Goal: Communication & Community: Answer question/provide support

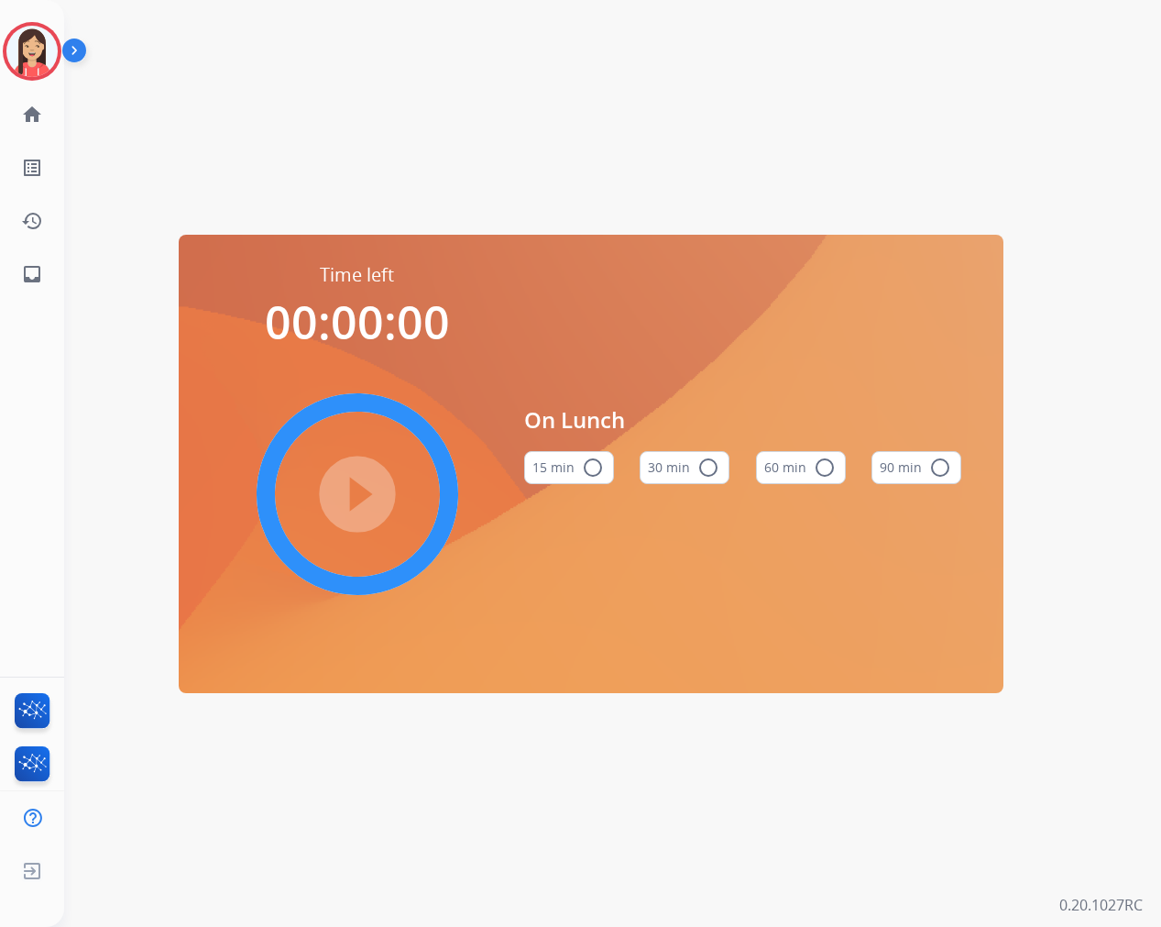
click at [921, 269] on div "On Lunch 15 min radio_button_unchecked 30 min radio_button_unchecked 60 min rad…" at bounding box center [743, 451] width 438 height 378
click at [23, 71] on img at bounding box center [31, 51] width 51 height 51
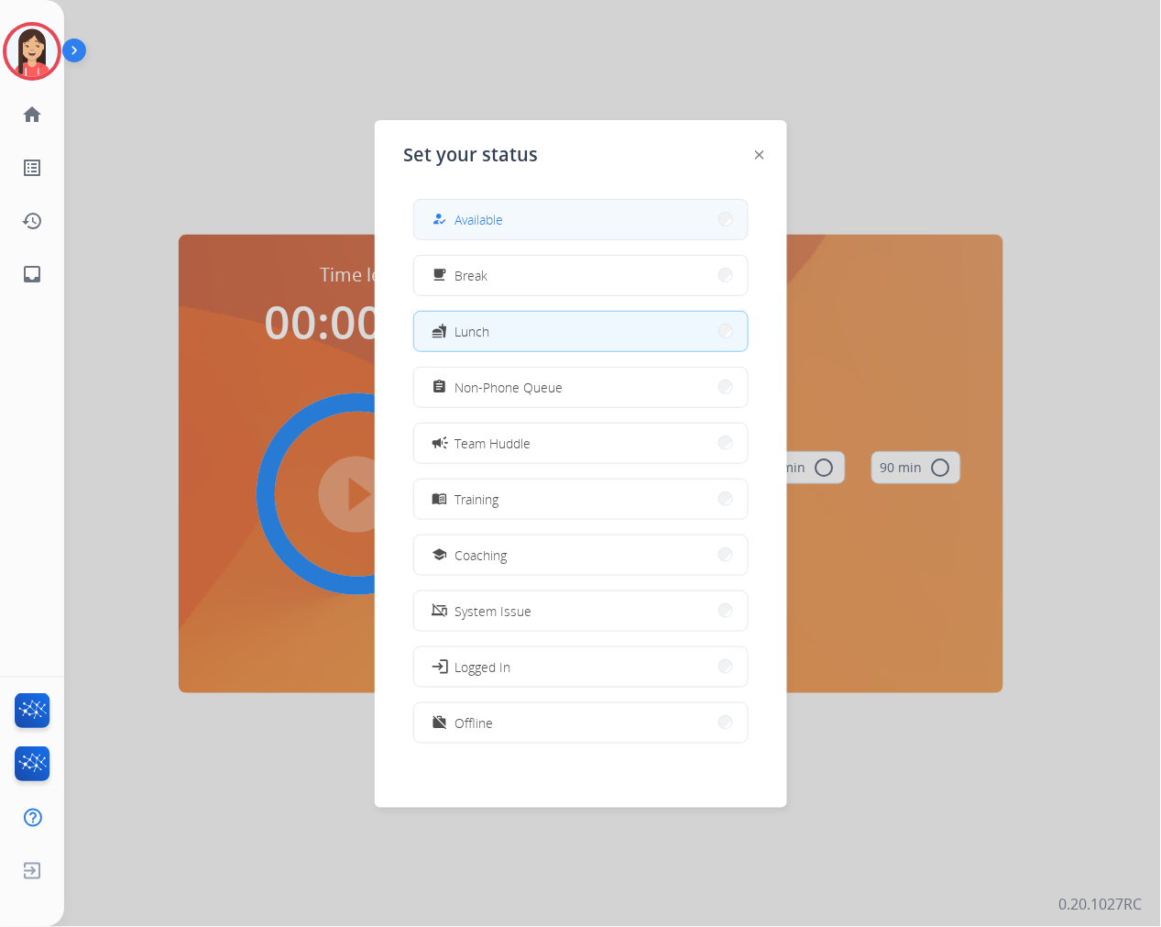
click at [480, 213] on span "Available" at bounding box center [479, 219] width 49 height 19
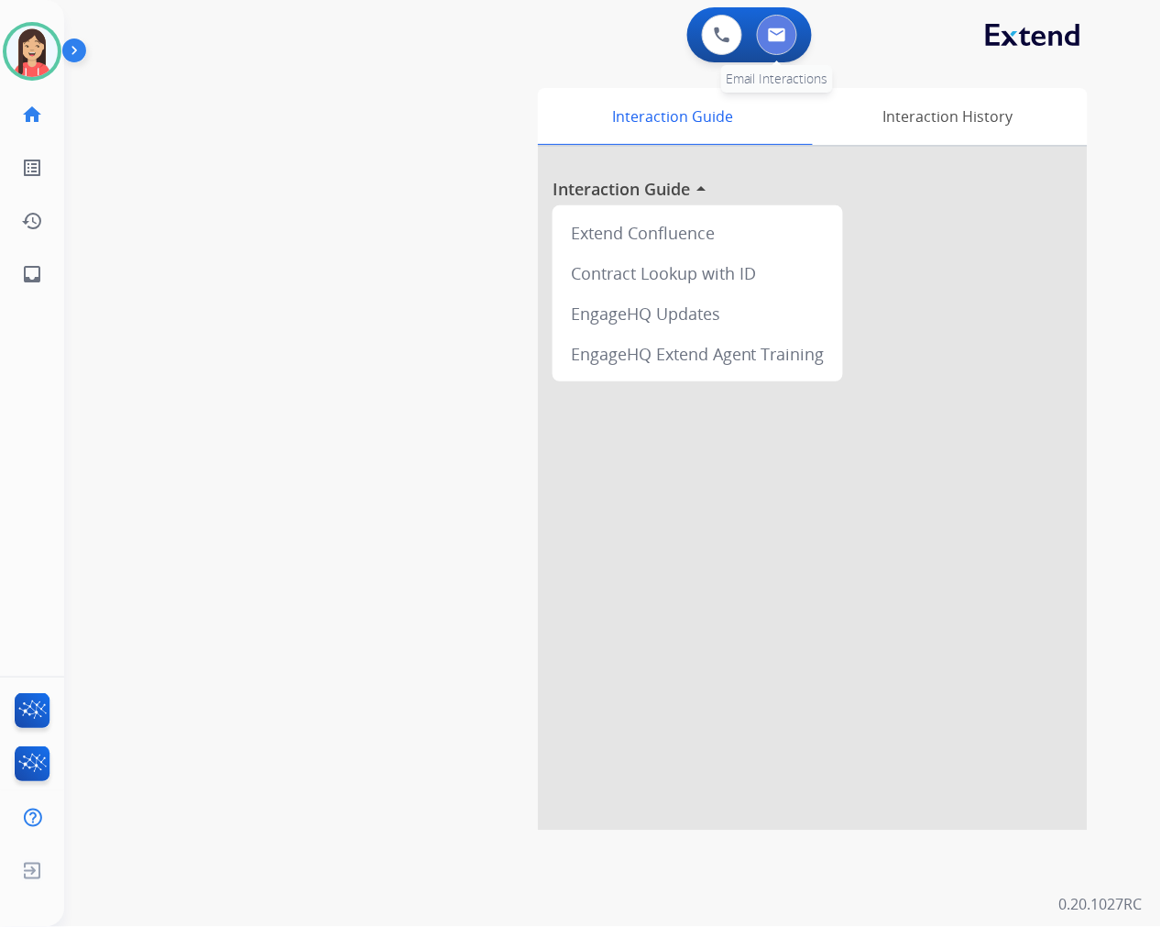
click at [775, 40] on img at bounding box center [777, 34] width 18 height 15
select select "**********"
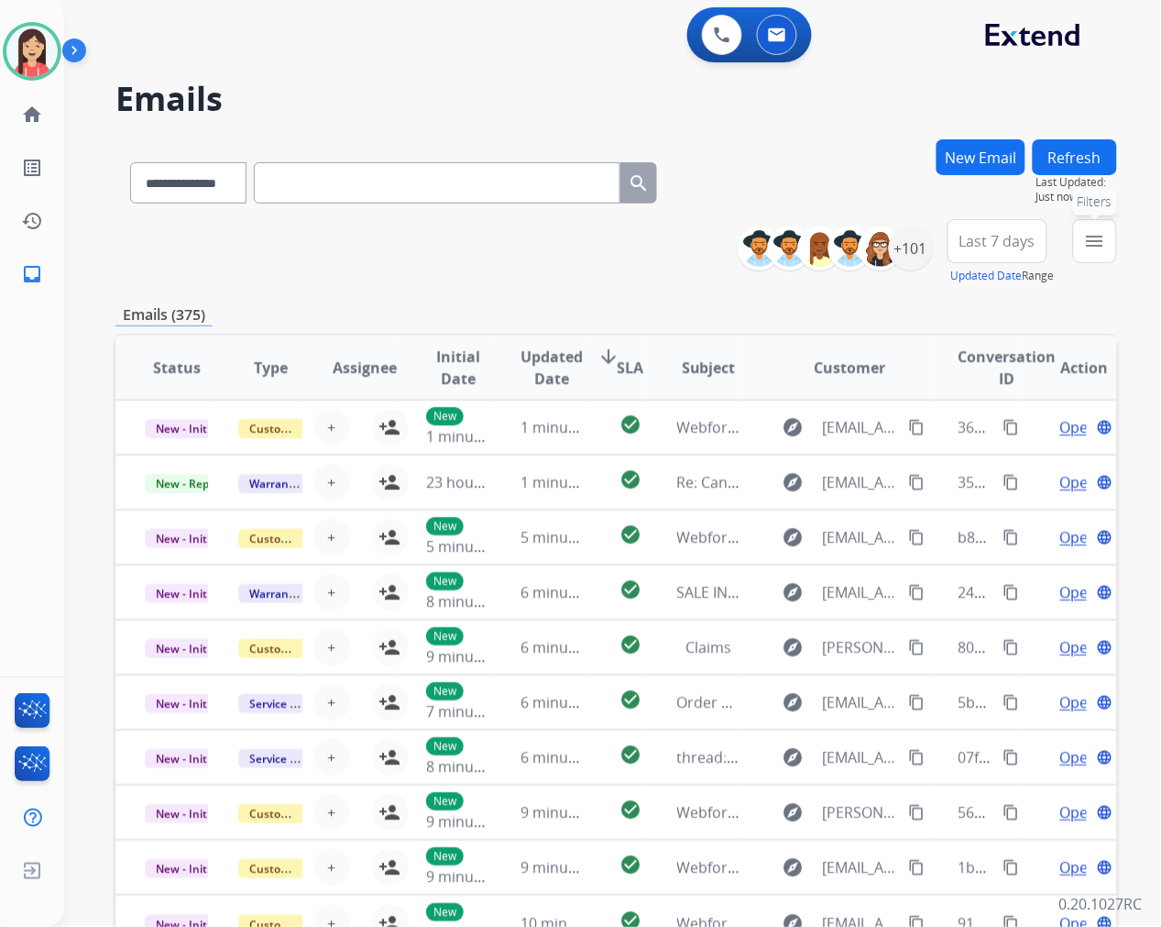
click at [1103, 252] on button "menu Filters" at bounding box center [1095, 241] width 44 height 44
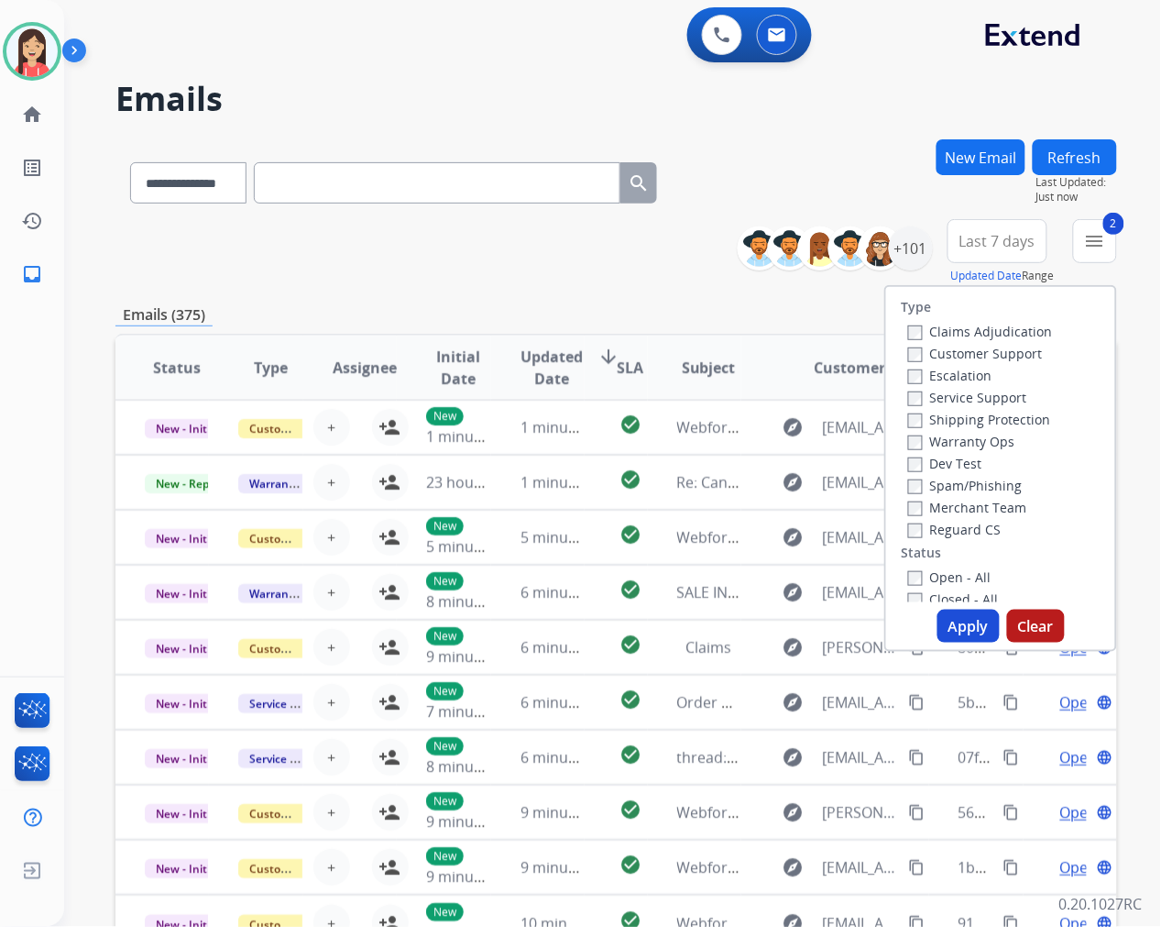
click at [956, 620] on button "Apply" at bounding box center [969, 625] width 62 height 33
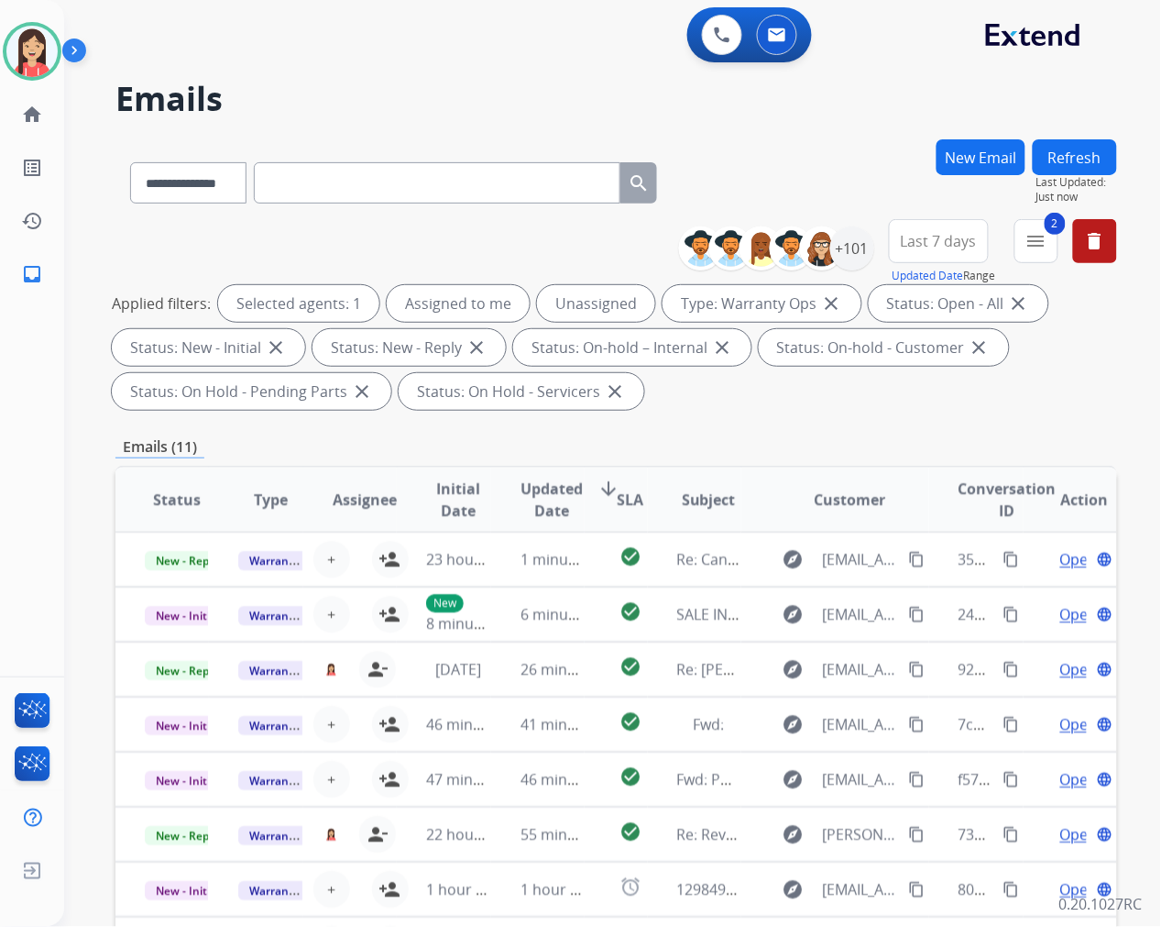
click at [534, 495] on span "Updated Date" at bounding box center [552, 499] width 62 height 44
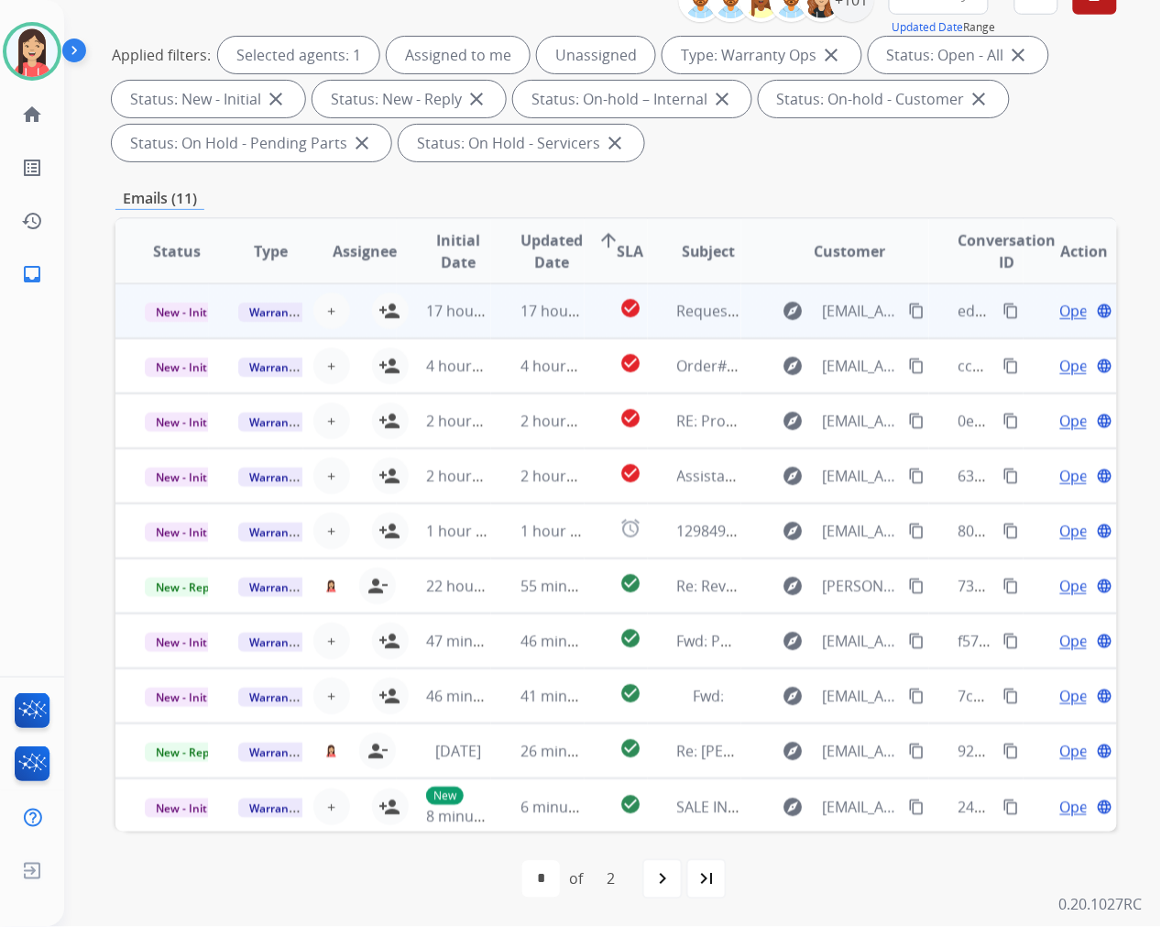
click at [491, 324] on td "17 hours ago" at bounding box center [537, 310] width 93 height 55
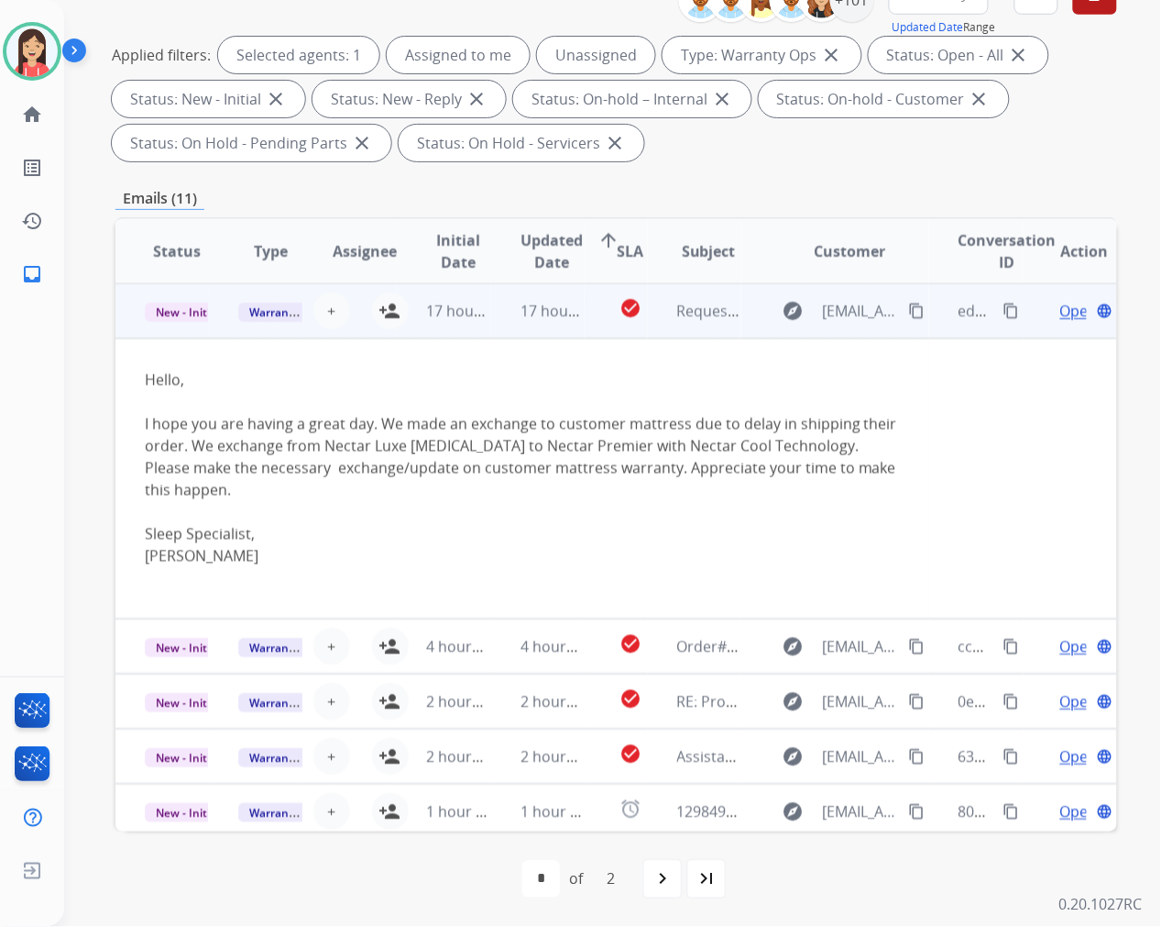
click at [1060, 313] on span "Open" at bounding box center [1079, 311] width 38 height 22
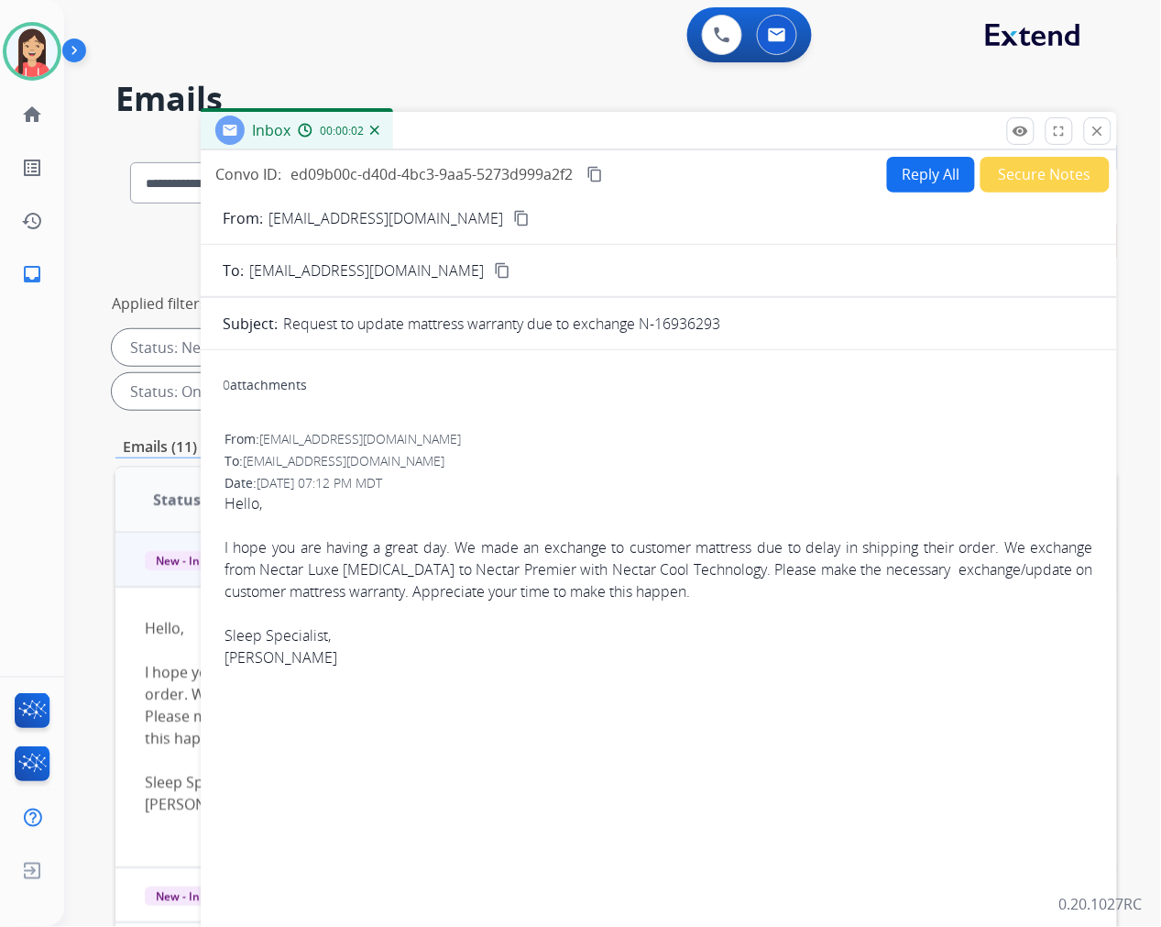
click at [894, 175] on button "Reply All" at bounding box center [931, 175] width 88 height 36
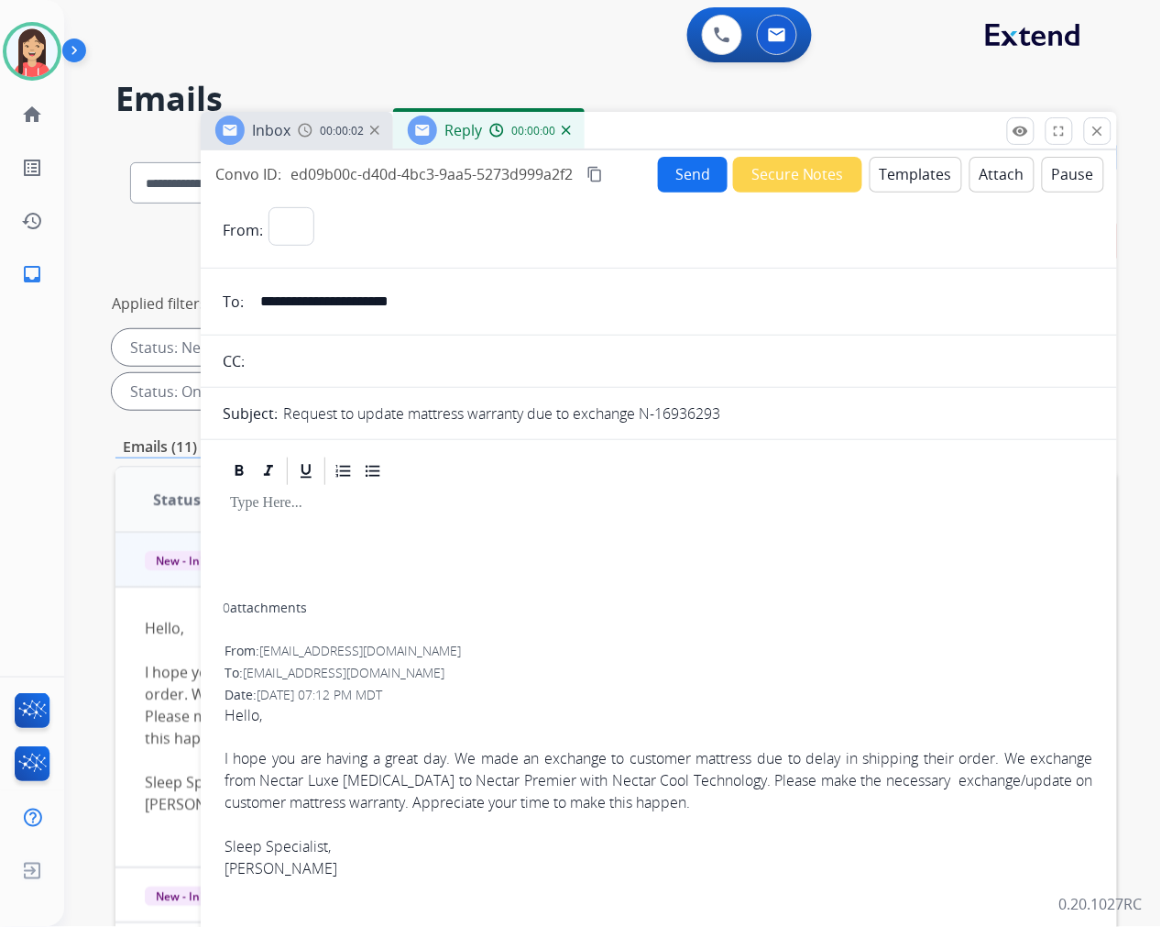
select select "**********"
click at [896, 178] on button "Templates" at bounding box center [916, 175] width 93 height 36
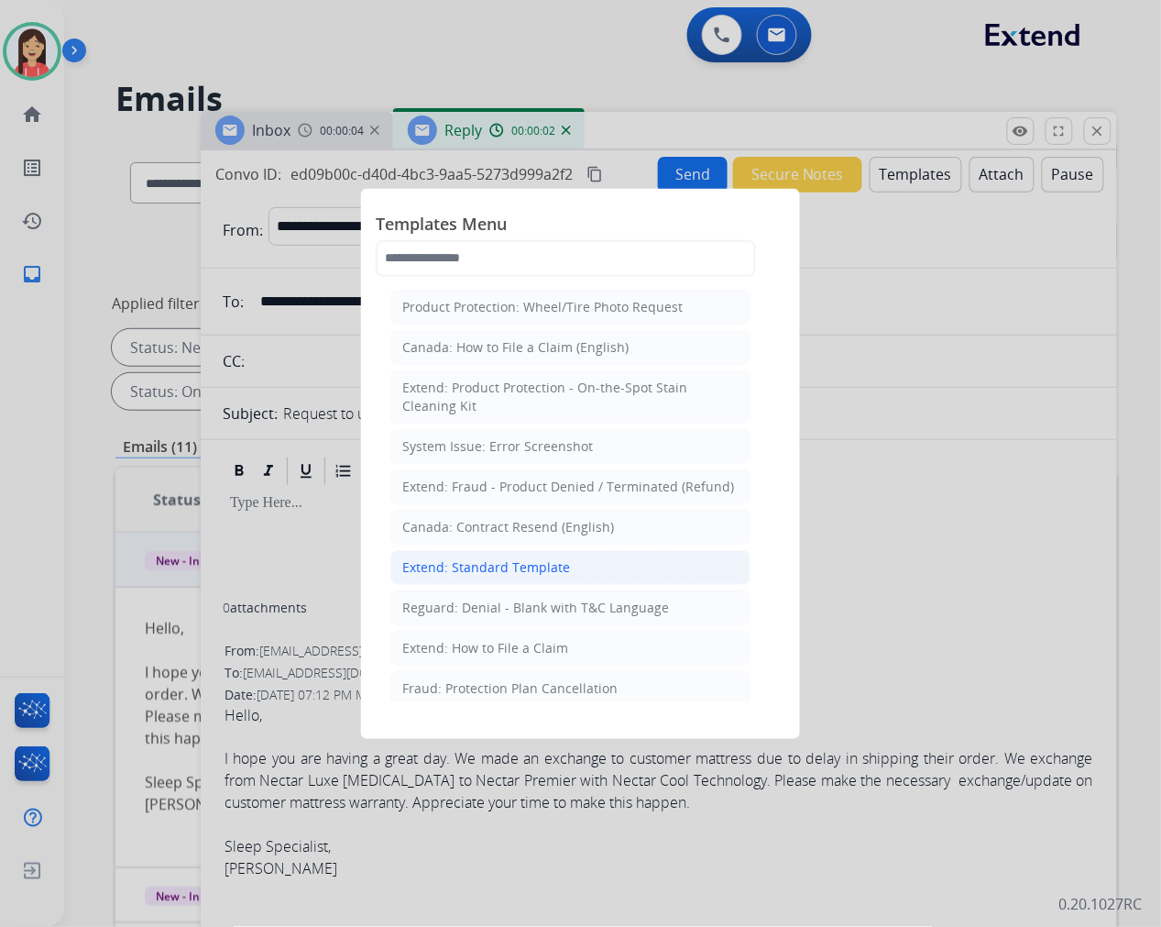
click at [477, 565] on div "Extend: Standard Template" at bounding box center [486, 567] width 168 height 18
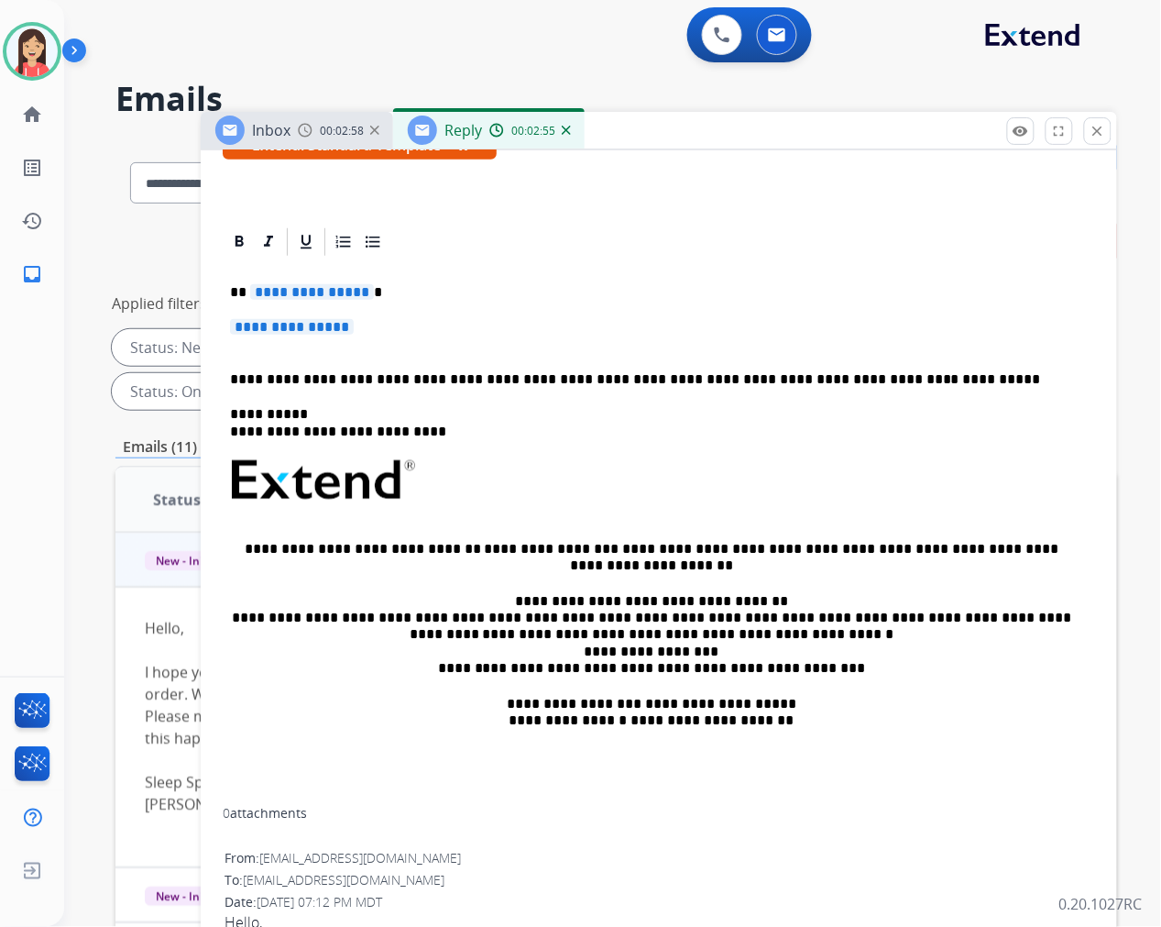
scroll to position [340, 0]
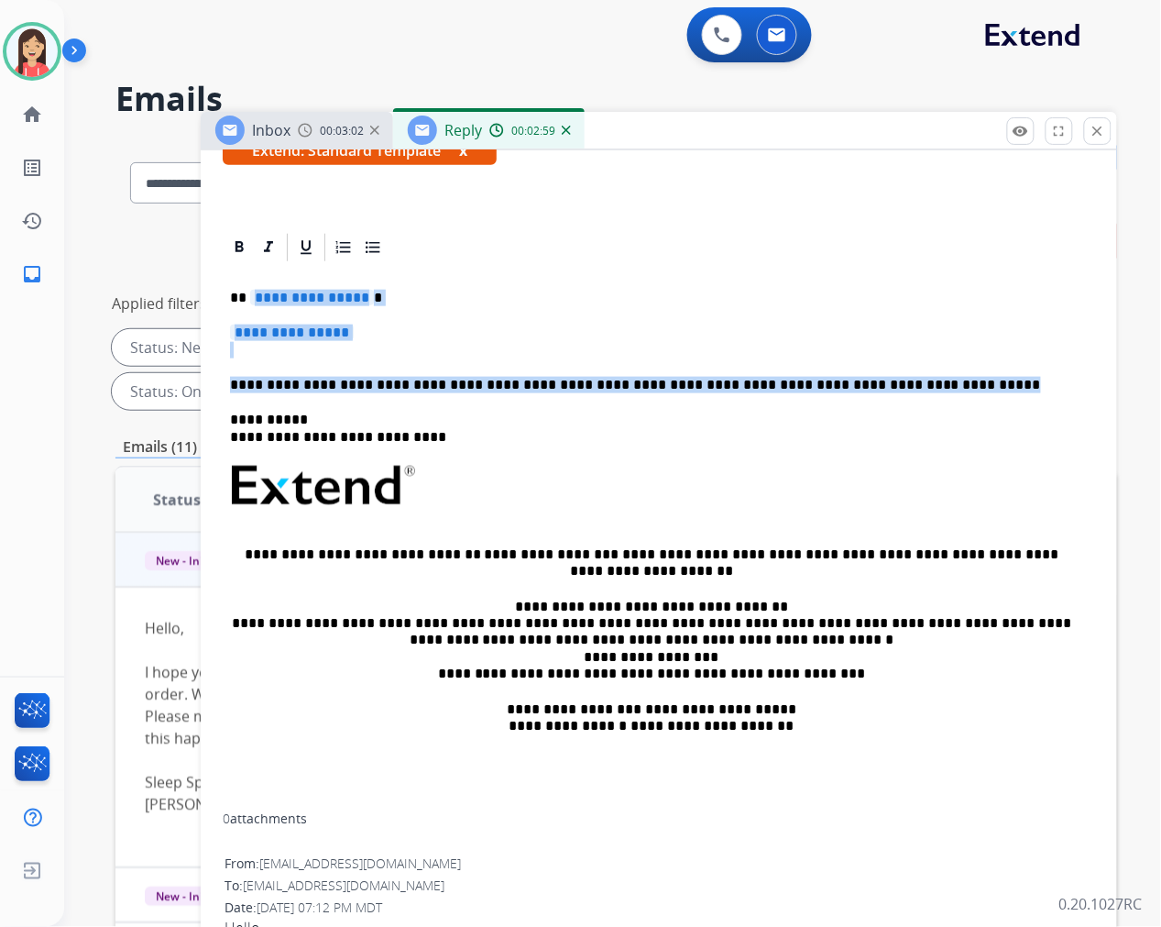
drag, startPoint x: 894, startPoint y: 382, endPoint x: 251, endPoint y: 286, distance: 650.5
click at [251, 286] on div "**********" at bounding box center [659, 537] width 872 height 547
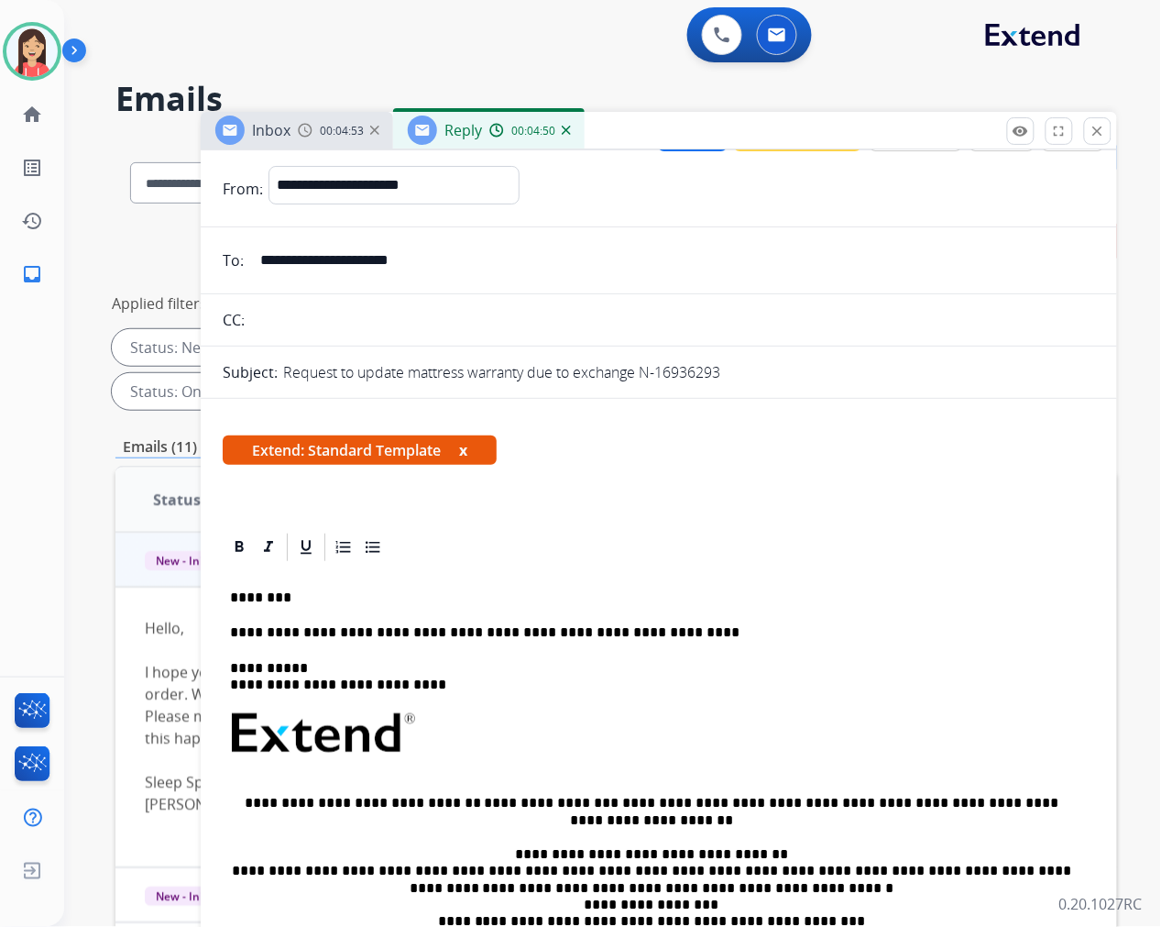
scroll to position [0, 0]
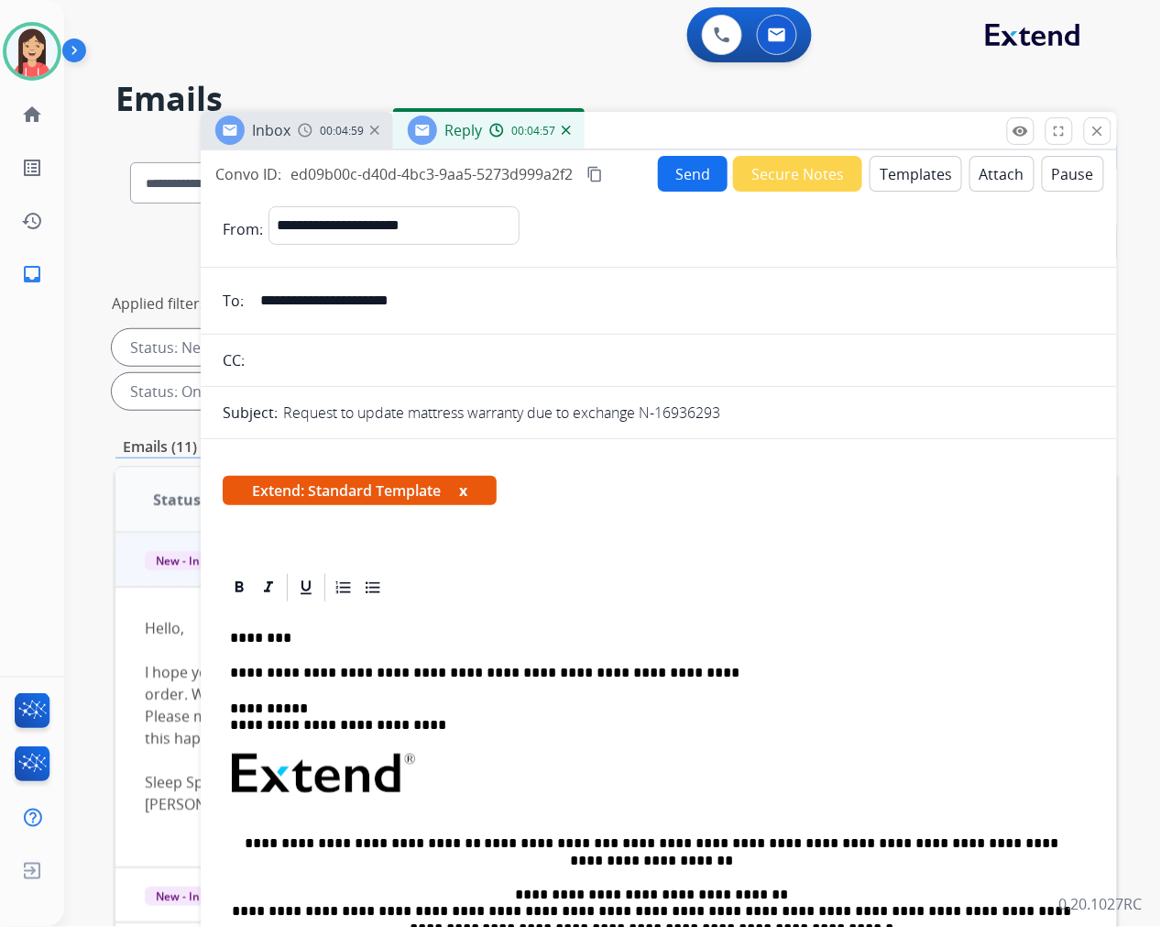
click at [697, 174] on button "Send" at bounding box center [693, 174] width 70 height 36
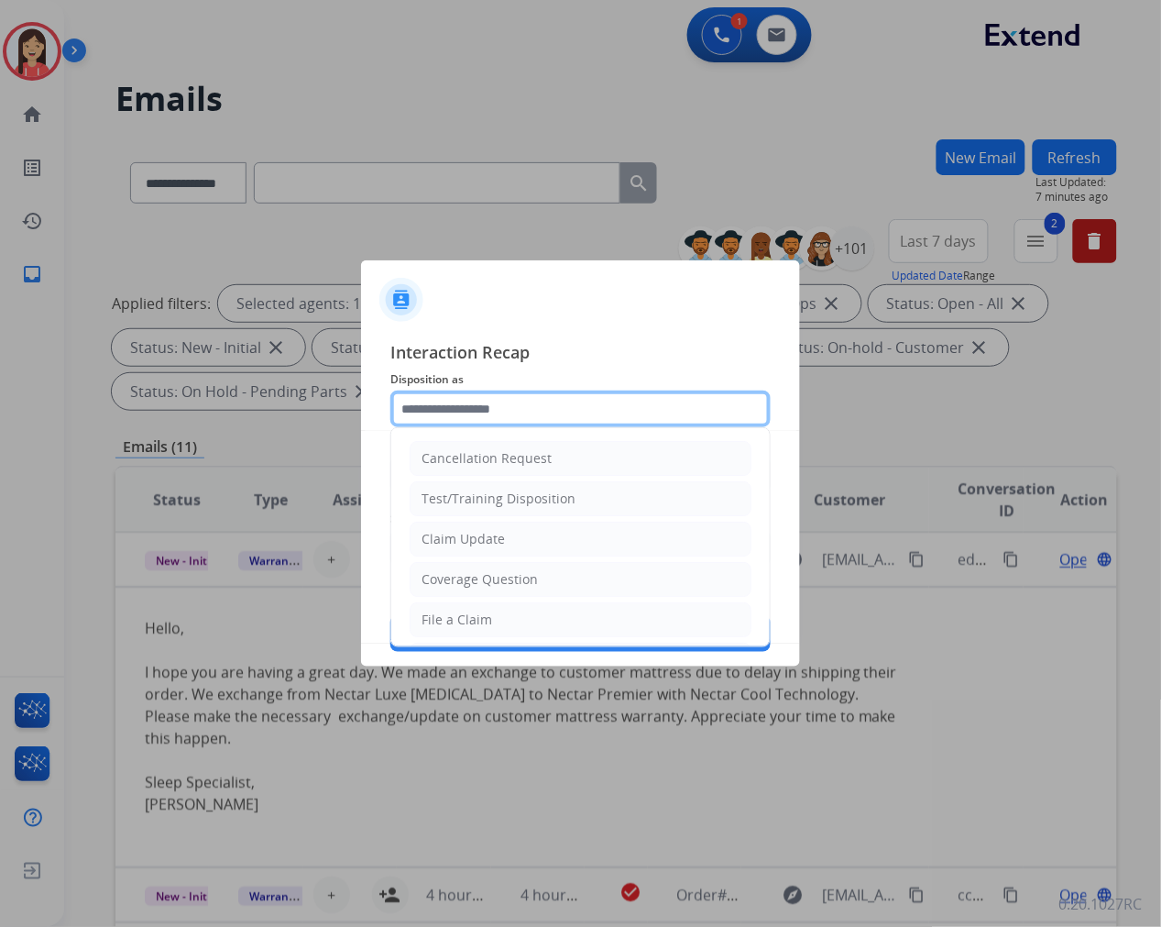
click at [562, 420] on input "text" at bounding box center [580, 408] width 380 height 37
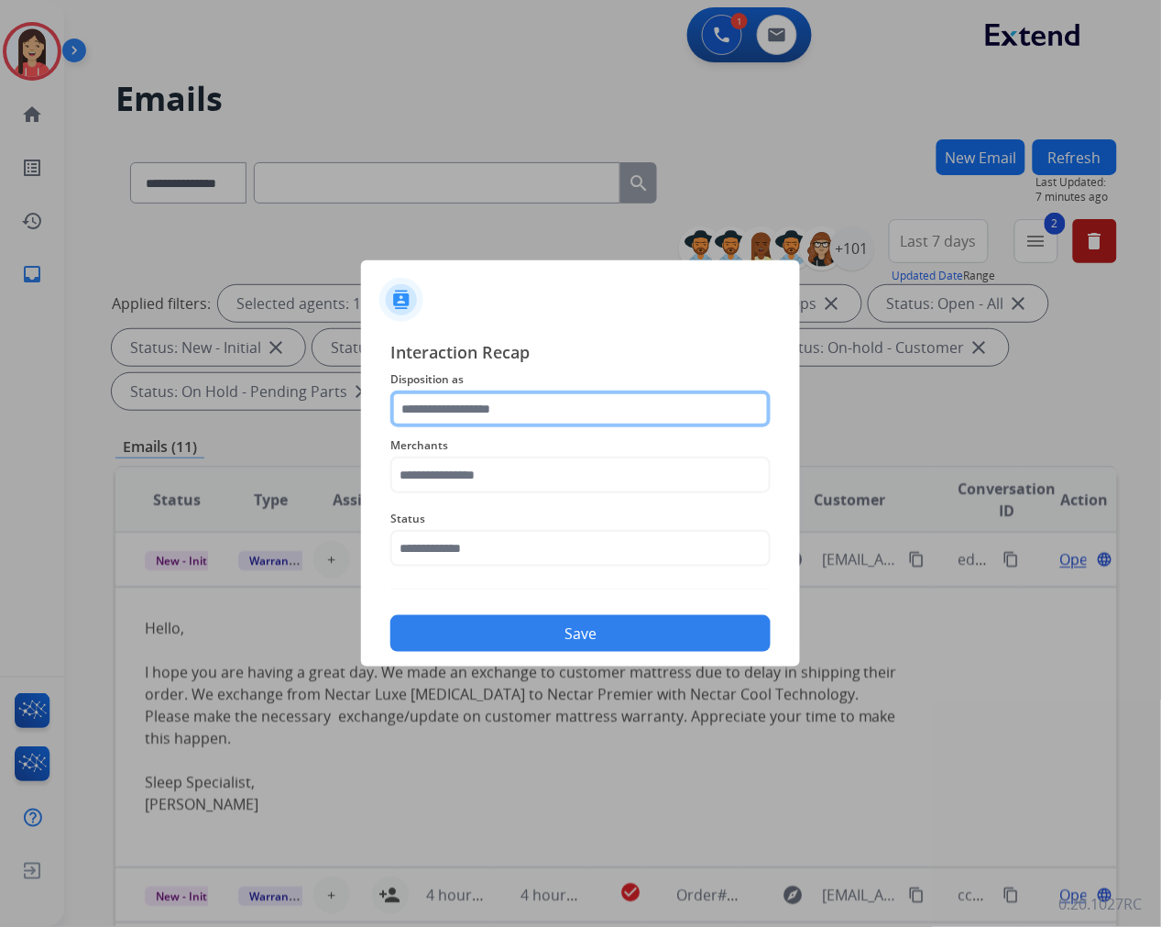
drag, startPoint x: 560, startPoint y: 406, endPoint x: 554, endPoint y: 414, distance: 10.4
click at [560, 406] on input "text" at bounding box center [580, 408] width 380 height 37
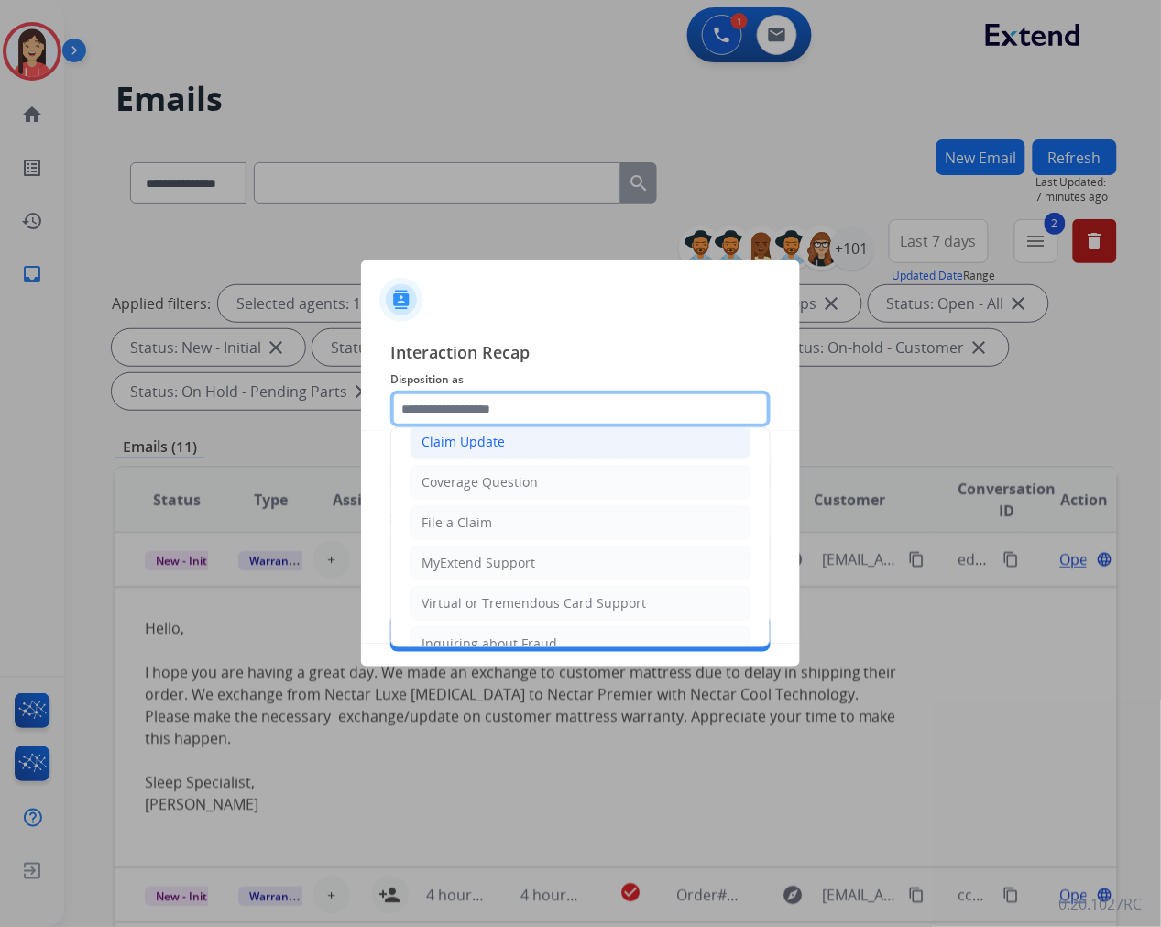
scroll to position [287, 0]
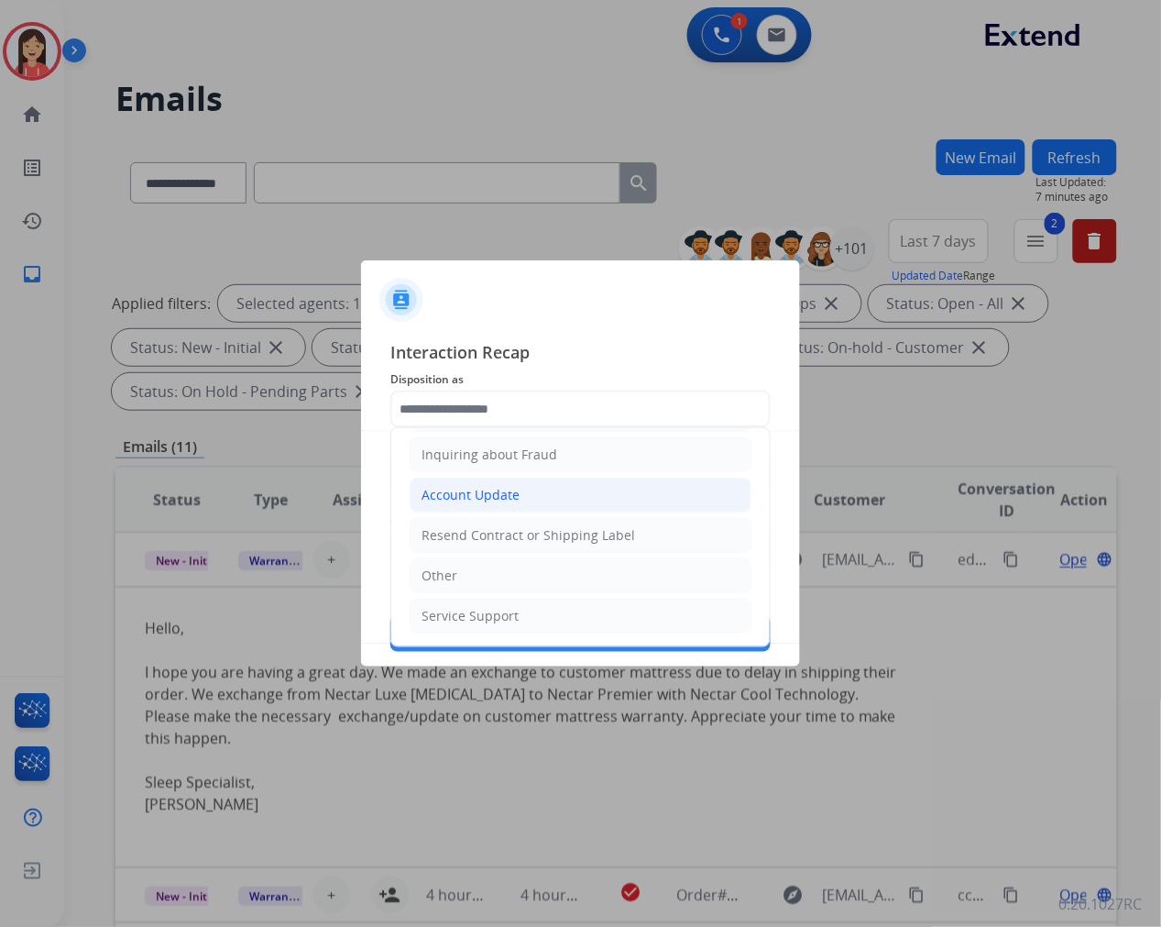
click at [478, 501] on div "Account Update" at bounding box center [471, 495] width 98 height 18
type input "**********"
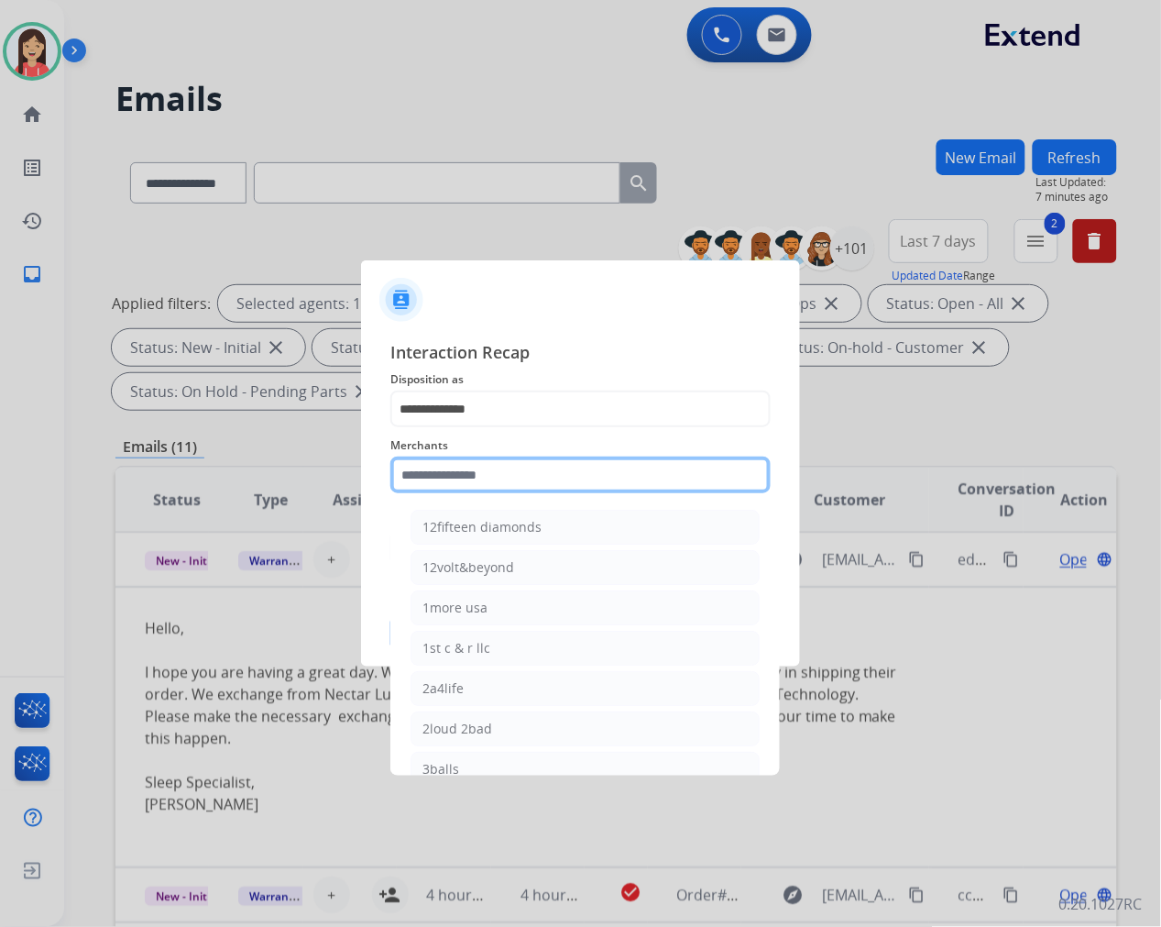
click at [489, 469] on input "text" at bounding box center [580, 474] width 380 height 37
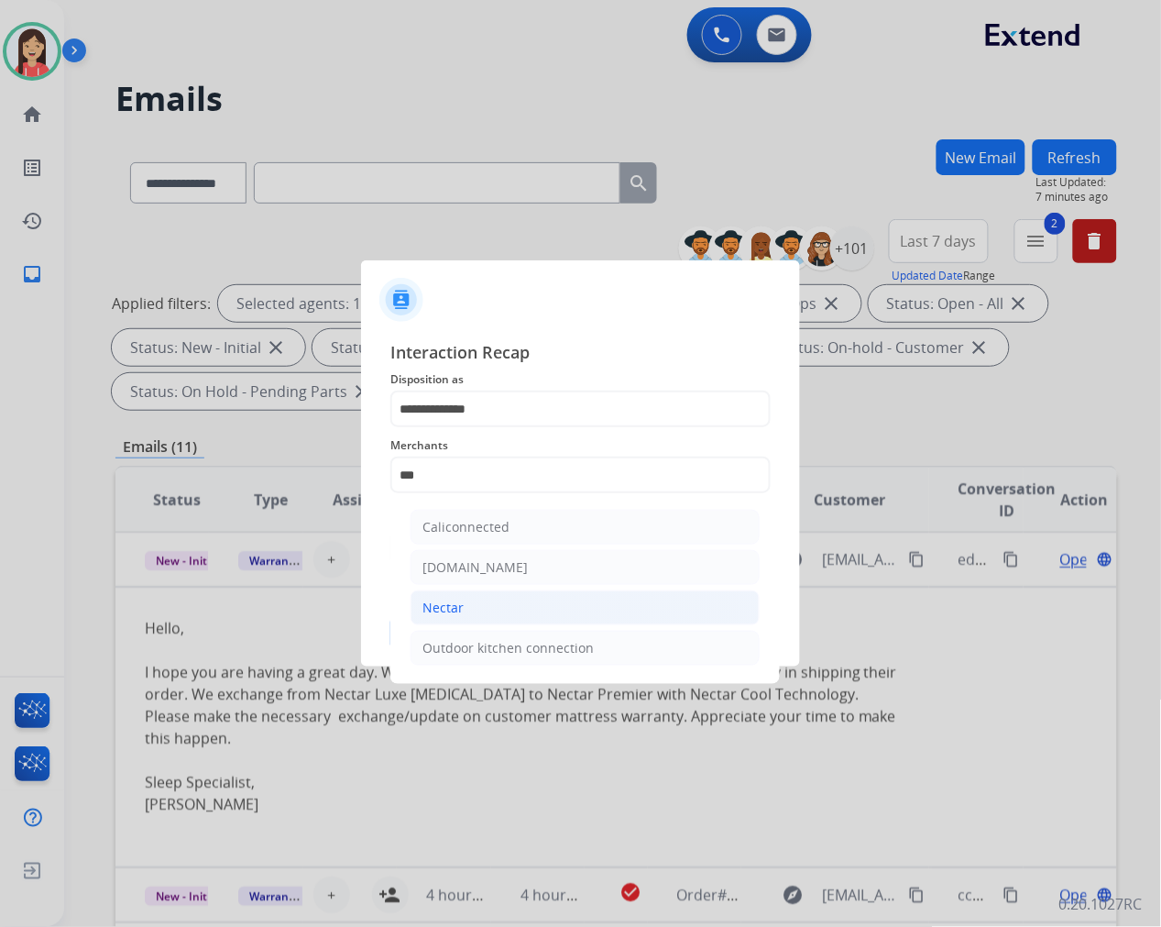
click at [488, 619] on li "Nectar" at bounding box center [585, 607] width 349 height 35
type input "******"
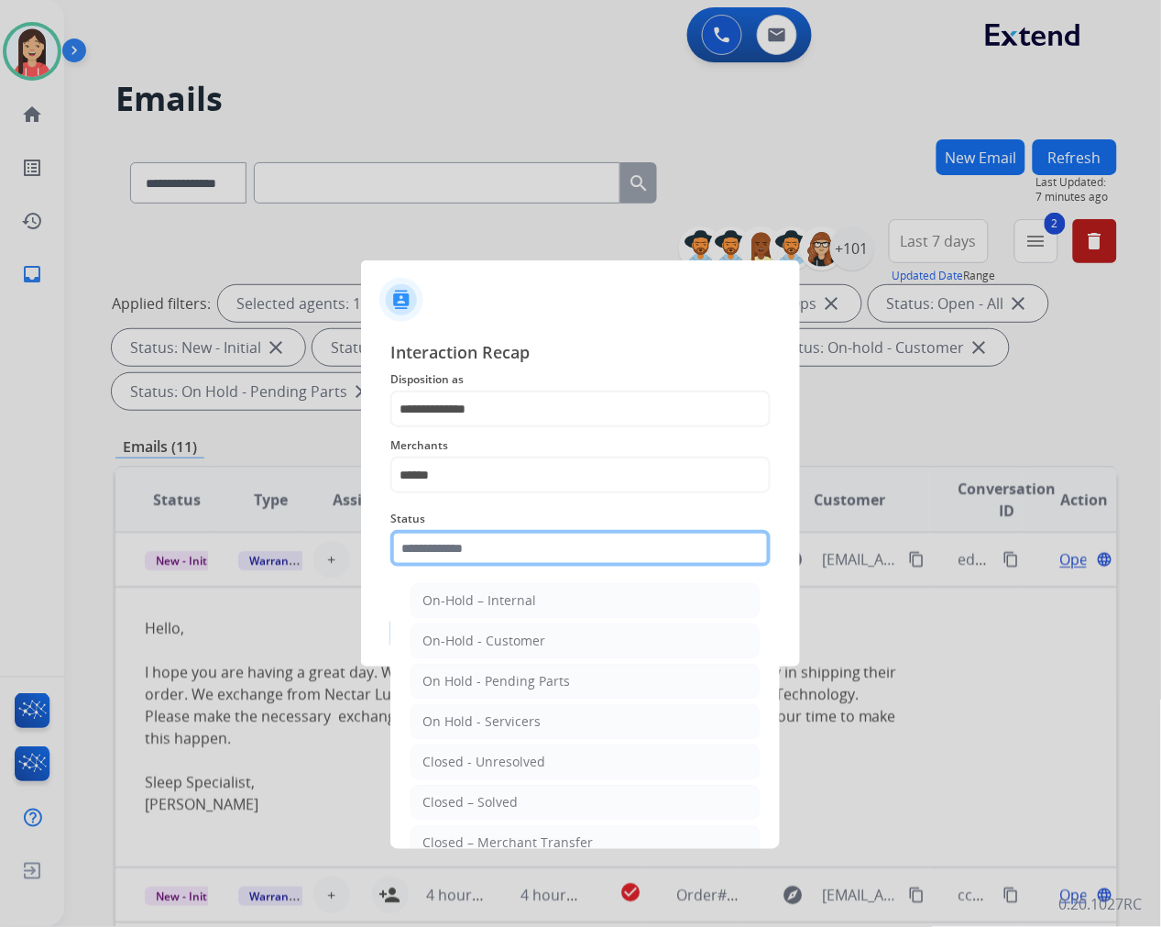
click at [528, 546] on input "text" at bounding box center [580, 548] width 380 height 37
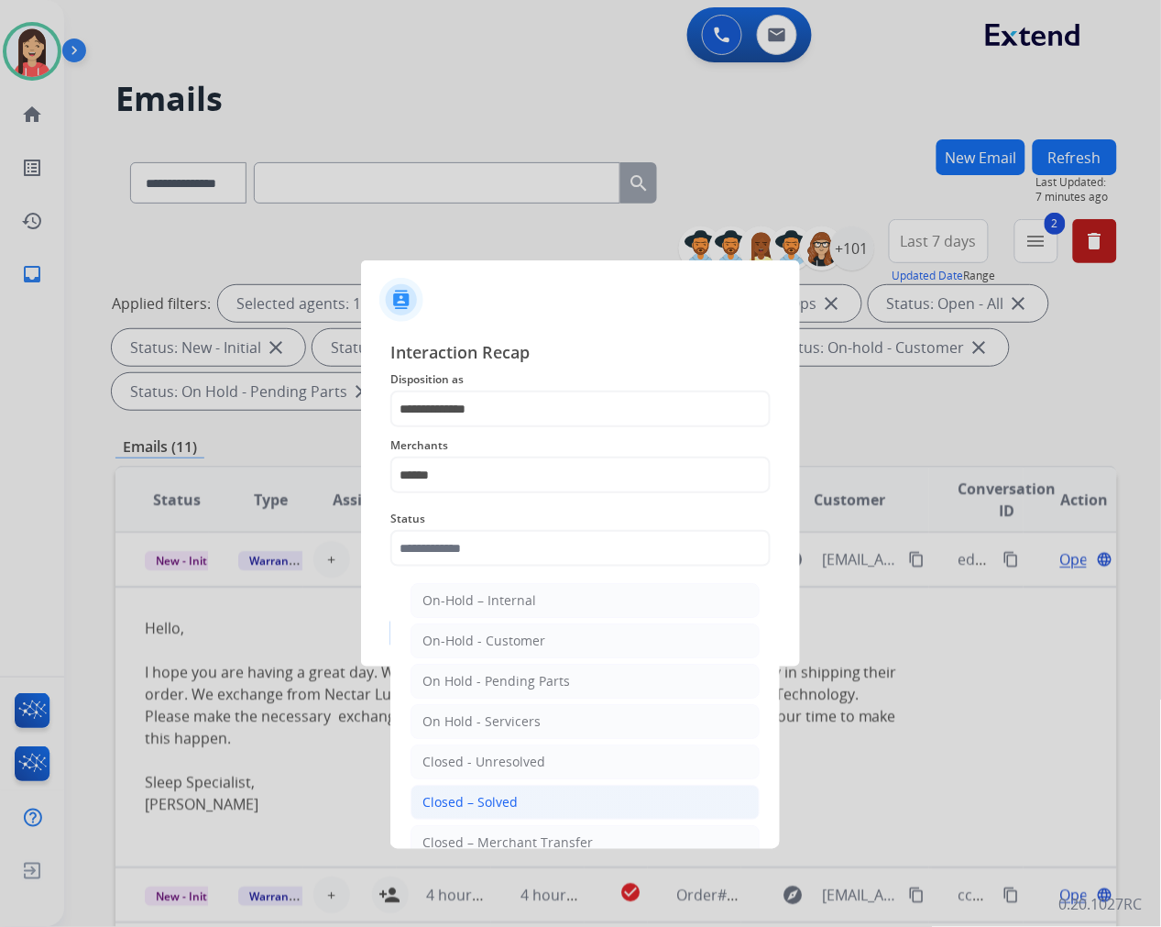
click at [506, 804] on div "Closed – Solved" at bounding box center [469, 802] width 95 height 18
type input "**********"
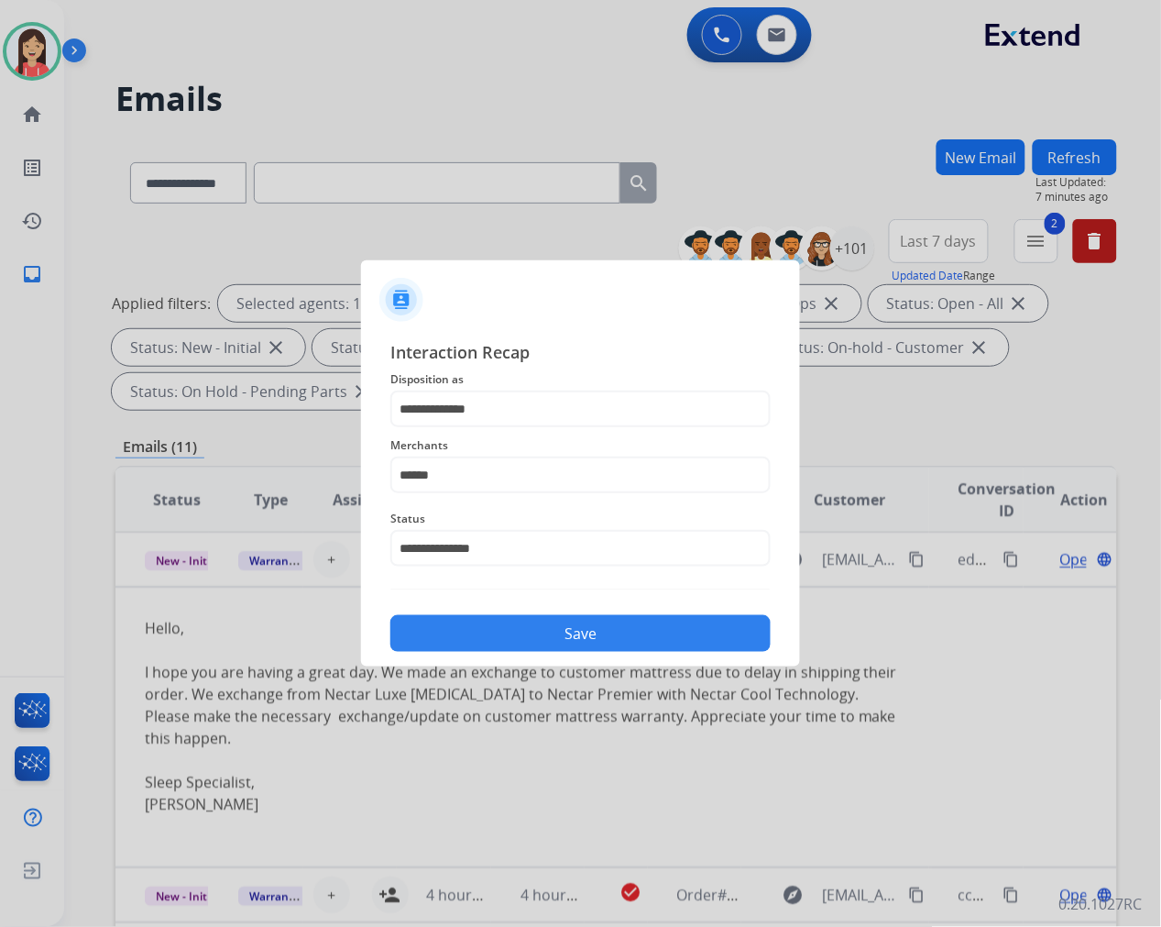
click at [573, 634] on button "Save" at bounding box center [580, 633] width 380 height 37
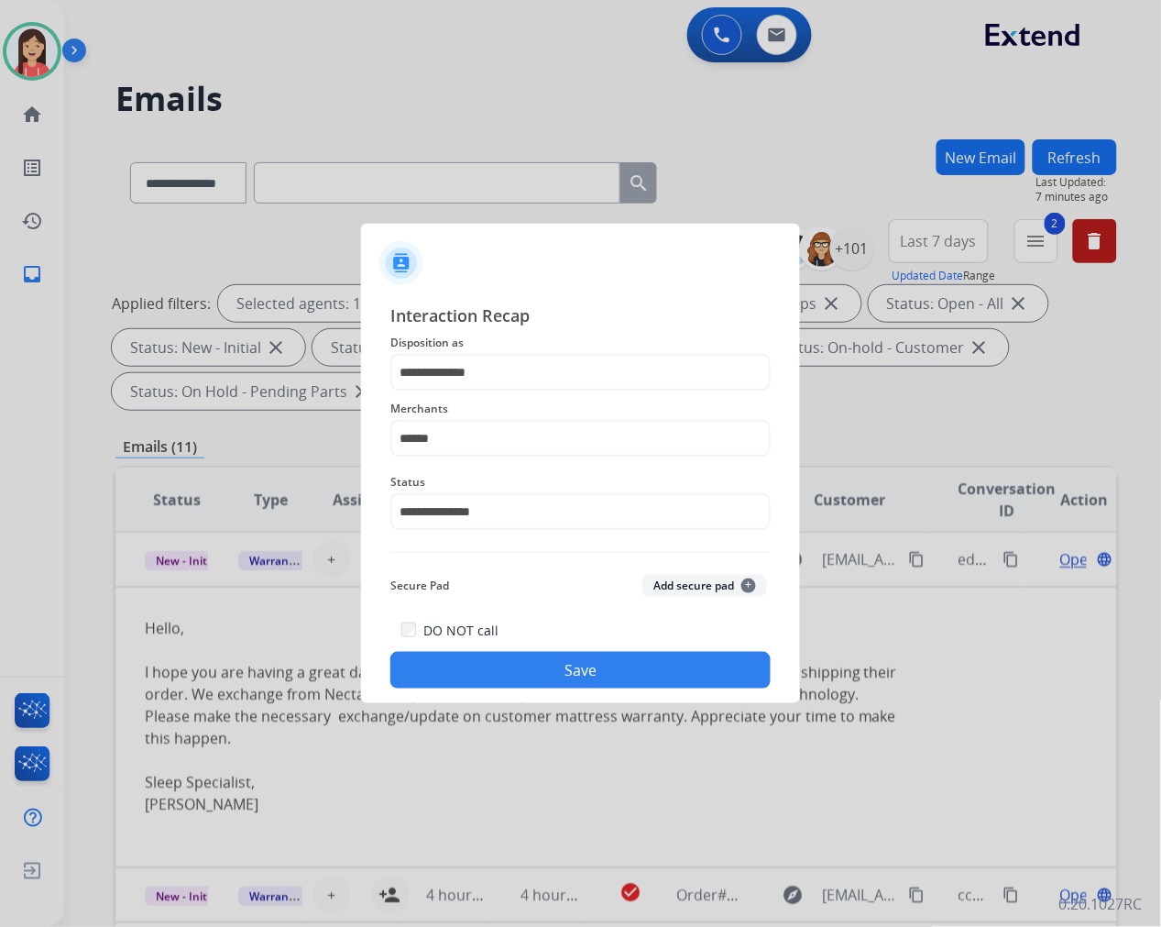
click at [572, 669] on button "Save" at bounding box center [580, 670] width 380 height 37
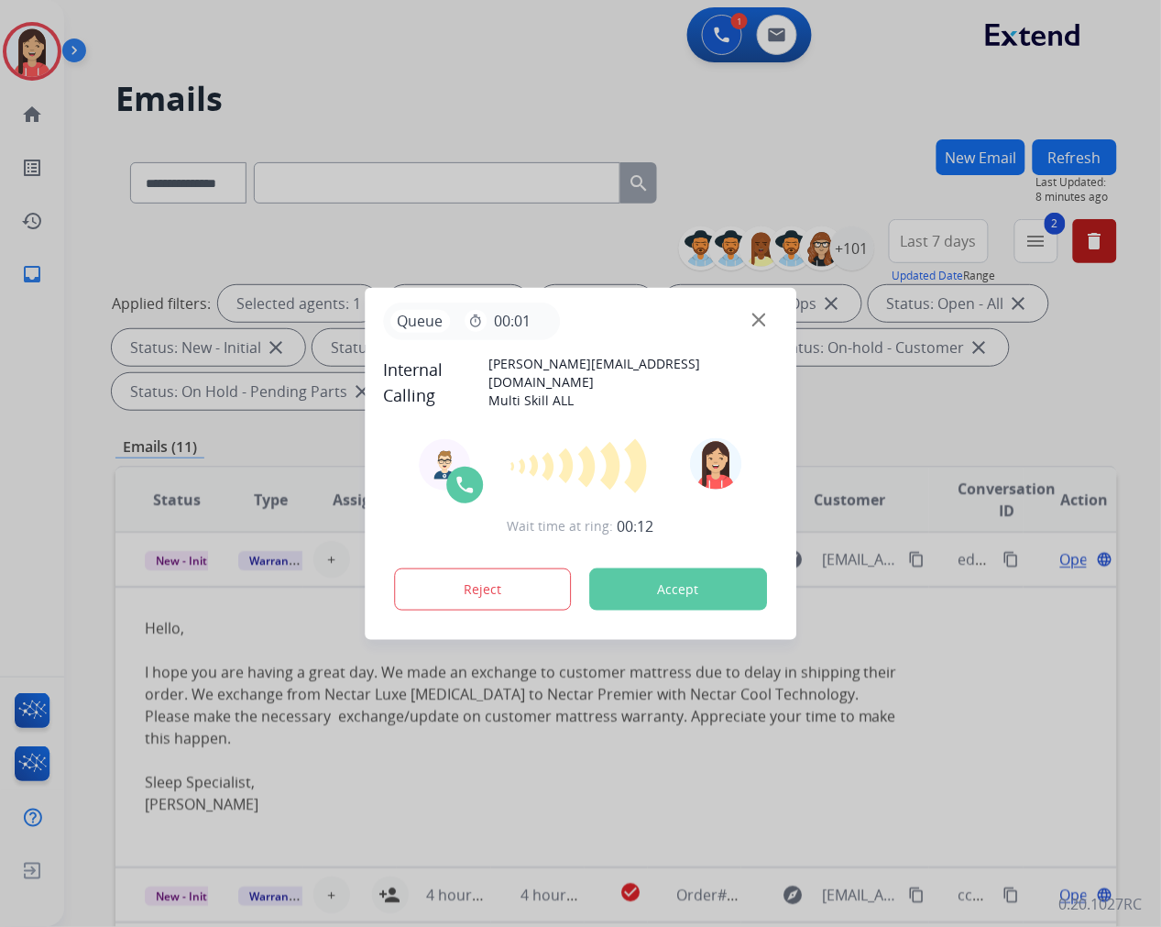
click at [673, 571] on button "Accept" at bounding box center [678, 589] width 178 height 42
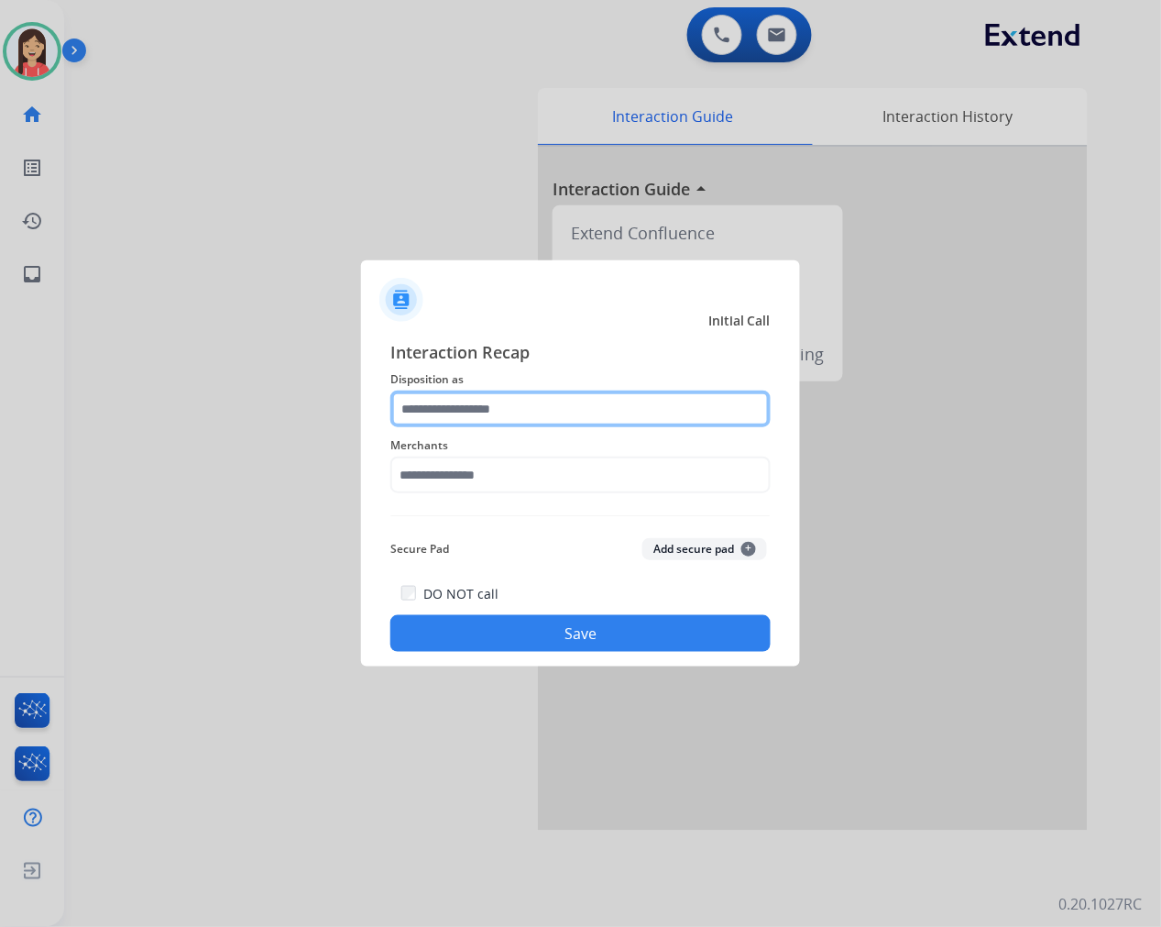
click at [570, 422] on input "text" at bounding box center [580, 408] width 380 height 37
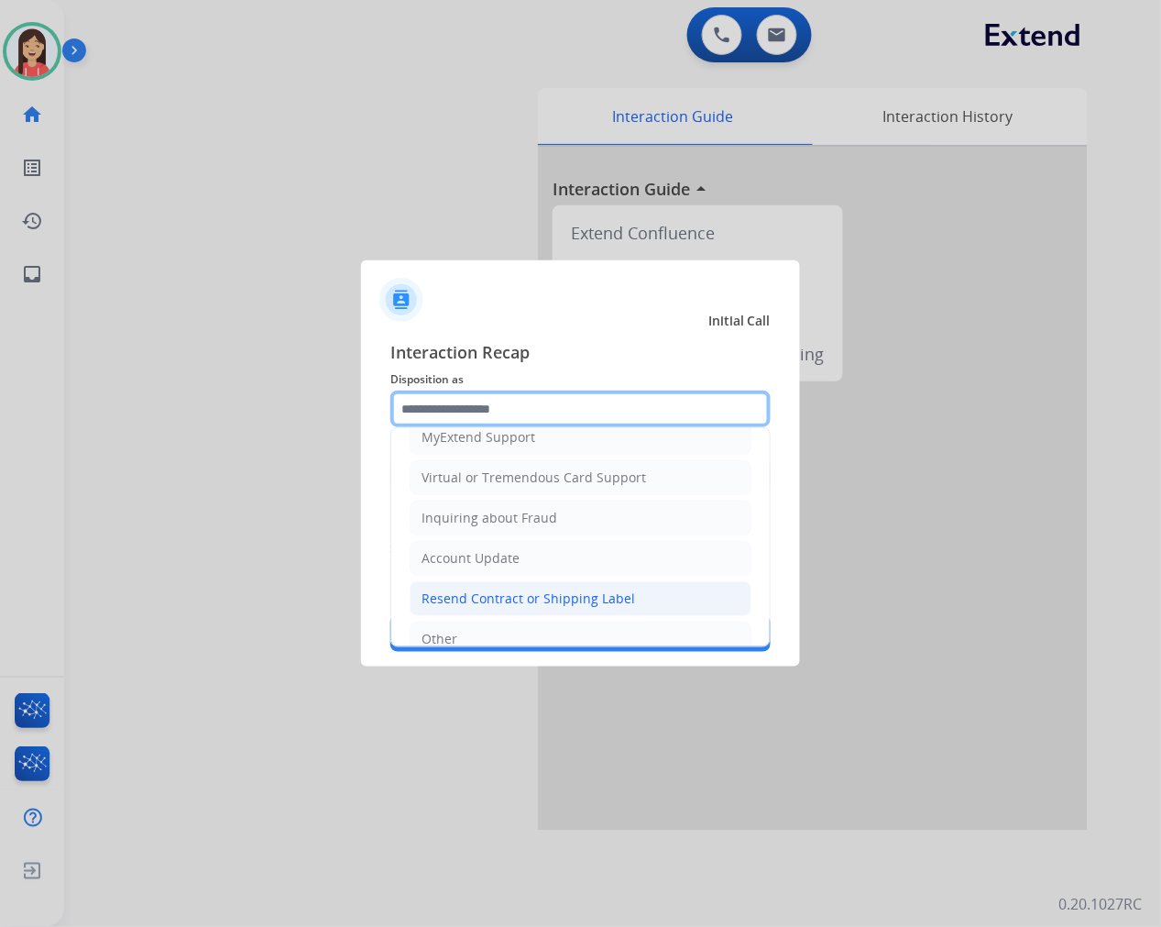
scroll to position [287, 0]
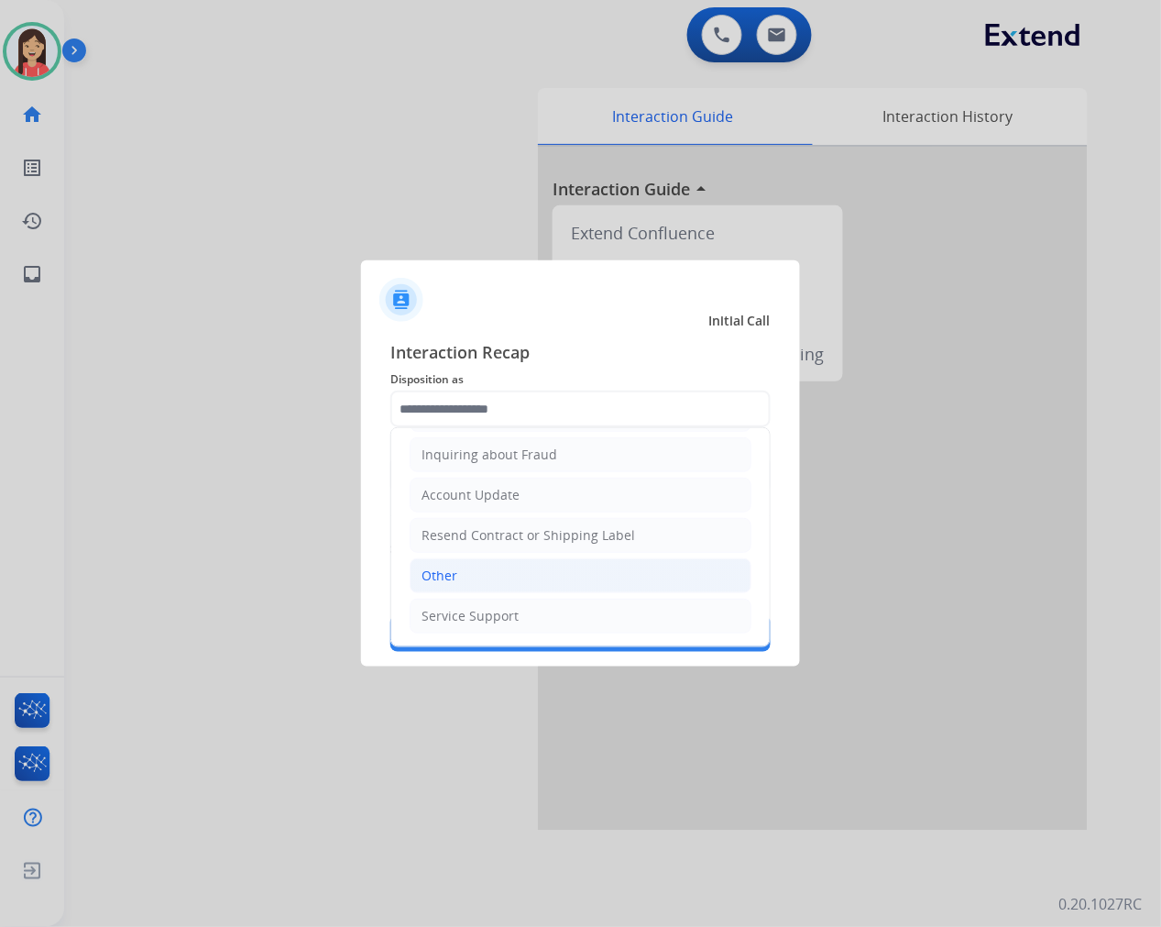
click at [466, 568] on li "Other" at bounding box center [581, 575] width 342 height 35
type input "*****"
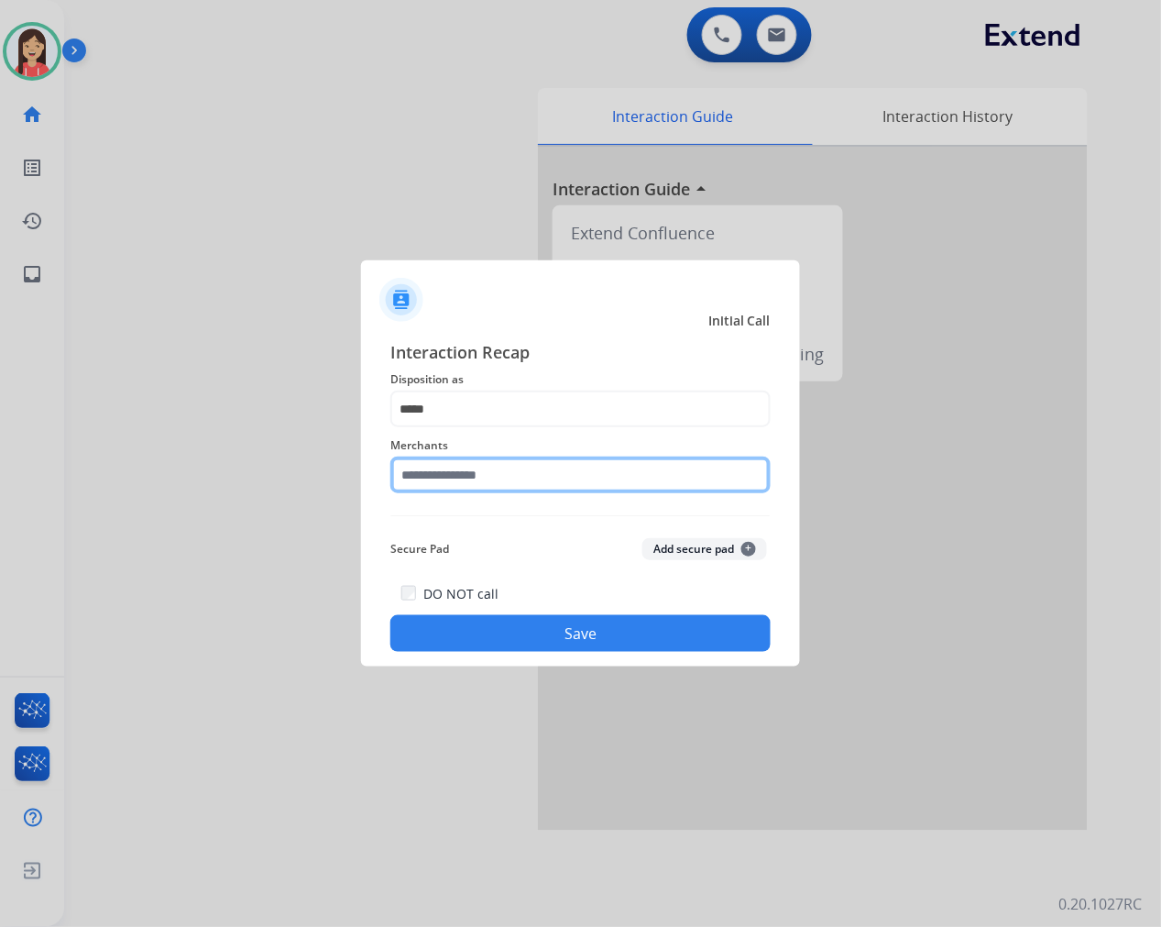
click at [479, 464] on input "text" at bounding box center [580, 474] width 380 height 37
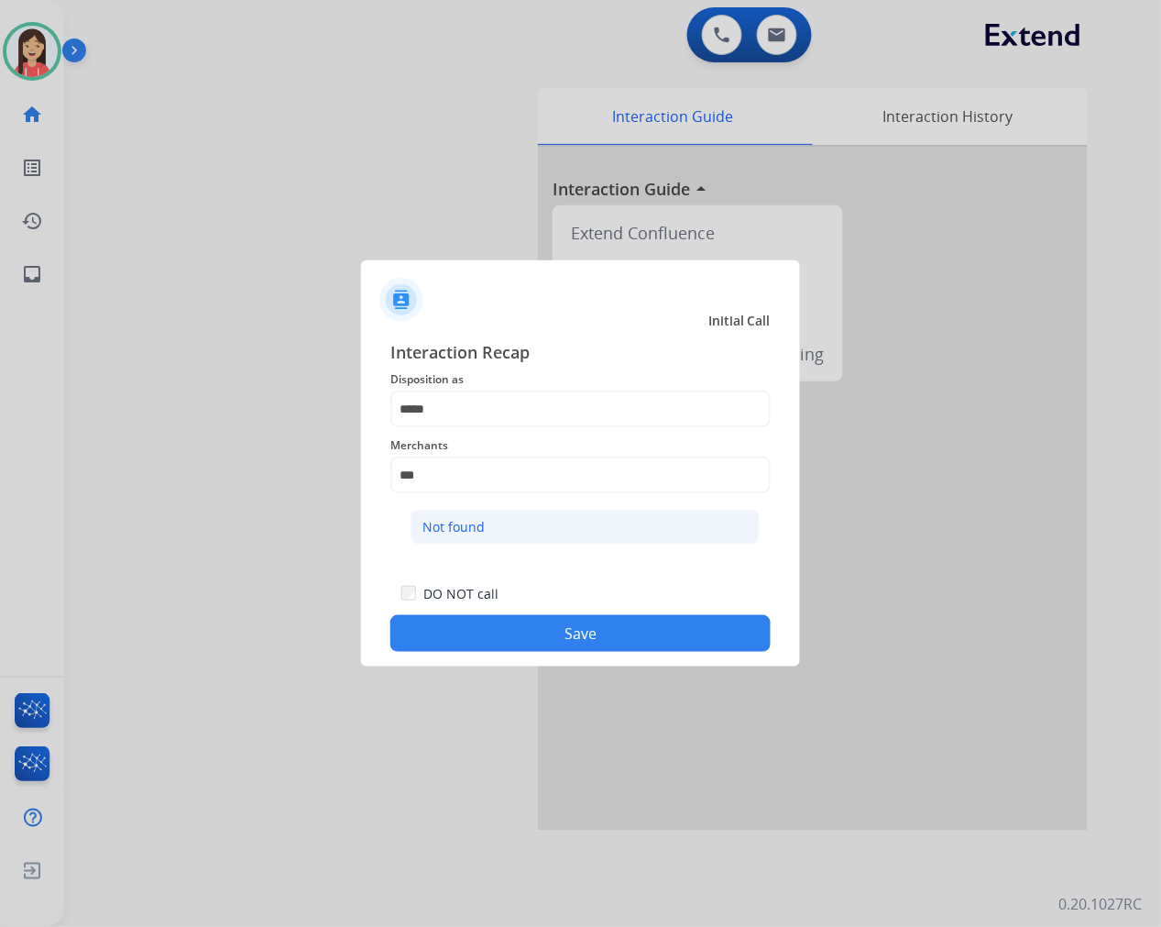
click at [487, 533] on li "Not found" at bounding box center [585, 527] width 349 height 35
type input "*********"
click at [555, 627] on button "Save" at bounding box center [580, 633] width 380 height 37
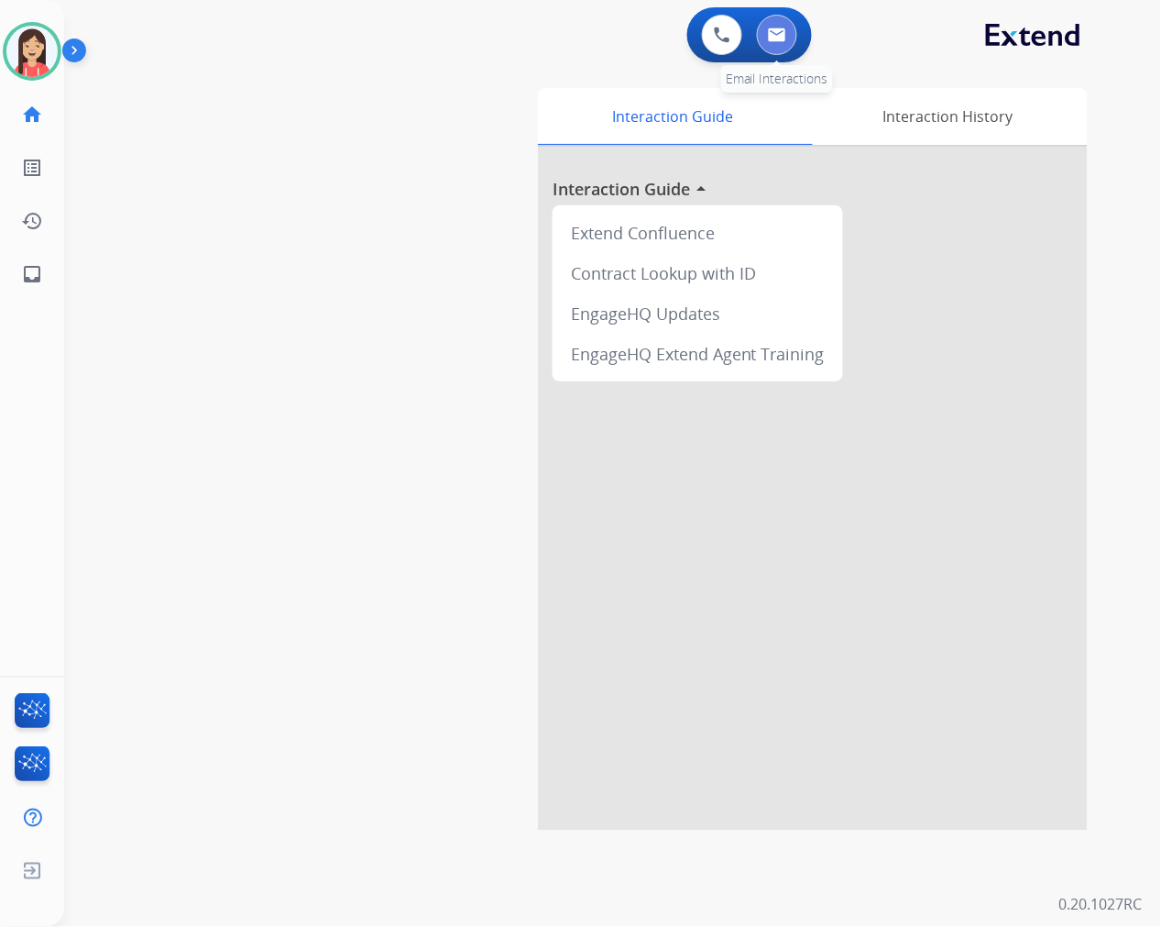
click at [773, 27] on img at bounding box center [777, 34] width 18 height 15
select select "**********"
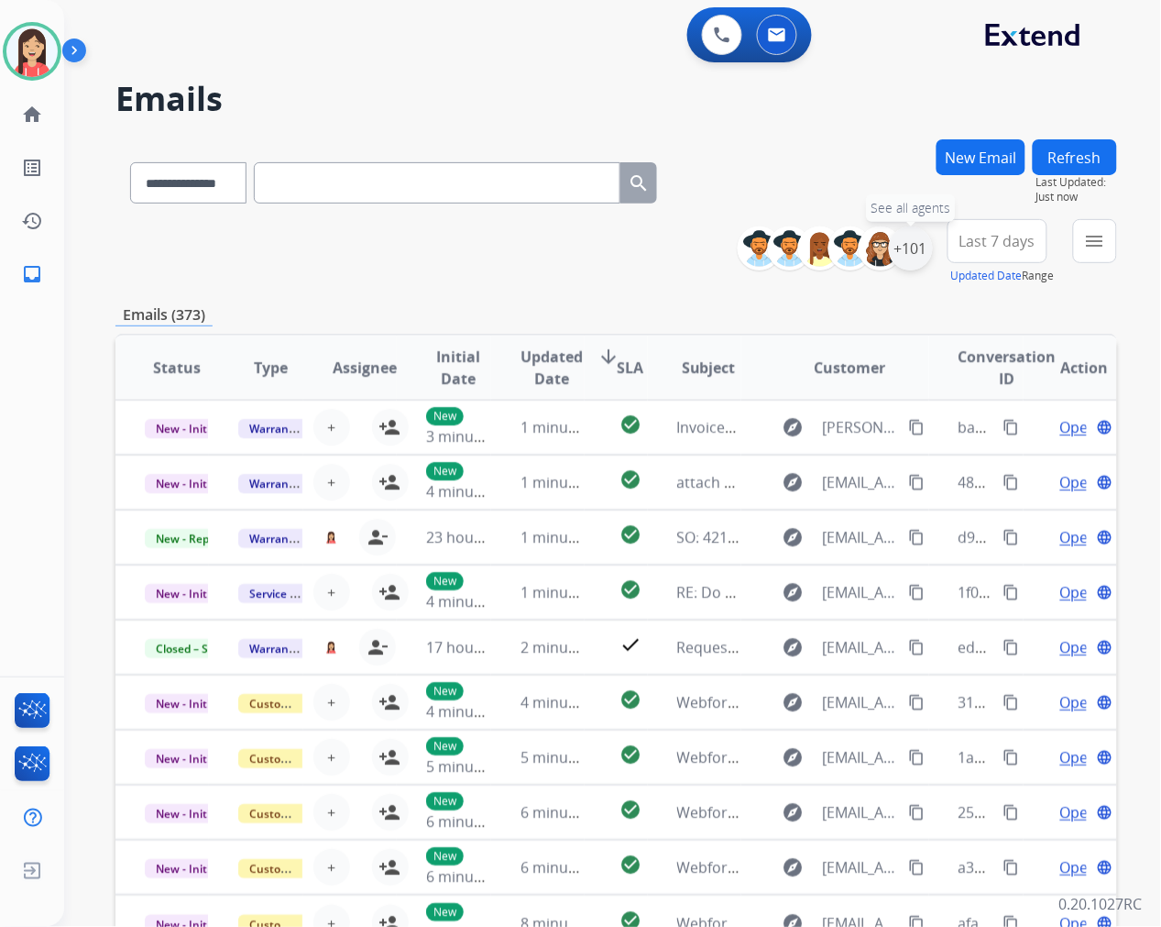
click at [915, 257] on div "+101" at bounding box center [911, 248] width 44 height 44
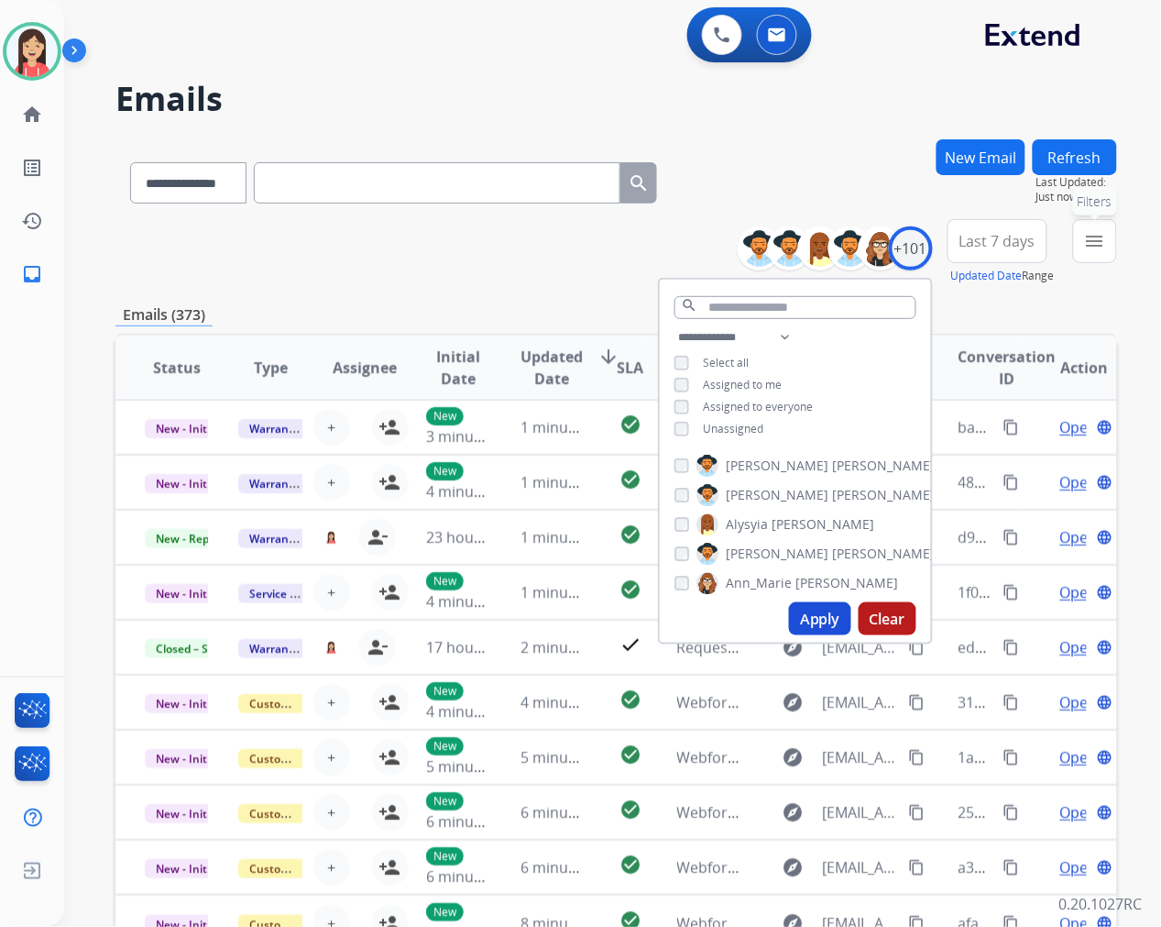
click at [1101, 249] on mat-icon "menu" at bounding box center [1095, 241] width 22 height 22
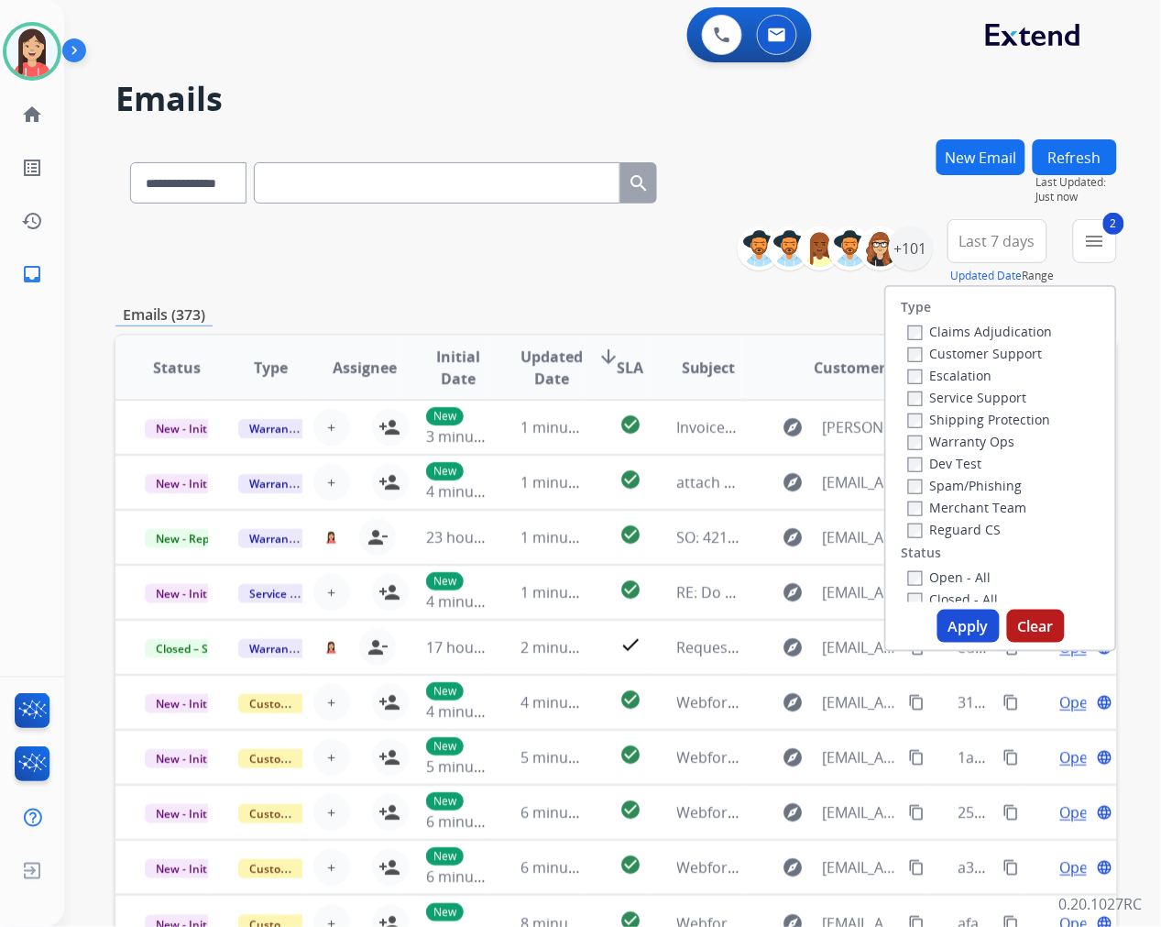
click at [939, 624] on button "Apply" at bounding box center [969, 625] width 62 height 33
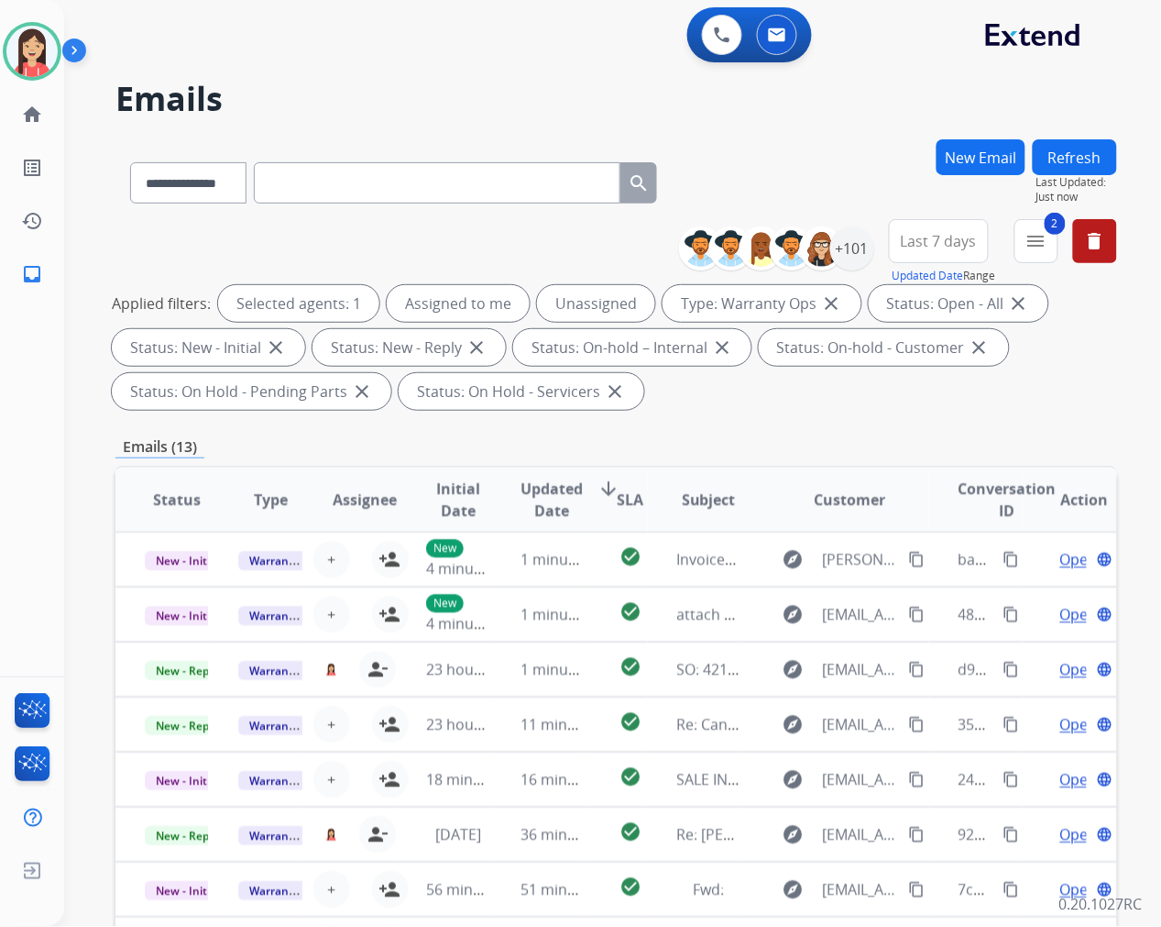
click at [495, 499] on th "Updated Date arrow_downward" at bounding box center [537, 499] width 93 height 64
click at [545, 499] on span "Updated Date" at bounding box center [552, 499] width 62 height 44
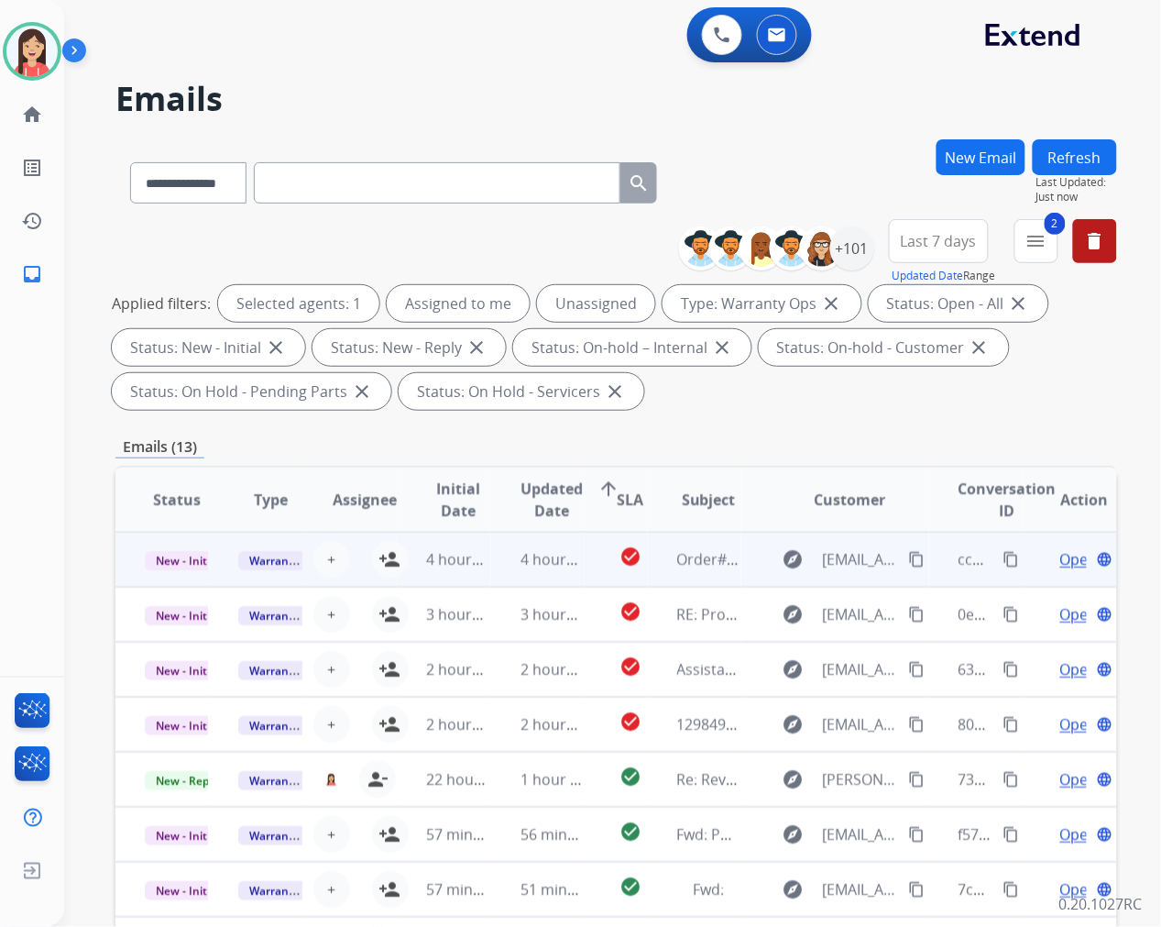
click at [492, 571] on td "4 hours ago" at bounding box center [537, 559] width 93 height 55
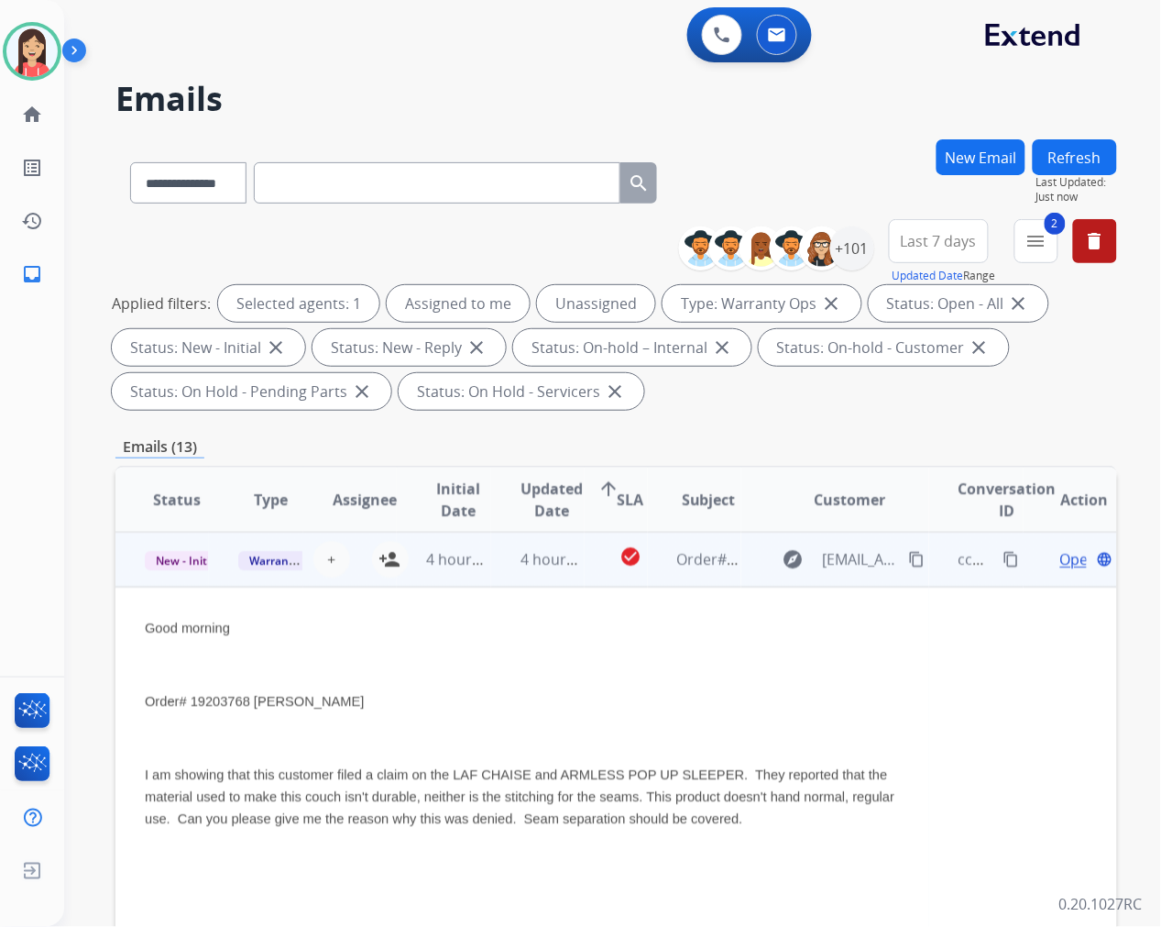
click at [1060, 560] on span "Open" at bounding box center [1079, 559] width 38 height 22
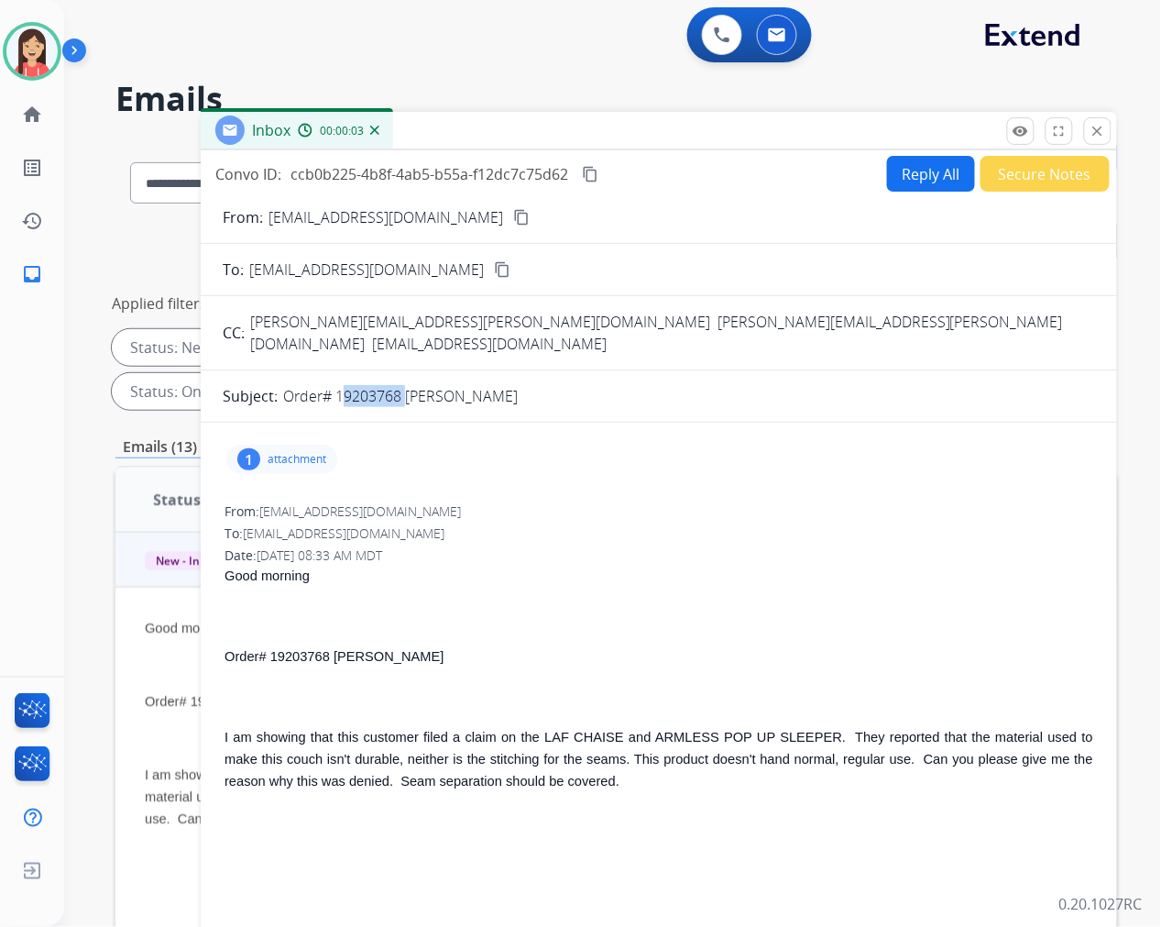
drag, startPoint x: 339, startPoint y: 377, endPoint x: 401, endPoint y: 385, distance: 62.9
click at [401, 385] on form "From: TMartin@roomstogo.com content_copy To: warrantyops@extend.com content_cop…" at bounding box center [659, 692] width 916 height 1000
copy p "19203768"
click at [669, 546] on div "Date: 09/24/2025 - 08:33 AM MDT" at bounding box center [659, 555] width 869 height 18
click at [907, 169] on button "Reply All" at bounding box center [931, 174] width 88 height 36
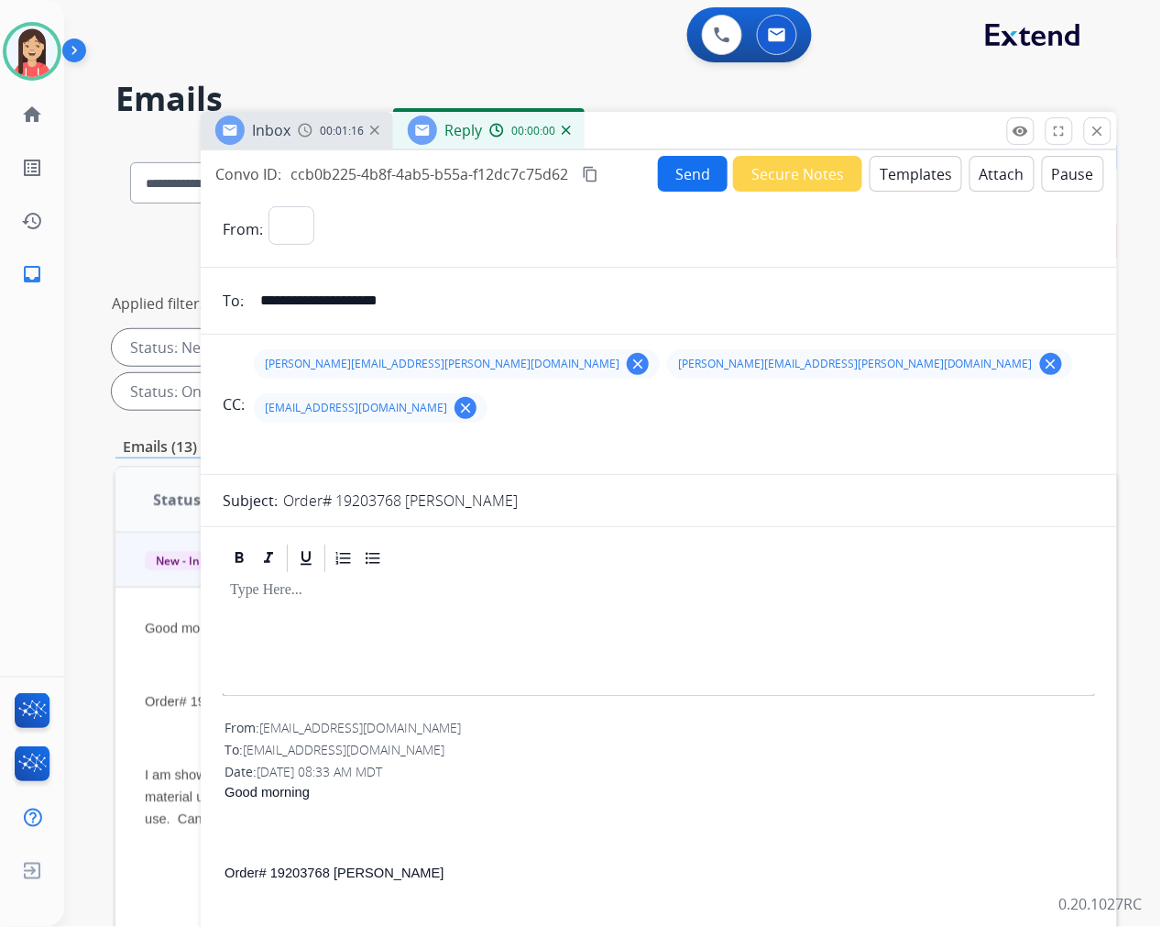
select select "**********"
click at [900, 180] on button "Templates" at bounding box center [916, 174] width 93 height 36
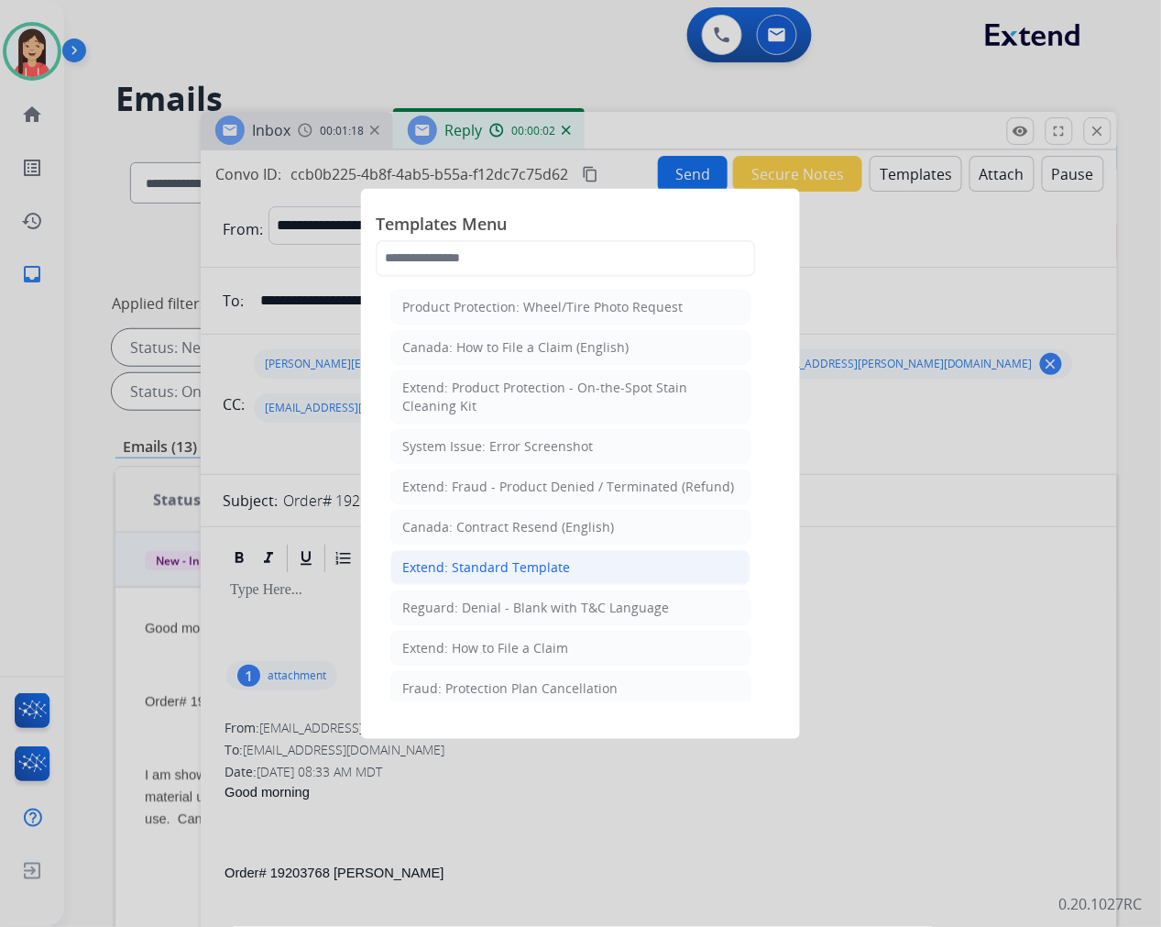
click at [499, 573] on div "Extend: Standard Template" at bounding box center [486, 567] width 168 height 18
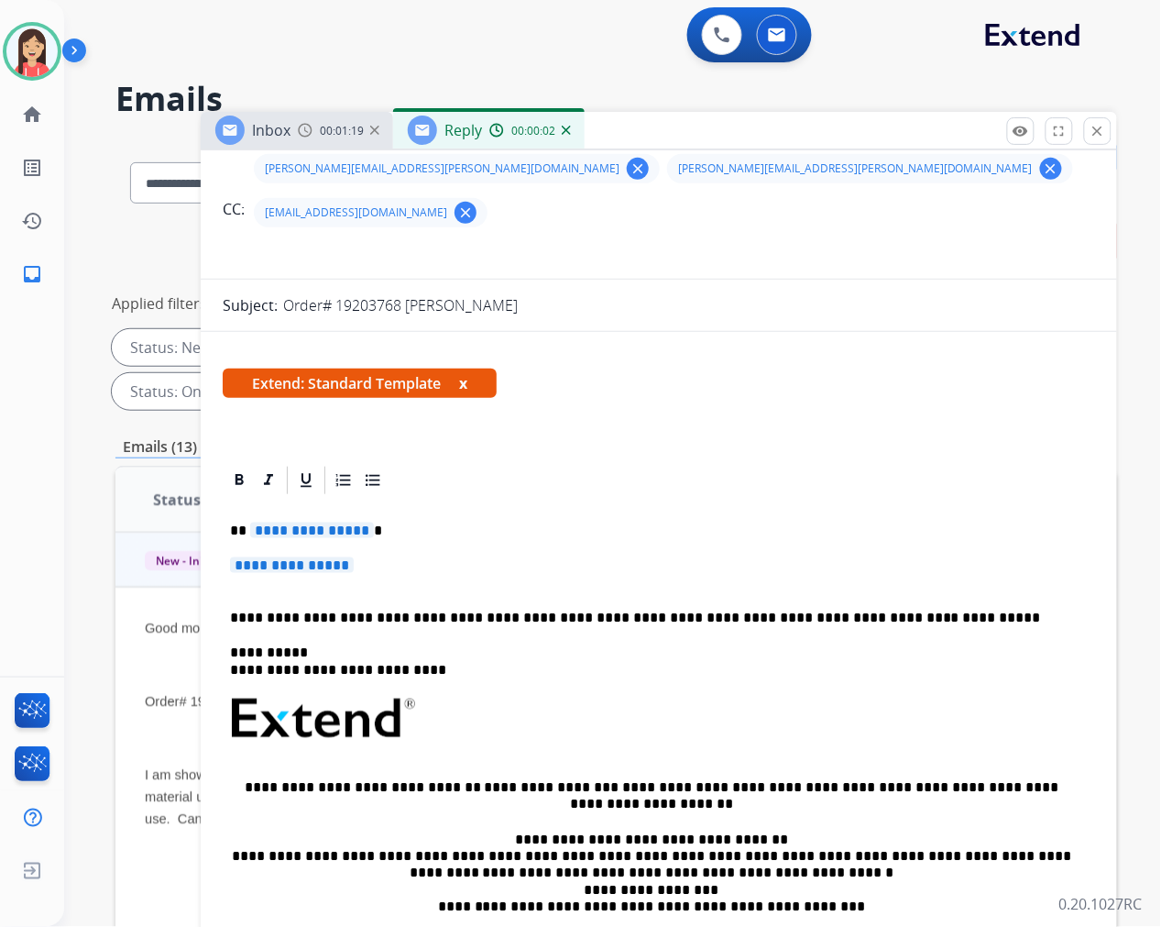
scroll to position [203, 0]
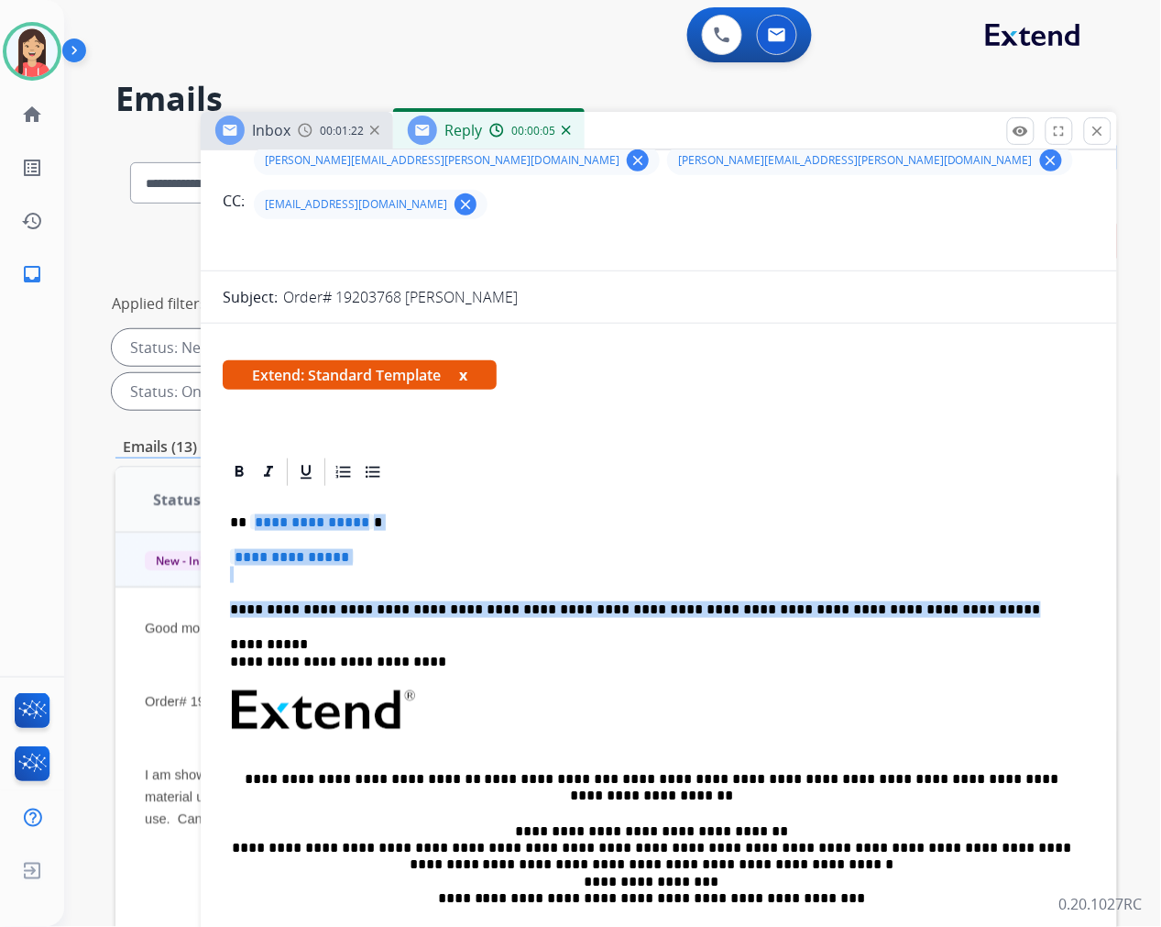
drag, startPoint x: 249, startPoint y: 471, endPoint x: 915, endPoint y: 561, distance: 671.4
click at [915, 561] on div "**********" at bounding box center [659, 753] width 872 height 530
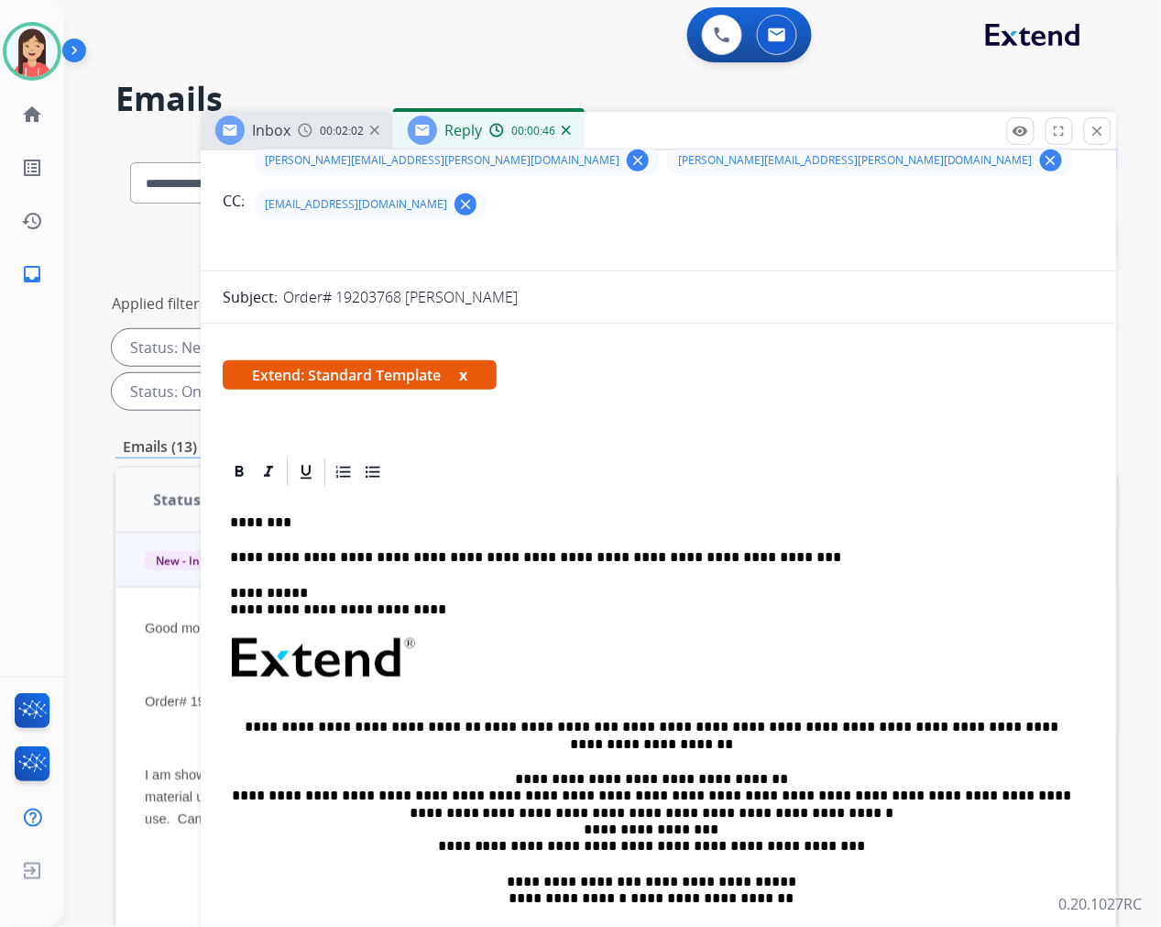
click at [758, 549] on p "**********" at bounding box center [651, 557] width 843 height 16
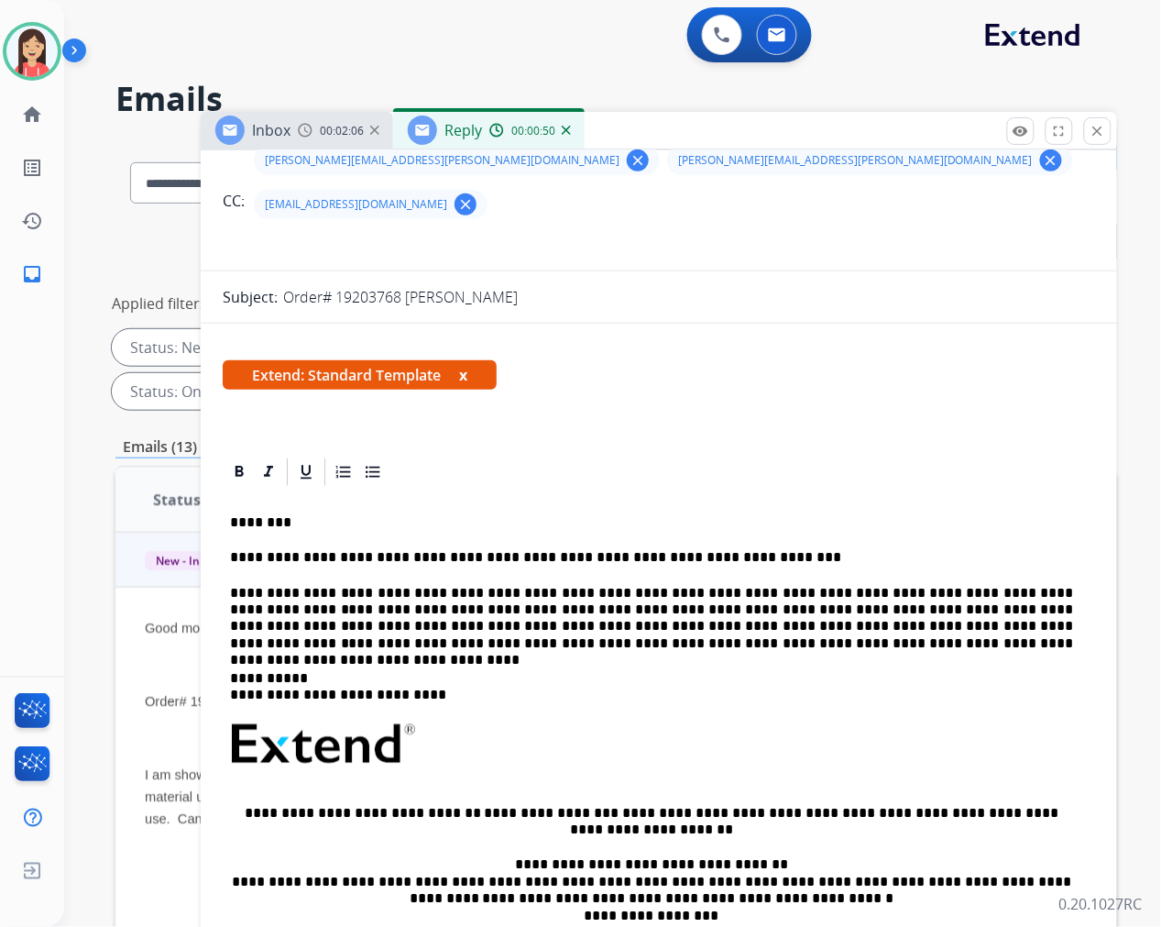
click at [317, 585] on p "**********" at bounding box center [651, 619] width 843 height 68
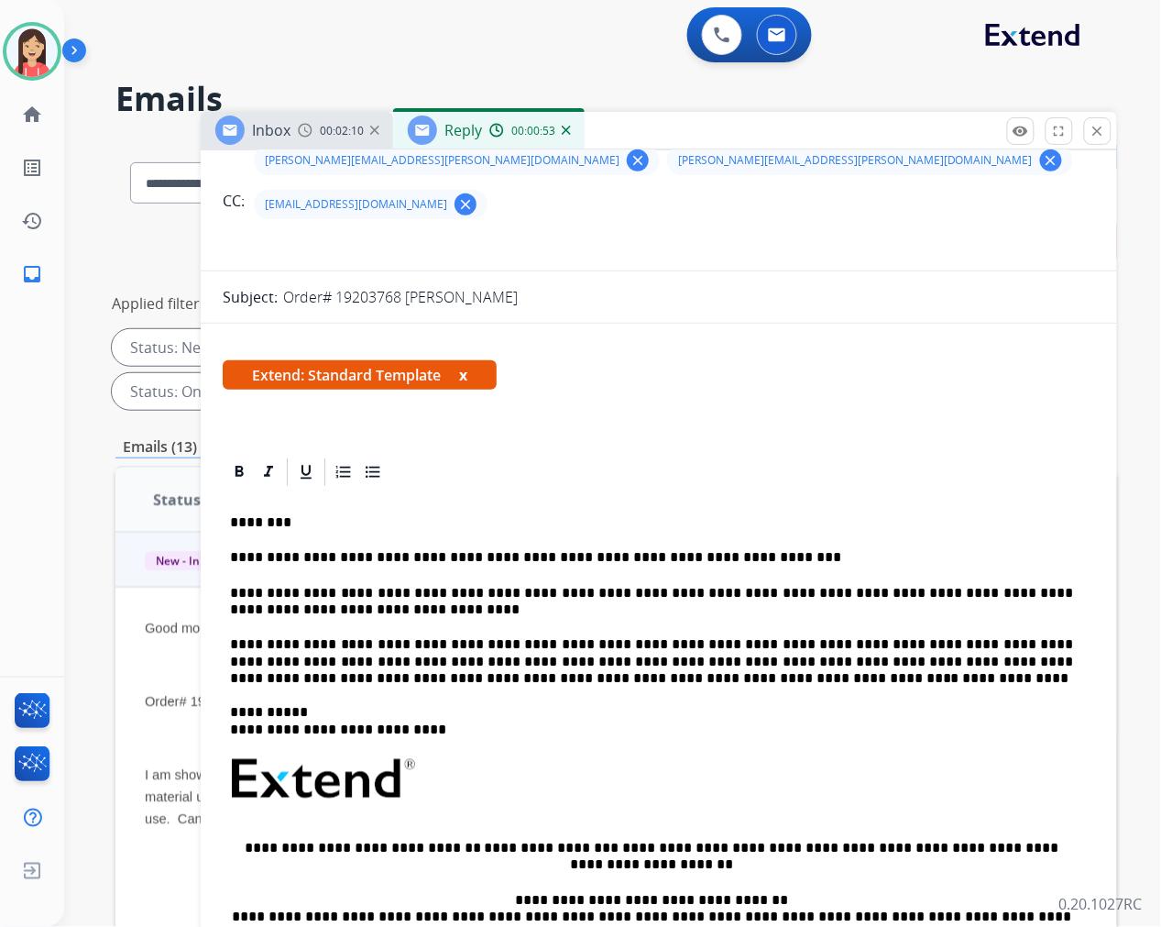
click at [978, 636] on p "**********" at bounding box center [651, 661] width 843 height 50
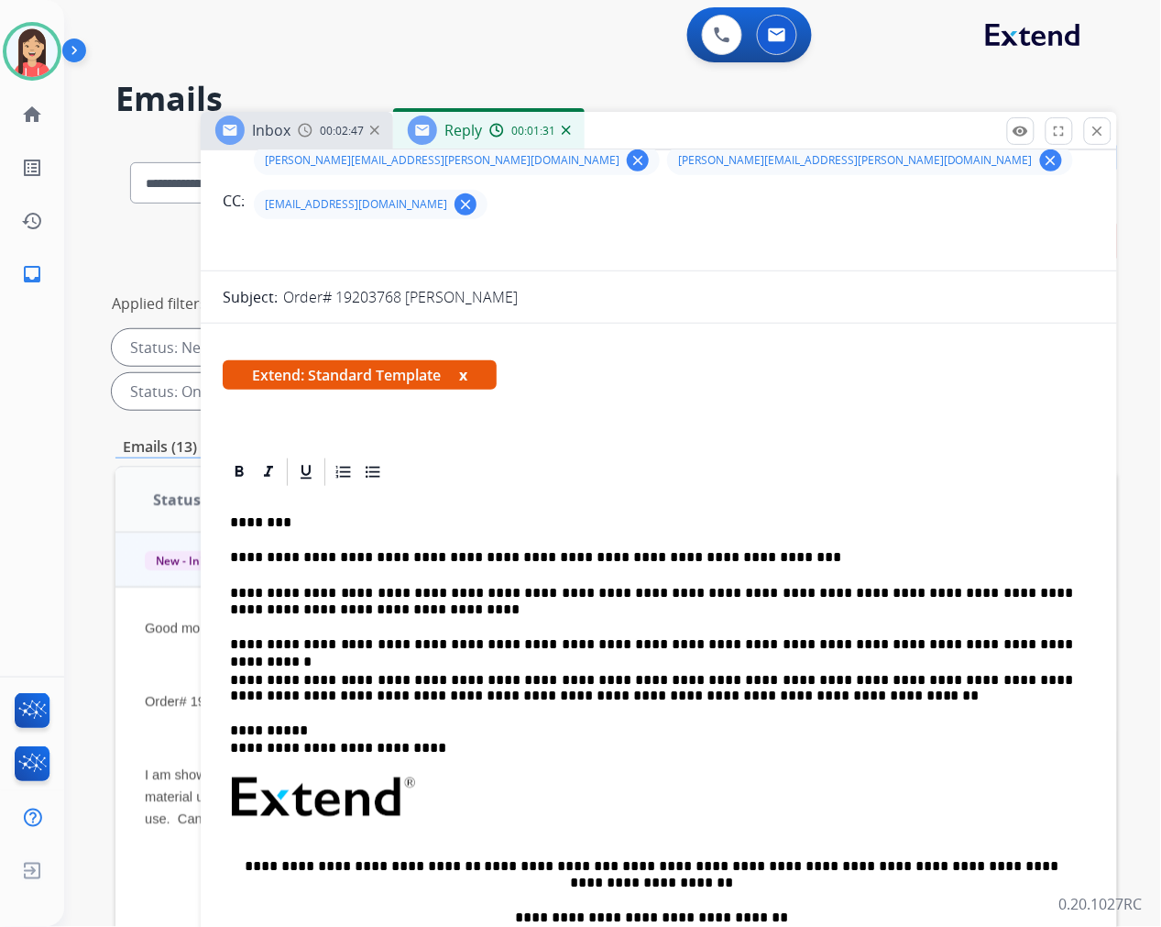
click at [232, 585] on p "**********" at bounding box center [651, 602] width 843 height 34
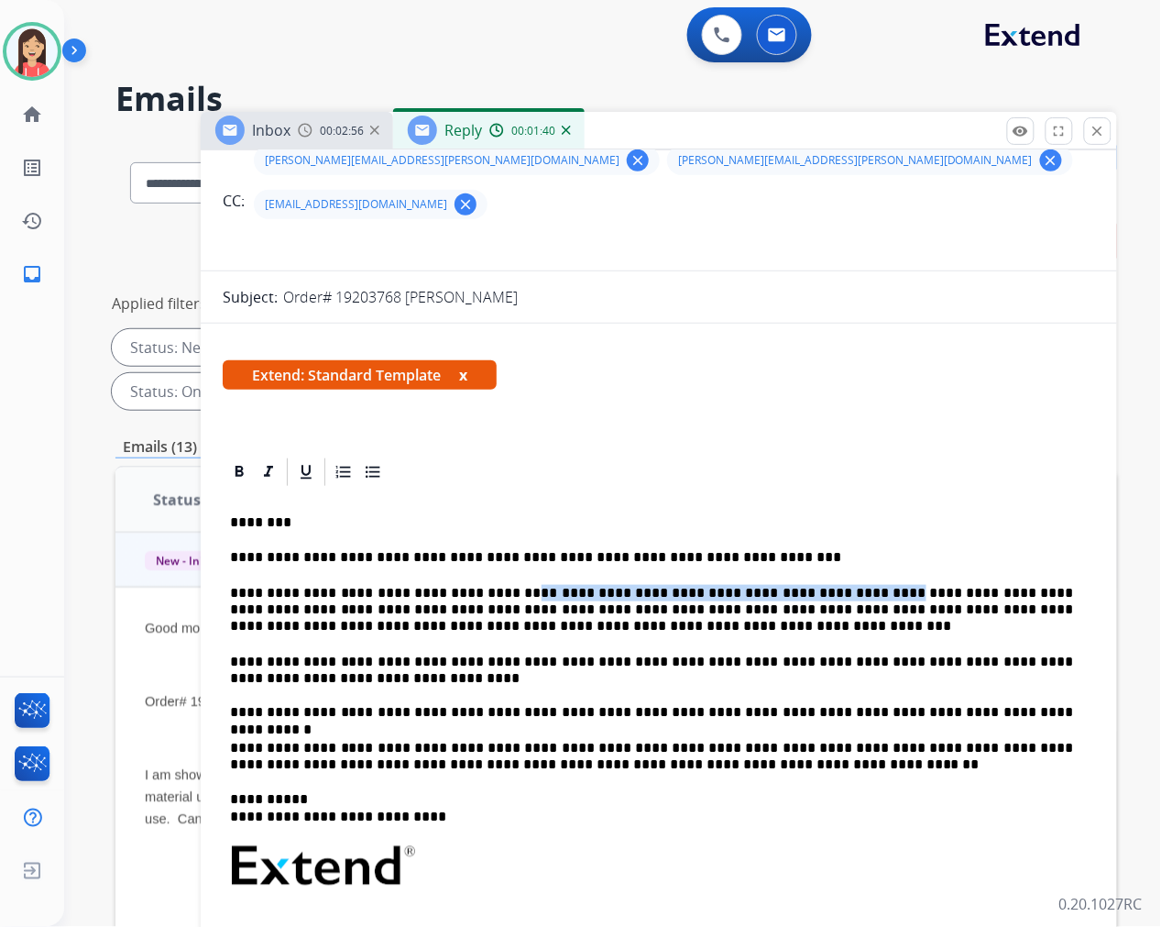
drag, startPoint x: 470, startPoint y: 543, endPoint x: 620, endPoint y: 358, distance: 238.5
click at [784, 585] on p "**********" at bounding box center [651, 610] width 843 height 50
click at [268, 466] on icon at bounding box center [268, 471] width 9 height 11
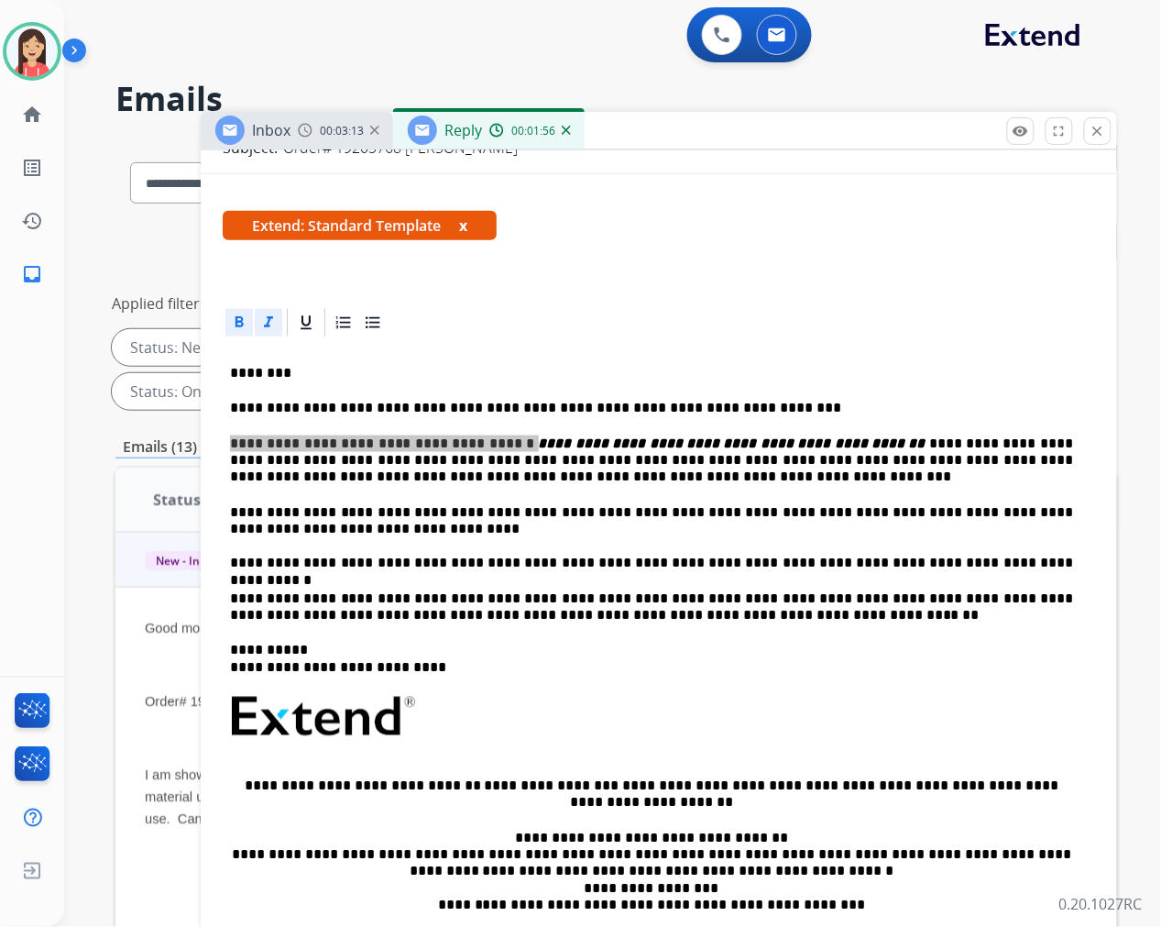
scroll to position [509, 0]
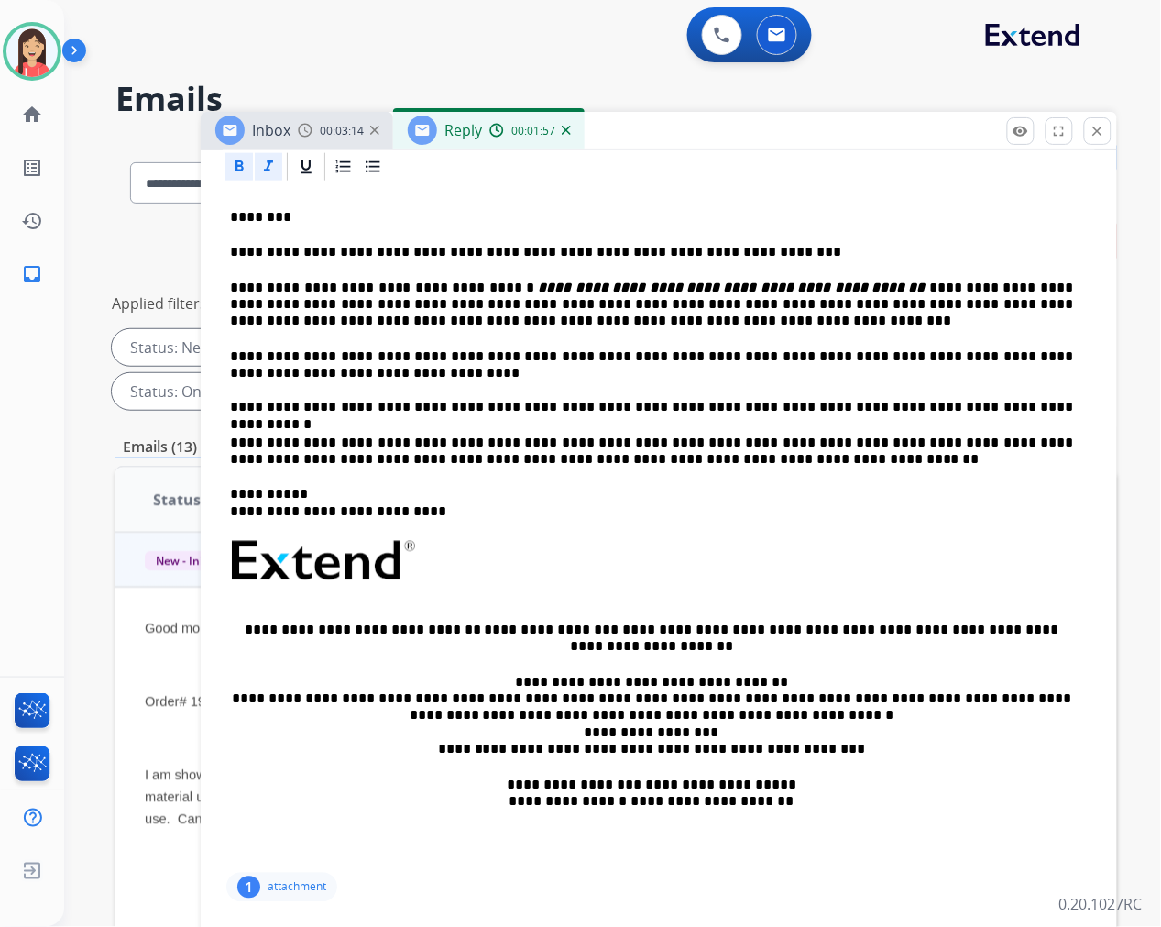
click at [609, 435] on p "**********" at bounding box center [651, 452] width 843 height 34
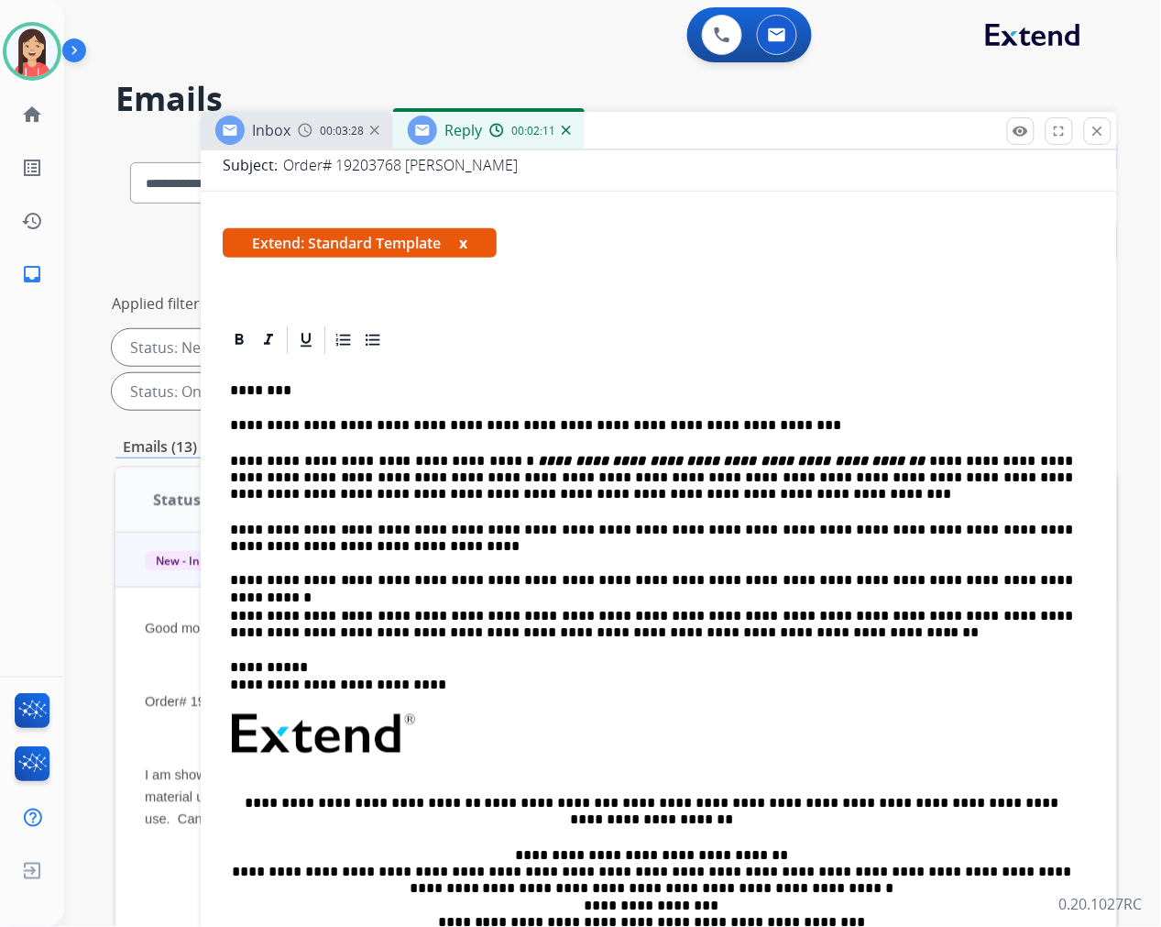
scroll to position [326, 0]
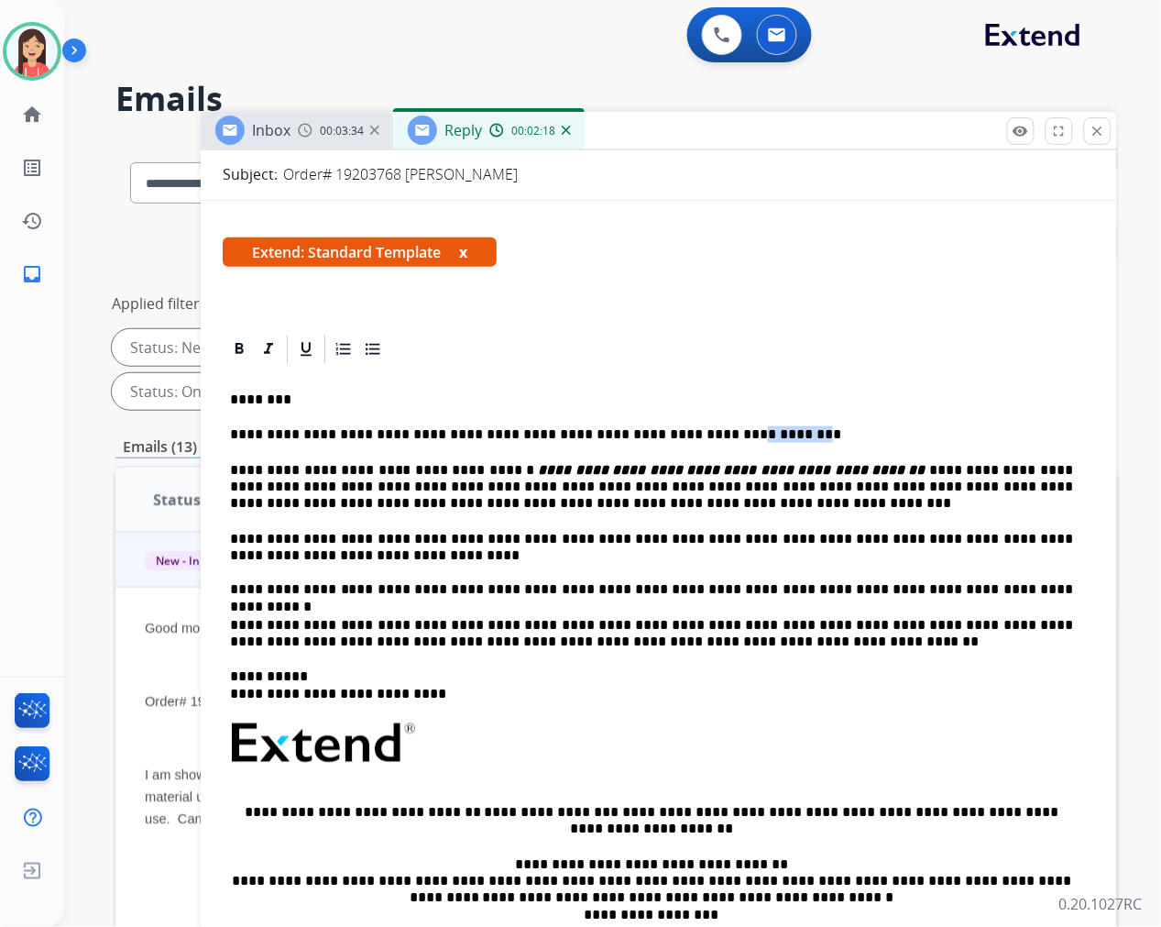
drag, startPoint x: 719, startPoint y: 388, endPoint x: 675, endPoint y: 391, distance: 45.1
click at [675, 426] on p "**********" at bounding box center [651, 434] width 843 height 16
click at [701, 426] on p "**********" at bounding box center [651, 434] width 843 height 16
click at [721, 426] on p "**********" at bounding box center [651, 434] width 843 height 16
click at [618, 618] on p "**********" at bounding box center [651, 635] width 843 height 34
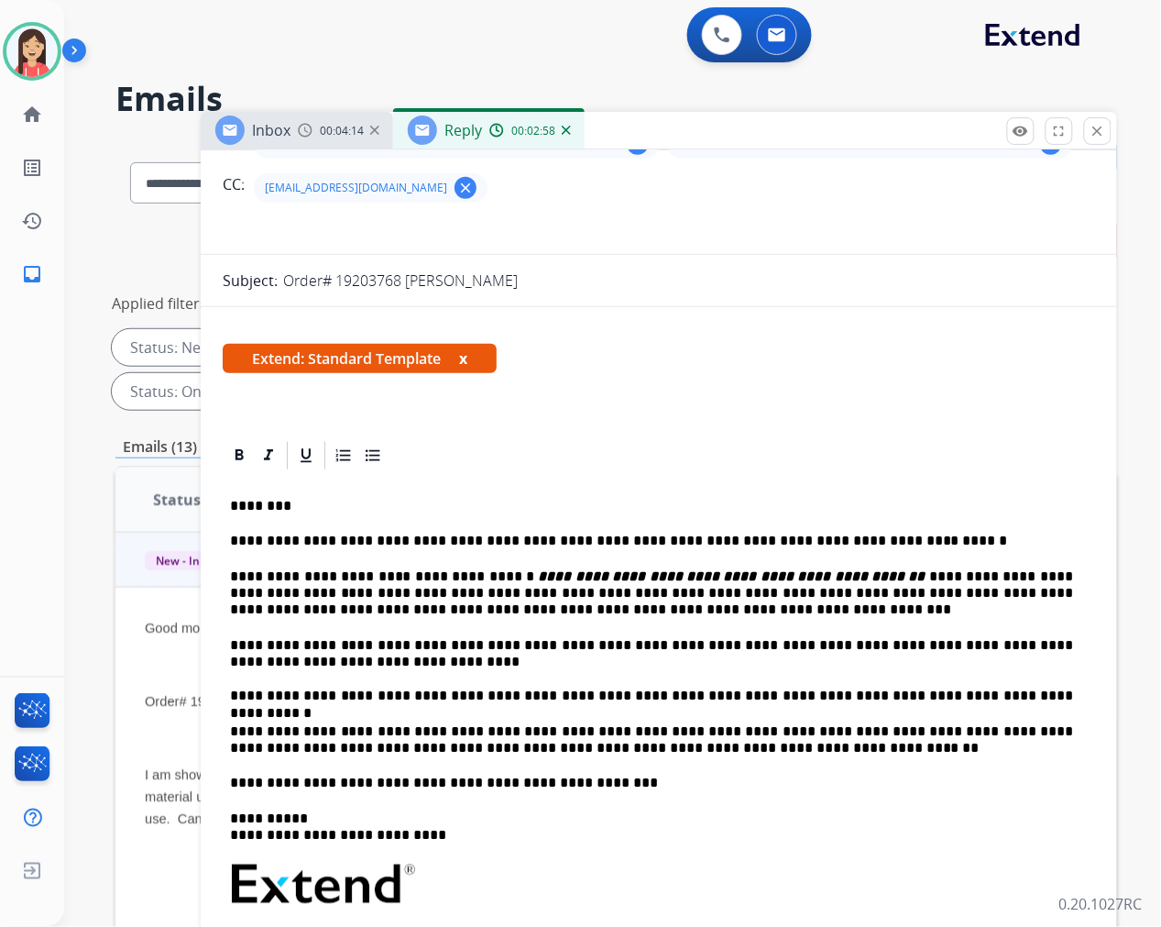
scroll to position [0, 0]
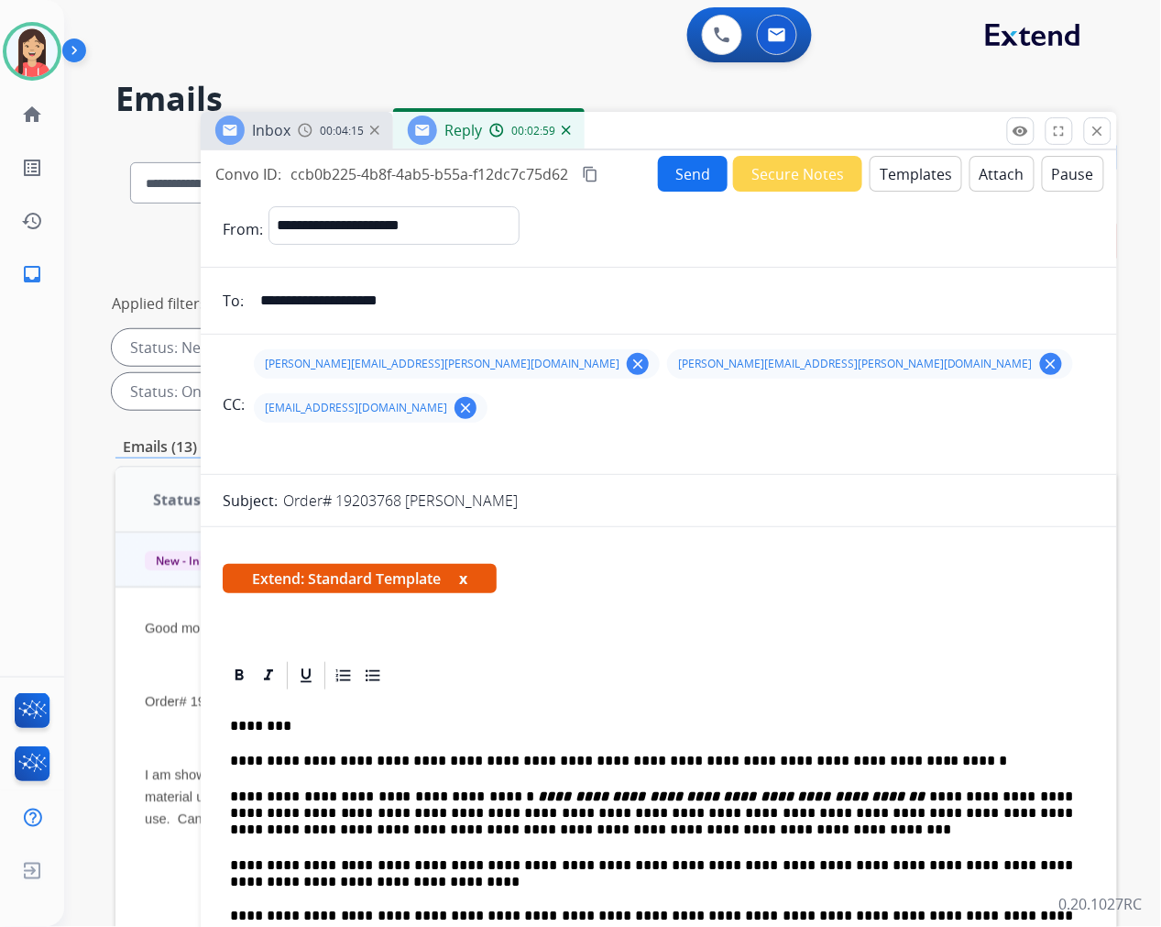
click at [658, 171] on button "Send" at bounding box center [693, 174] width 70 height 36
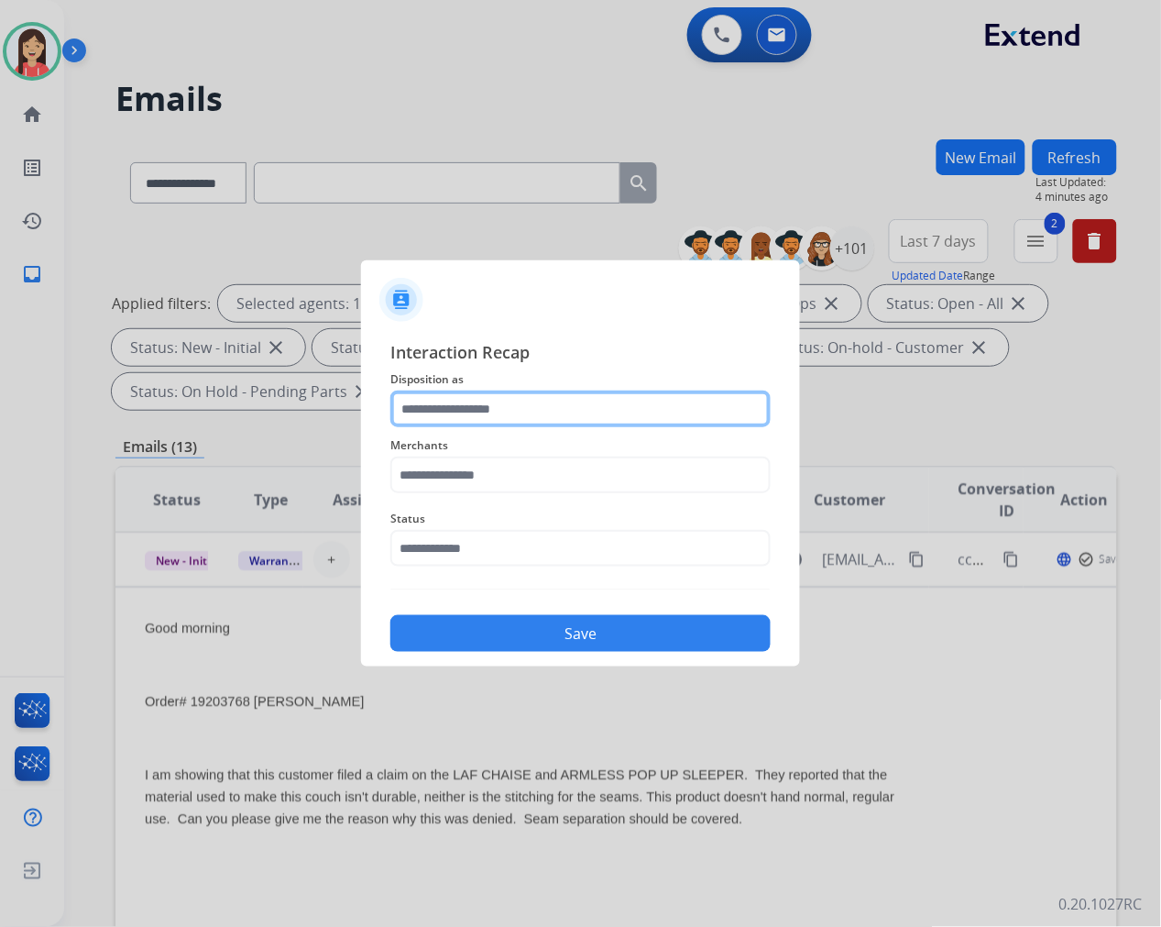
click at [533, 412] on input "text" at bounding box center [580, 408] width 380 height 37
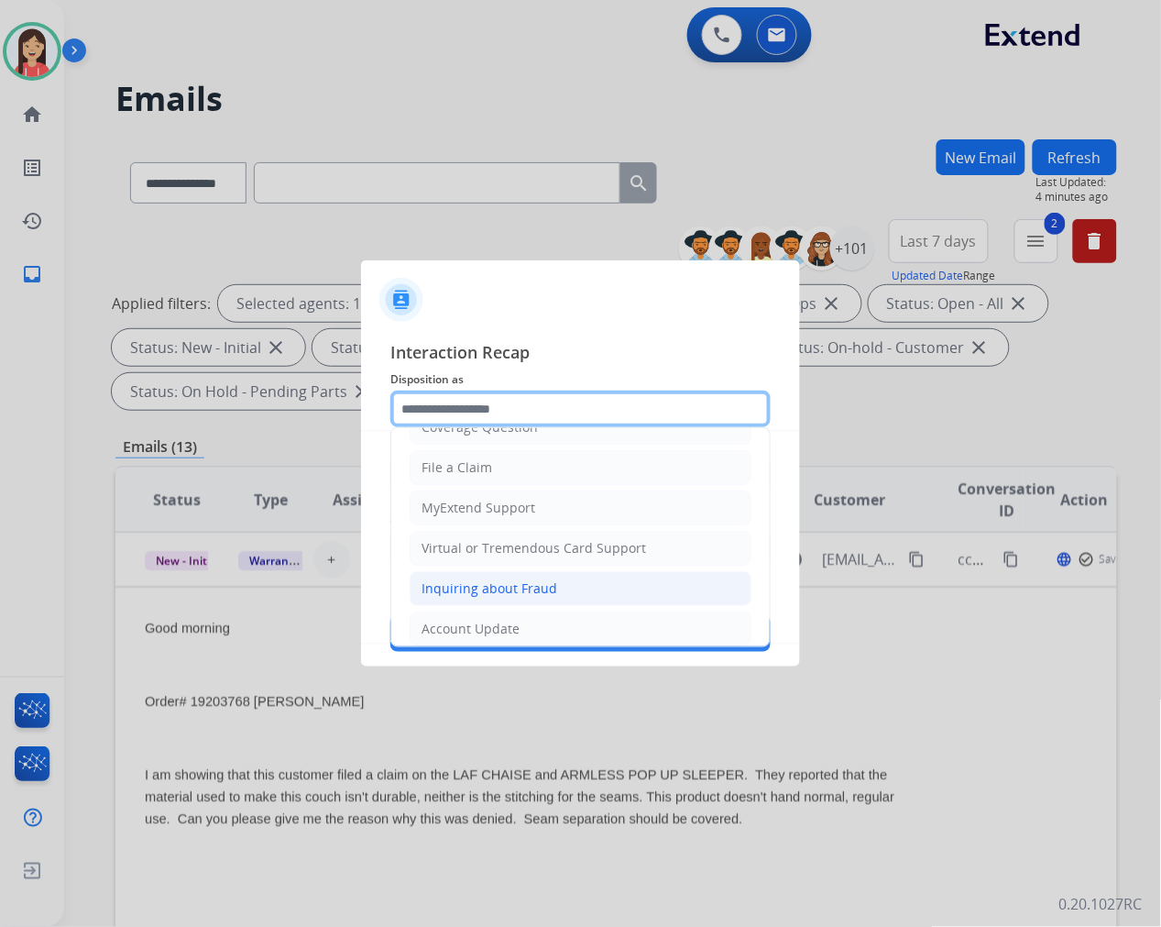
scroll to position [203, 0]
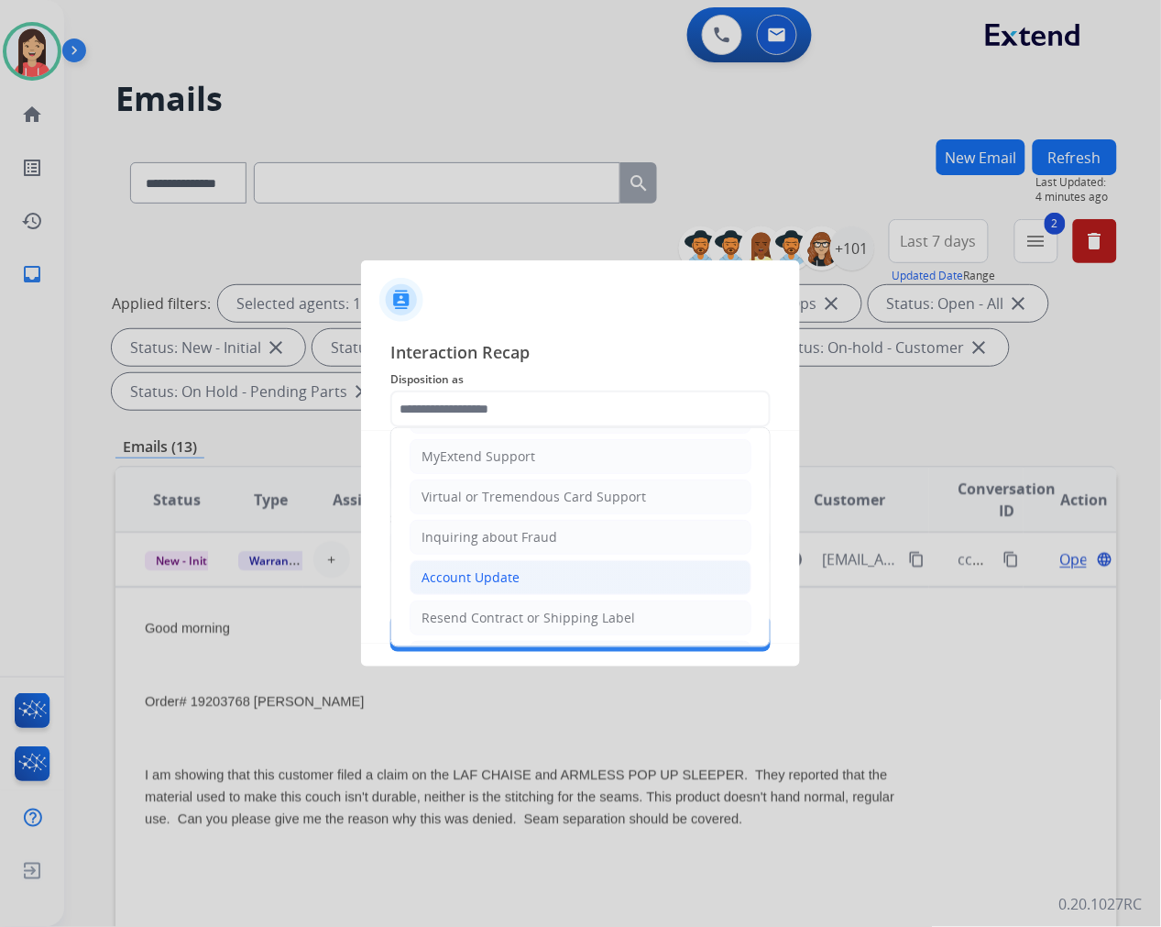
click at [477, 566] on li "Account Update" at bounding box center [581, 577] width 342 height 35
type input "**********"
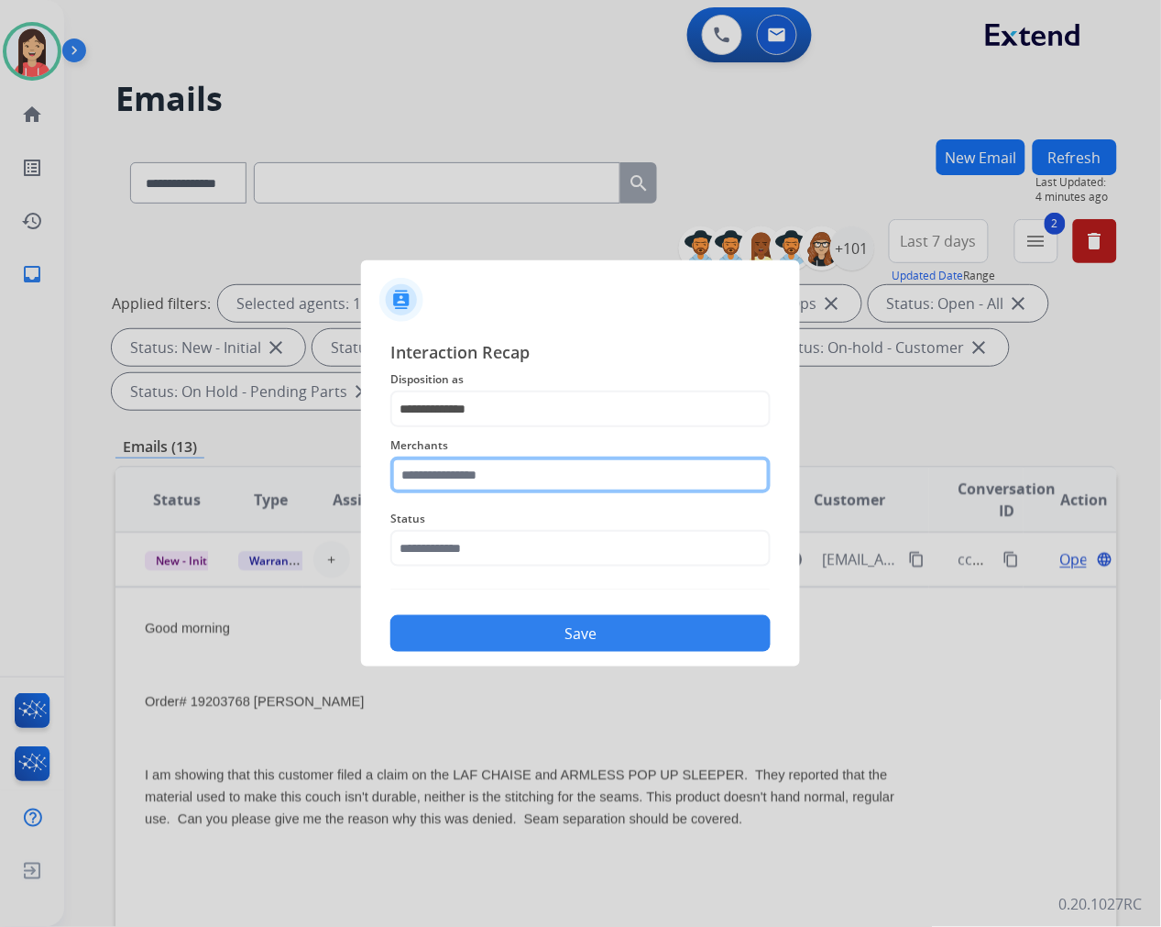
click at [510, 467] on input "text" at bounding box center [580, 474] width 380 height 37
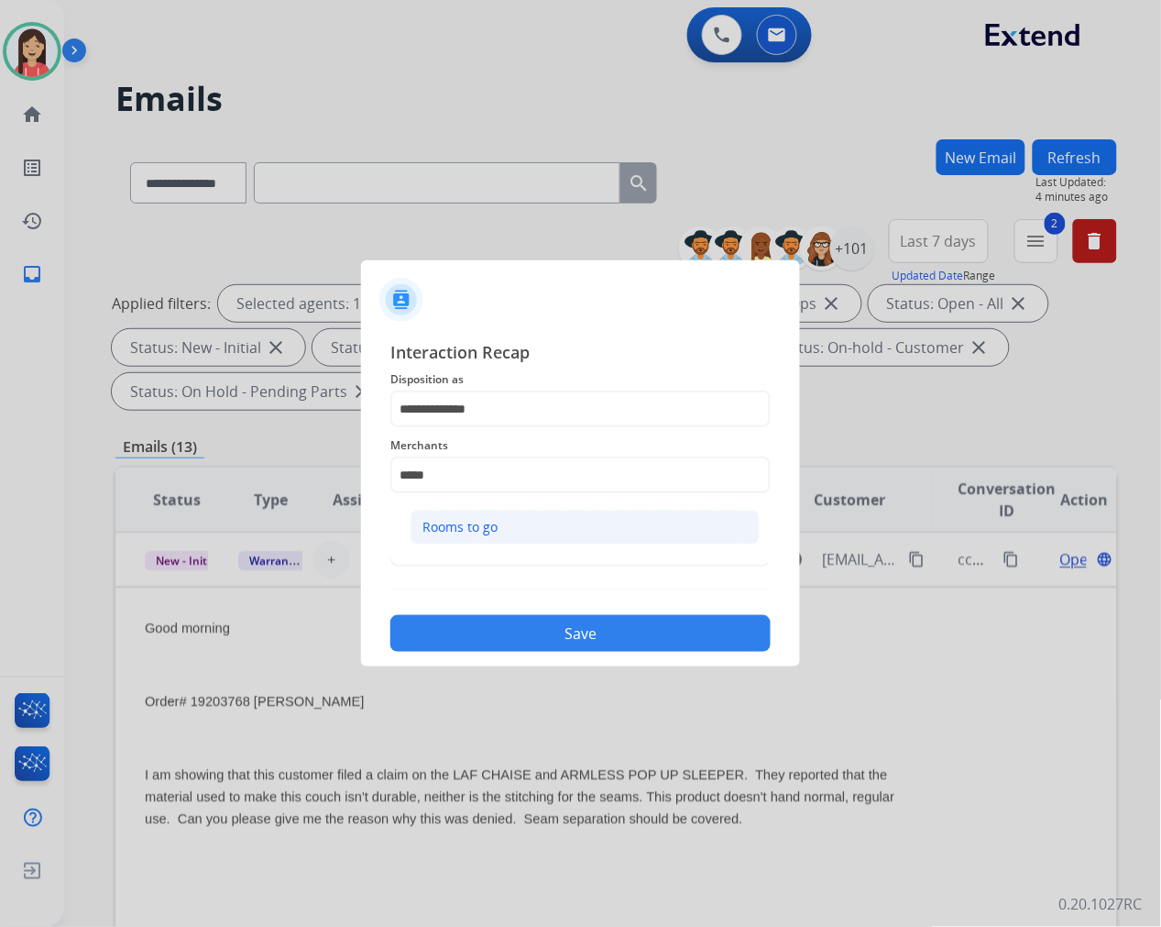
click at [492, 532] on div "Rooms to go" at bounding box center [459, 527] width 75 height 18
type input "**********"
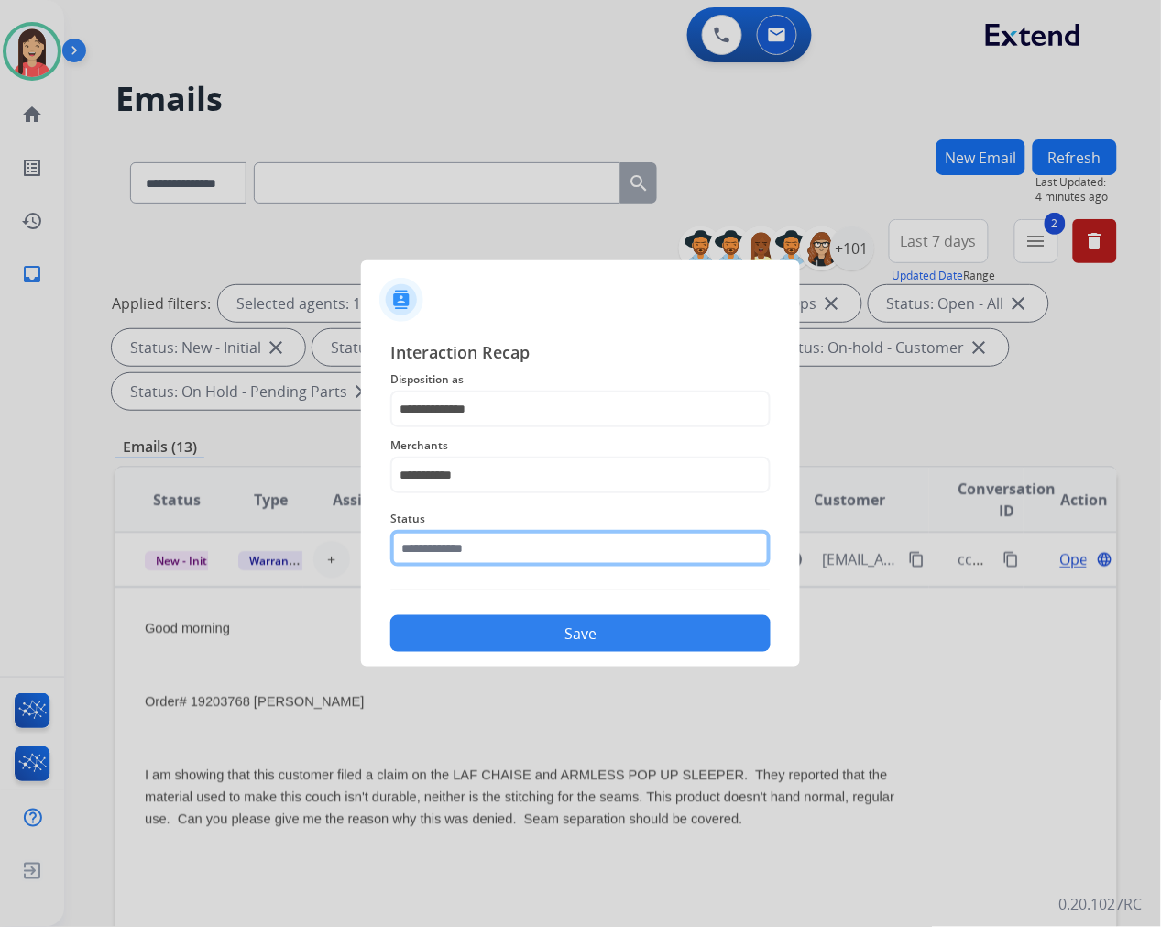
click at [475, 536] on input "text" at bounding box center [580, 548] width 380 height 37
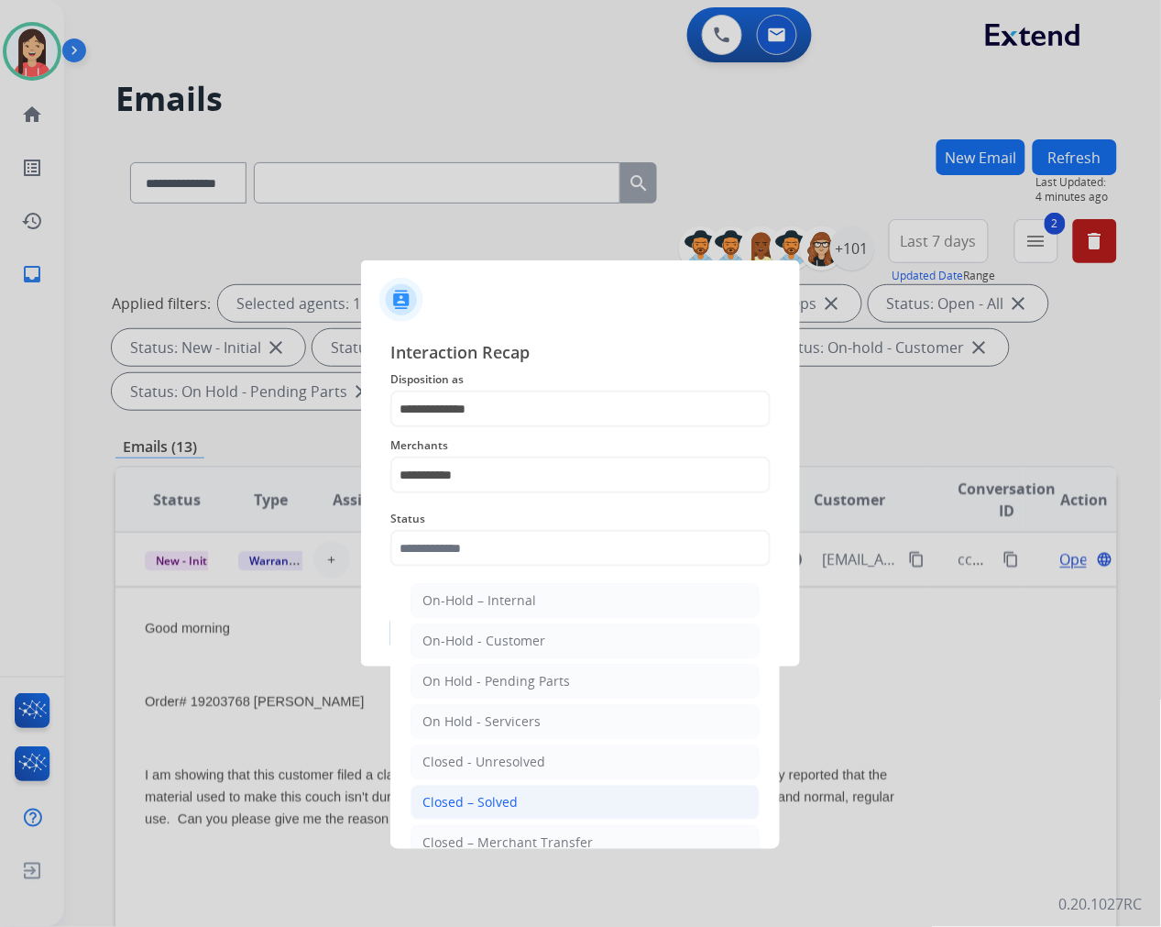
click at [475, 803] on div "Closed – Solved" at bounding box center [469, 802] width 95 height 18
type input "**********"
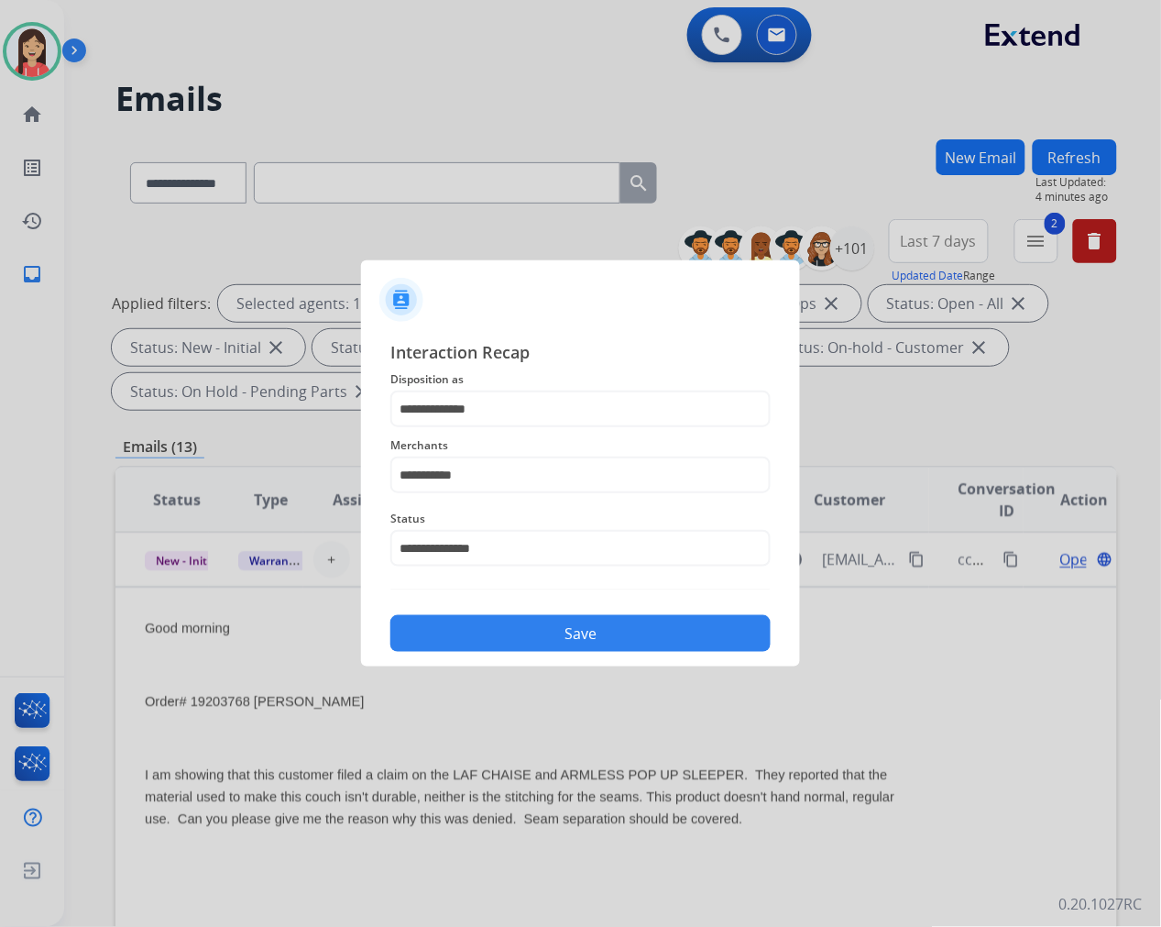
click at [563, 636] on button "Save" at bounding box center [580, 633] width 380 height 37
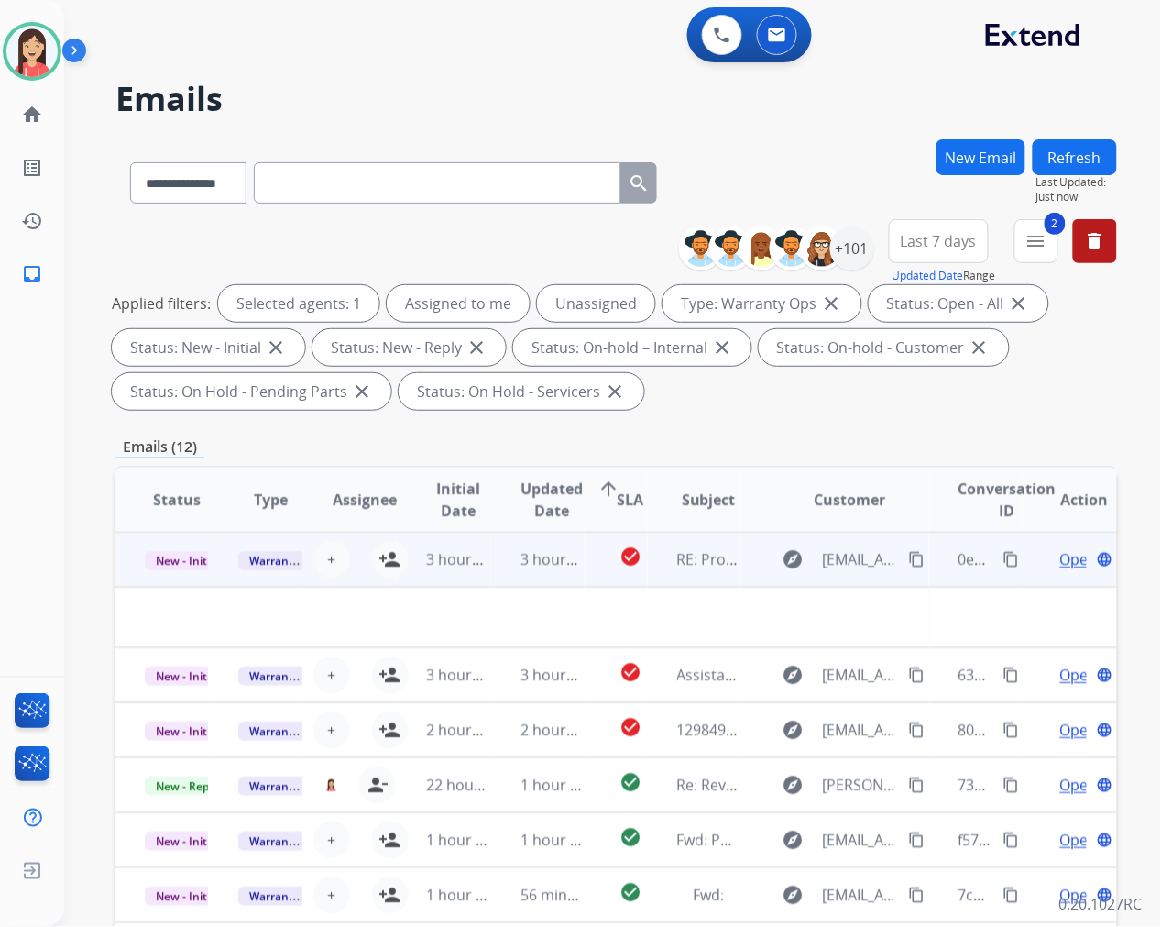
click at [501, 570] on td "3 hours ago" at bounding box center [537, 559] width 93 height 55
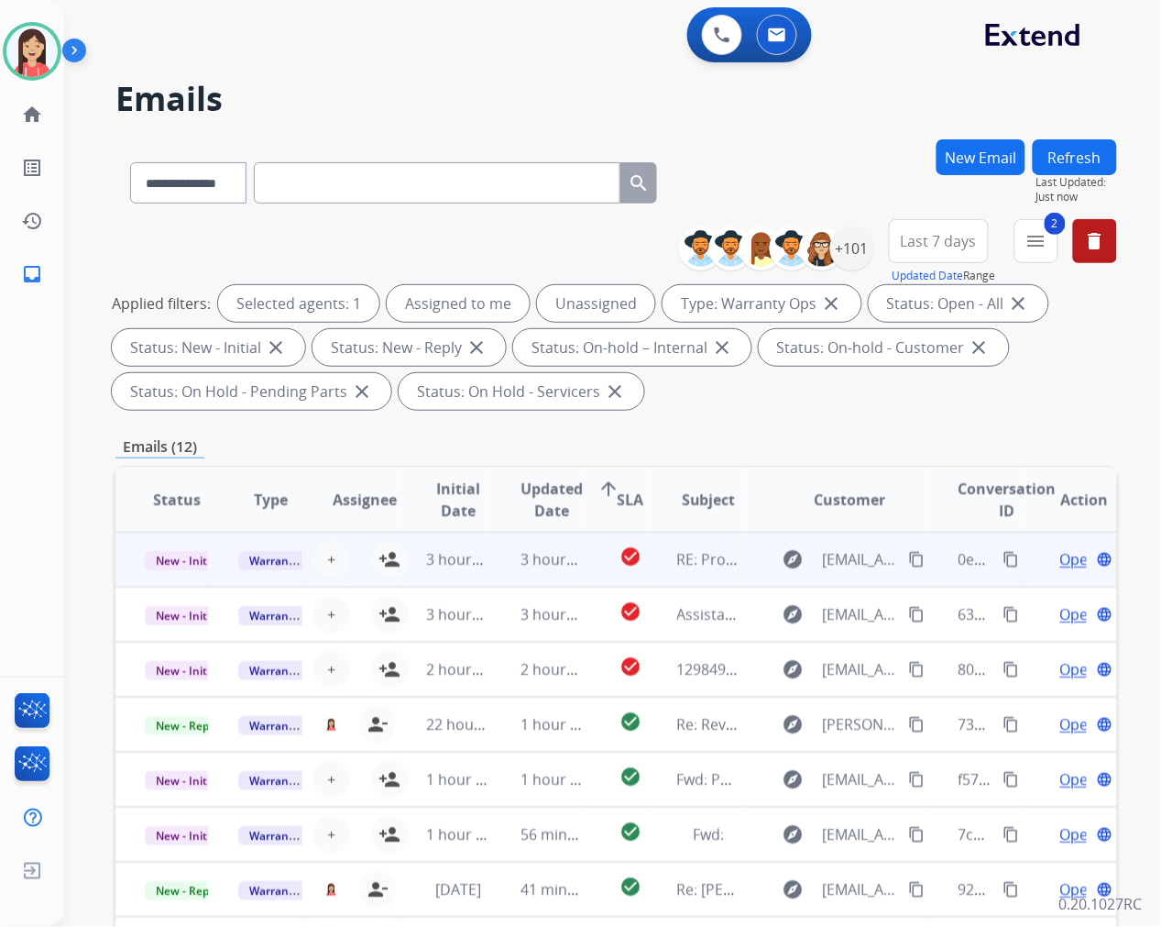
click at [493, 576] on td "3 hours ago" at bounding box center [537, 559] width 93 height 55
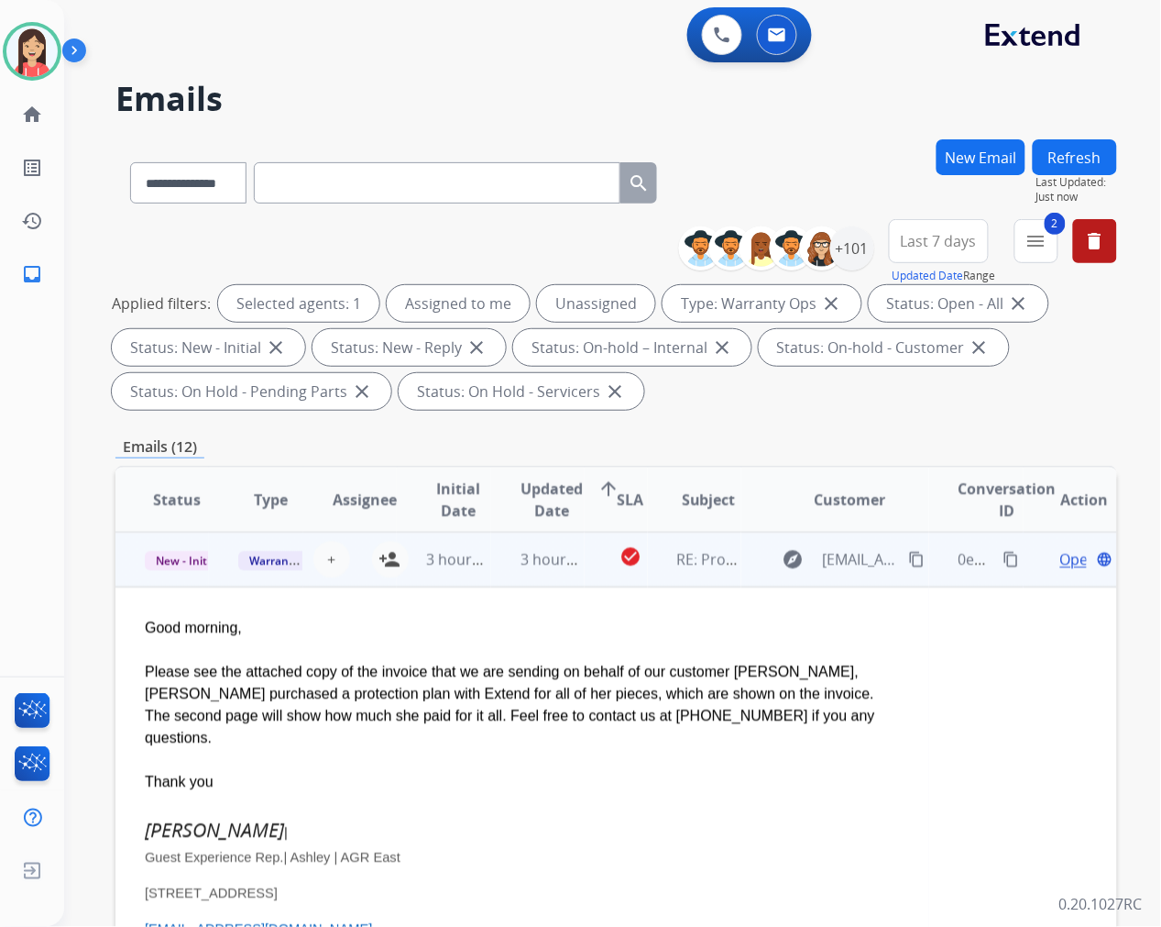
click at [1060, 559] on span "Open" at bounding box center [1079, 559] width 38 height 22
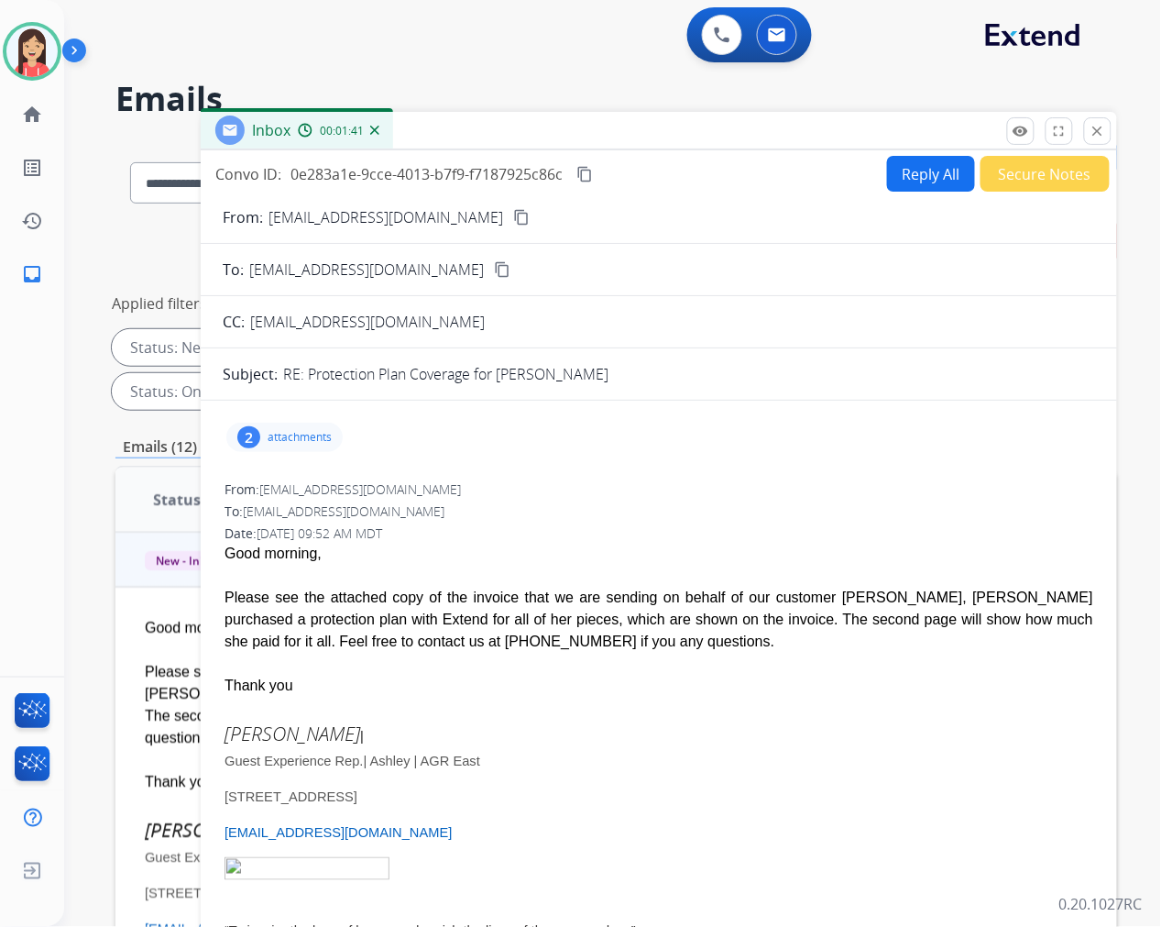
click at [313, 437] on p "attachments" at bounding box center [300, 437] width 64 height 15
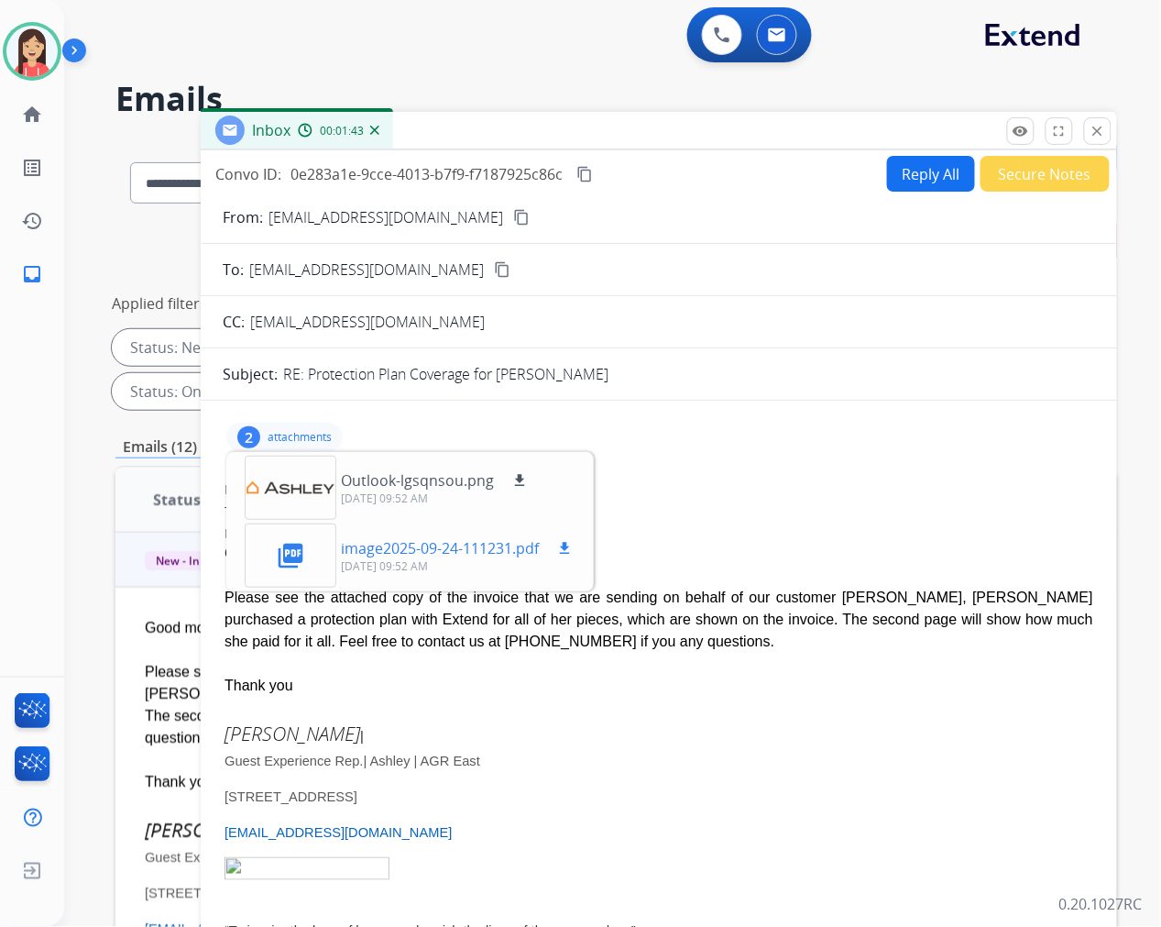
click at [573, 553] on mat-icon "download" at bounding box center [564, 548] width 16 height 16
click at [1005, 172] on button "Secure Notes" at bounding box center [1045, 174] width 129 height 36
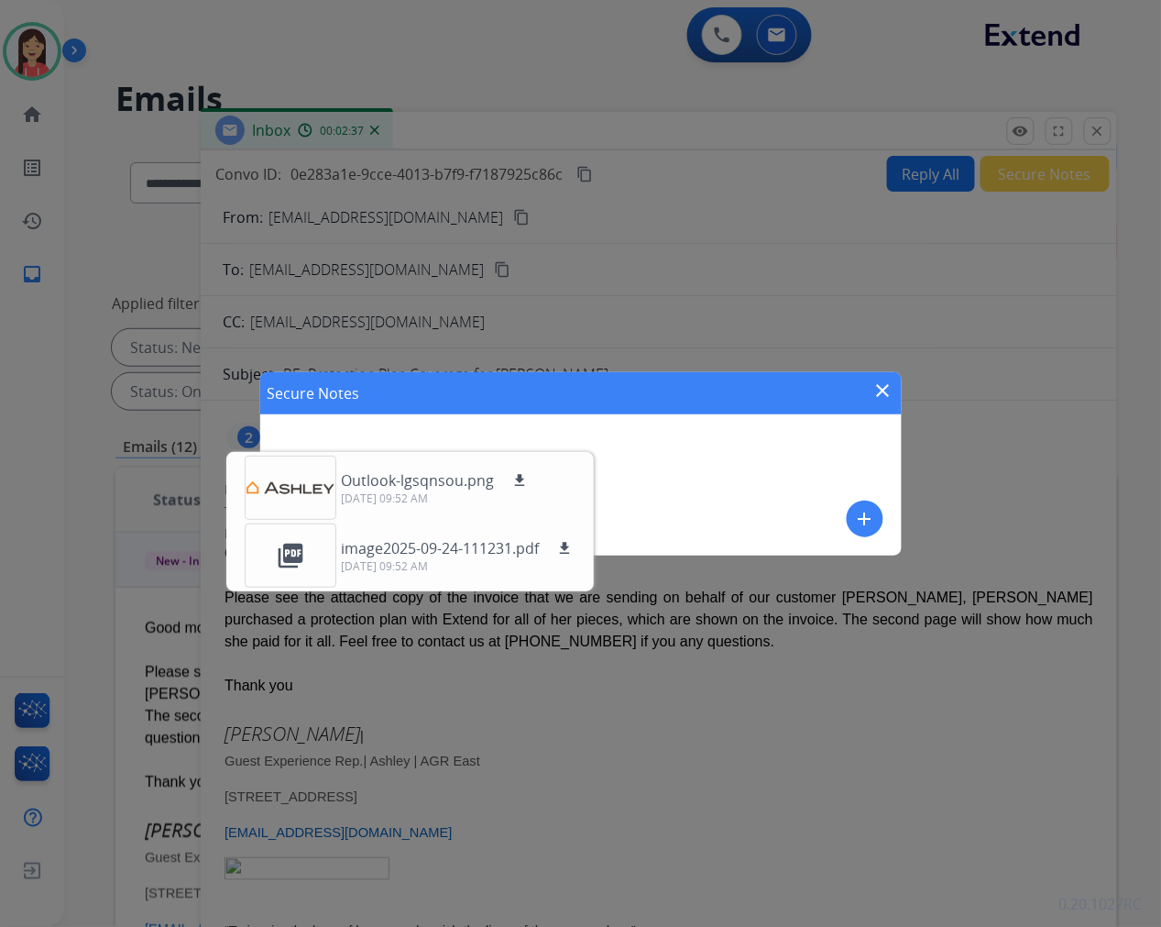
click at [875, 514] on mat-icon "add" at bounding box center [865, 519] width 22 height 22
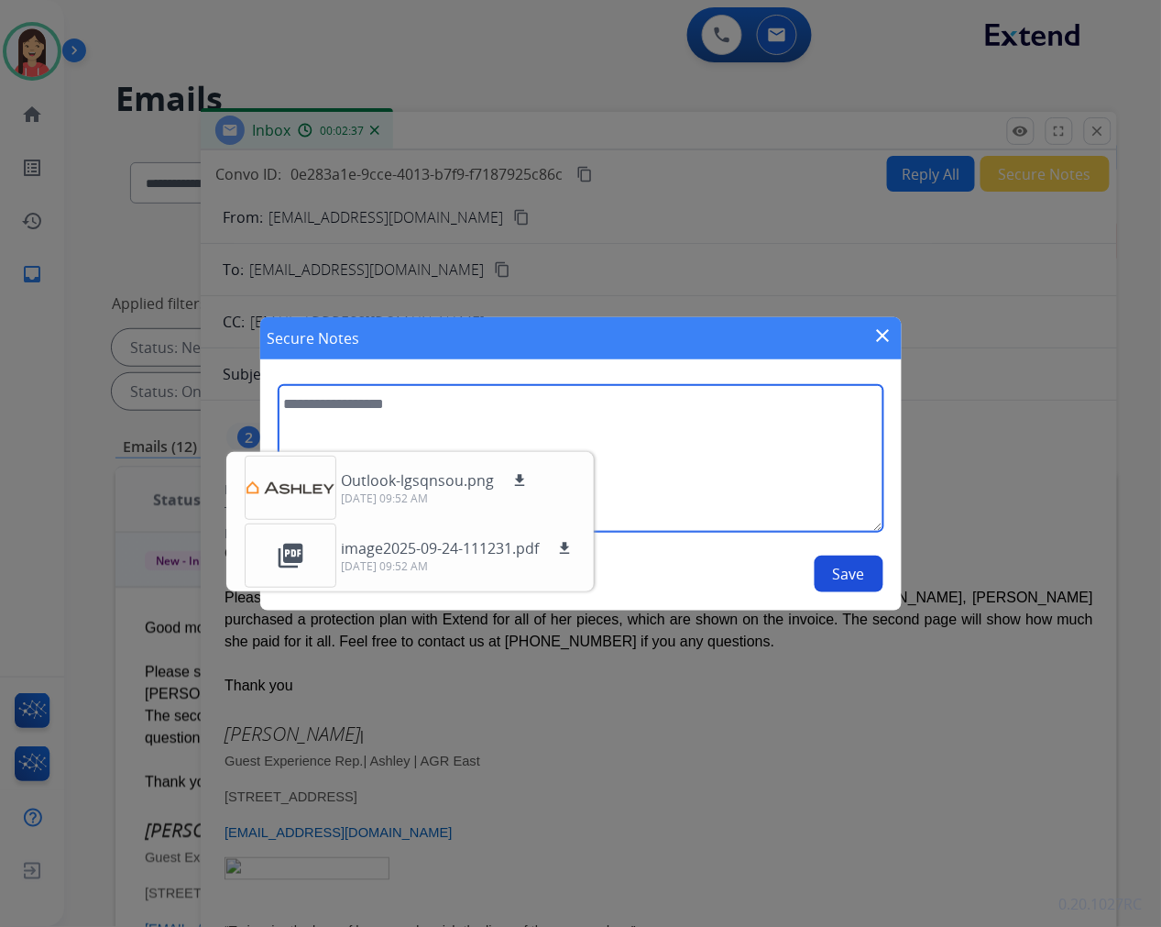
click at [725, 483] on textarea at bounding box center [581, 458] width 605 height 147
click at [805, 420] on textarea "**********" at bounding box center [581, 458] width 605 height 147
paste textarea "**********"
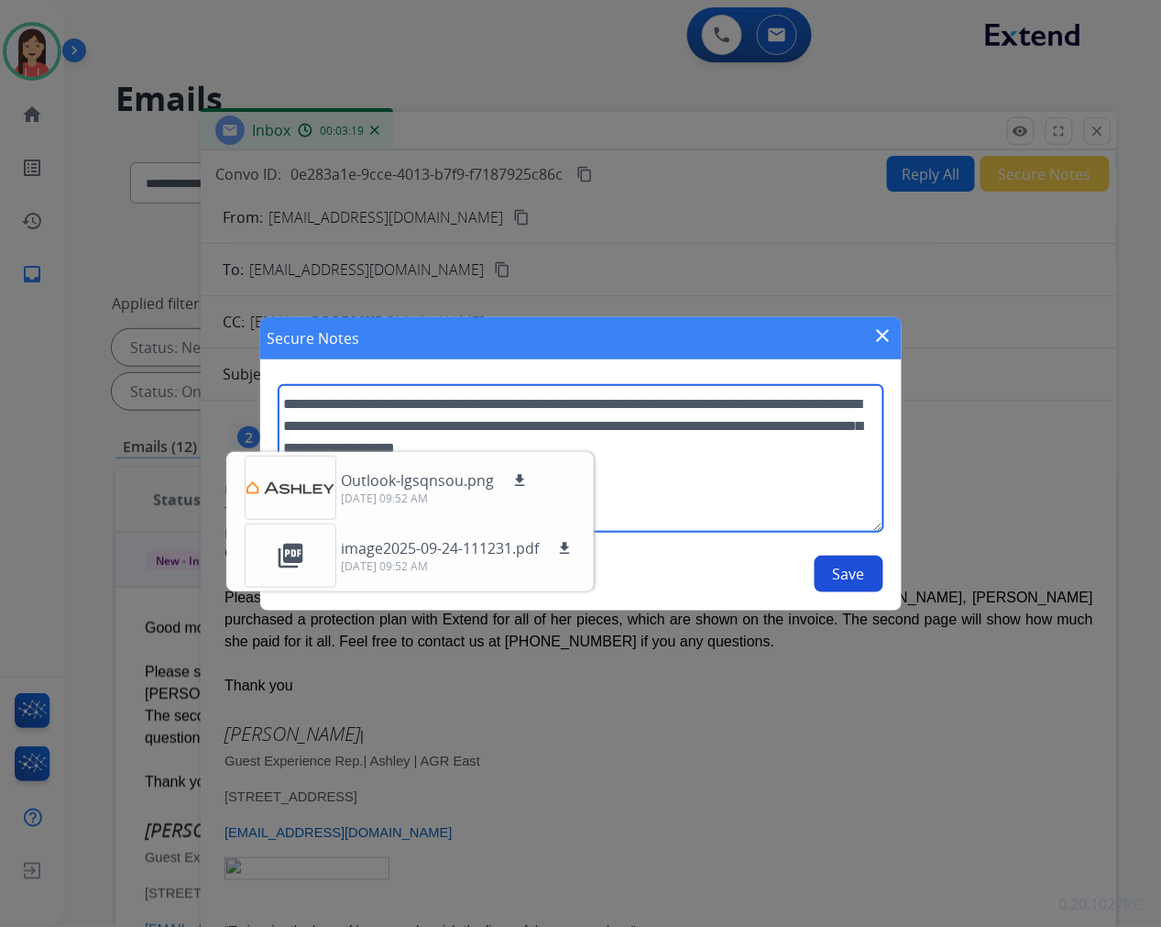
type textarea "**********"
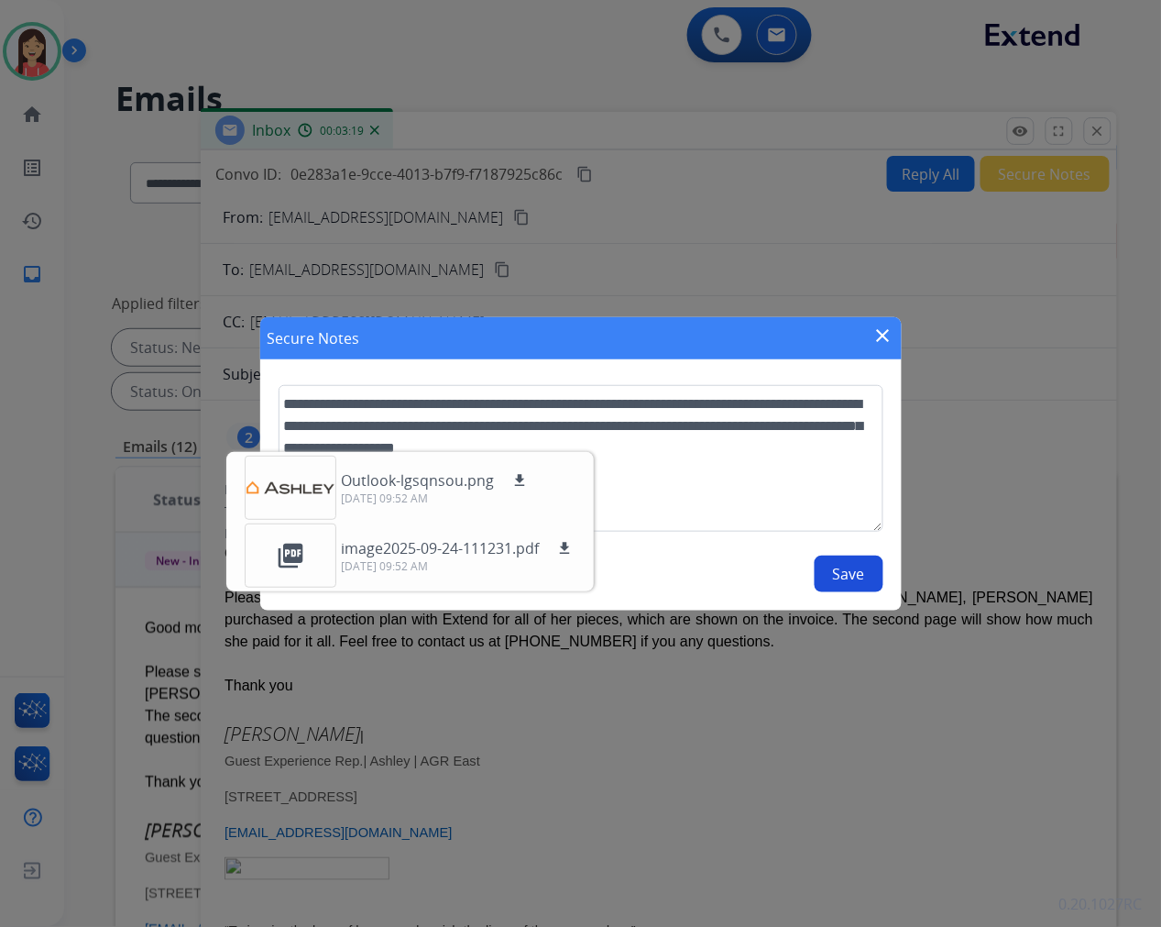
click at [852, 573] on button "Save" at bounding box center [849, 573] width 69 height 37
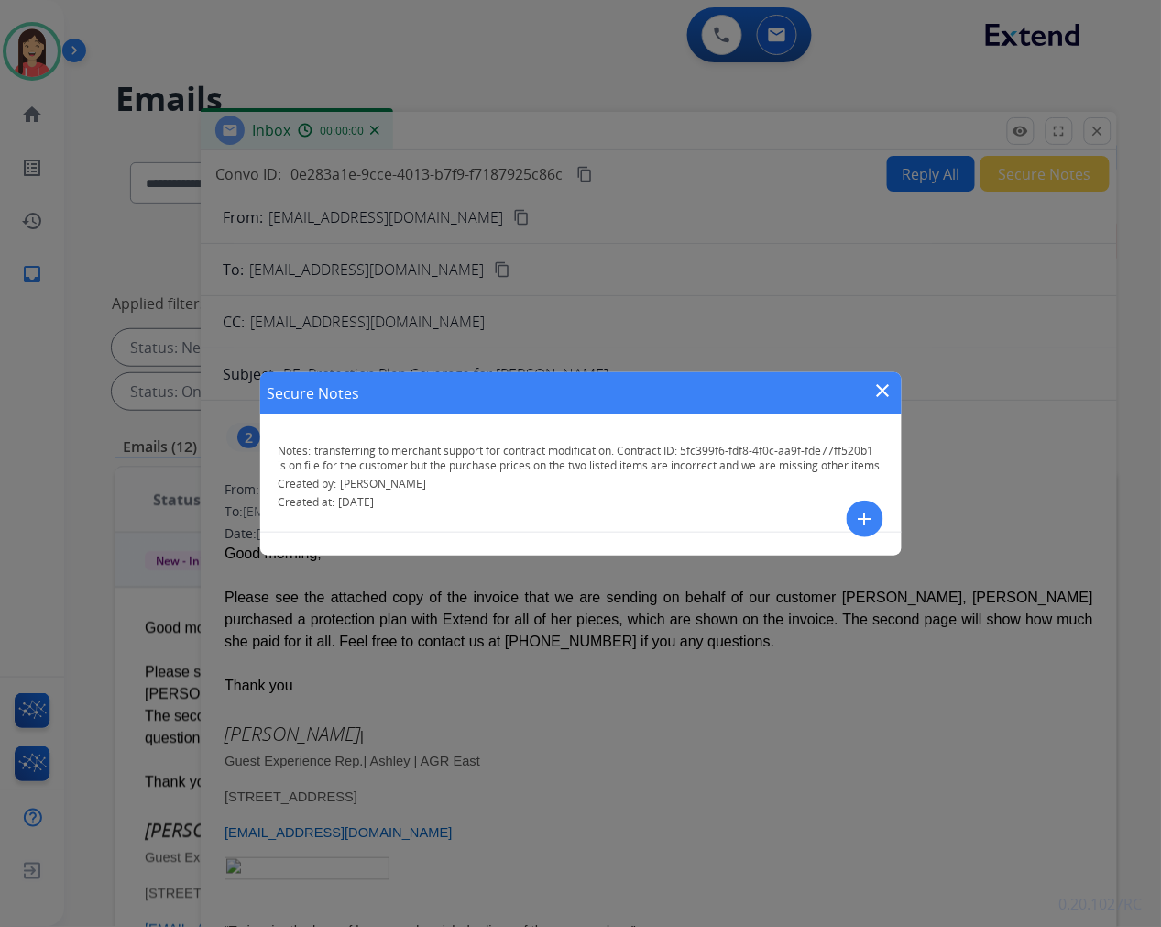
click at [878, 395] on mat-icon "close" at bounding box center [883, 390] width 22 height 22
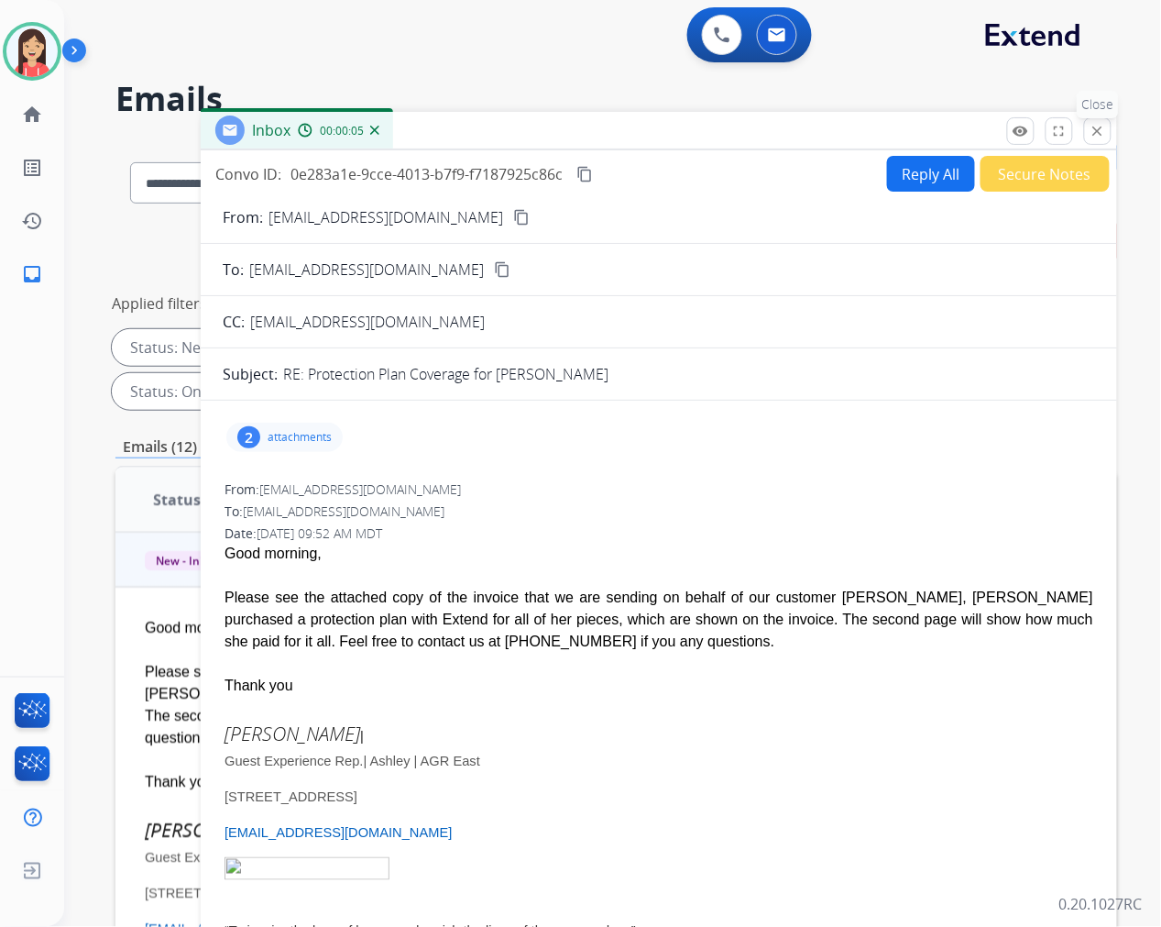
click at [1100, 133] on mat-icon "close" at bounding box center [1098, 131] width 16 height 16
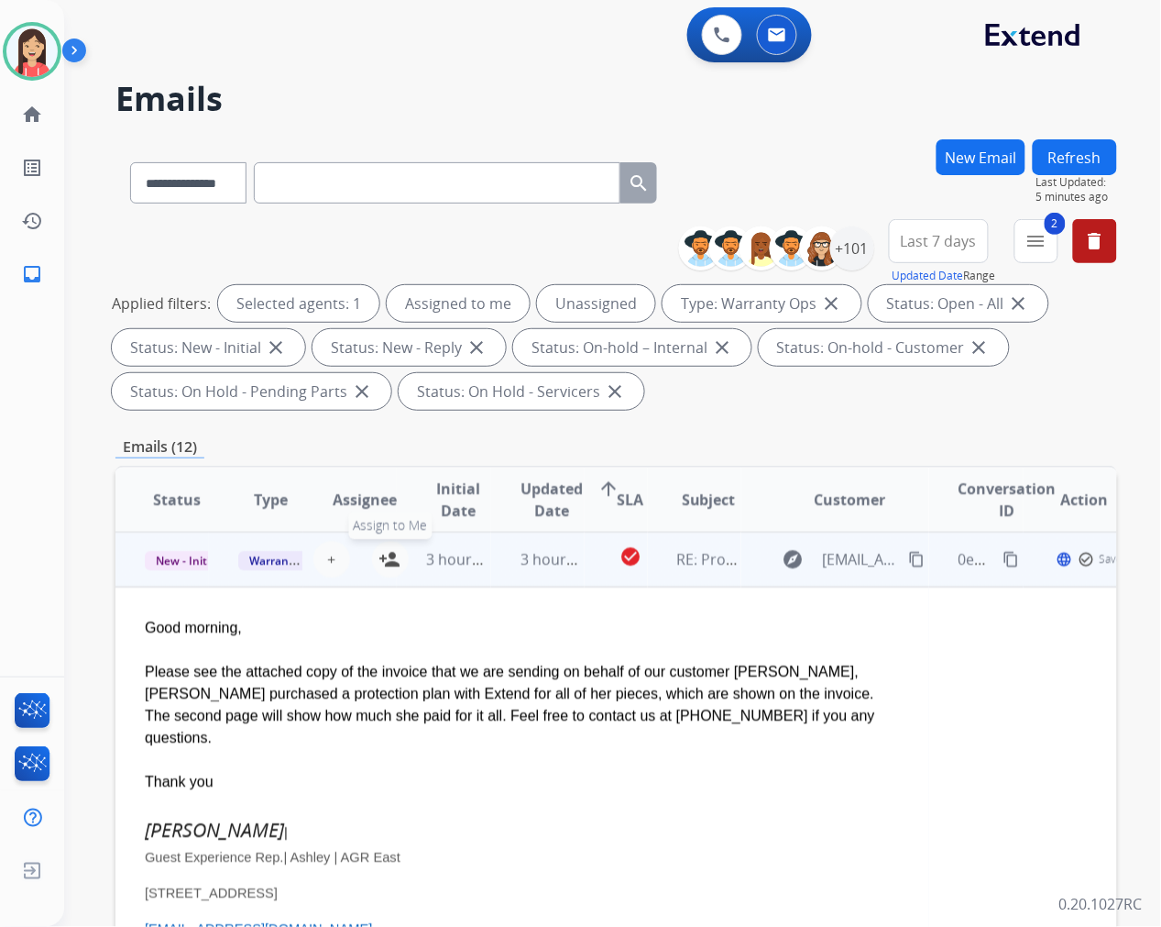
click at [386, 554] on mat-icon "person_add" at bounding box center [390, 559] width 22 height 22
click at [277, 554] on span "Warranty Ops" at bounding box center [285, 560] width 94 height 19
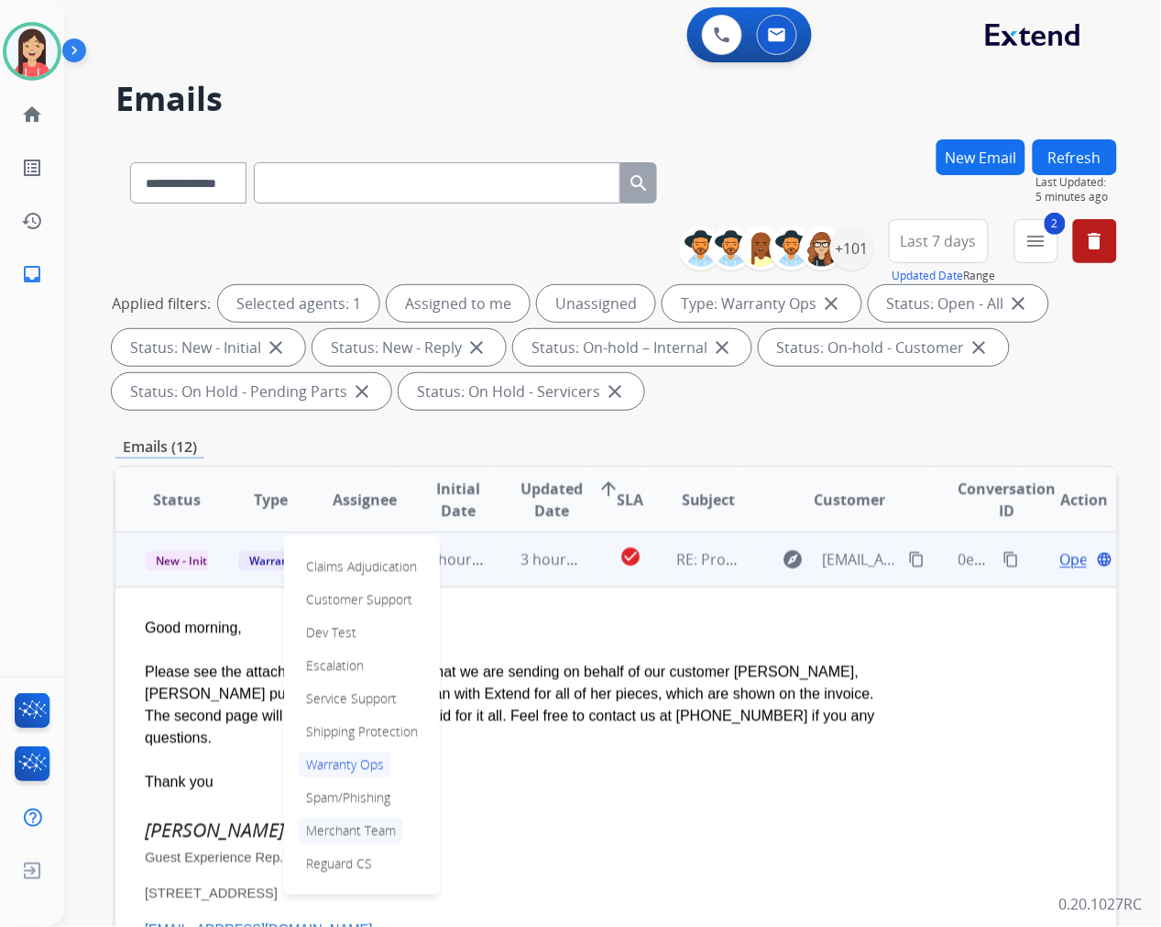
click at [351, 828] on p "Merchant Team" at bounding box center [351, 830] width 104 height 26
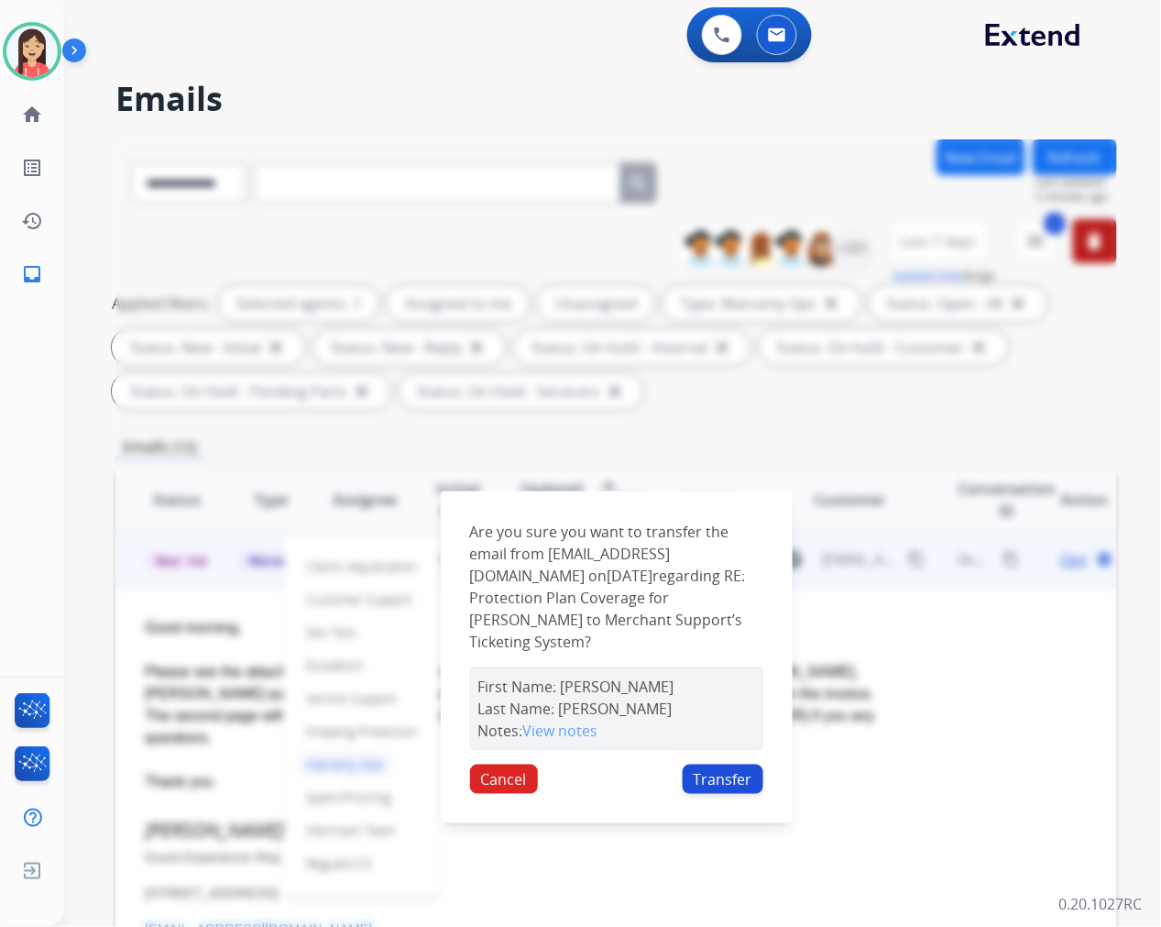
click at [713, 767] on button "Transfer" at bounding box center [723, 778] width 81 height 29
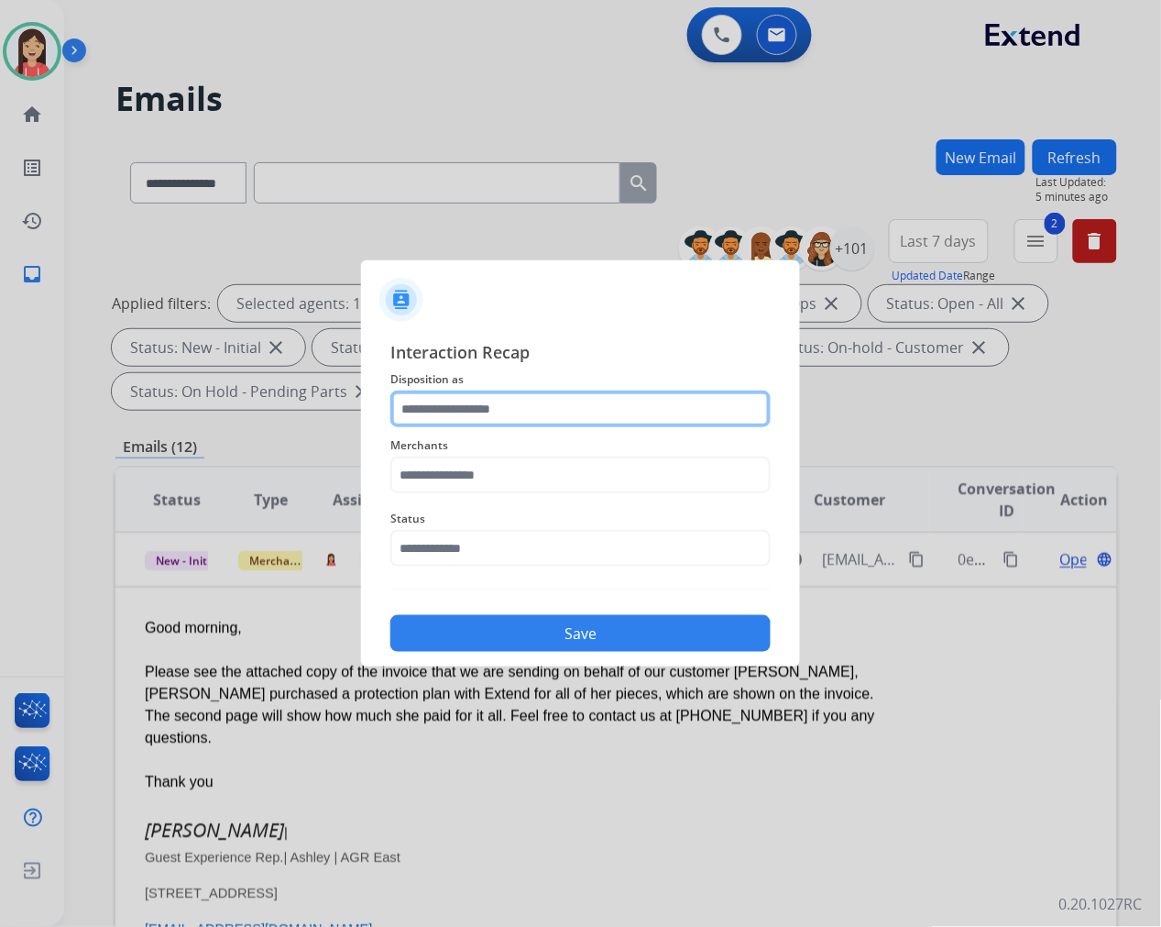
click at [532, 419] on input "text" at bounding box center [580, 408] width 380 height 37
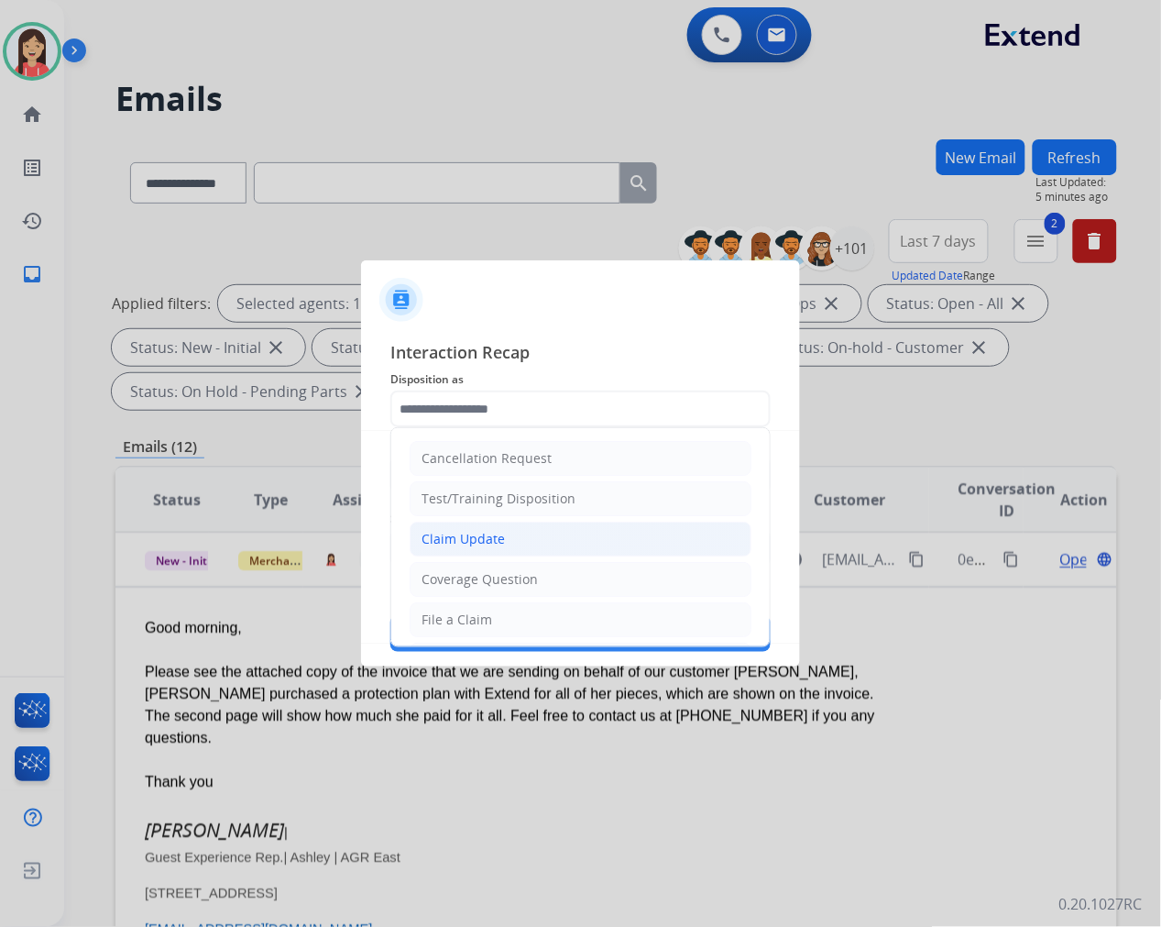
click at [510, 537] on li "Claim Update" at bounding box center [581, 538] width 342 height 35
type input "**********"
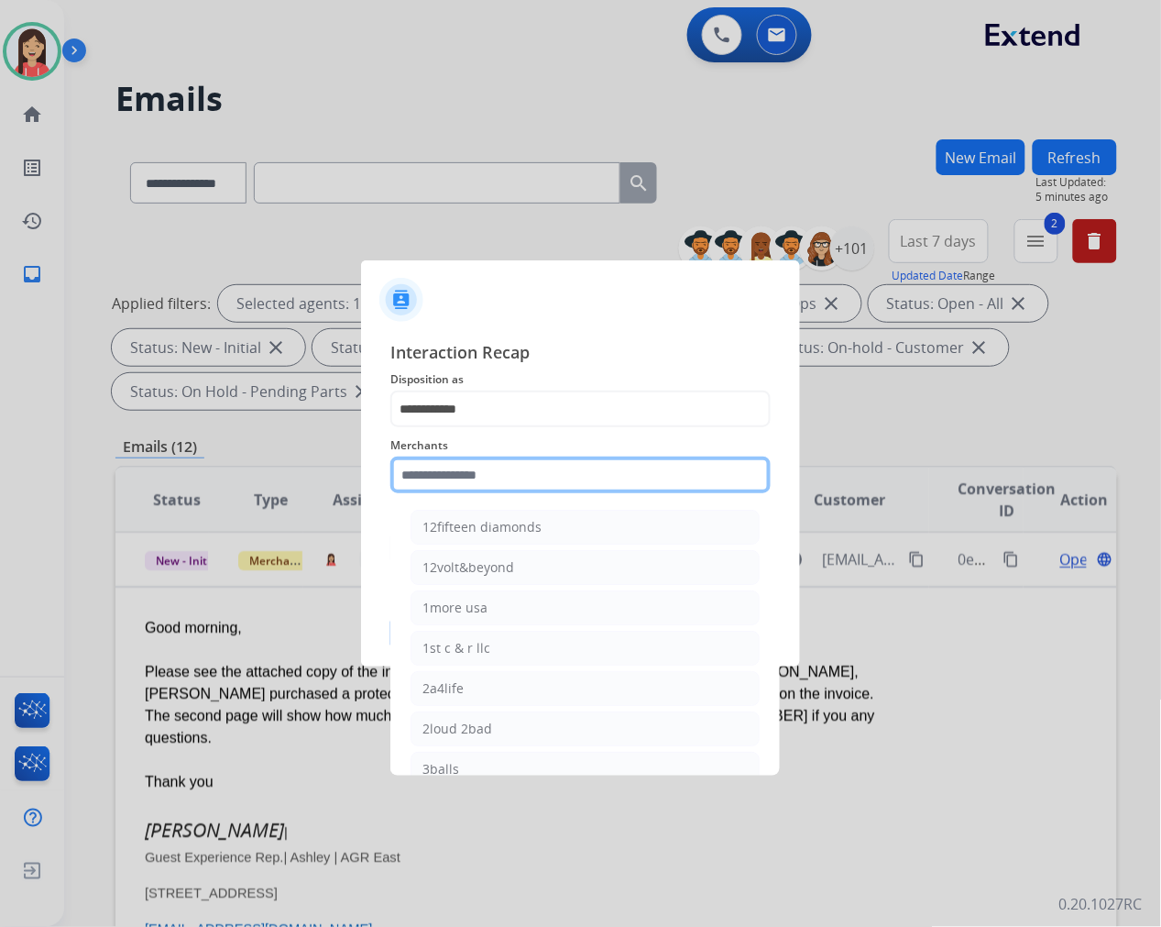
click at [560, 477] on input "text" at bounding box center [580, 474] width 380 height 37
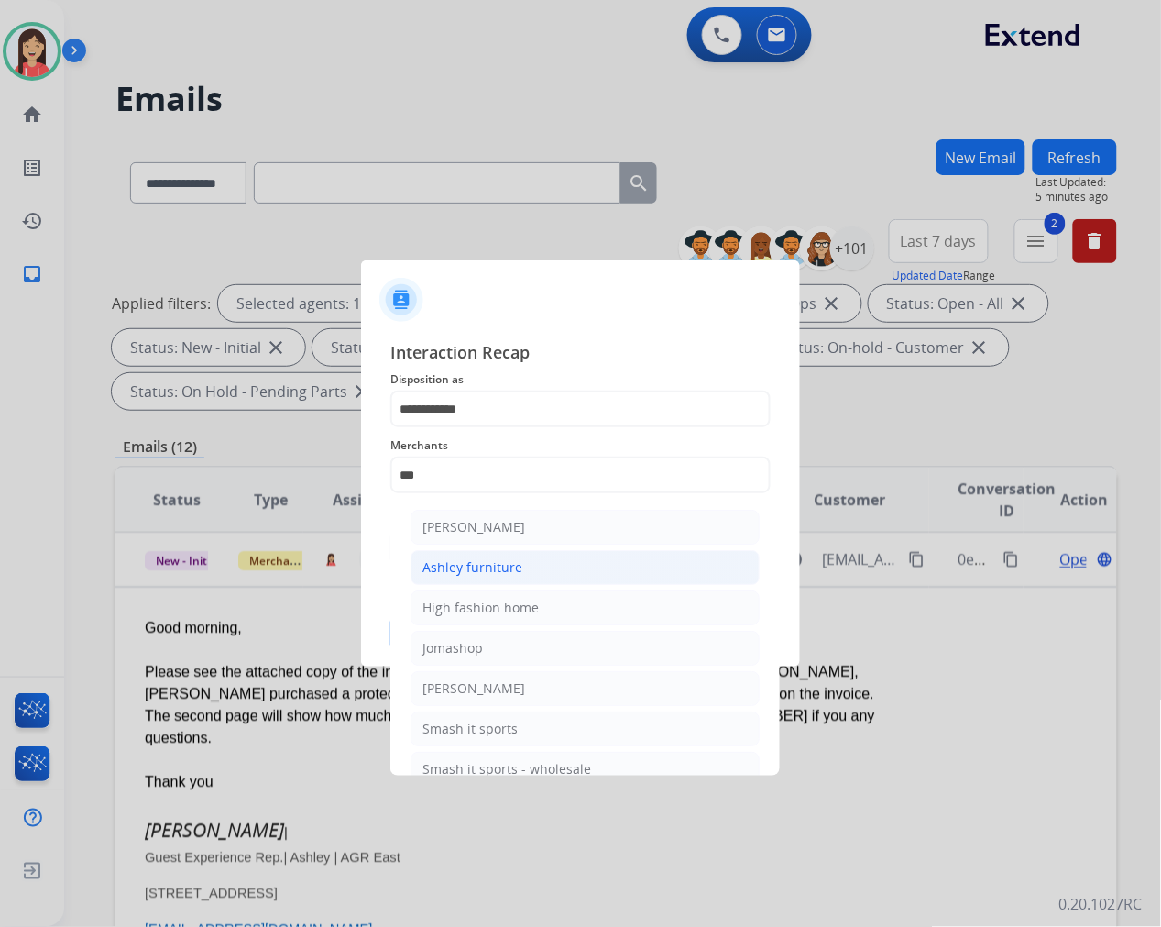
click at [491, 556] on li "Ashley furniture" at bounding box center [585, 567] width 349 height 35
type input "**********"
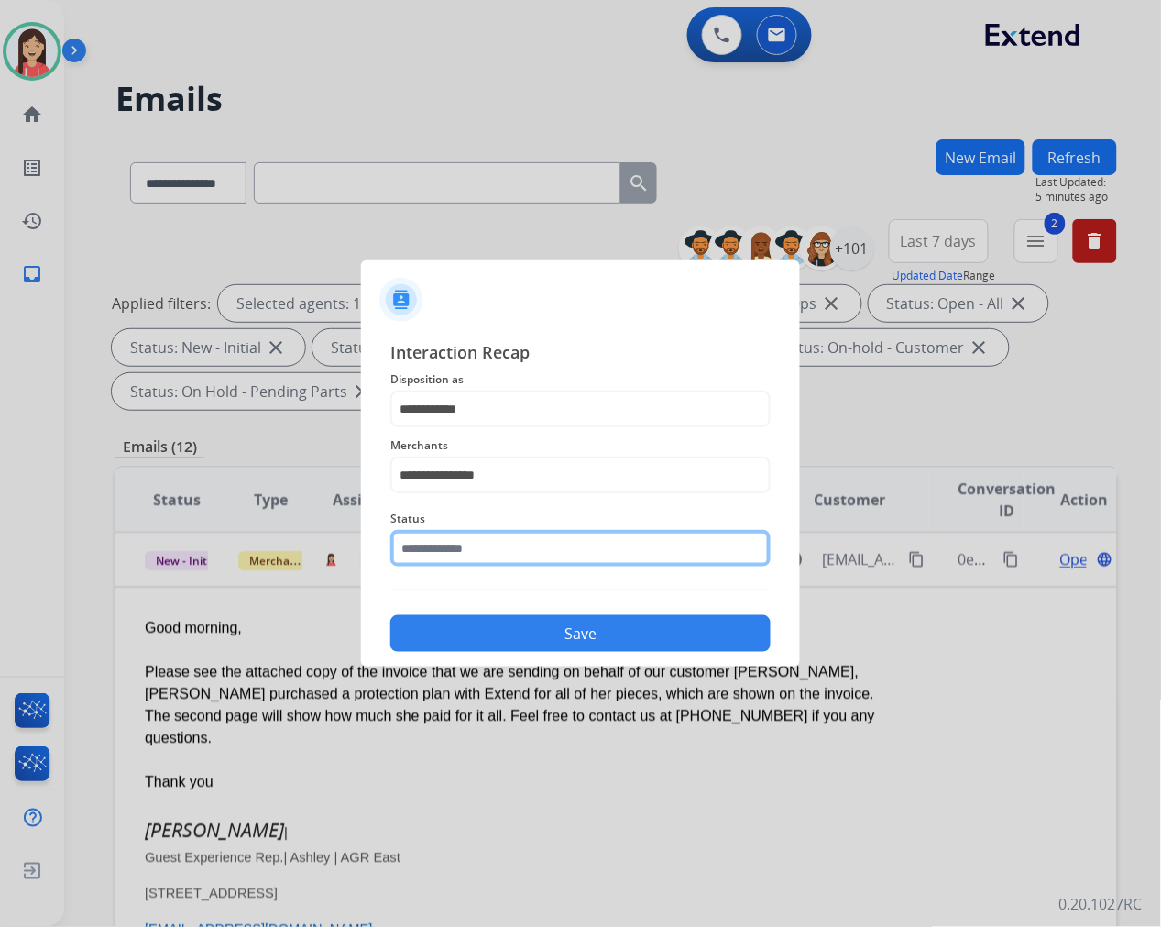
click at [481, 565] on input "text" at bounding box center [580, 548] width 380 height 37
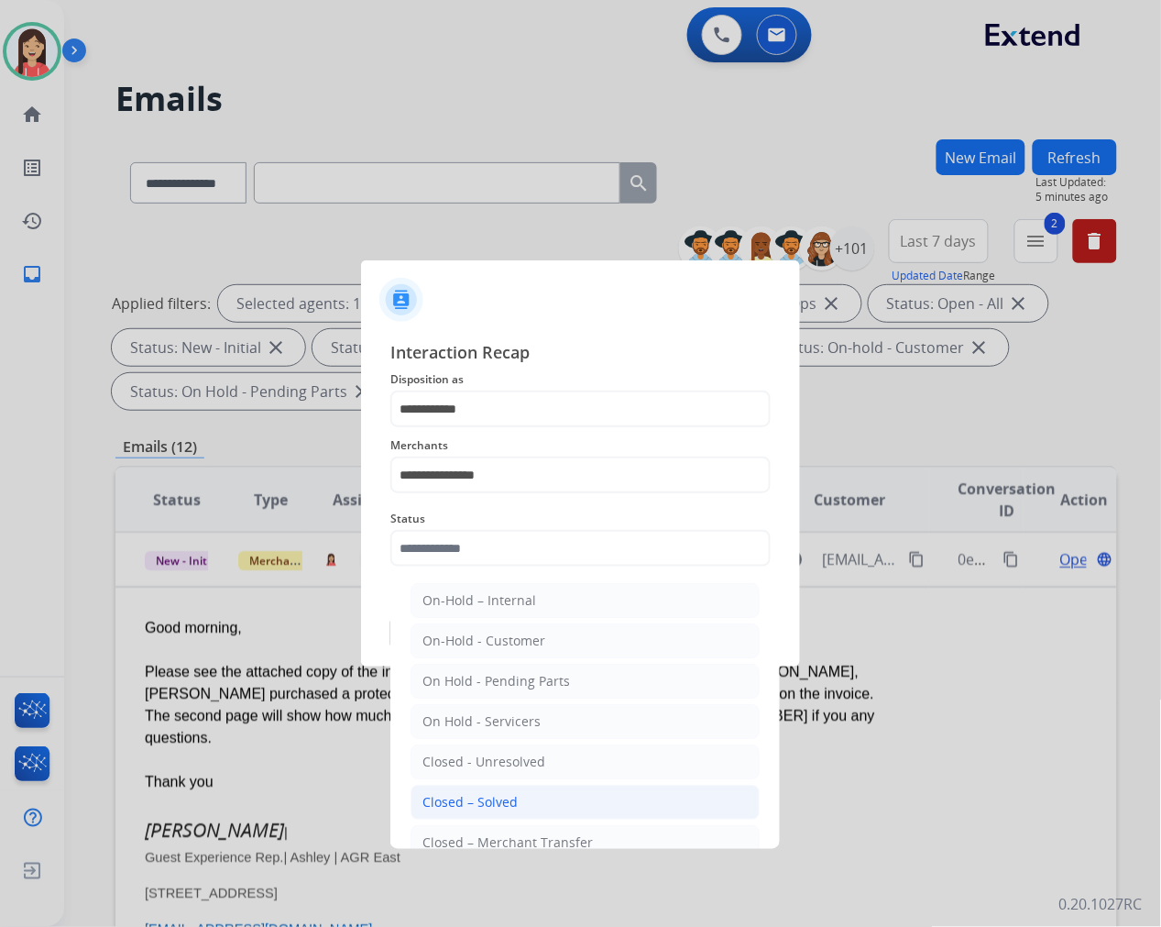
click at [502, 791] on li "Closed – Solved" at bounding box center [585, 801] width 349 height 35
type input "**********"
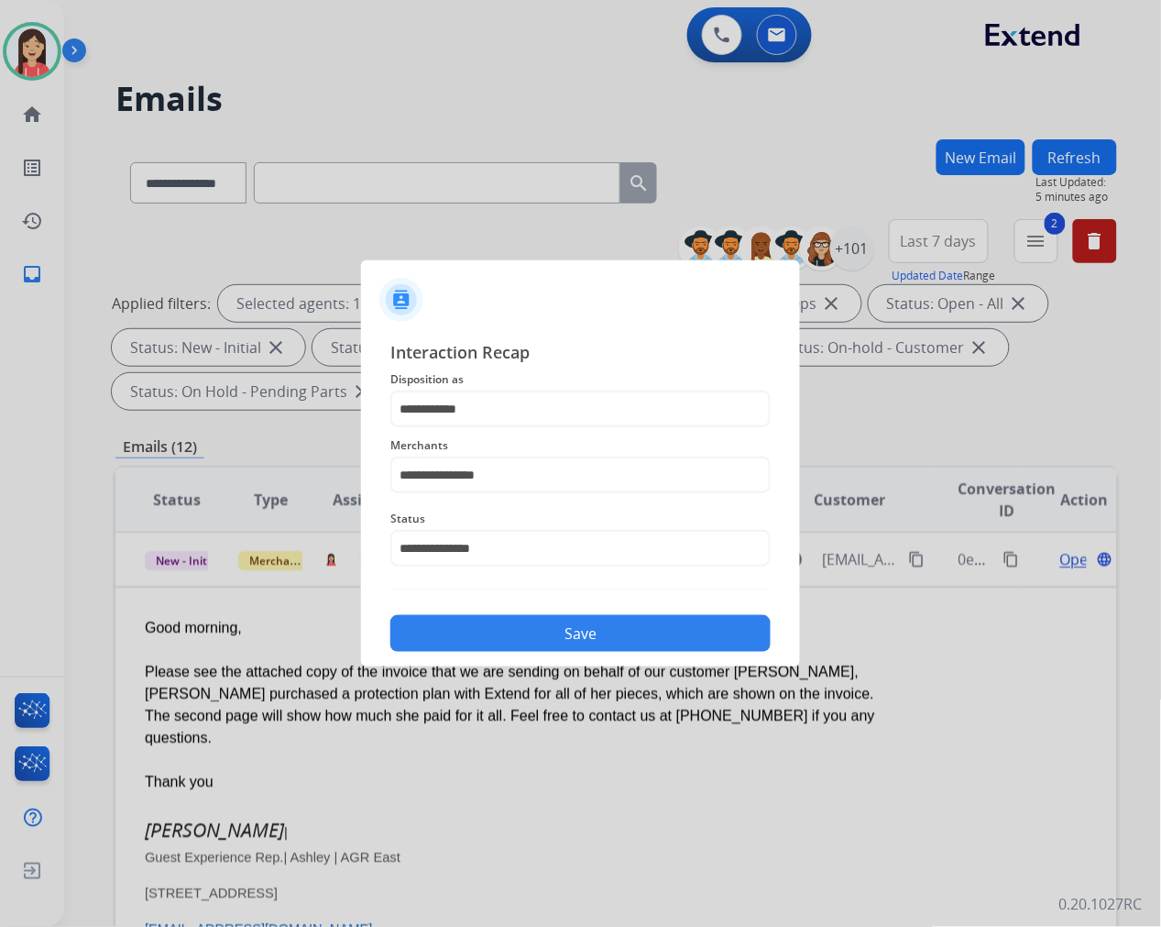
click at [557, 632] on button "Save" at bounding box center [580, 633] width 380 height 37
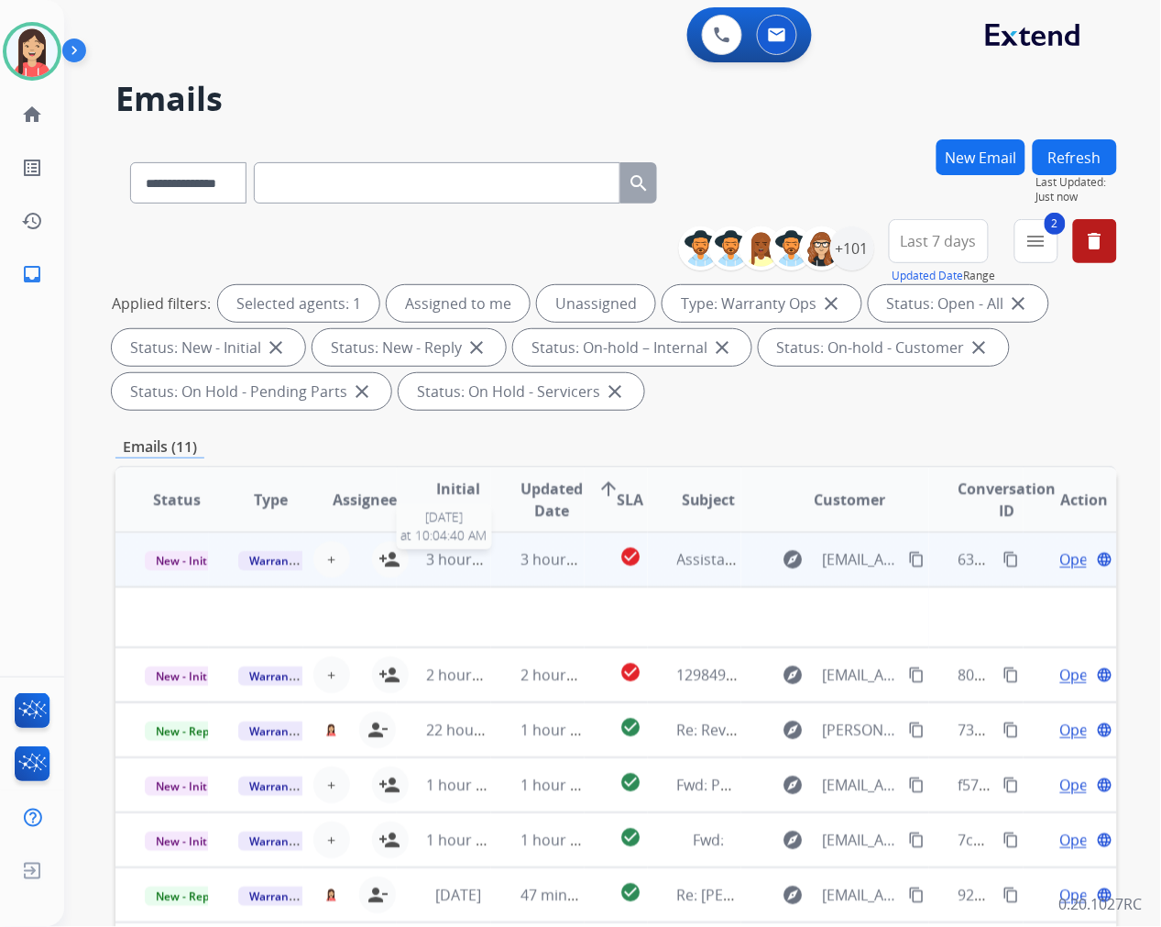
click at [477, 568] on div "3 hours ago" at bounding box center [457, 559] width 63 height 22
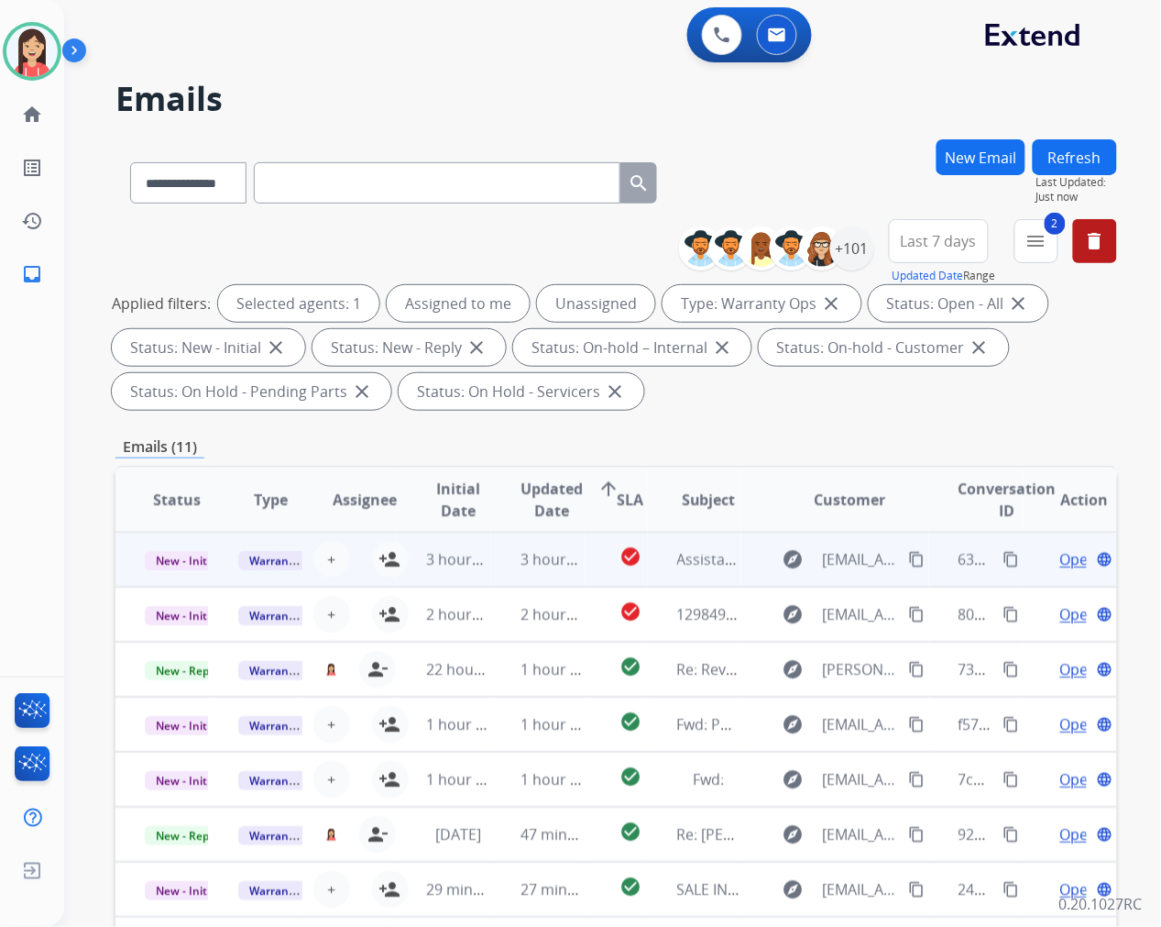
click at [491, 570] on td "3 hours ago" at bounding box center [537, 559] width 93 height 55
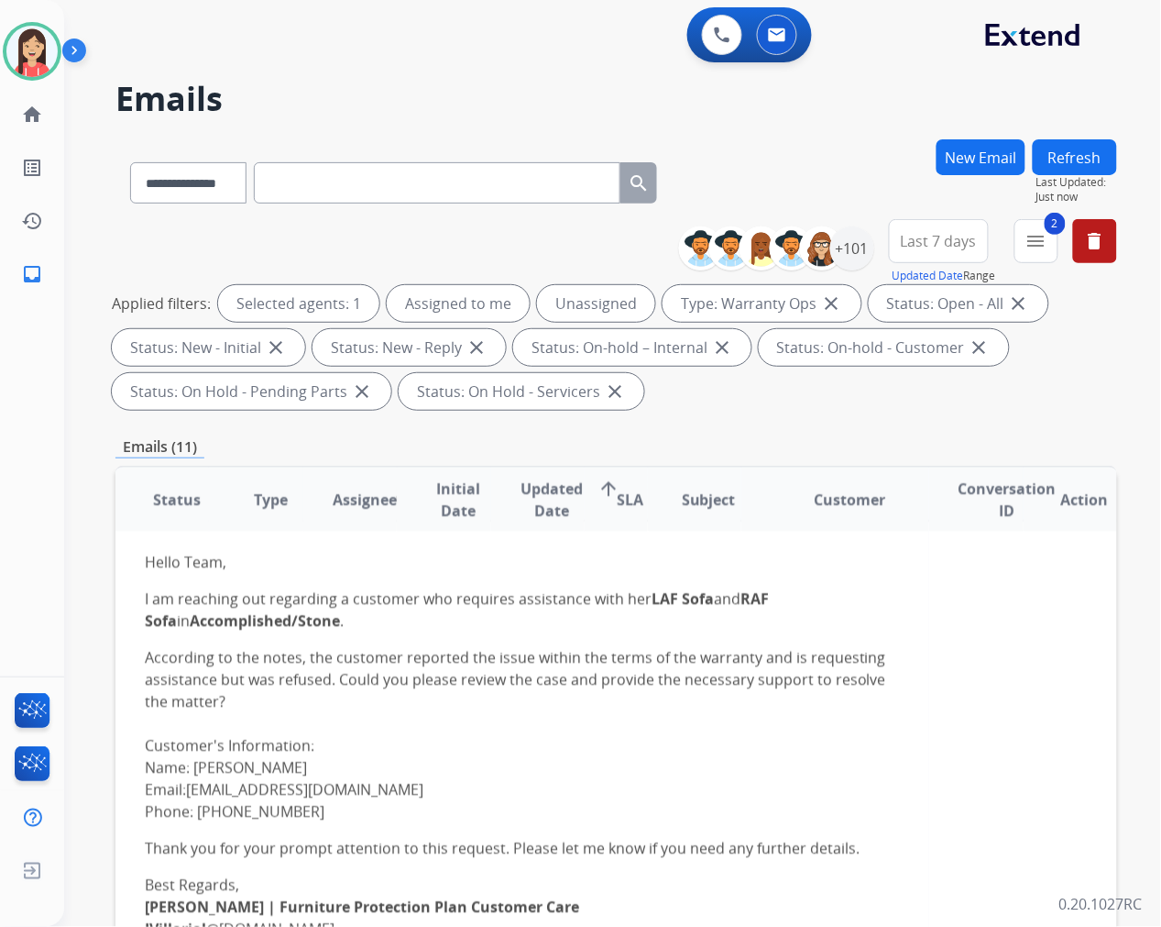
scroll to position [102, 0]
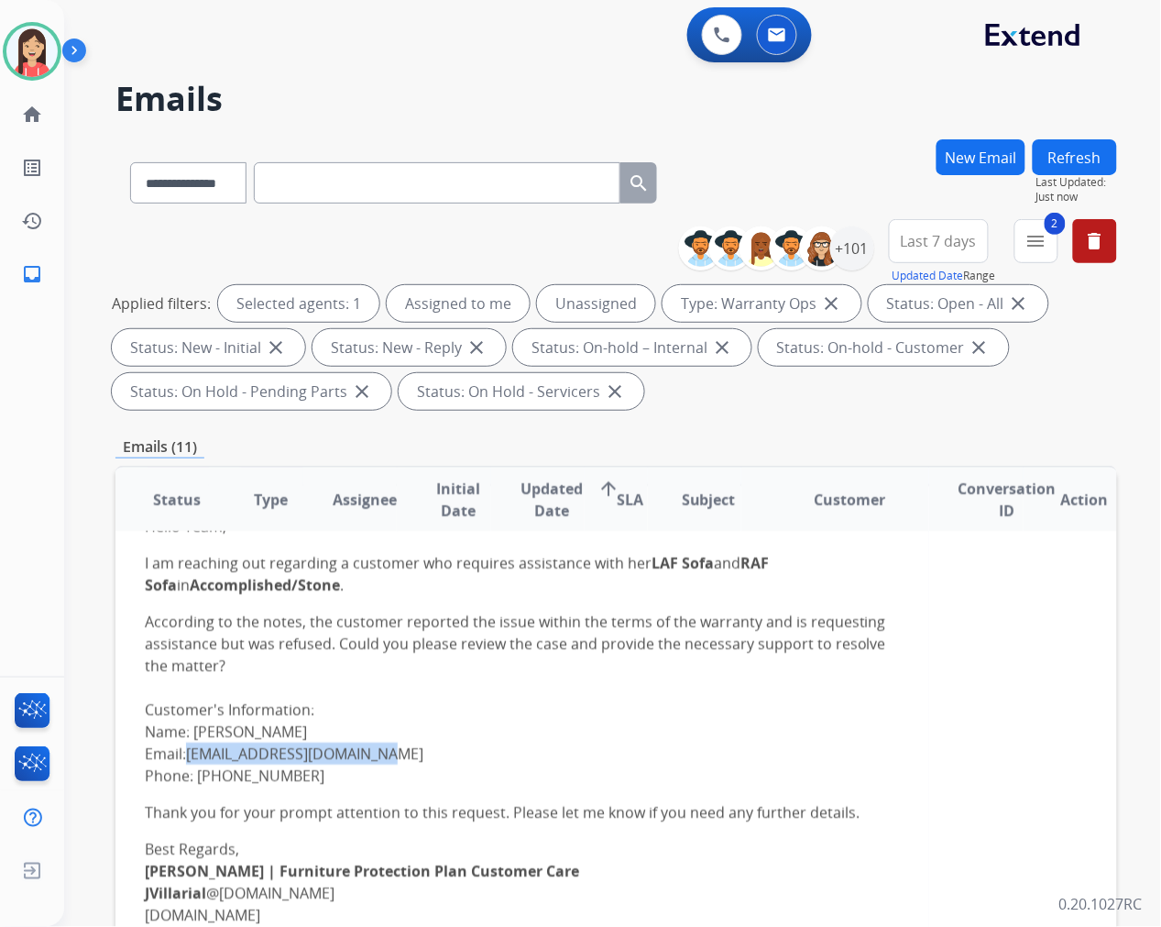
drag, startPoint x: 387, startPoint y: 758, endPoint x: 190, endPoint y: 746, distance: 197.4
click at [190, 746] on p "According to the notes, the customer reported the issue within the terms of the…" at bounding box center [522, 698] width 755 height 176
copy link "cynthiatepile01@gmail.com"
click at [609, 713] on p "According to the notes, the customer reported the issue within the terms of the…" at bounding box center [522, 698] width 755 height 176
click at [524, 693] on p "According to the notes, the customer reported the issue within the terms of the…" at bounding box center [522, 698] width 755 height 176
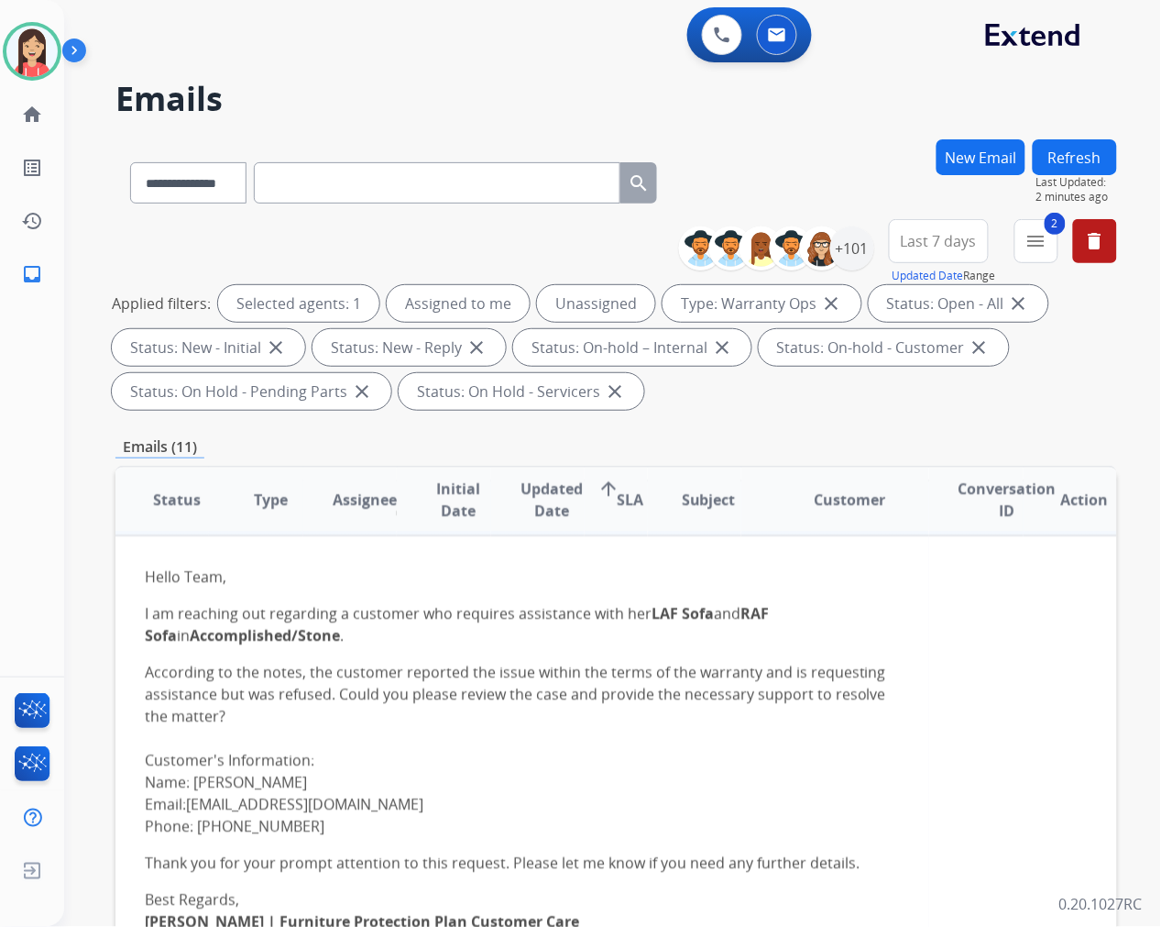
scroll to position [0, 0]
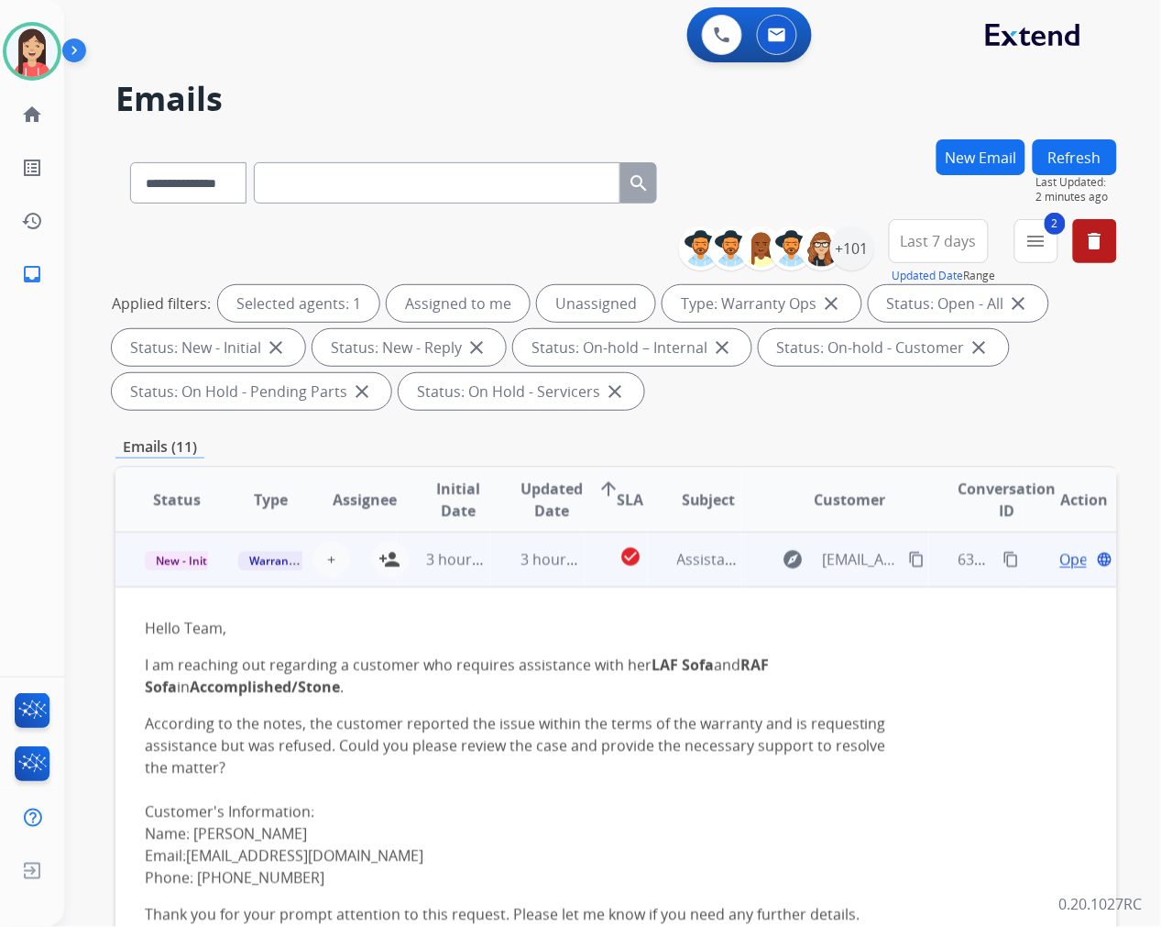
click at [1060, 554] on span "Open" at bounding box center [1079, 559] width 38 height 22
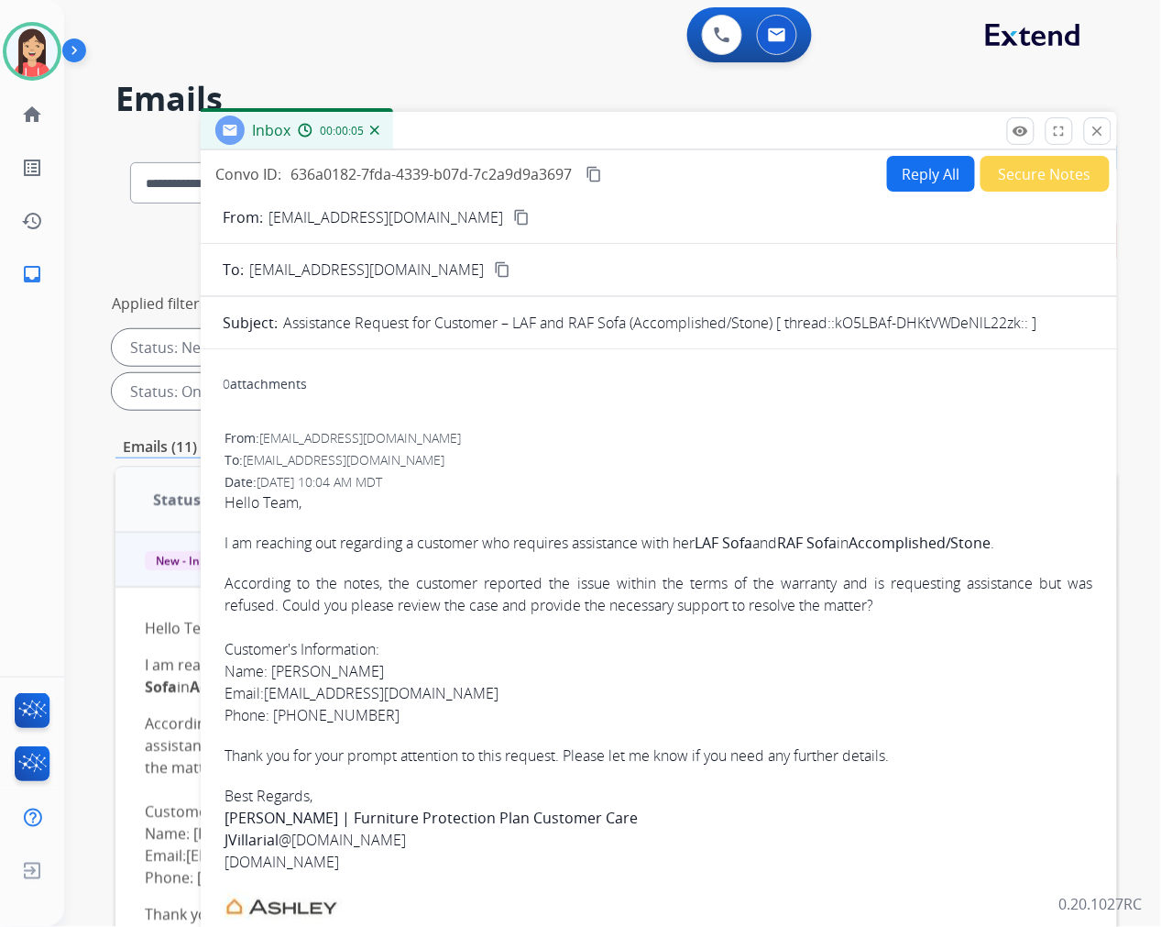
click at [565, 477] on div "Date: 09/24/2025 - 10:04 AM MDT" at bounding box center [659, 482] width 869 height 18
click at [913, 172] on button "Reply All" at bounding box center [931, 174] width 88 height 36
select select "**********"
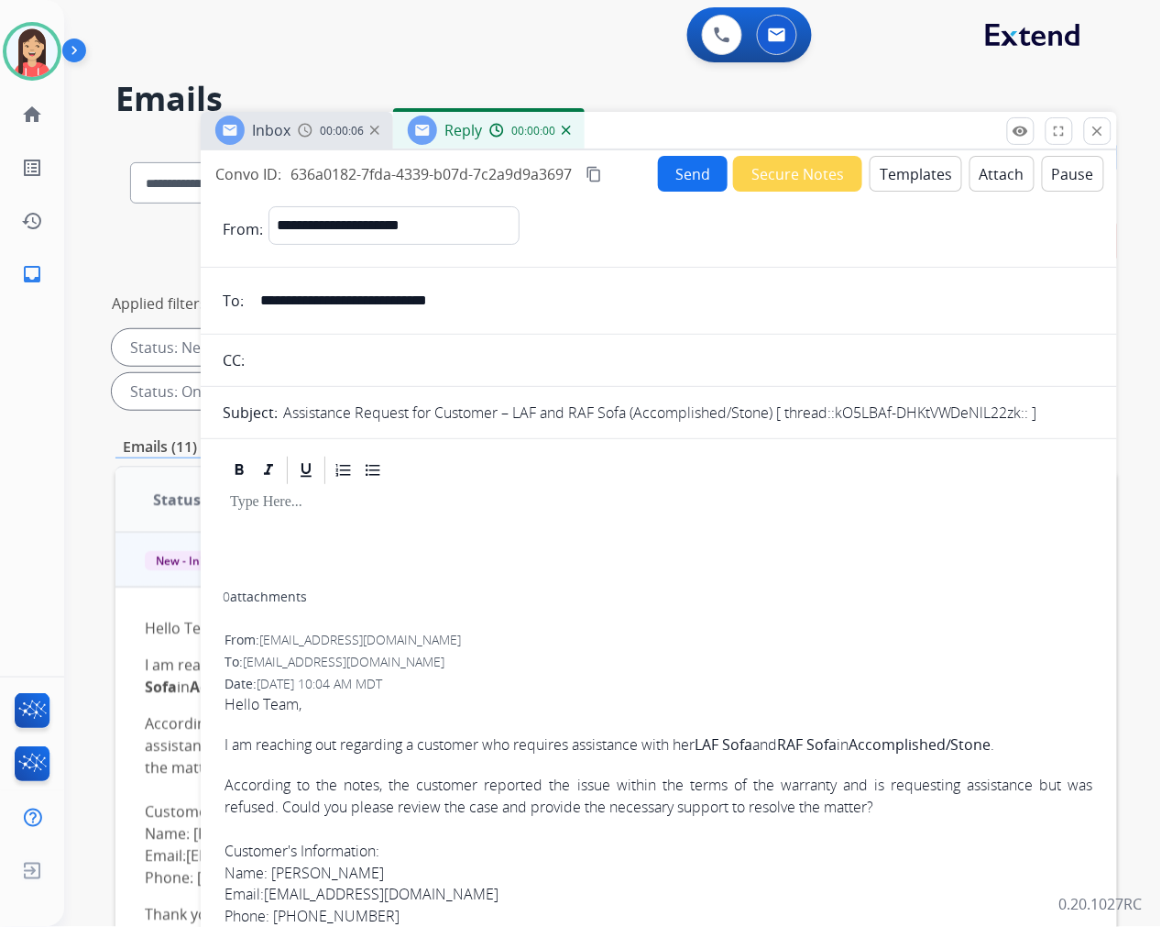
click at [912, 171] on button "Templates" at bounding box center [916, 174] width 93 height 36
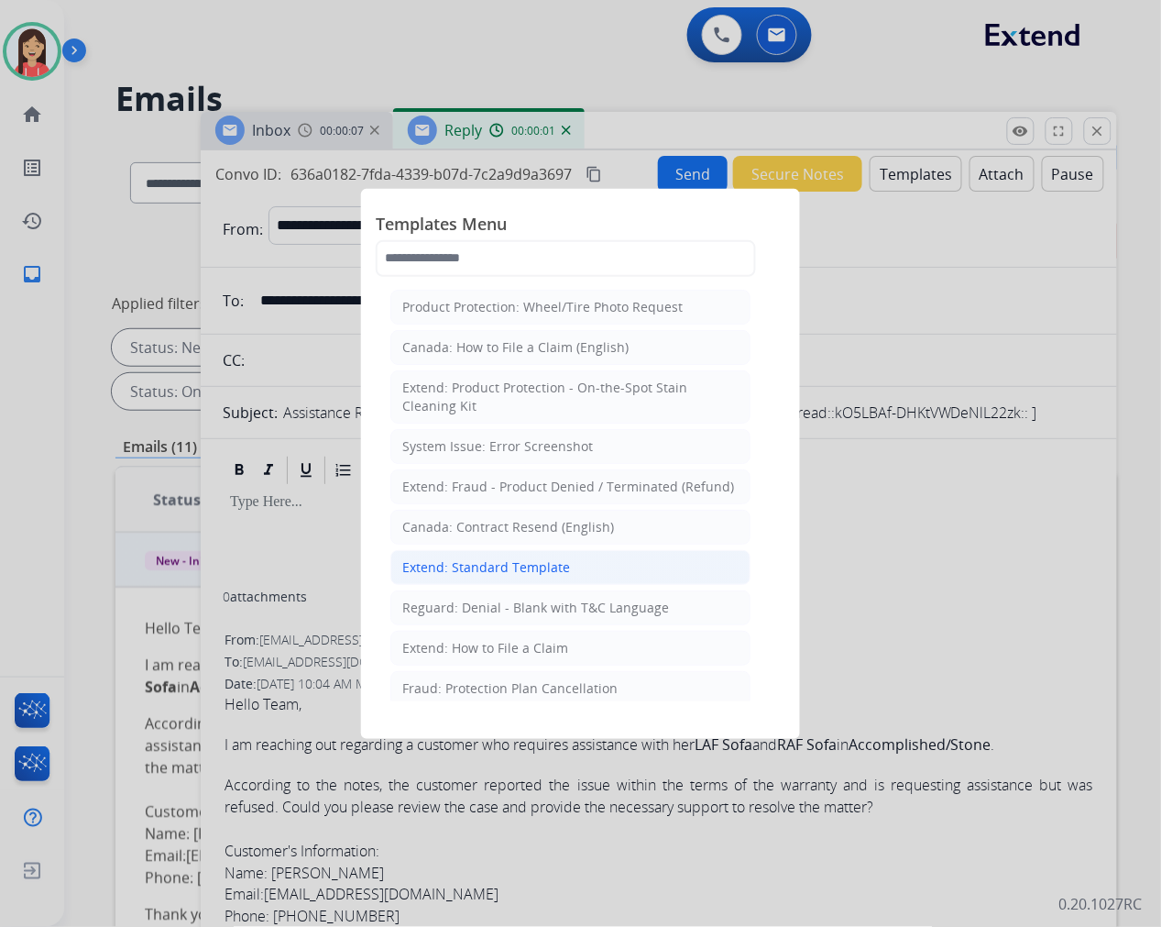
click at [547, 572] on div "Extend: Standard Template" at bounding box center [486, 567] width 168 height 18
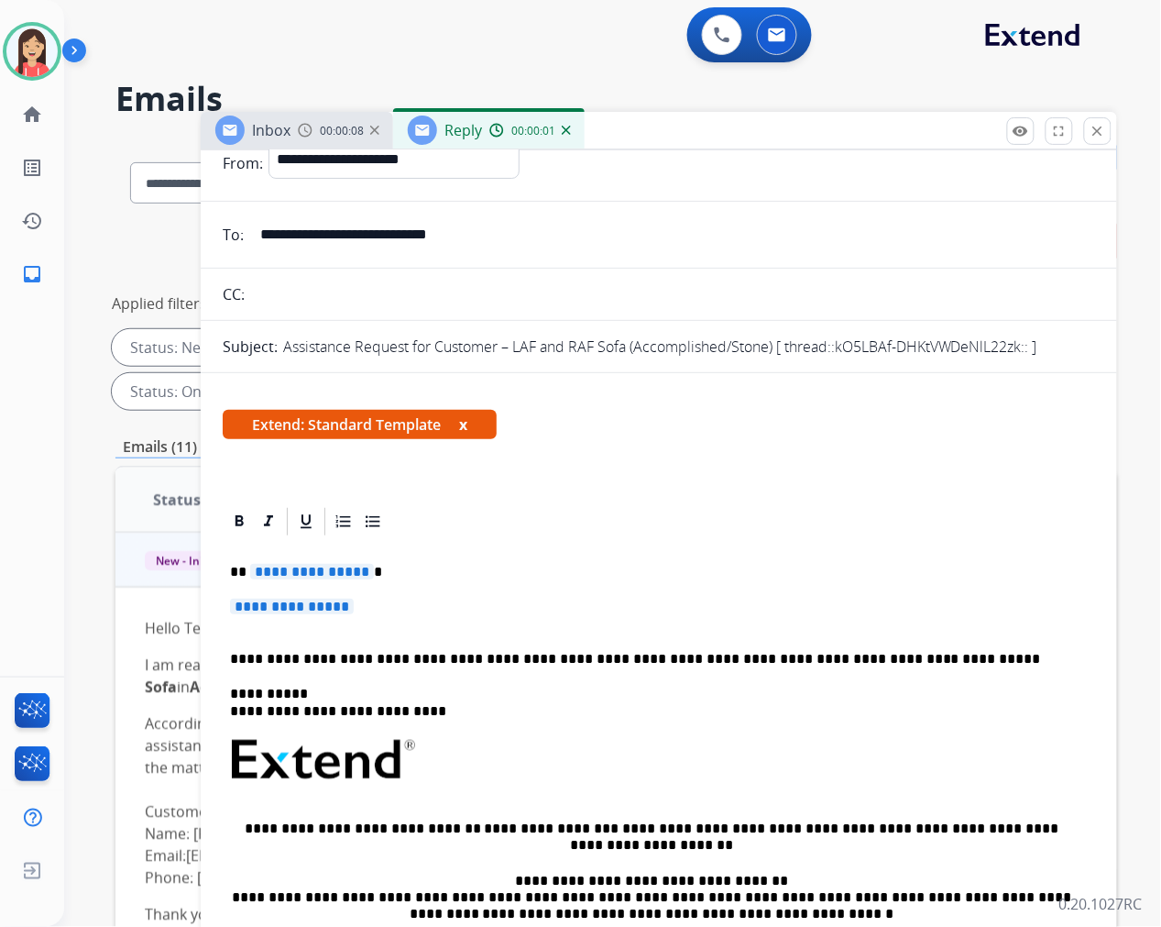
scroll to position [102, 0]
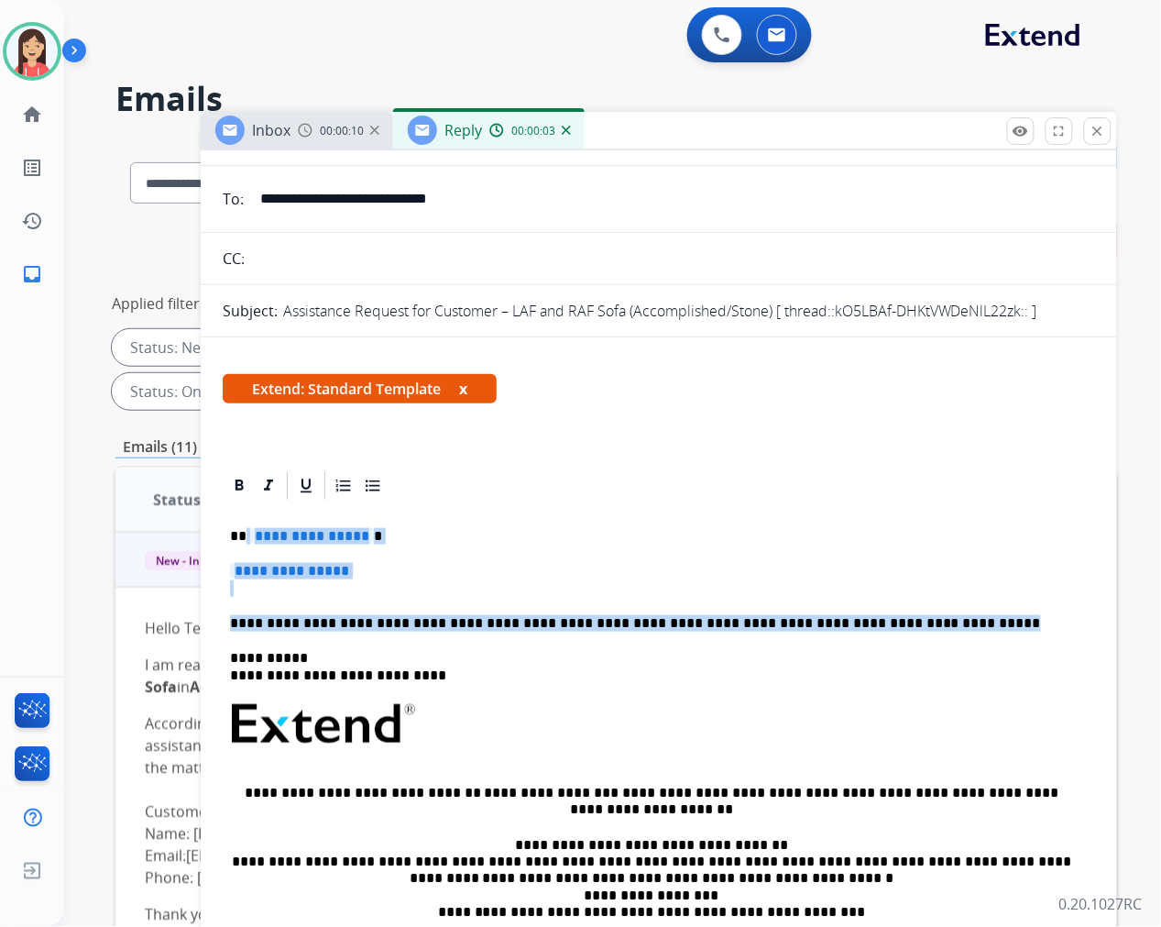
drag, startPoint x: 253, startPoint y: 530, endPoint x: 905, endPoint y: 625, distance: 658.5
click at [905, 625] on div "**********" at bounding box center [659, 778] width 872 height 552
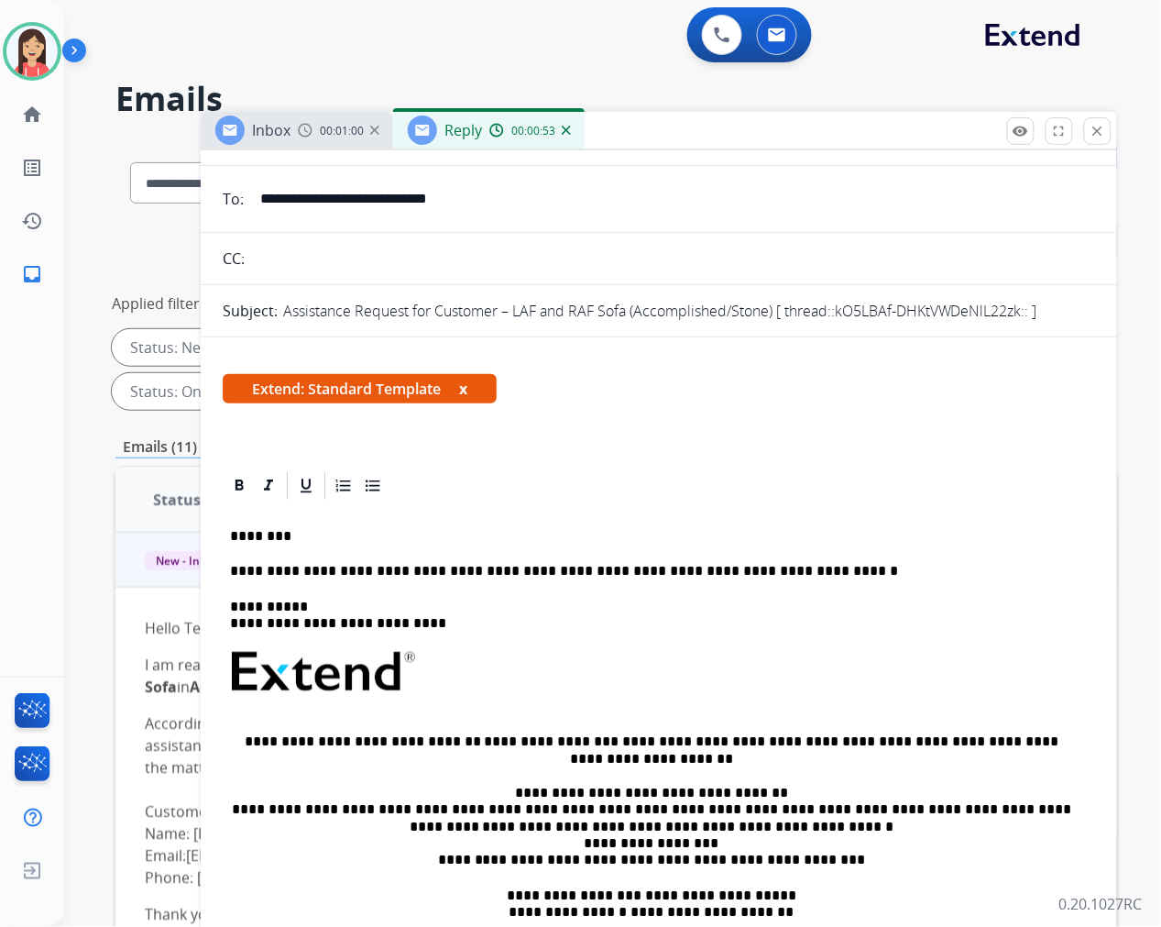
click at [786, 565] on p "**********" at bounding box center [651, 571] width 843 height 16
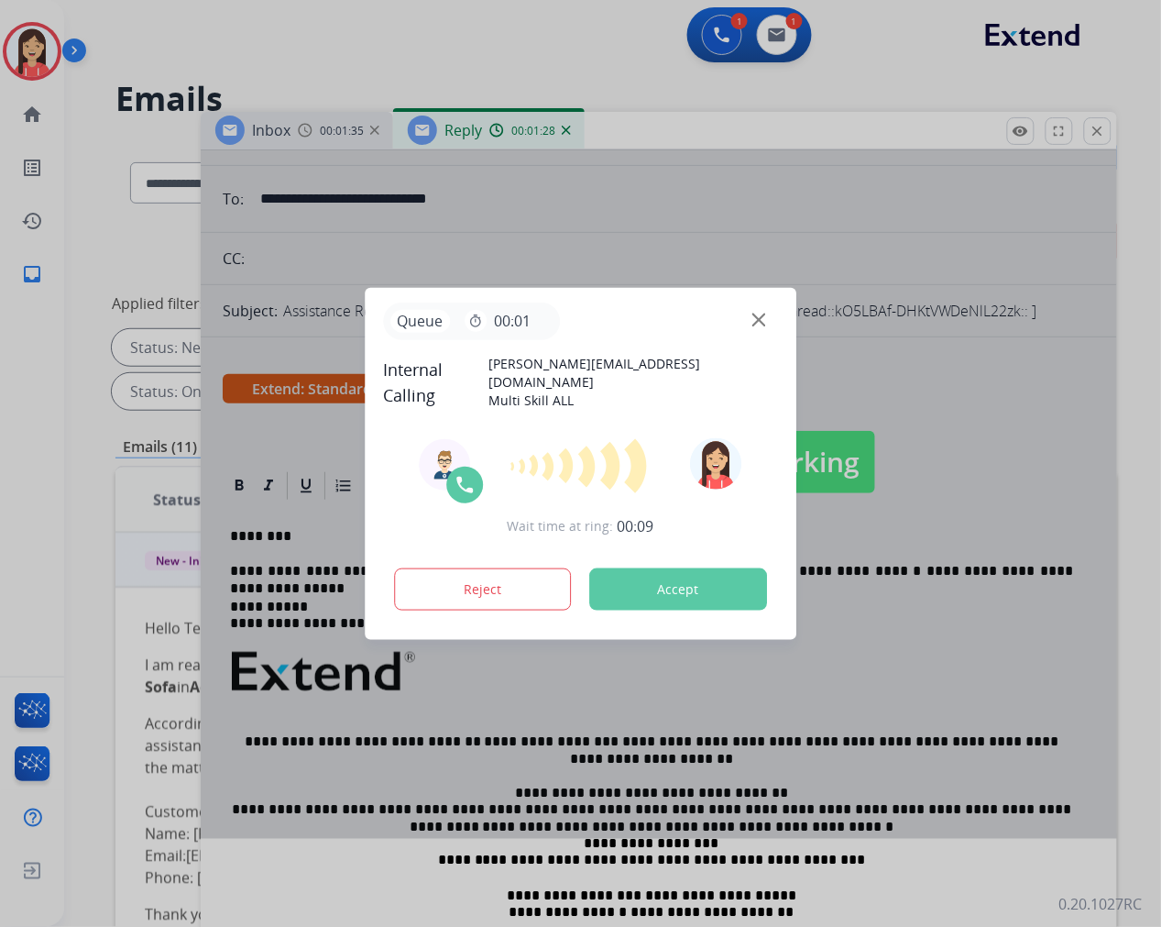
click at [702, 598] on button "Accept" at bounding box center [678, 589] width 178 height 42
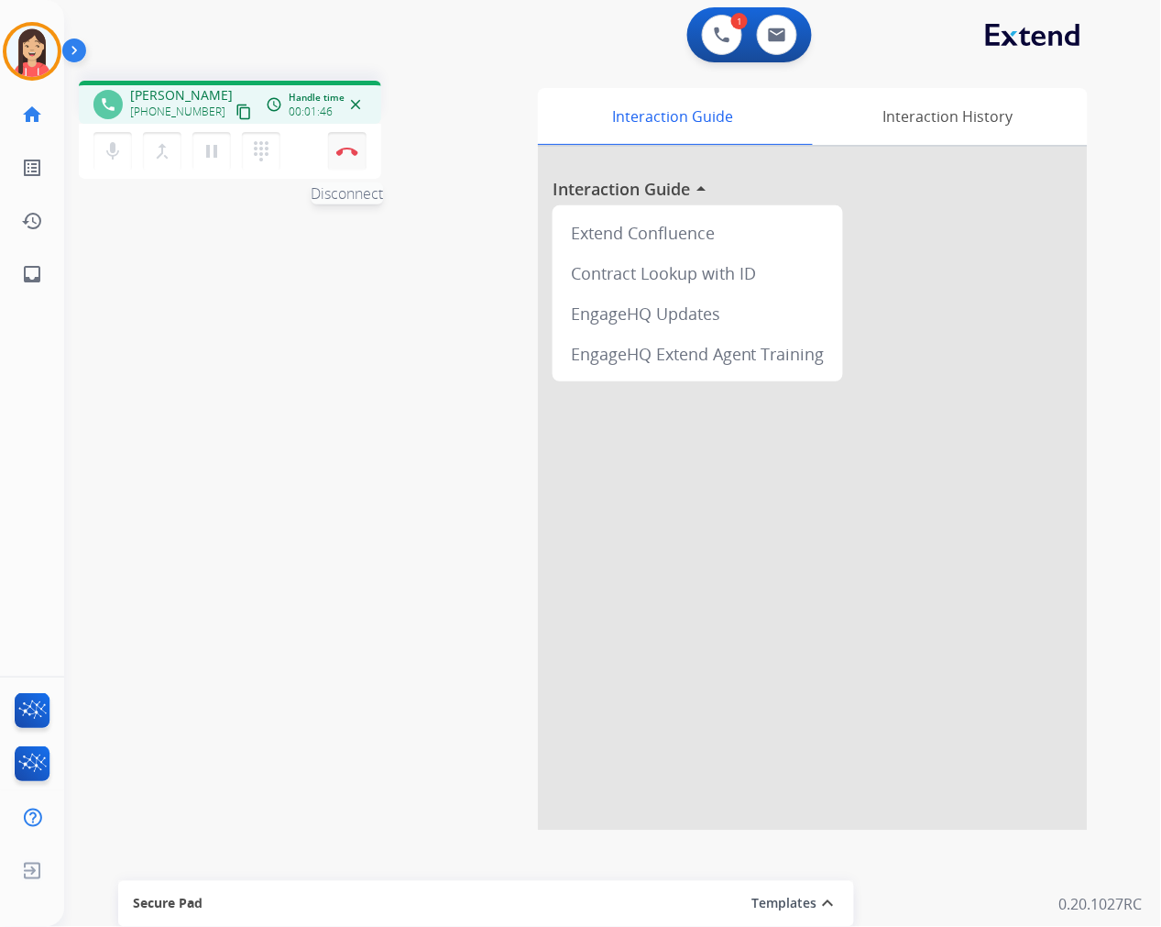
click at [339, 148] on img at bounding box center [347, 151] width 22 height 9
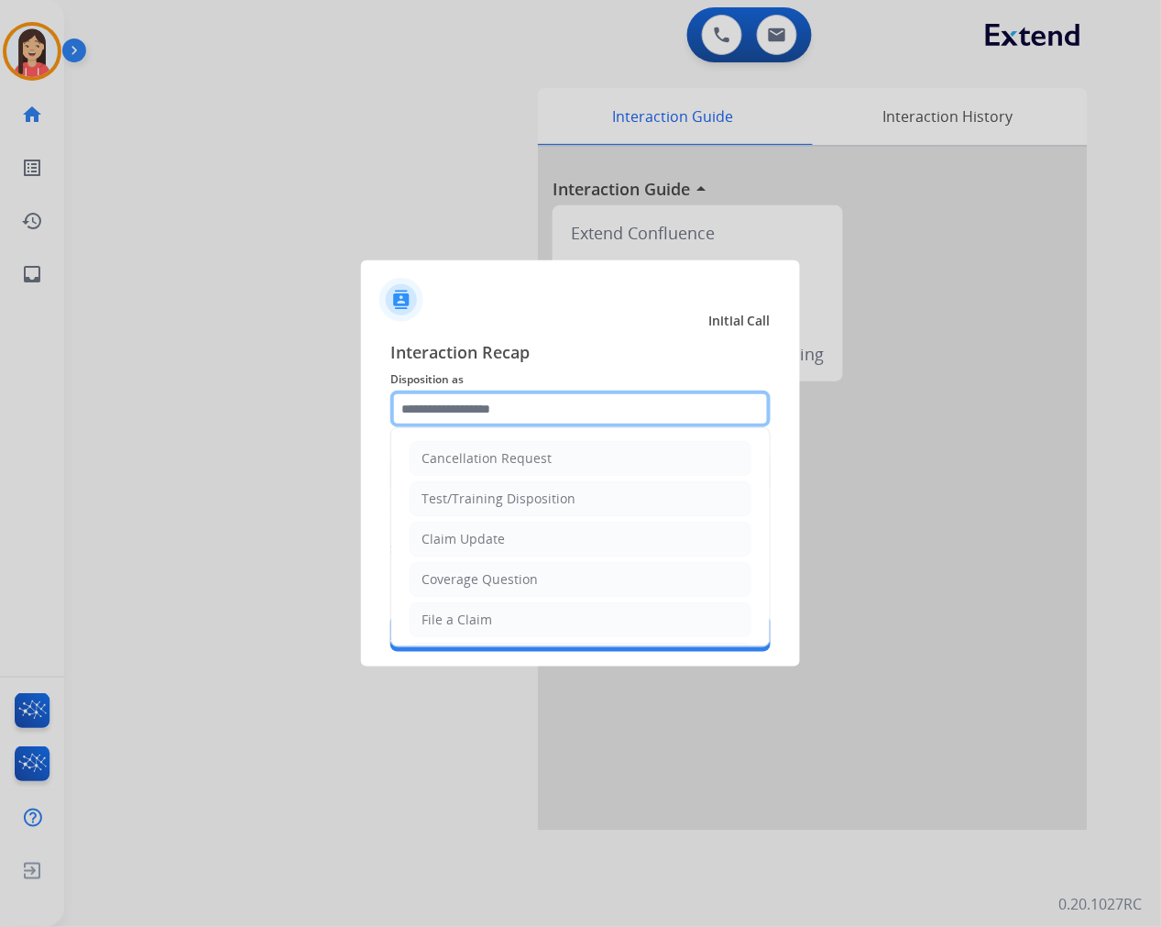
click at [568, 403] on input "text" at bounding box center [580, 408] width 380 height 37
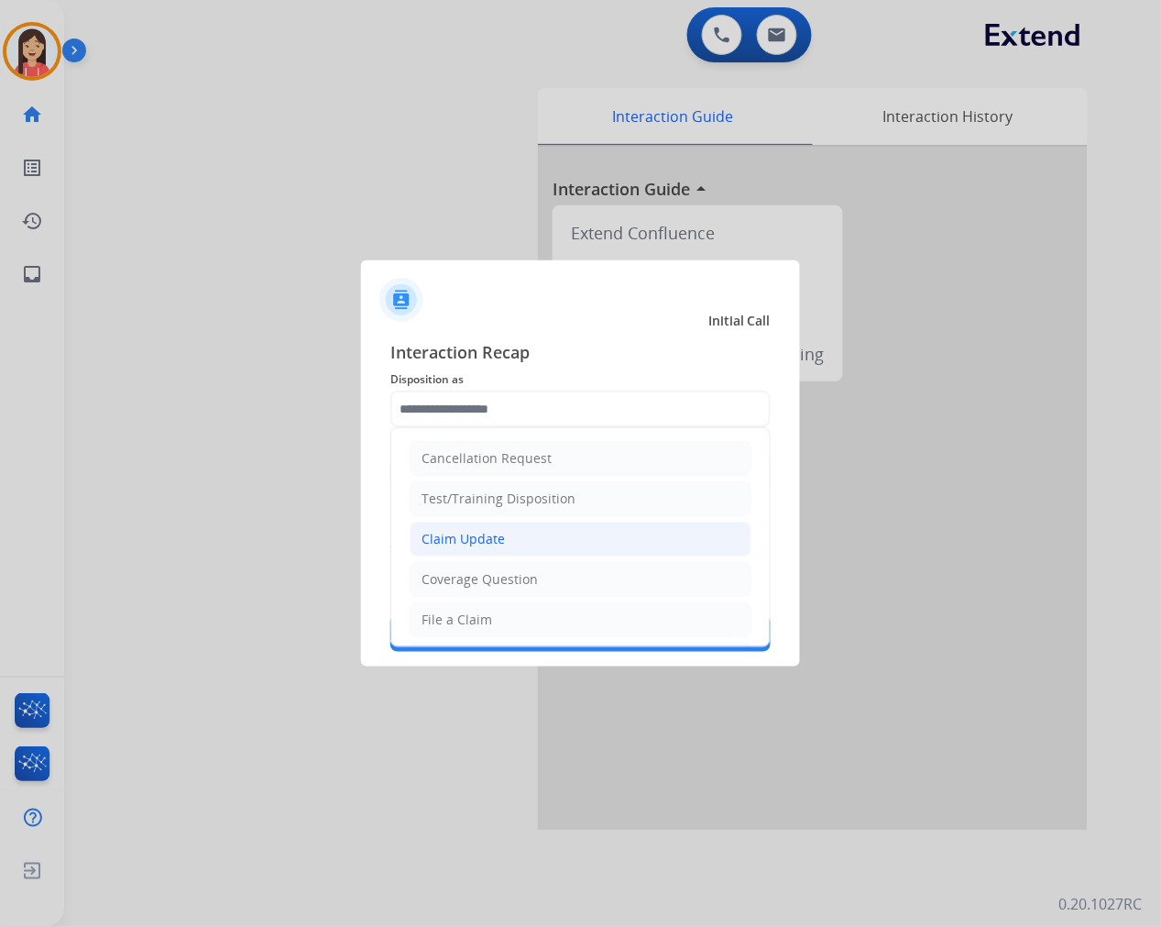
click at [519, 539] on li "Claim Update" at bounding box center [581, 538] width 342 height 35
type input "**********"
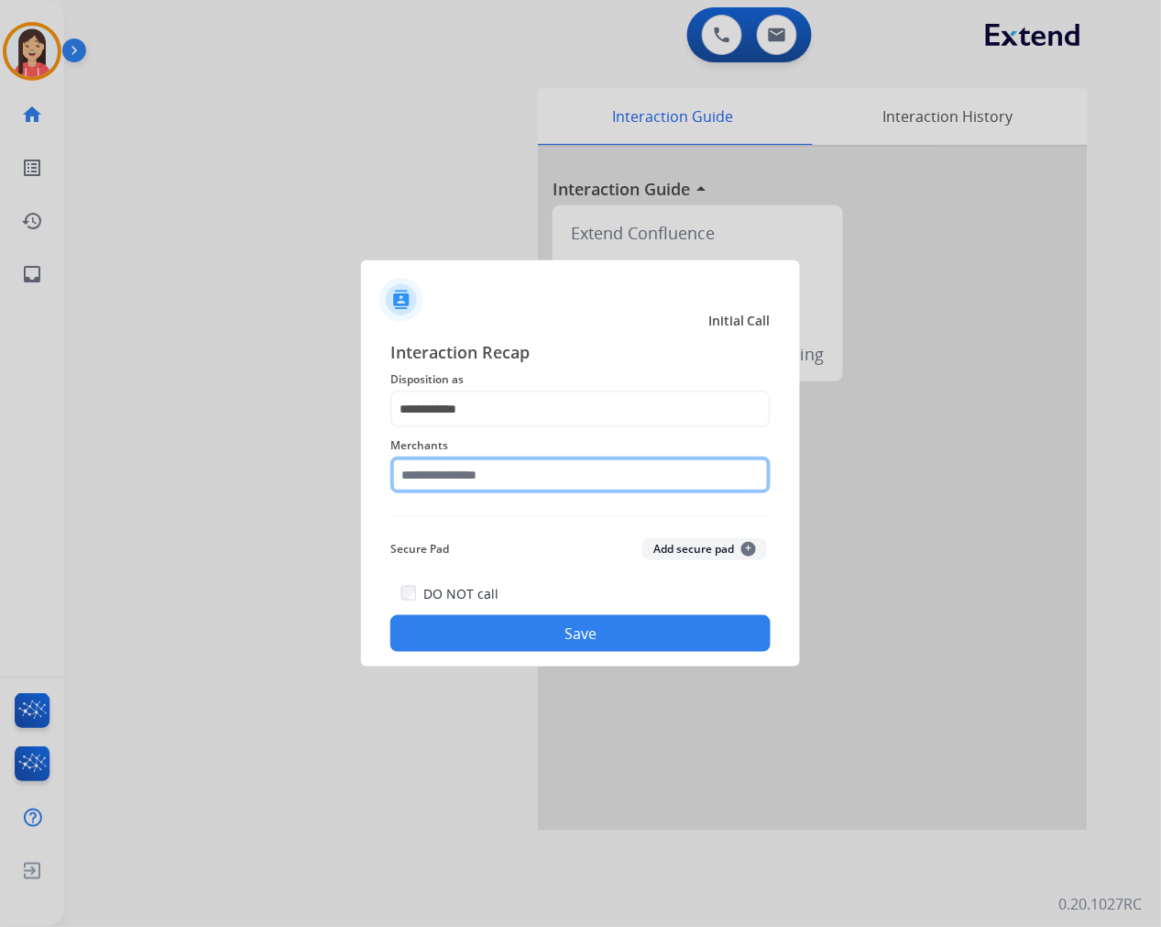
click at [493, 474] on input "text" at bounding box center [580, 474] width 380 height 37
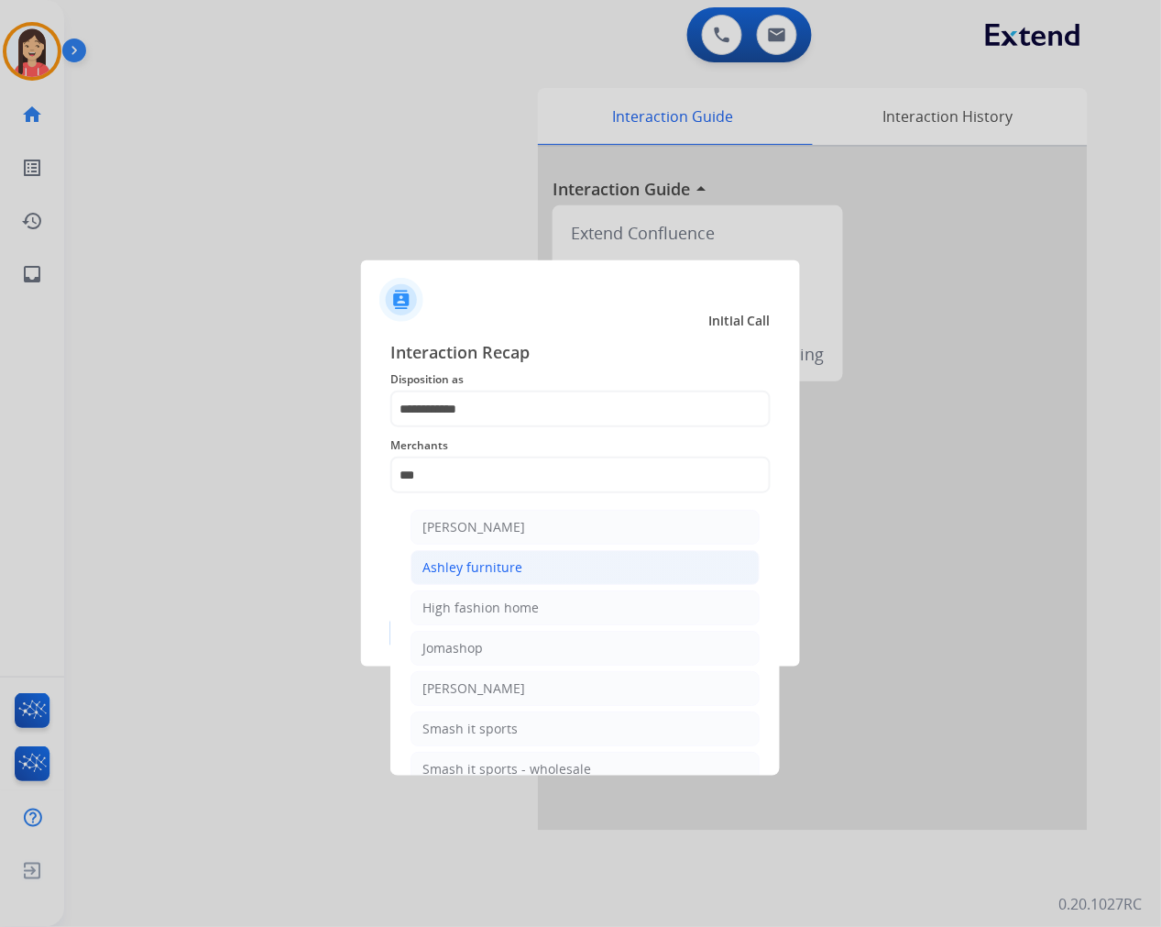
click at [482, 566] on div "Ashley furniture" at bounding box center [472, 567] width 100 height 18
type input "**********"
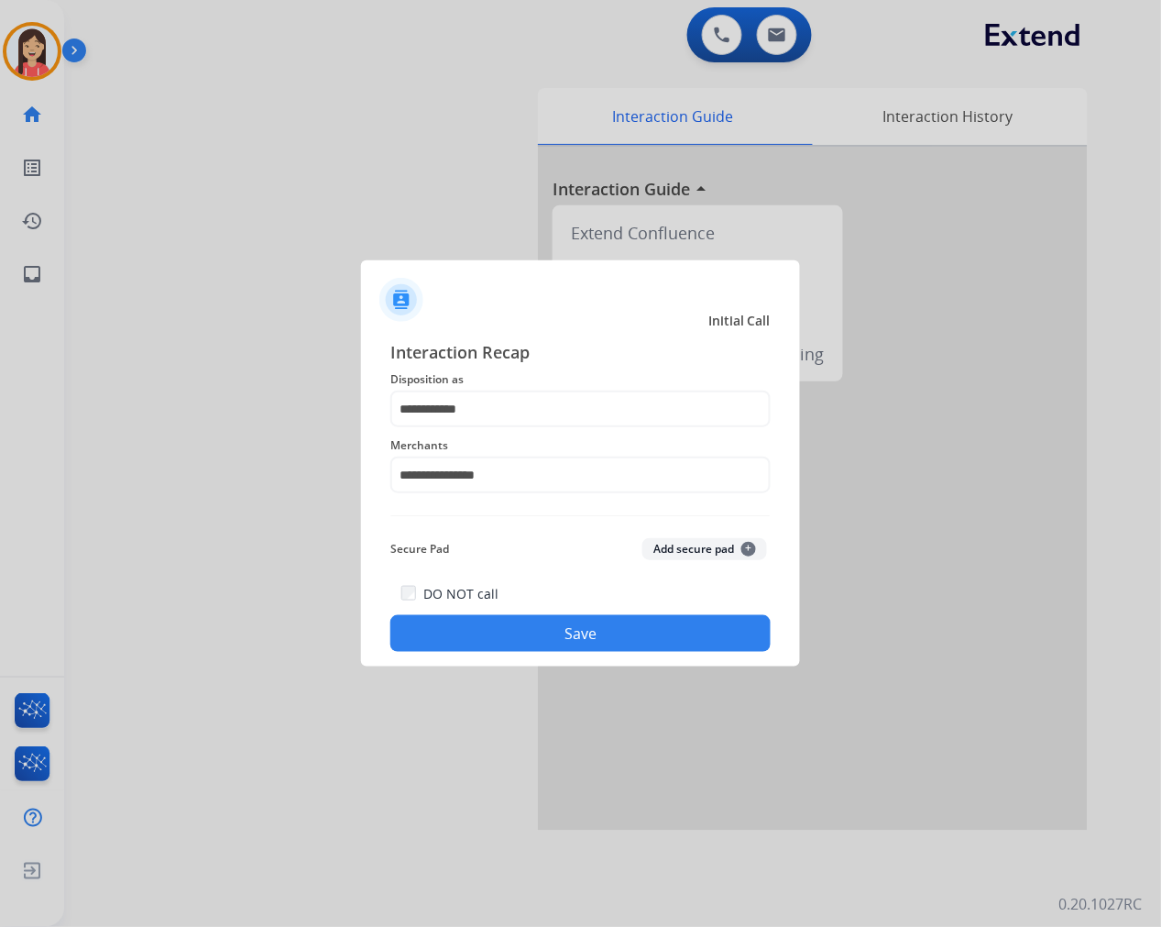
click at [546, 645] on button "Save" at bounding box center [580, 633] width 380 height 37
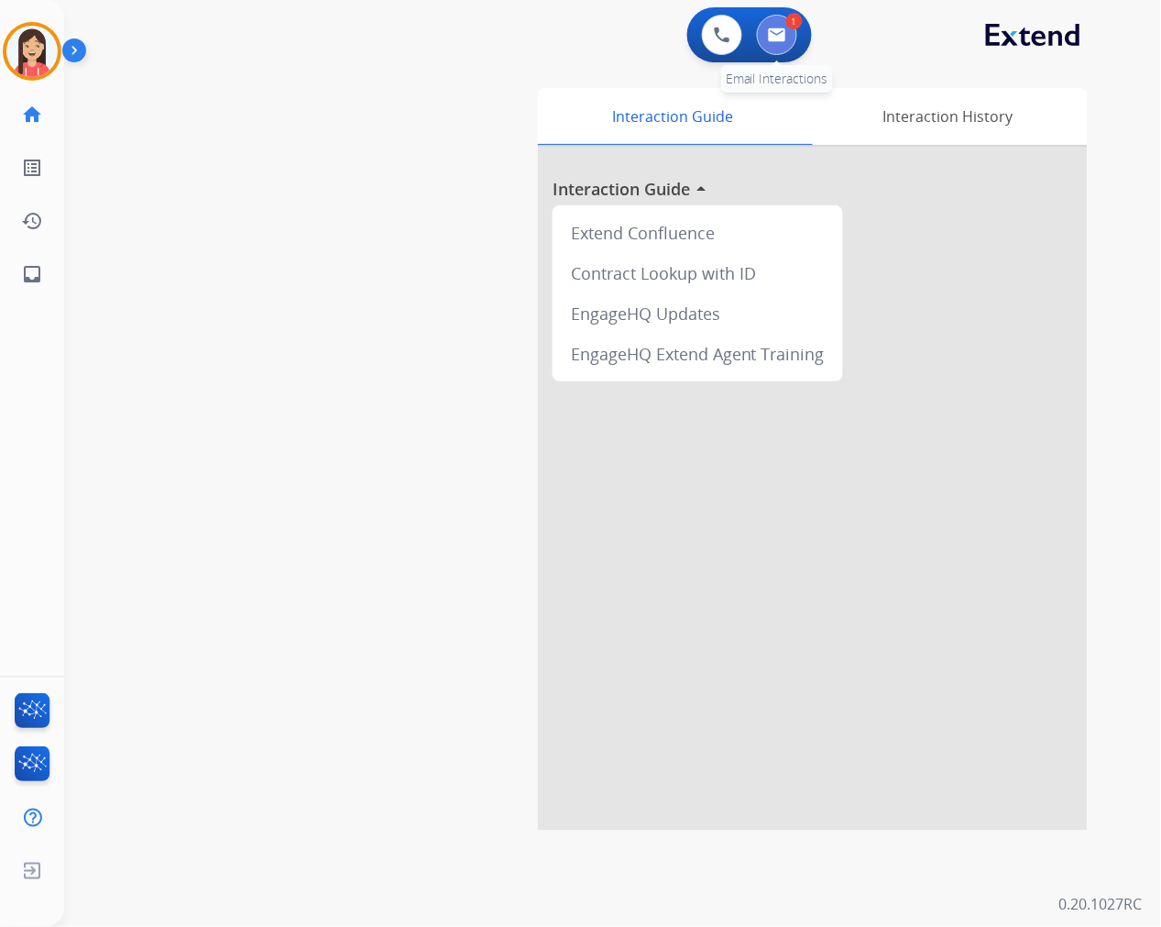
click at [761, 26] on button at bounding box center [777, 35] width 40 height 40
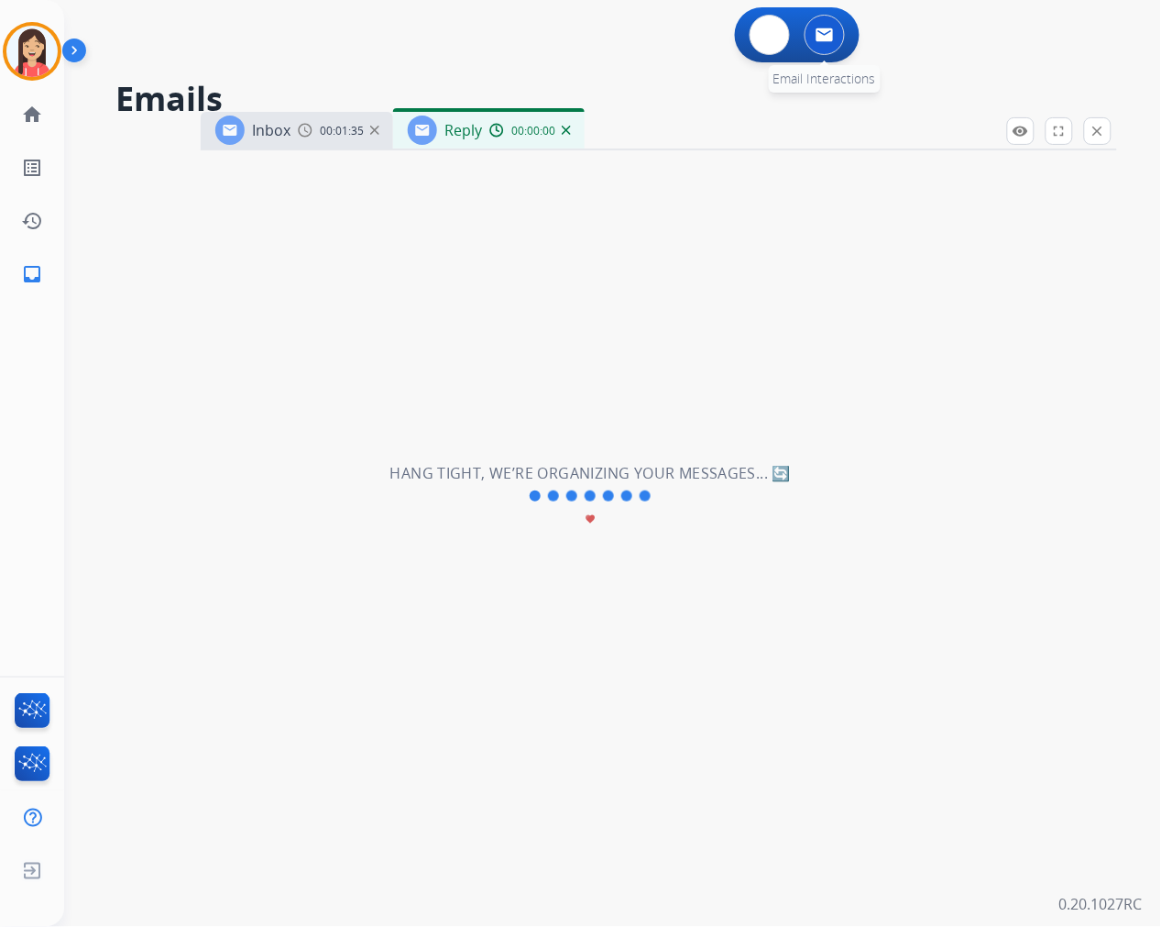
select select "**********"
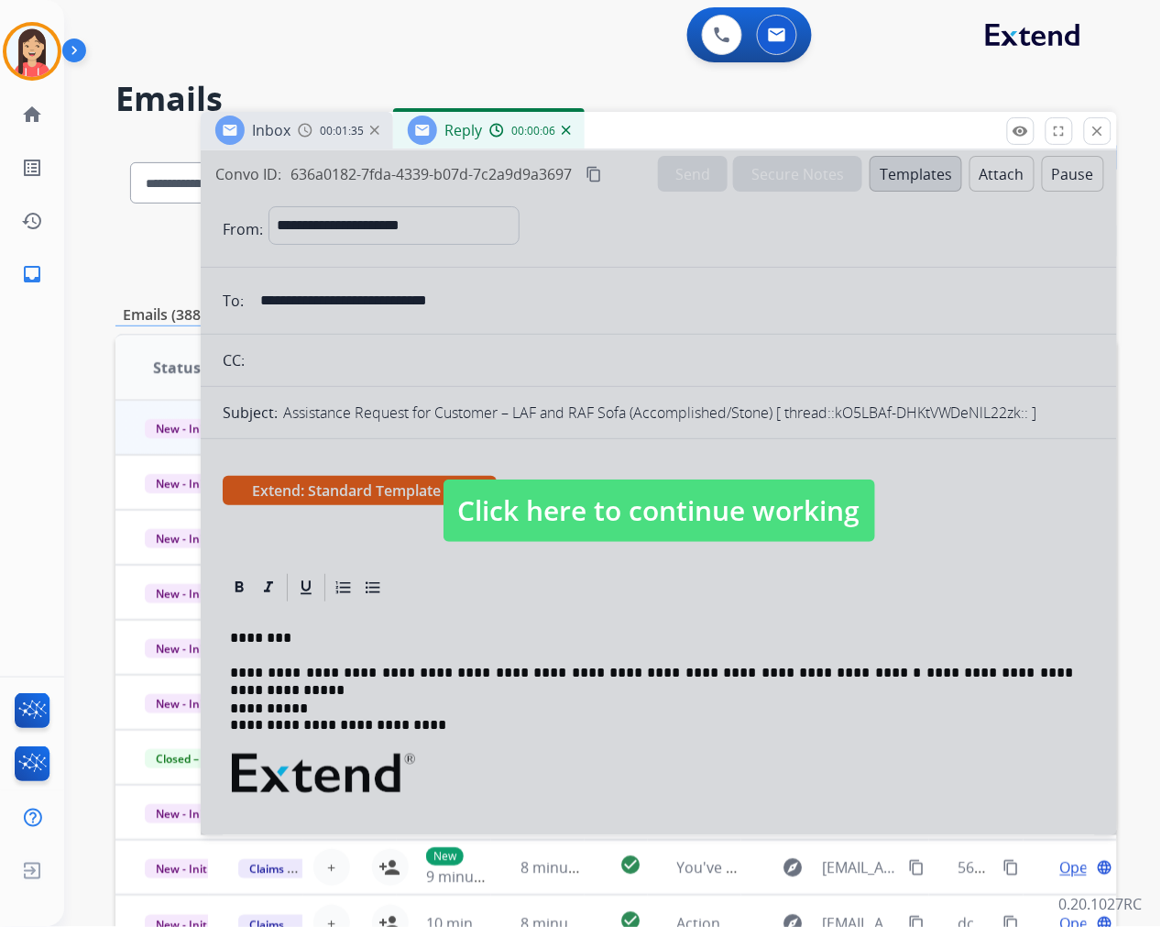
click at [666, 619] on div at bounding box center [659, 492] width 916 height 685
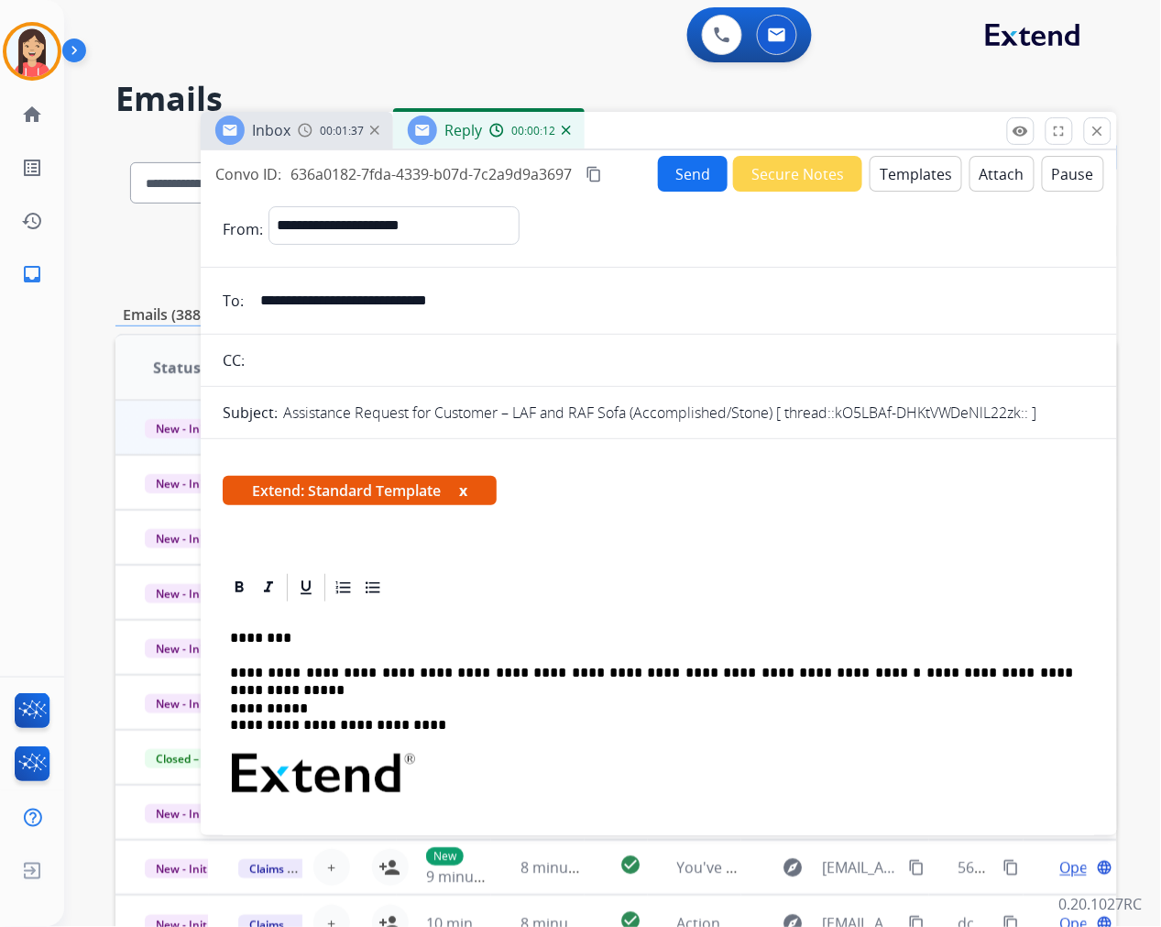
click at [673, 170] on button "Send" at bounding box center [693, 174] width 70 height 36
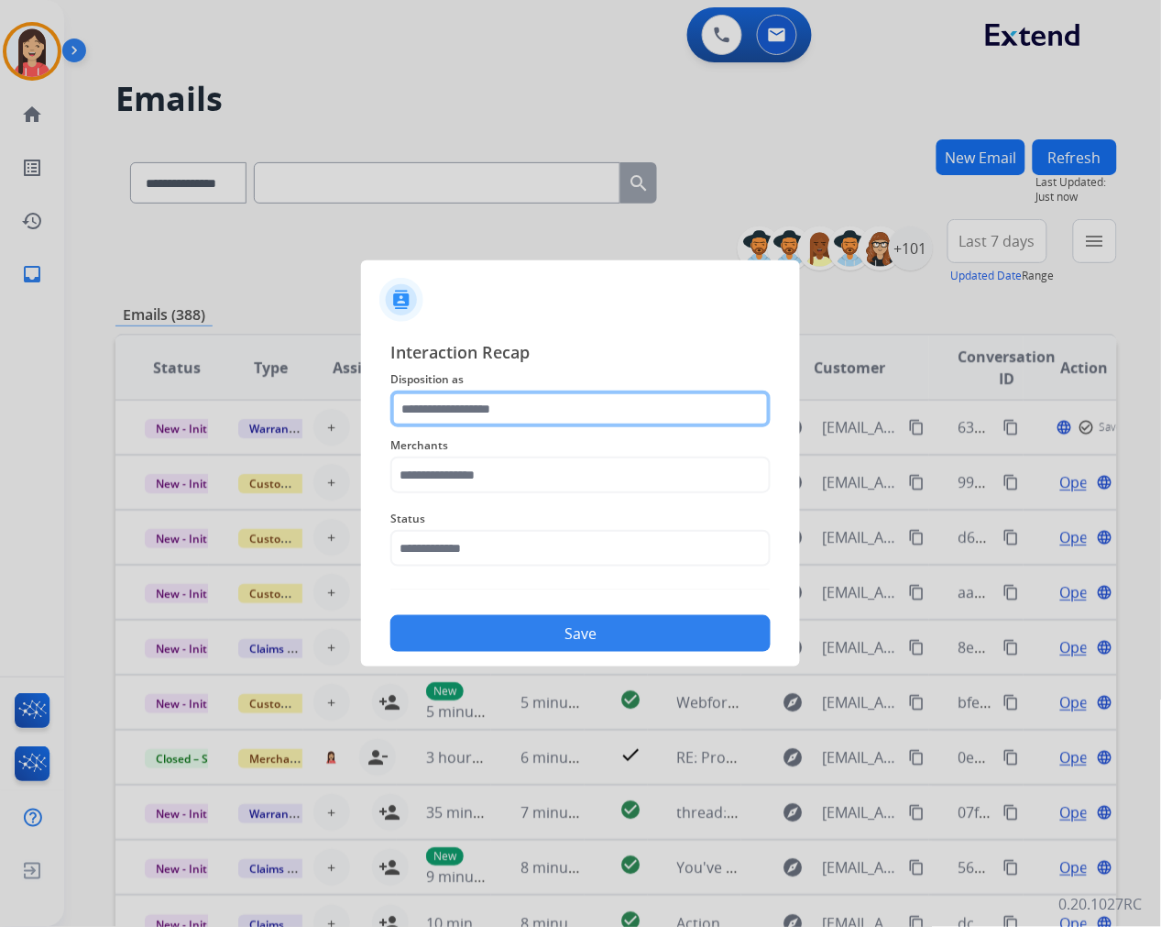
click at [508, 398] on input "text" at bounding box center [580, 408] width 380 height 37
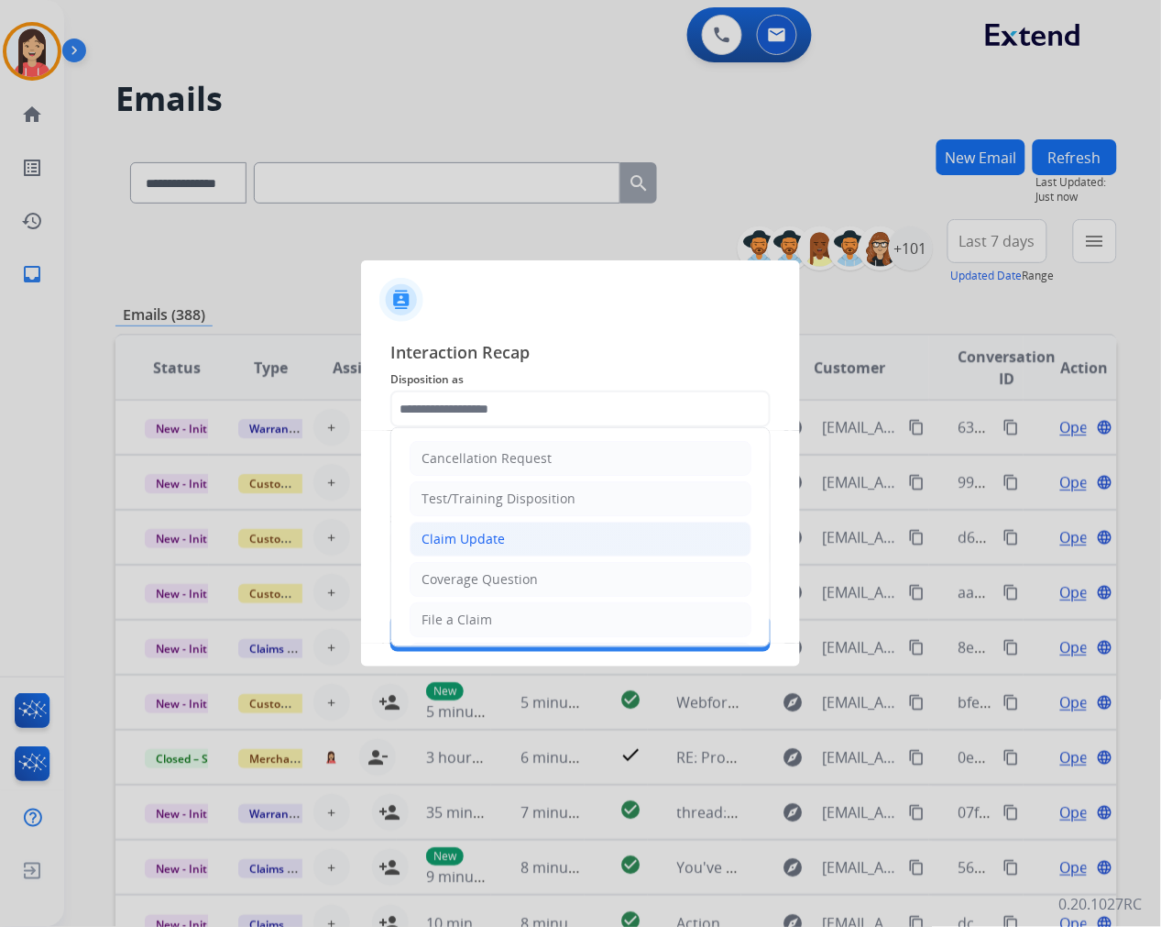
click at [469, 537] on div "Claim Update" at bounding box center [463, 539] width 83 height 18
type input "**********"
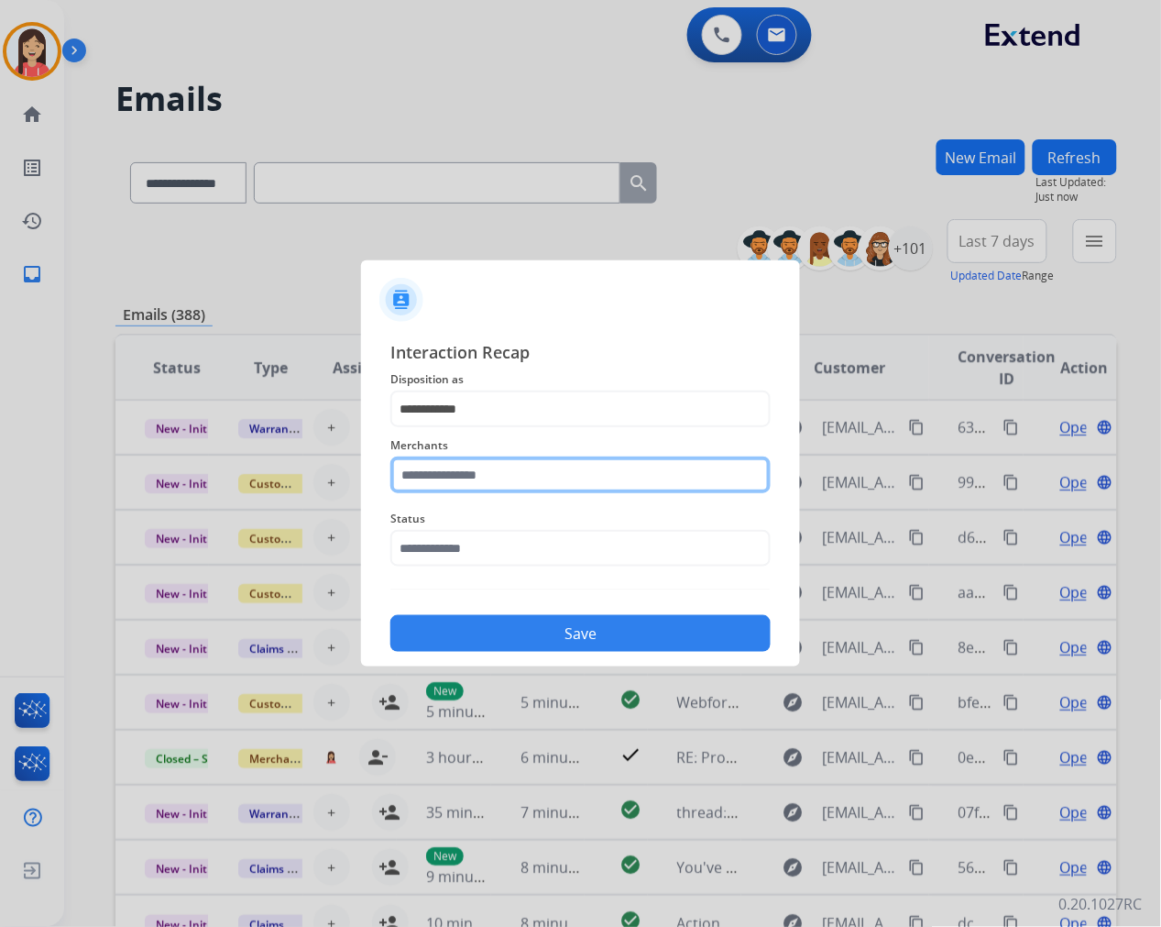
click at [518, 477] on input "text" at bounding box center [580, 474] width 380 height 37
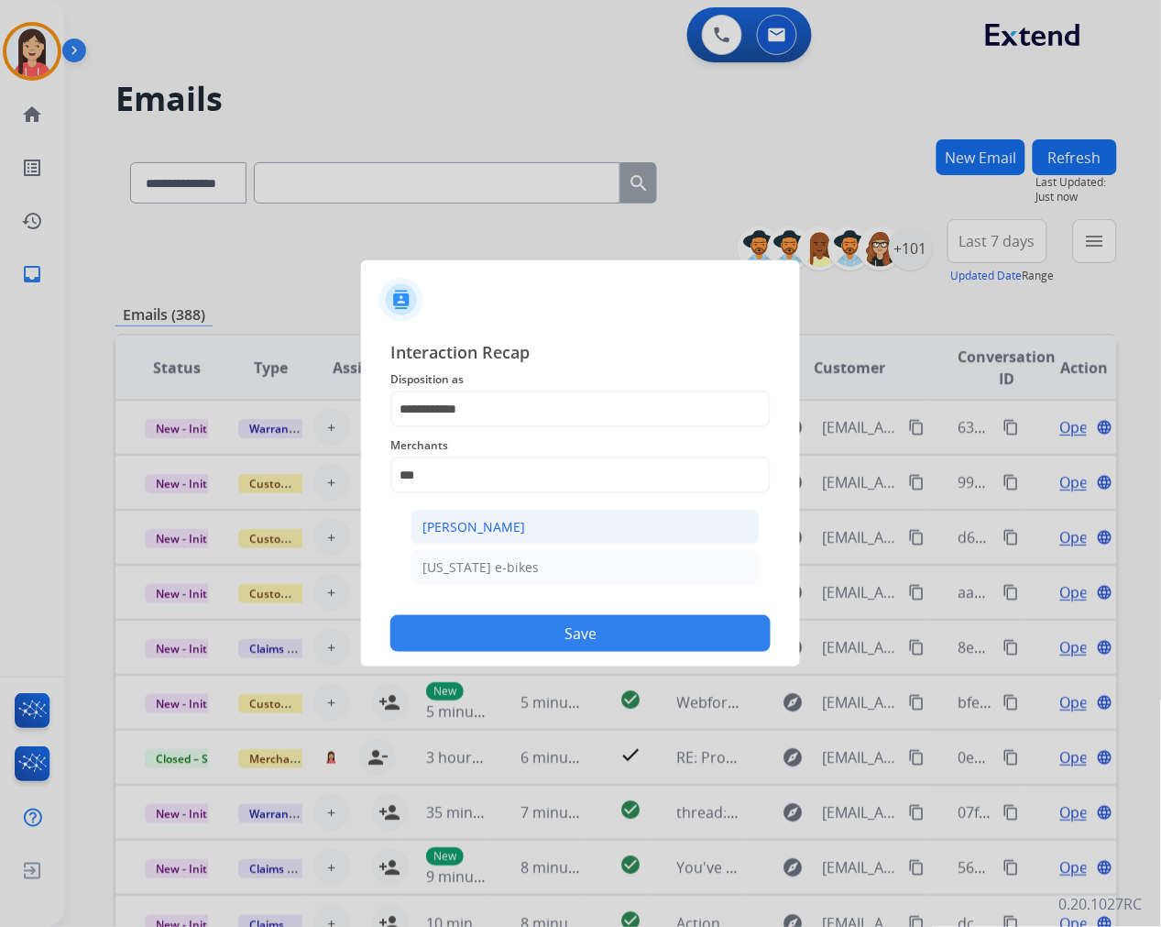
click at [502, 530] on div "Ashley - Reguard" at bounding box center [473, 527] width 103 height 18
type input "**********"
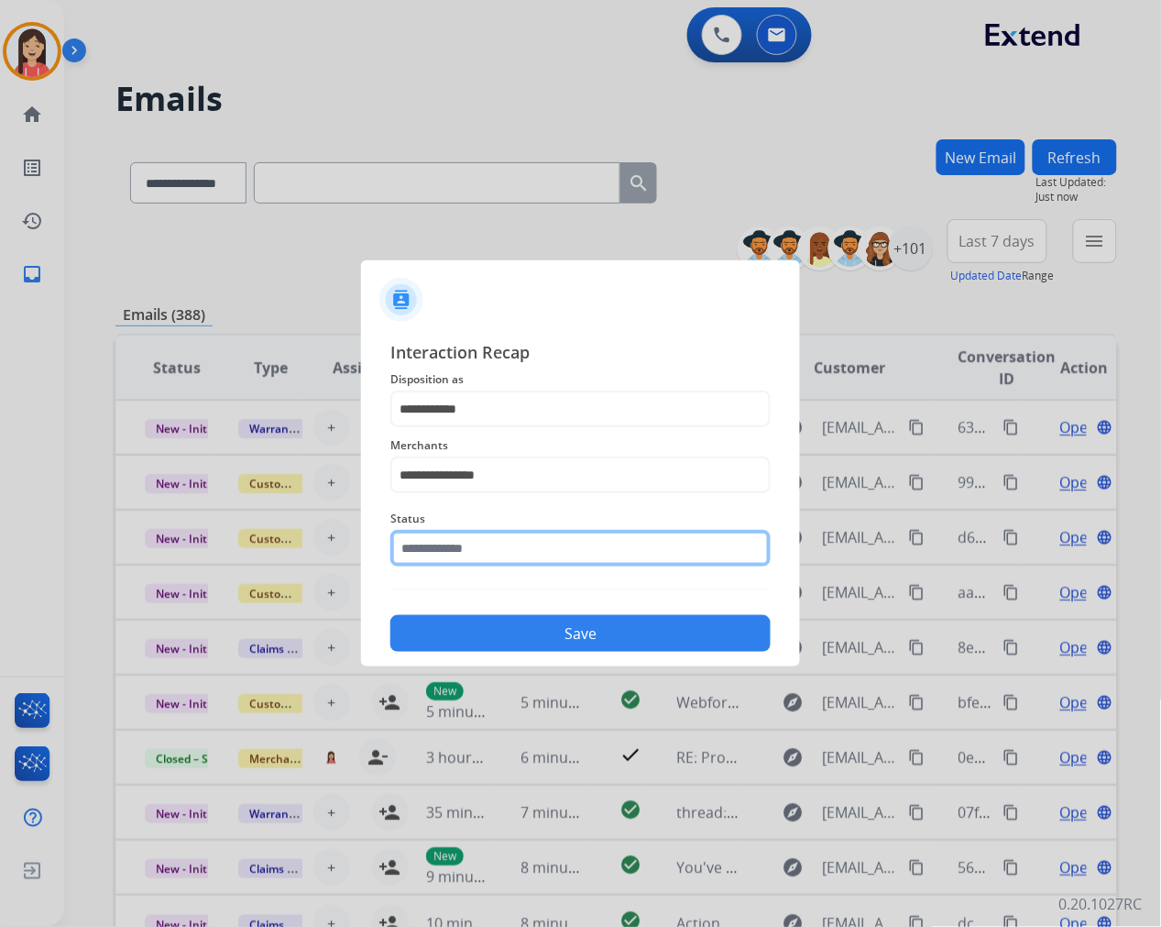
click at [499, 550] on input "text" at bounding box center [580, 548] width 380 height 37
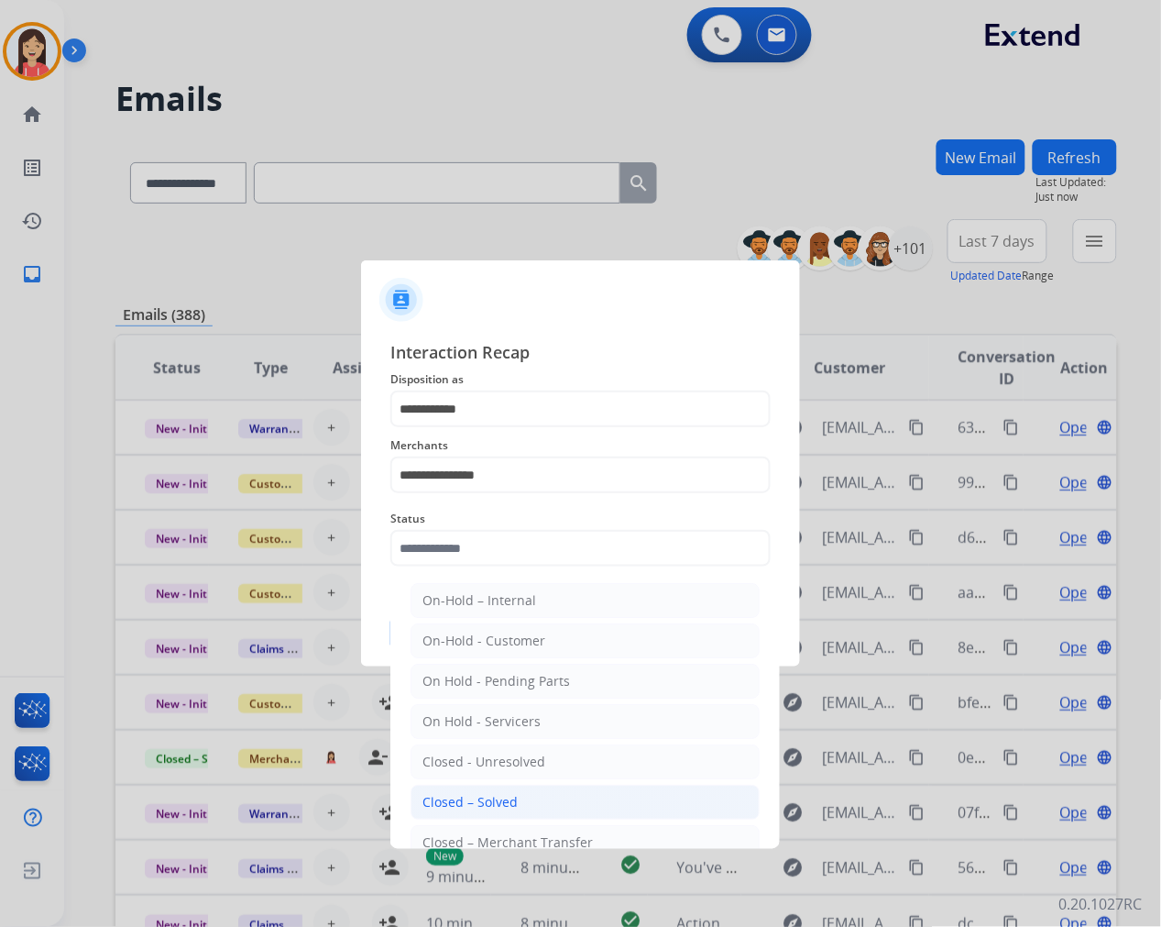
click at [495, 795] on div "Closed – Solved" at bounding box center [469, 802] width 95 height 18
type input "**********"
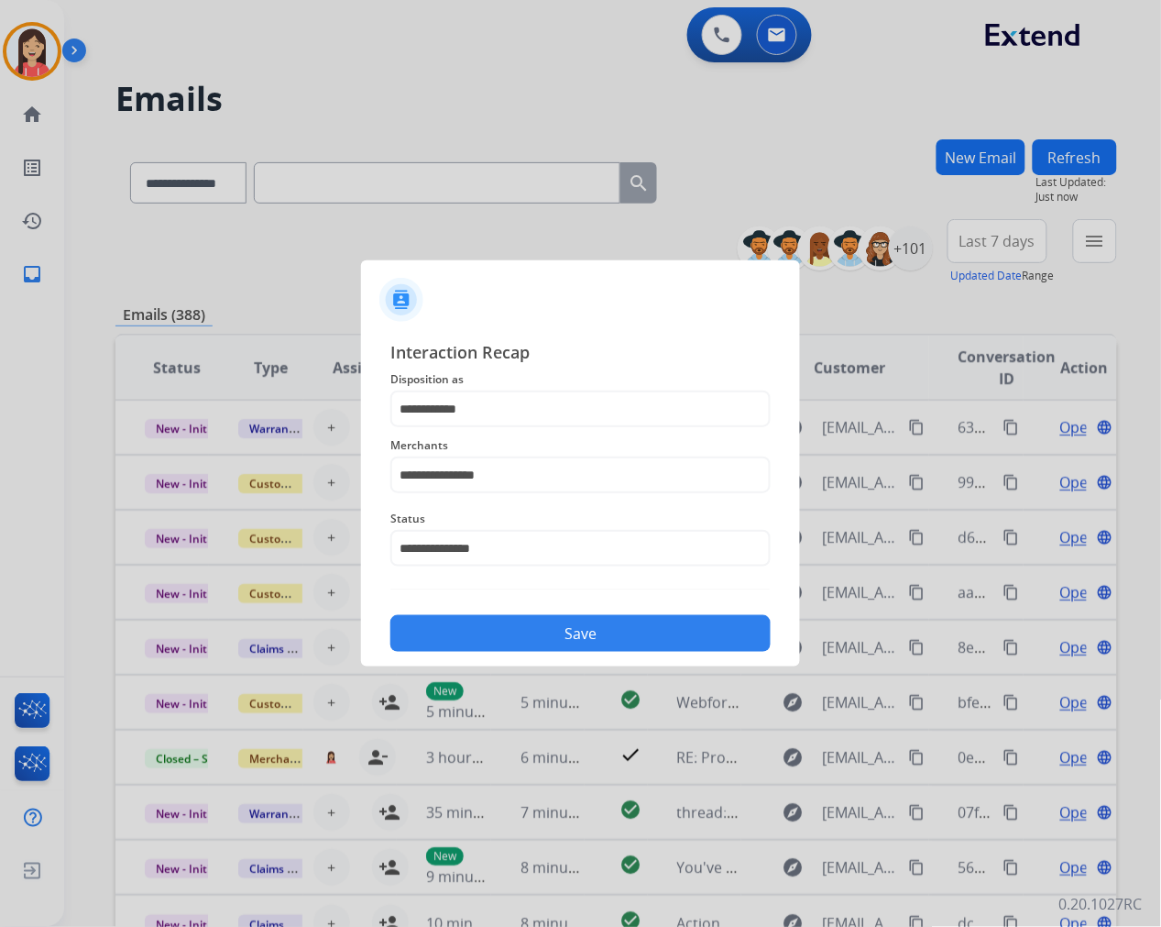
click at [536, 630] on button "Save" at bounding box center [580, 633] width 380 height 37
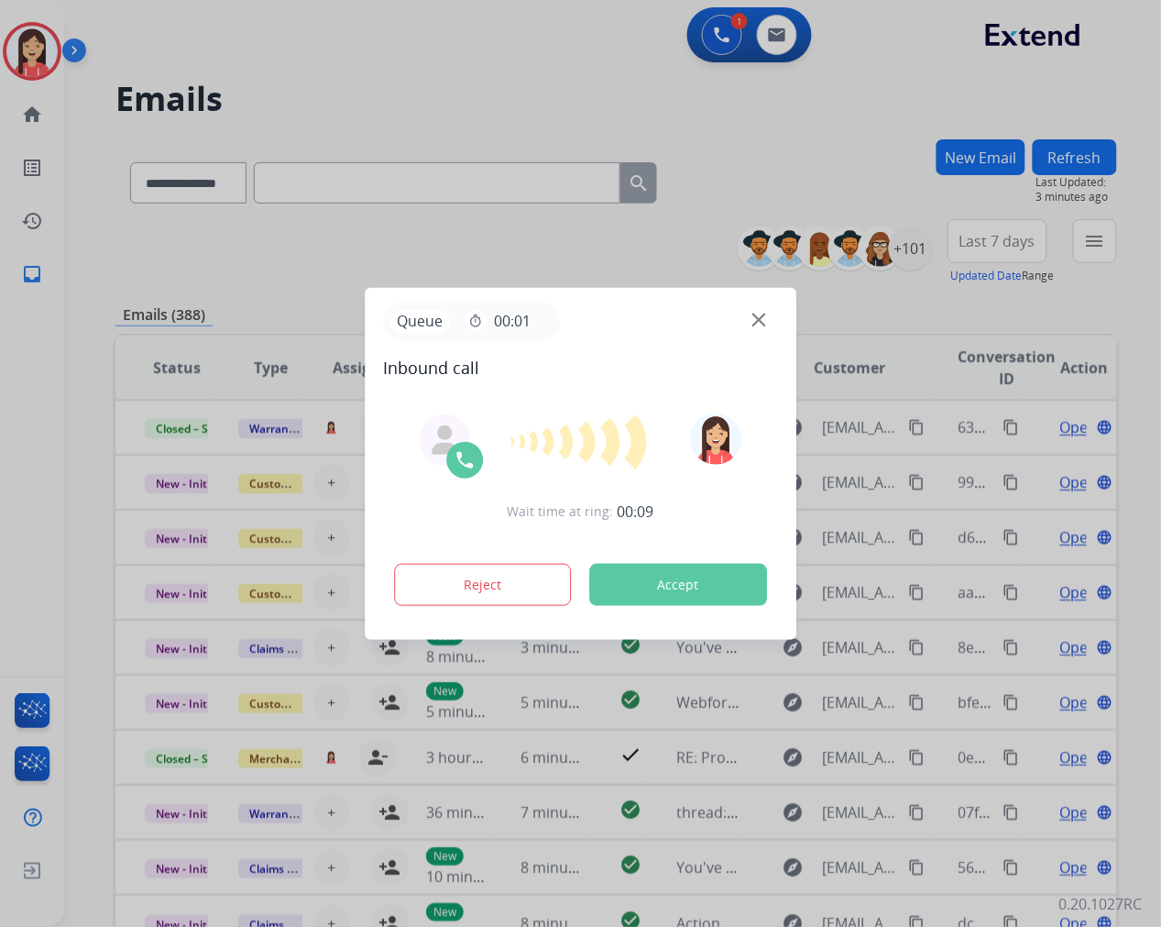
click at [717, 590] on button "Accept" at bounding box center [678, 585] width 178 height 42
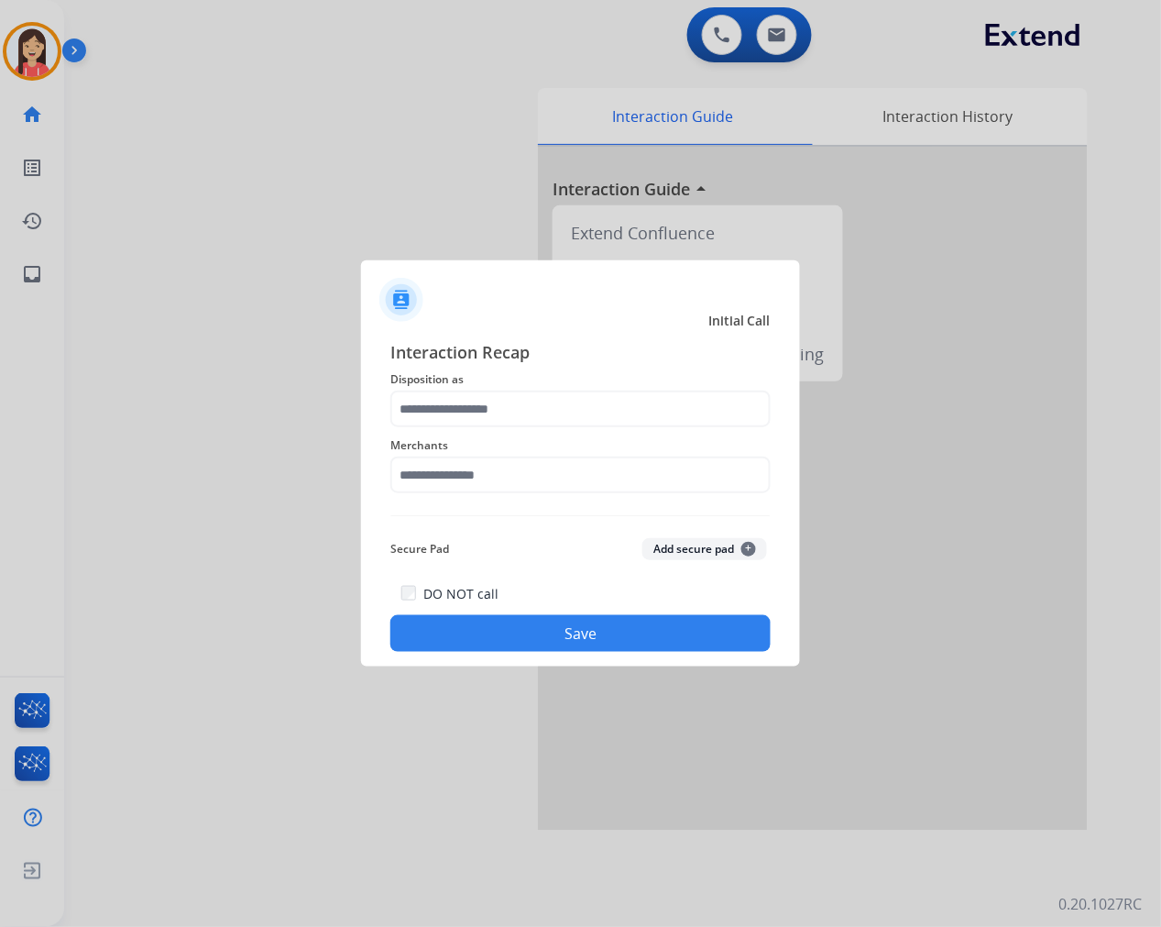
click at [536, 385] on span "Disposition as" at bounding box center [580, 379] width 380 height 22
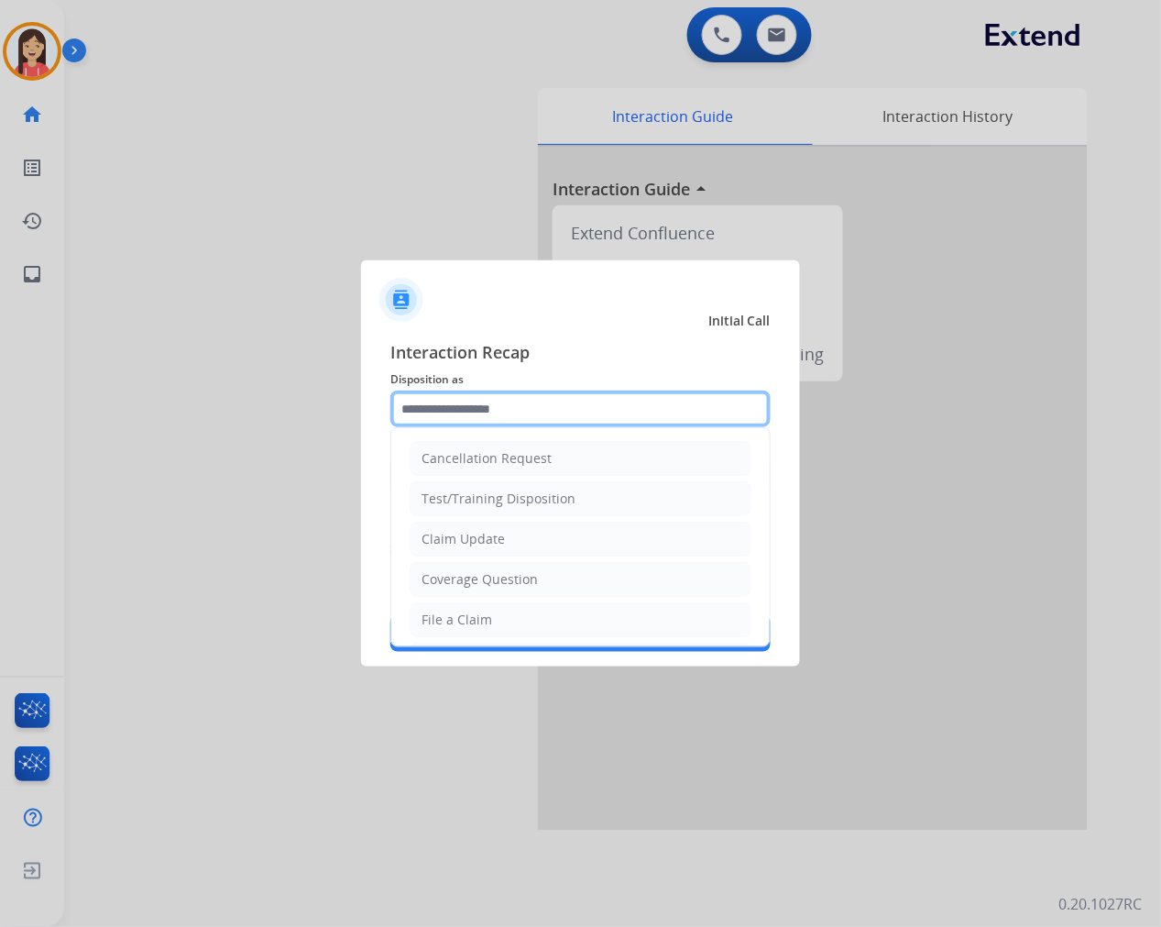
click at [536, 408] on input "text" at bounding box center [580, 408] width 380 height 37
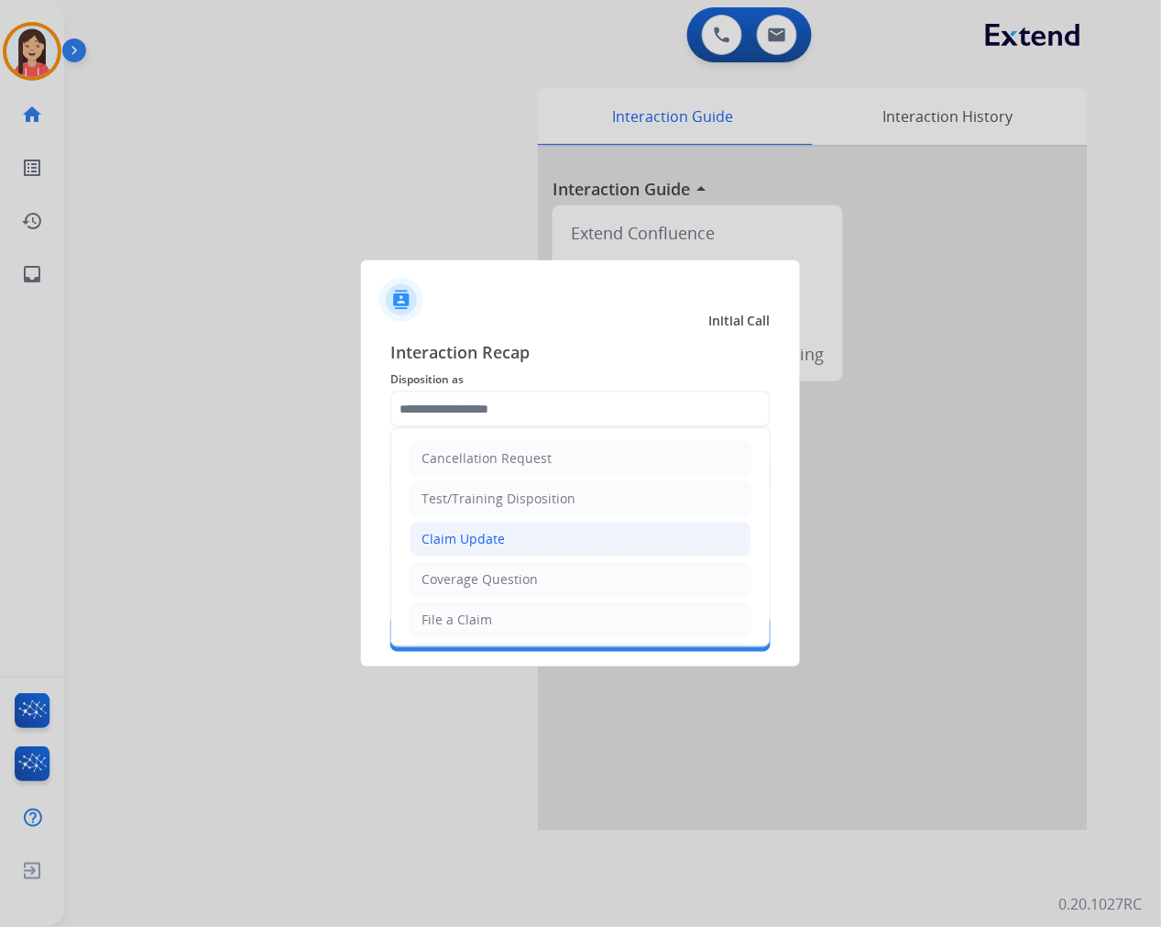
click at [529, 532] on li "Claim Update" at bounding box center [581, 538] width 342 height 35
type input "**********"
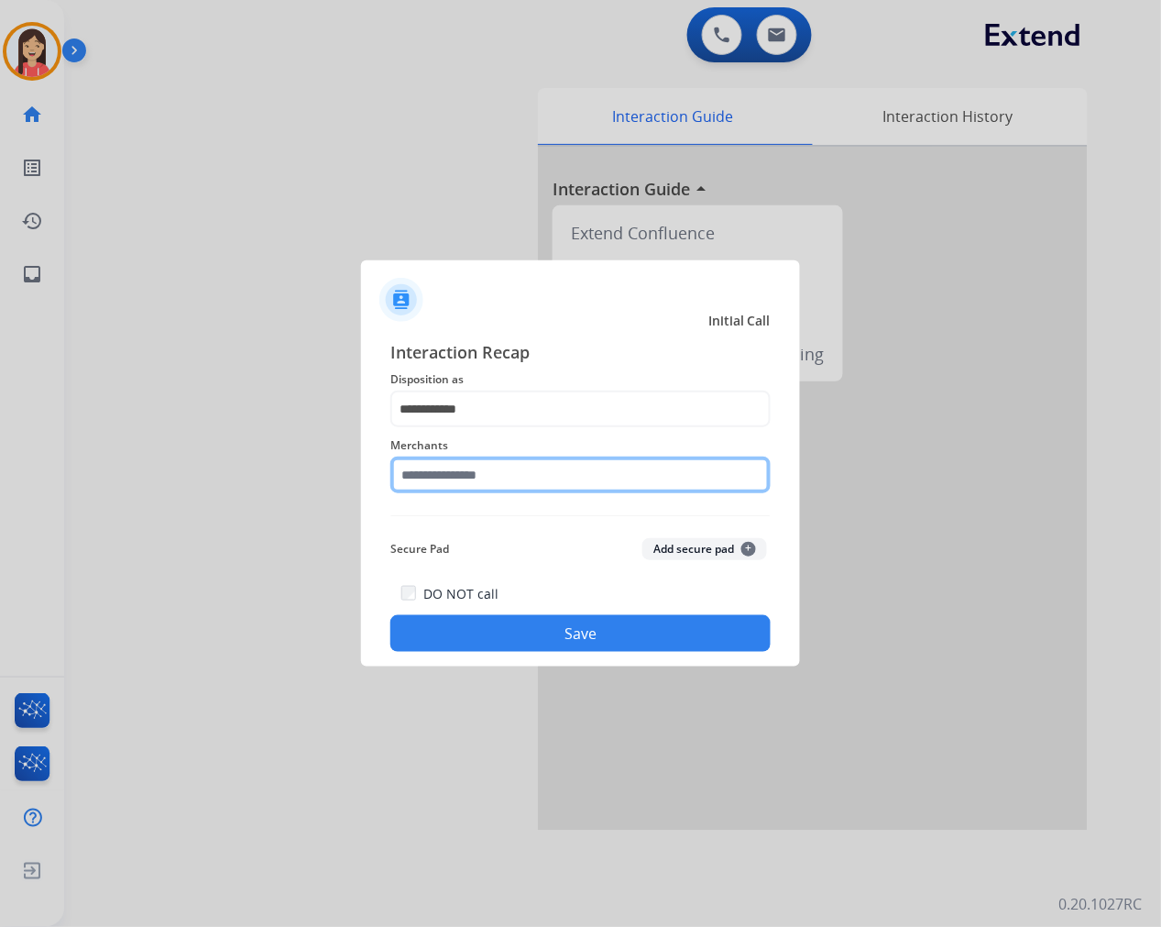
click at [521, 466] on input "text" at bounding box center [580, 474] width 380 height 37
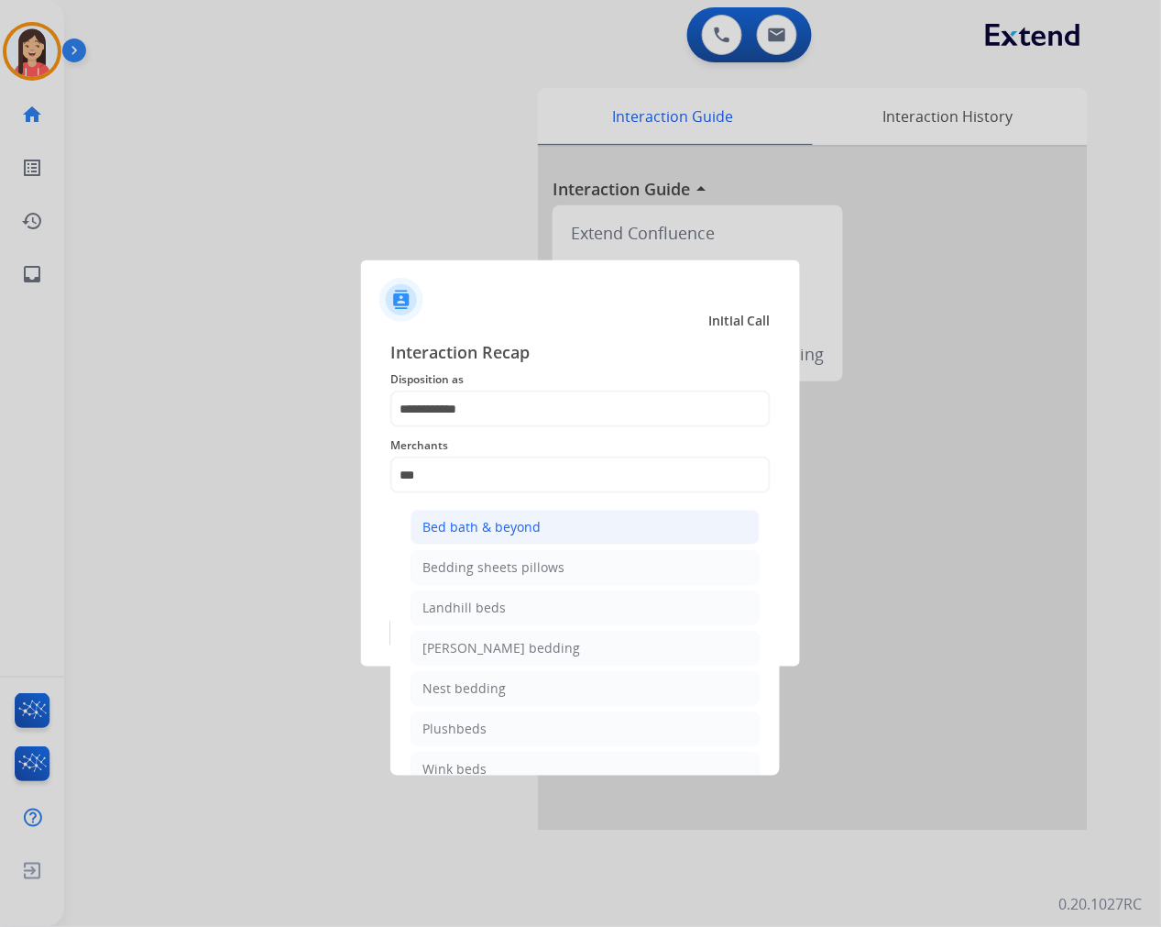
click at [519, 535] on div "Bed bath & beyond" at bounding box center [481, 527] width 118 height 18
type input "**********"
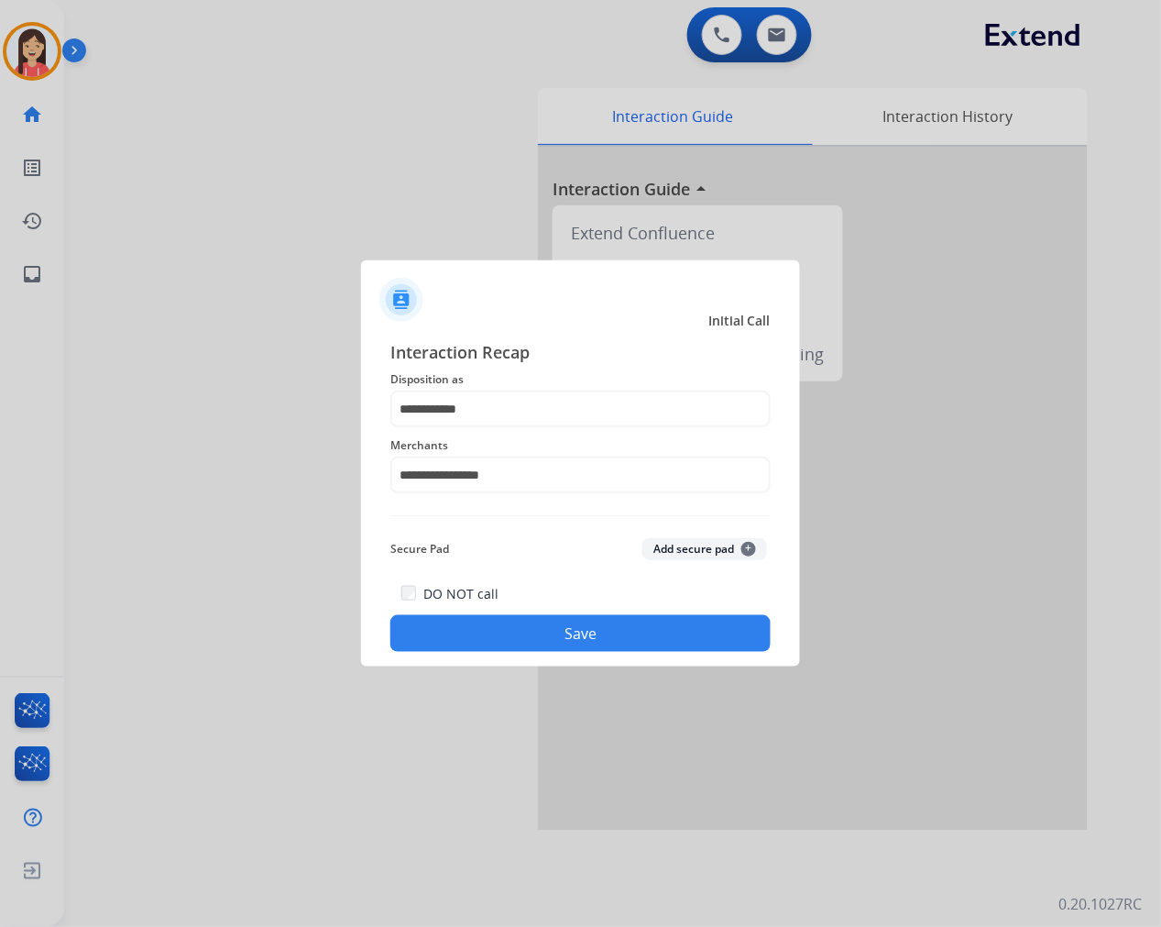
click at [520, 628] on button "Save" at bounding box center [580, 633] width 380 height 37
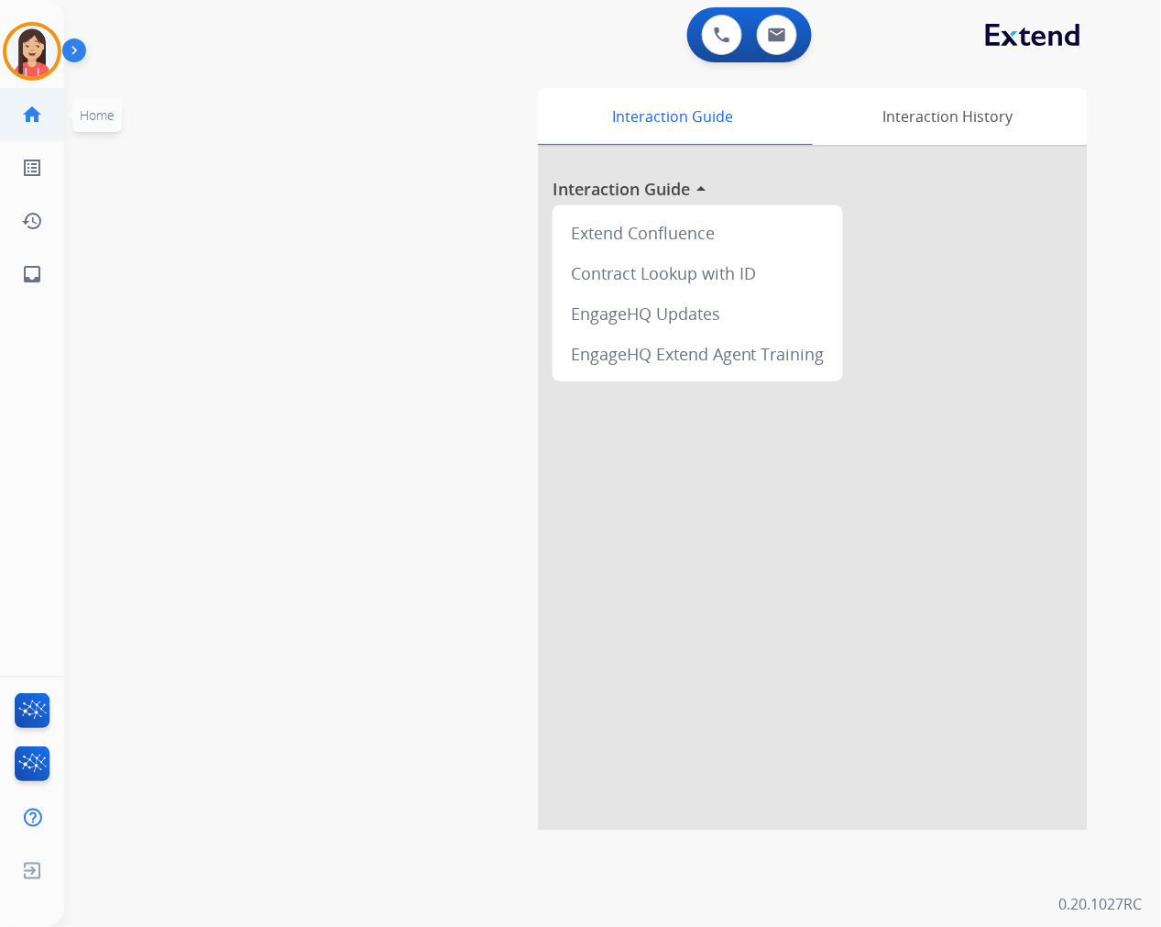
drag, startPoint x: 21, startPoint y: 51, endPoint x: 49, endPoint y: 98, distance: 54.7
click at [21, 51] on img at bounding box center [31, 51] width 51 height 51
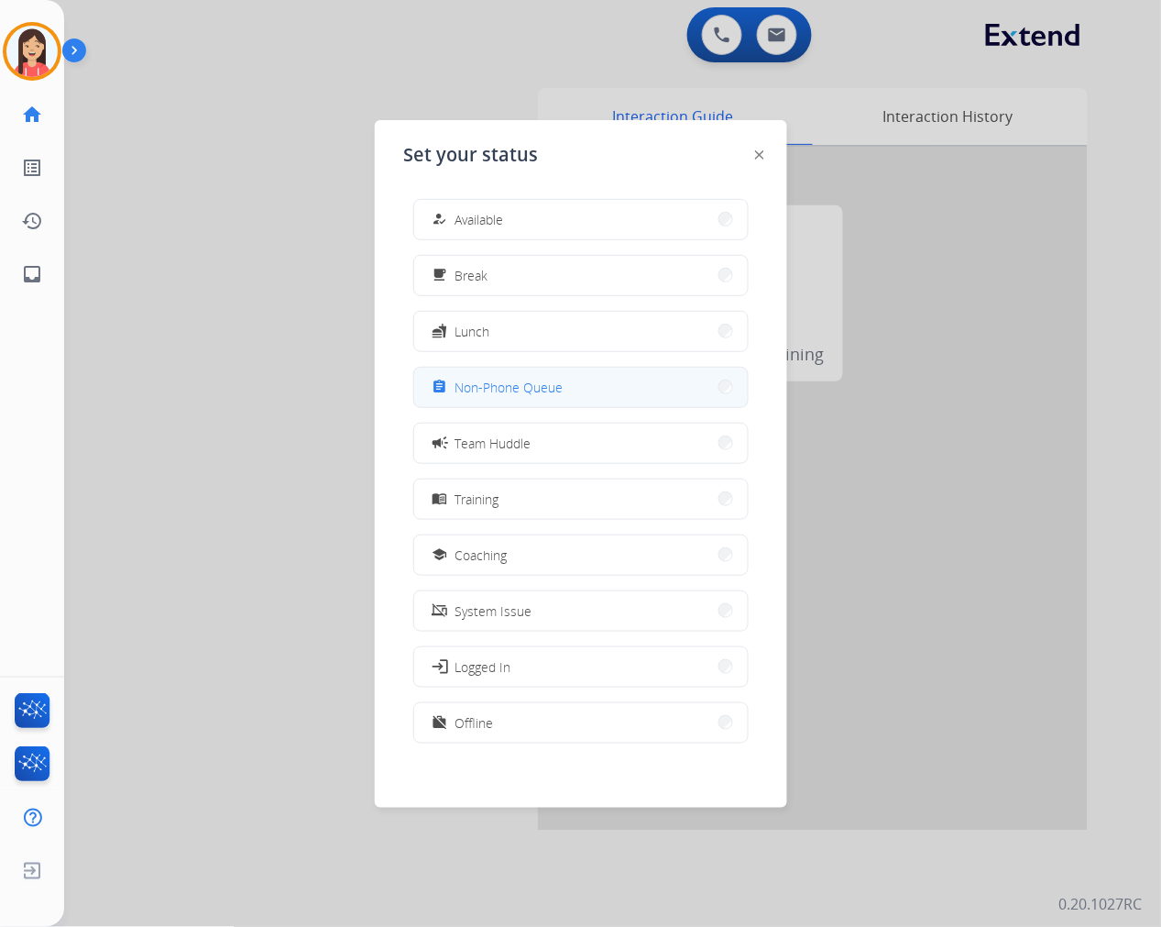
click at [577, 394] on button "assignment Non-Phone Queue" at bounding box center [581, 386] width 334 height 39
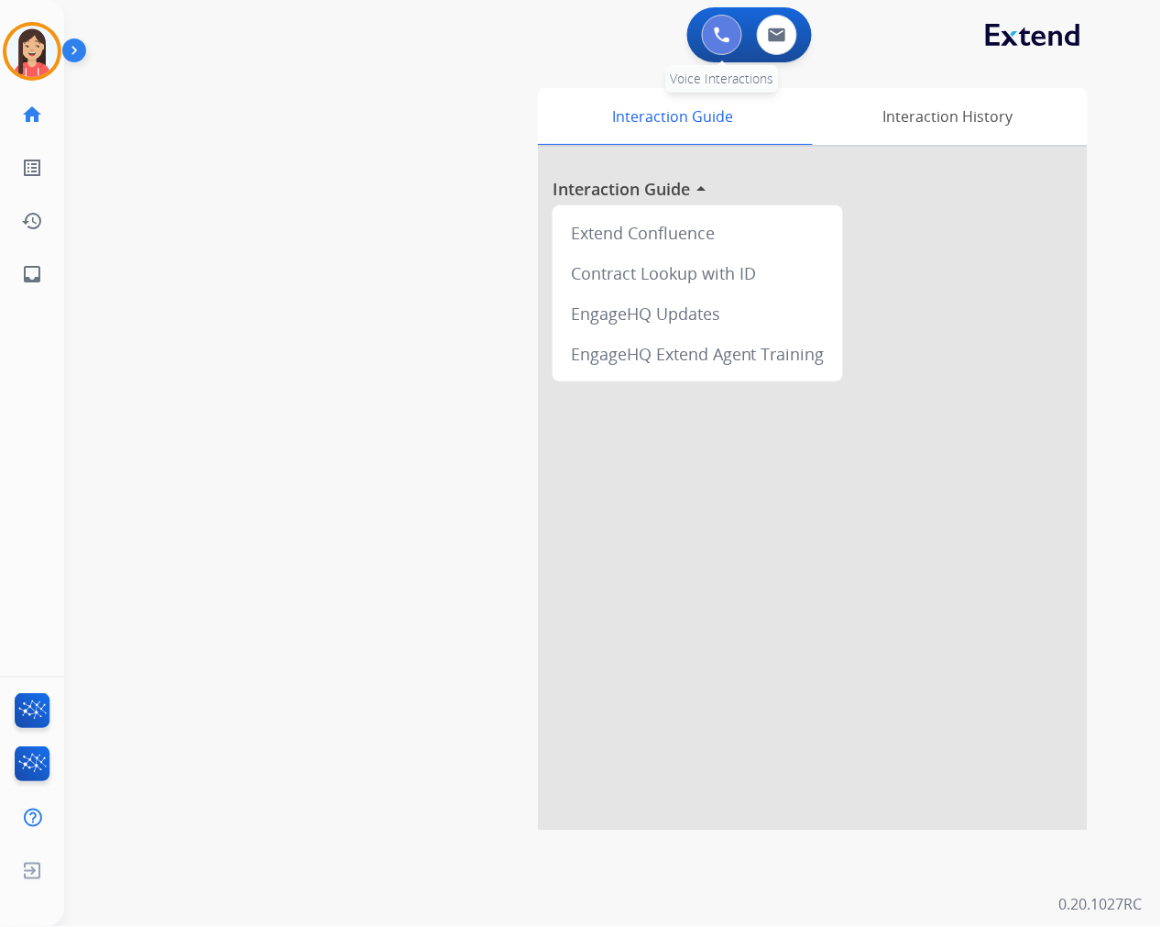
click at [715, 46] on button at bounding box center [722, 35] width 40 height 40
click at [719, 34] on img at bounding box center [722, 35] width 16 height 16
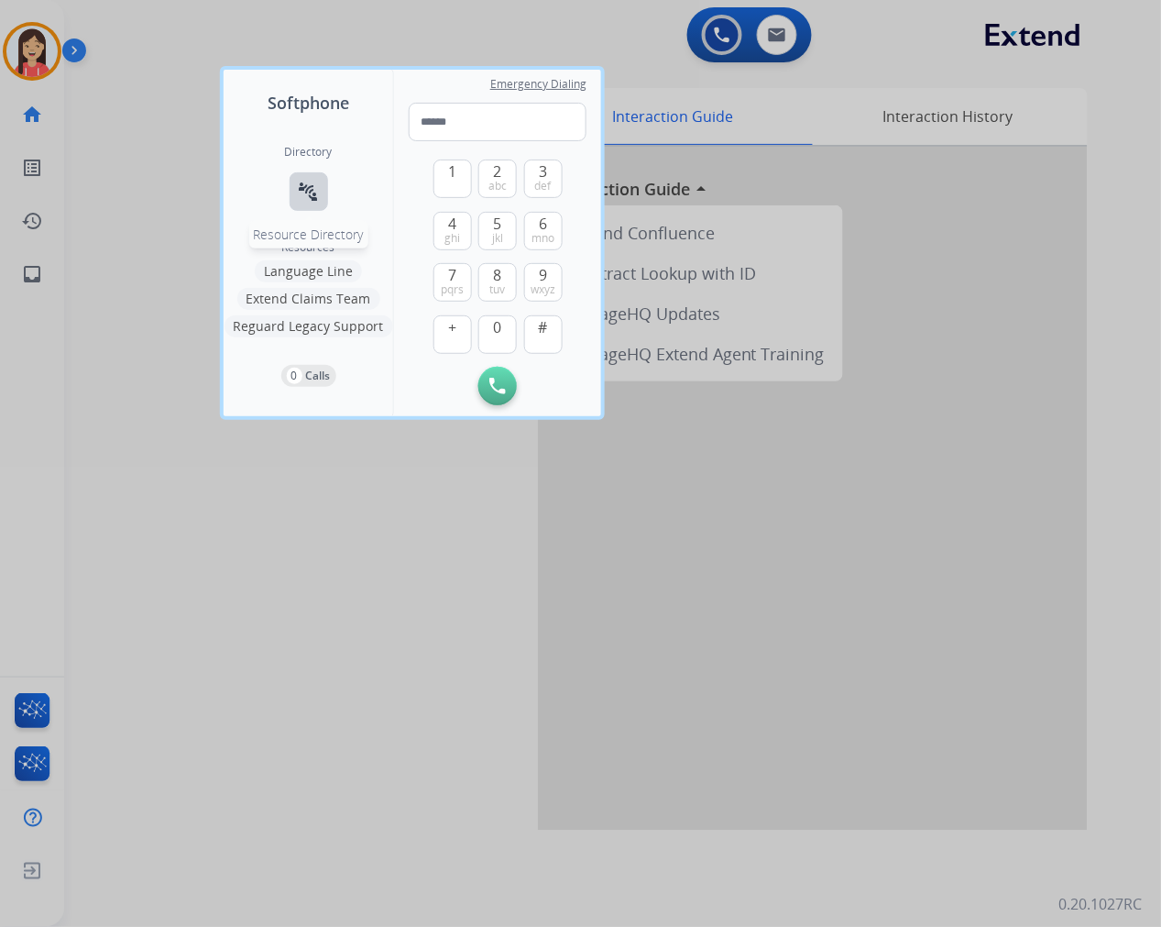
click at [312, 198] on mat-icon "connect_without_contact" at bounding box center [309, 192] width 22 height 22
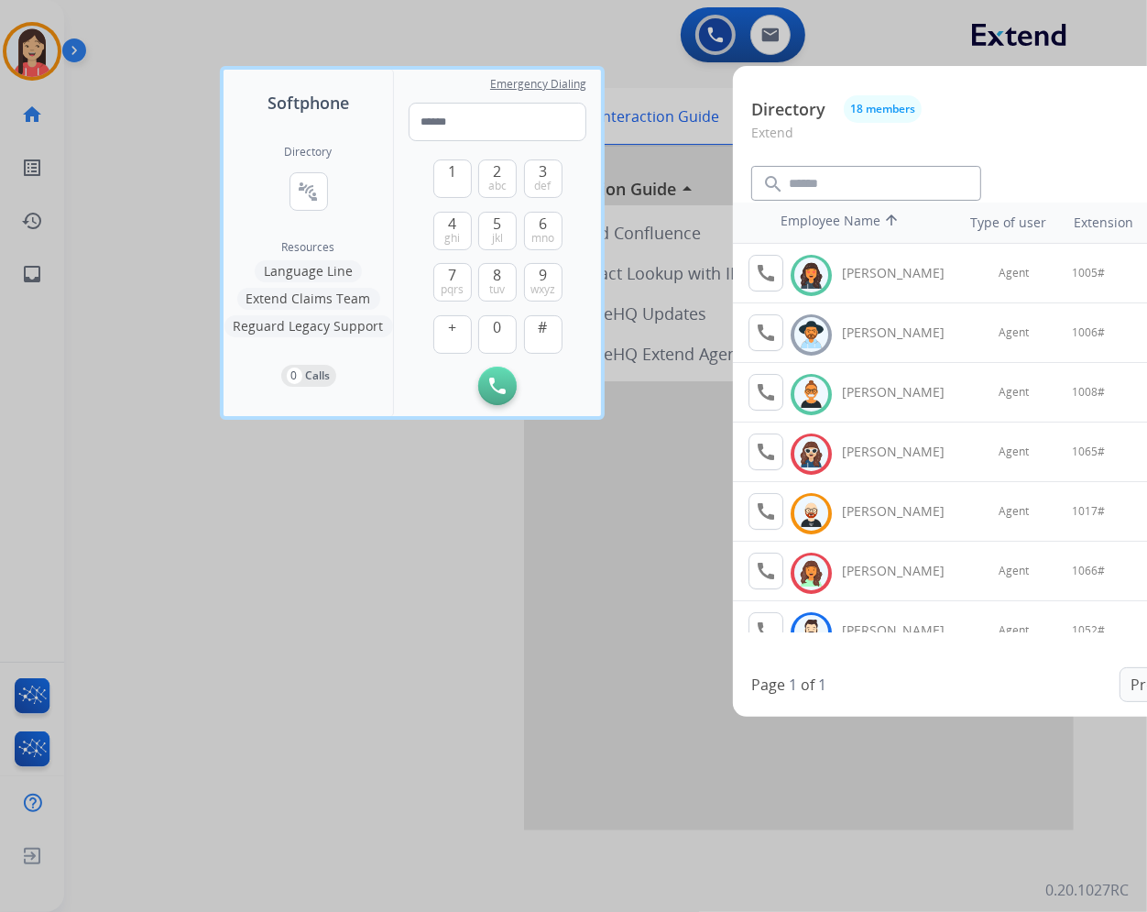
click at [342, 544] on div at bounding box center [573, 456] width 1147 height 912
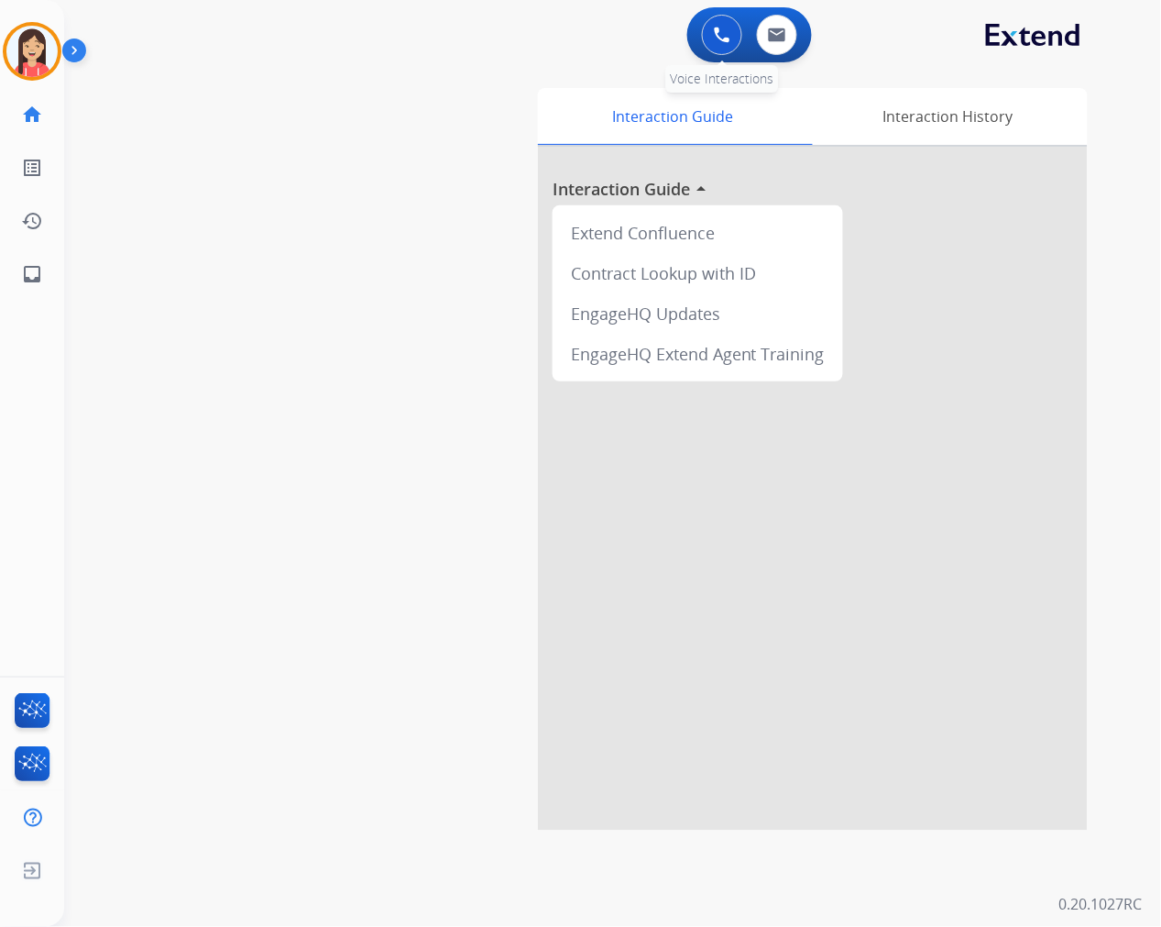
click at [711, 37] on button at bounding box center [722, 35] width 40 height 40
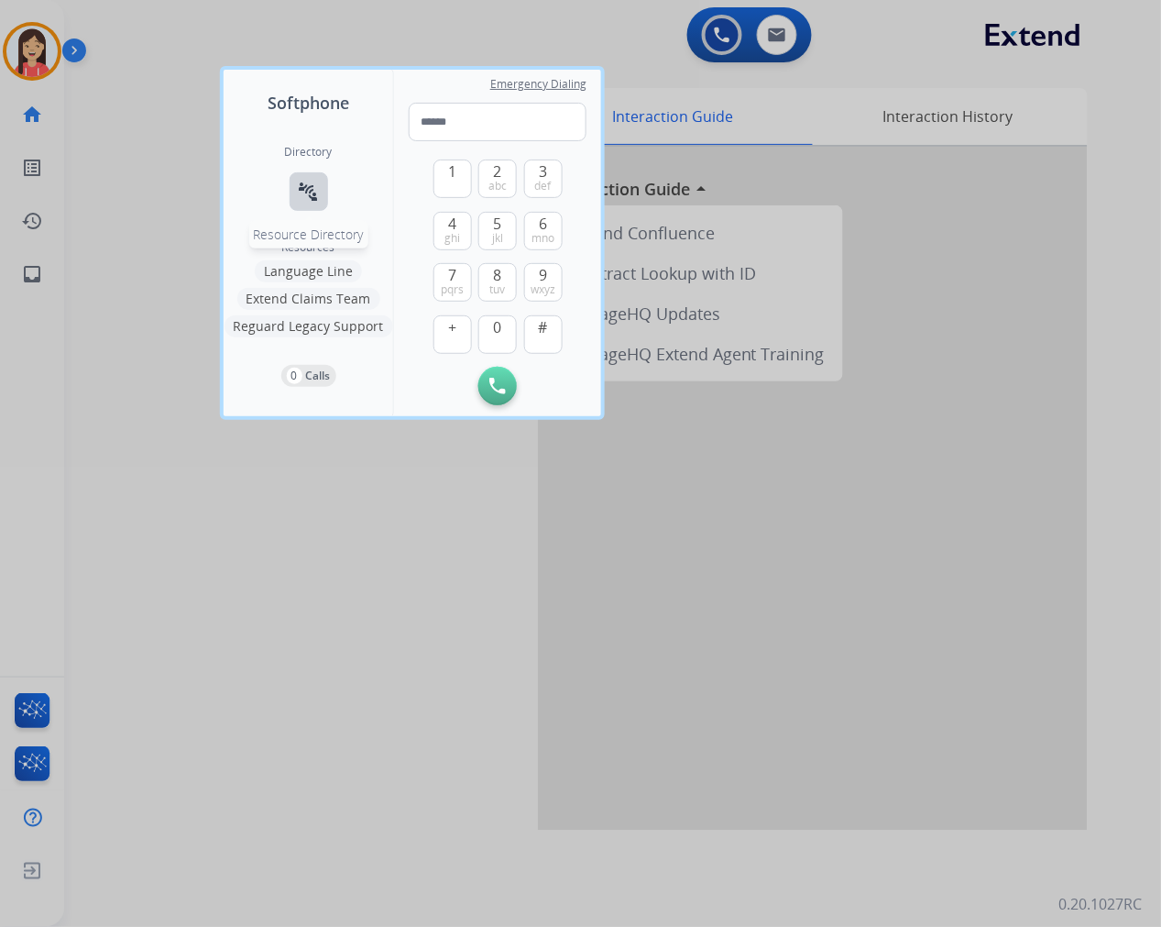
click at [318, 186] on mat-icon "connect_without_contact" at bounding box center [309, 192] width 22 height 22
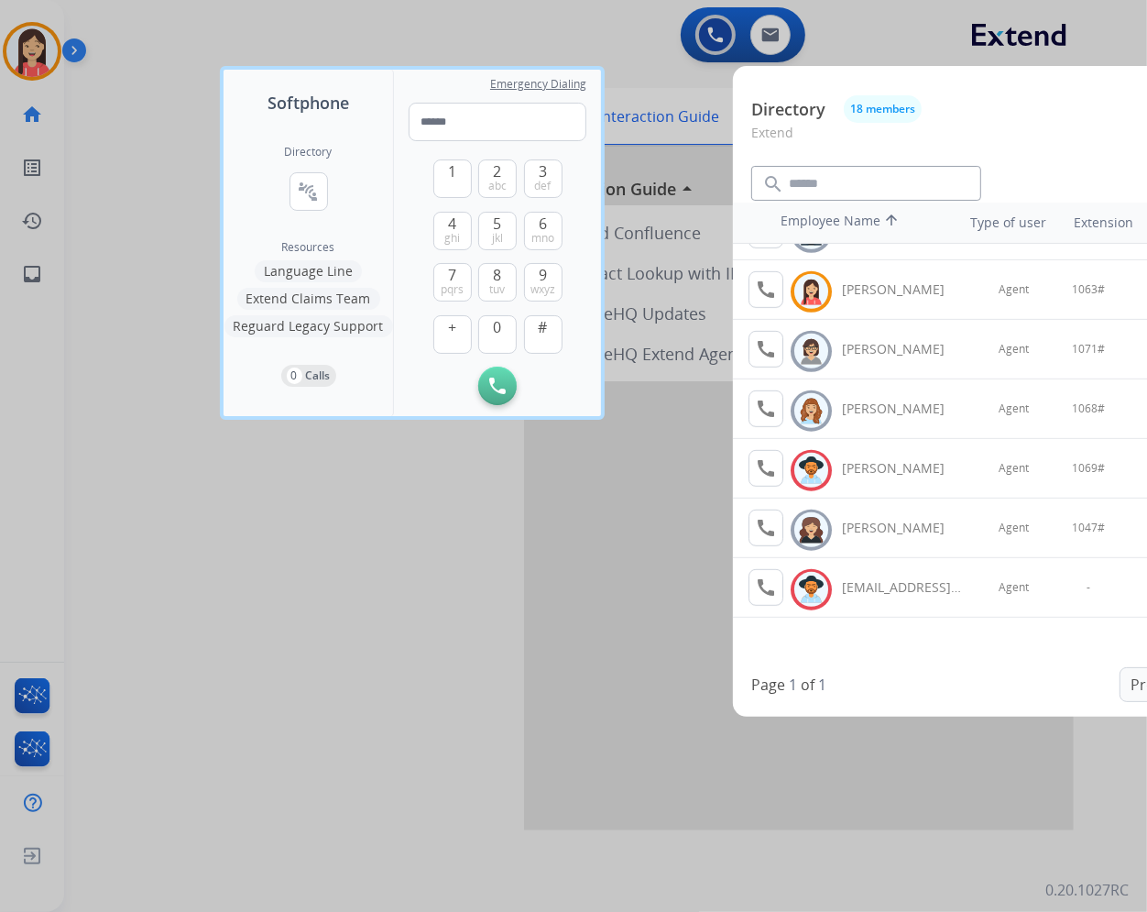
scroll to position [14, 0]
click at [285, 661] on div at bounding box center [573, 456] width 1147 height 912
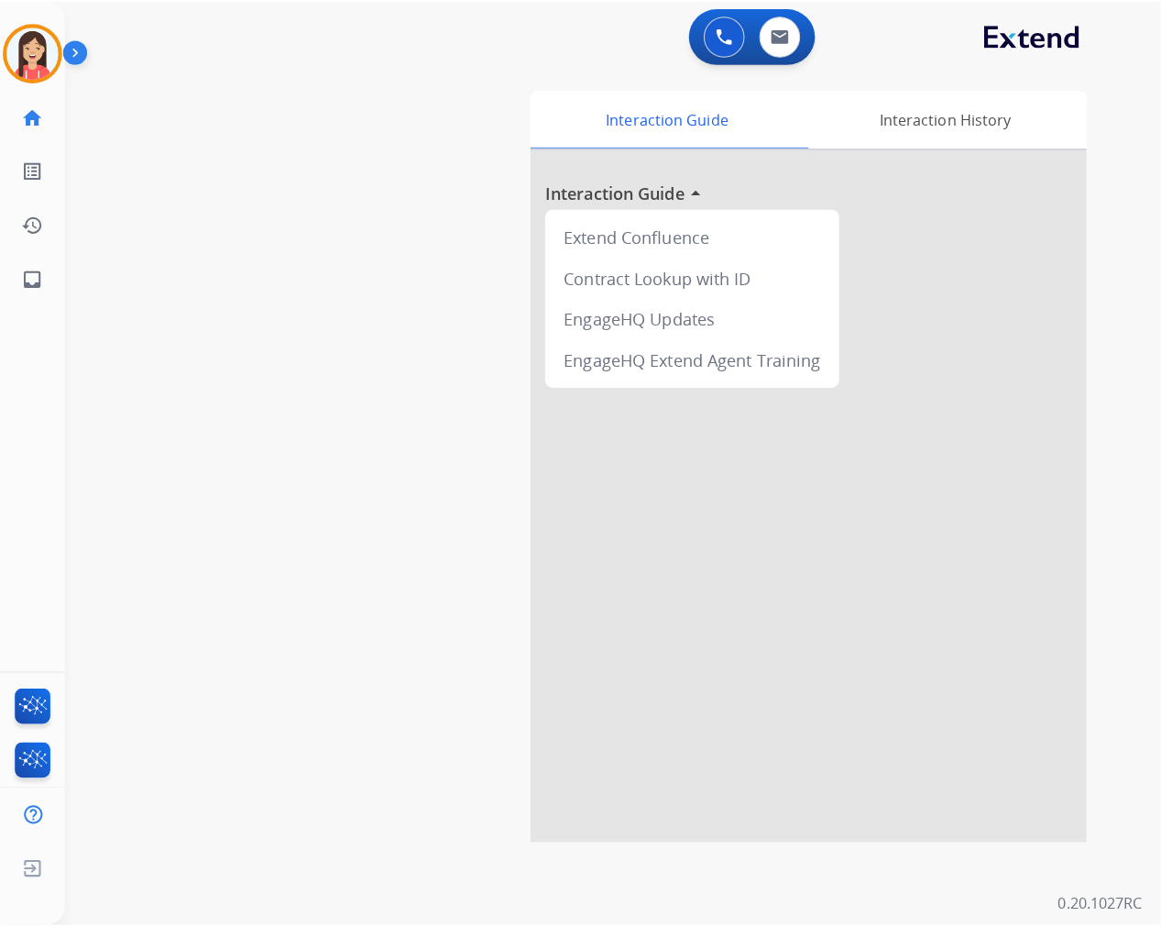
scroll to position [0, 0]
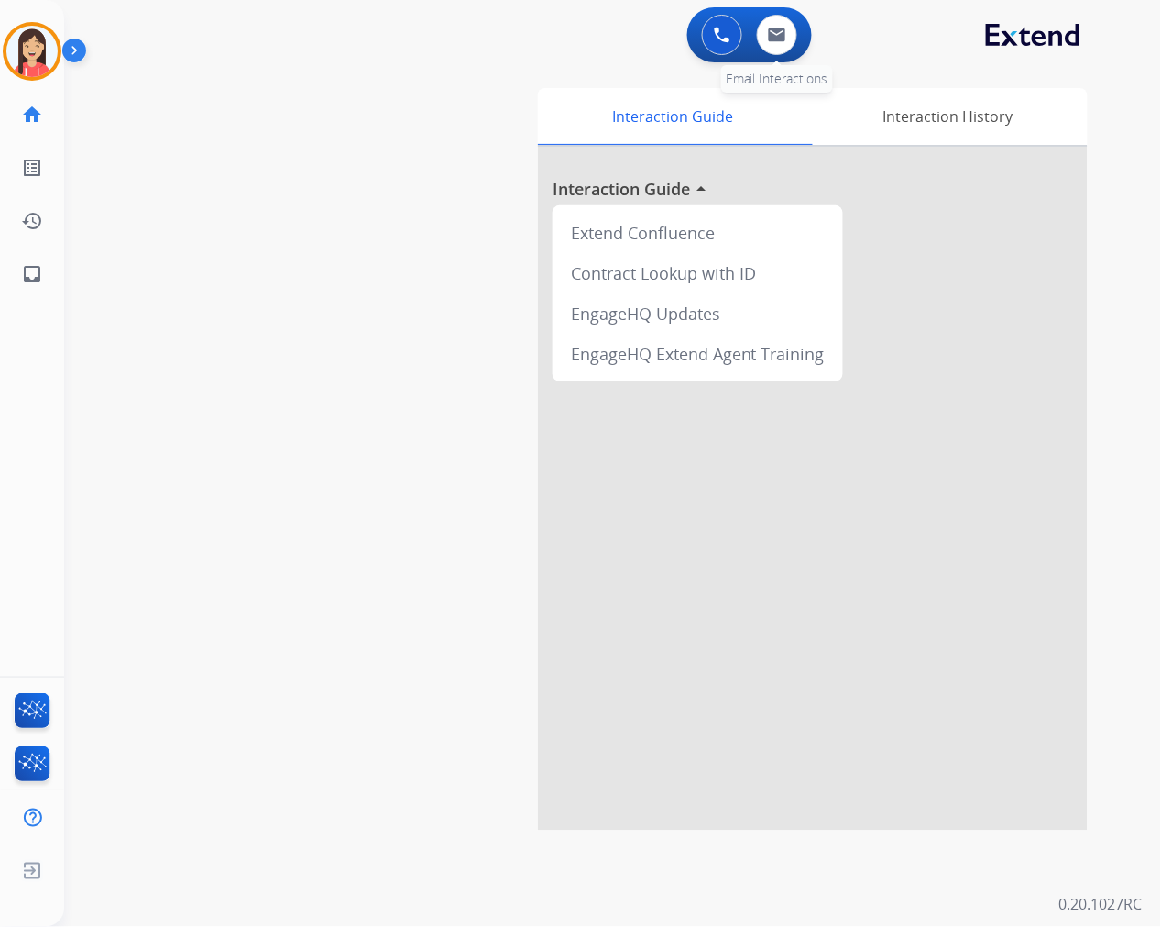
click at [795, 41] on div "0 Email Interactions" at bounding box center [777, 35] width 55 height 40
click at [788, 40] on button at bounding box center [777, 35] width 40 height 40
select select "**********"
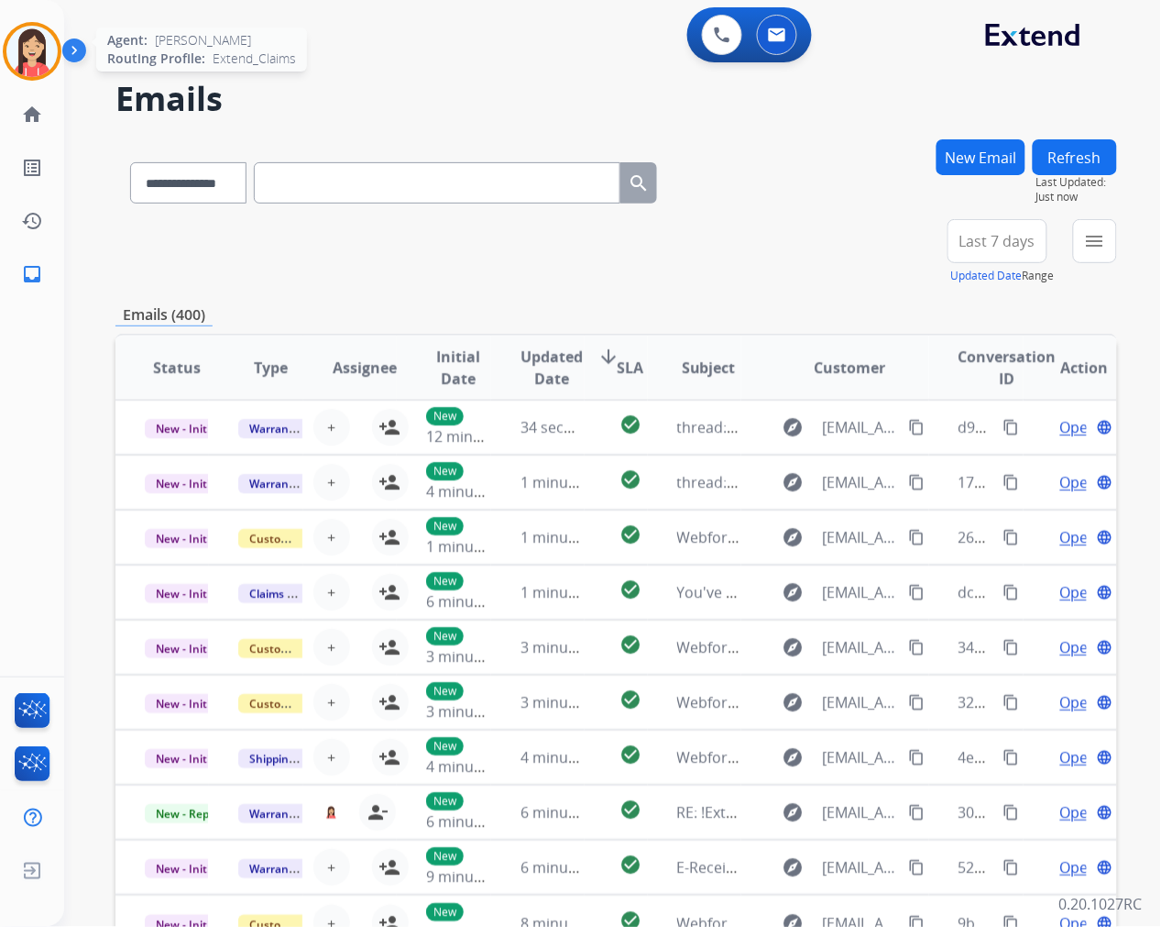
click at [38, 62] on img at bounding box center [31, 51] width 51 height 51
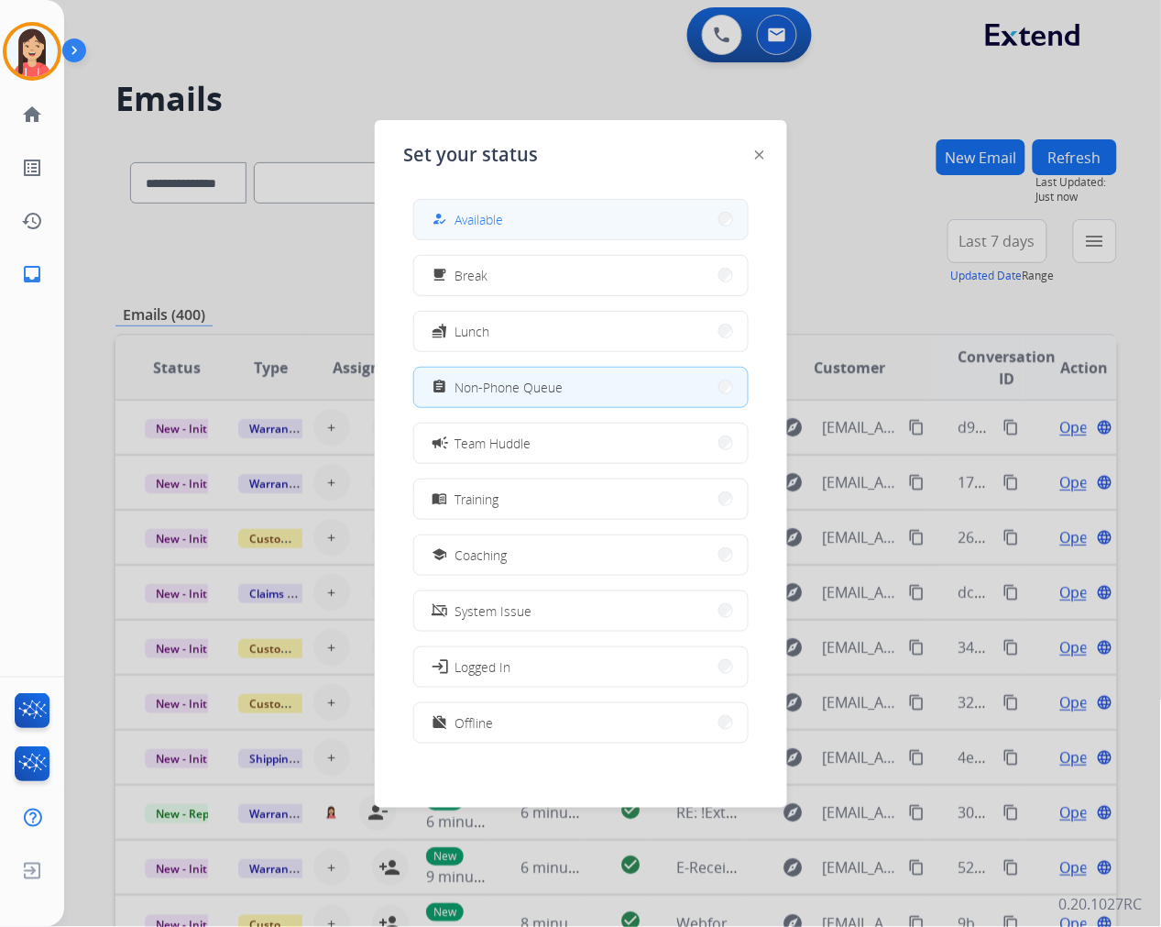
click at [530, 212] on button "how_to_reg Available" at bounding box center [581, 219] width 334 height 39
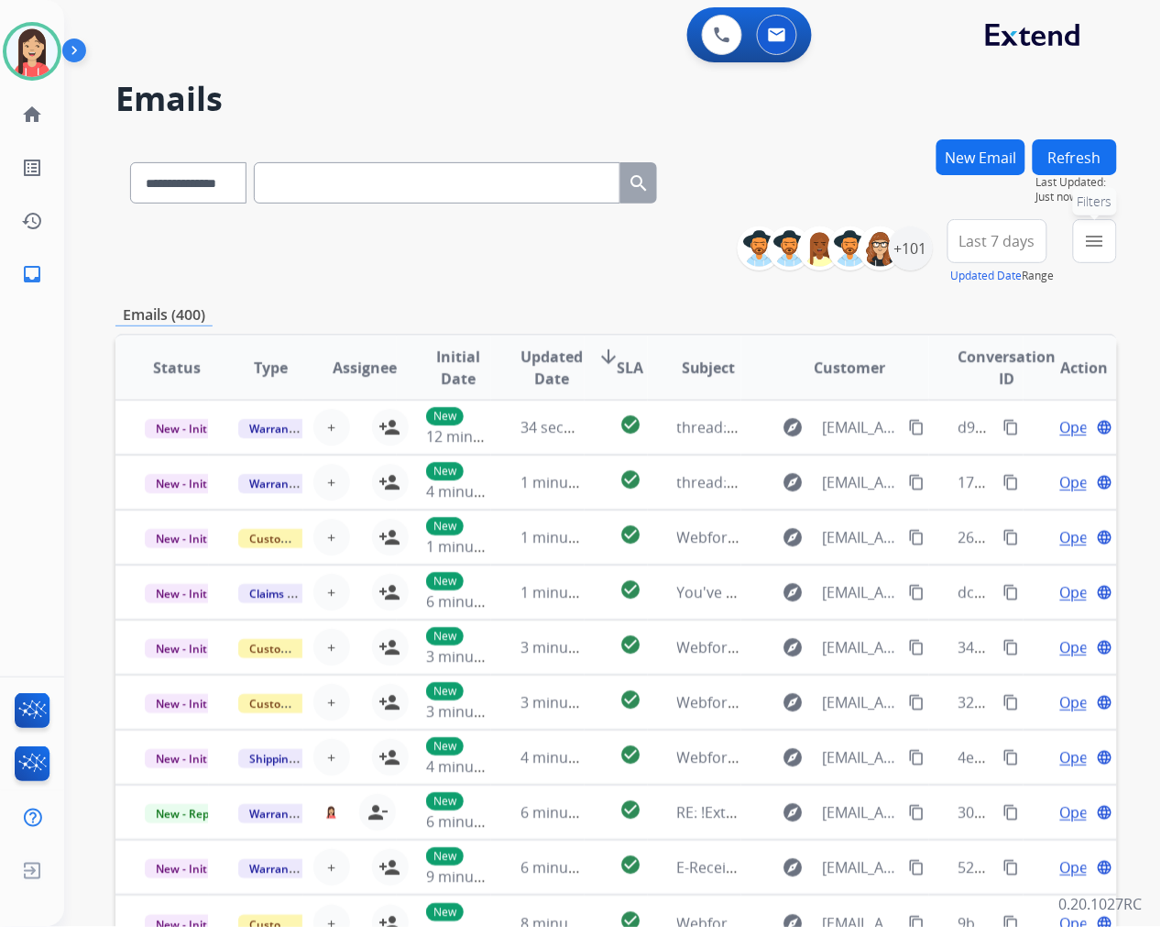
click at [1095, 252] on button "menu Filters" at bounding box center [1095, 241] width 44 height 44
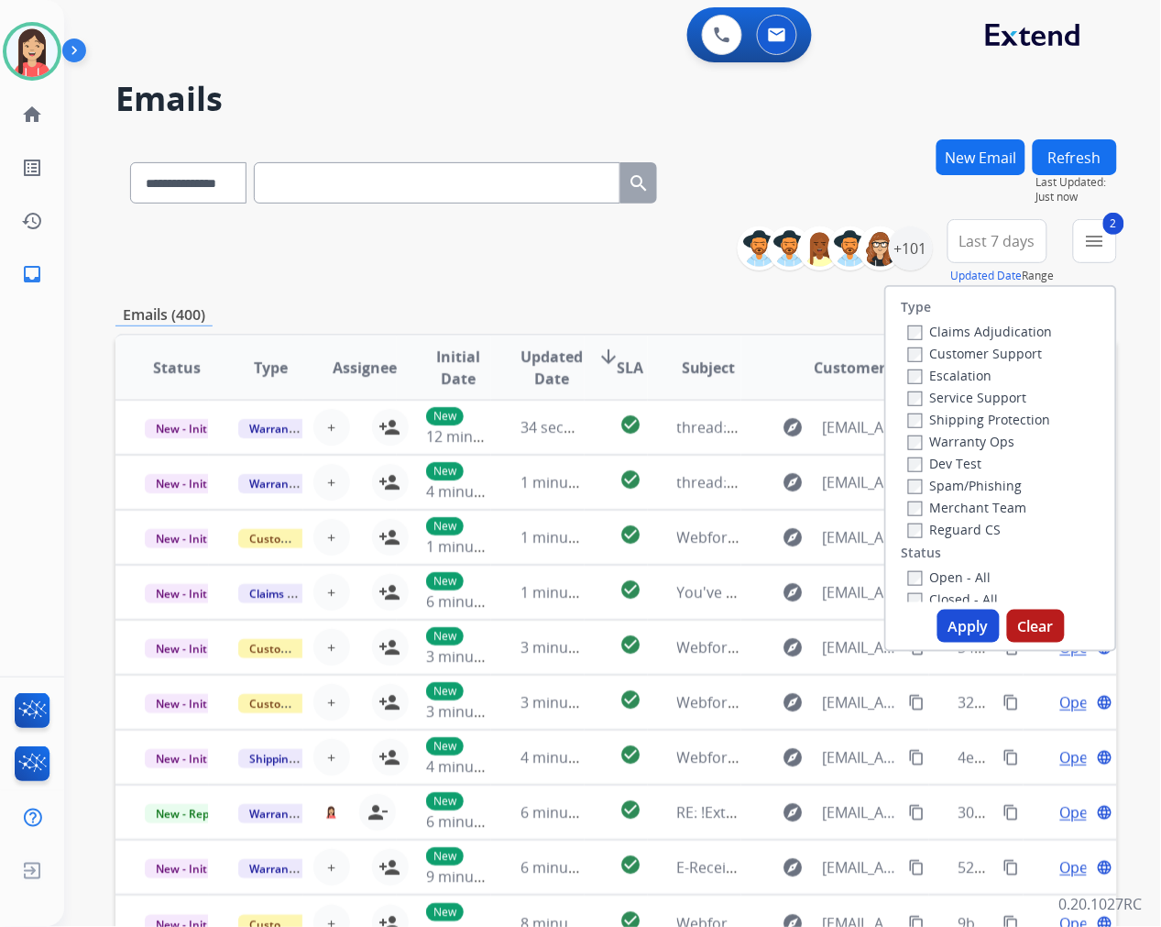
click at [983, 615] on button "Apply" at bounding box center [969, 625] width 62 height 33
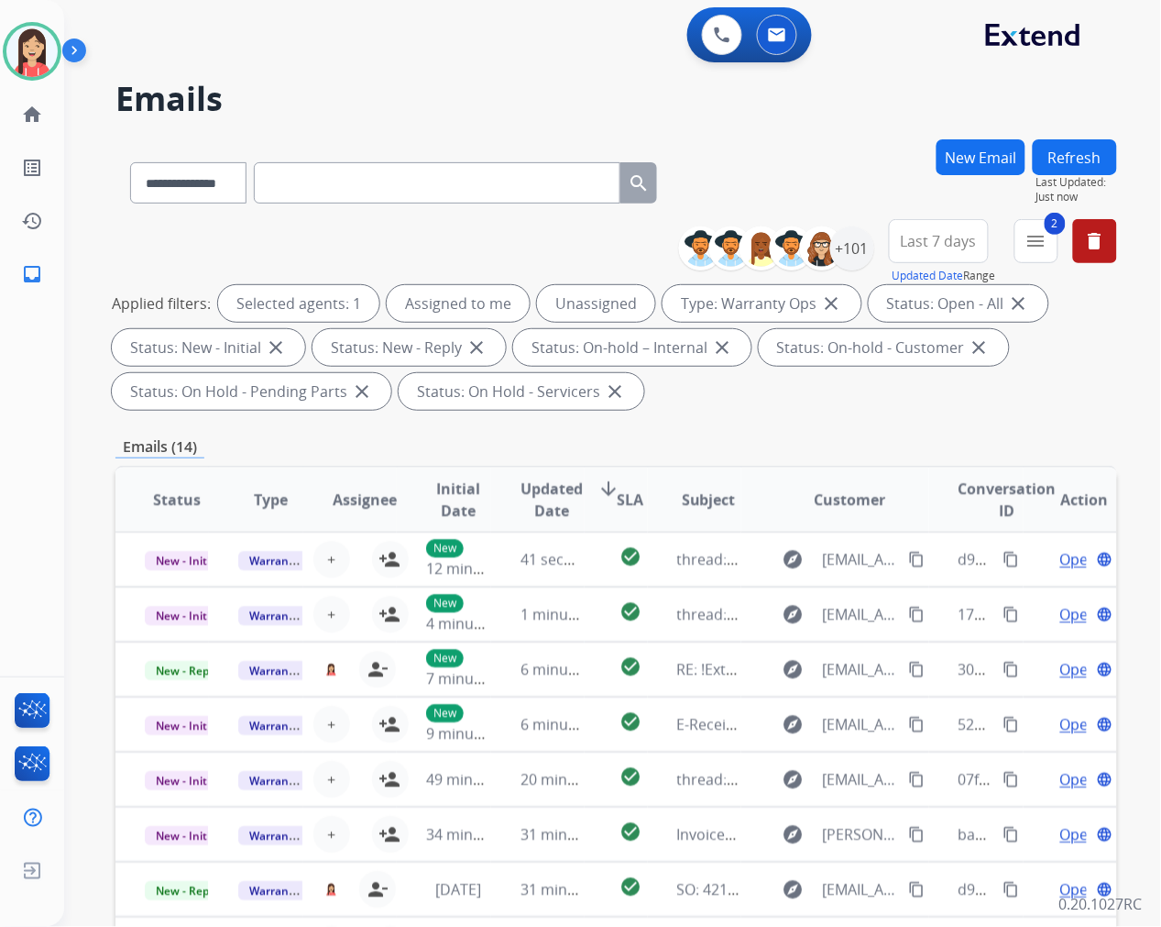
click at [521, 492] on span "Updated Date" at bounding box center [552, 499] width 62 height 44
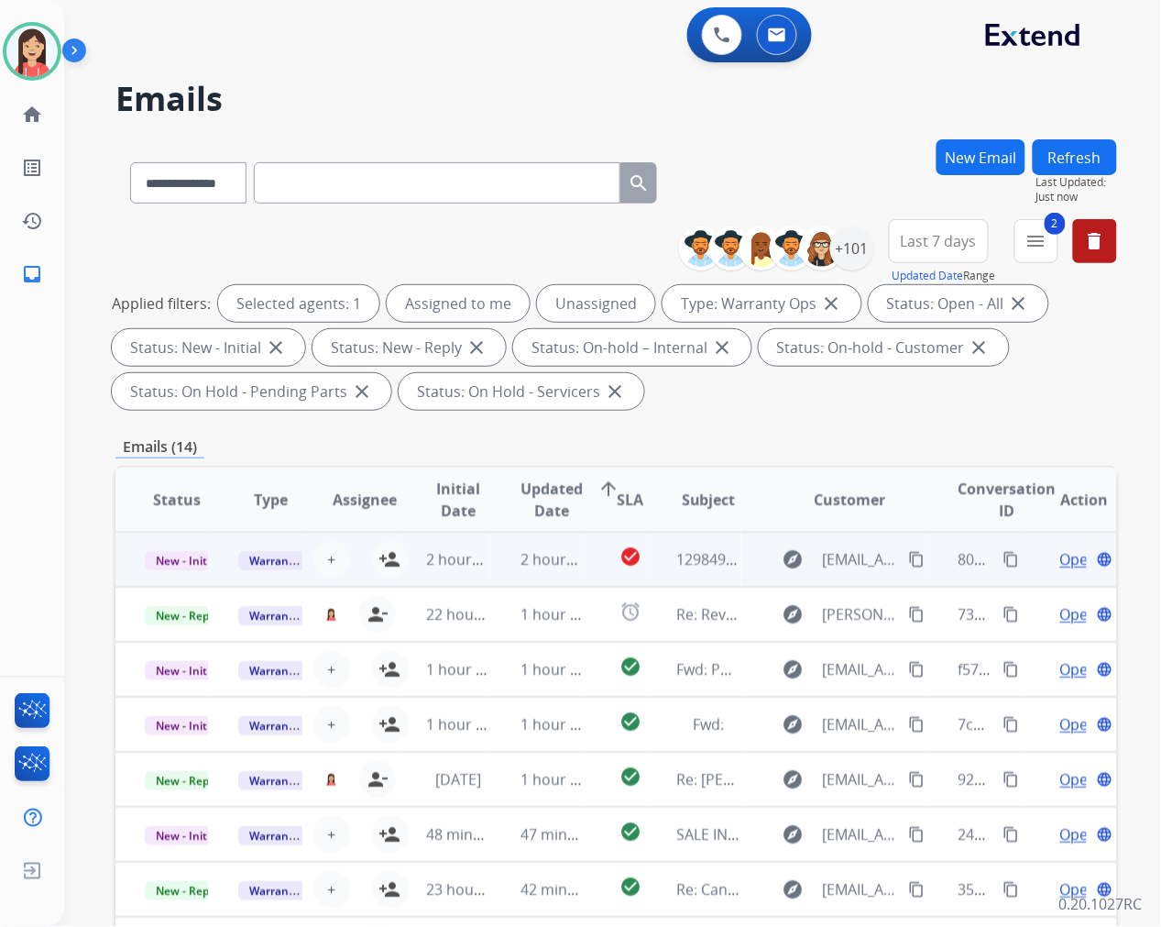
click at [491, 568] on td "2 hours ago" at bounding box center [537, 559] width 93 height 55
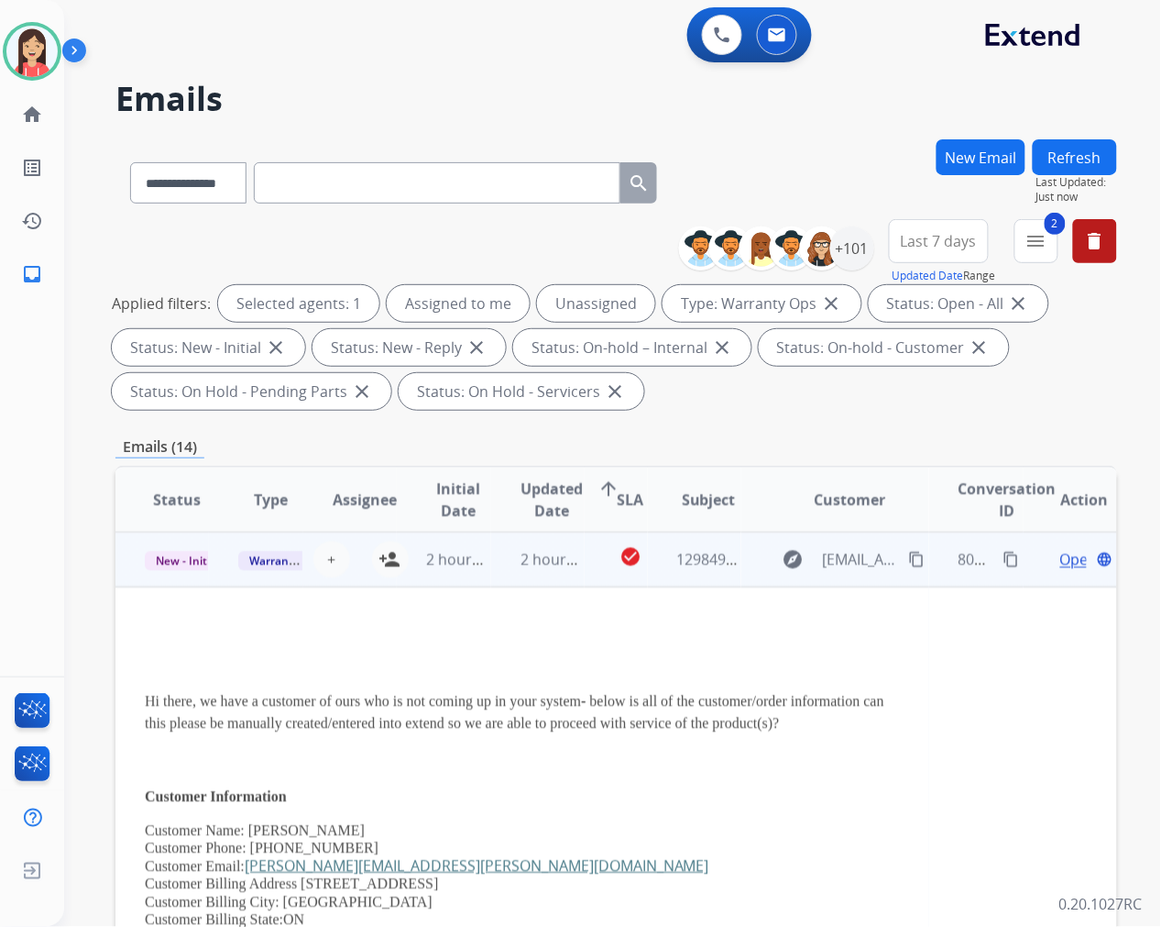
click at [397, 560] on td "2 hours ago" at bounding box center [443, 559] width 93 height 55
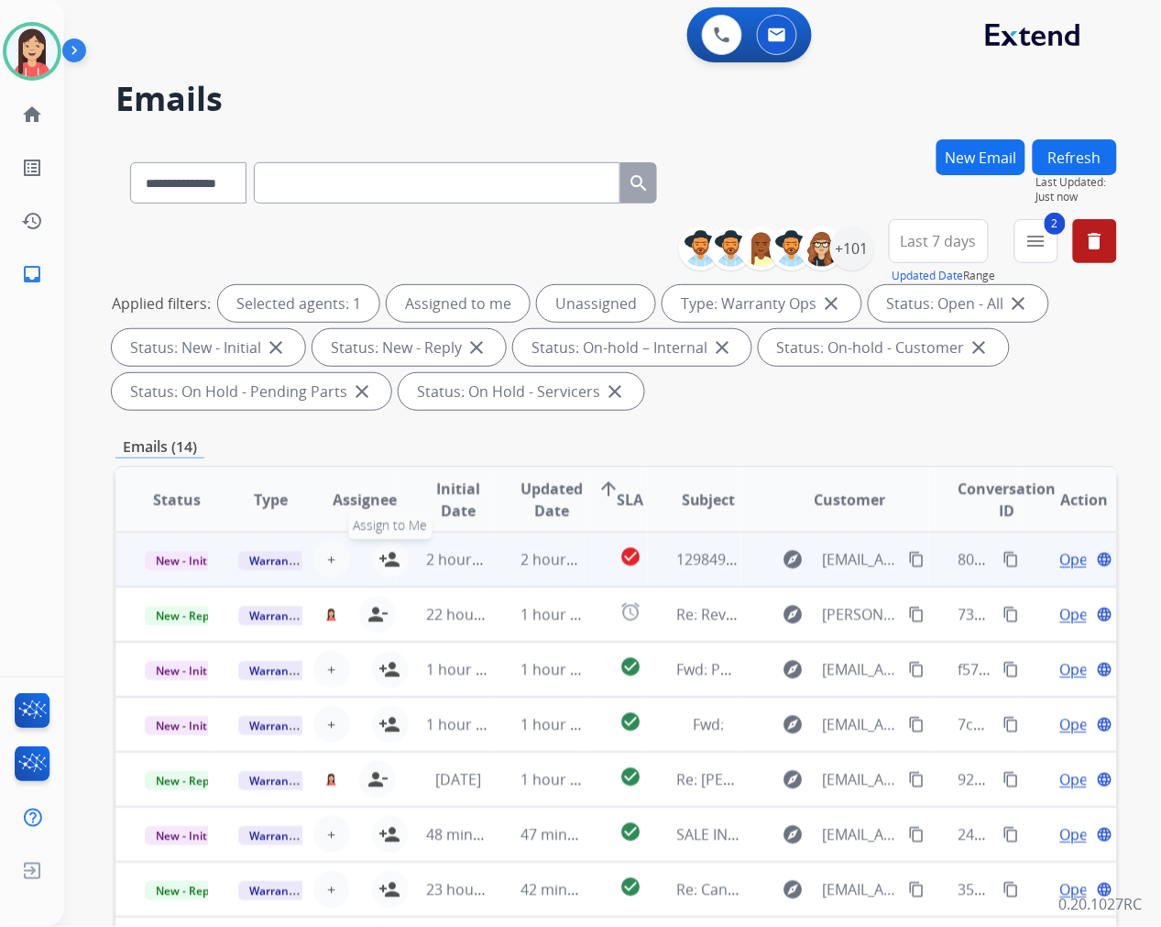
click at [387, 556] on mat-icon "person_add" at bounding box center [390, 559] width 22 height 22
click at [1060, 559] on span "Open" at bounding box center [1079, 559] width 38 height 22
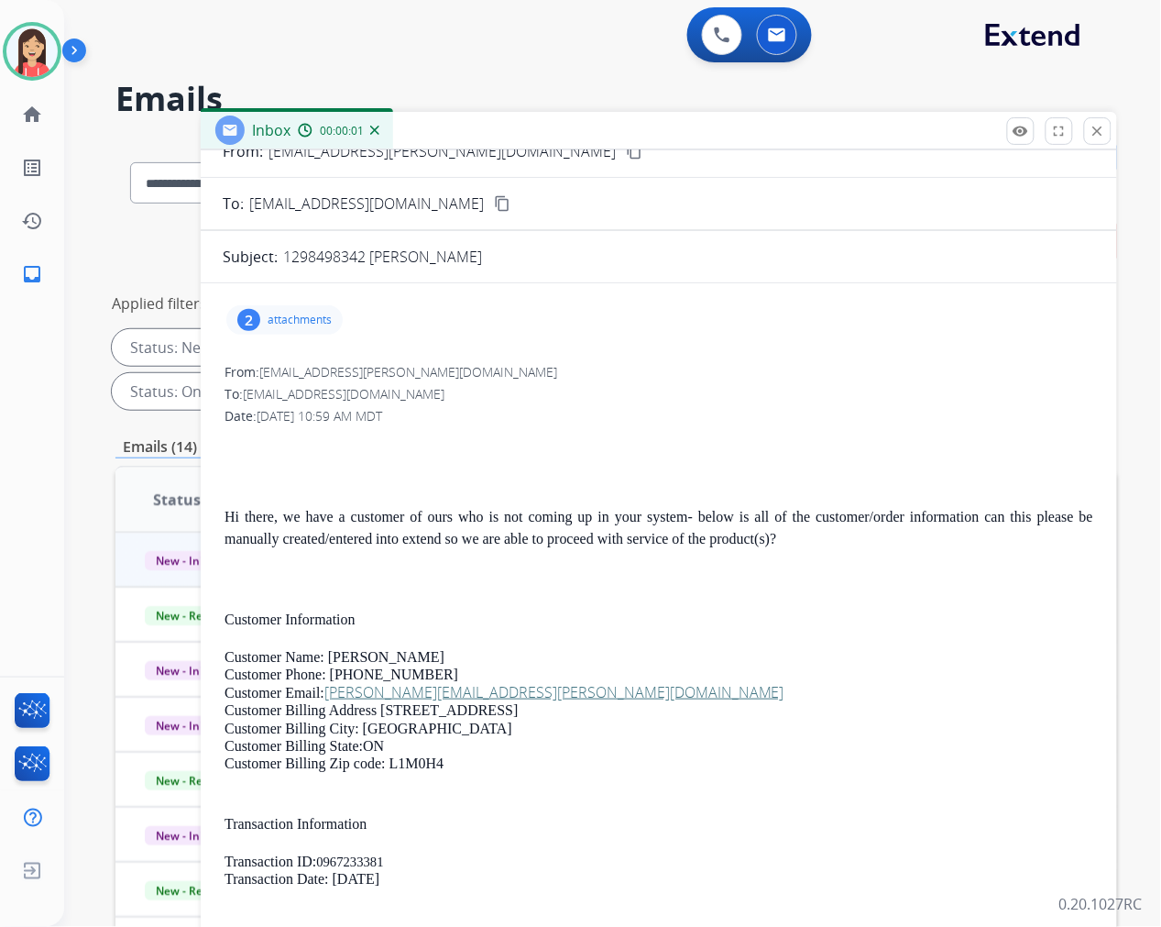
scroll to position [102, 0]
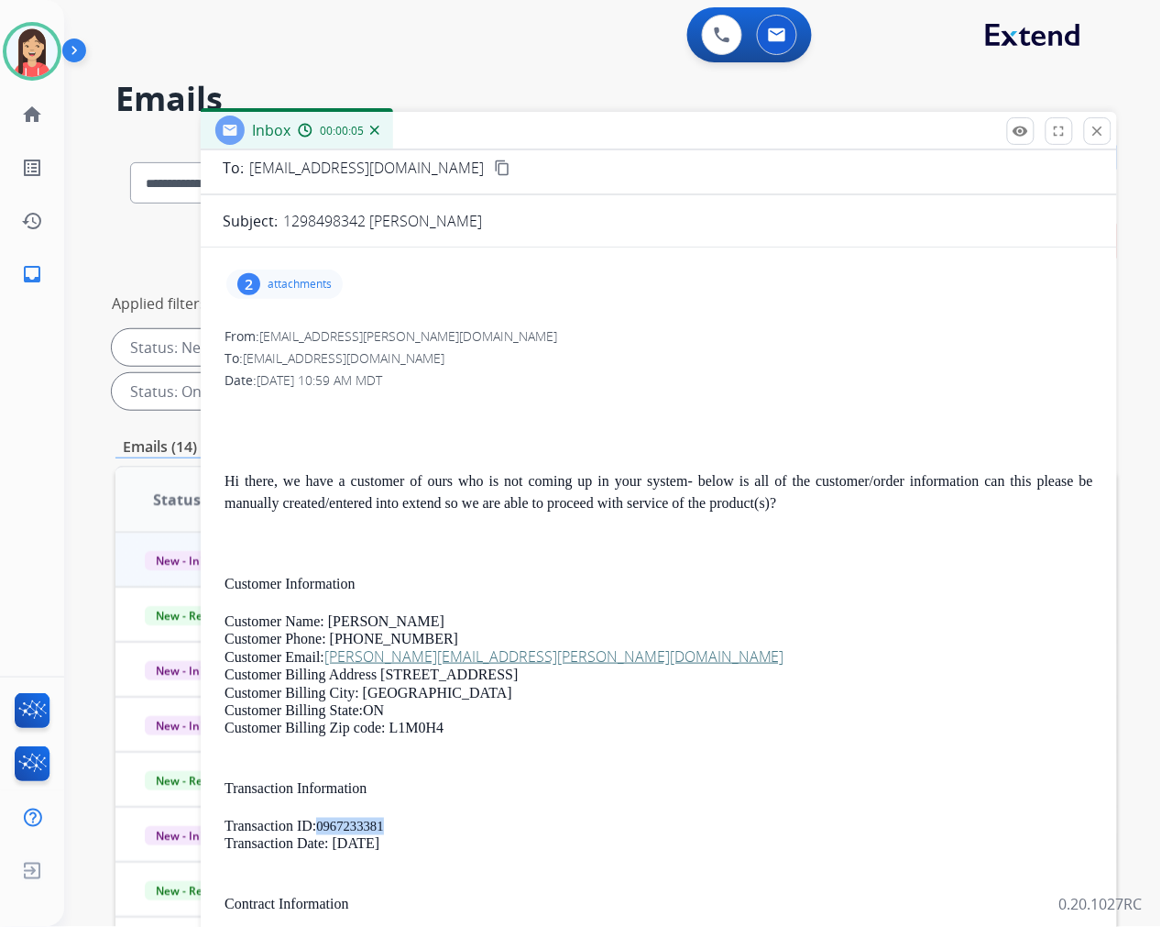
drag, startPoint x: 390, startPoint y: 819, endPoint x: 321, endPoint y: 821, distance: 69.7
click at [321, 821] on li "Transaction ID: 0967233381" at bounding box center [659, 825] width 869 height 17
copy span "0967233381"
click at [640, 553] on p at bounding box center [659, 543] width 869 height 22
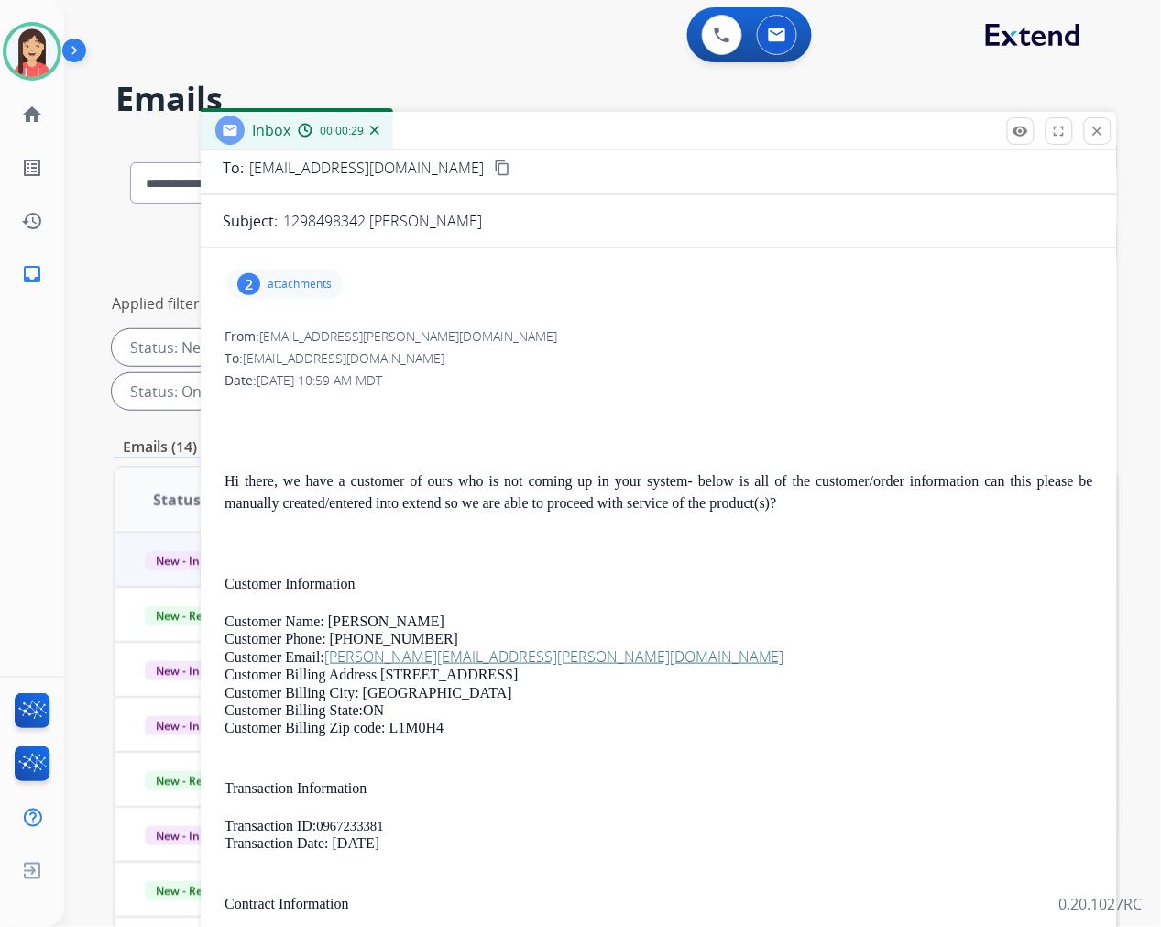
click at [310, 291] on div "2 attachments" at bounding box center [284, 283] width 116 height 29
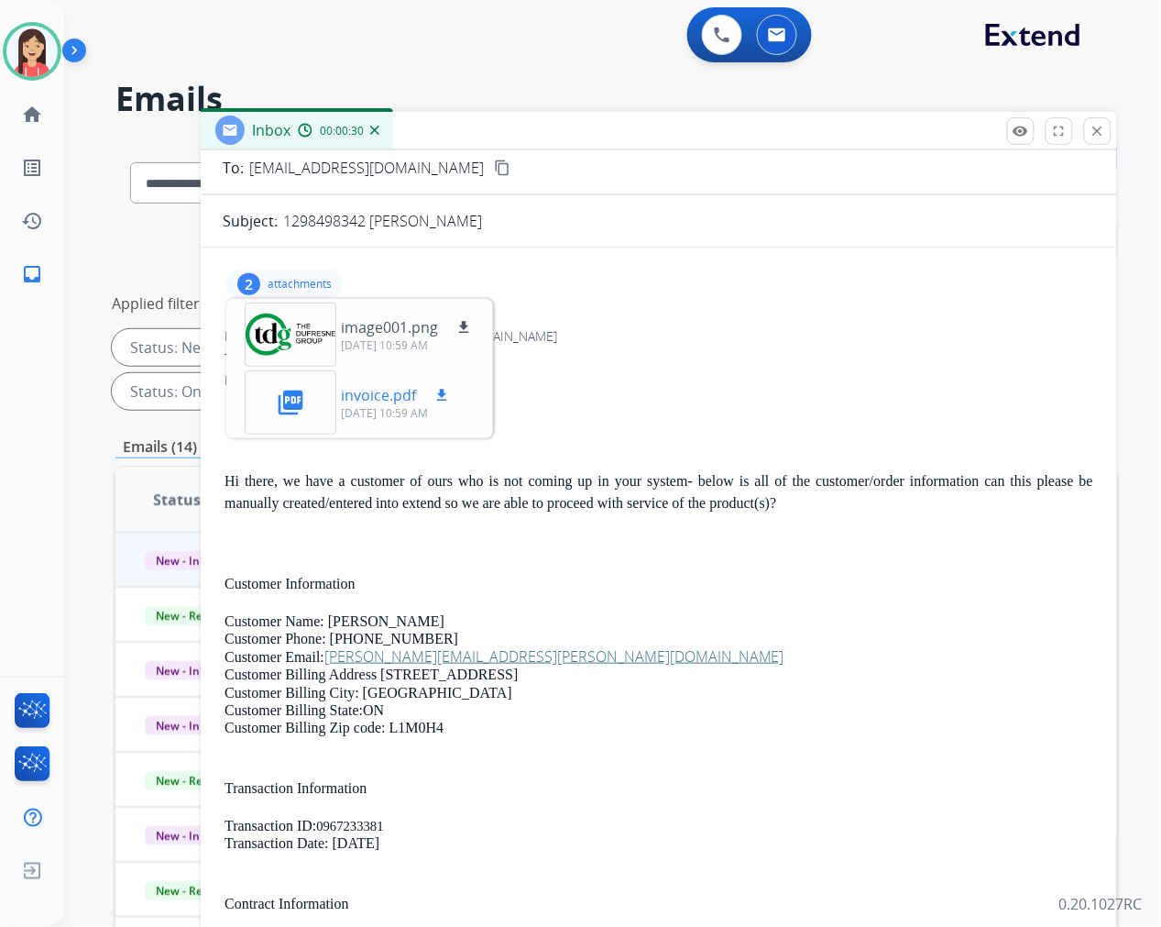
click at [444, 392] on mat-icon "download" at bounding box center [441, 395] width 16 height 16
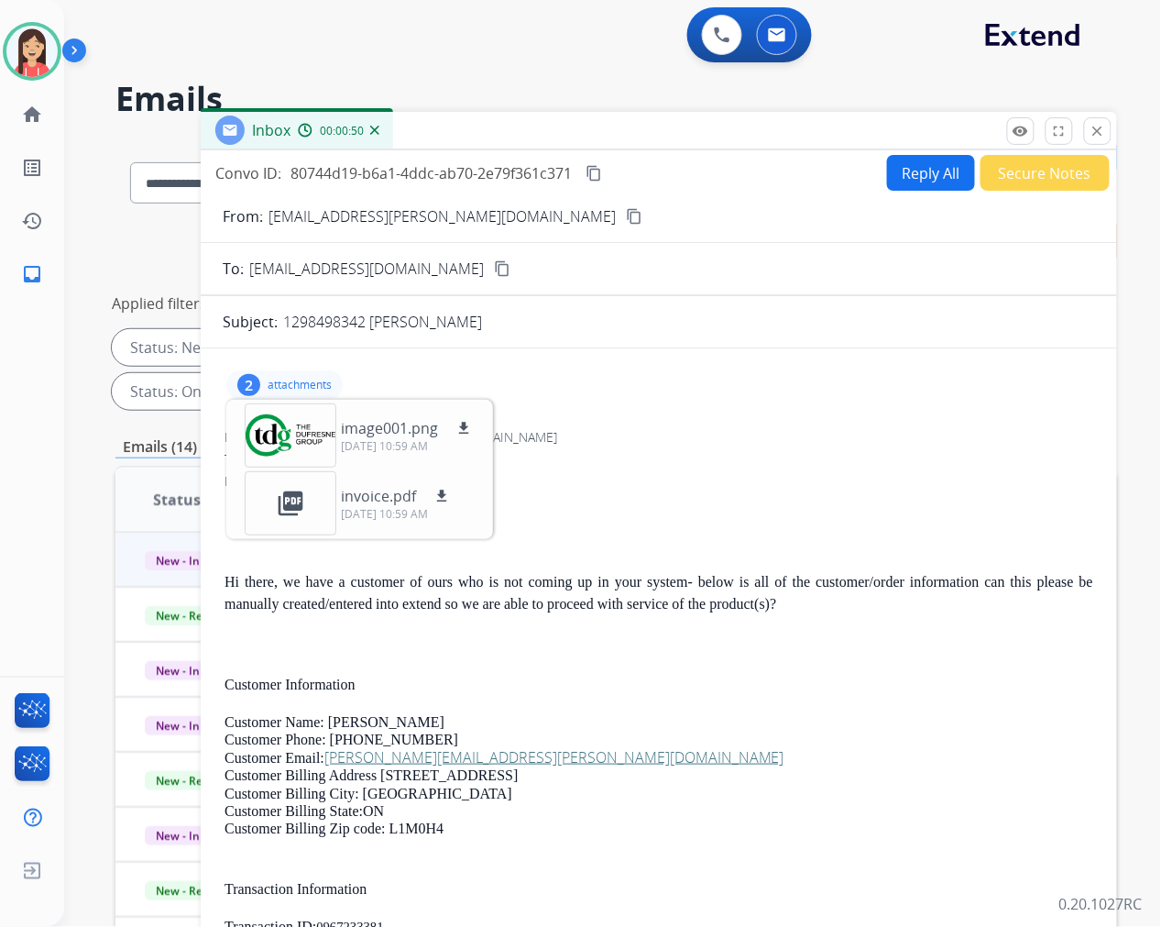
scroll to position [0, 0]
click at [1008, 185] on button "Secure Notes" at bounding box center [1045, 174] width 129 height 36
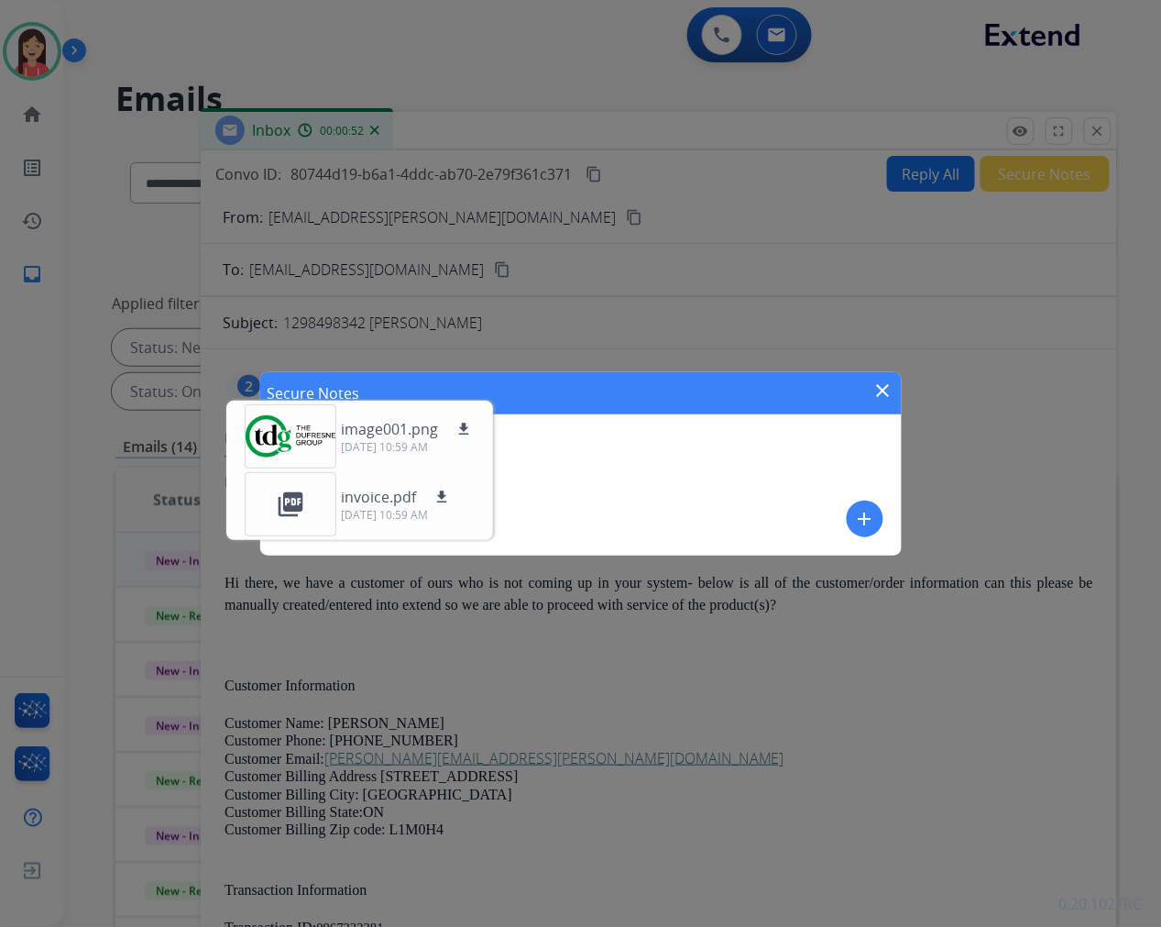
drag, startPoint x: 712, startPoint y: 382, endPoint x: 817, endPoint y: 279, distance: 147.1
click at [817, 279] on div "Secure Notes close add" at bounding box center [580, 463] width 1161 height 927
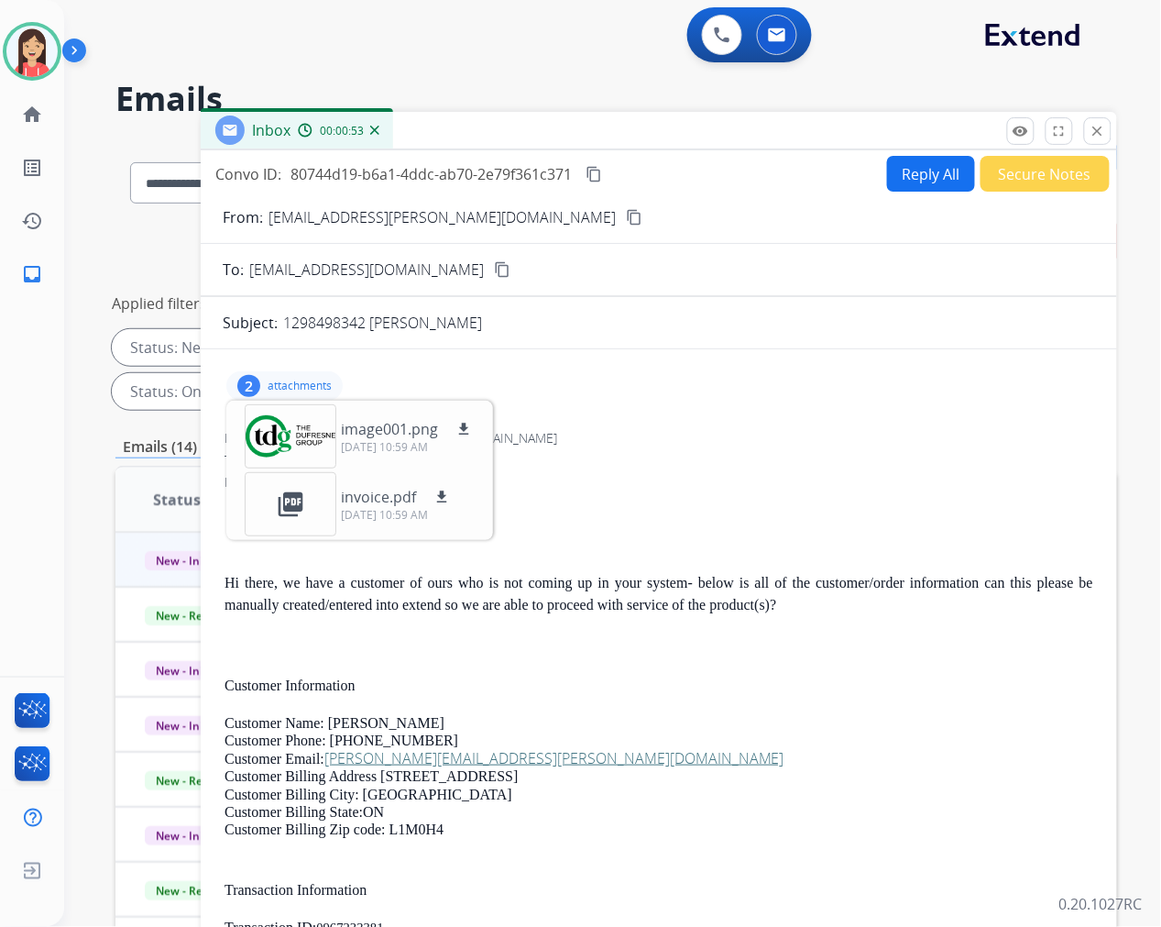
click at [319, 374] on div "2 attachments image001.png download 09/24/2025, 10:59 AM picture_as_pdf invoice…" at bounding box center [284, 385] width 116 height 29
click at [1000, 178] on button "Secure Notes" at bounding box center [1045, 174] width 129 height 36
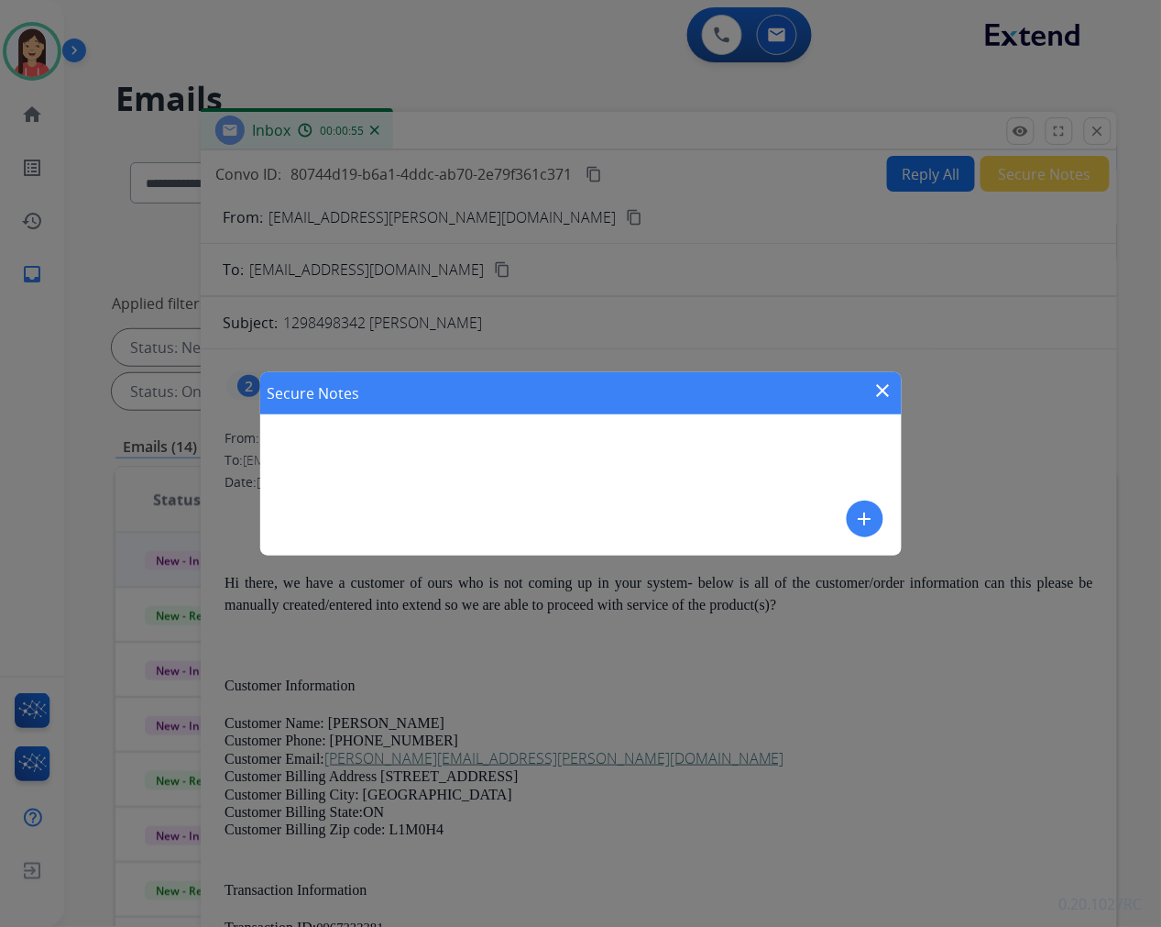
click at [867, 508] on mat-icon "add" at bounding box center [865, 519] width 22 height 22
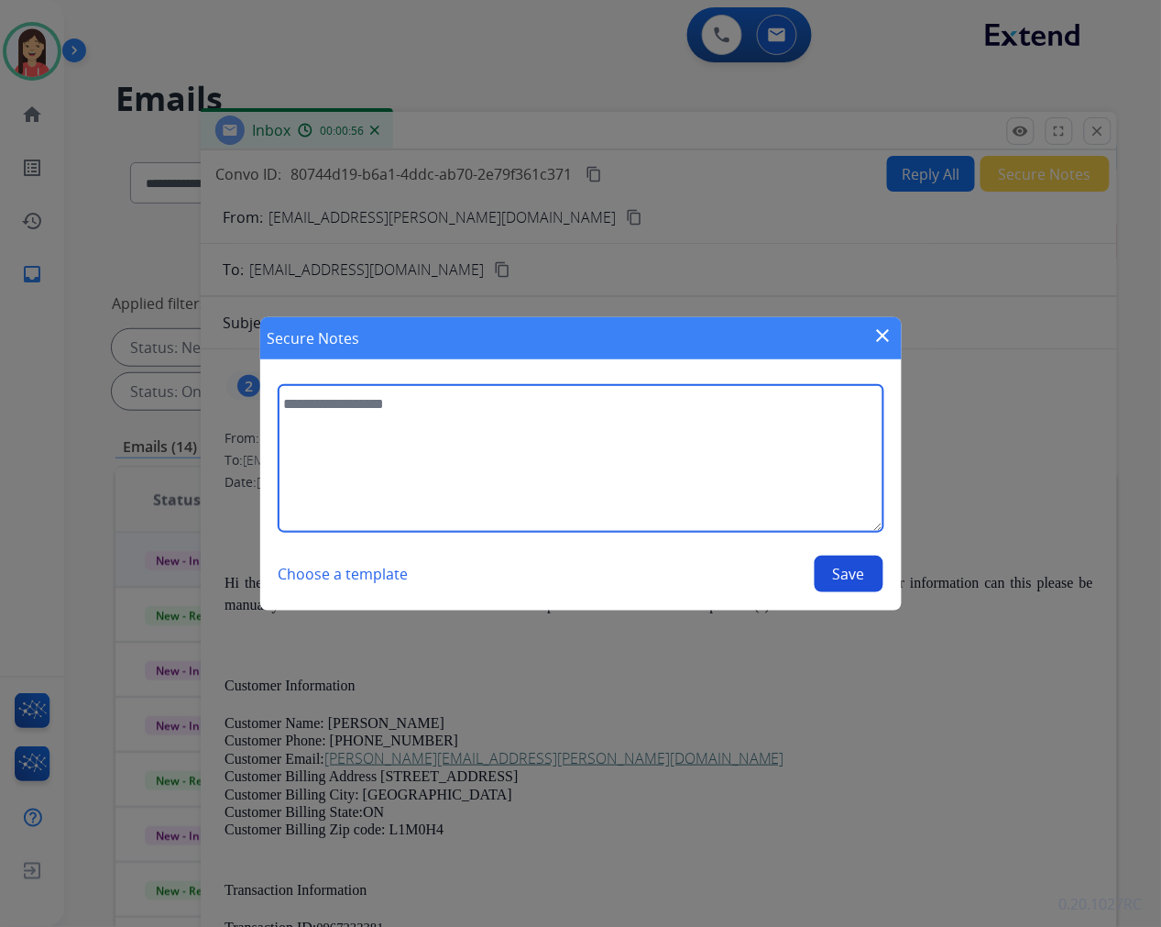
click at [588, 500] on textarea at bounding box center [581, 458] width 605 height 147
paste textarea "**********"
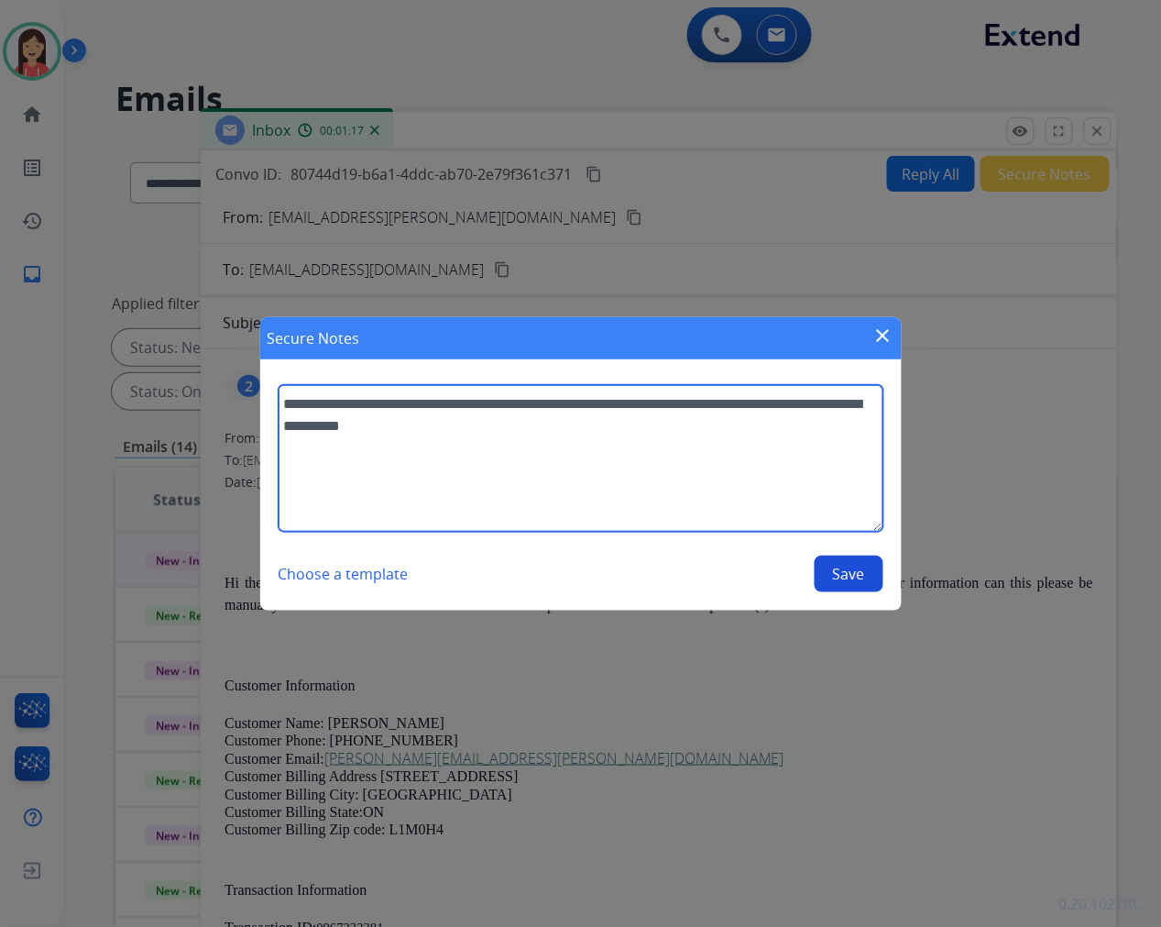
click at [691, 425] on textarea "**********" at bounding box center [581, 458] width 605 height 147
paste textarea "**********"
type textarea "**********"
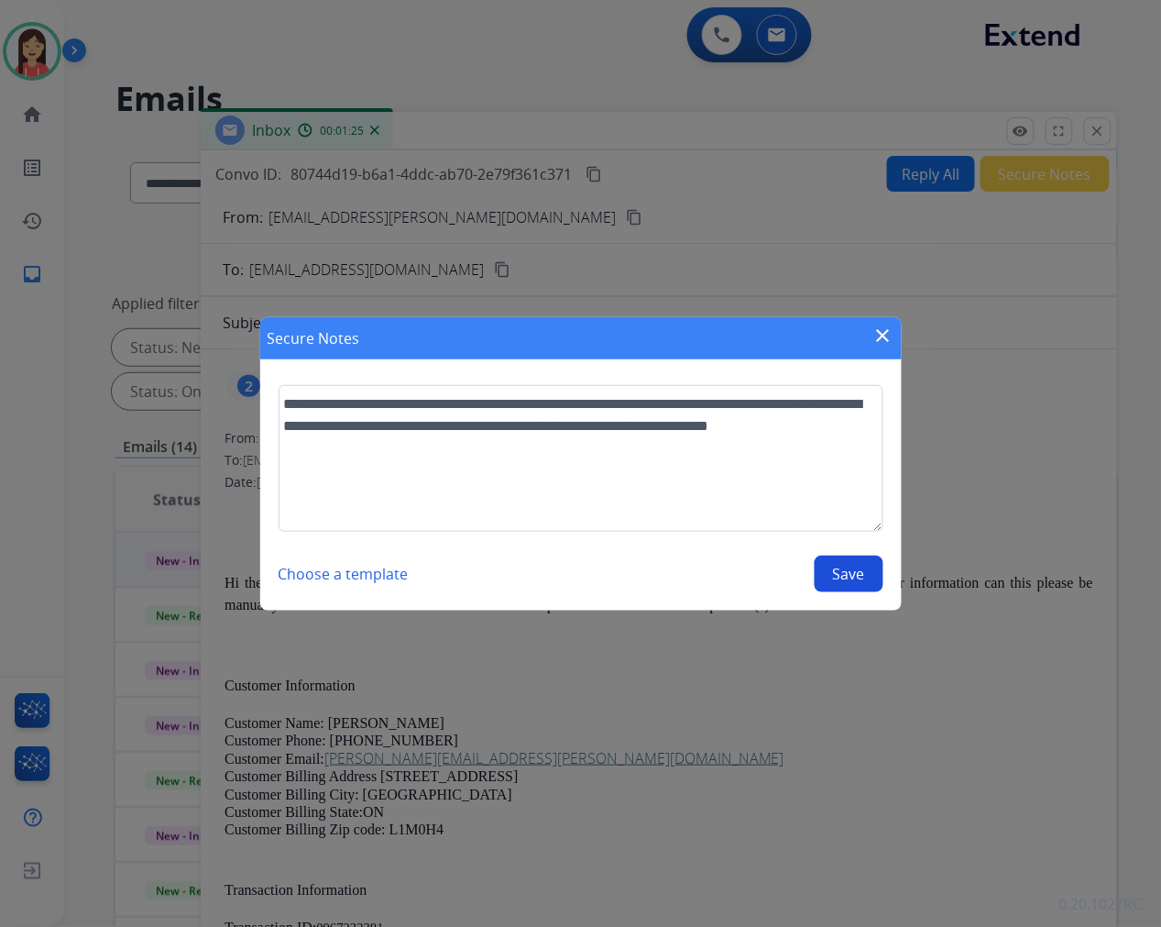
click at [855, 578] on button "Save" at bounding box center [849, 573] width 69 height 37
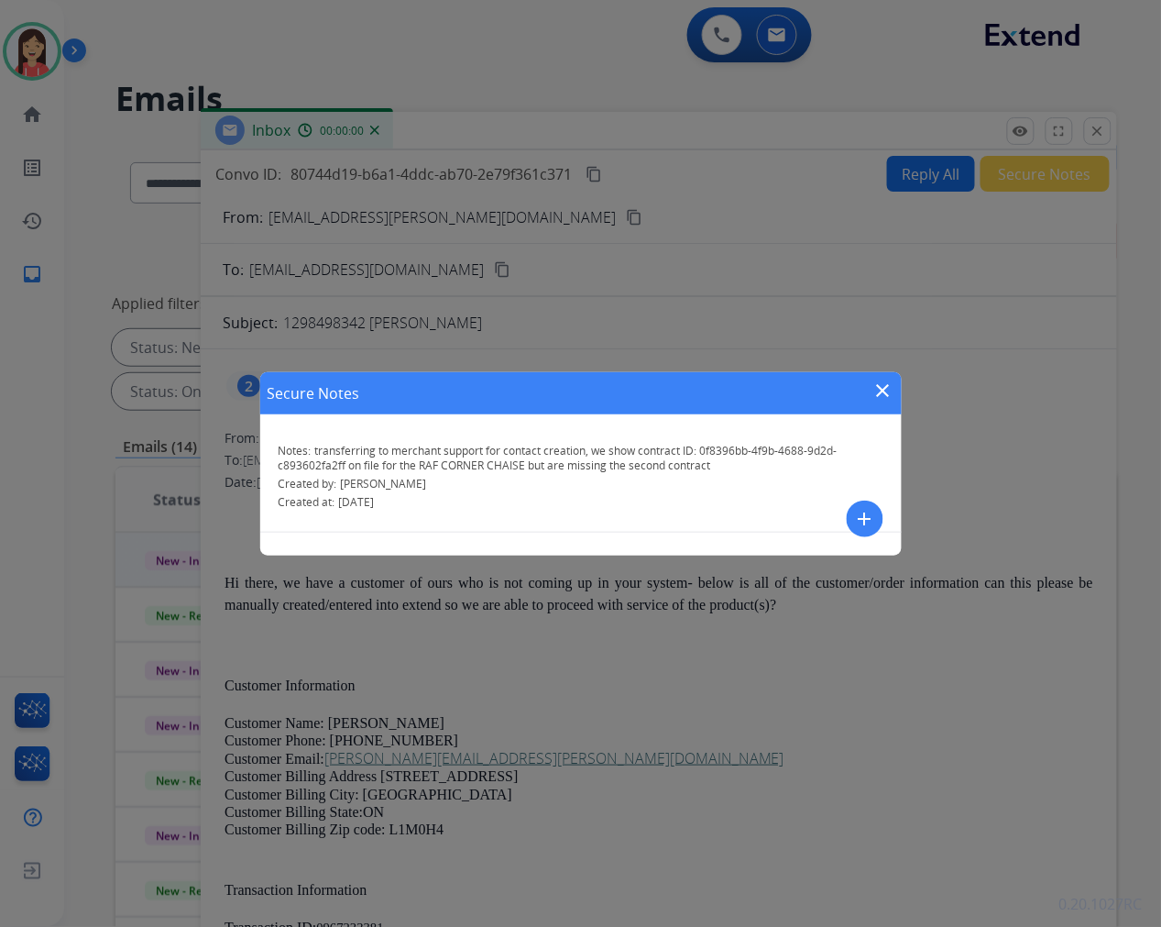
click at [882, 379] on mat-icon "close" at bounding box center [883, 390] width 22 height 22
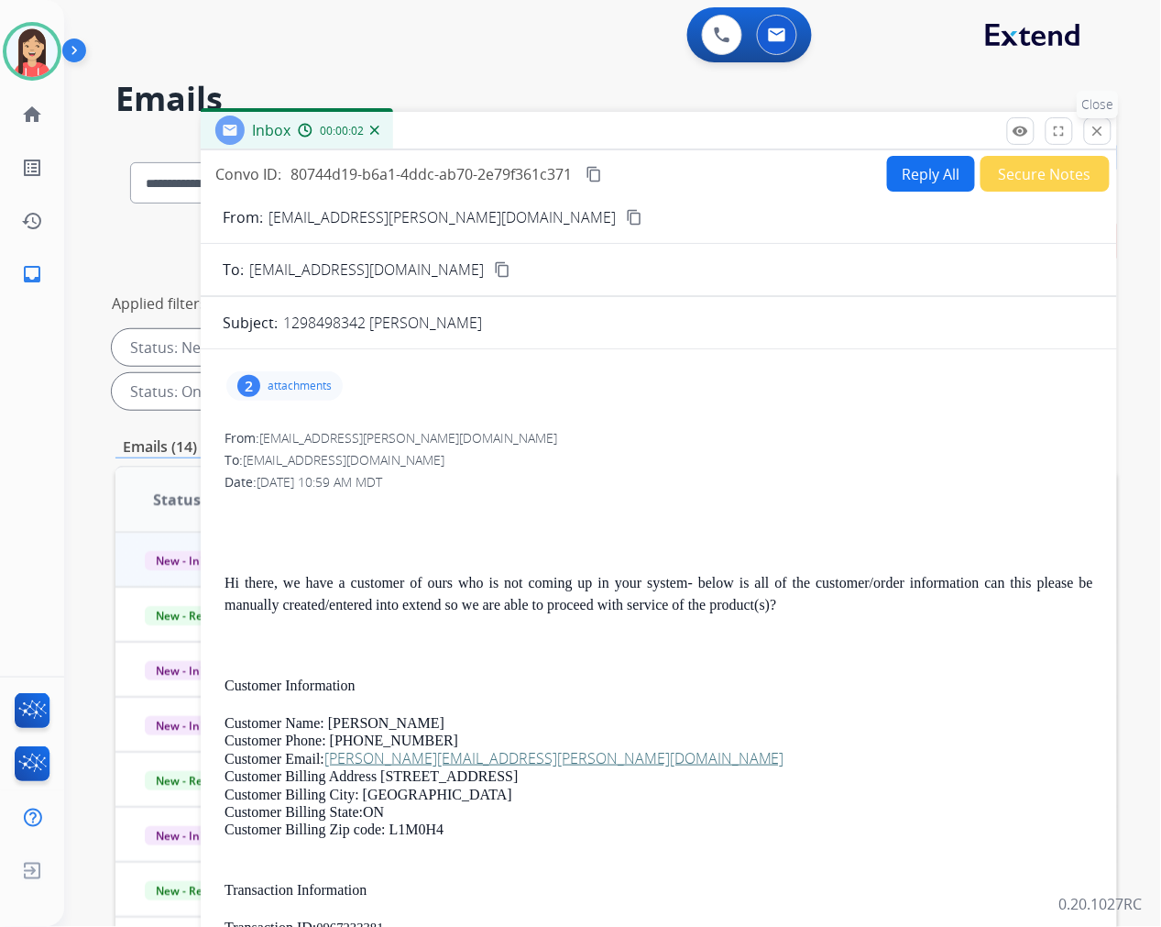
click at [1102, 125] on mat-icon "close" at bounding box center [1098, 131] width 16 height 16
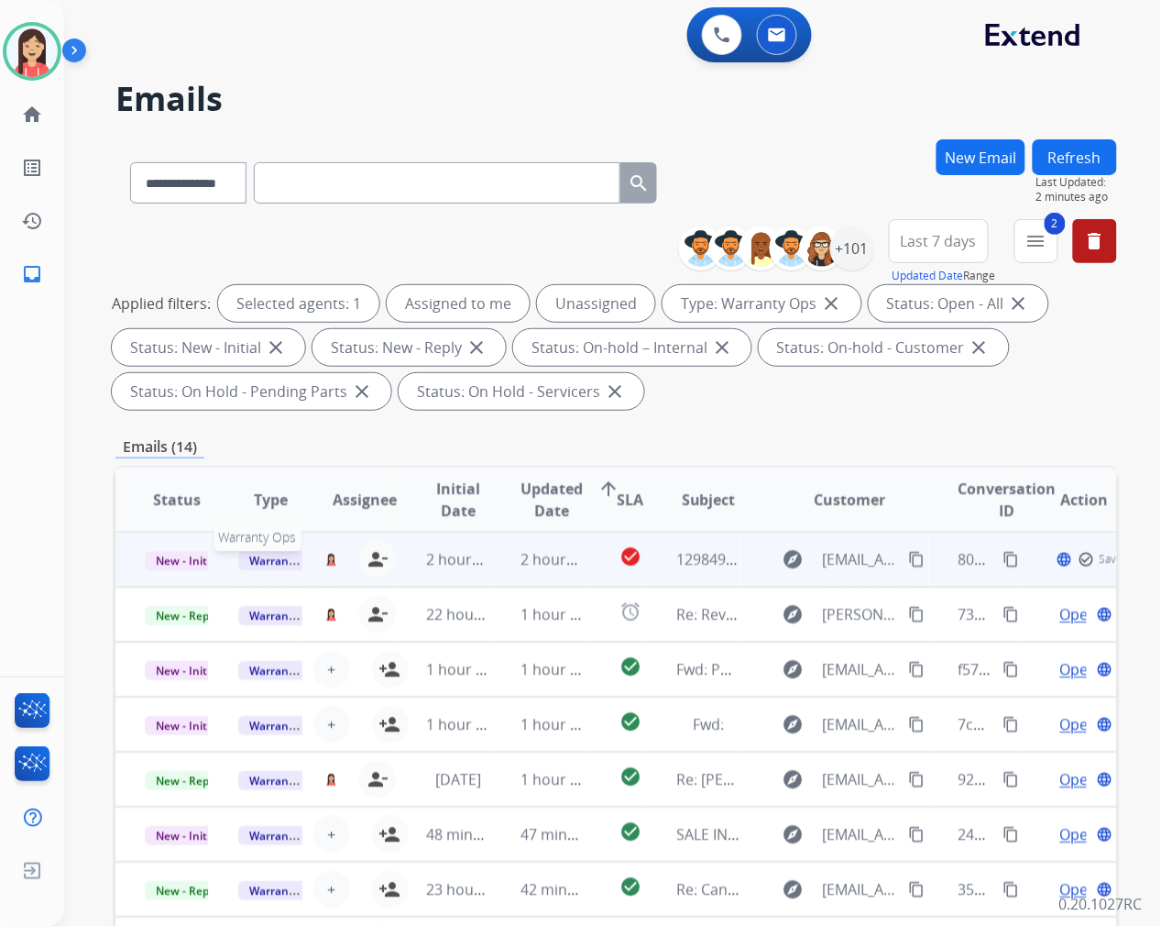
click at [245, 556] on span "Warranty Ops" at bounding box center [285, 560] width 94 height 19
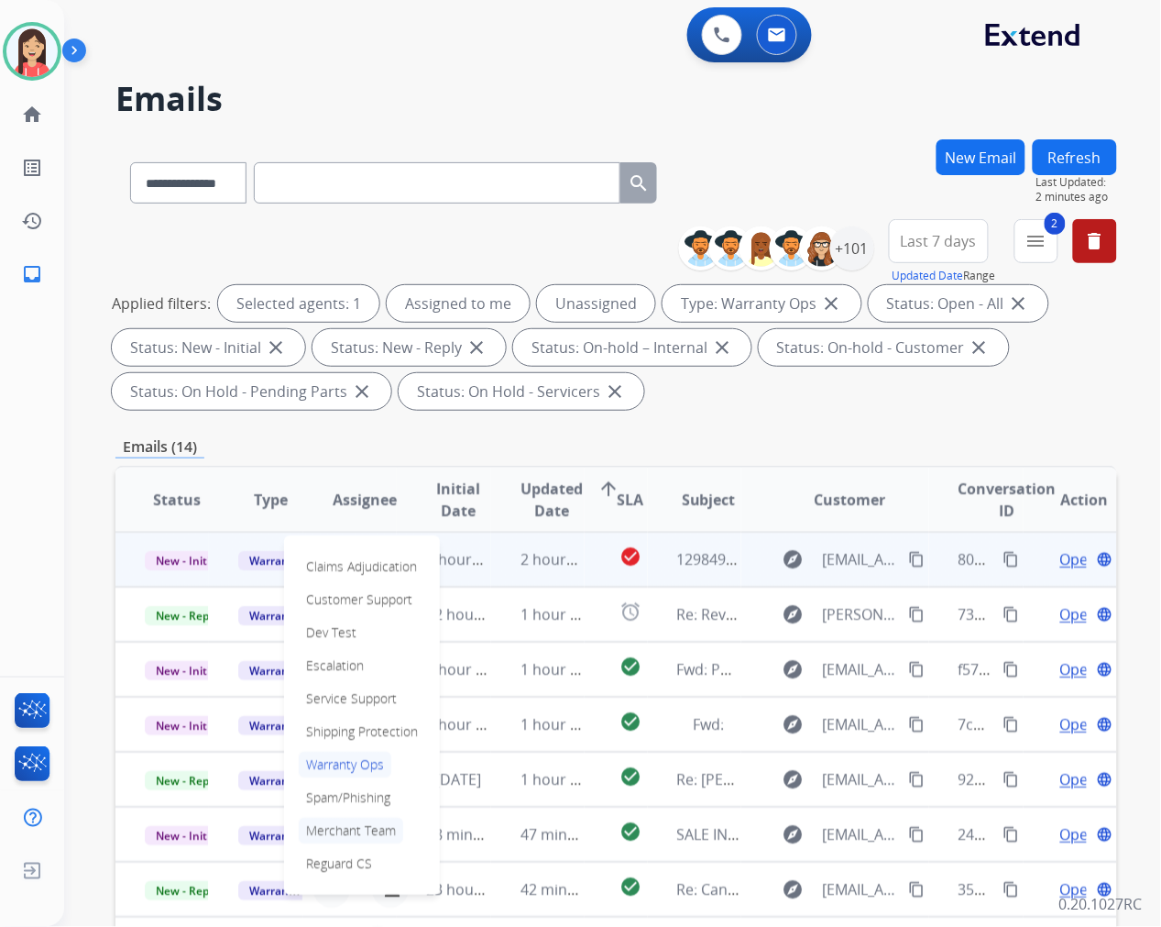
click at [354, 826] on p "Merchant Team" at bounding box center [351, 830] width 104 height 26
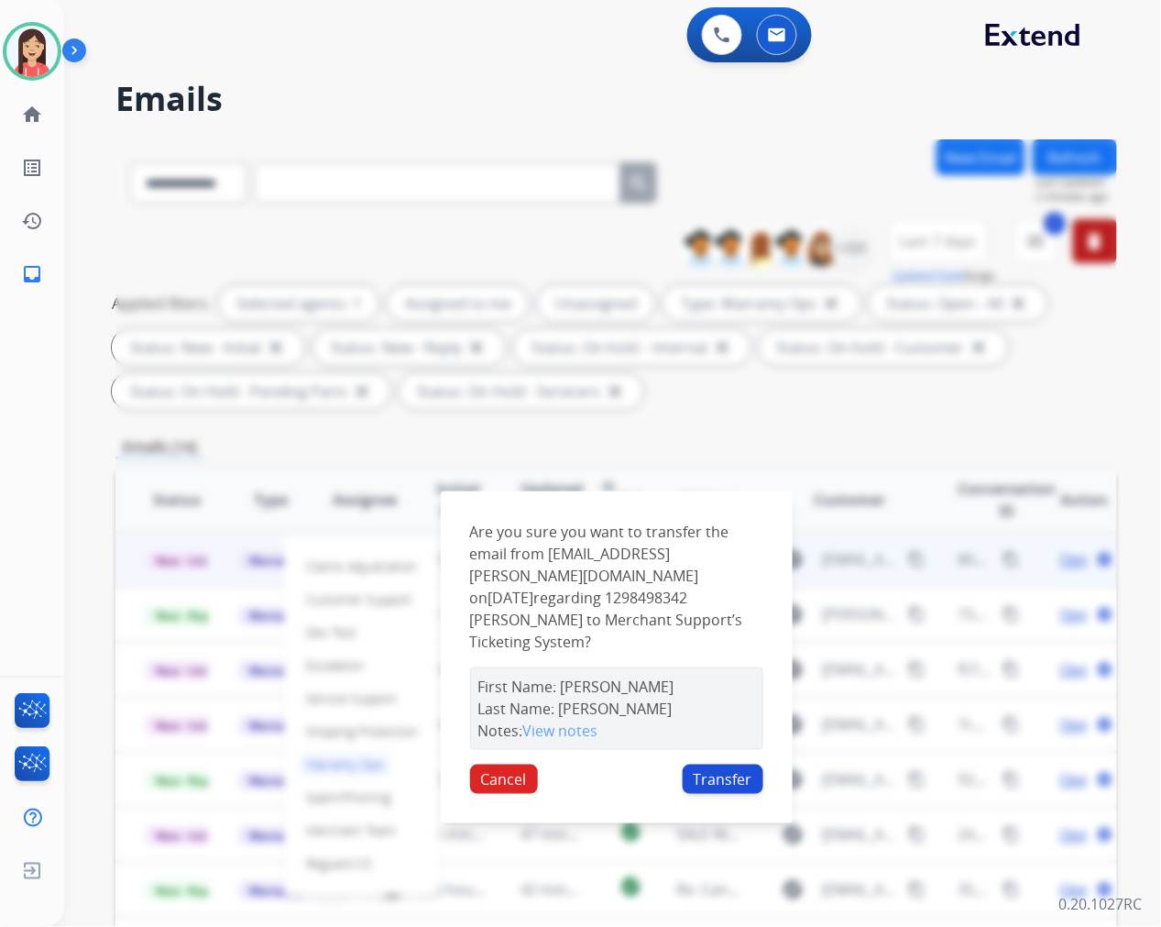
click at [703, 773] on button "Transfer" at bounding box center [723, 778] width 81 height 29
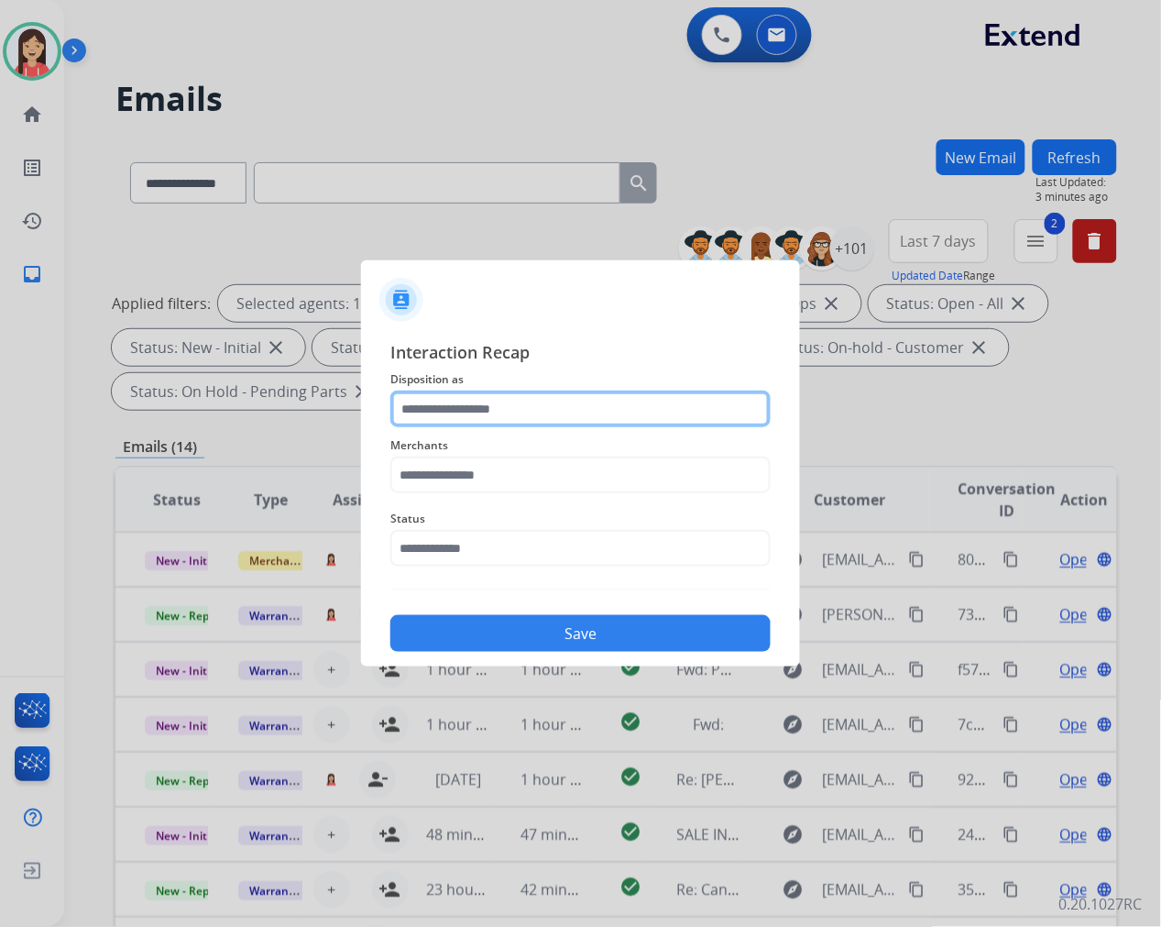
click at [574, 409] on input "text" at bounding box center [580, 408] width 380 height 37
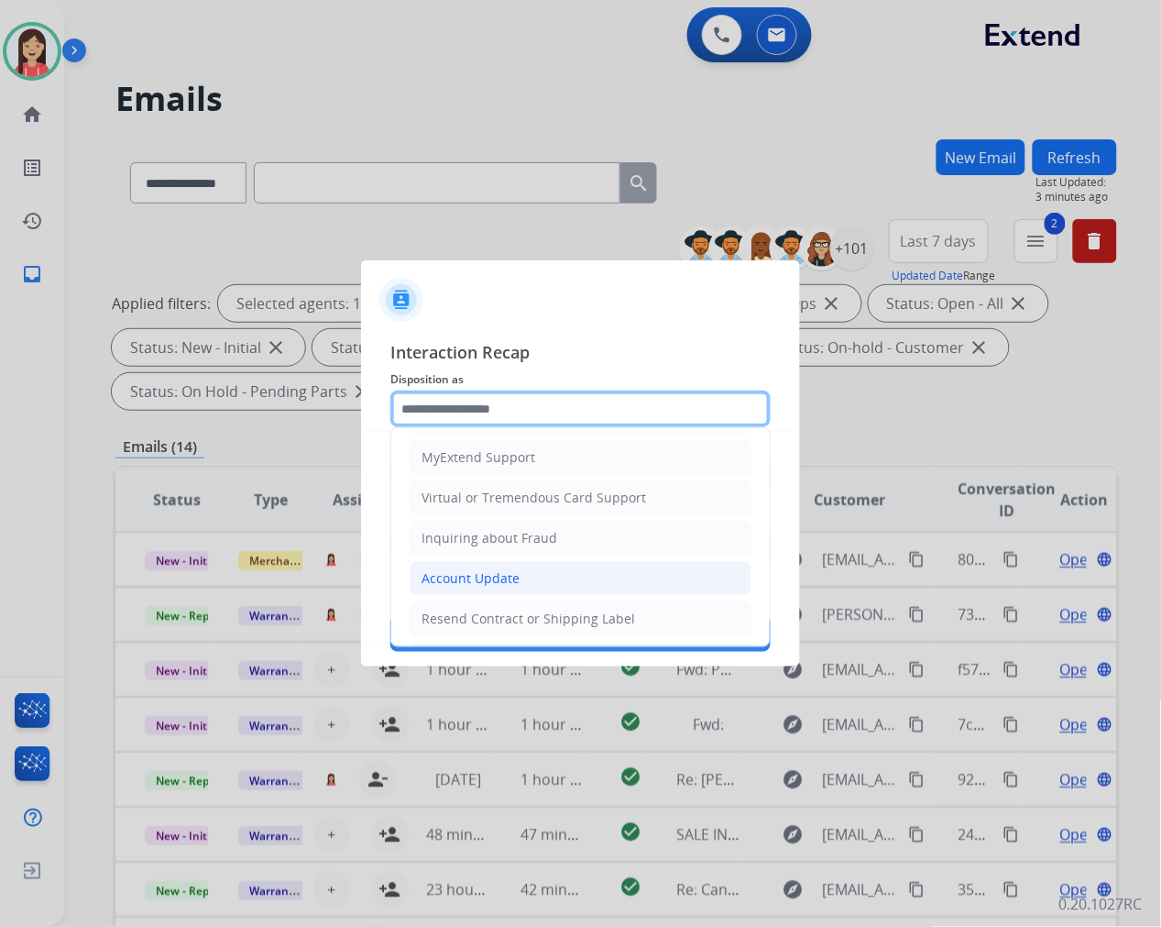
scroll to position [203, 0]
click at [473, 578] on div "Account Update" at bounding box center [471, 577] width 98 height 18
type input "**********"
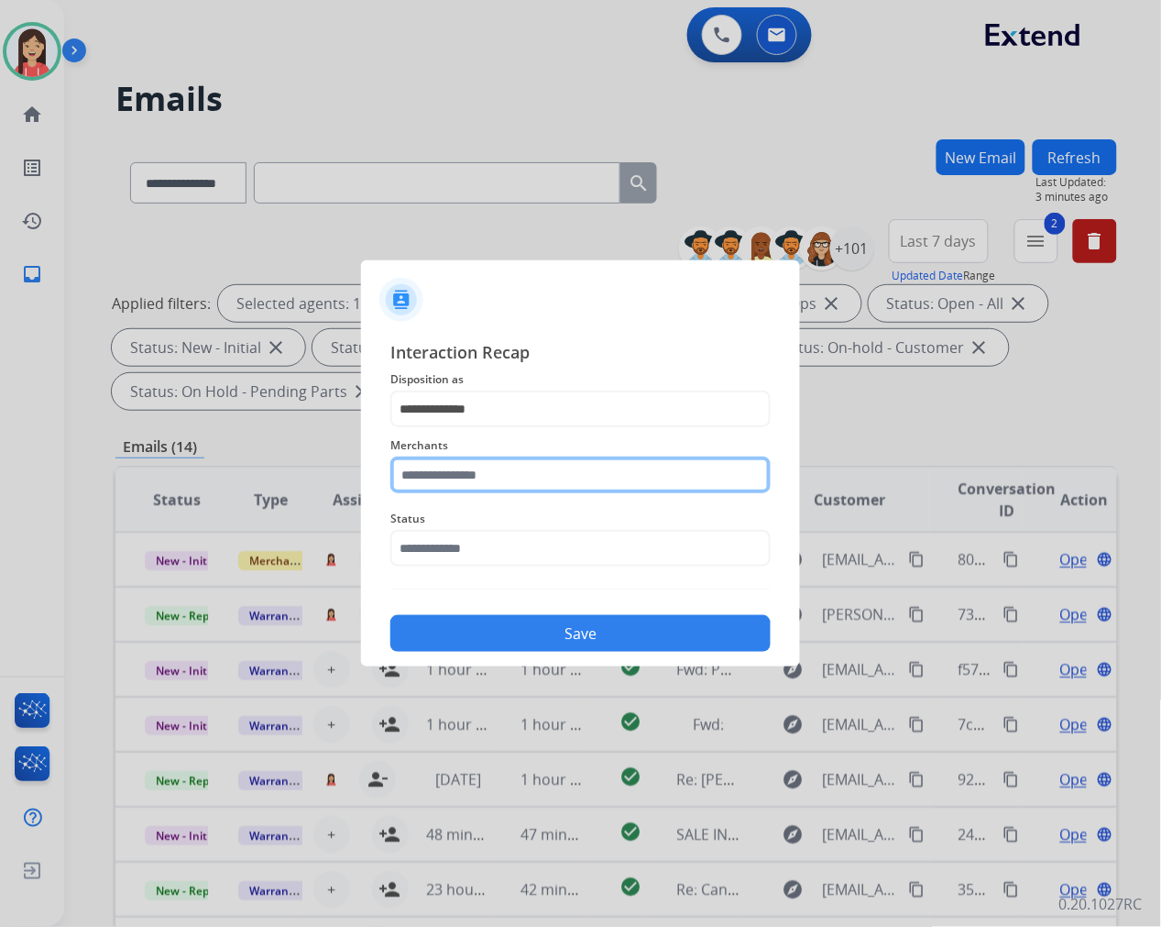
click at [514, 490] on input "text" at bounding box center [580, 474] width 380 height 37
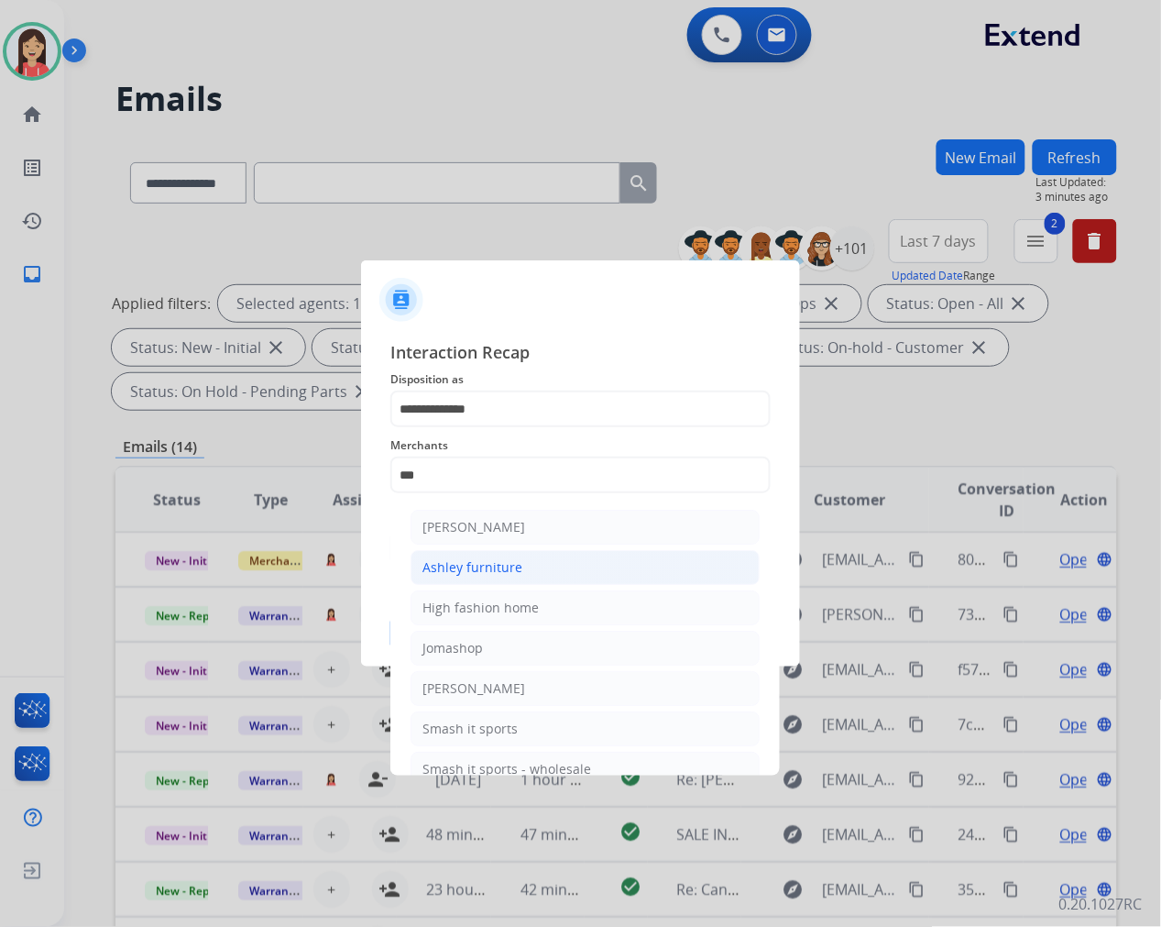
click at [513, 565] on div "Ashley furniture" at bounding box center [472, 567] width 100 height 18
type input "**********"
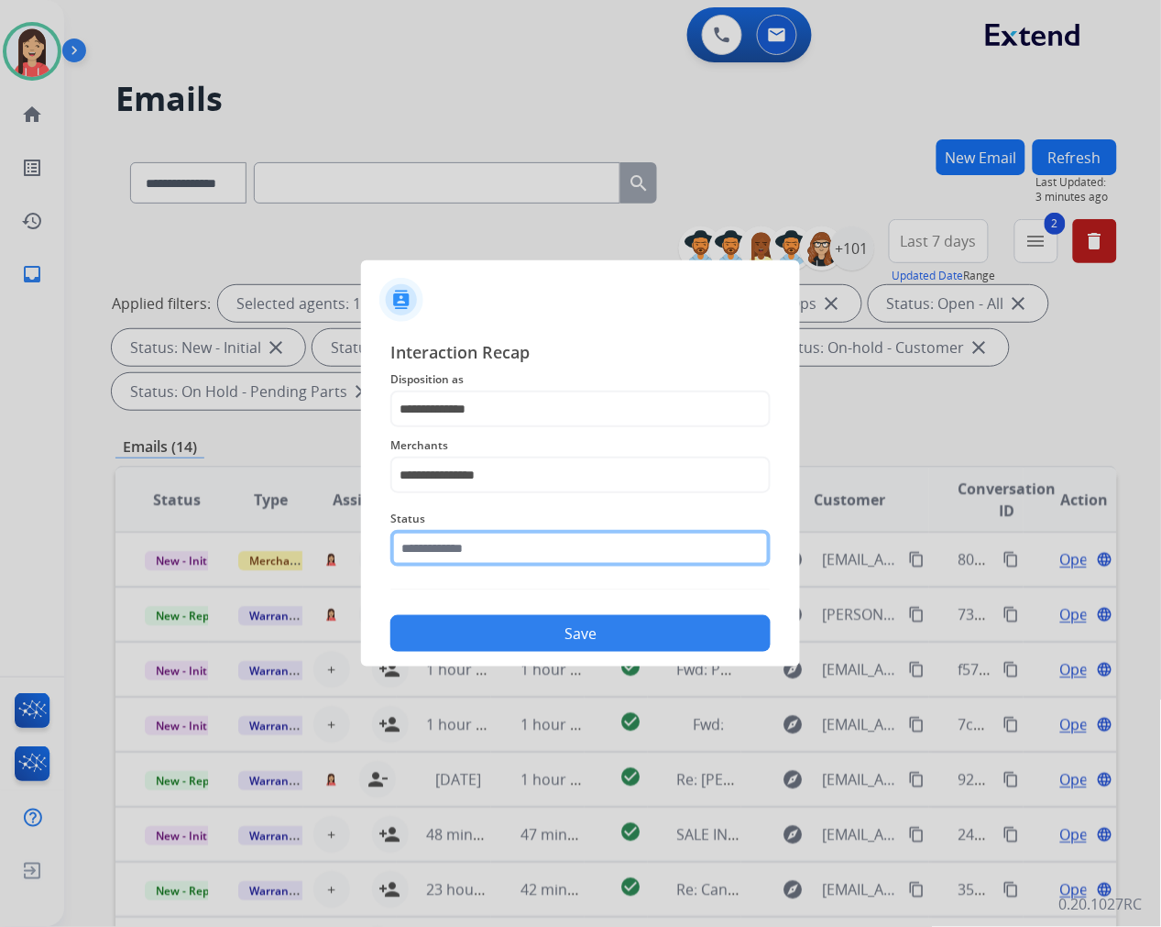
click at [516, 555] on input "text" at bounding box center [580, 548] width 380 height 37
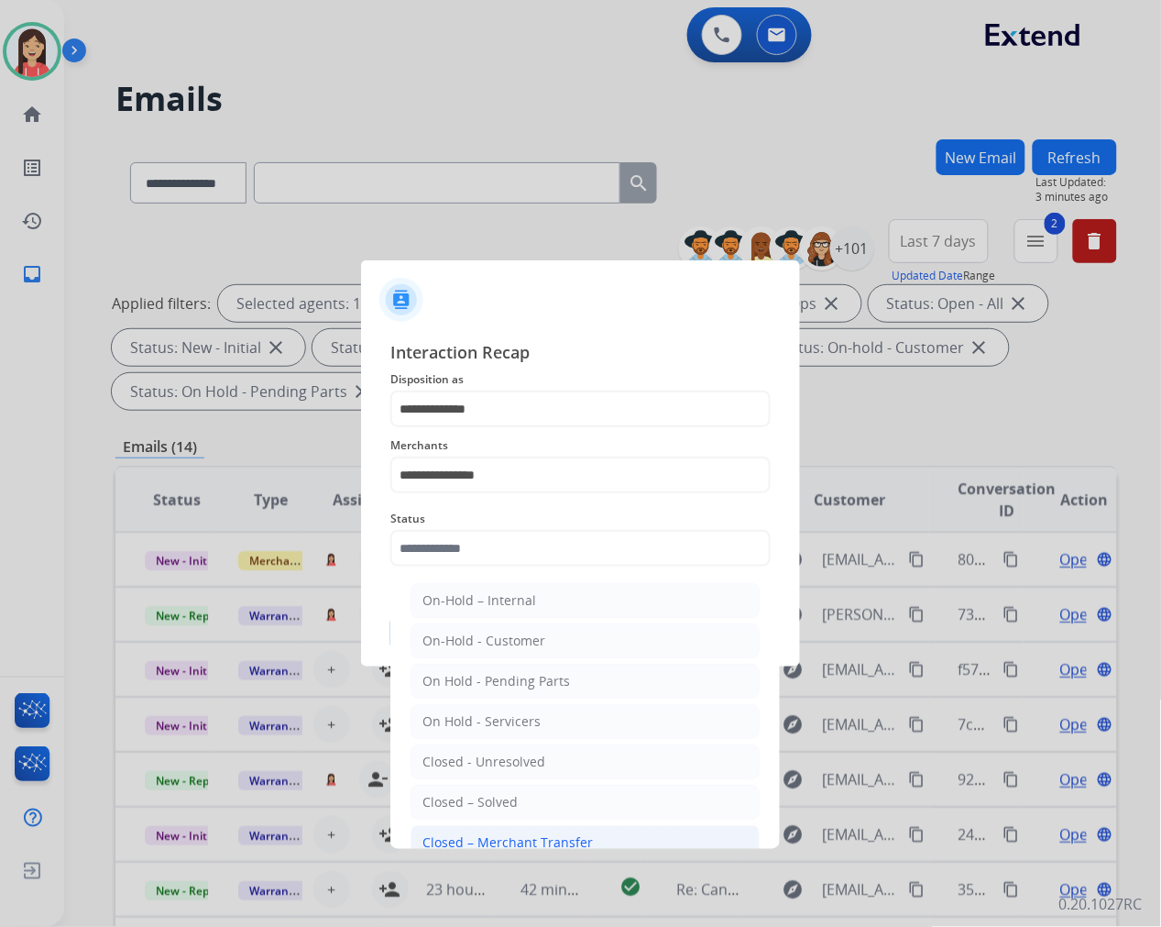
click at [510, 837] on div "Closed – Merchant Transfer" at bounding box center [507, 842] width 170 height 18
type input "**********"
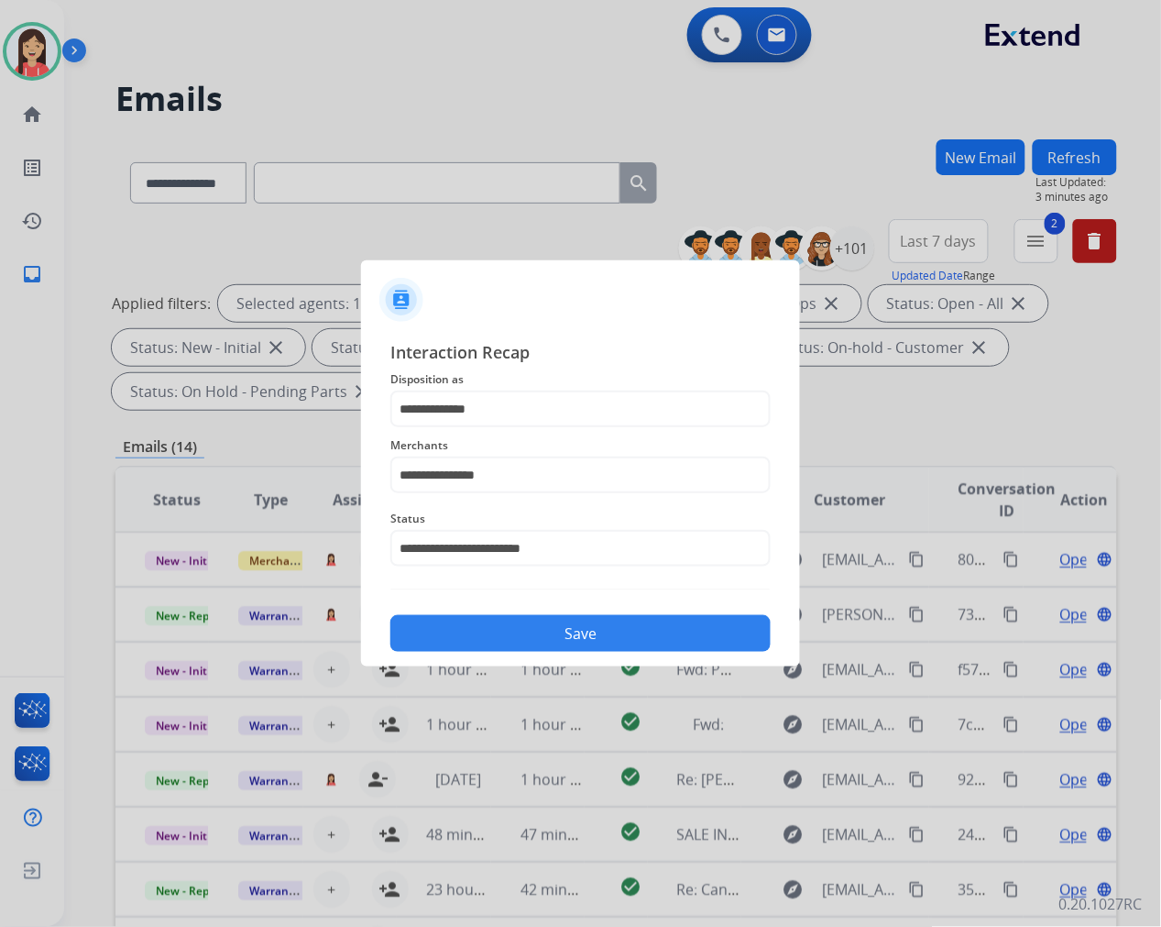
click at [584, 633] on button "Save" at bounding box center [580, 633] width 380 height 37
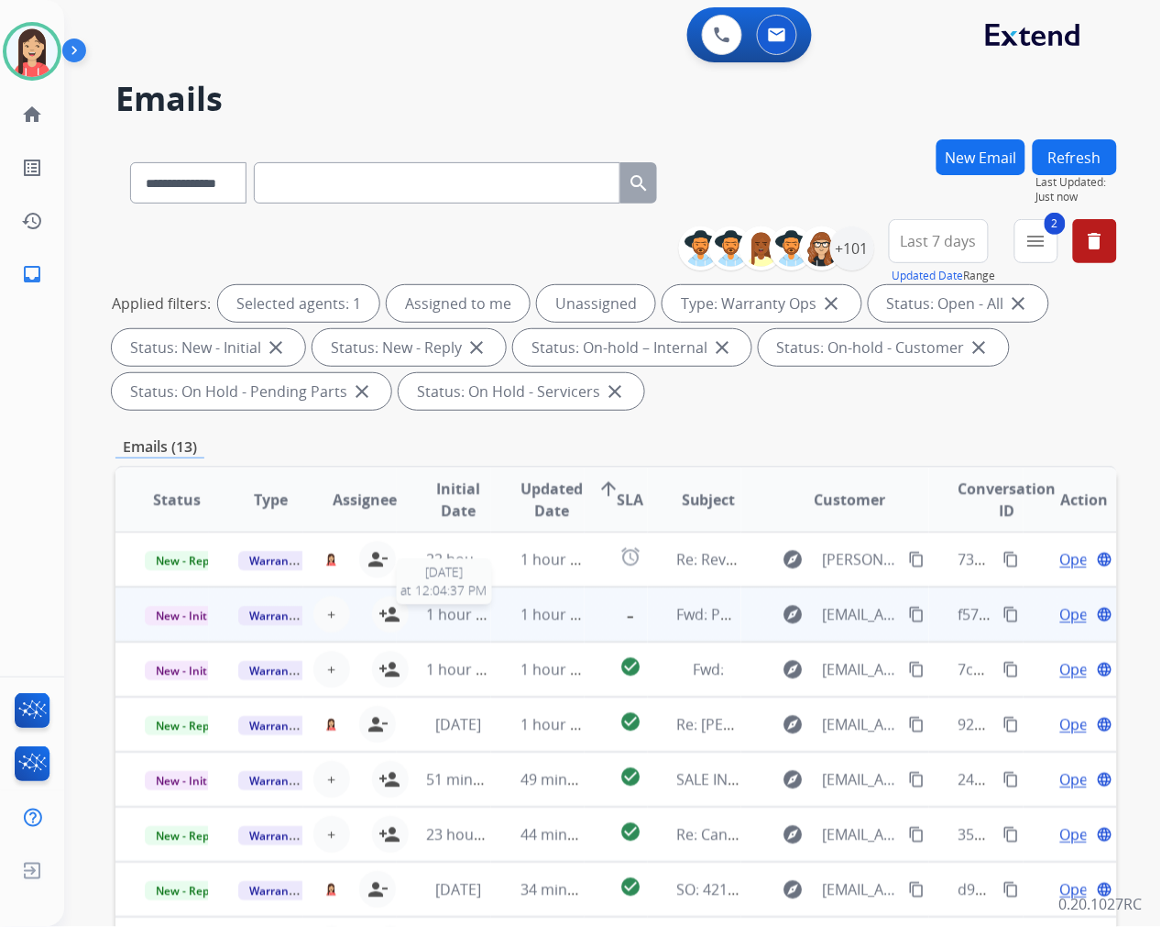
click at [472, 623] on div "1 hour ago" at bounding box center [457, 614] width 63 height 22
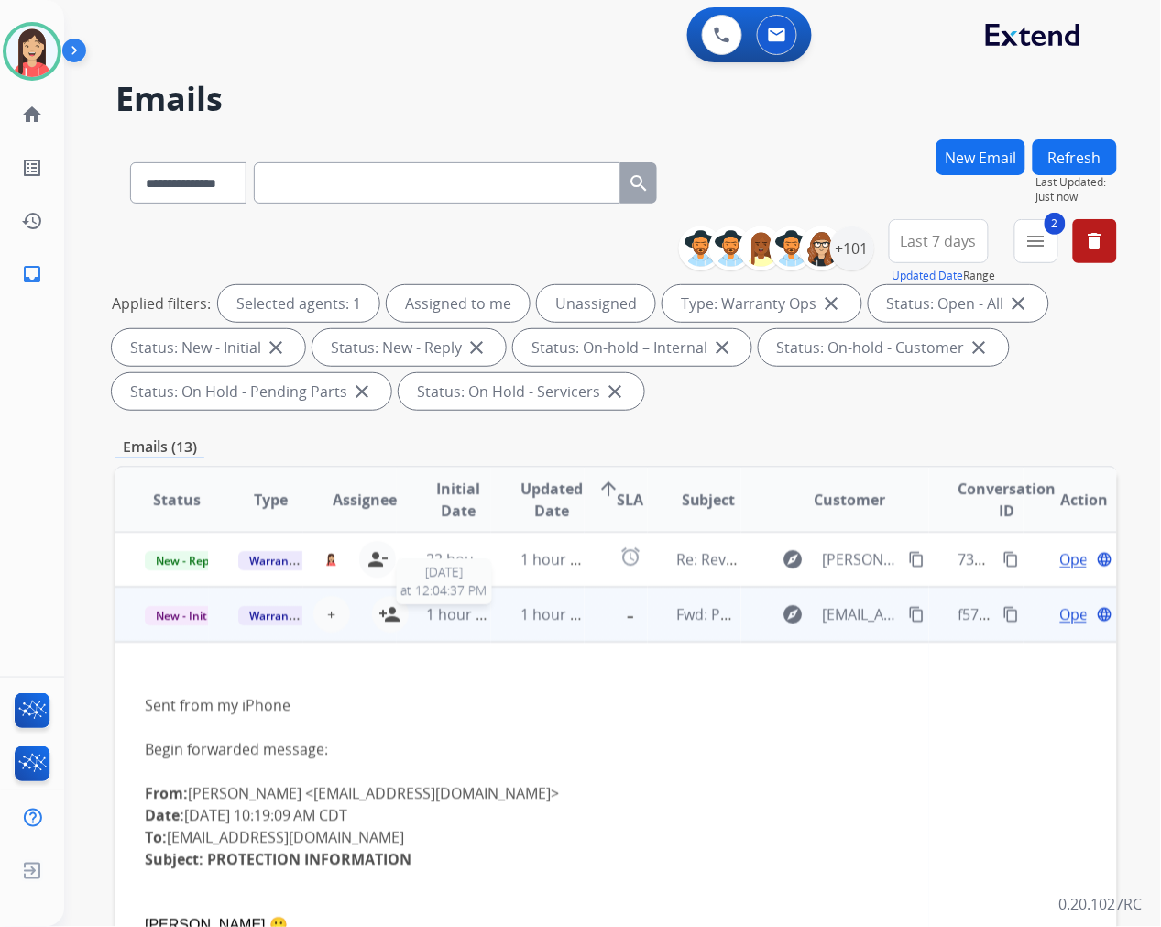
scroll to position [55, 0]
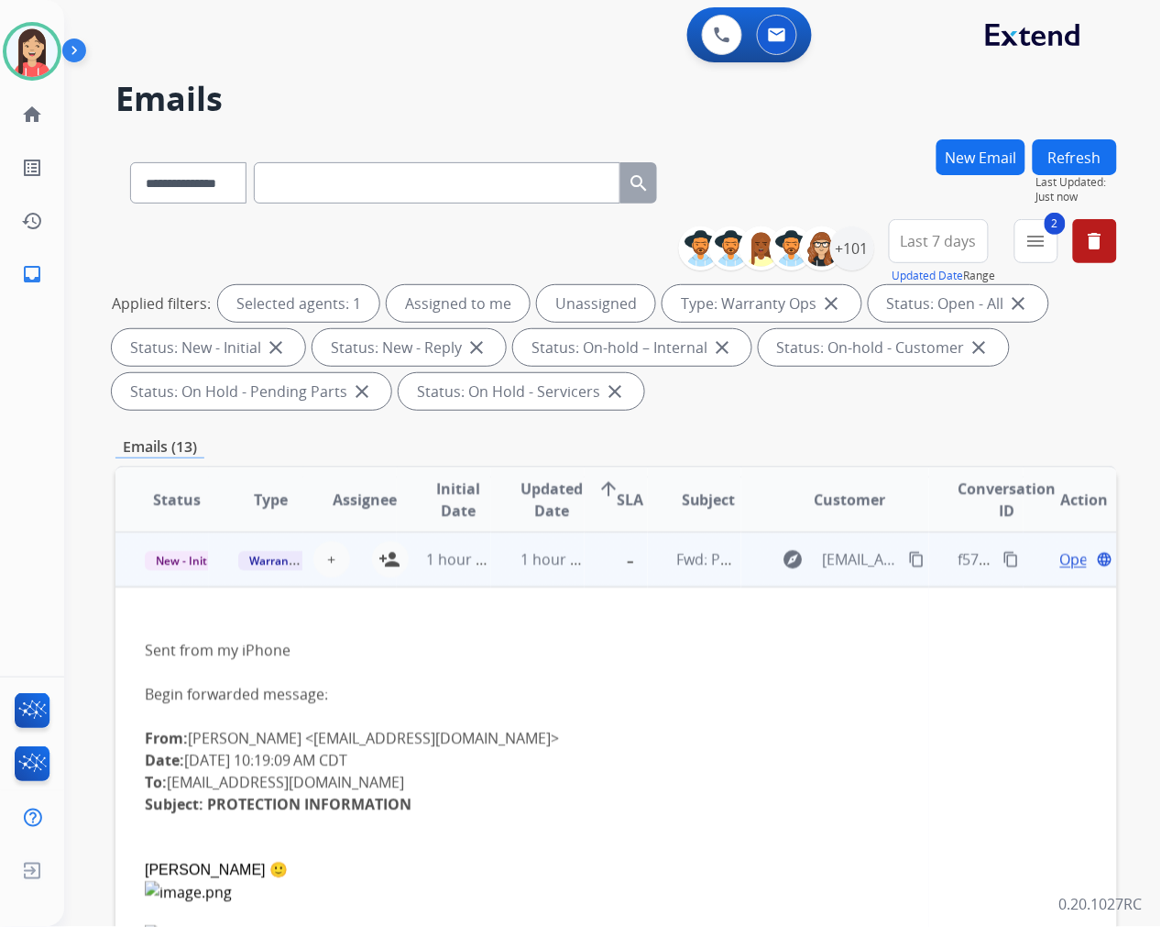
click at [505, 570] on td "1 hour ago" at bounding box center [537, 559] width 93 height 55
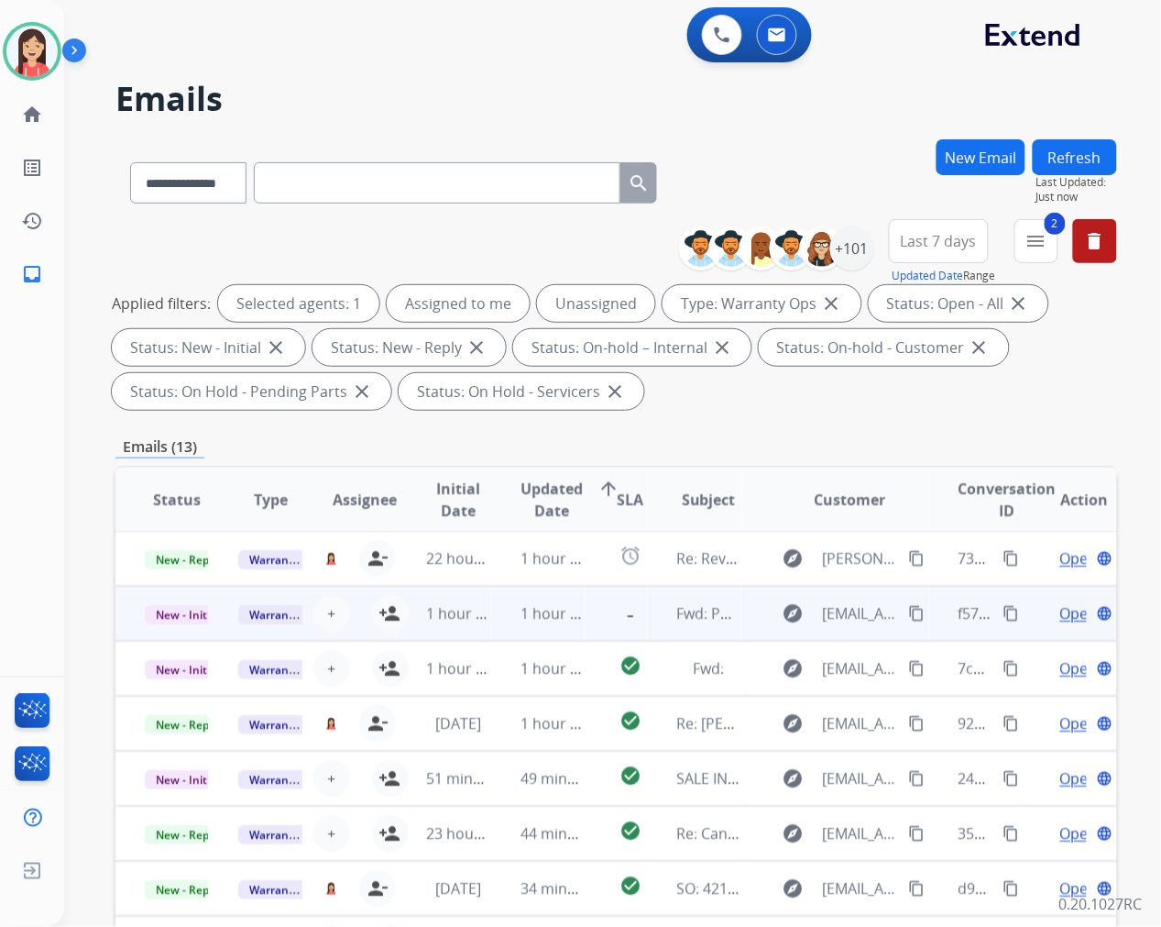
click at [480, 635] on td "1 hour ago" at bounding box center [443, 613] width 93 height 55
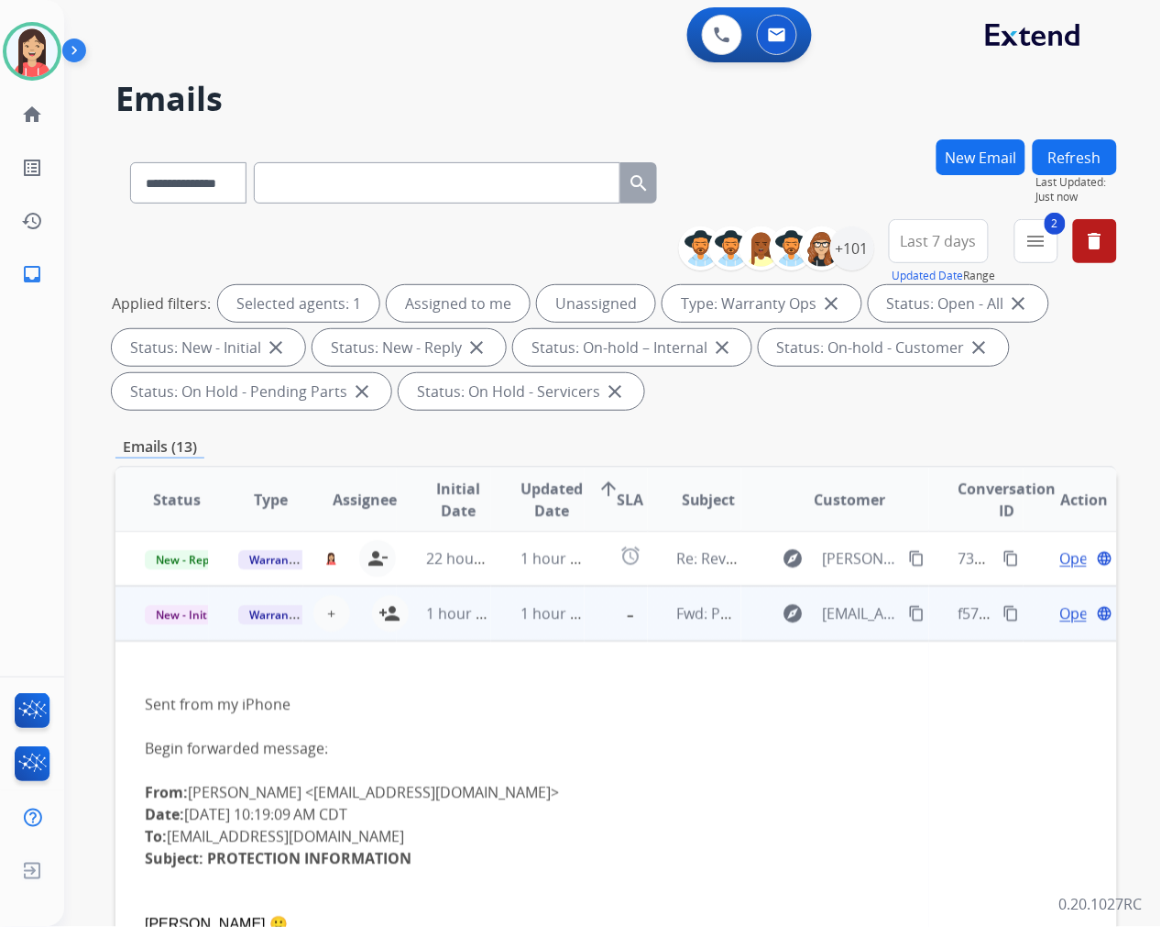
scroll to position [55, 0]
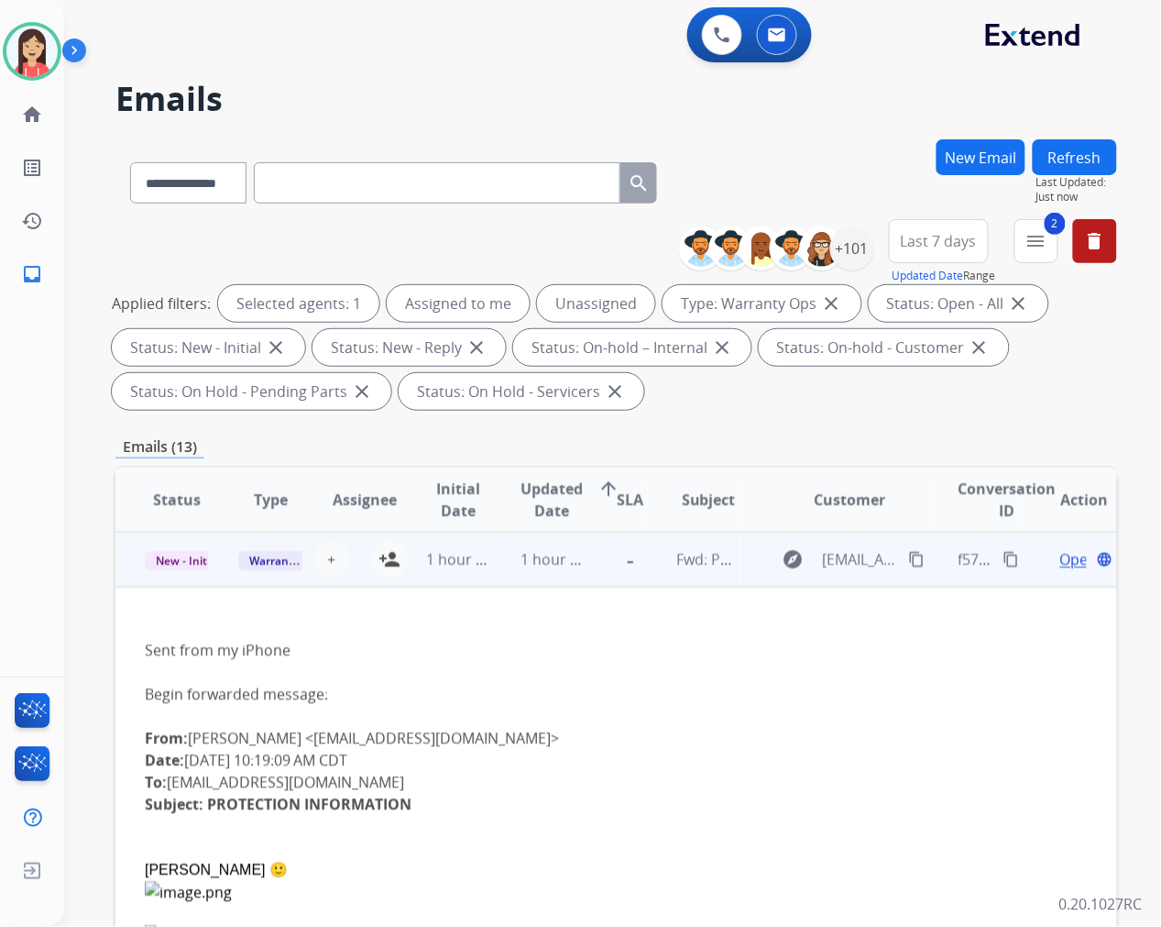
click at [1060, 563] on span "Open" at bounding box center [1079, 559] width 38 height 22
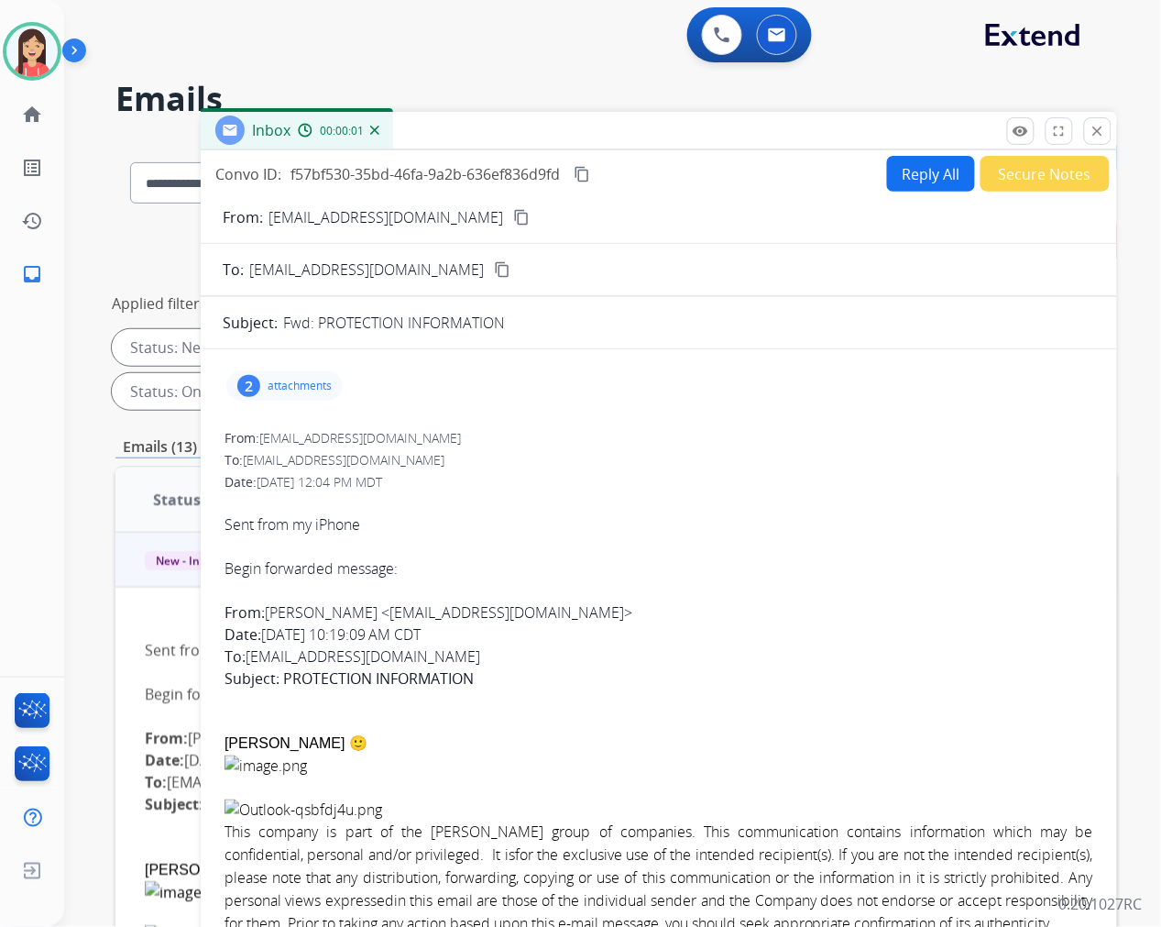
click at [327, 389] on p "attachments" at bounding box center [300, 385] width 64 height 15
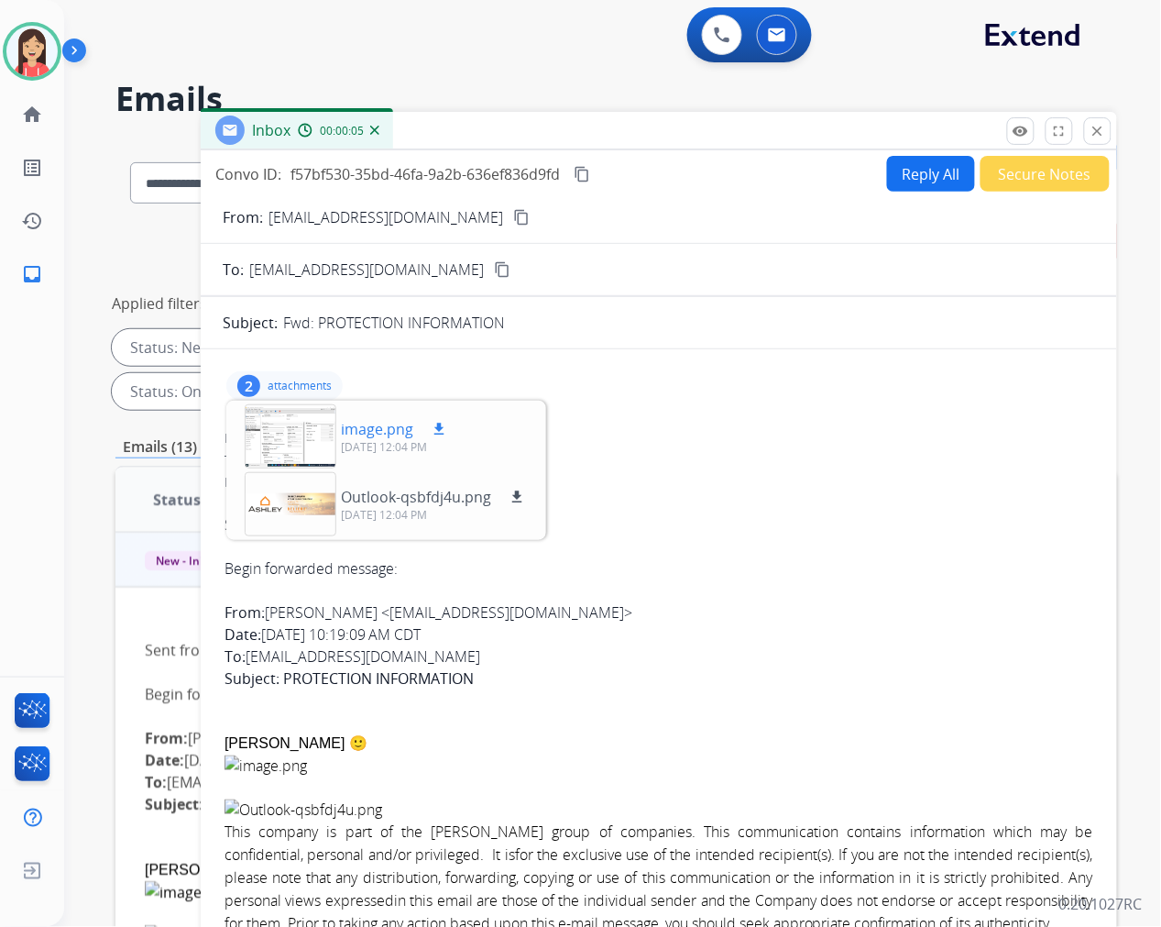
click at [436, 429] on mat-icon "download" at bounding box center [439, 429] width 16 height 16
click at [706, 491] on div "Sent from my iPhone Begin forwarded message: From: Jessica Rivers <JRivers@ashl…" at bounding box center [659, 713] width 869 height 444
click at [307, 382] on p "attachments" at bounding box center [300, 385] width 64 height 15
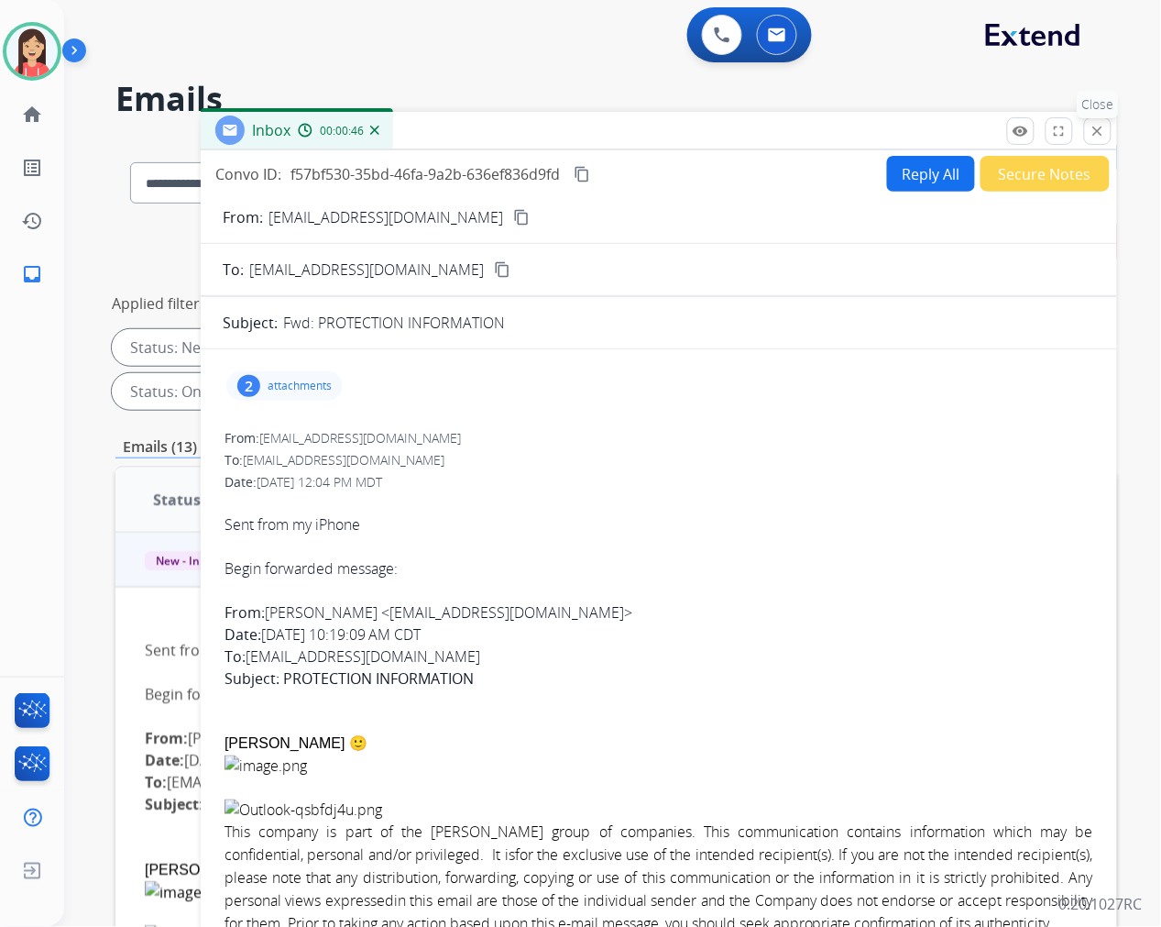
click at [1095, 130] on mat-icon "close" at bounding box center [1098, 131] width 16 height 16
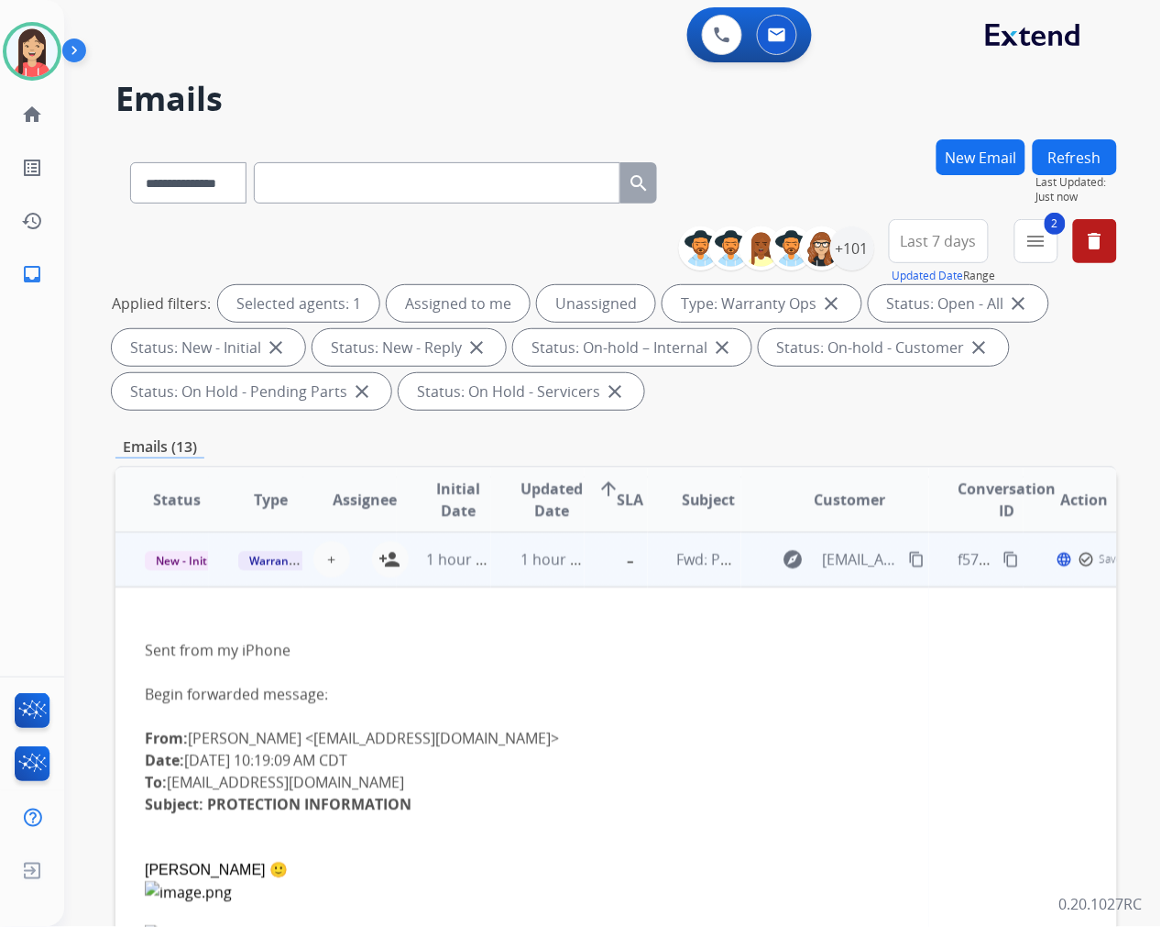
click at [473, 580] on td "1 hour ago" at bounding box center [443, 559] width 93 height 55
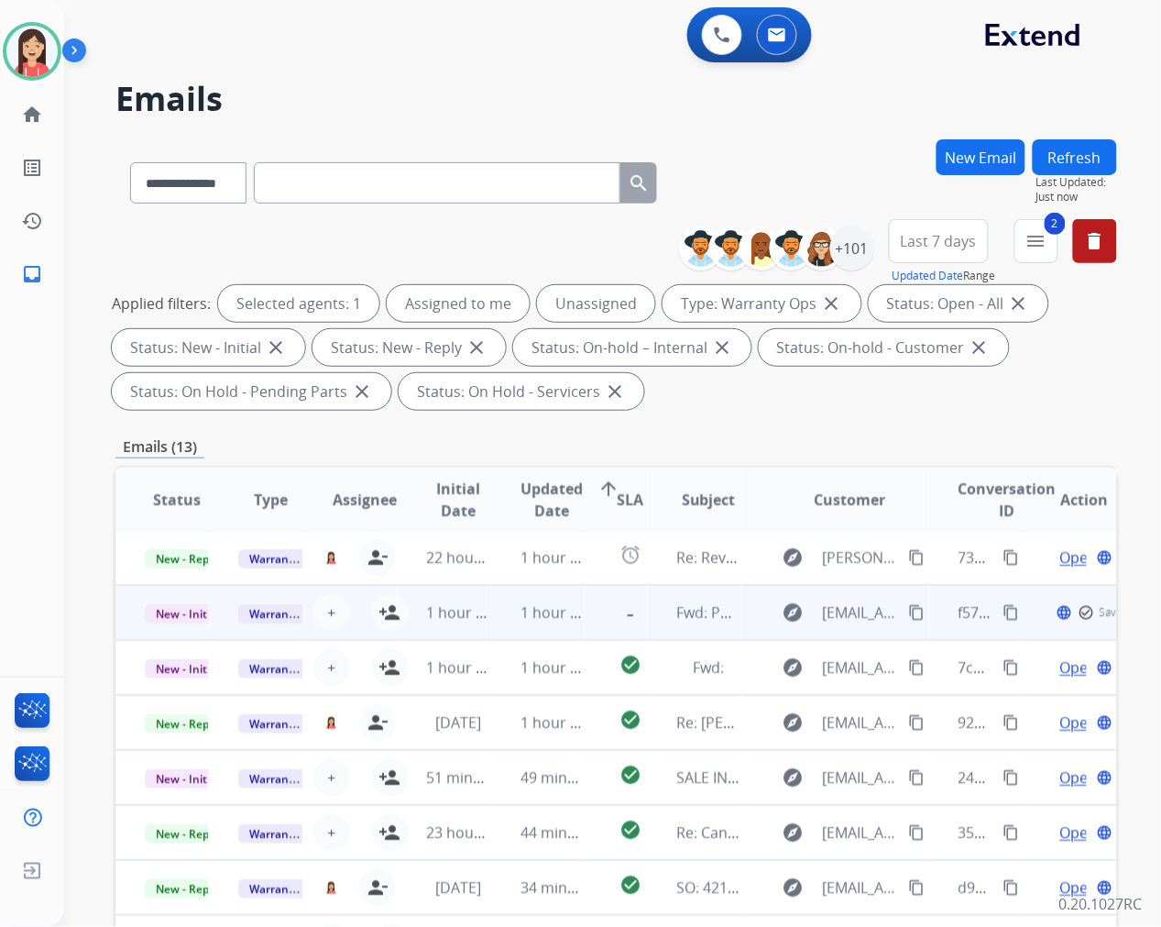
scroll to position [1, 0]
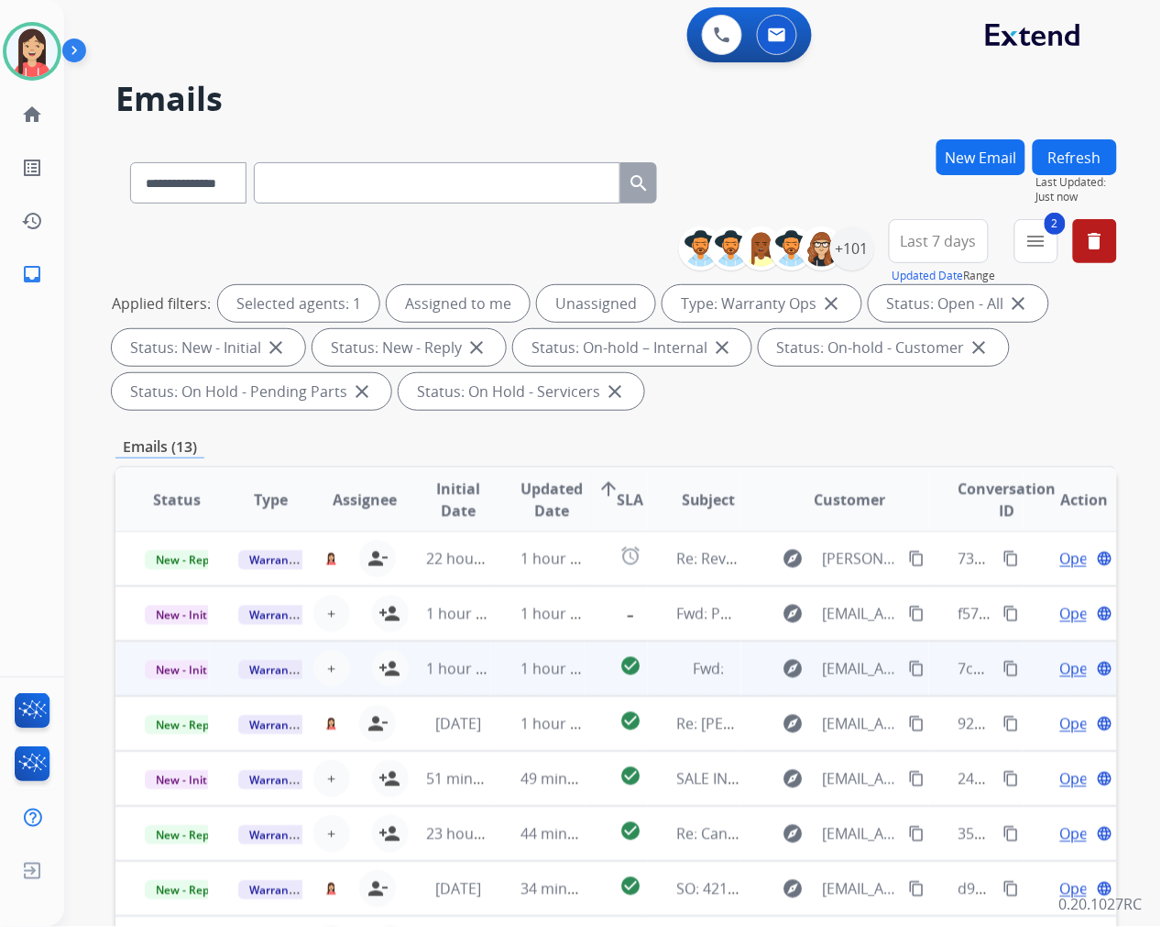
click at [496, 680] on td "1 hour ago" at bounding box center [537, 668] width 93 height 55
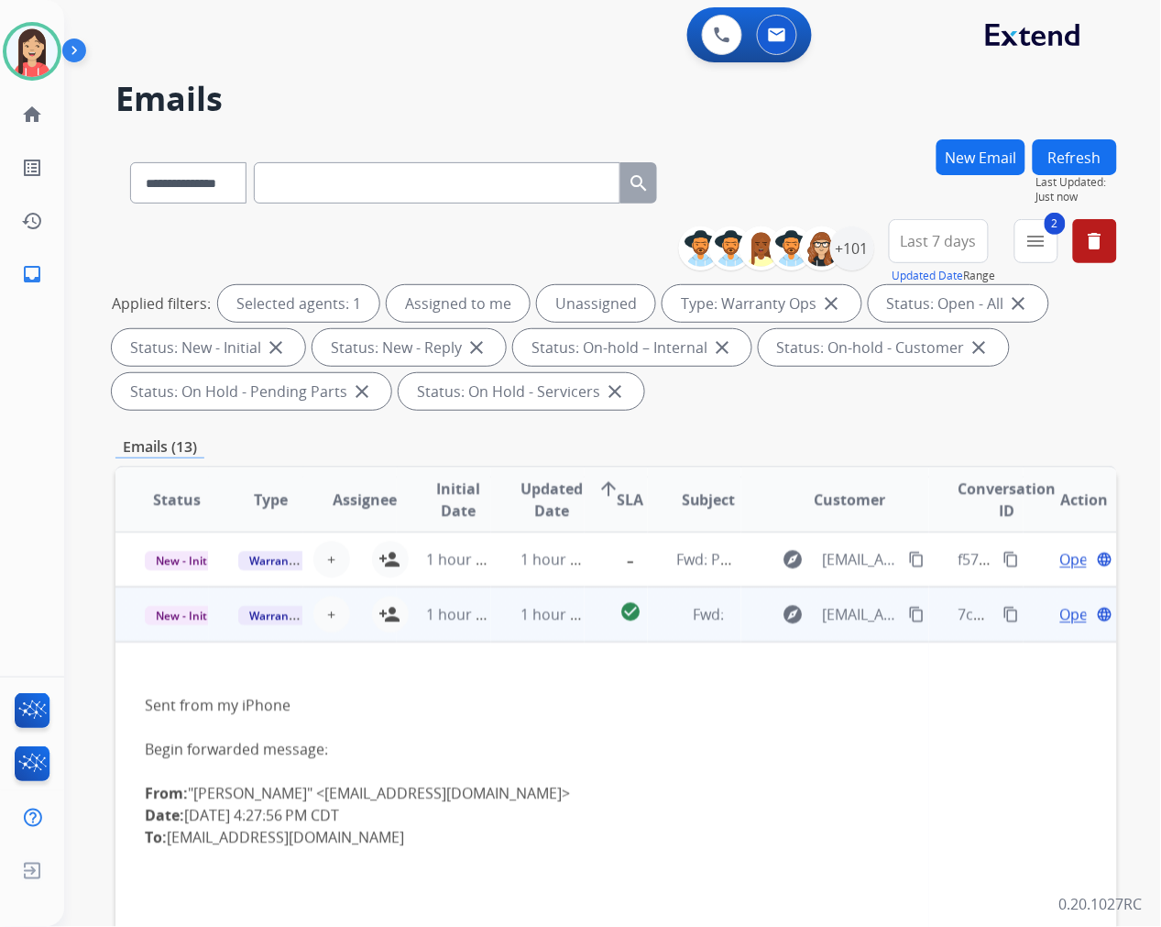
scroll to position [110, 0]
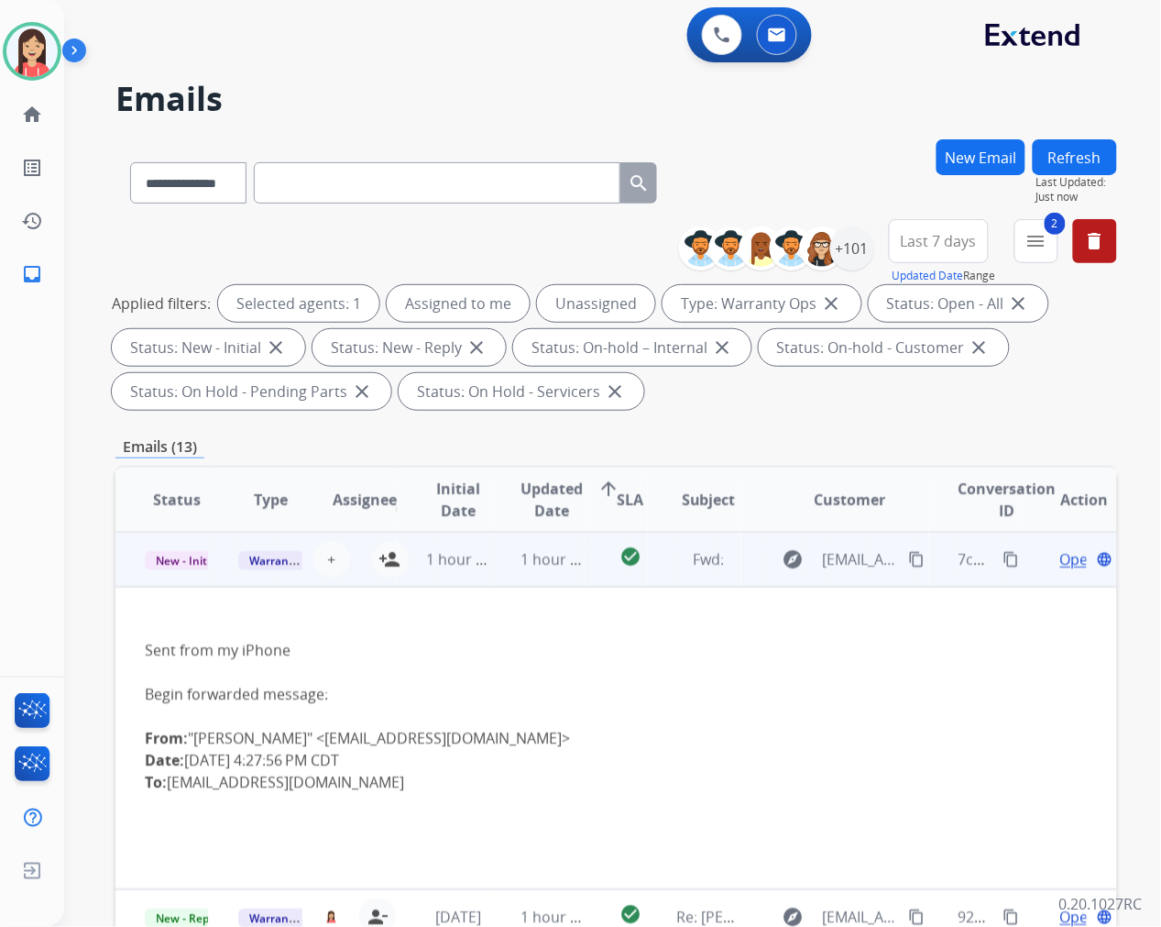
click at [1060, 560] on span "Open" at bounding box center [1079, 559] width 38 height 22
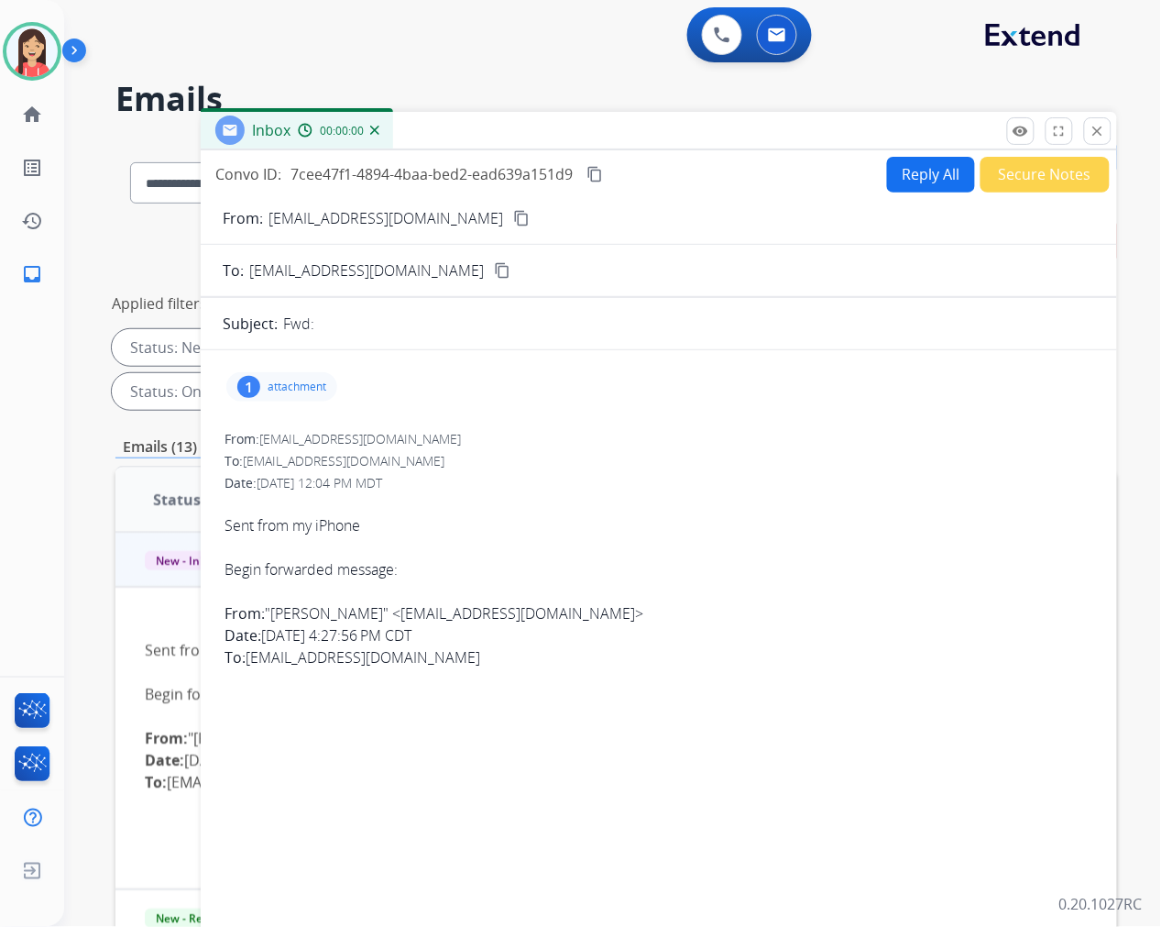
click at [299, 388] on p "attachment" at bounding box center [297, 386] width 59 height 15
click at [515, 433] on mat-icon "download" at bounding box center [507, 430] width 16 height 16
click at [784, 453] on div "To: warrantyops@extend.com" at bounding box center [659, 461] width 869 height 18
click at [914, 175] on button "Reply All" at bounding box center [931, 175] width 88 height 36
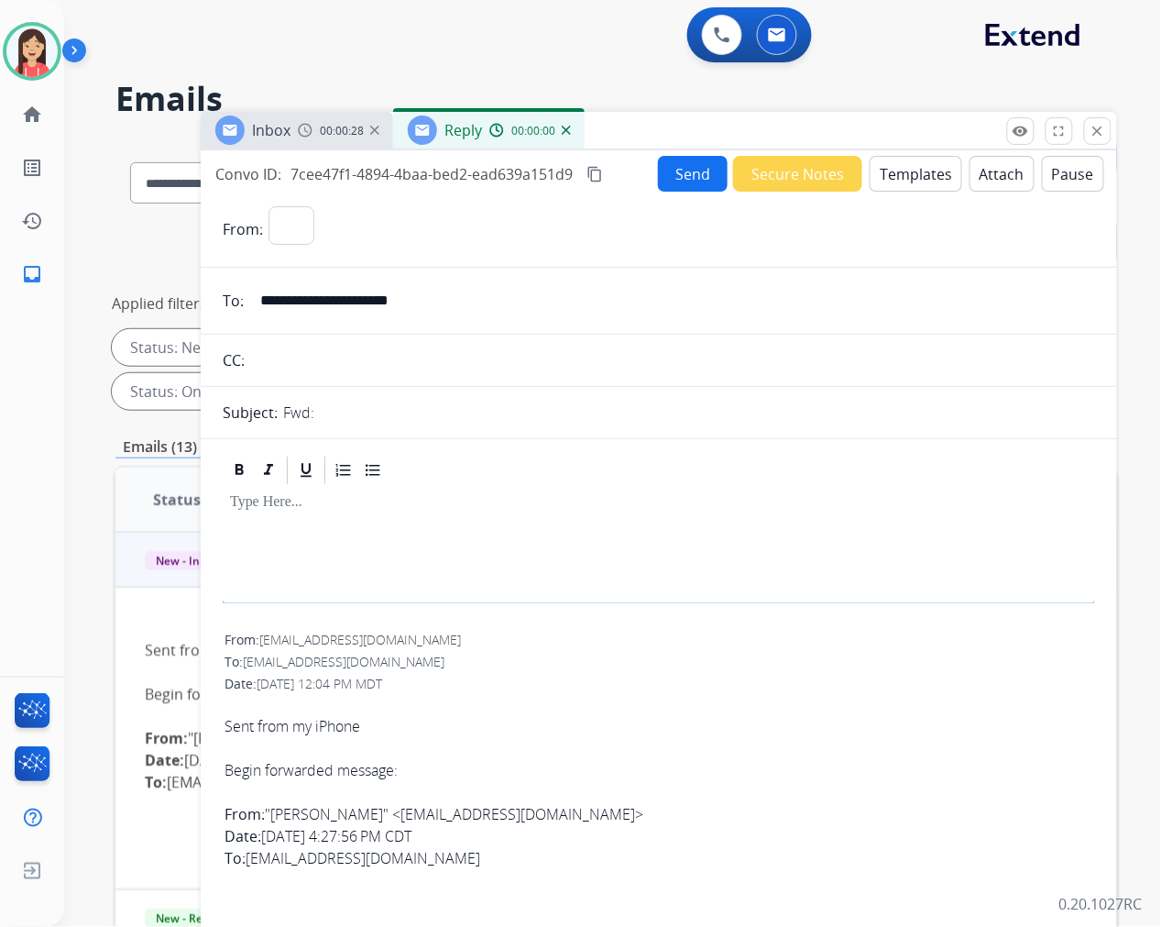
select select "**********"
click at [914, 175] on button "Templates" at bounding box center [916, 174] width 93 height 36
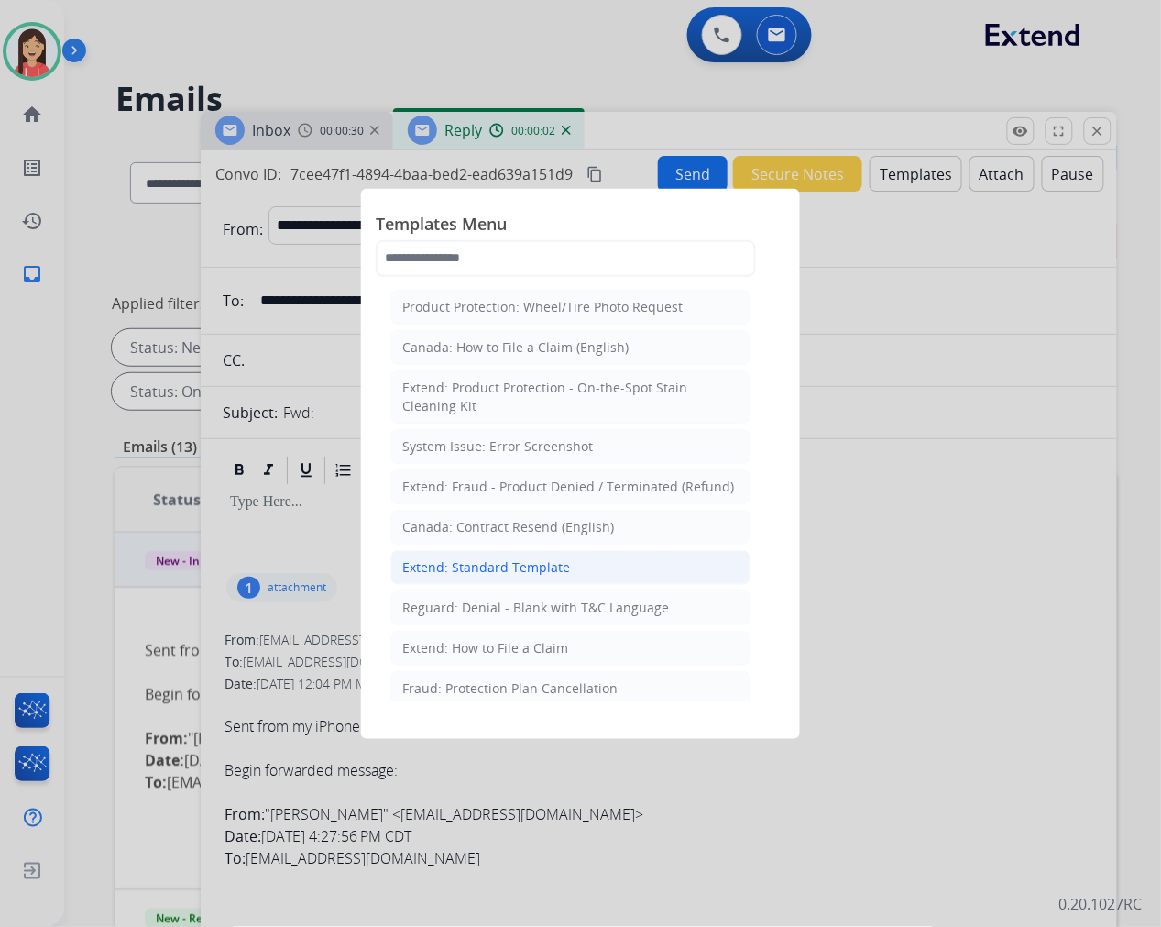
click at [499, 566] on div "Extend: Standard Template" at bounding box center [486, 567] width 168 height 18
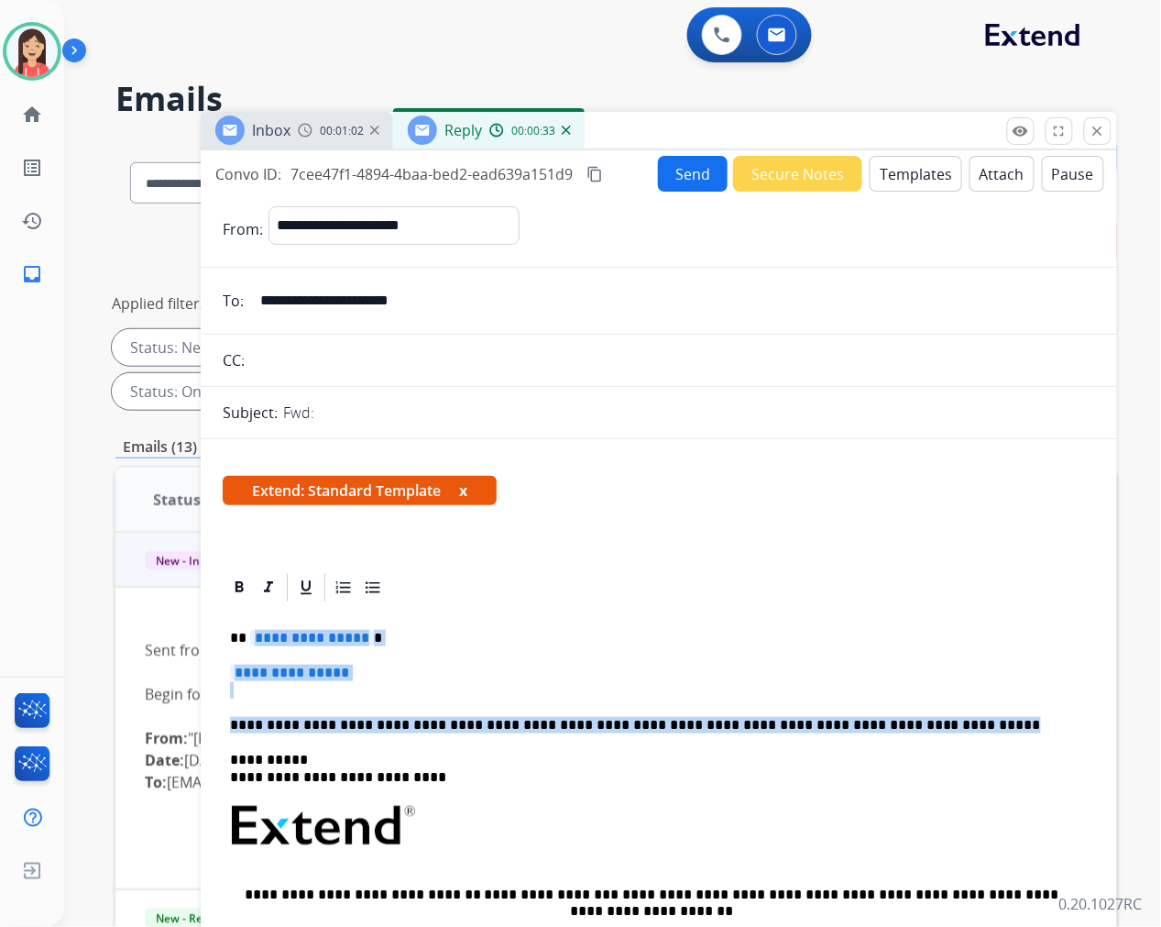
drag, startPoint x: 251, startPoint y: 642, endPoint x: 969, endPoint y: 703, distance: 720.1
click at [969, 703] on div "**********" at bounding box center [659, 869] width 872 height 530
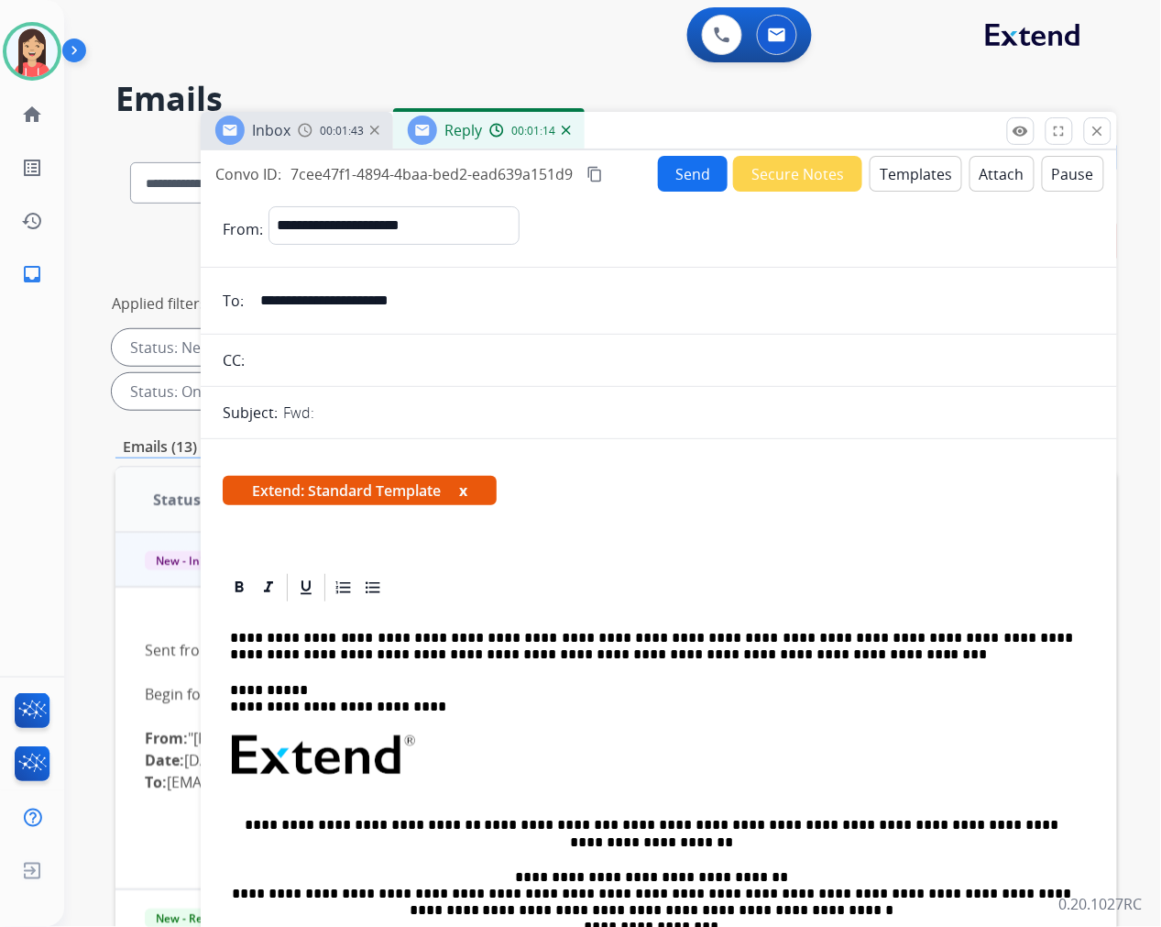
click at [246, 634] on p "**********" at bounding box center [651, 647] width 843 height 34
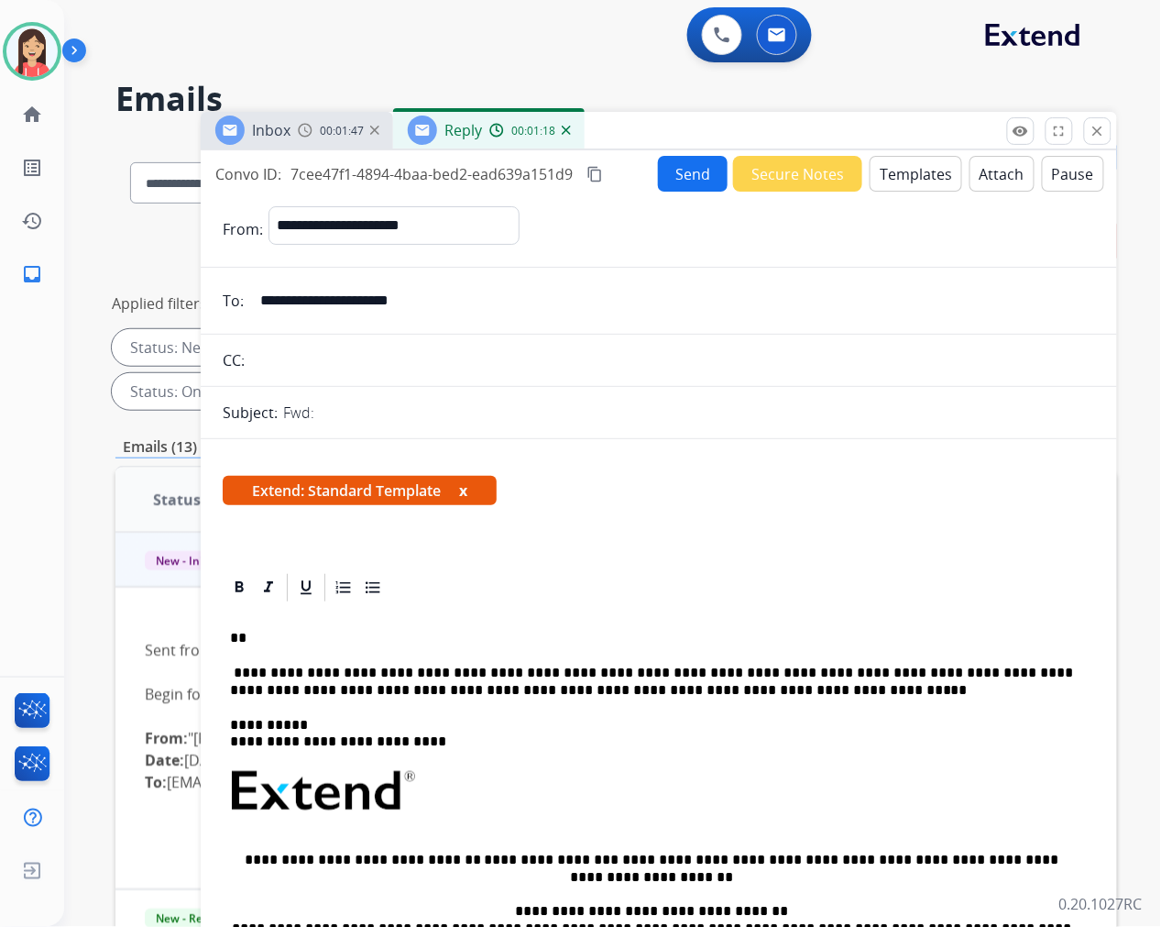
click at [260, 633] on p "**" at bounding box center [651, 638] width 843 height 16
click at [245, 671] on p "**********" at bounding box center [651, 681] width 843 height 34
click at [666, 172] on button "Send" at bounding box center [693, 174] width 70 height 36
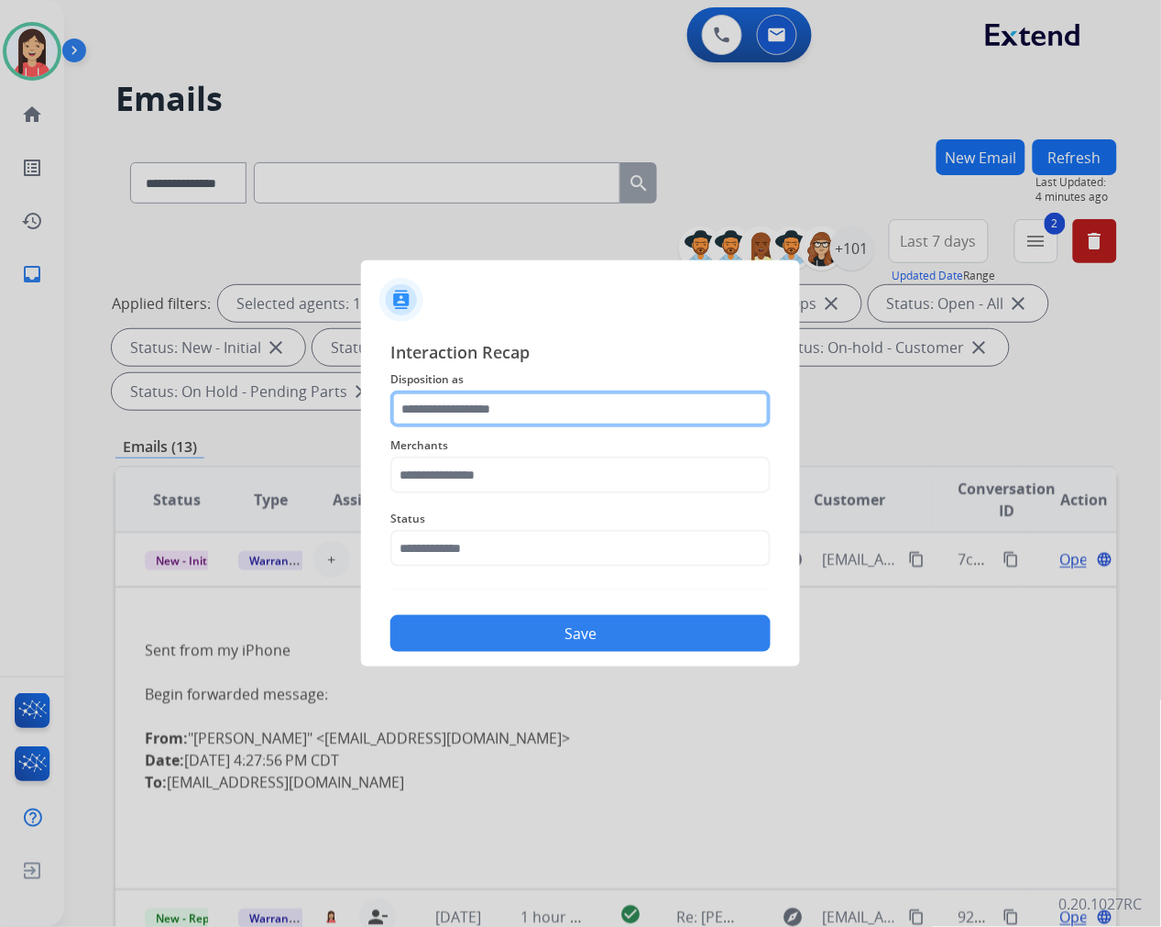
click at [516, 404] on input "text" at bounding box center [580, 408] width 380 height 37
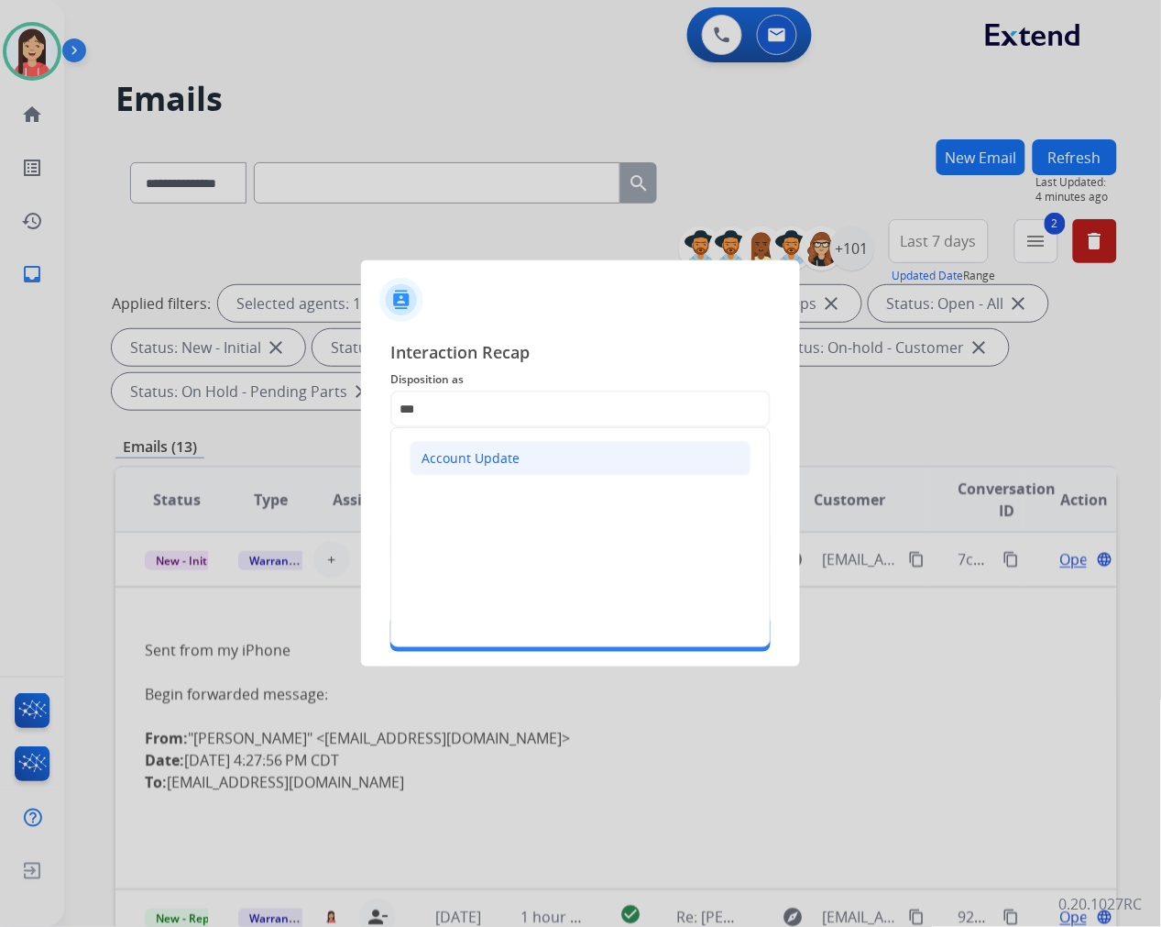
click at [505, 450] on div "Account Update" at bounding box center [471, 458] width 98 height 18
type input "**********"
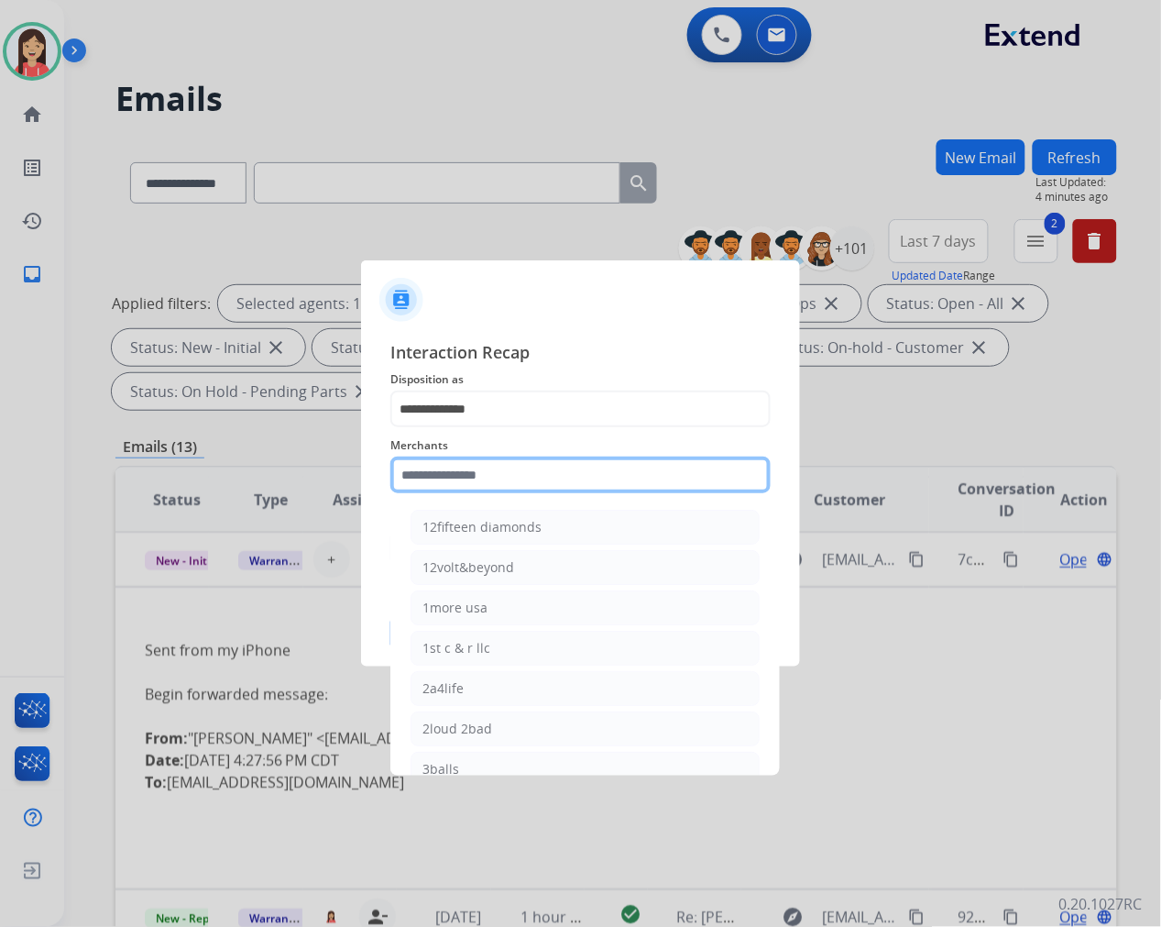
click at [486, 456] on input "text" at bounding box center [580, 474] width 380 height 37
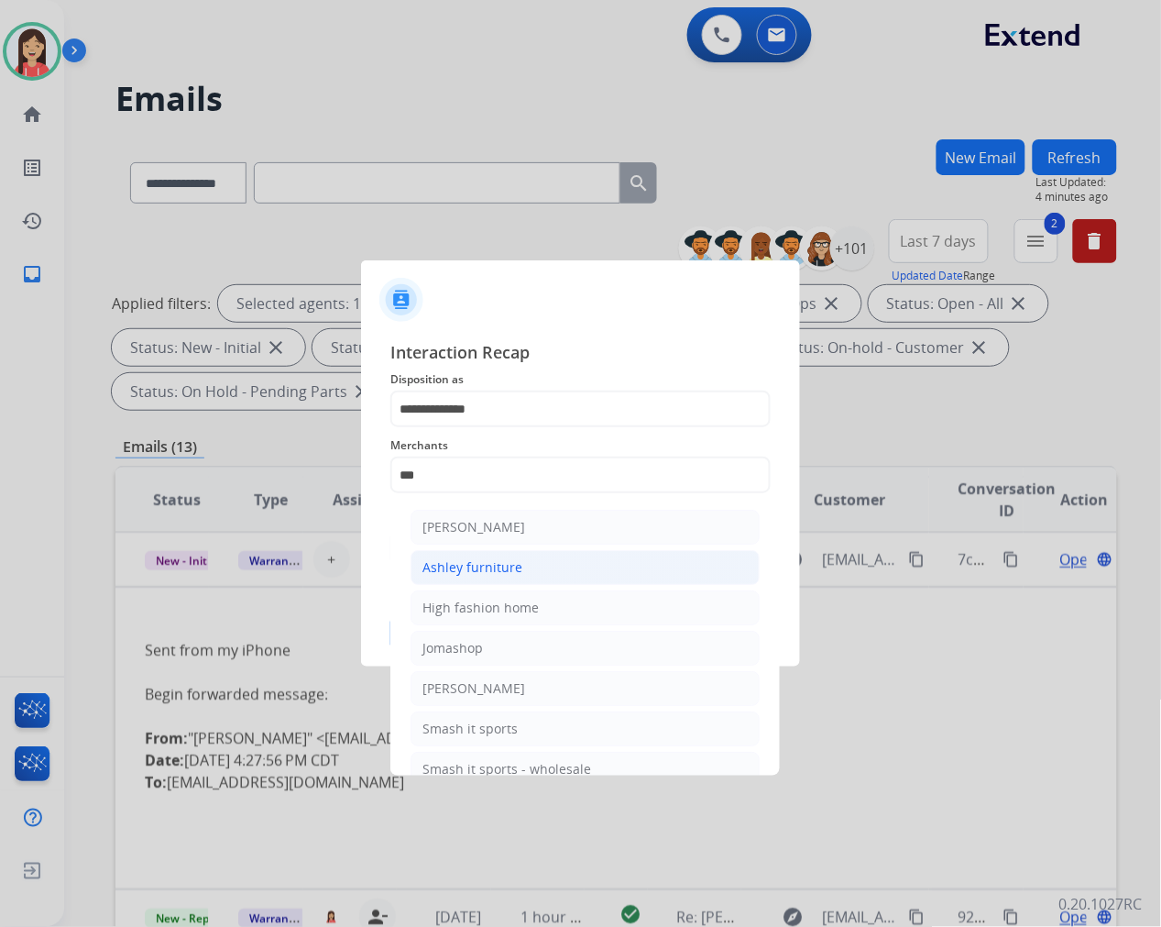
click at [472, 565] on div "Ashley furniture" at bounding box center [472, 567] width 100 height 18
type input "**********"
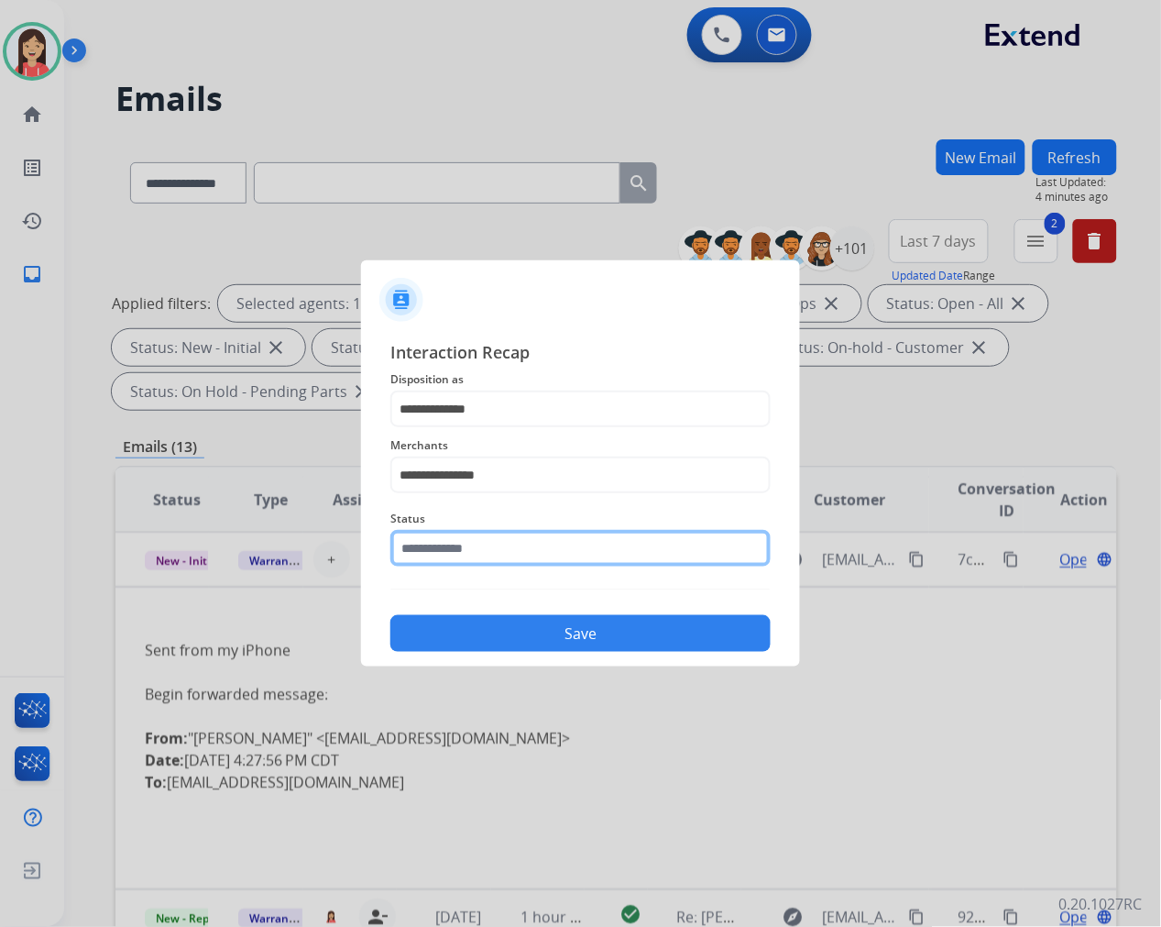
click at [480, 552] on input "text" at bounding box center [580, 548] width 380 height 37
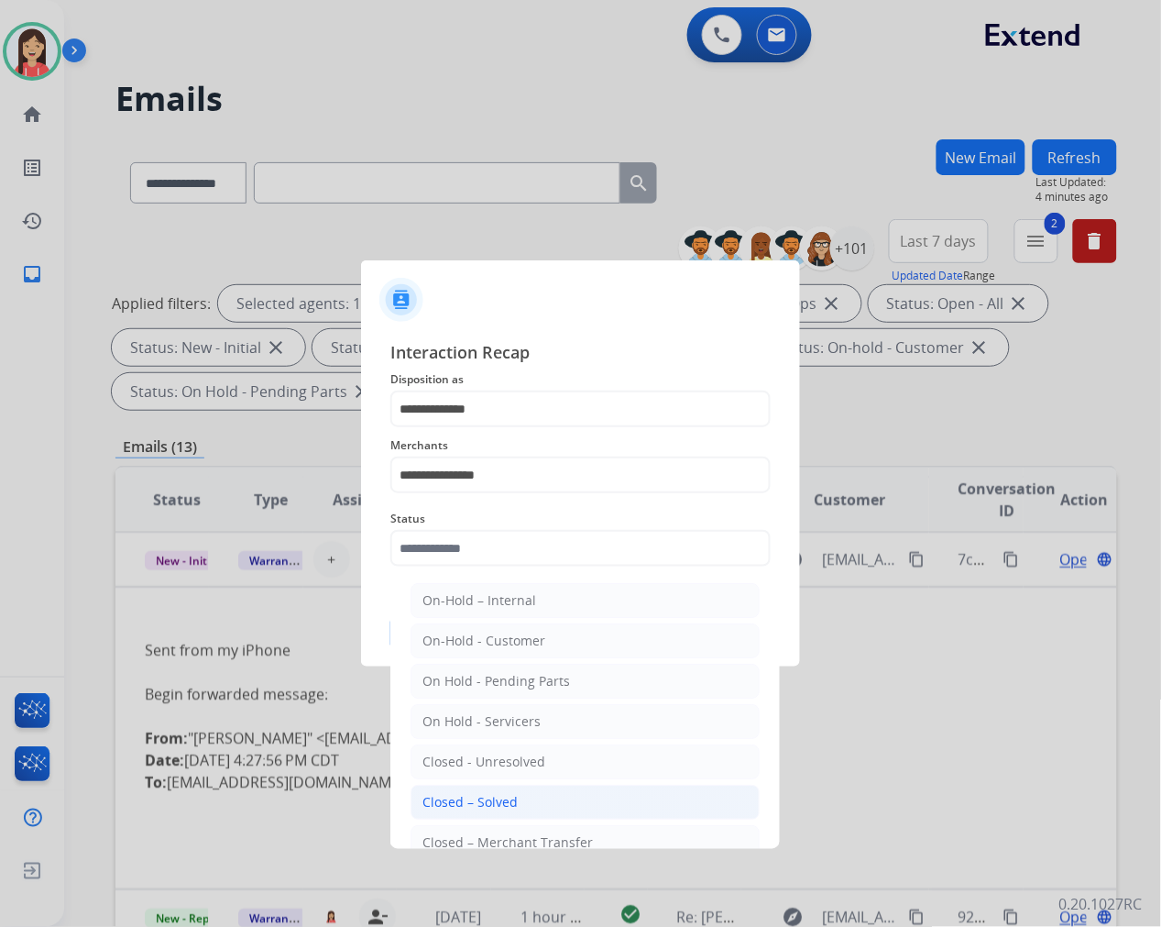
click at [543, 805] on li "Closed – Solved" at bounding box center [585, 801] width 349 height 35
type input "**********"
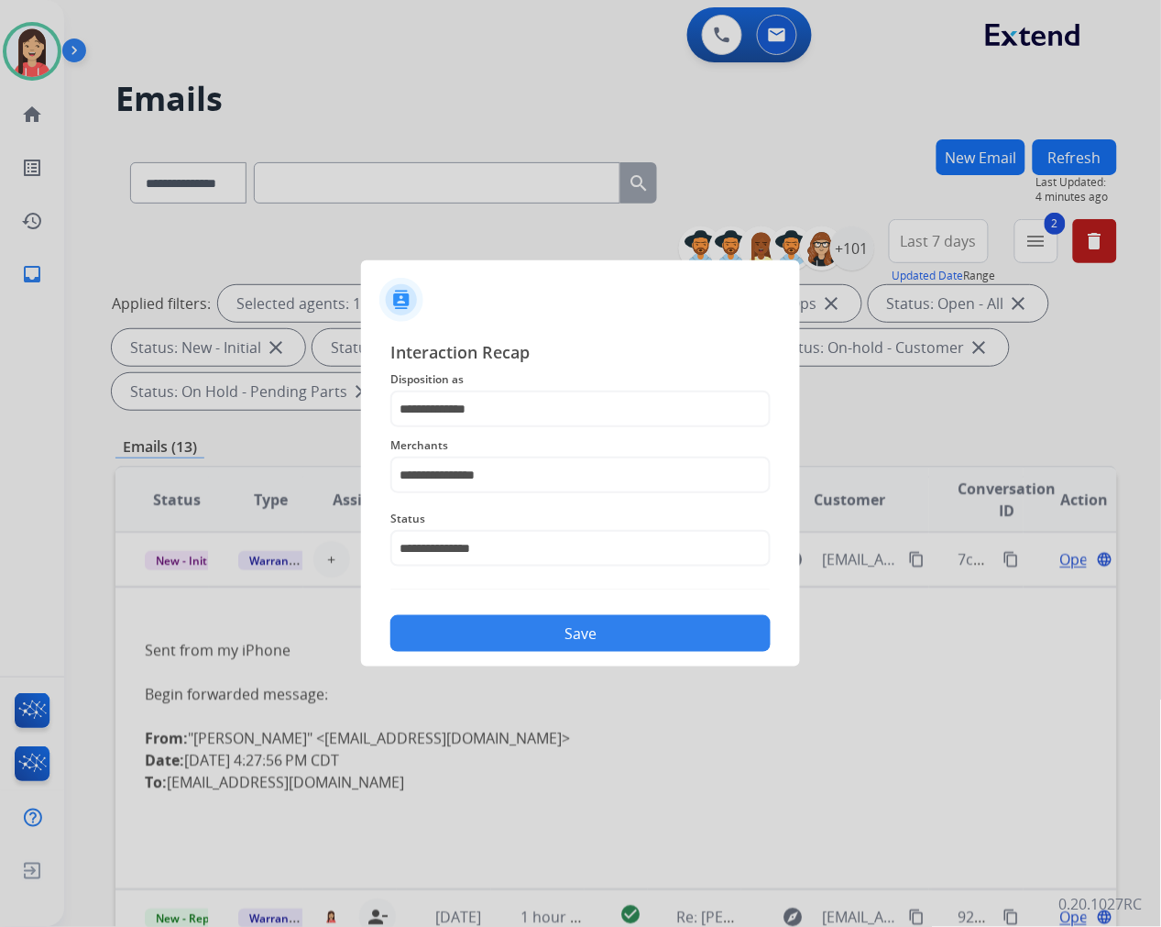
click at [546, 653] on div "**********" at bounding box center [580, 495] width 439 height 342
click at [568, 638] on button "Save" at bounding box center [580, 633] width 380 height 37
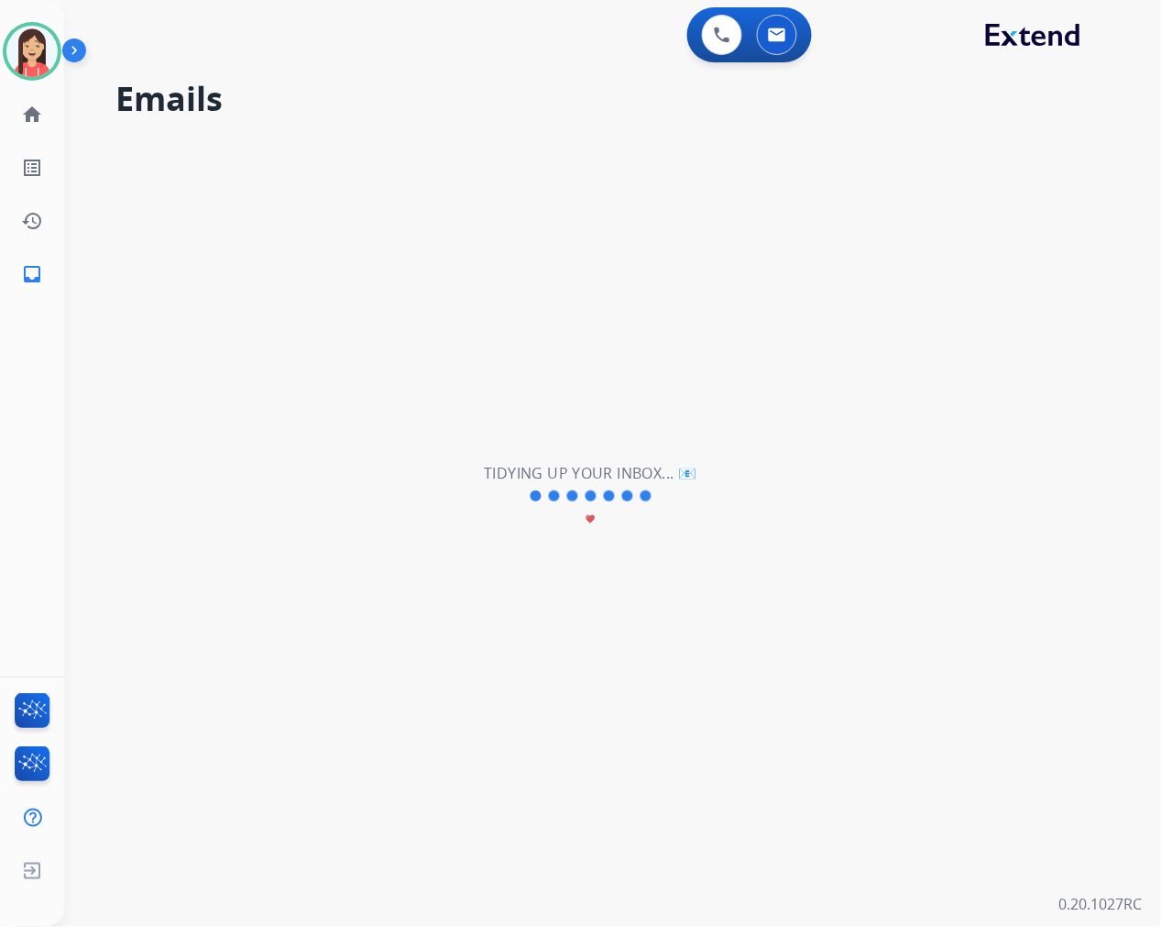
scroll to position [60, 0]
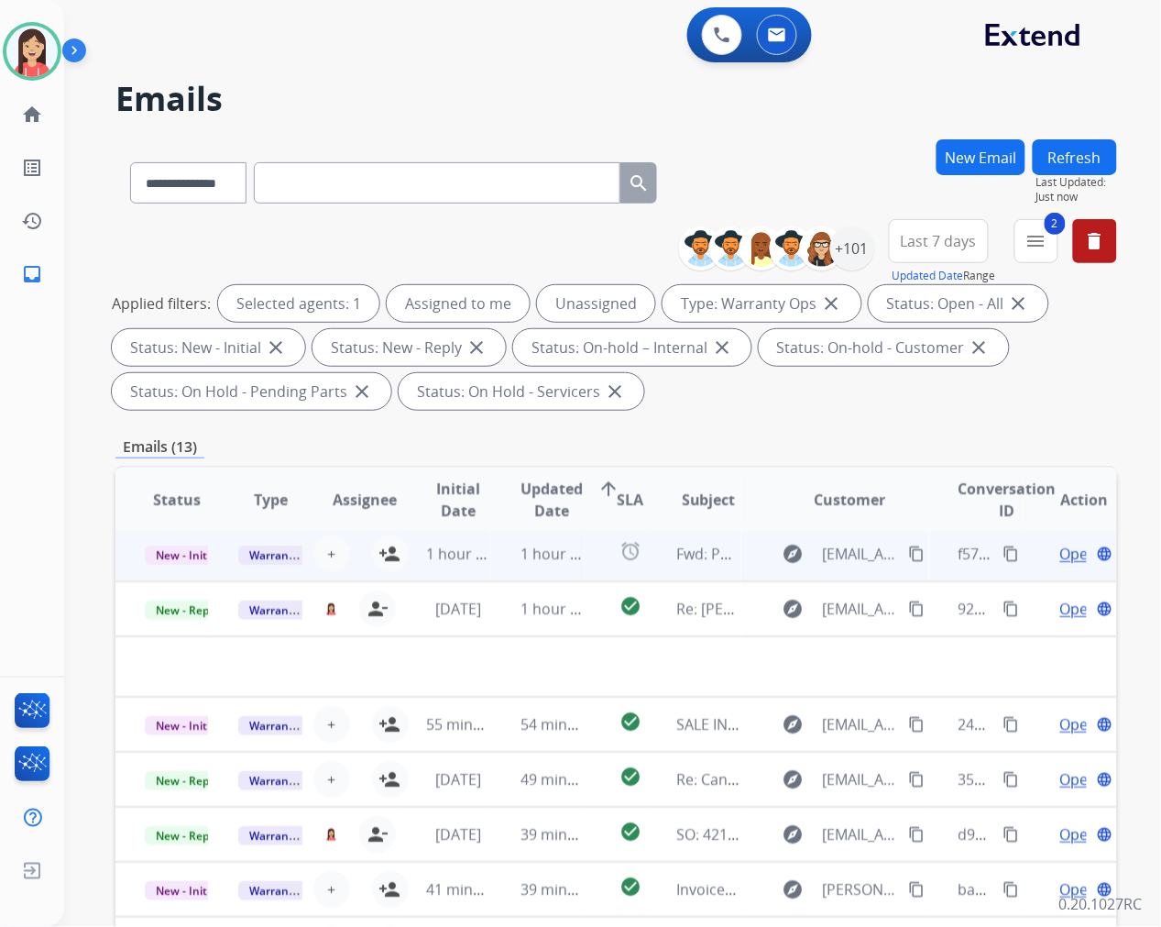
click at [493, 559] on td "1 hour ago" at bounding box center [537, 553] width 93 height 55
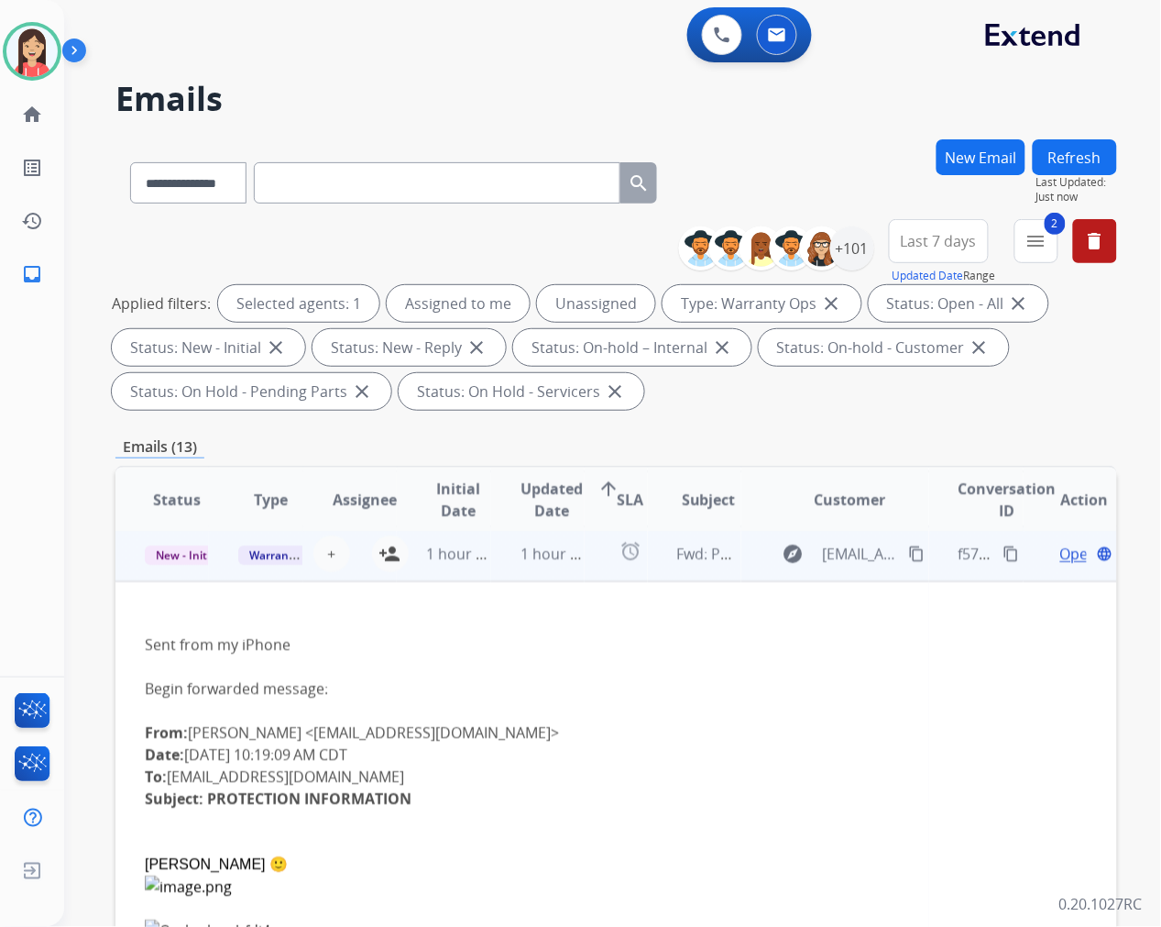
scroll to position [55, 0]
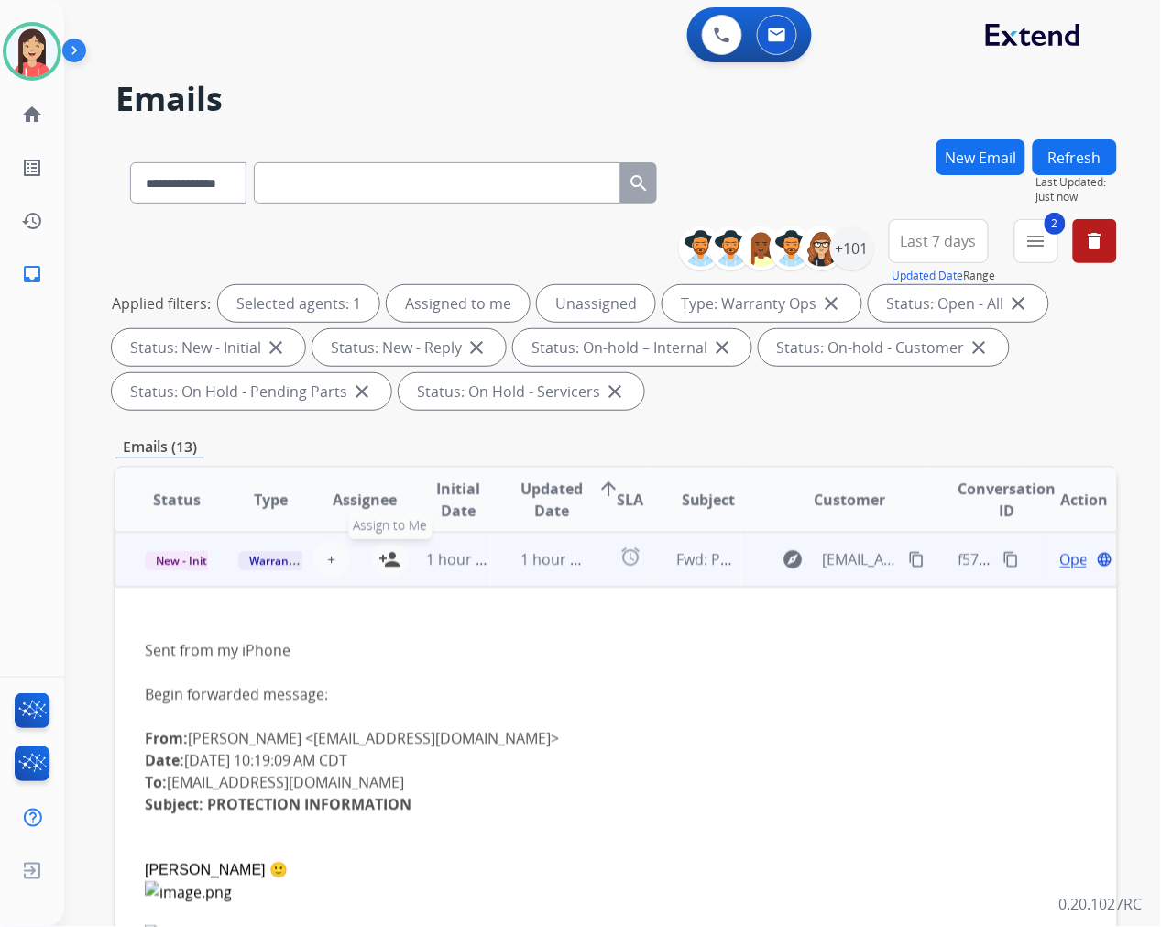
click at [385, 552] on mat-icon "person_add" at bounding box center [390, 559] width 22 height 22
click at [1060, 552] on span "Open" at bounding box center [1079, 559] width 38 height 22
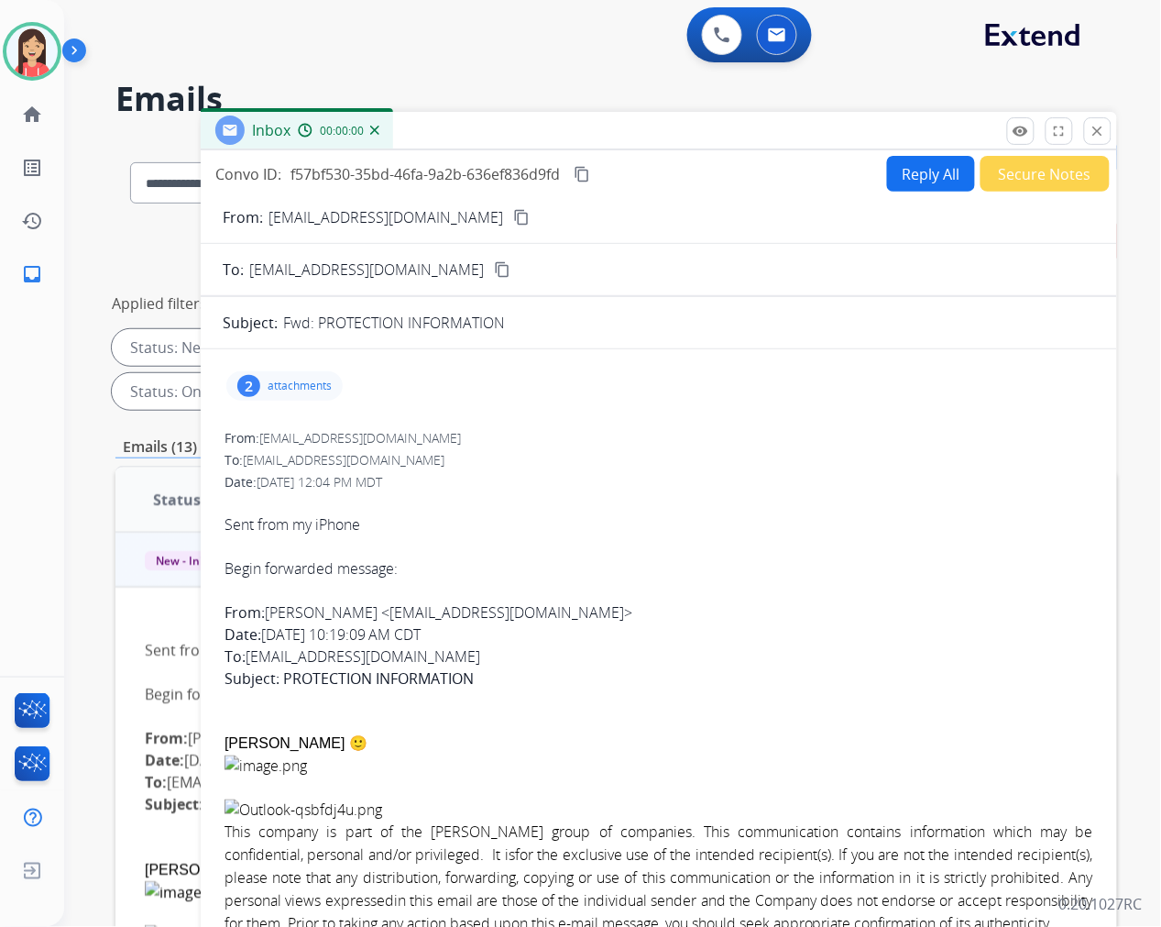
click at [1008, 181] on button "Secure Notes" at bounding box center [1045, 174] width 129 height 36
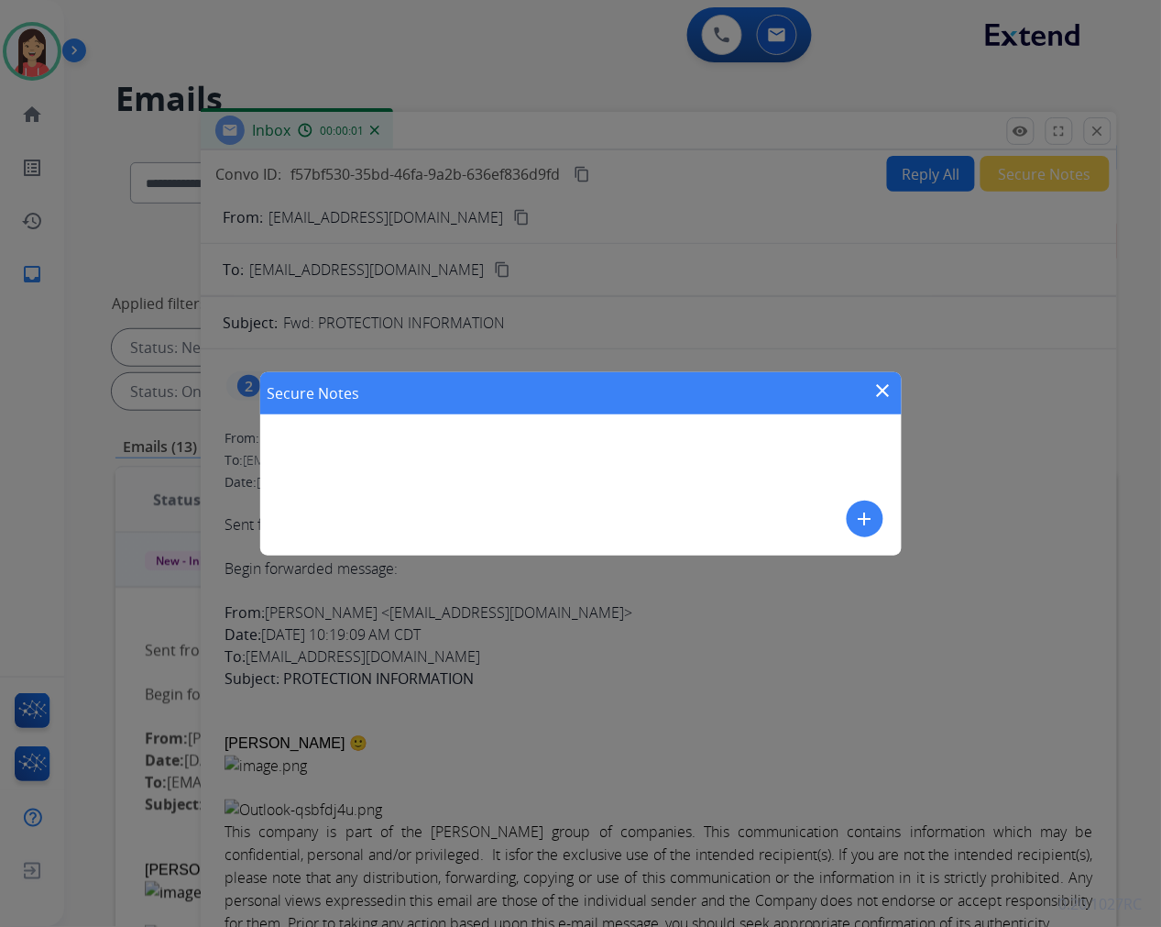
click at [872, 513] on mat-icon "add" at bounding box center [865, 519] width 22 height 22
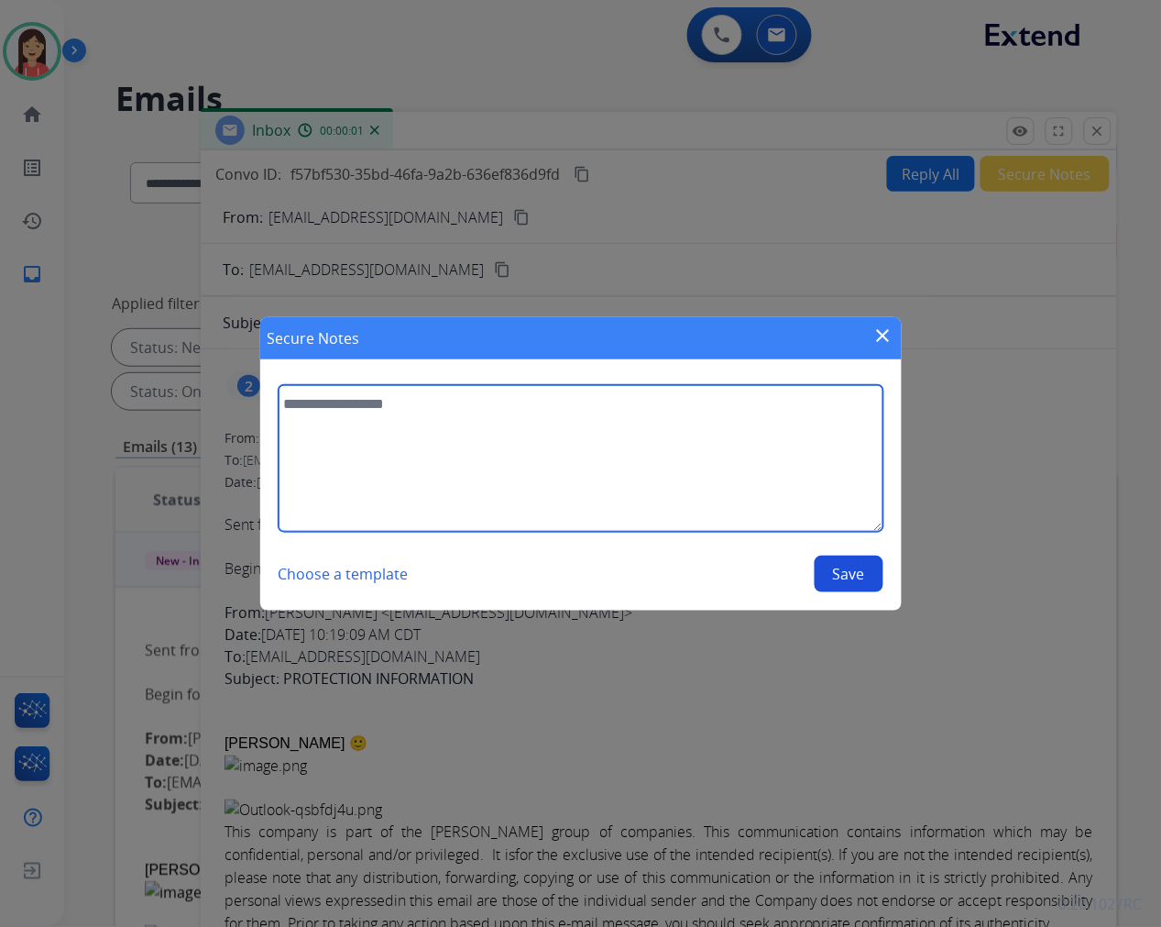
click at [672, 478] on textarea at bounding box center [581, 458] width 605 height 147
type textarea "**********"
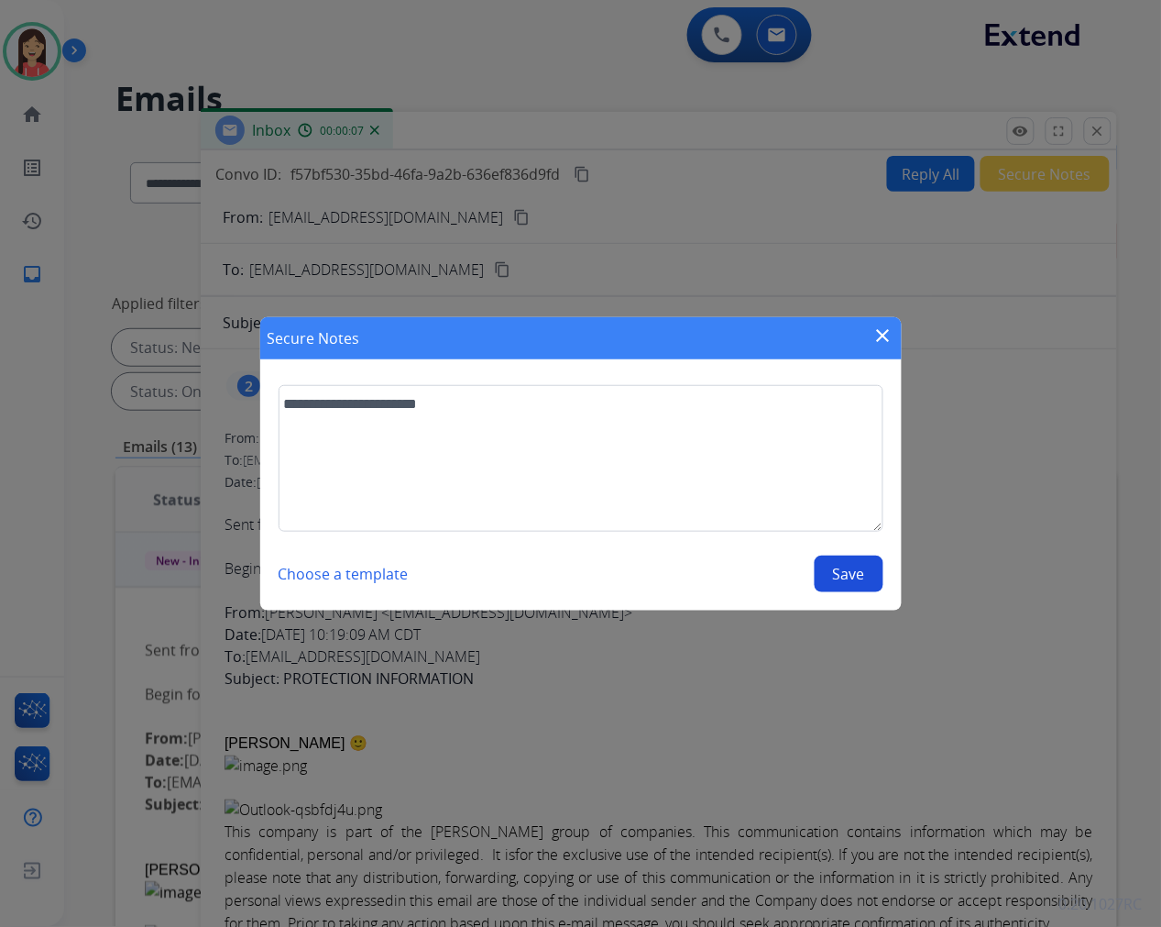
click at [846, 573] on button "Save" at bounding box center [849, 573] width 69 height 37
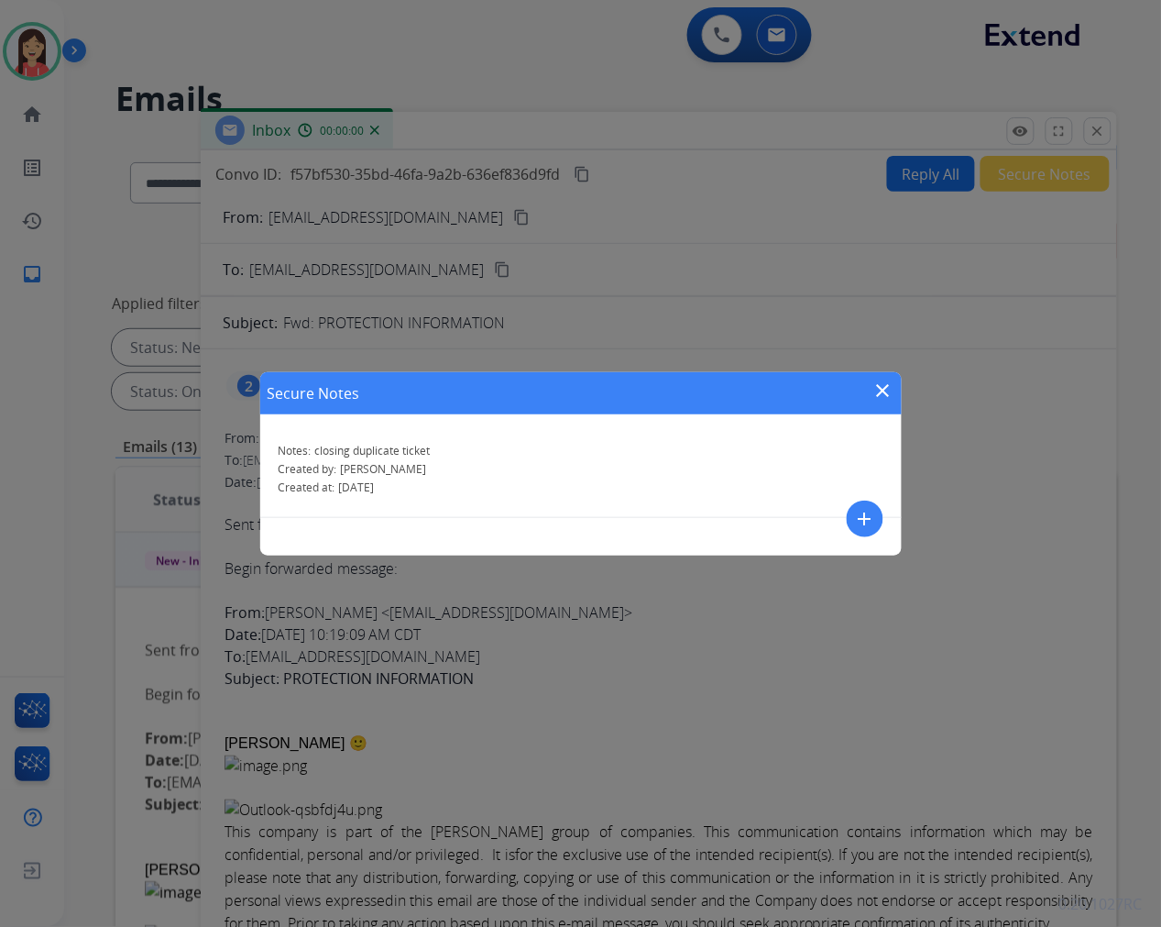
click at [880, 386] on mat-icon "close" at bounding box center [883, 390] width 22 height 22
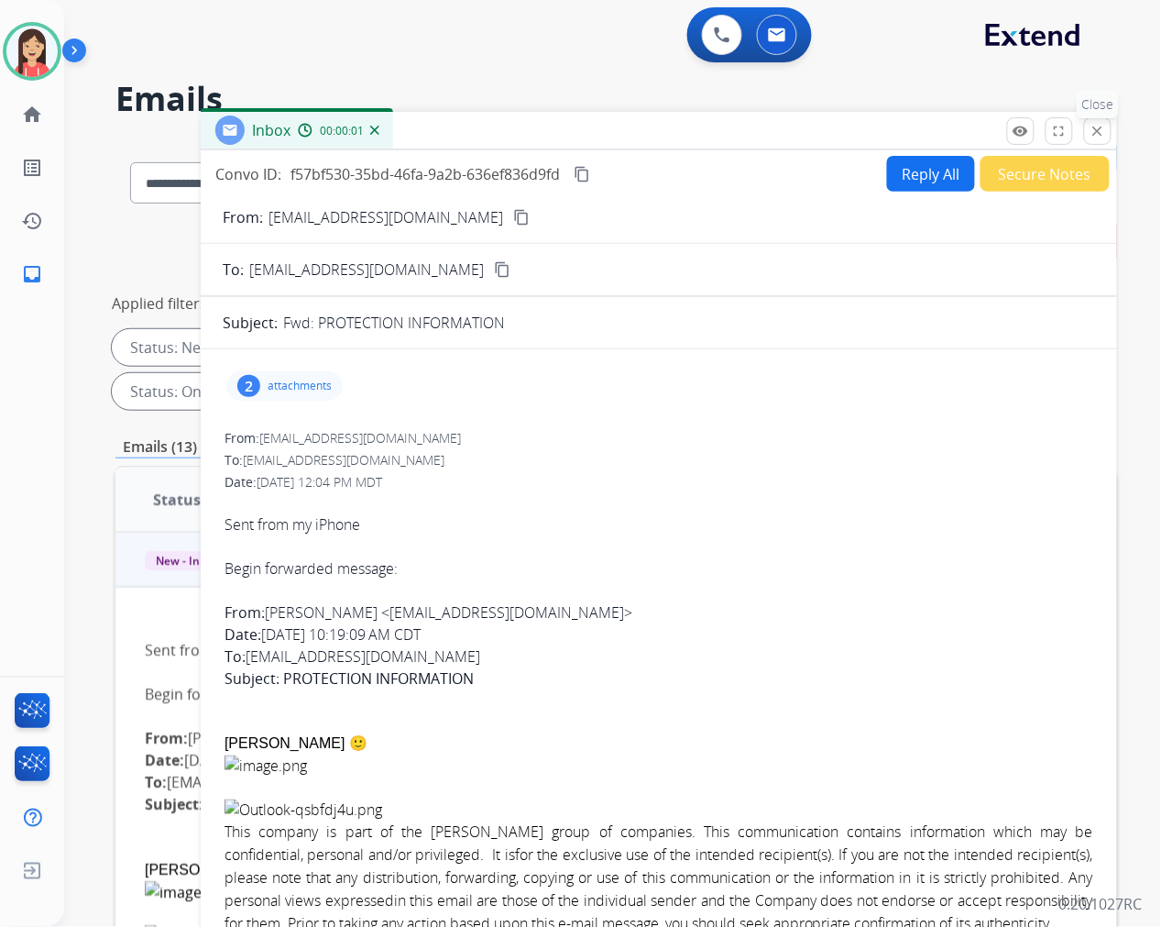
click at [1100, 135] on mat-icon "close" at bounding box center [1098, 131] width 16 height 16
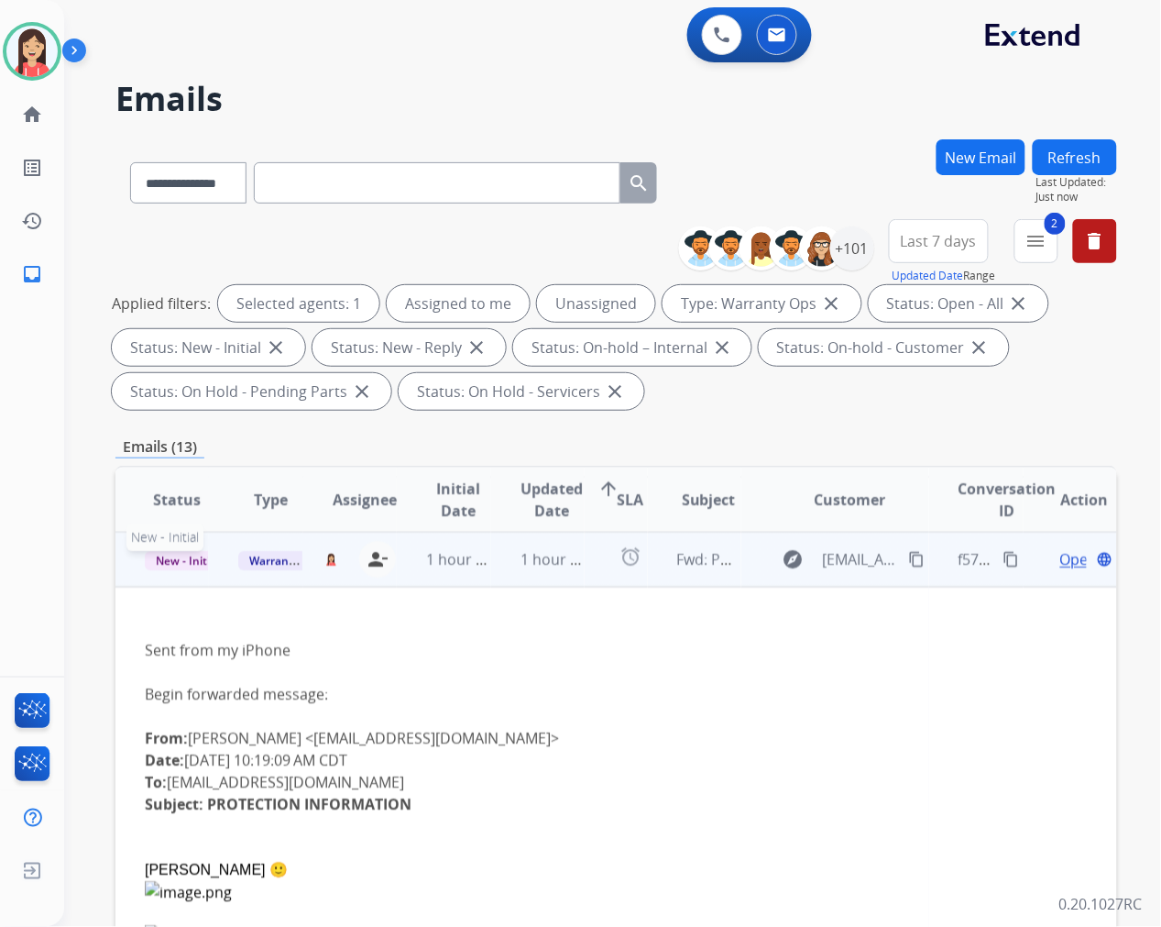
click at [172, 557] on span "New - Initial" at bounding box center [187, 560] width 85 height 19
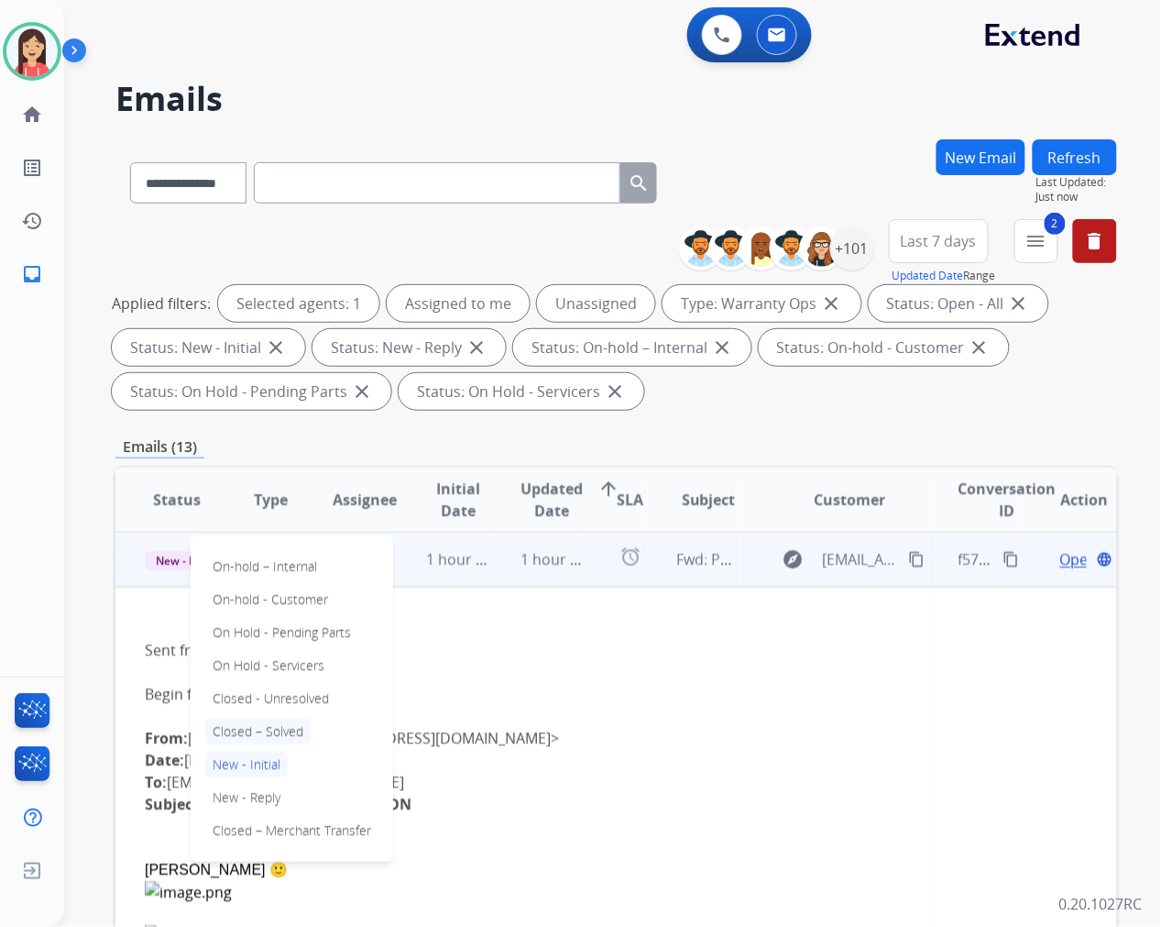
click at [257, 728] on p "Closed – Solved" at bounding box center [257, 731] width 105 height 26
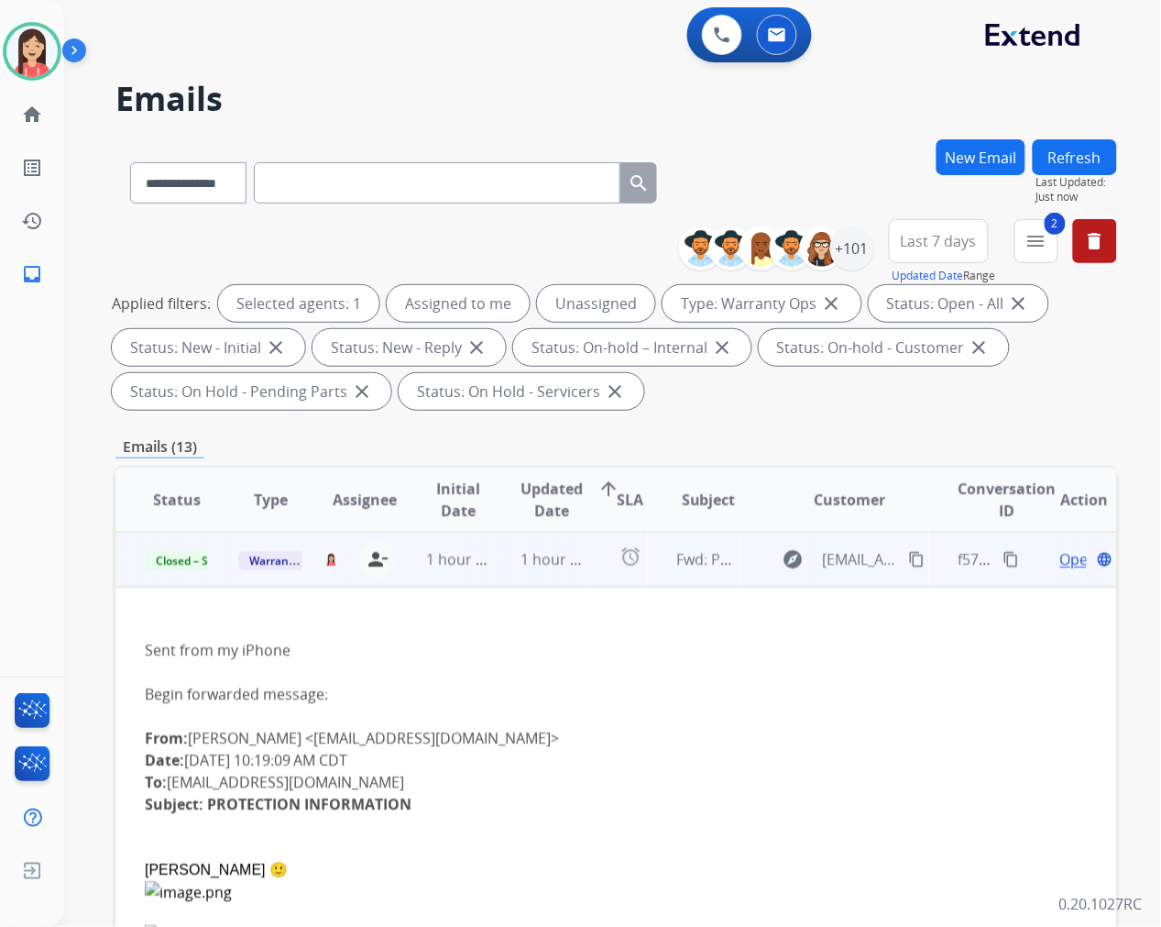
click at [497, 577] on td "1 hour ago" at bounding box center [537, 559] width 93 height 55
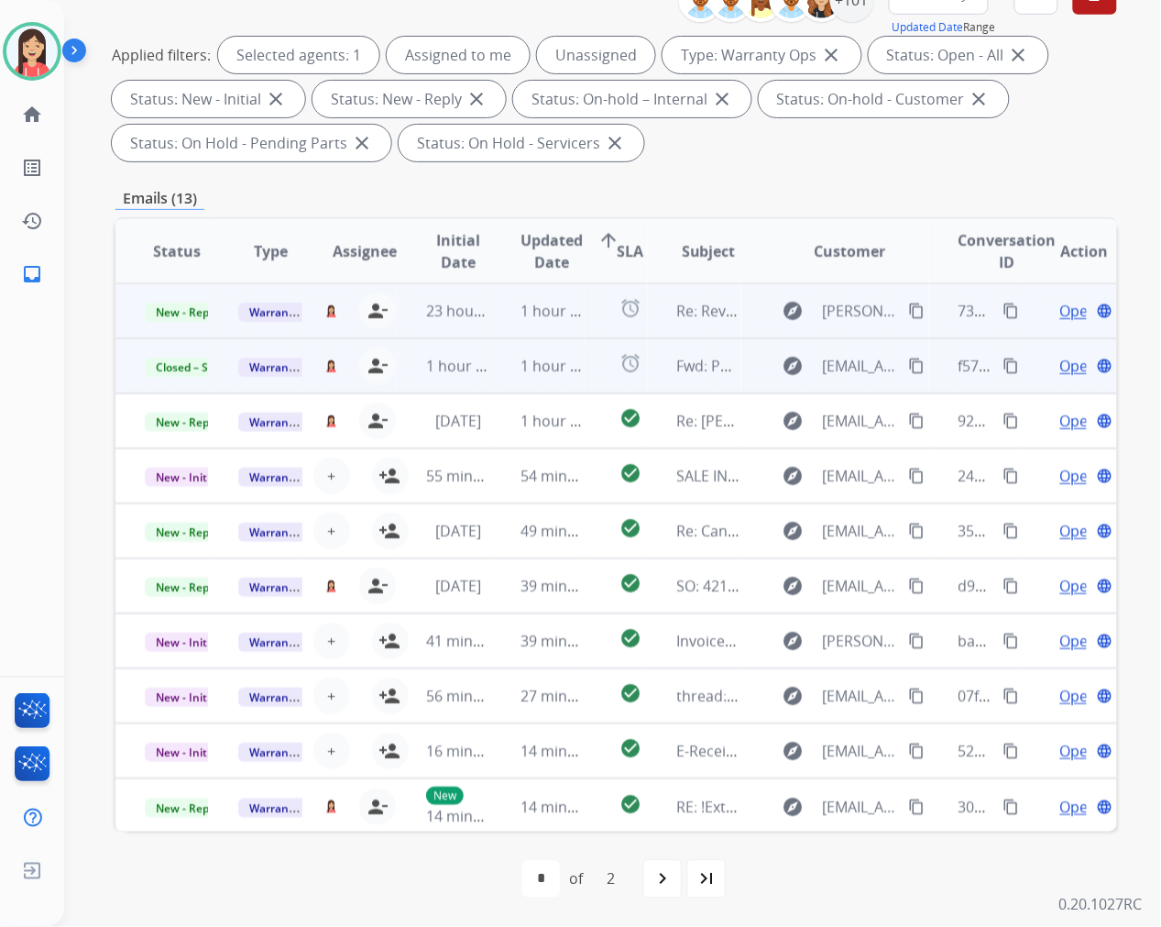
scroll to position [0, 0]
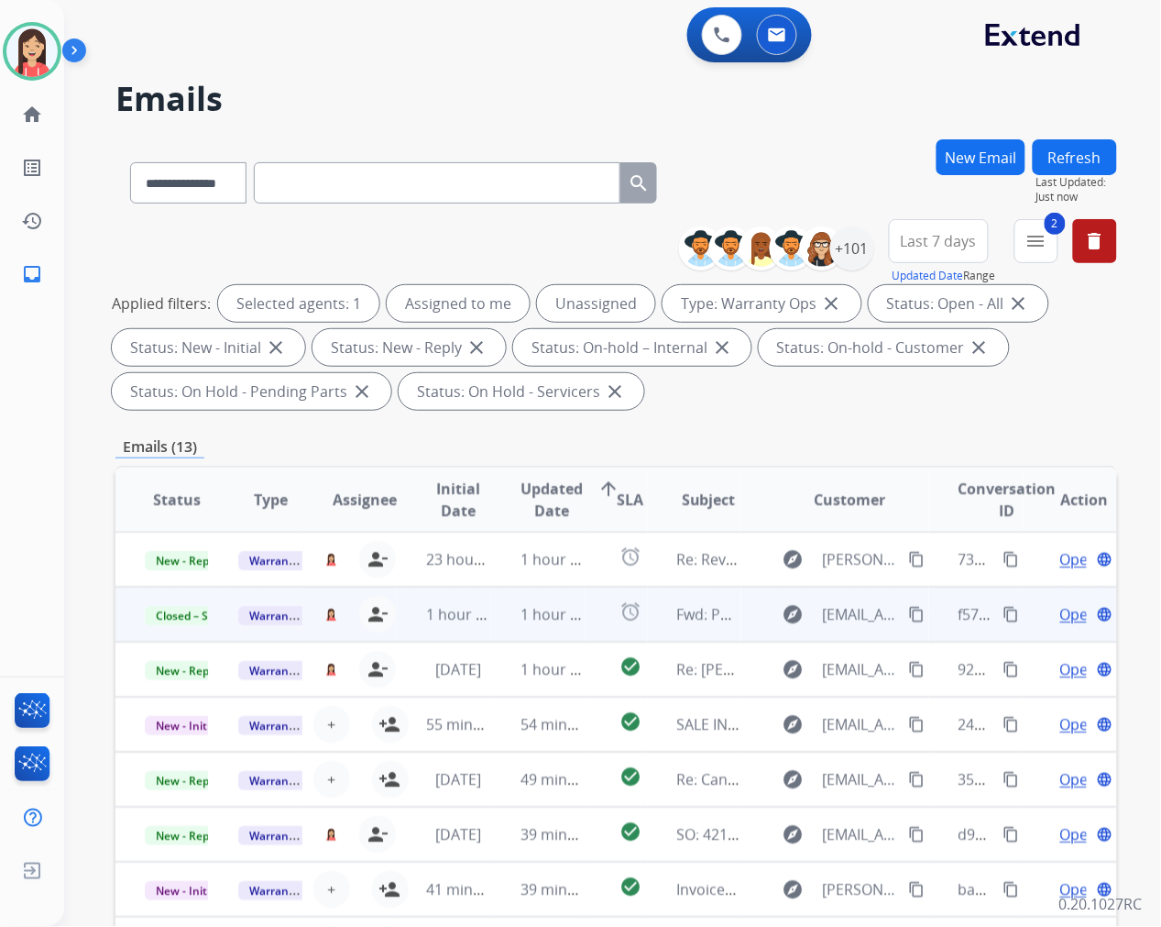
click at [1069, 159] on button "Refresh" at bounding box center [1075, 157] width 84 height 36
click at [491, 625] on td "1 hour ago" at bounding box center [537, 614] width 93 height 55
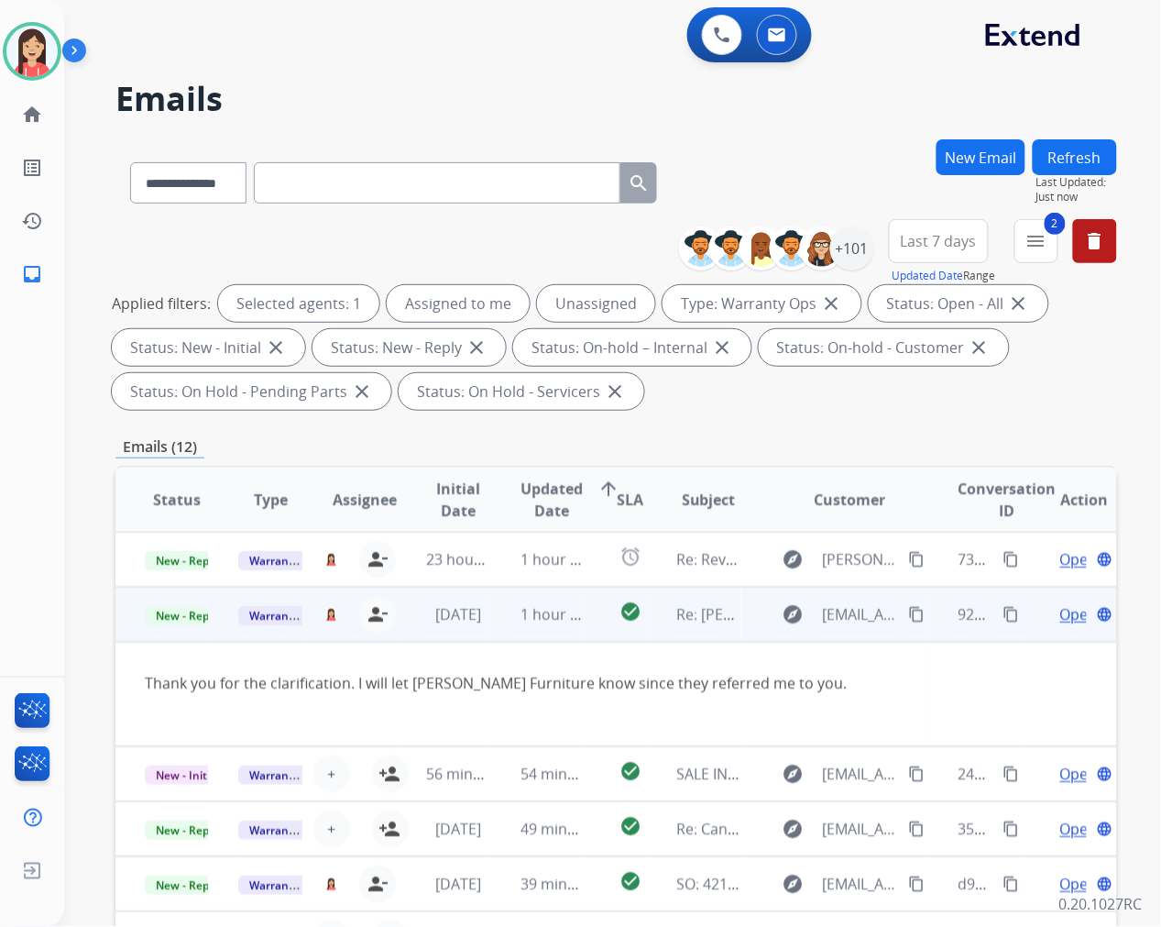
scroll to position [55, 0]
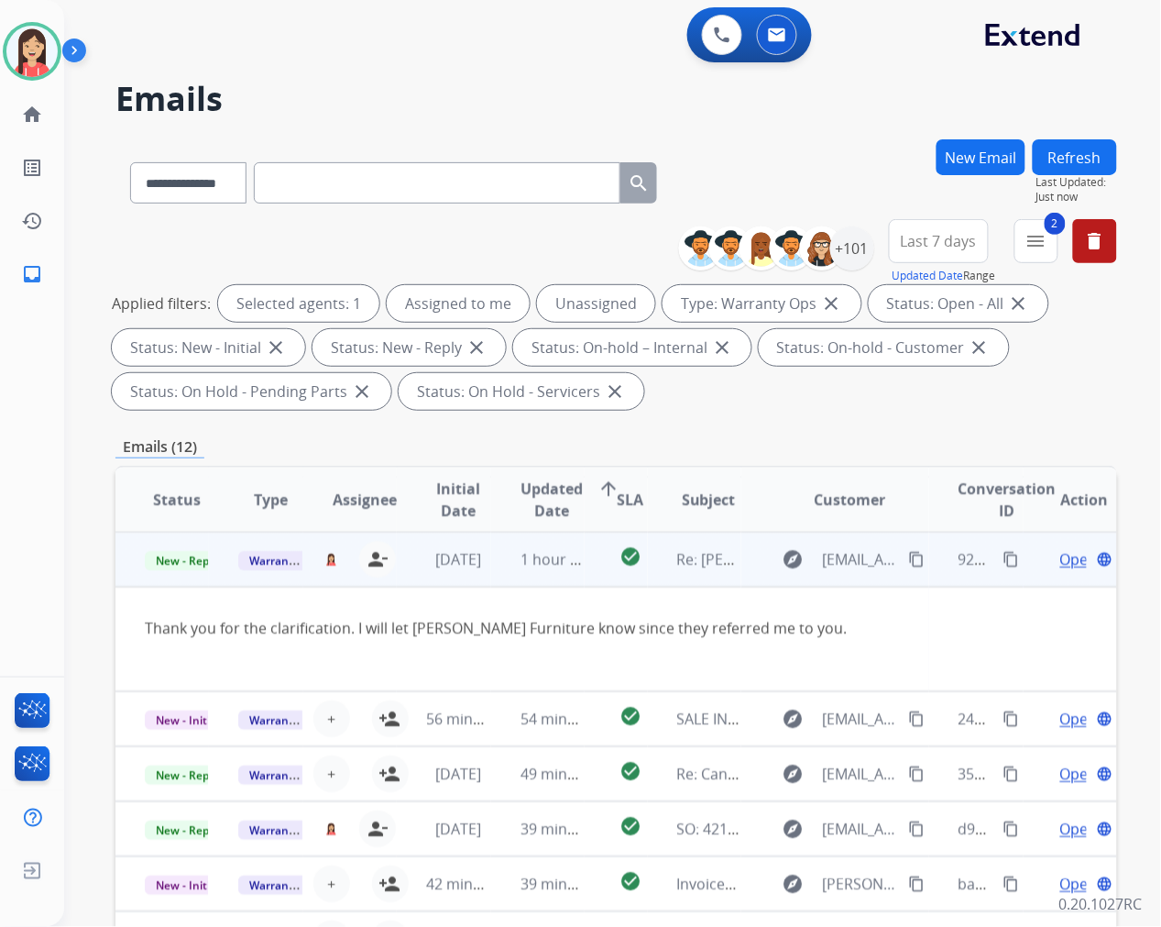
click at [1060, 553] on span "Open" at bounding box center [1079, 559] width 38 height 22
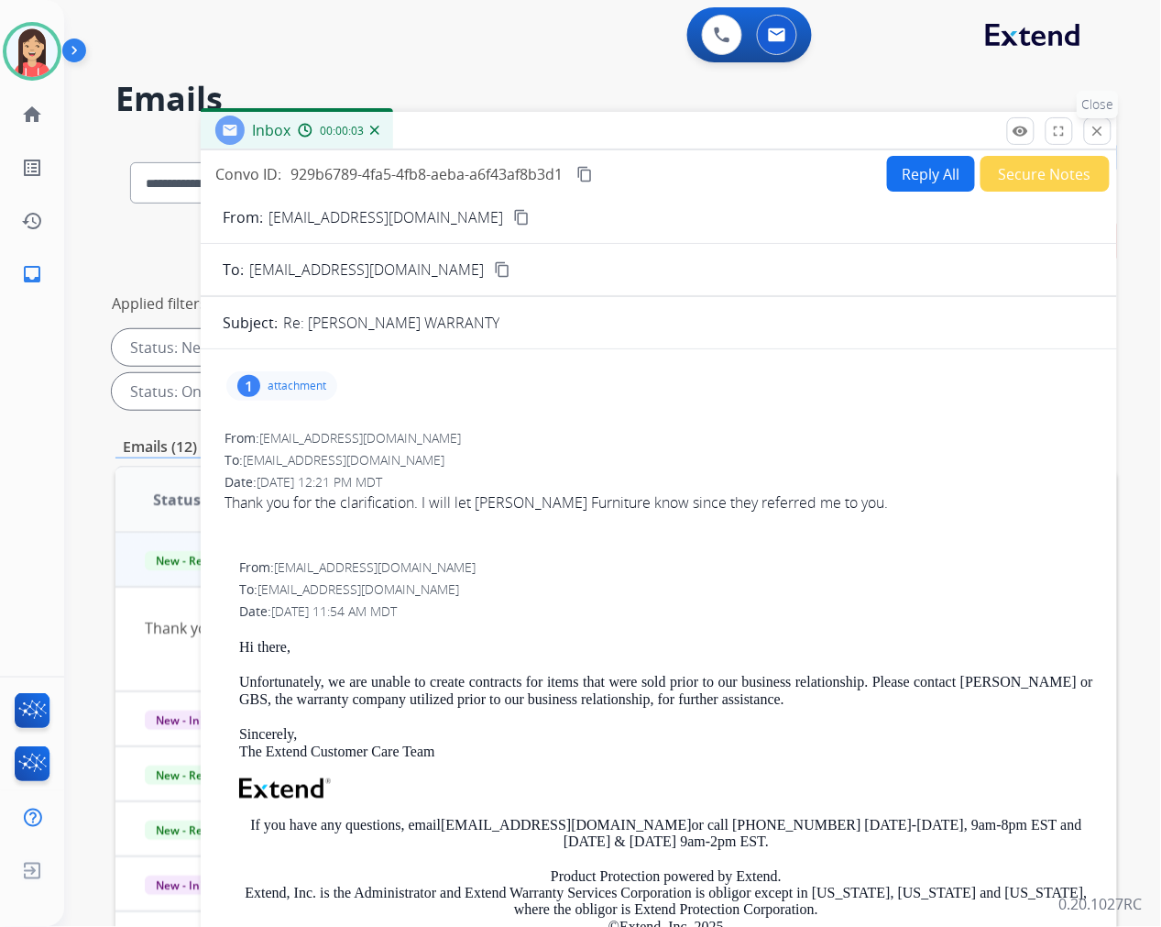
click at [1102, 138] on mat-icon "close" at bounding box center [1098, 131] width 16 height 16
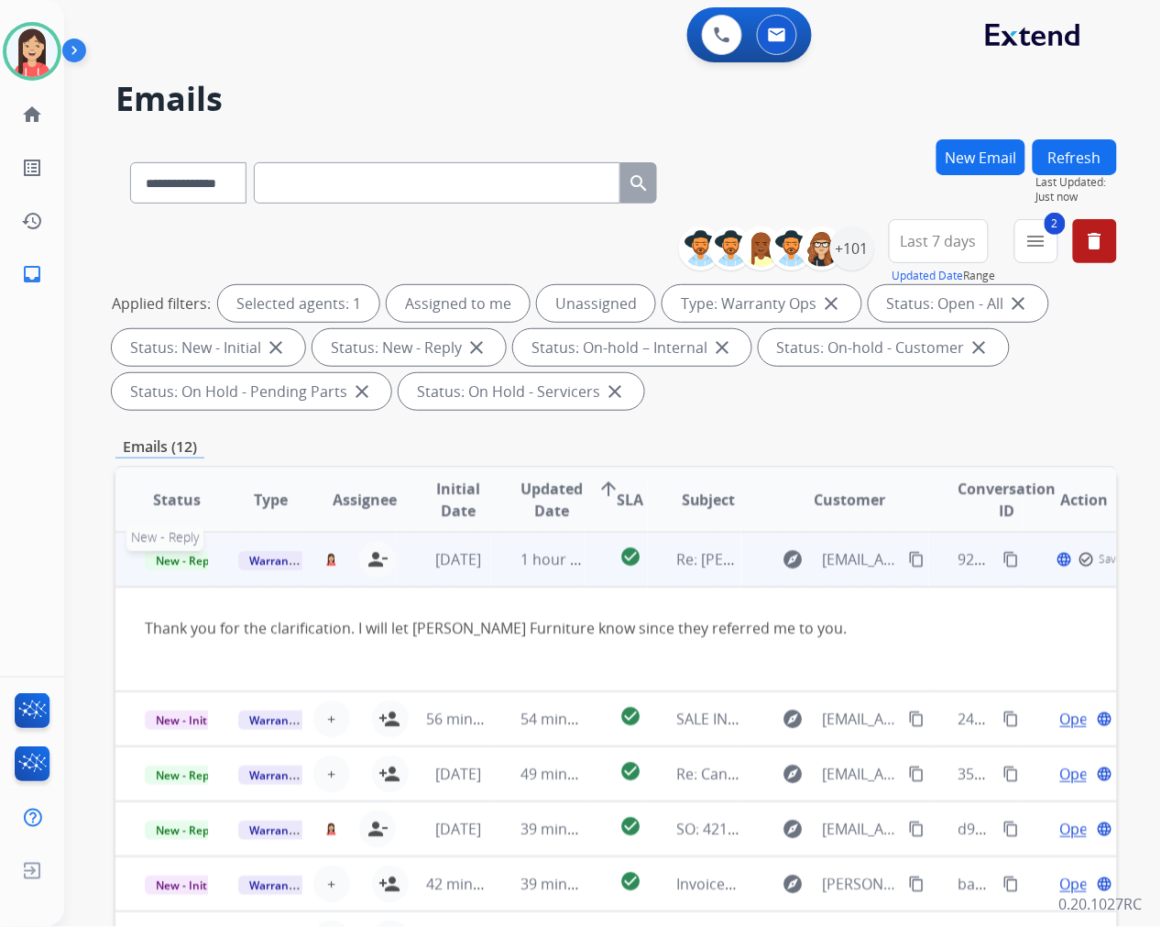
click at [190, 557] on span "New - Reply" at bounding box center [186, 560] width 83 height 19
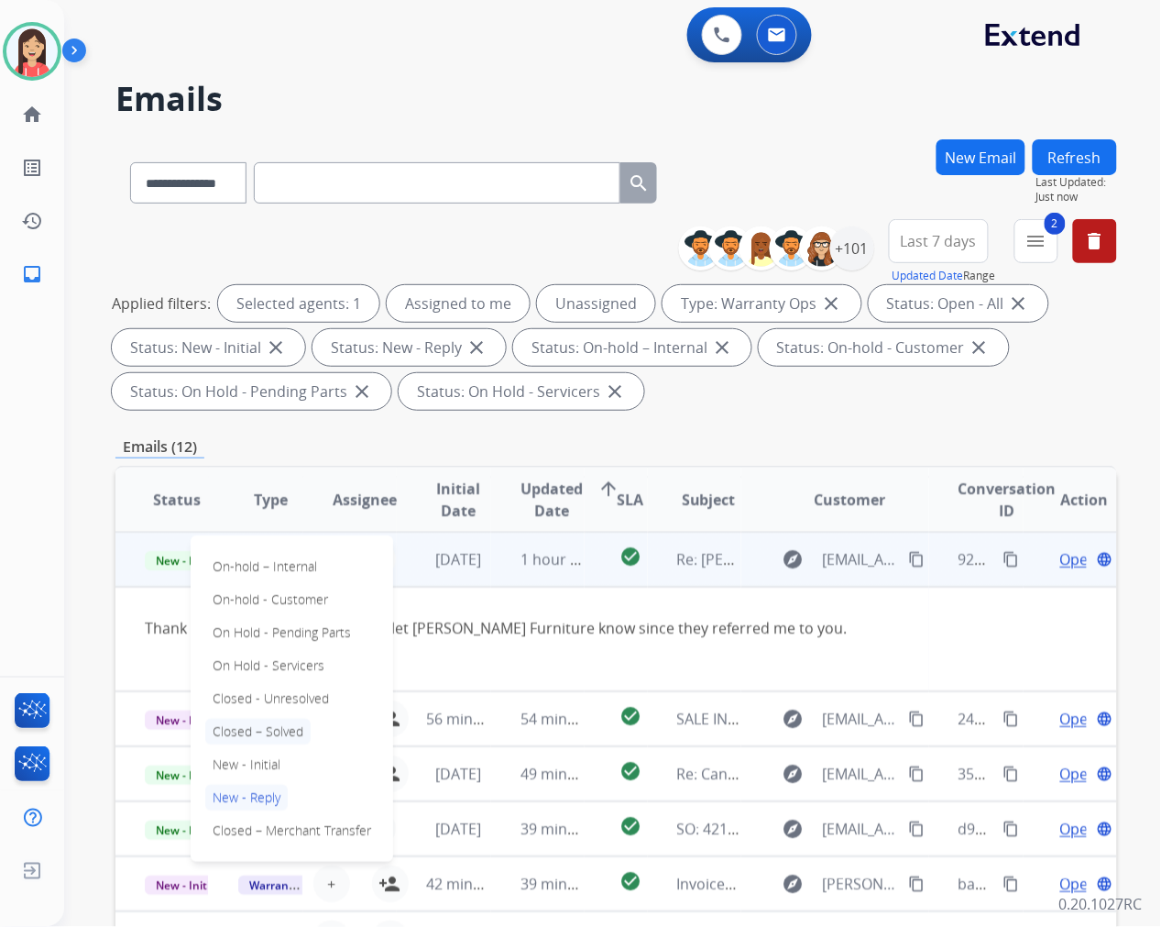
click at [297, 727] on p "Closed – Solved" at bounding box center [257, 731] width 105 height 26
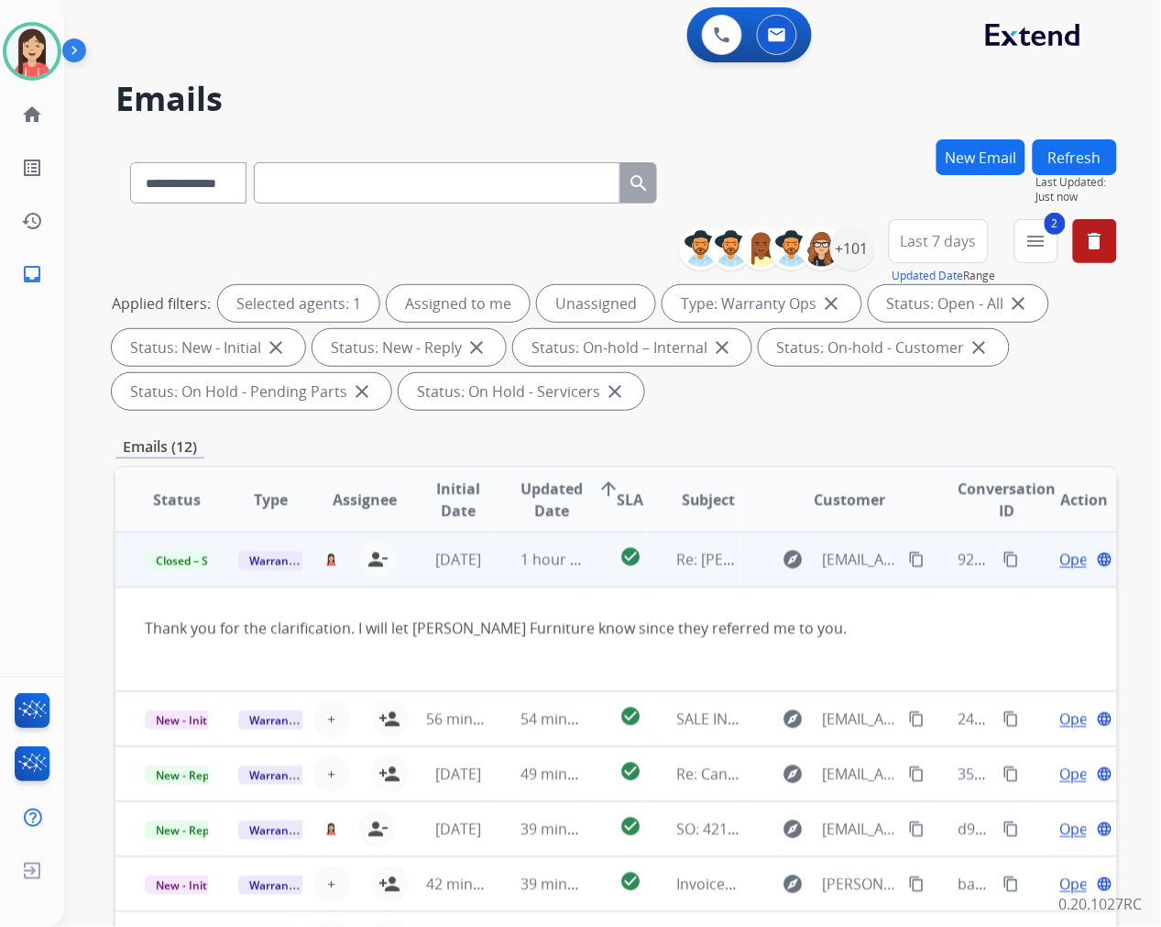
click at [481, 573] on td "6 days ago" at bounding box center [443, 559] width 93 height 55
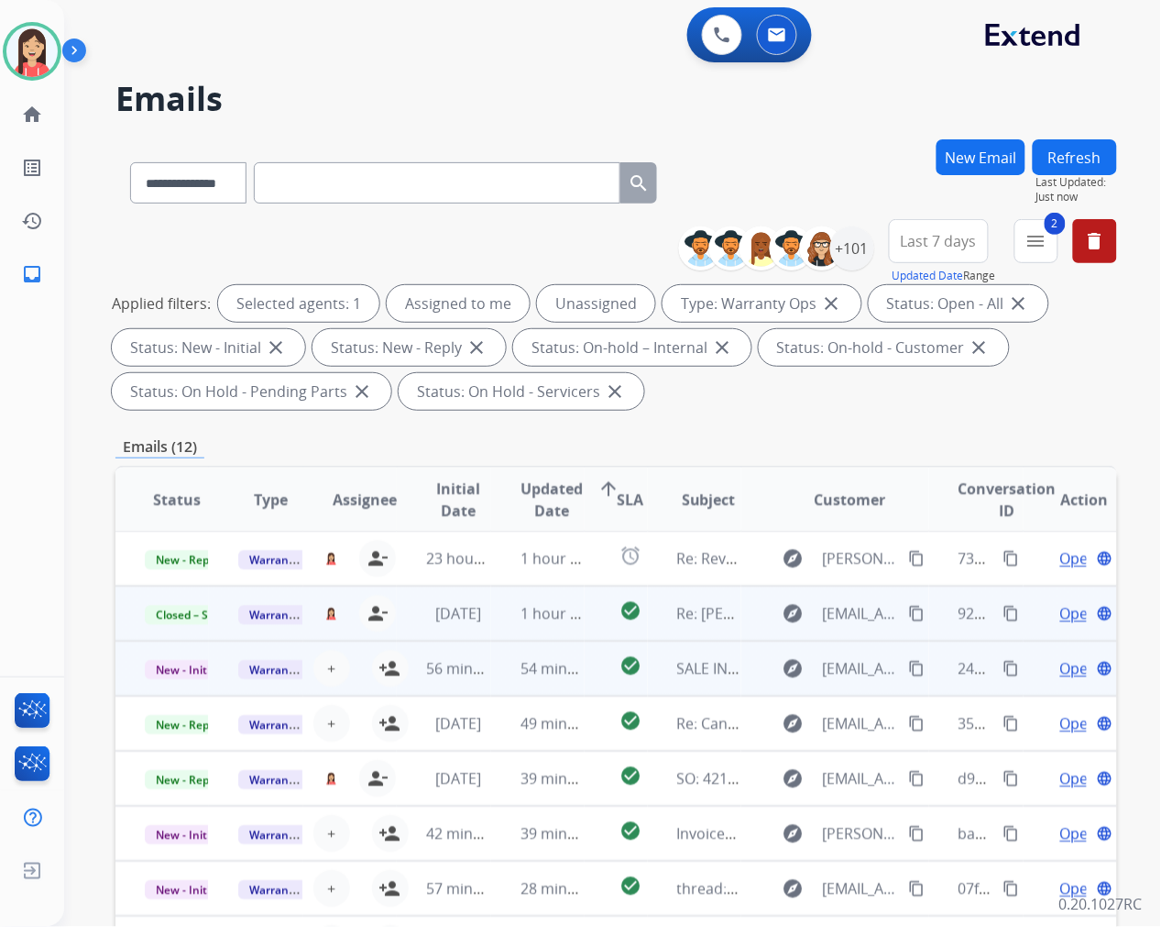
click at [498, 676] on td "54 minutes ago" at bounding box center [537, 668] width 93 height 55
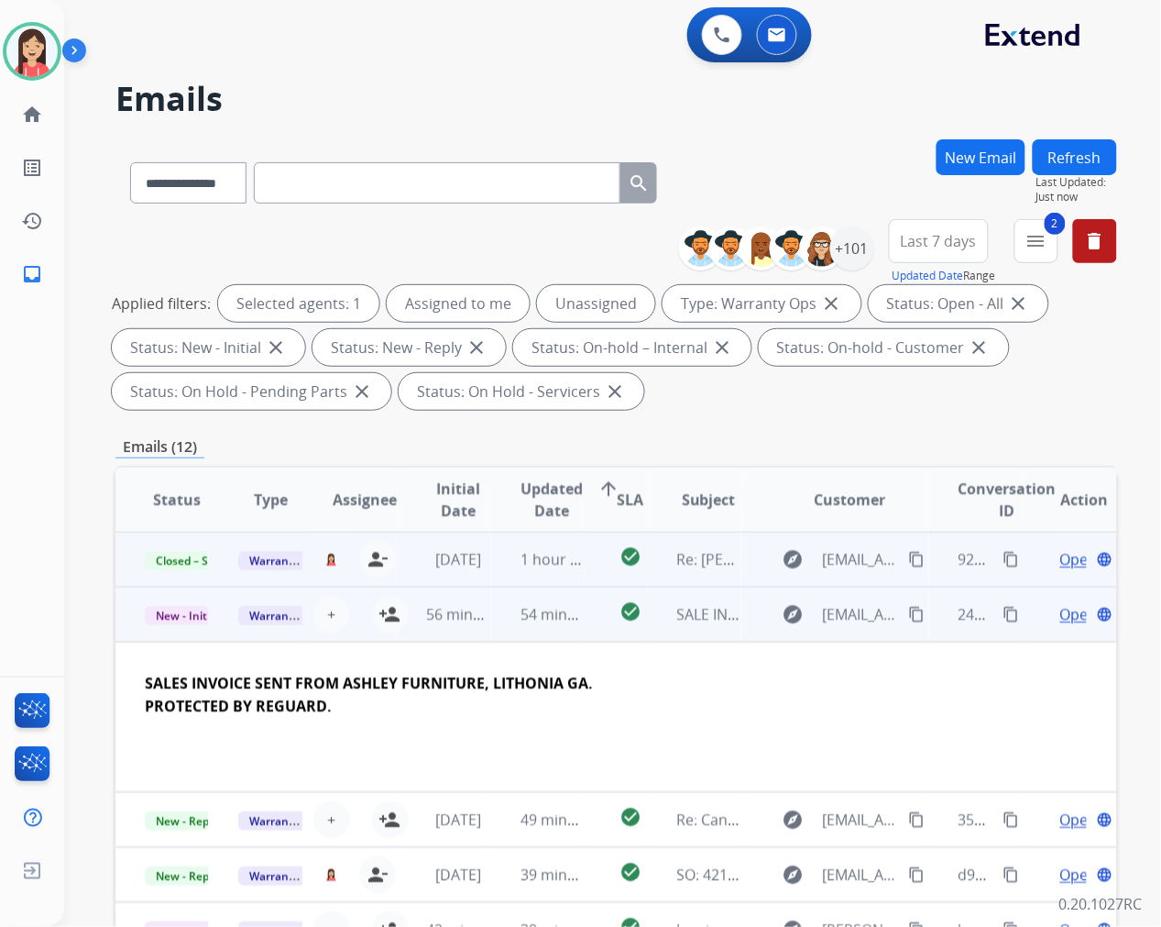
scroll to position [110, 0]
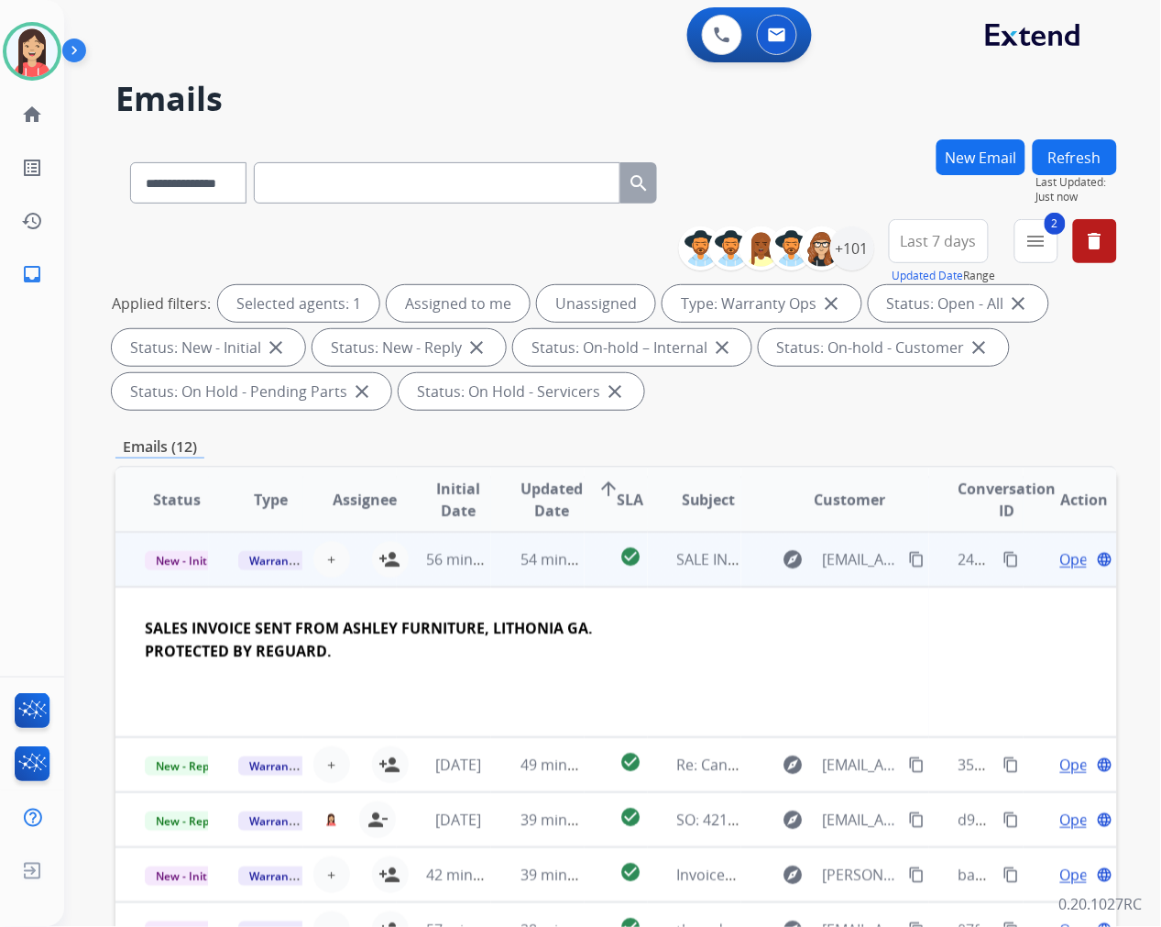
click at [1060, 555] on span "Open" at bounding box center [1079, 559] width 38 height 22
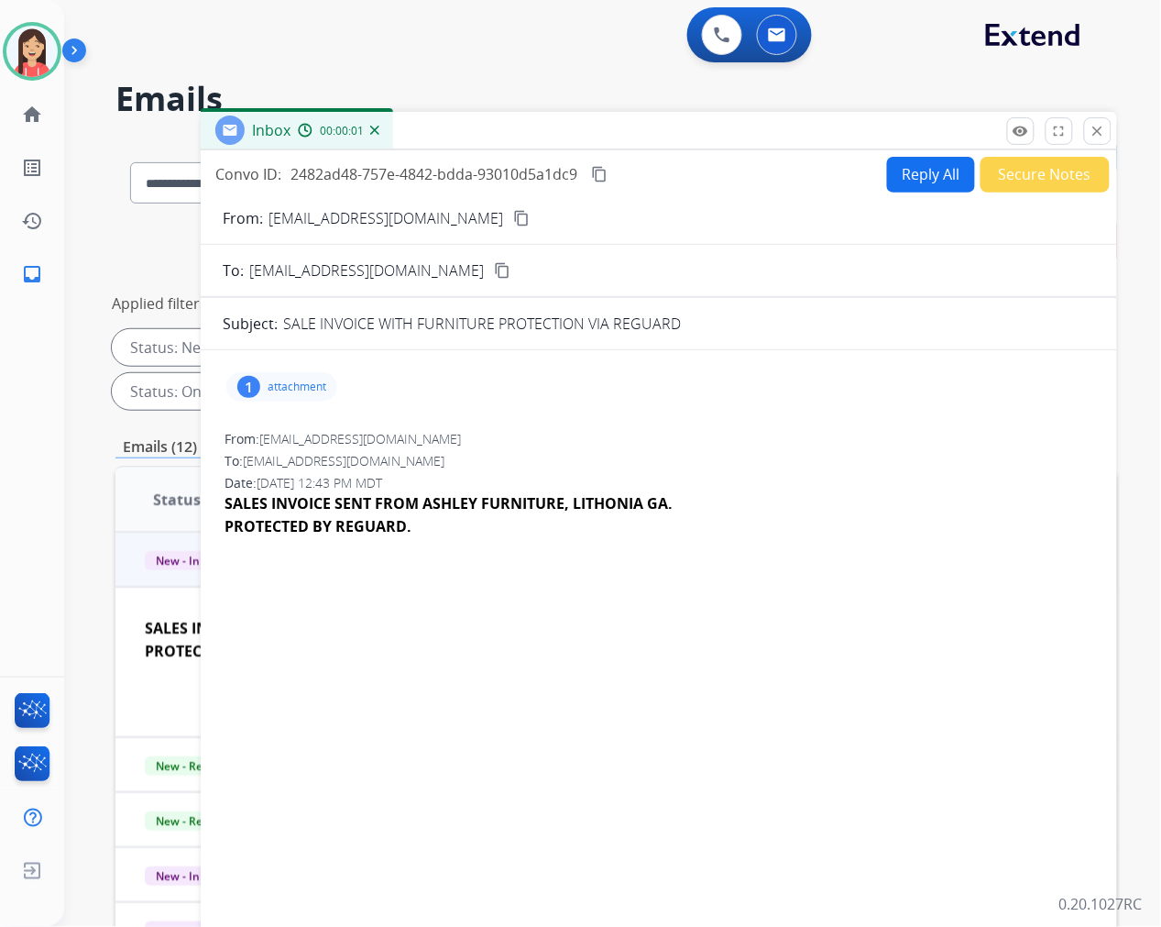
click at [303, 385] on p "attachment" at bounding box center [297, 386] width 59 height 15
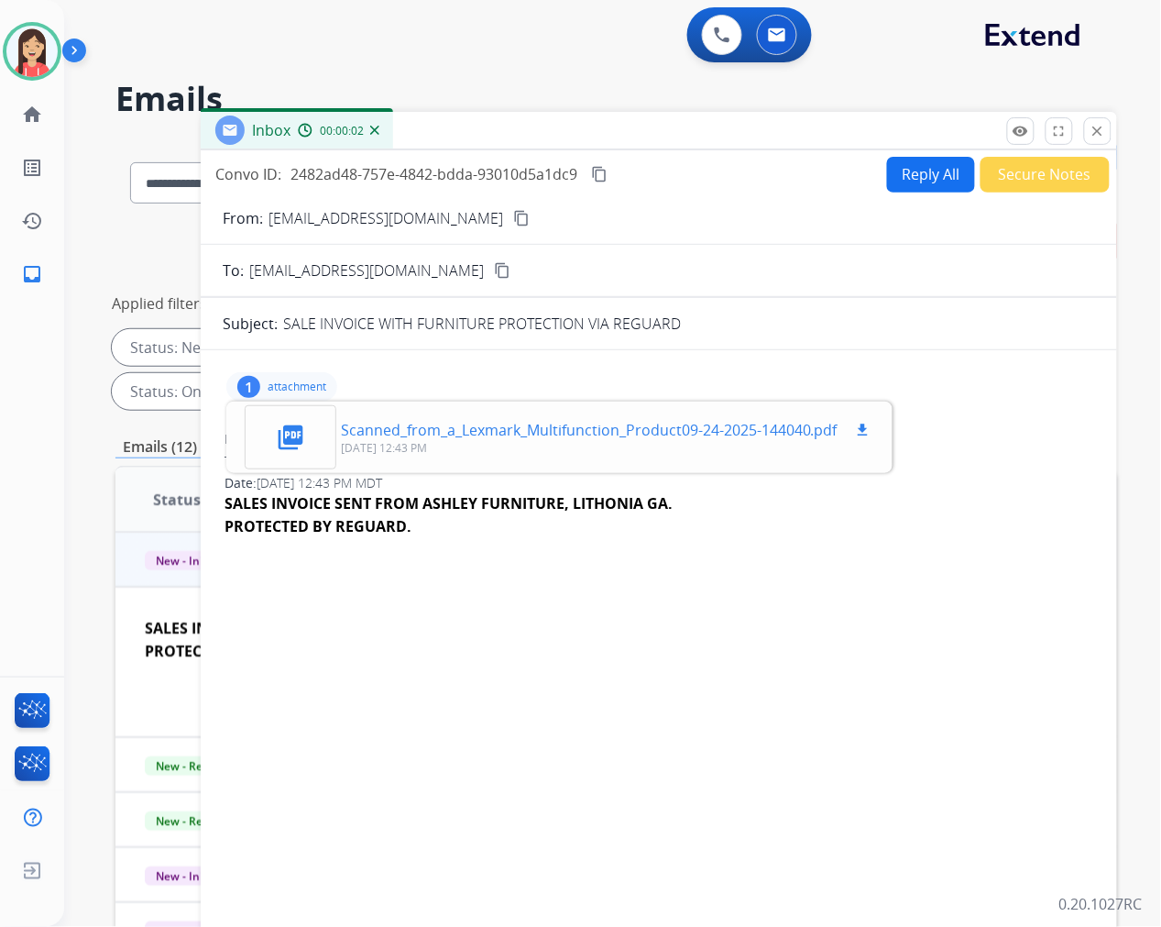
click at [858, 423] on mat-icon "download" at bounding box center [863, 430] width 16 height 16
click at [898, 170] on button "Reply All" at bounding box center [931, 175] width 88 height 36
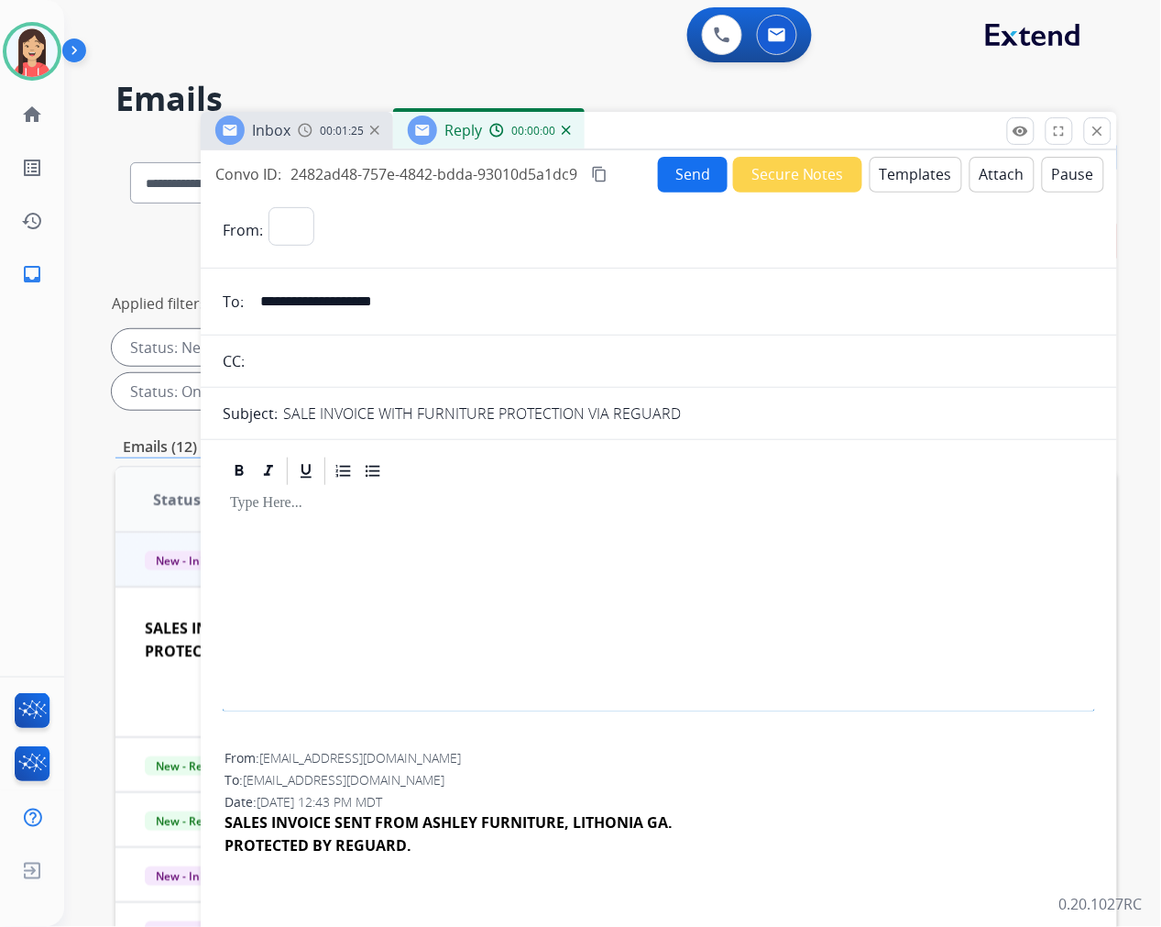
select select "**********"
click at [898, 170] on button "Templates" at bounding box center [916, 175] width 93 height 36
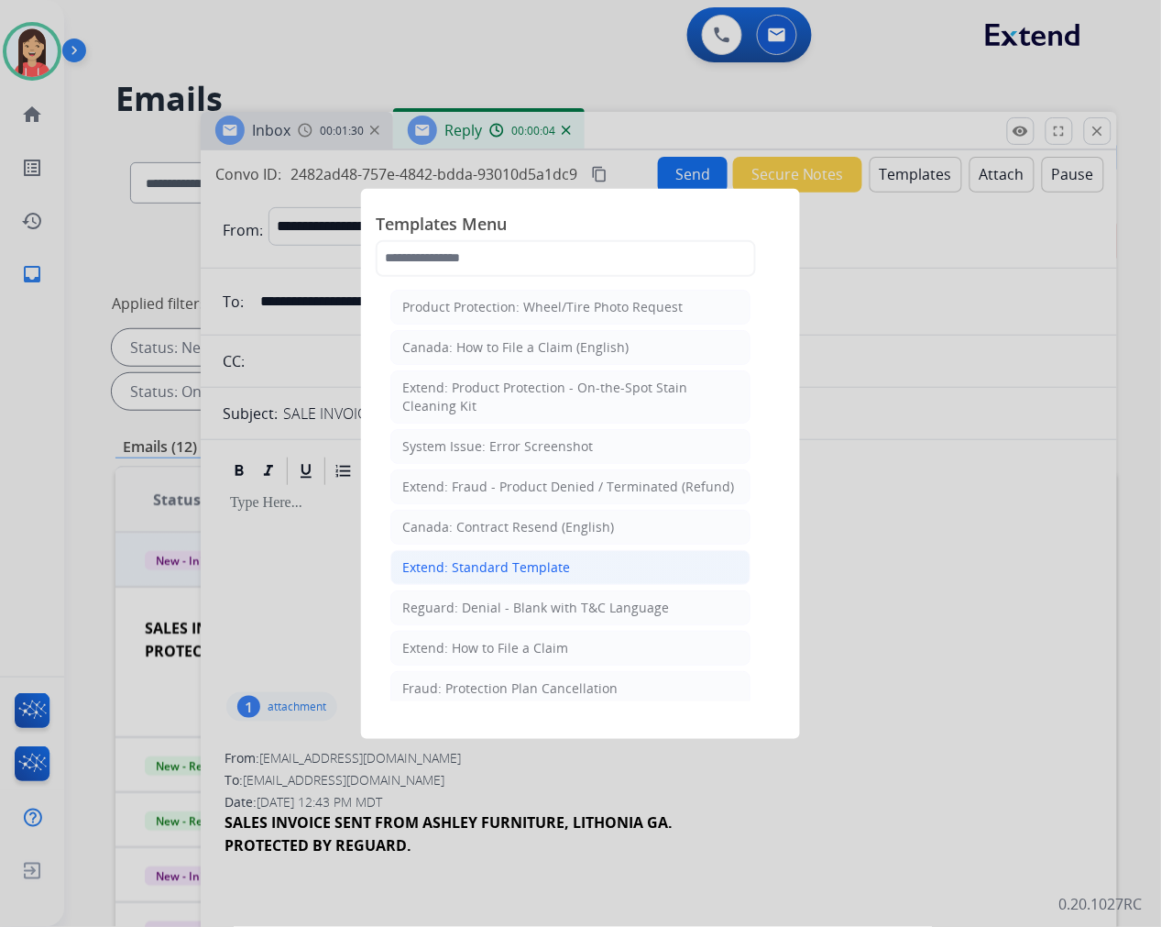
click at [478, 565] on div "Extend: Standard Template" at bounding box center [486, 567] width 168 height 18
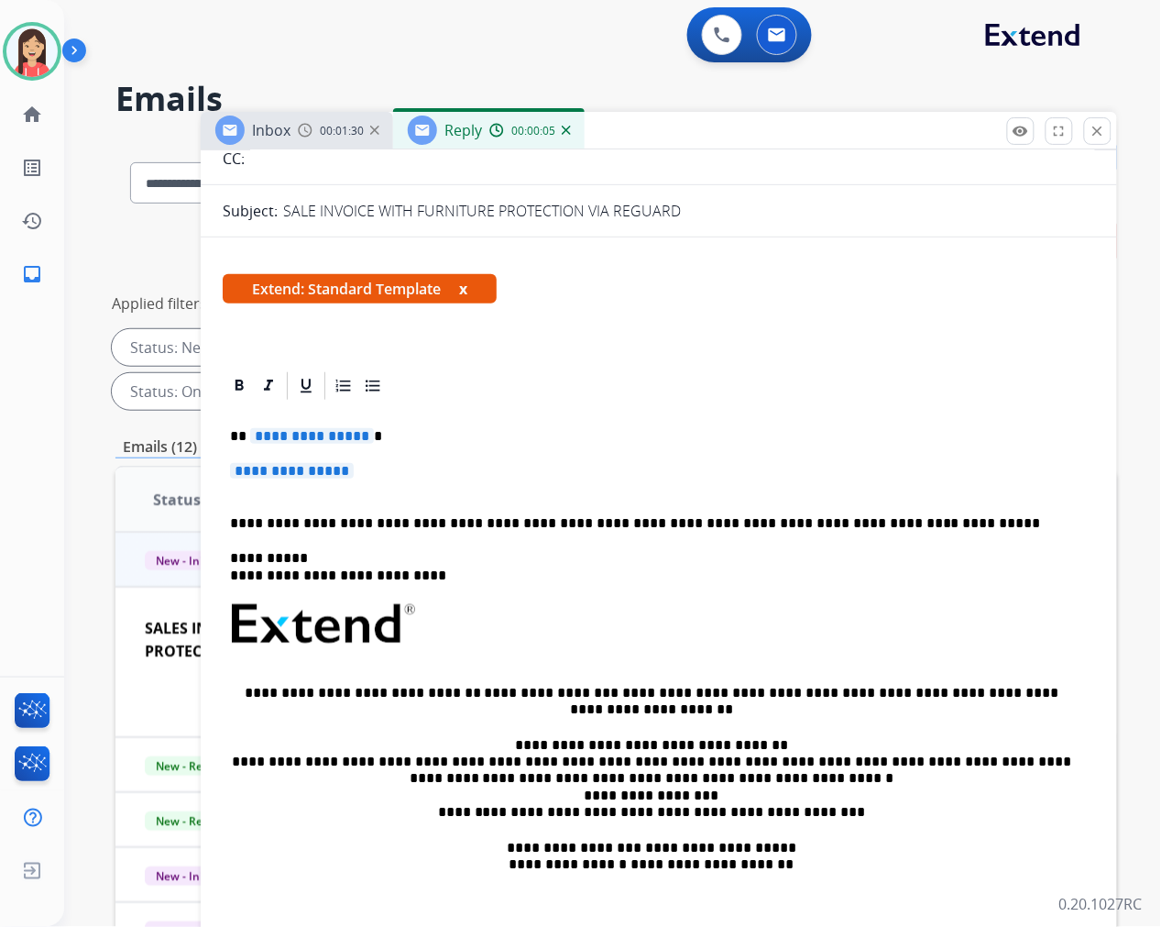
scroll to position [203, 0]
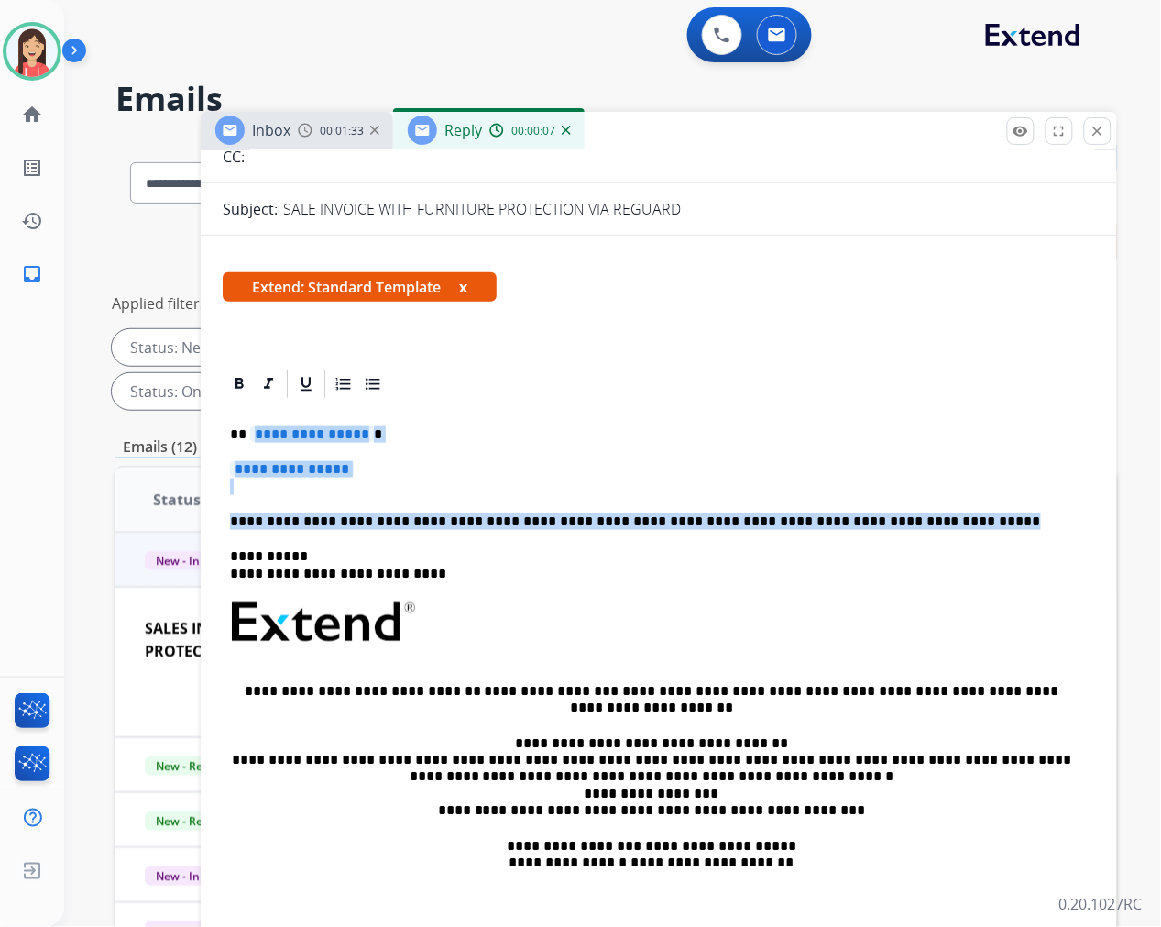
drag, startPoint x: 251, startPoint y: 433, endPoint x: 899, endPoint y: 509, distance: 652.3
click at [899, 509] on div "**********" at bounding box center [659, 665] width 872 height 530
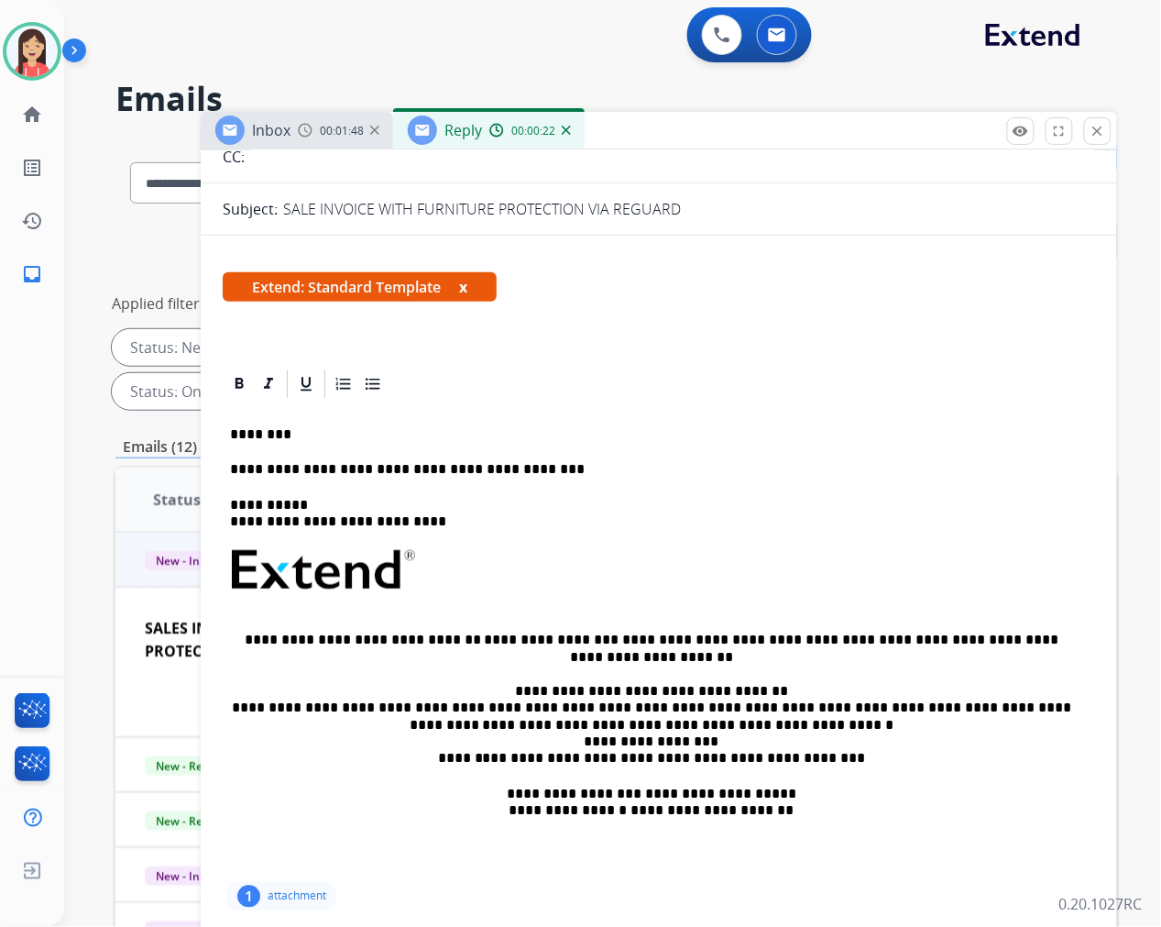
click at [526, 458] on div "**********" at bounding box center [659, 638] width 872 height 477
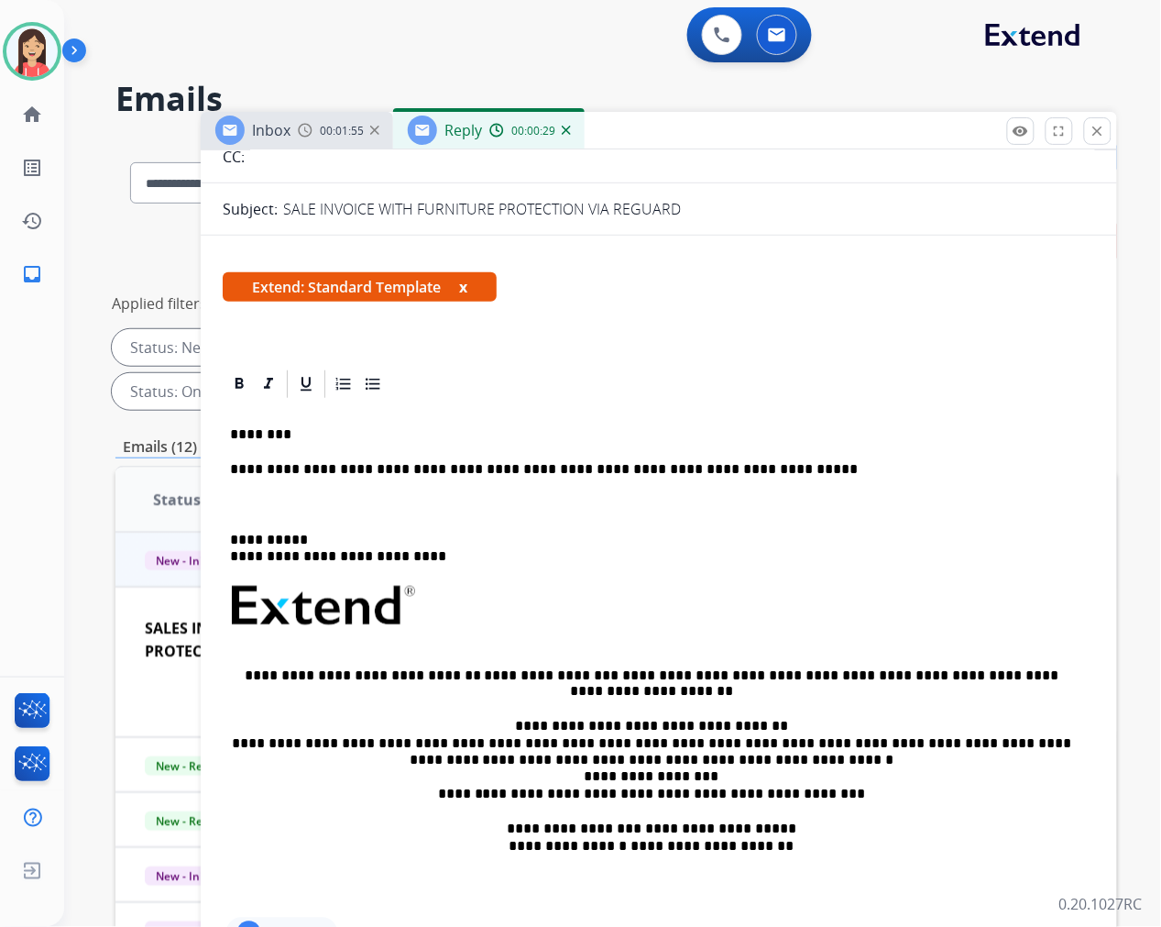
click at [773, 453] on div "**********" at bounding box center [659, 656] width 872 height 513
click at [639, 502] on p at bounding box center [659, 505] width 858 height 16
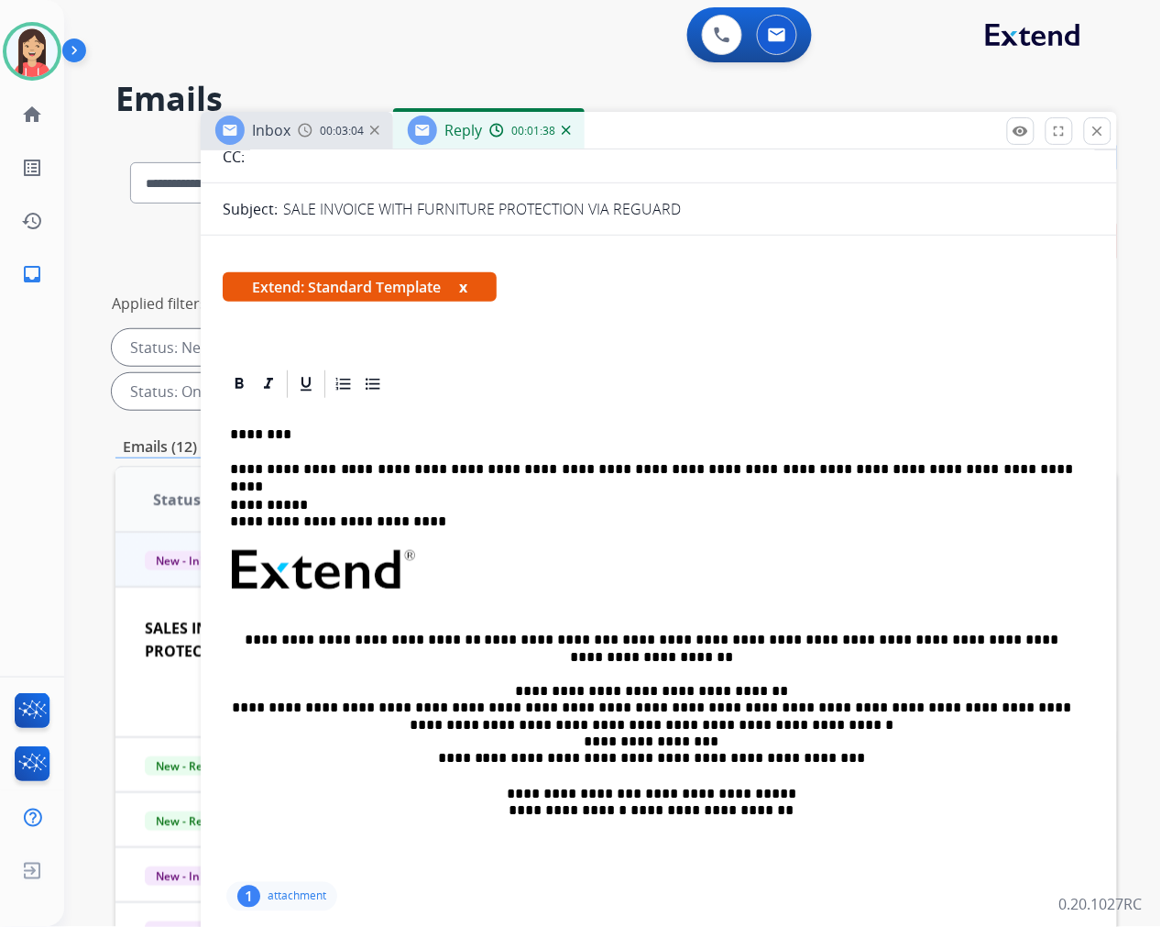
click at [644, 477] on p "**********" at bounding box center [651, 469] width 843 height 16
click at [978, 467] on p "**********" at bounding box center [651, 469] width 843 height 16
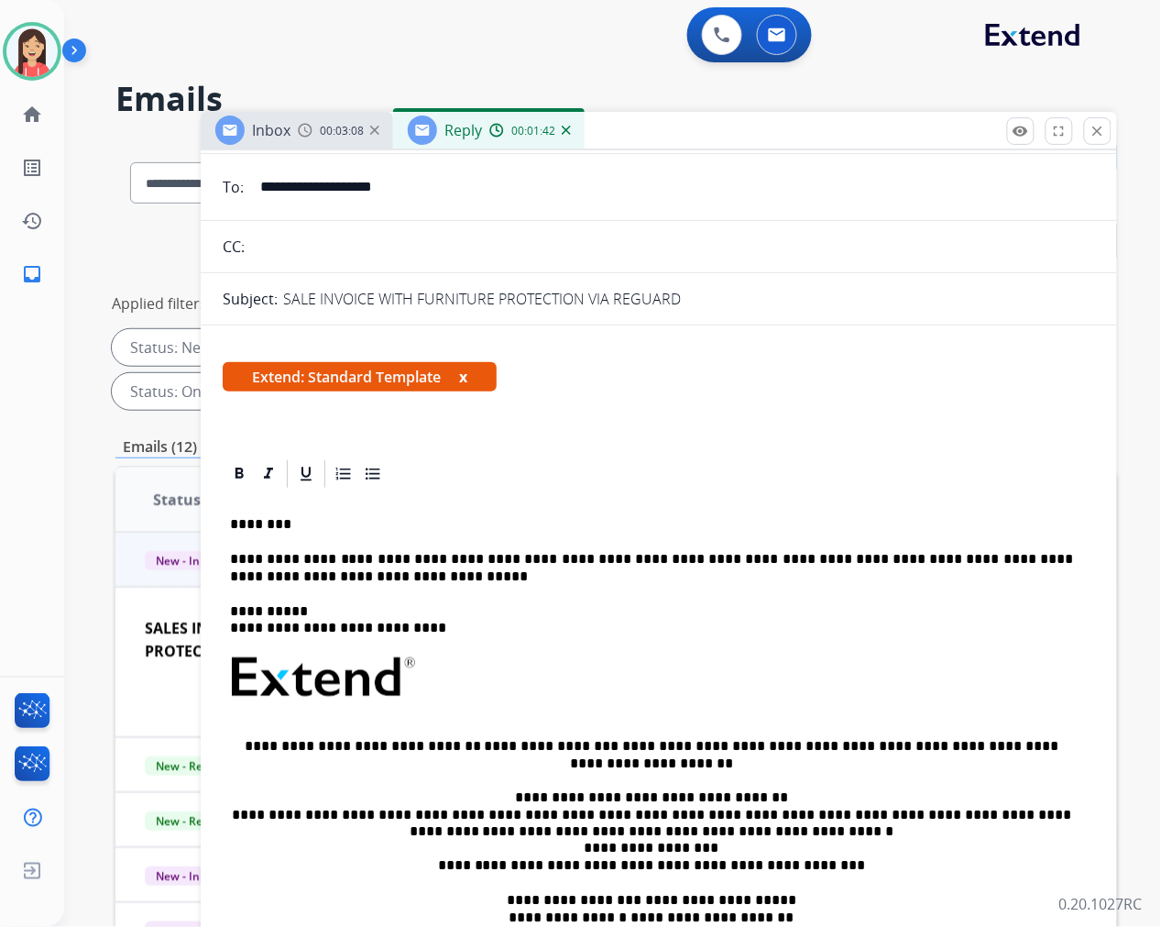
scroll to position [0, 0]
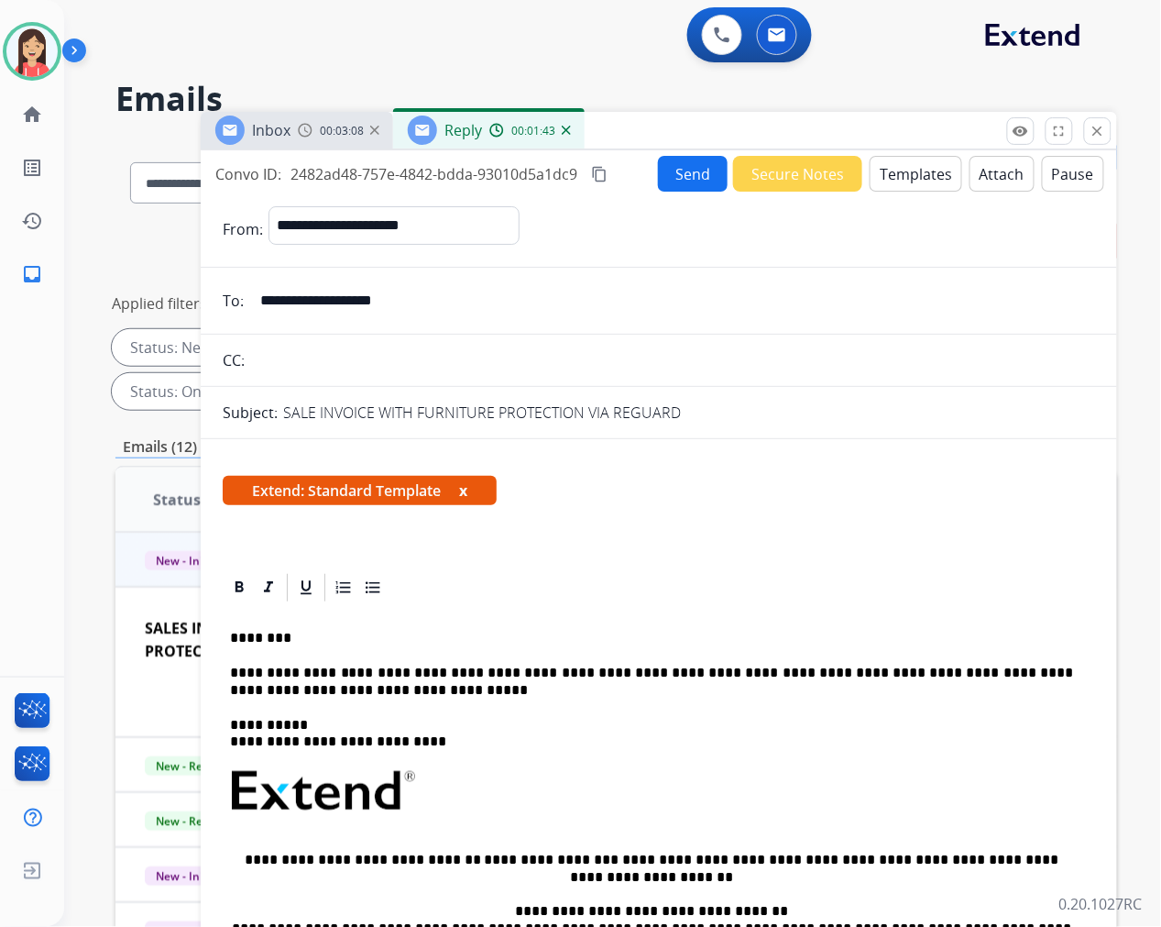
click at [675, 179] on button "Send" at bounding box center [693, 174] width 70 height 36
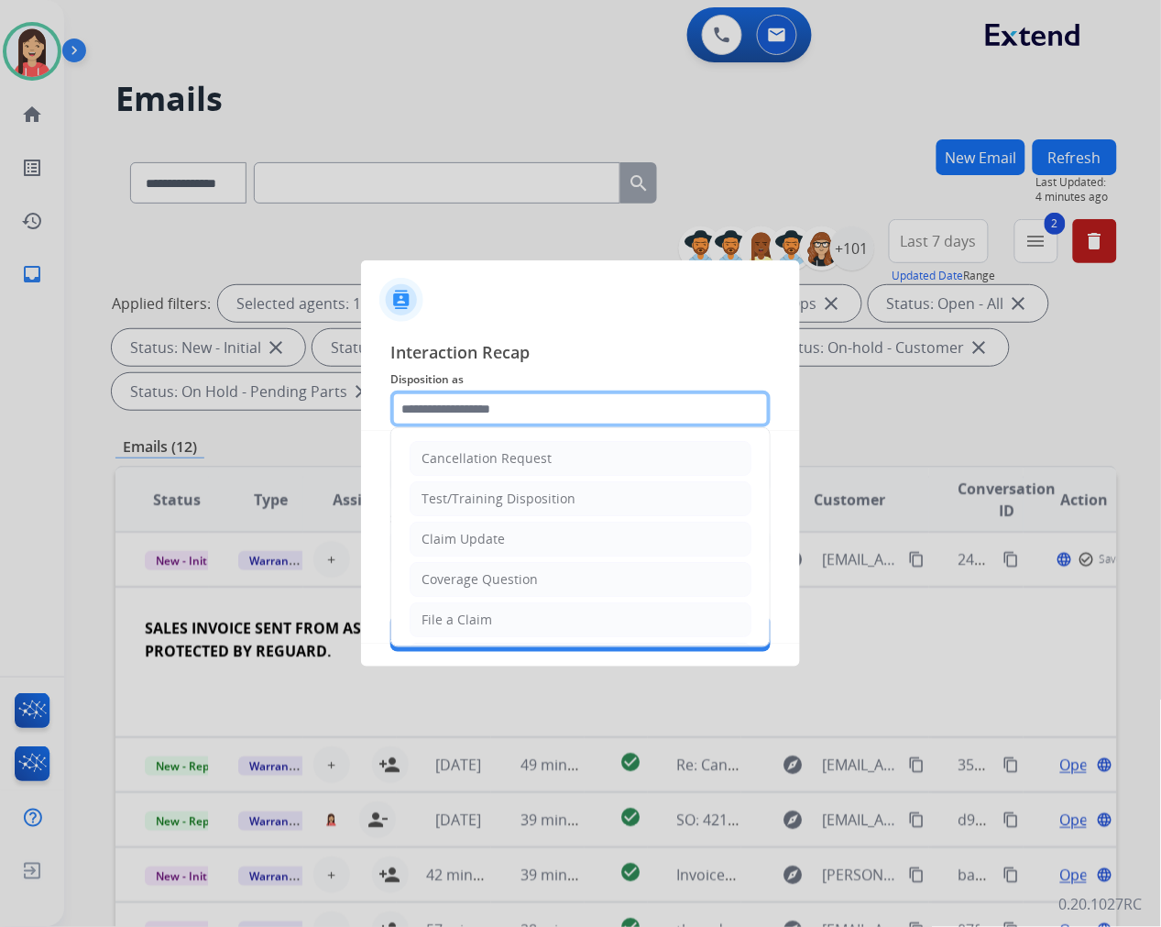
click at [566, 423] on input "text" at bounding box center [580, 408] width 380 height 37
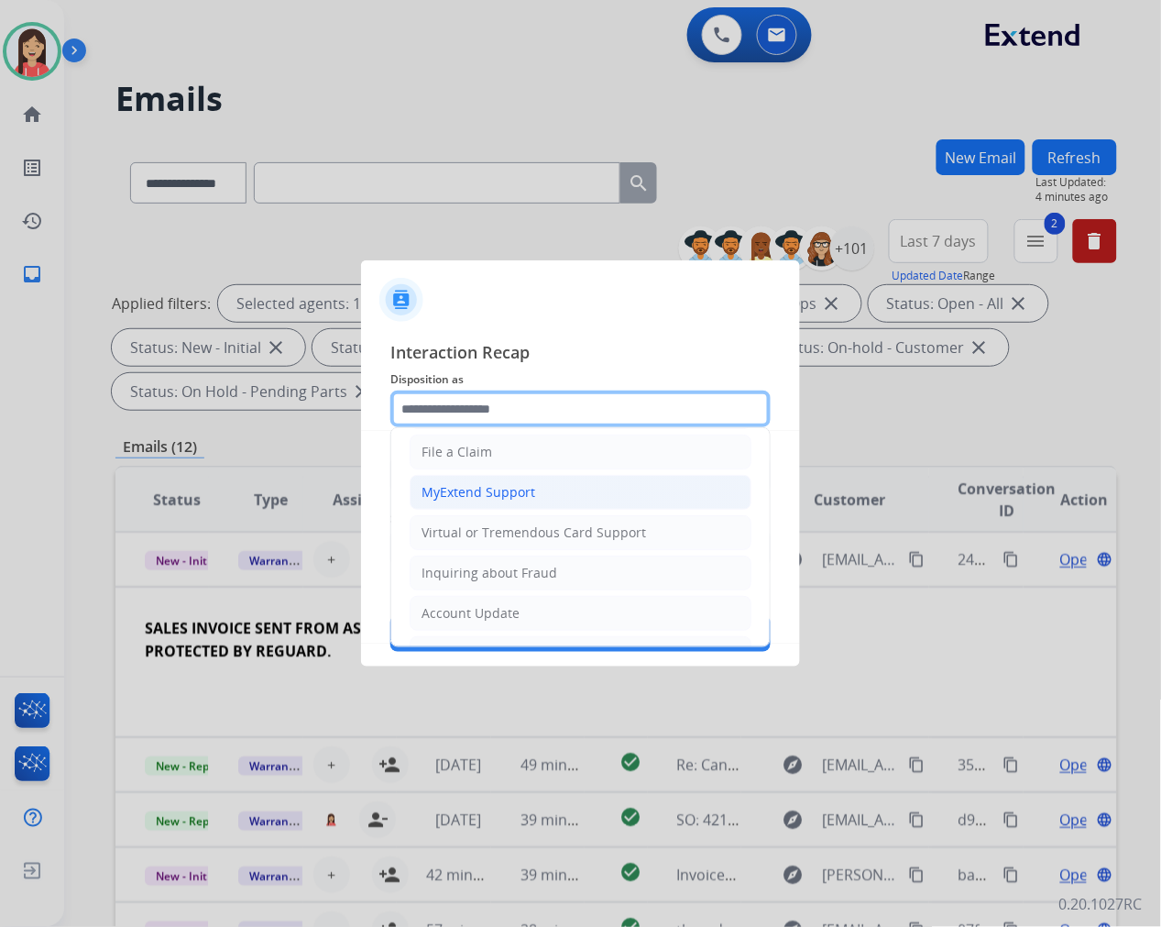
scroll to position [203, 0]
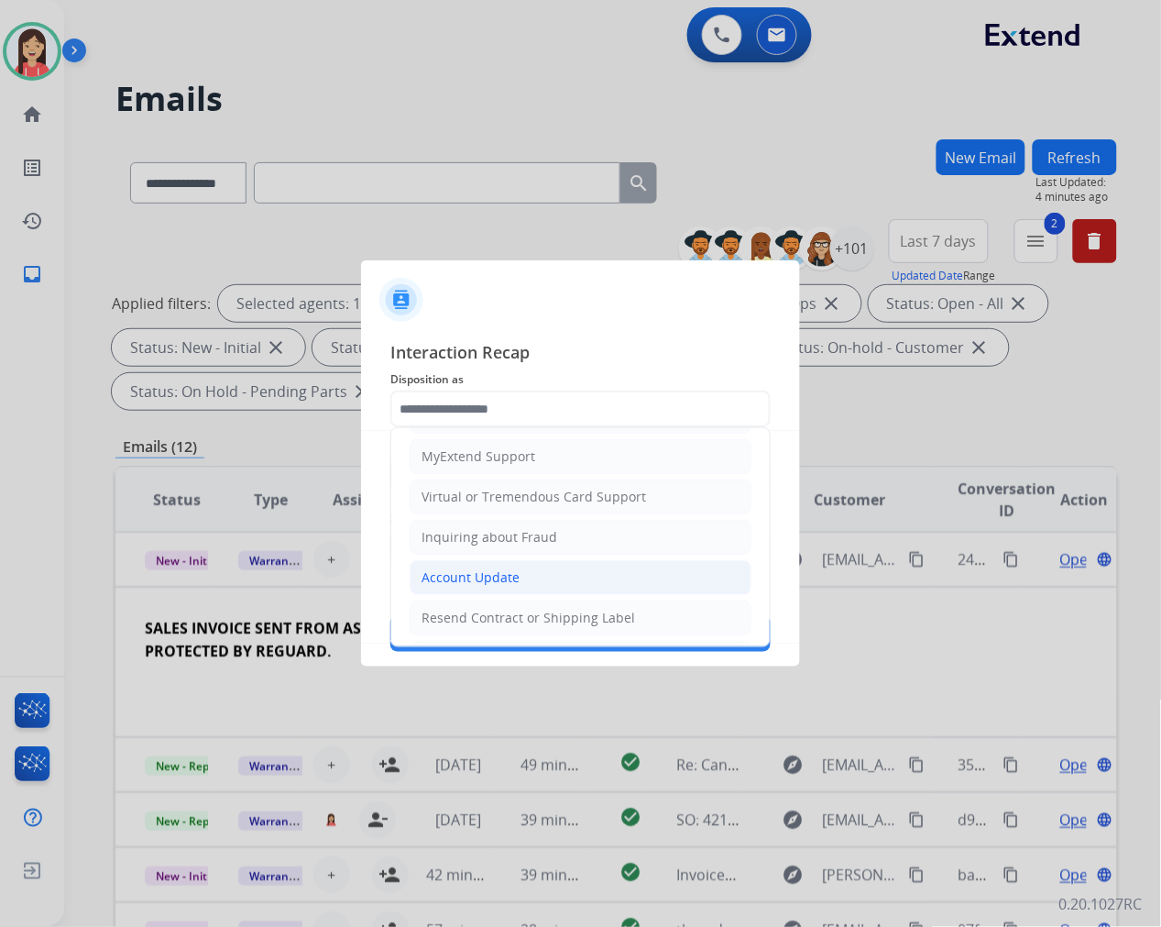
click at [550, 571] on li "Account Update" at bounding box center [581, 577] width 342 height 35
type input "**********"
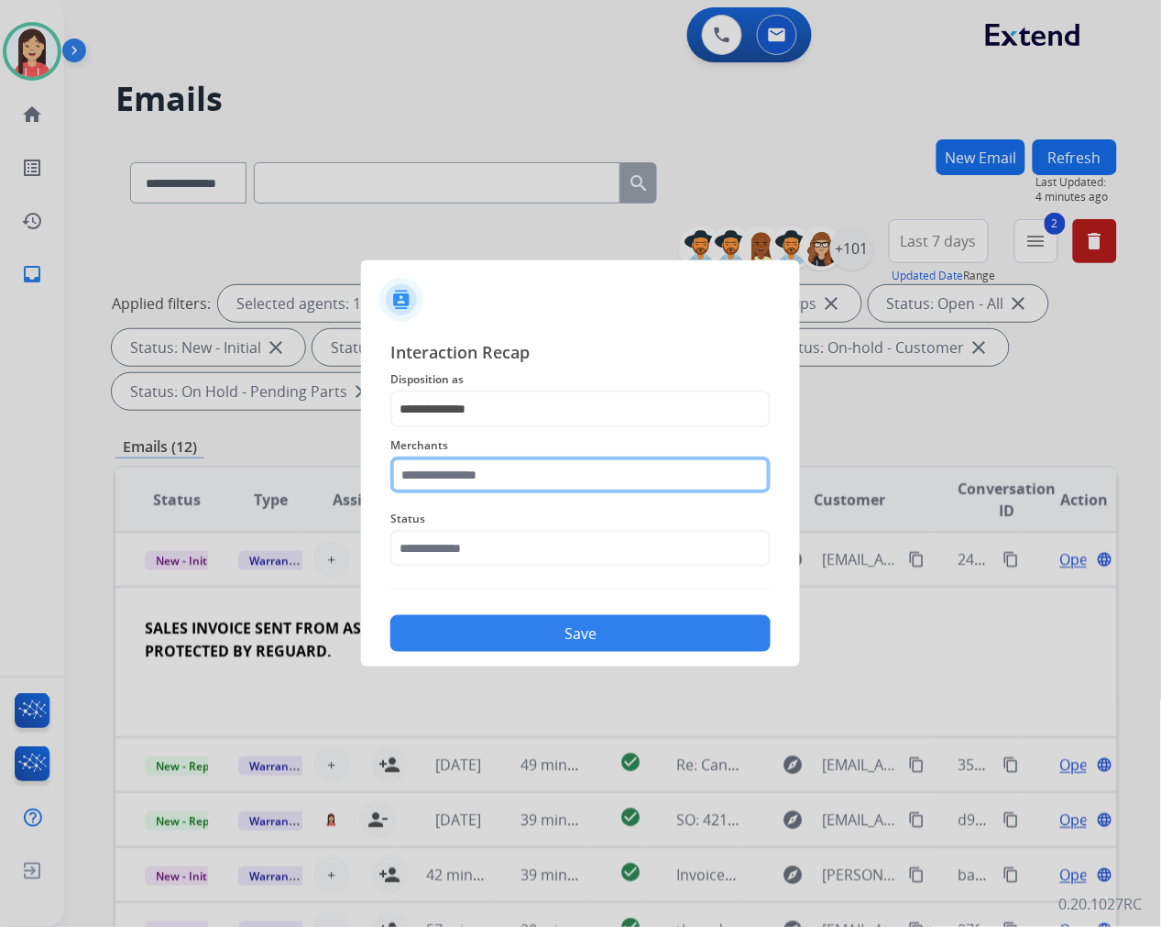
click at [569, 469] on input "text" at bounding box center [580, 474] width 380 height 37
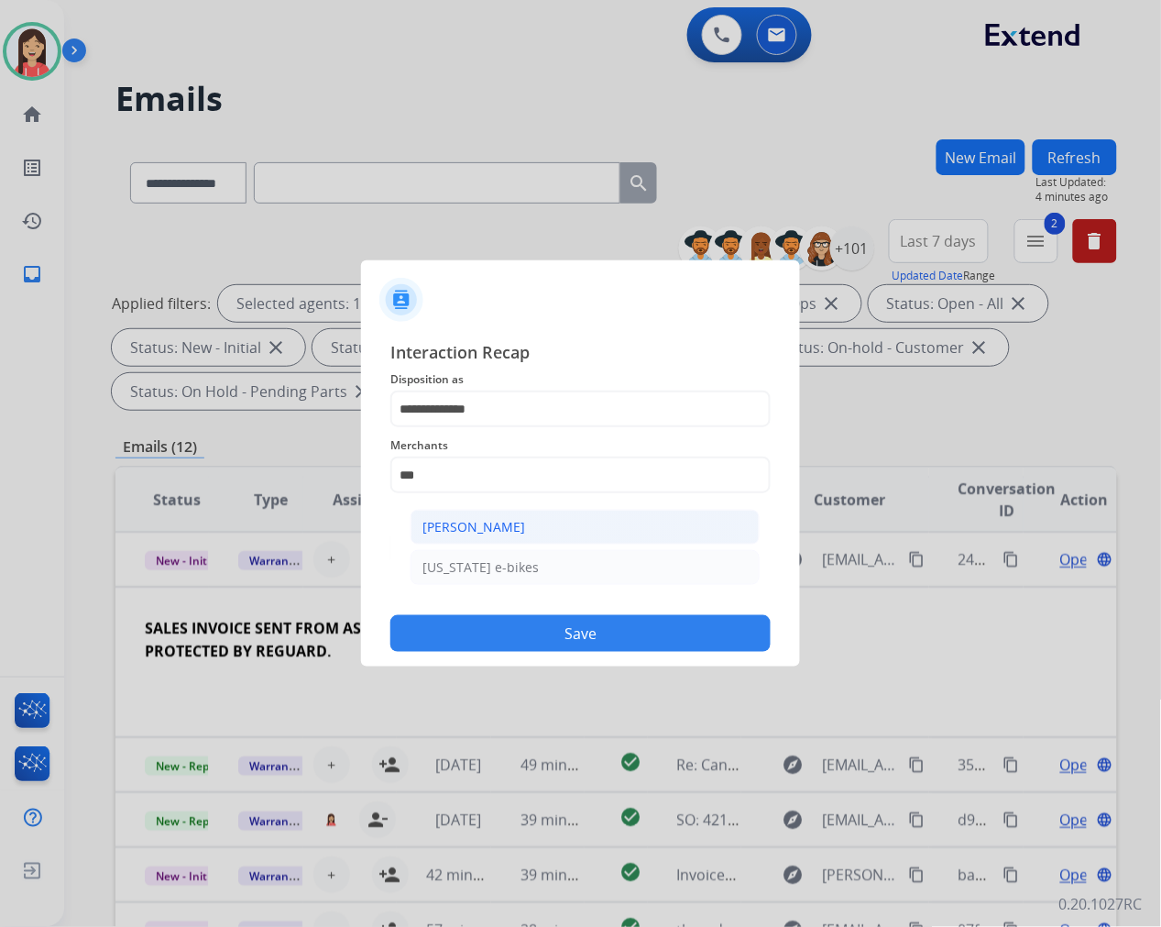
click at [541, 528] on li "Ashley - Reguard" at bounding box center [585, 527] width 349 height 35
type input "**********"
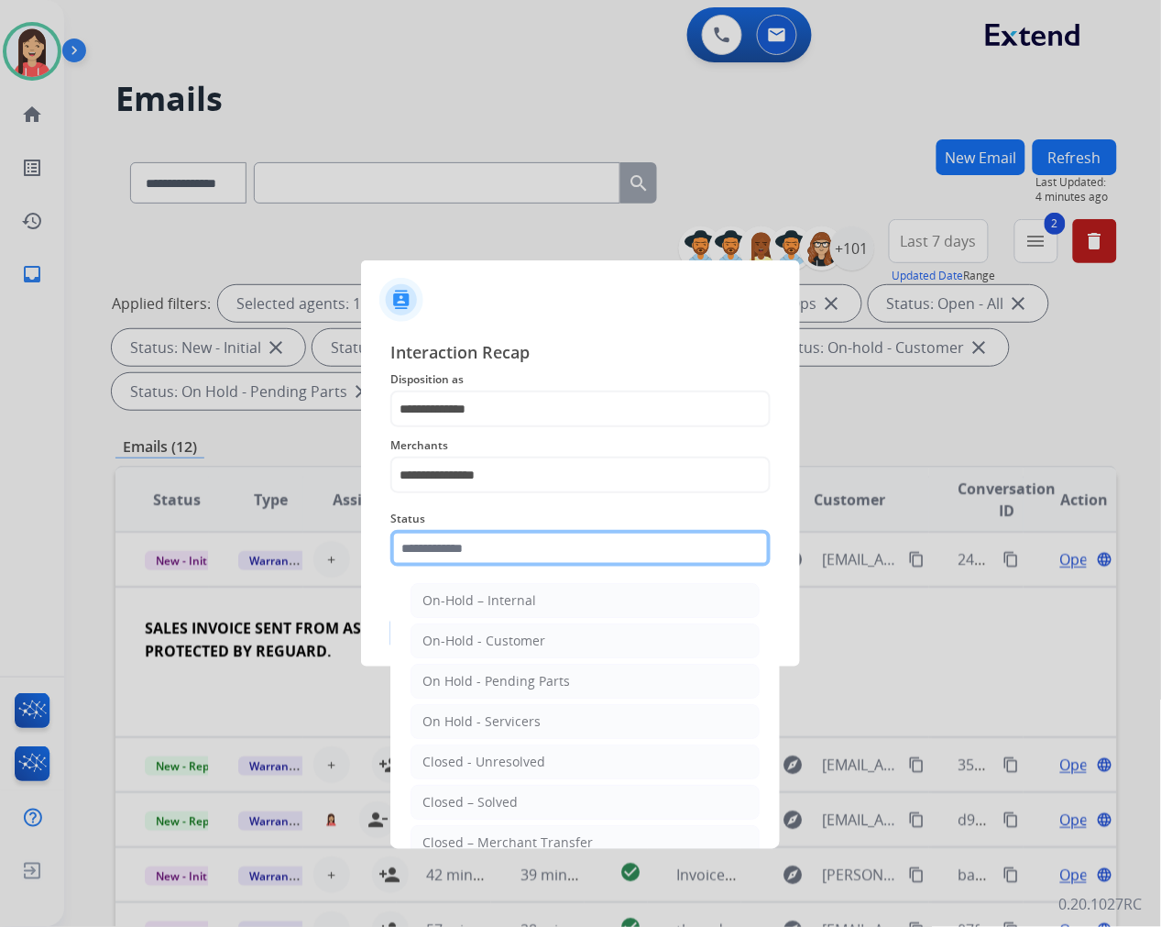
click at [538, 539] on input "text" at bounding box center [580, 548] width 380 height 37
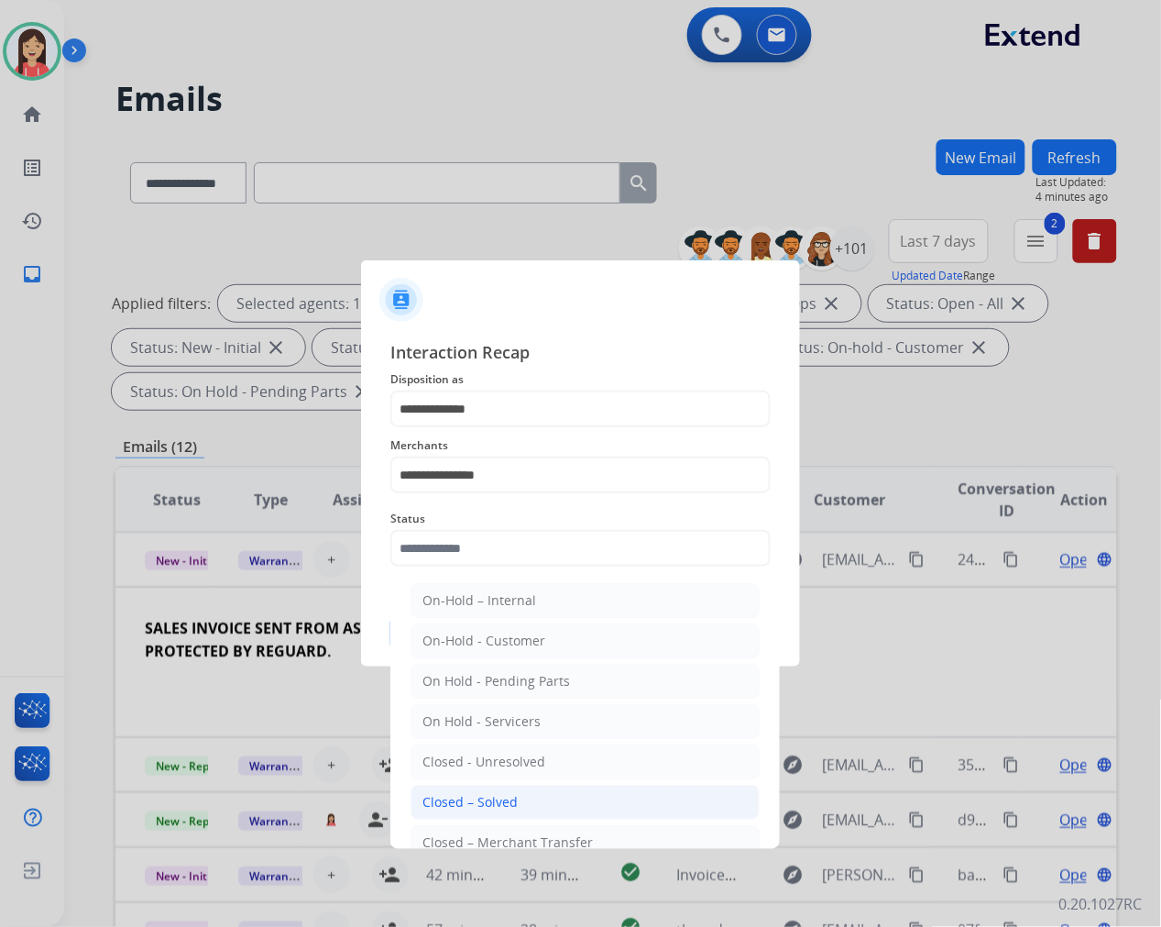
click at [497, 795] on div "Closed – Solved" at bounding box center [469, 802] width 95 height 18
type input "**********"
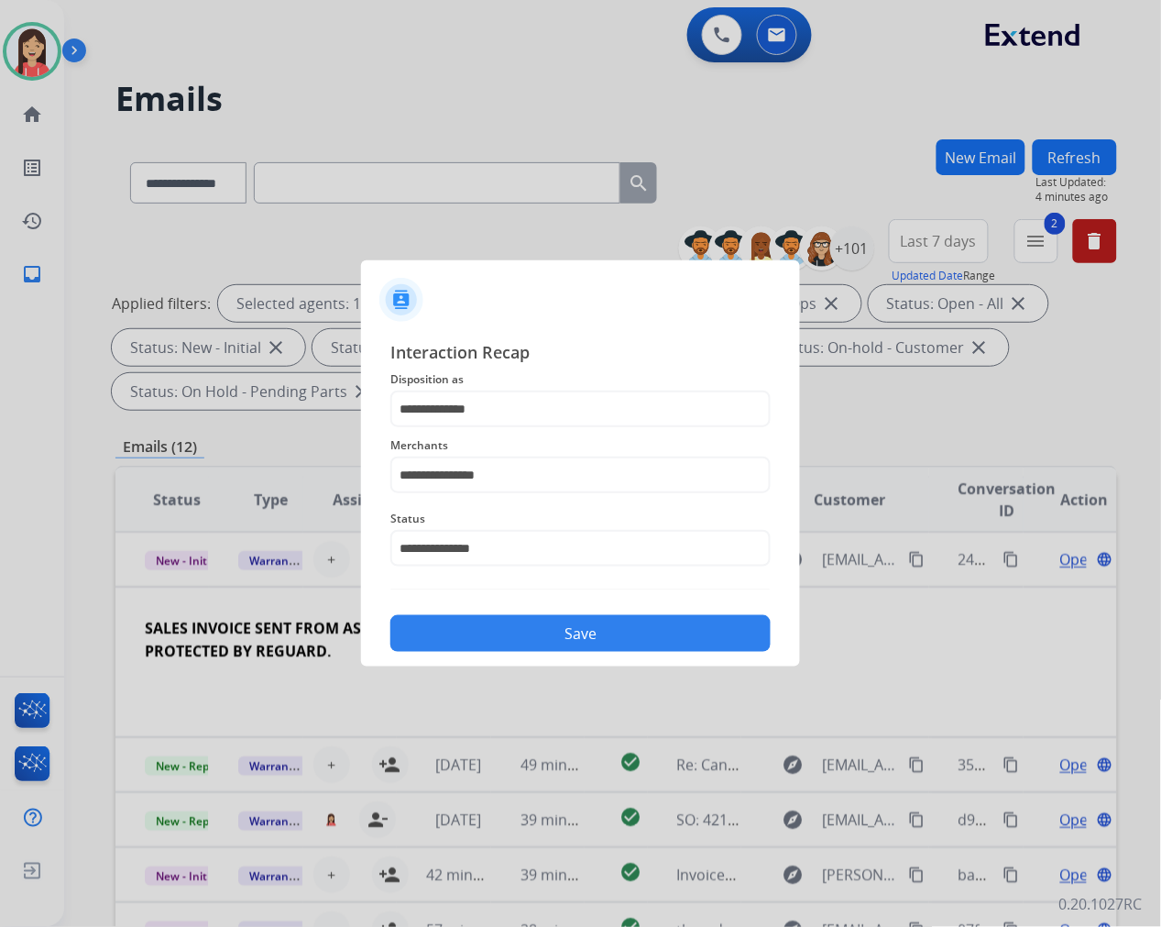
click at [579, 636] on button "Save" at bounding box center [580, 633] width 380 height 37
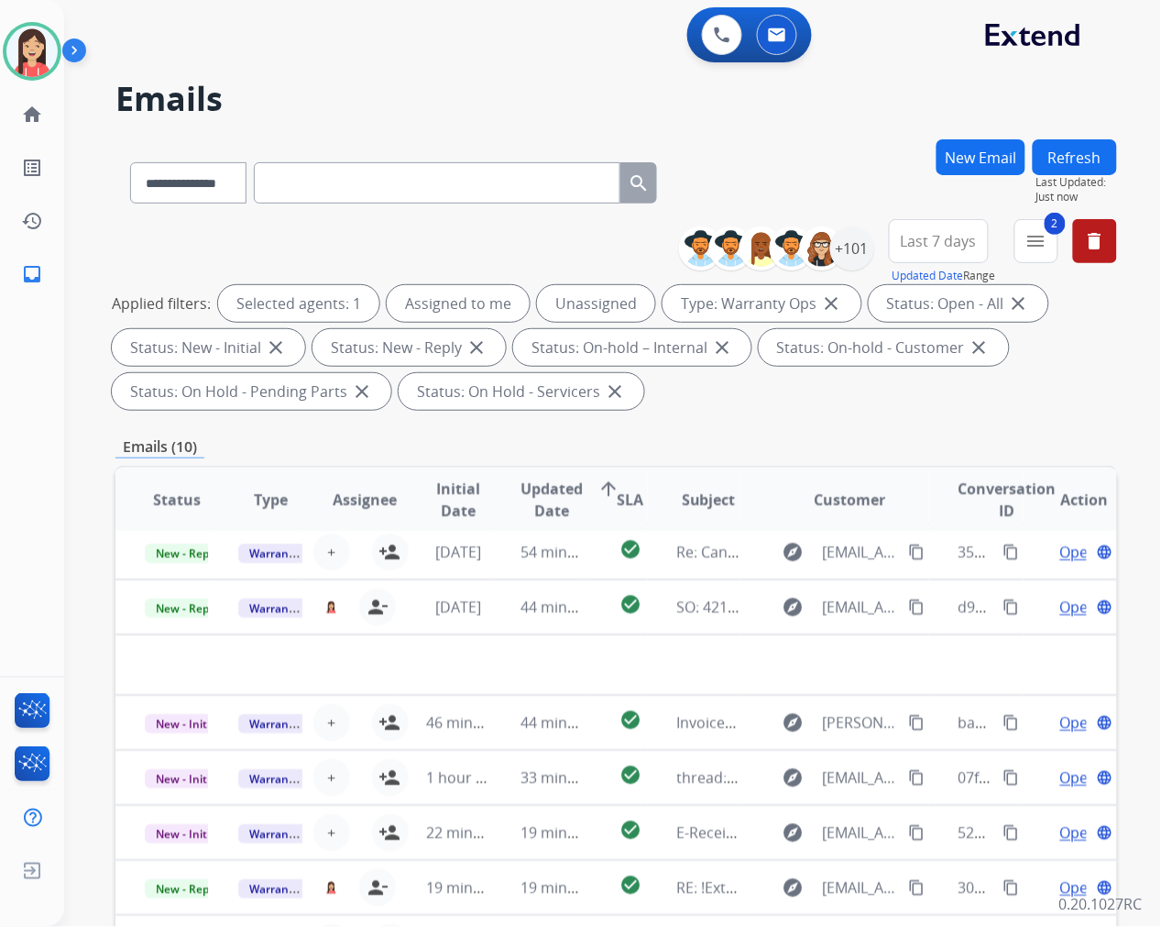
scroll to position [60, 0]
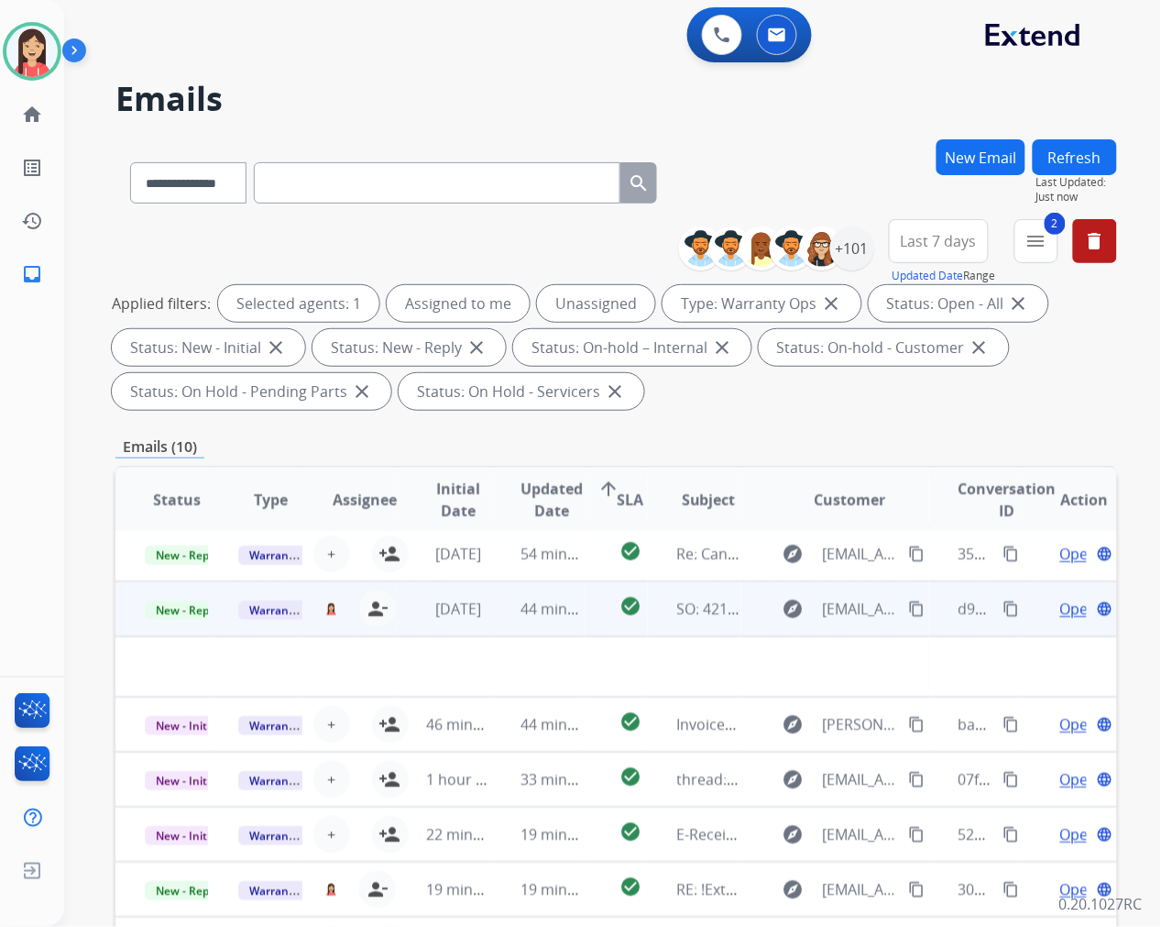
click at [506, 618] on td "44 minutes ago" at bounding box center [537, 608] width 93 height 55
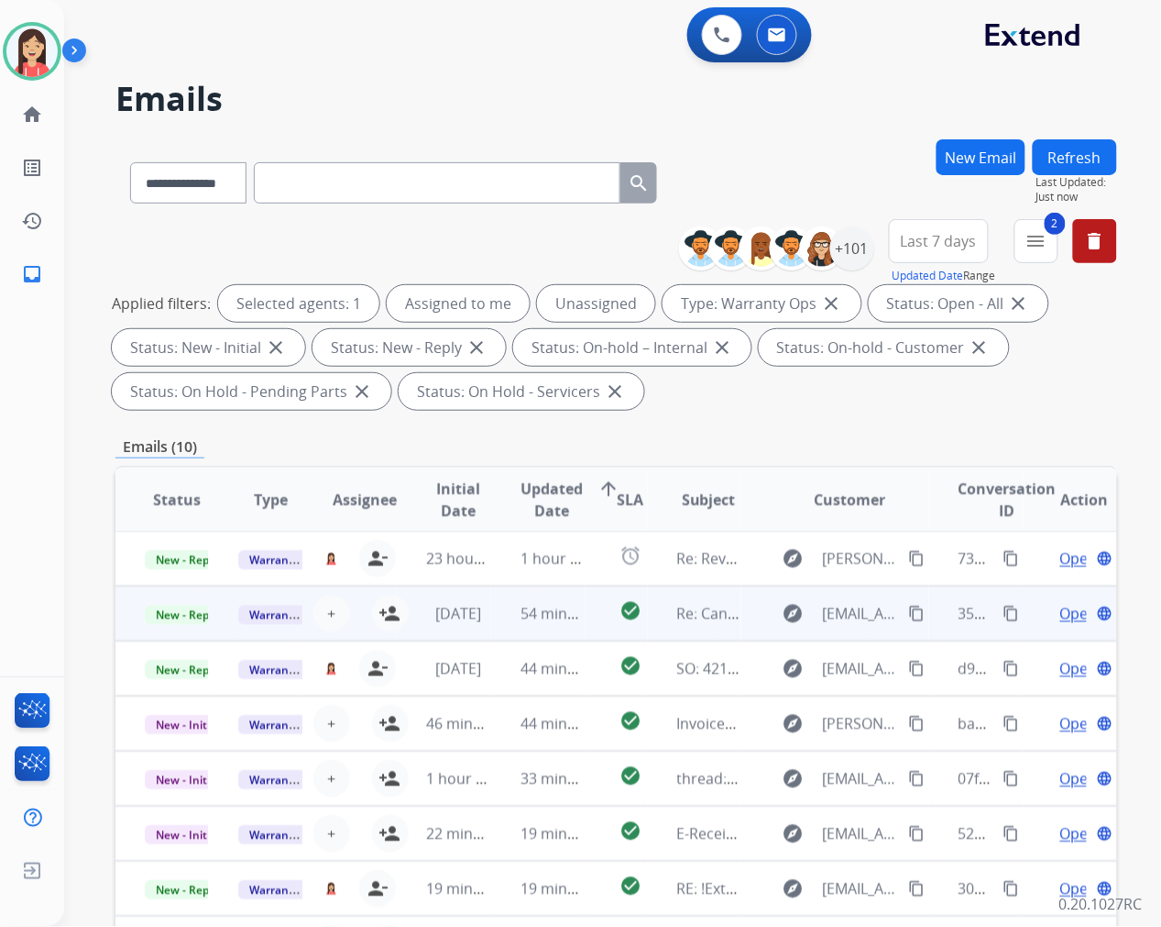
scroll to position [0, 0]
click at [496, 631] on td "54 minutes ago" at bounding box center [537, 614] width 93 height 55
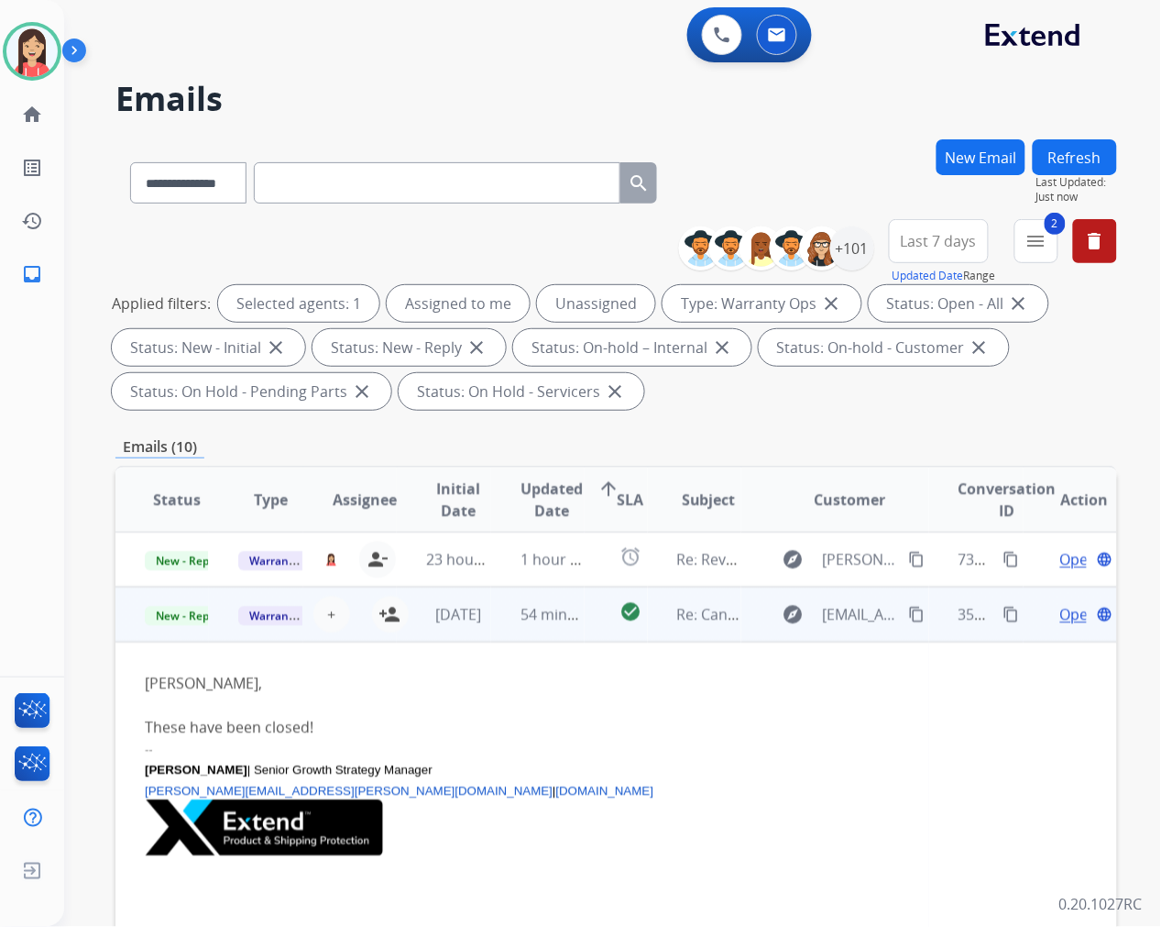
scroll to position [55, 0]
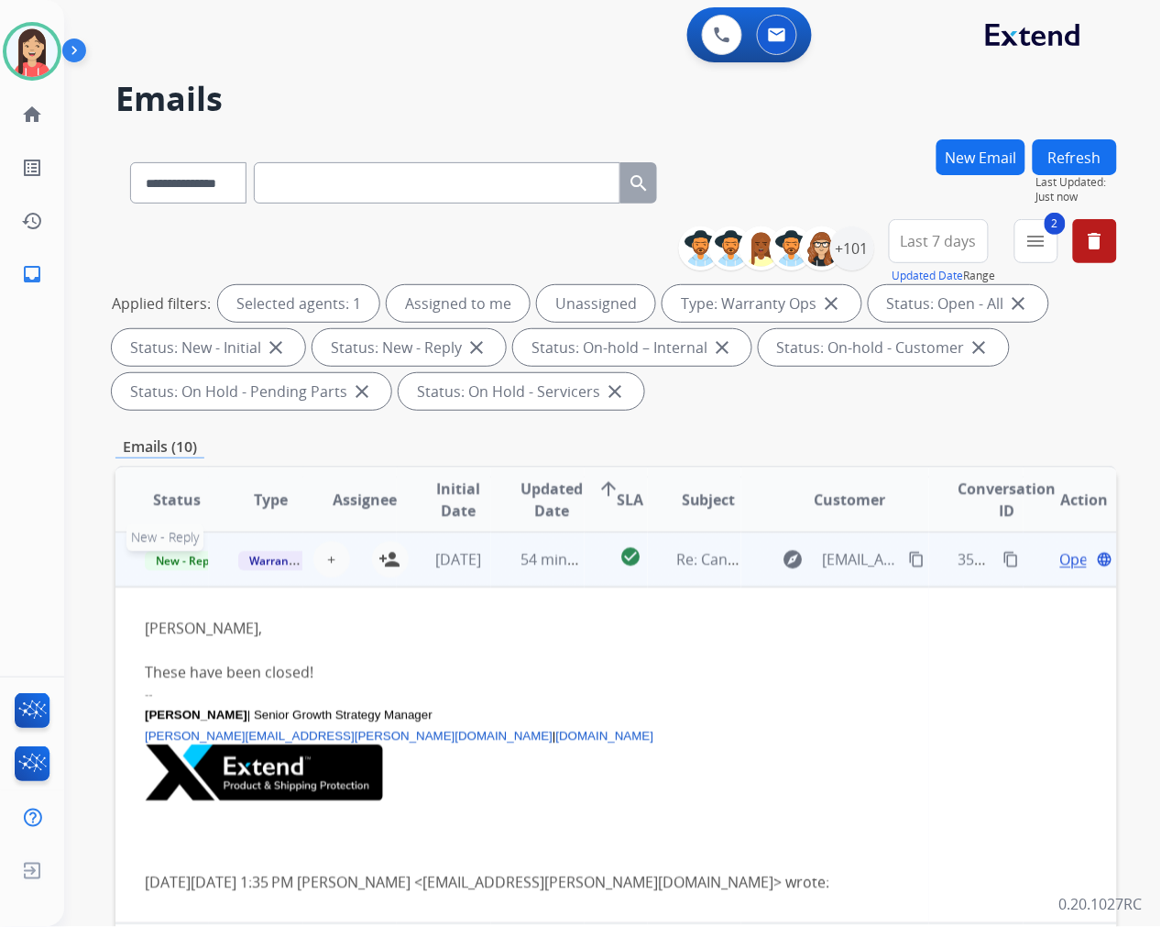
click at [195, 556] on span "New - Reply" at bounding box center [186, 560] width 83 height 19
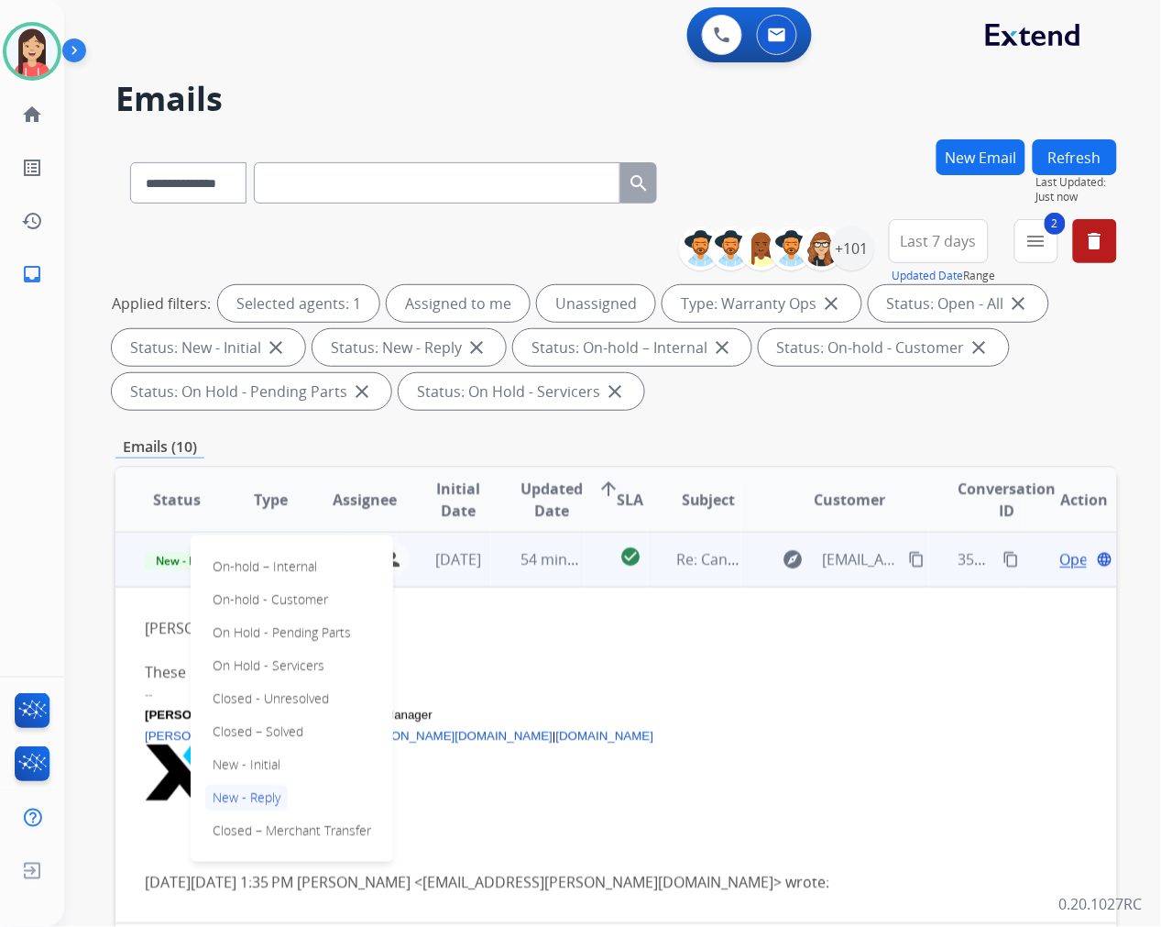
click at [649, 661] on div "These have been closed!" at bounding box center [522, 672] width 755 height 22
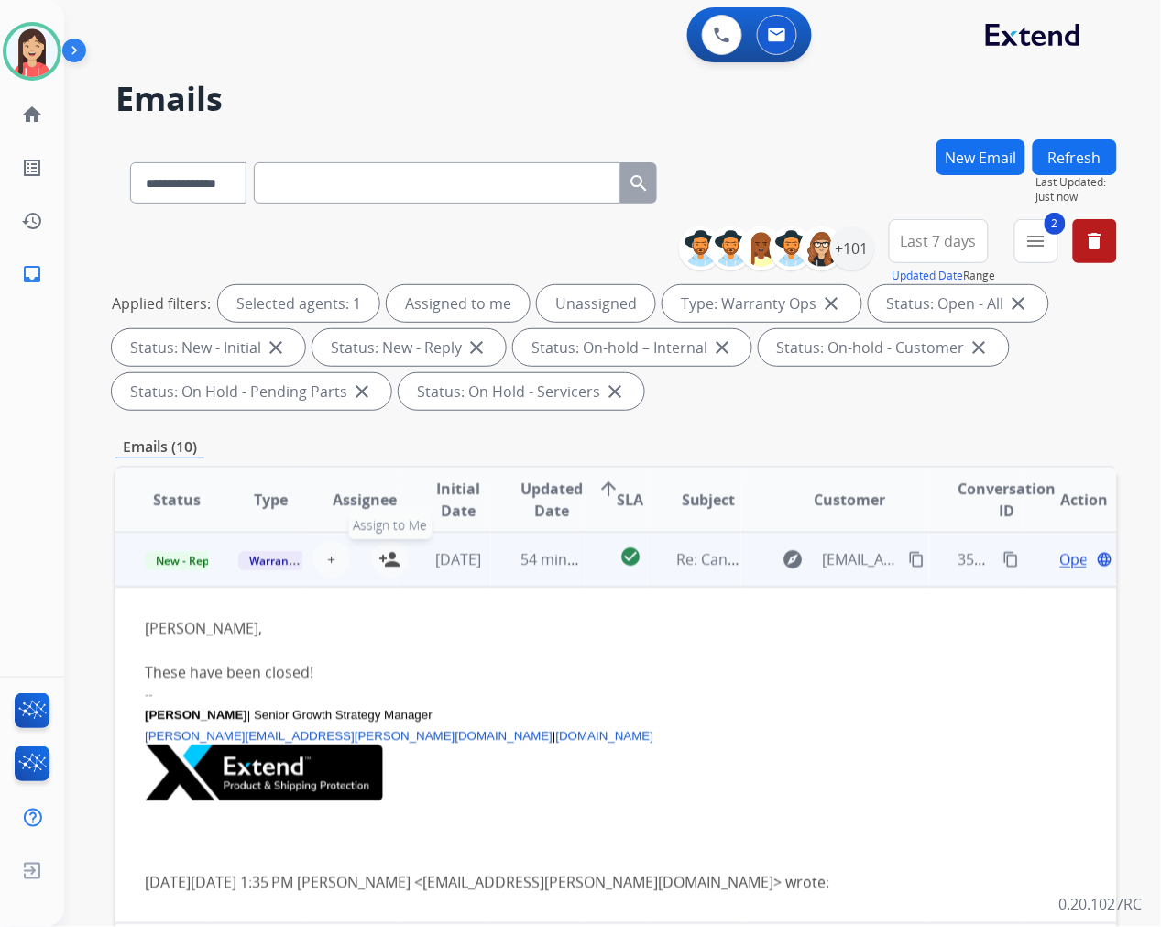
click at [385, 552] on mat-icon "person_add" at bounding box center [390, 559] width 22 height 22
click at [195, 554] on span "New - Reply" at bounding box center [186, 560] width 83 height 19
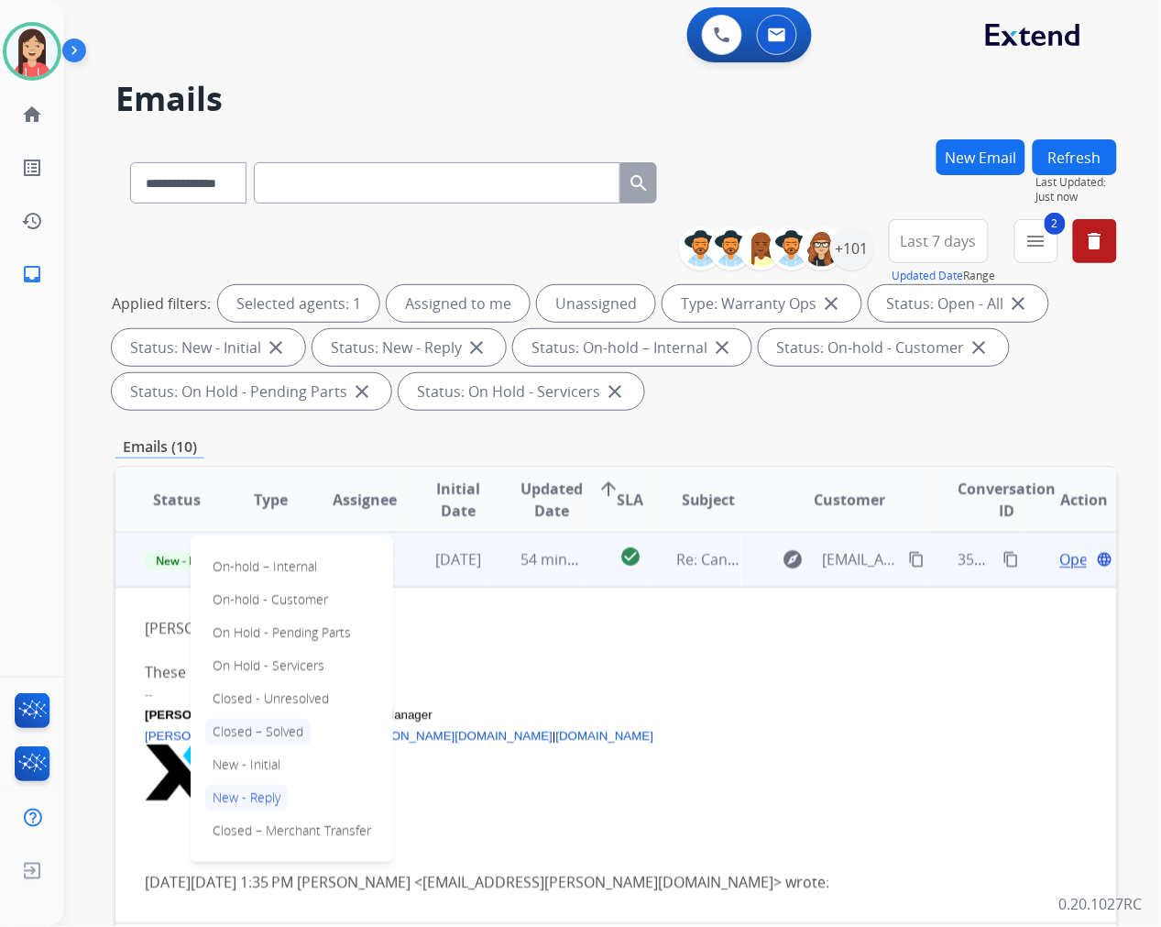
click at [307, 728] on p "Closed – Solved" at bounding box center [257, 731] width 105 height 26
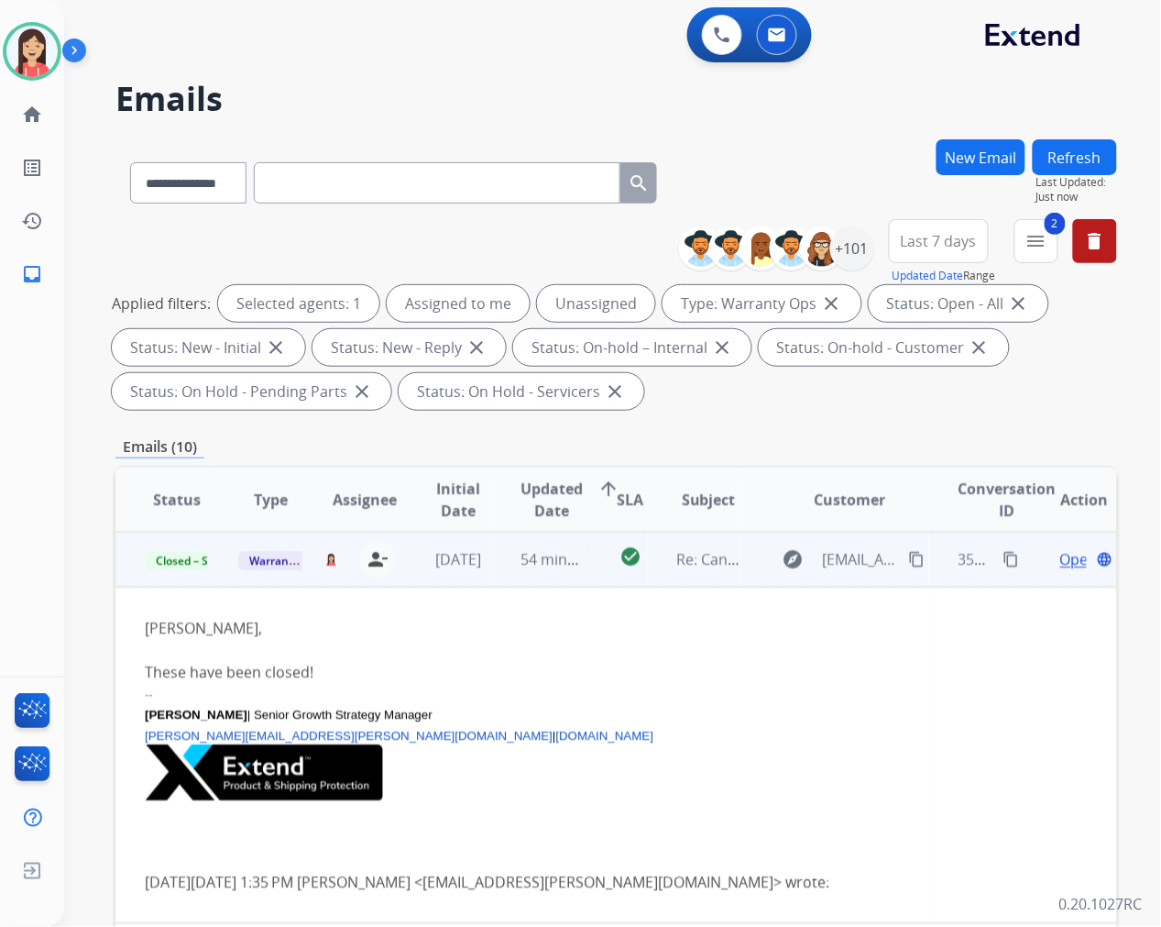
click at [585, 582] on td "check_circle" at bounding box center [616, 559] width 62 height 55
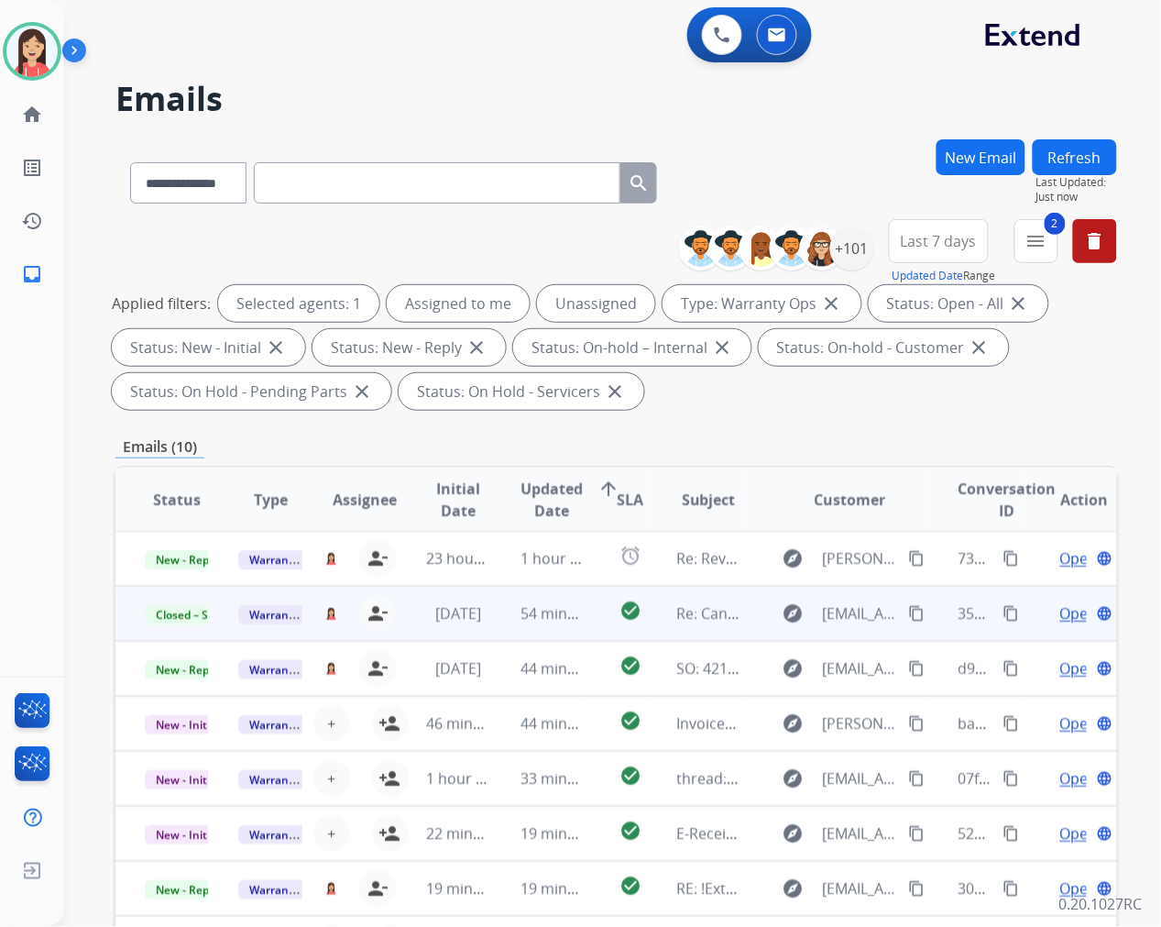
click at [1068, 154] on button "Refresh" at bounding box center [1075, 157] width 84 height 36
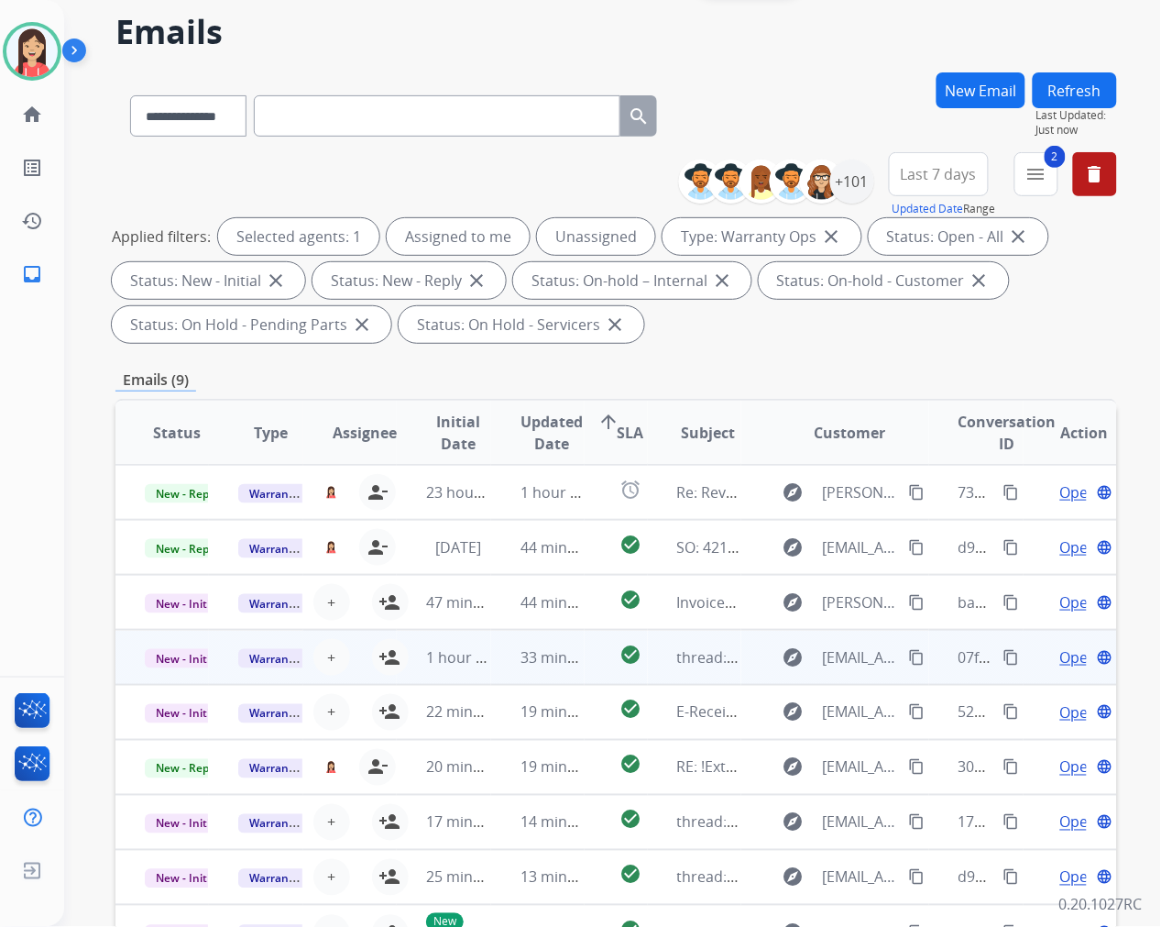
scroll to position [203, 0]
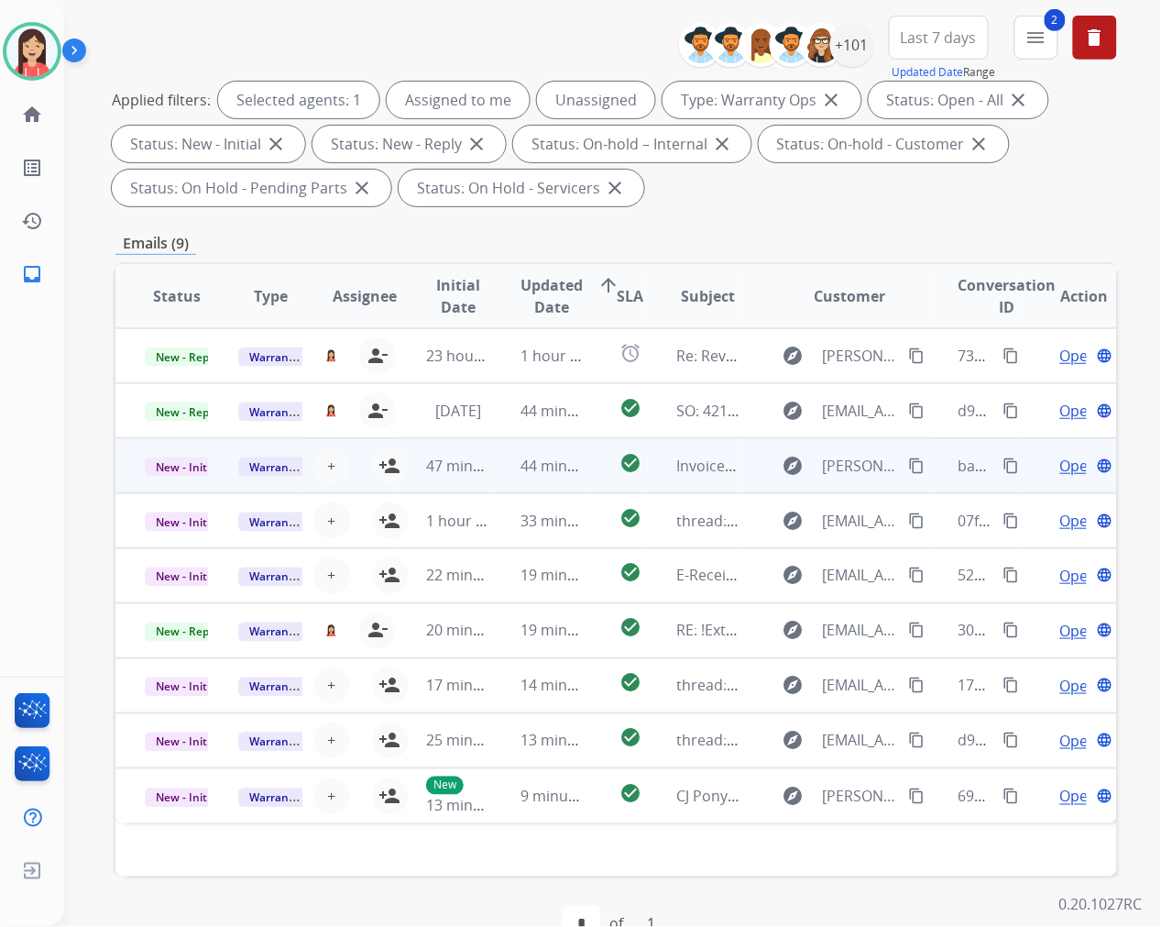
click at [499, 475] on td "44 minutes ago" at bounding box center [537, 465] width 93 height 55
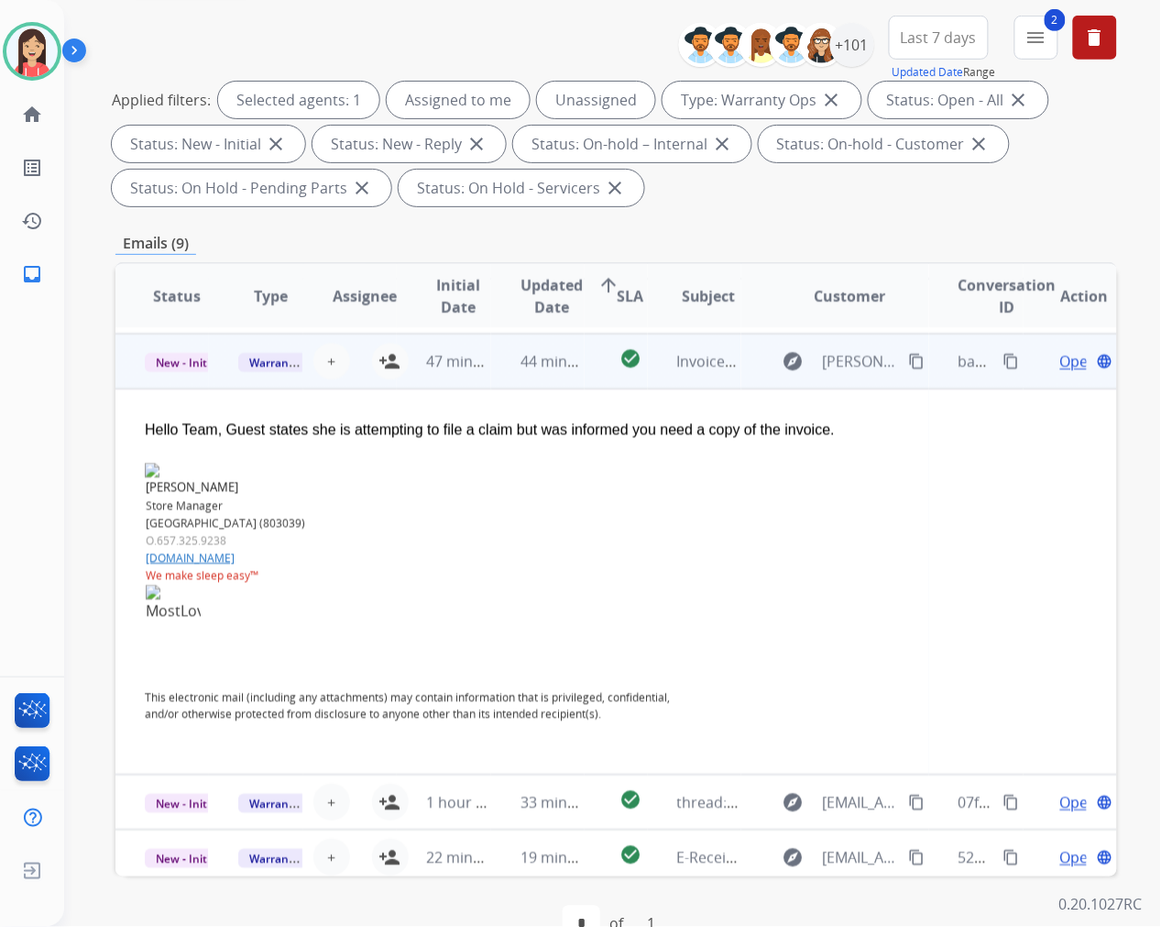
scroll to position [110, 0]
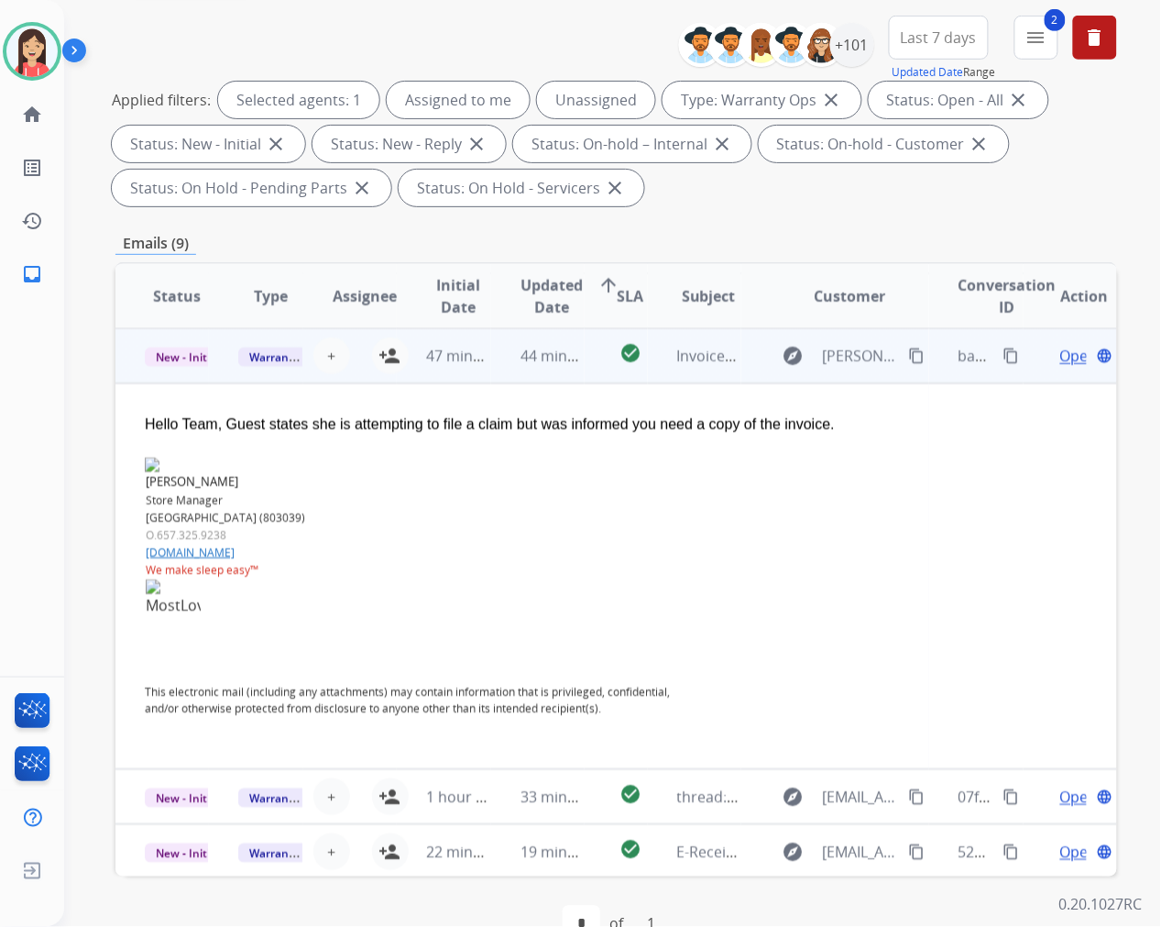
click at [1060, 355] on span "Open" at bounding box center [1079, 356] width 38 height 22
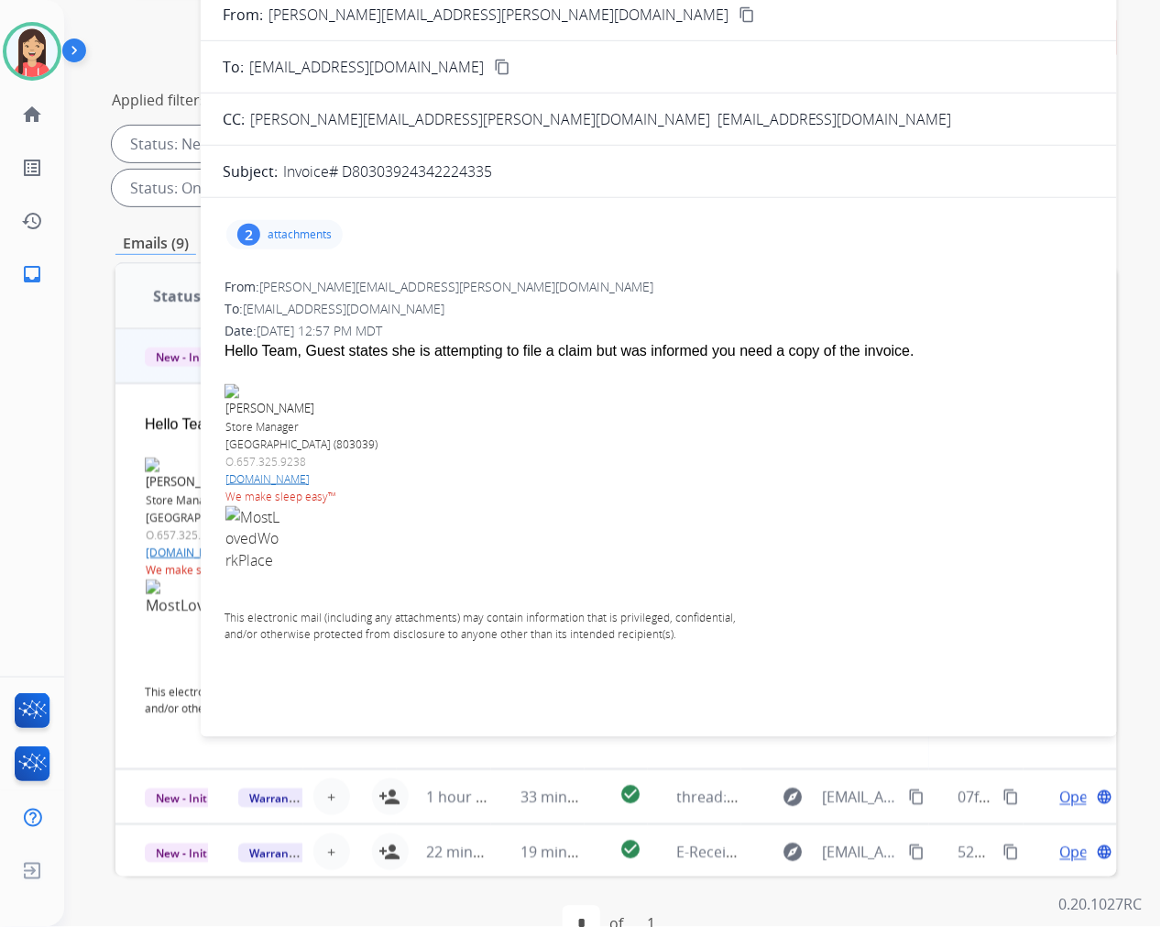
click at [273, 235] on p "attachments" at bounding box center [300, 234] width 64 height 15
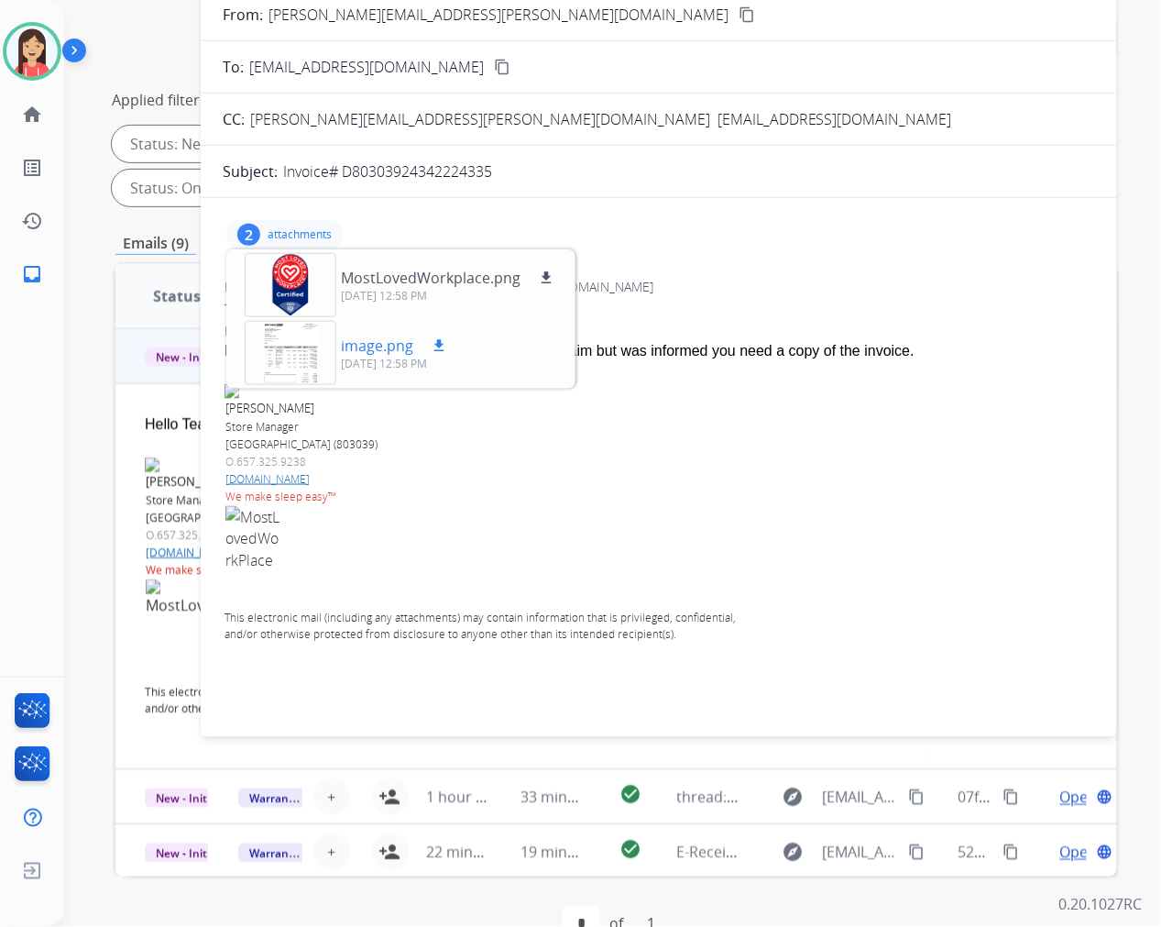
click at [433, 346] on mat-icon "download" at bounding box center [439, 345] width 16 height 16
click at [600, 477] on p "www.mattressfirm.com" at bounding box center [490, 479] width 530 height 16
click at [323, 243] on div "2 attachments MostLovedWorkplace.png download 09/24/2025, 12:58 PM image.png do…" at bounding box center [284, 234] width 116 height 29
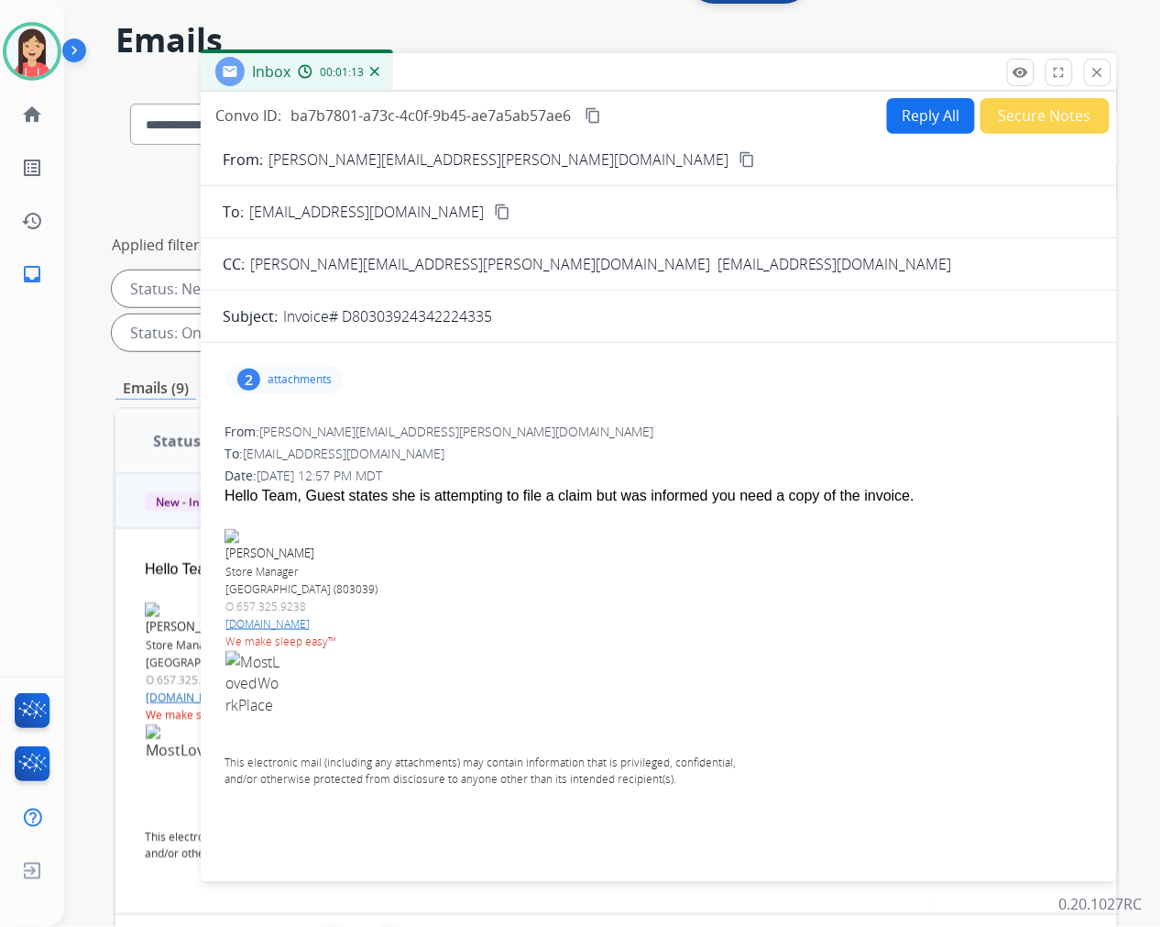
scroll to position [0, 0]
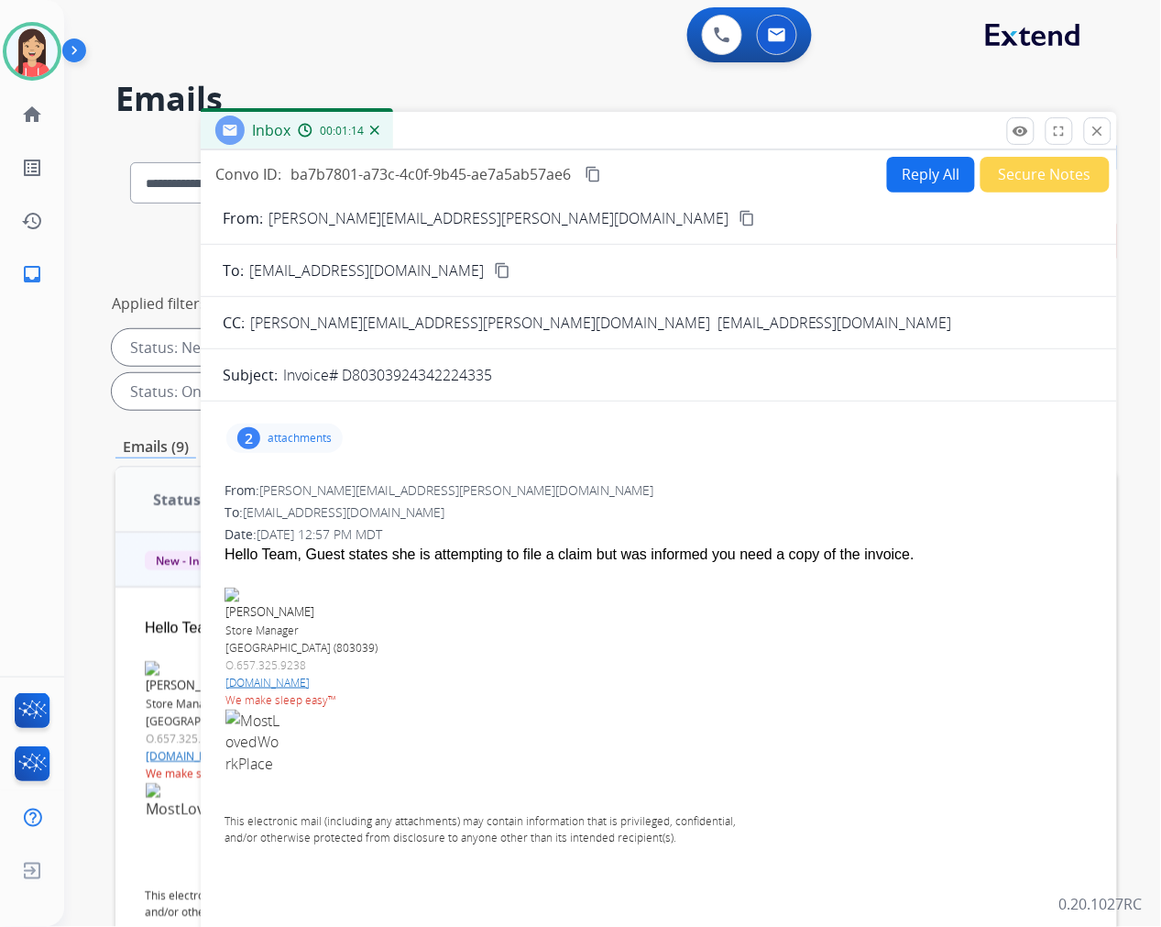
click at [907, 177] on button "Reply All" at bounding box center [931, 175] width 88 height 36
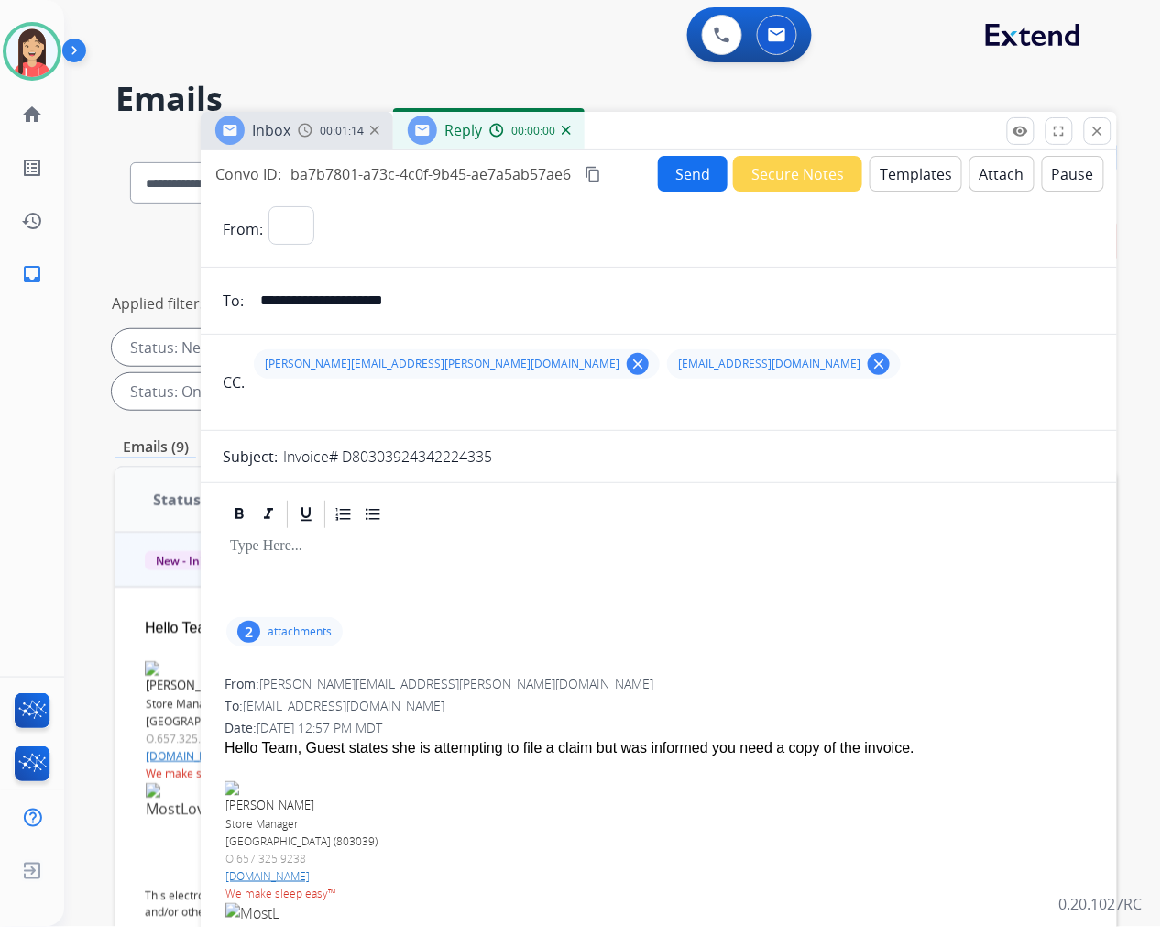
select select "**********"
click at [884, 177] on button "Templates" at bounding box center [916, 174] width 93 height 36
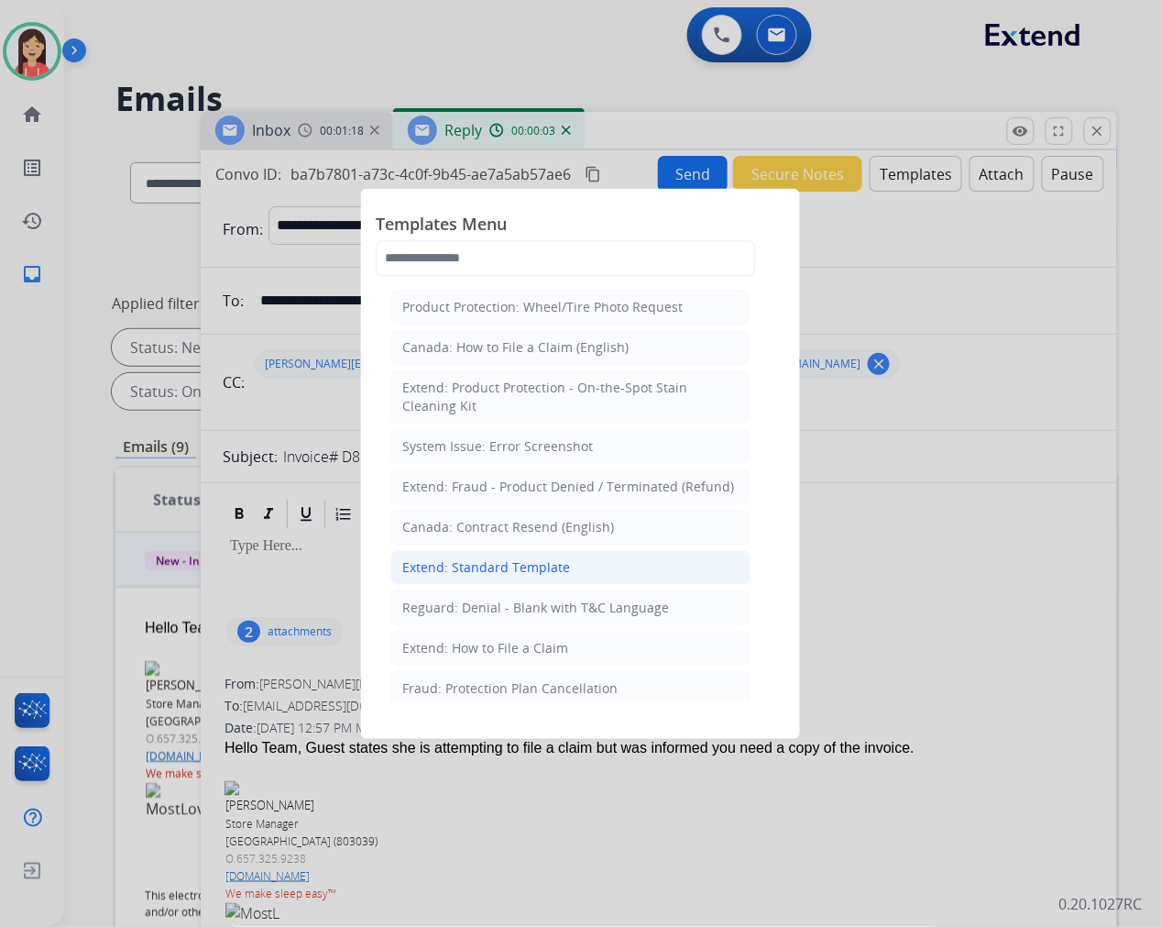
click at [482, 566] on div "Extend: Standard Template" at bounding box center [486, 567] width 168 height 18
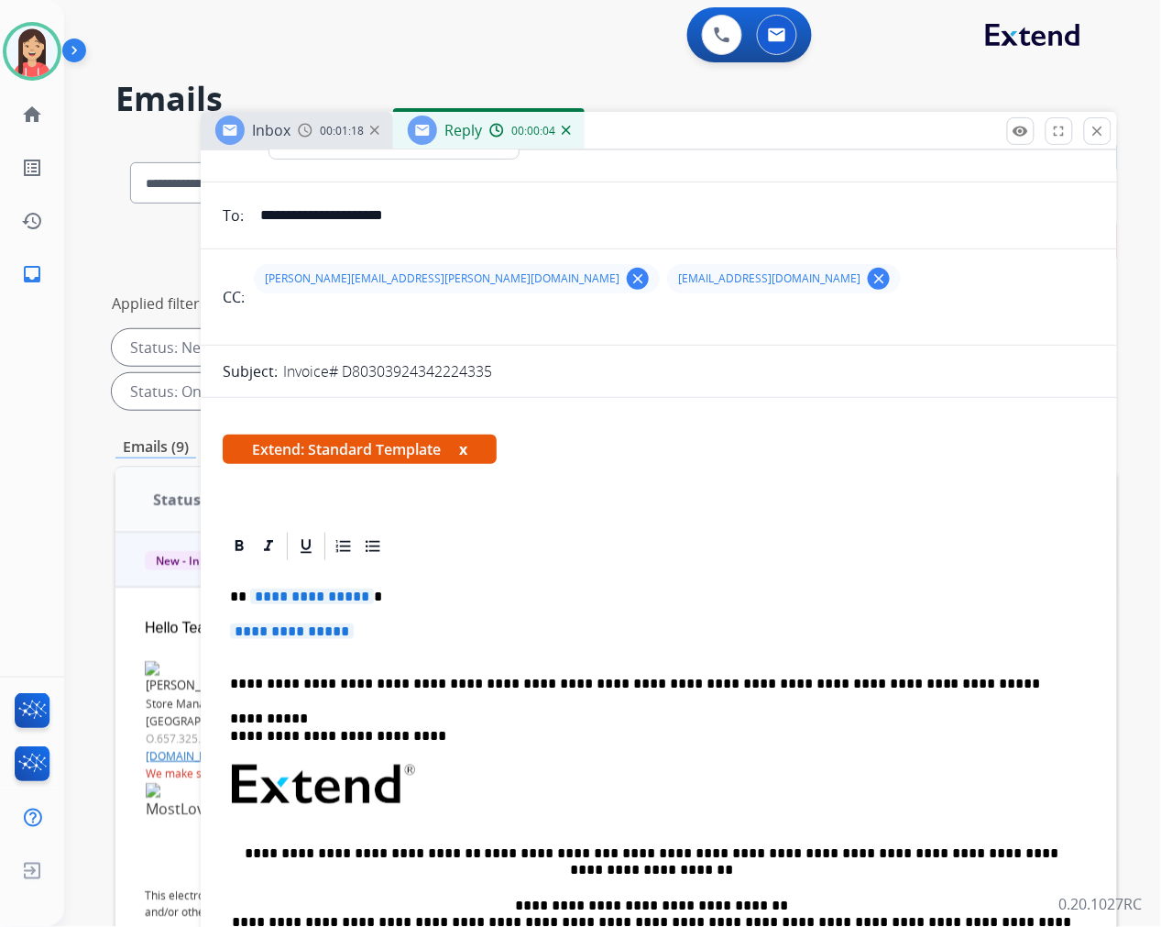
scroll to position [203, 0]
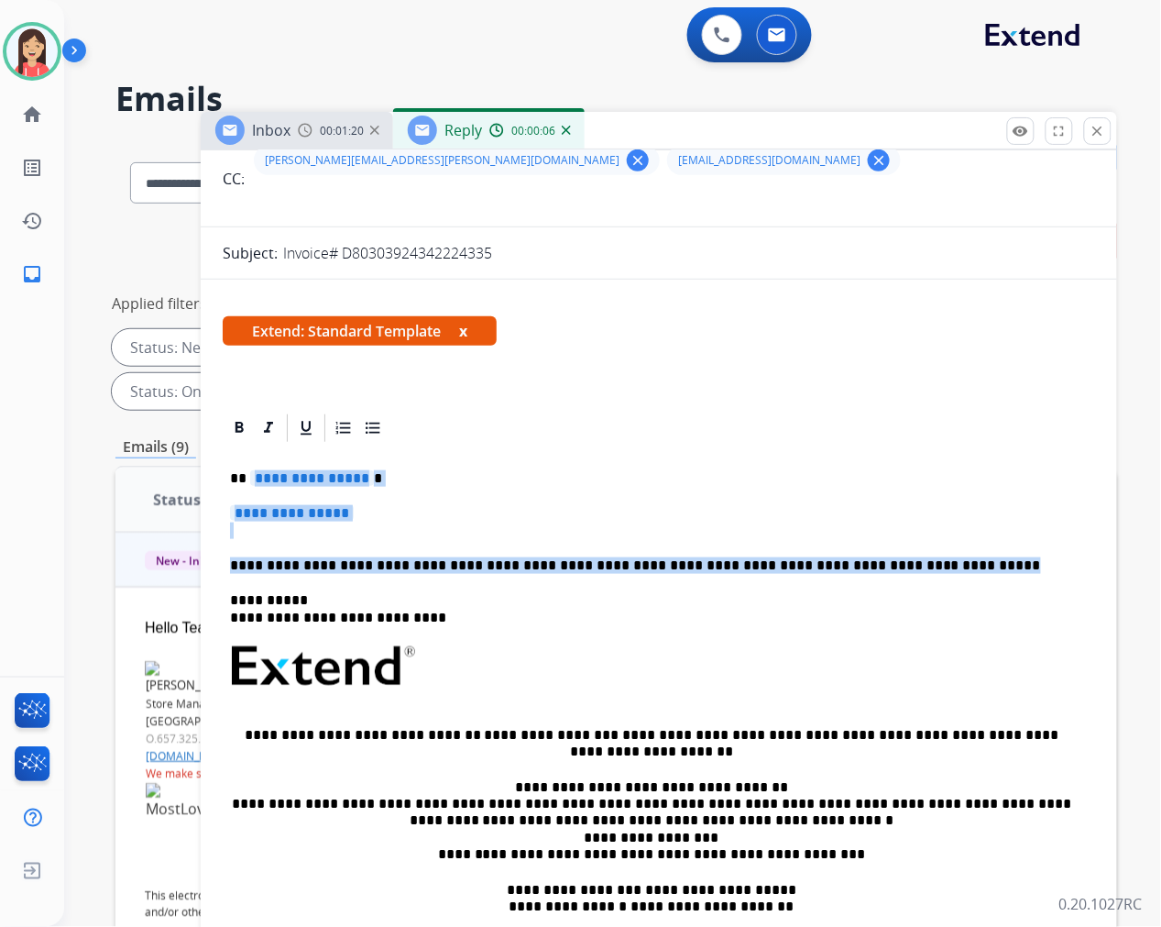
drag, startPoint x: 248, startPoint y: 477, endPoint x: 919, endPoint y: 565, distance: 676.5
click at [919, 565] on div "**********" at bounding box center [659, 709] width 872 height 530
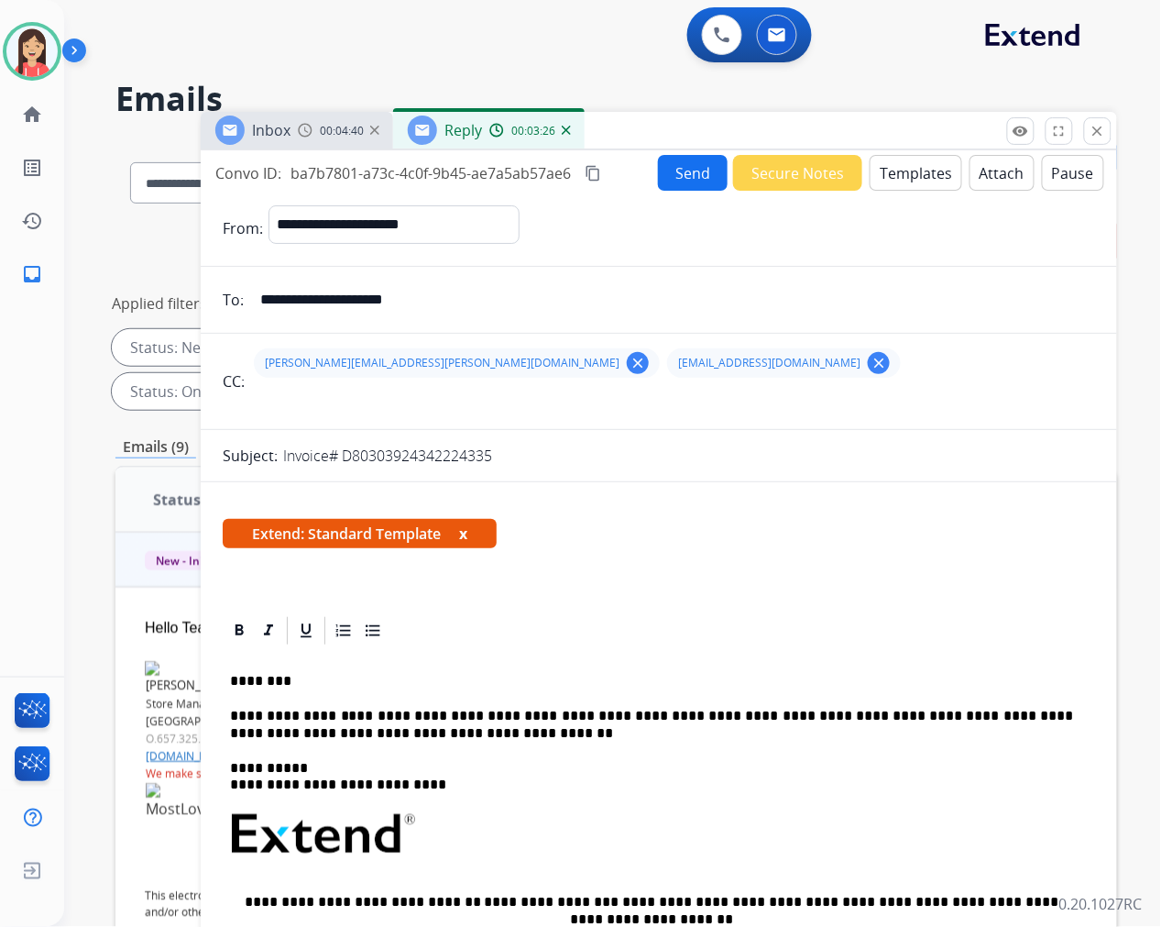
scroll to position [0, 0]
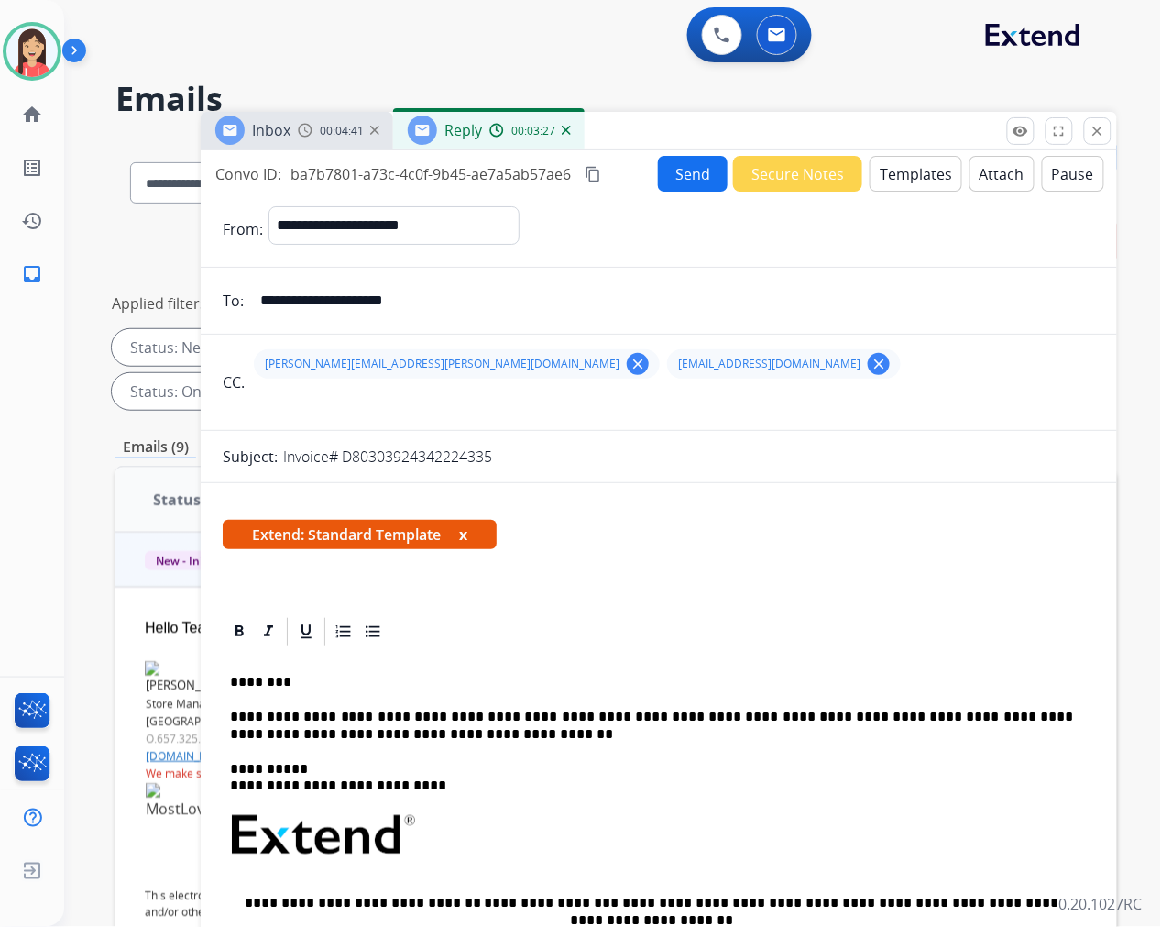
click at [675, 179] on button "Send" at bounding box center [693, 174] width 70 height 36
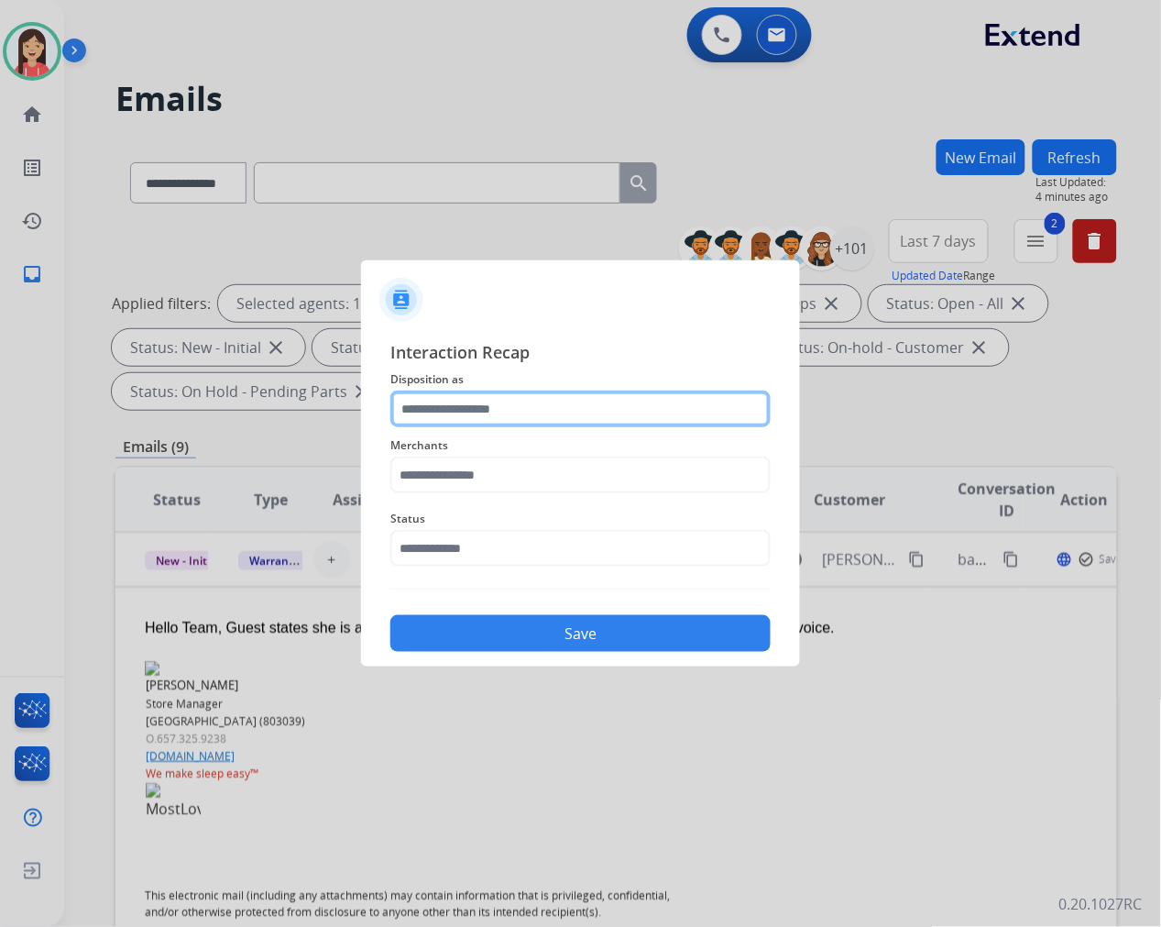
click at [507, 391] on input "text" at bounding box center [580, 408] width 380 height 37
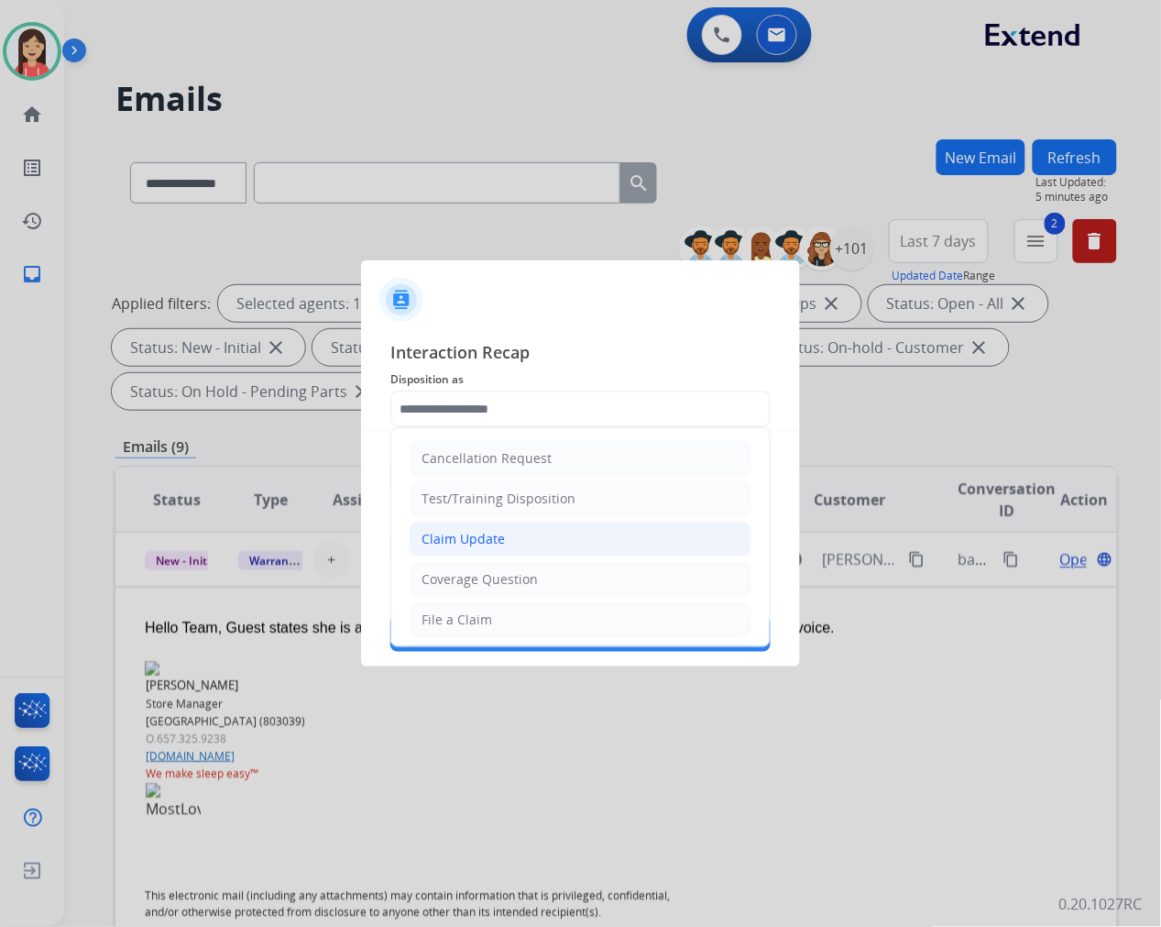
click at [465, 539] on div "Claim Update" at bounding box center [463, 539] width 83 height 18
type input "**********"
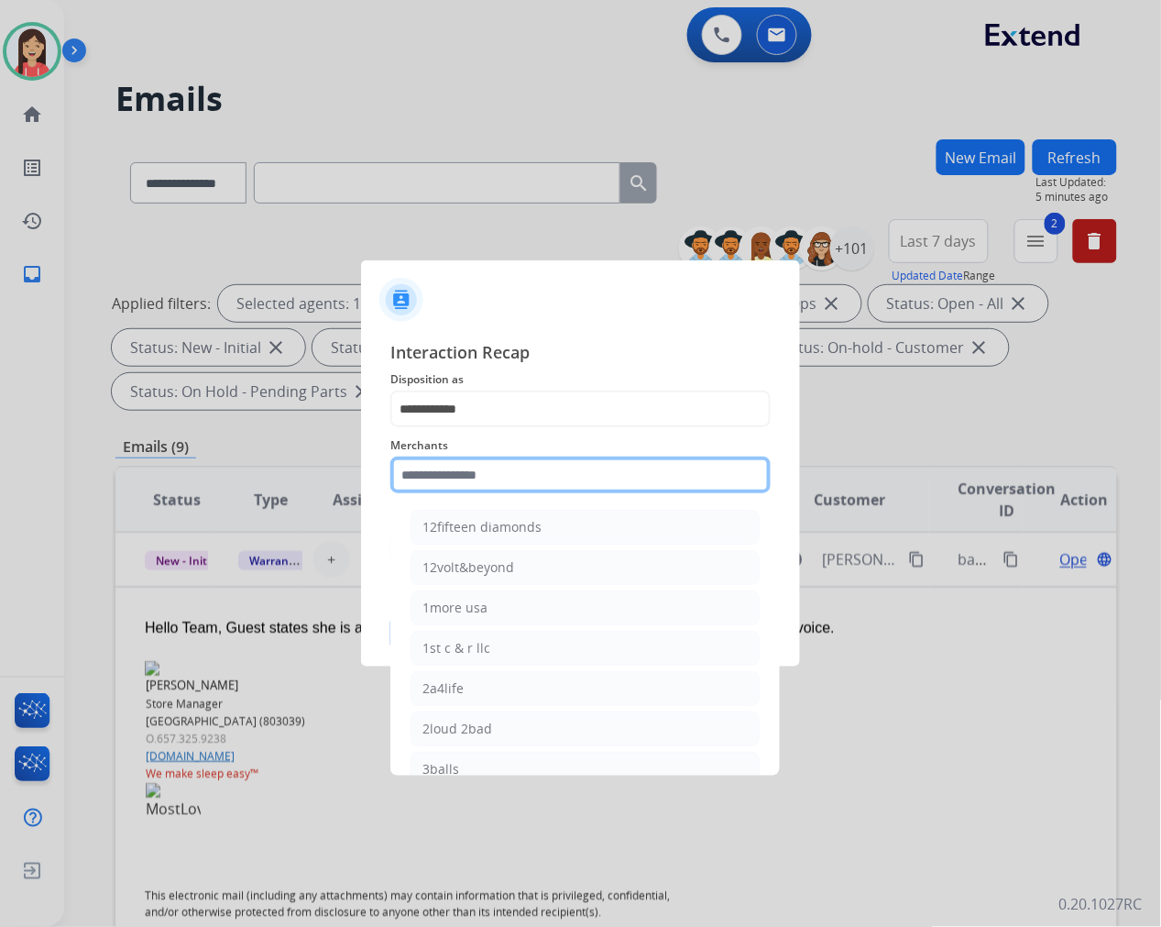
click at [538, 483] on input "text" at bounding box center [580, 474] width 380 height 37
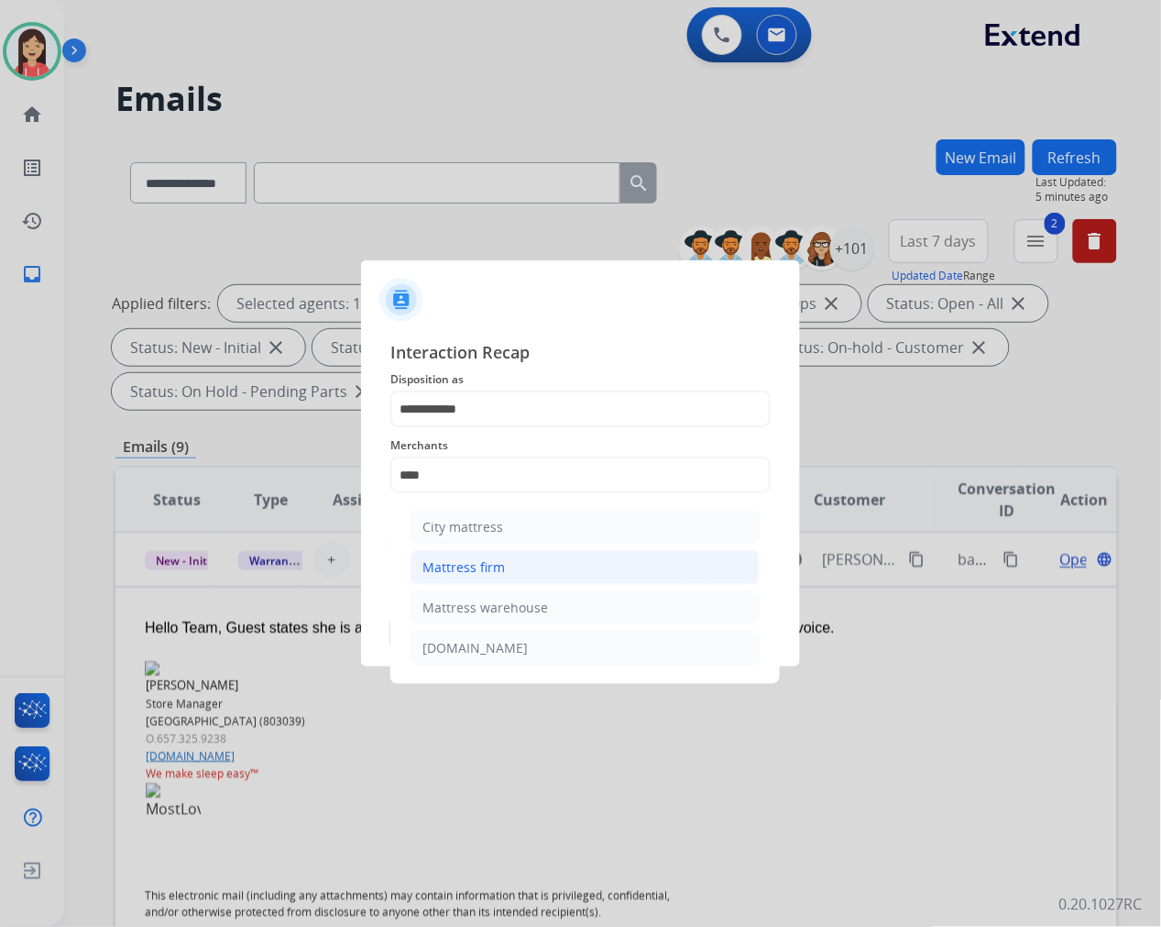
click at [484, 564] on div "Mattress firm" at bounding box center [463, 567] width 82 height 18
type input "**********"
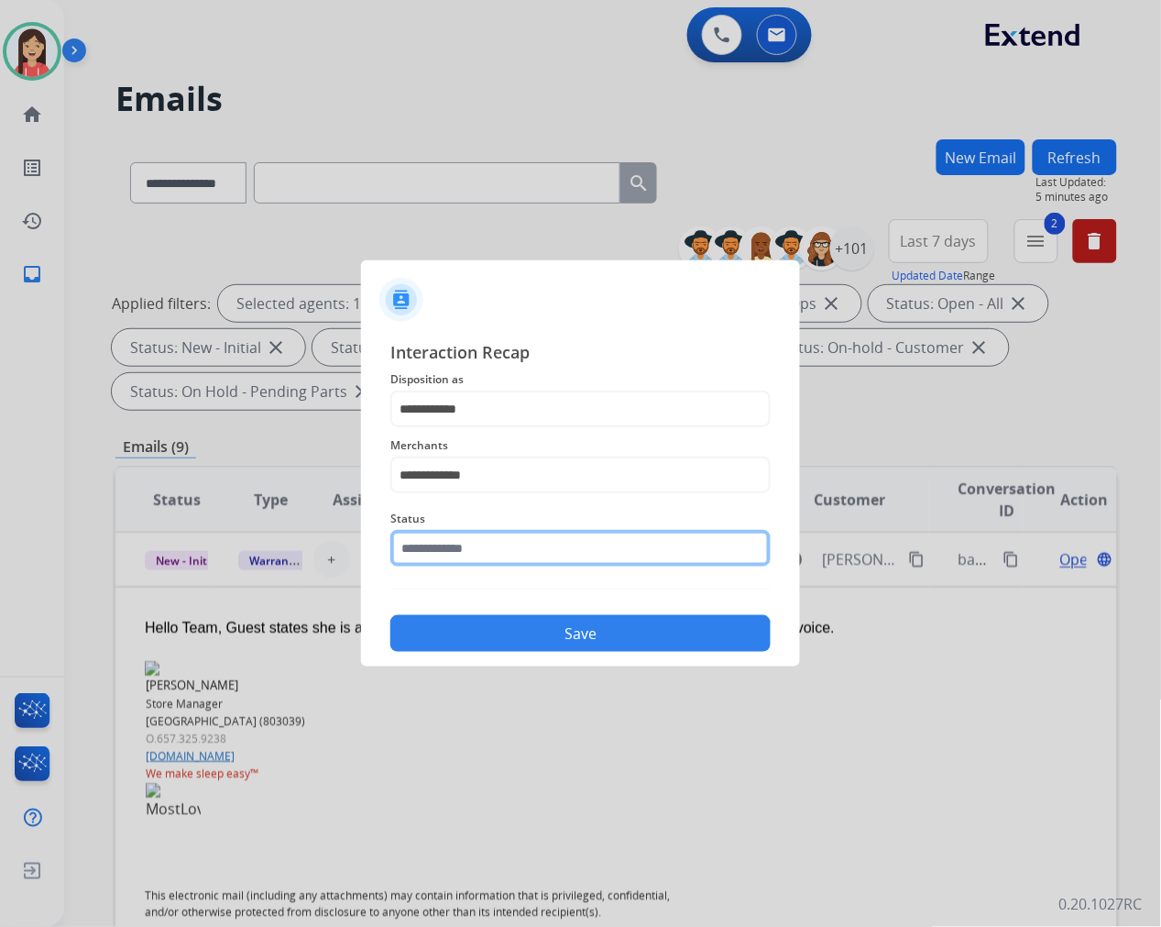
click at [488, 543] on input "text" at bounding box center [580, 548] width 380 height 37
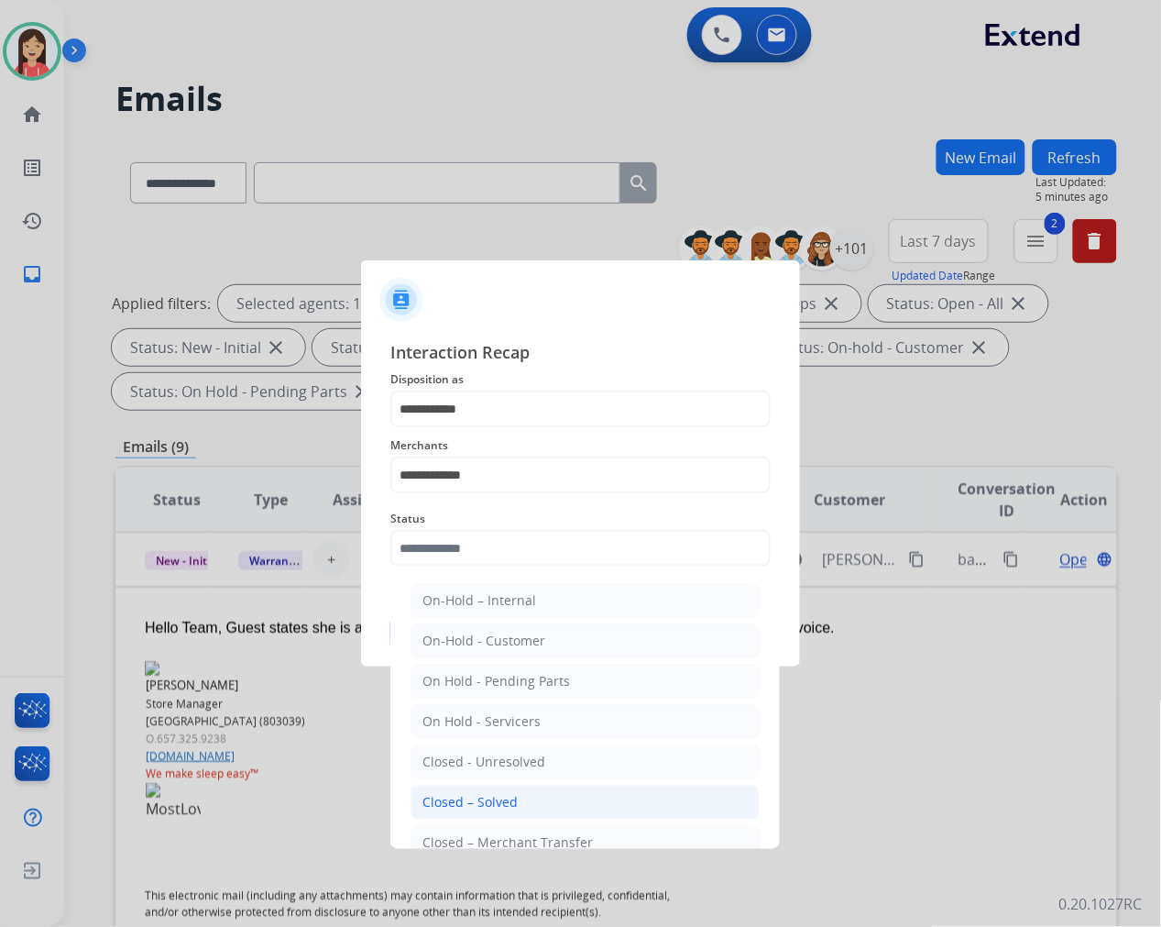
click at [514, 802] on div "Closed – Solved" at bounding box center [469, 802] width 95 height 18
type input "**********"
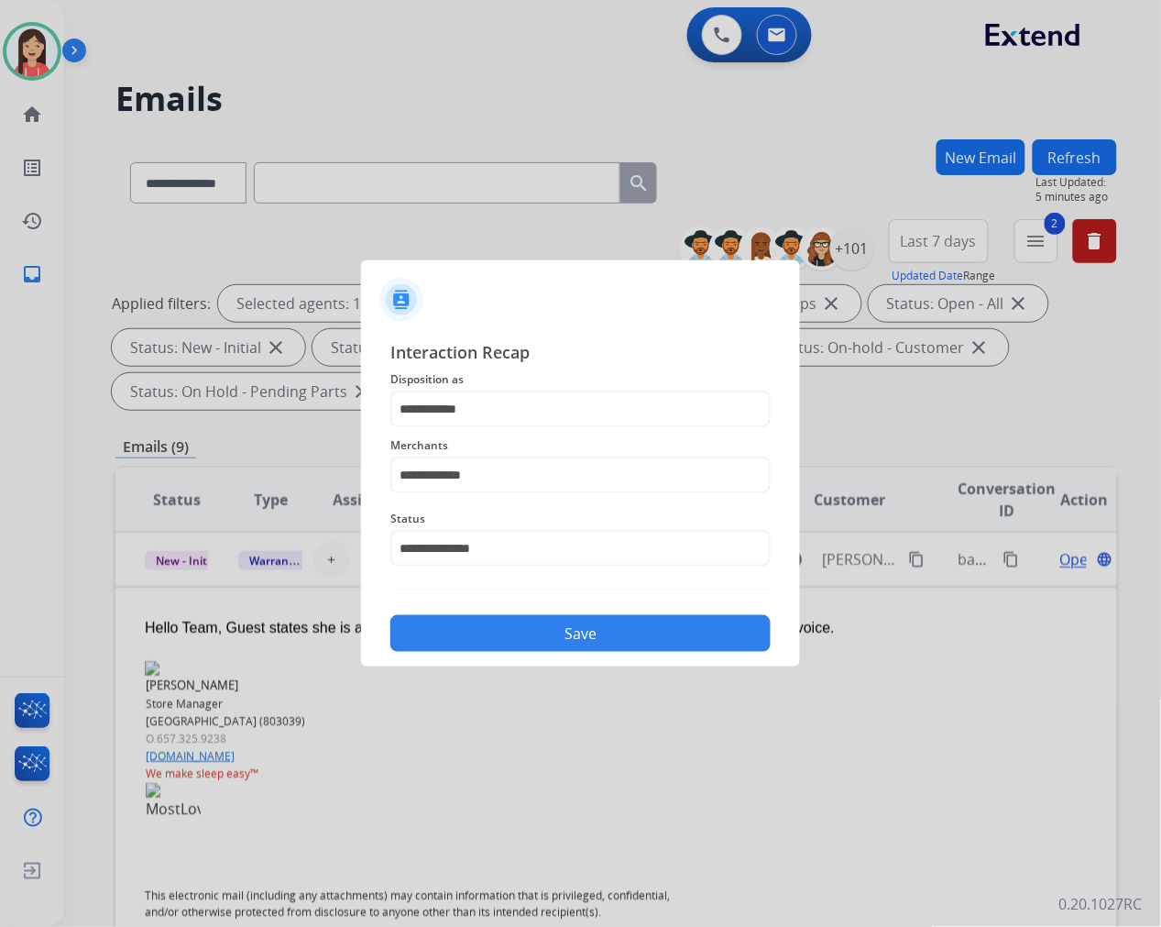
click at [560, 643] on button "Save" at bounding box center [580, 633] width 380 height 37
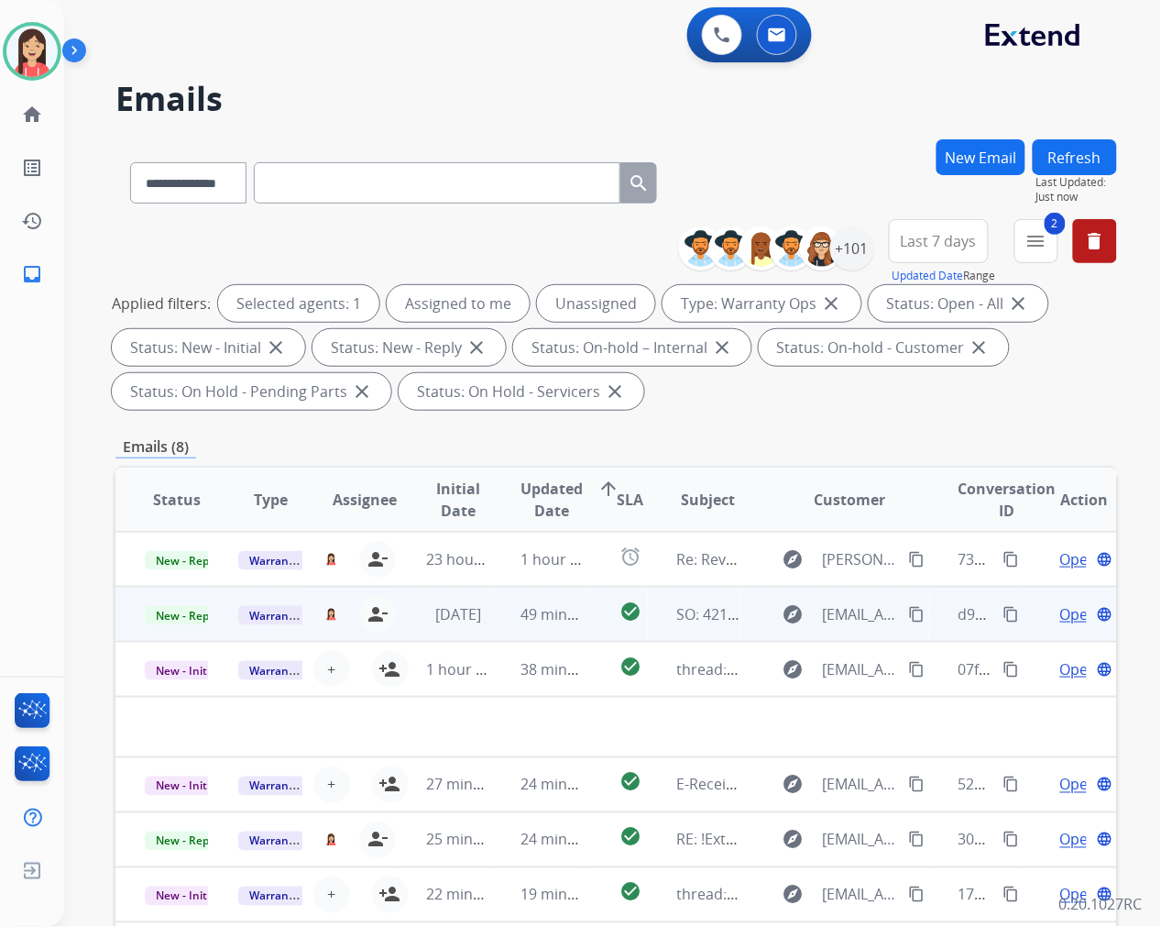
click at [499, 620] on td "49 minutes ago" at bounding box center [537, 614] width 93 height 55
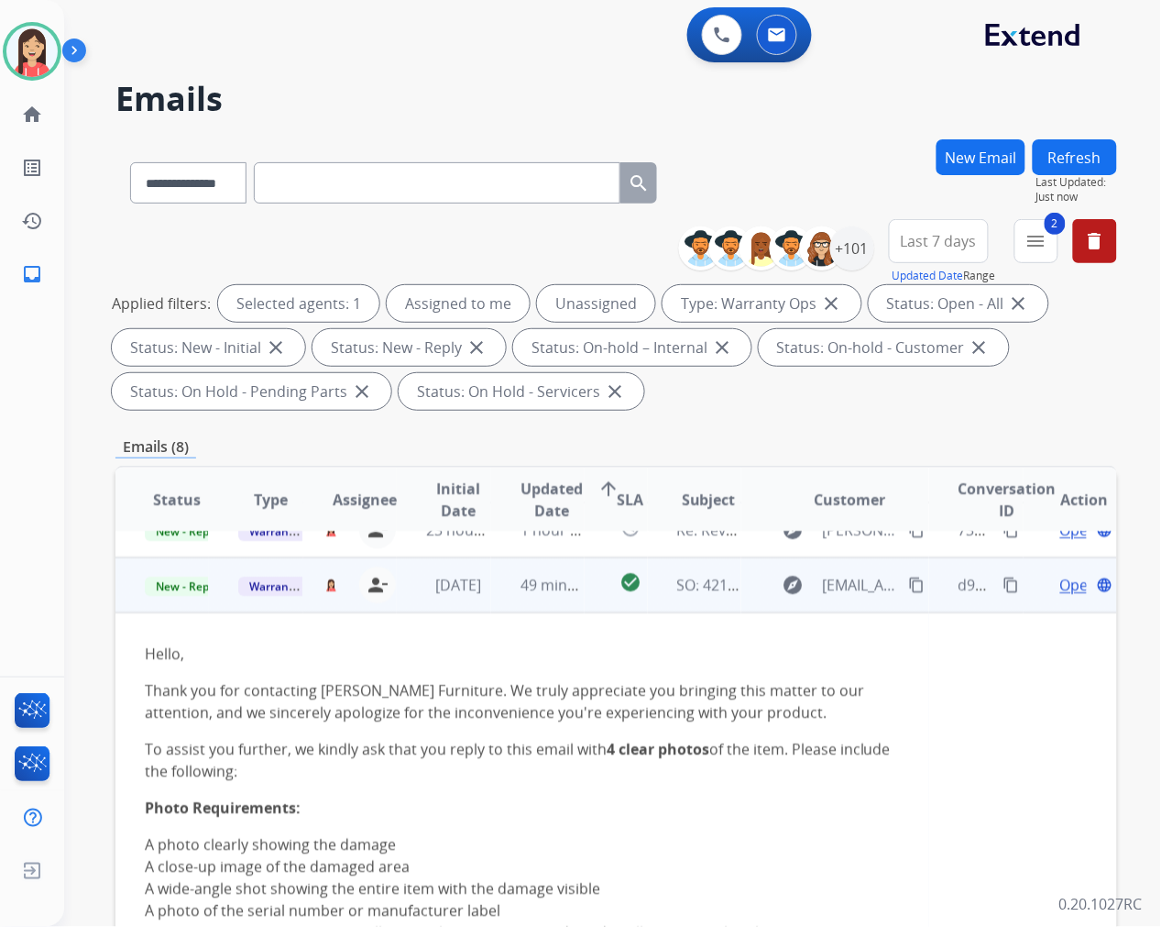
scroll to position [27, 0]
click at [1060, 585] on span "Open" at bounding box center [1079, 587] width 38 height 22
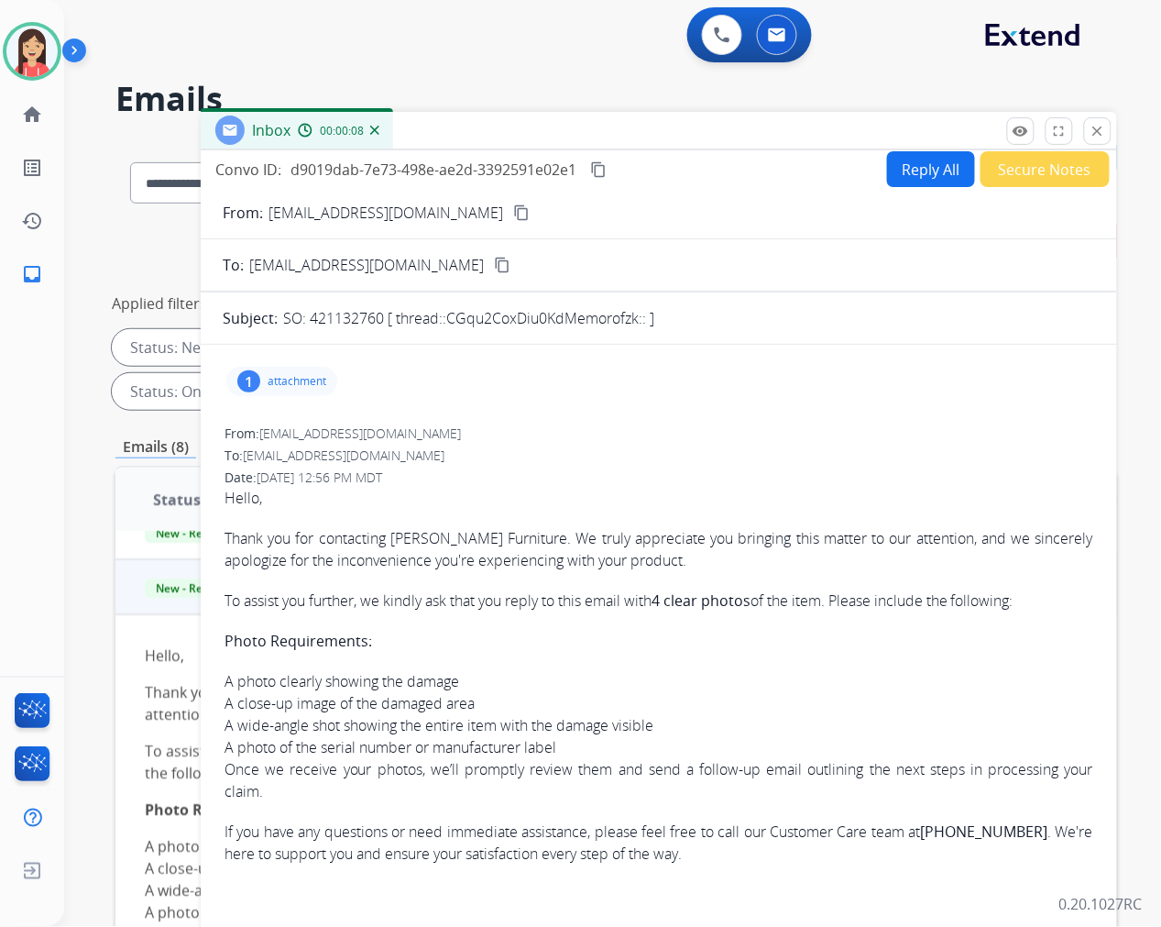
scroll to position [0, 0]
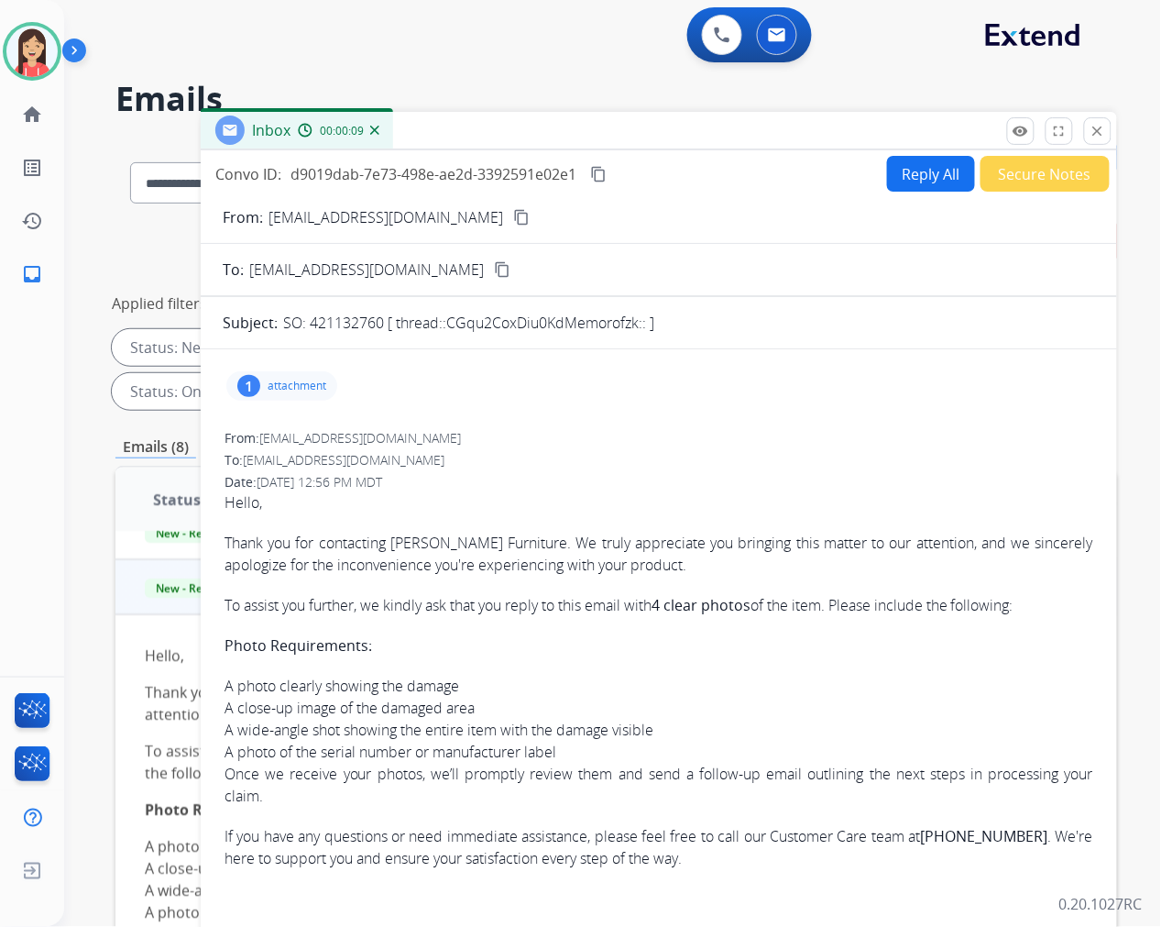
click at [304, 378] on p "attachment" at bounding box center [297, 385] width 59 height 15
click at [559, 425] on mat-icon "download" at bounding box center [567, 429] width 16 height 16
click at [907, 159] on button "Reply All" at bounding box center [931, 174] width 88 height 36
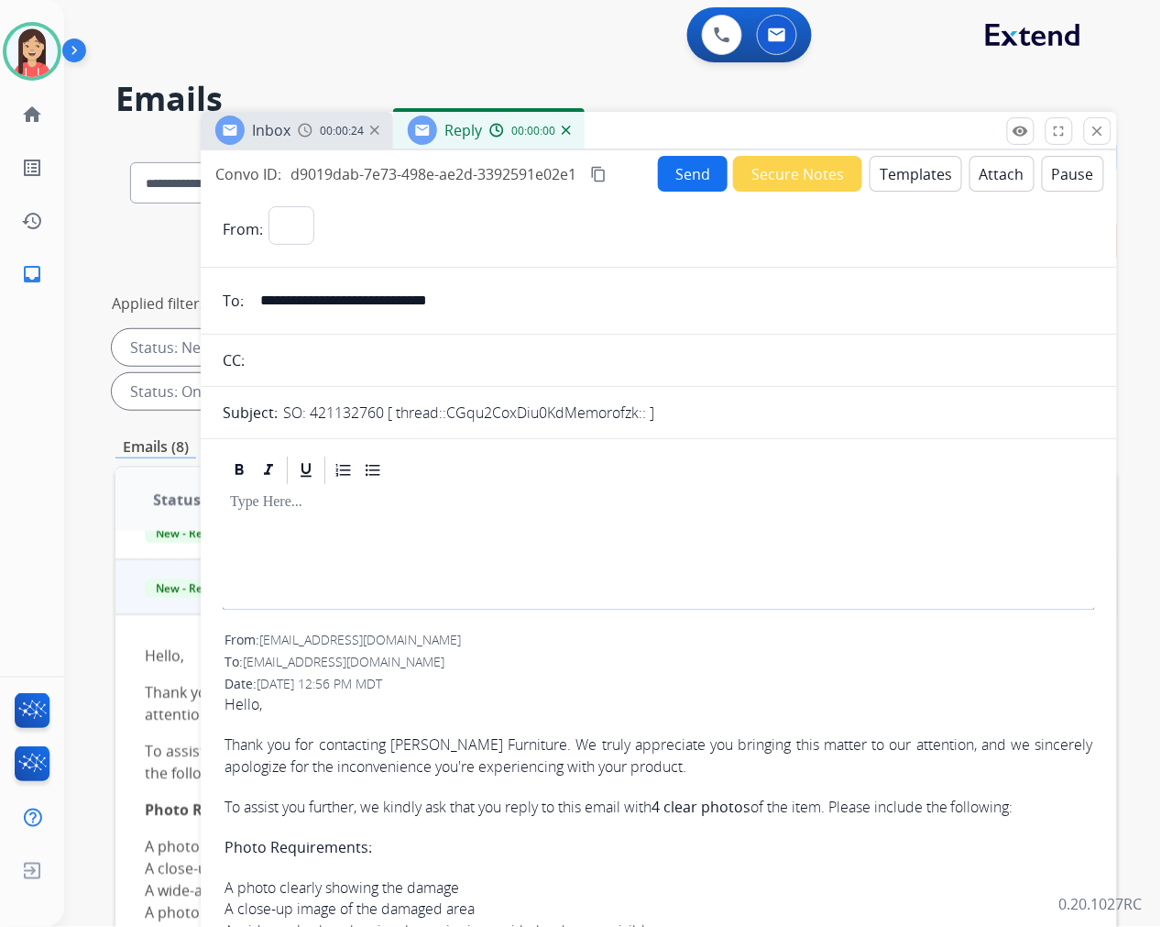
select select "**********"
click at [905, 176] on button "Templates" at bounding box center [916, 174] width 93 height 36
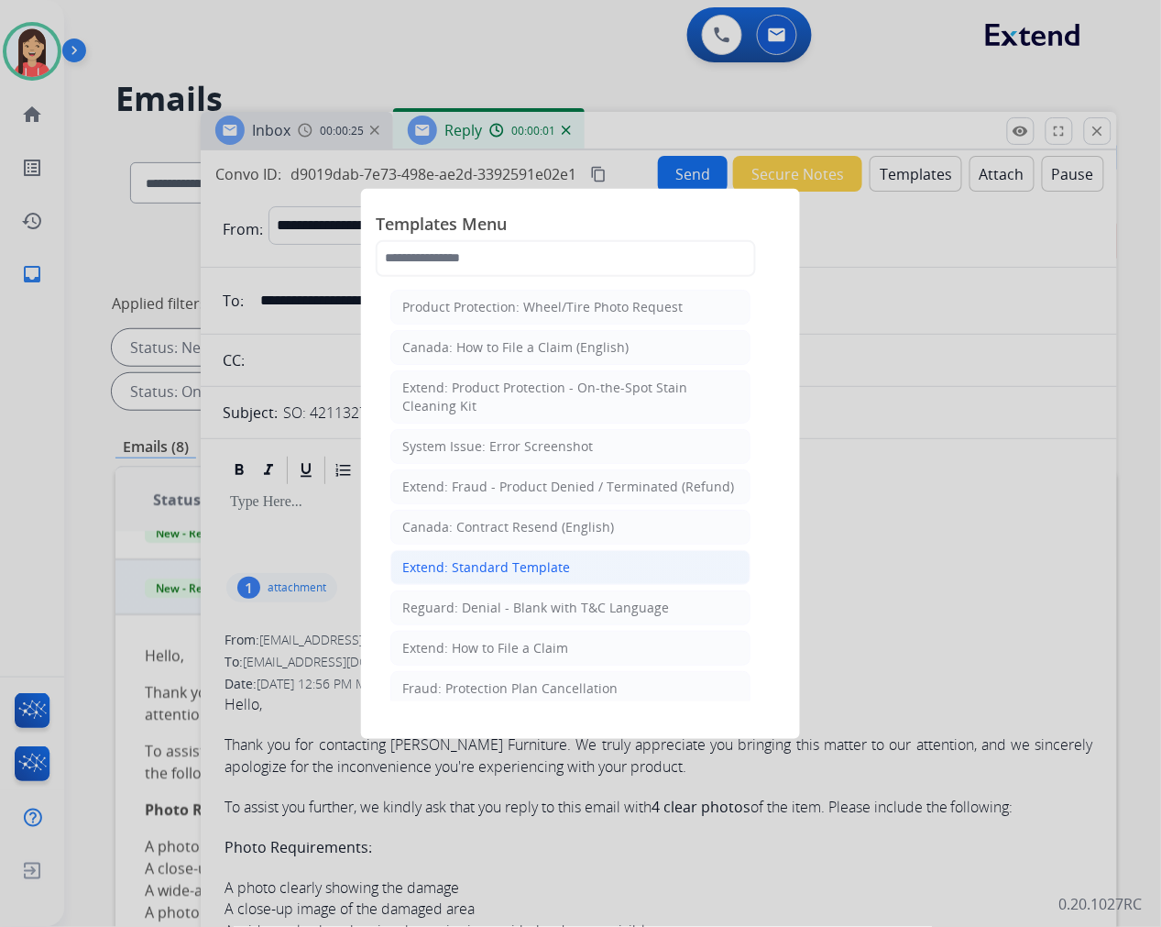
click at [468, 574] on div "Extend: Standard Template" at bounding box center [486, 567] width 168 height 18
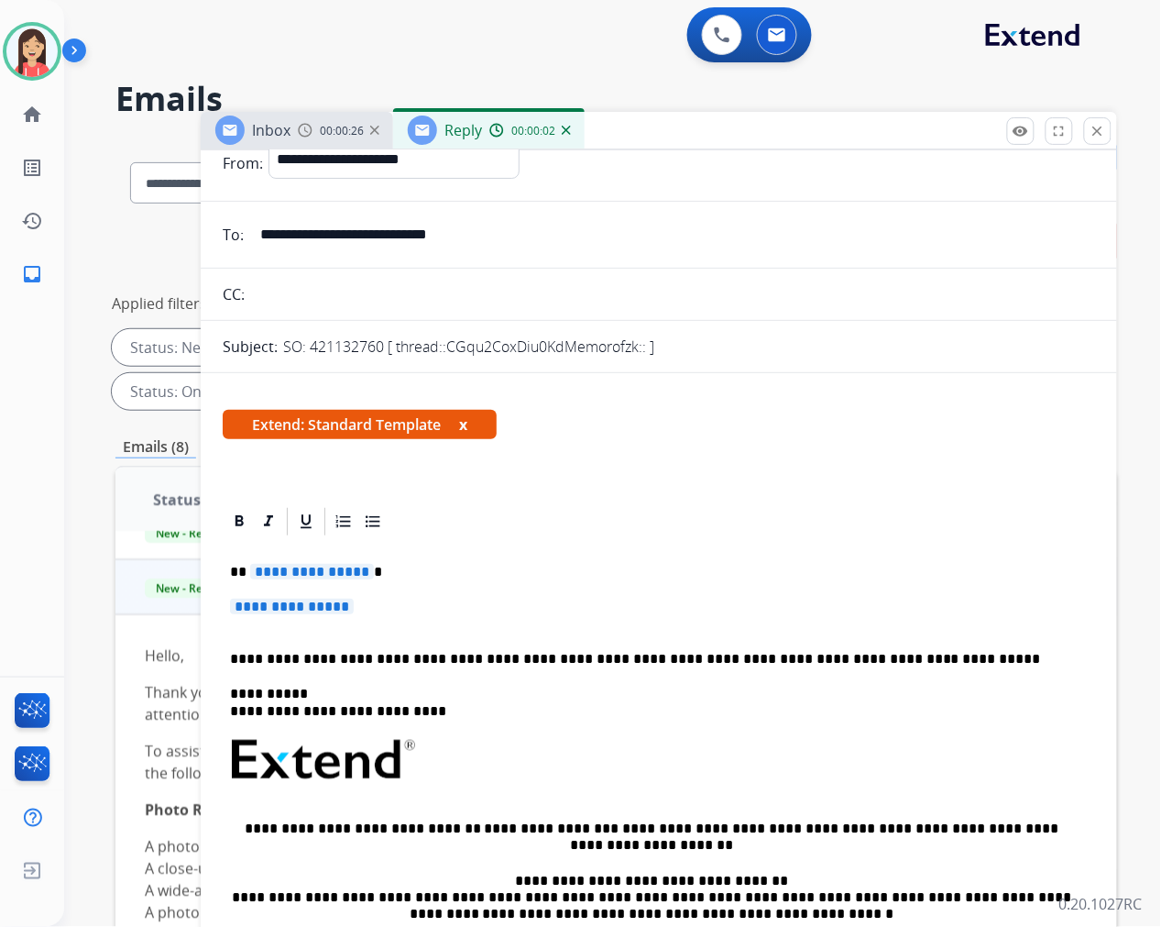
scroll to position [102, 0]
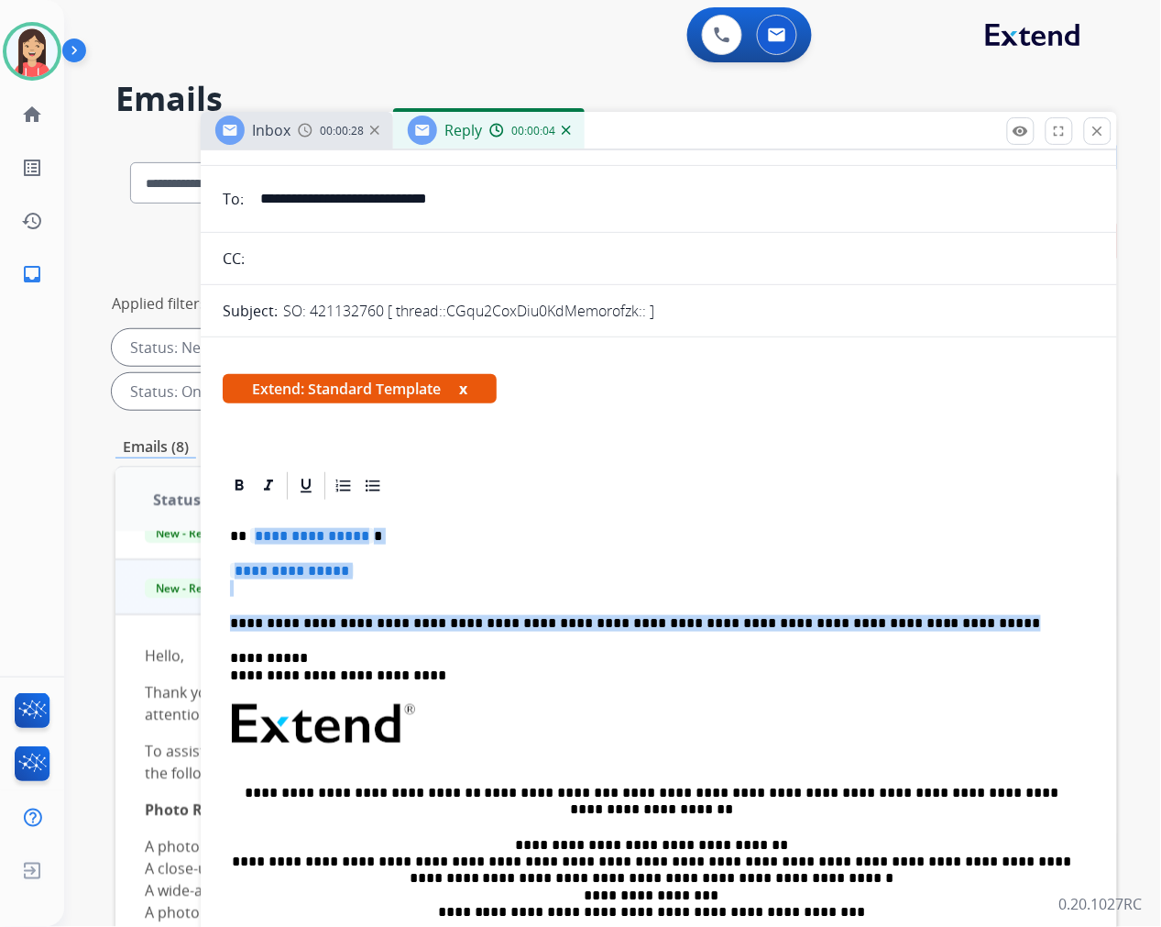
drag, startPoint x: 249, startPoint y: 534, endPoint x: 946, endPoint y: 624, distance: 702.3
click at [946, 624] on div "**********" at bounding box center [659, 767] width 872 height 530
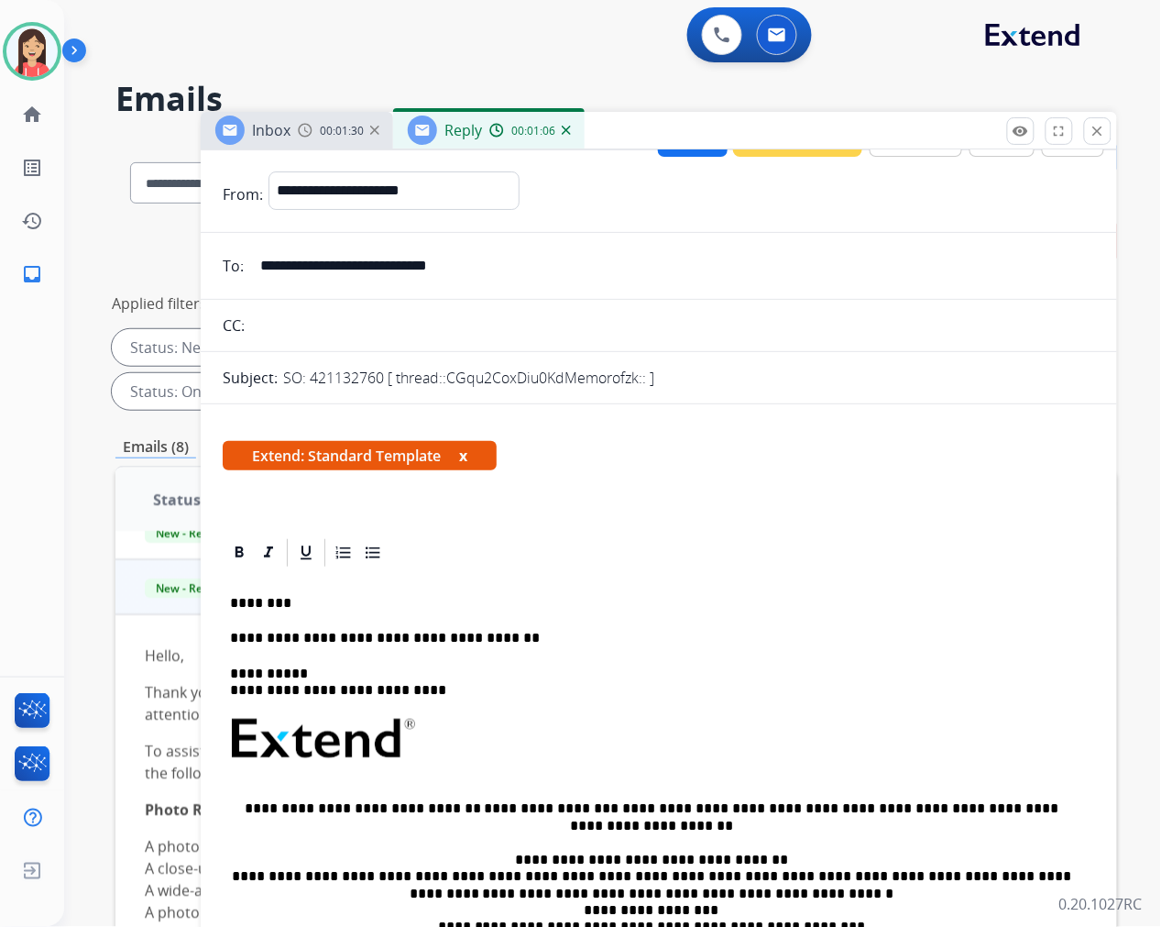
scroll to position [0, 0]
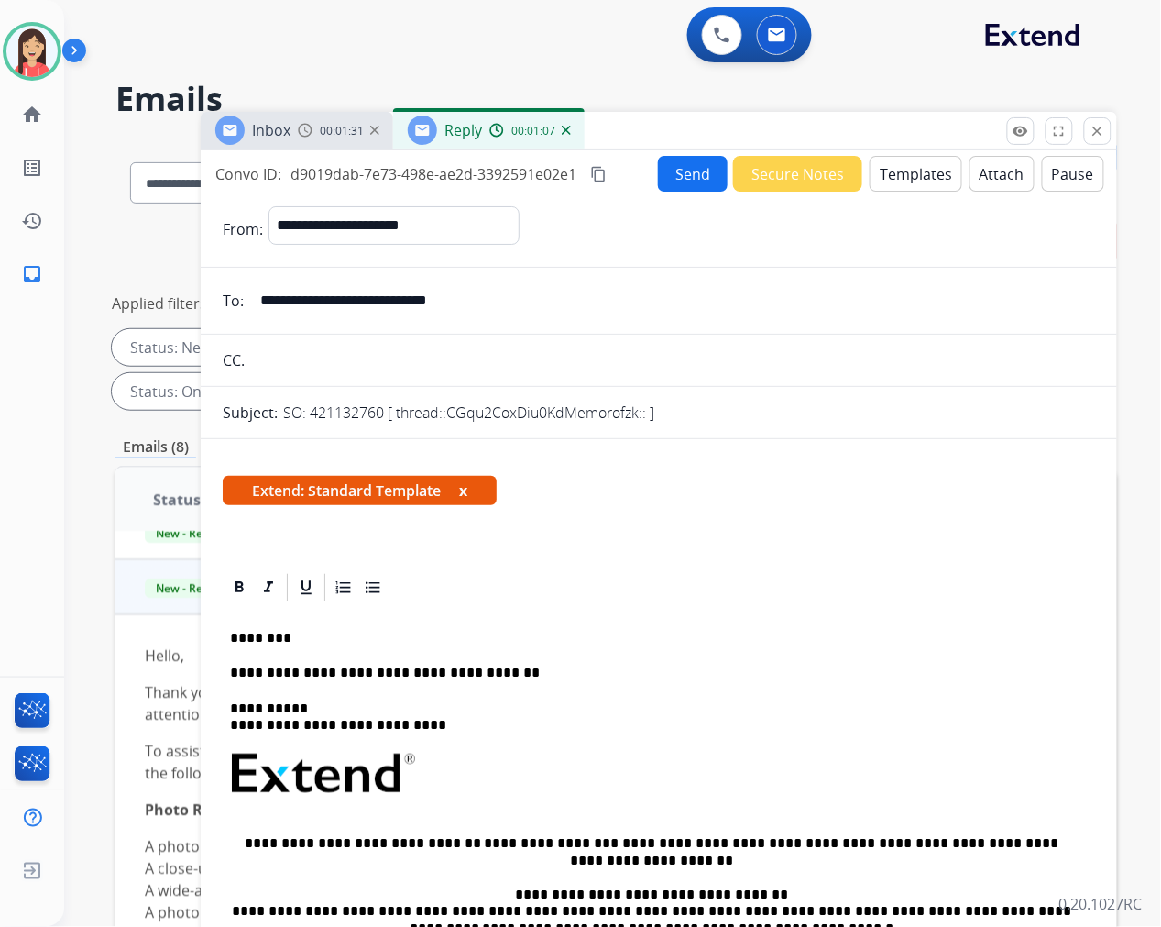
click at [685, 171] on button "Send" at bounding box center [693, 174] width 70 height 36
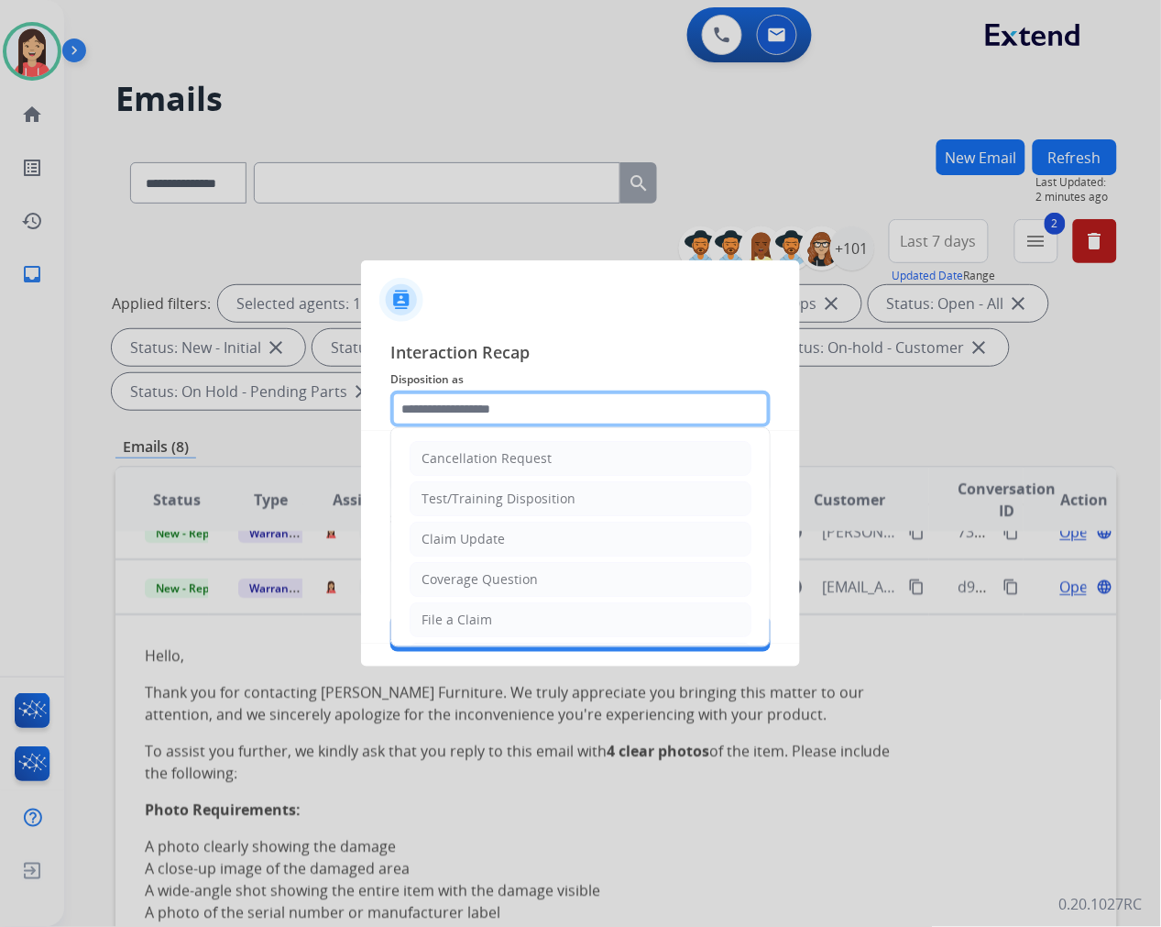
click at [519, 406] on input "text" at bounding box center [580, 408] width 380 height 37
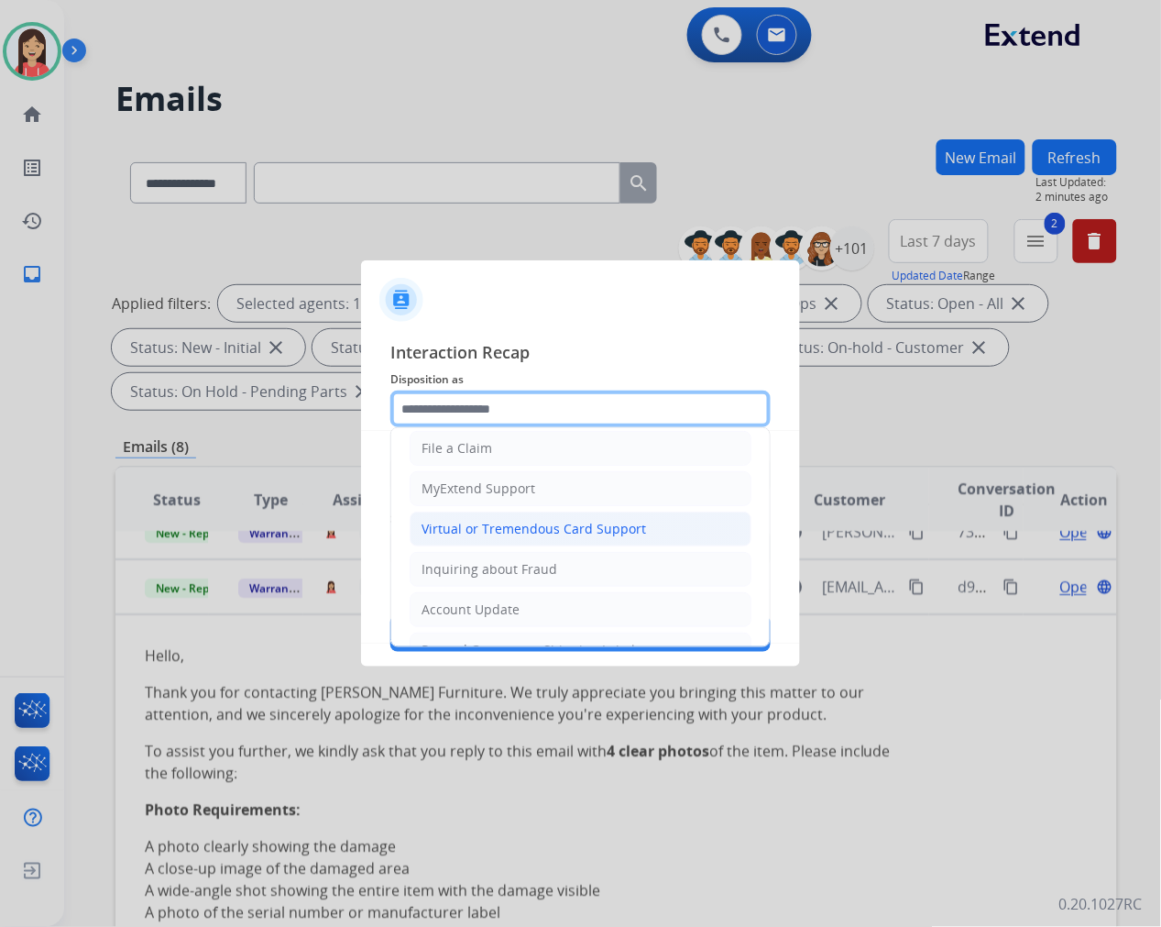
scroll to position [203, 0]
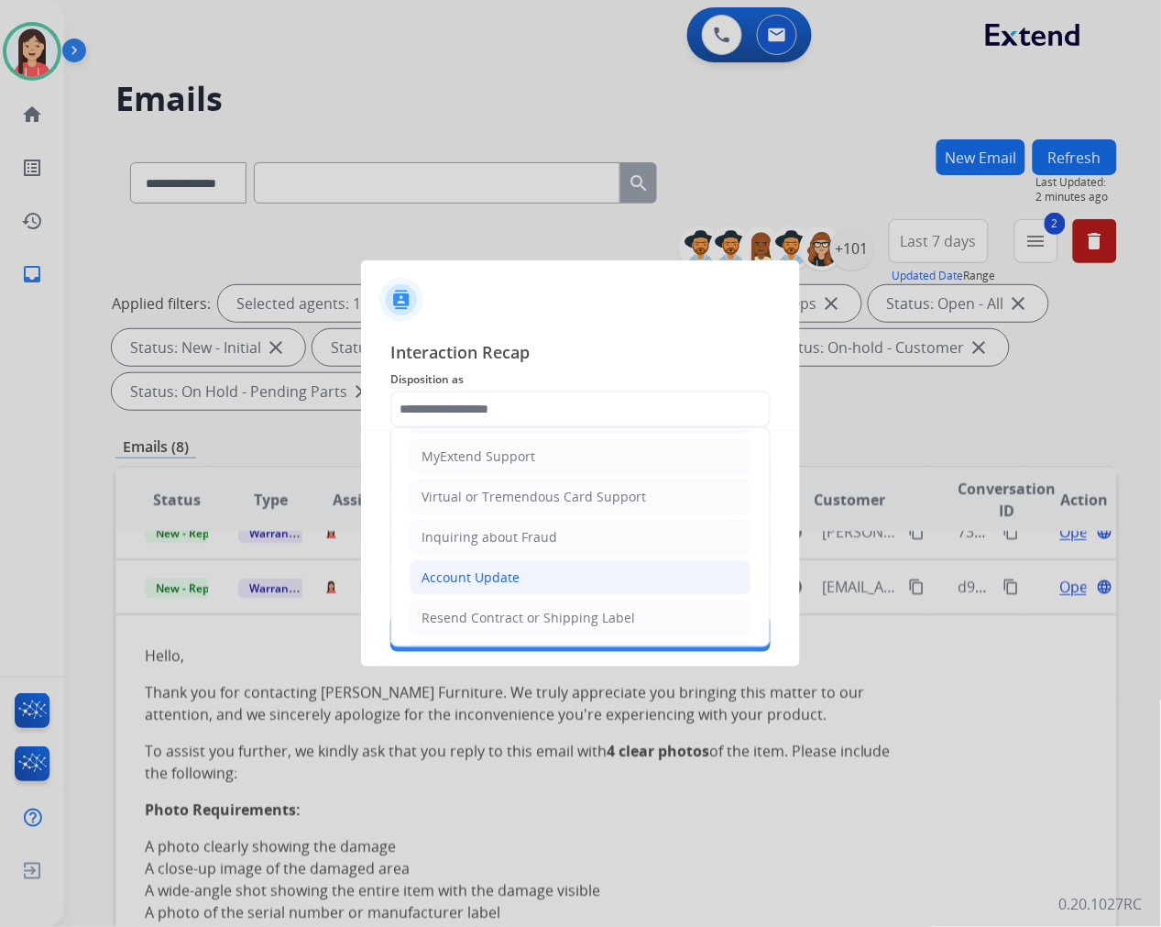
click at [491, 573] on div "Account Update" at bounding box center [471, 577] width 98 height 18
type input "**********"
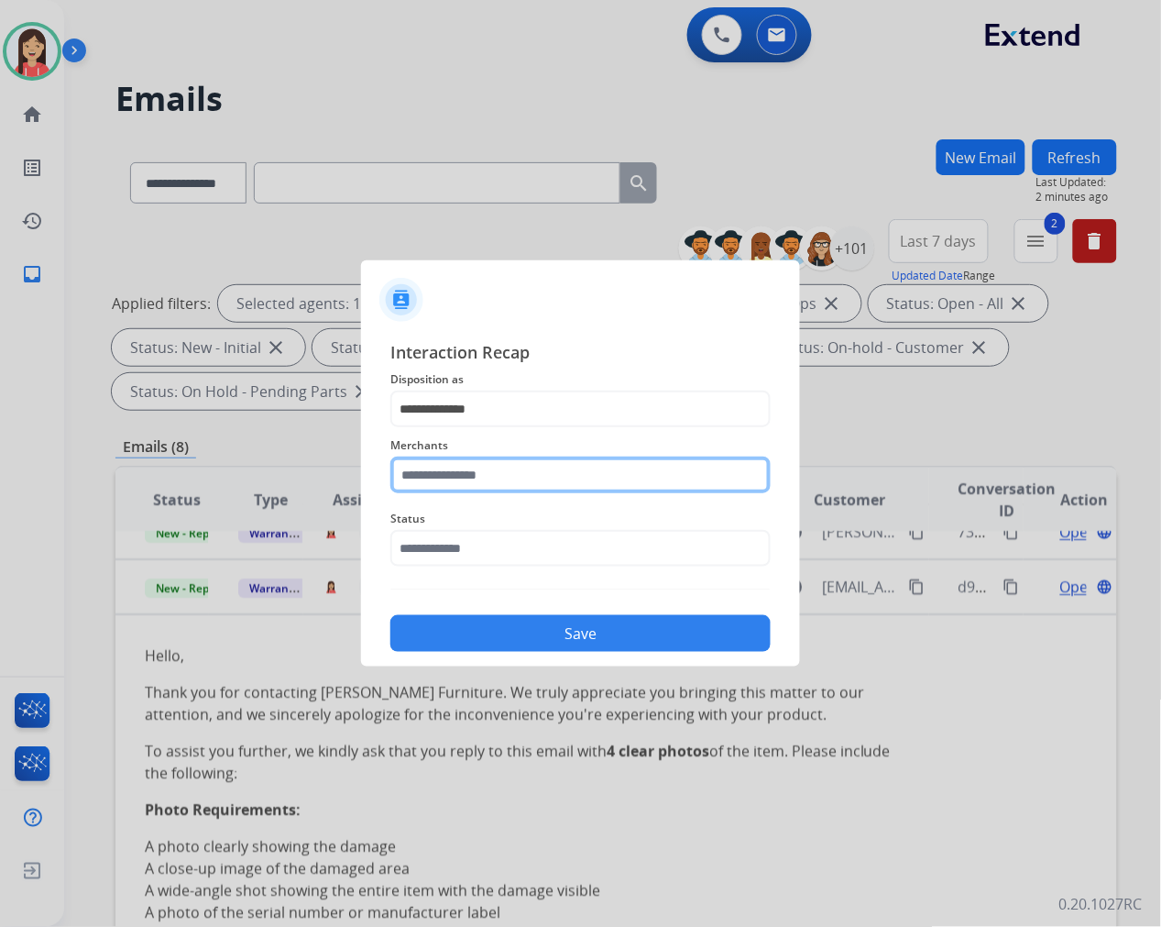
click at [517, 474] on input "text" at bounding box center [580, 474] width 380 height 37
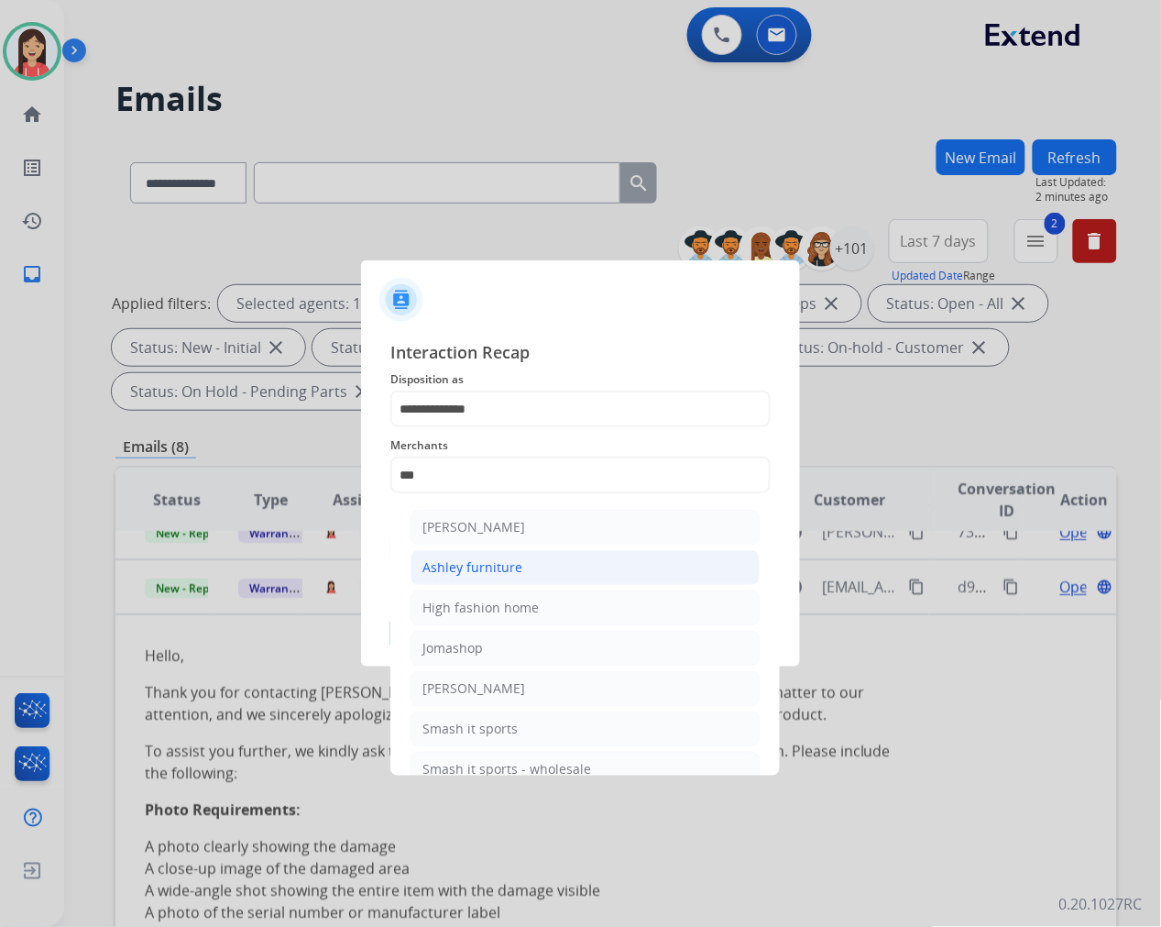
click at [497, 561] on div "Ashley furniture" at bounding box center [472, 567] width 100 height 18
type input "**********"
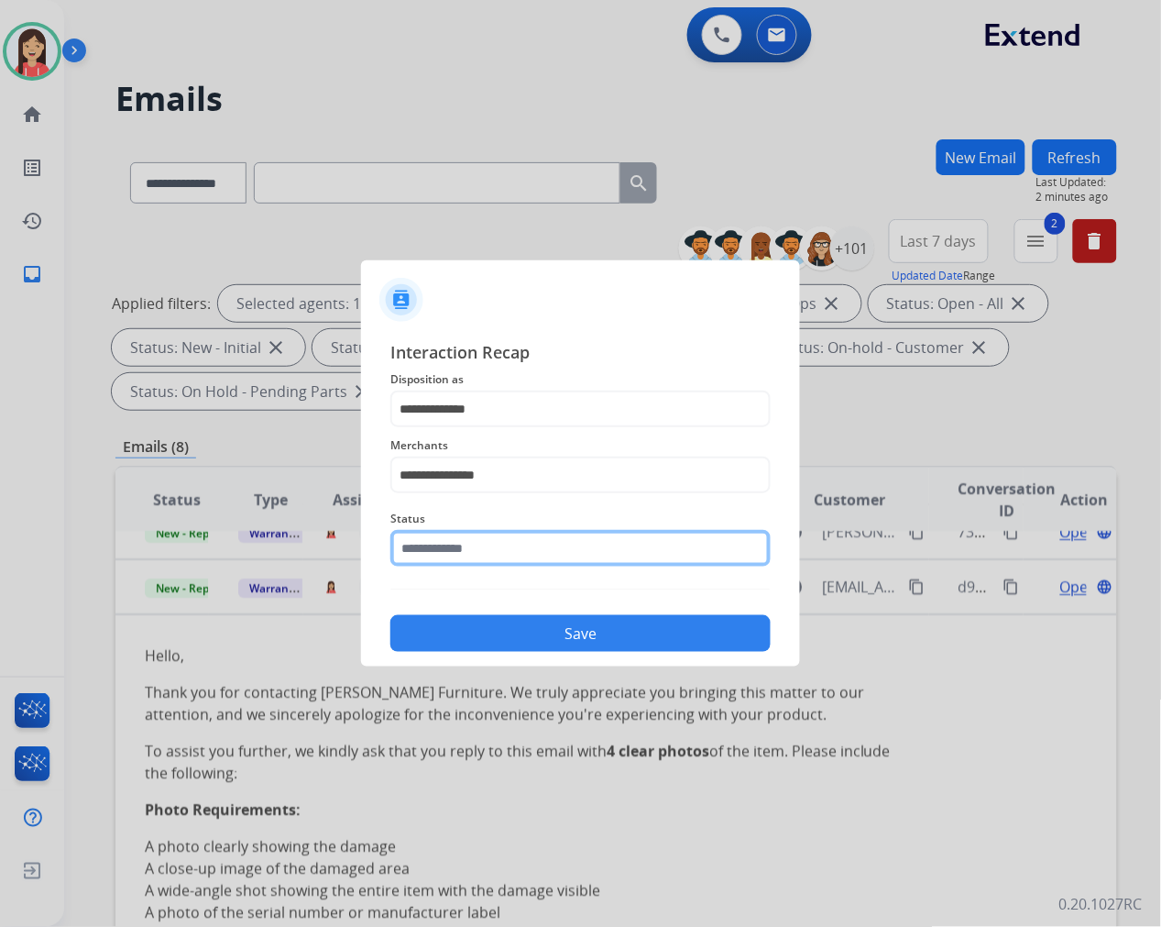
click at [499, 546] on input "text" at bounding box center [580, 548] width 380 height 37
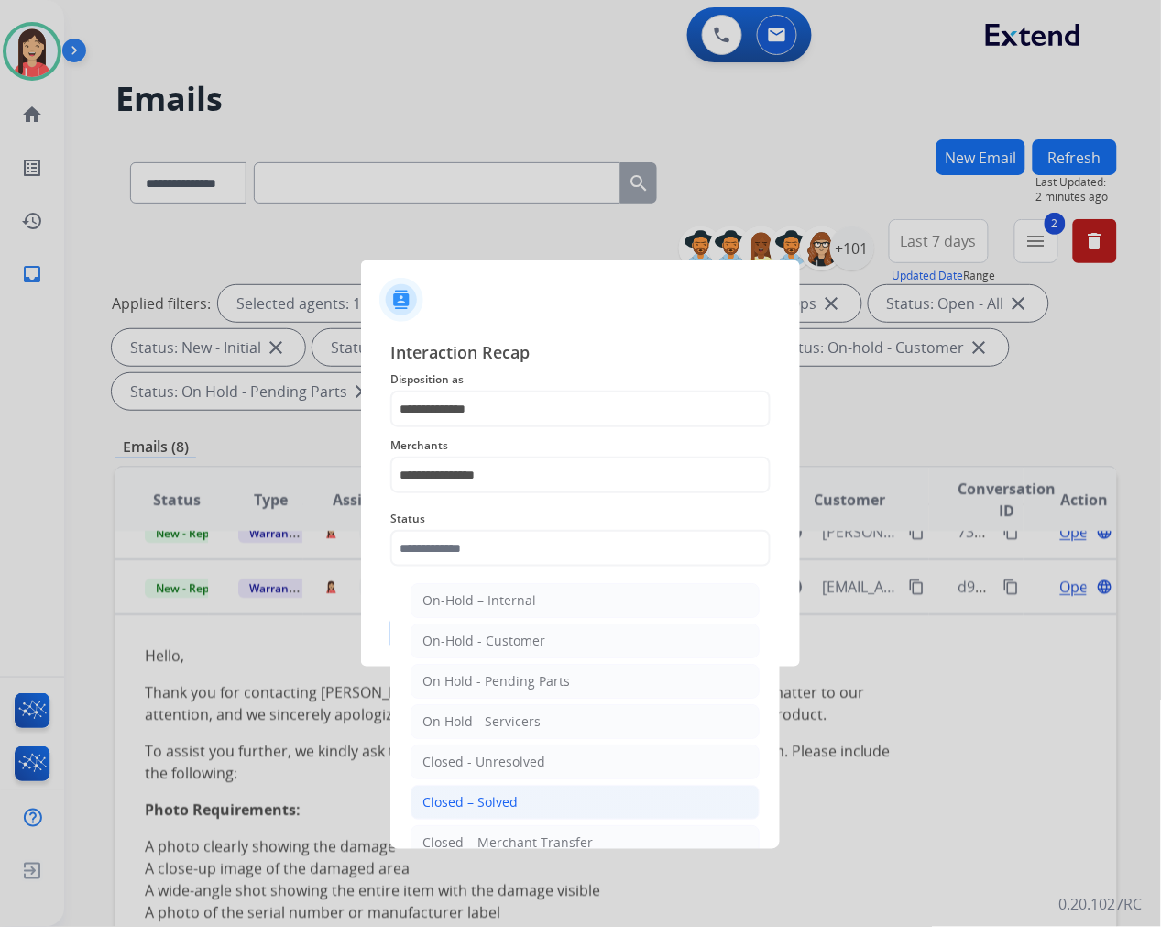
click at [472, 795] on div "Closed – Solved" at bounding box center [469, 802] width 95 height 18
type input "**********"
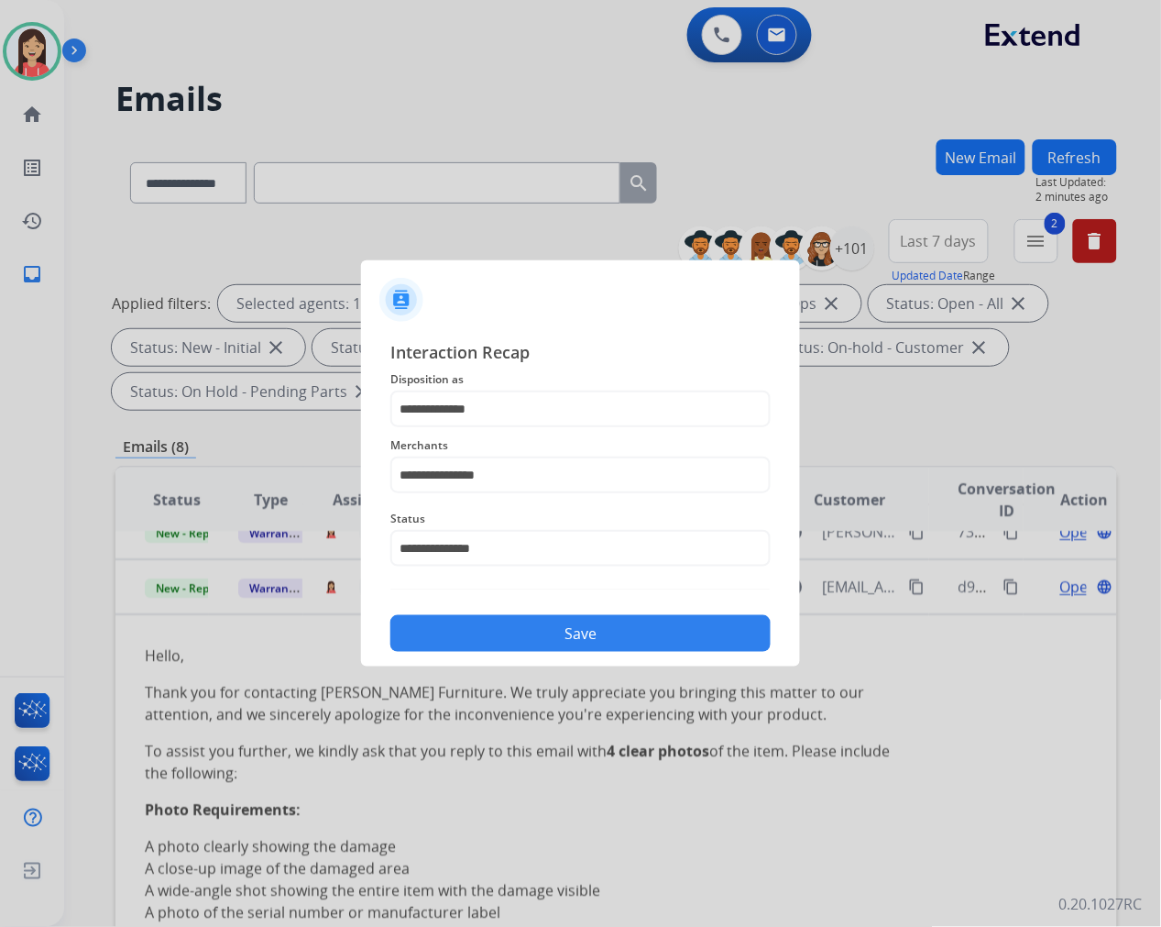
click at [518, 624] on button "Save" at bounding box center [580, 633] width 380 height 37
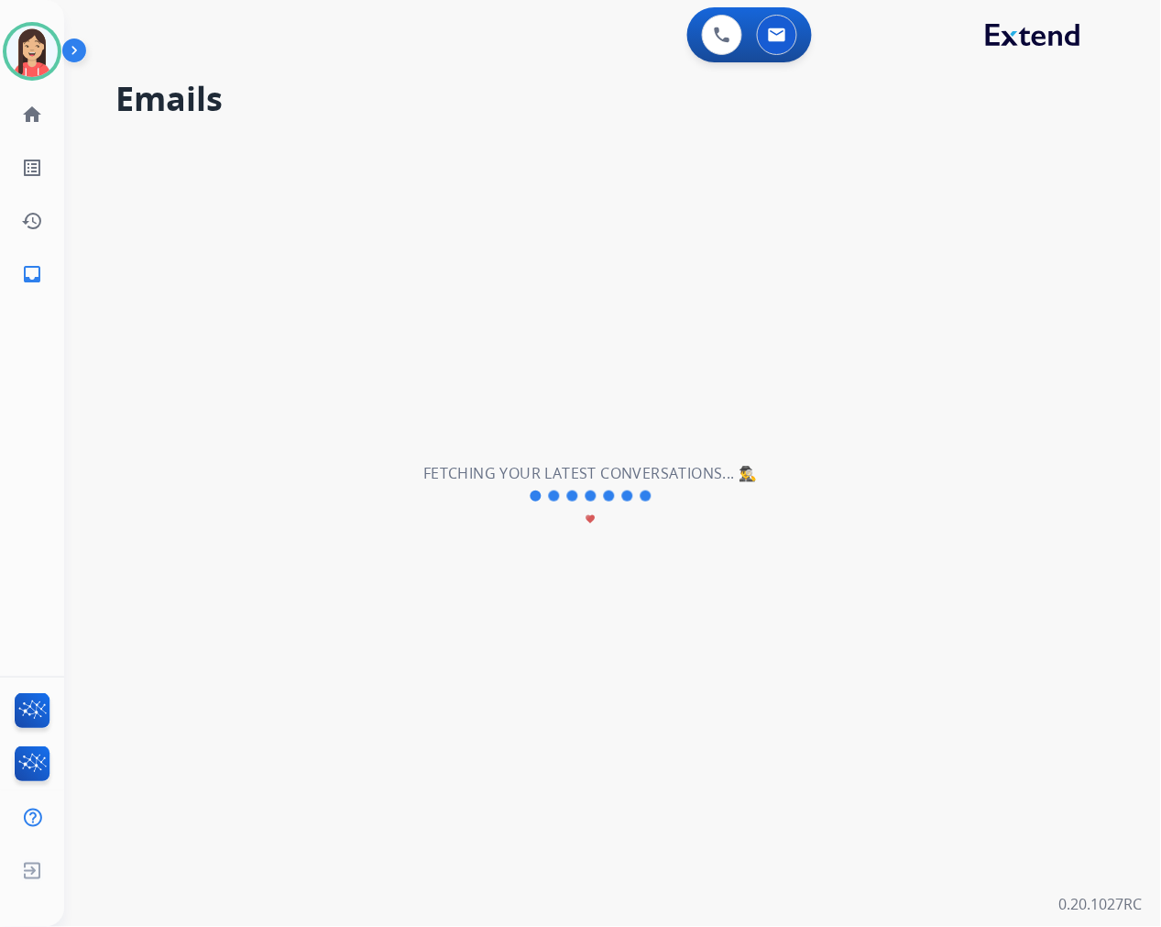
scroll to position [0, 0]
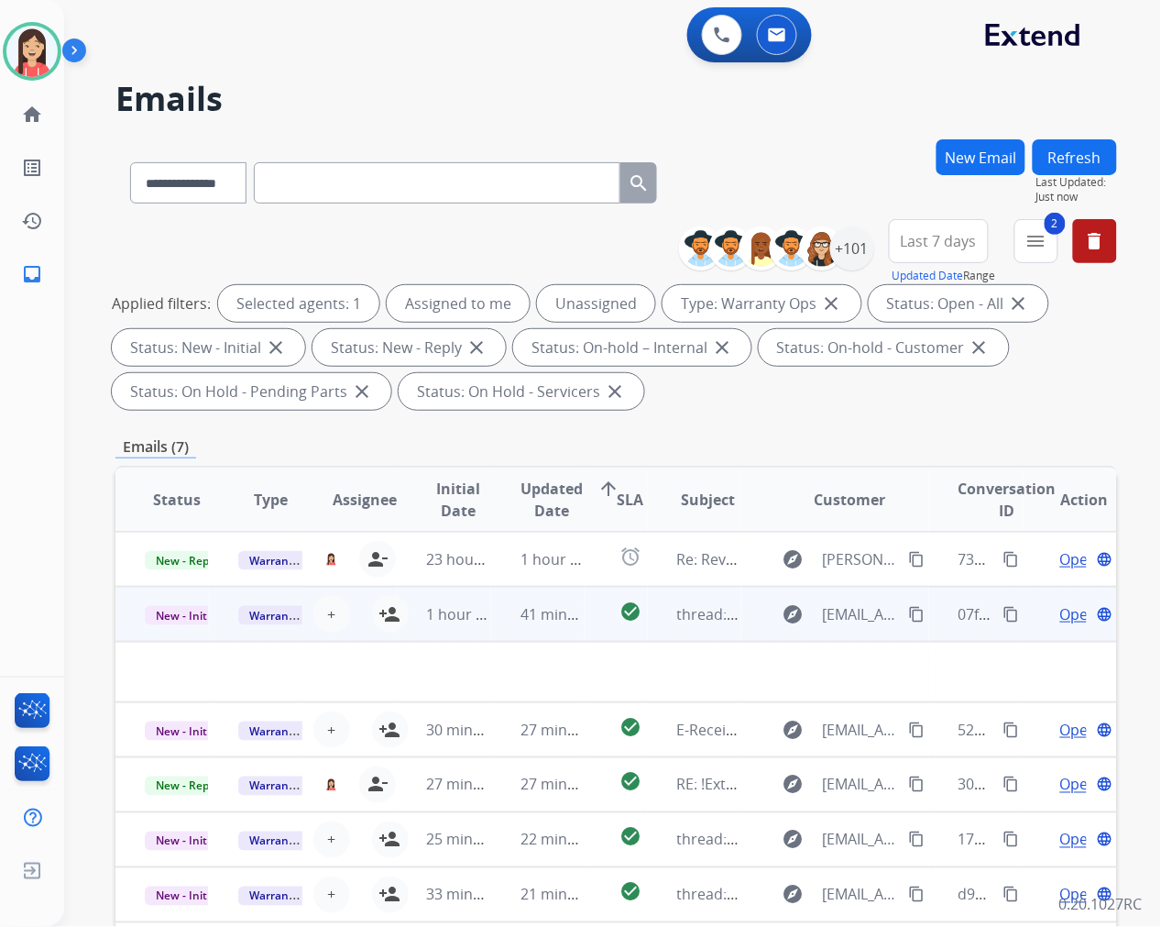
click at [509, 640] on td "41 minutes ago" at bounding box center [537, 614] width 93 height 55
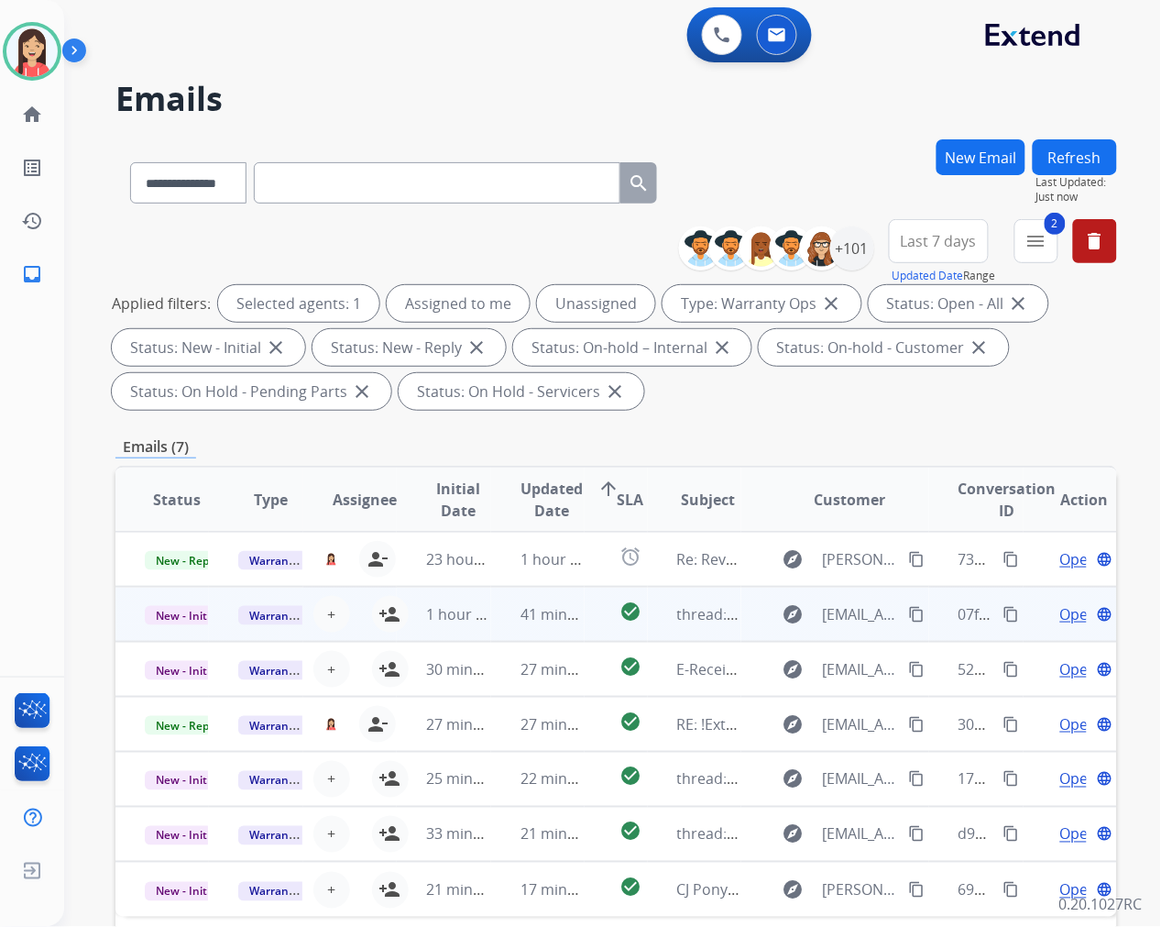
click at [508, 631] on td "41 minutes ago" at bounding box center [537, 614] width 93 height 55
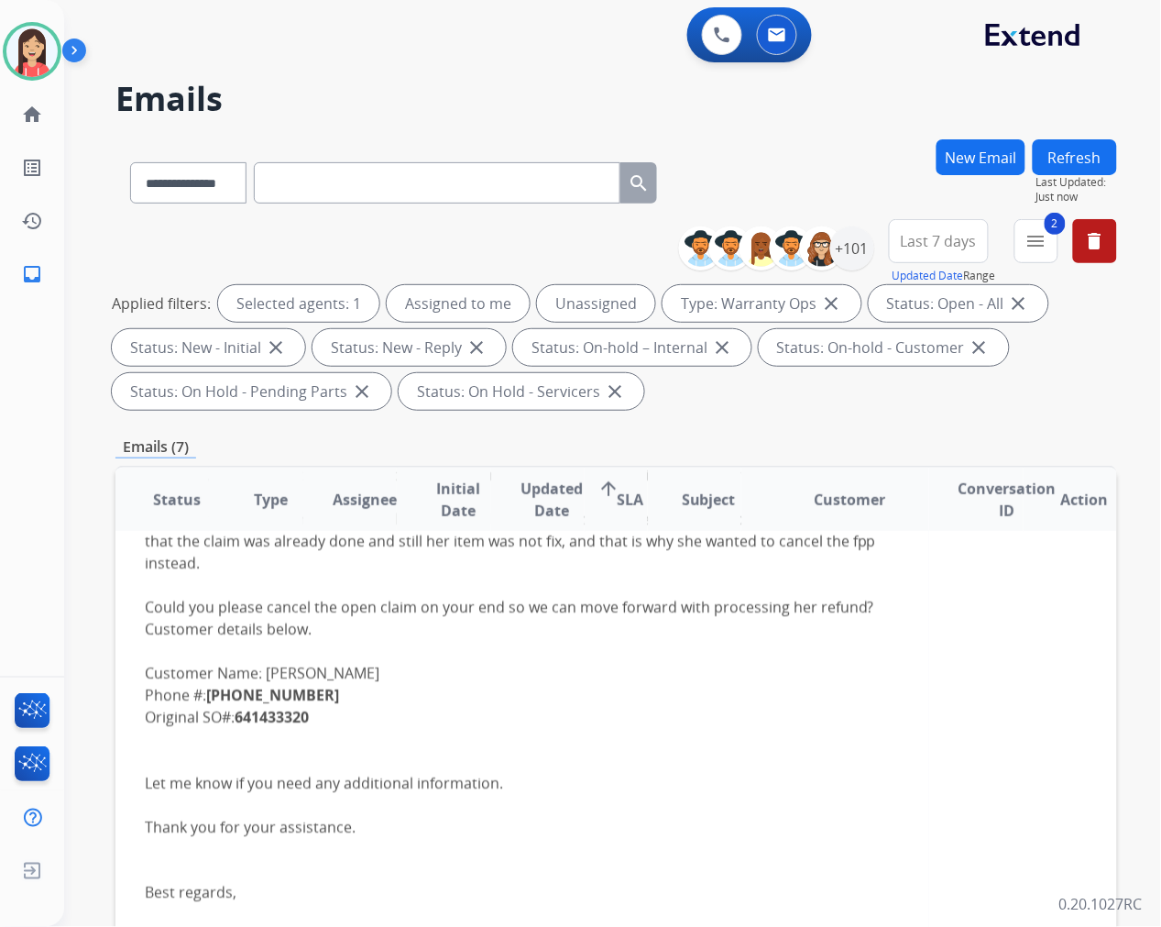
scroll to position [360, 0]
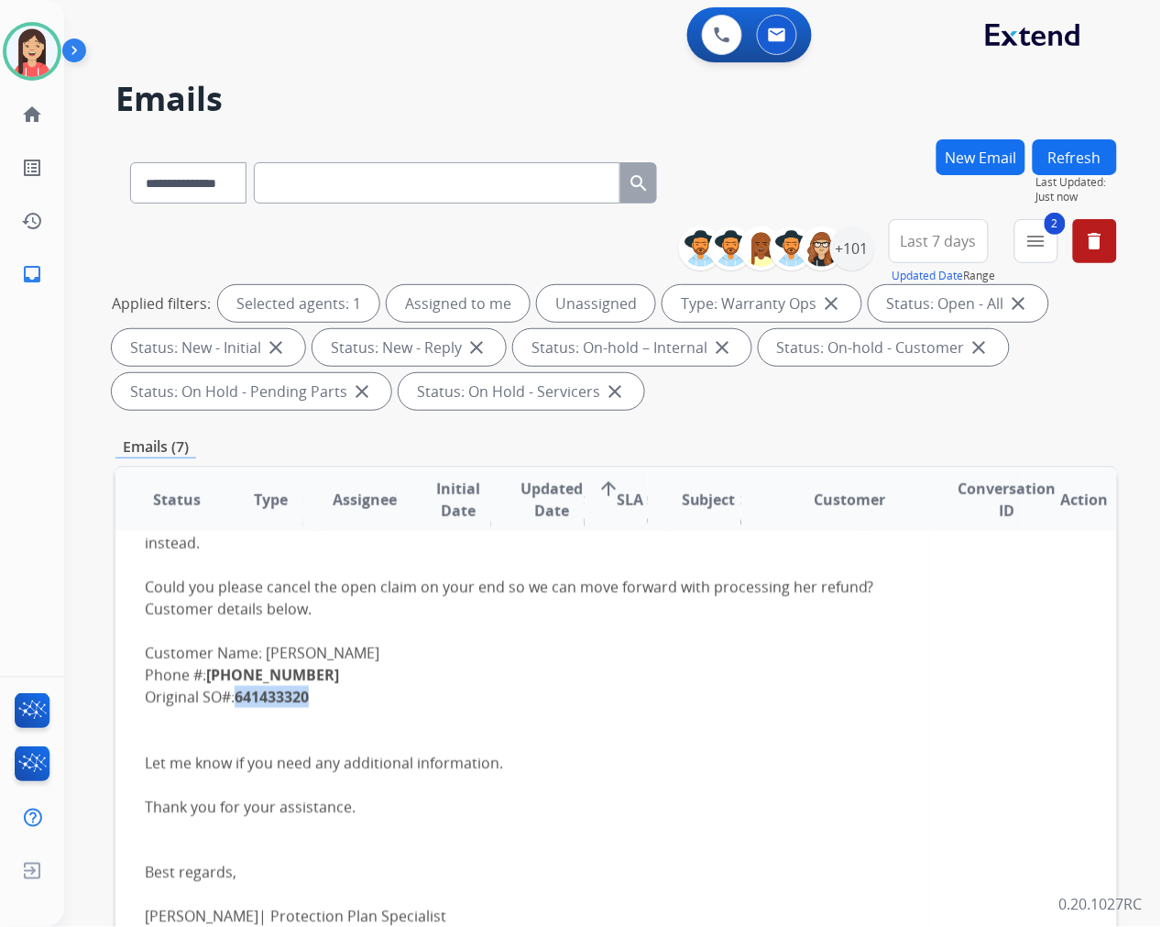
drag, startPoint x: 330, startPoint y: 700, endPoint x: 241, endPoint y: 701, distance: 88.9
click at [241, 701] on div "Hello Good Day! I hope this email finds you well. I am reaching out regarding a…" at bounding box center [522, 785] width 755 height 947
copy b "641433320"
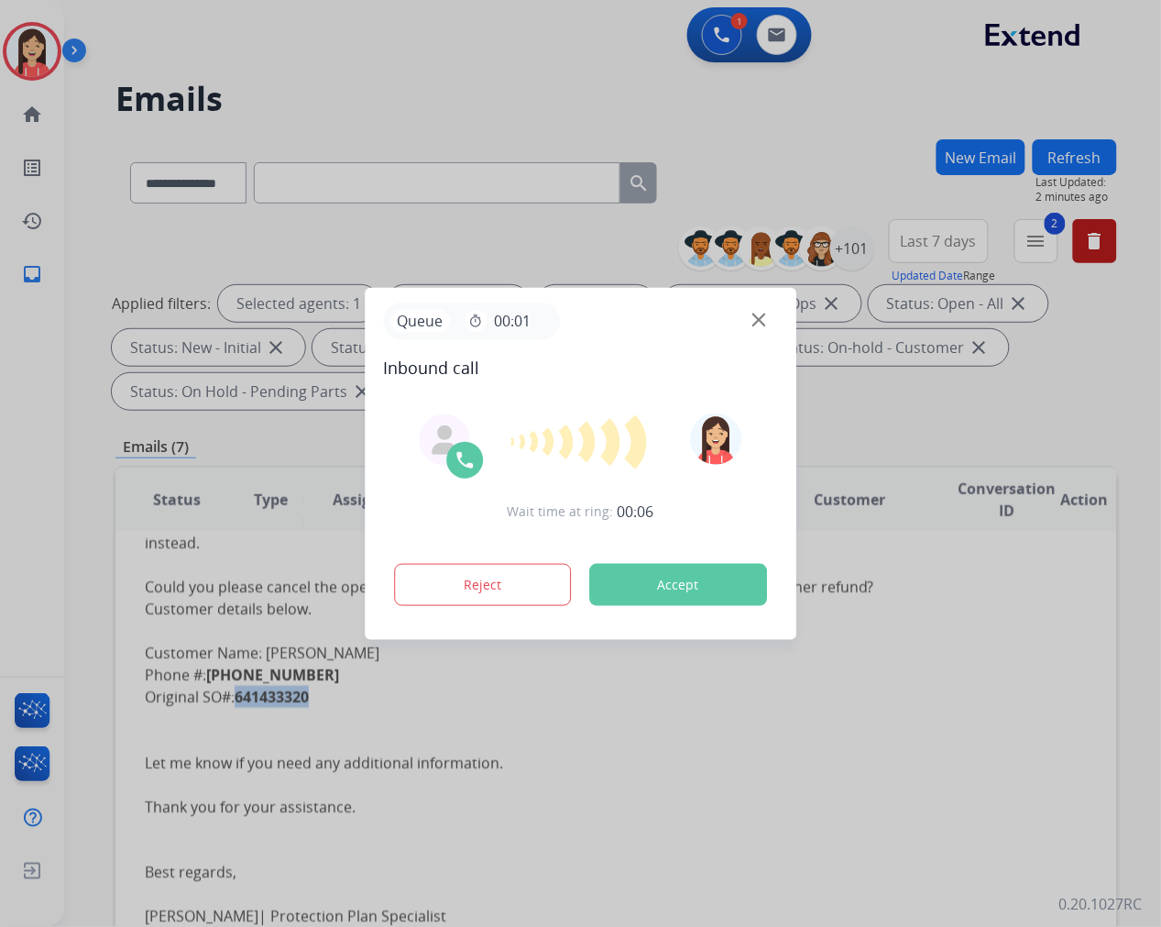
click at [722, 587] on button "Accept" at bounding box center [678, 585] width 178 height 42
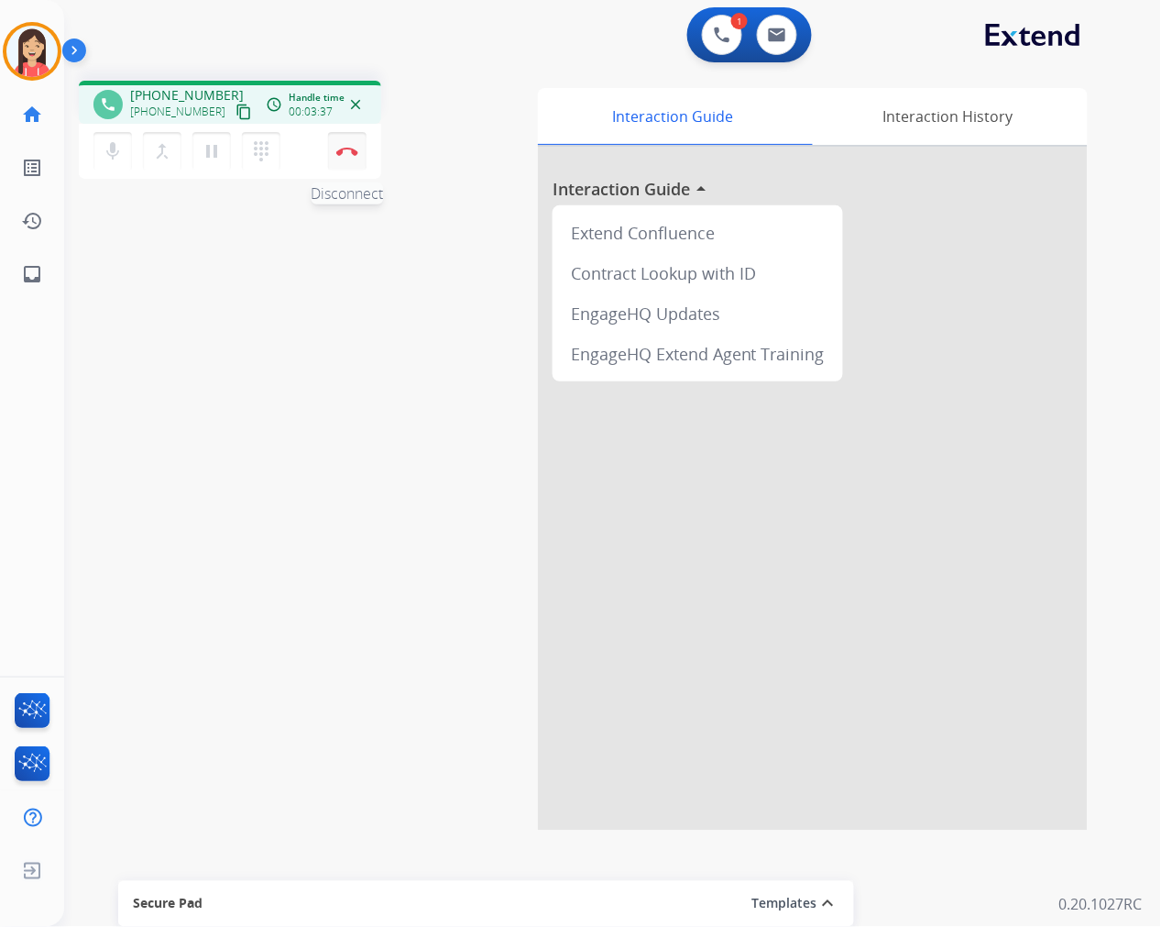
click at [357, 152] on img at bounding box center [347, 151] width 22 height 9
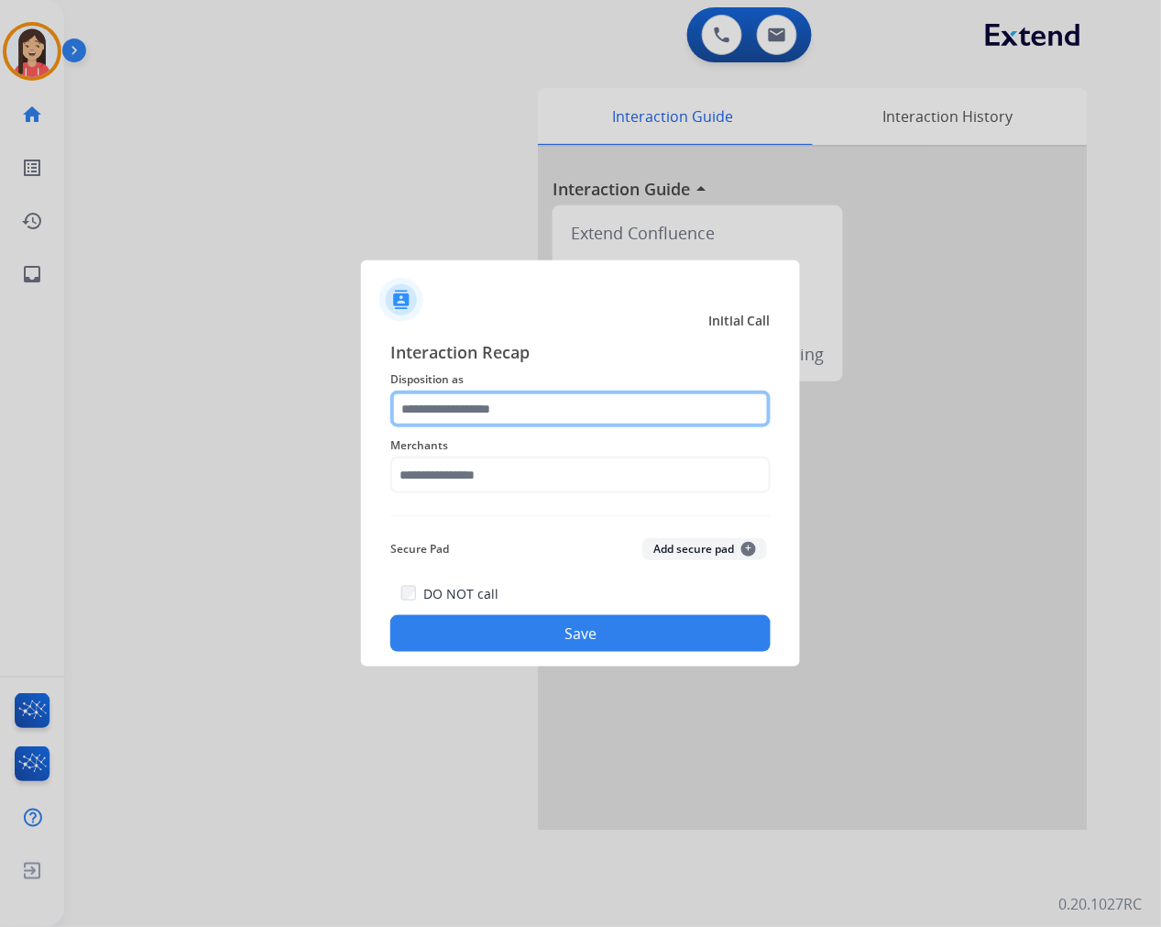
click at [472, 405] on input "text" at bounding box center [580, 408] width 380 height 37
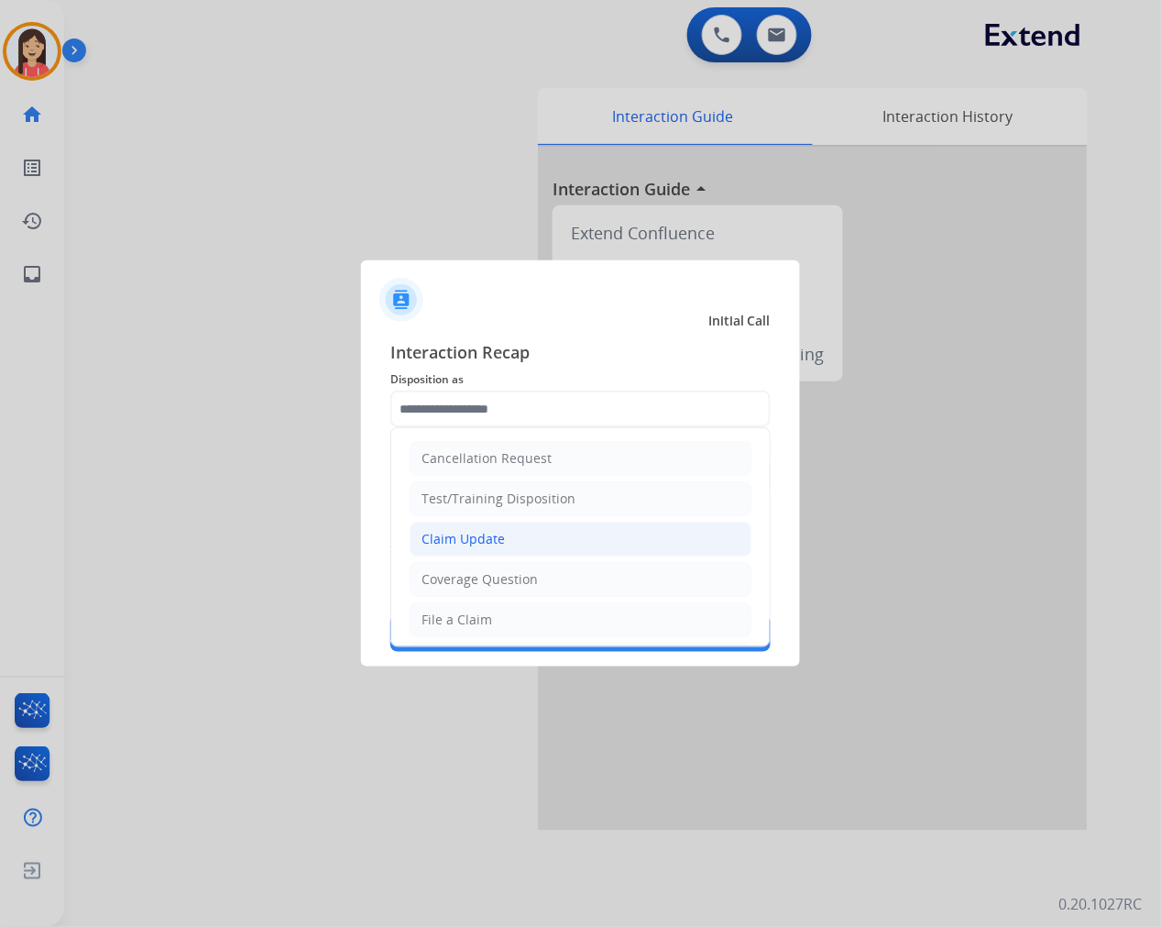
click at [543, 543] on li "Claim Update" at bounding box center [581, 538] width 342 height 35
type input "**********"
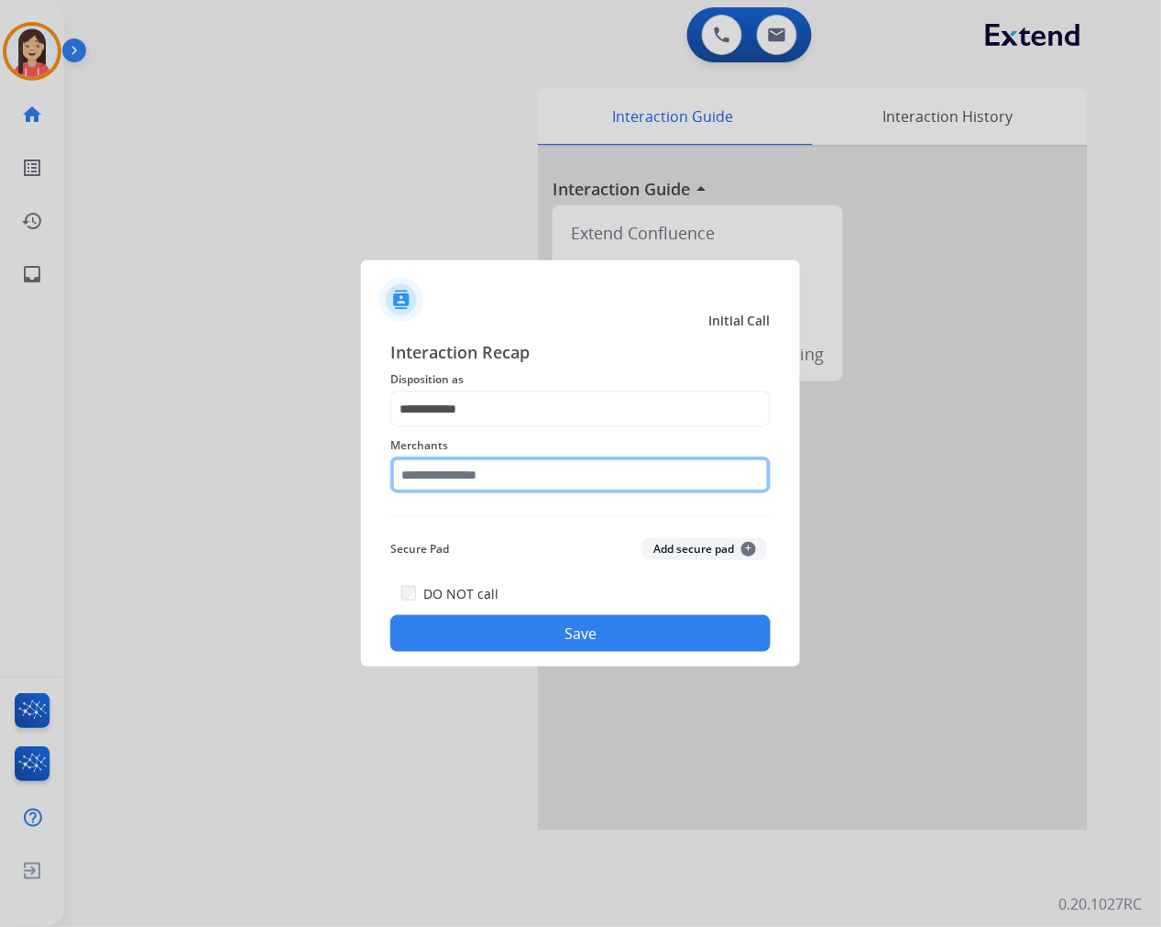
click at [547, 463] on input "text" at bounding box center [580, 474] width 380 height 37
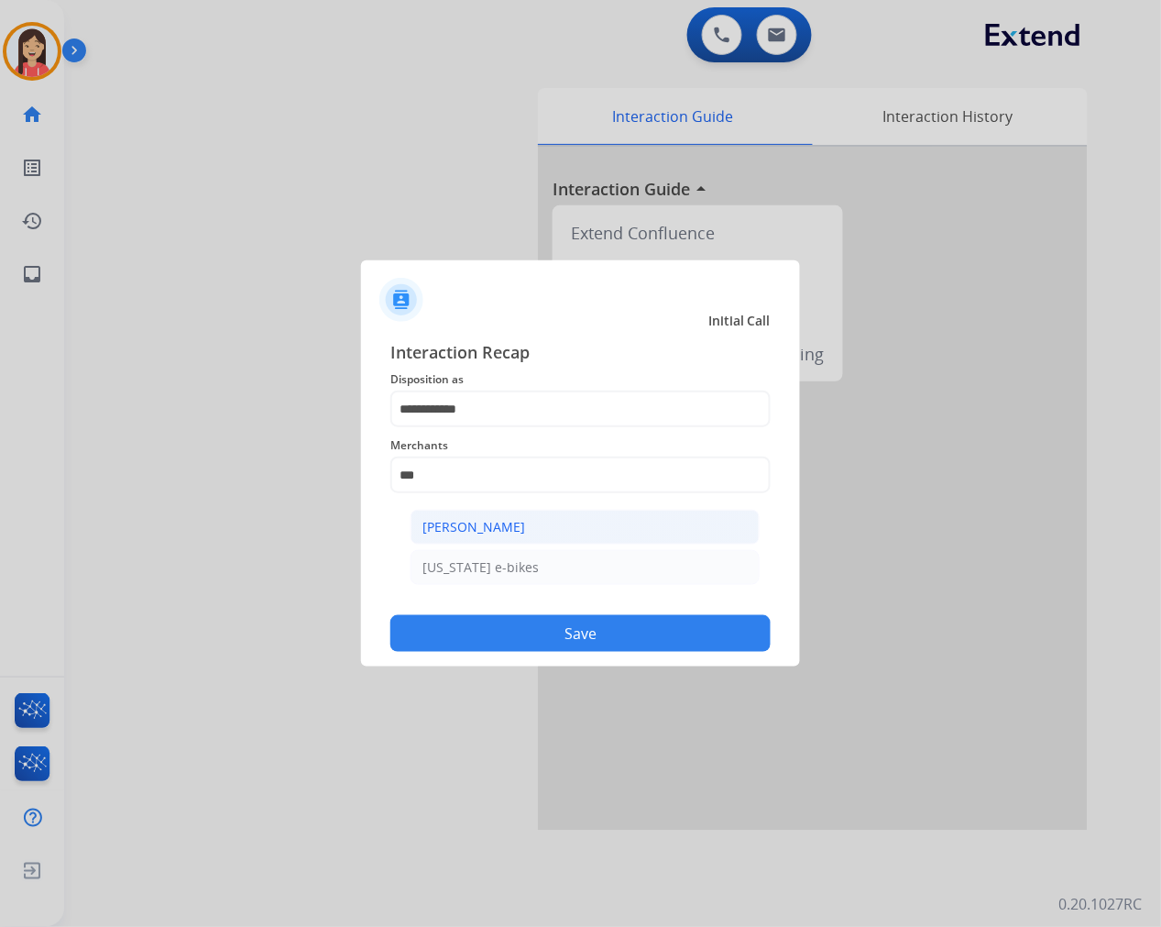
click at [523, 520] on li "Ashley - Reguard" at bounding box center [585, 527] width 349 height 35
type input "**********"
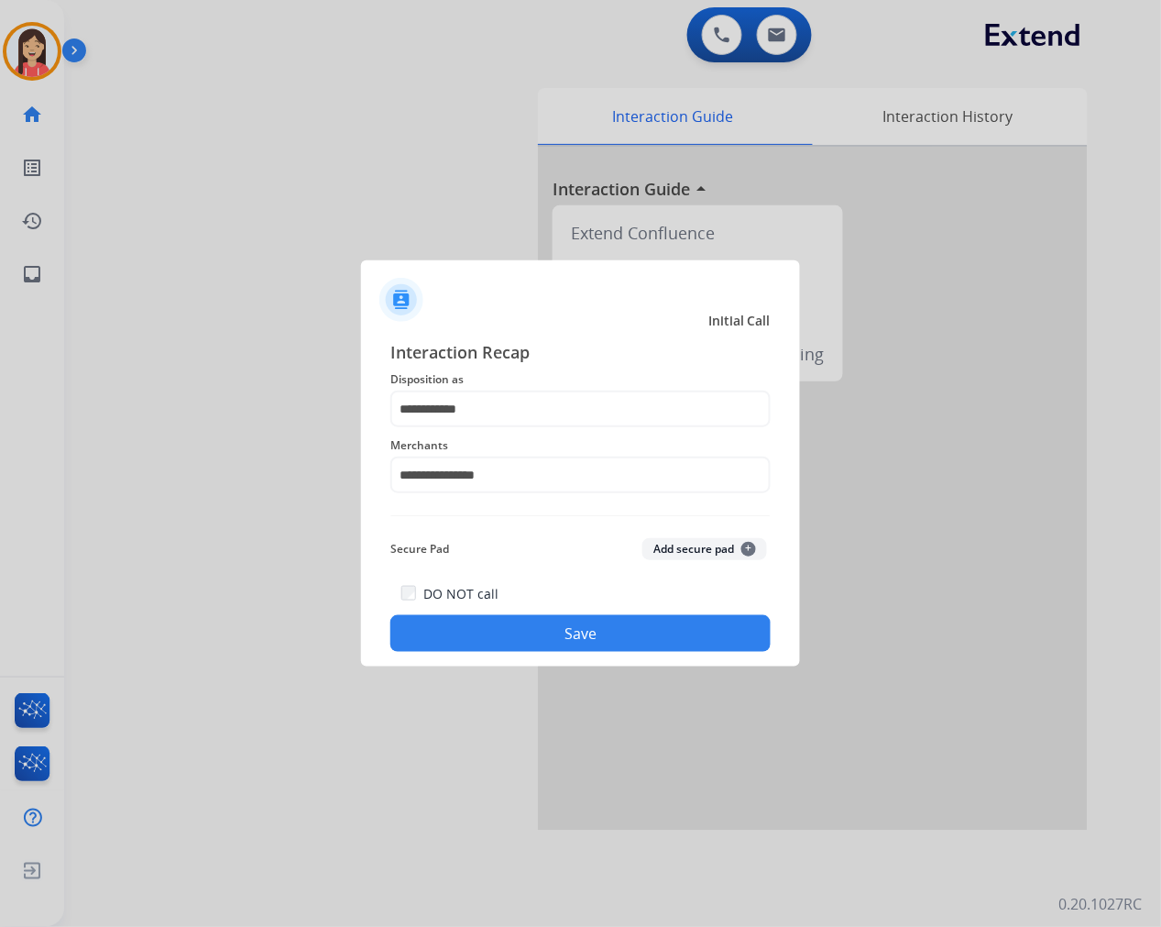
click at [554, 636] on button "Save" at bounding box center [580, 633] width 380 height 37
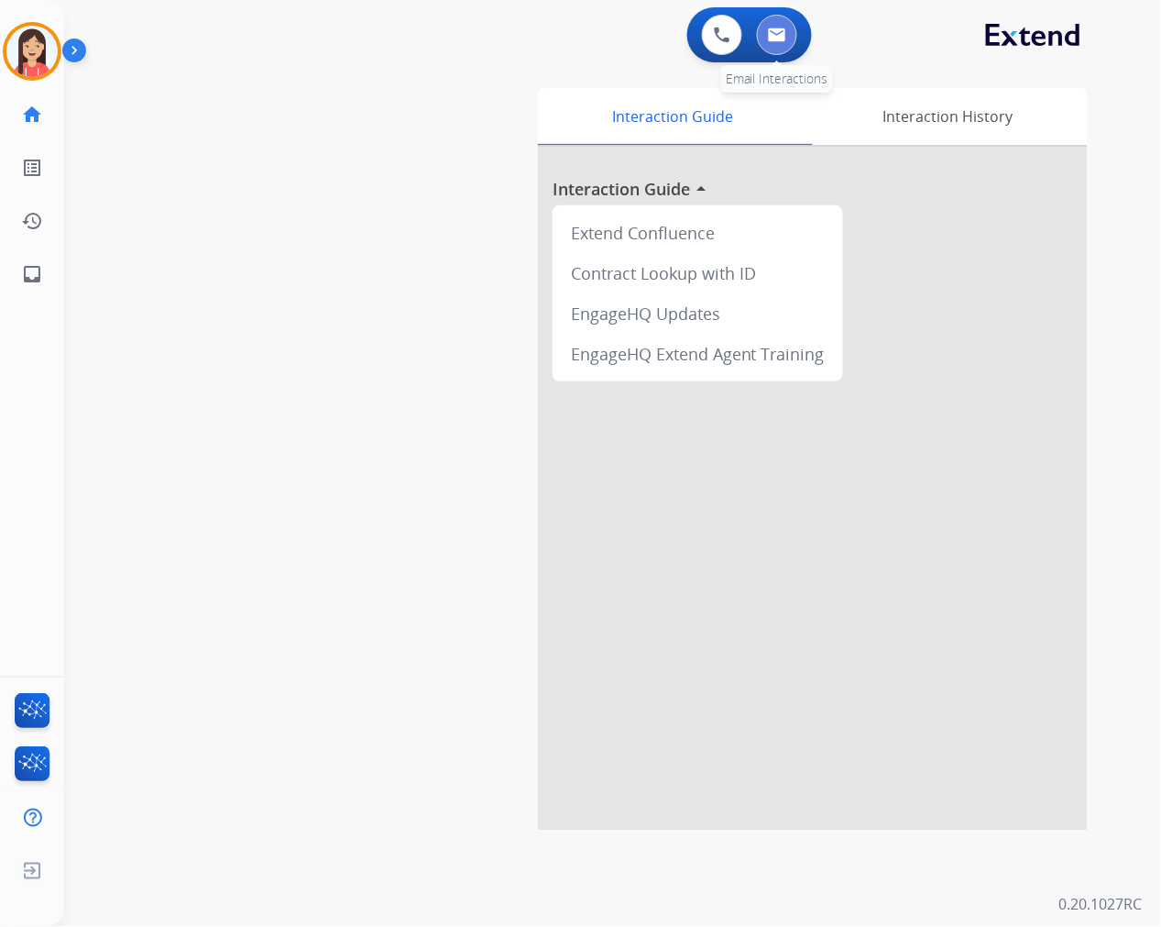
click at [773, 27] on img at bounding box center [777, 34] width 18 height 15
select select "**********"
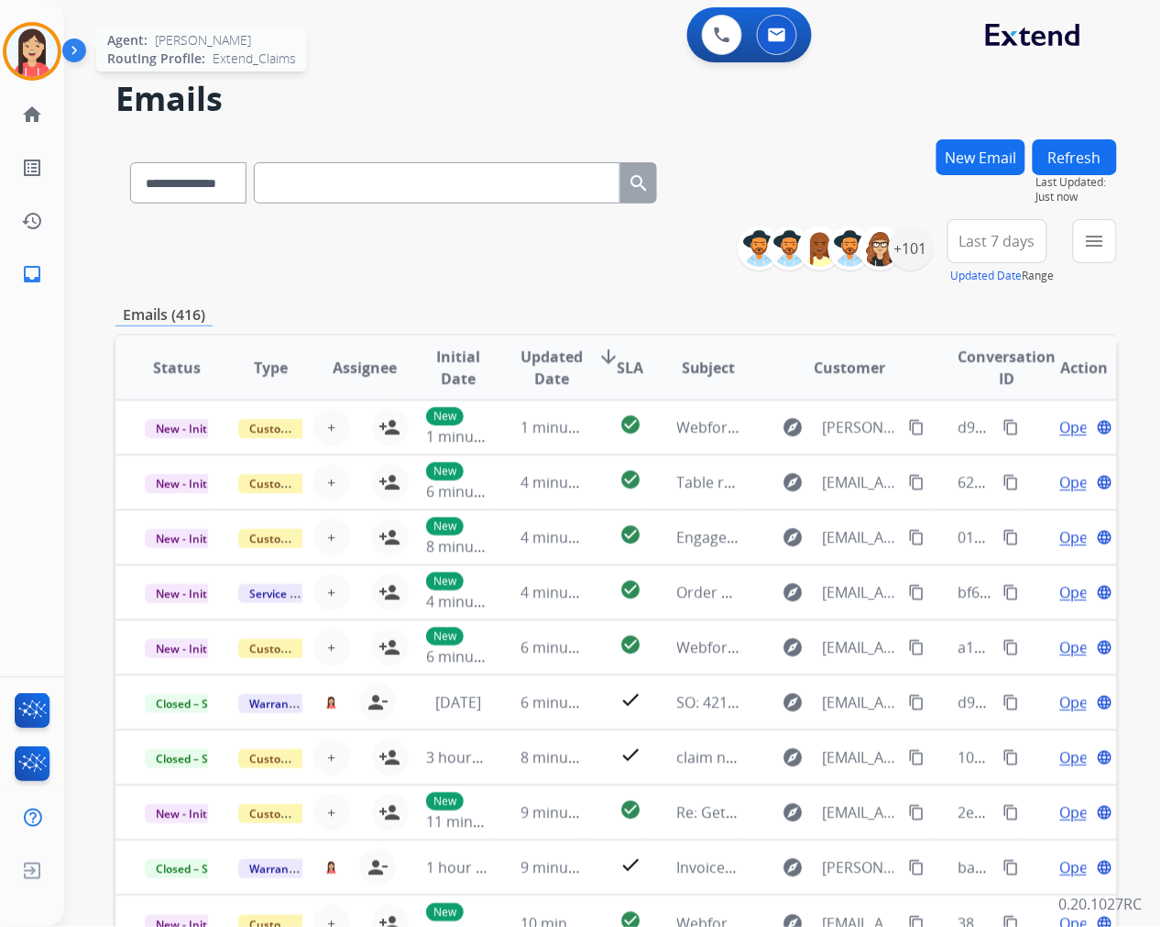
click at [38, 60] on img at bounding box center [31, 51] width 51 height 51
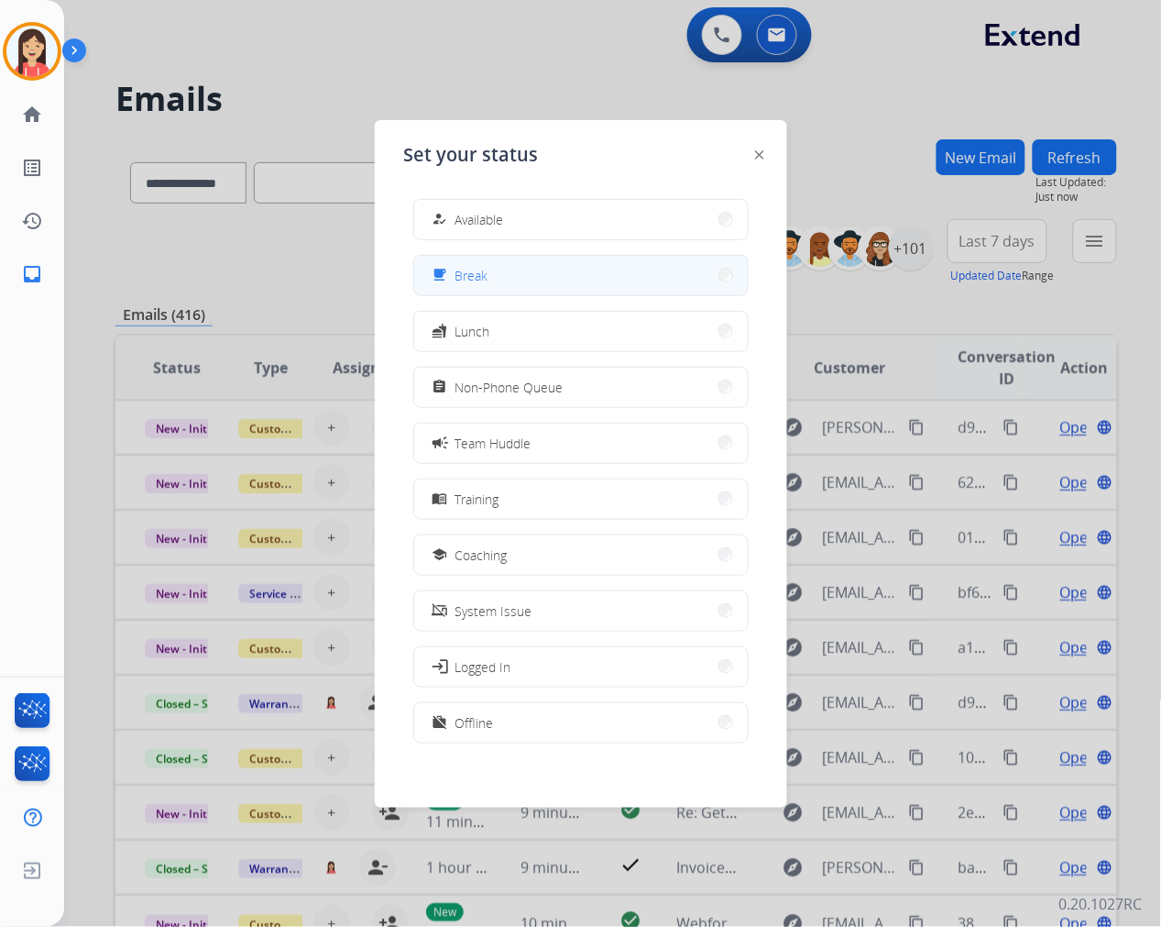
click at [501, 285] on button "free_breakfast Break" at bounding box center [581, 275] width 334 height 39
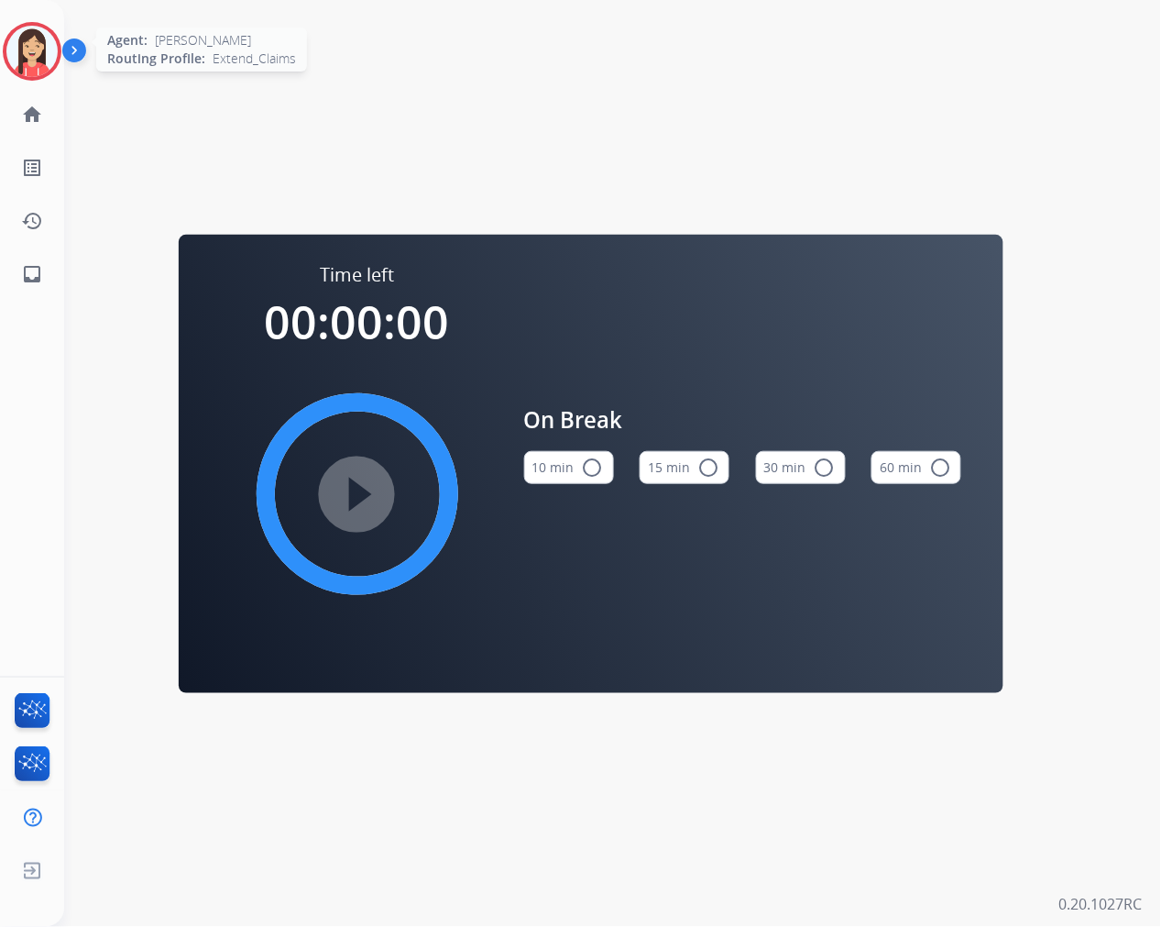
click at [41, 53] on img at bounding box center [31, 51] width 51 height 51
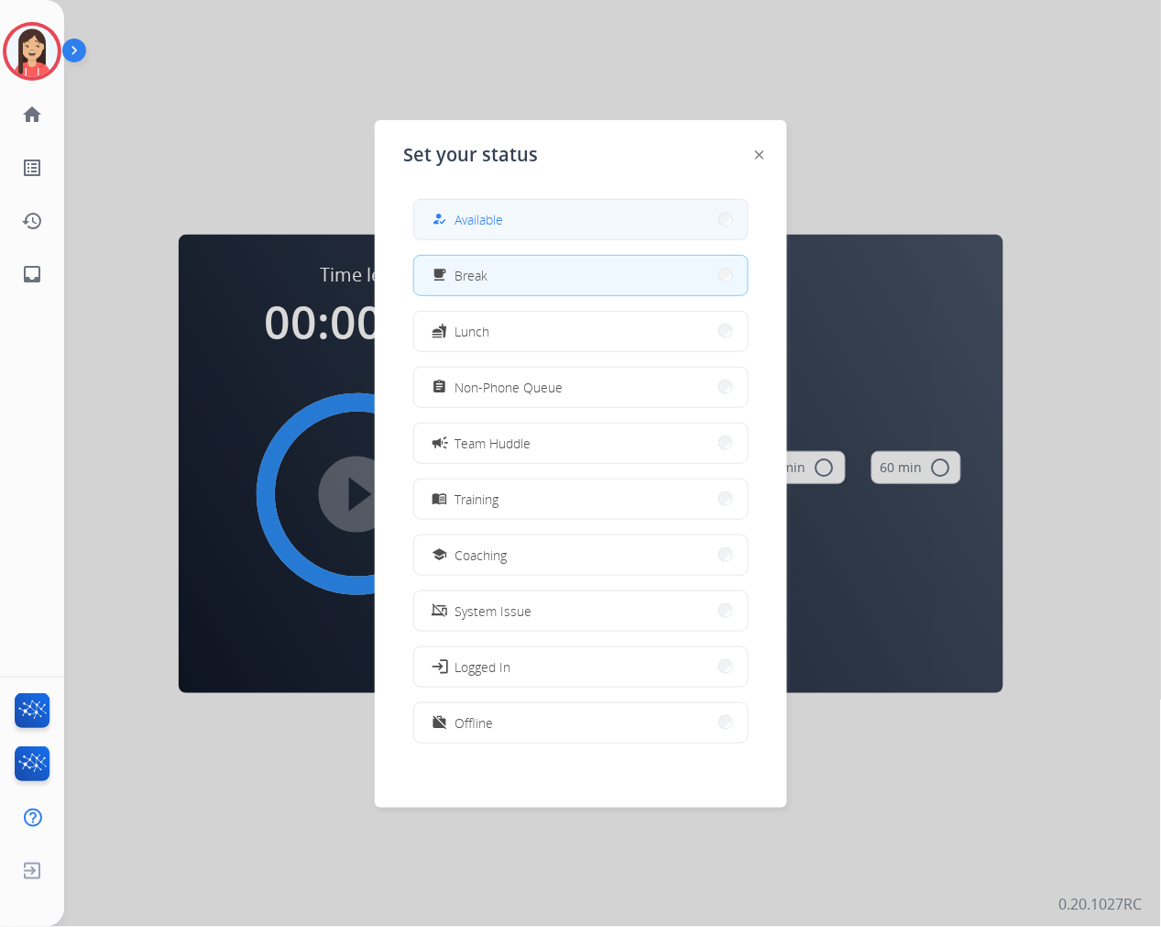
click at [598, 225] on button "how_to_reg Available" at bounding box center [581, 219] width 334 height 39
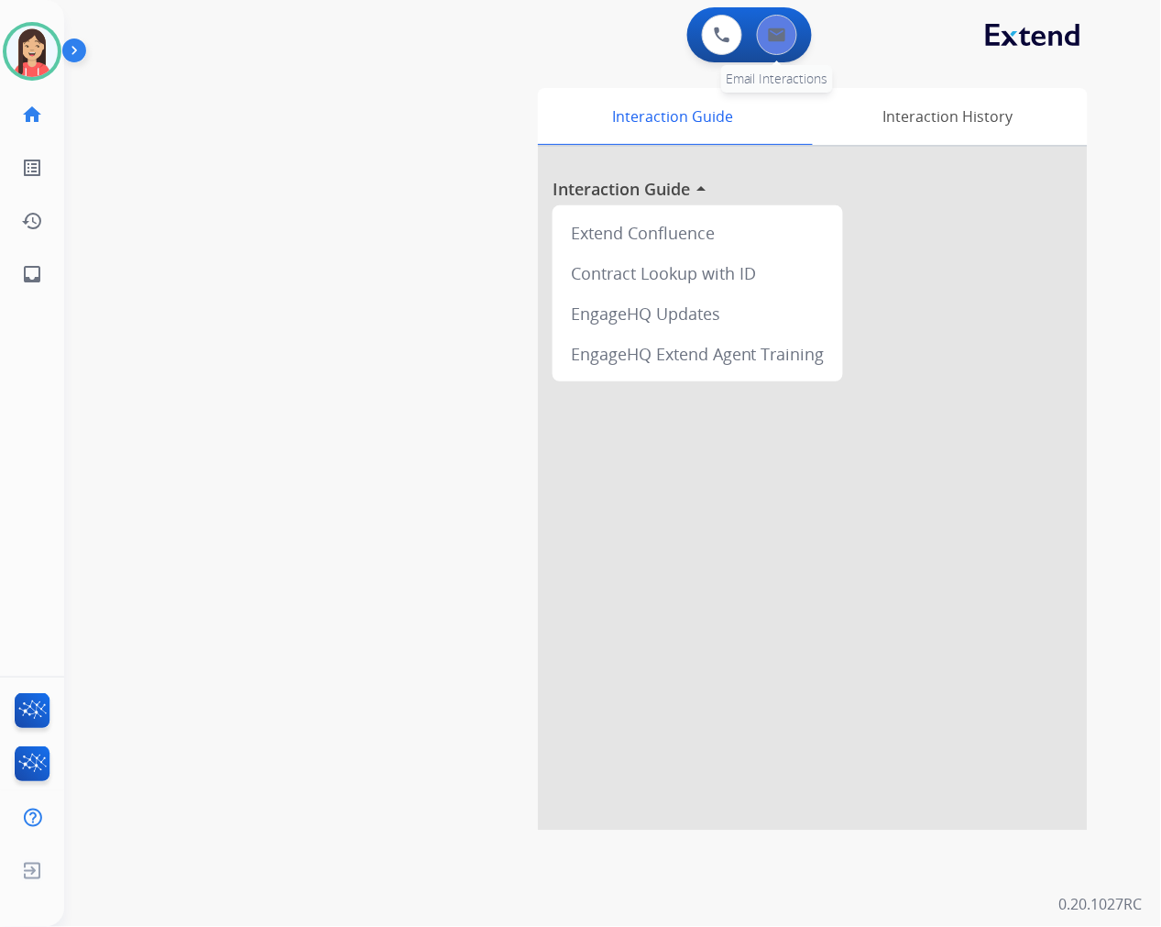
click at [784, 43] on button at bounding box center [777, 35] width 40 height 40
select select "**********"
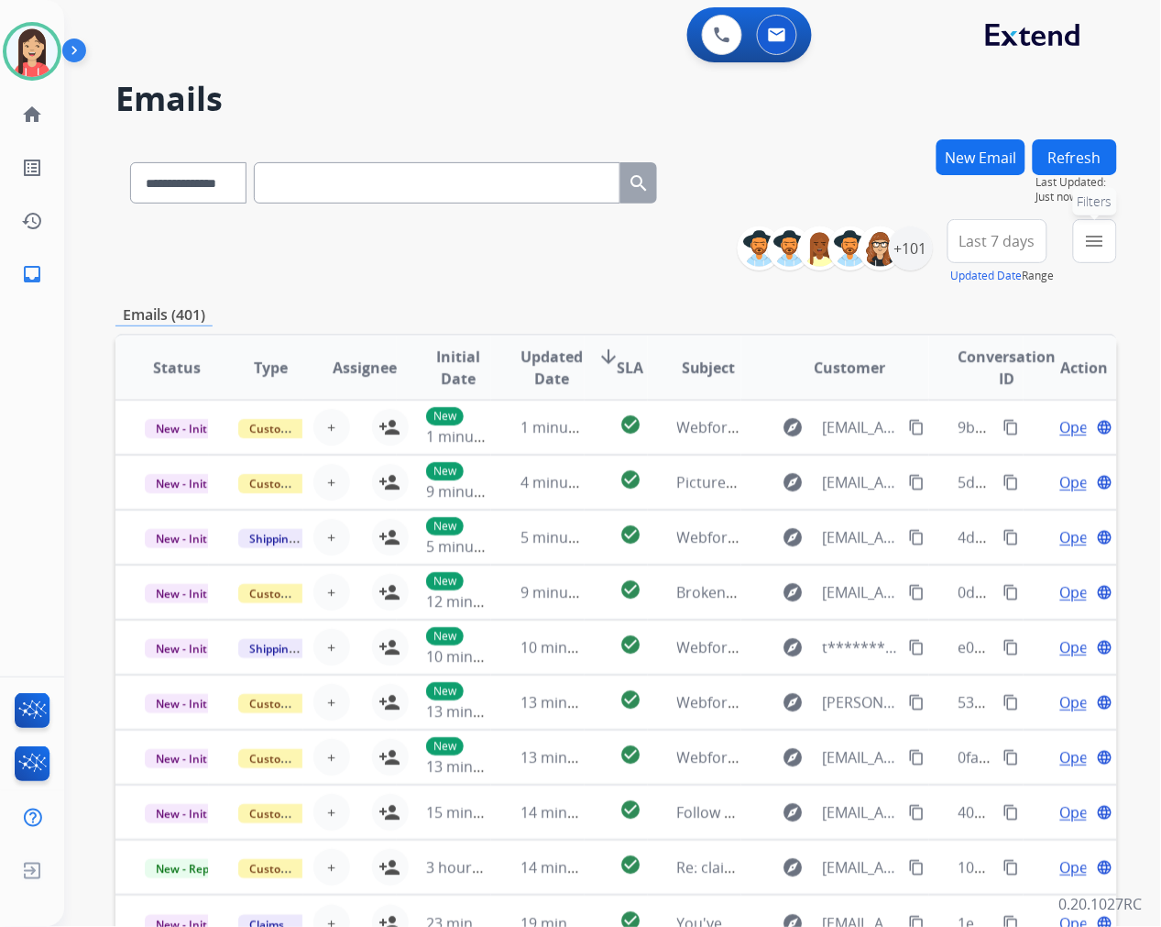
drag, startPoint x: 1097, startPoint y: 243, endPoint x: 1055, endPoint y: 249, distance: 42.6
click at [1097, 243] on mat-icon "menu" at bounding box center [1095, 241] width 22 height 22
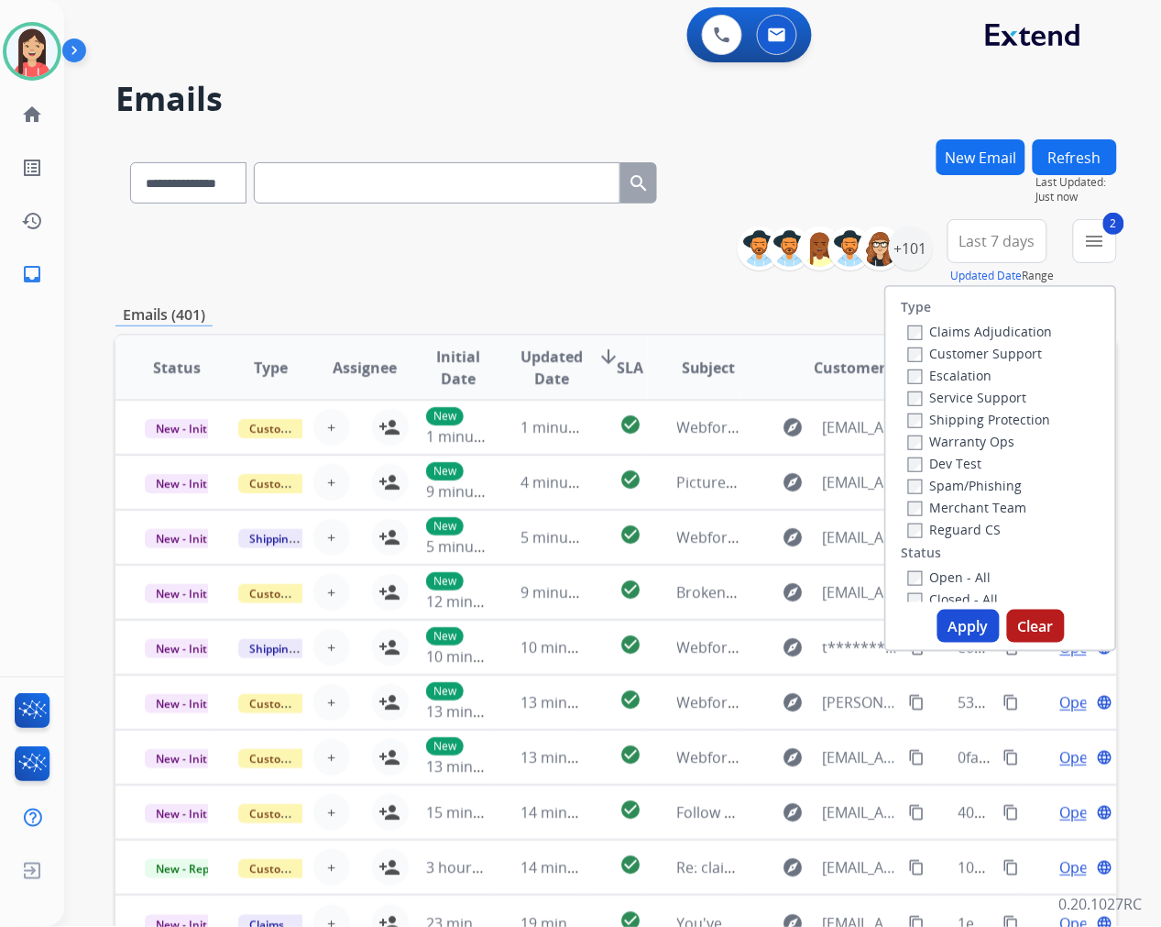
click at [958, 634] on button "Apply" at bounding box center [969, 625] width 62 height 33
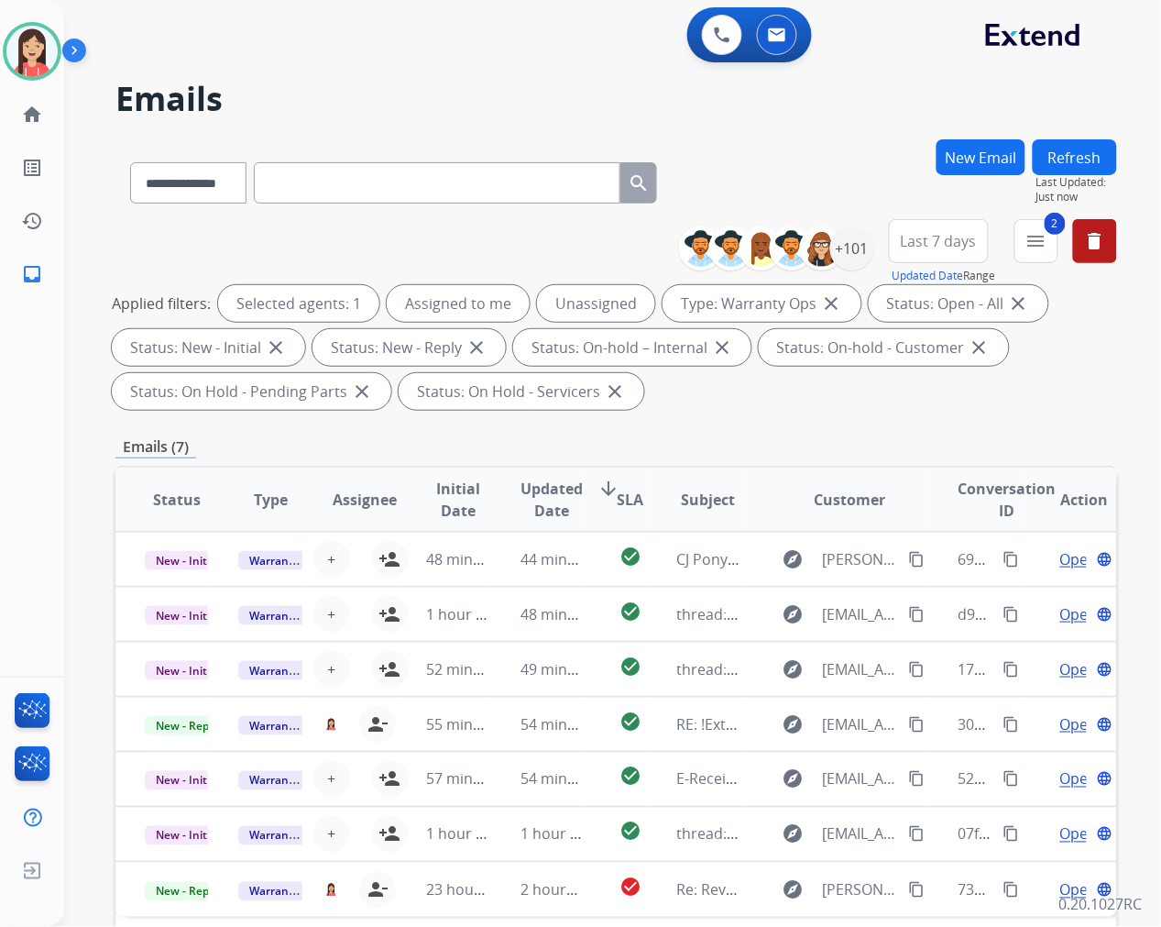
click at [529, 495] on span "Updated Date" at bounding box center [552, 499] width 62 height 44
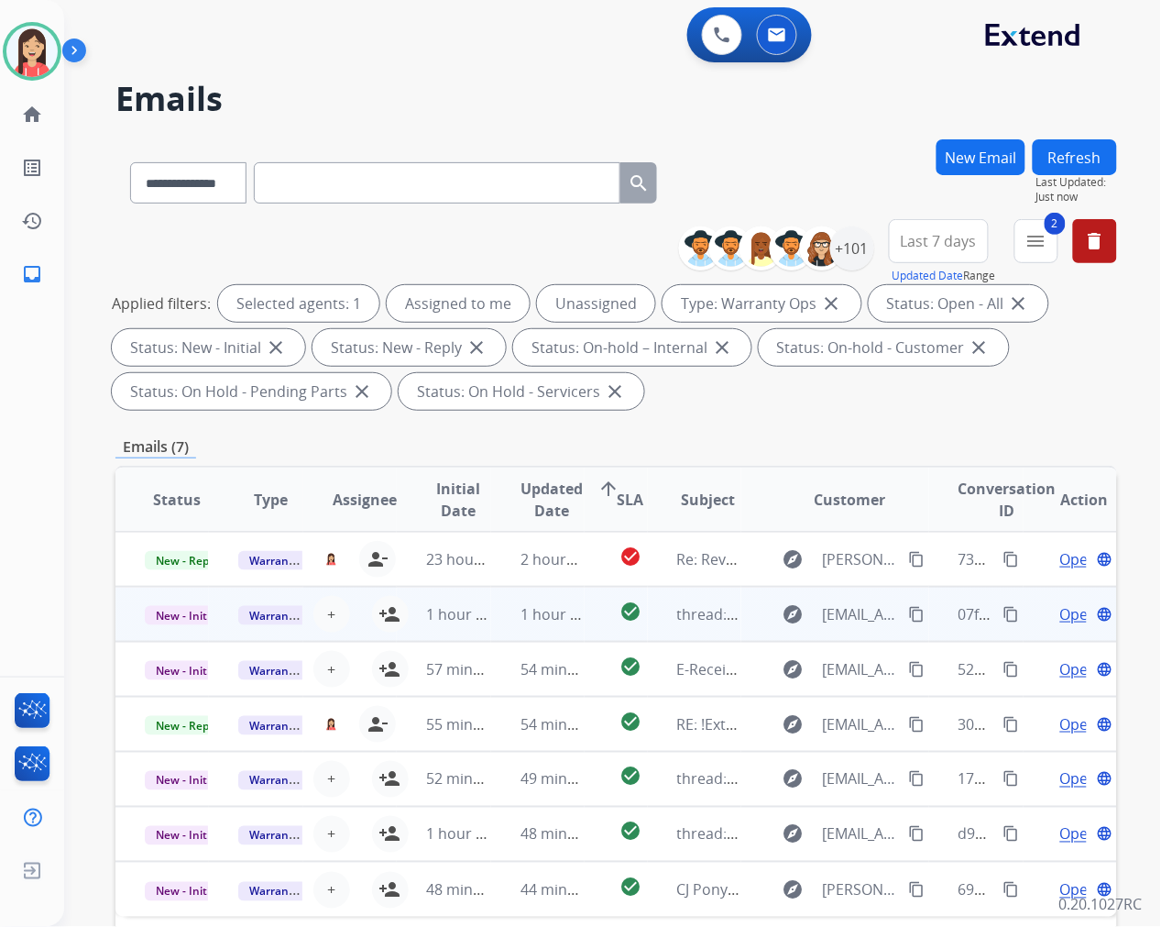
click at [491, 625] on td "1 hour ago" at bounding box center [537, 614] width 93 height 55
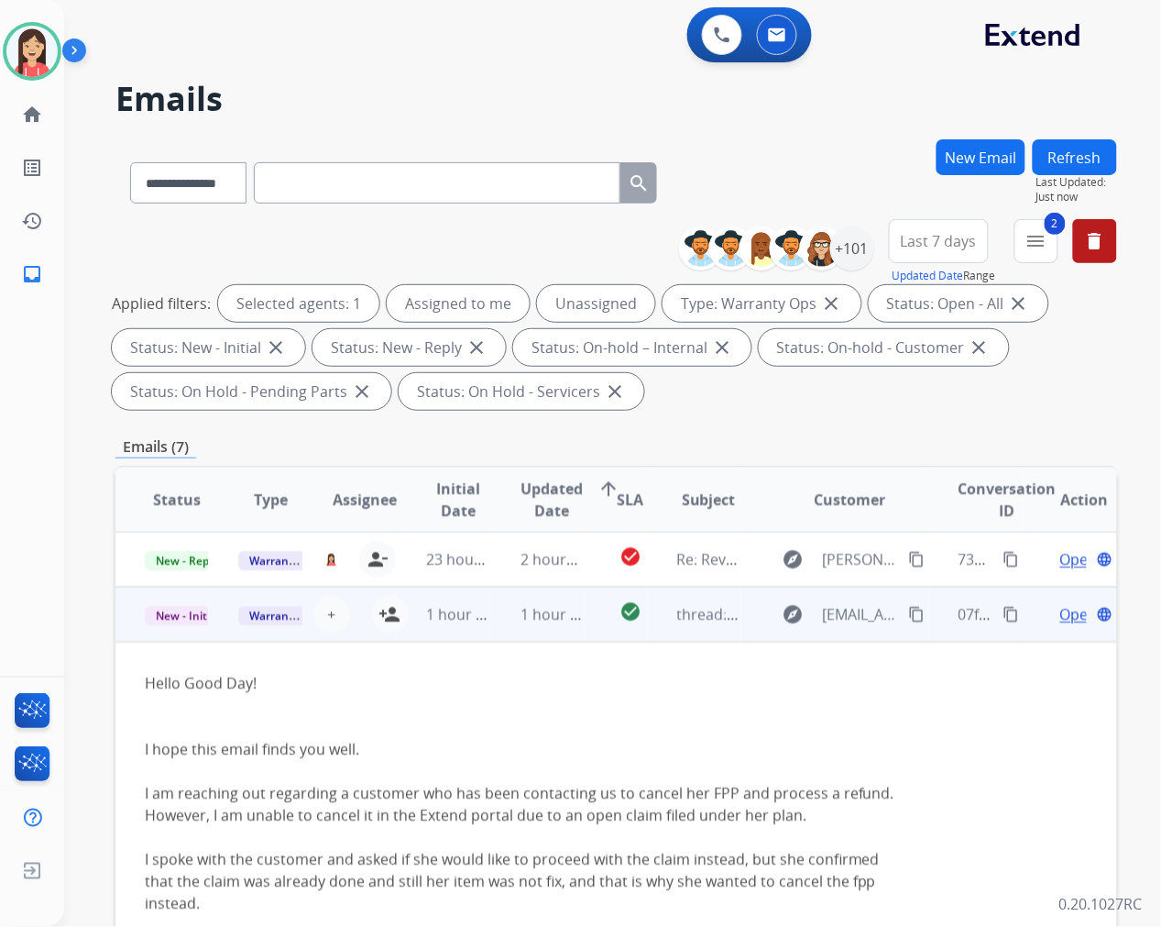
click at [483, 630] on td "1 hour ago" at bounding box center [443, 614] width 93 height 55
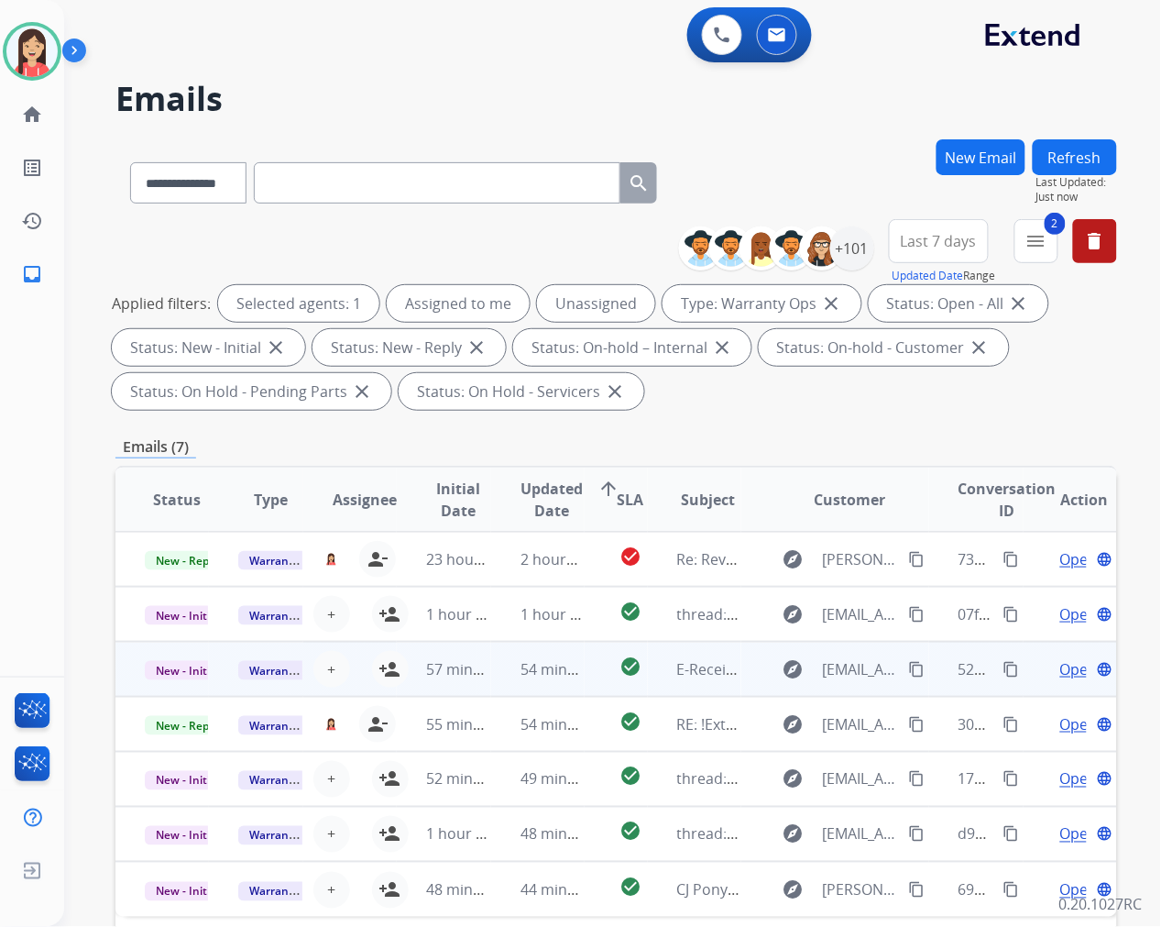
click at [491, 682] on td "54 minutes ago" at bounding box center [537, 669] width 93 height 55
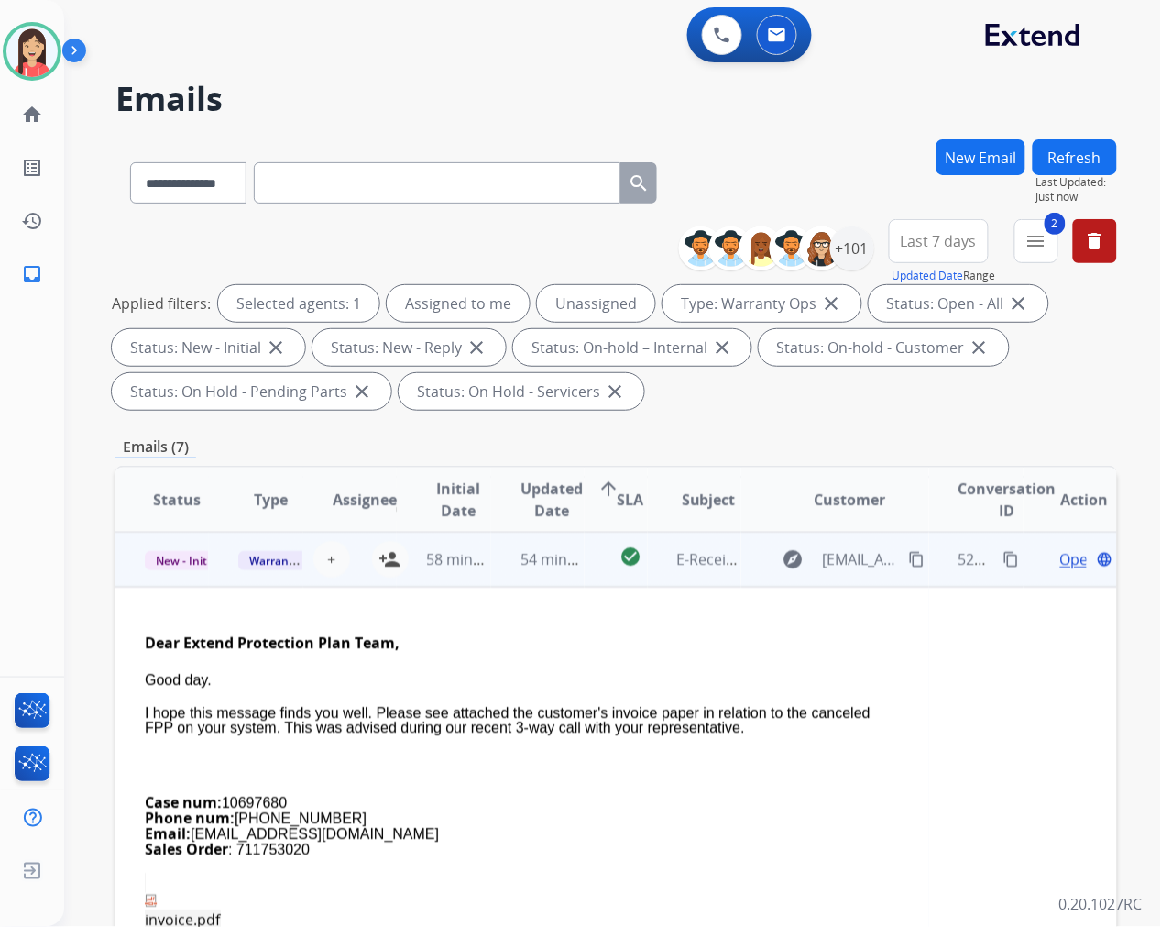
scroll to position [212, 0]
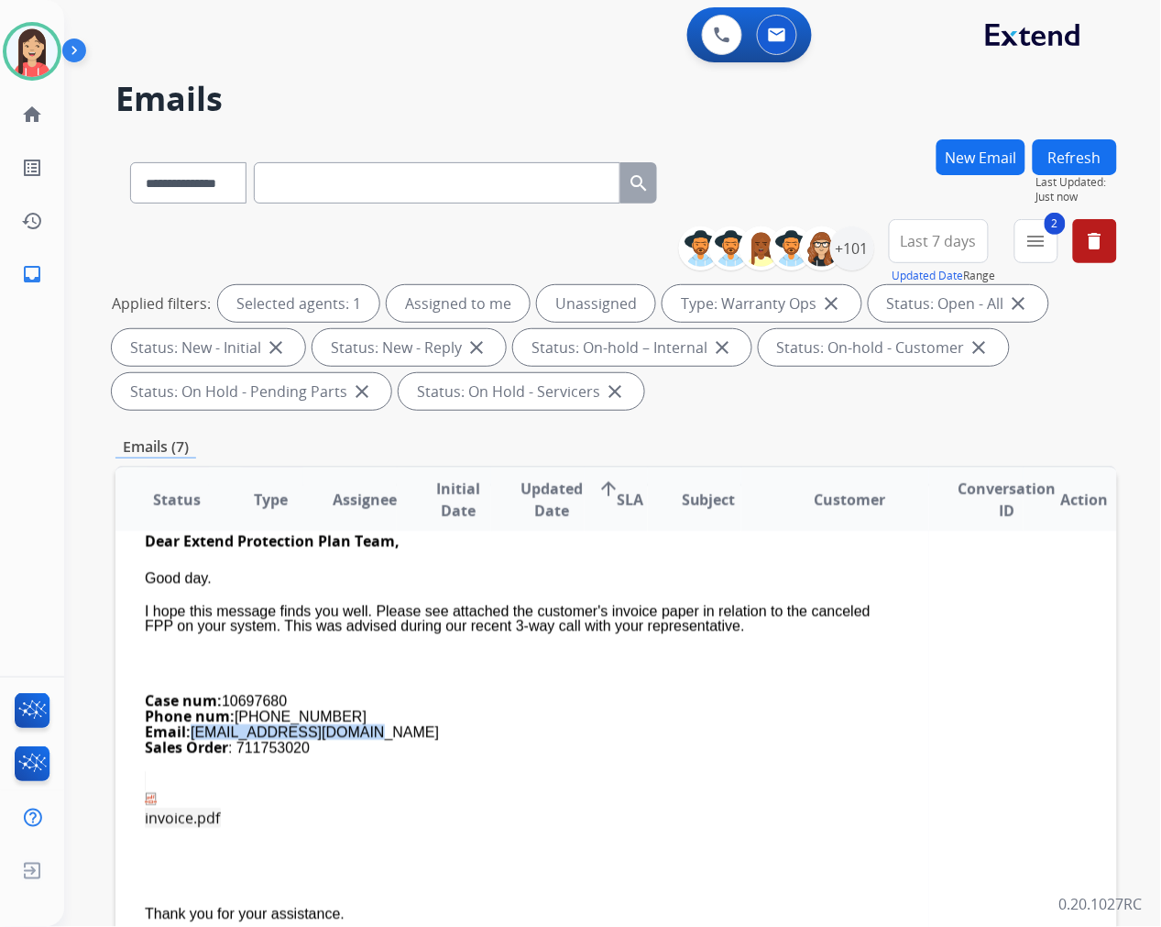
drag, startPoint x: 359, startPoint y: 725, endPoint x: 192, endPoint y: 730, distance: 166.9
click at [192, 730] on div "Case num: 10697680 Phone num: (973) 202-6631 Email: aaamorales1100@aol.com Sale…" at bounding box center [522, 724] width 755 height 62
copy div "aaamorales1100@aol.com"
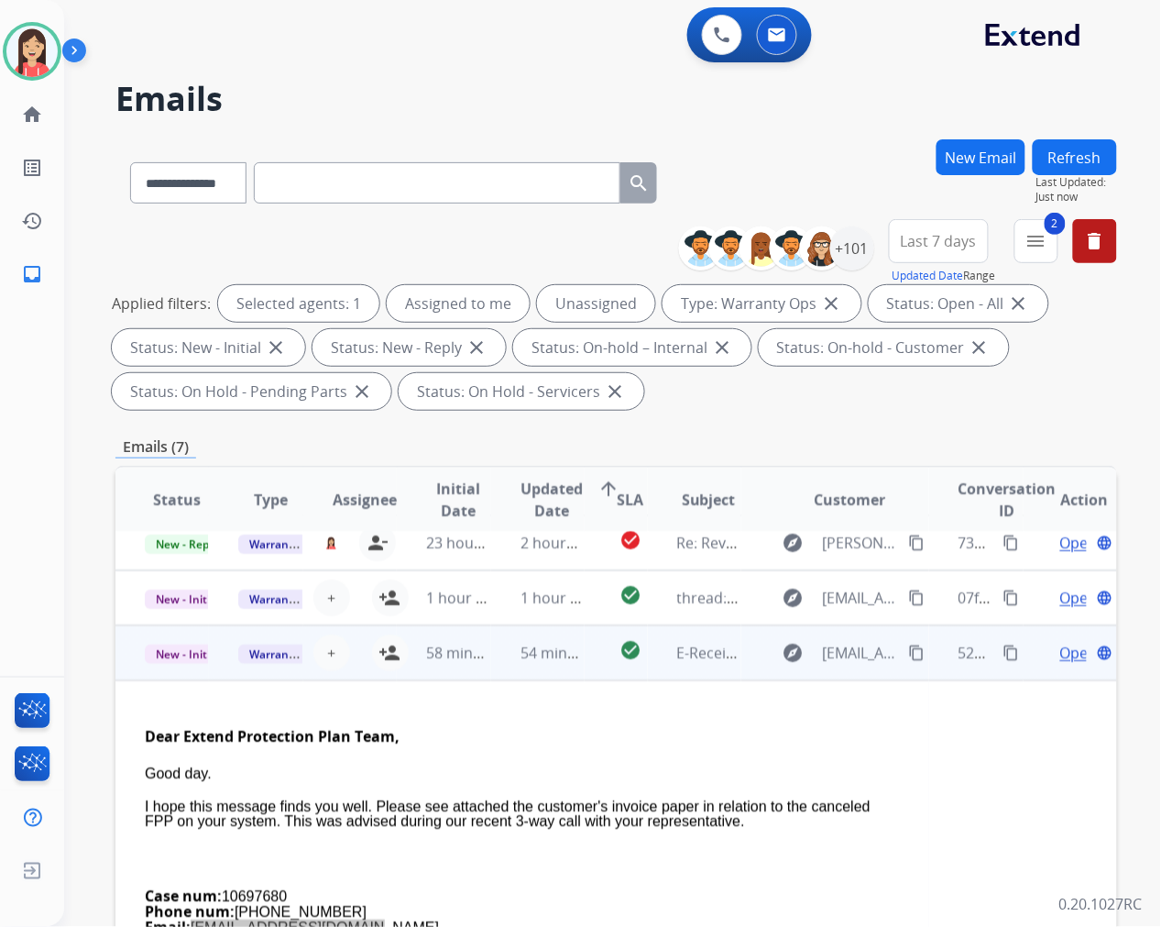
scroll to position [7, 0]
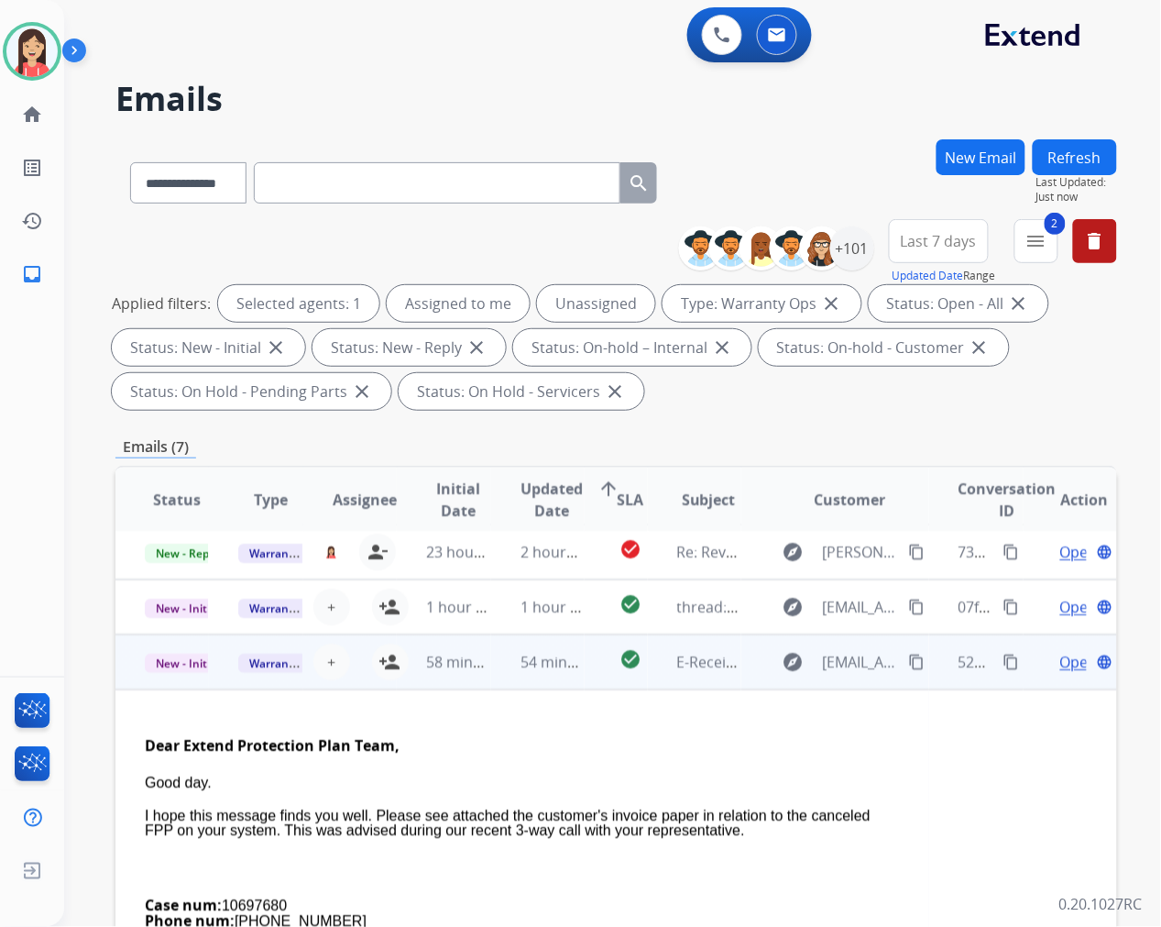
drag, startPoint x: 569, startPoint y: 736, endPoint x: 625, endPoint y: 736, distance: 55.9
click at [569, 736] on div "Dear Extend Protection Plan Team," at bounding box center [522, 745] width 755 height 23
click at [1060, 660] on span "Open" at bounding box center [1079, 662] width 38 height 22
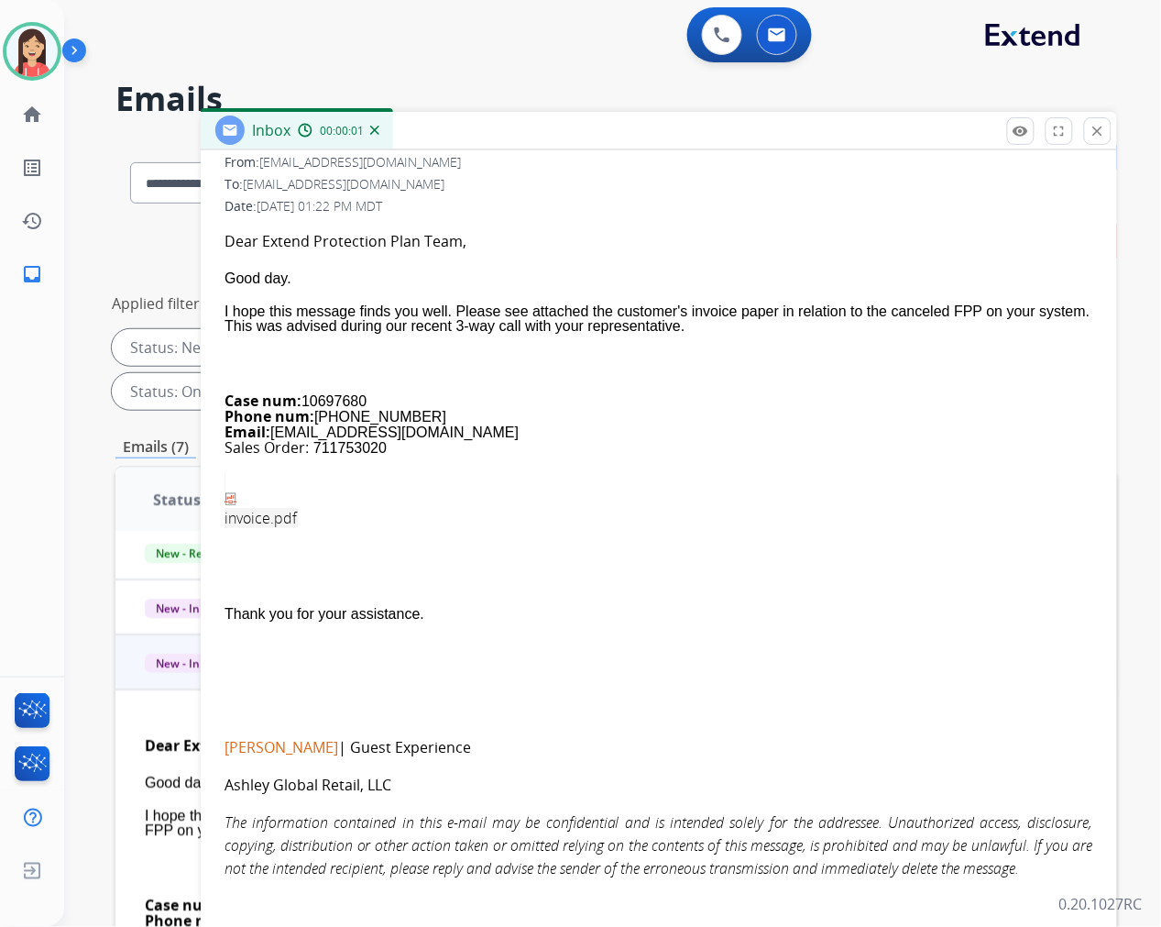
scroll to position [278, 0]
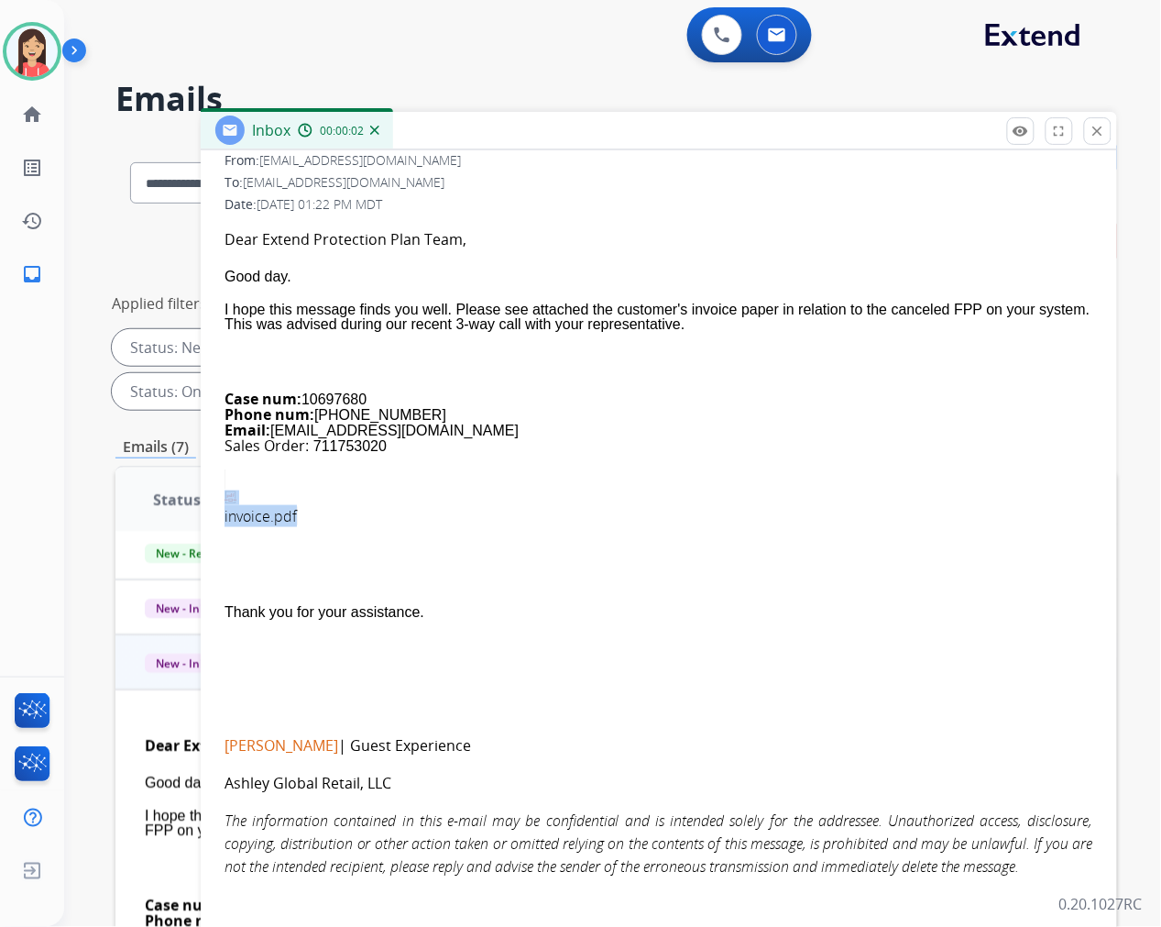
click at [270, 510] on link "invoice.pdf" at bounding box center [261, 497] width 73 height 57
click at [1098, 141] on button "close Close" at bounding box center [1097, 130] width 27 height 27
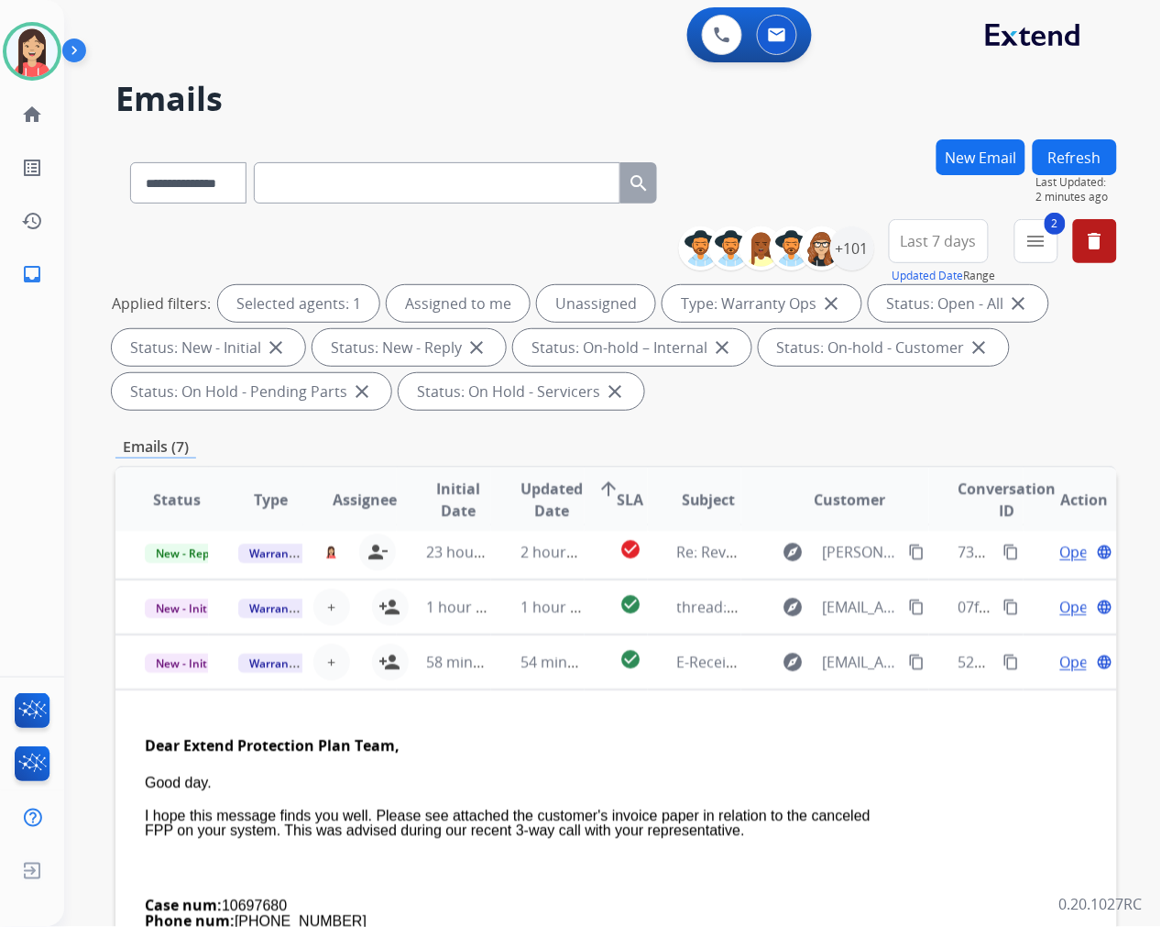
click at [1055, 159] on button "Refresh" at bounding box center [1075, 157] width 84 height 36
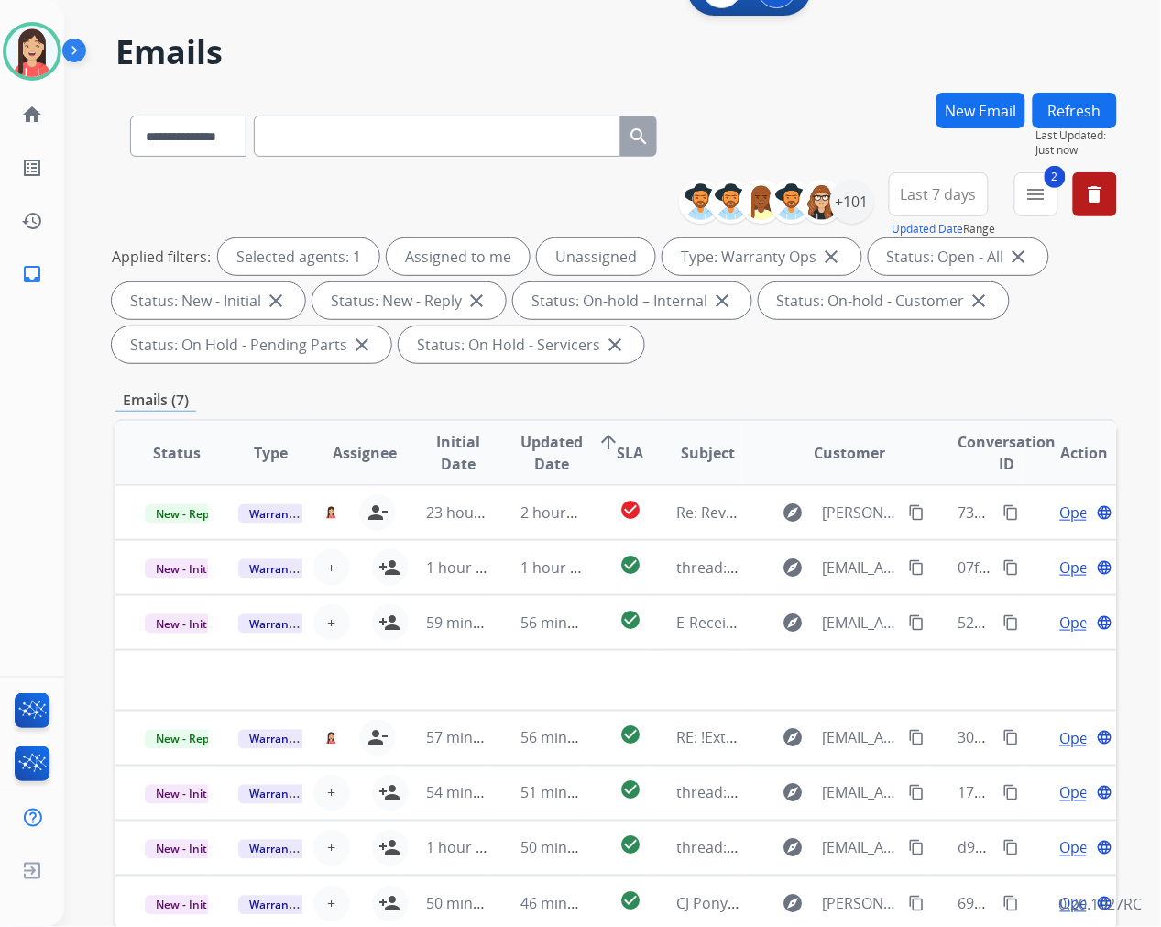
scroll to position [44, 0]
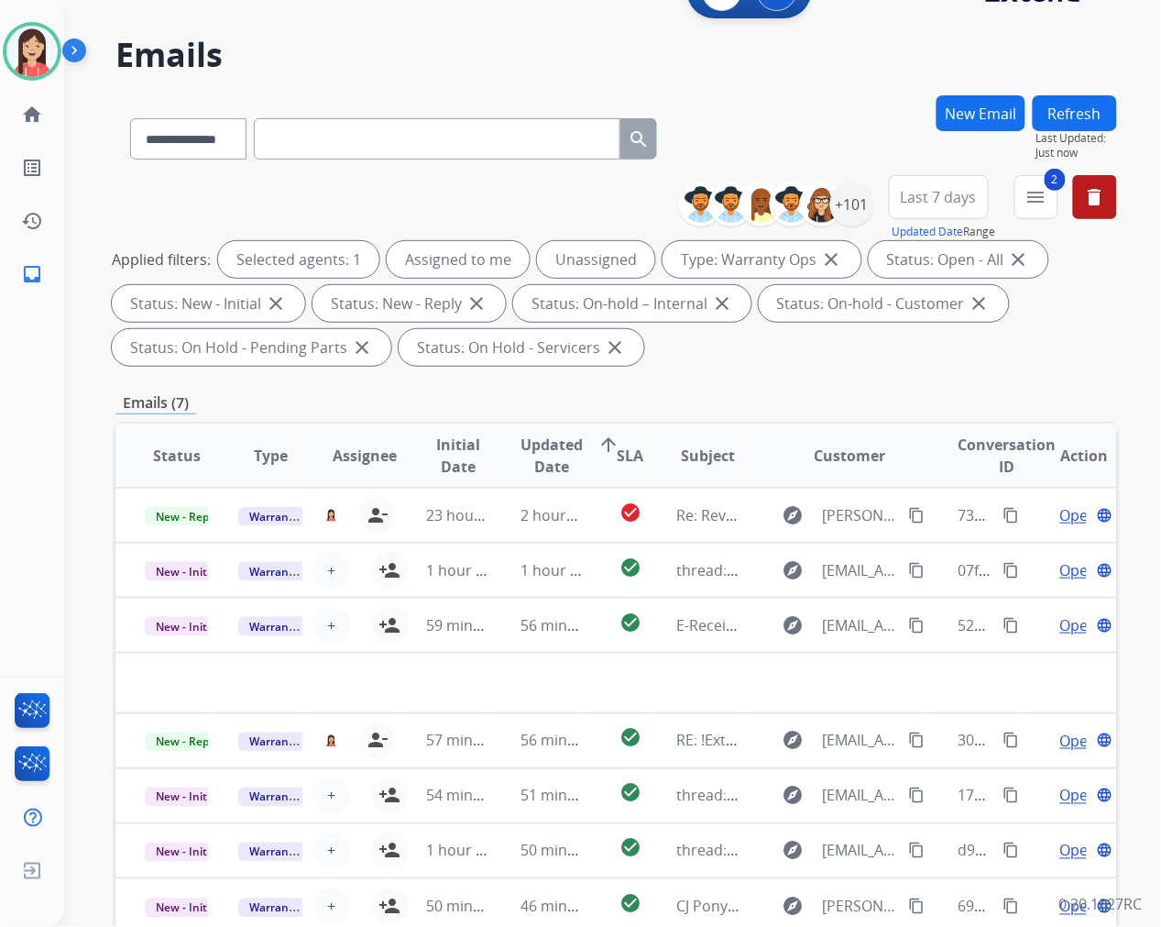
click at [1056, 108] on button "Refresh" at bounding box center [1075, 113] width 84 height 36
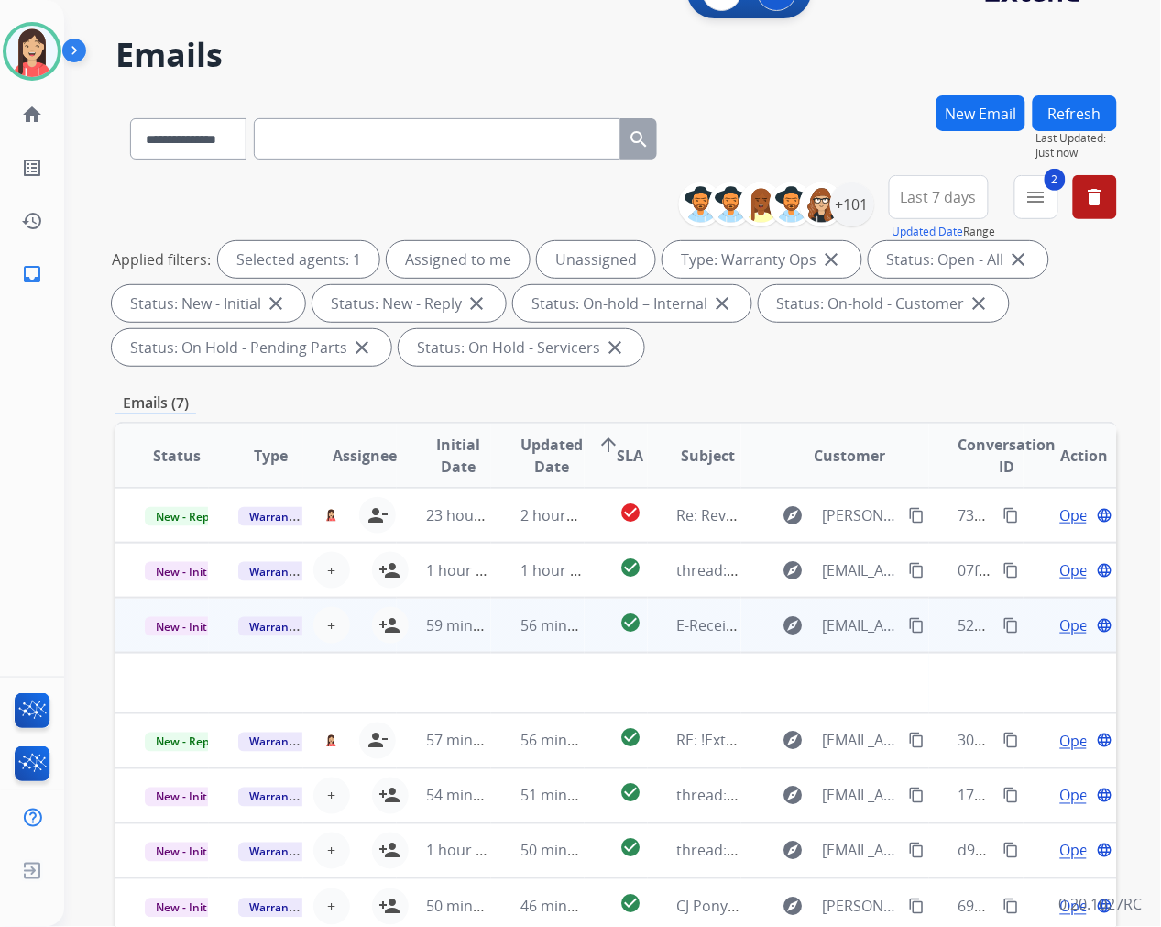
click at [499, 644] on td "56 minutes ago" at bounding box center [537, 625] width 93 height 55
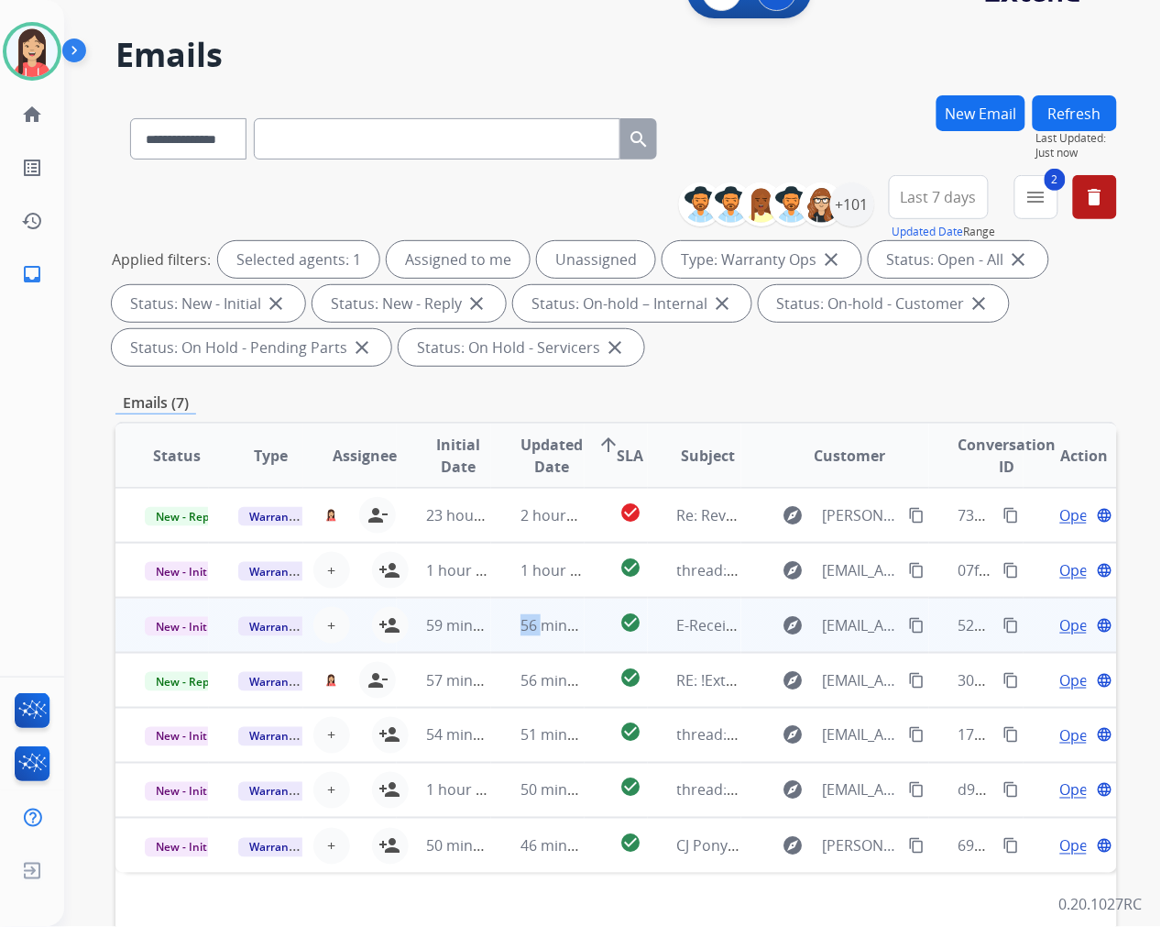
click at [499, 644] on td "56 minutes ago" at bounding box center [537, 625] width 93 height 55
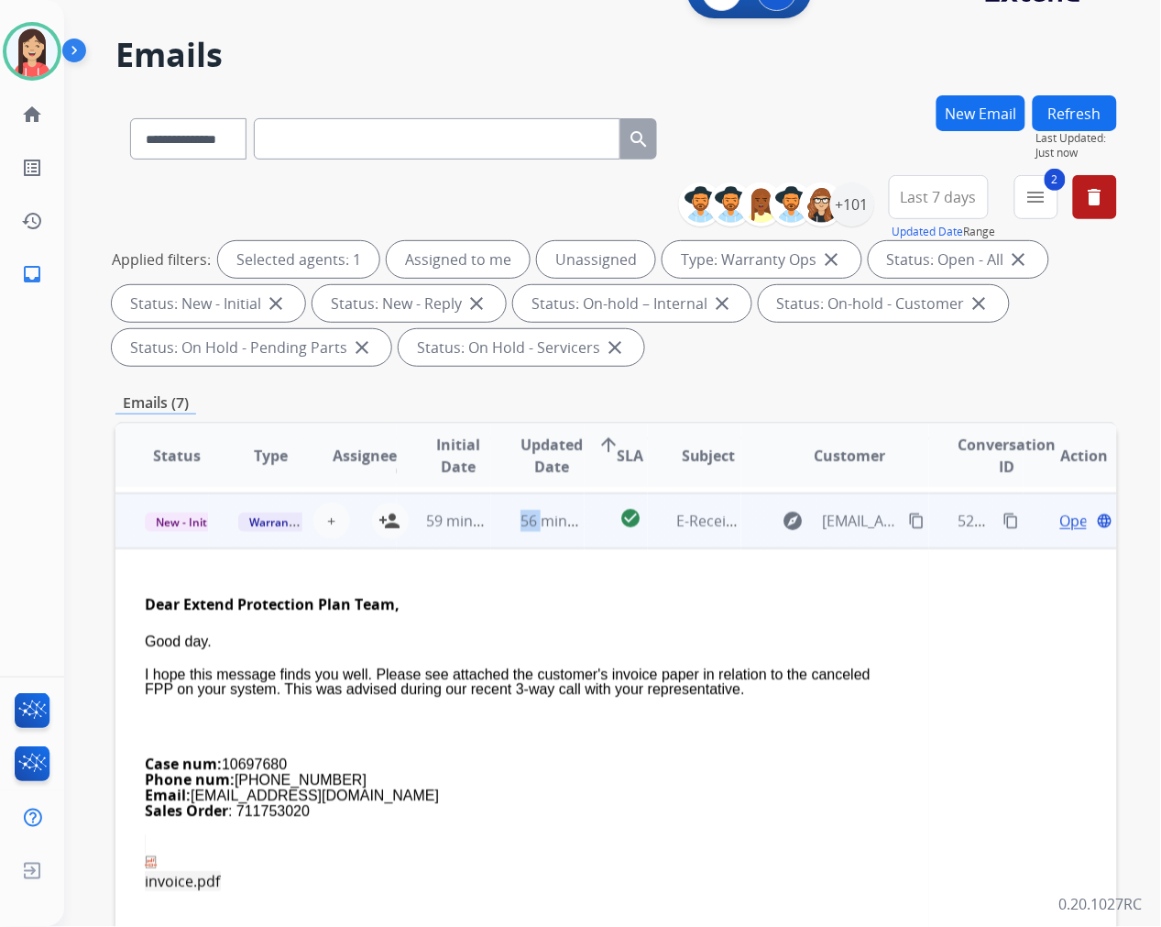
scroll to position [110, 0]
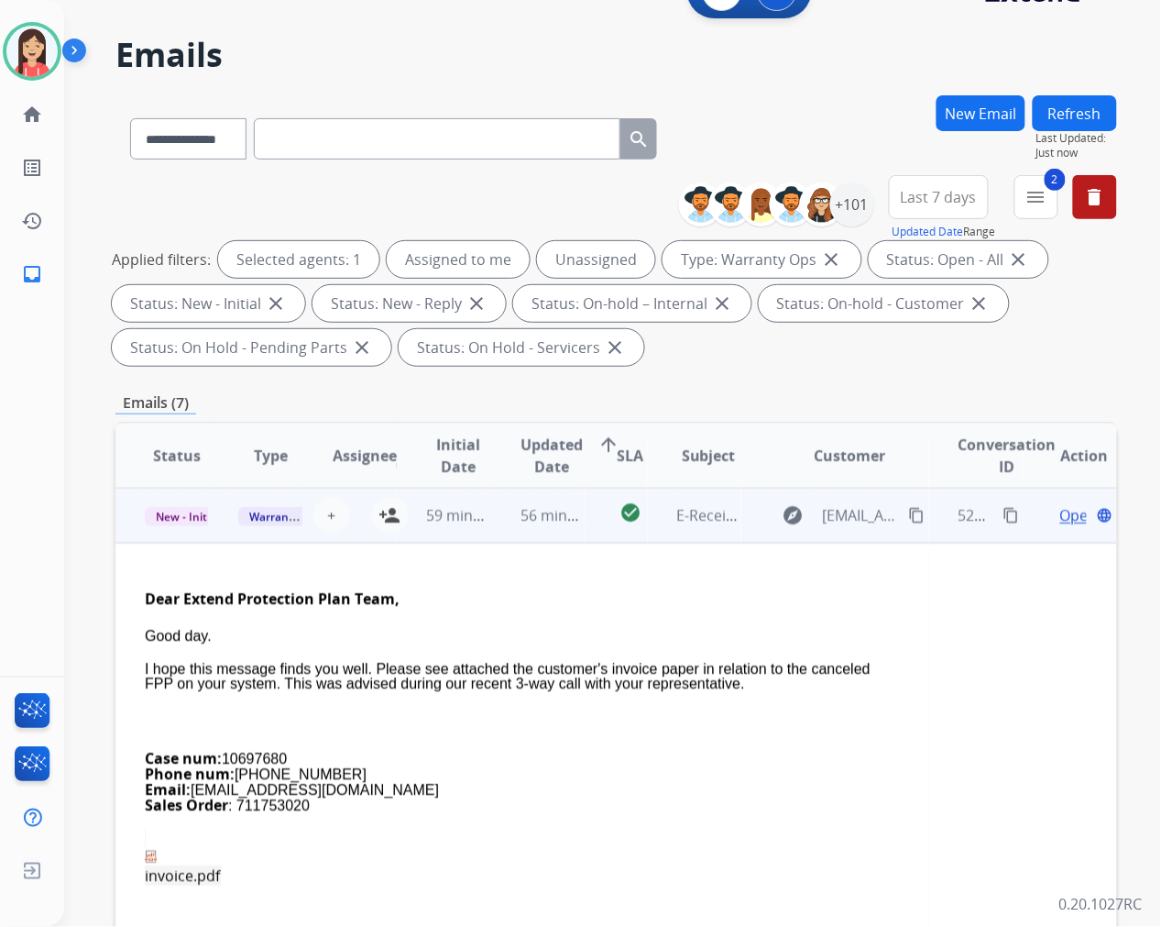
click at [1060, 517] on span "Open" at bounding box center [1079, 515] width 38 height 22
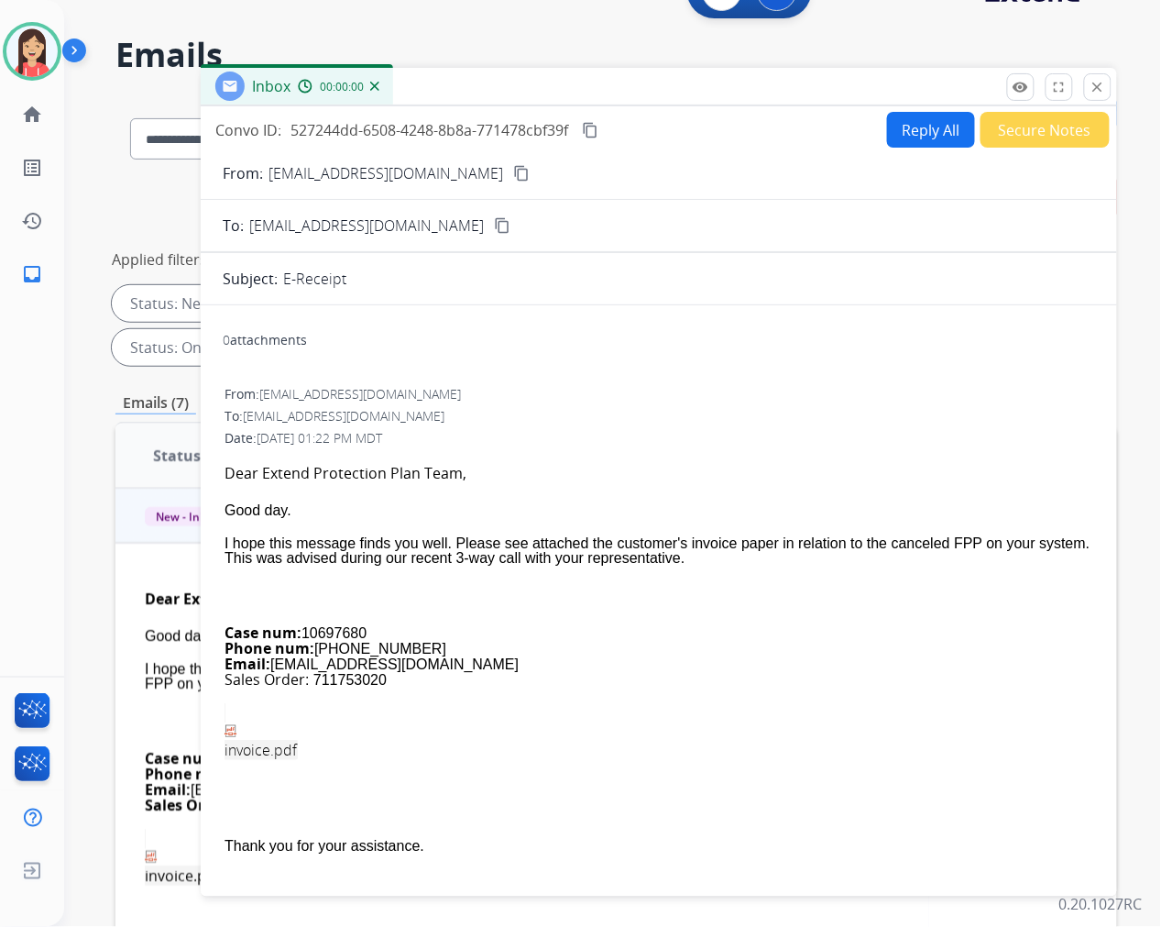
click at [901, 125] on button "Reply All" at bounding box center [931, 130] width 88 height 36
select select "**********"
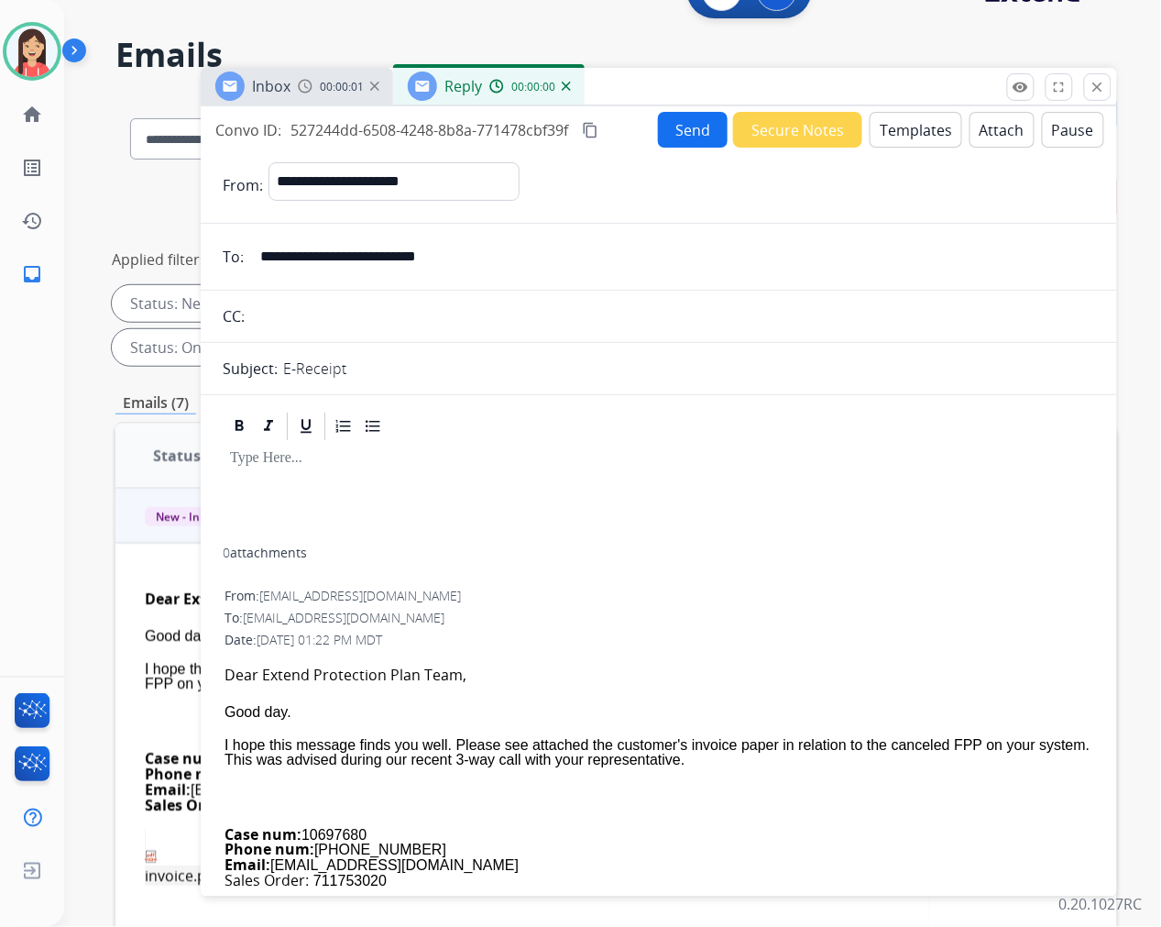
click at [901, 125] on button "Templates" at bounding box center [916, 130] width 93 height 36
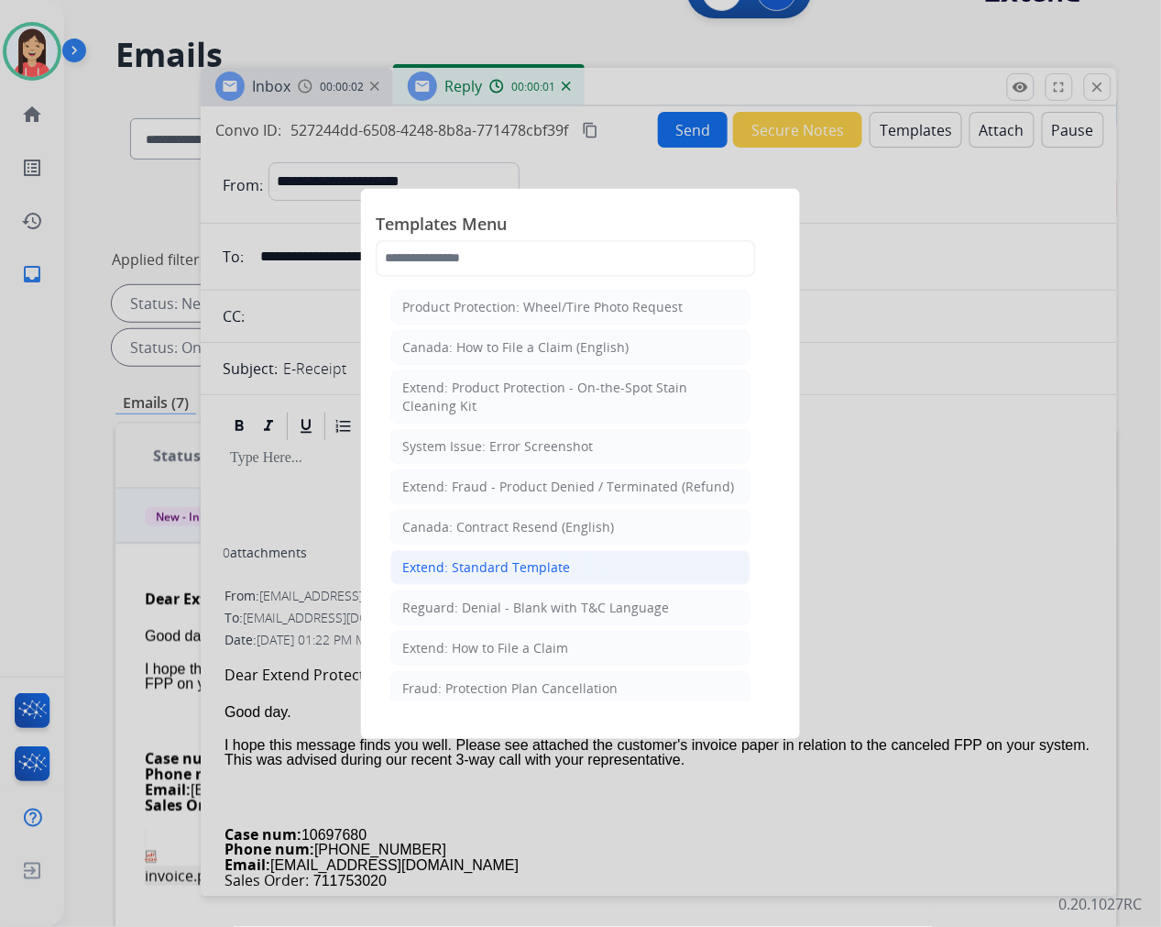
click at [510, 561] on div "Extend: Standard Template" at bounding box center [486, 567] width 168 height 18
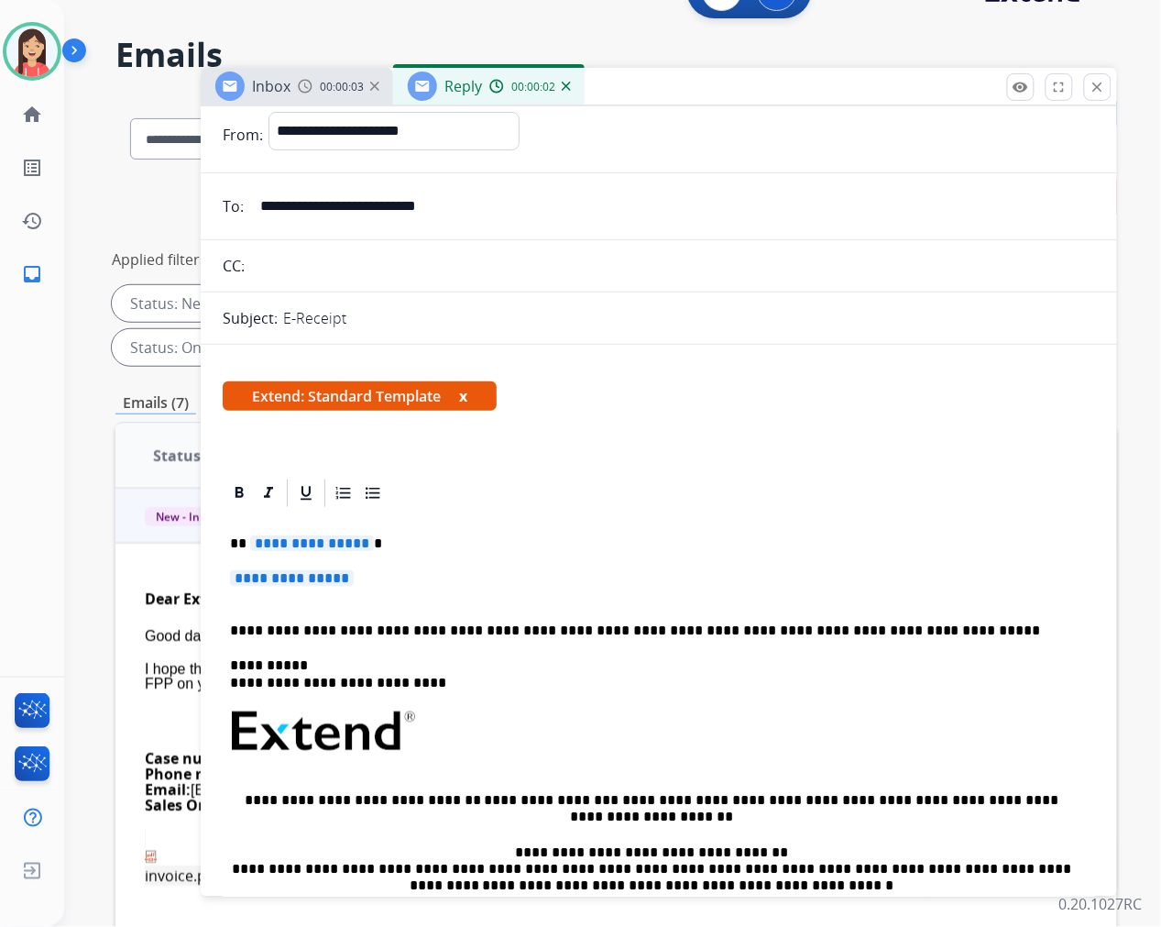
scroll to position [102, 0]
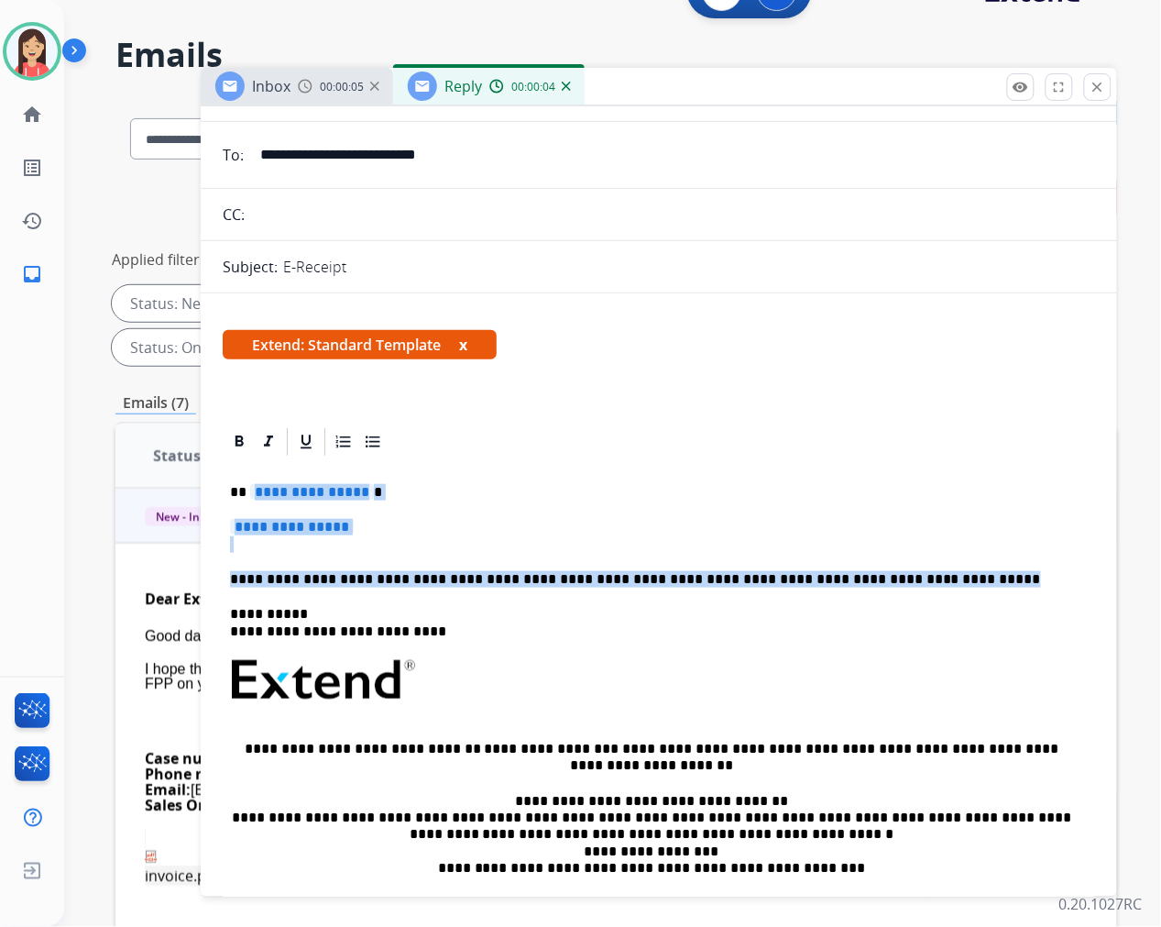
drag, startPoint x: 252, startPoint y: 488, endPoint x: 956, endPoint y: 560, distance: 707.5
click at [956, 560] on div "**********" at bounding box center [659, 734] width 872 height 552
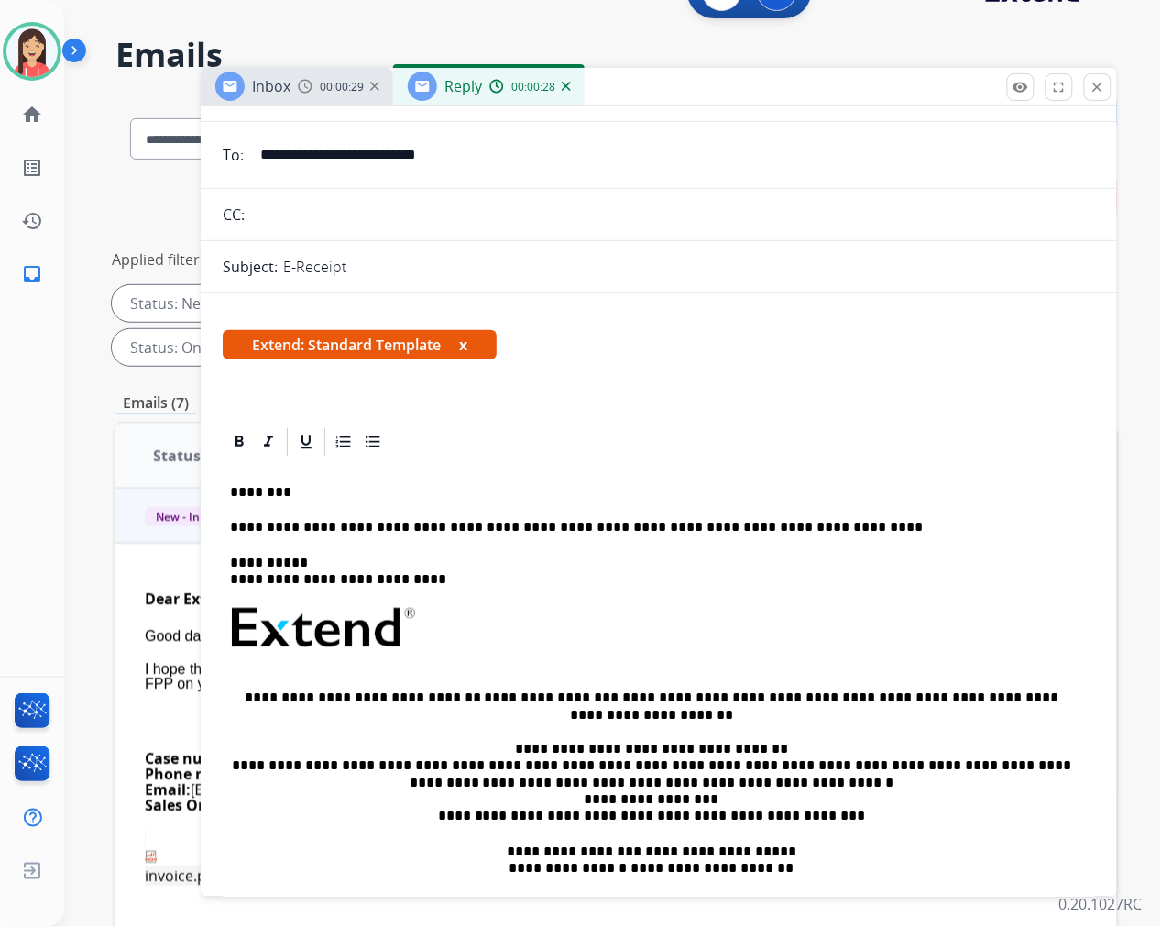
scroll to position [0, 0]
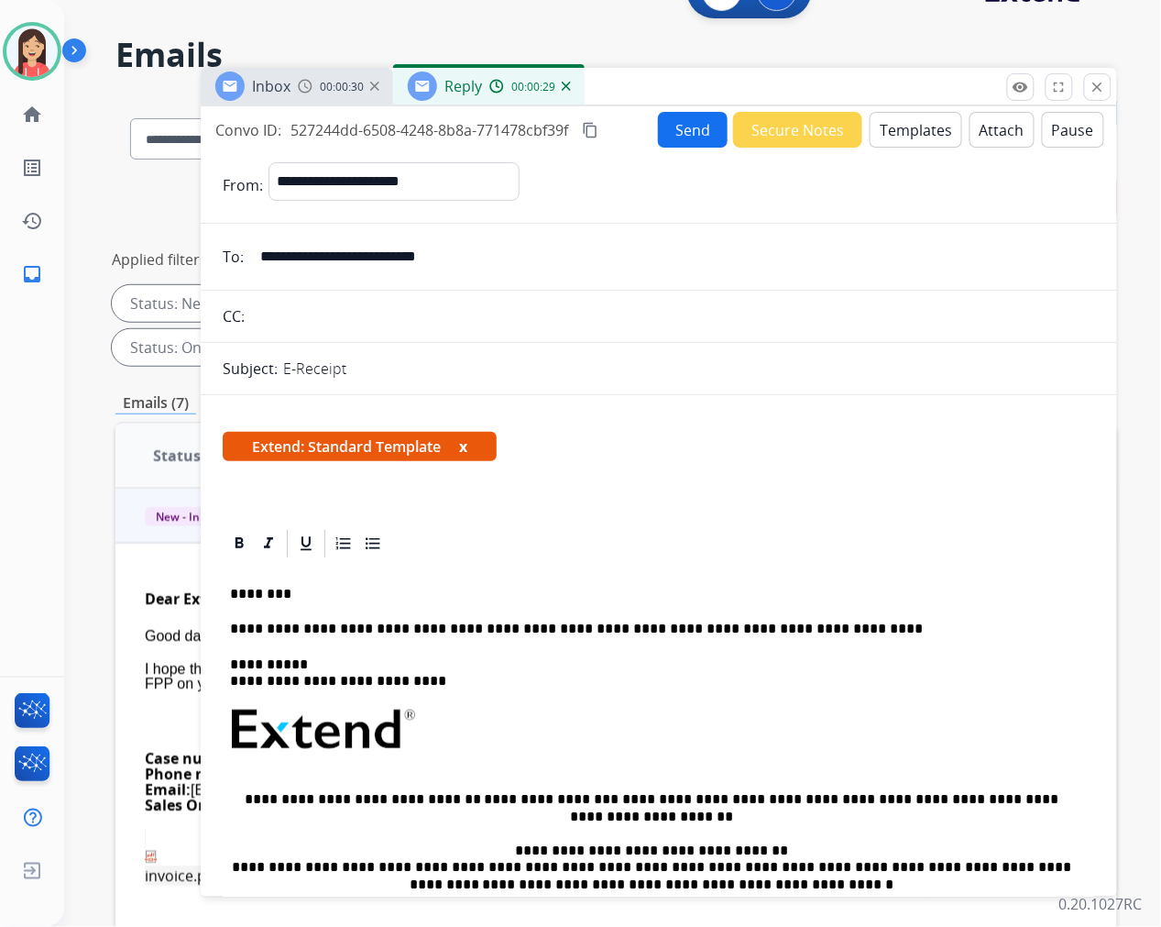
click at [686, 122] on button "Send" at bounding box center [693, 130] width 70 height 36
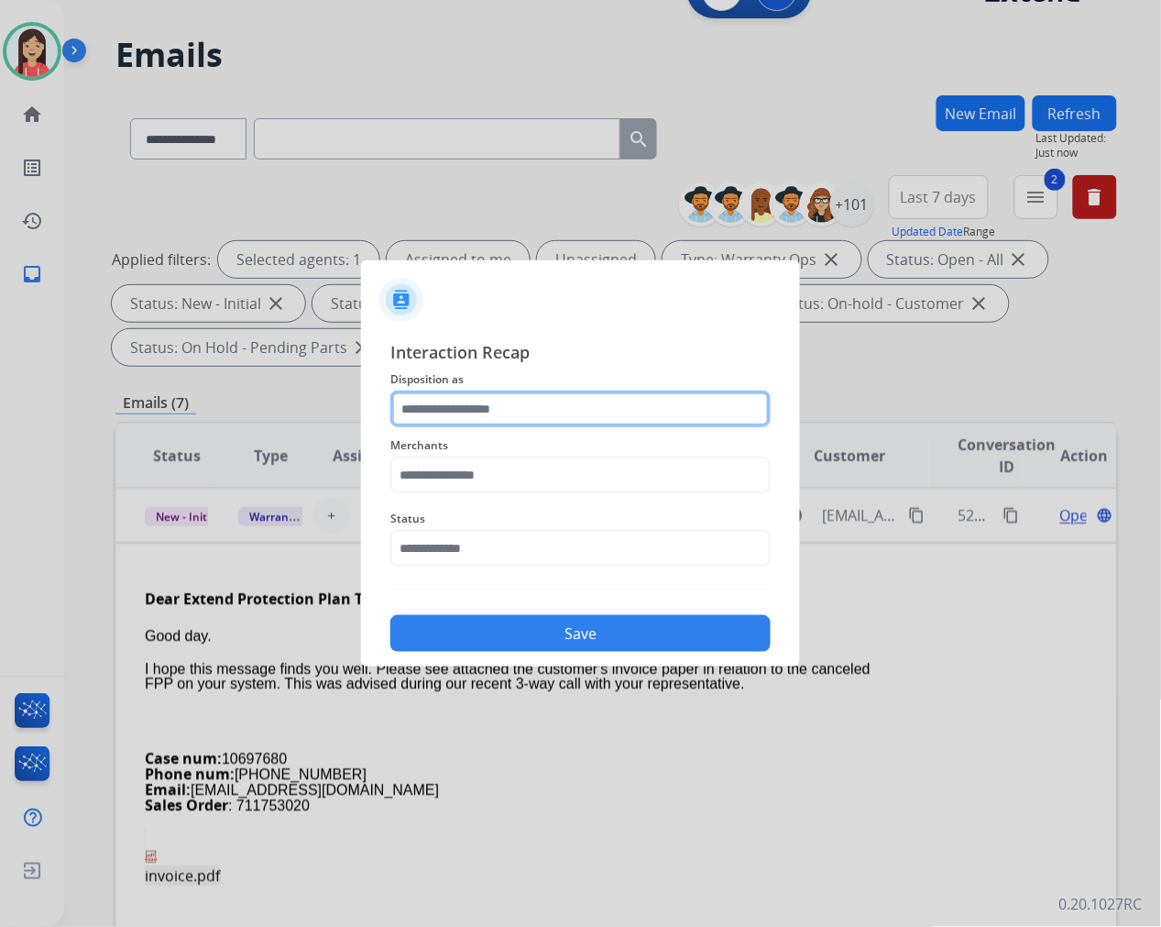
click at [492, 418] on input "text" at bounding box center [580, 408] width 380 height 37
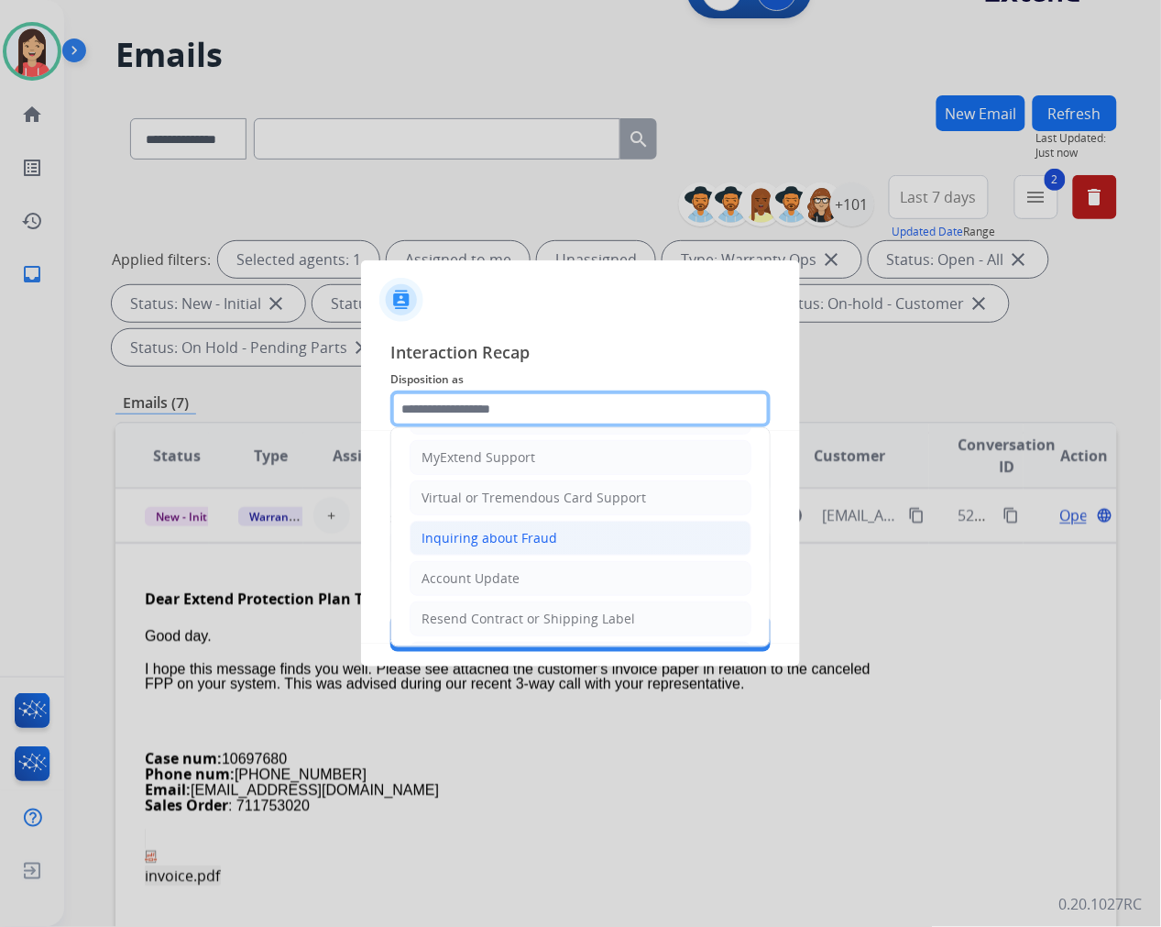
scroll to position [203, 0]
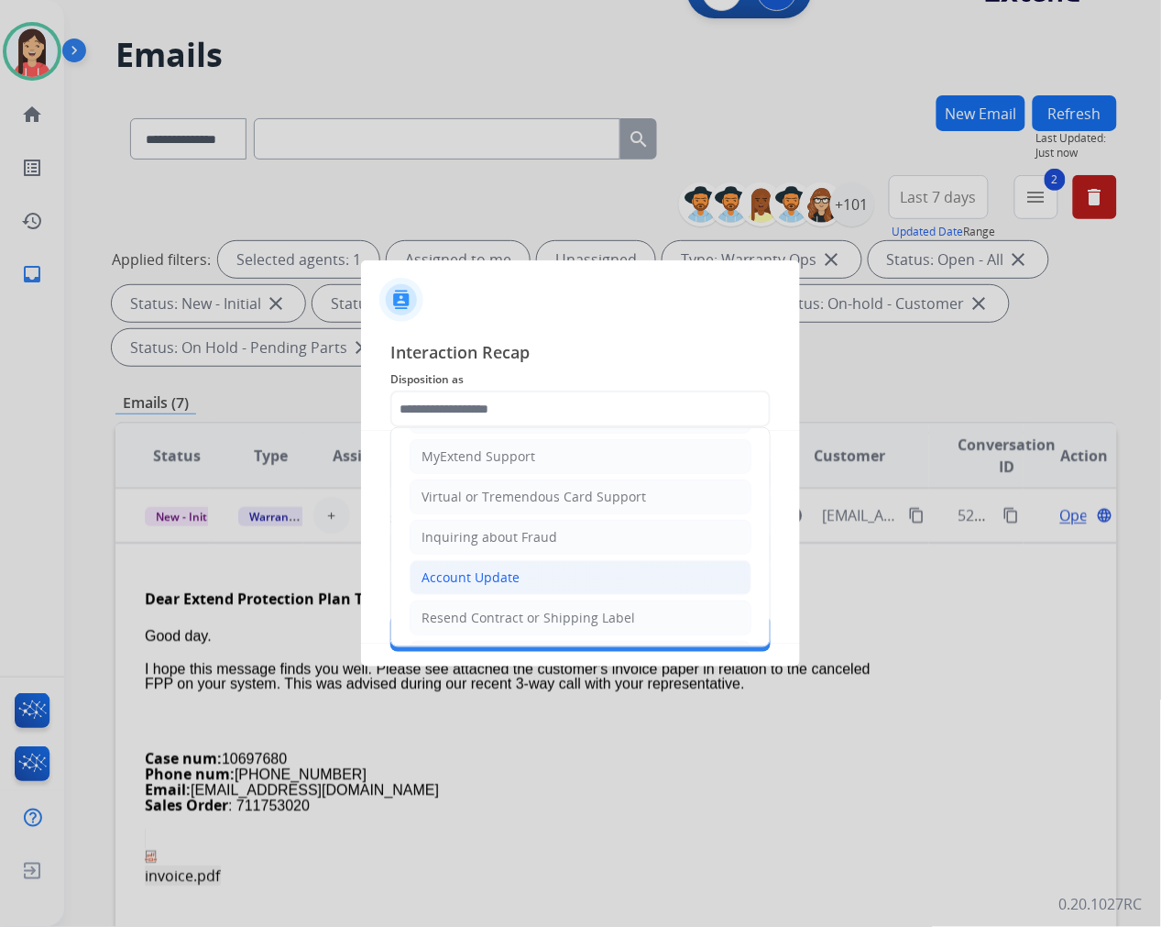
click at [477, 581] on div "Account Update" at bounding box center [471, 577] width 98 height 18
type input "**********"
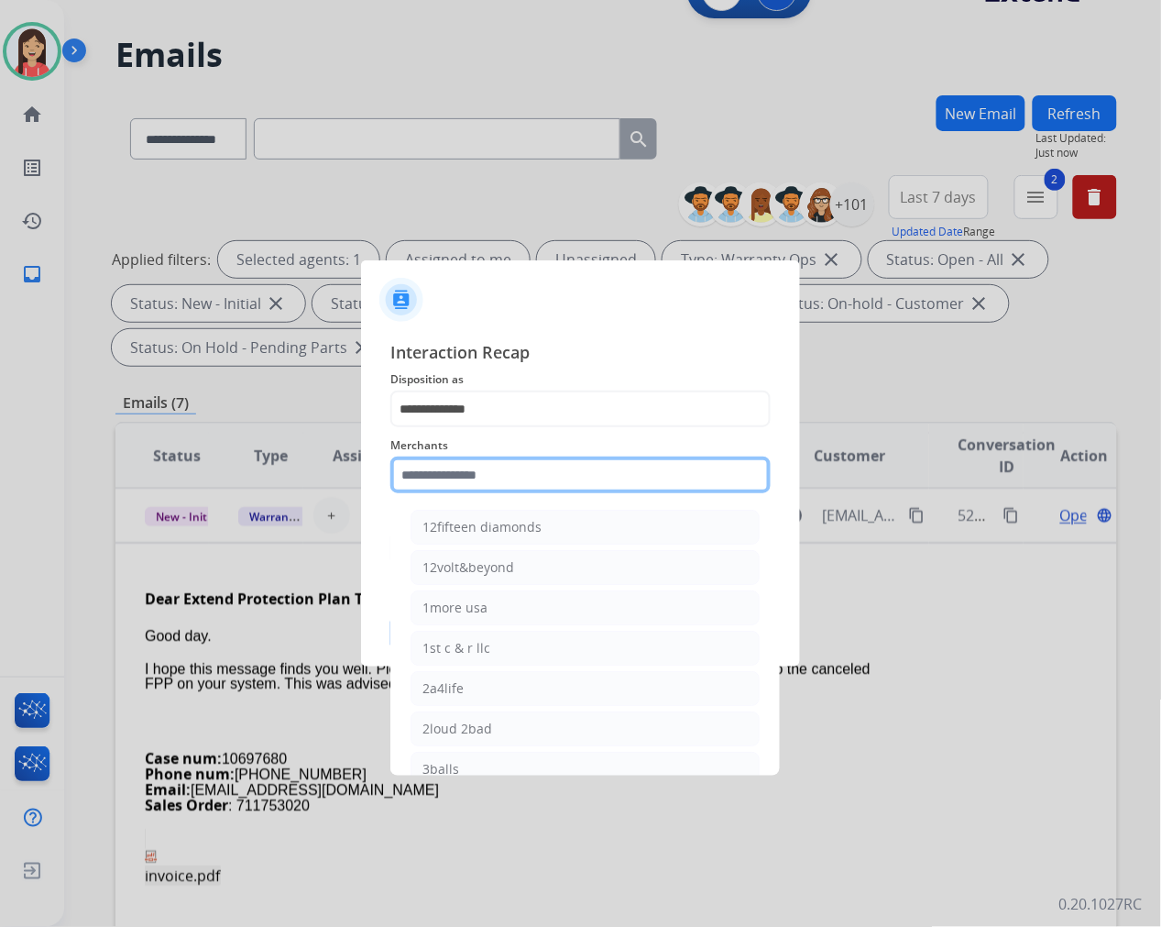
click at [506, 475] on input "text" at bounding box center [580, 474] width 380 height 37
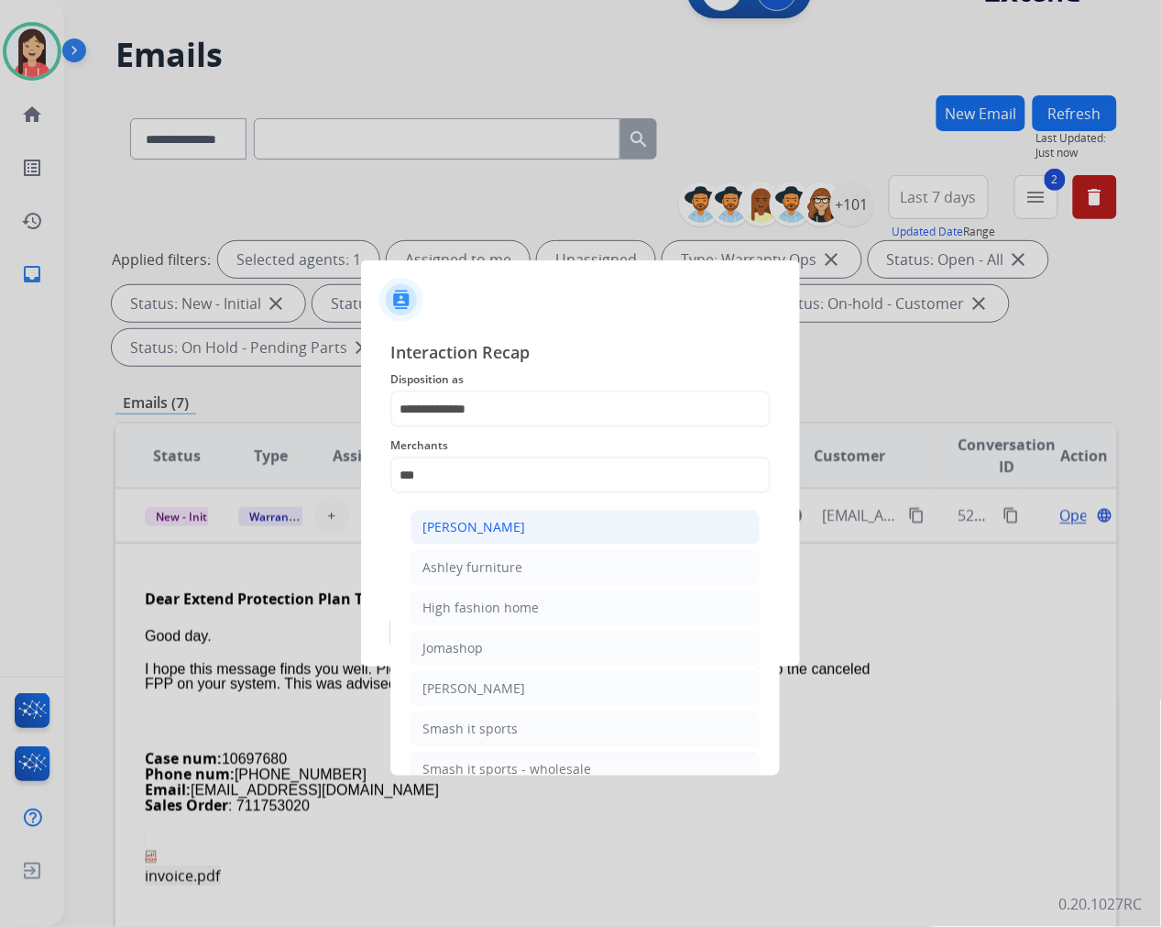
click at [517, 533] on div "Ashley - Reguard" at bounding box center [473, 527] width 103 height 18
type input "**********"
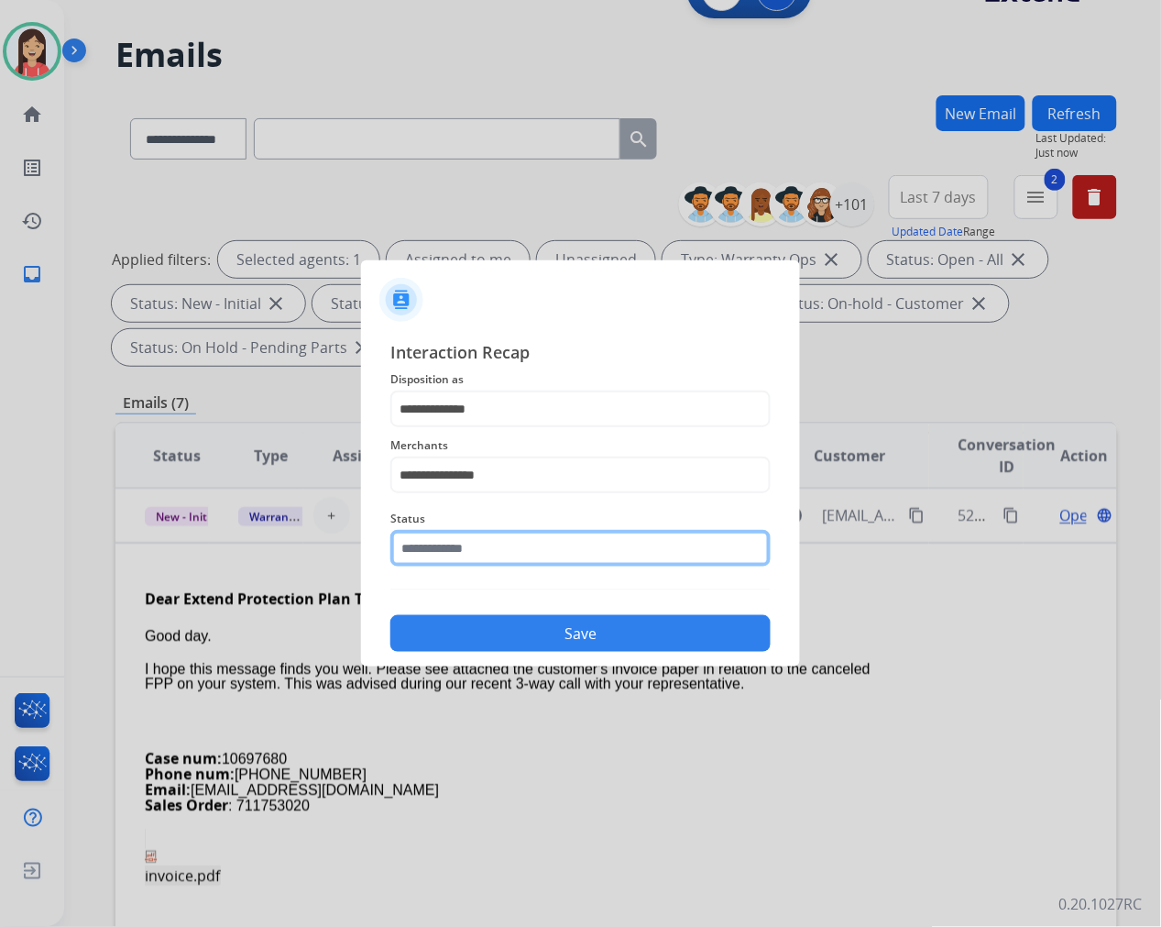
click at [516, 544] on input "text" at bounding box center [580, 548] width 380 height 37
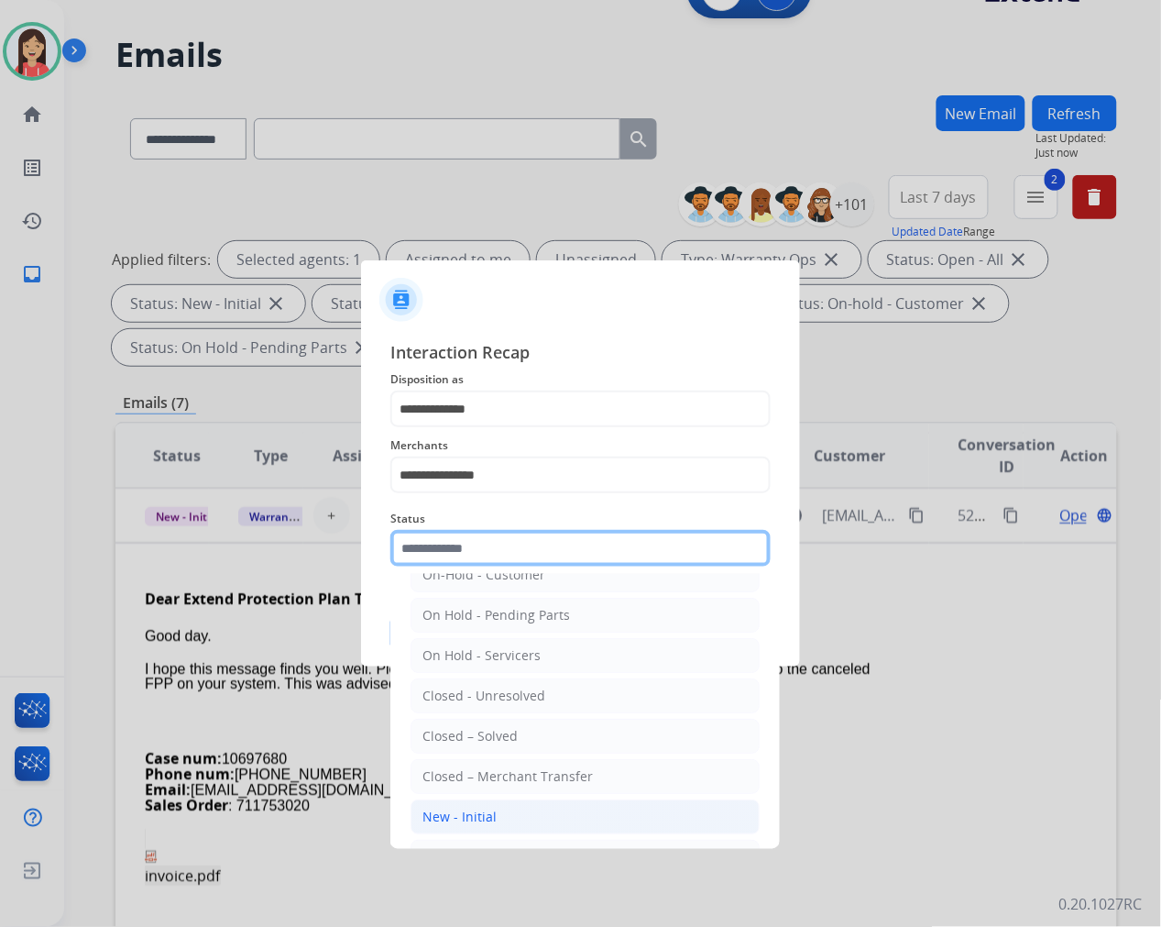
scroll to position [102, 0]
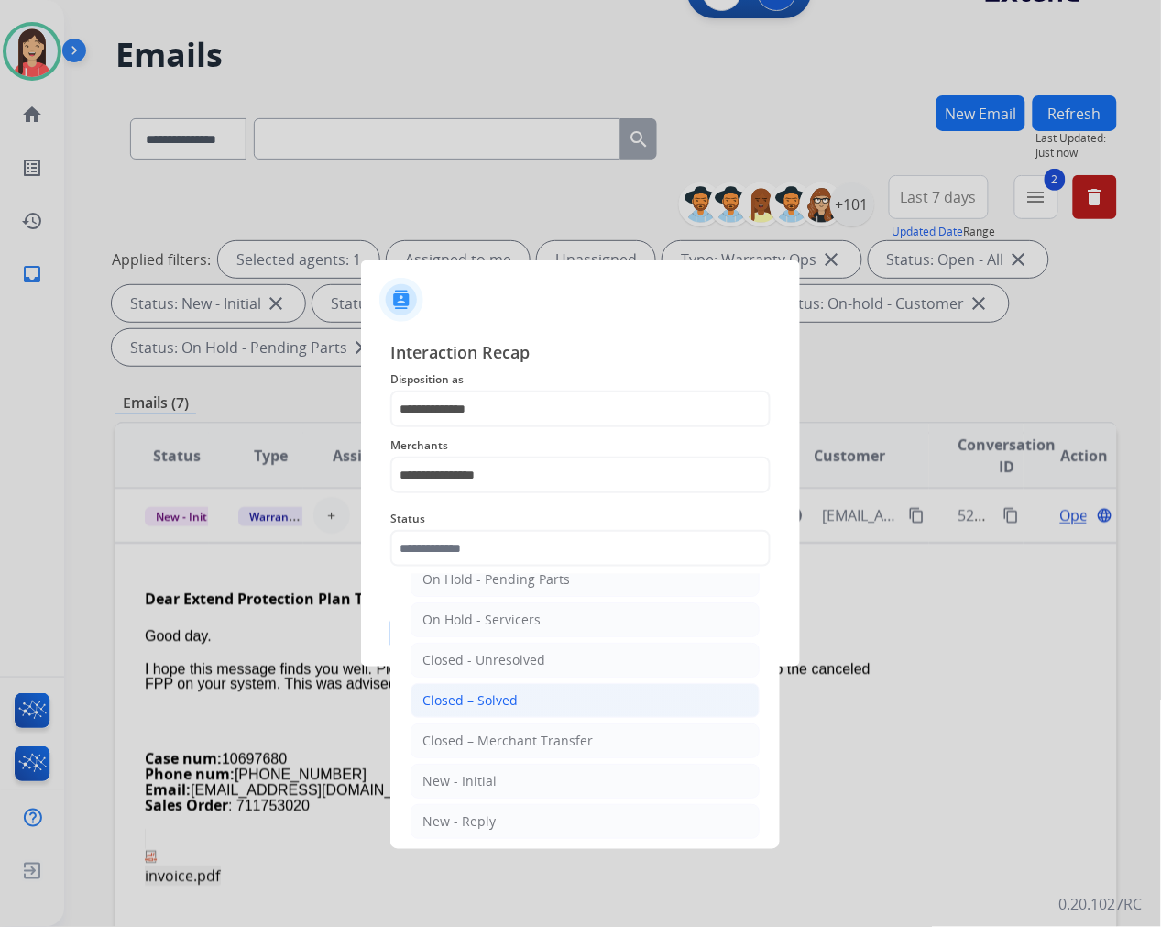
click at [520, 697] on li "Closed – Solved" at bounding box center [585, 700] width 349 height 35
type input "**********"
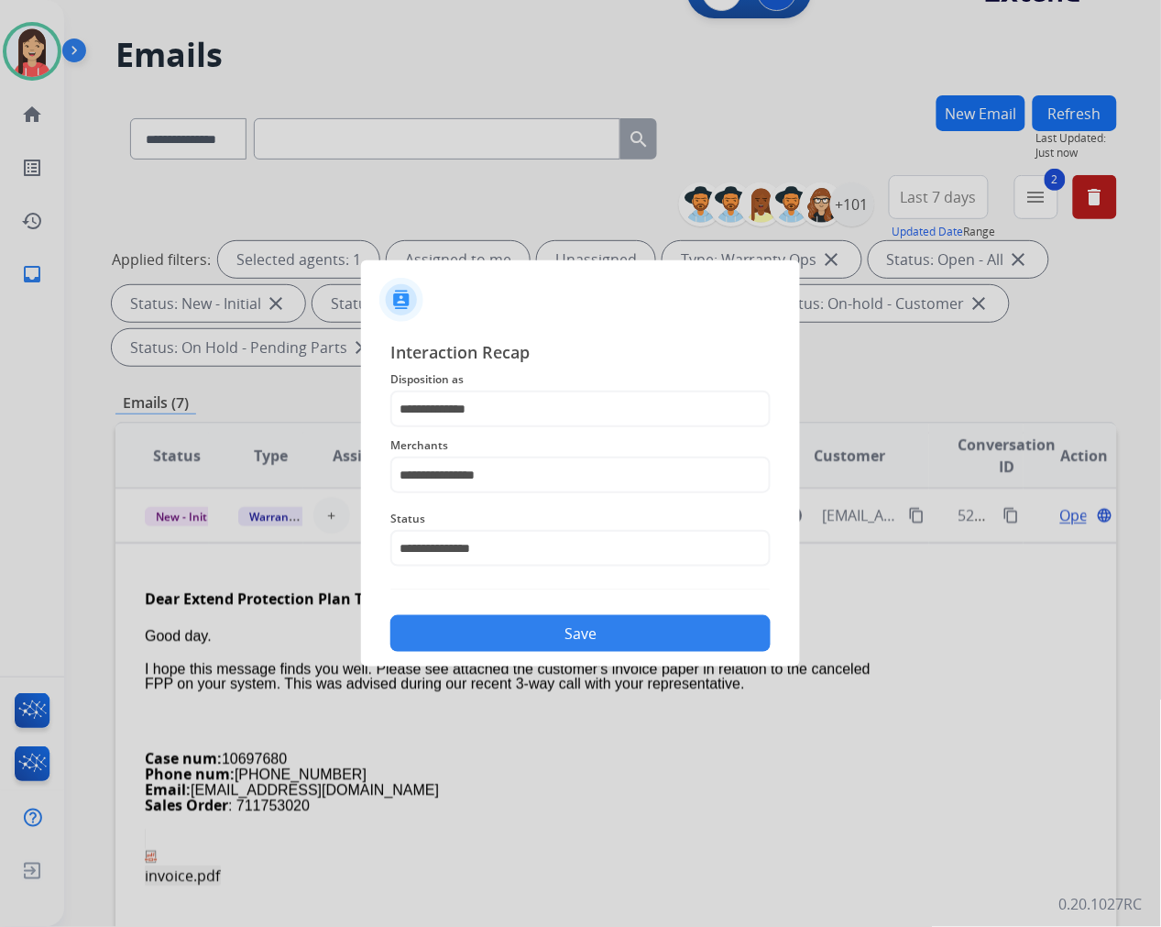
click at [559, 620] on button "Save" at bounding box center [580, 633] width 380 height 37
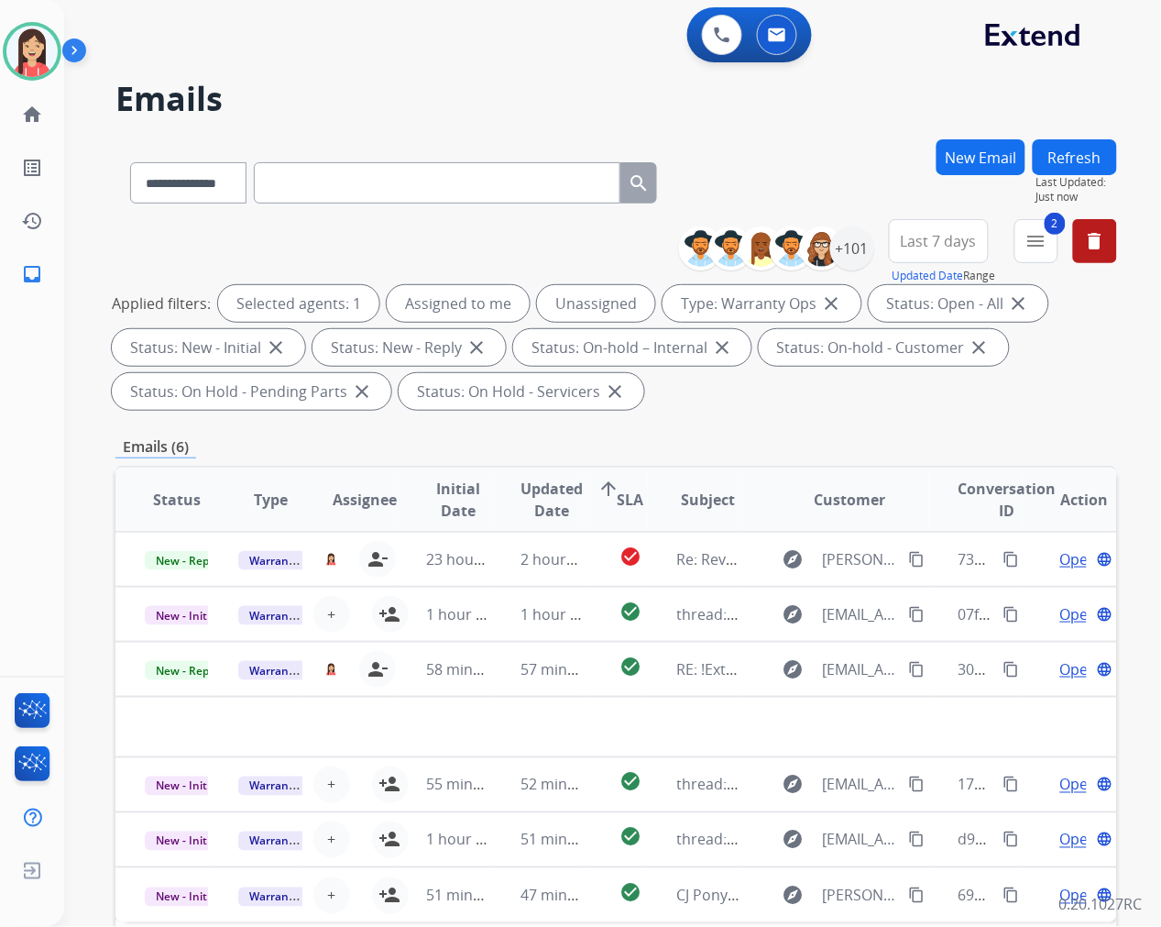
scroll to position [0, 0]
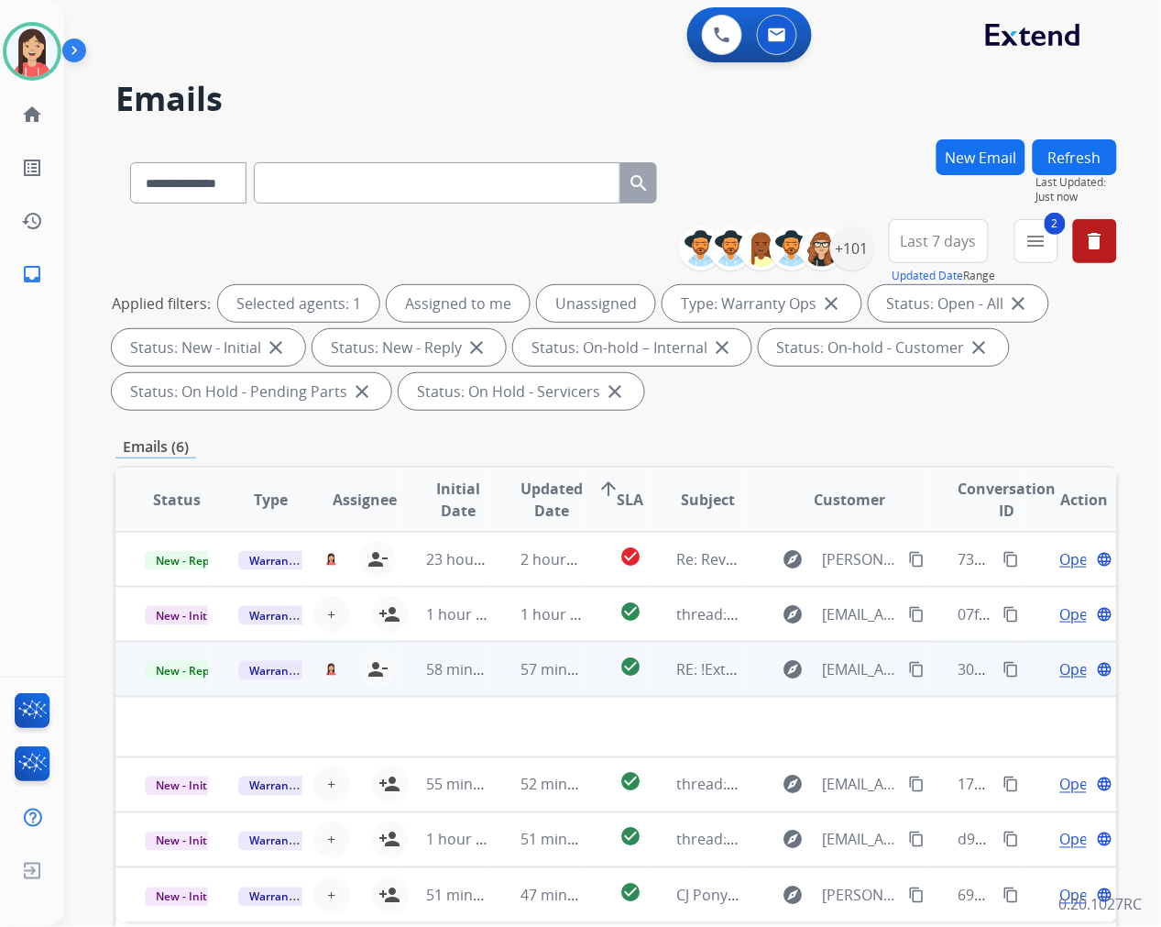
click at [496, 682] on td "57 minutes ago" at bounding box center [537, 669] width 93 height 55
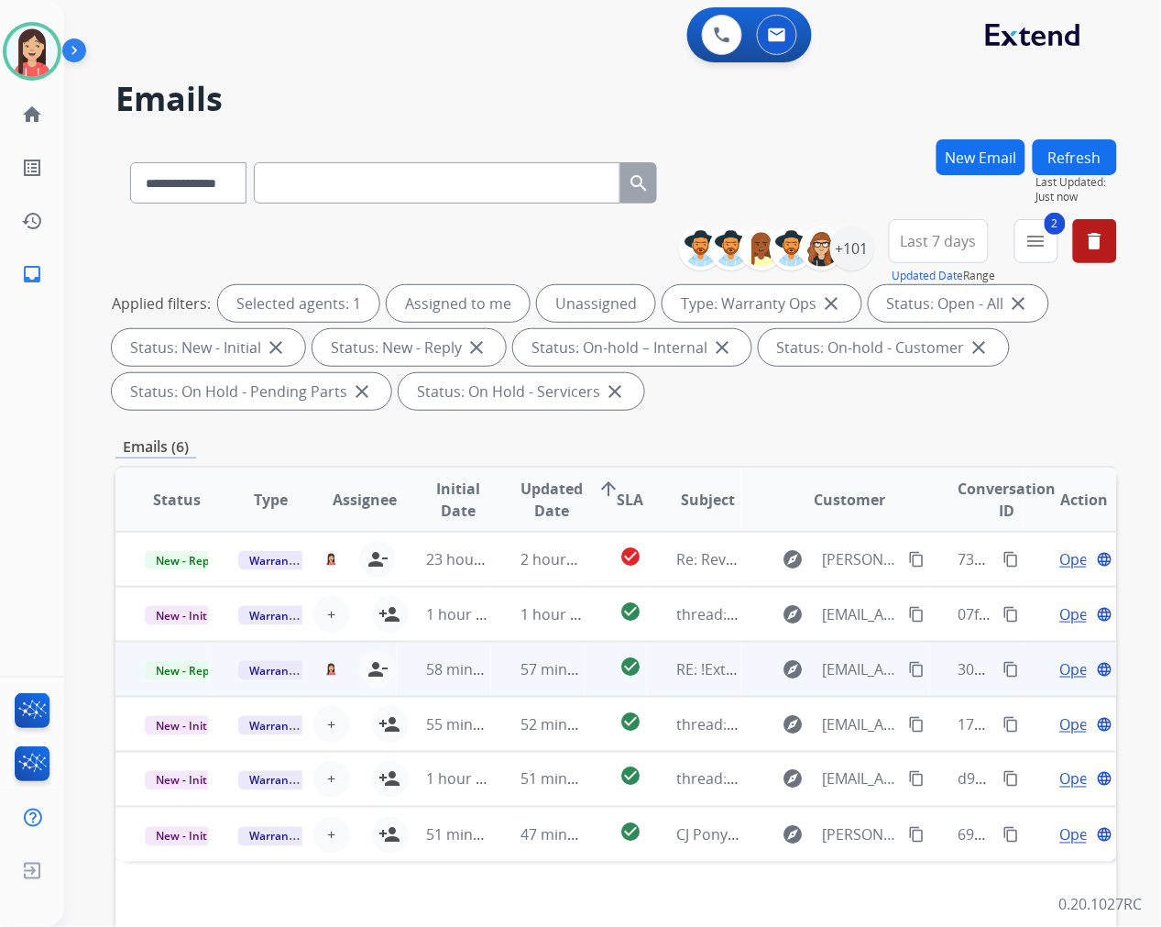
click at [496, 682] on td "57 minutes ago" at bounding box center [537, 669] width 93 height 55
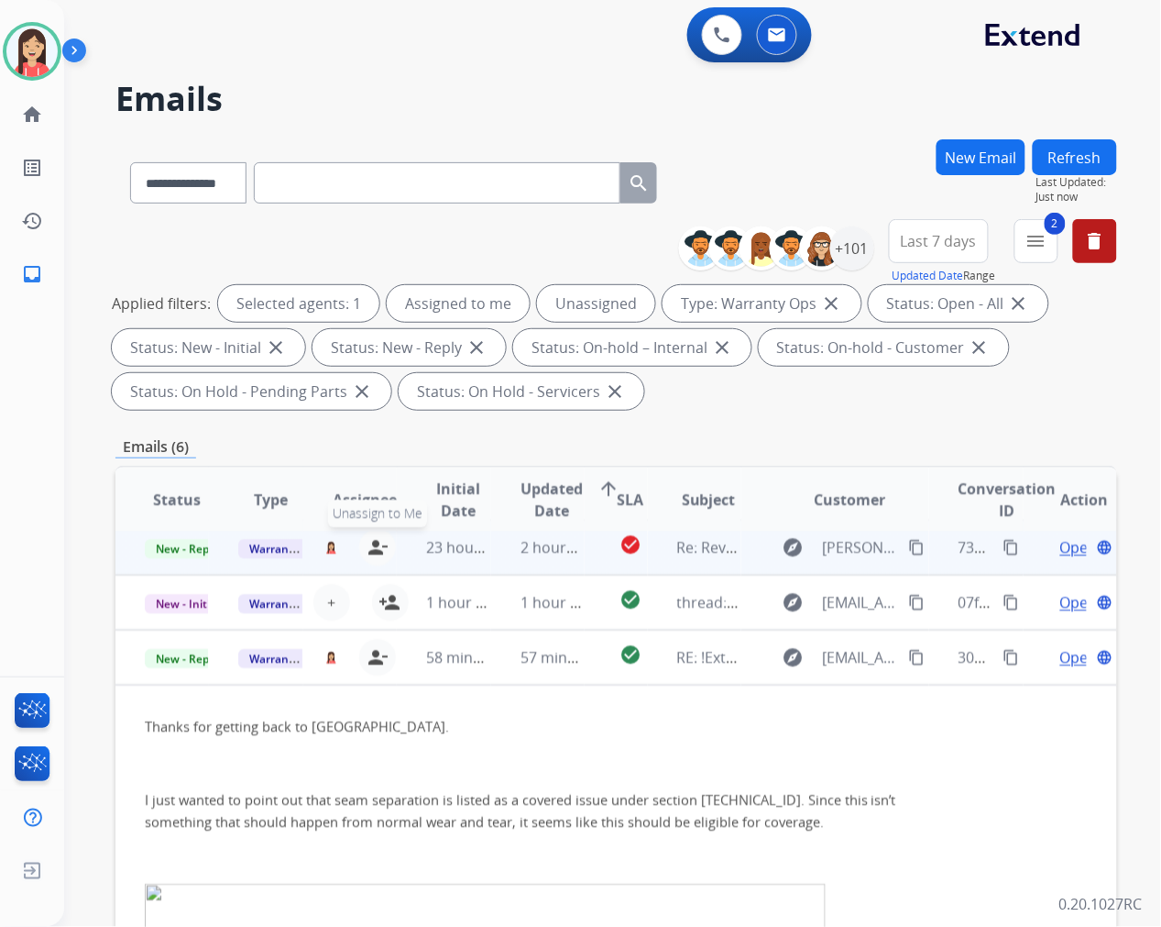
scroll to position [7, 0]
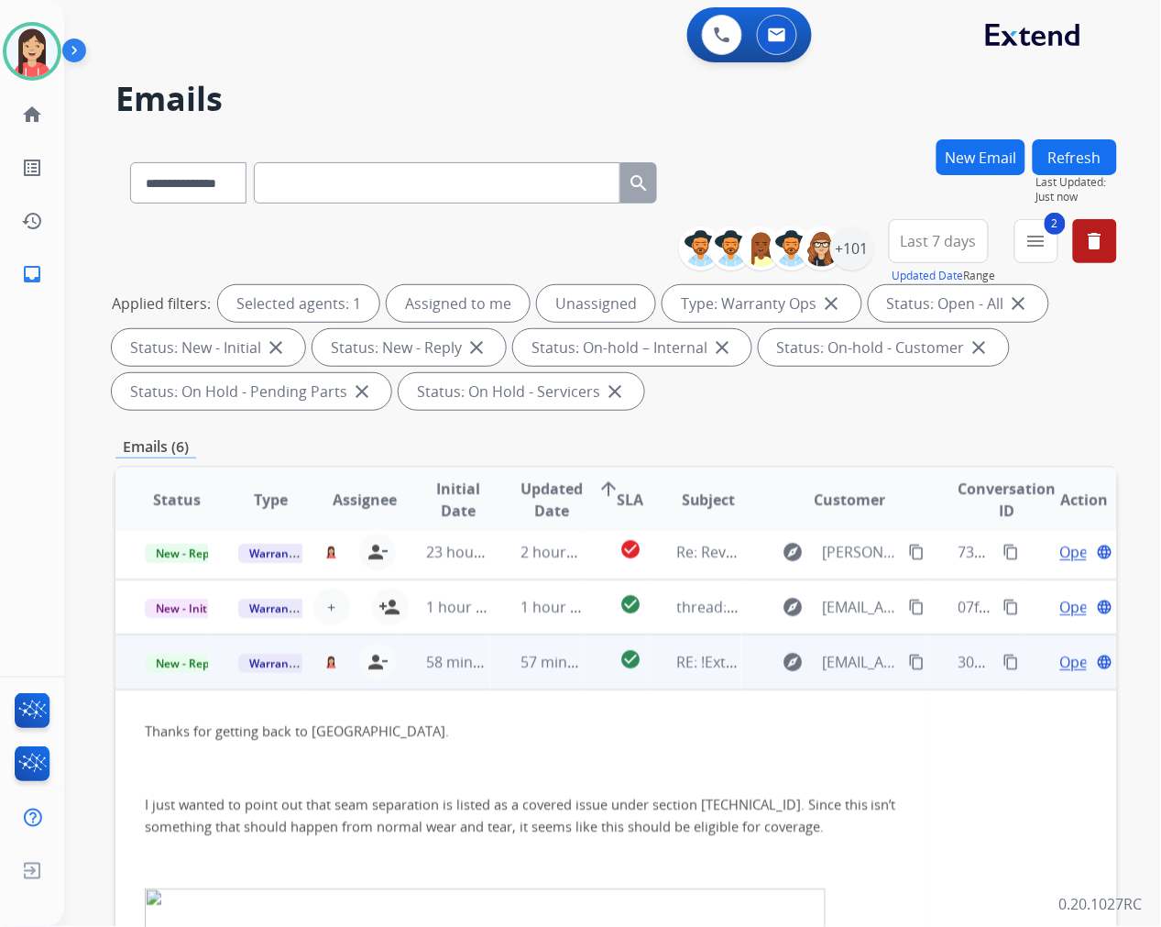
click at [499, 678] on td "57 minutes ago" at bounding box center [537, 661] width 93 height 55
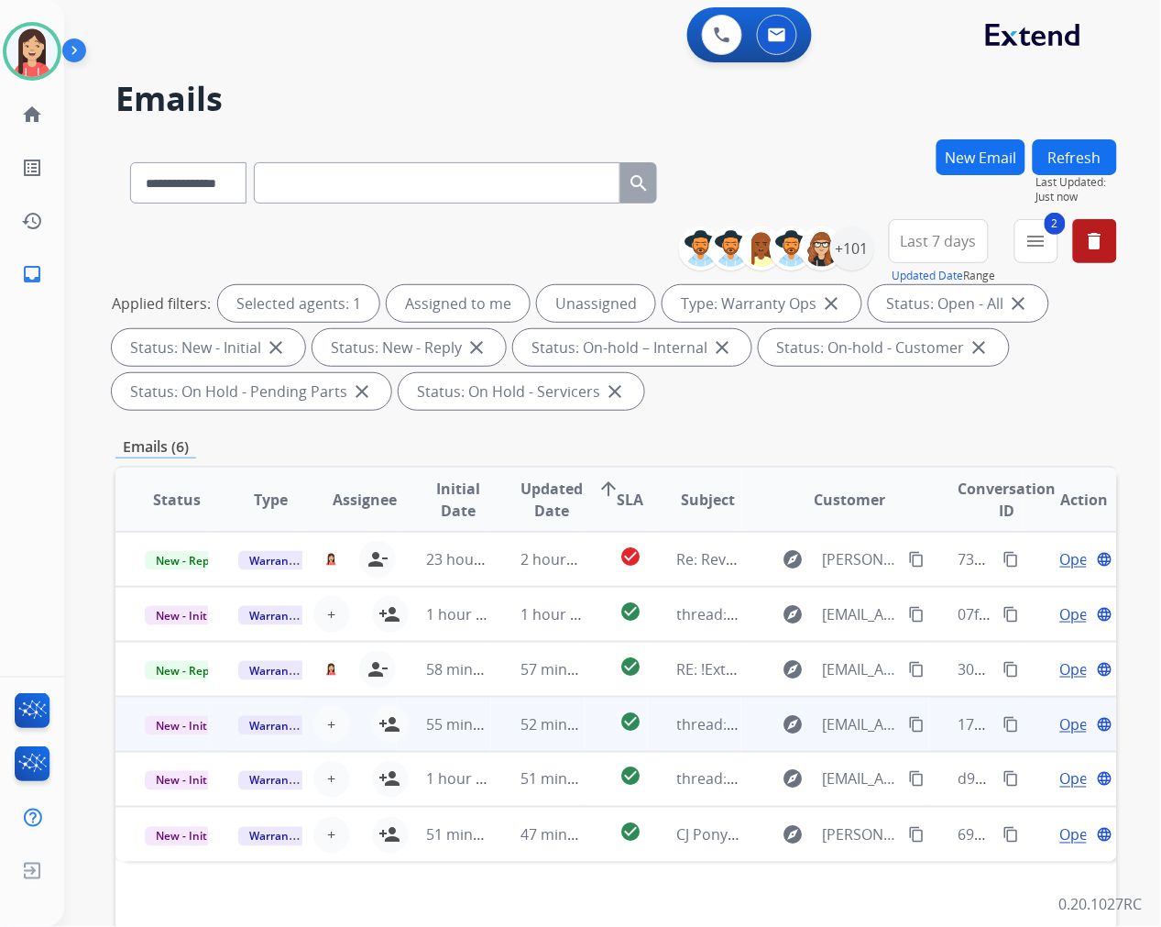
click at [499, 736] on td "52 minutes ago" at bounding box center [537, 724] width 93 height 55
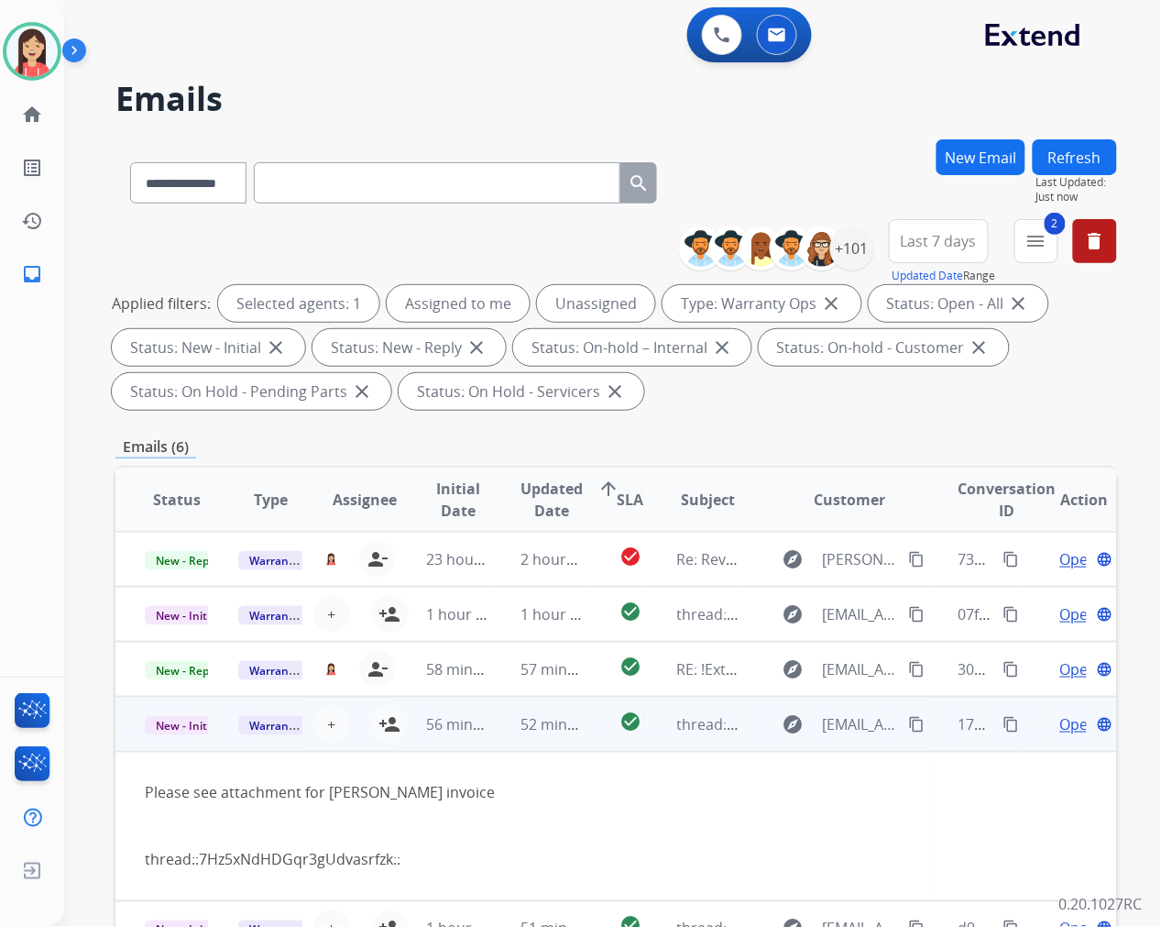
click at [1060, 721] on span "Open" at bounding box center [1079, 724] width 38 height 22
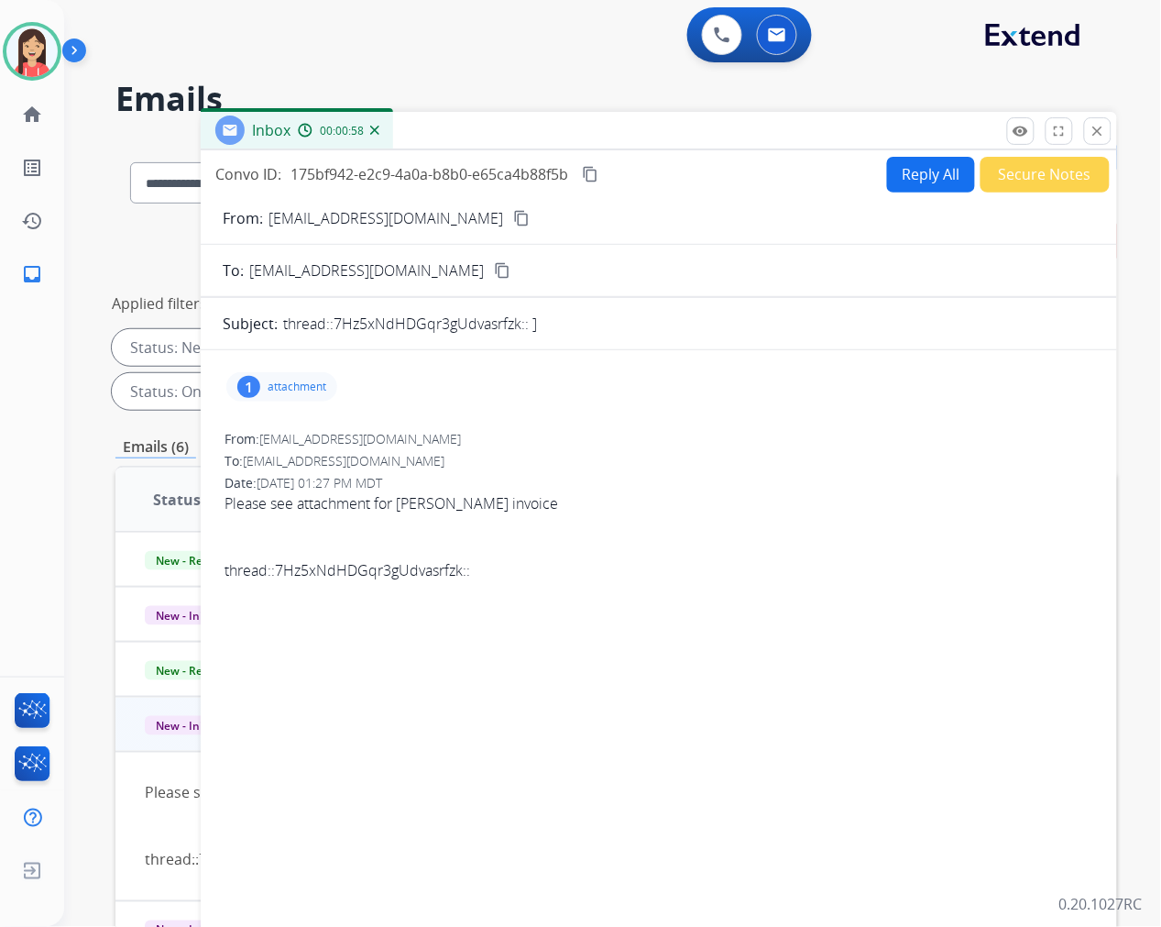
click at [290, 383] on p "attachment" at bounding box center [297, 386] width 59 height 15
click at [551, 427] on mat-icon "download" at bounding box center [559, 430] width 16 height 16
click at [901, 167] on button "Reply All" at bounding box center [931, 175] width 88 height 36
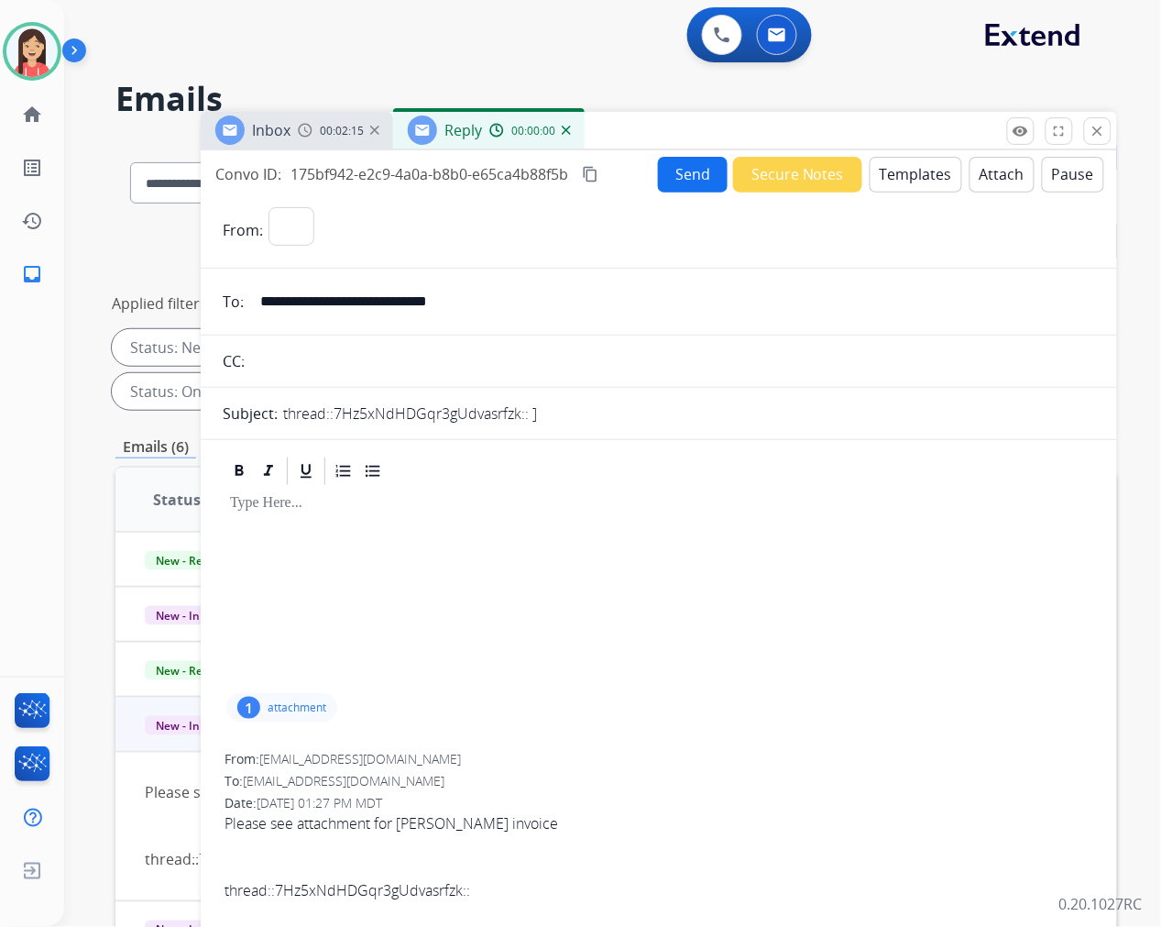
select select "**********"
click at [898, 167] on button "Templates" at bounding box center [916, 175] width 93 height 36
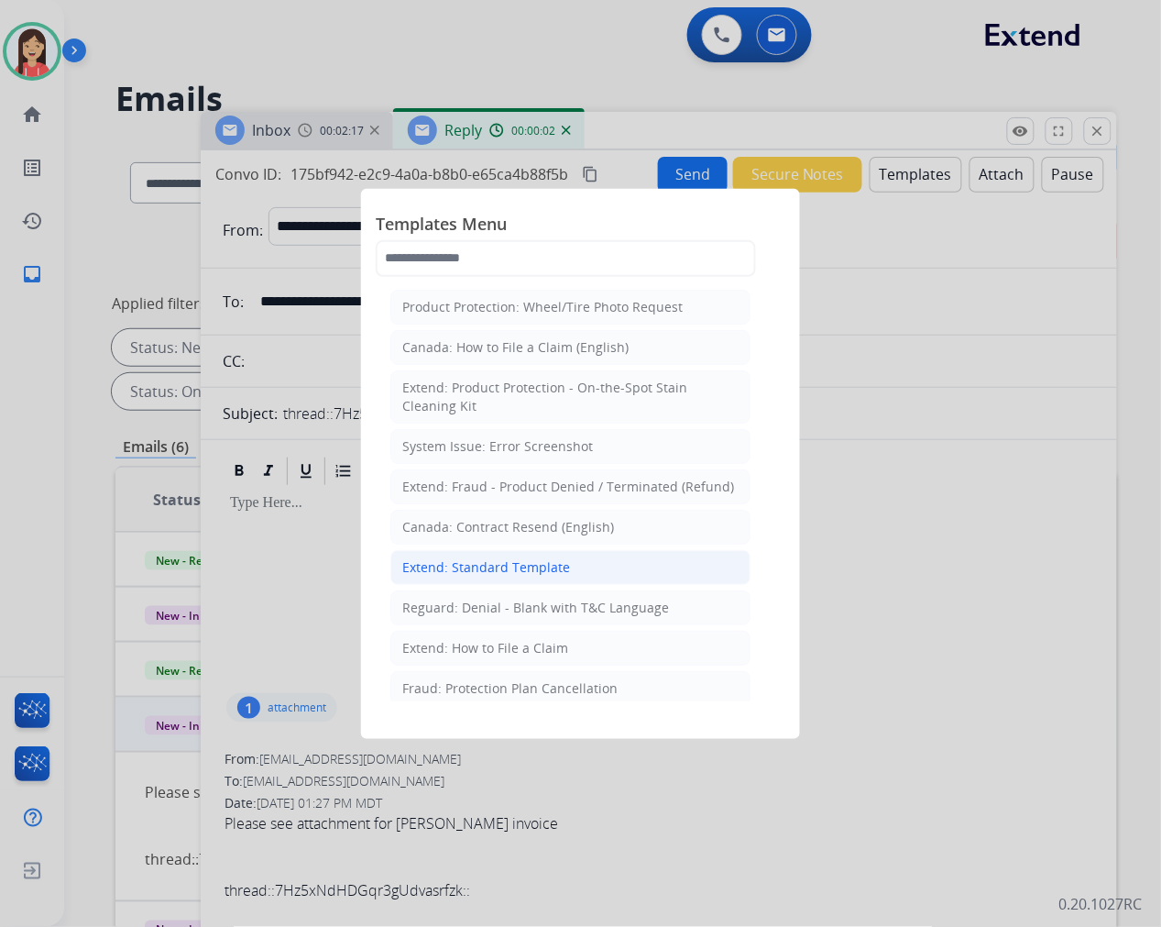
click at [469, 577] on li "Extend: Standard Template" at bounding box center [570, 567] width 360 height 35
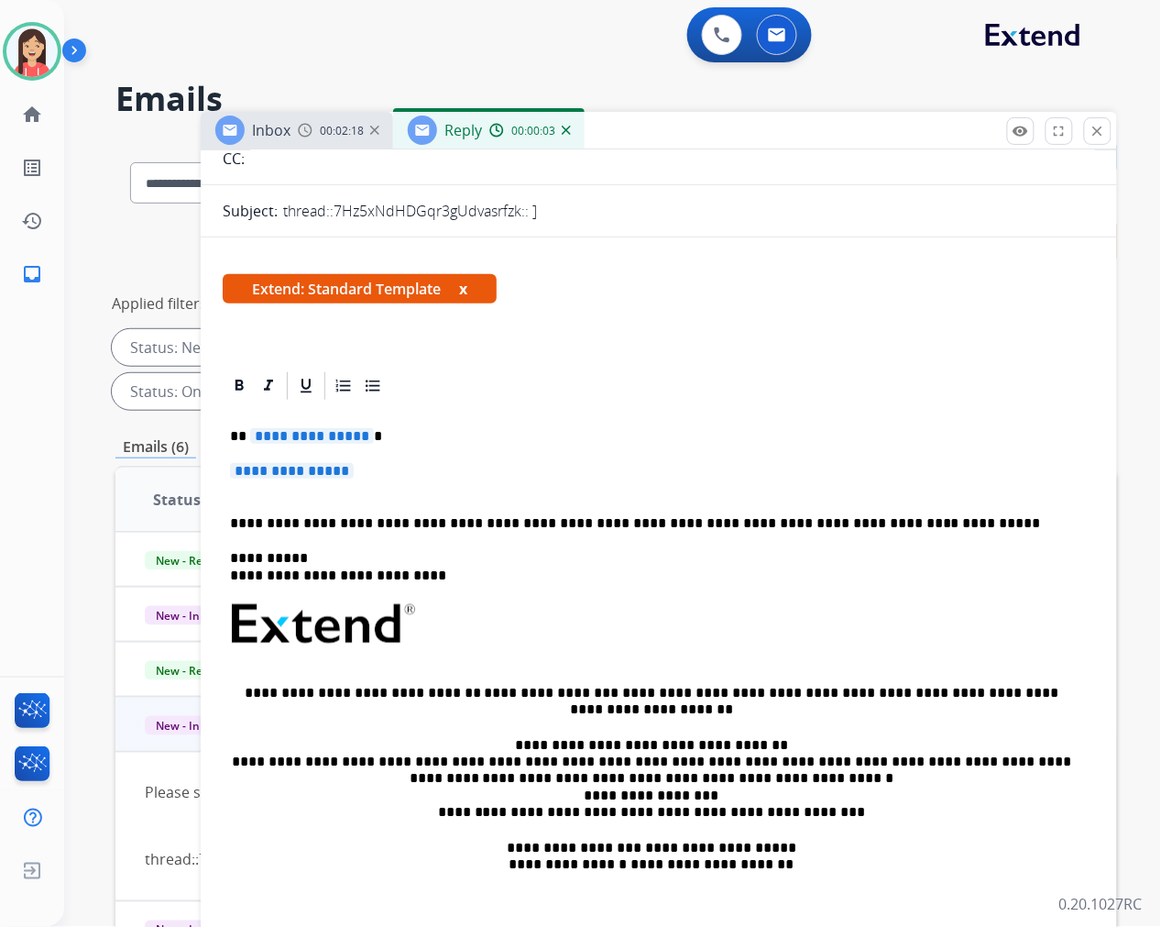
scroll to position [203, 0]
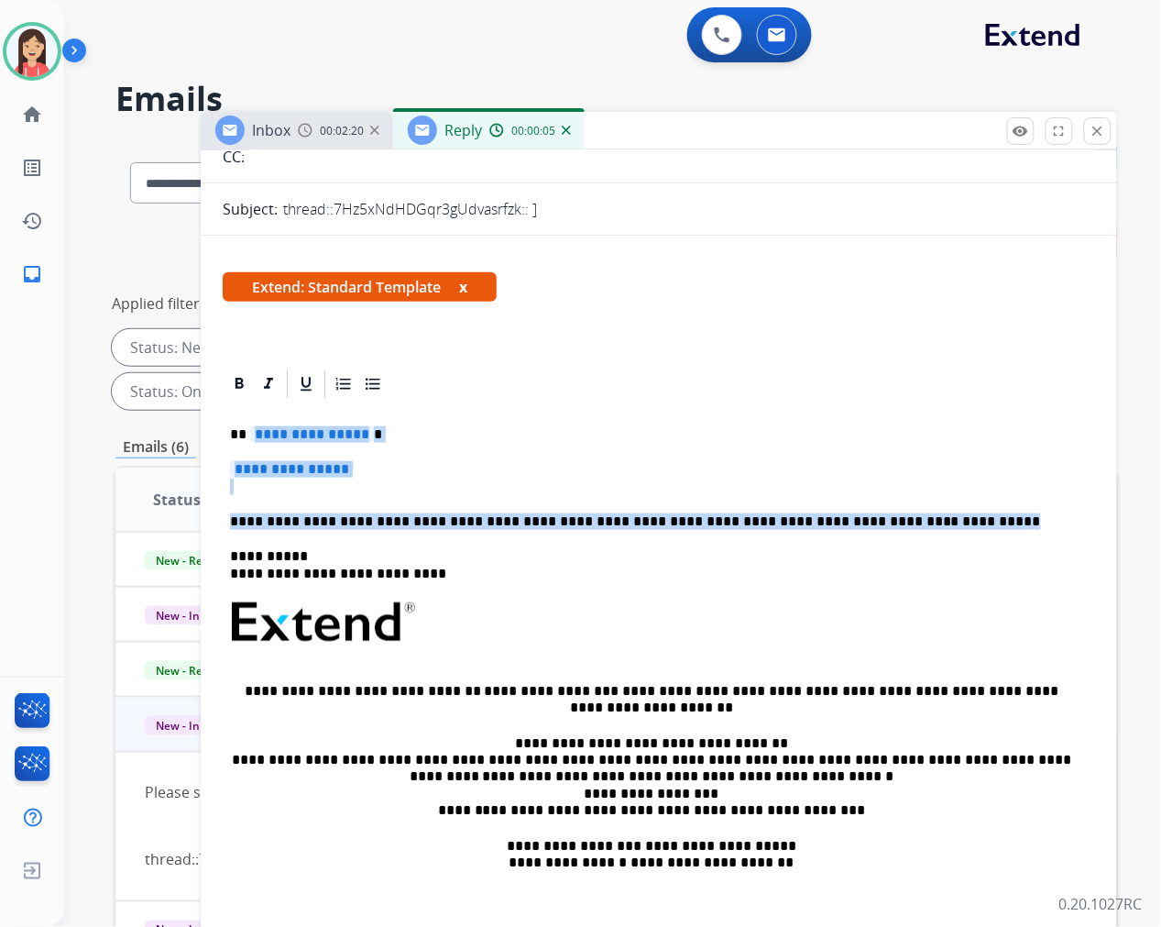
drag, startPoint x: 251, startPoint y: 429, endPoint x: 959, endPoint y: 516, distance: 712.8
click at [959, 516] on div "**********" at bounding box center [659, 665] width 872 height 530
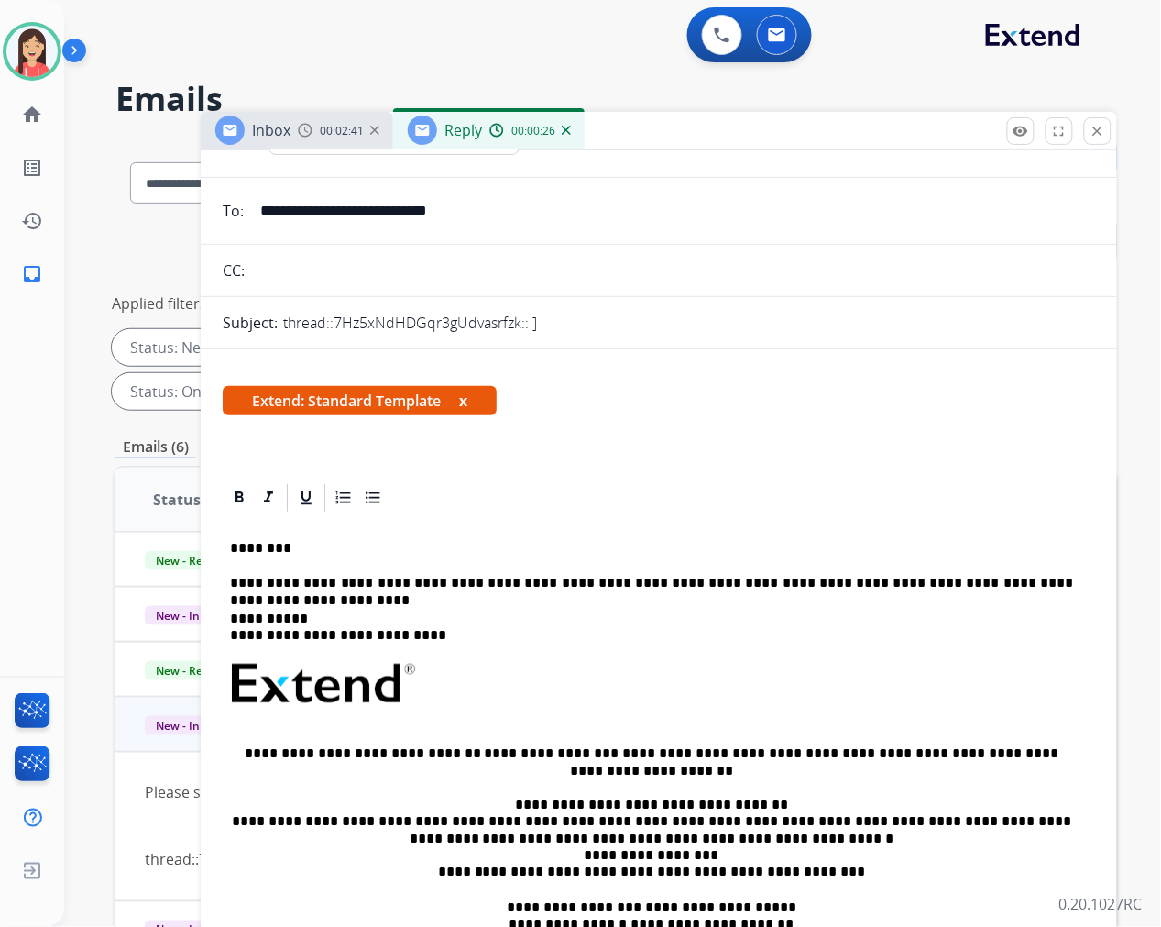
scroll to position [0, 0]
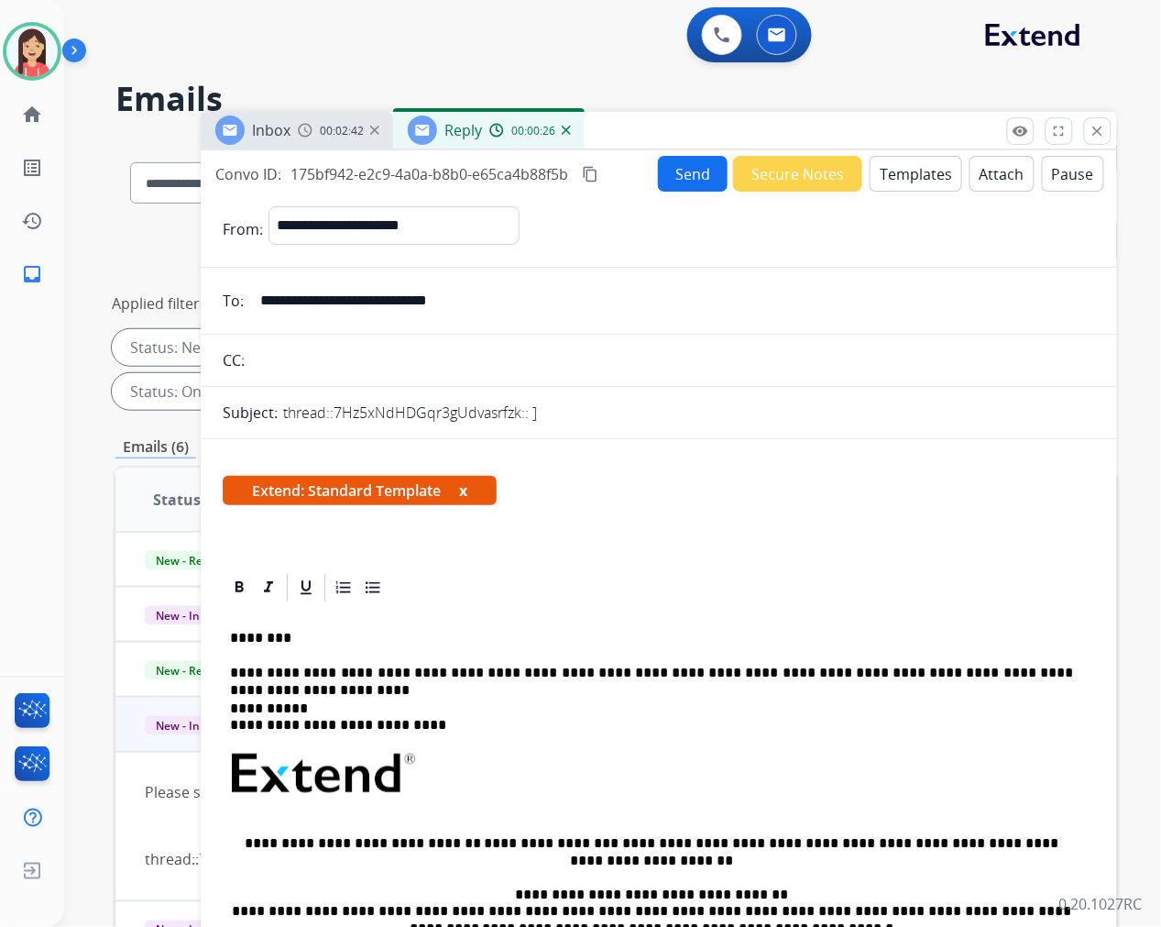
click at [666, 159] on button "Send" at bounding box center [693, 174] width 70 height 36
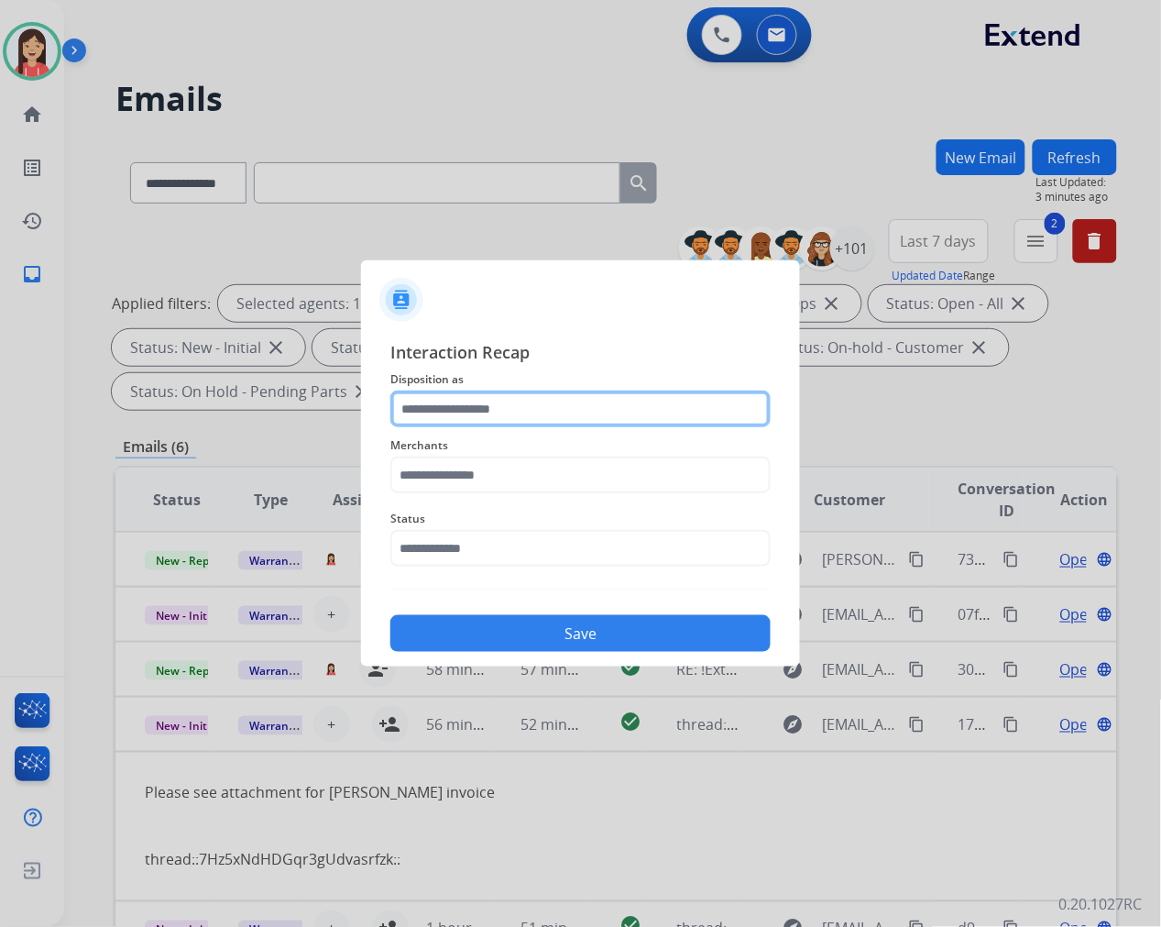
click at [454, 400] on input "text" at bounding box center [580, 408] width 380 height 37
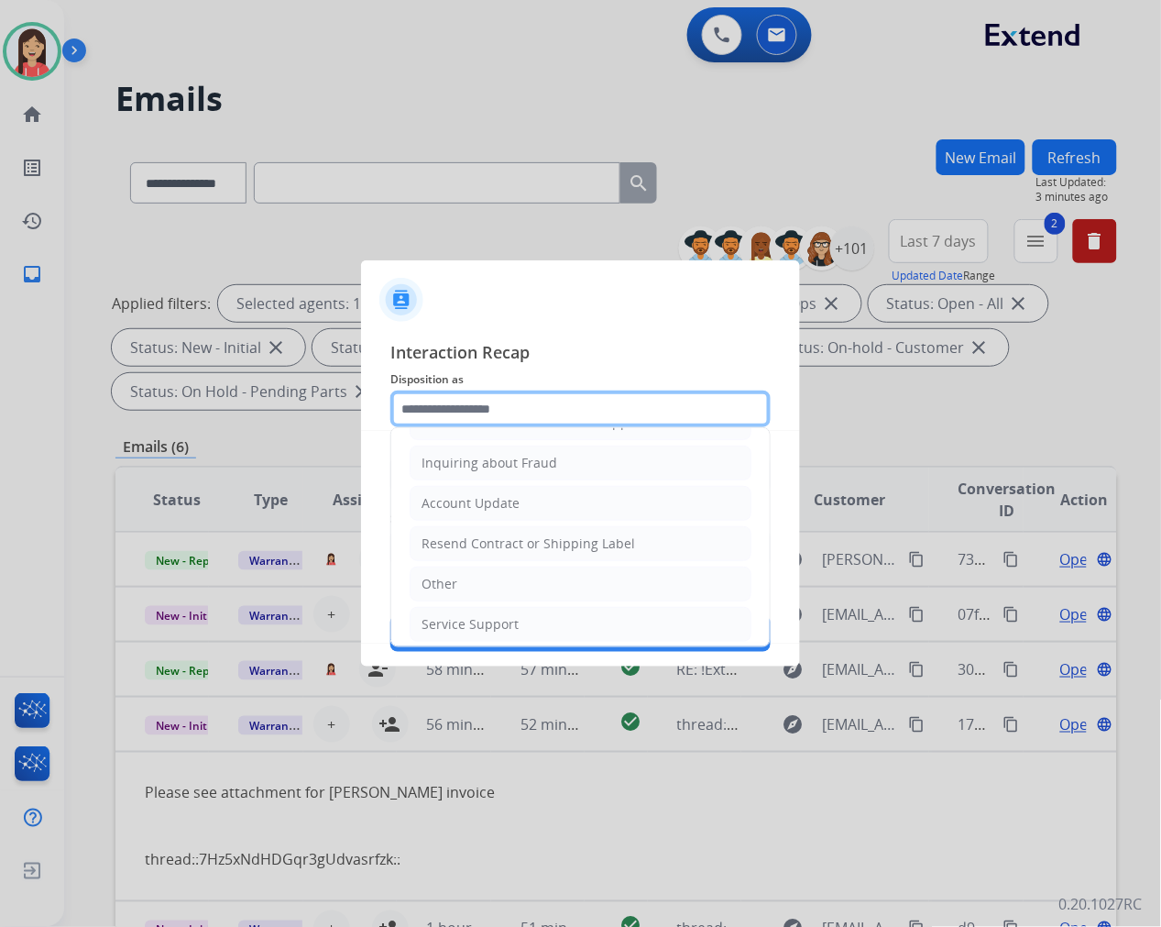
scroll to position [287, 0]
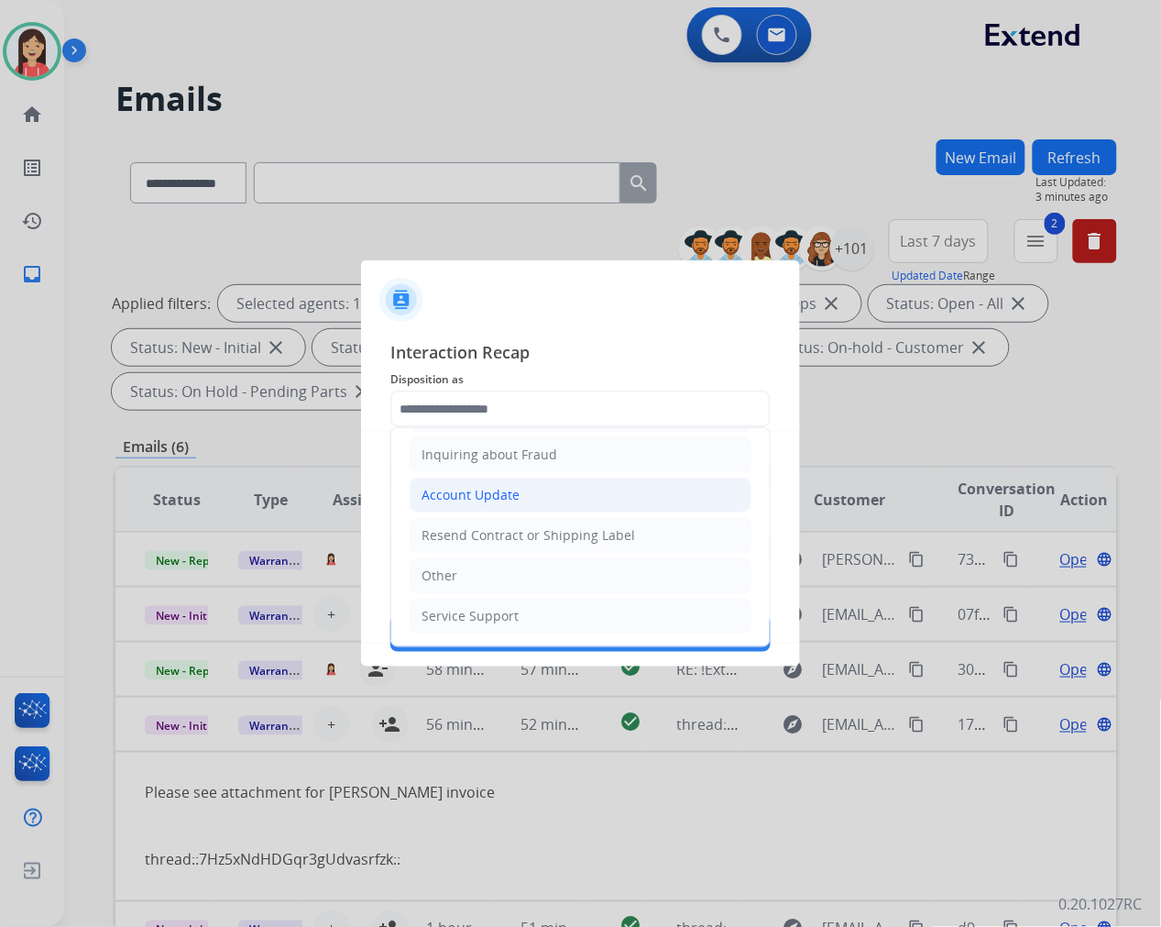
click at [483, 506] on li "Account Update" at bounding box center [581, 494] width 342 height 35
type input "**********"
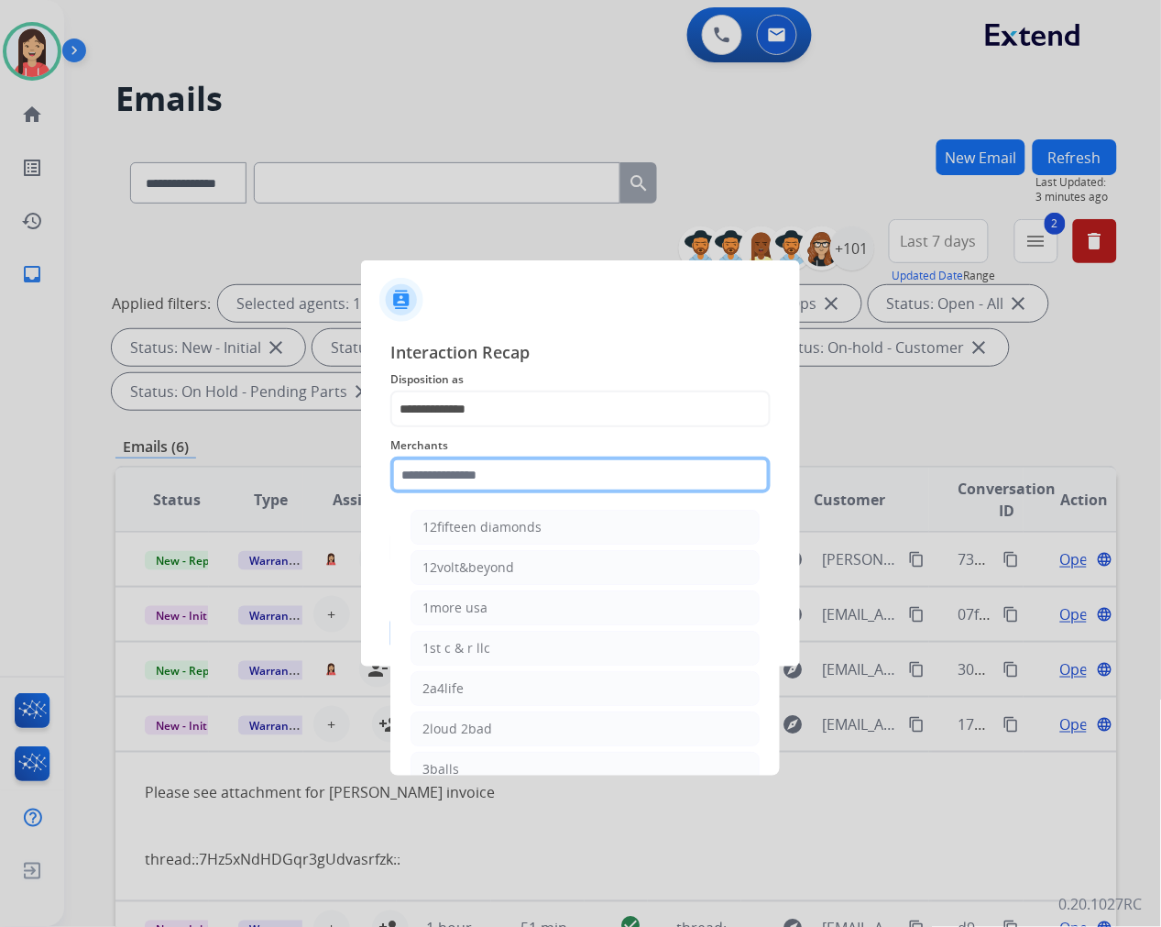
click at [479, 473] on input "text" at bounding box center [580, 474] width 380 height 37
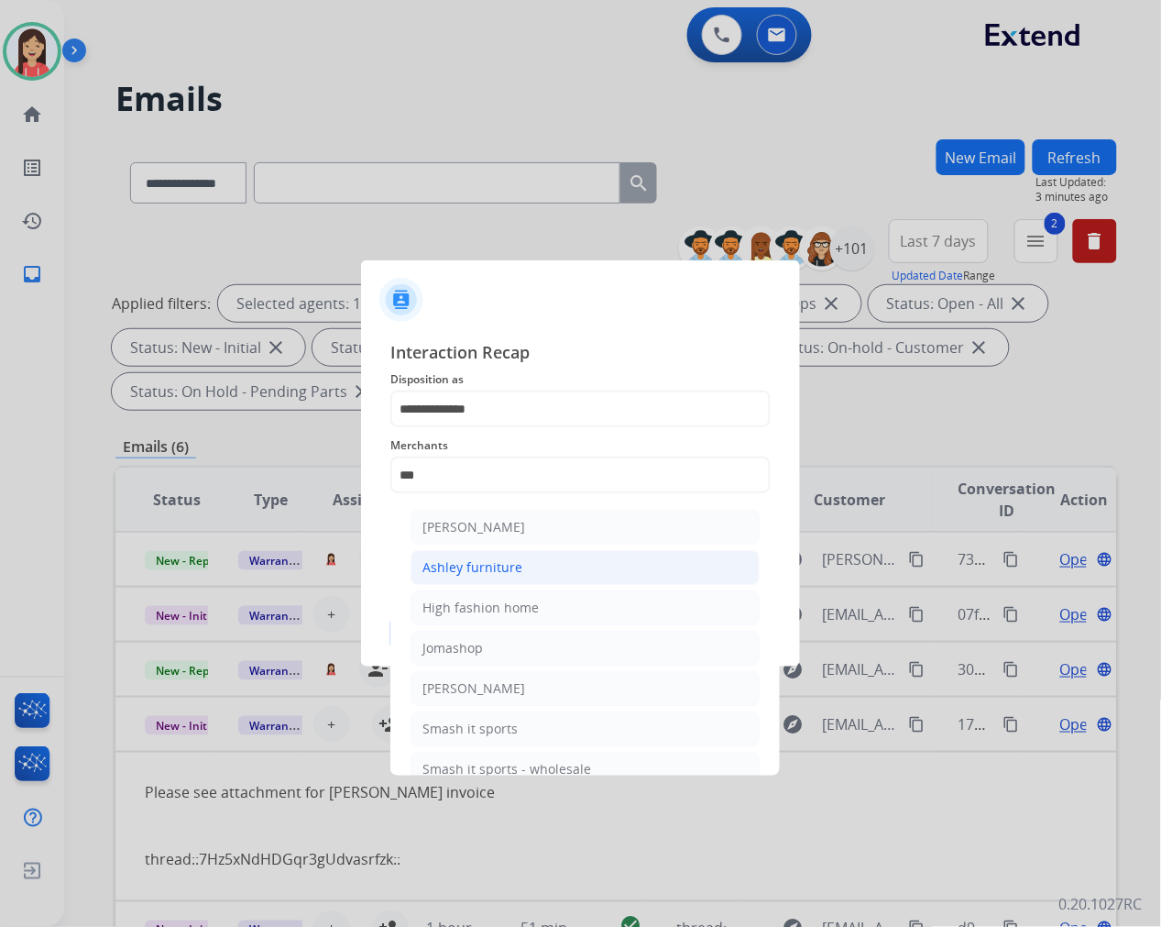
click at [462, 559] on div "Ashley furniture" at bounding box center [472, 567] width 100 height 18
type input "**********"
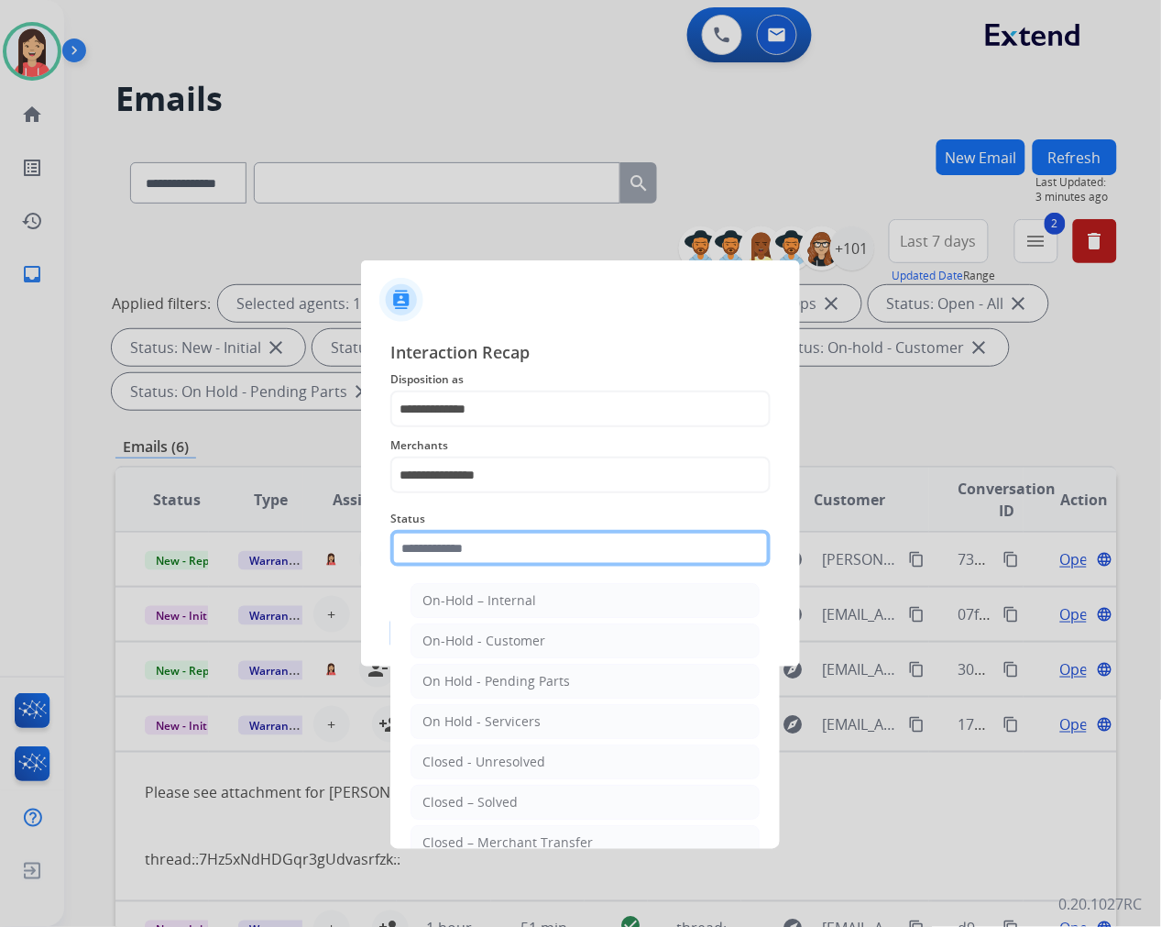
click at [483, 532] on input "text" at bounding box center [580, 548] width 380 height 37
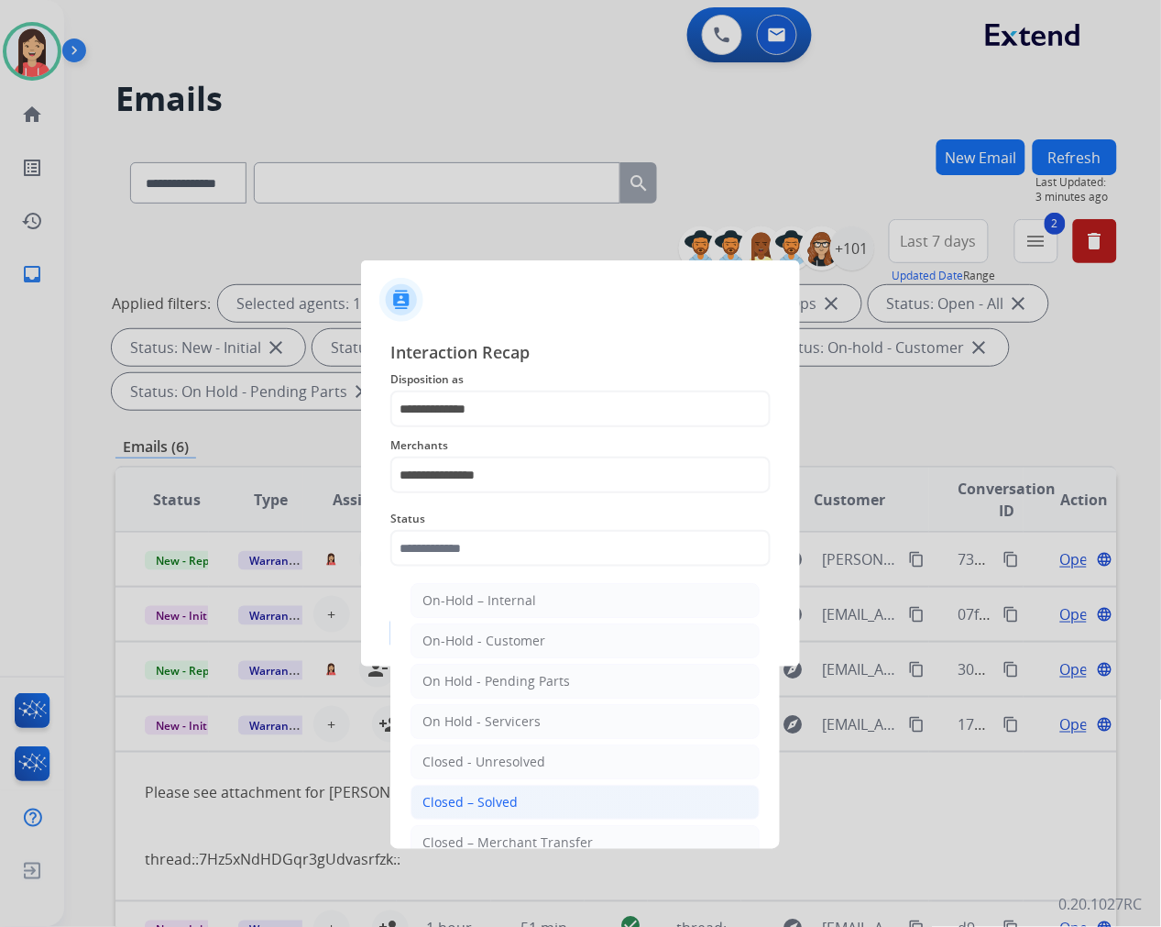
click at [499, 801] on div "Closed – Solved" at bounding box center [469, 802] width 95 height 18
type input "**********"
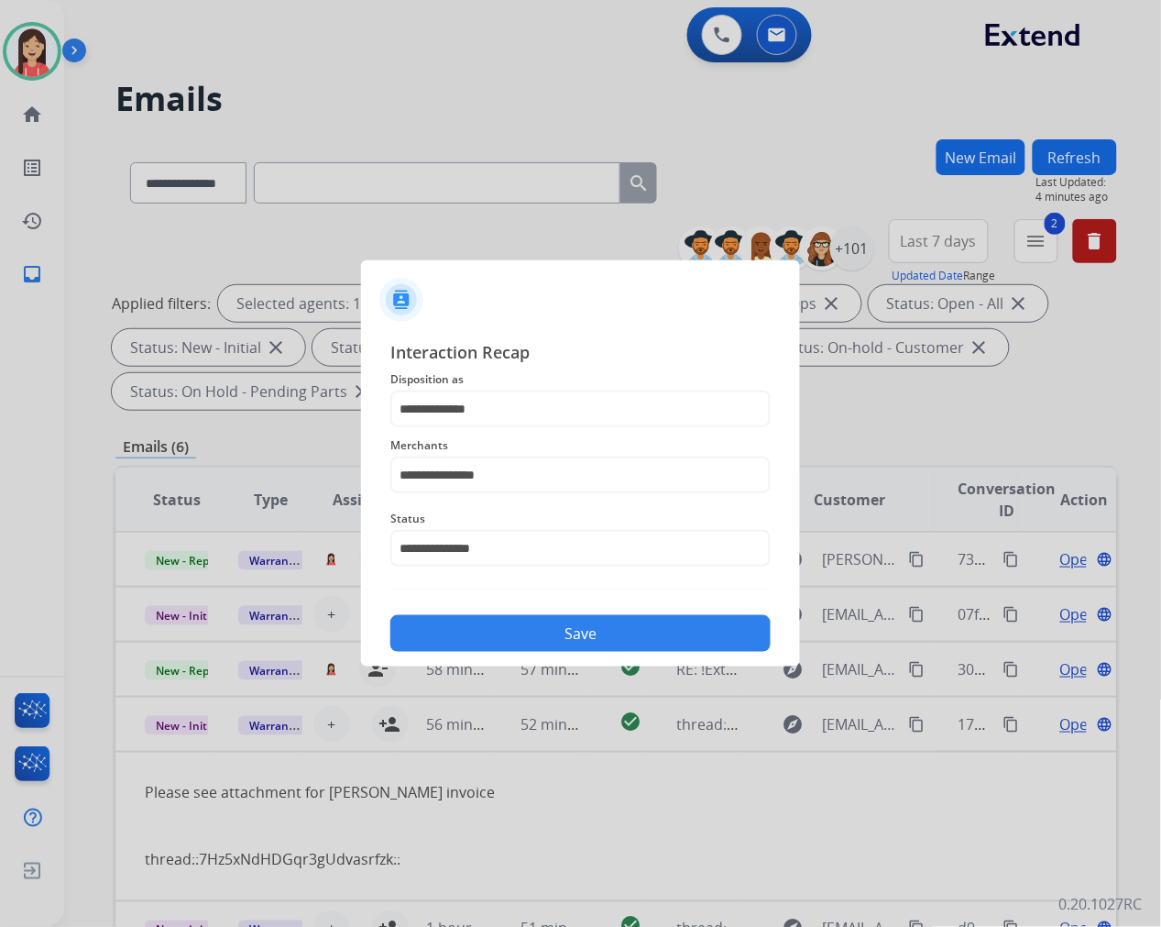
click at [518, 661] on div "**********" at bounding box center [580, 495] width 439 height 342
click at [527, 632] on button "Save" at bounding box center [580, 633] width 380 height 37
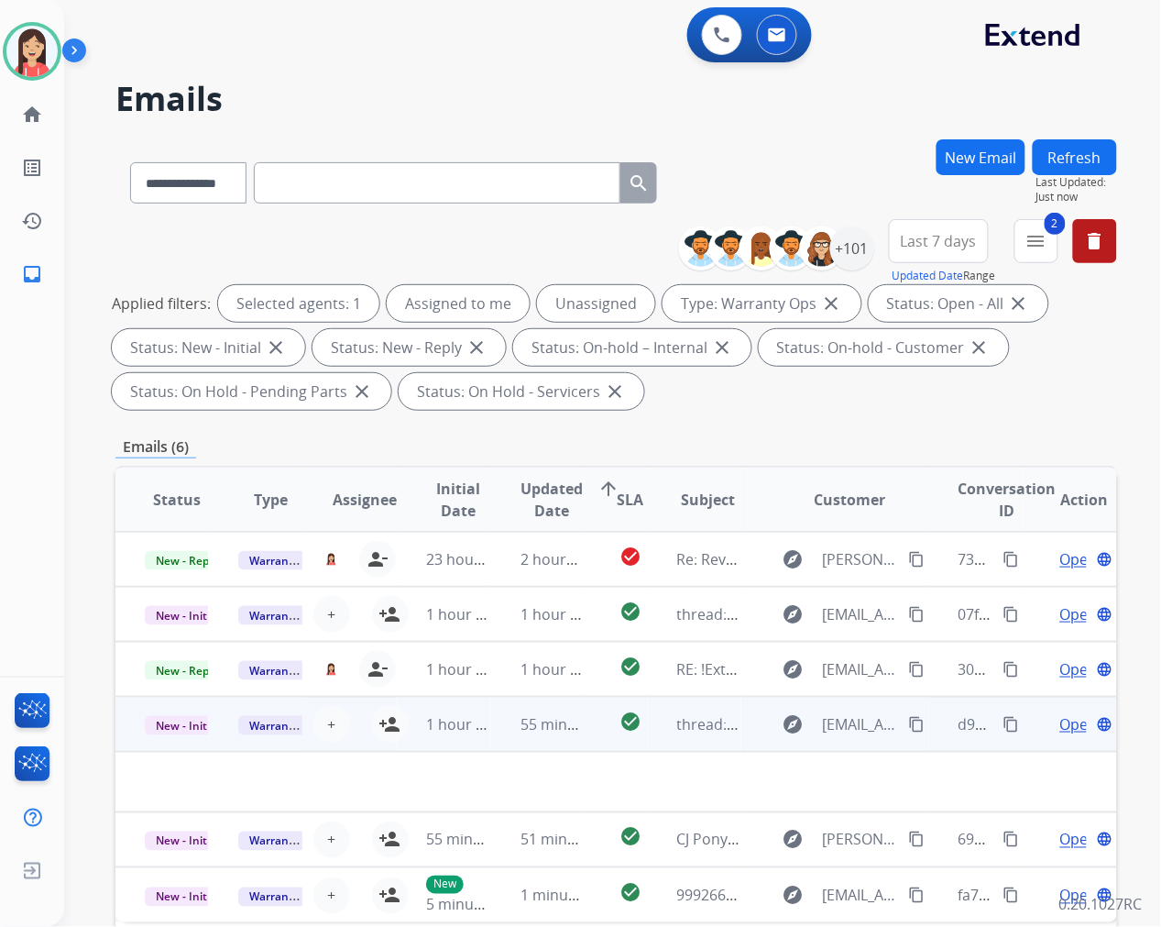
click at [484, 745] on td "1 hour ago" at bounding box center [443, 724] width 93 height 55
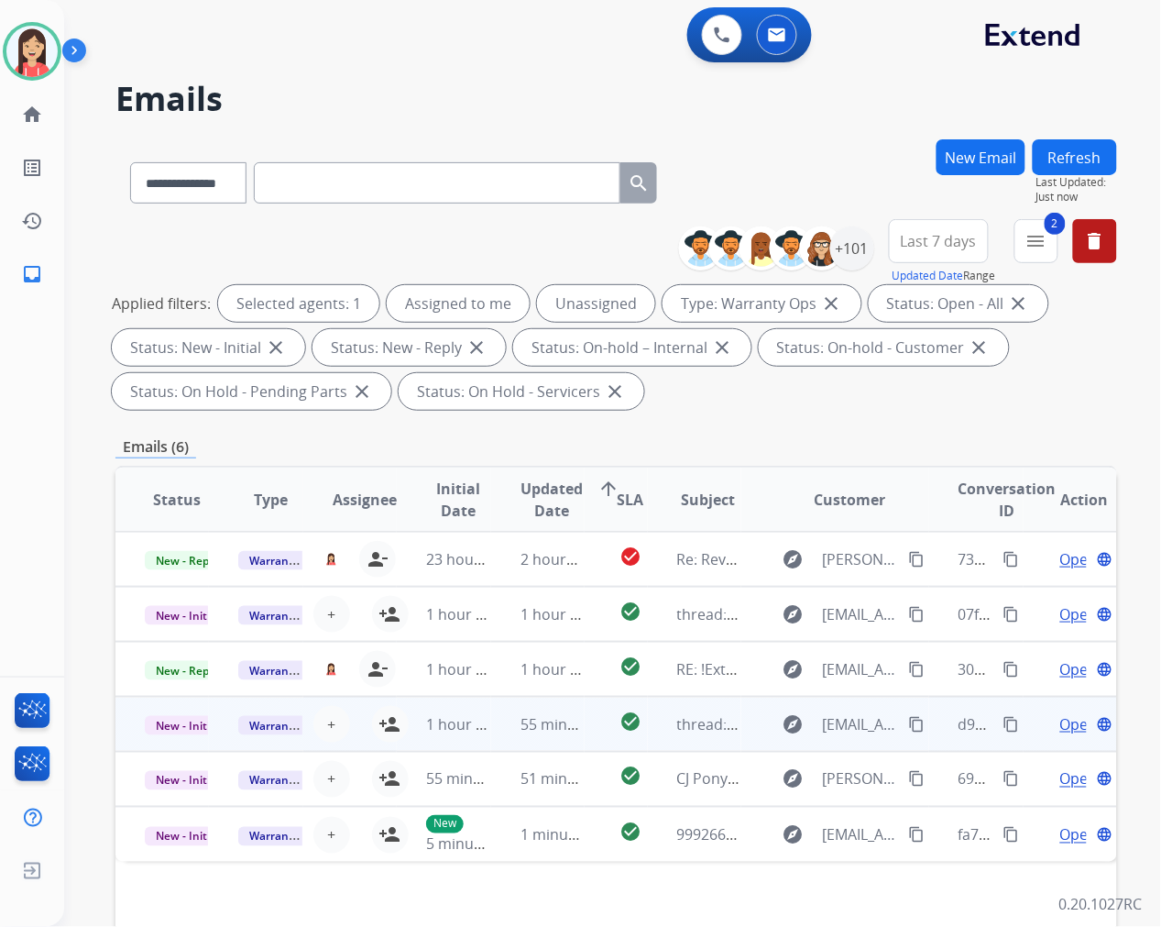
click at [491, 745] on td "55 minutes ago" at bounding box center [537, 724] width 93 height 55
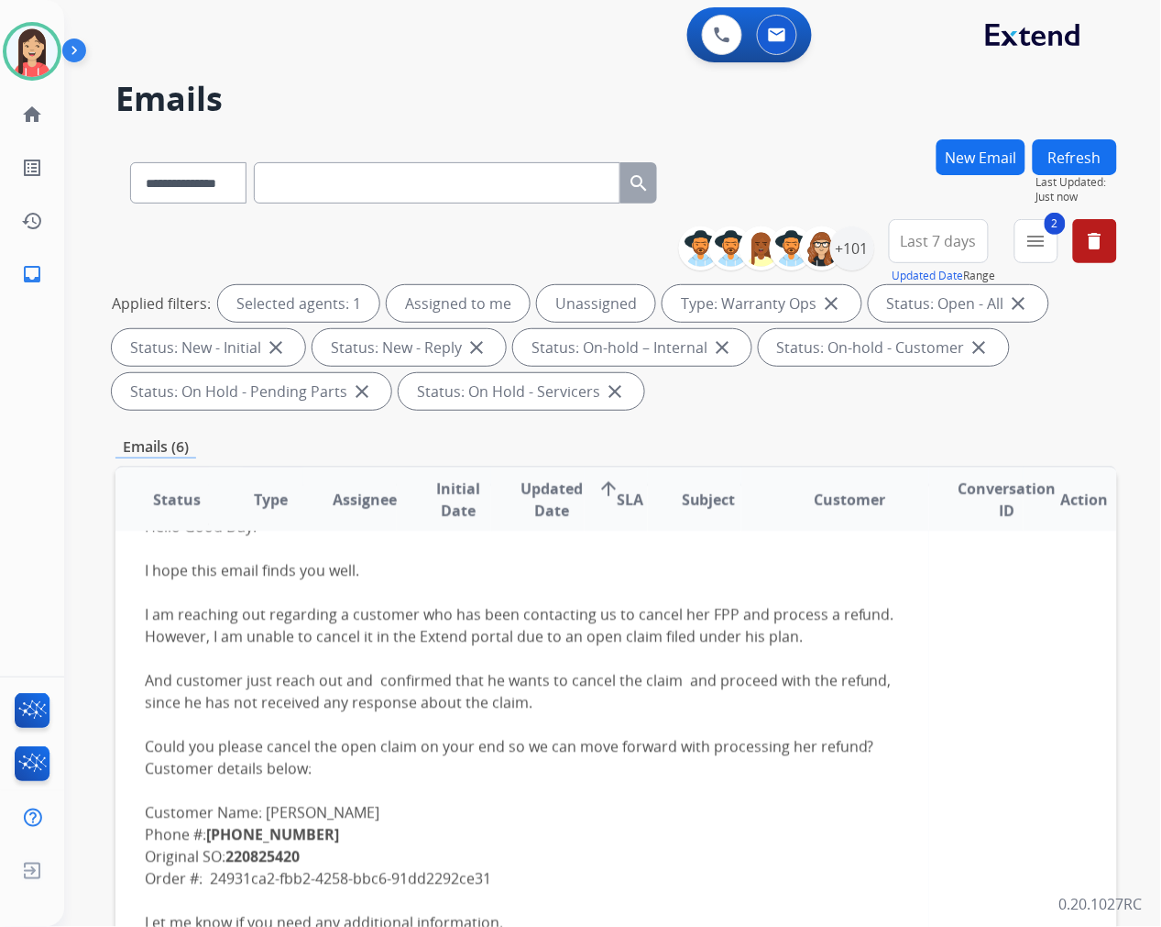
scroll to position [368, 0]
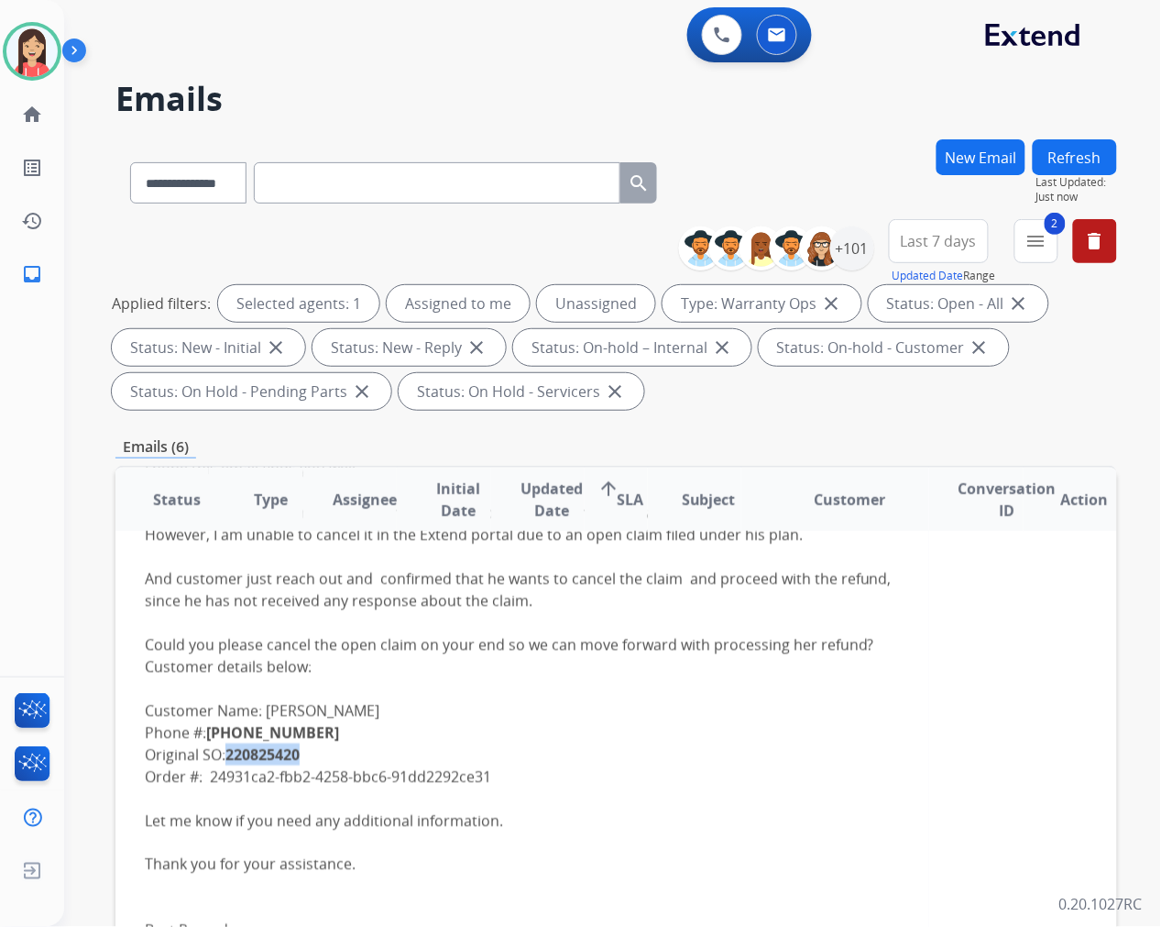
drag, startPoint x: 301, startPoint y: 747, endPoint x: 233, endPoint y: 753, distance: 68.1
click at [233, 753] on div "Hello Good Day! I hope this email finds you well. I am reaching out regarding a…" at bounding box center [522, 864] width 755 height 903
copy b "220825420"
click at [482, 698] on div "Hello Good Day! I hope this email finds you well. I am reaching out regarding a…" at bounding box center [522, 864] width 755 height 903
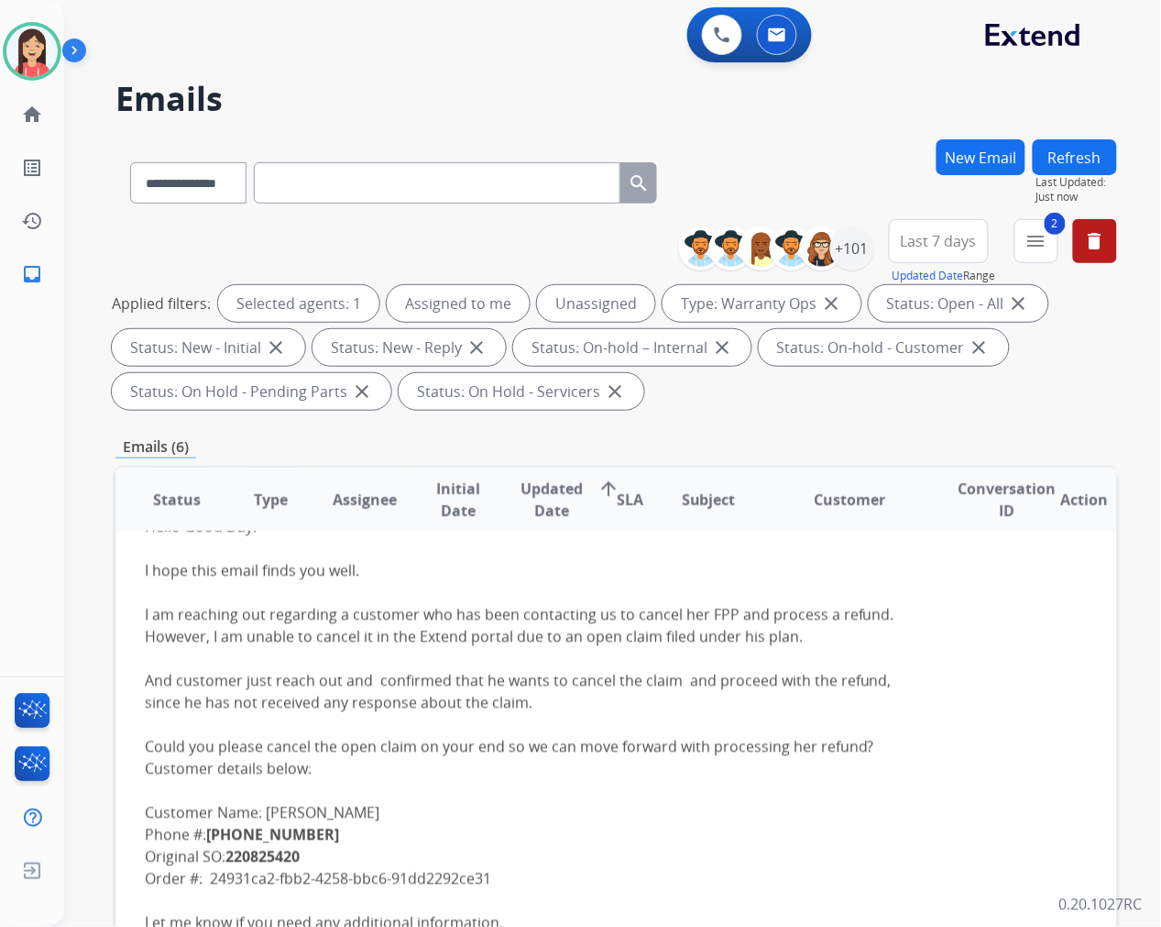
scroll to position [165, 0]
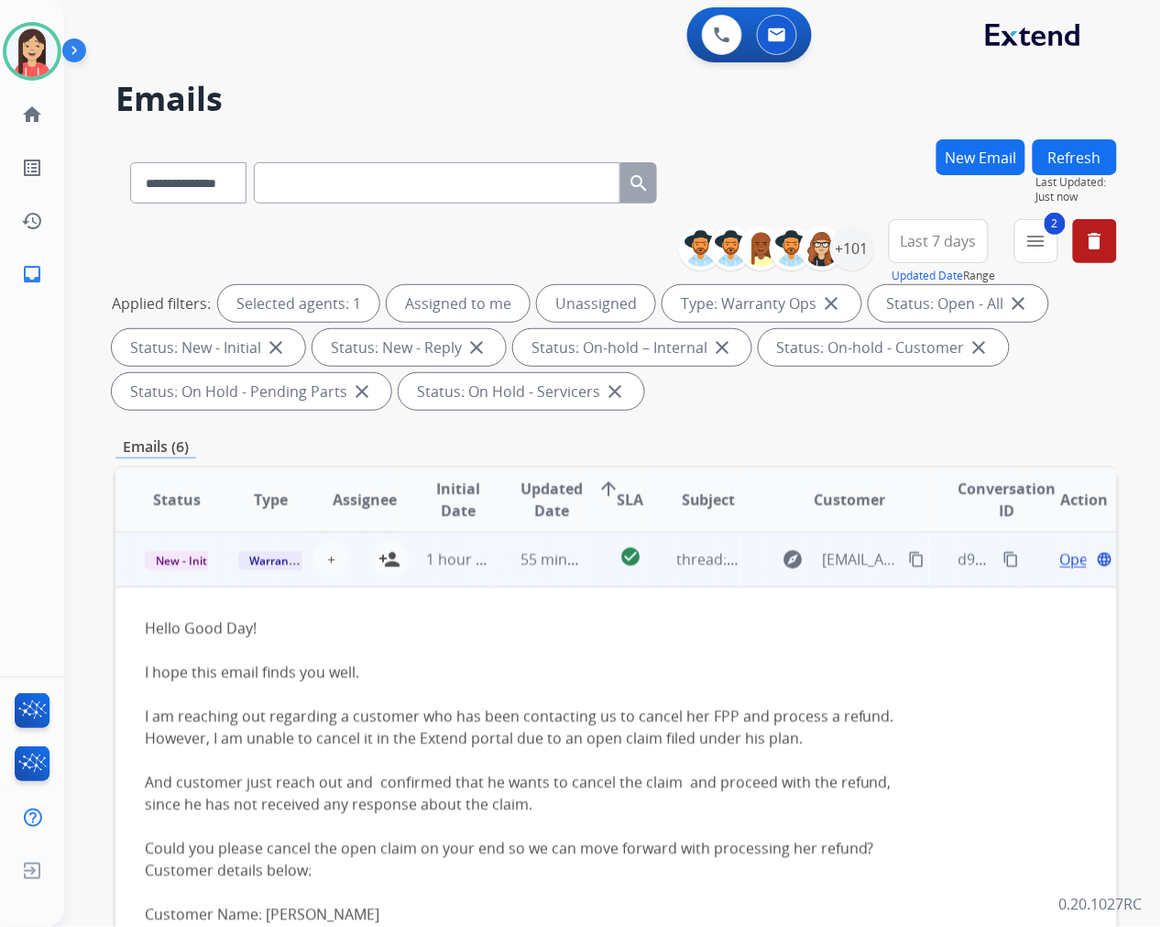
click at [1004, 557] on mat-icon "content_copy" at bounding box center [1012, 559] width 16 height 16
click at [1060, 552] on span "Open" at bounding box center [1079, 559] width 38 height 22
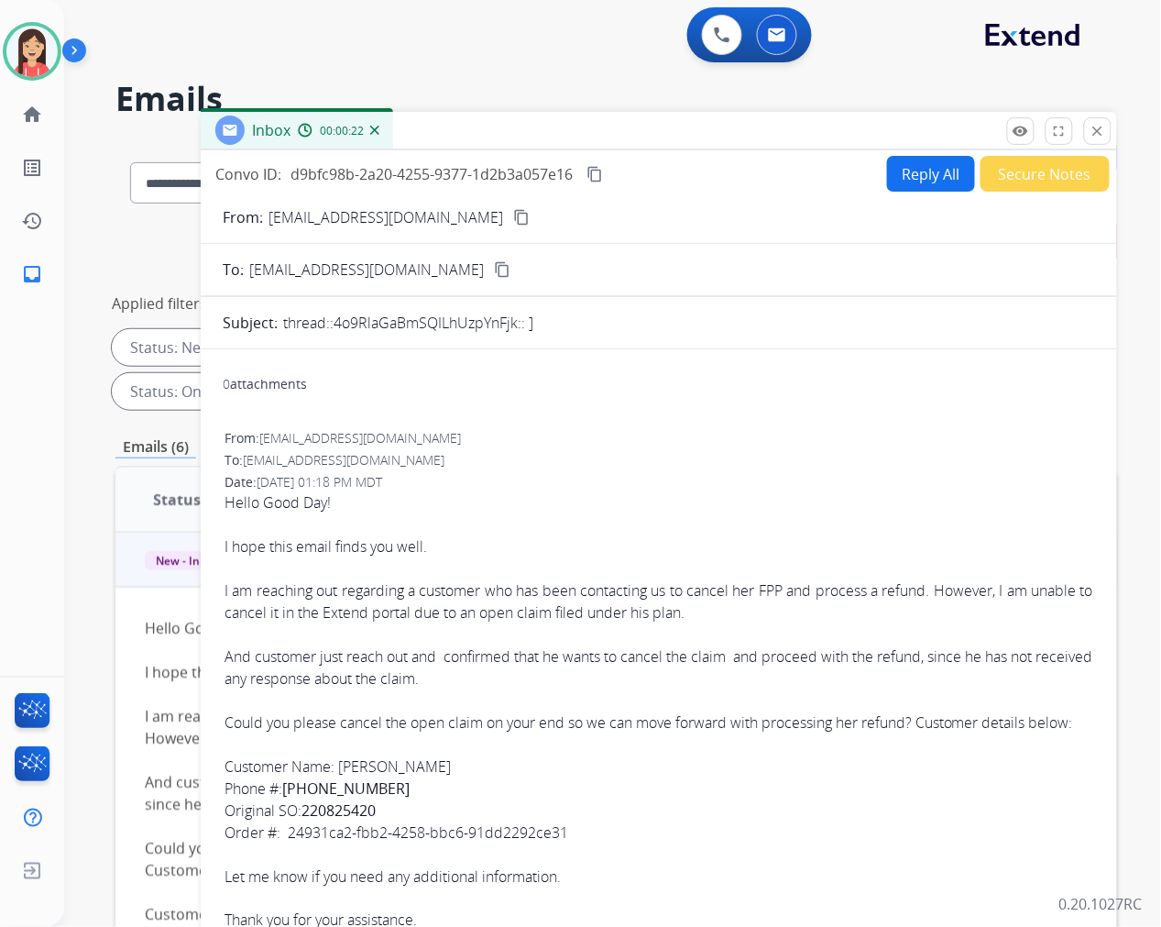
click at [900, 168] on button "Reply All" at bounding box center [931, 174] width 88 height 36
select select "**********"
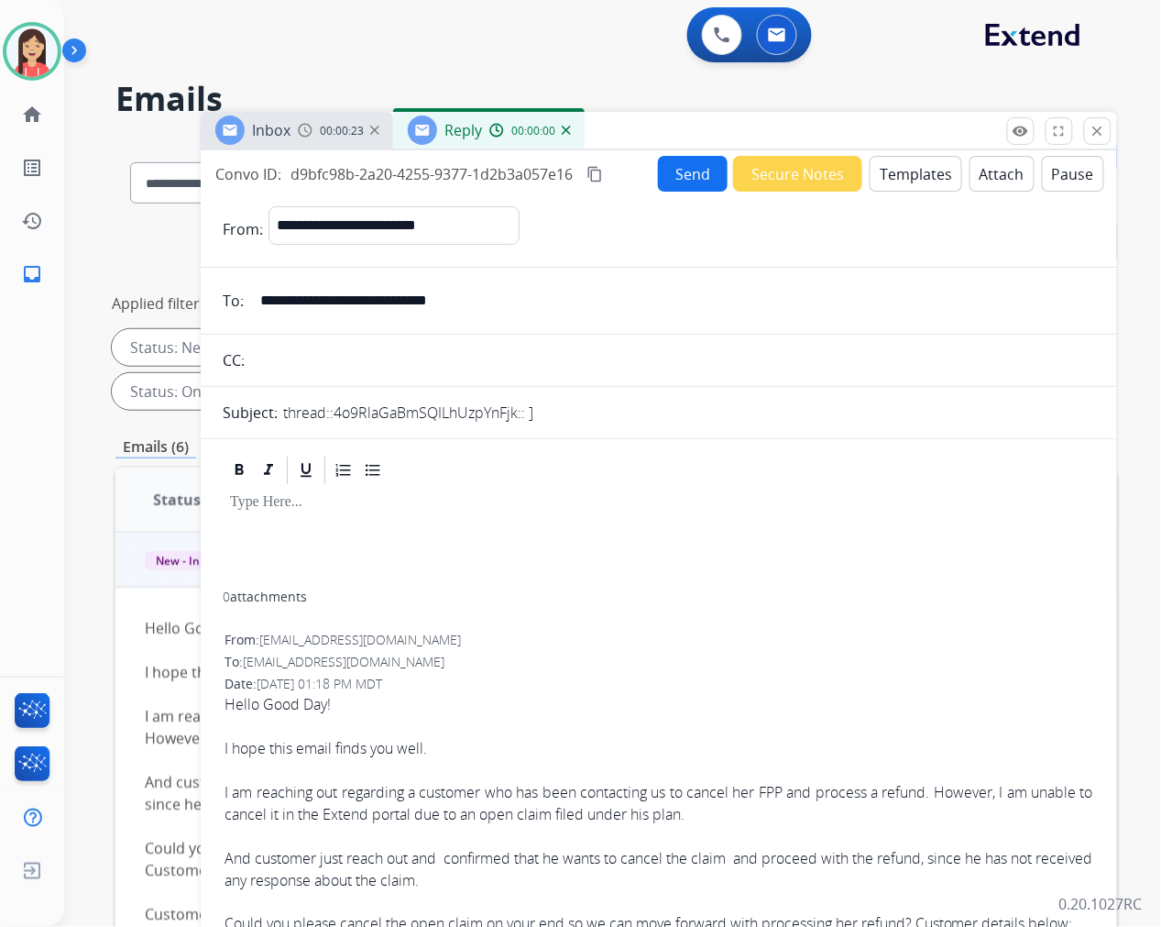
click at [890, 178] on button "Templates" at bounding box center [916, 174] width 93 height 36
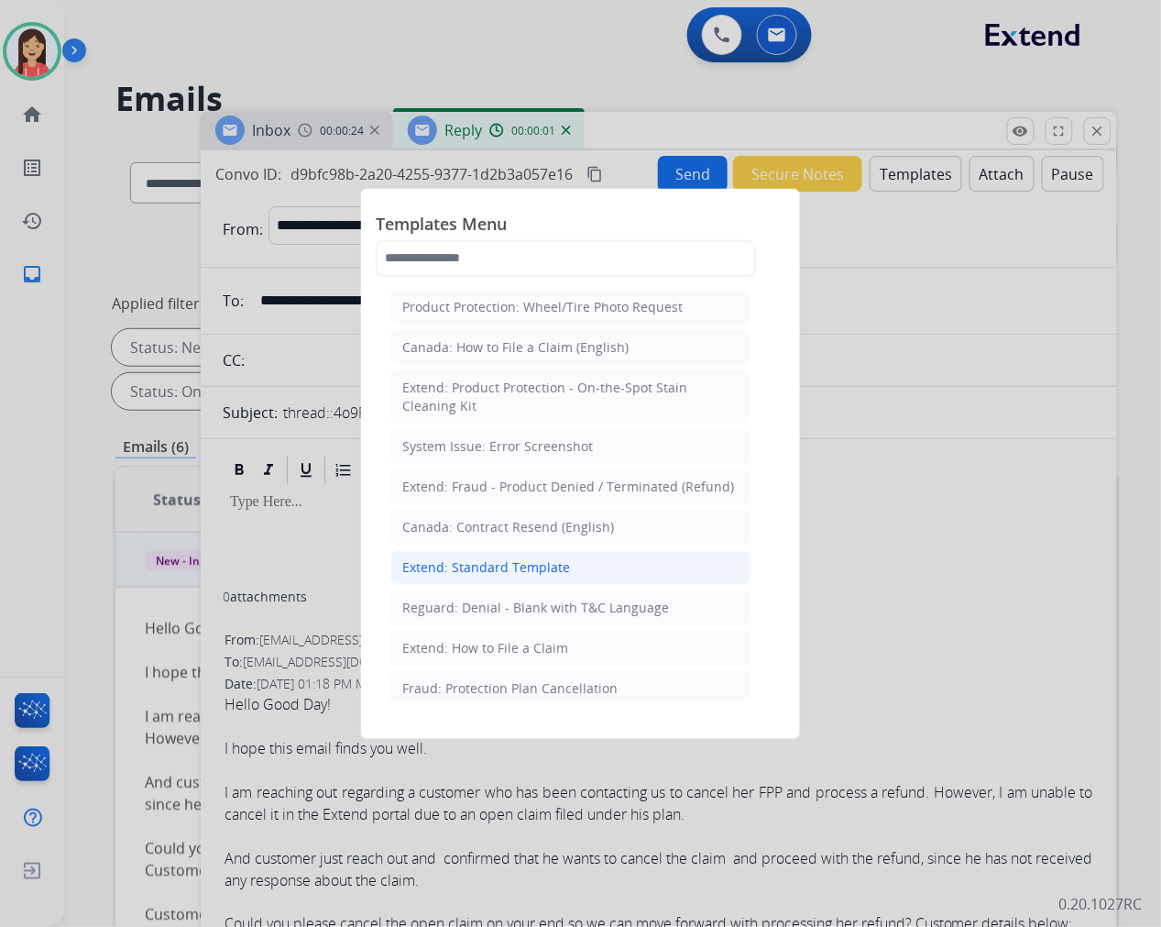
click at [530, 561] on div "Extend: Standard Template" at bounding box center [486, 567] width 168 height 18
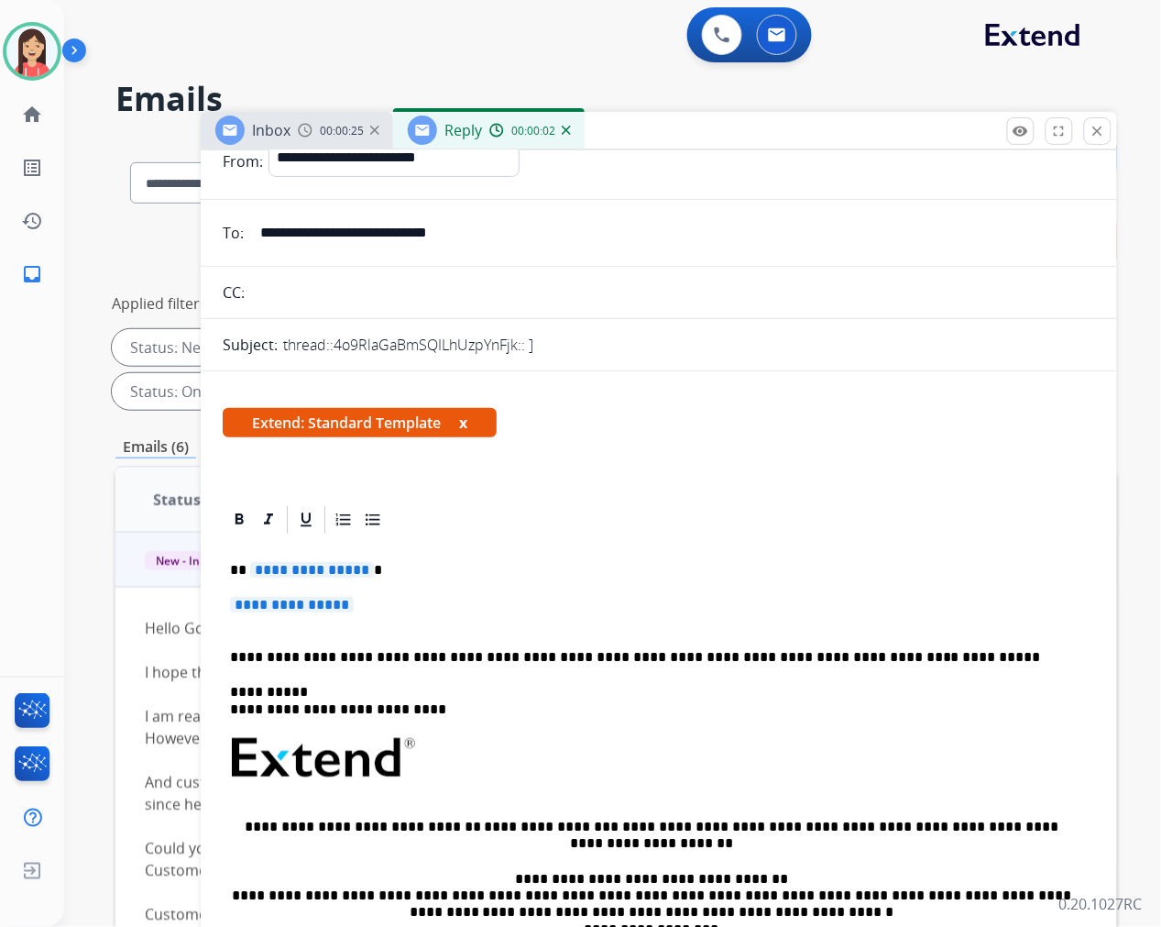
scroll to position [102, 0]
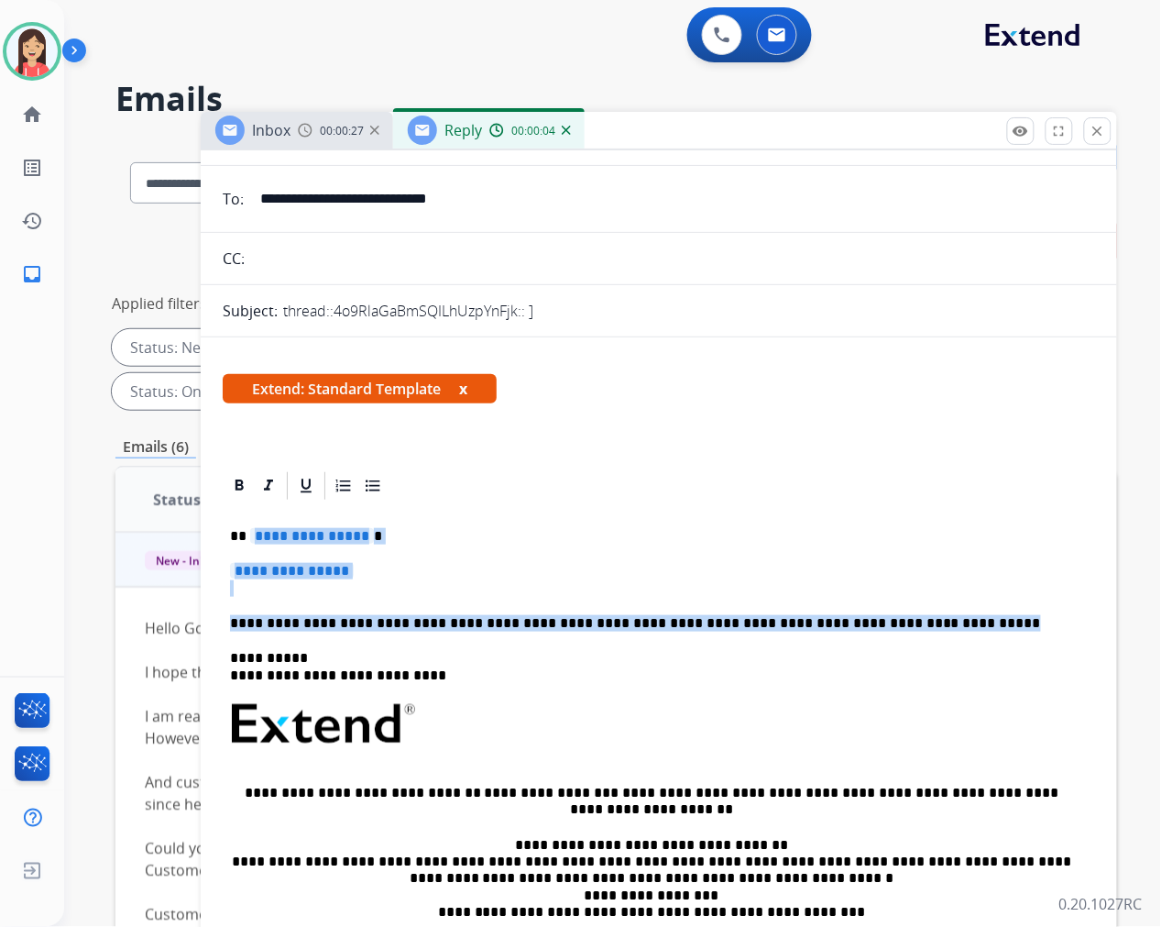
drag, startPoint x: 250, startPoint y: 536, endPoint x: 996, endPoint y: 599, distance: 748.7
click at [996, 599] on div "**********" at bounding box center [659, 778] width 872 height 552
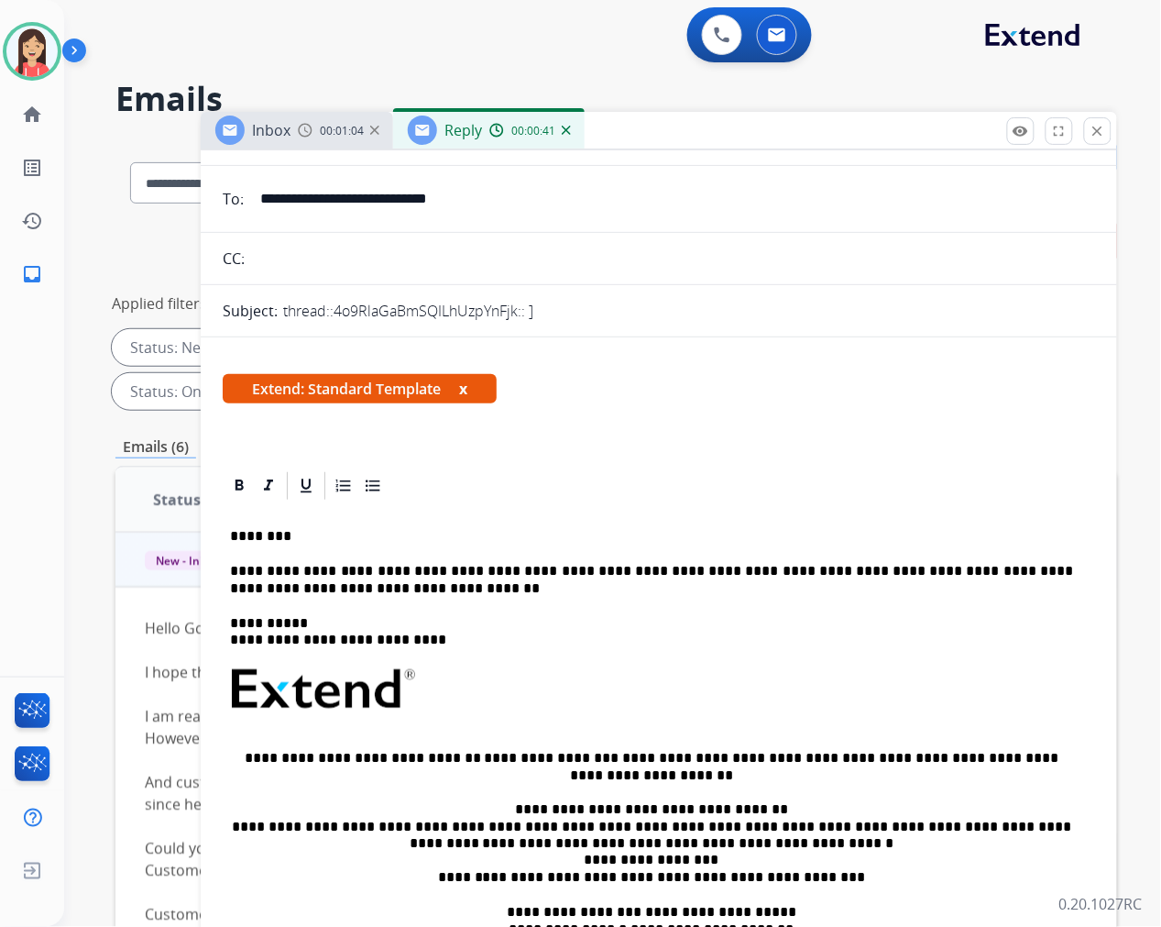
click at [1073, 564] on p "**********" at bounding box center [651, 580] width 843 height 34
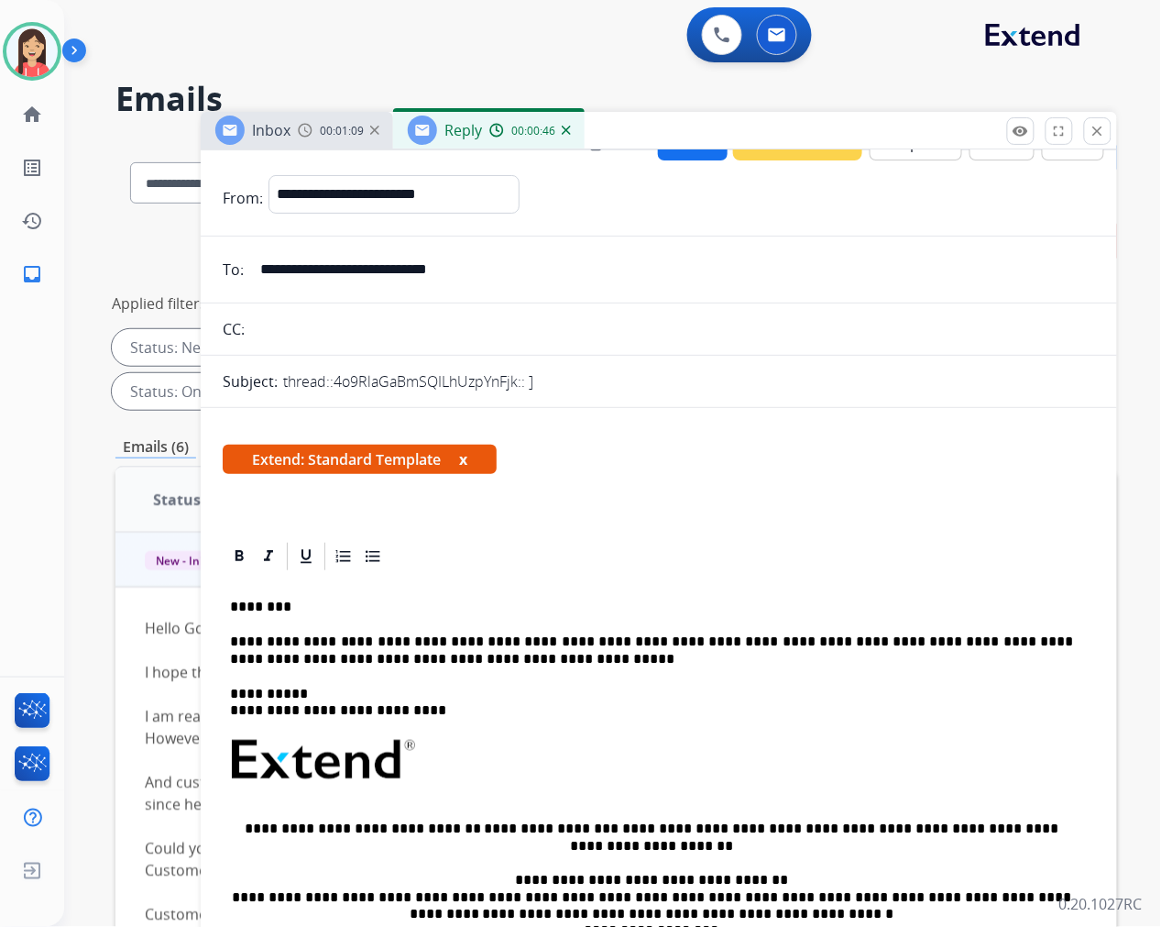
scroll to position [0, 0]
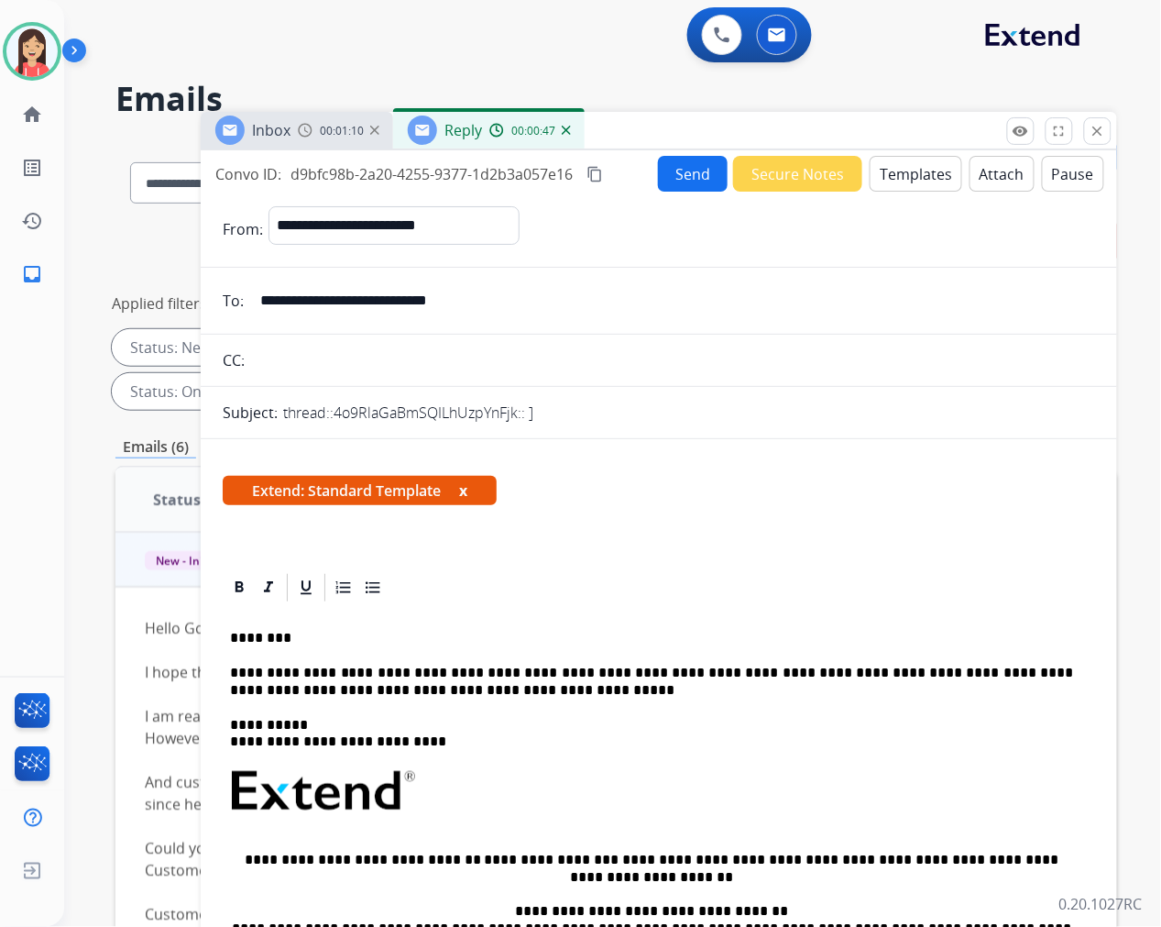
click at [672, 181] on button "Send" at bounding box center [693, 174] width 70 height 36
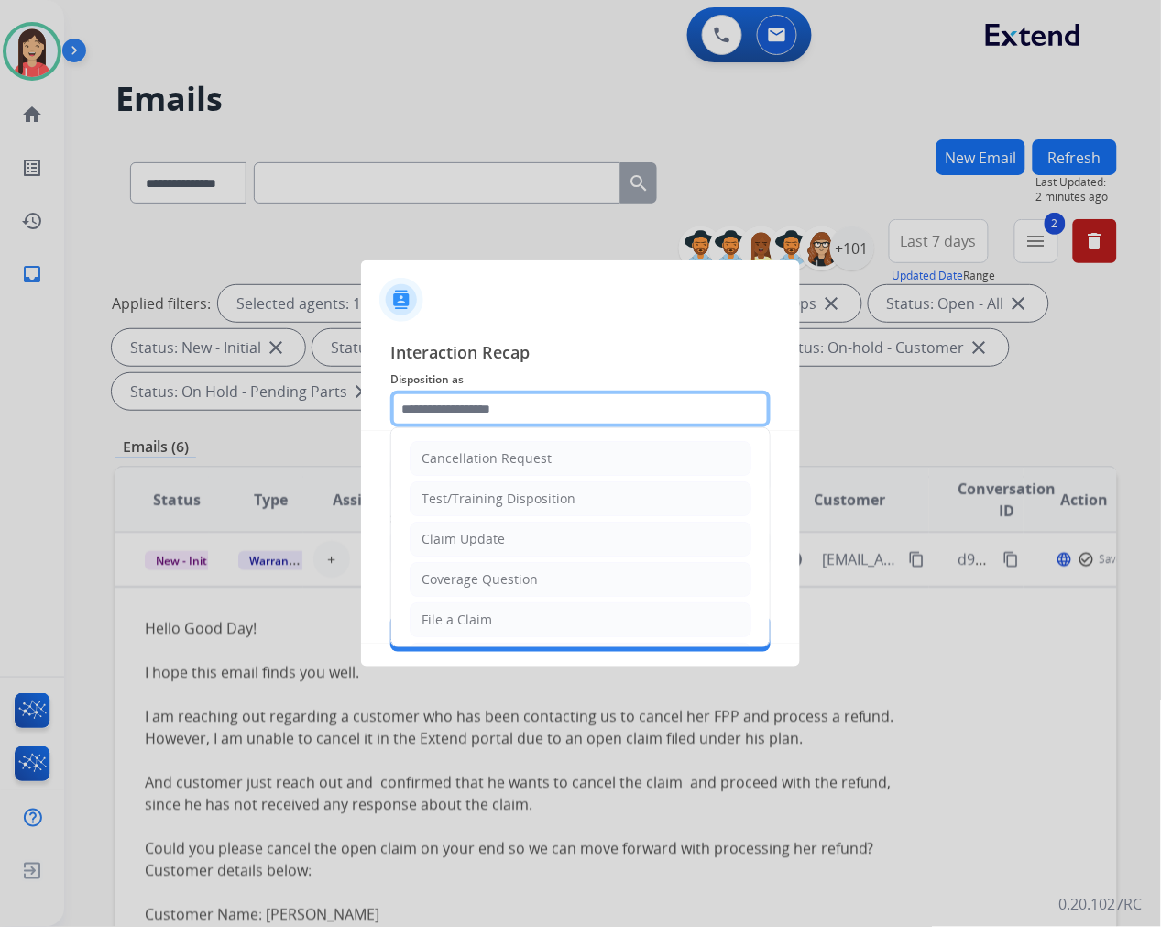
click at [473, 416] on input "text" at bounding box center [580, 408] width 380 height 37
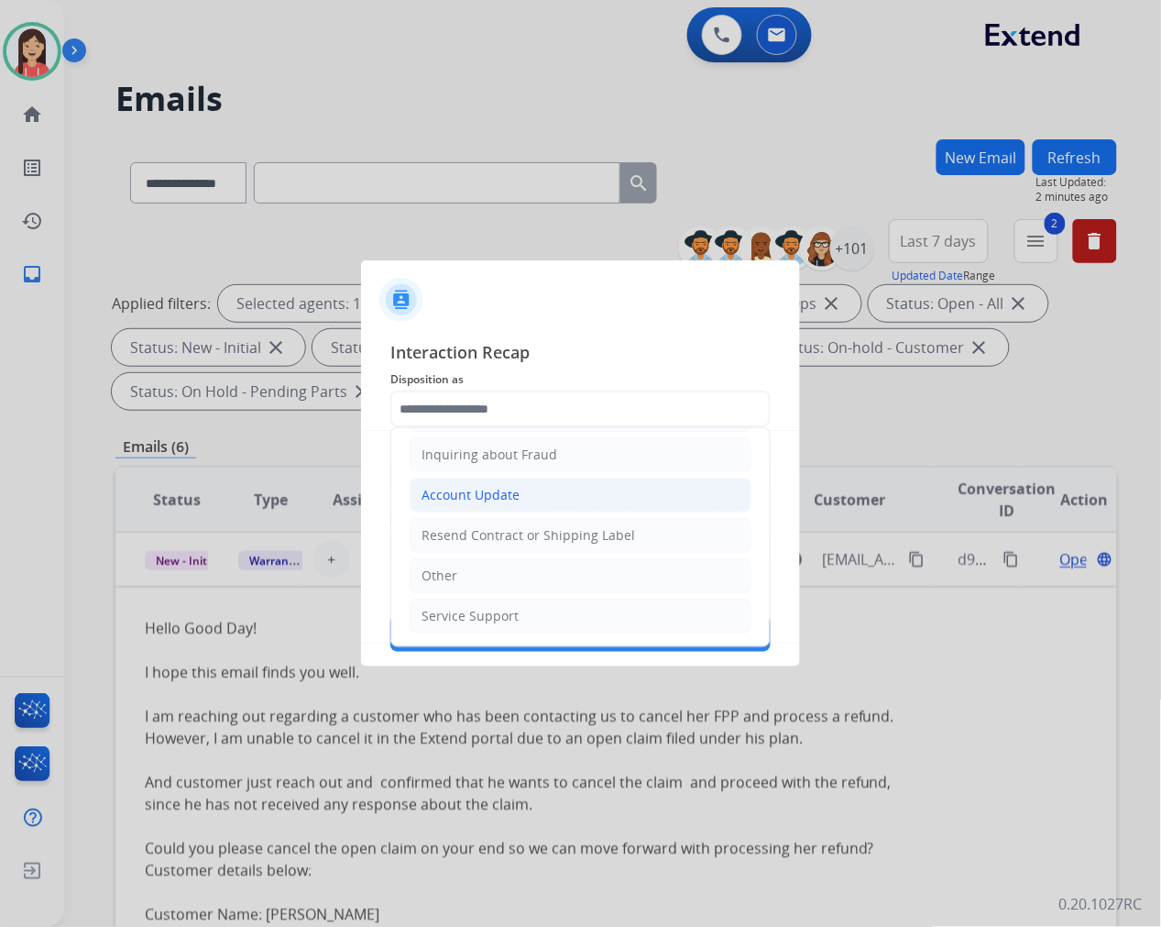
click at [500, 500] on div "Account Update" at bounding box center [471, 495] width 98 height 18
type input "**********"
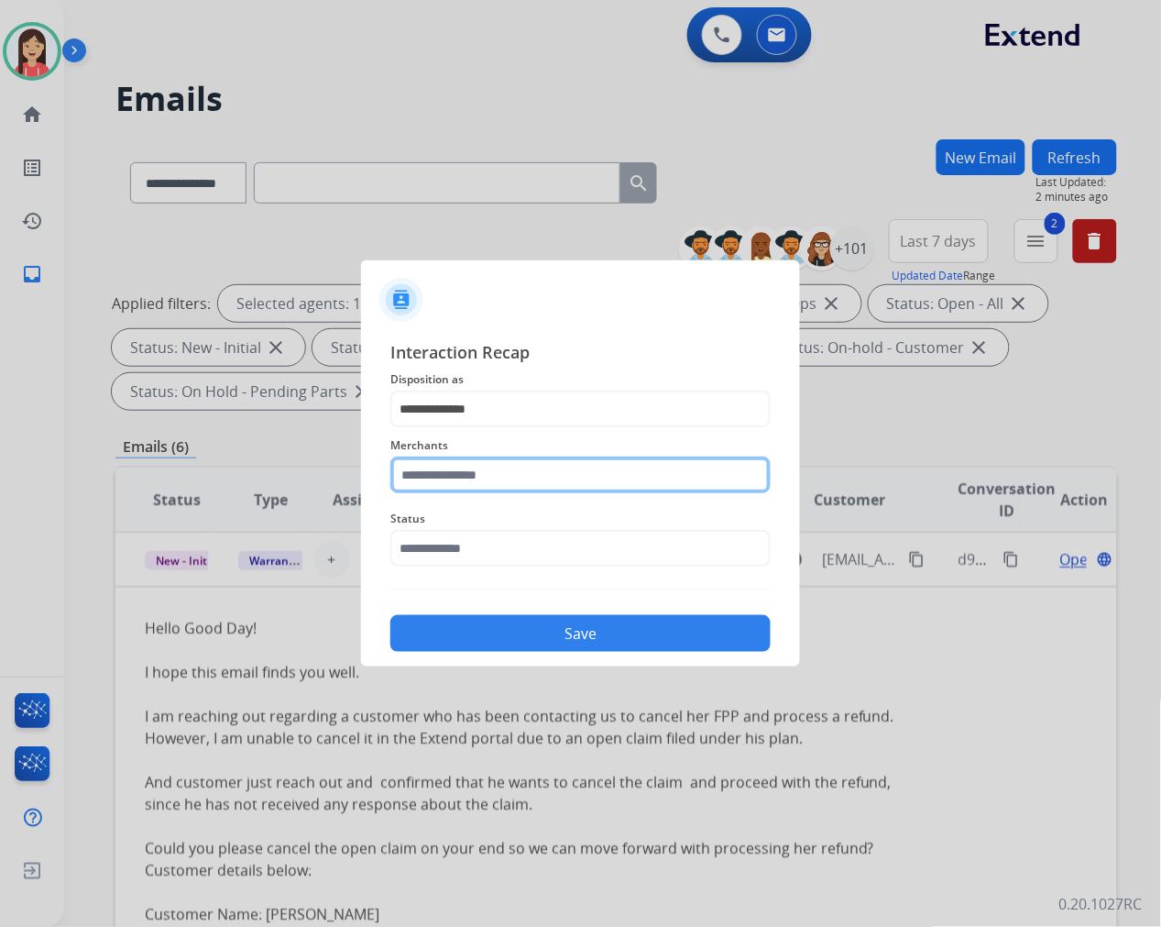
click at [492, 471] on input "text" at bounding box center [580, 474] width 380 height 37
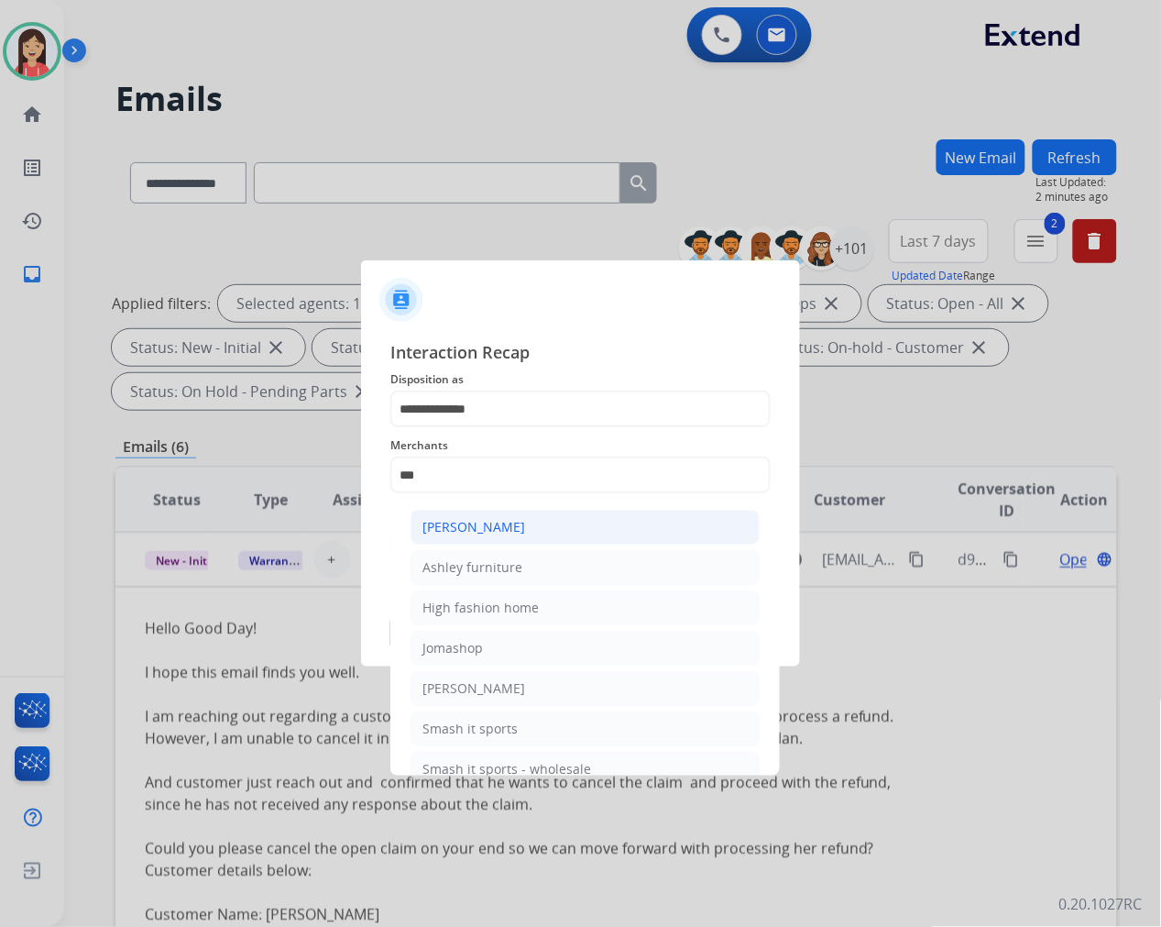
click at [500, 528] on div "Ashley - Reguard" at bounding box center [473, 527] width 103 height 18
type input "**********"
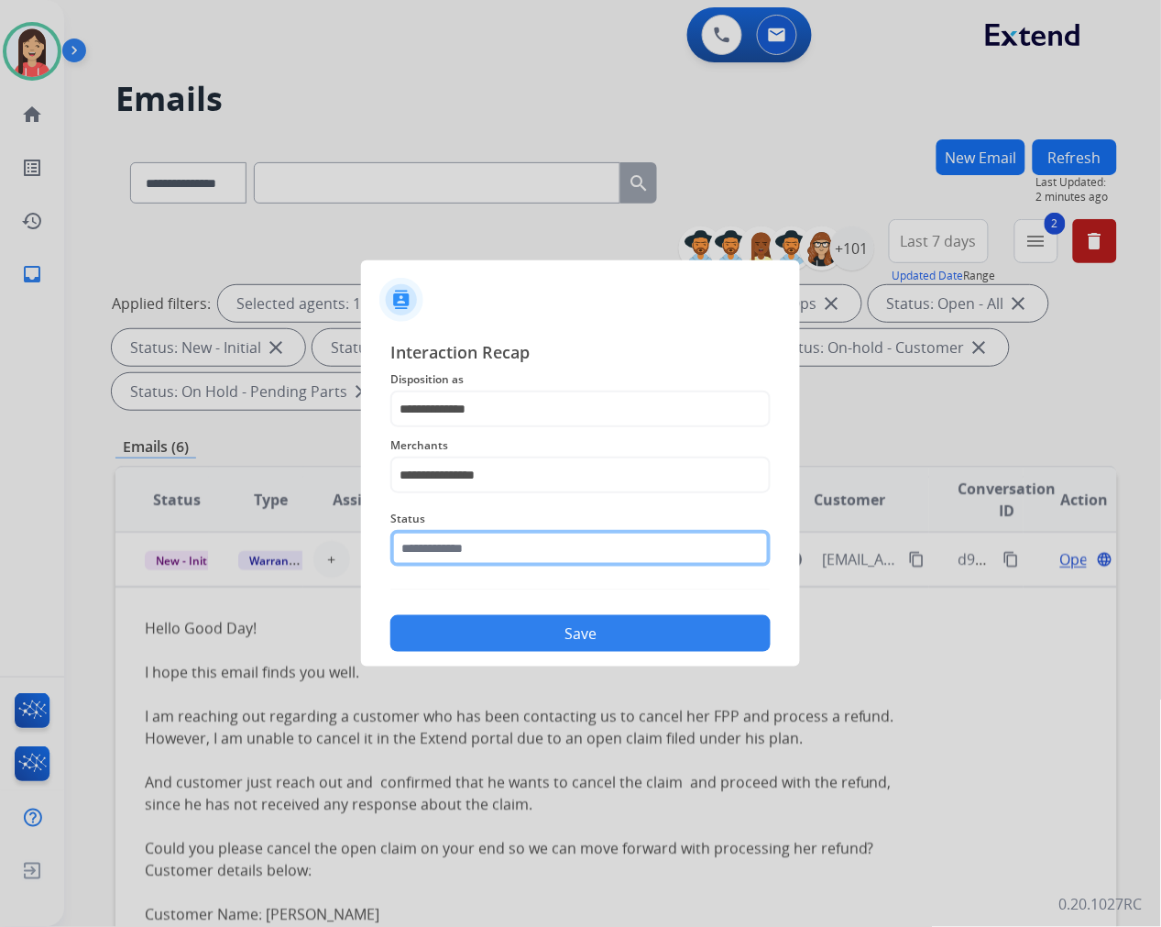
click at [492, 537] on input "text" at bounding box center [580, 548] width 380 height 37
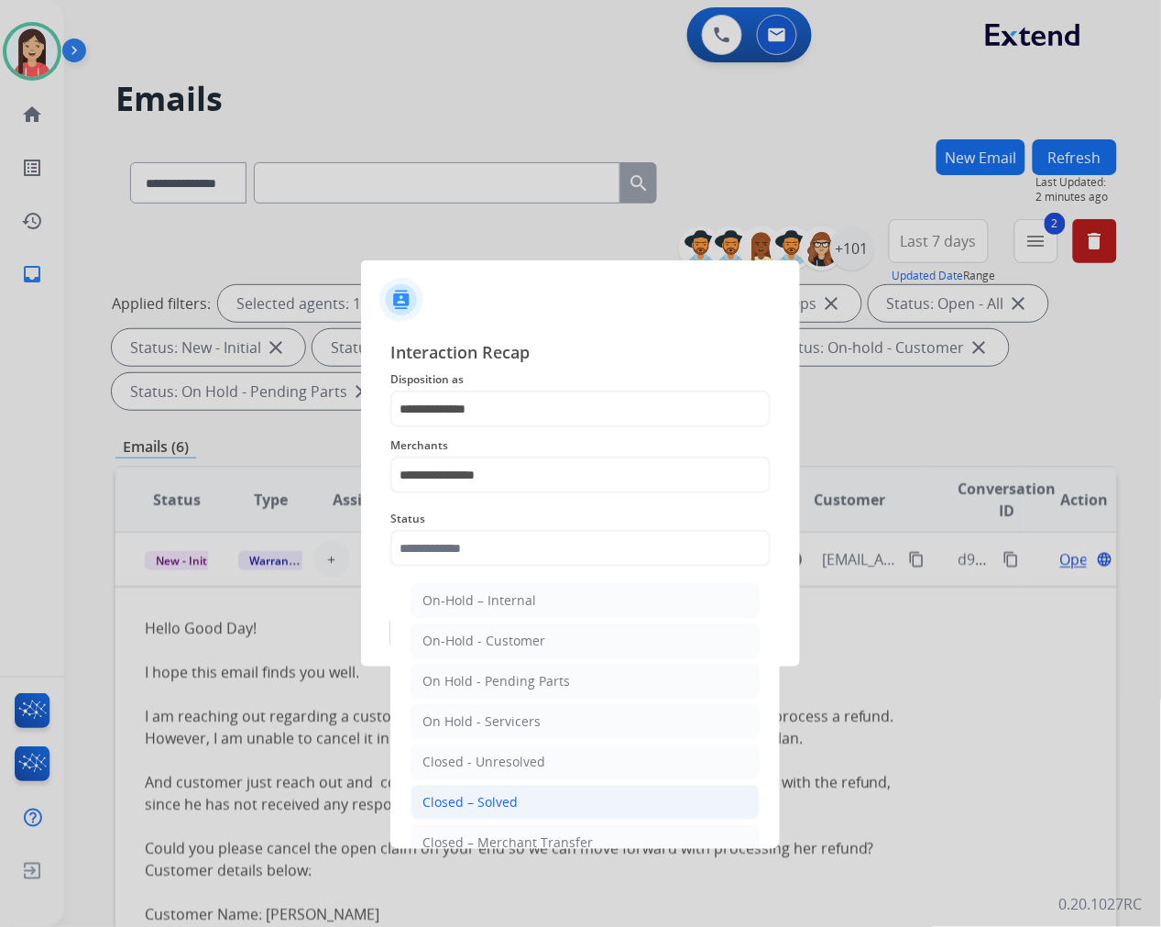
click at [496, 797] on div "Closed – Solved" at bounding box center [469, 802] width 95 height 18
type input "**********"
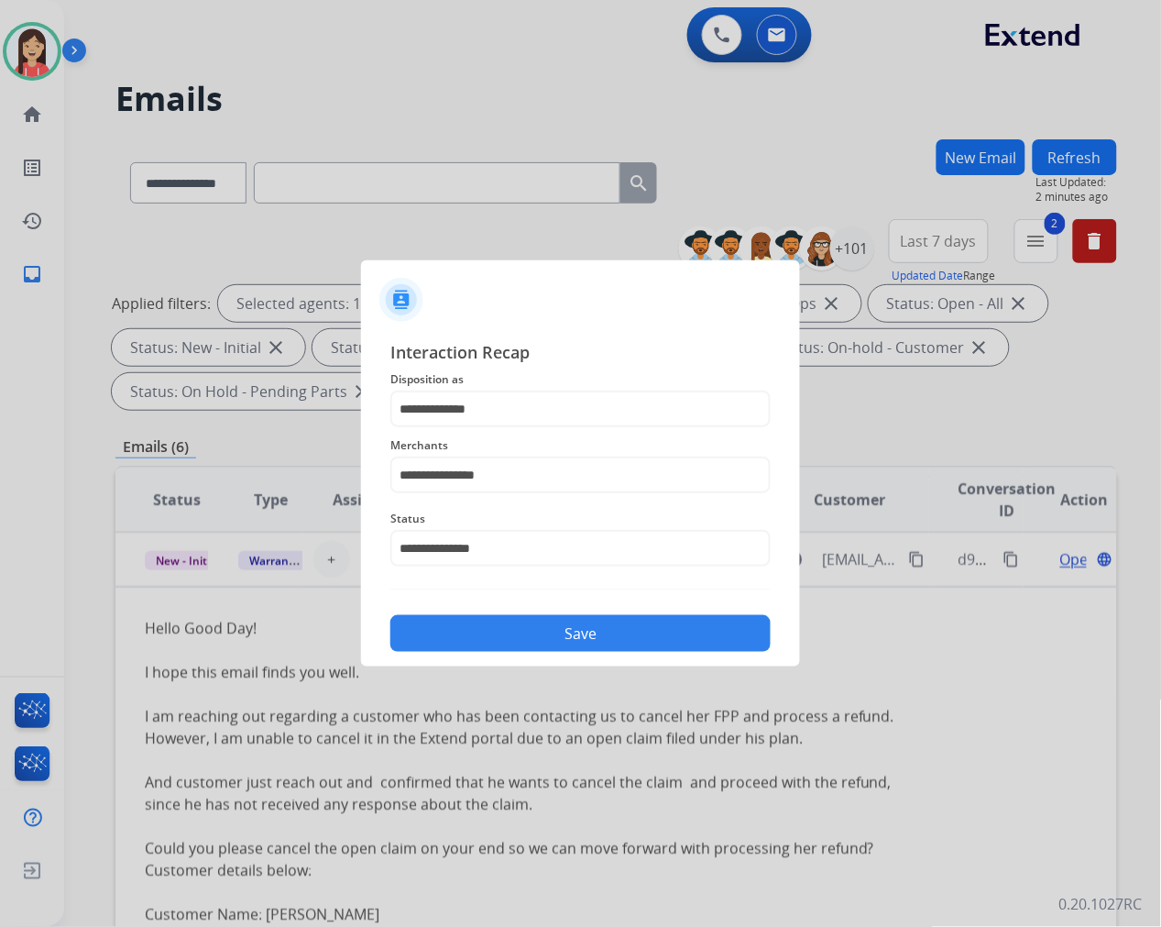
click at [564, 637] on button "Save" at bounding box center [580, 633] width 380 height 37
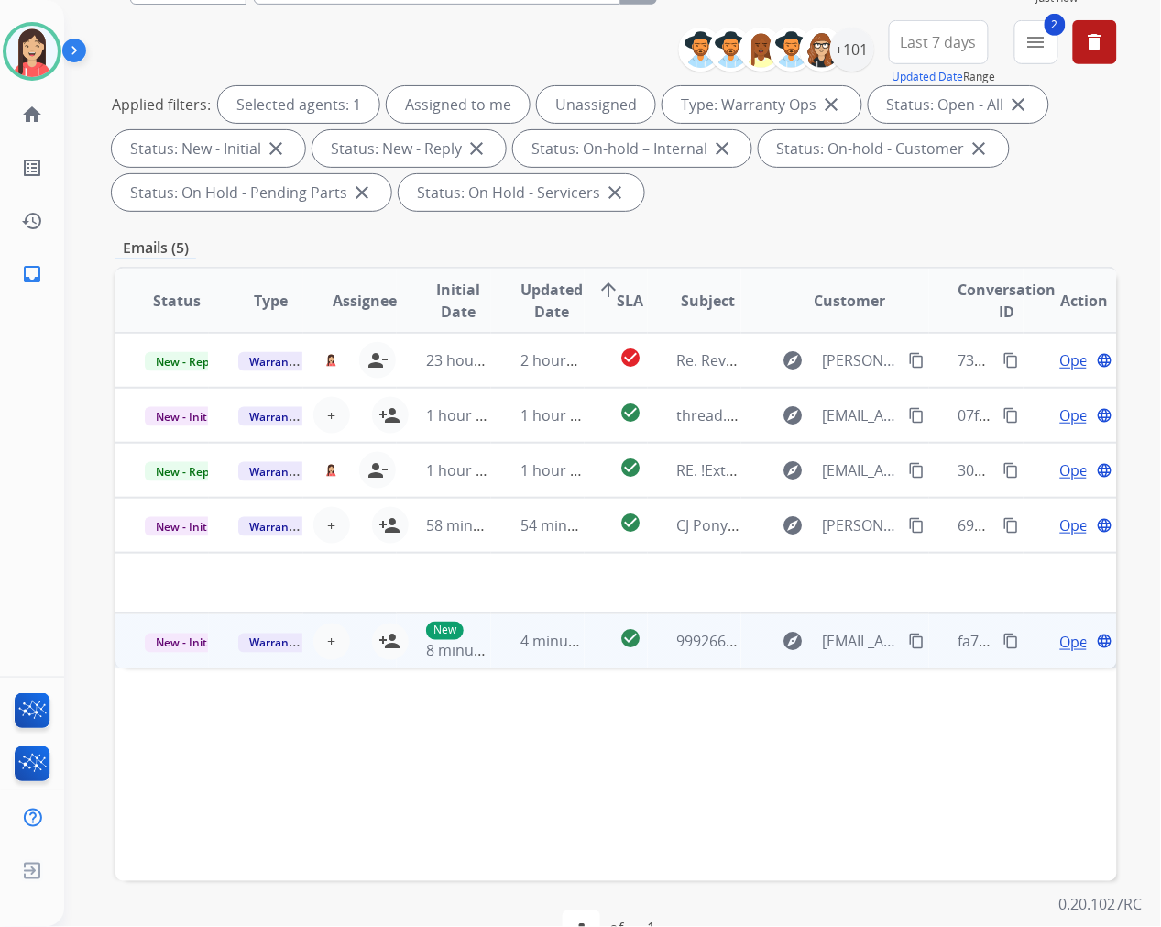
scroll to position [203, 0]
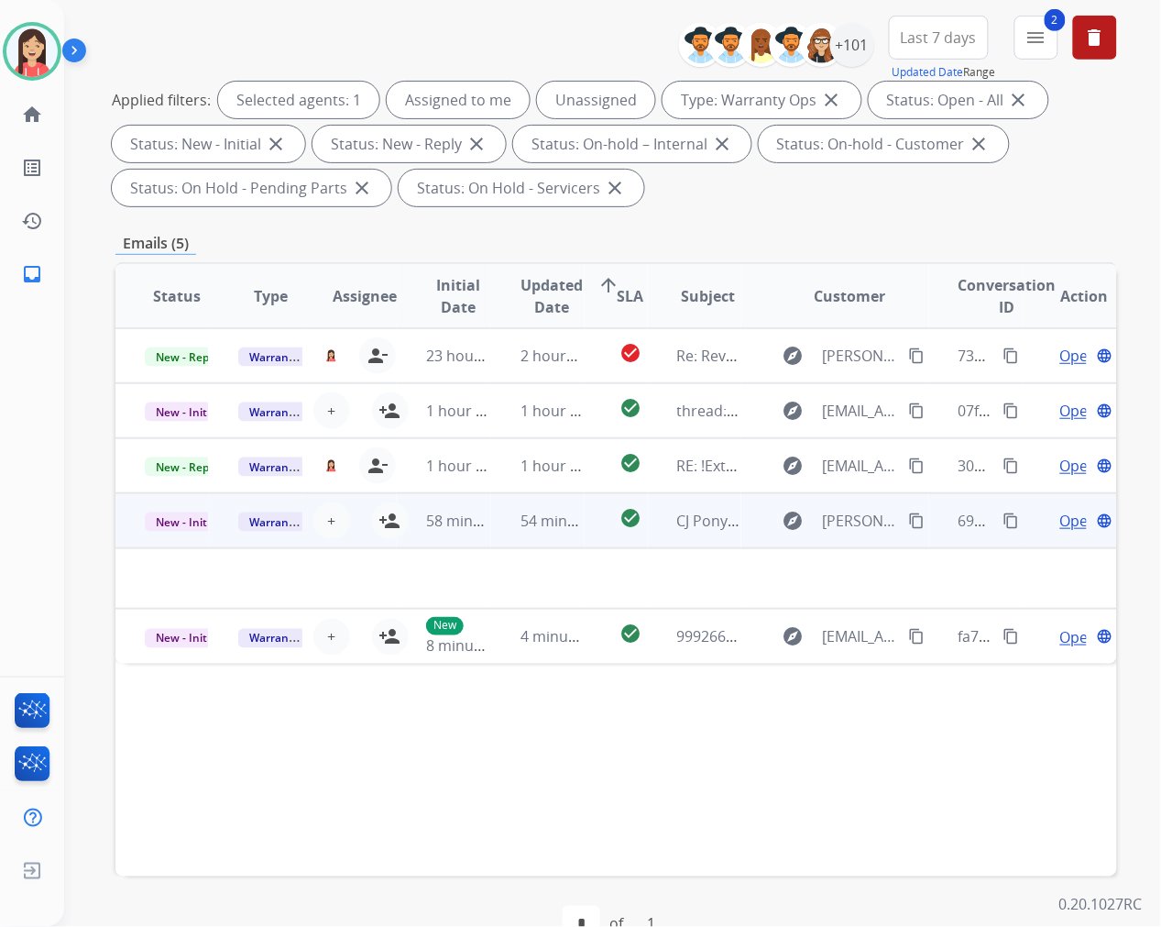
click at [491, 535] on td "54 minutes ago" at bounding box center [537, 520] width 93 height 55
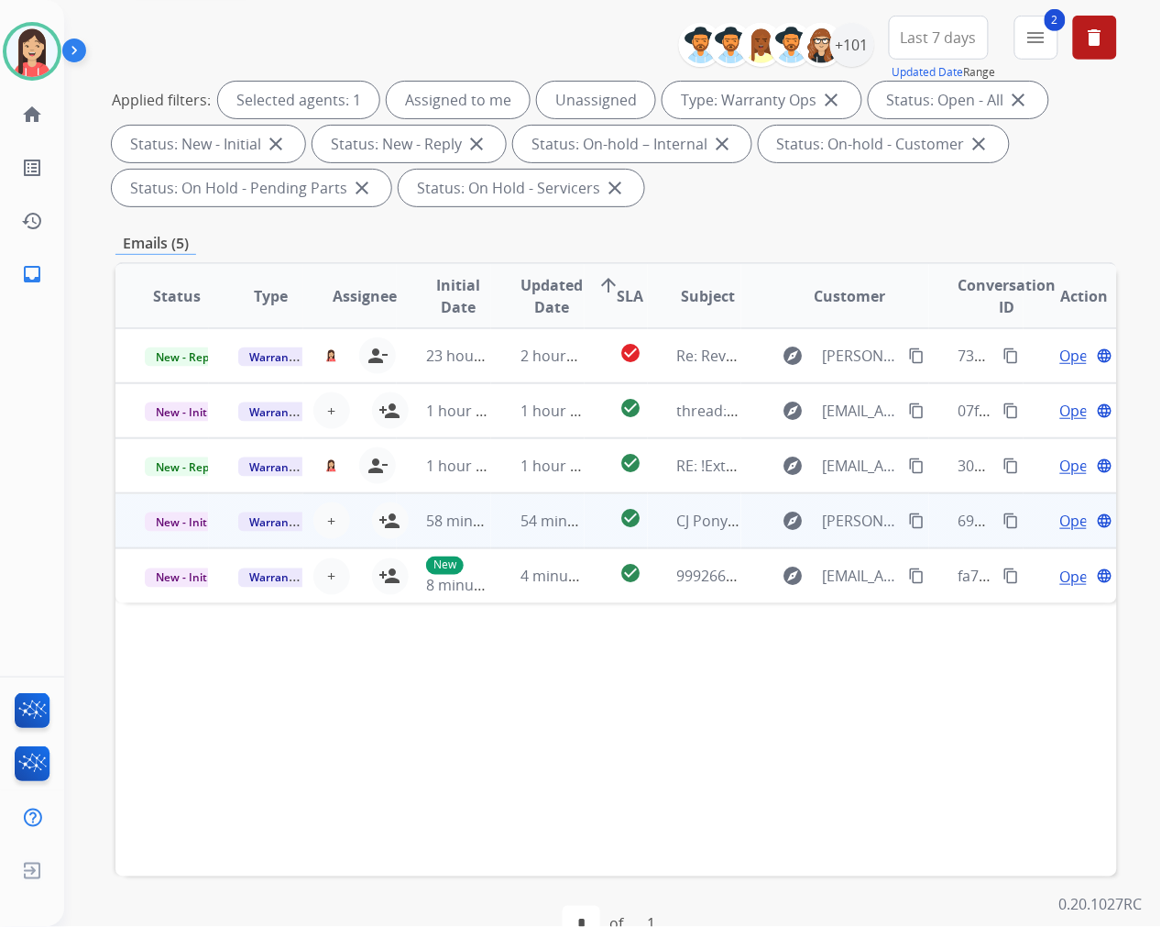
click at [491, 535] on td "54 minutes ago" at bounding box center [537, 520] width 93 height 55
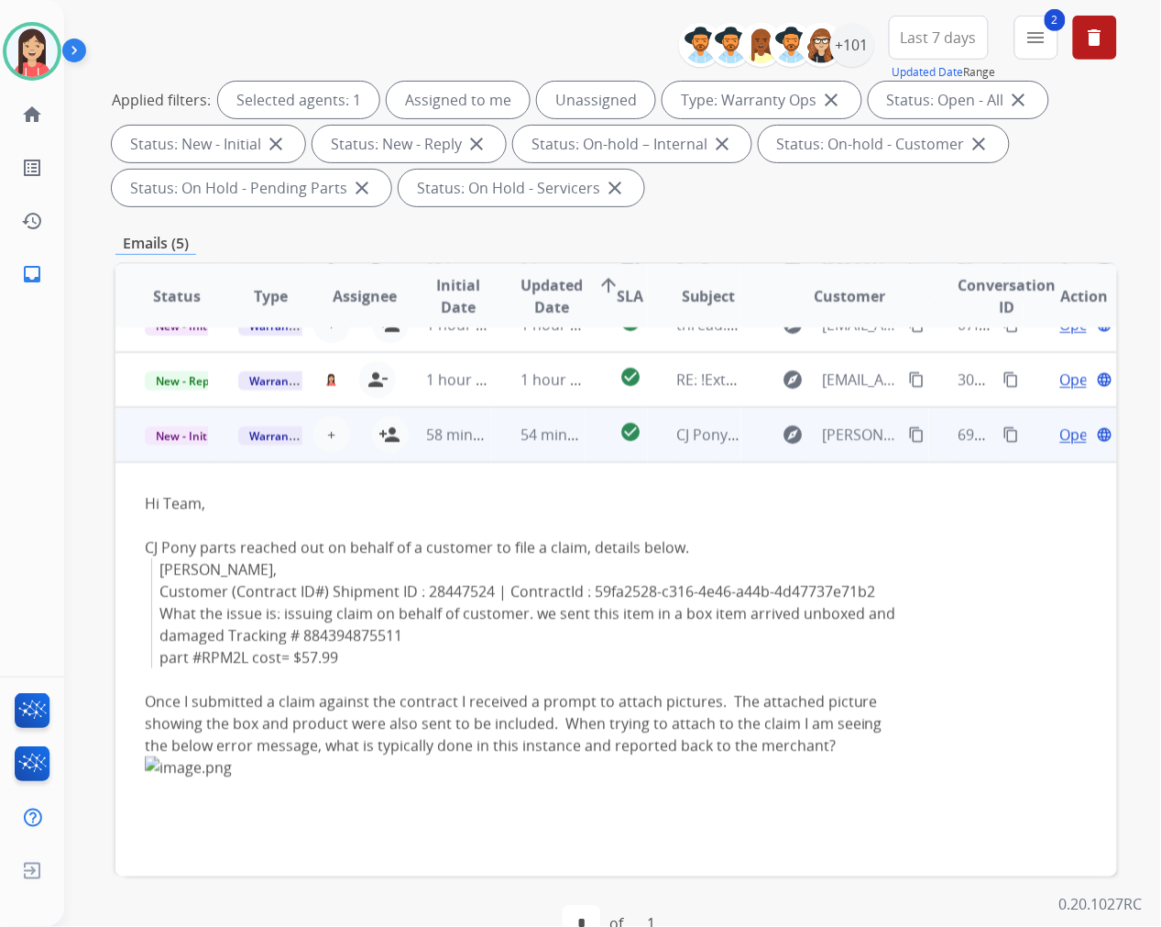
scroll to position [62, 0]
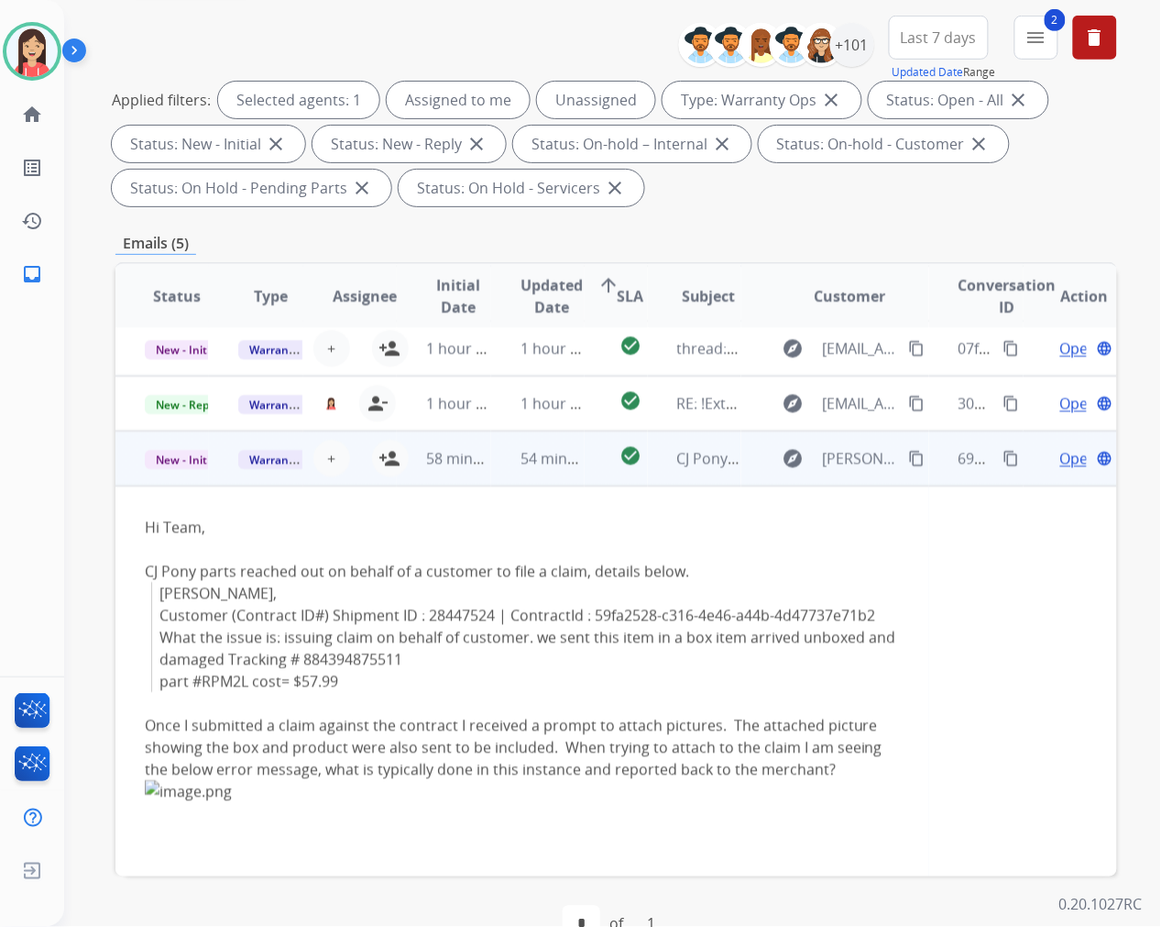
click at [1060, 458] on span "Open" at bounding box center [1079, 458] width 38 height 22
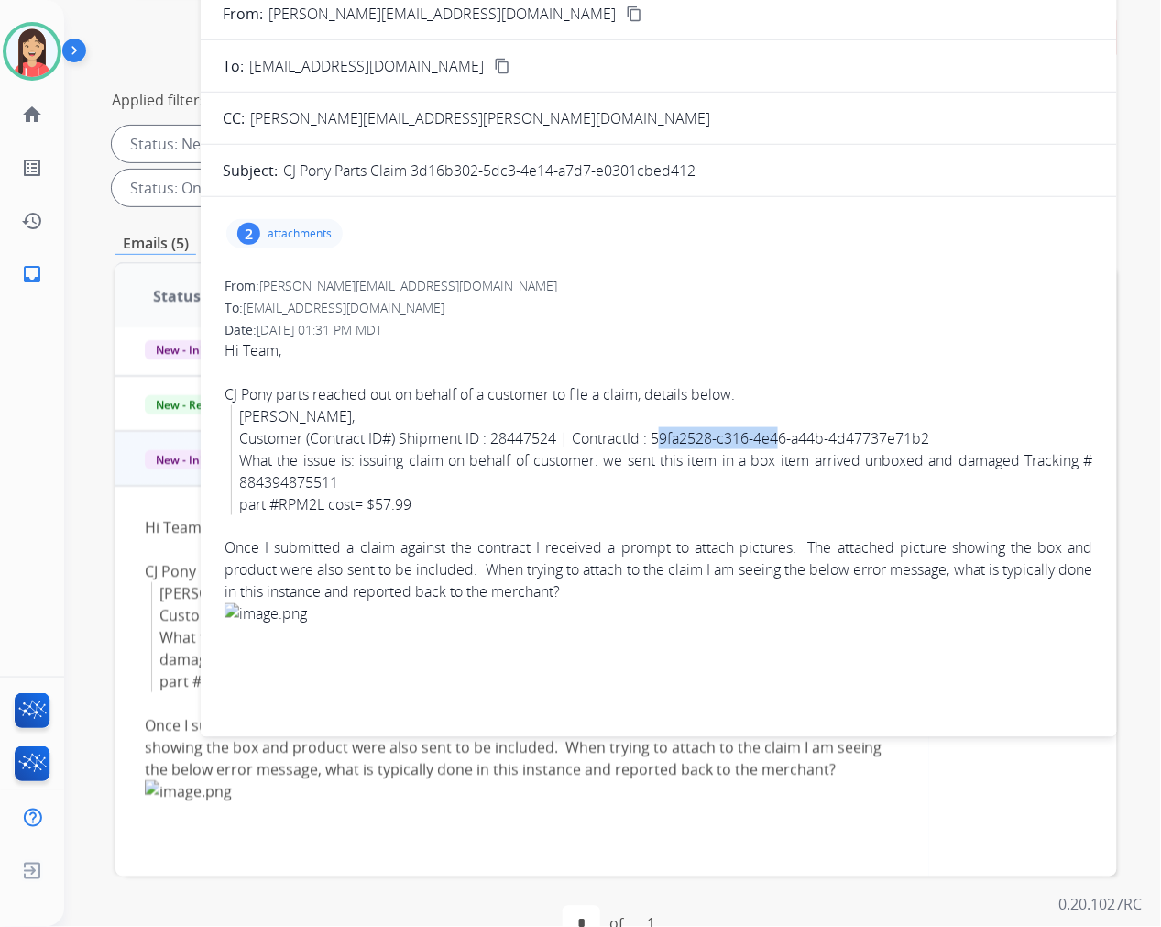
drag, startPoint x: 664, startPoint y: 440, endPoint x: 786, endPoint y: 438, distance: 121.9
click at [786, 438] on blockquote "Karen, Customer (Contract ID#) Shipment ID : 28447524 | ContractId : 59fa2528-c…" at bounding box center [662, 460] width 862 height 110
click at [664, 440] on blockquote "Karen, Customer (Contract ID#) Shipment ID : 28447524 | ContractId : 59fa2528-c…" at bounding box center [662, 460] width 862 height 110
drag, startPoint x: 655, startPoint y: 440, endPoint x: 936, endPoint y: 438, distance: 280.4
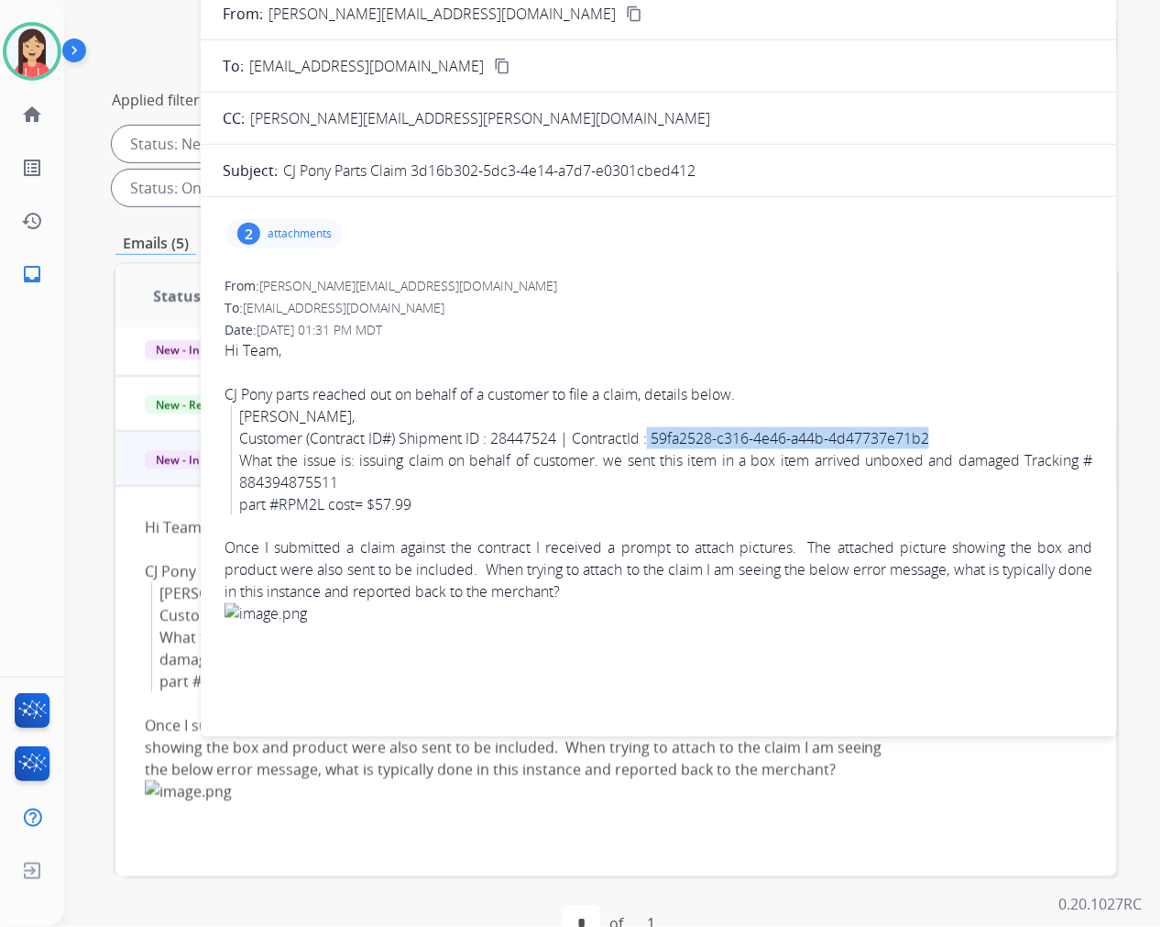
click at [936, 438] on blockquote "Karen, Customer (Contract ID#) Shipment ID : 28447524 | ContractId : 59fa2528-c…" at bounding box center [662, 460] width 862 height 110
copy blockquote "59fa2528-c316-4e46-a44b-4d47737e71b2"
click at [680, 589] on div "Once I submitted a claim against the contract I received a prompt to attach pic…" at bounding box center [659, 570] width 869 height 66
click at [544, 248] on div "2 attachments" at bounding box center [659, 234] width 872 height 44
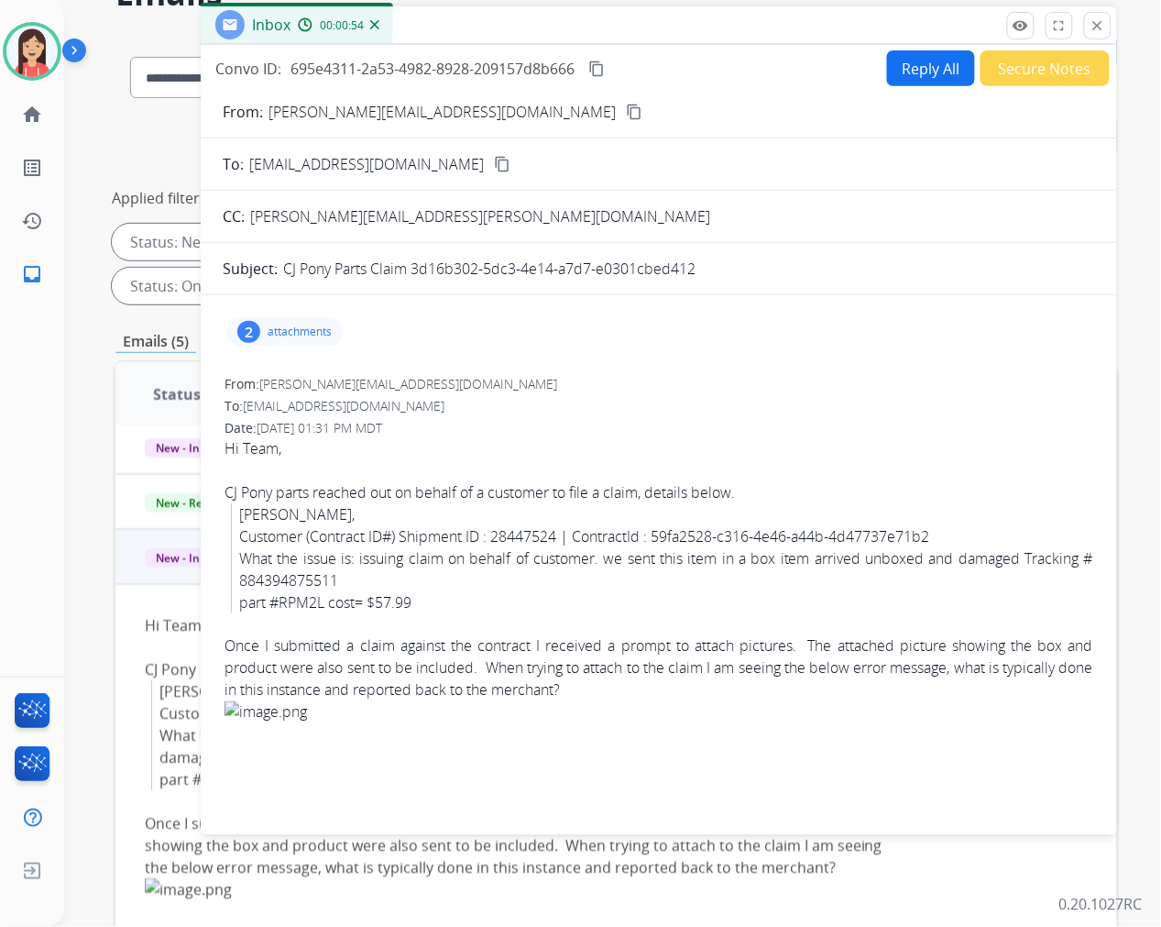
scroll to position [0, 0]
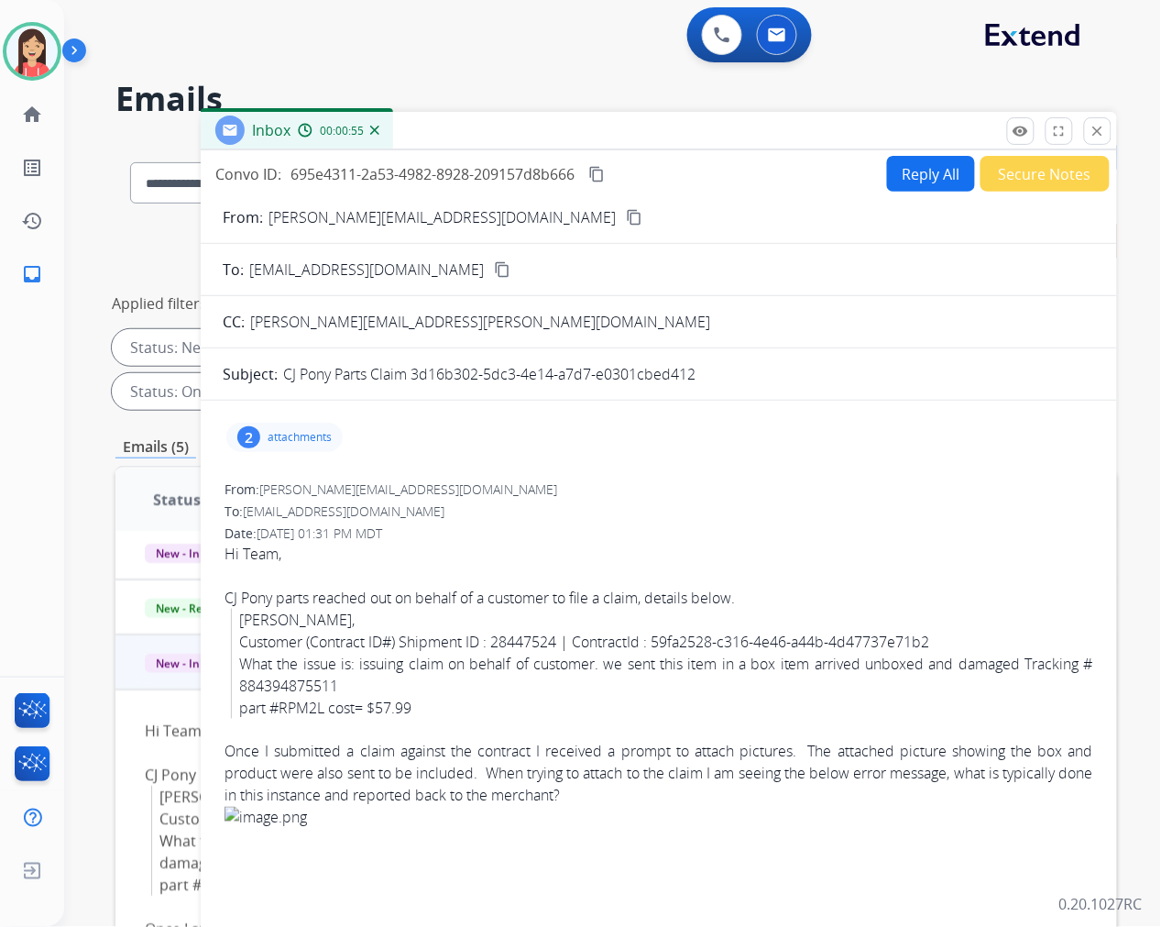
click at [910, 172] on button "Reply All" at bounding box center [931, 174] width 88 height 36
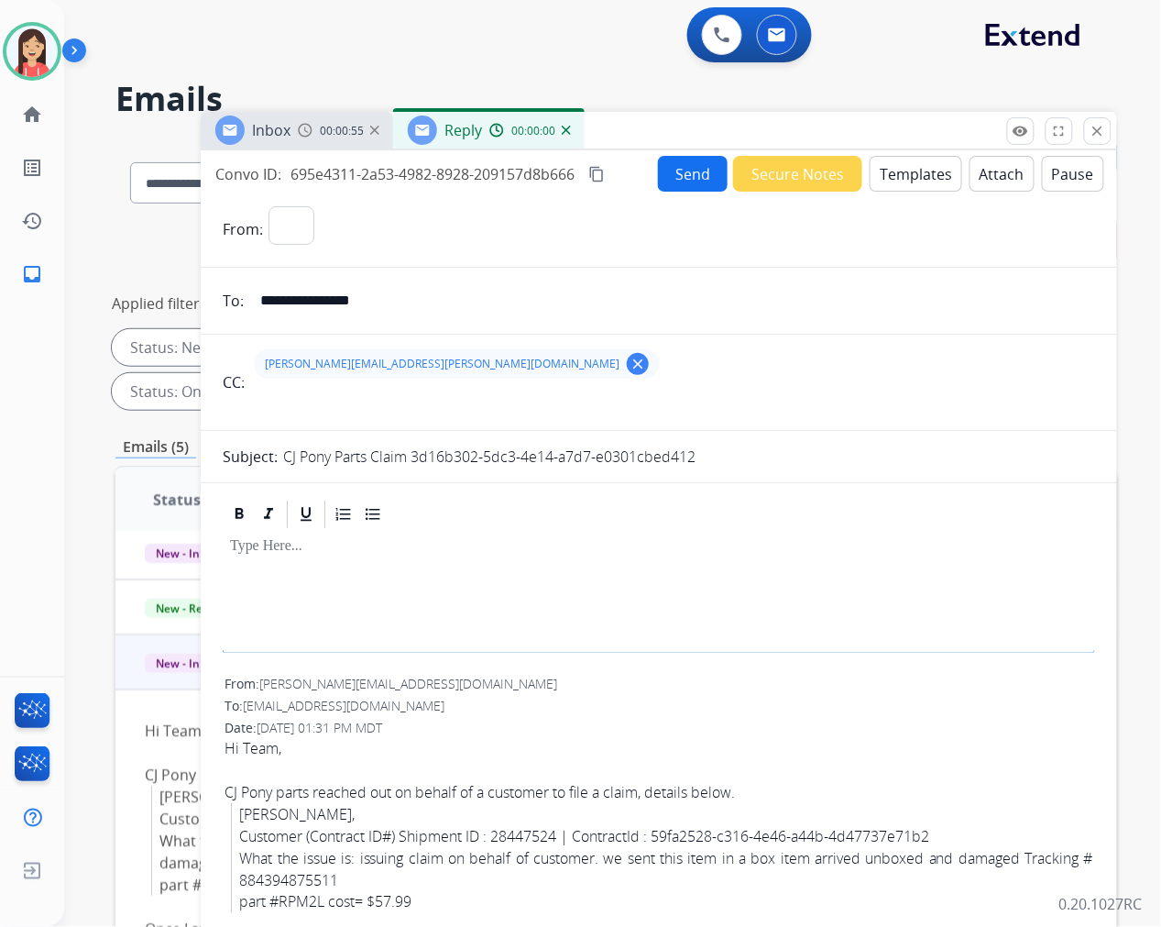
select select "**********"
click at [913, 179] on button "Templates" at bounding box center [916, 174] width 93 height 36
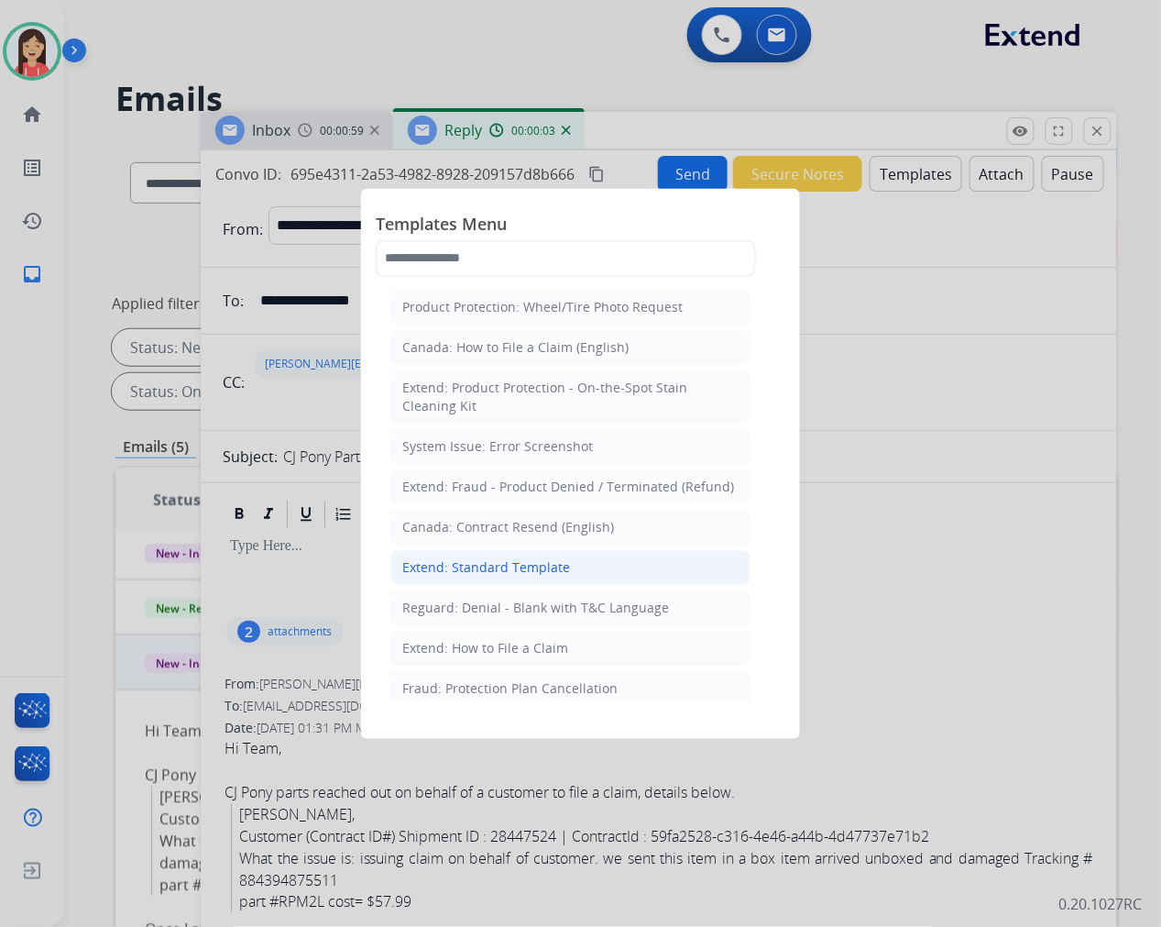
click at [497, 565] on div "Extend: Standard Template" at bounding box center [486, 567] width 168 height 18
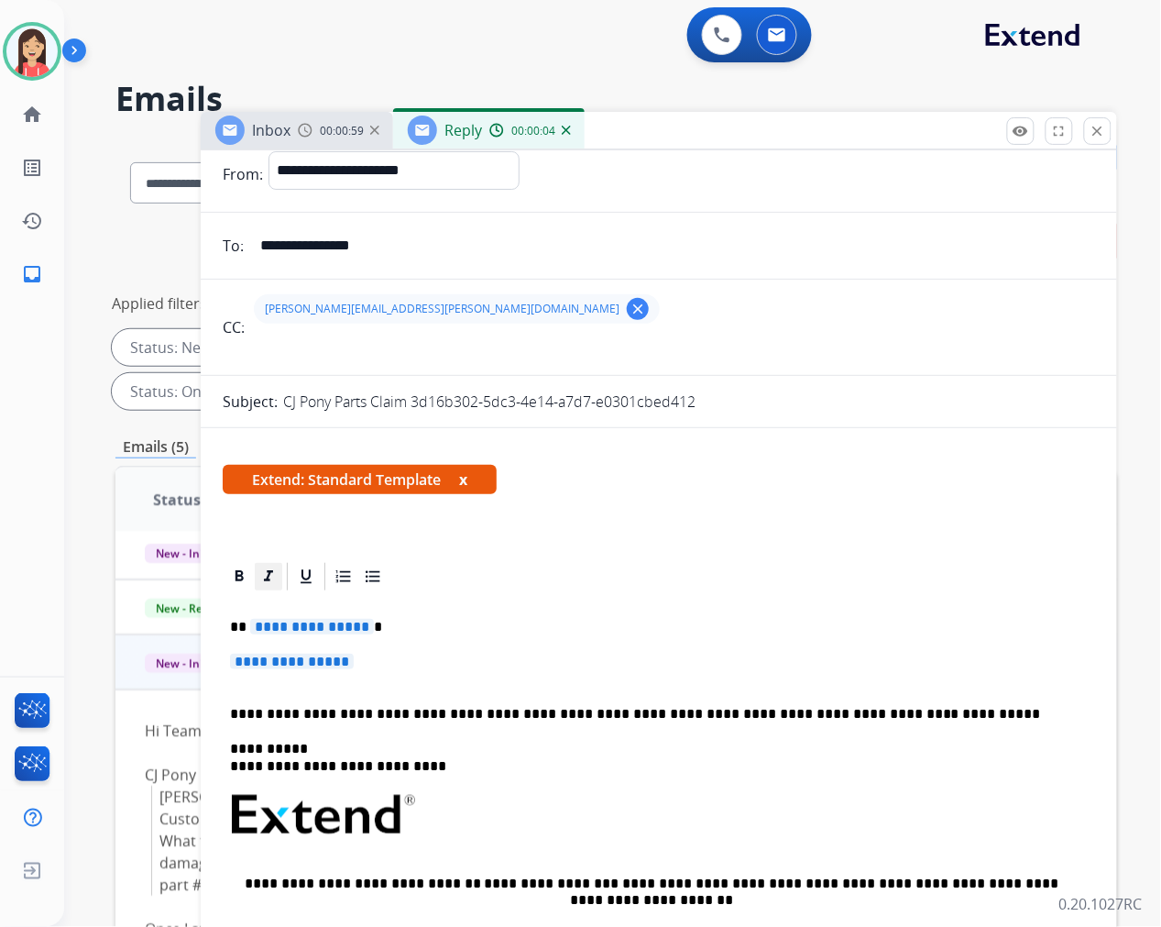
scroll to position [102, 0]
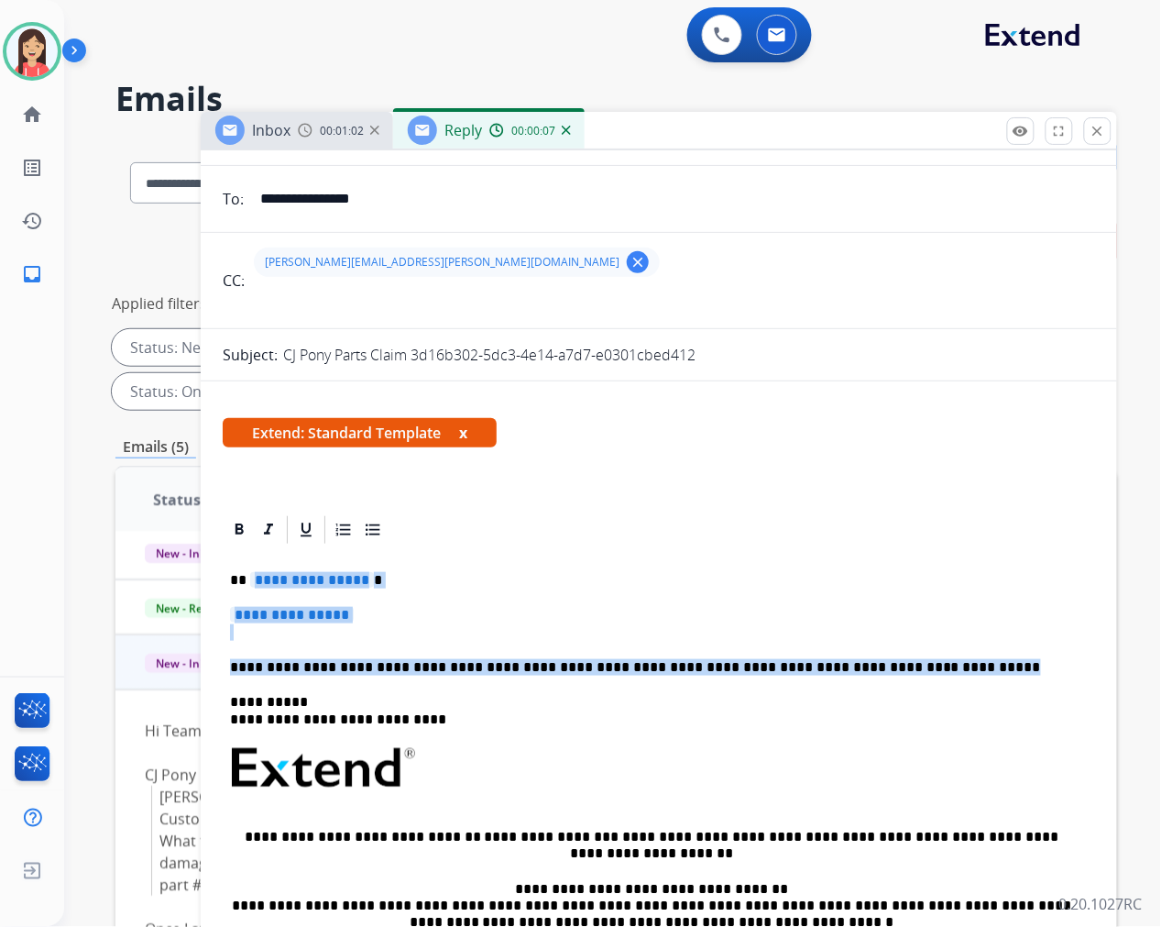
drag, startPoint x: 247, startPoint y: 576, endPoint x: 909, endPoint y: 657, distance: 666.7
click at [909, 657] on div "**********" at bounding box center [659, 811] width 872 height 530
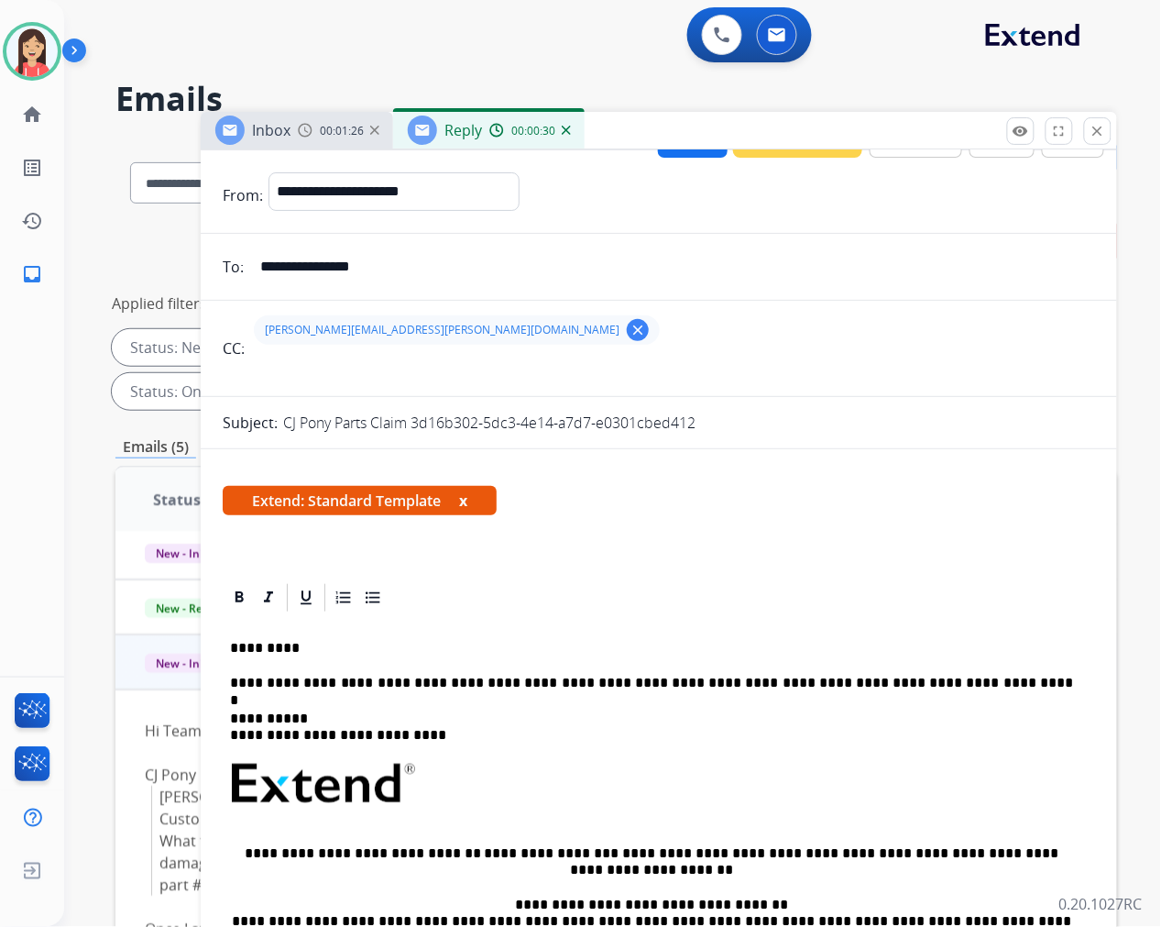
scroll to position [0, 0]
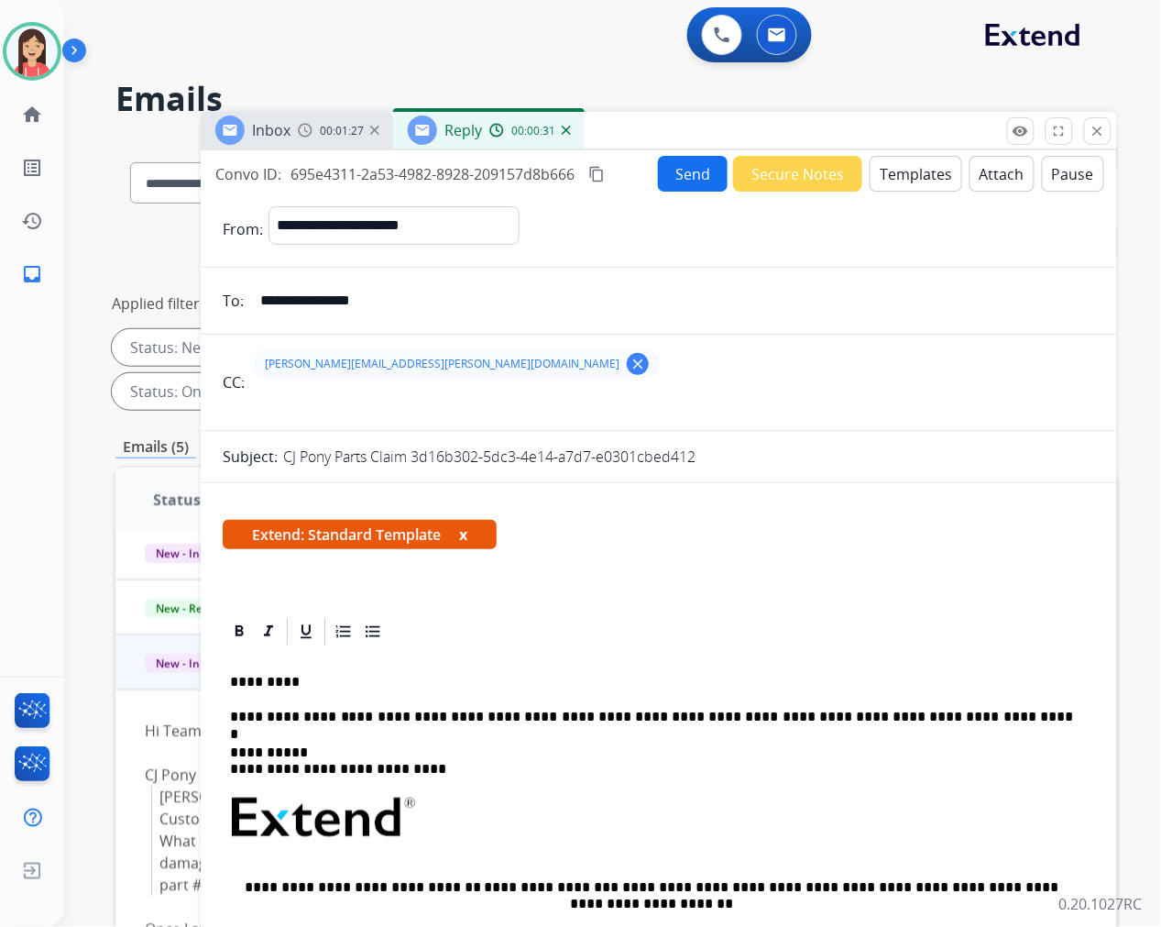
click at [664, 166] on button "Send" at bounding box center [693, 174] width 70 height 36
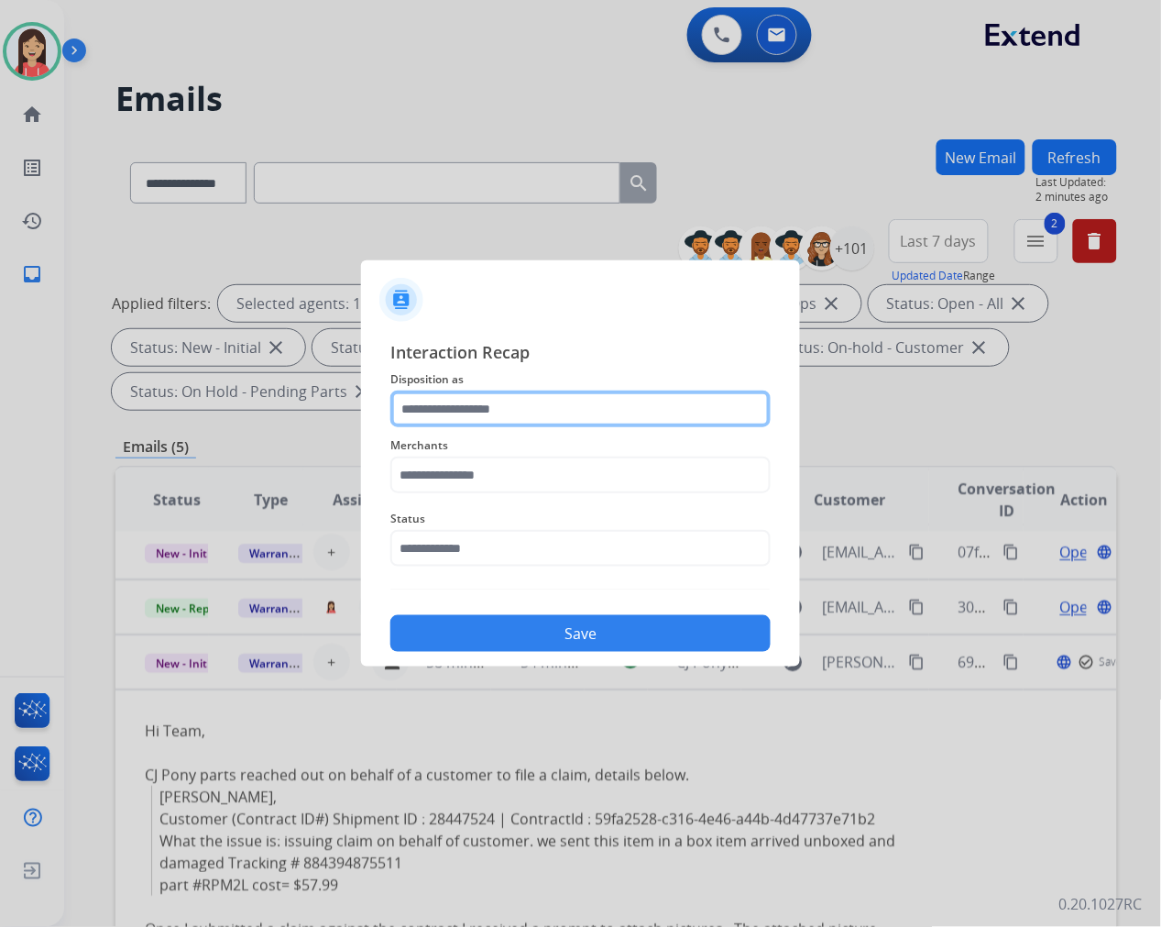
click at [530, 408] on input "text" at bounding box center [580, 408] width 380 height 37
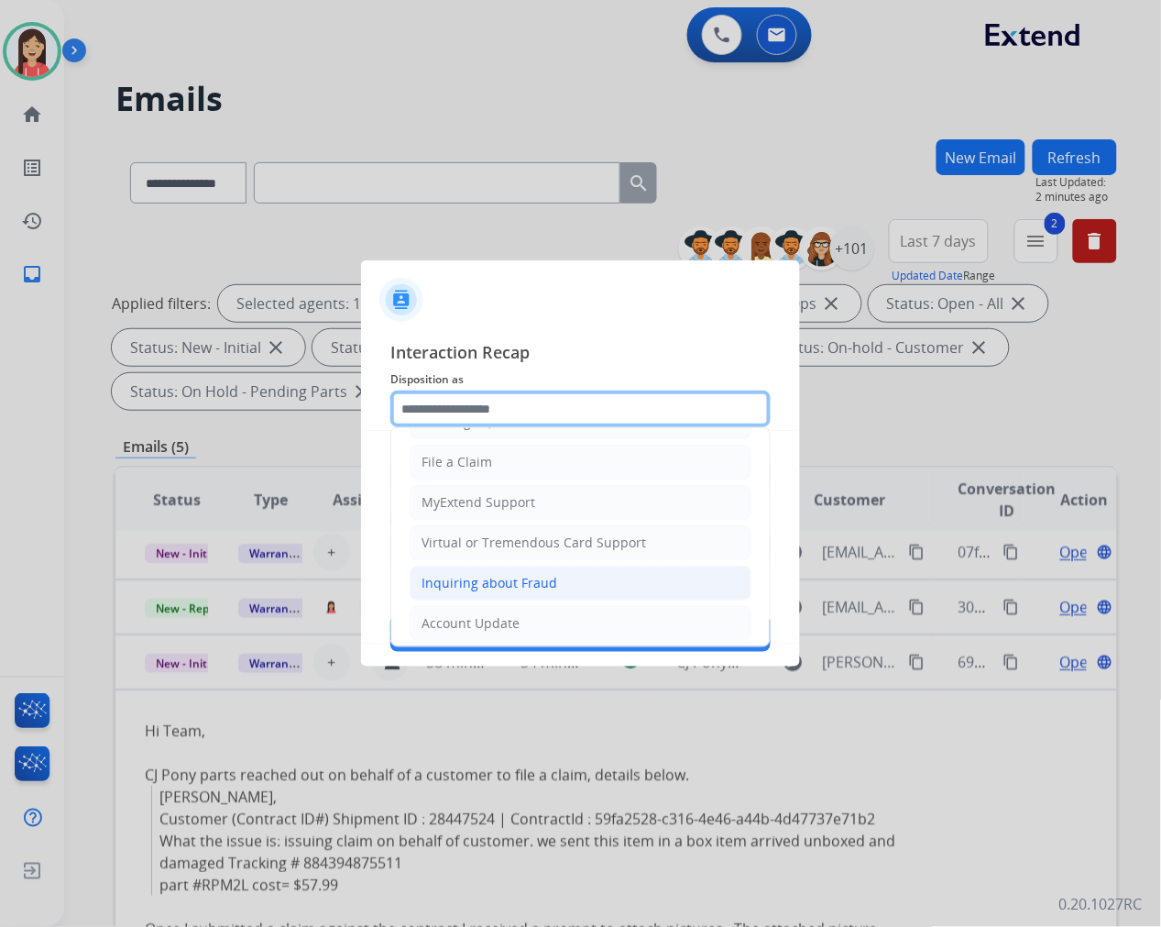
scroll to position [203, 0]
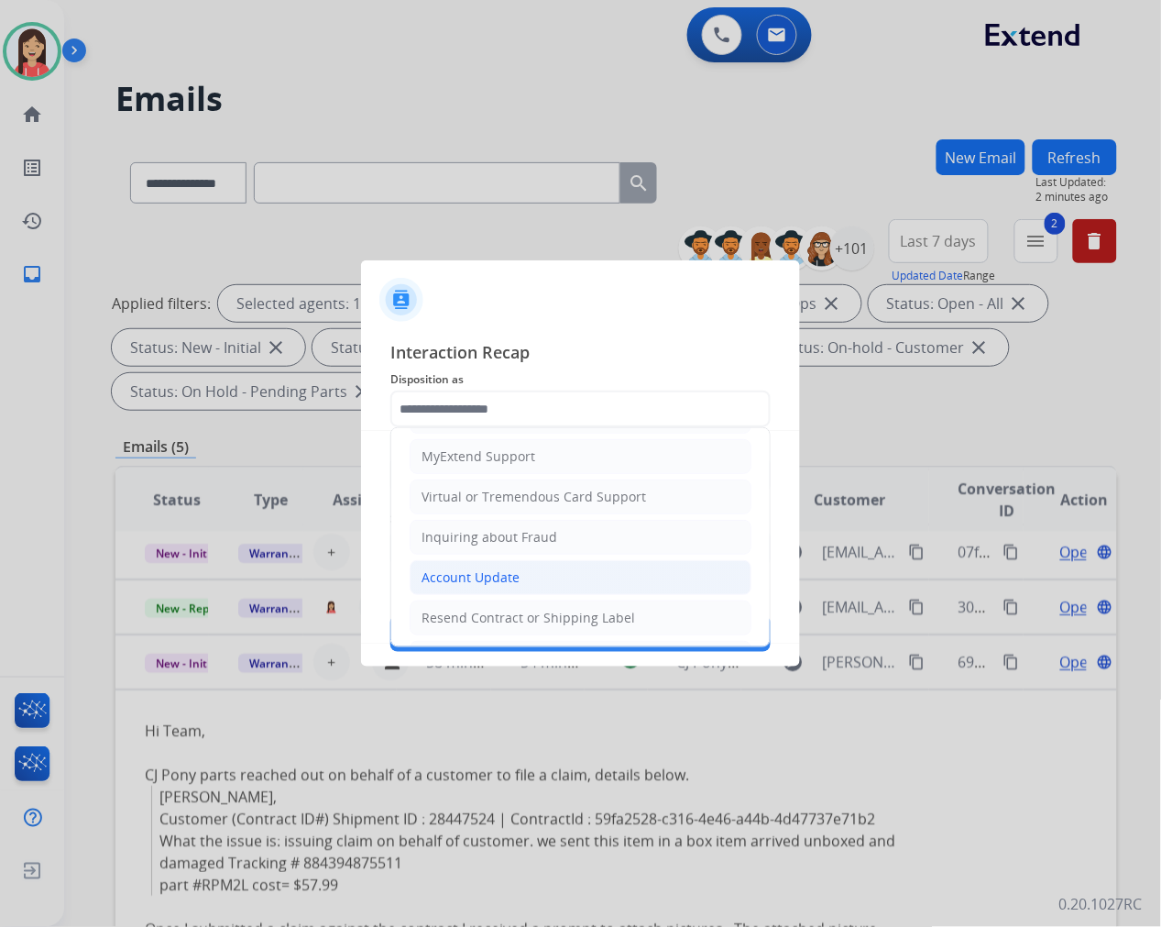
click at [491, 574] on div "Account Update" at bounding box center [471, 577] width 98 height 18
type input "**********"
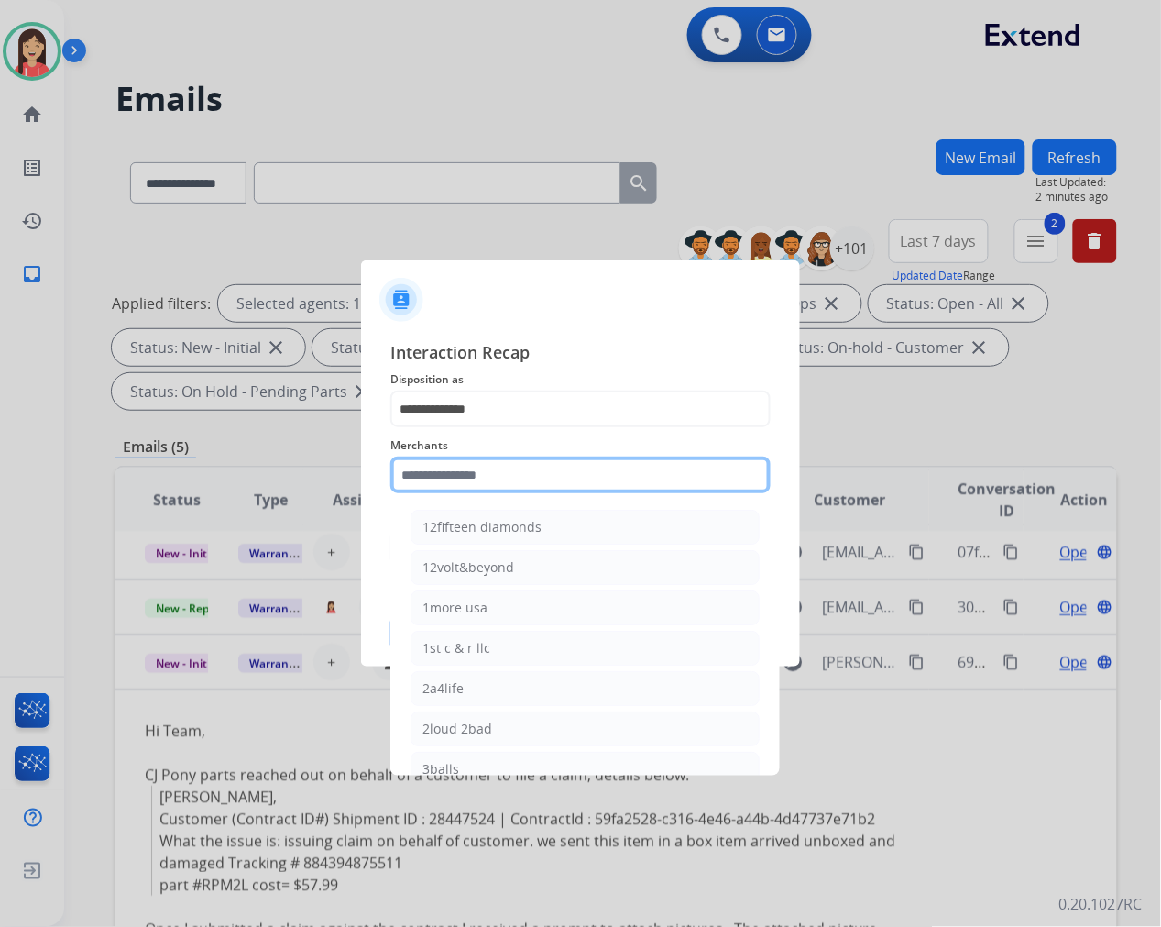
click at [522, 479] on input "text" at bounding box center [580, 474] width 380 height 37
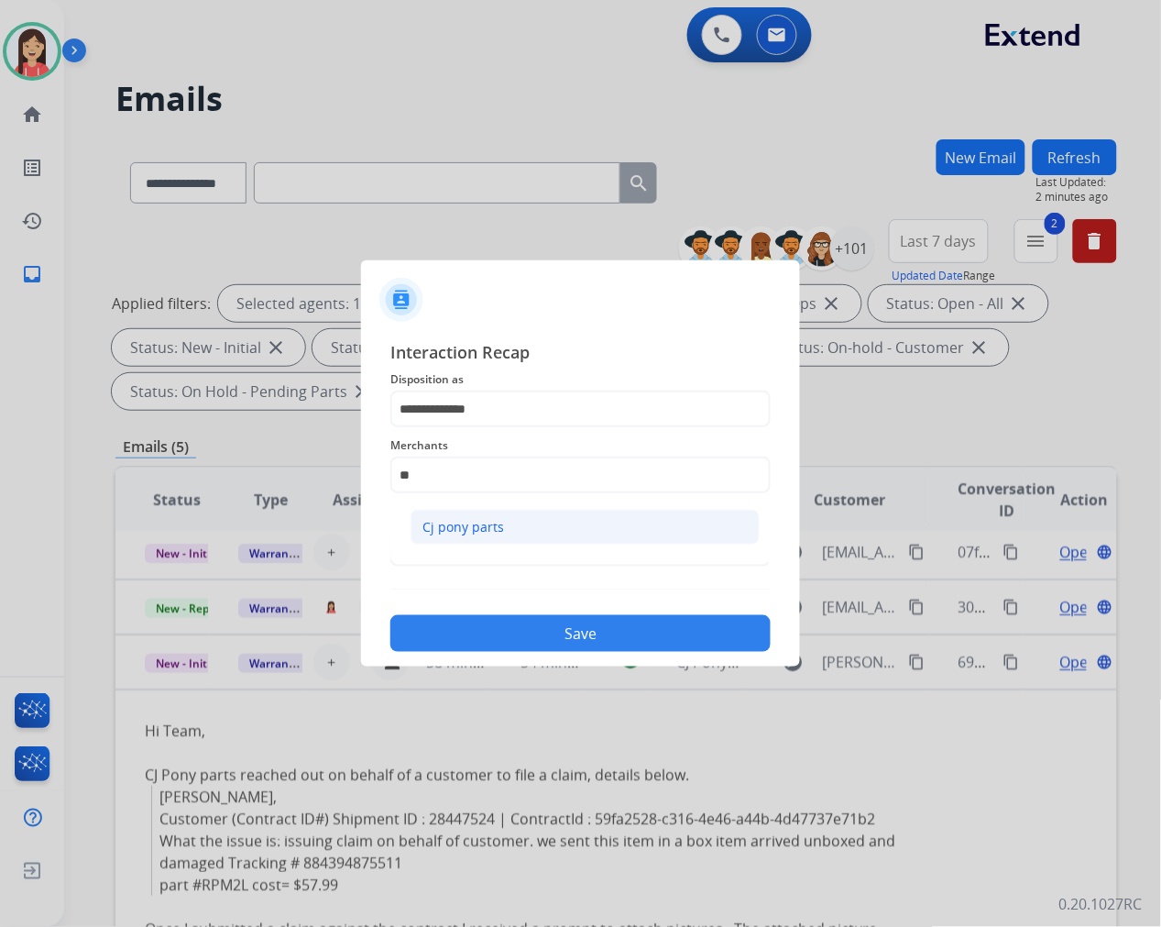
click at [510, 527] on li "Cj pony parts" at bounding box center [585, 527] width 349 height 35
type input "**********"
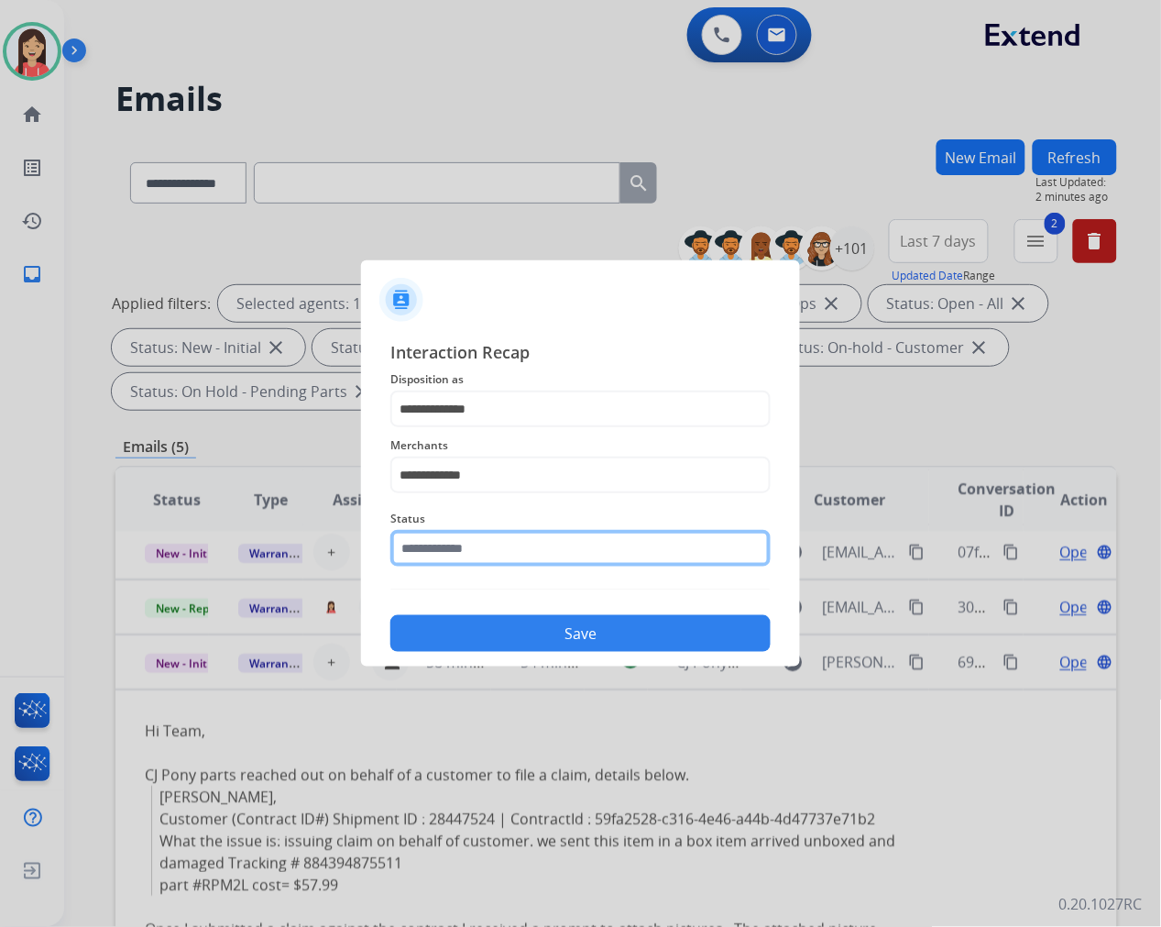
click at [496, 554] on input "text" at bounding box center [580, 548] width 380 height 37
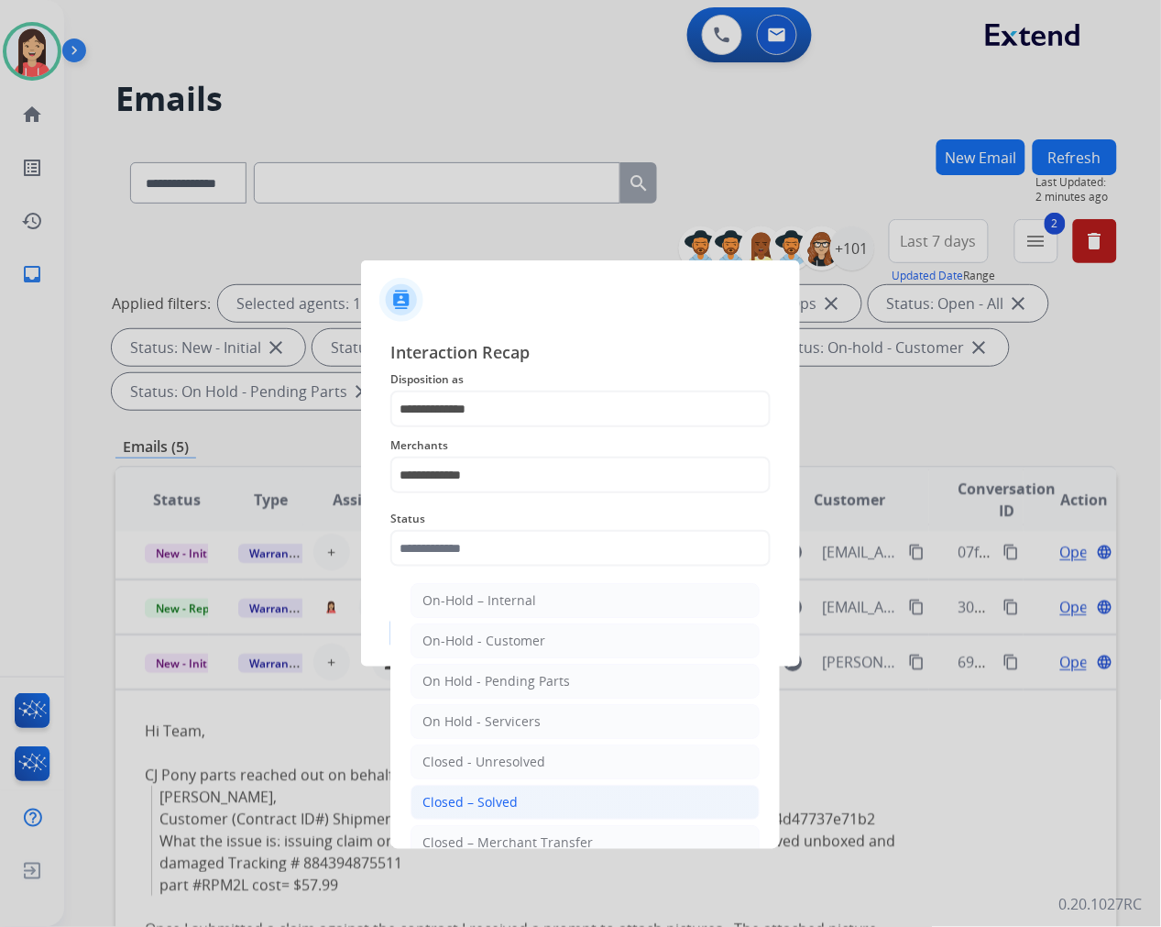
click at [505, 794] on div "Closed – Solved" at bounding box center [469, 802] width 95 height 18
type input "**********"
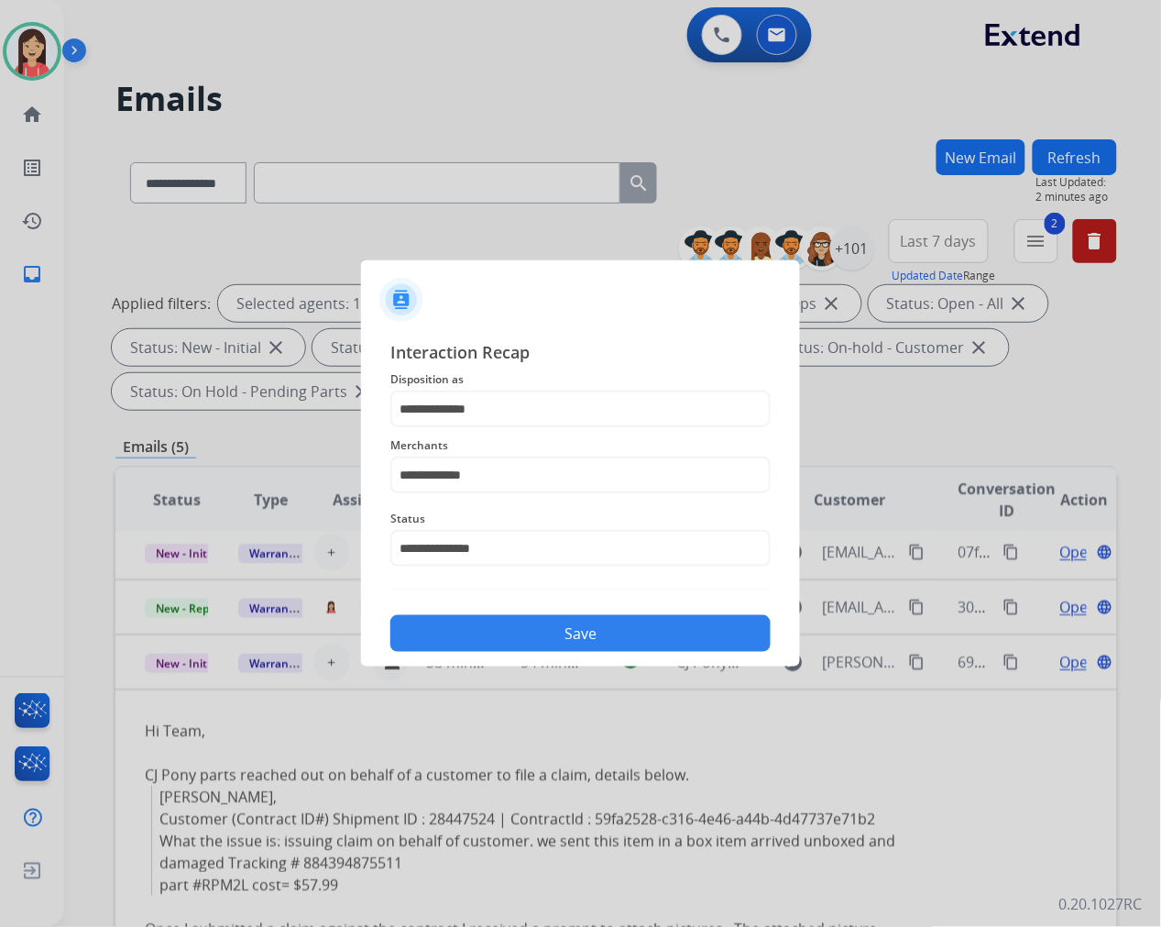
click at [587, 634] on button "Save" at bounding box center [580, 633] width 380 height 37
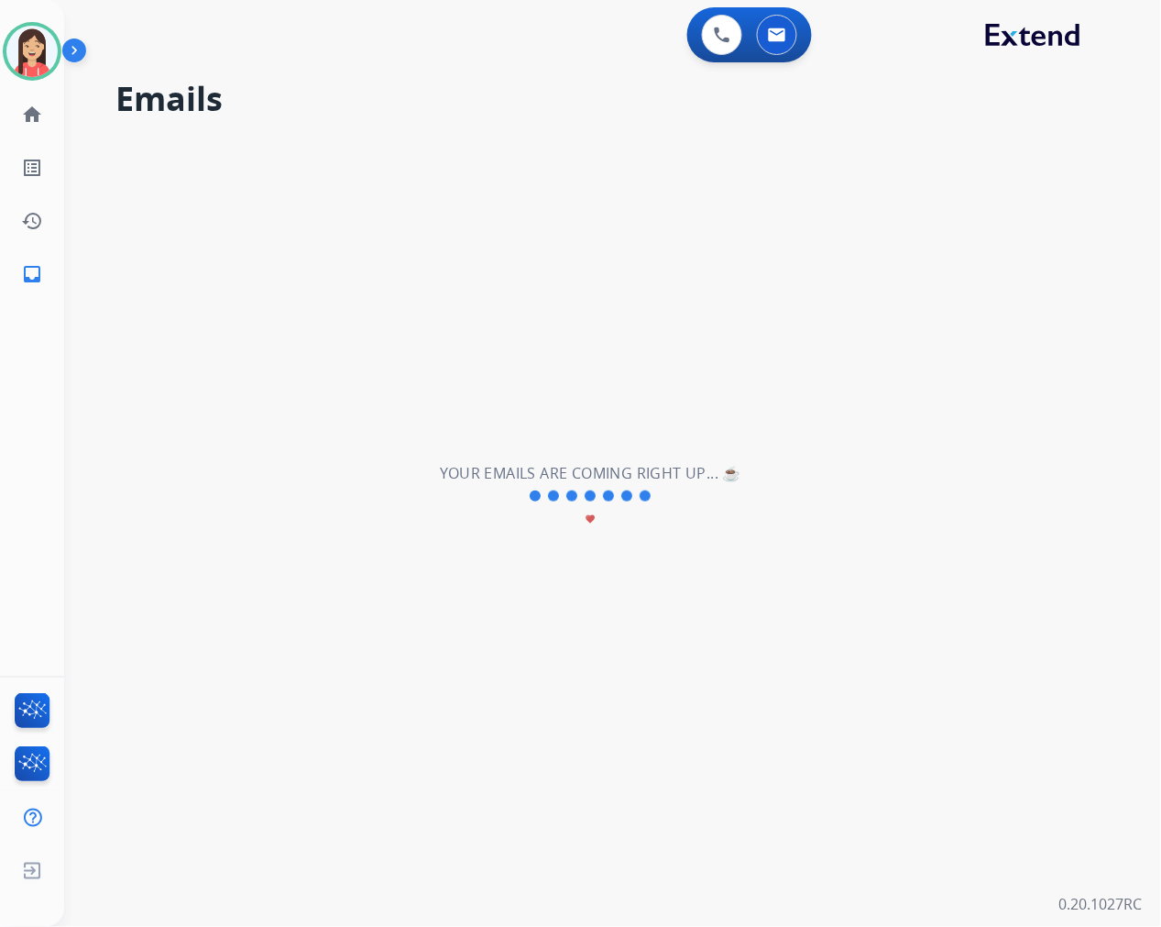
scroll to position [0, 0]
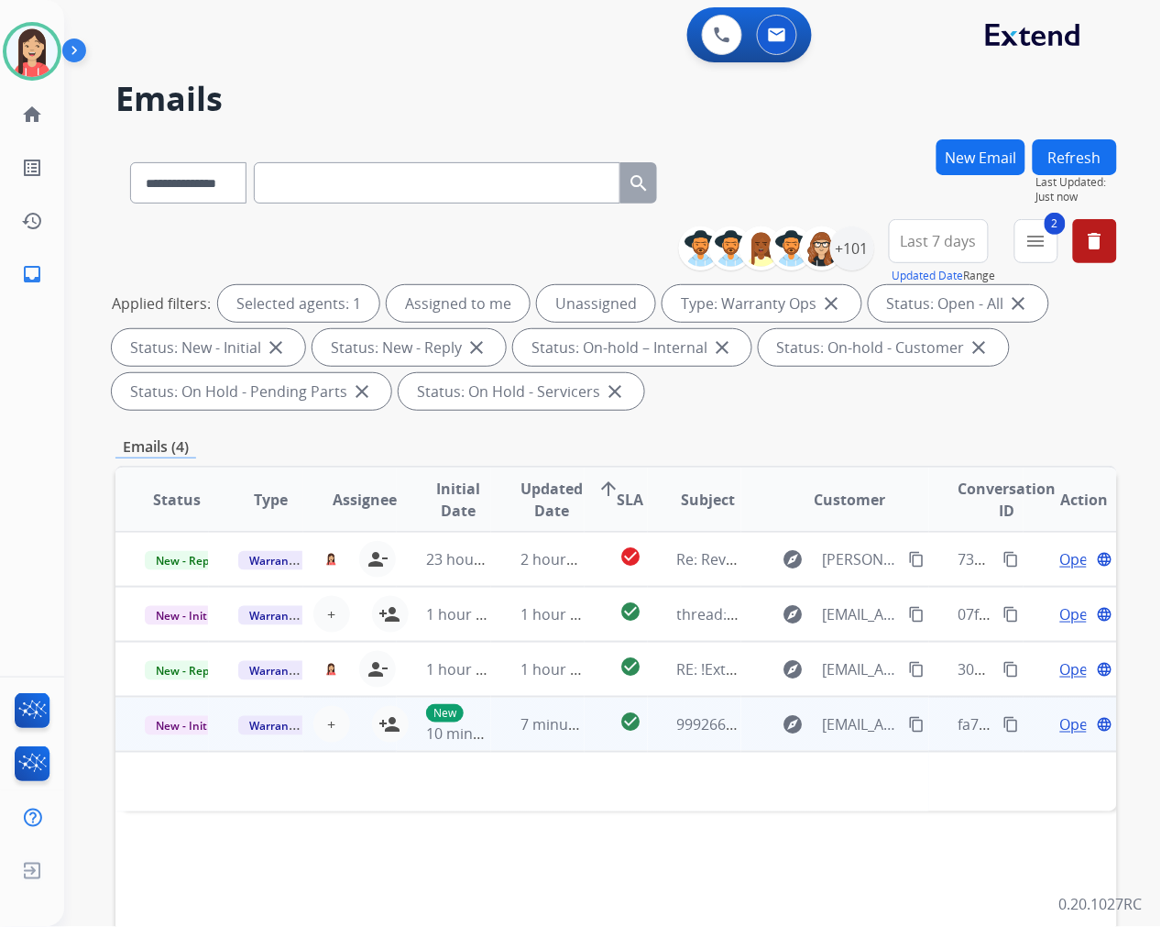
click at [597, 739] on td "check_circle" at bounding box center [616, 724] width 62 height 55
click at [596, 740] on td "check_circle" at bounding box center [616, 724] width 62 height 55
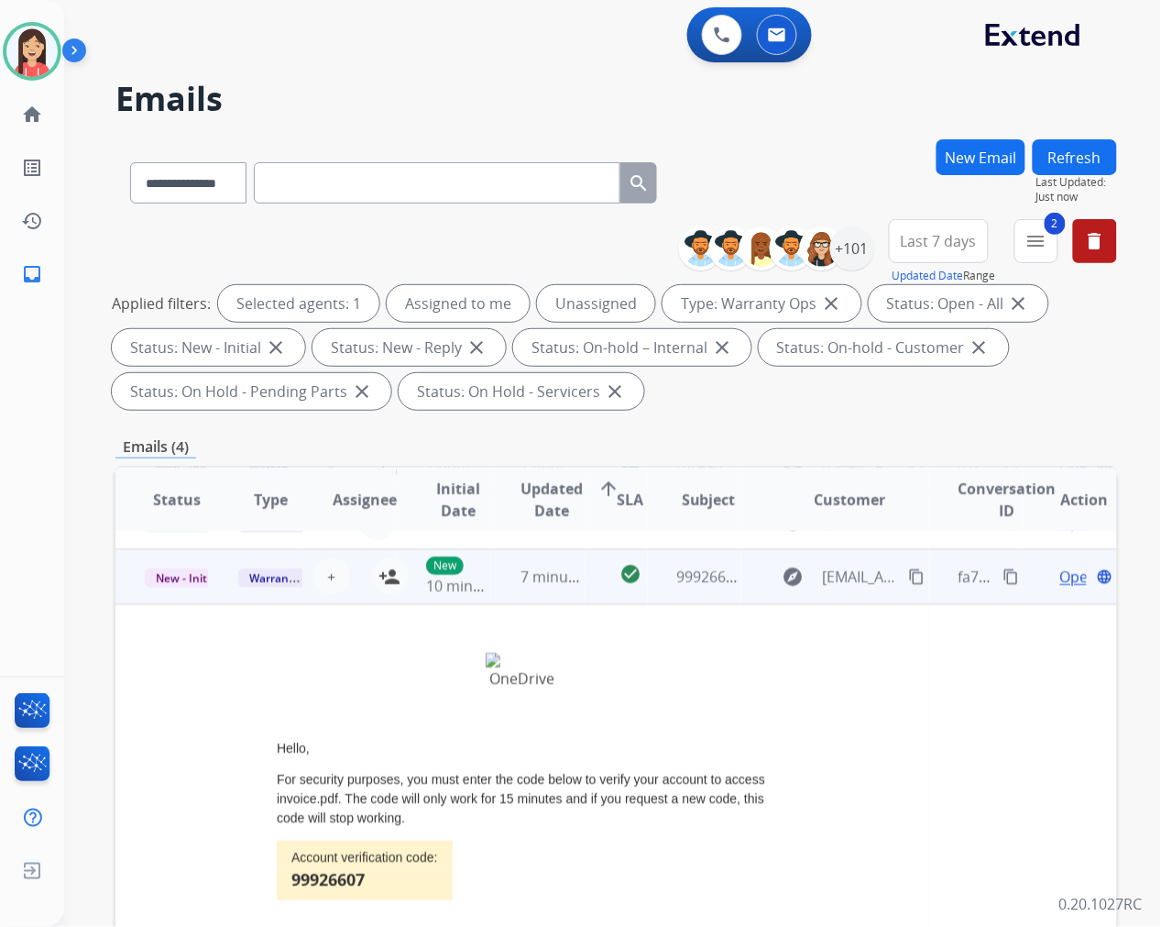
scroll to position [165, 0]
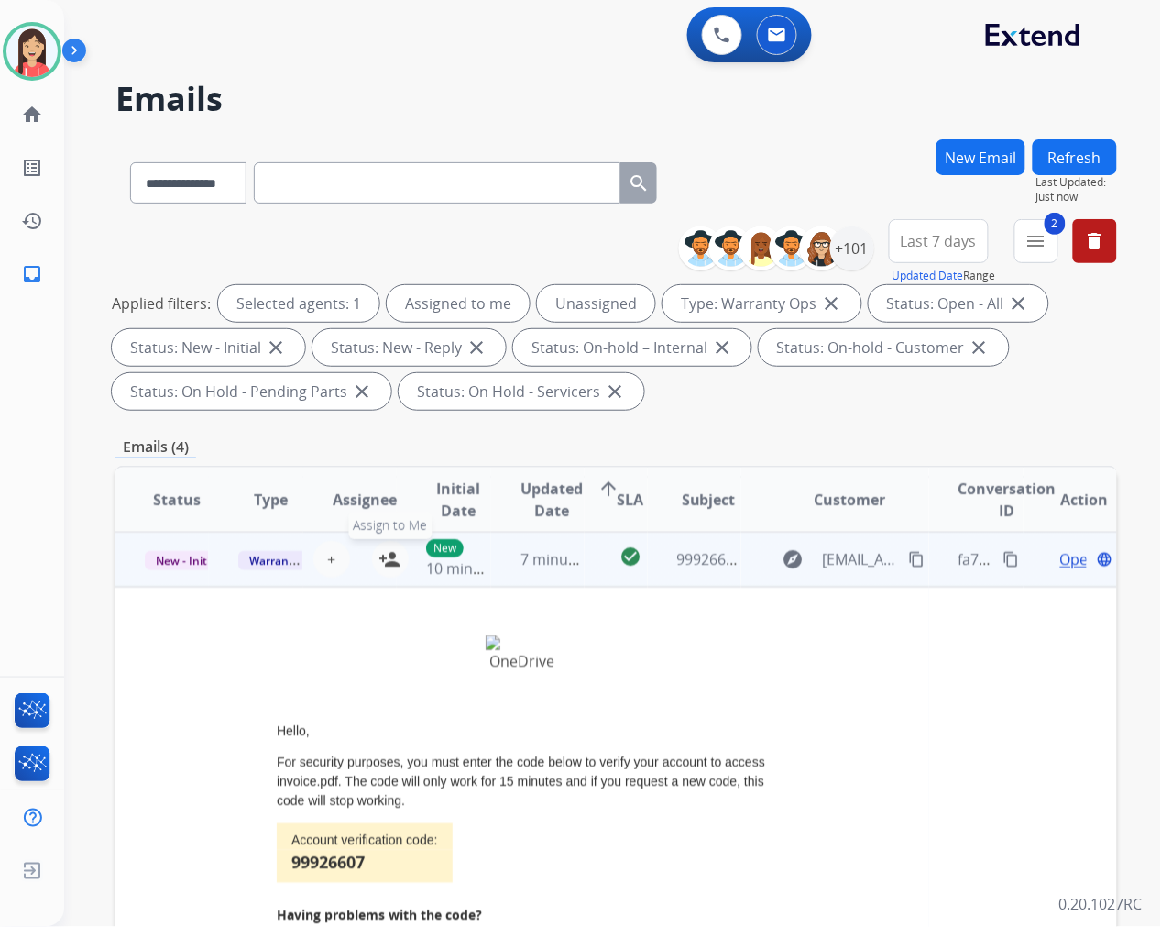
click at [382, 564] on mat-icon "person_add" at bounding box center [390, 559] width 22 height 22
click at [268, 559] on span "Warranty Ops" at bounding box center [285, 560] width 94 height 19
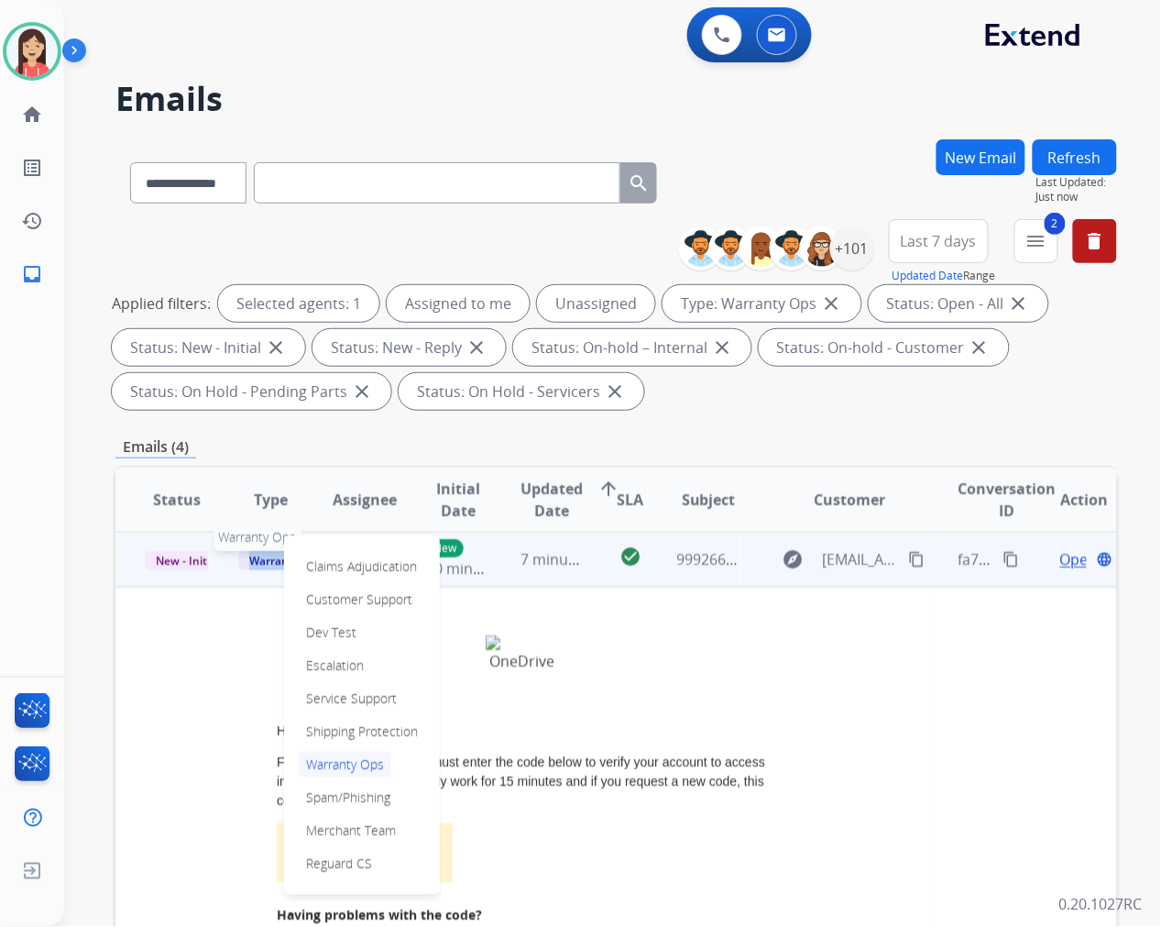
click at [268, 559] on span "Warranty Ops" at bounding box center [285, 560] width 94 height 19
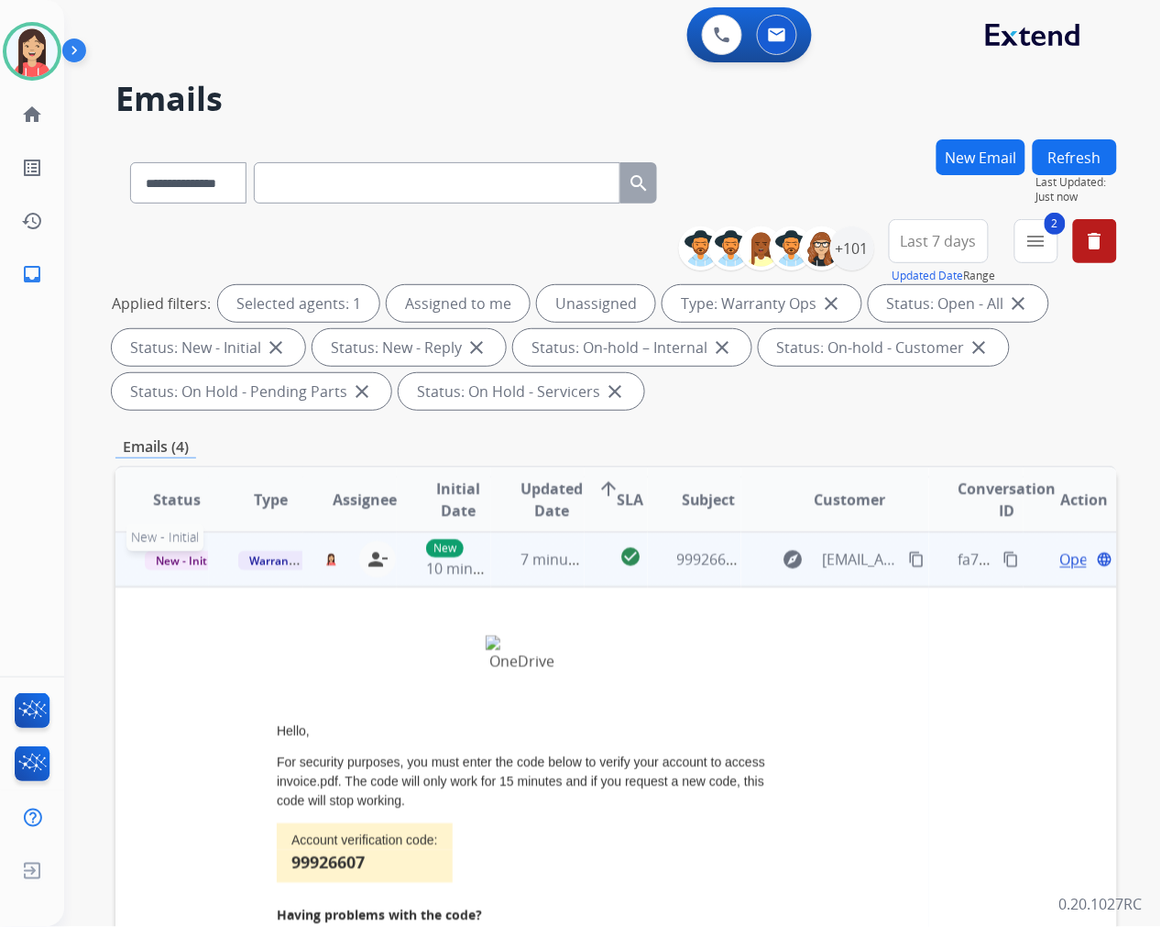
click at [181, 556] on span "New - Initial" at bounding box center [187, 560] width 85 height 19
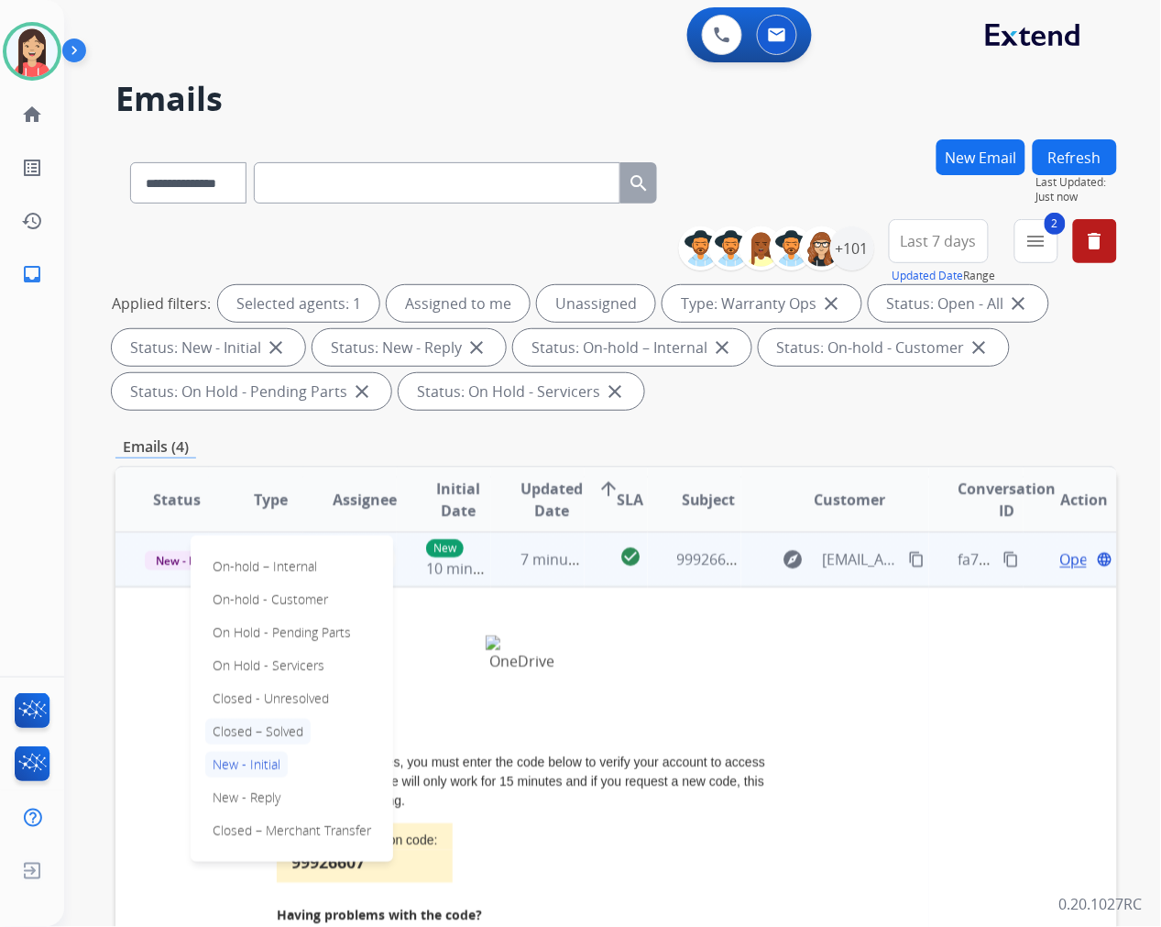
click at [287, 724] on p "Closed – Solved" at bounding box center [257, 731] width 105 height 26
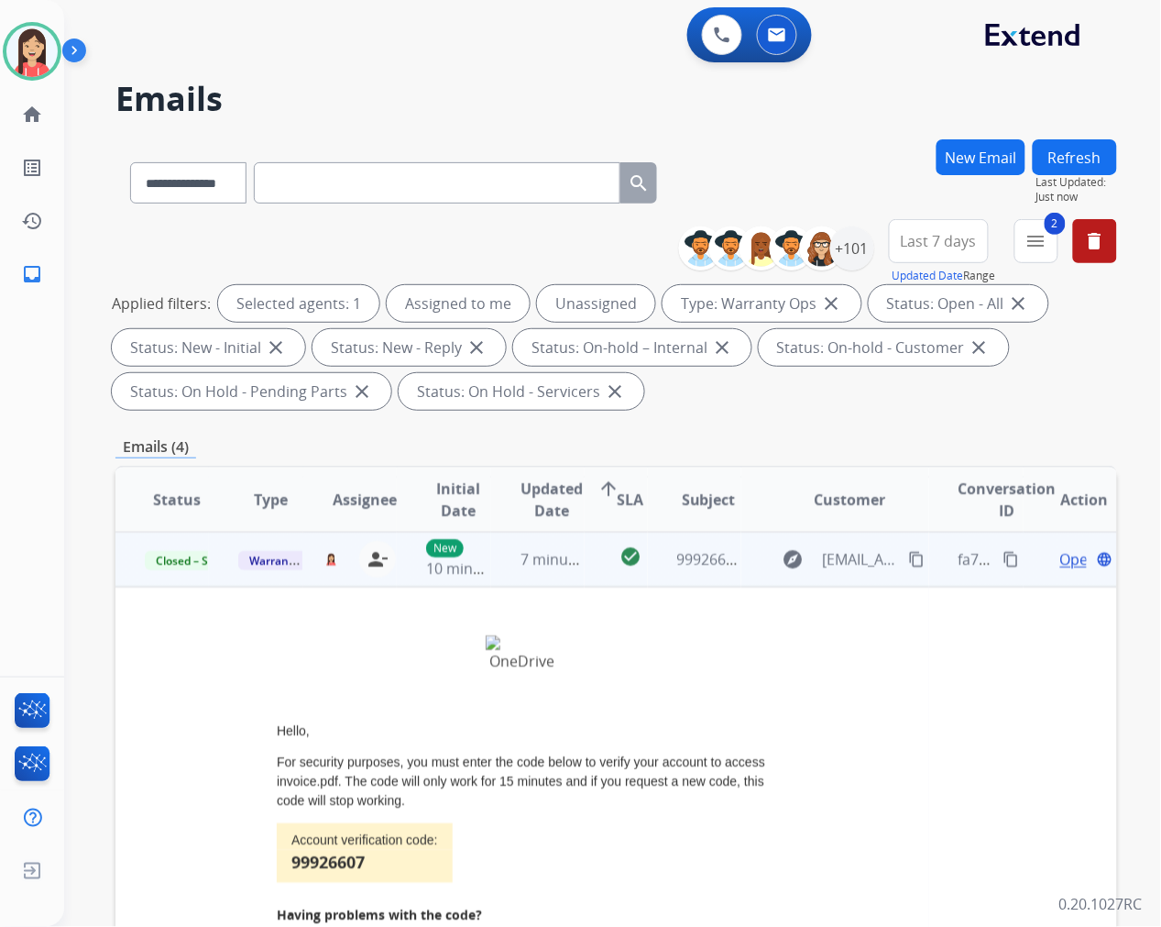
click at [550, 583] on td "7 minutes ago" at bounding box center [537, 559] width 93 height 55
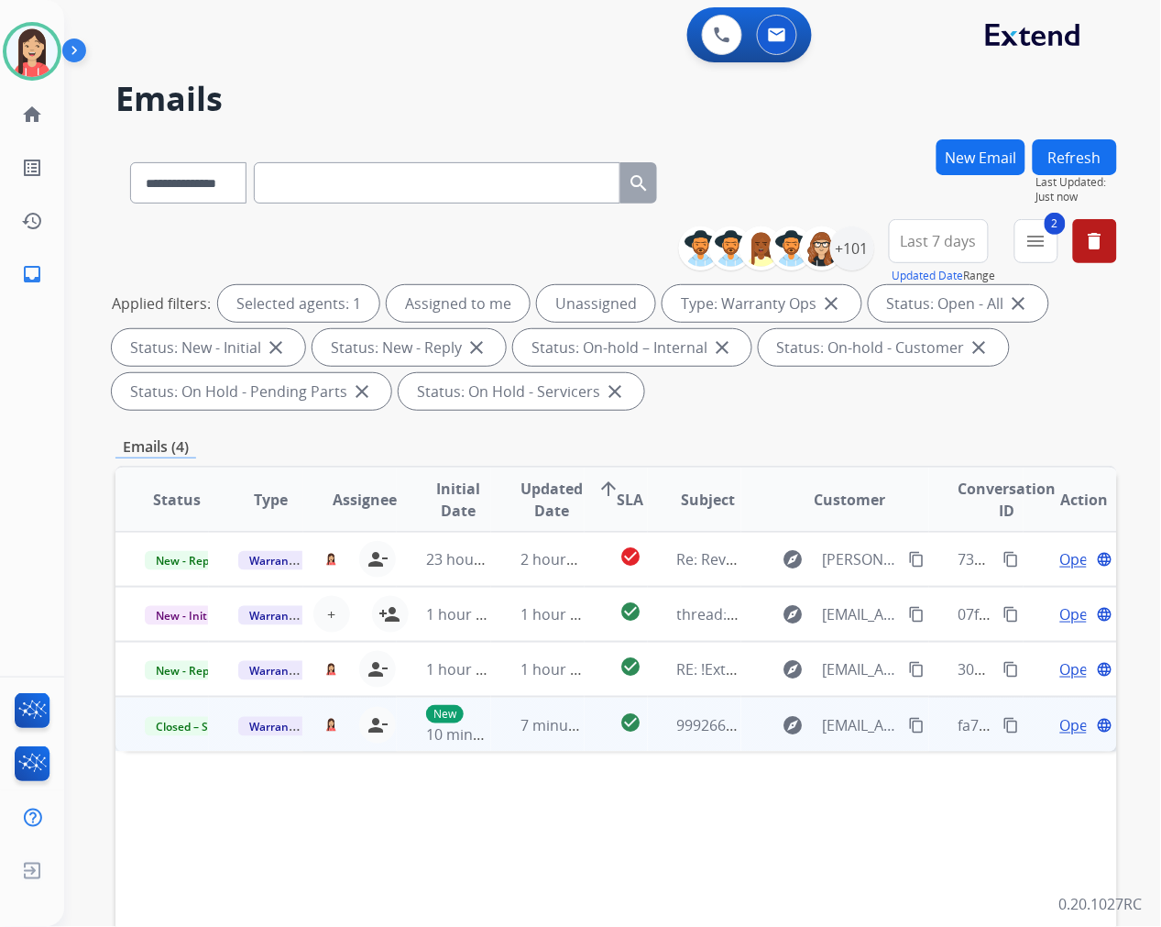
click at [1093, 159] on button "Refresh" at bounding box center [1075, 157] width 84 height 36
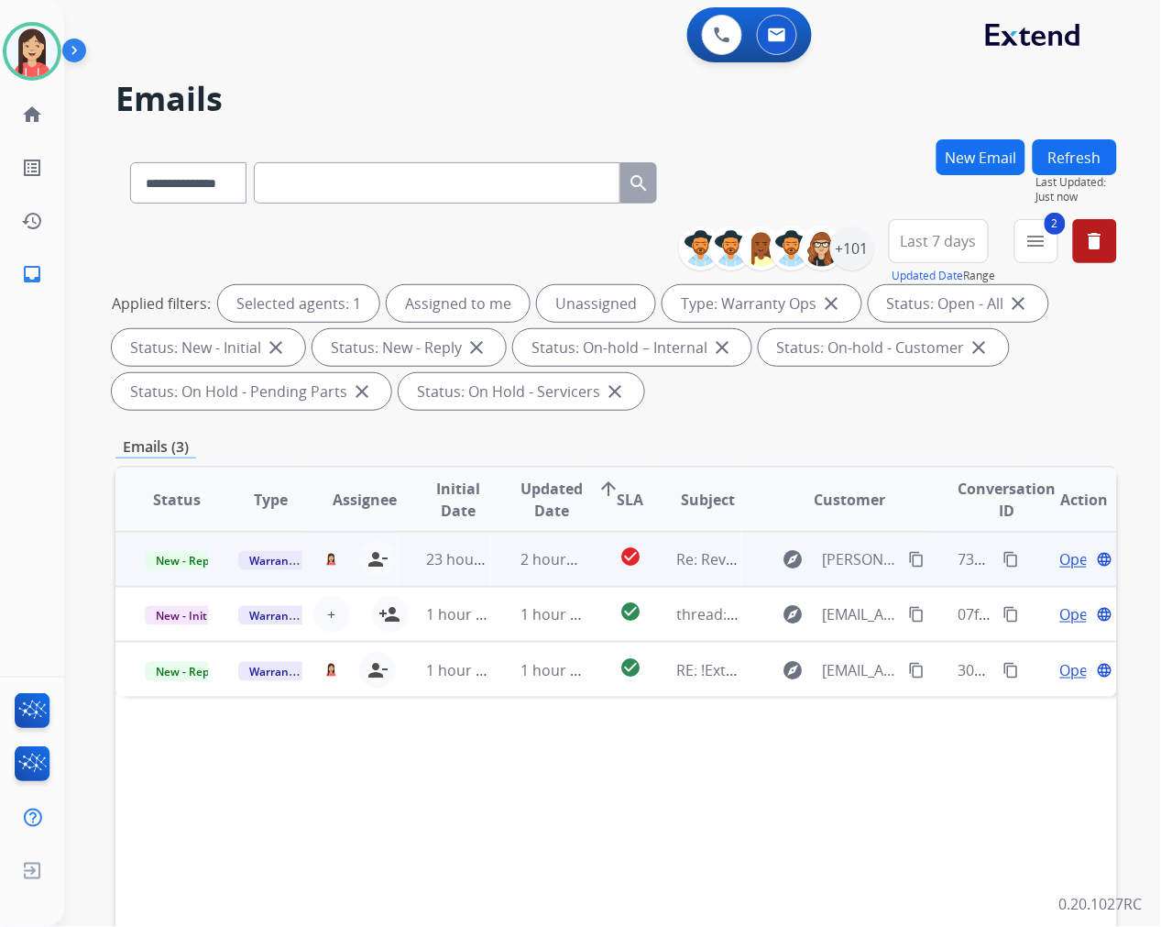
click at [501, 565] on td "2 hours ago" at bounding box center [537, 559] width 93 height 55
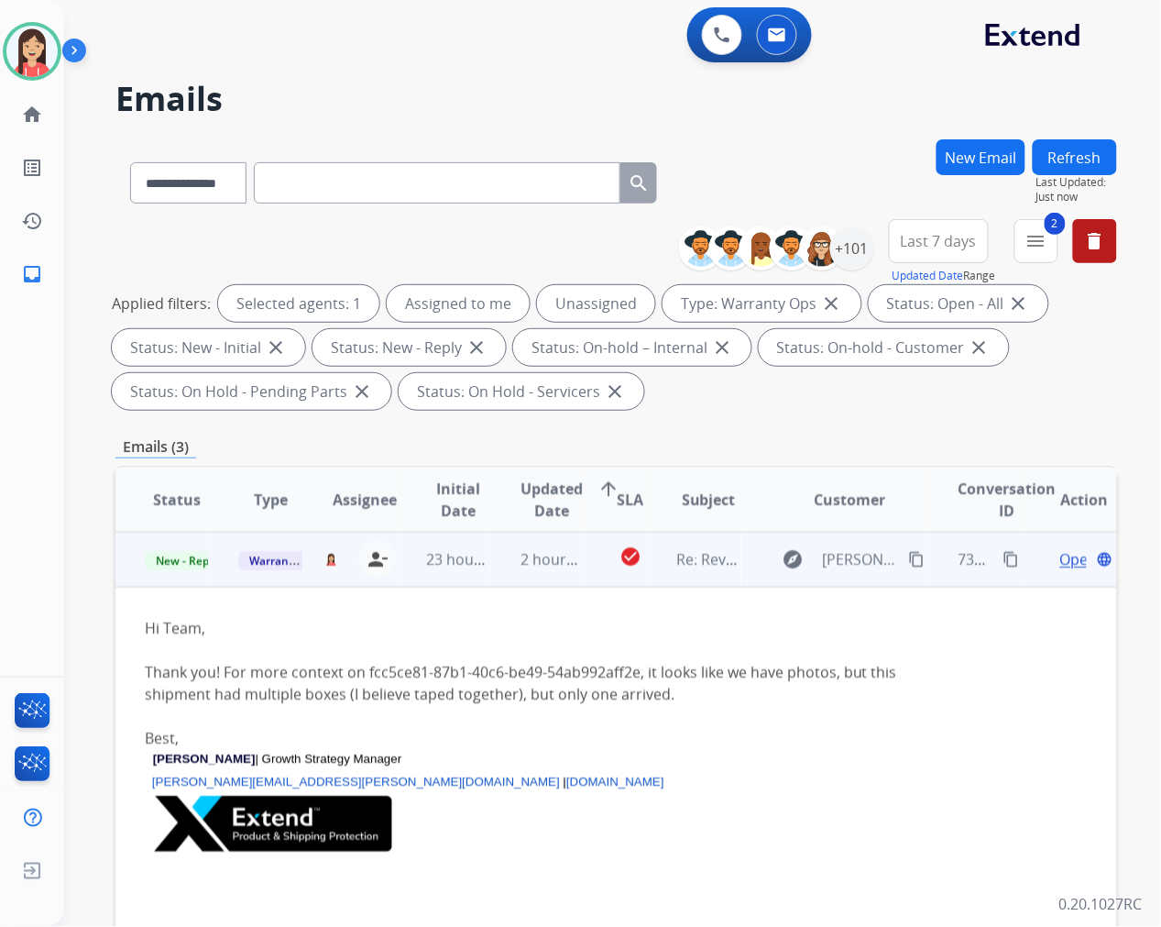
click at [1060, 560] on span "Open" at bounding box center [1079, 559] width 38 height 22
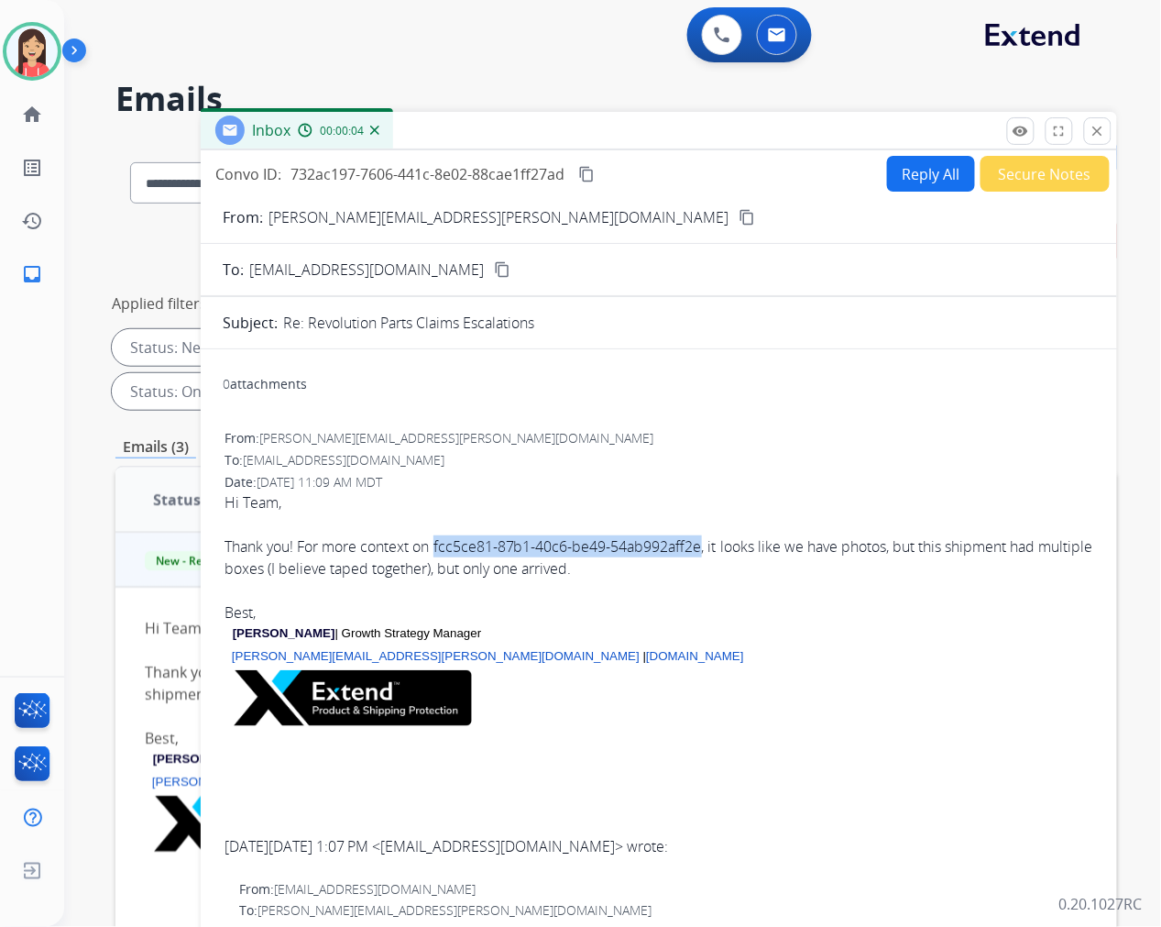
drag, startPoint x: 450, startPoint y: 545, endPoint x: 717, endPoint y: 553, distance: 266.8
click at [717, 553] on div "Thank you! For more context on fcc5ce81-87b1-40c6-be49-54ab992aff2e, it looks l…" at bounding box center [659, 557] width 869 height 44
copy div "fcc5ce81-87b1-40c6-be49-54ab992aff2e"
click at [543, 123] on div "Inbox 00:01:23" at bounding box center [659, 131] width 916 height 38
click at [1107, 124] on button "close Close" at bounding box center [1097, 130] width 27 height 27
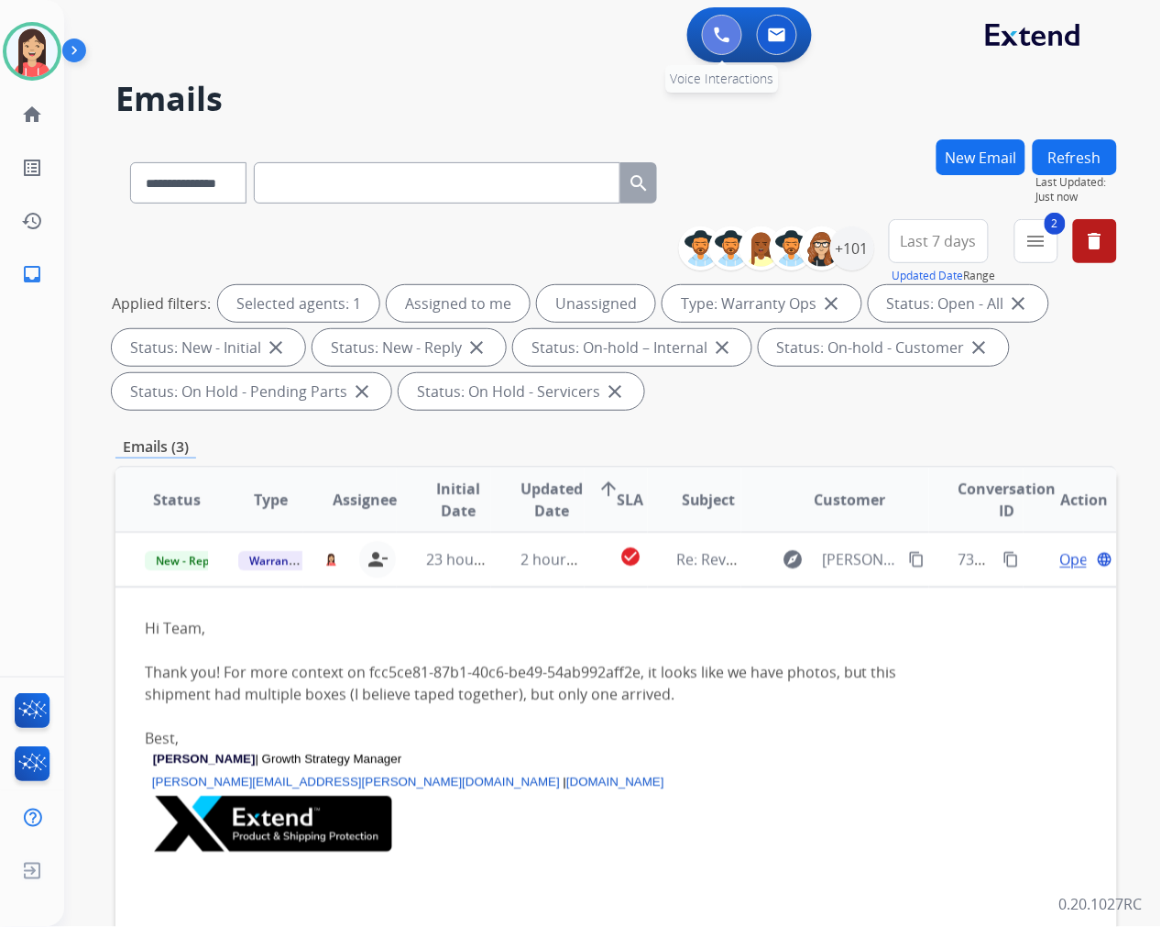
click at [712, 40] on button at bounding box center [722, 35] width 40 height 40
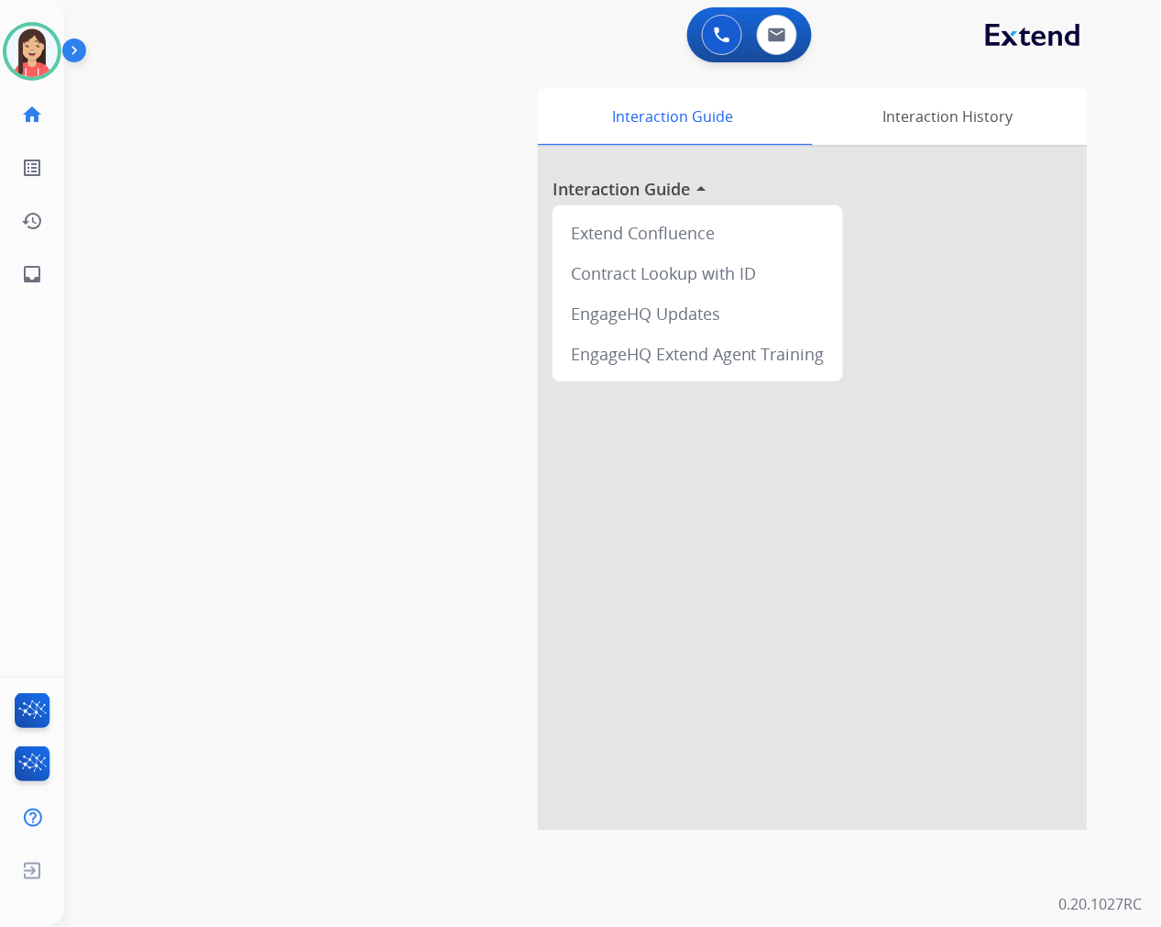
click at [712, 40] on button at bounding box center [722, 35] width 40 height 40
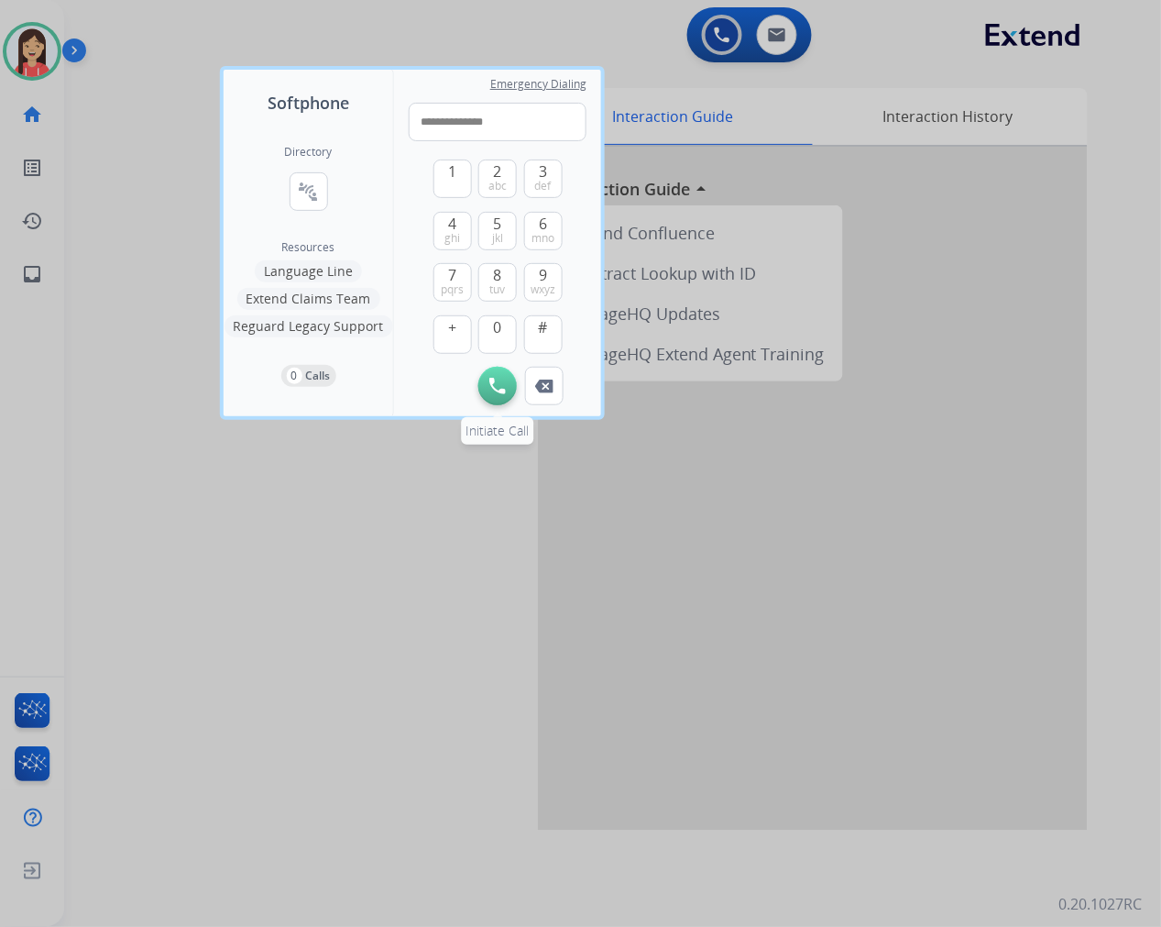
type input "**********"
click at [514, 388] on button "Initiate Call" at bounding box center [497, 386] width 38 height 38
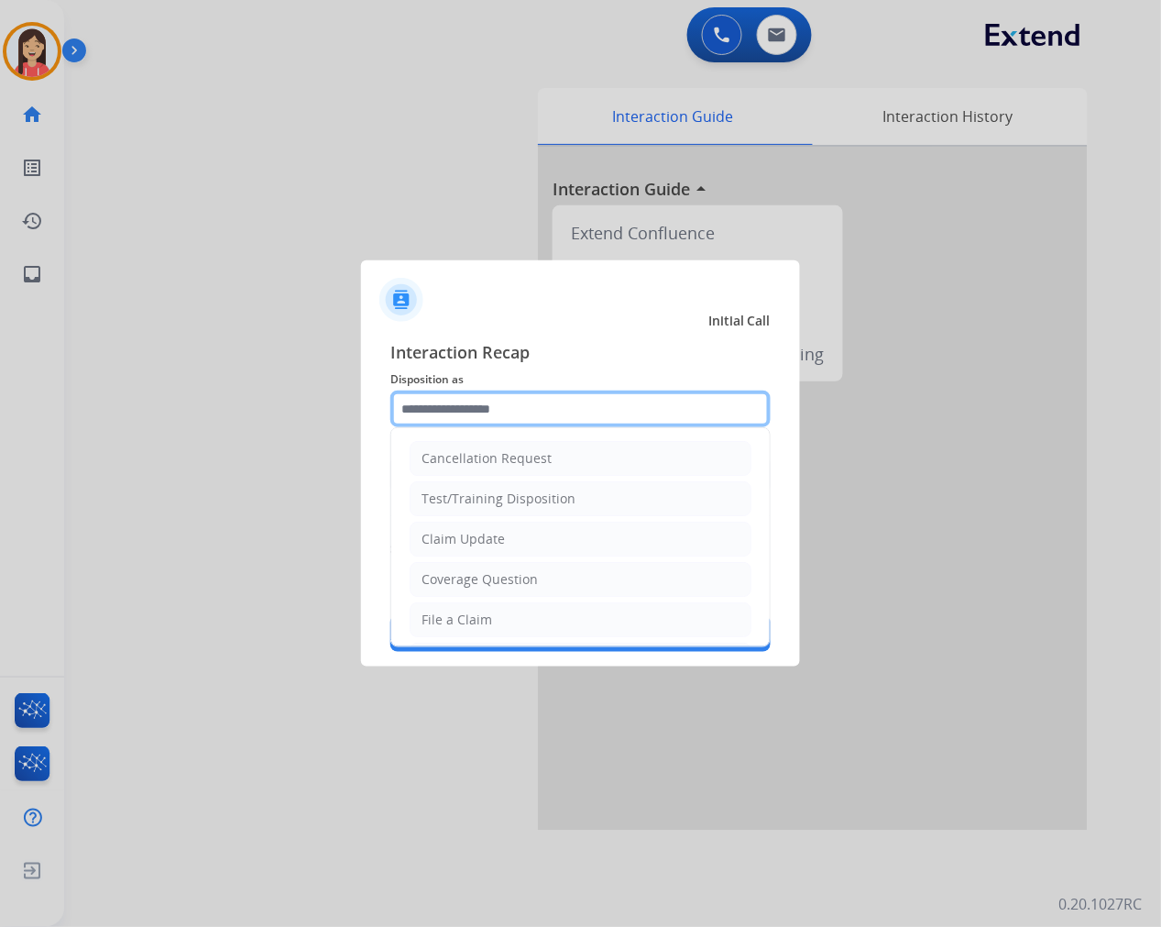
click at [557, 410] on input "text" at bounding box center [580, 408] width 380 height 37
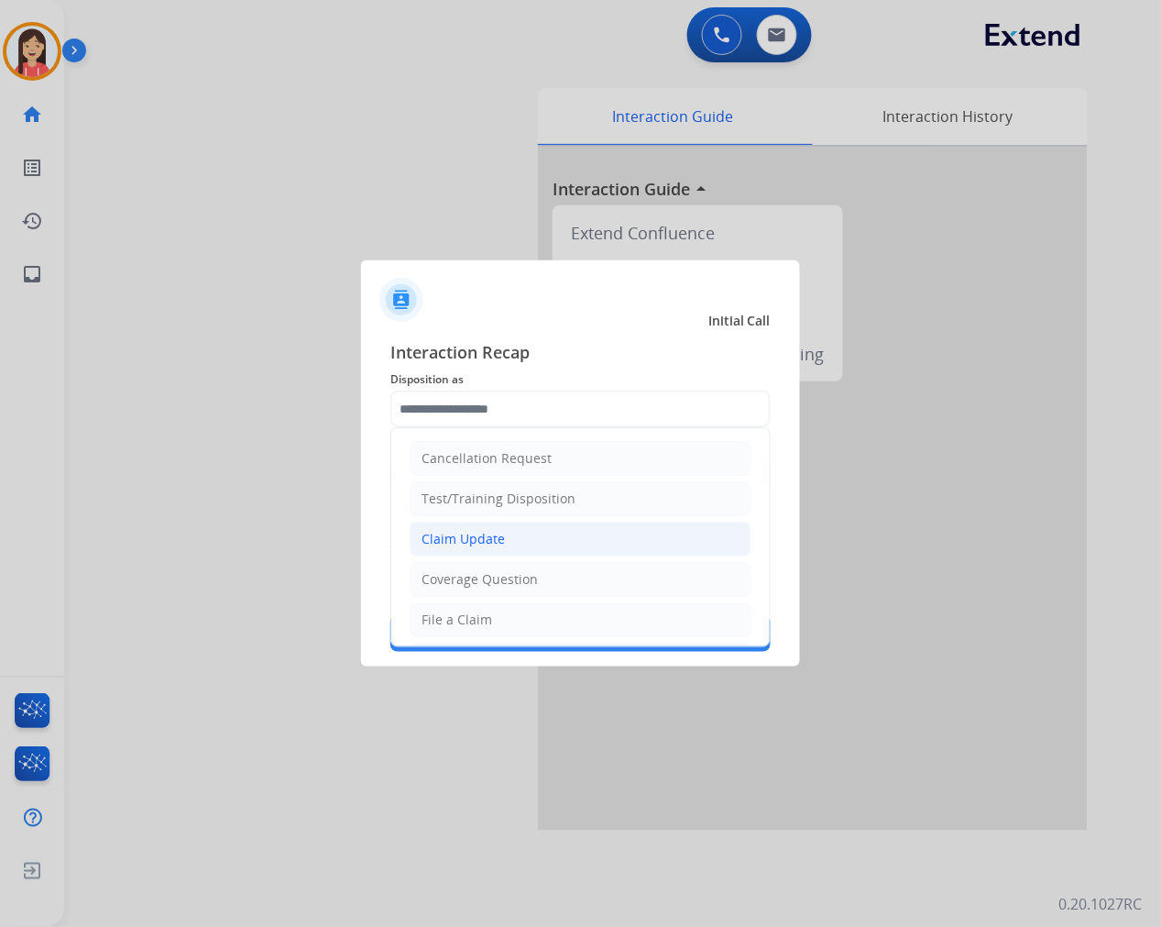
click at [483, 536] on div "Claim Update" at bounding box center [463, 539] width 83 height 18
type input "**********"
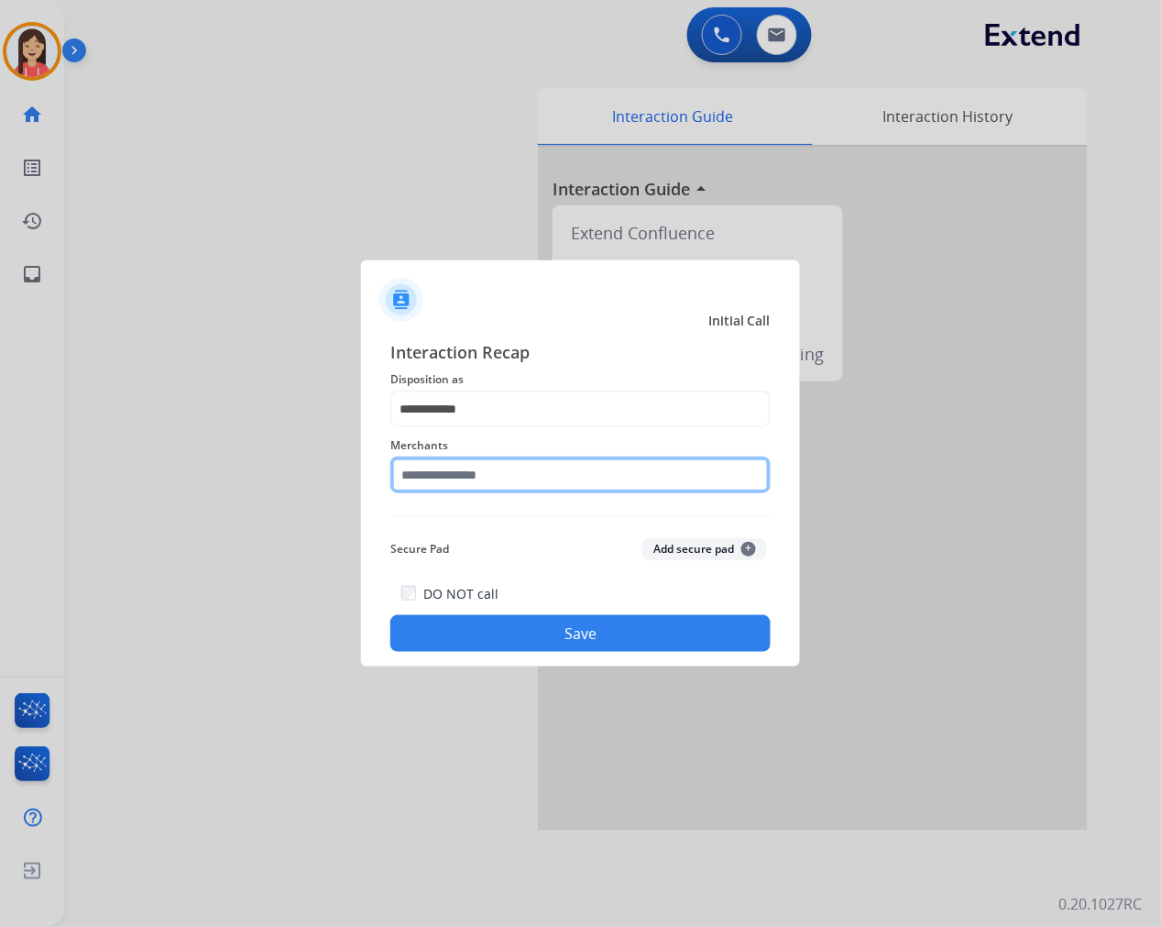
click at [533, 470] on input "text" at bounding box center [580, 474] width 380 height 37
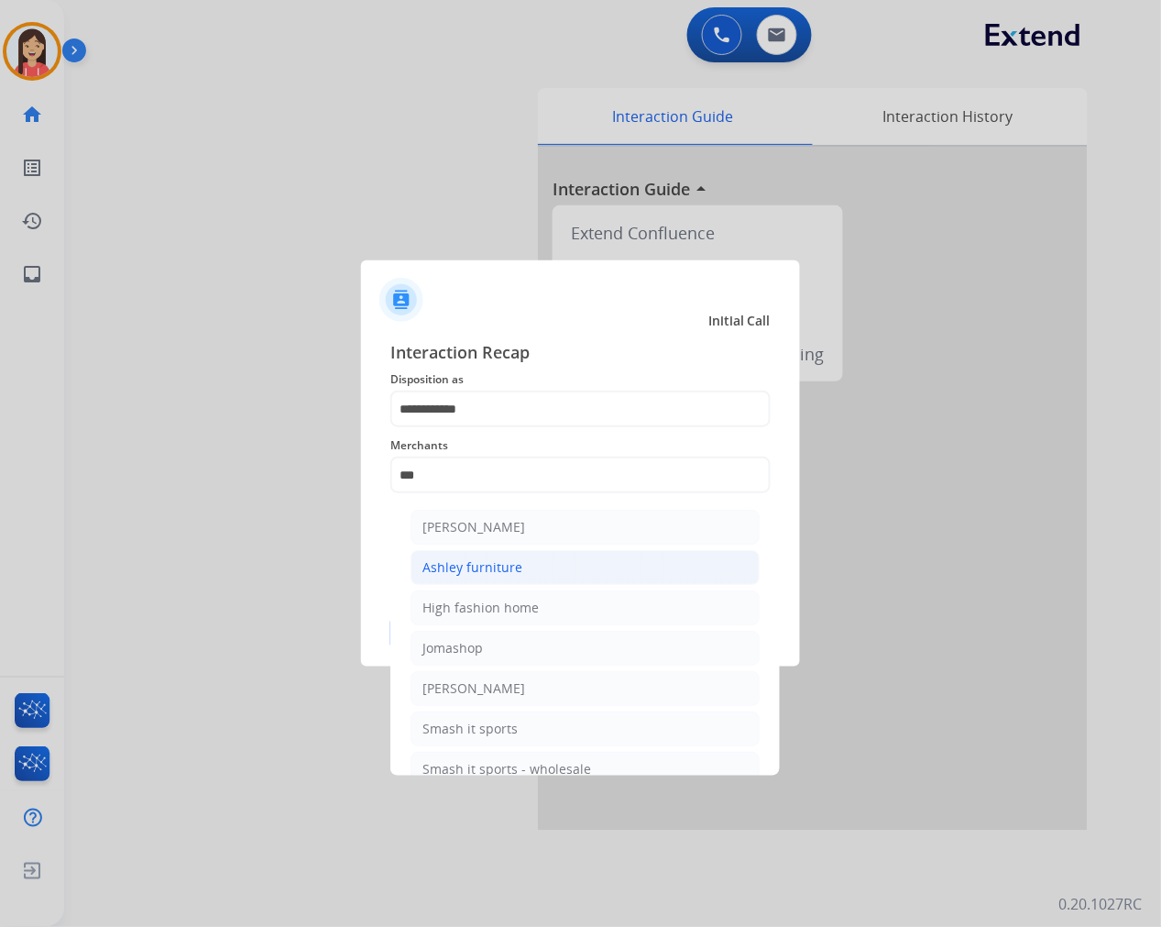
click at [520, 555] on li "Ashley furniture" at bounding box center [585, 567] width 349 height 35
type input "**********"
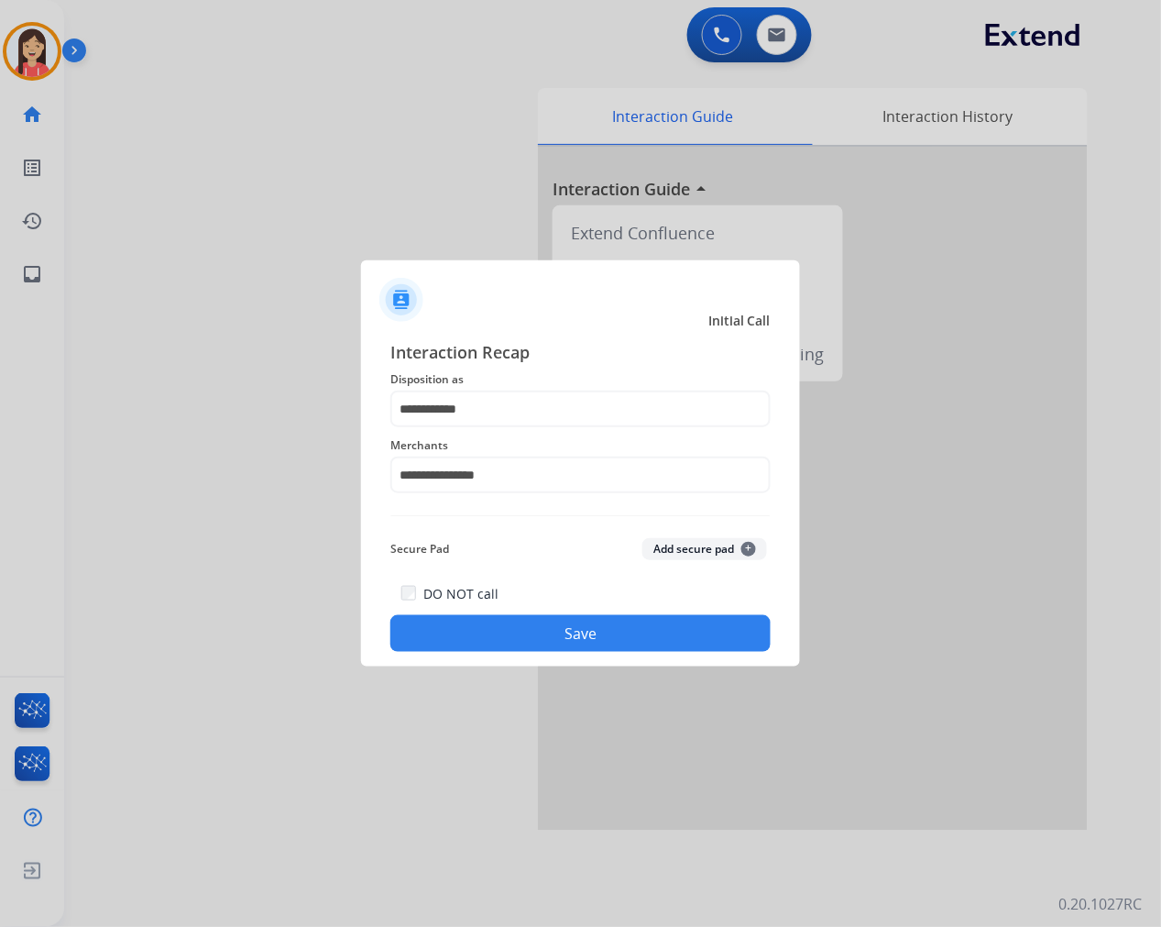
click at [626, 624] on button "Save" at bounding box center [580, 633] width 380 height 37
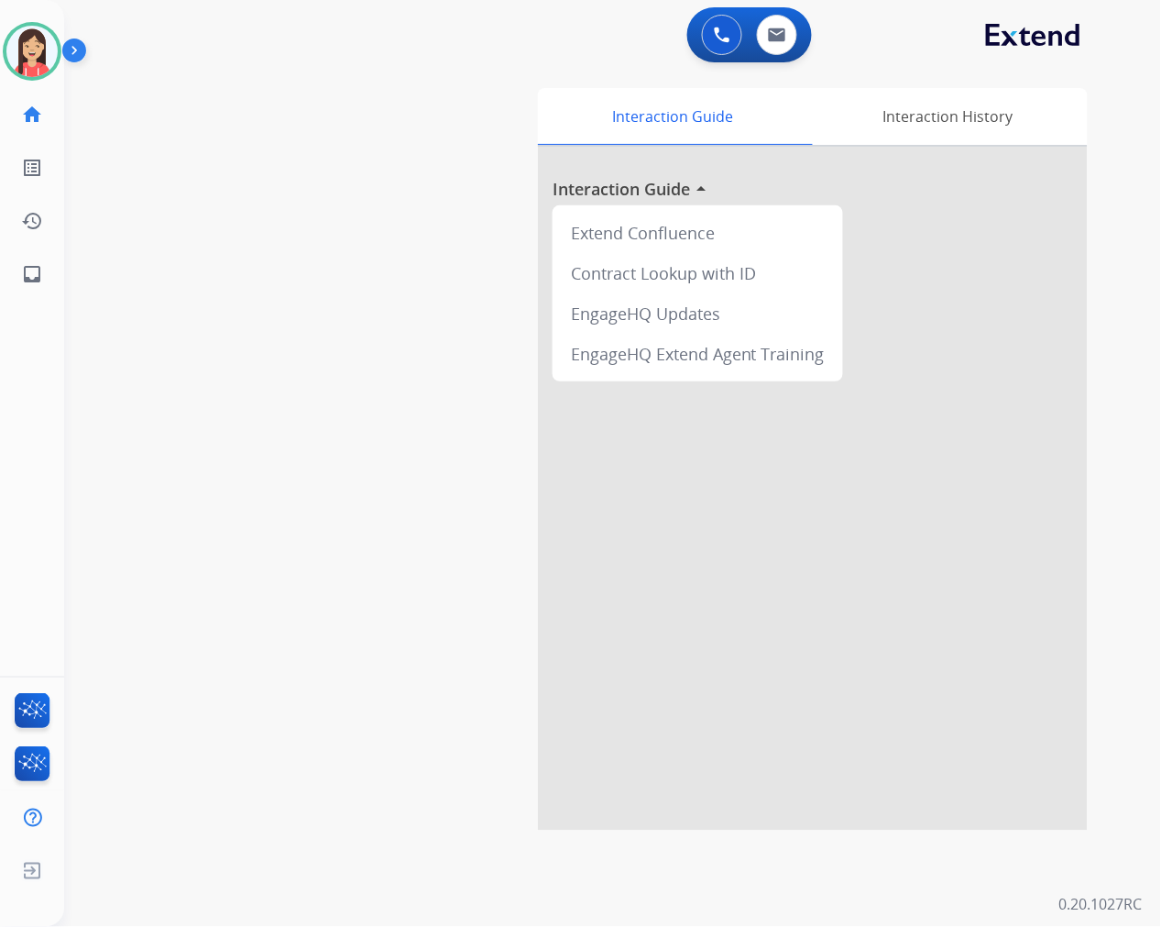
drag, startPoint x: 309, startPoint y: 136, endPoint x: 496, endPoint y: 60, distance: 201.5
click at [309, 136] on div "swap_horiz Break voice bridge close_fullscreen Connect 3-Way Call merge_type Se…" at bounding box center [590, 448] width 1053 height 764
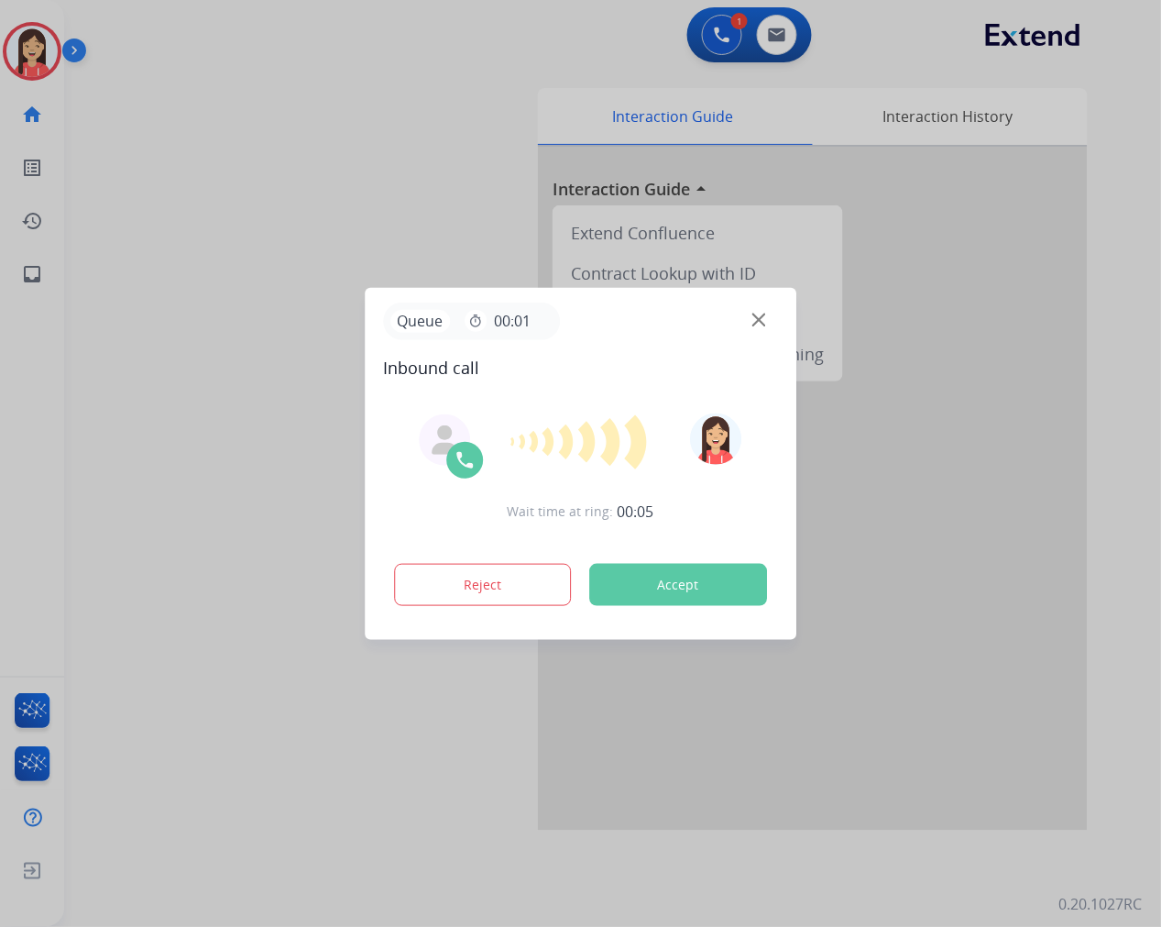
click at [670, 587] on button "Accept" at bounding box center [678, 585] width 178 height 42
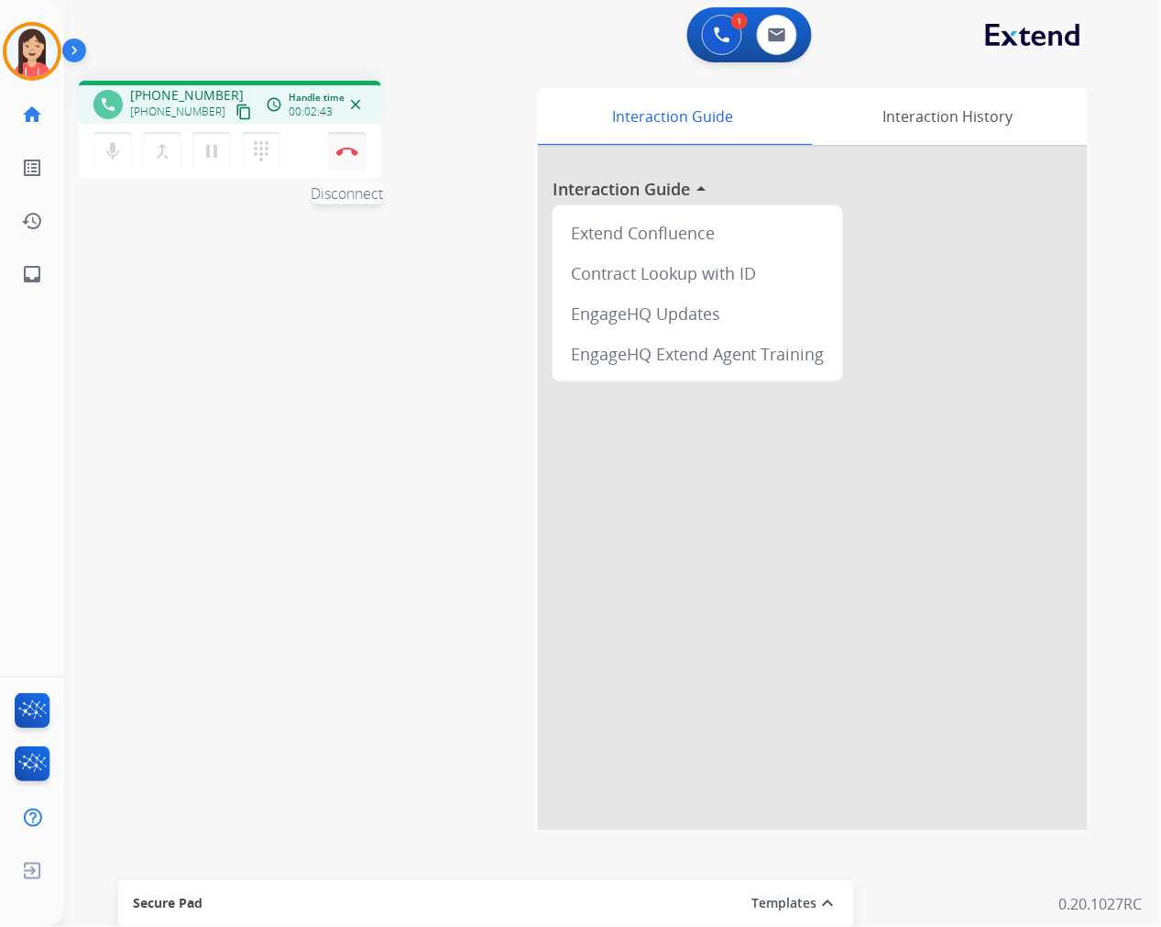
click at [350, 160] on button "Disconnect" at bounding box center [347, 151] width 38 height 38
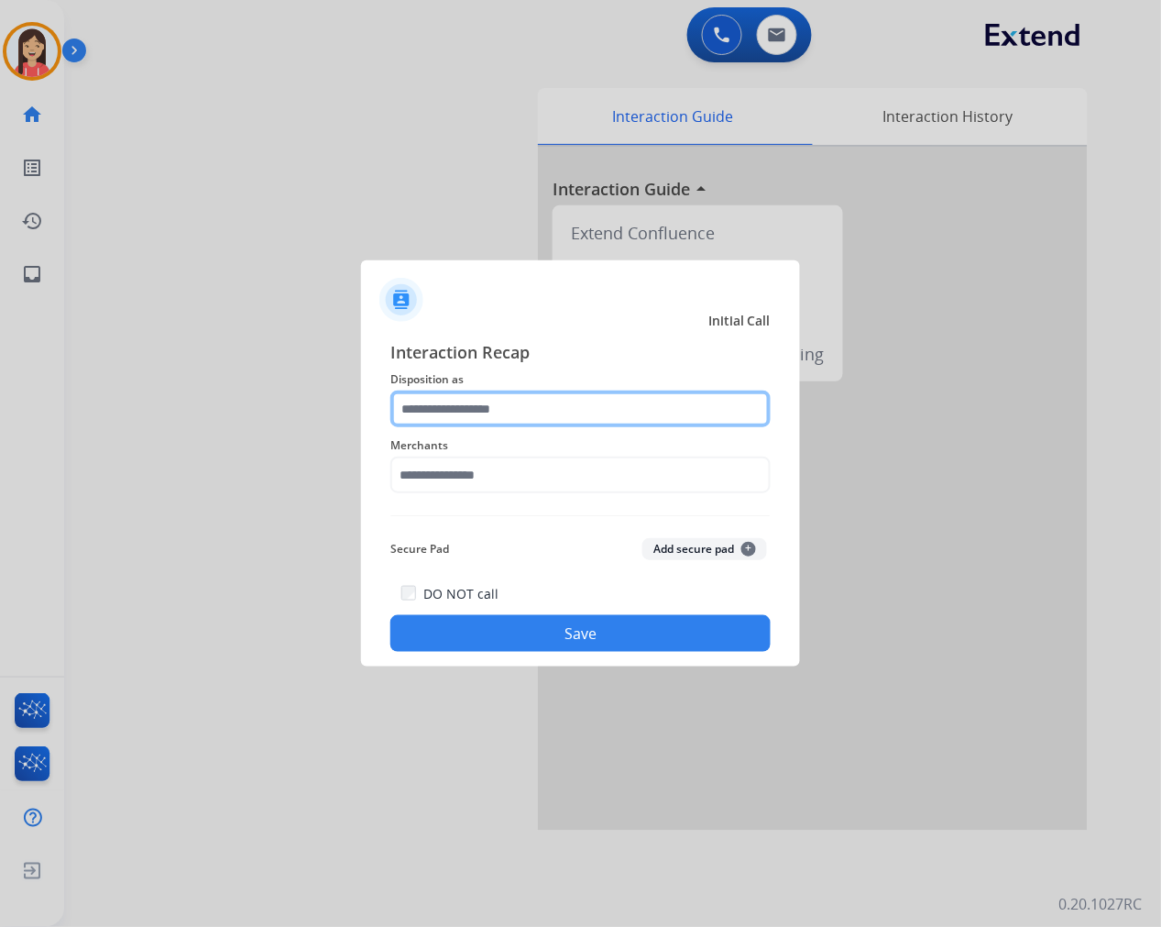
click at [459, 397] on input "text" at bounding box center [580, 408] width 380 height 37
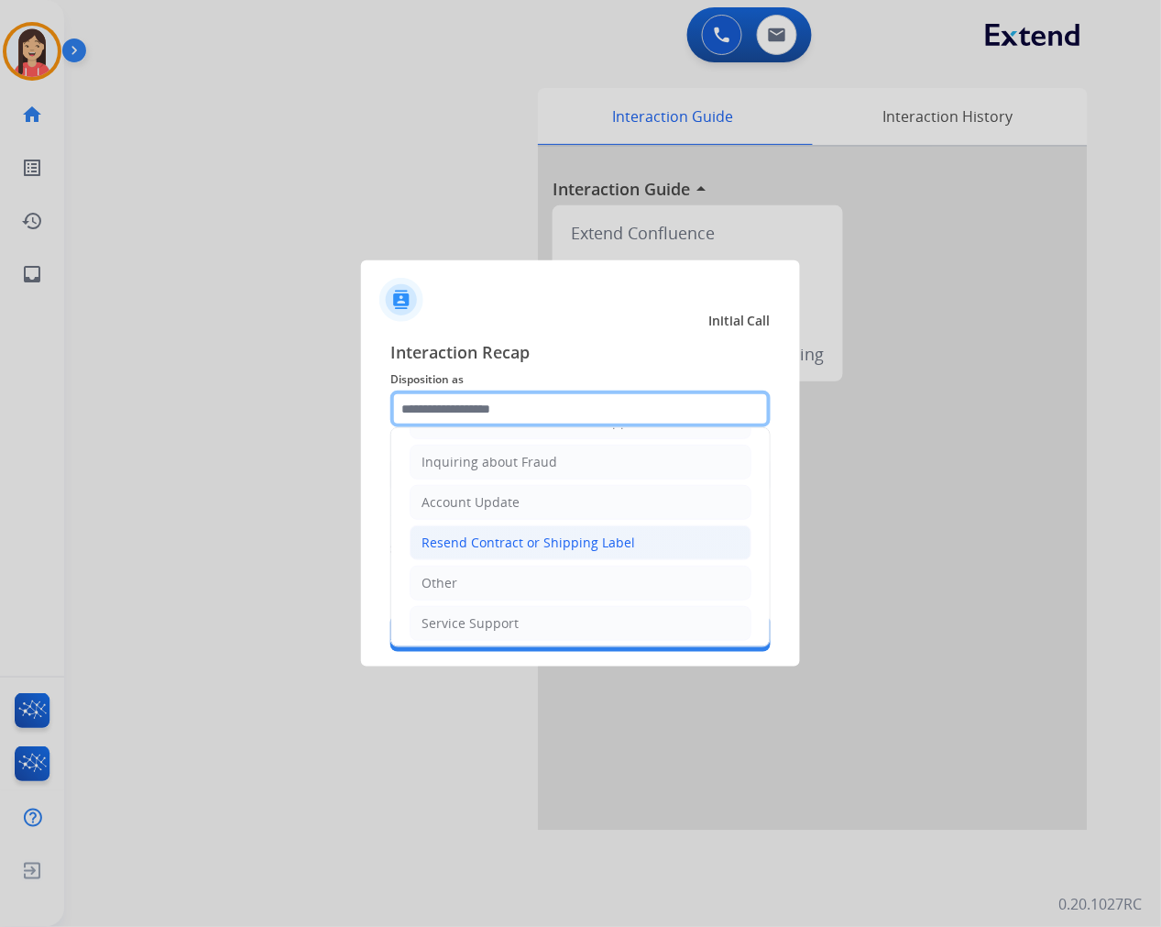
scroll to position [287, 0]
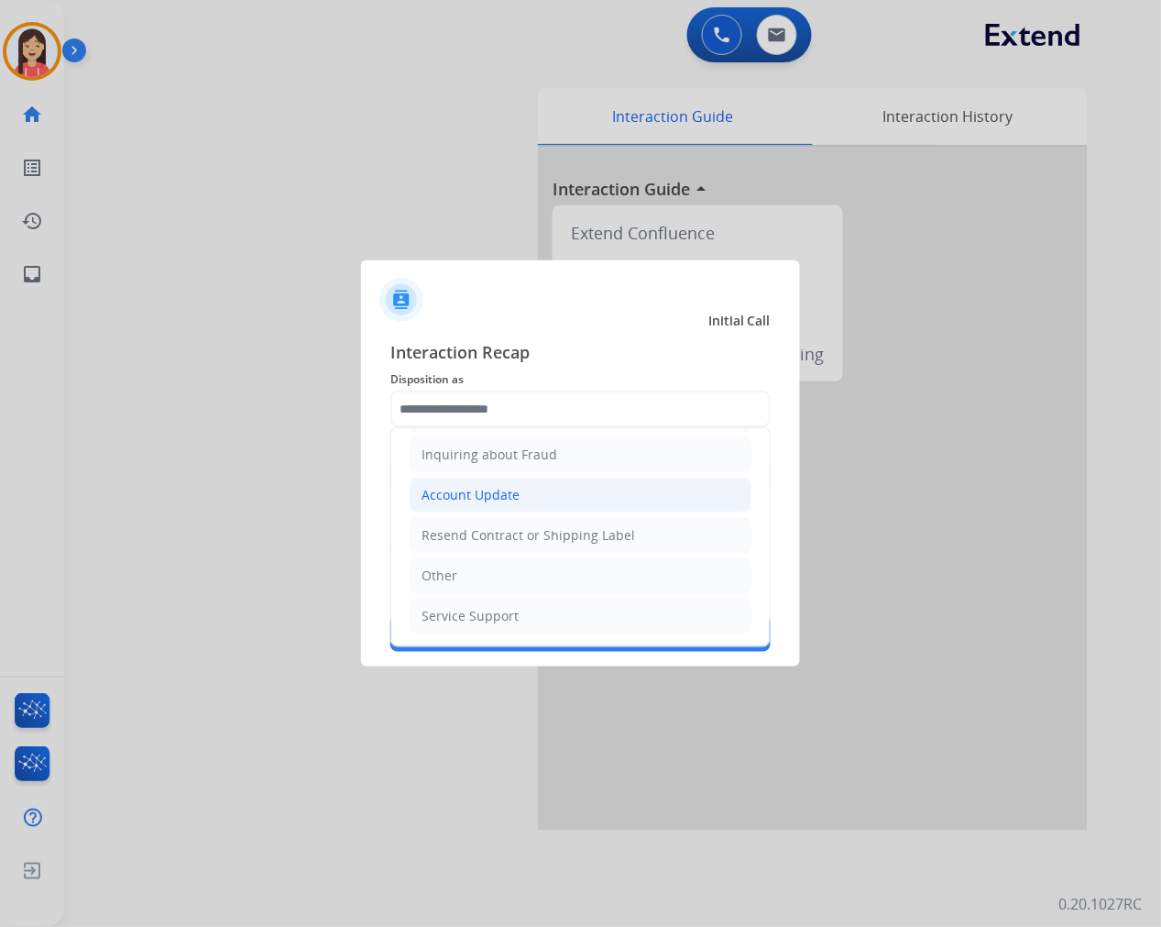
click at [513, 491] on div "Account Update" at bounding box center [471, 495] width 98 height 18
type input "**********"
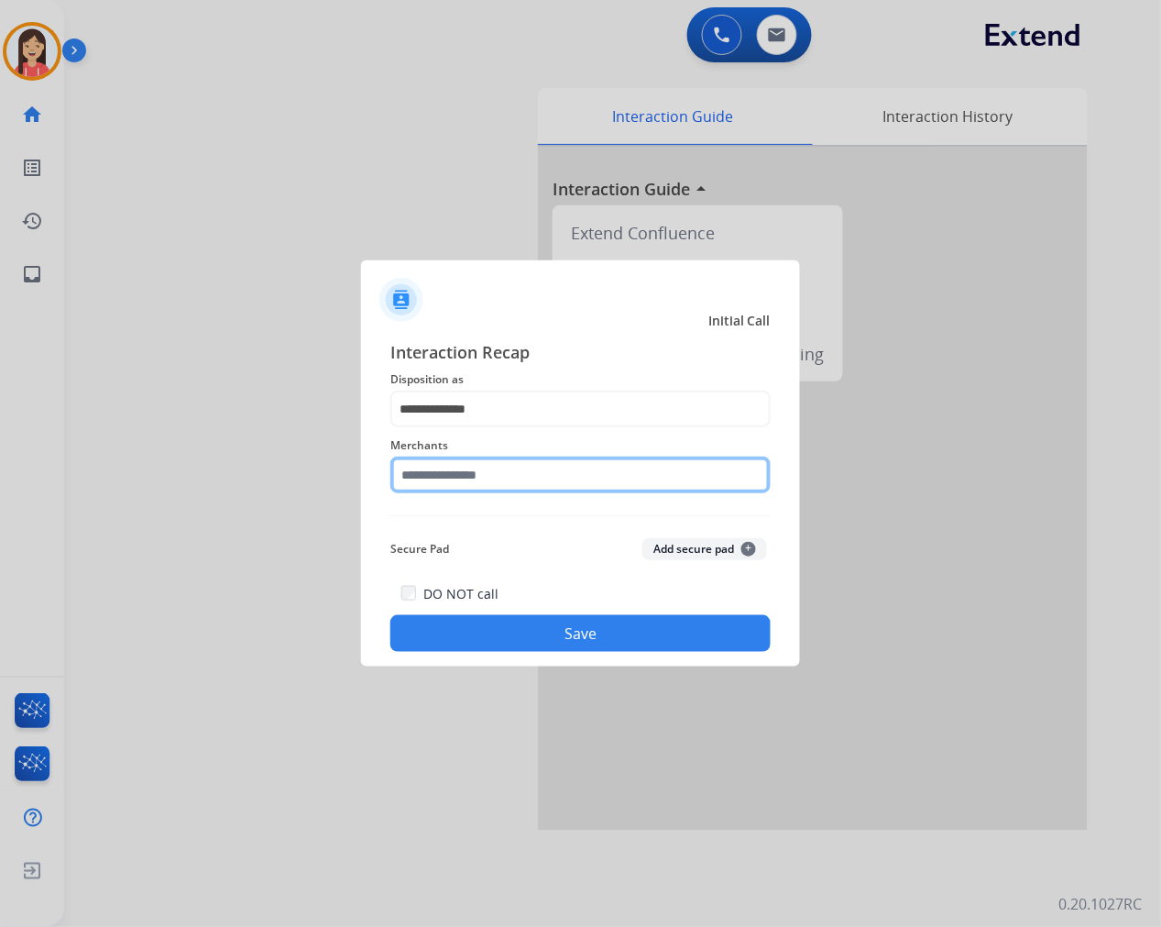
click at [511, 480] on input "text" at bounding box center [580, 474] width 380 height 37
click at [517, 474] on input "text" at bounding box center [580, 474] width 380 height 37
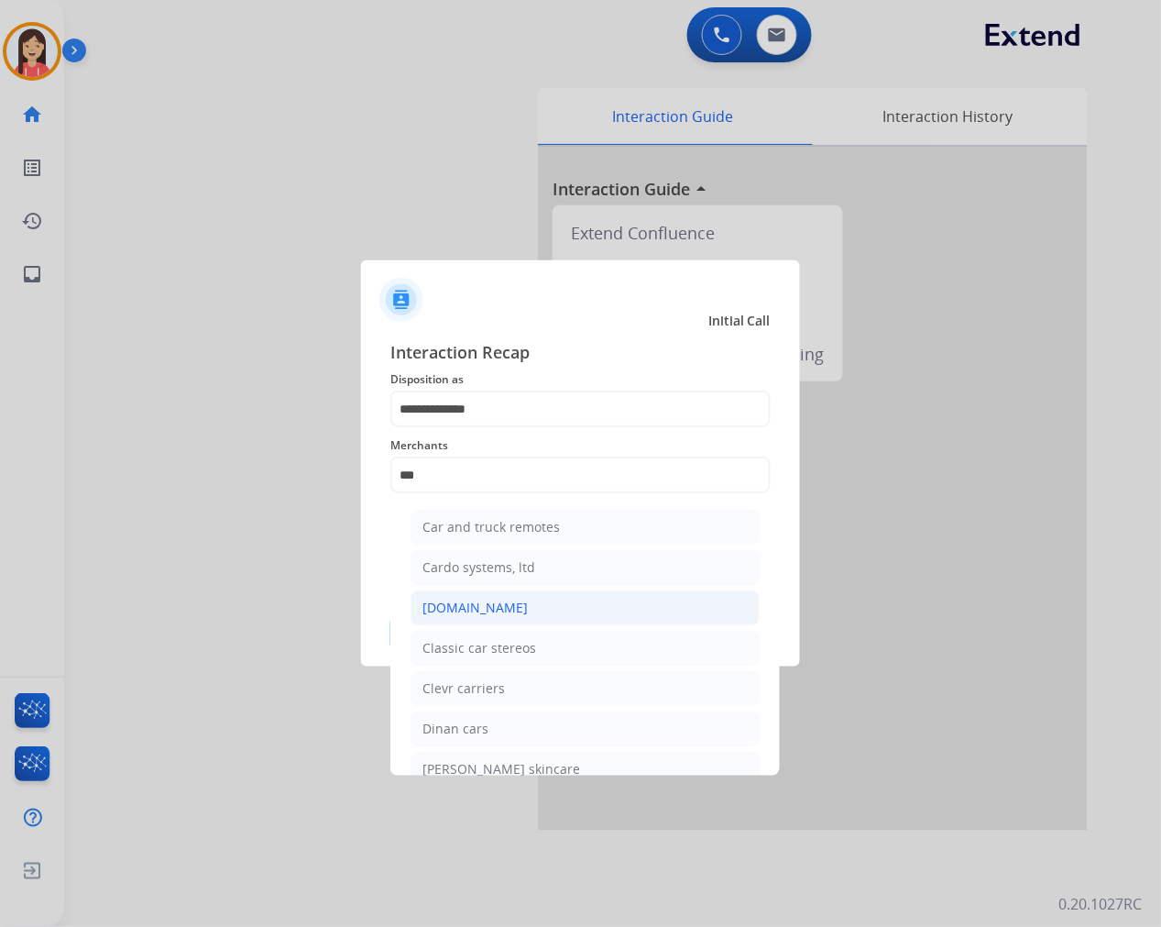
click at [511, 600] on li "Carparts.com" at bounding box center [585, 607] width 349 height 35
type input "**********"
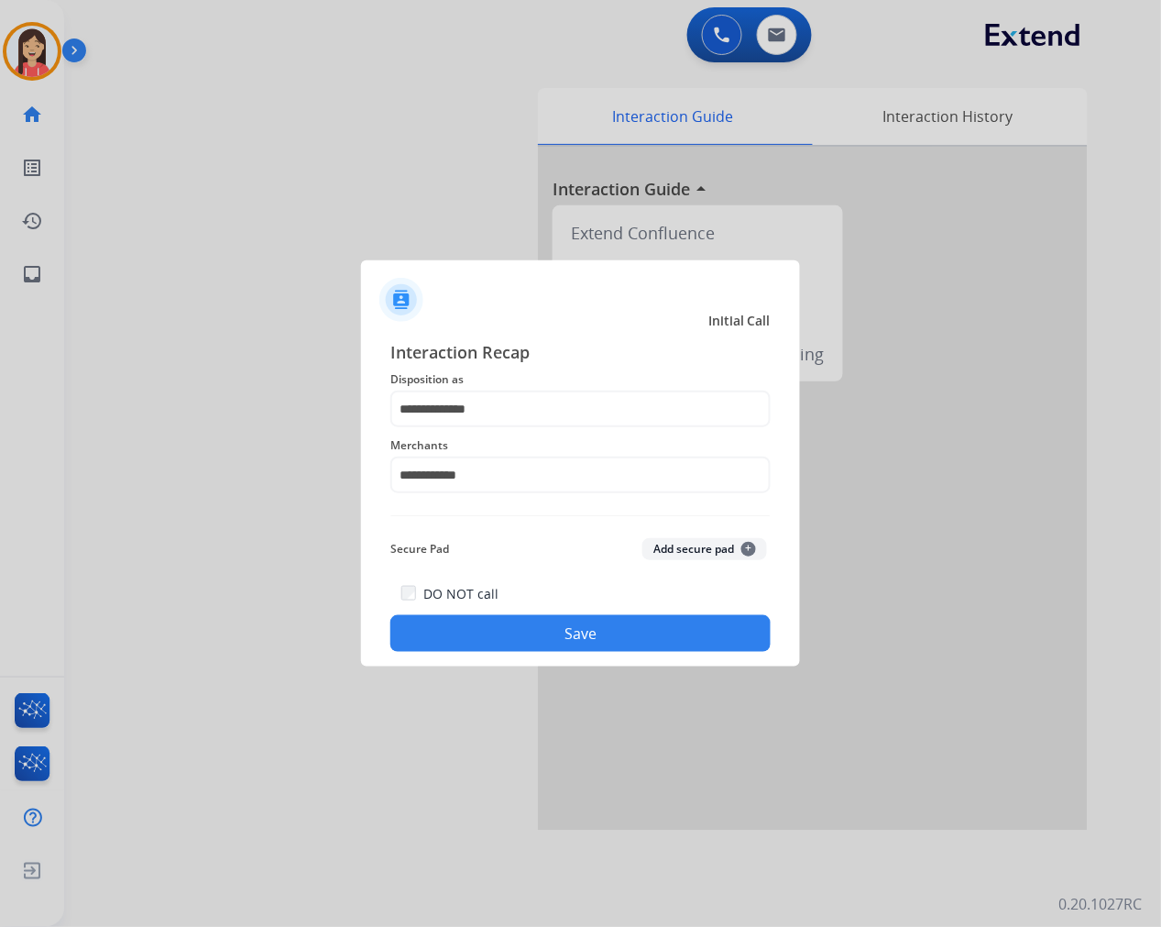
click at [555, 639] on button "Save" at bounding box center [580, 633] width 380 height 37
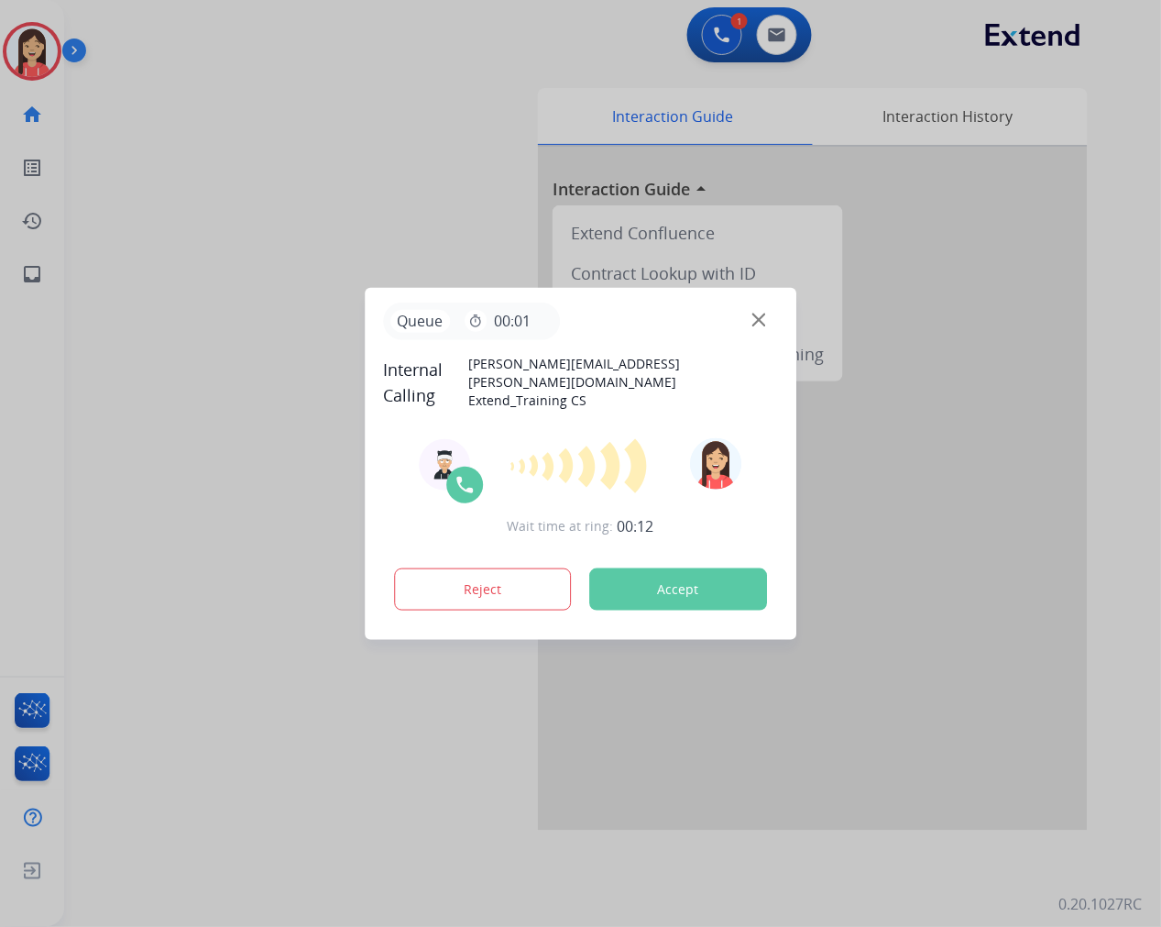
click at [720, 588] on button "Accept" at bounding box center [678, 589] width 178 height 42
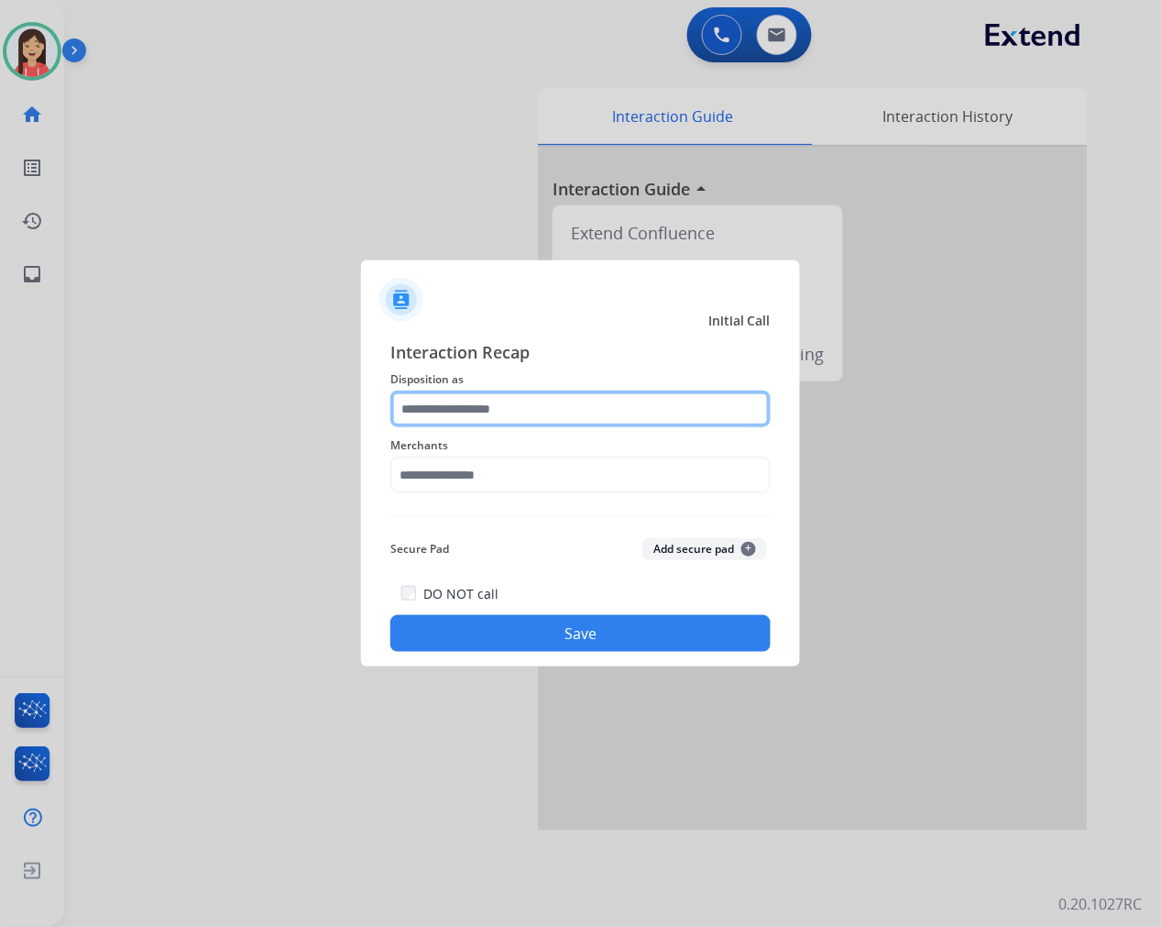
click at [539, 403] on input "text" at bounding box center [580, 408] width 380 height 37
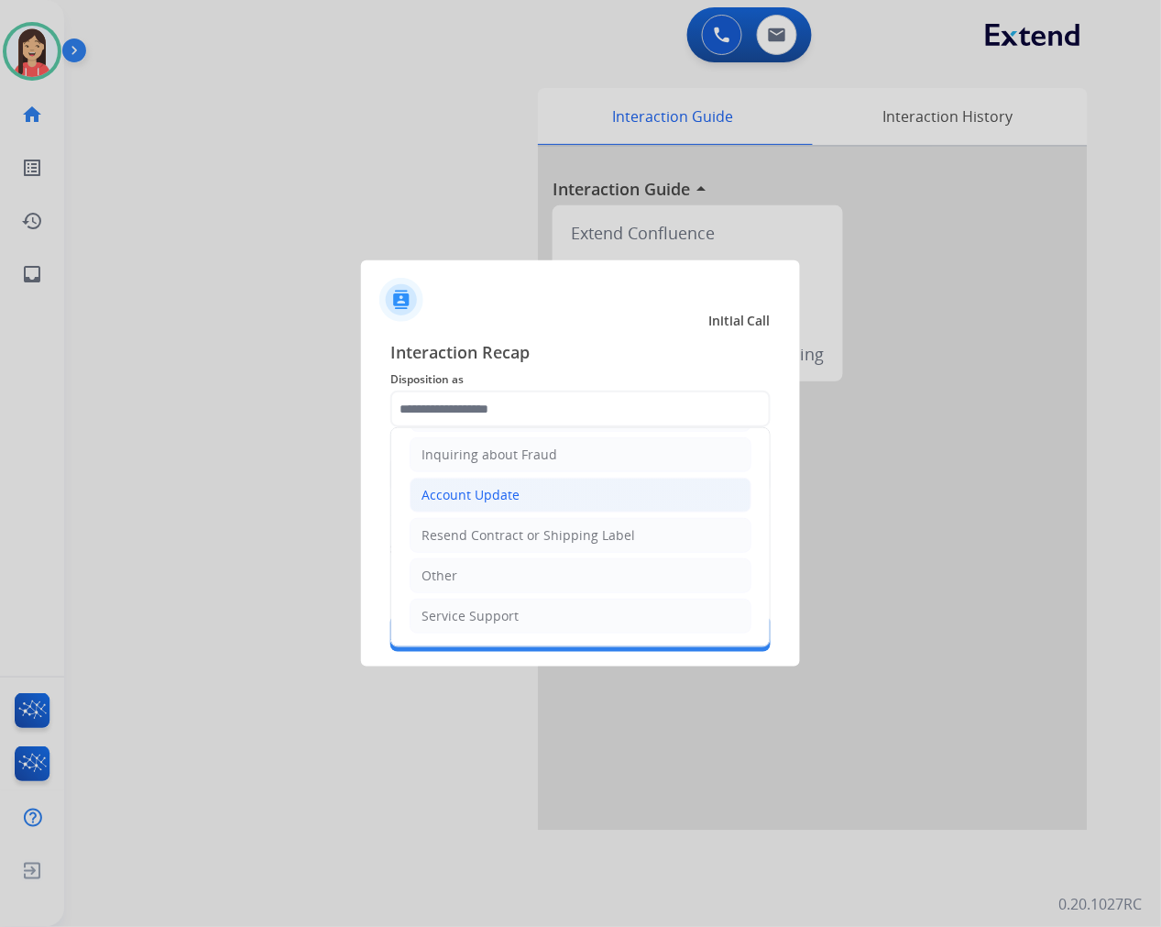
click at [504, 582] on li "Other" at bounding box center [581, 575] width 342 height 35
type input "*****"
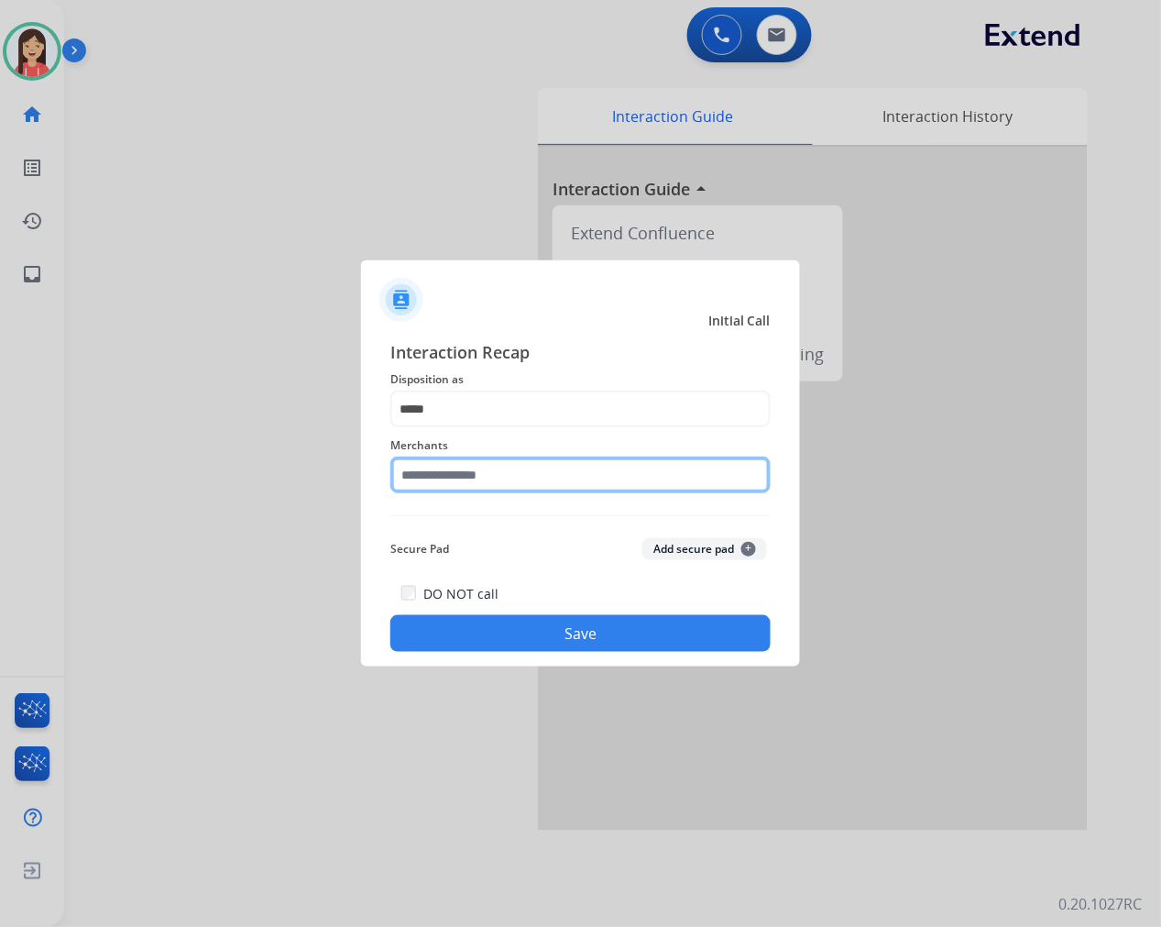
click at [519, 481] on input "text" at bounding box center [580, 474] width 380 height 37
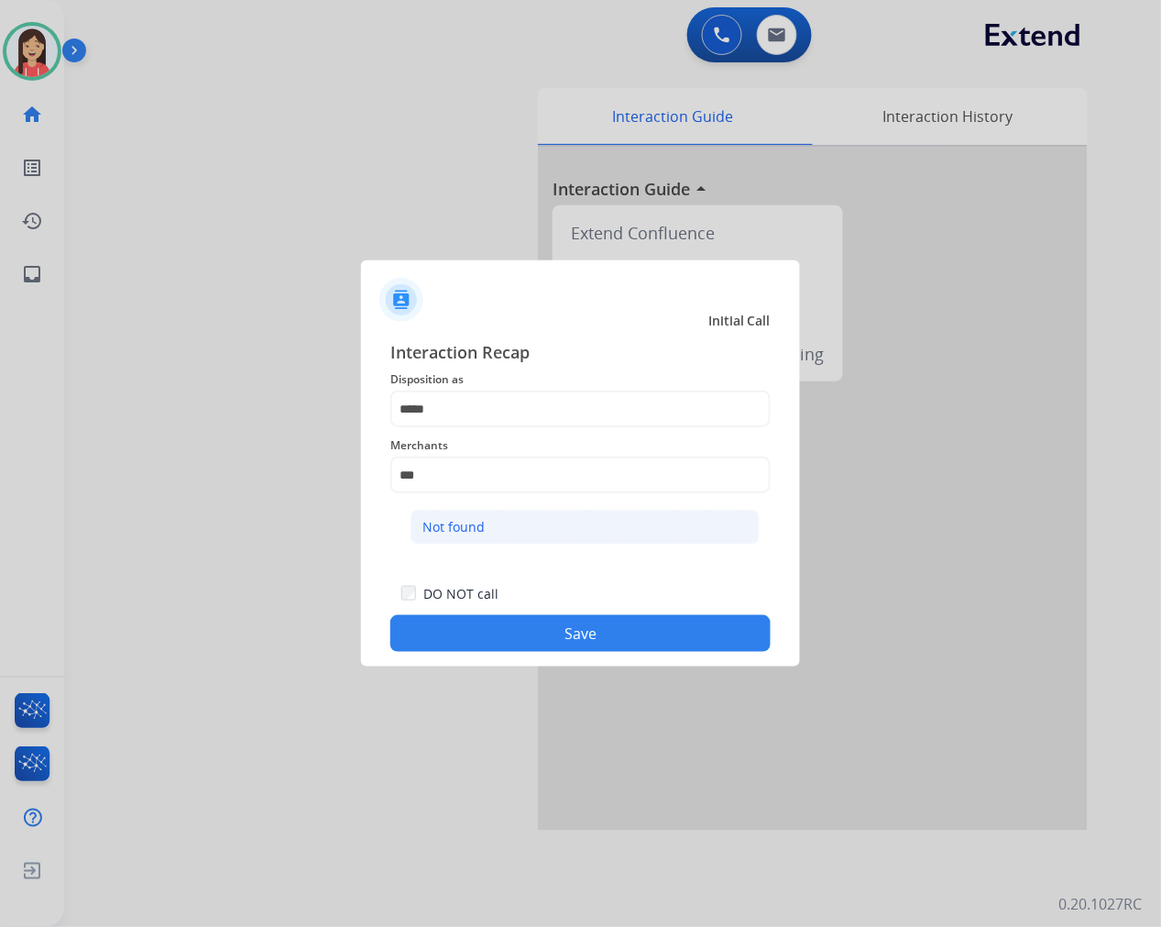
click at [473, 528] on div "Not found" at bounding box center [453, 527] width 62 height 18
type input "*********"
click at [492, 619] on button "Save" at bounding box center [580, 633] width 380 height 37
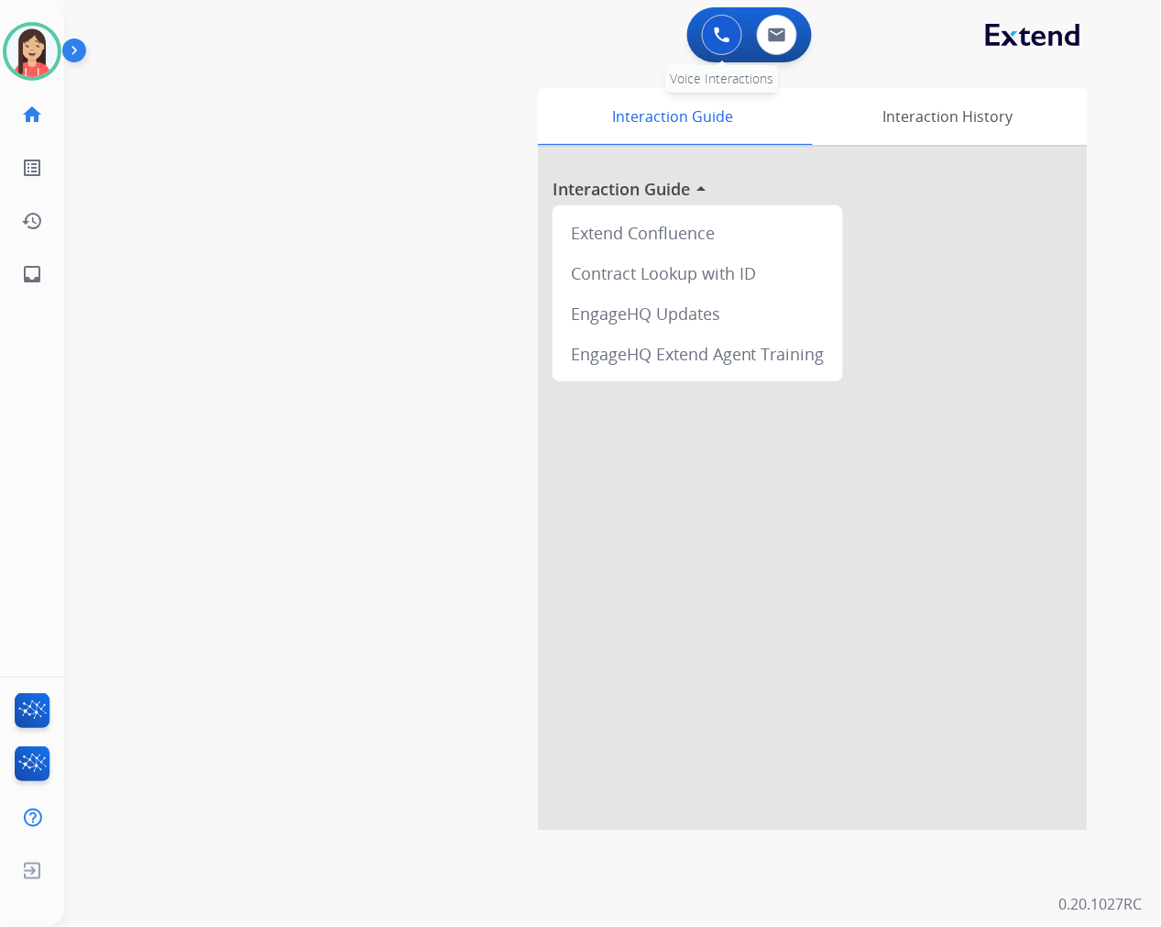
click at [720, 38] on img at bounding box center [722, 35] width 16 height 16
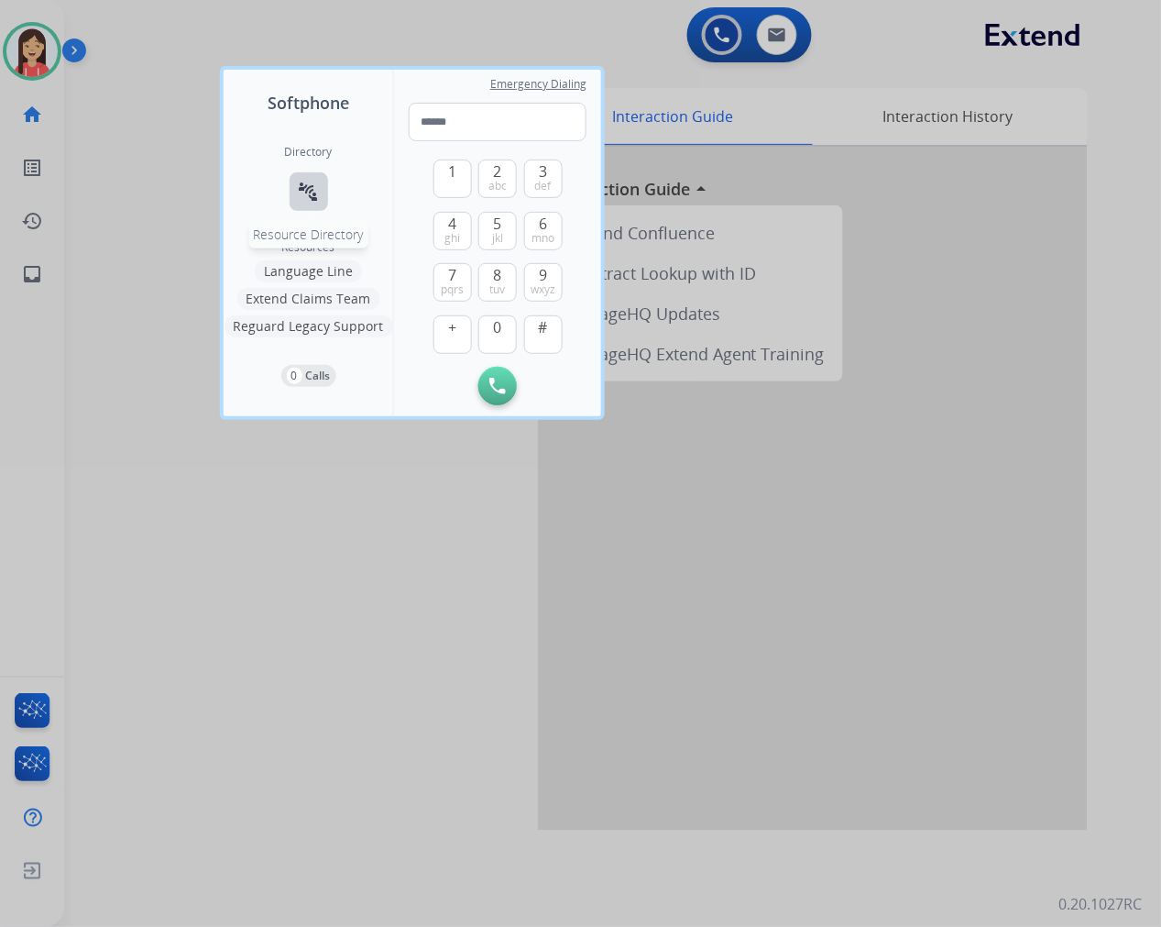
click at [312, 193] on mat-icon "connect_without_contact" at bounding box center [309, 192] width 22 height 22
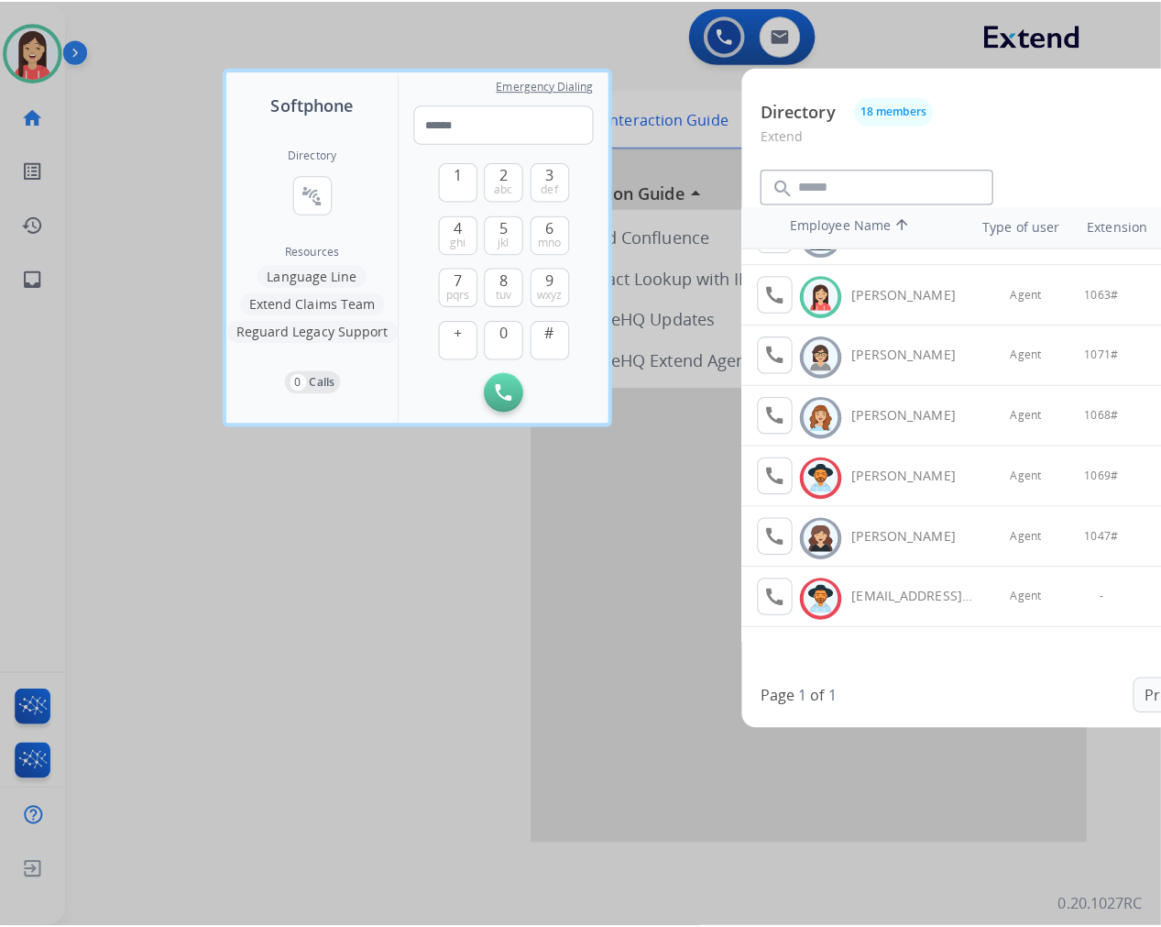
scroll to position [699, 0]
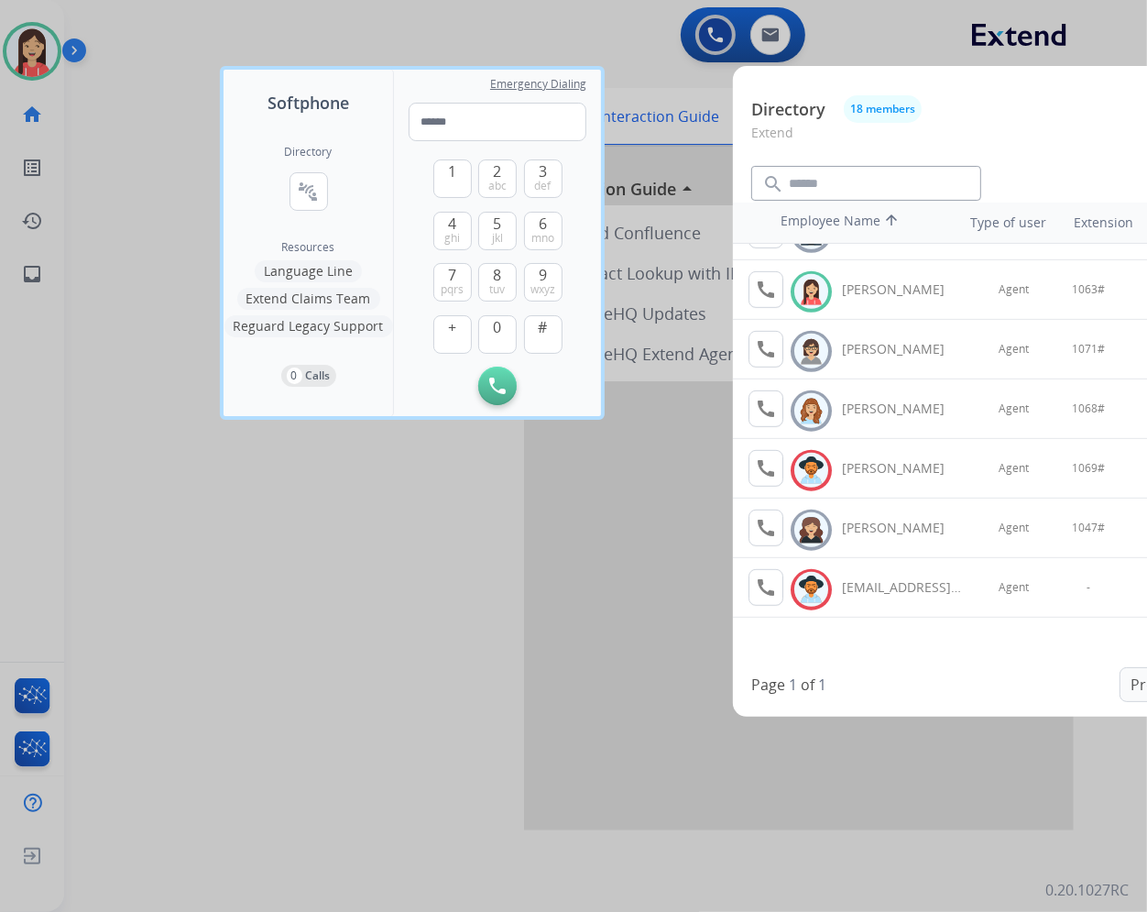
click at [413, 627] on div at bounding box center [573, 456] width 1147 height 912
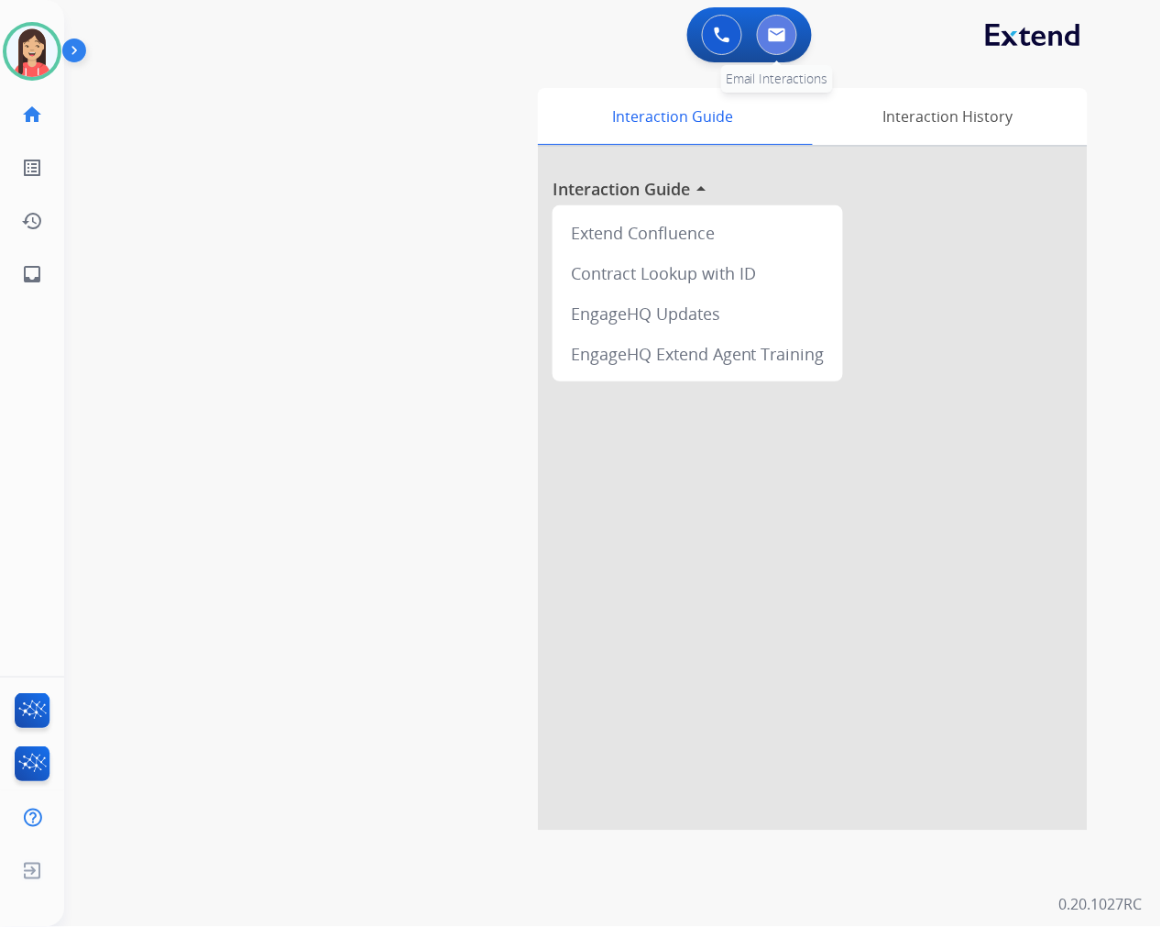
click at [784, 37] on img at bounding box center [777, 34] width 18 height 15
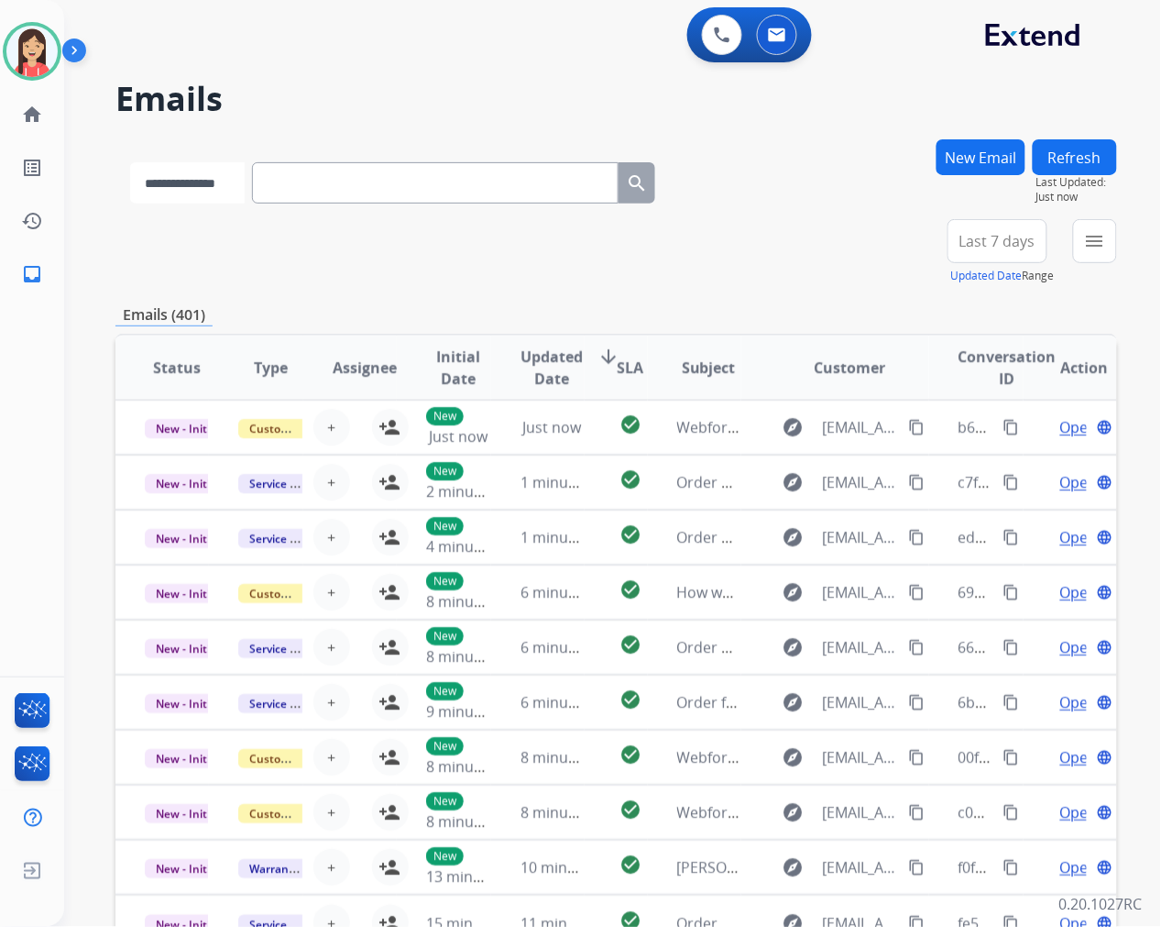
click at [191, 191] on select "**********" at bounding box center [187, 182] width 115 height 41
select select "**********"
click at [130, 162] on select "**********" at bounding box center [187, 182] width 115 height 41
click at [313, 186] on input "text" at bounding box center [437, 182] width 367 height 41
paste input "**********"
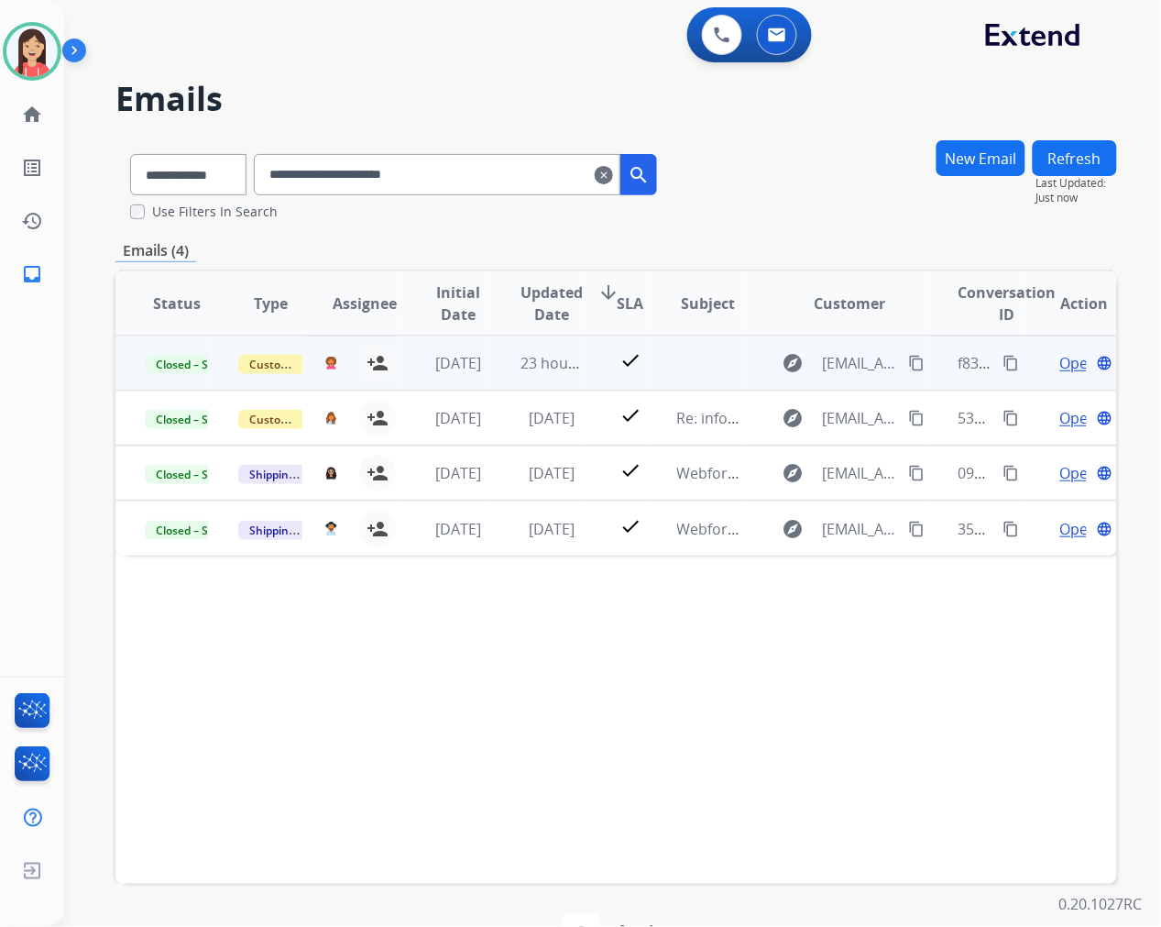
click at [571, 378] on td "23 hours ago" at bounding box center [537, 362] width 93 height 55
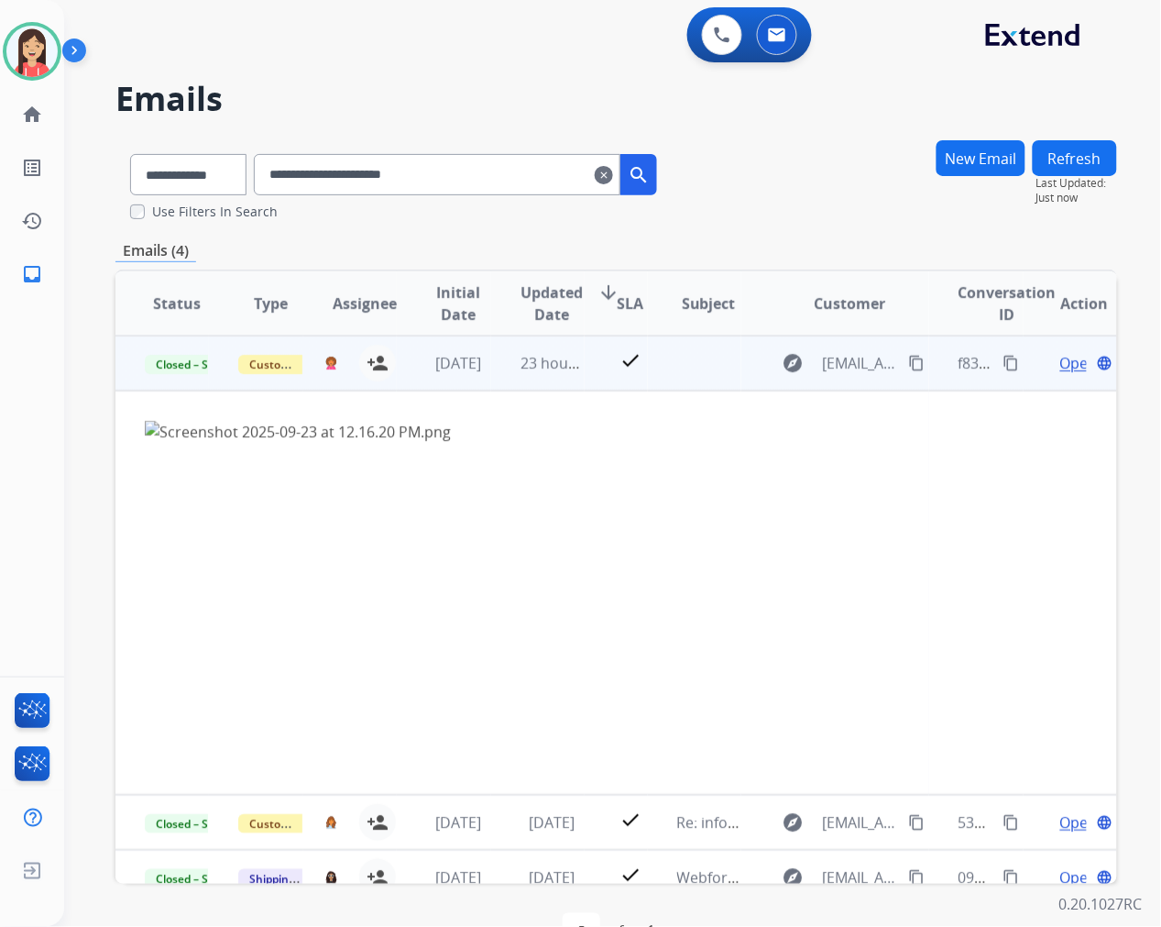
click at [1060, 361] on span "Open" at bounding box center [1079, 363] width 38 height 22
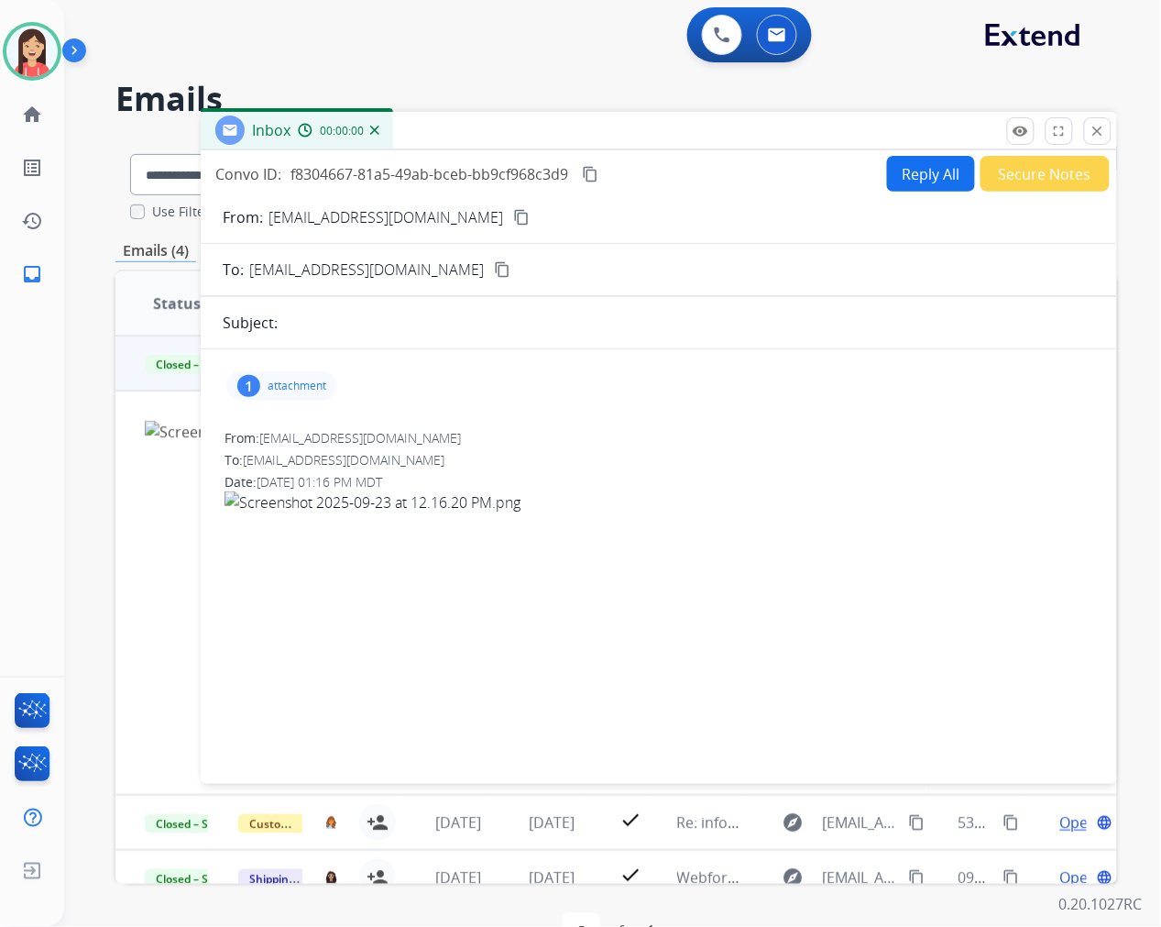
click at [290, 367] on div "1 attachment" at bounding box center [659, 386] width 872 height 44
click at [289, 372] on div "1 attachment" at bounding box center [281, 385] width 111 height 29
click at [378, 405] on div "Screenshot 2025-09-23 at 12.16.20 PM.png download 09/23/2025, 01:16 PM" at bounding box center [433, 436] width 407 height 64
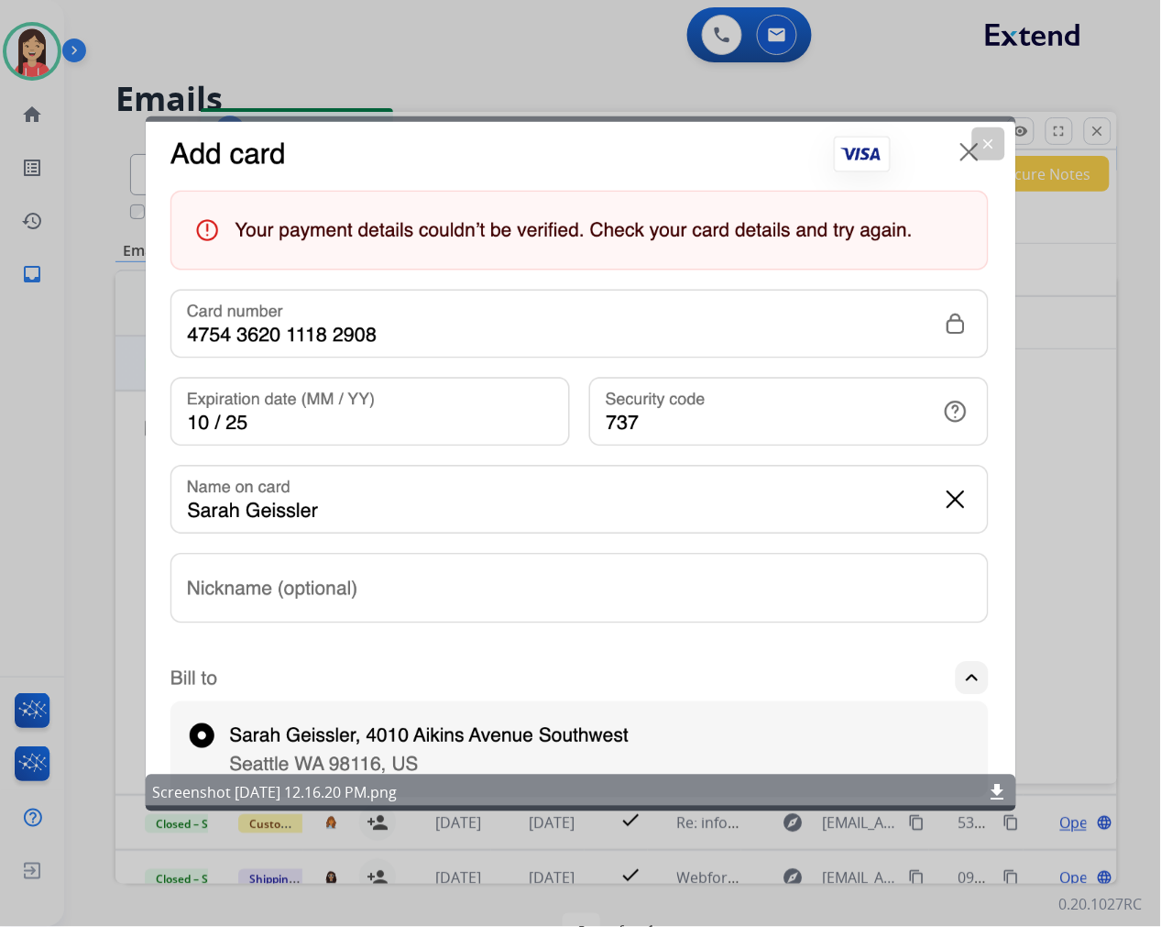
click at [654, 162] on div "clear Screenshot 2025-09-23 at 12.16.20 PM.png download" at bounding box center [580, 462] width 871 height 695
click at [993, 143] on mat-icon "clear" at bounding box center [989, 143] width 16 height 16
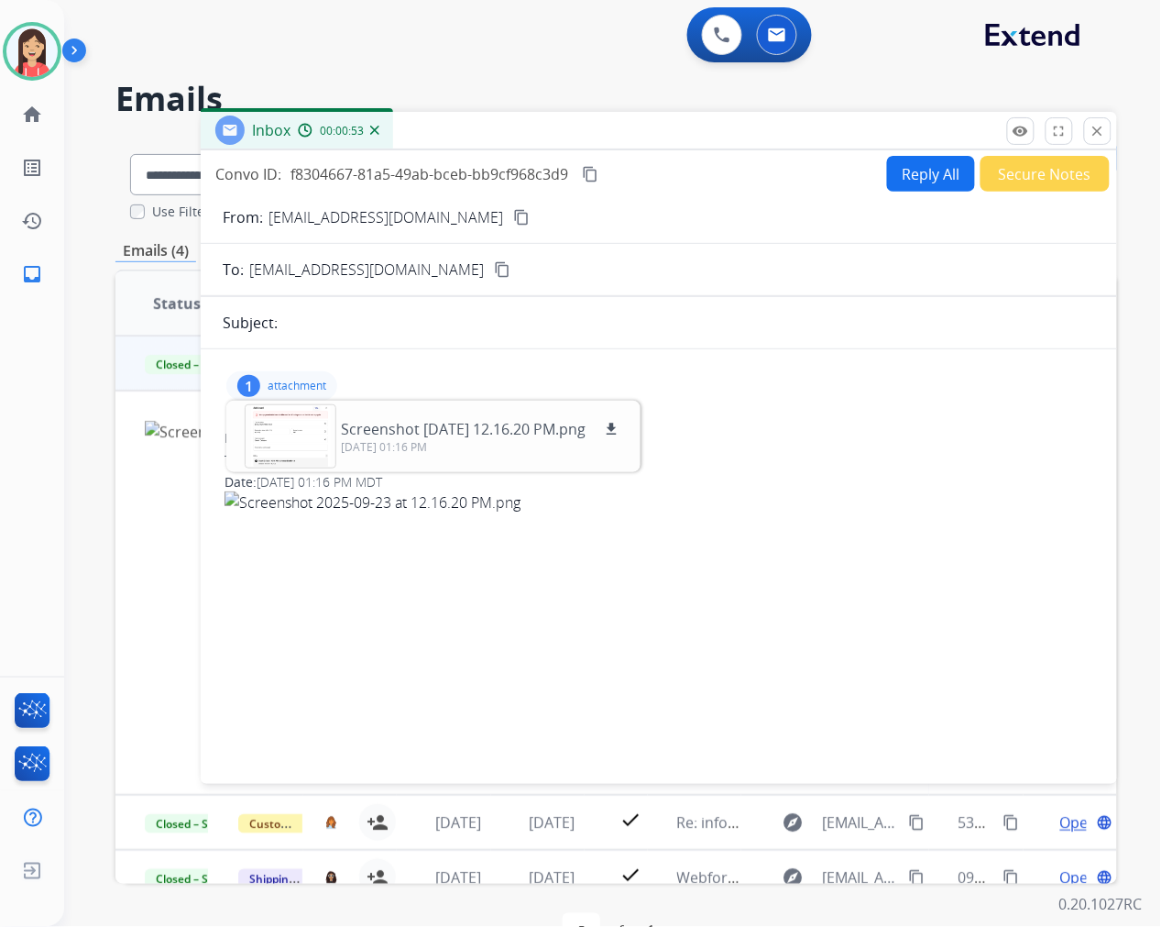
click at [689, 138] on div "Inbox 00:00:53" at bounding box center [659, 131] width 916 height 38
drag, startPoint x: 683, startPoint y: 139, endPoint x: 784, endPoint y: 115, distance: 103.6
click at [683, 139] on div "Inbox 00:03:30" at bounding box center [659, 131] width 916 height 38
click at [1091, 128] on mat-icon "close" at bounding box center [1098, 131] width 16 height 16
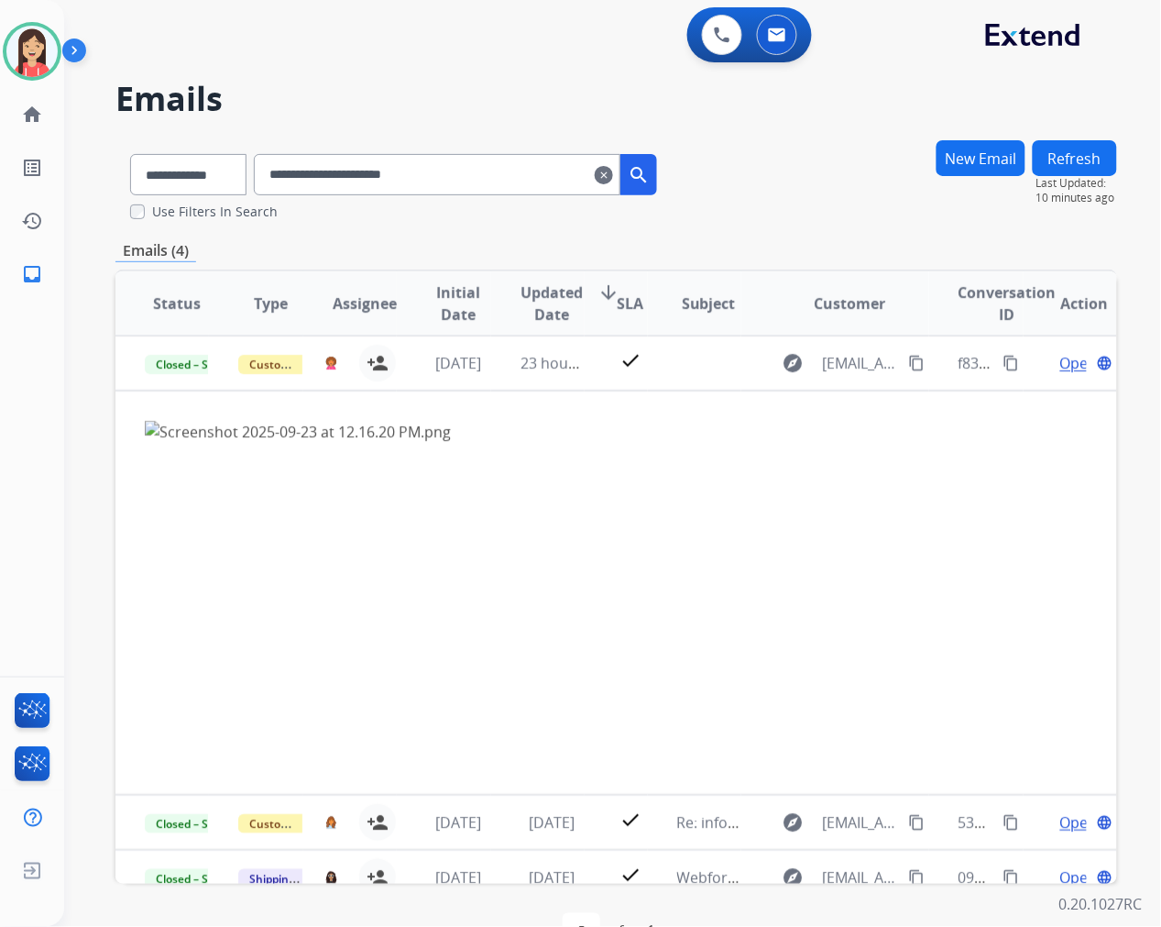
click at [491, 162] on input "**********" at bounding box center [437, 174] width 367 height 41
click at [410, 189] on input "**********" at bounding box center [437, 174] width 367 height 41
paste input "text"
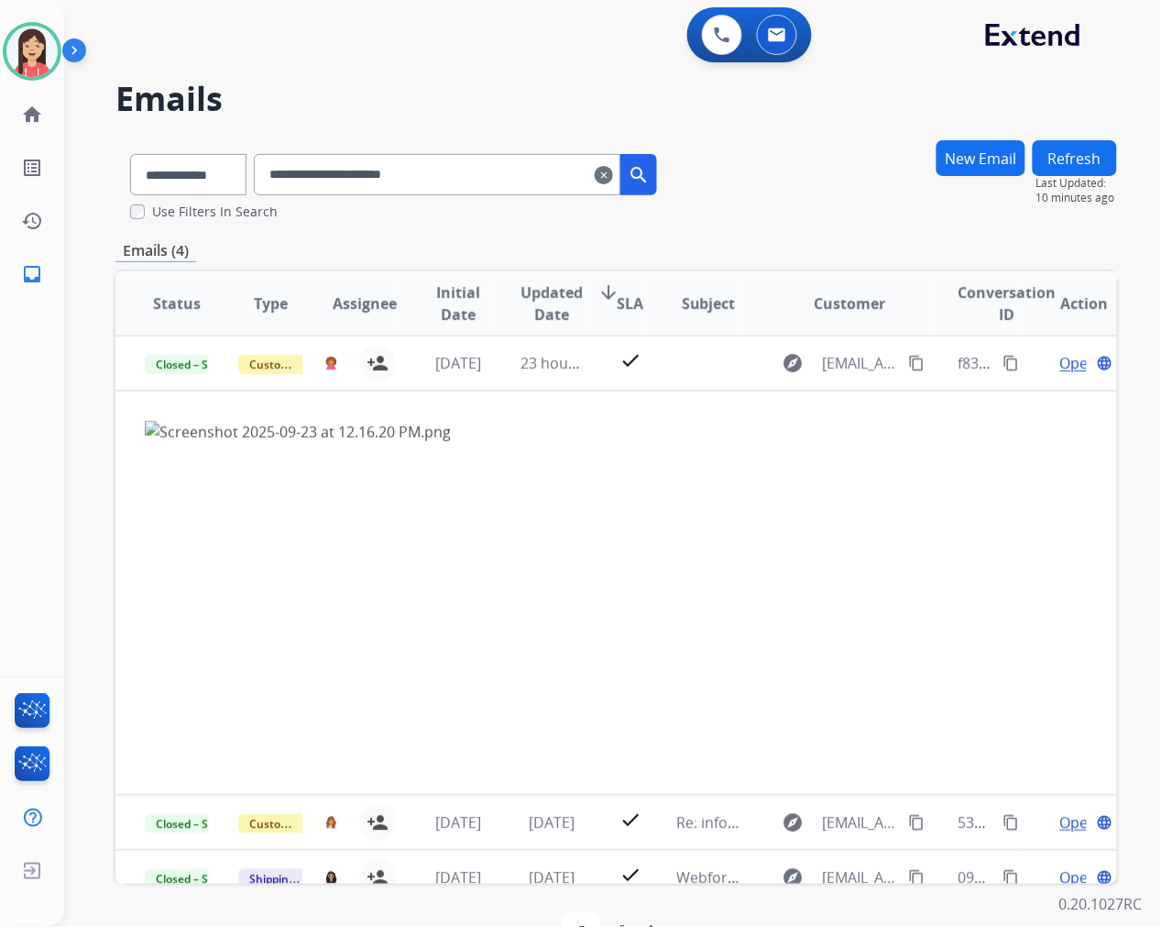
type input "**********"
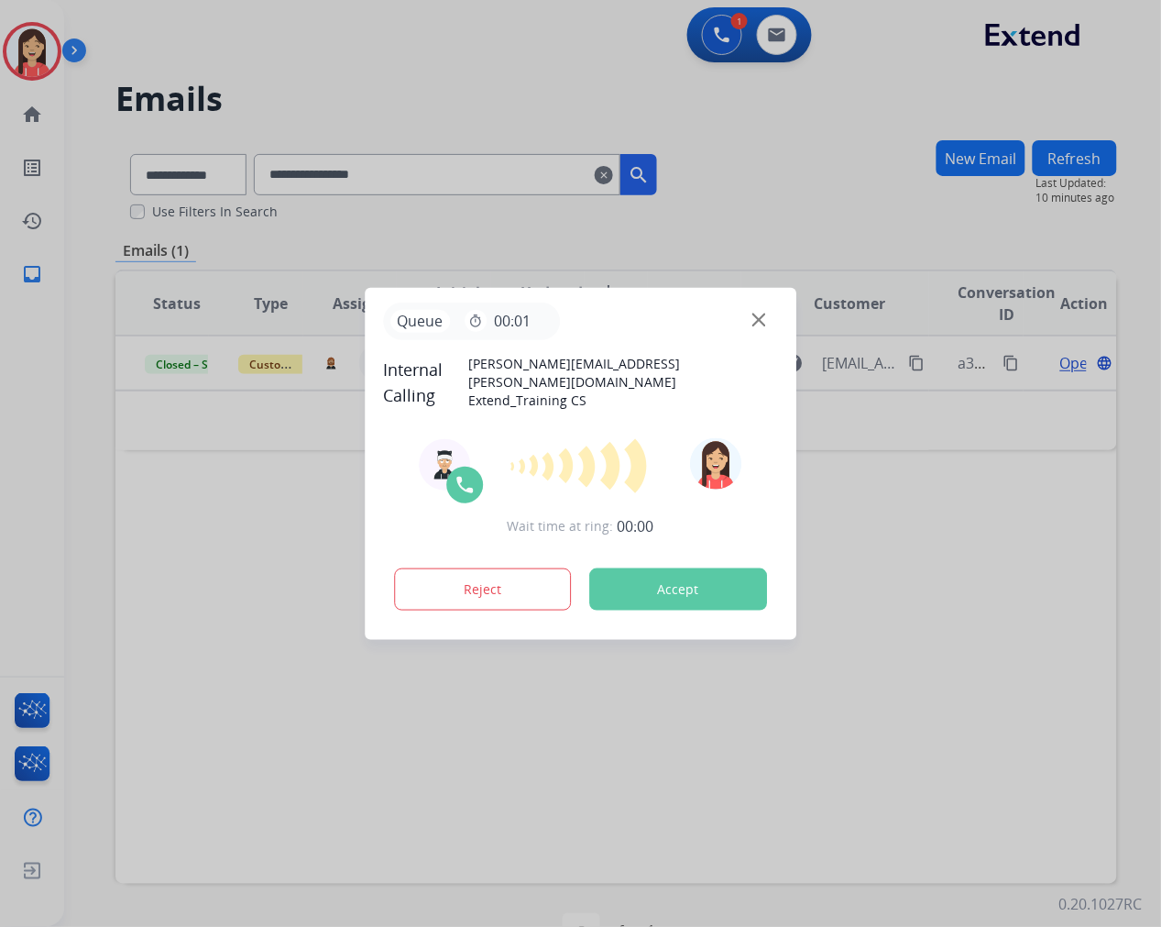
click at [775, 316] on div "Queue timer 00:01" at bounding box center [580, 321] width 395 height 38
click at [757, 321] on img at bounding box center [759, 320] width 14 height 14
click at [492, 591] on button "Reject" at bounding box center [483, 589] width 178 height 42
click at [492, 581] on button "Reject" at bounding box center [483, 589] width 178 height 42
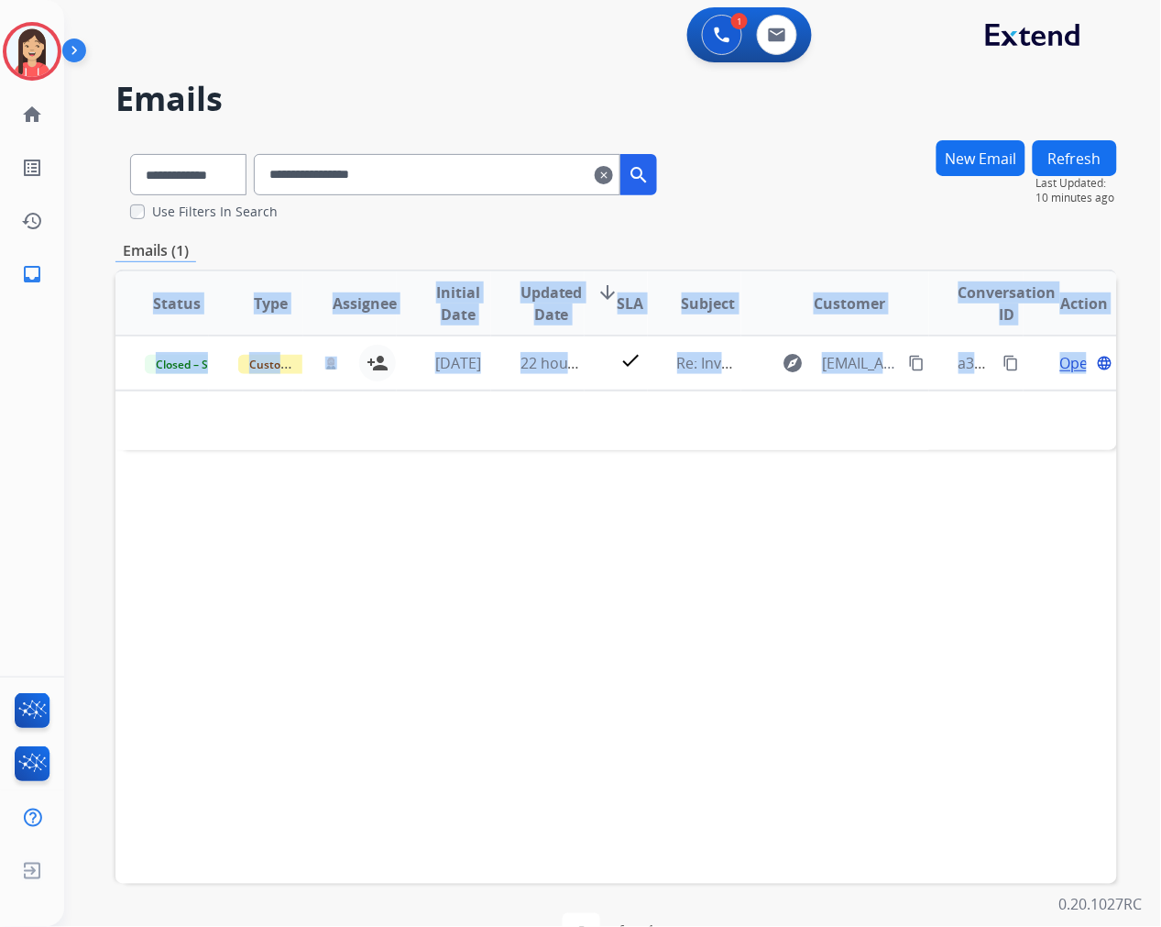
click at [493, 581] on div "Status Type Assignee Initial Date Updated Date arrow_downward SLA Subject Custo…" at bounding box center [616, 576] width 1002 height 614
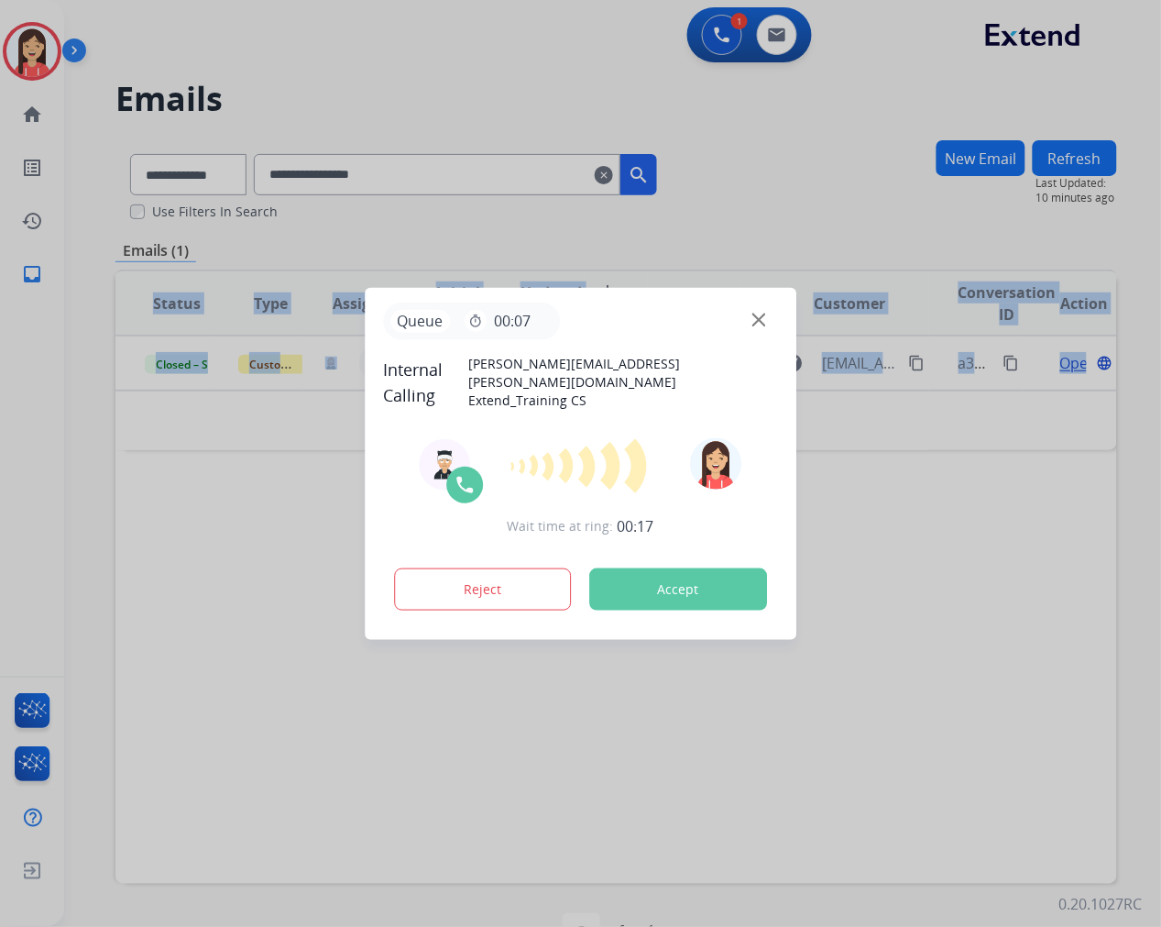
click at [699, 599] on button "Accept" at bounding box center [678, 589] width 178 height 42
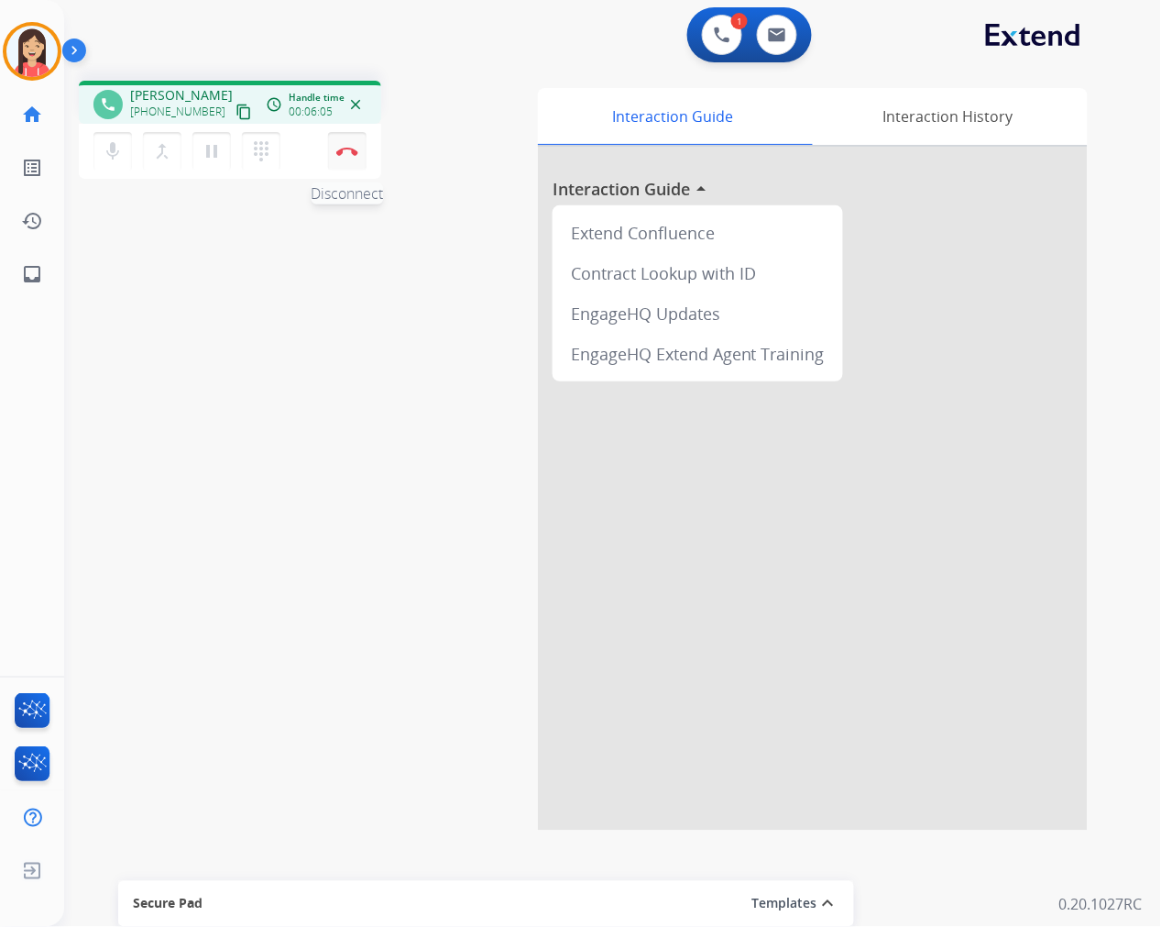
click at [336, 148] on img at bounding box center [347, 151] width 22 height 9
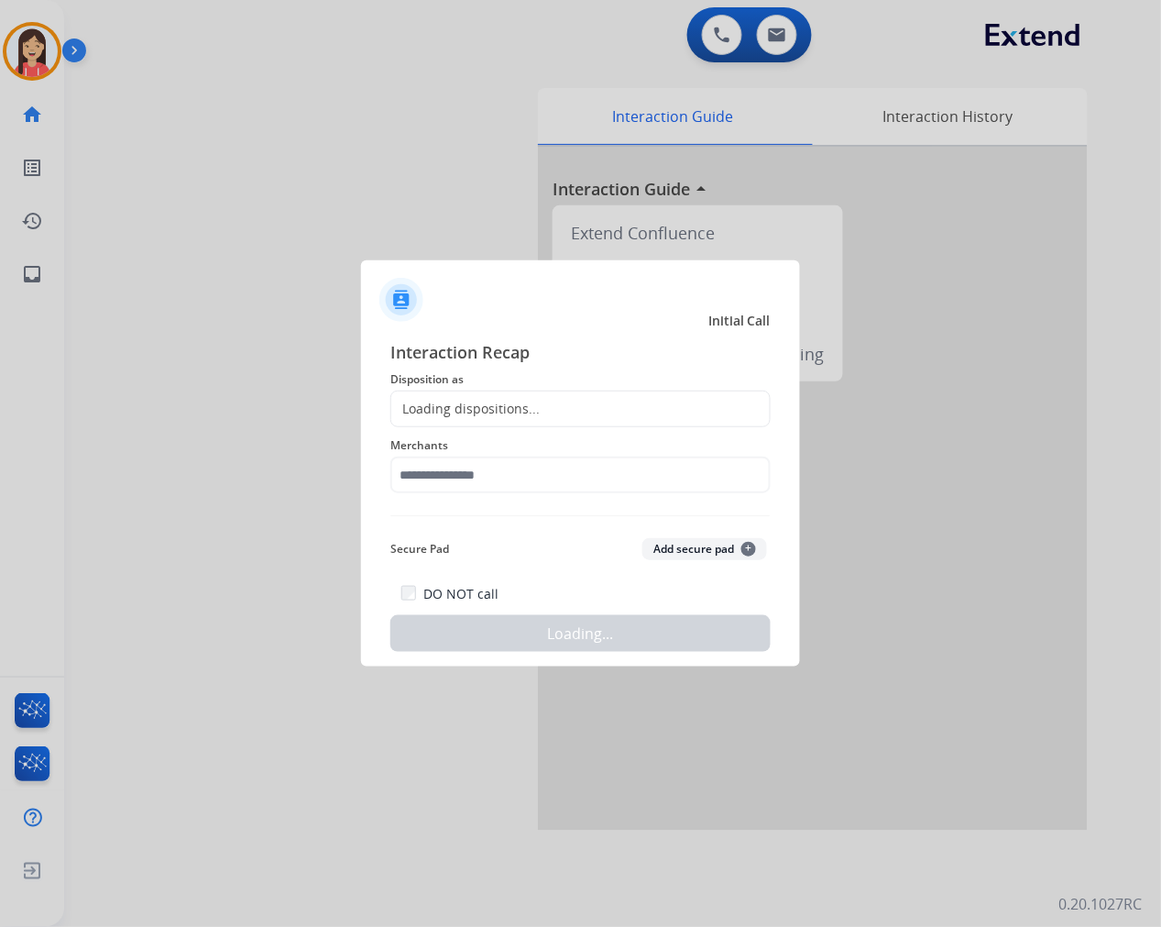
click at [447, 394] on div "Loading dispositions..." at bounding box center [580, 408] width 380 height 37
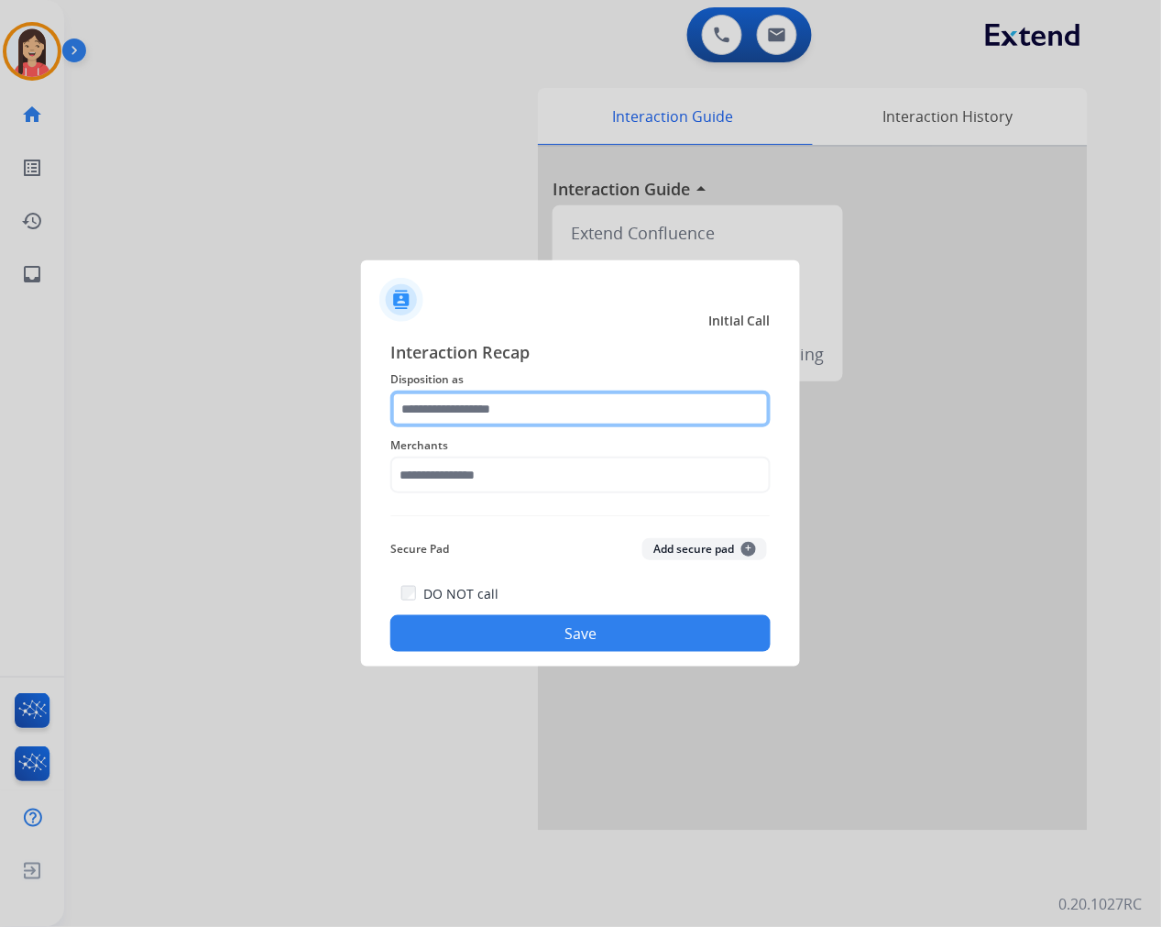
click at [452, 413] on input "text" at bounding box center [580, 408] width 380 height 37
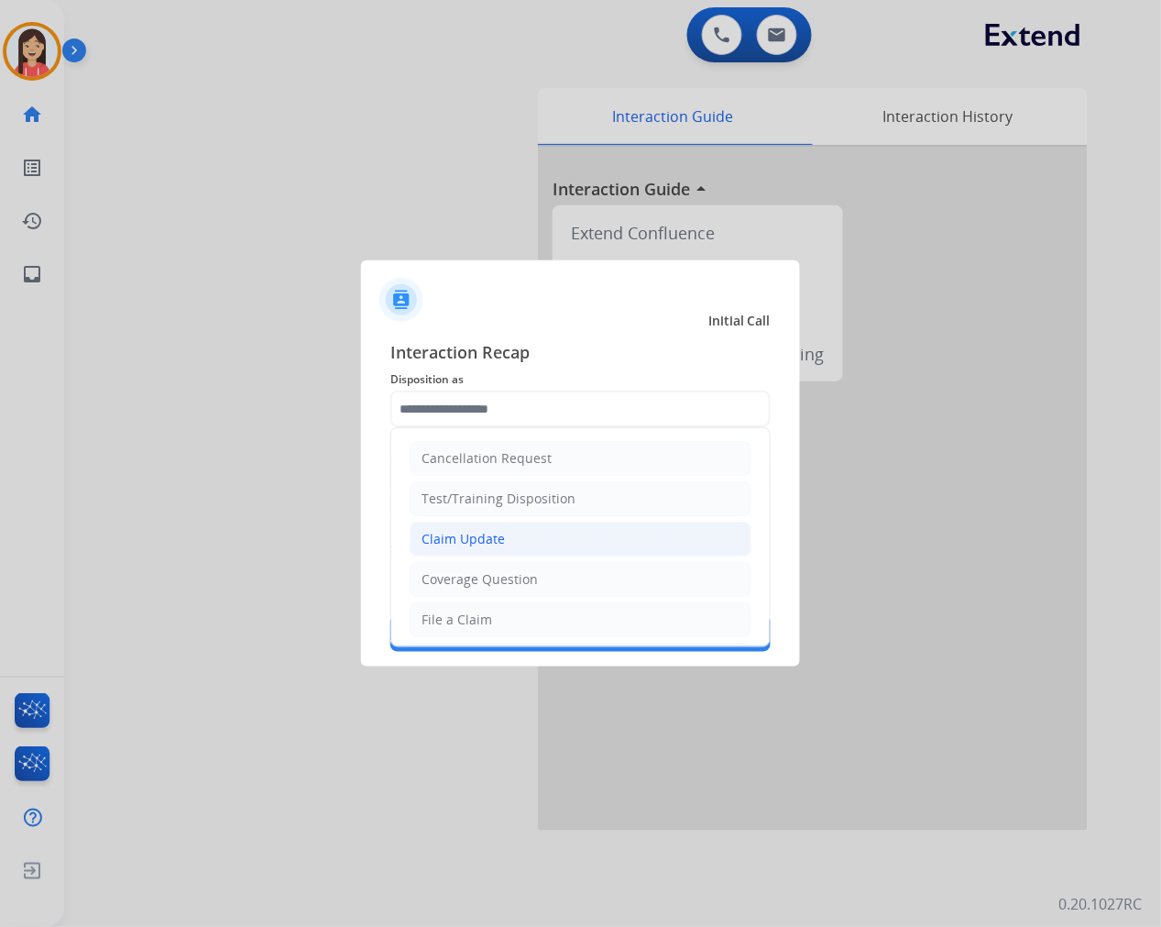
click at [504, 539] on li "Claim Update" at bounding box center [581, 538] width 342 height 35
type input "**********"
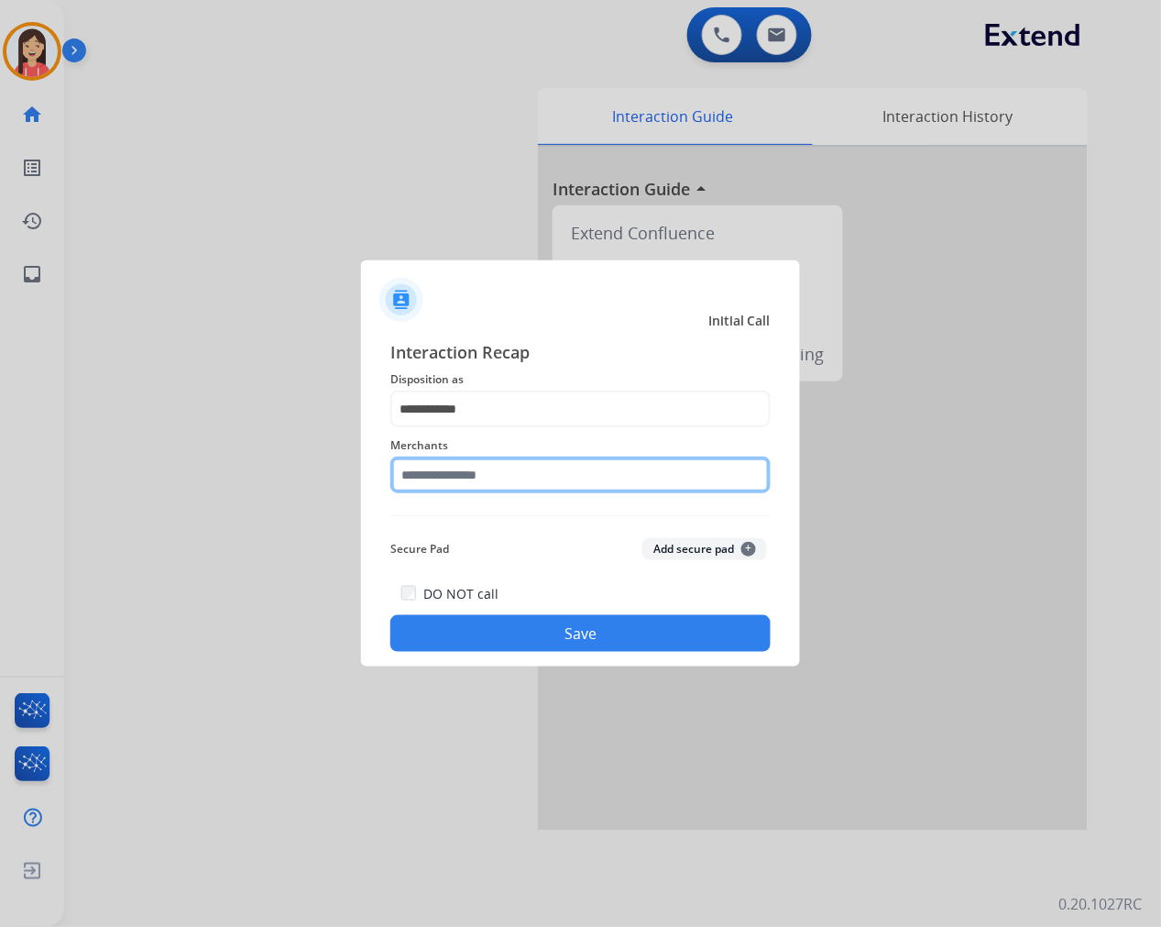
click at [506, 473] on input "text" at bounding box center [580, 474] width 380 height 37
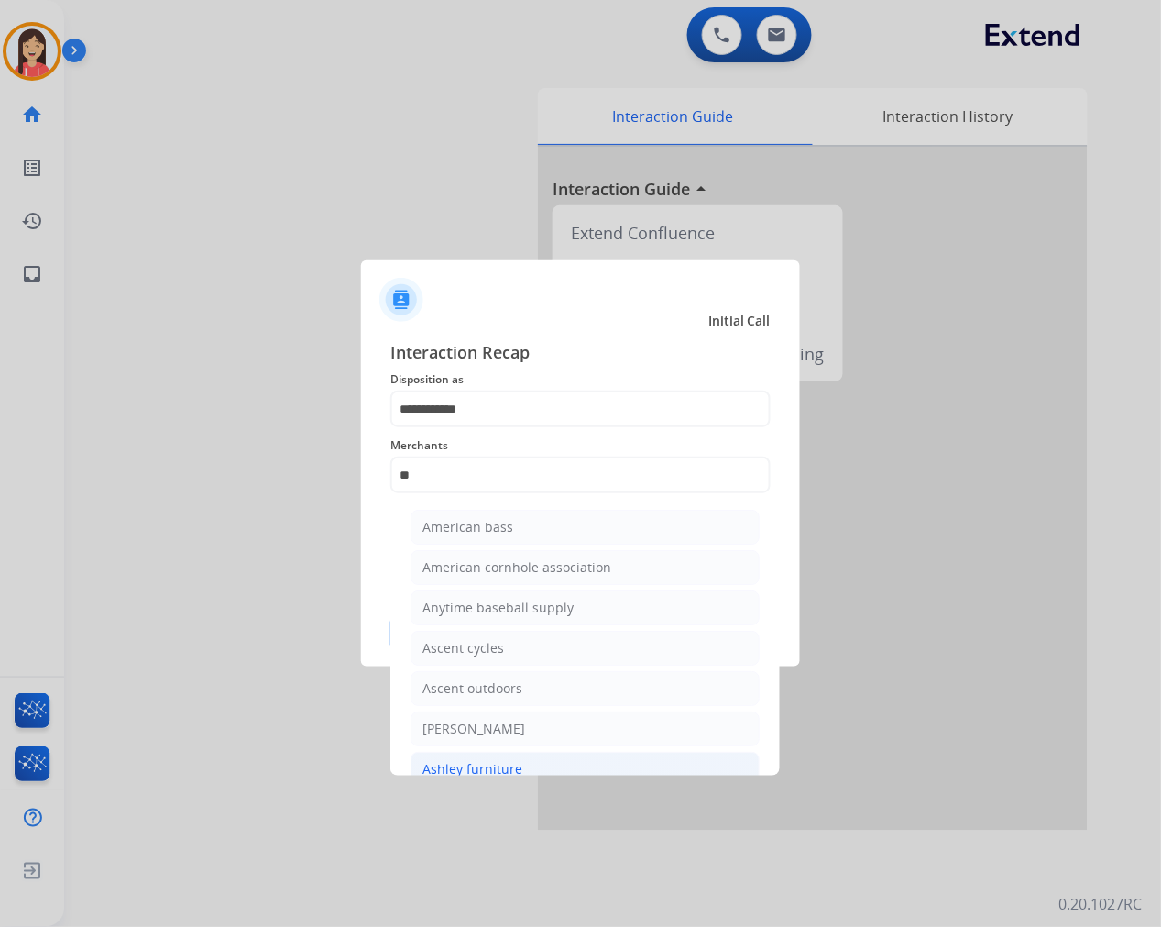
click at [508, 764] on div "Ashley furniture" at bounding box center [472, 769] width 100 height 18
type input "**********"
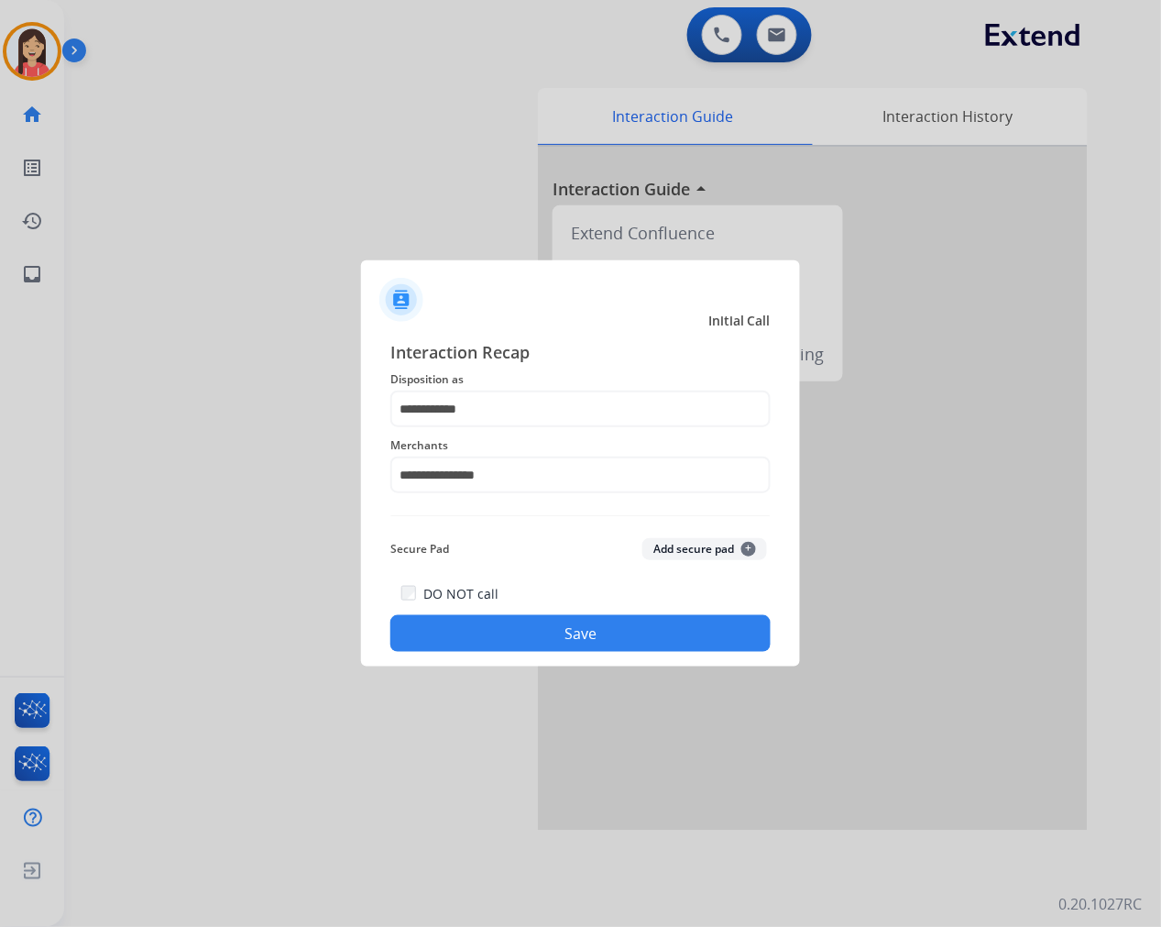
click at [547, 638] on button "Save" at bounding box center [580, 633] width 380 height 37
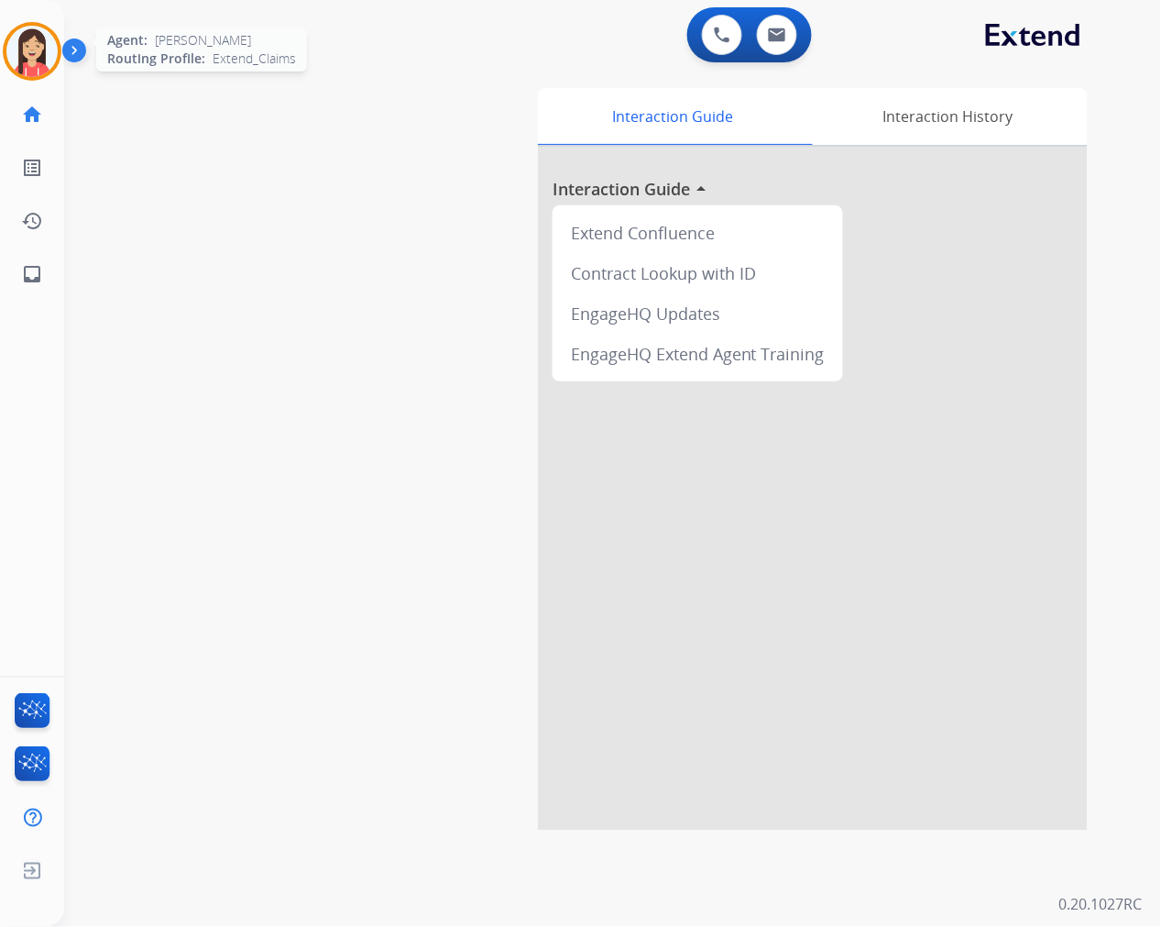
click at [49, 71] on div at bounding box center [32, 51] width 59 height 59
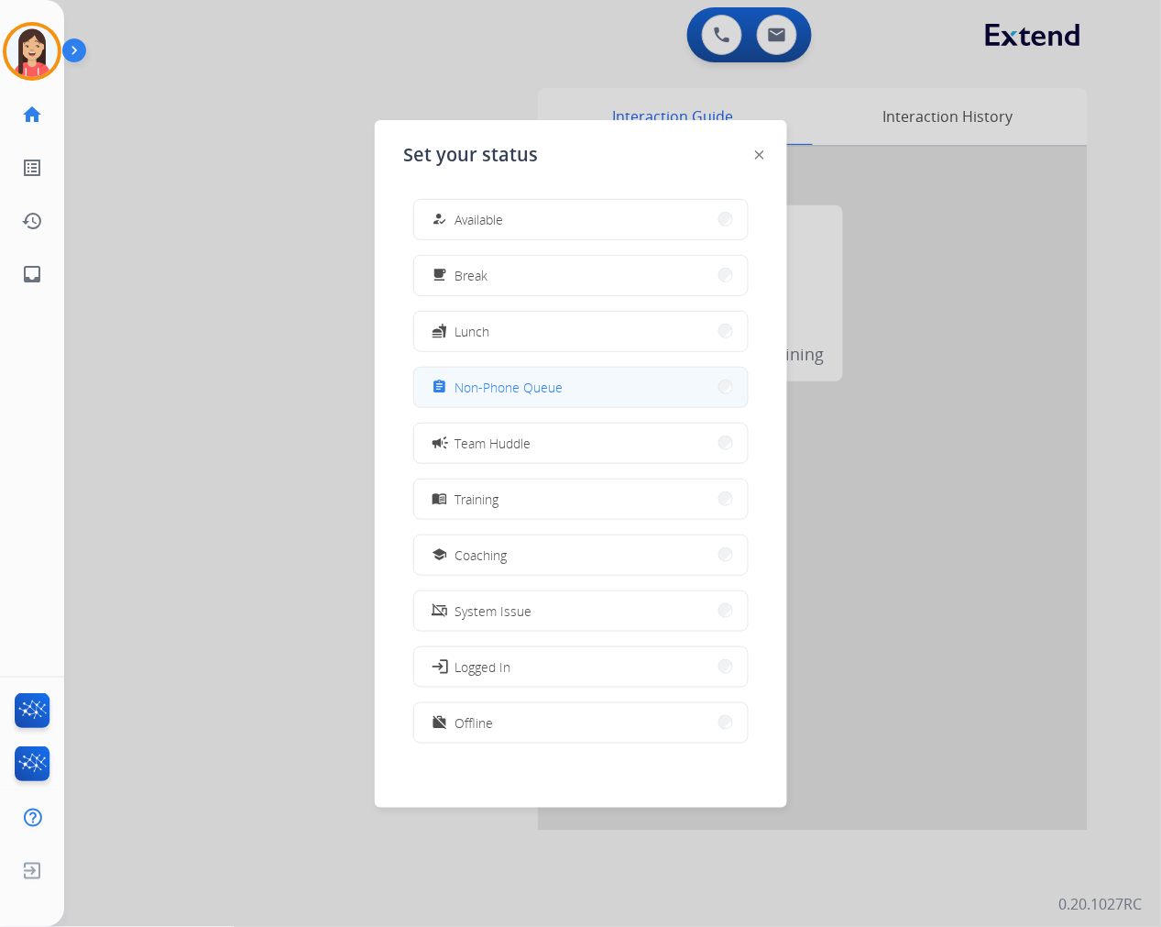
click at [564, 395] on button "assignment Non-Phone Queue" at bounding box center [581, 386] width 334 height 39
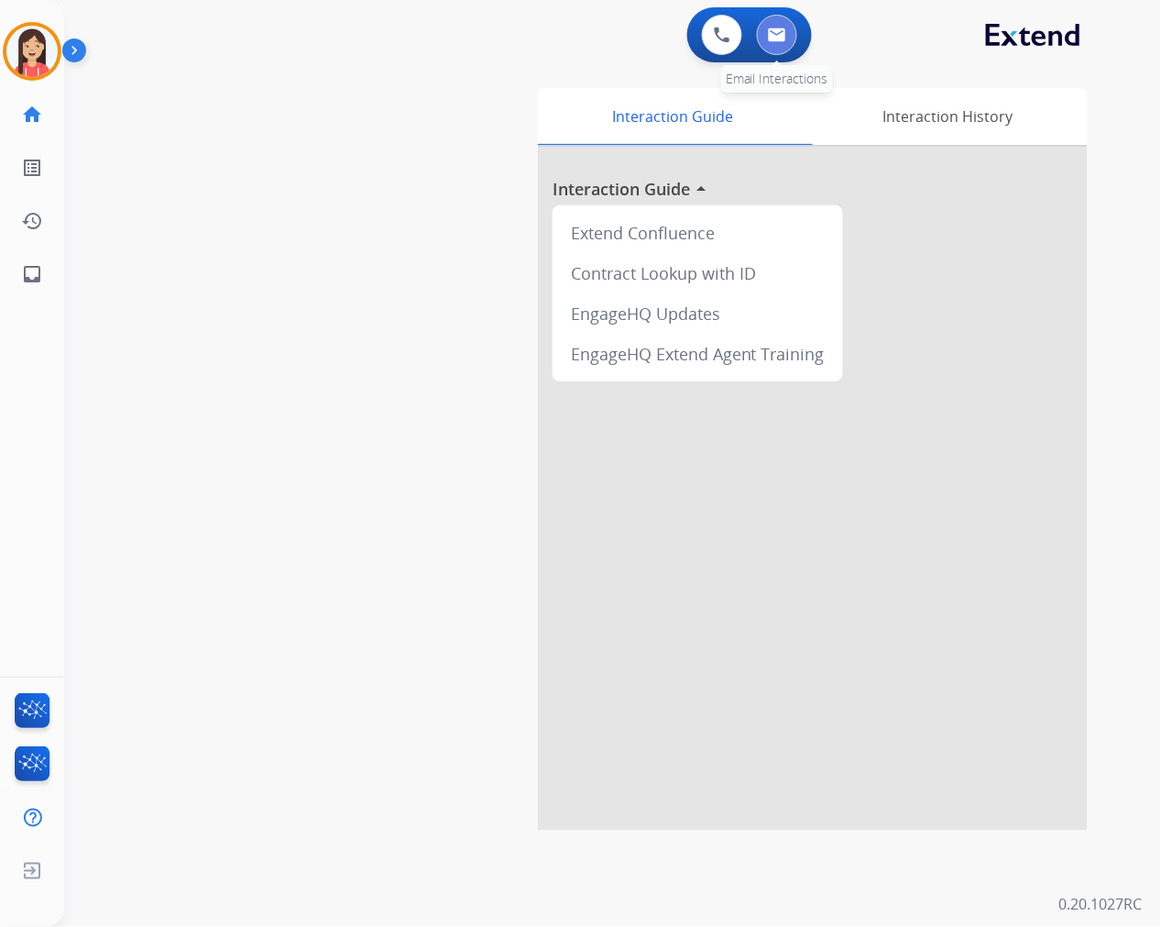
click at [785, 46] on button at bounding box center [777, 35] width 40 height 40
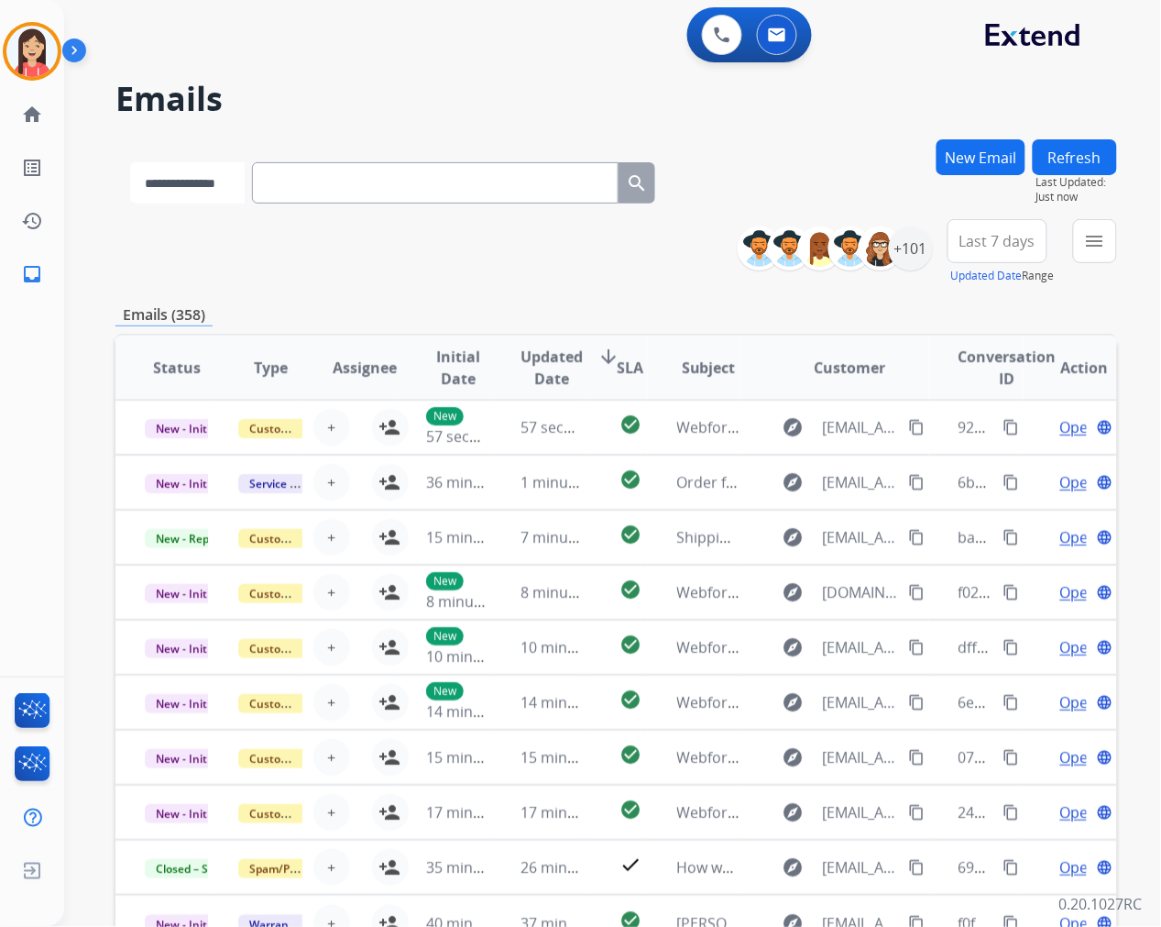
drag, startPoint x: 171, startPoint y: 176, endPoint x: 185, endPoint y: 183, distance: 15.6
click at [171, 176] on select "**********" at bounding box center [187, 182] width 115 height 41
select select "**********"
click at [130, 162] on select "**********" at bounding box center [187, 182] width 115 height 41
click at [322, 176] on input "text" at bounding box center [437, 182] width 367 height 41
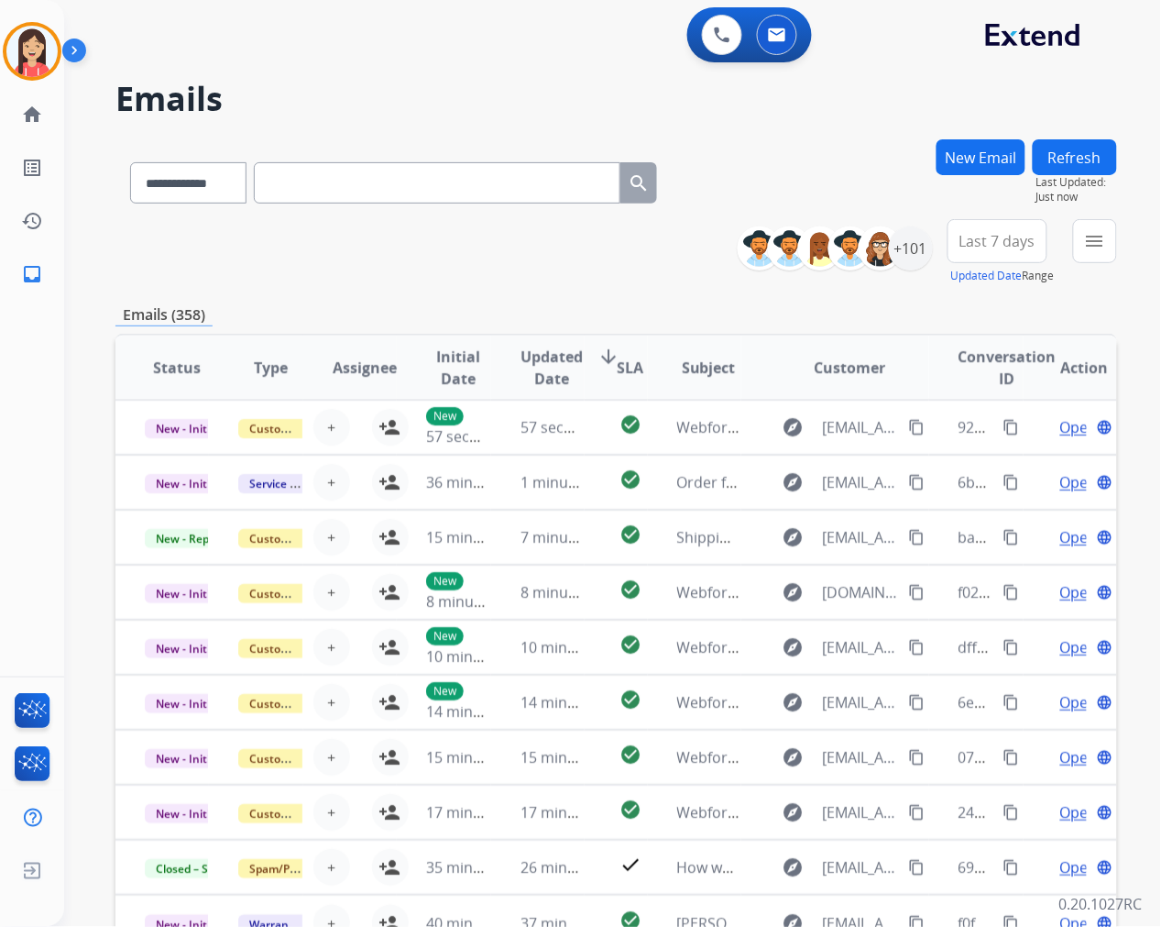
paste input "**********"
type input "**********"
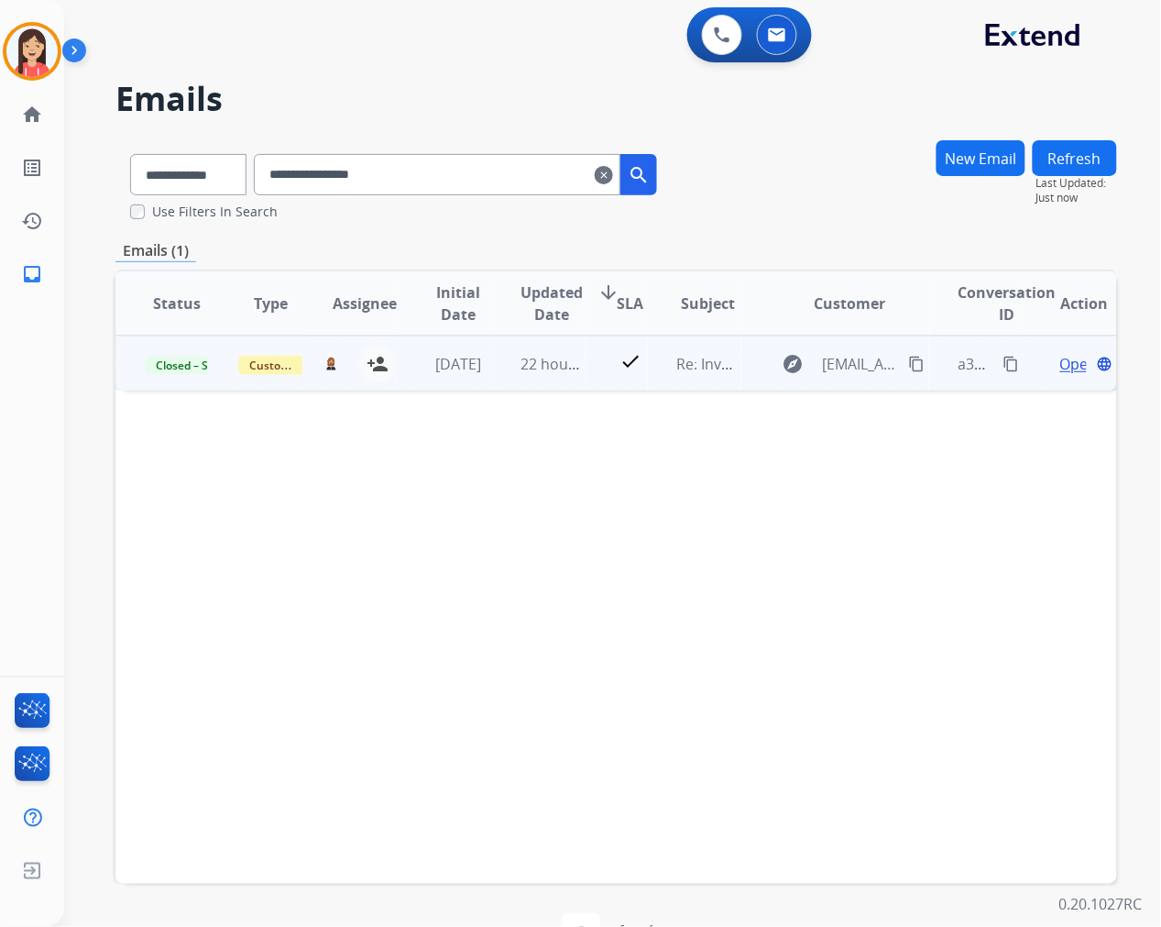
click at [606, 387] on td "check" at bounding box center [616, 362] width 62 height 55
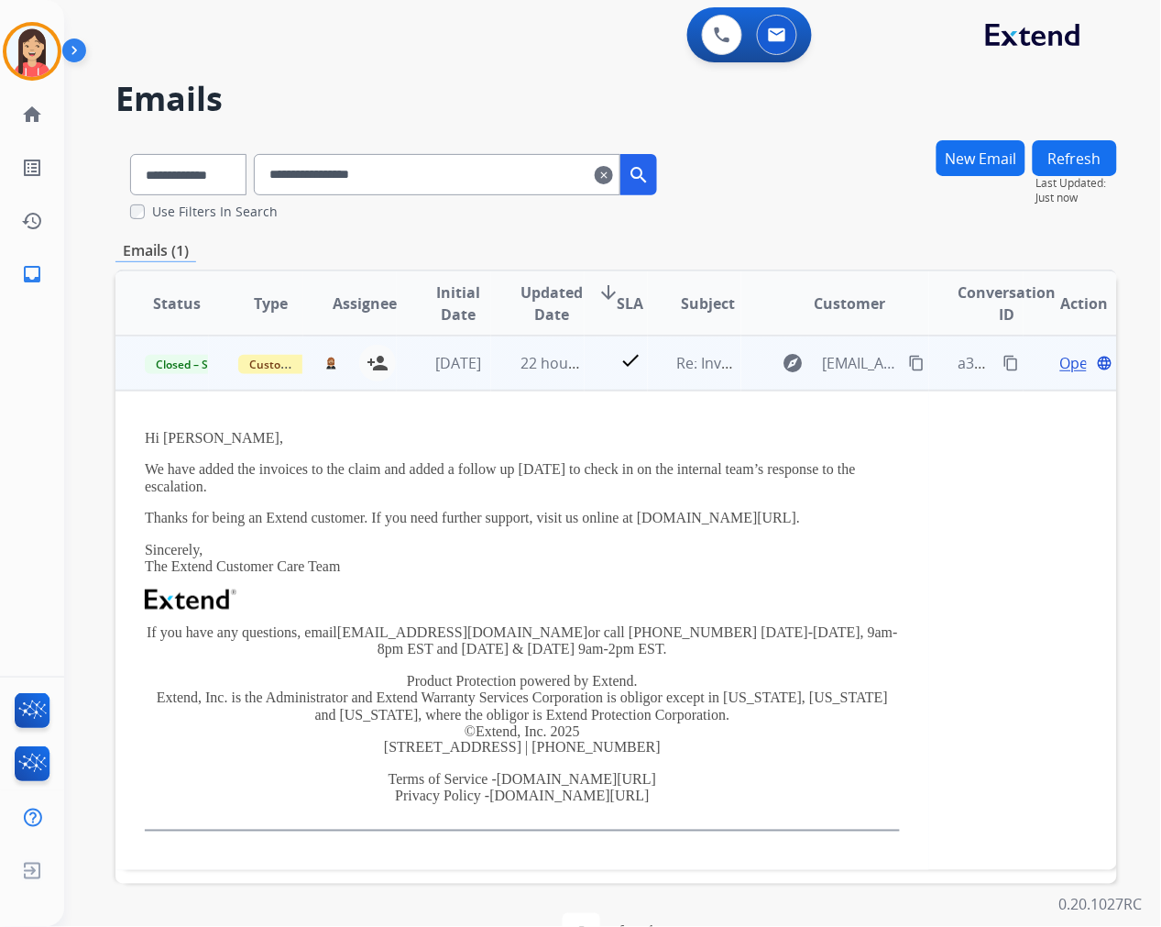
click at [1060, 359] on span "Open" at bounding box center [1079, 363] width 38 height 22
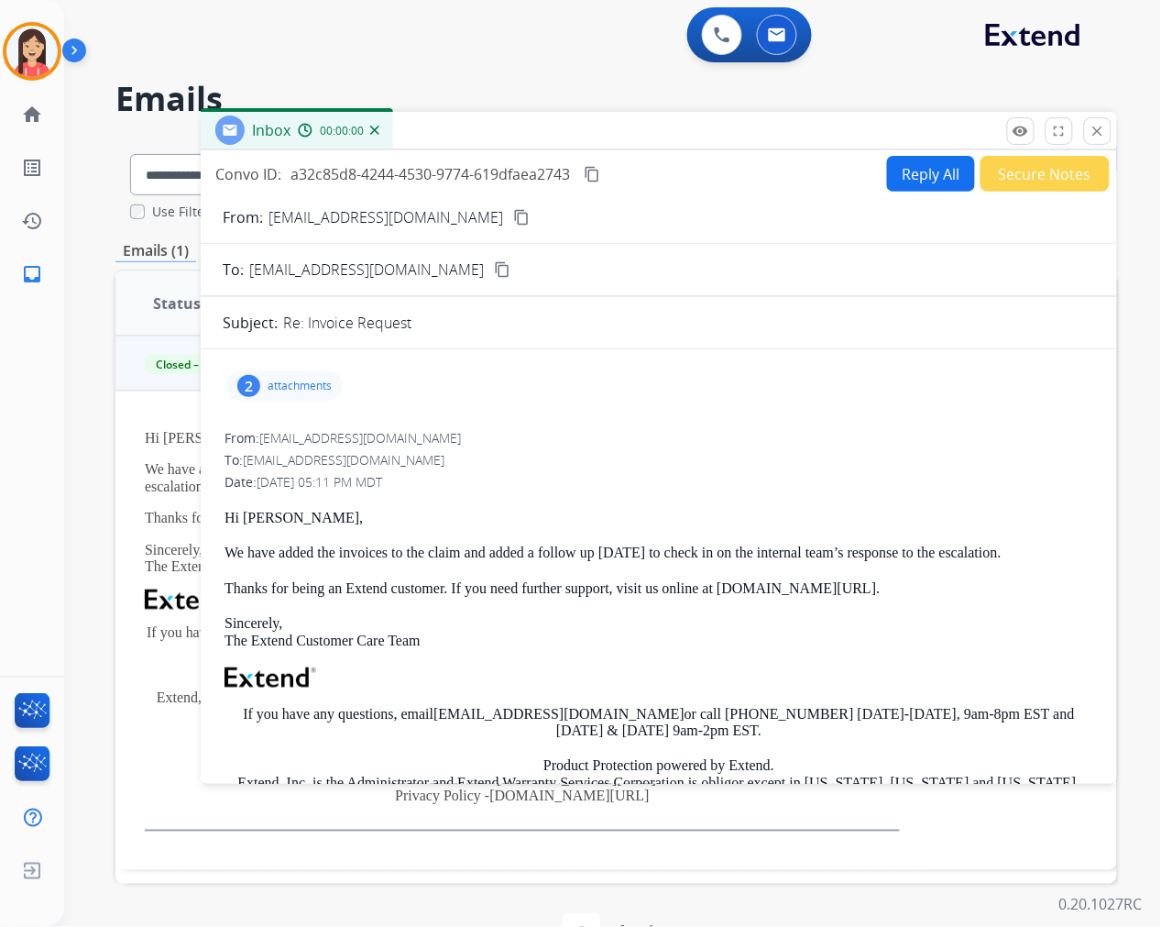
click at [334, 379] on div "2 attachments" at bounding box center [284, 385] width 116 height 29
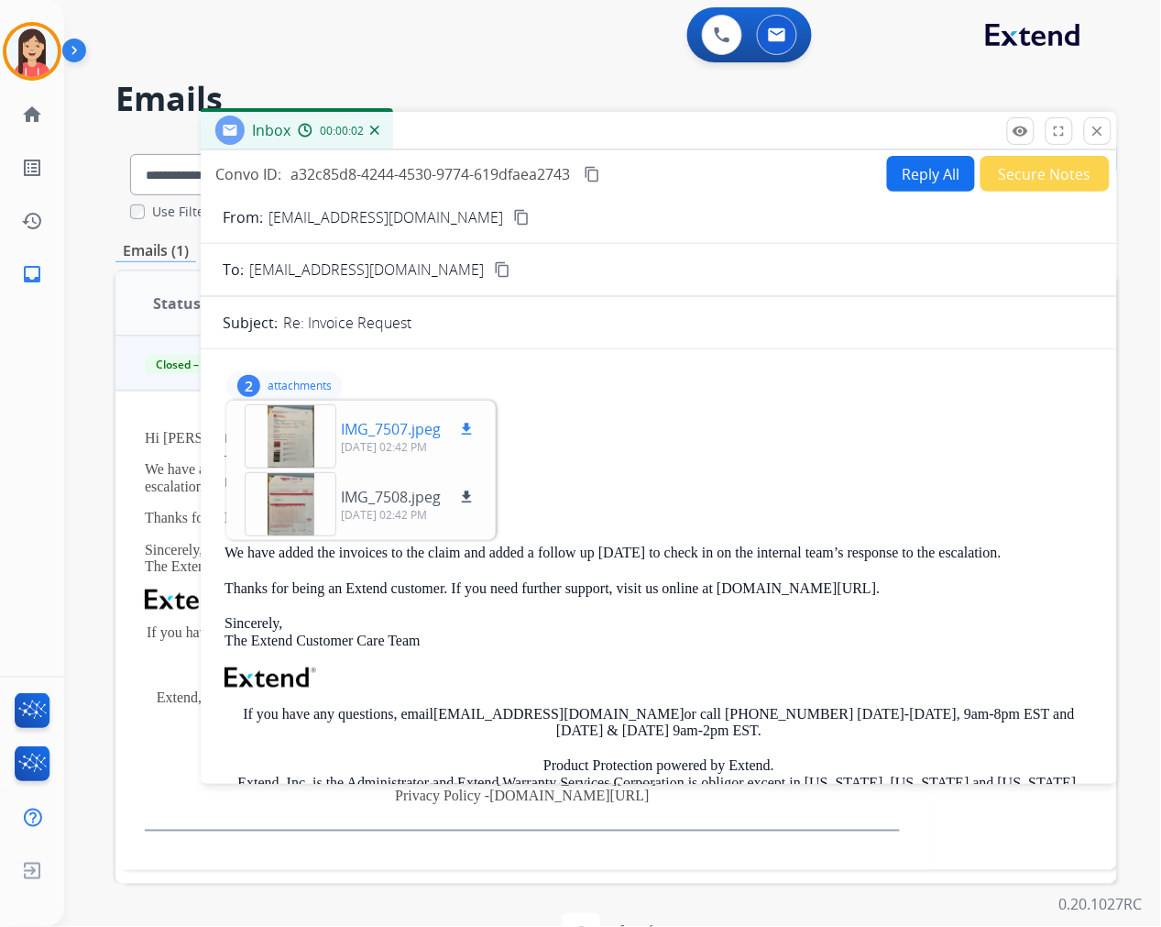
click at [467, 425] on mat-icon "download" at bounding box center [466, 429] width 16 height 16
click at [464, 493] on mat-icon "download" at bounding box center [466, 496] width 16 height 16
click at [1101, 126] on mat-icon "close" at bounding box center [1098, 131] width 16 height 16
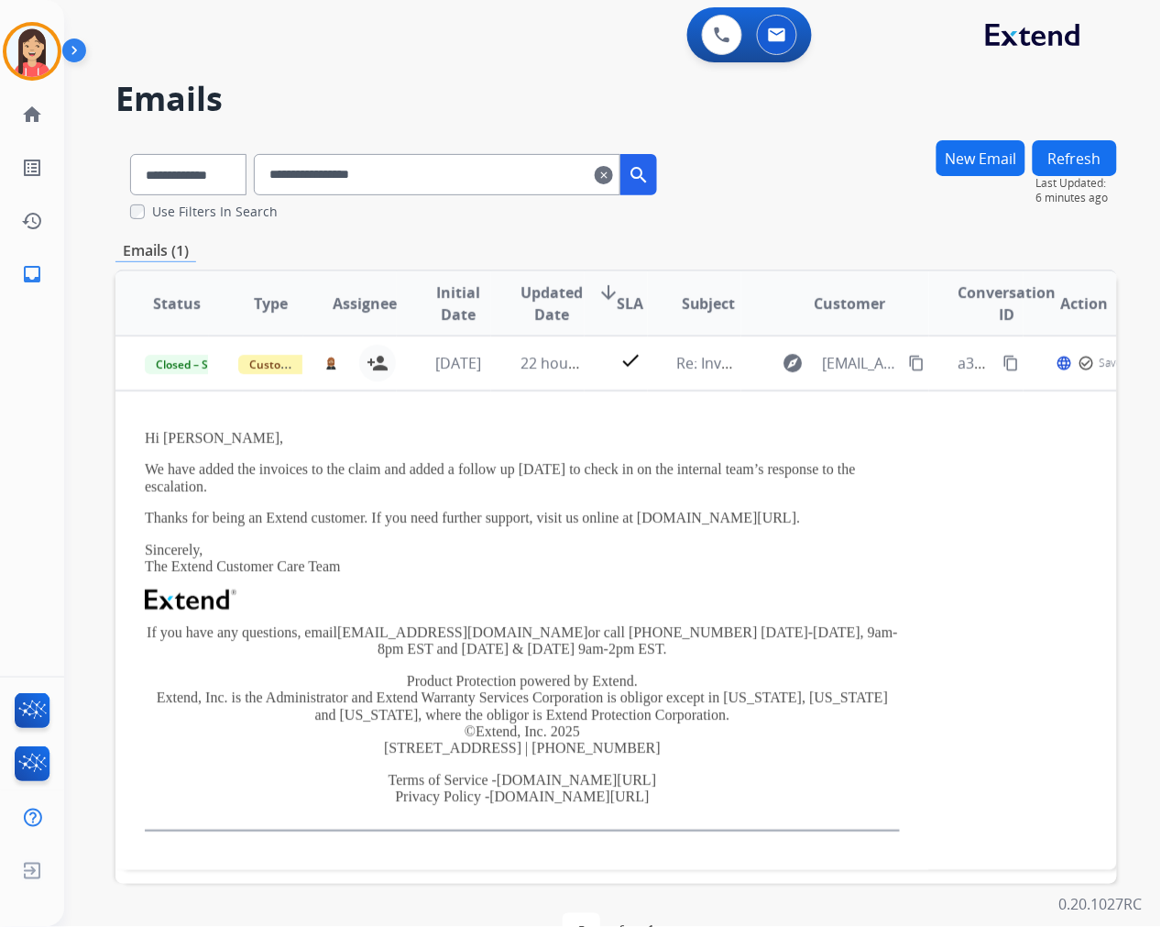
click at [613, 177] on mat-icon "clear" at bounding box center [604, 175] width 18 height 22
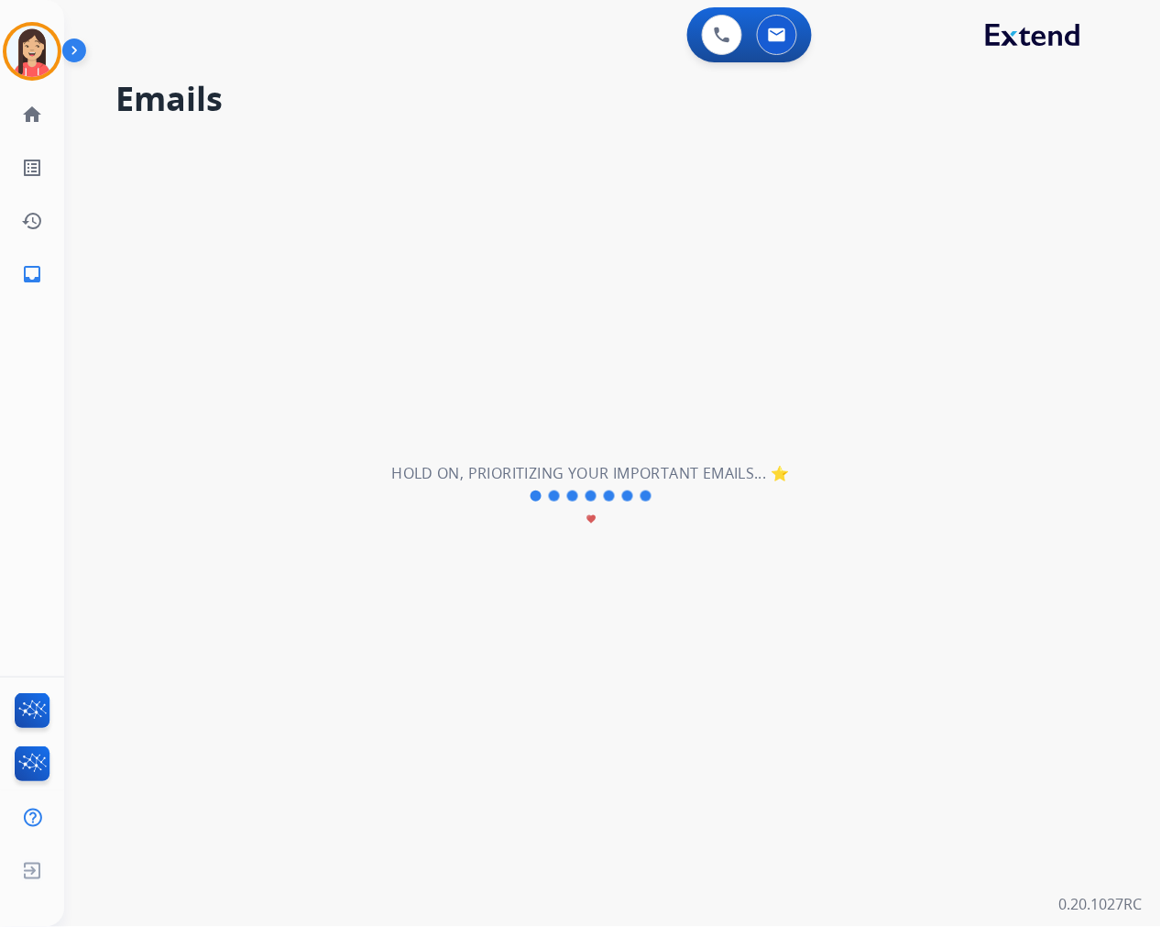
select select "**********"
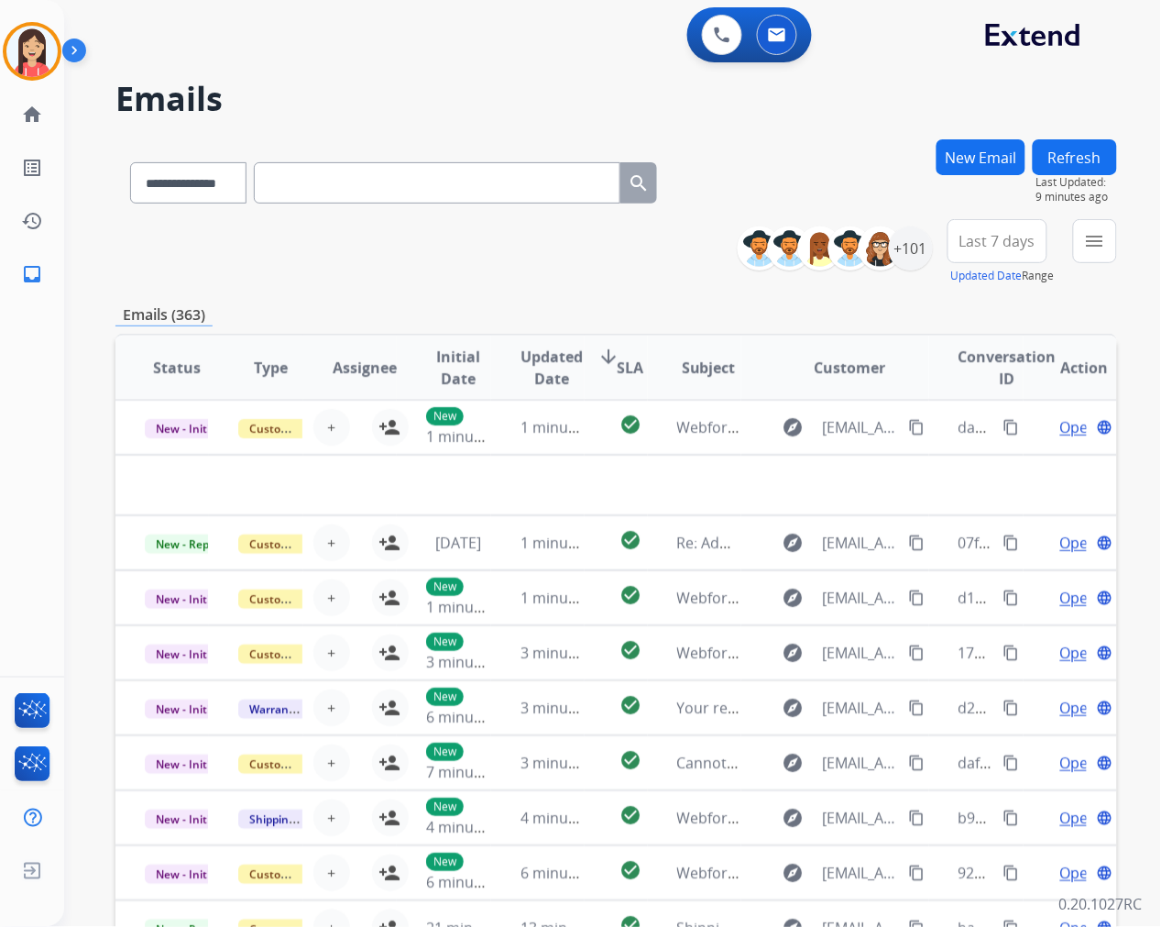
click at [217, 270] on div "**********" at bounding box center [616, 252] width 1002 height 66
click at [1080, 243] on button "menu Filters" at bounding box center [1095, 241] width 44 height 44
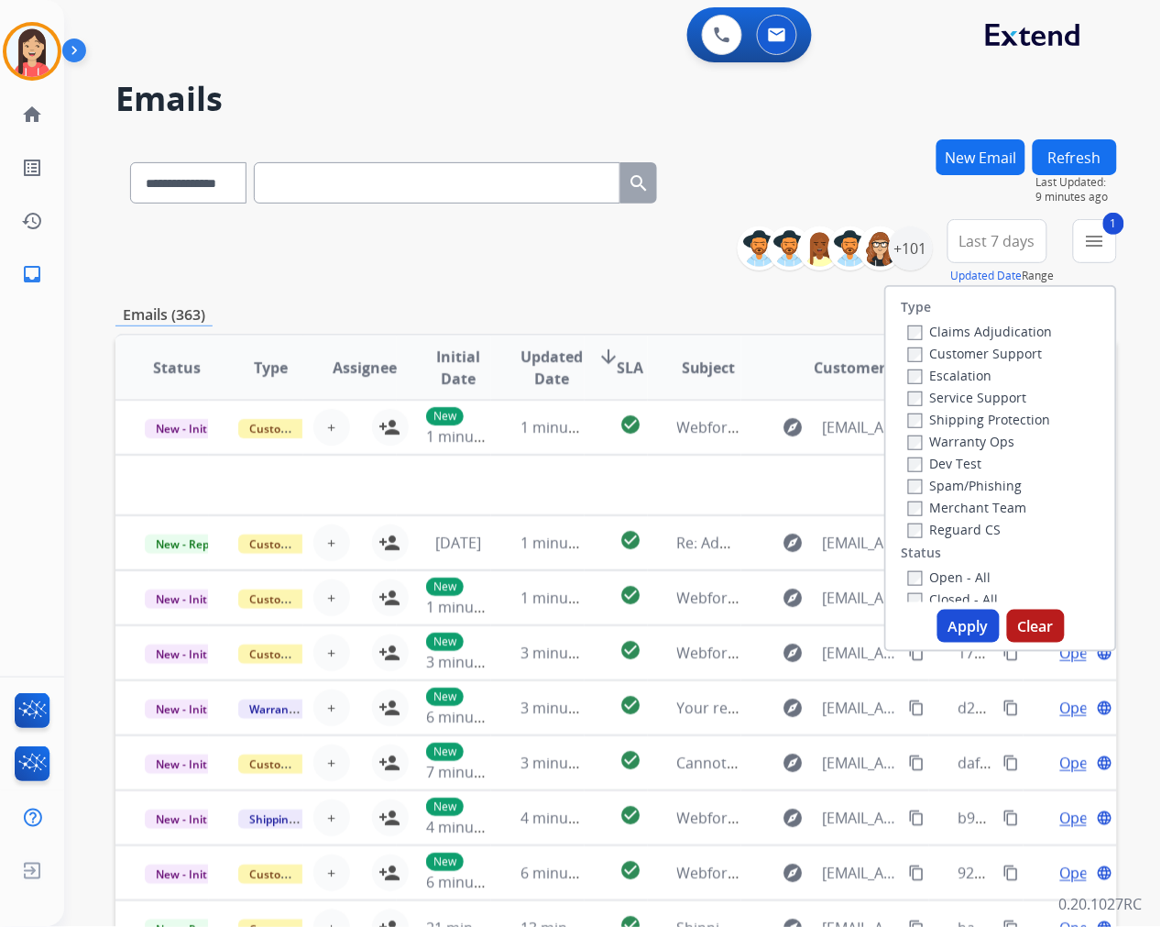
click at [954, 623] on button "Apply" at bounding box center [969, 625] width 62 height 33
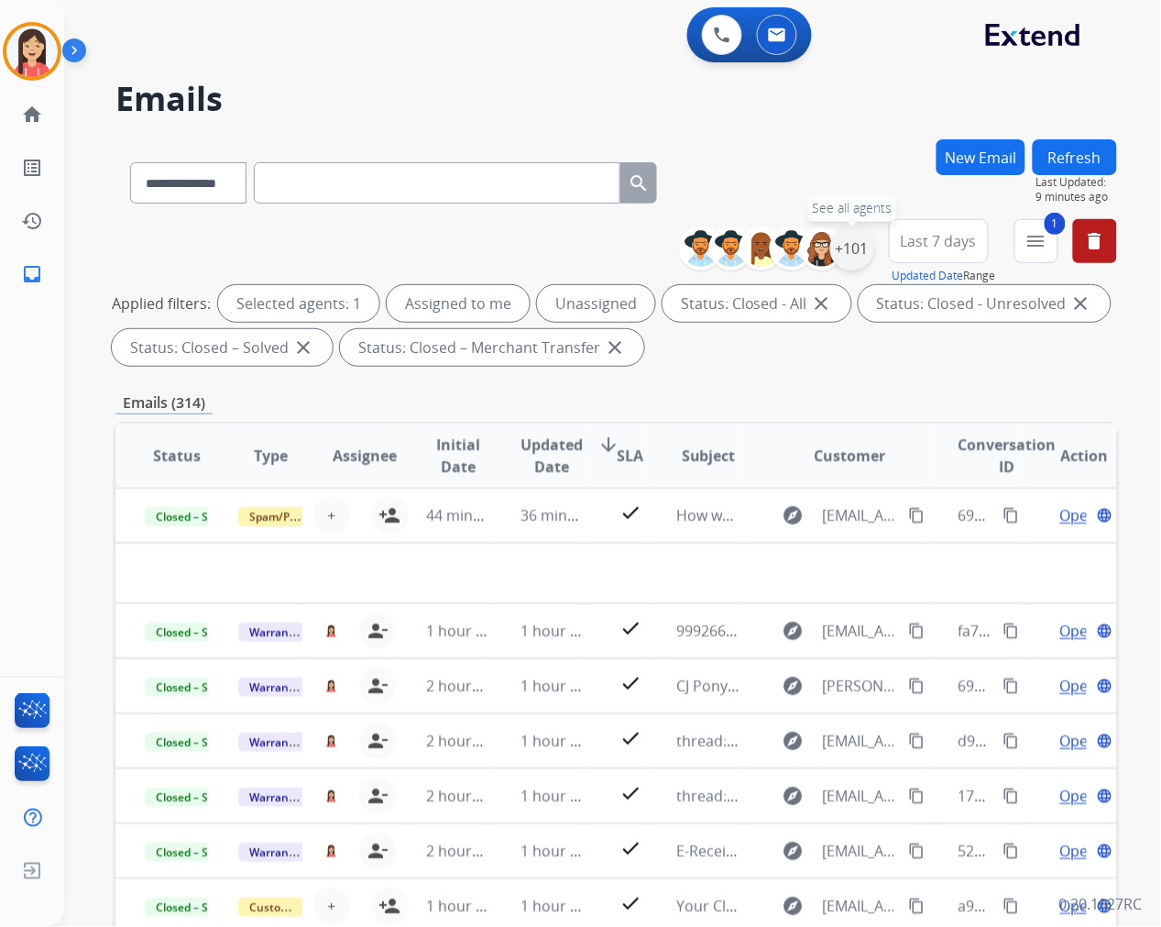
click at [847, 248] on div "+101" at bounding box center [852, 248] width 44 height 44
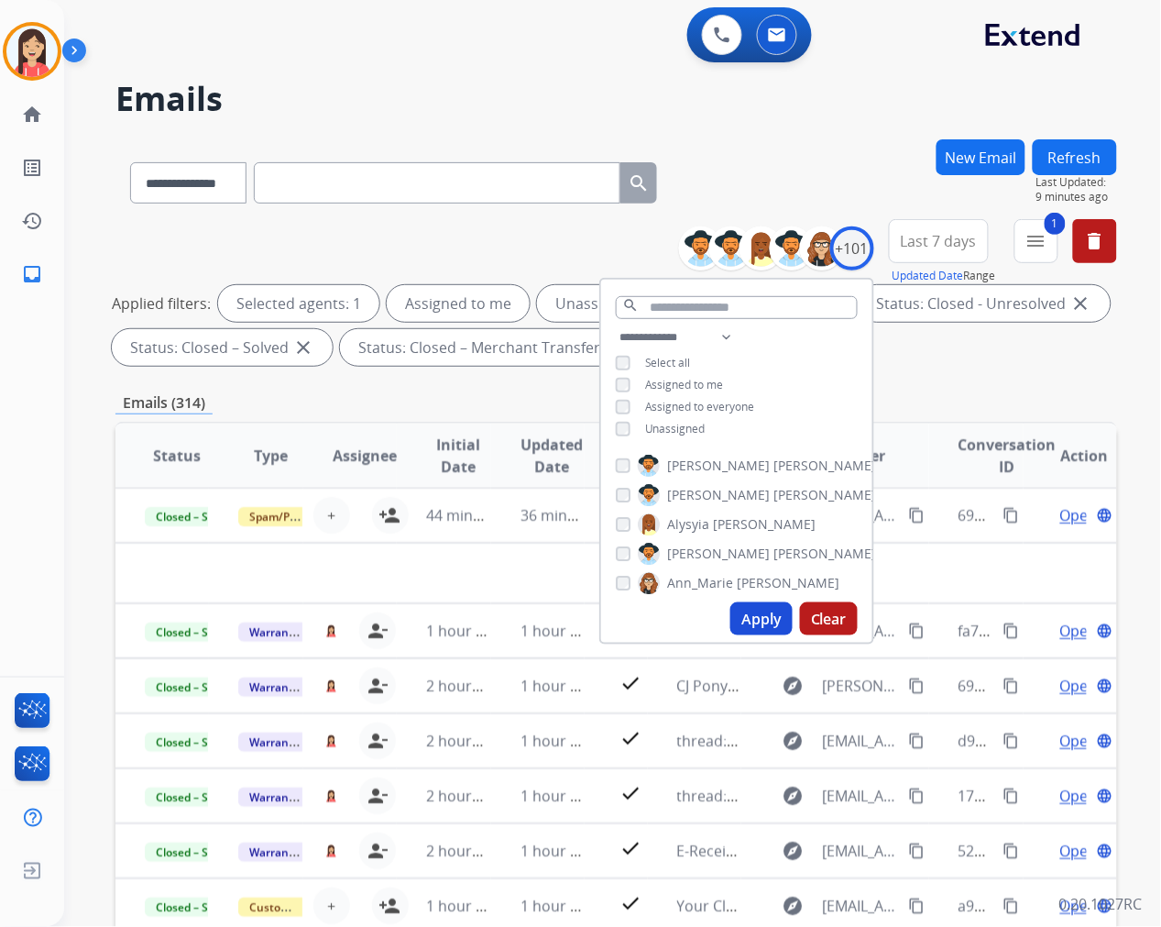
click at [645, 421] on span "Unassigned" at bounding box center [675, 429] width 60 height 16
click at [751, 614] on button "Apply" at bounding box center [761, 618] width 62 height 33
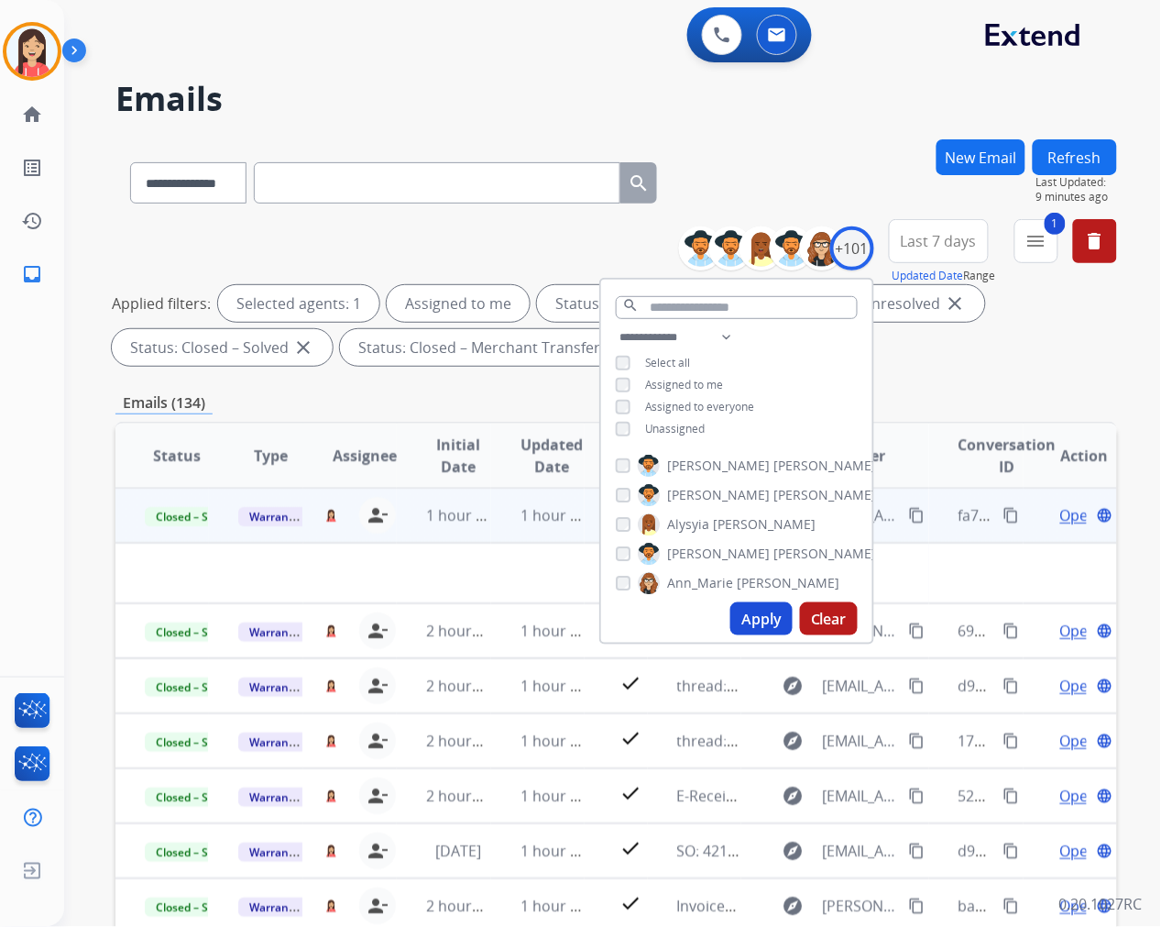
click at [497, 538] on td "1 hour ago" at bounding box center [537, 515] width 93 height 55
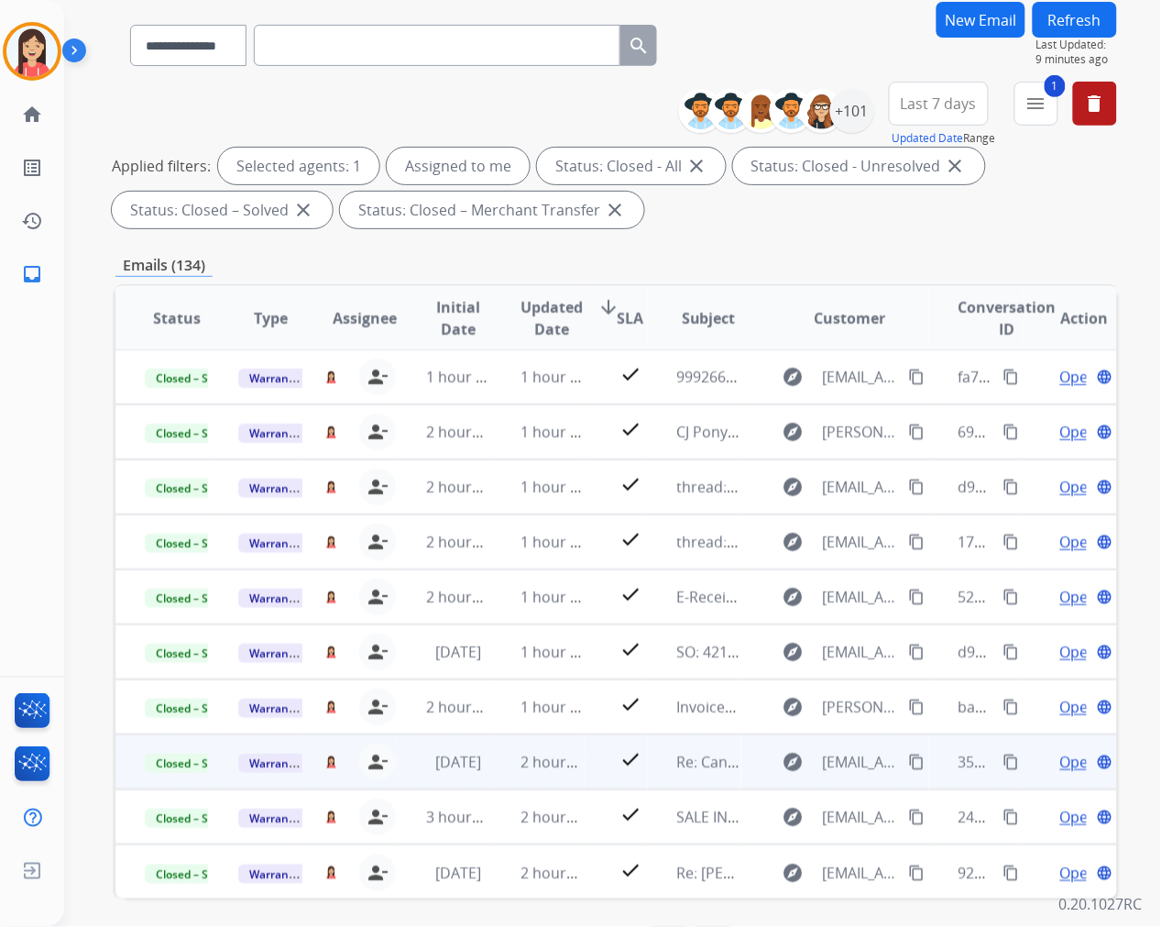
scroll to position [203, 0]
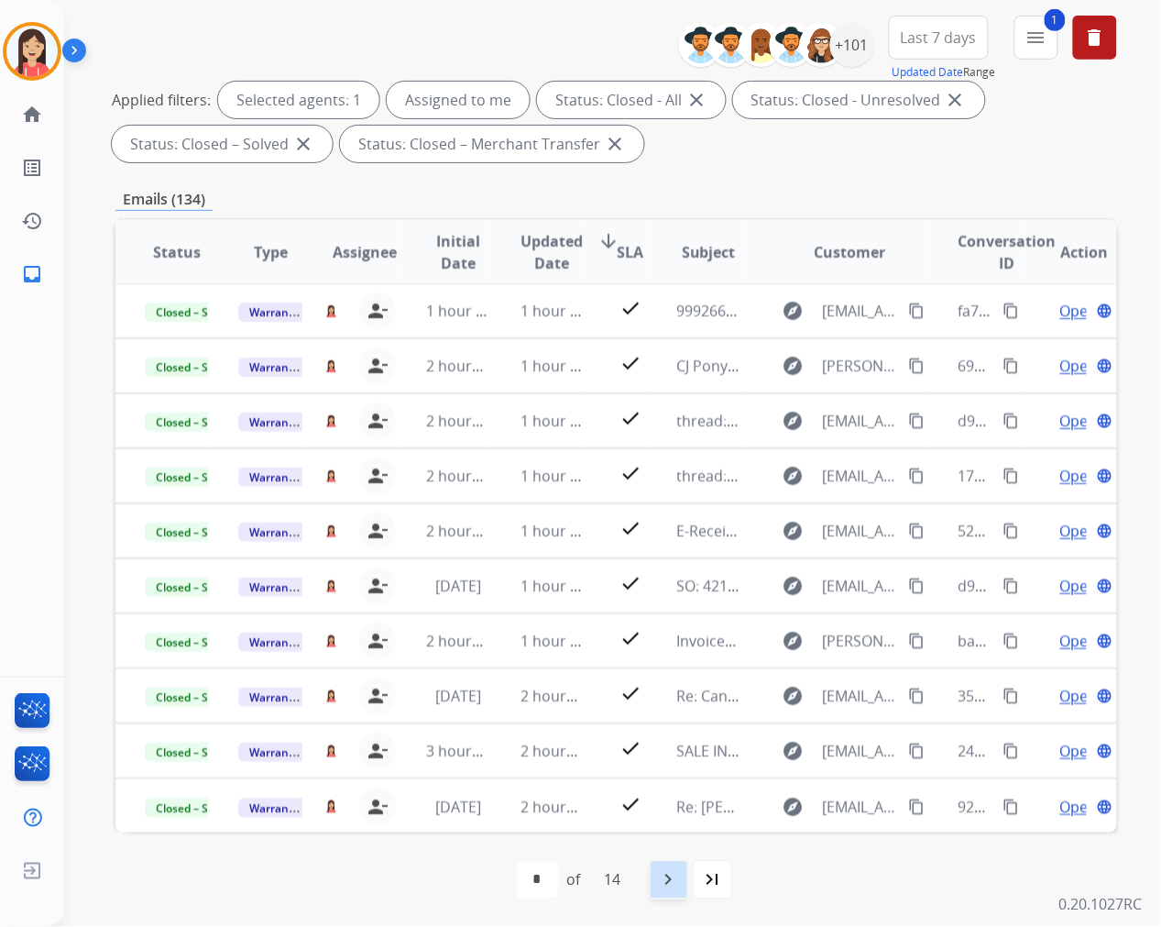
click at [671, 892] on div "navigate_next" at bounding box center [669, 880] width 40 height 40
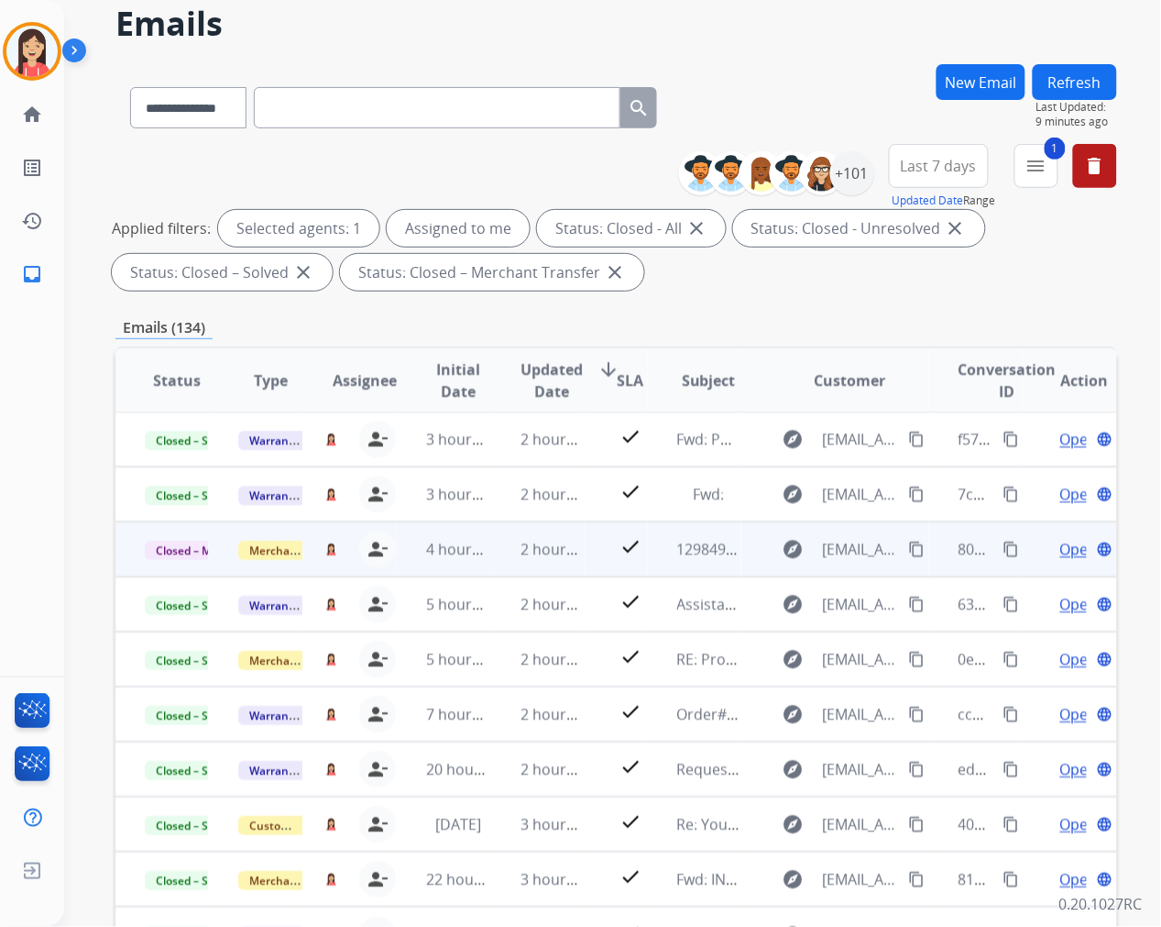
scroll to position [204, 0]
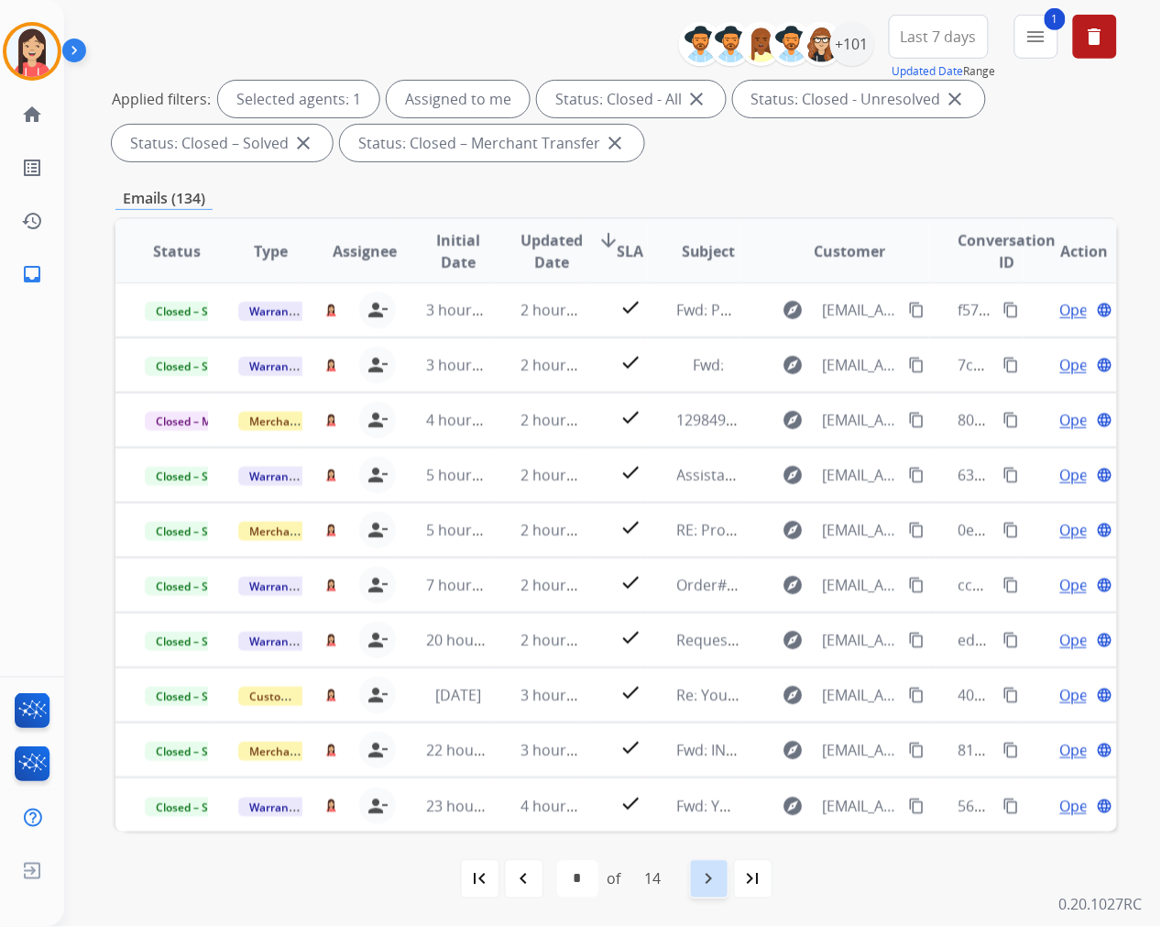
click at [699, 880] on mat-icon "navigate_next" at bounding box center [709, 879] width 22 height 22
select select "*"
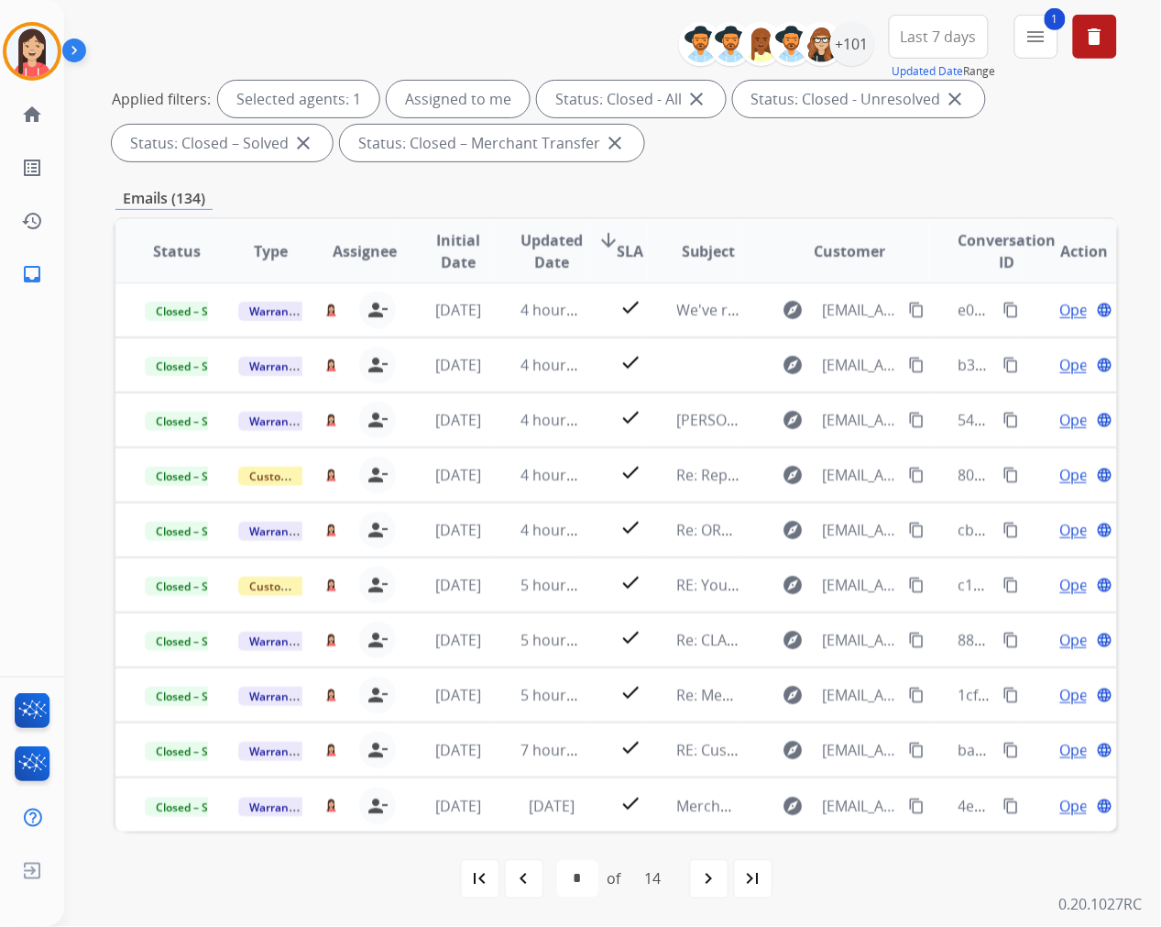
drag, startPoint x: 37, startPoint y: 44, endPoint x: 92, endPoint y: 52, distance: 55.6
click at [37, 44] on img at bounding box center [31, 51] width 51 height 51
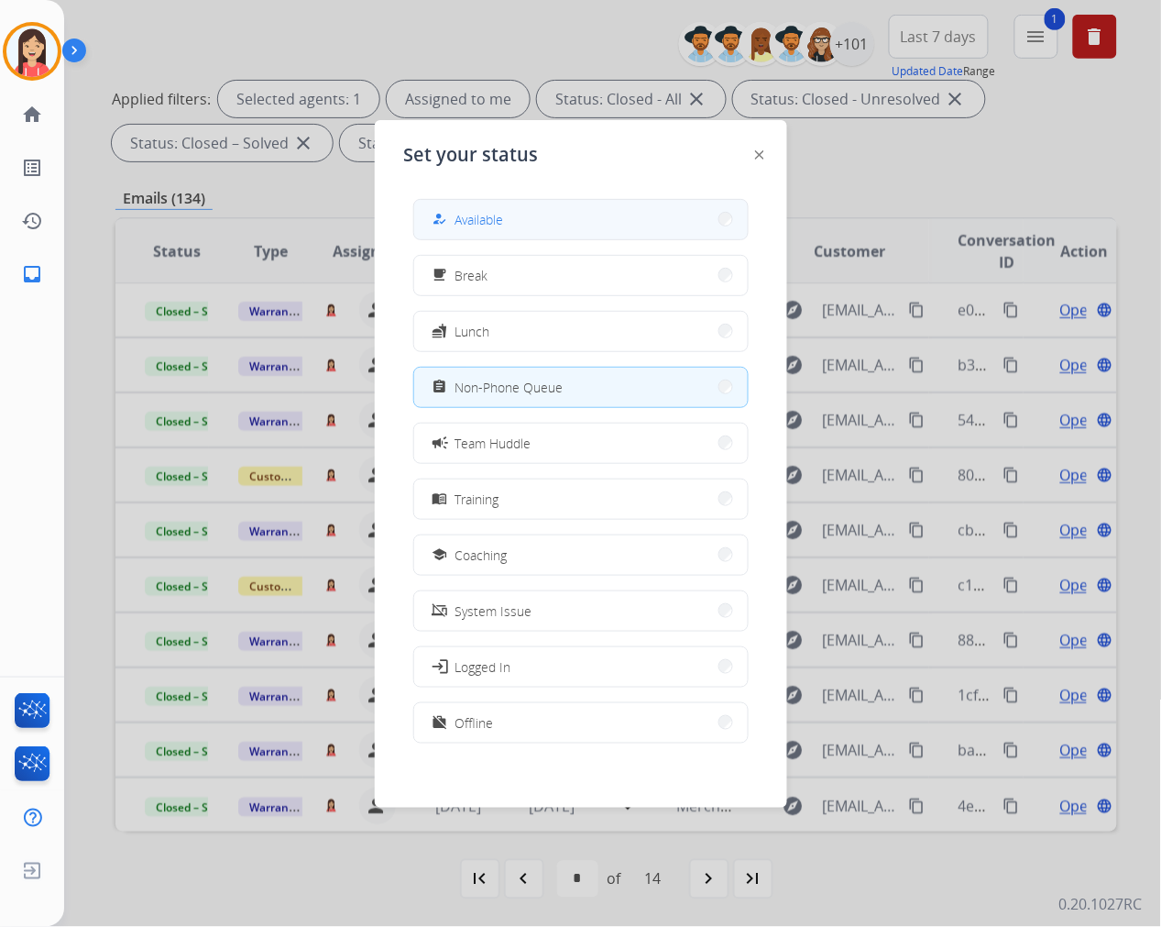
click at [455, 220] on div "how_to_reg Available" at bounding box center [466, 219] width 75 height 22
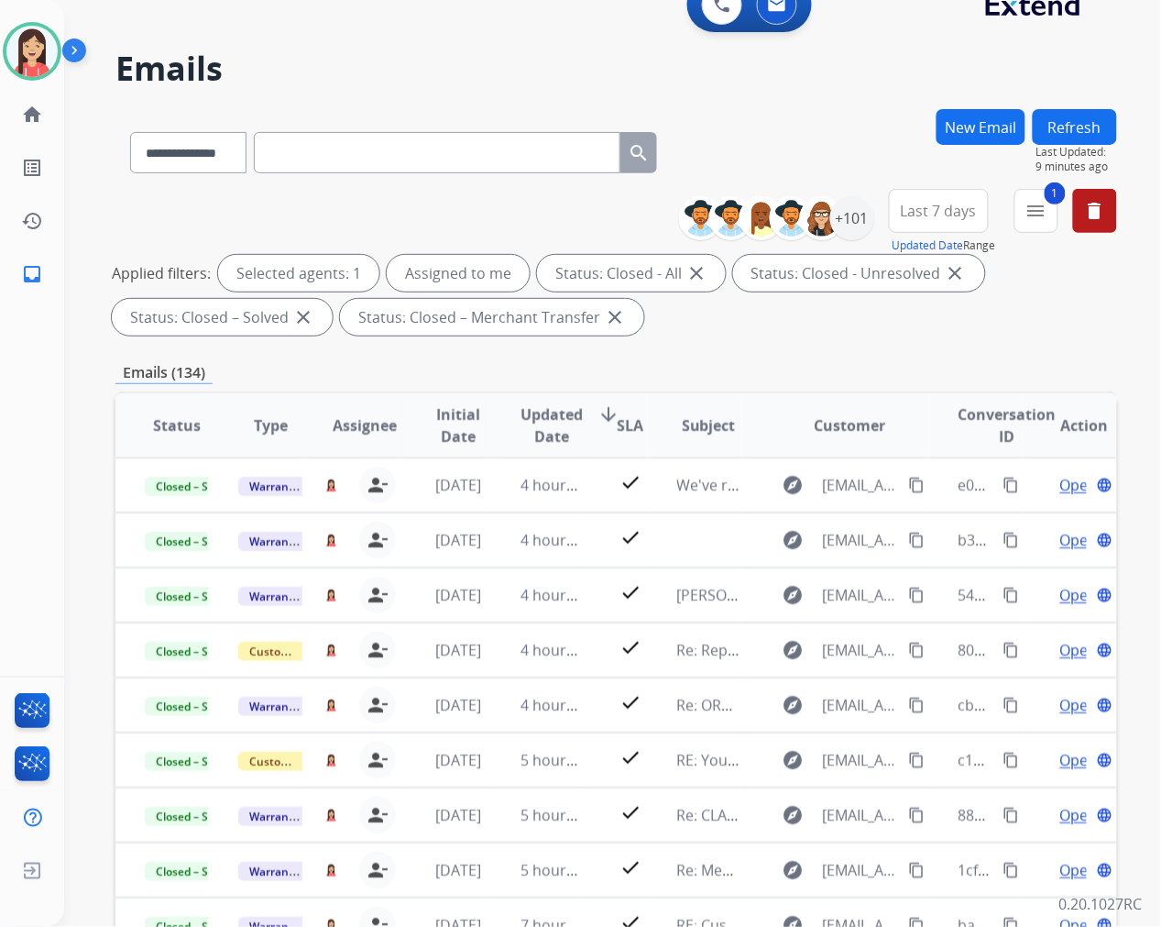
scroll to position [0, 0]
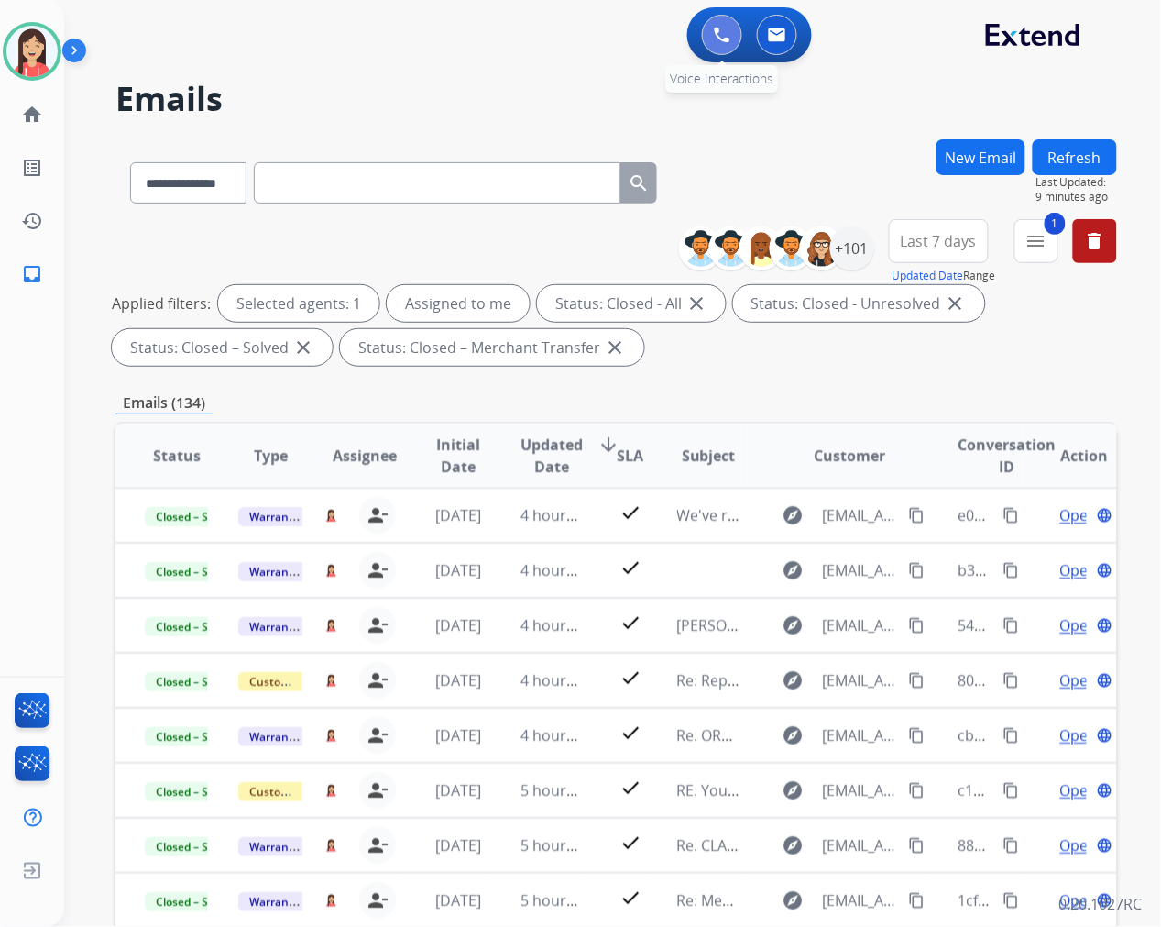
click at [717, 37] on img at bounding box center [722, 35] width 16 height 16
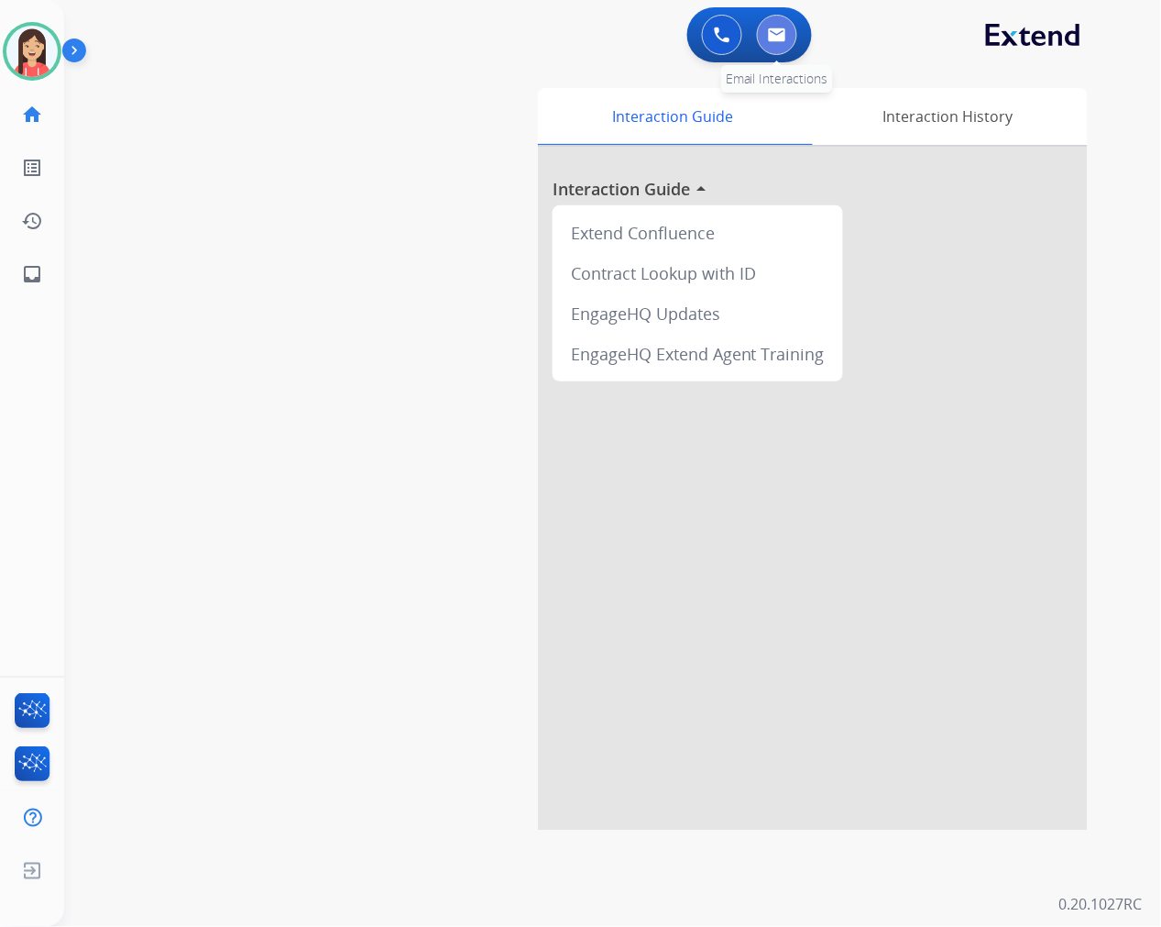
click at [786, 37] on button at bounding box center [777, 35] width 40 height 40
select select "**********"
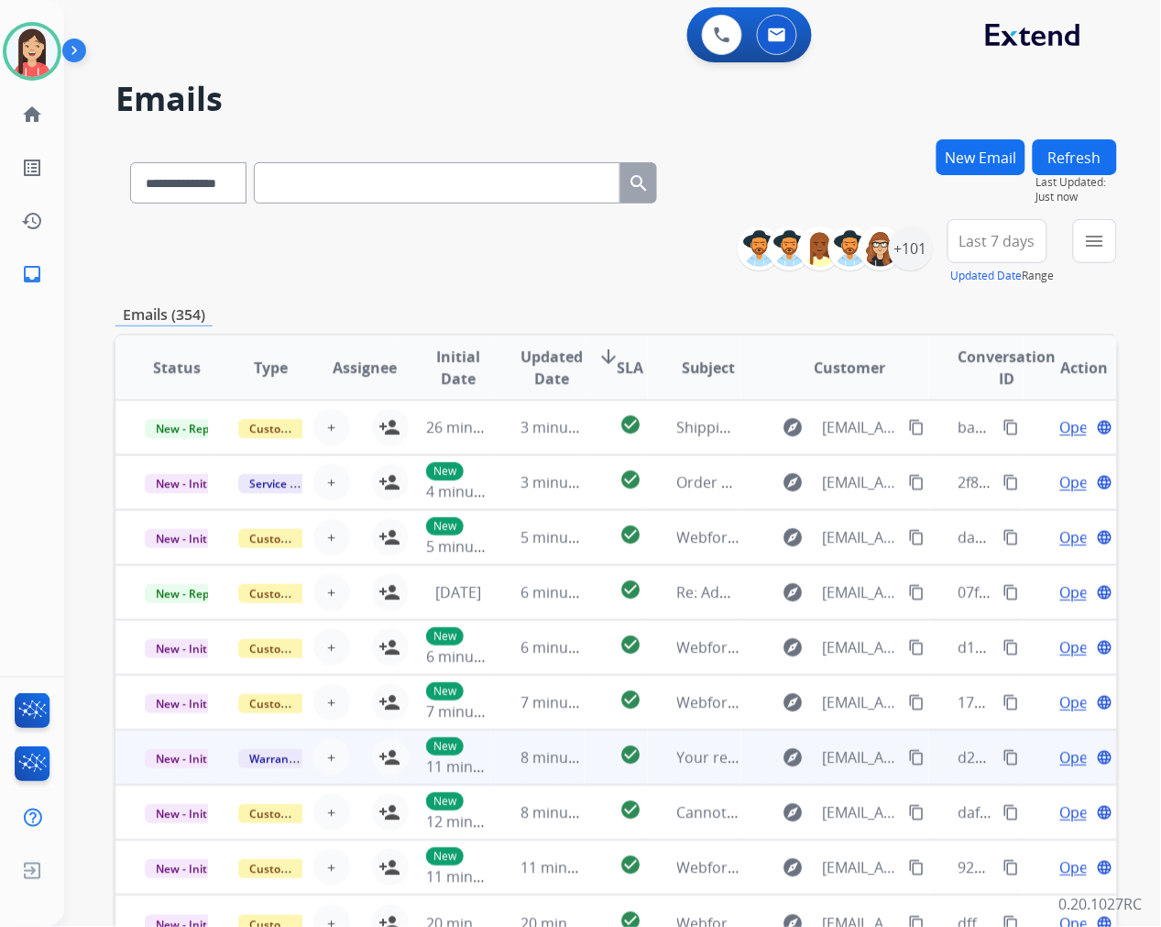
click at [596, 759] on td "check_circle" at bounding box center [616, 756] width 62 height 55
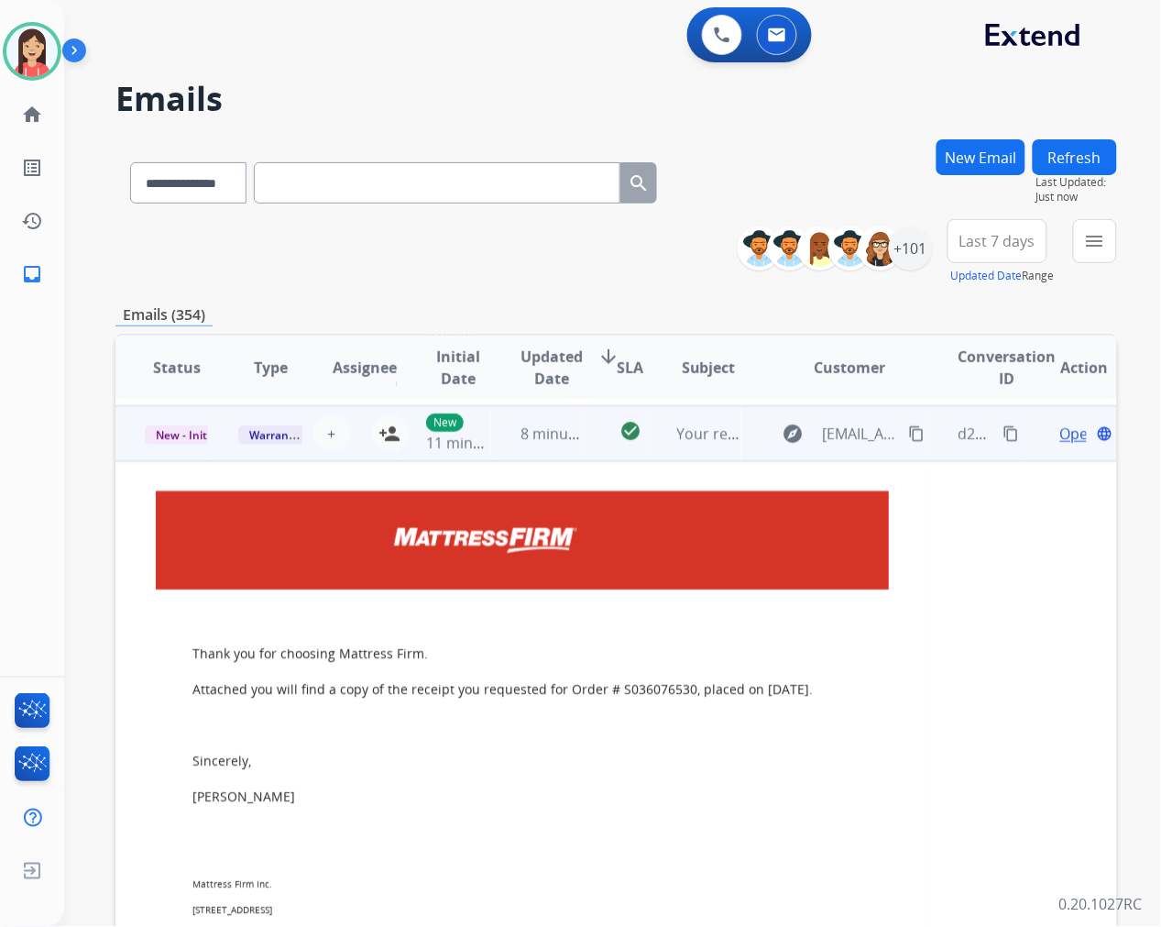
scroll to position [330, 0]
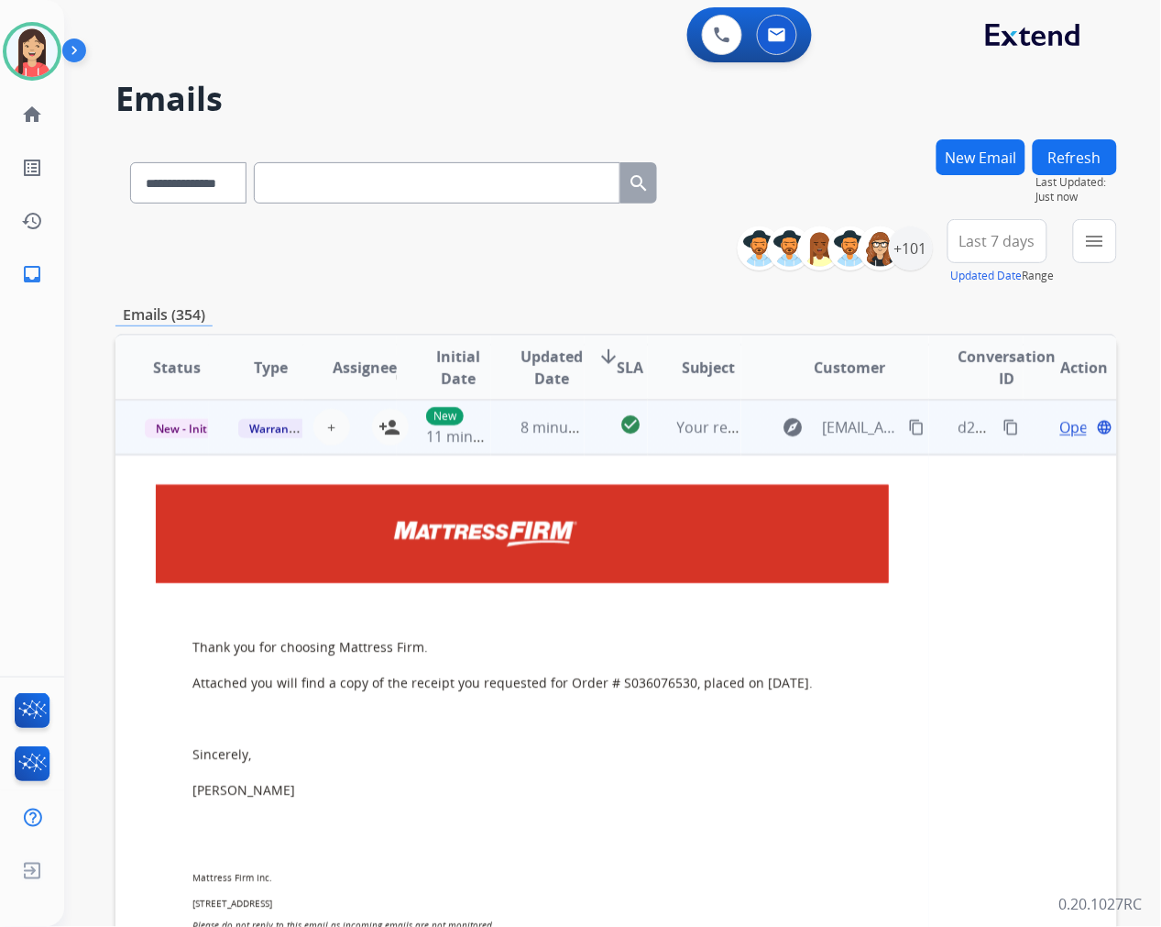
click at [1060, 426] on span "Open" at bounding box center [1079, 427] width 38 height 22
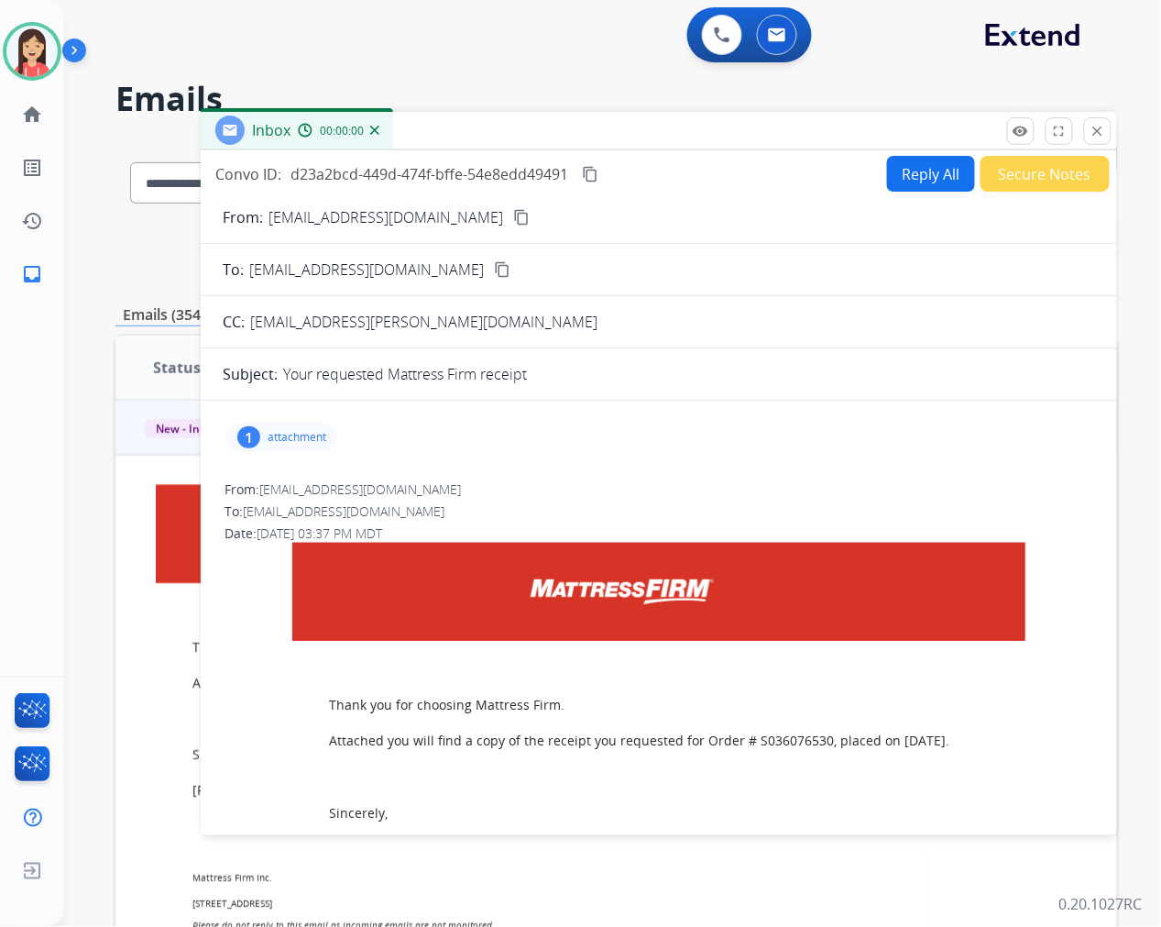
click at [924, 180] on button "Reply All" at bounding box center [931, 174] width 88 height 36
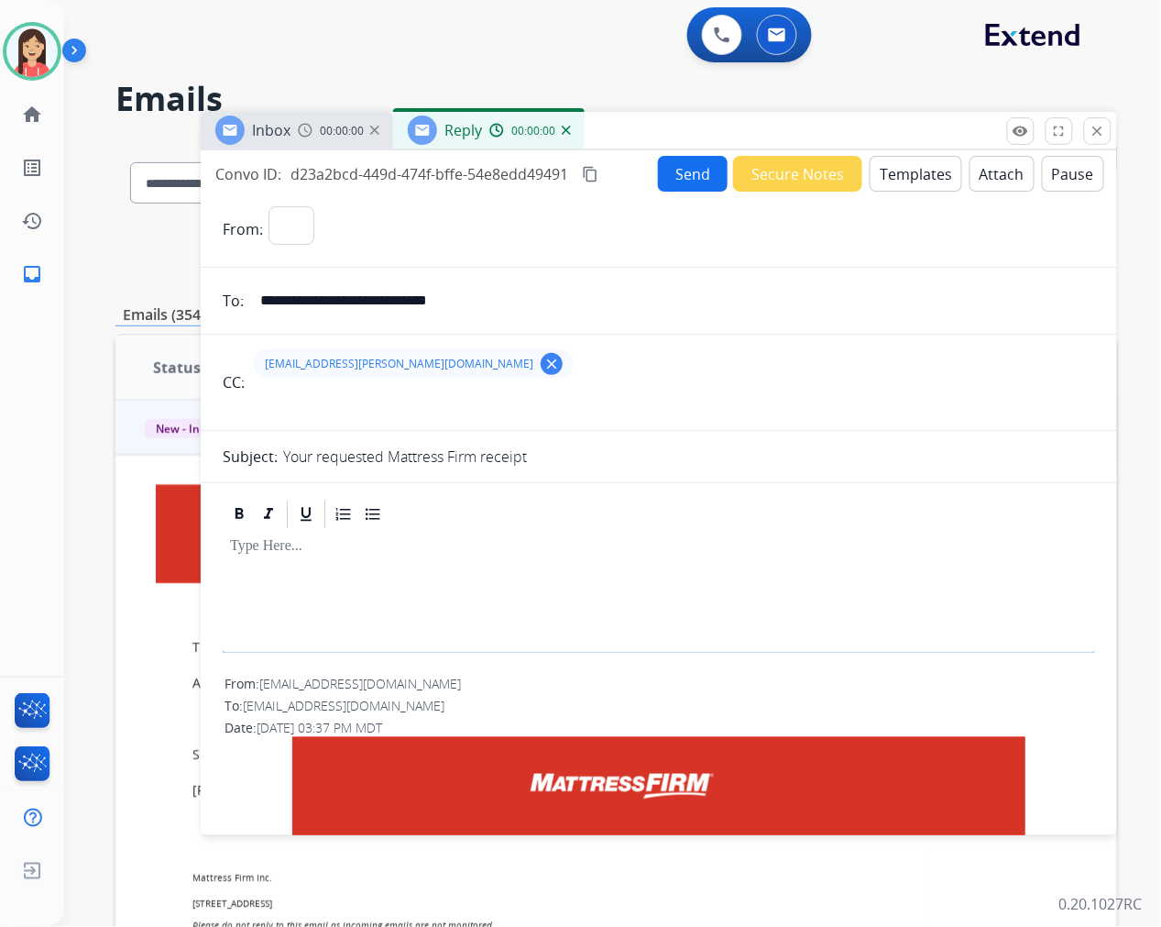
select select "**********"
click at [924, 180] on button "Templates" at bounding box center [916, 174] width 93 height 36
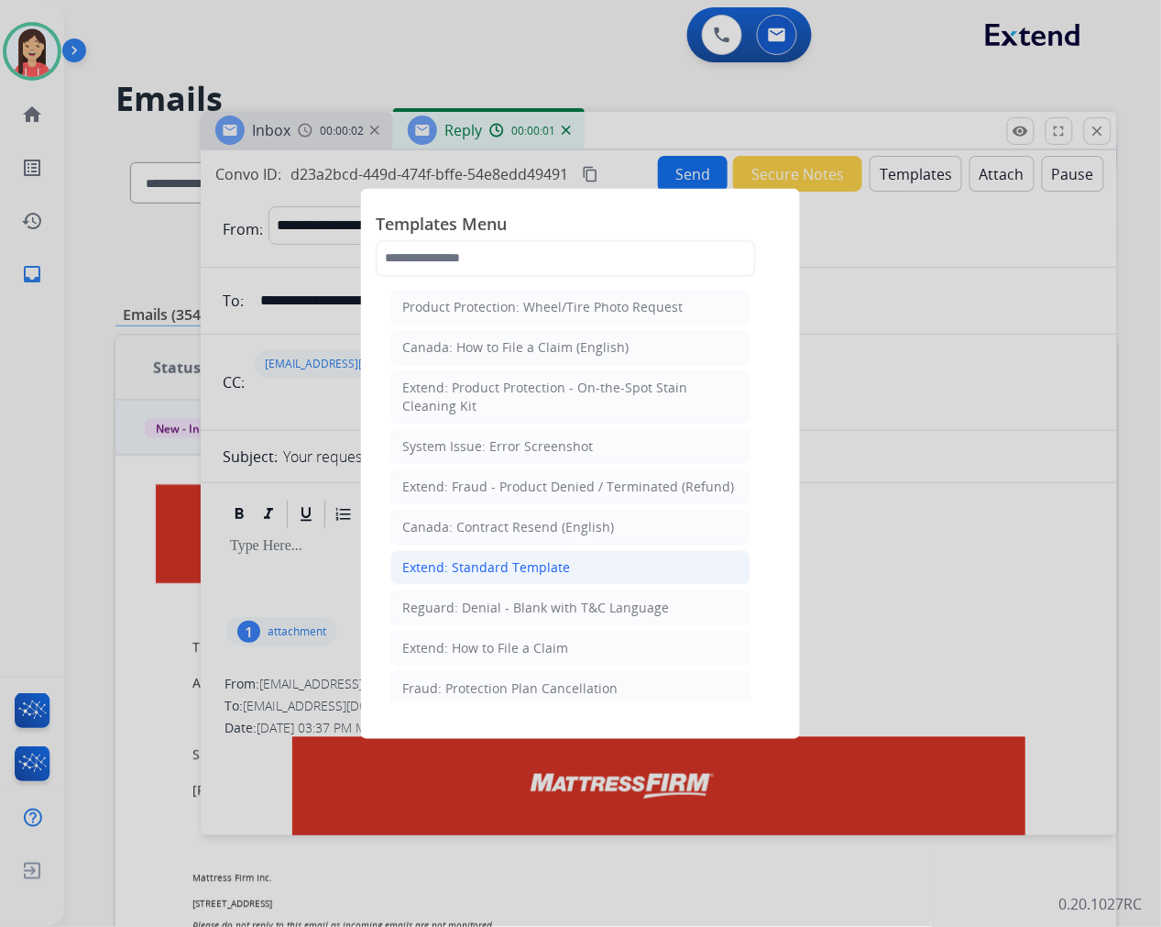
click at [534, 559] on div "Extend: Standard Template" at bounding box center [486, 567] width 168 height 18
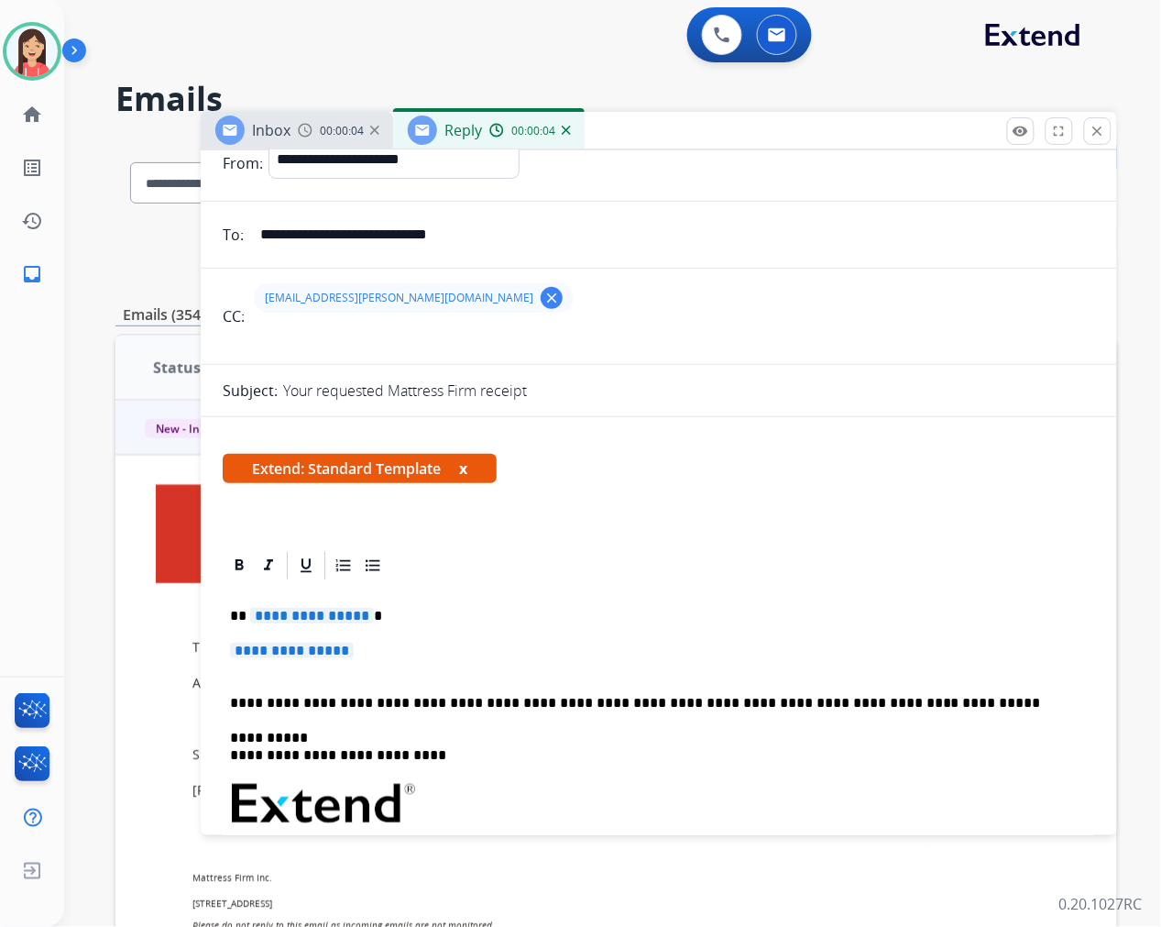
scroll to position [102, 0]
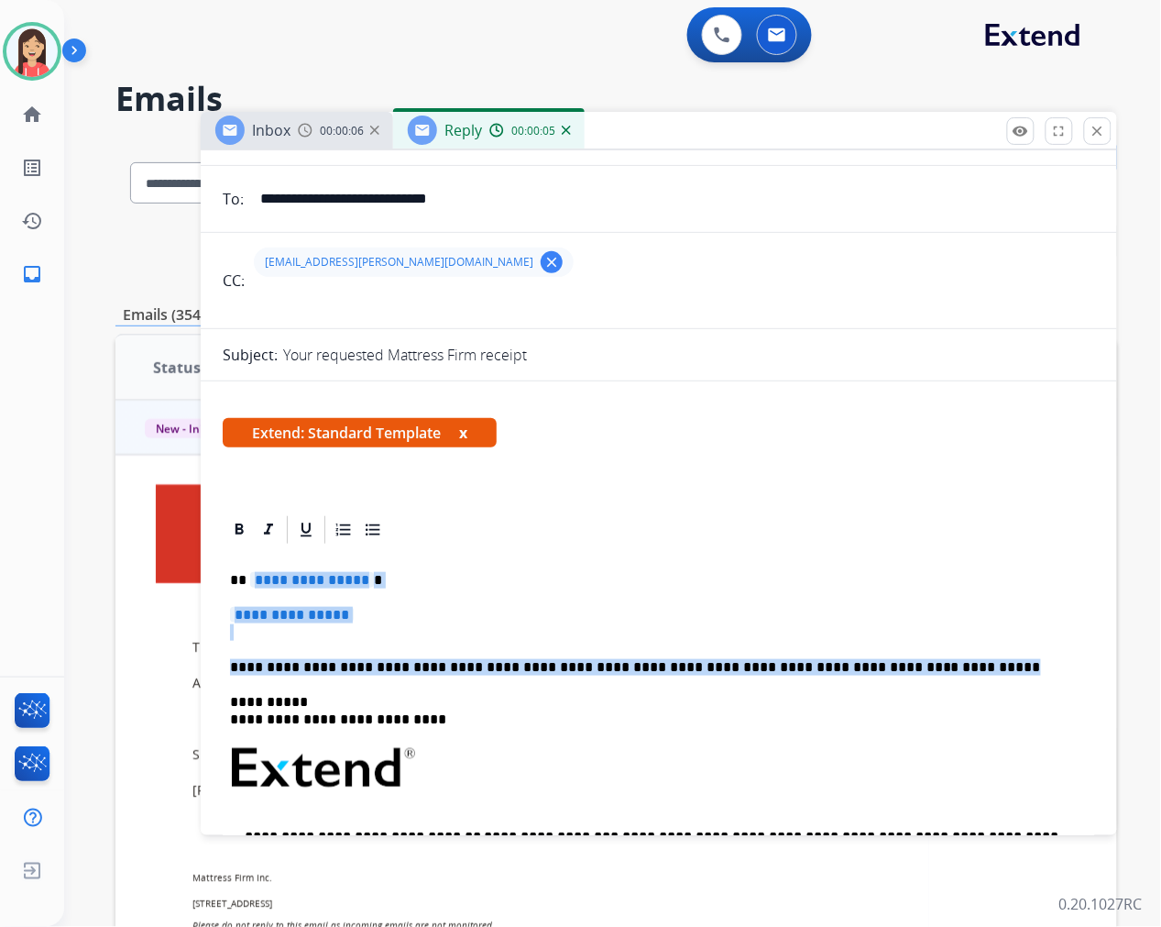
drag, startPoint x: 252, startPoint y: 580, endPoint x: 917, endPoint y: 669, distance: 671.3
click at [917, 669] on div "**********" at bounding box center [659, 811] width 872 height 530
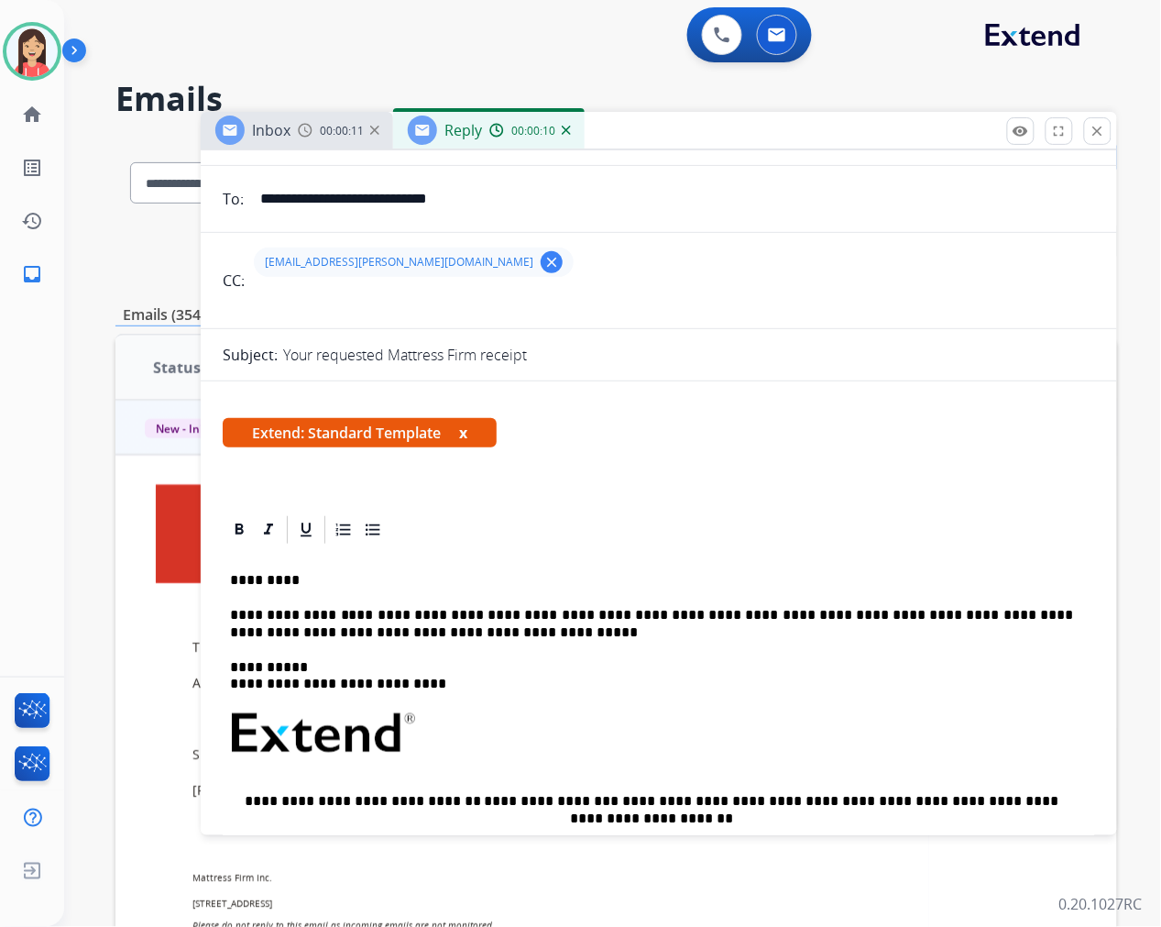
scroll to position [0, 0]
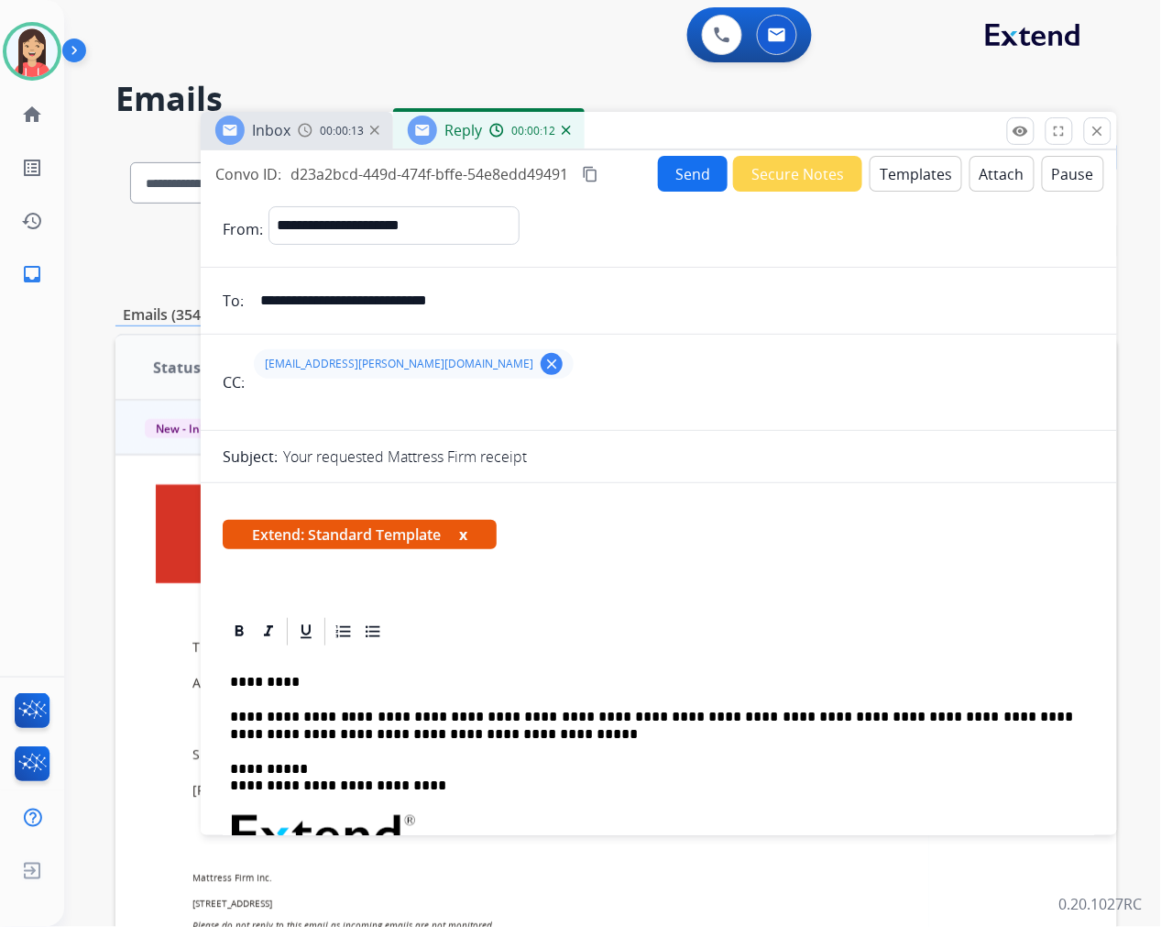
click at [664, 175] on button "Send" at bounding box center [693, 174] width 70 height 36
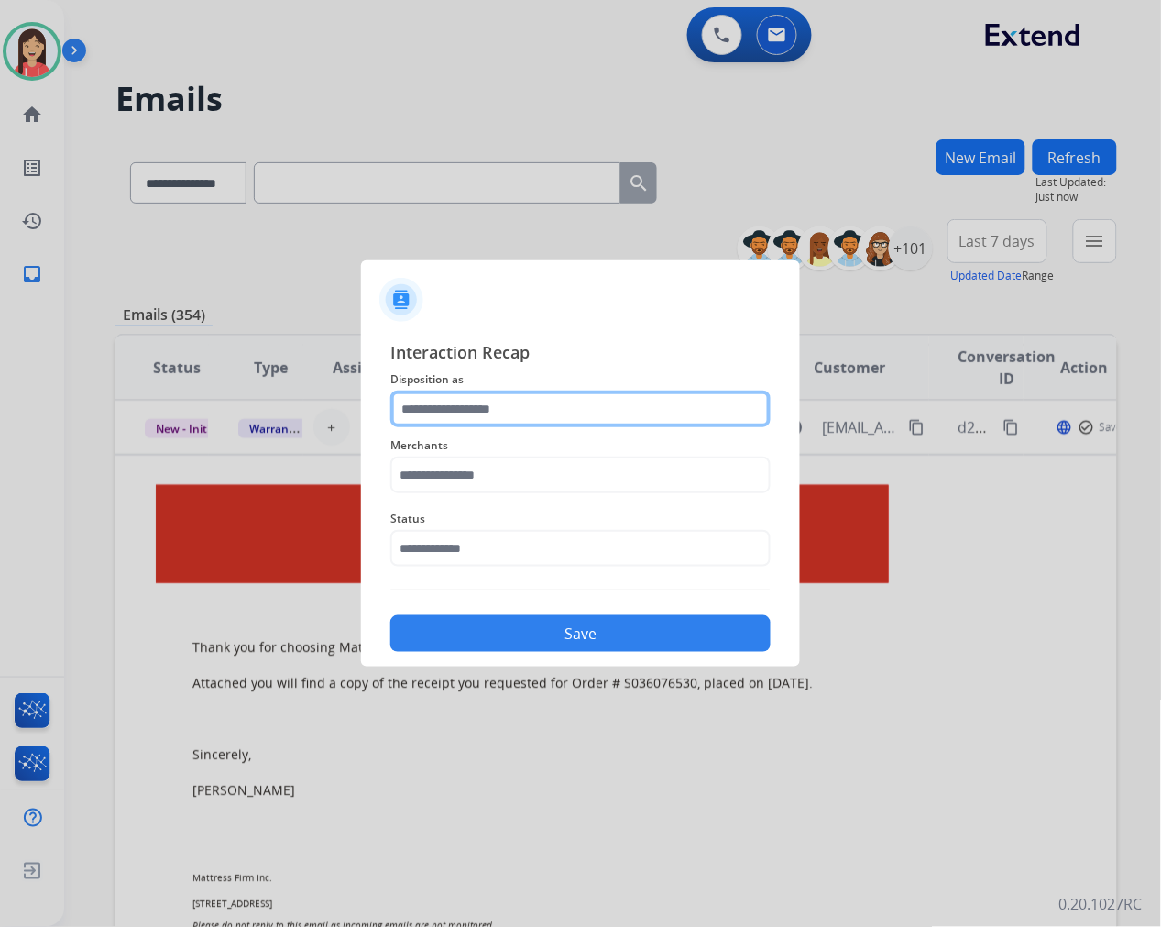
click at [640, 416] on input "text" at bounding box center [580, 408] width 380 height 37
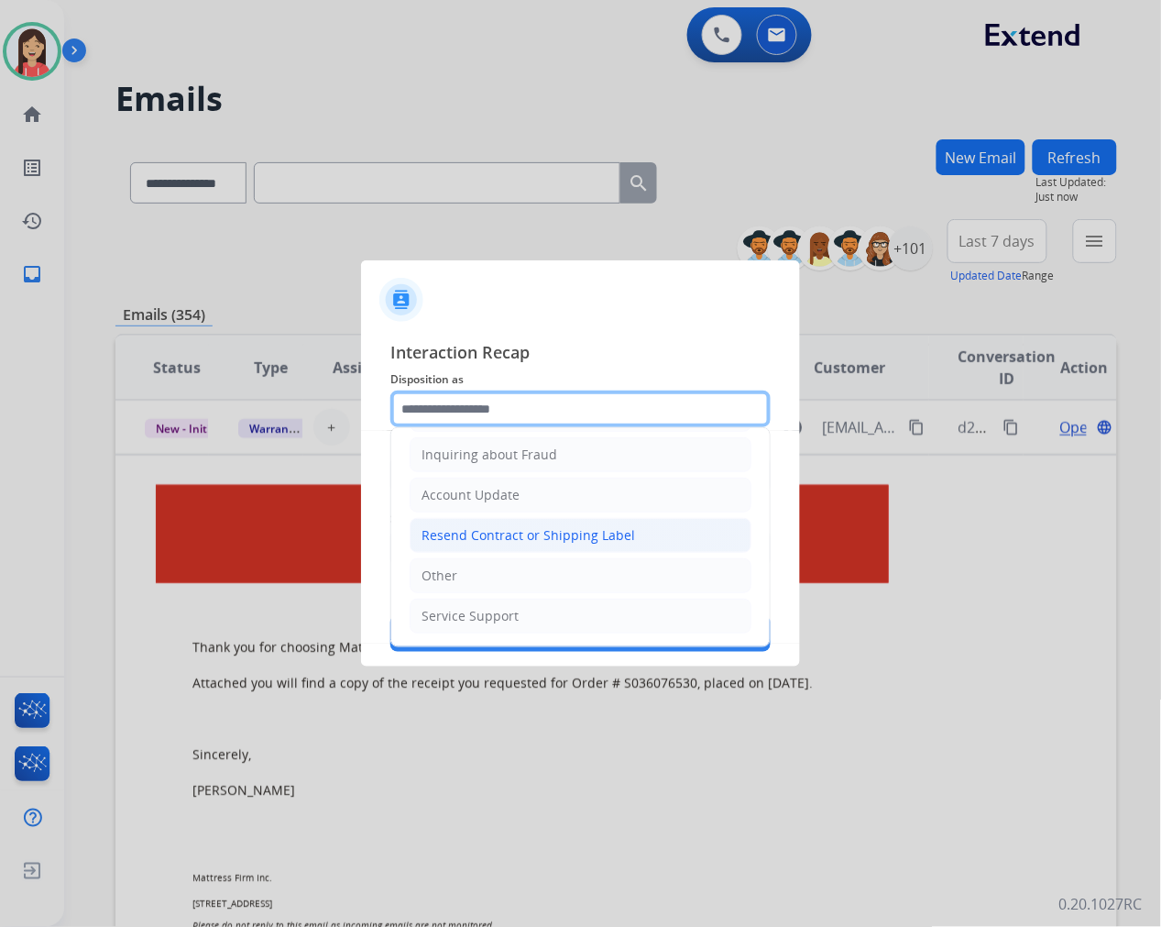
scroll to position [287, 0]
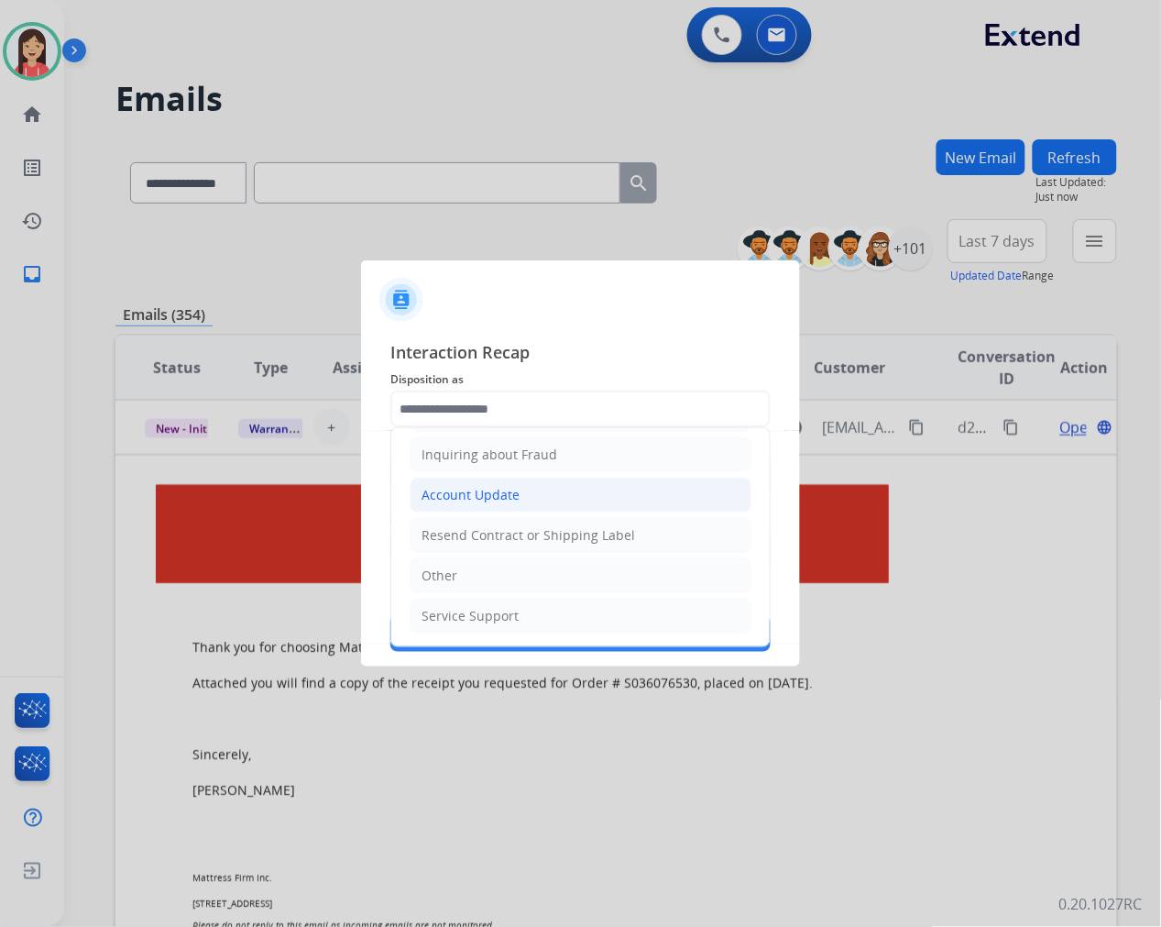
click at [499, 493] on div "Account Update" at bounding box center [471, 495] width 98 height 18
type input "**********"
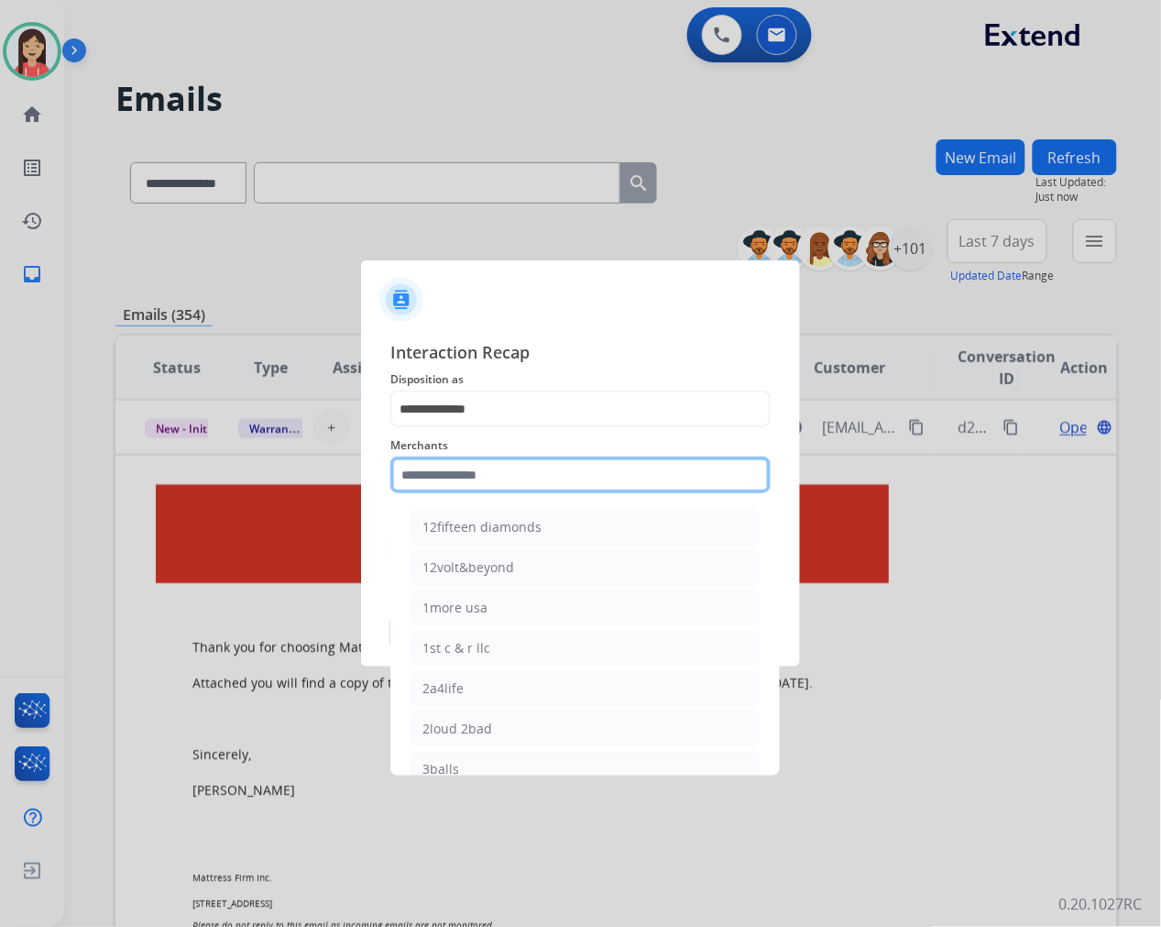
click at [498, 478] on input "text" at bounding box center [580, 474] width 380 height 37
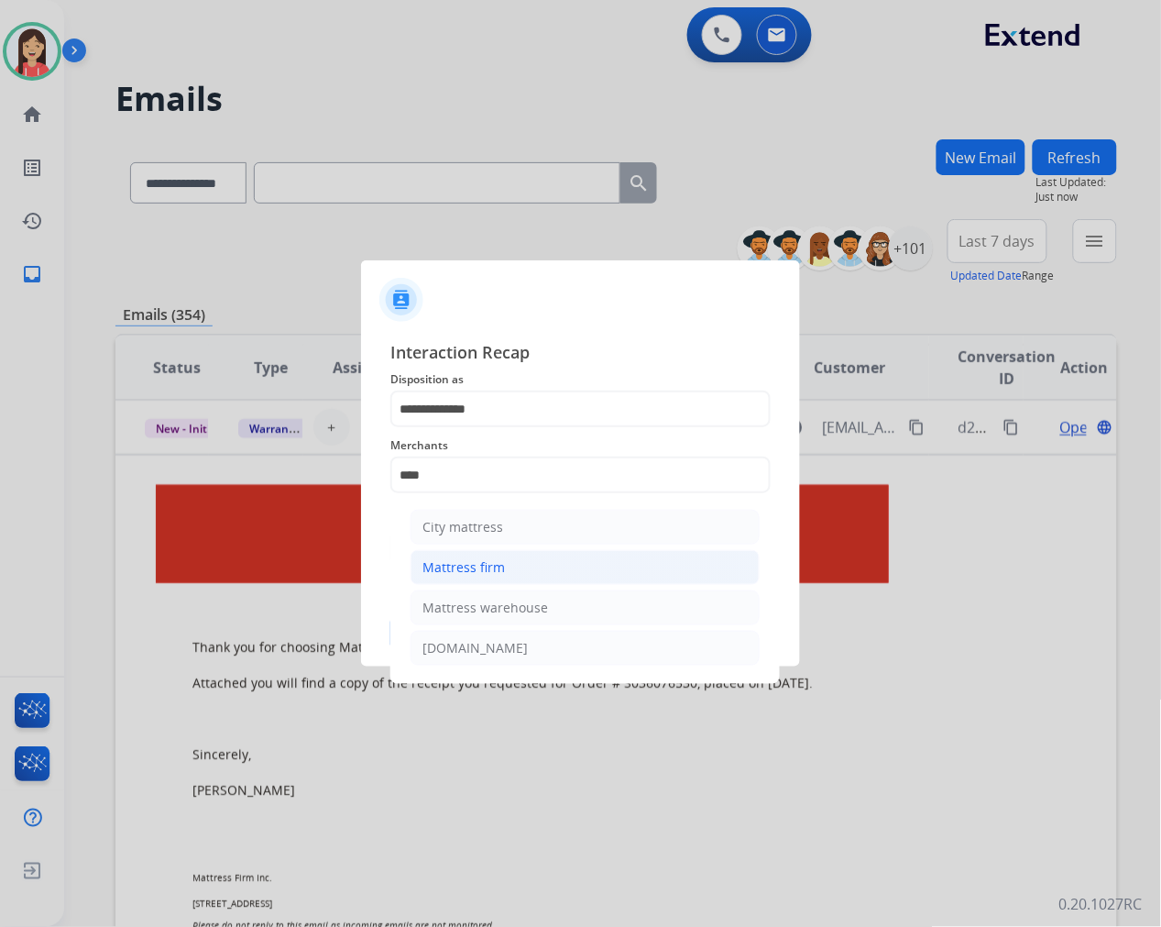
click at [491, 554] on li "Mattress firm" at bounding box center [585, 567] width 349 height 35
type input "**********"
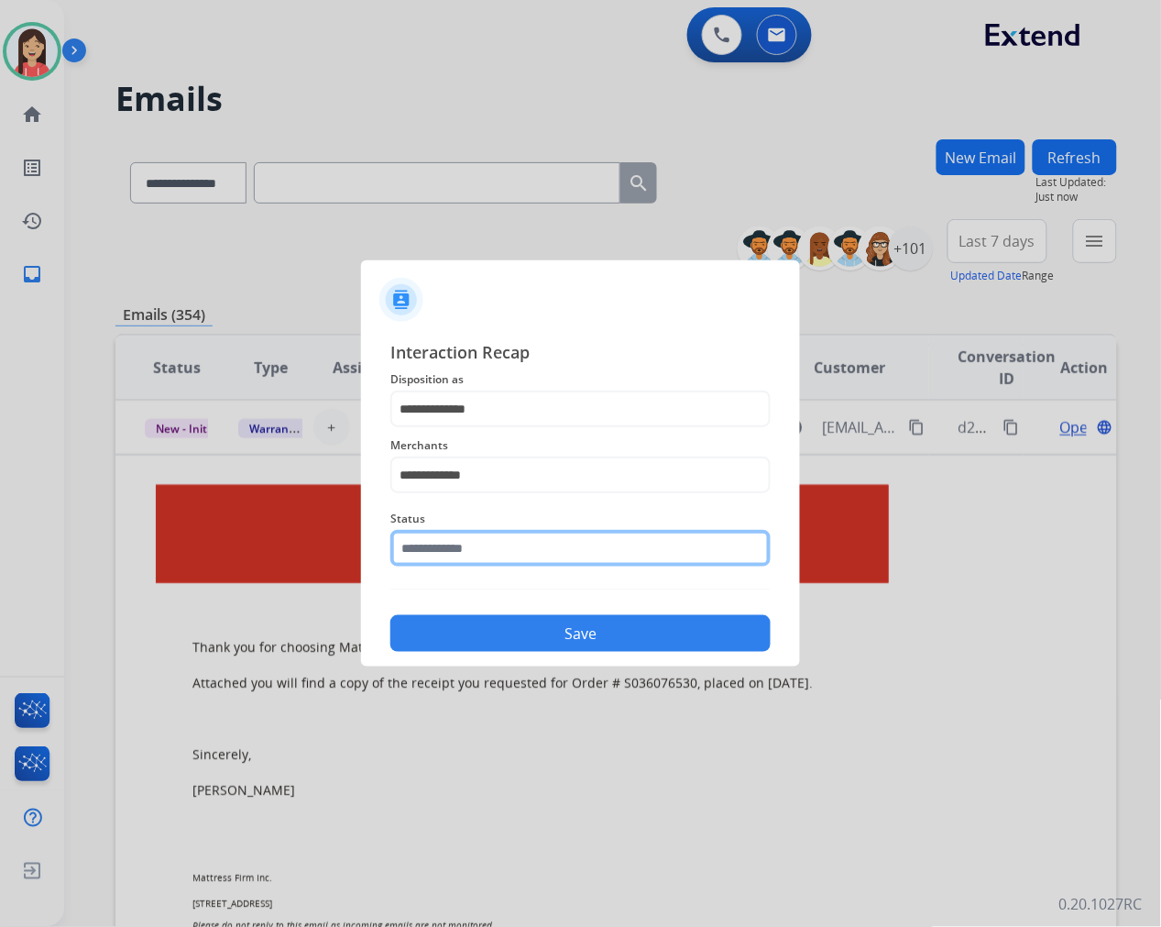
click at [477, 554] on input "text" at bounding box center [580, 548] width 380 height 37
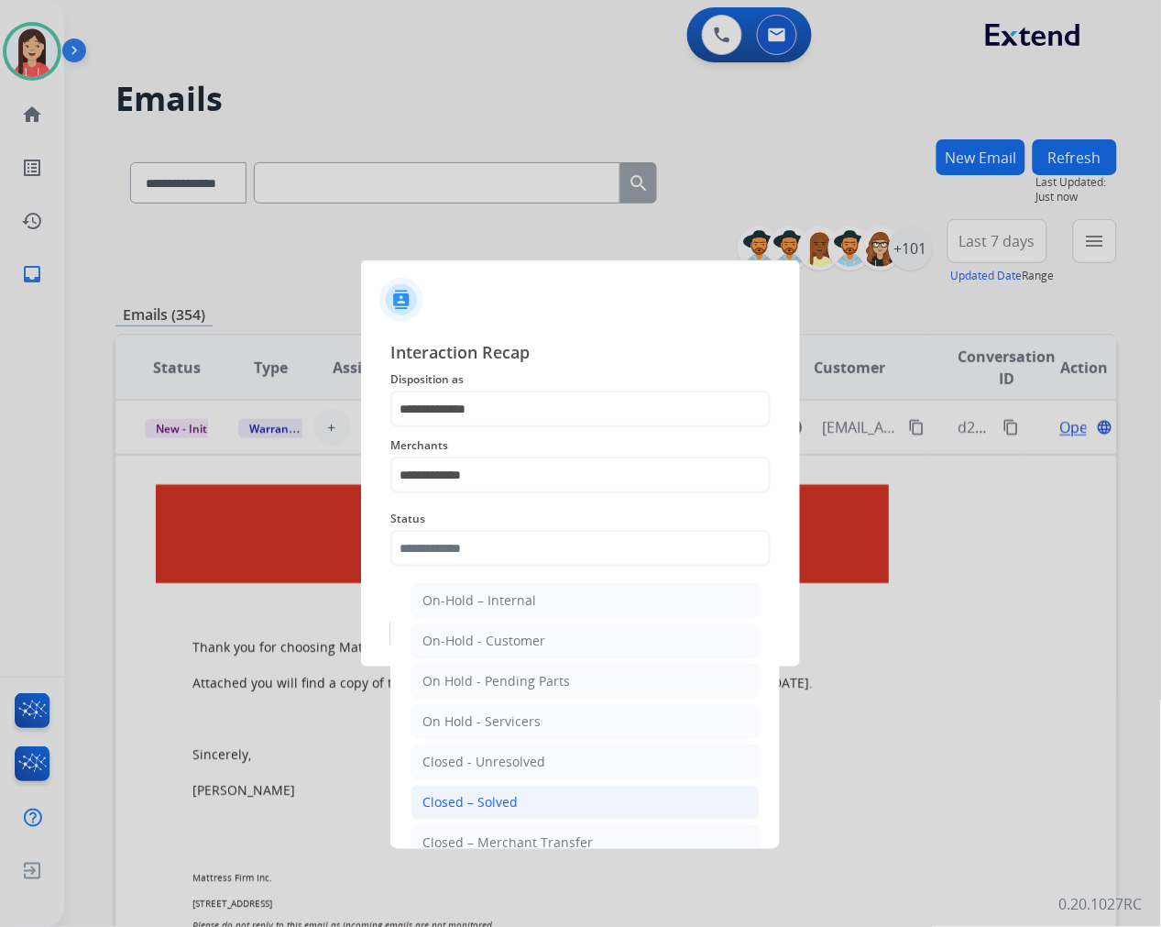
click at [468, 798] on div "Closed – Solved" at bounding box center [469, 802] width 95 height 18
type input "**********"
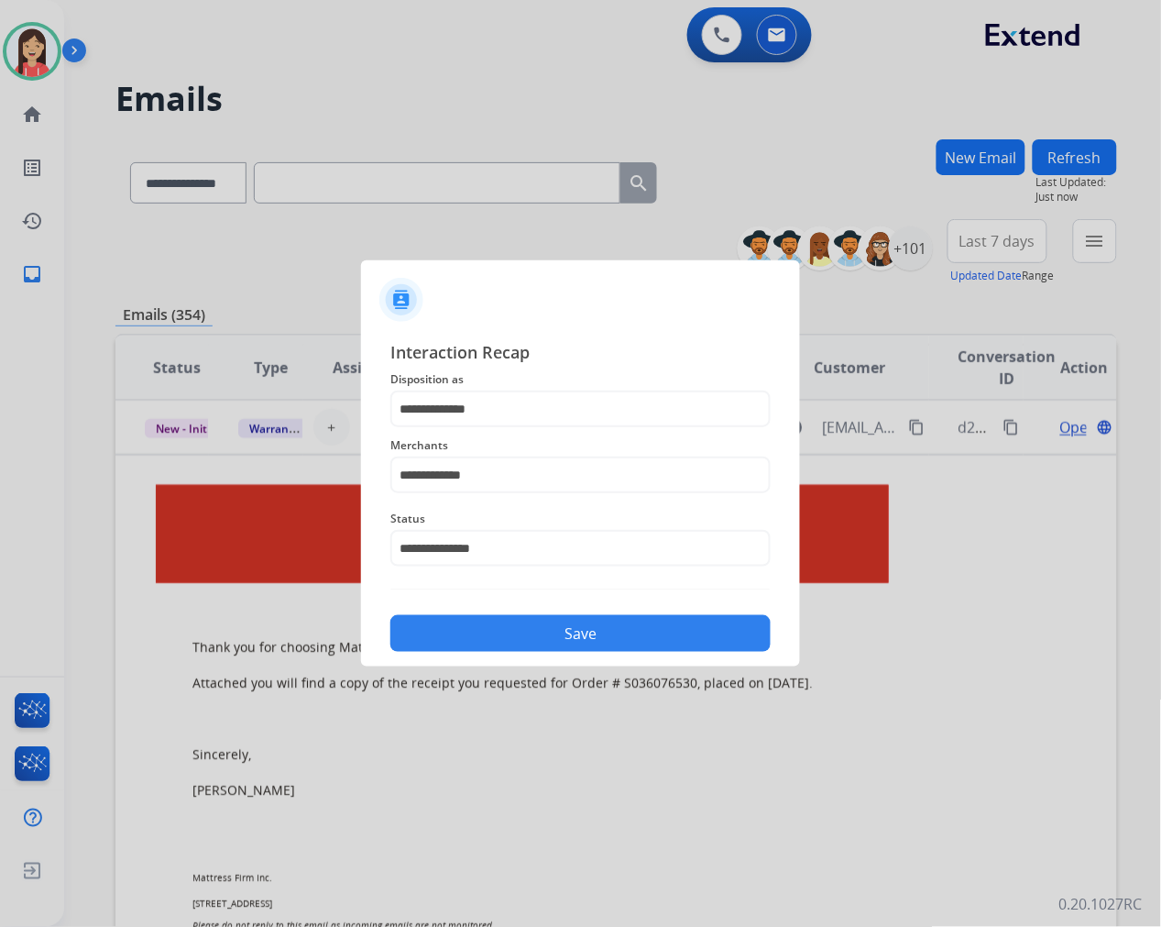
click at [532, 643] on button "Save" at bounding box center [580, 633] width 380 height 37
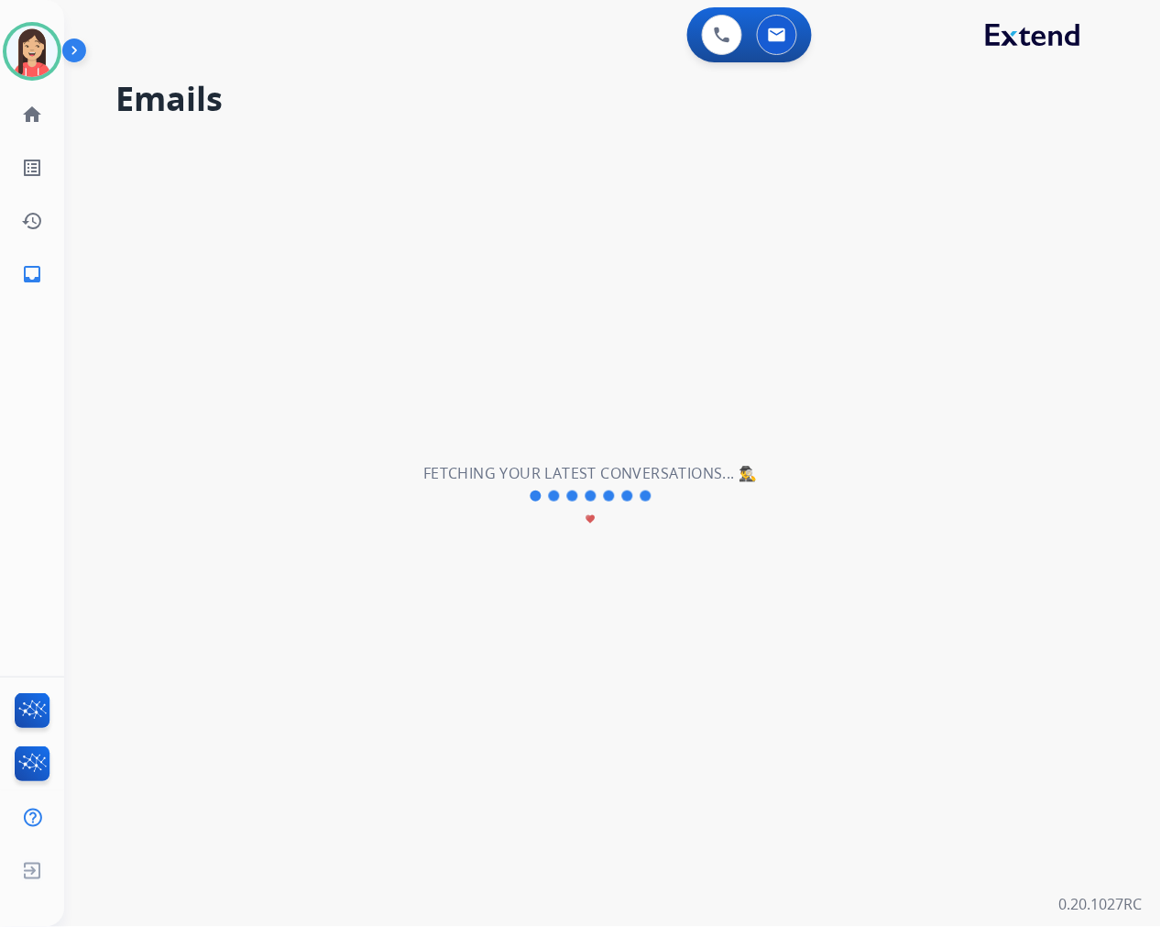
scroll to position [60, 0]
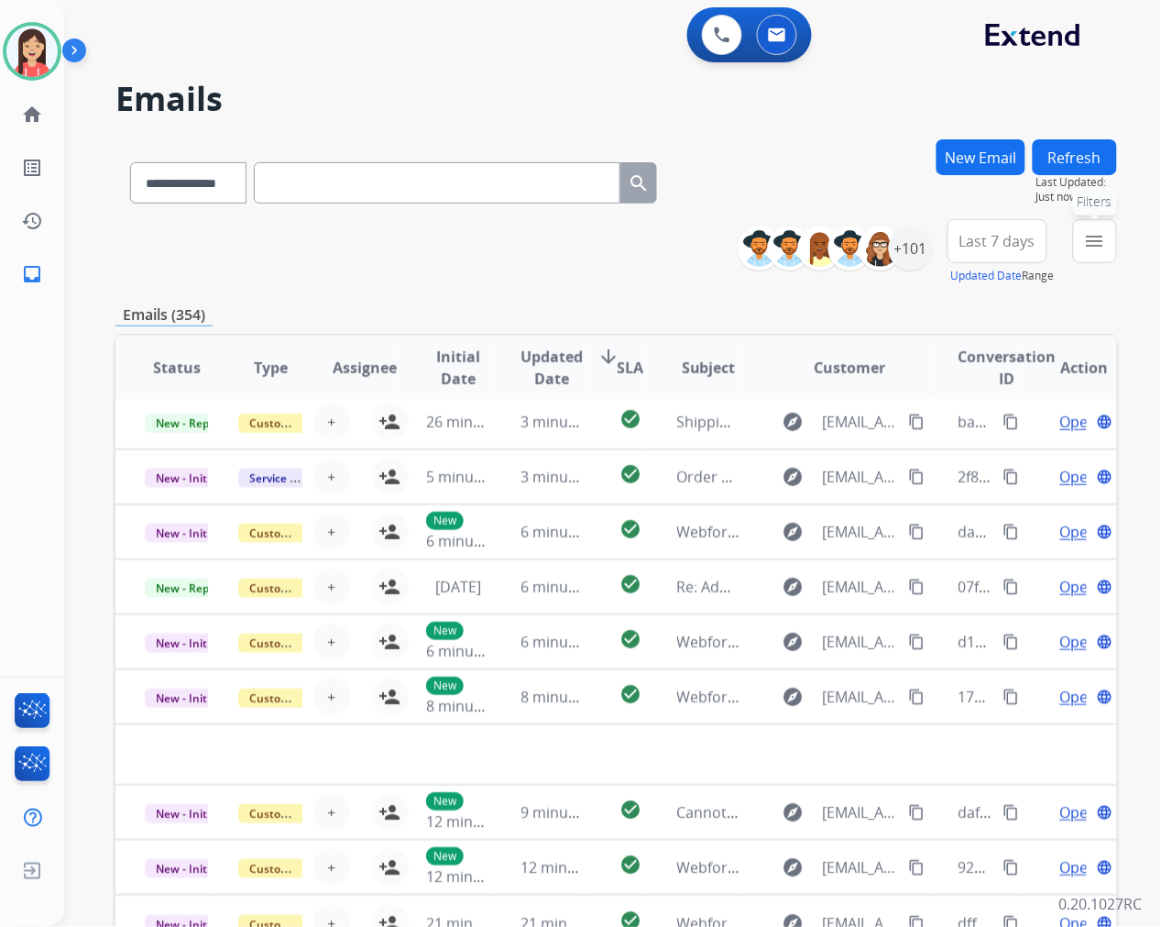
click at [1101, 239] on mat-icon "menu" at bounding box center [1095, 241] width 22 height 22
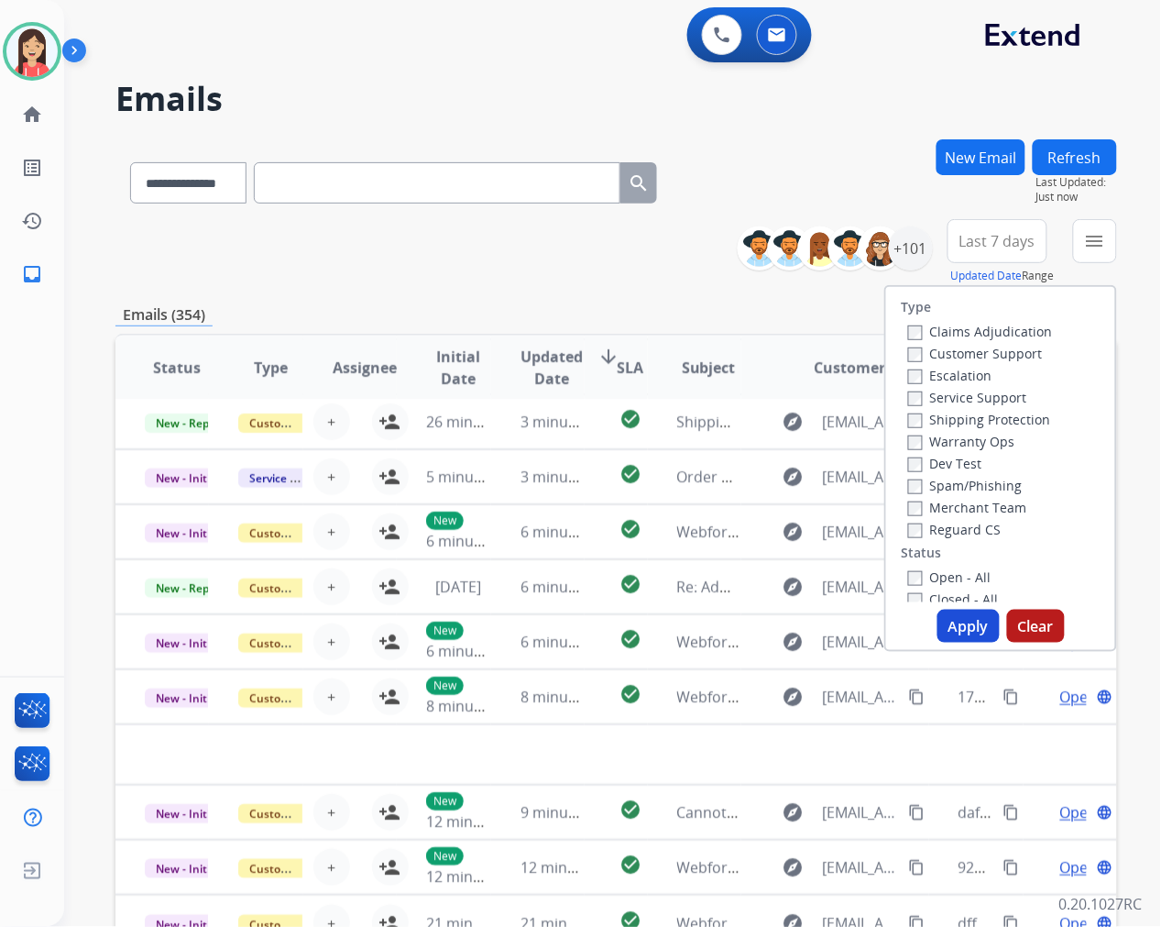
click at [915, 452] on div "Dev Test" at bounding box center [980, 463] width 145 height 22
click at [913, 445] on label "Warranty Ops" at bounding box center [961, 441] width 107 height 17
click at [944, 632] on button "Apply" at bounding box center [969, 625] width 62 height 33
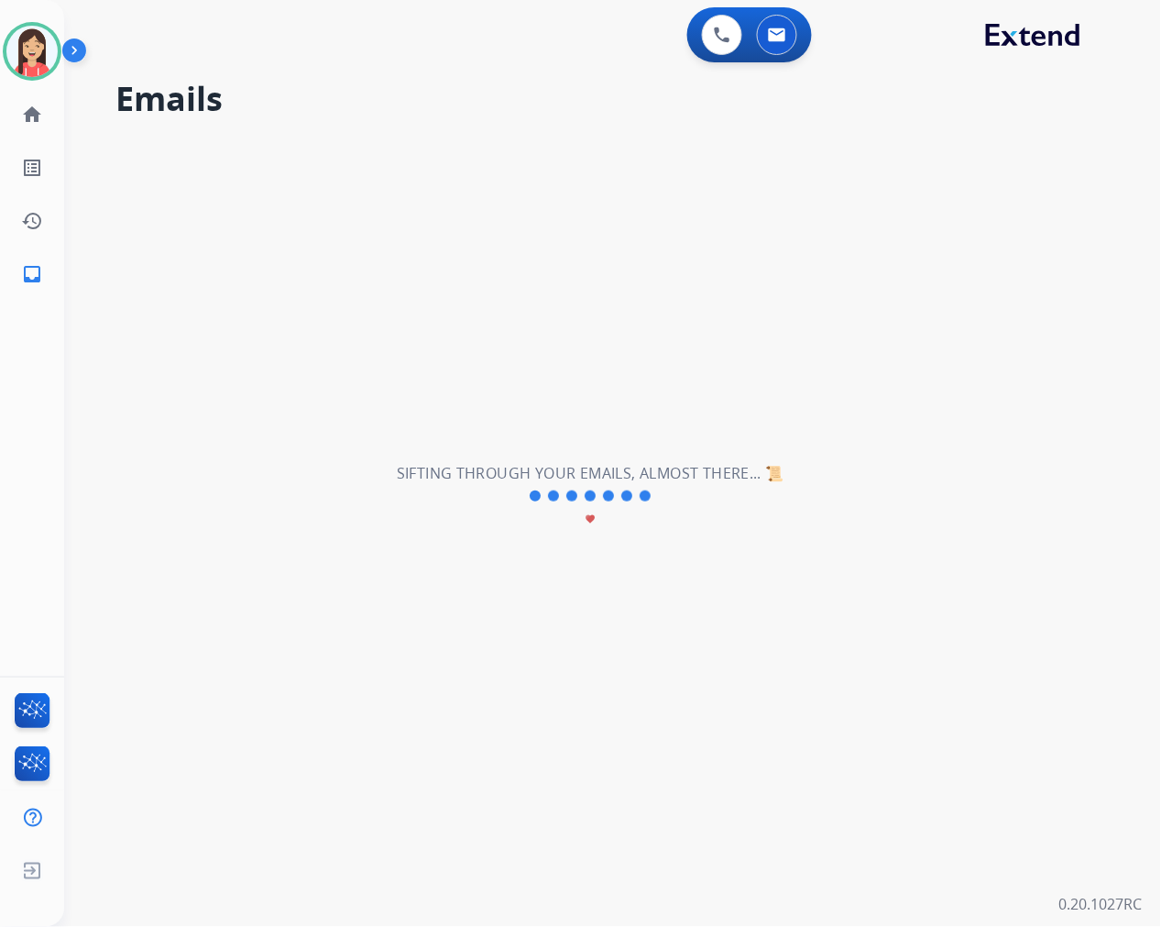
scroll to position [0, 0]
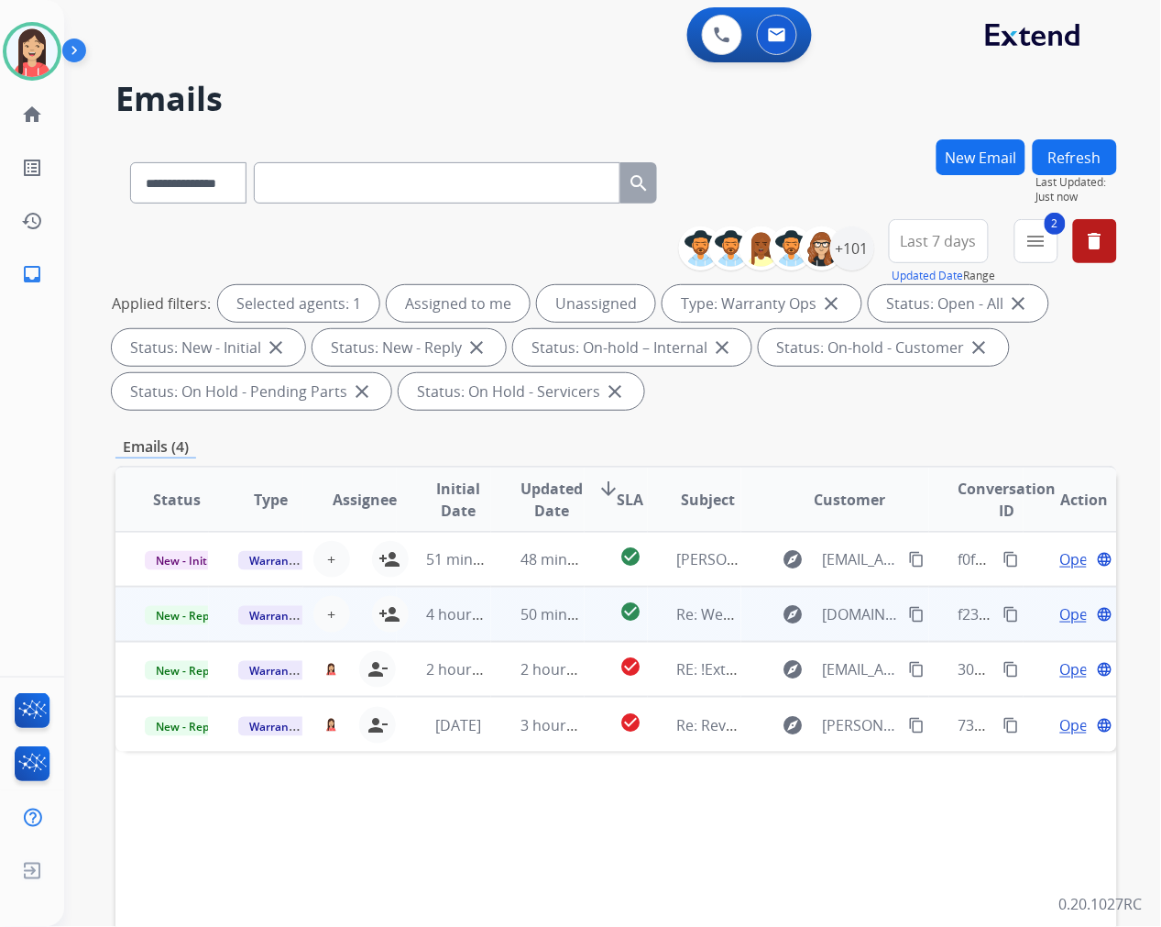
click at [499, 624] on td "50 minutes ago" at bounding box center [537, 614] width 93 height 55
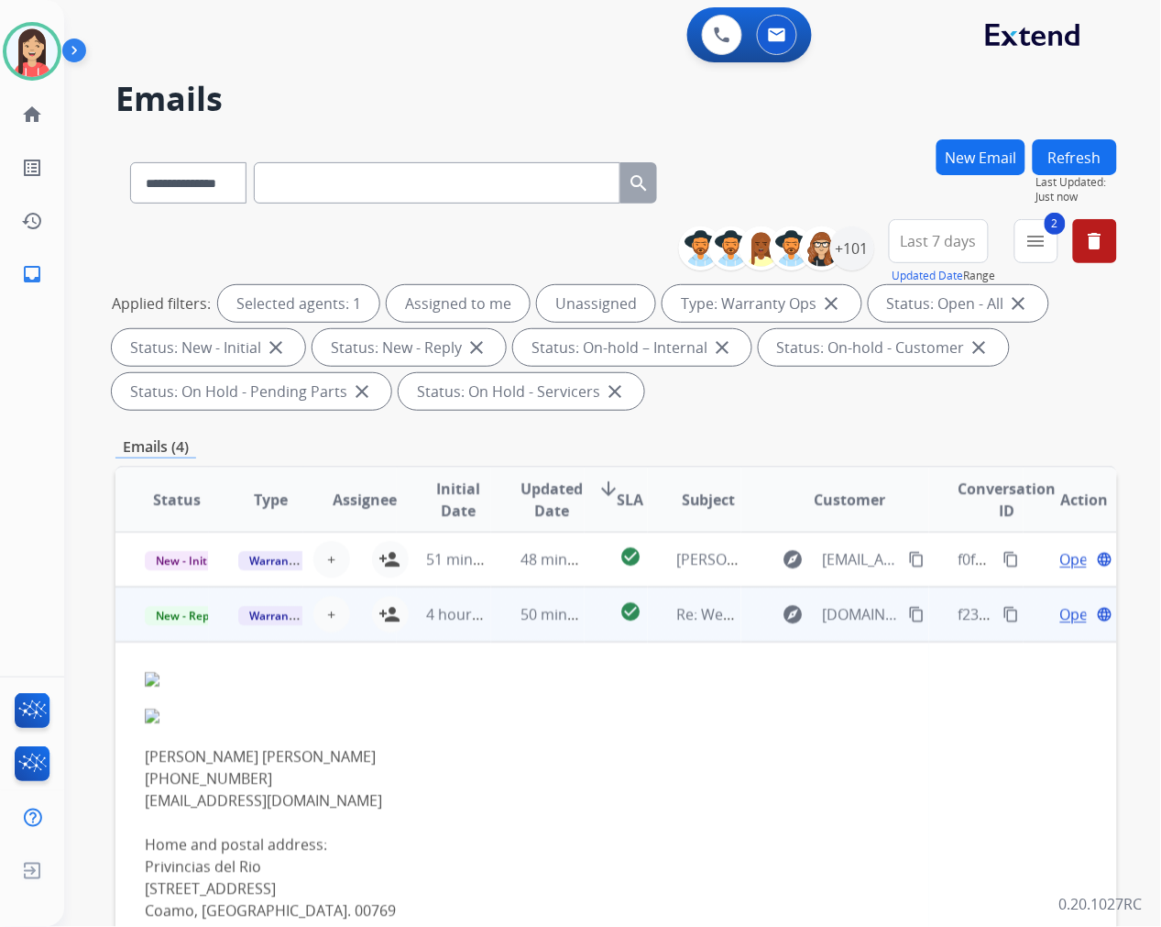
scroll to position [55, 0]
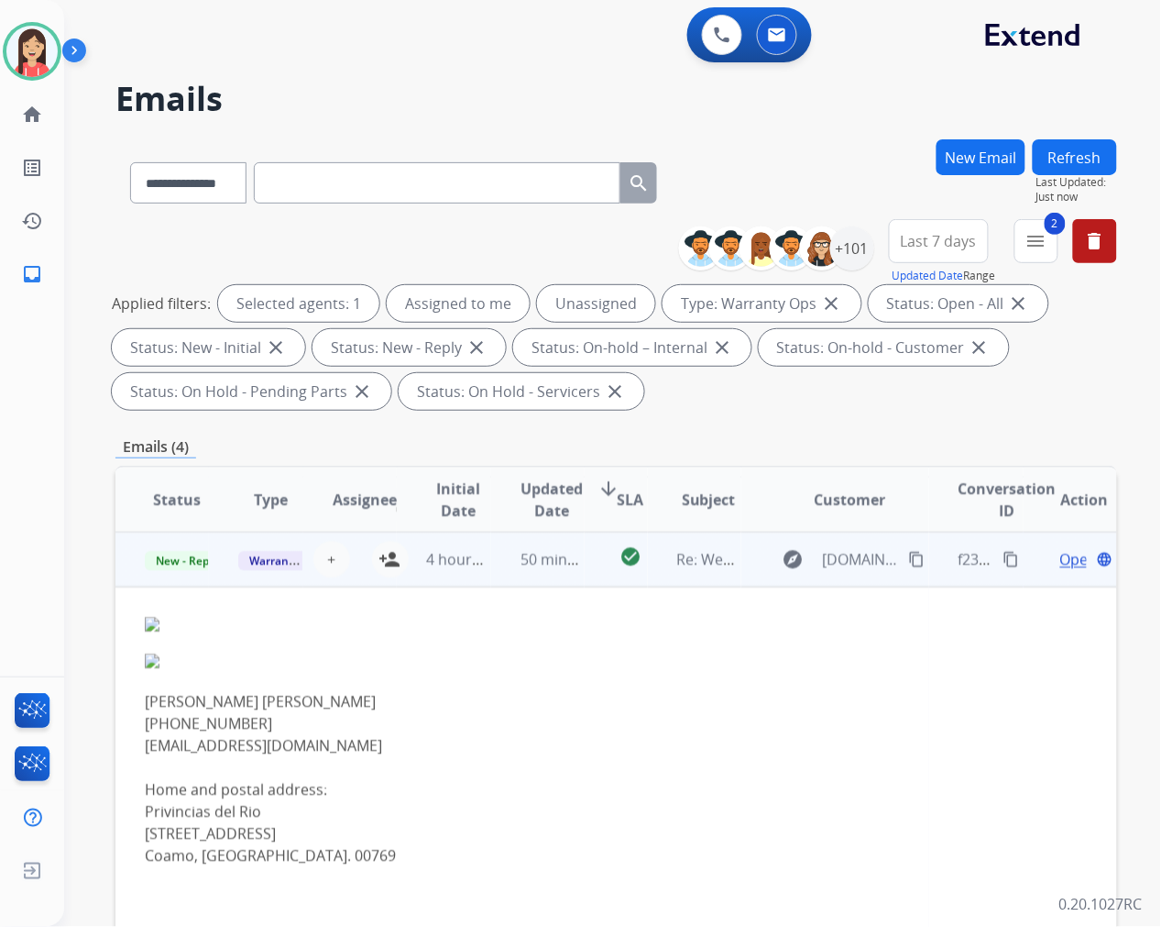
click at [1060, 557] on span "Open" at bounding box center [1079, 559] width 38 height 22
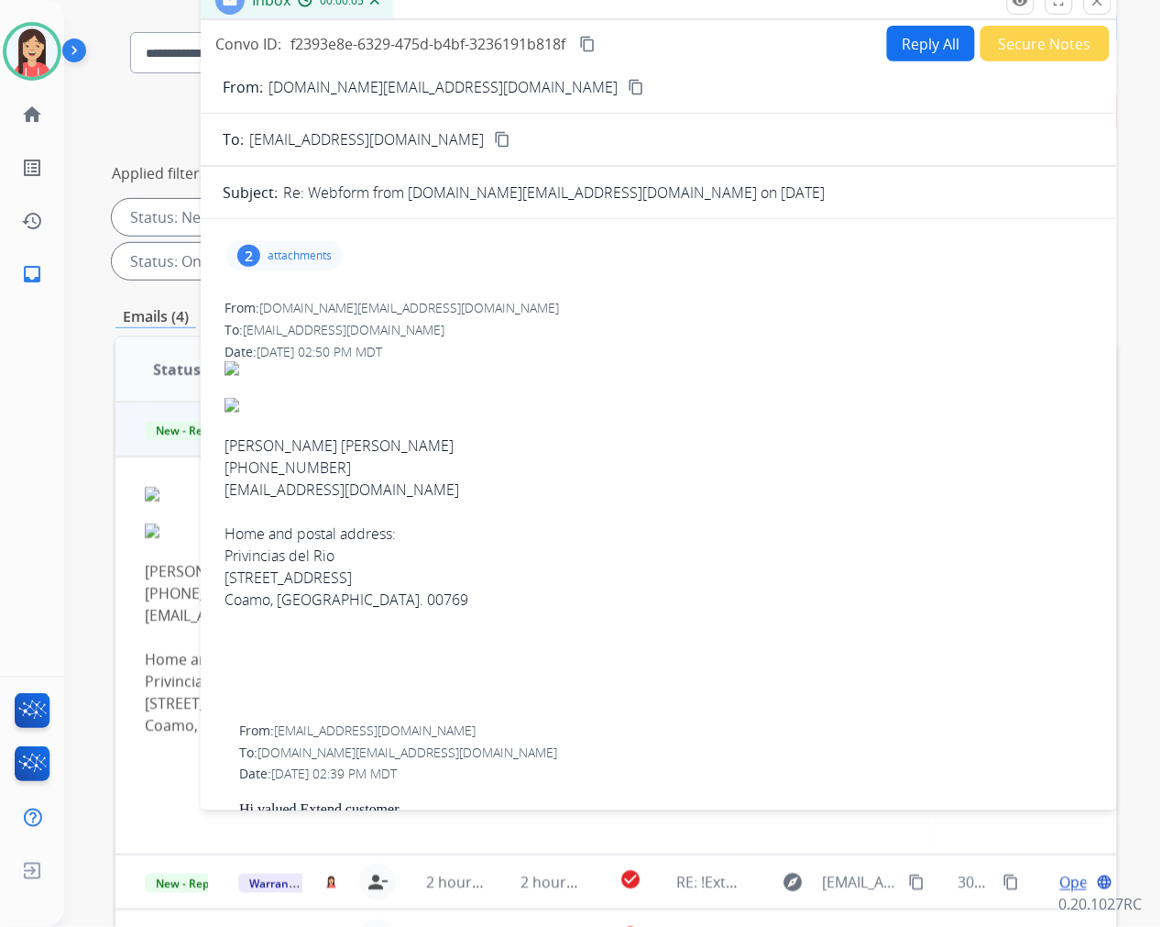
scroll to position [0, 0]
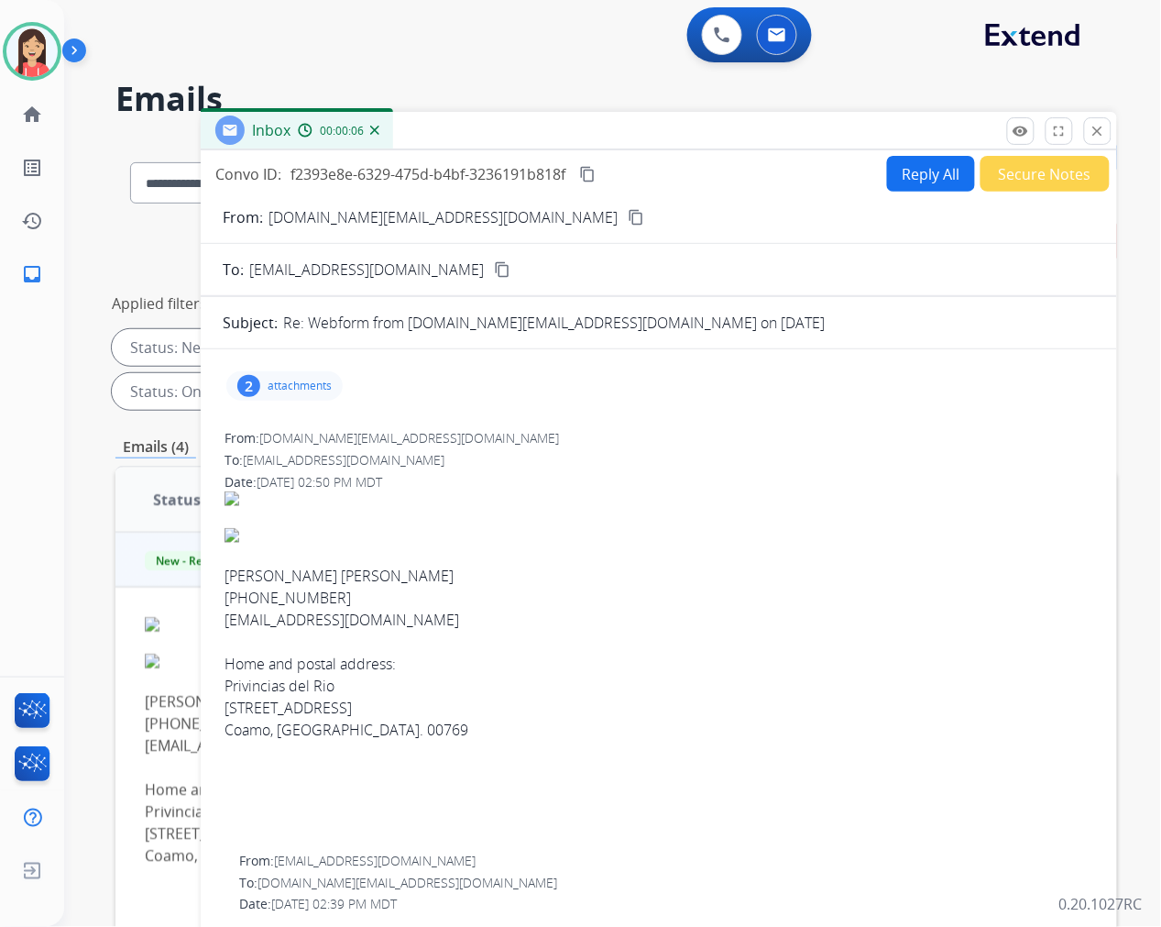
click at [321, 385] on p "attachments" at bounding box center [300, 385] width 64 height 15
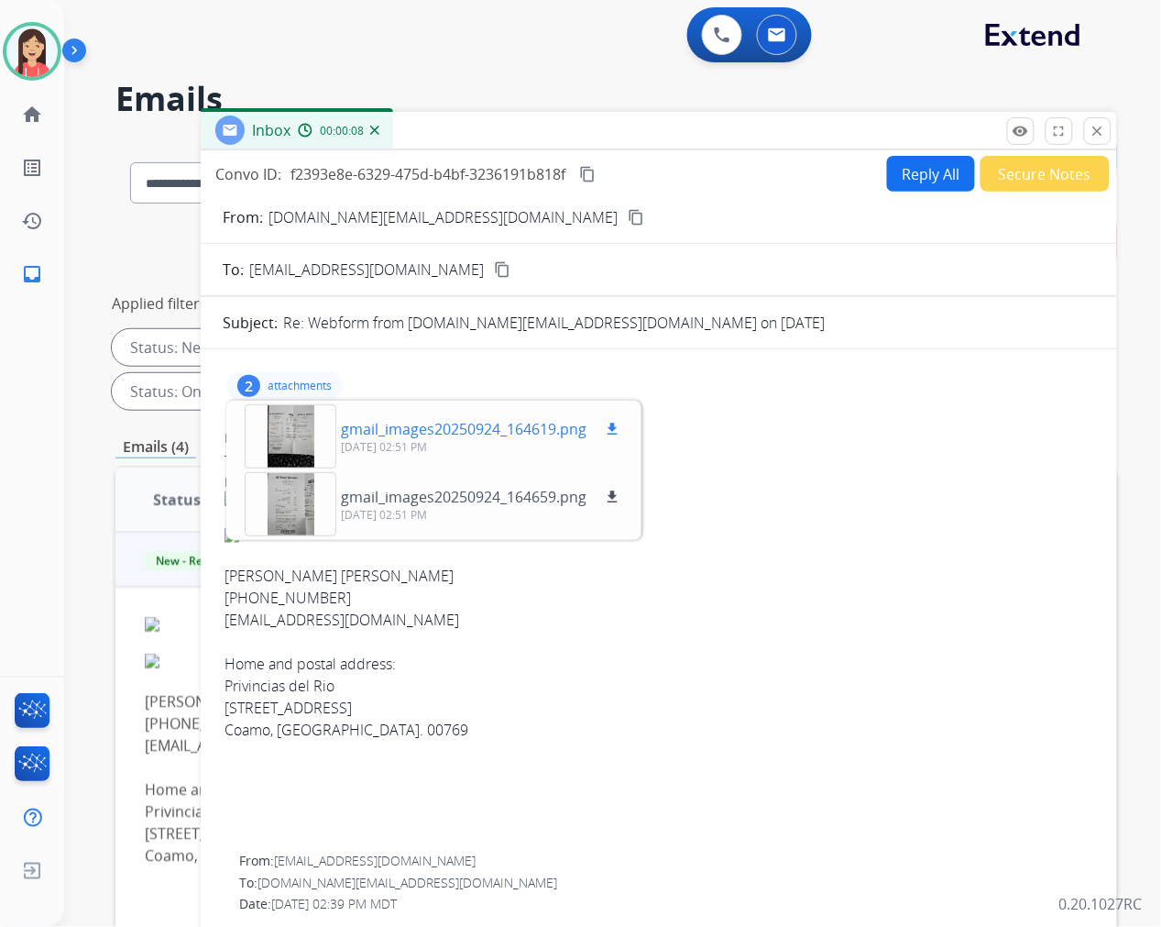
click at [616, 431] on mat-icon "download" at bounding box center [612, 429] width 16 height 16
click at [631, 649] on div at bounding box center [659, 642] width 869 height 22
click at [889, 166] on button "Reply All" at bounding box center [931, 174] width 88 height 36
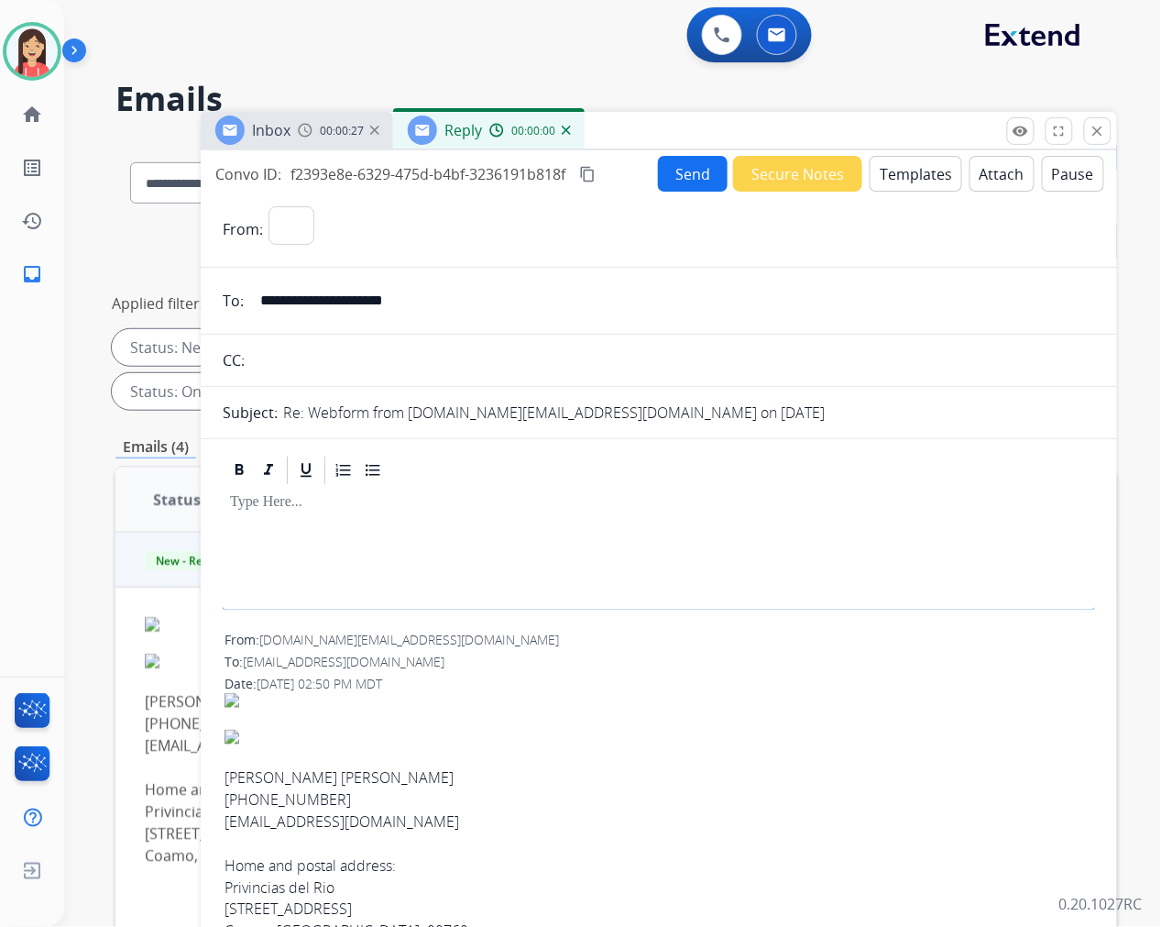
click at [892, 186] on button "Templates" at bounding box center [916, 174] width 93 height 36
select select "**********"
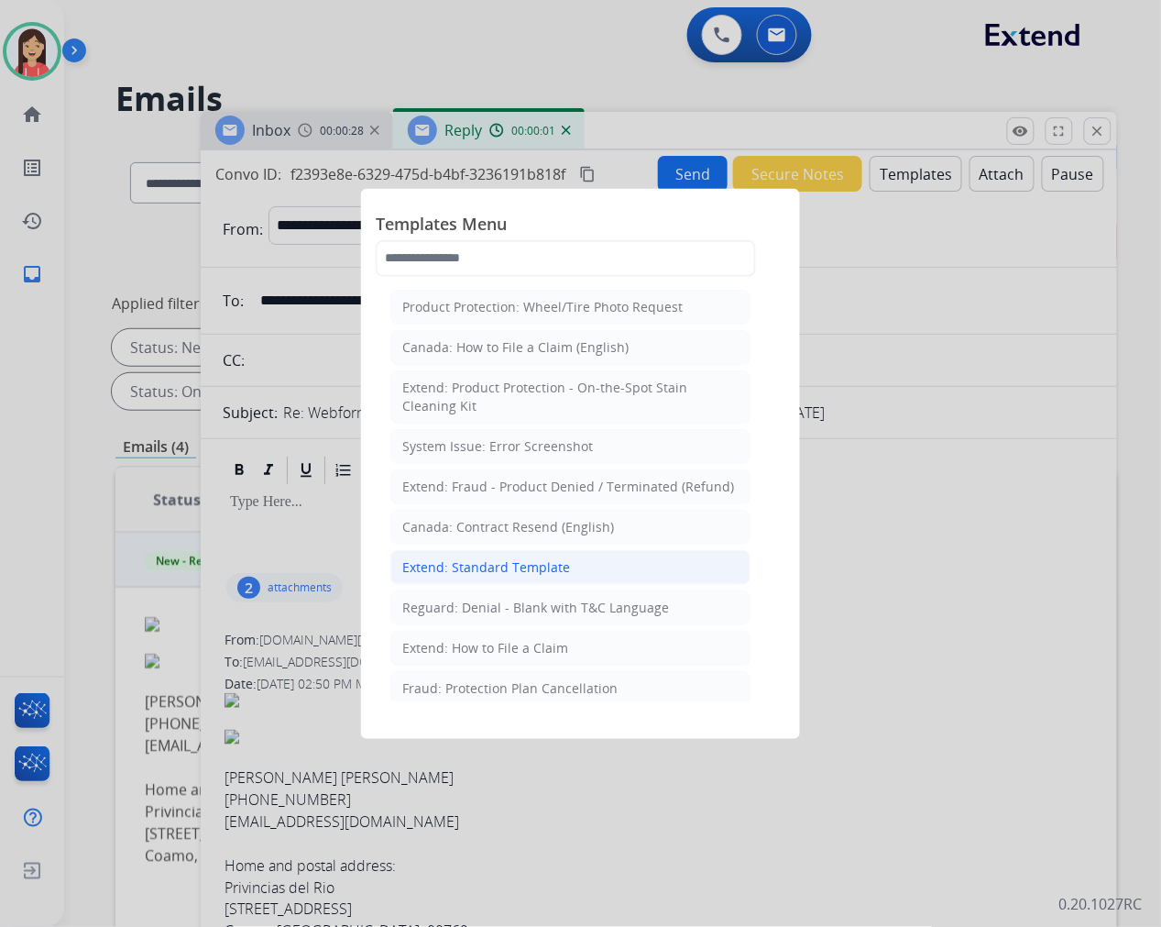
click at [468, 570] on div "Extend: Standard Template" at bounding box center [486, 567] width 168 height 18
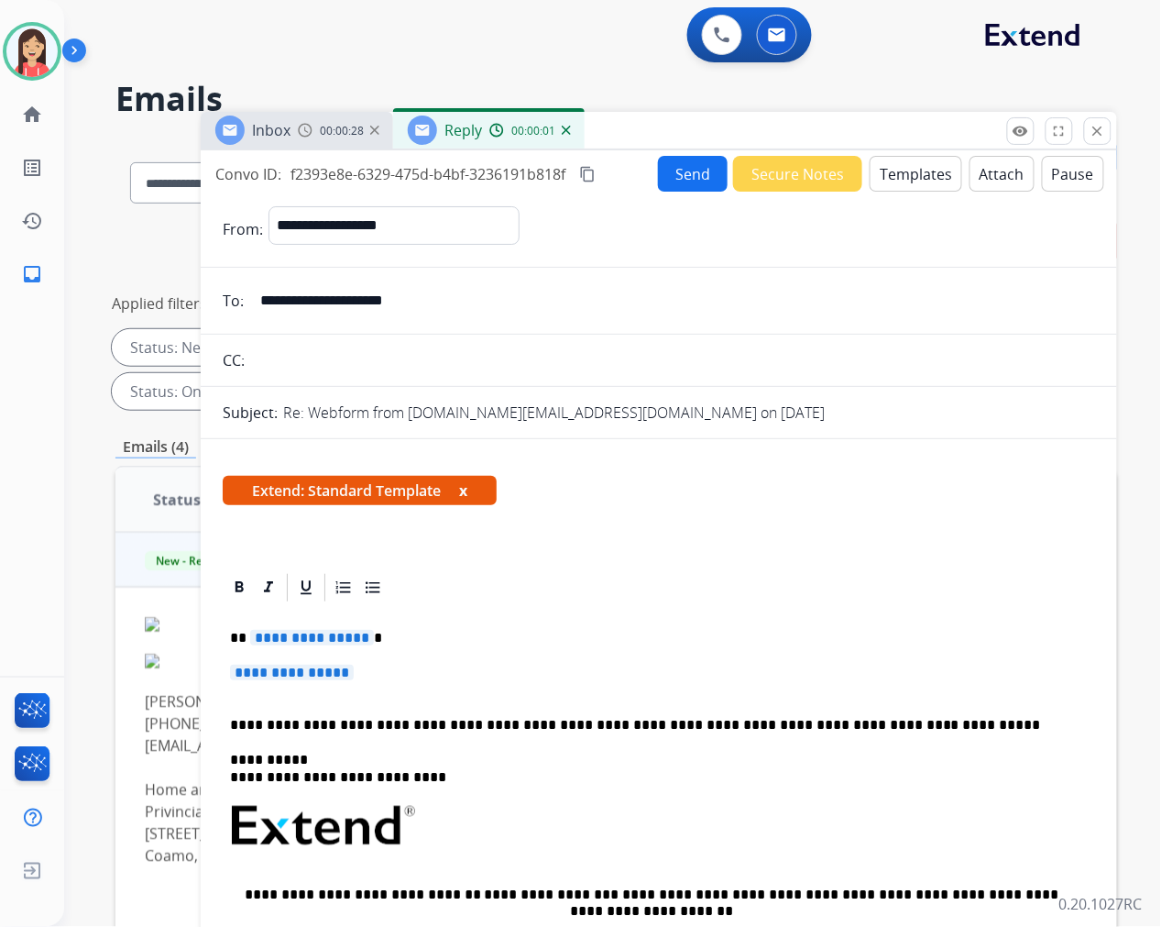
scroll to position [102, 0]
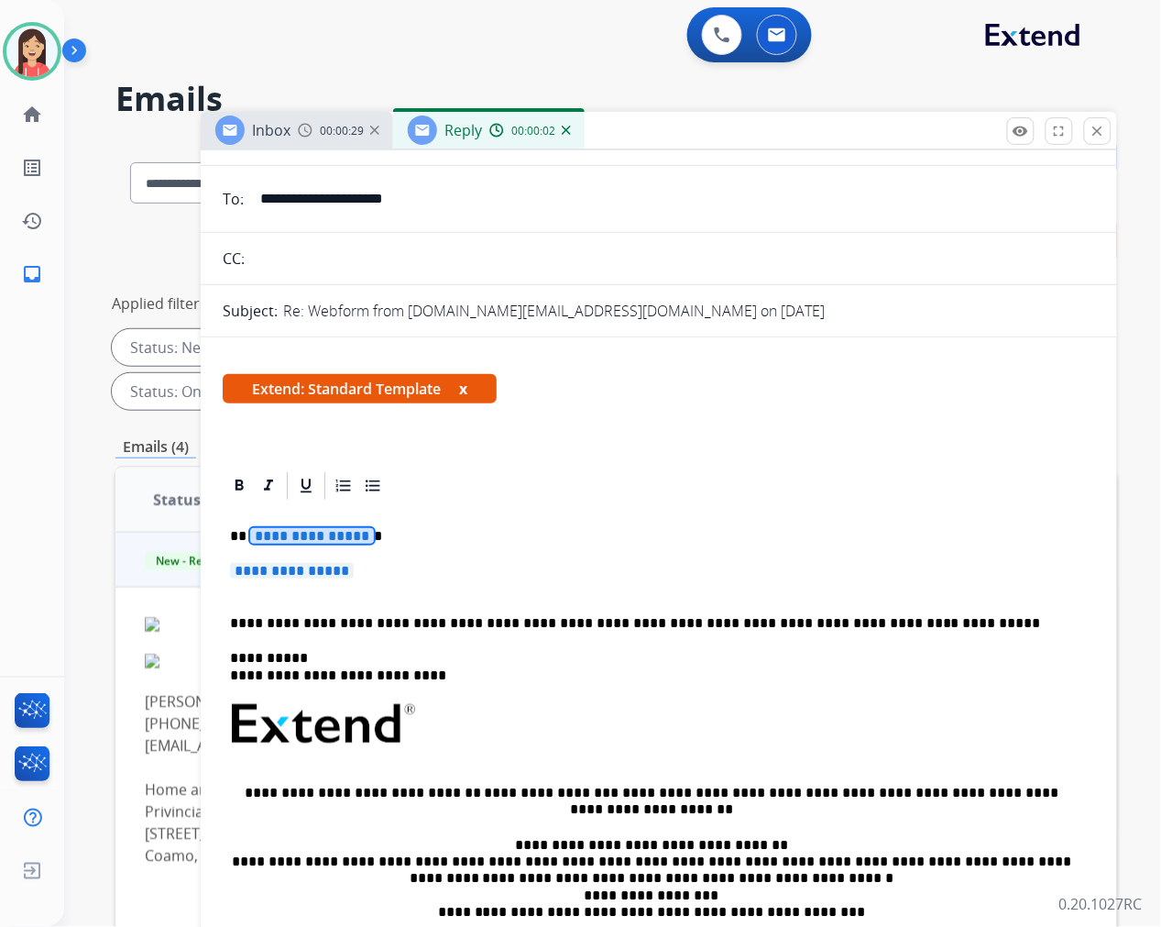
click at [259, 532] on span "**********" at bounding box center [312, 536] width 124 height 16
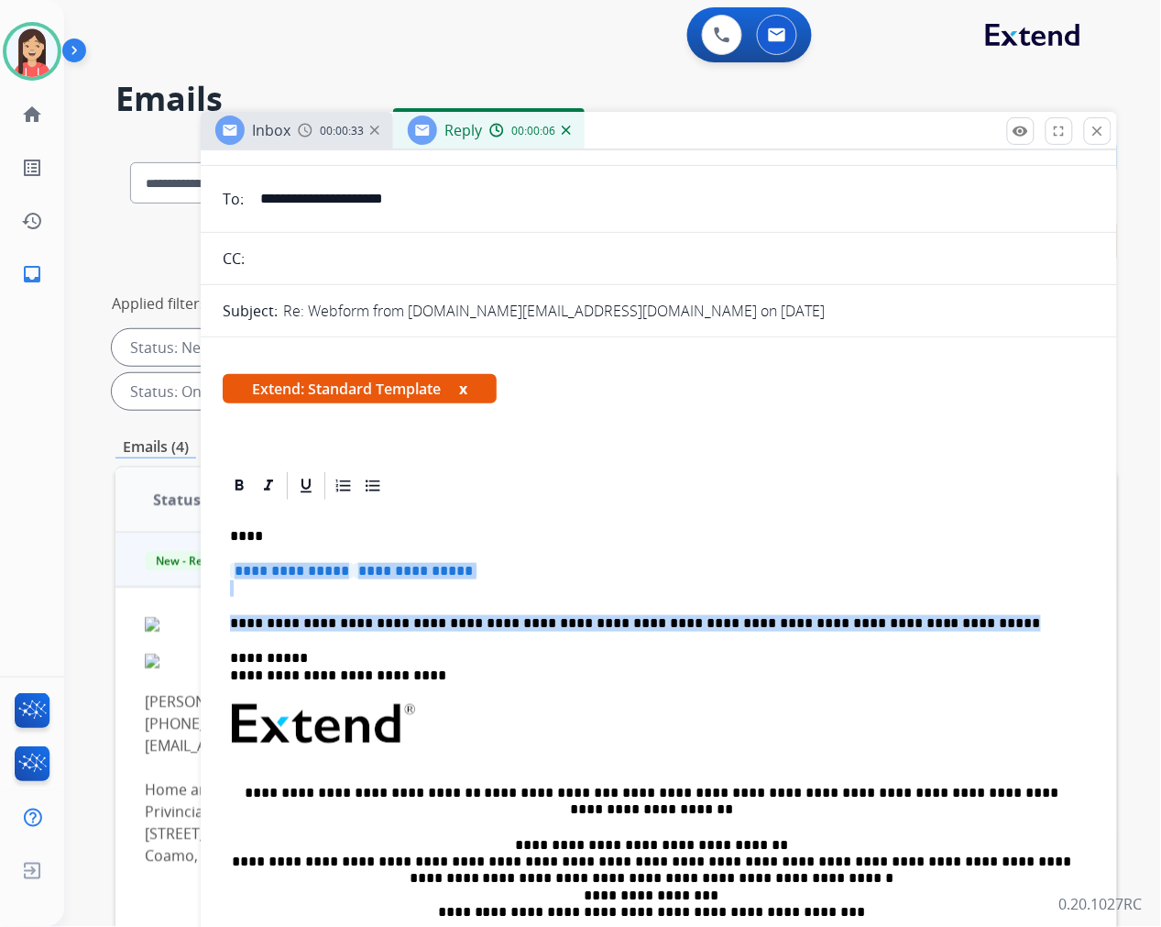
drag, startPoint x: 898, startPoint y: 621, endPoint x: 225, endPoint y: 562, distance: 675.3
click at [225, 562] on div "**********" at bounding box center [659, 767] width 872 height 530
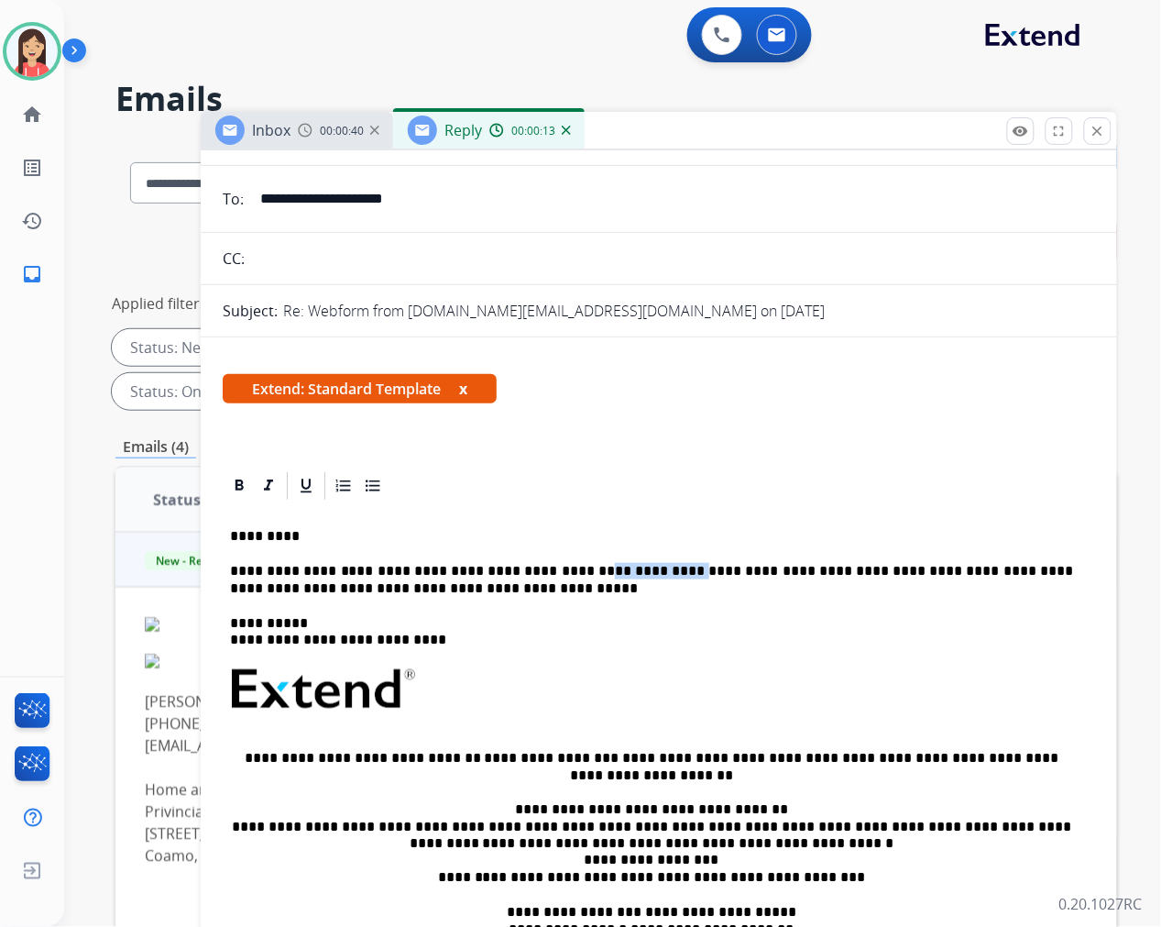
drag, startPoint x: 563, startPoint y: 572, endPoint x: 643, endPoint y: 574, distance: 80.7
click at [643, 574] on p "**********" at bounding box center [651, 580] width 843 height 34
drag, startPoint x: 646, startPoint y: 569, endPoint x: 682, endPoint y: 569, distance: 35.7
click at [682, 569] on p "**********" at bounding box center [651, 580] width 843 height 34
click at [684, 569] on p "**********" at bounding box center [651, 580] width 843 height 34
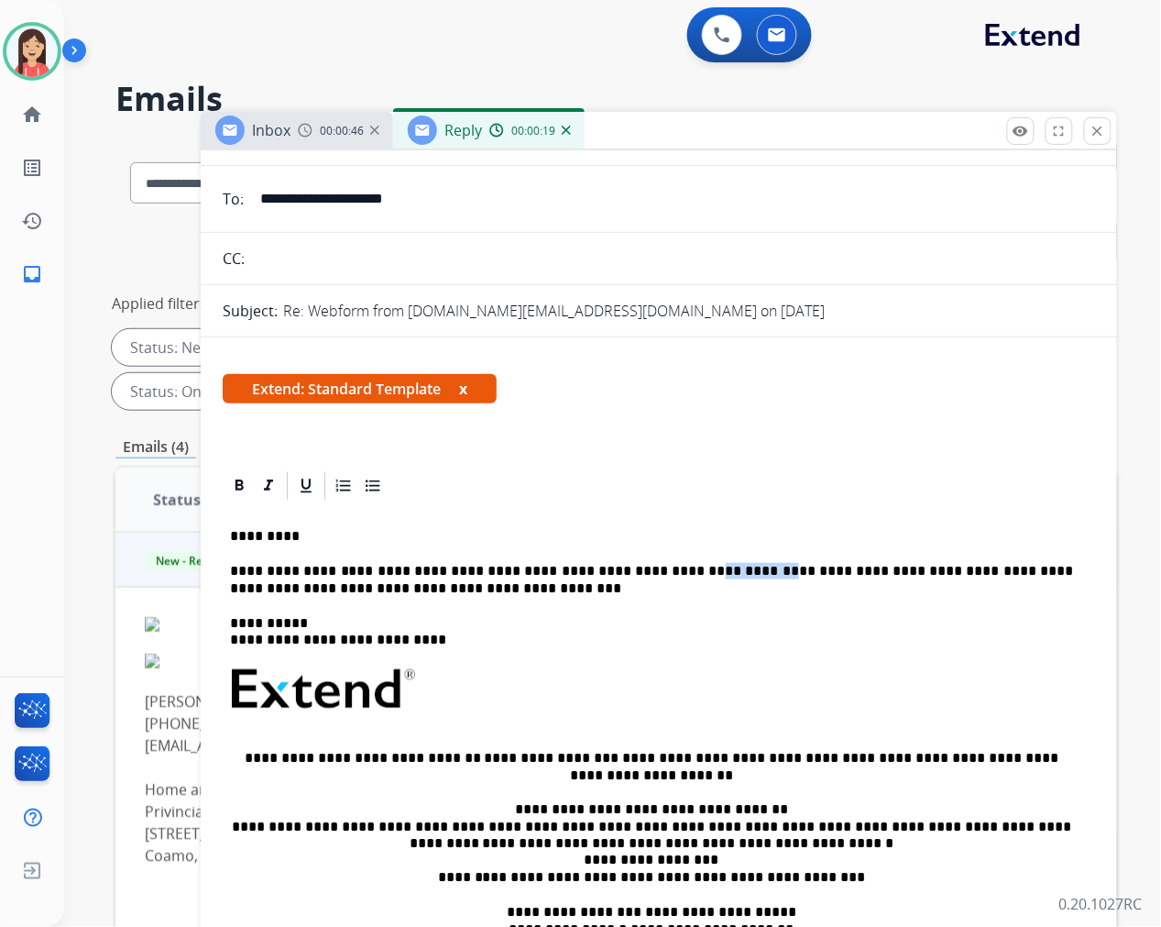
drag, startPoint x: 643, startPoint y: 569, endPoint x: 709, endPoint y: 569, distance: 66.0
click at [709, 569] on p "**********" at bounding box center [651, 580] width 843 height 34
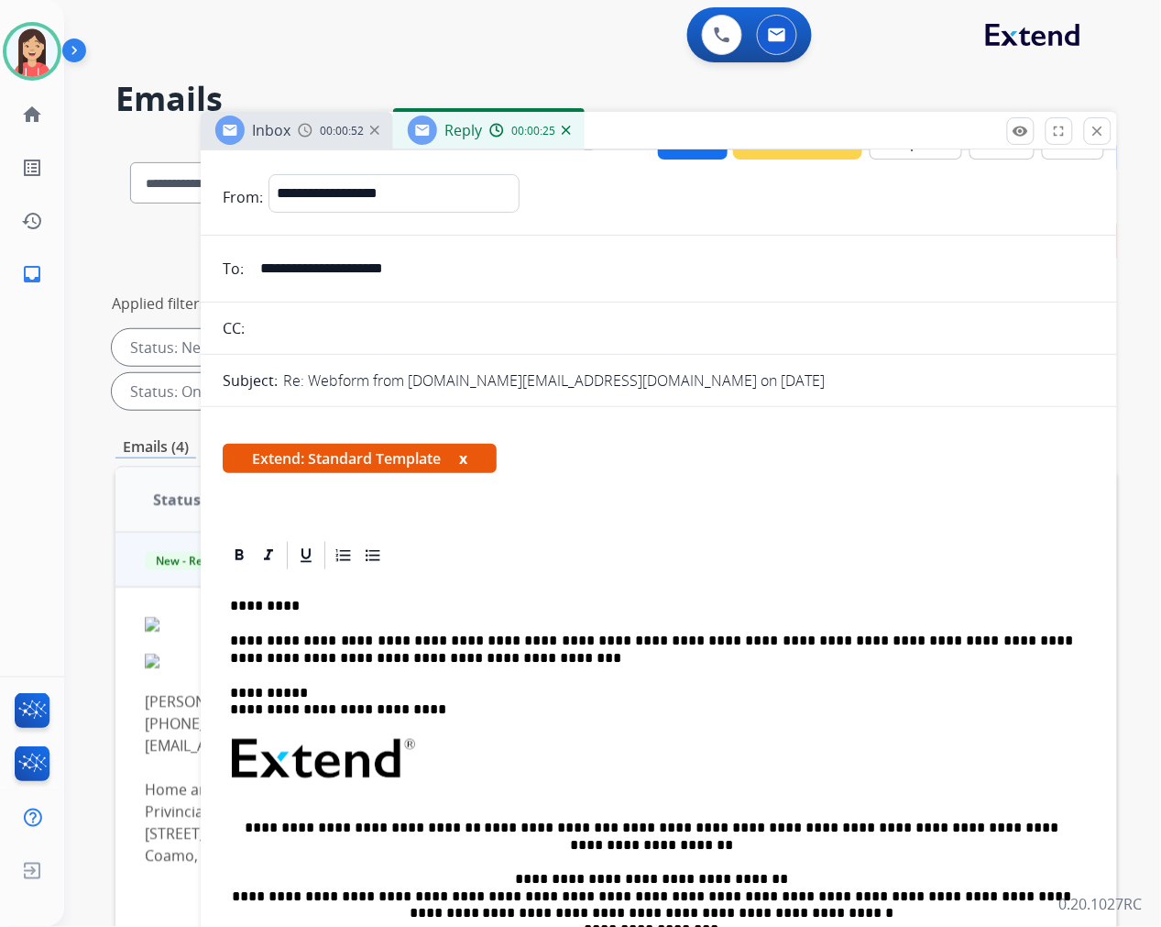
scroll to position [0, 0]
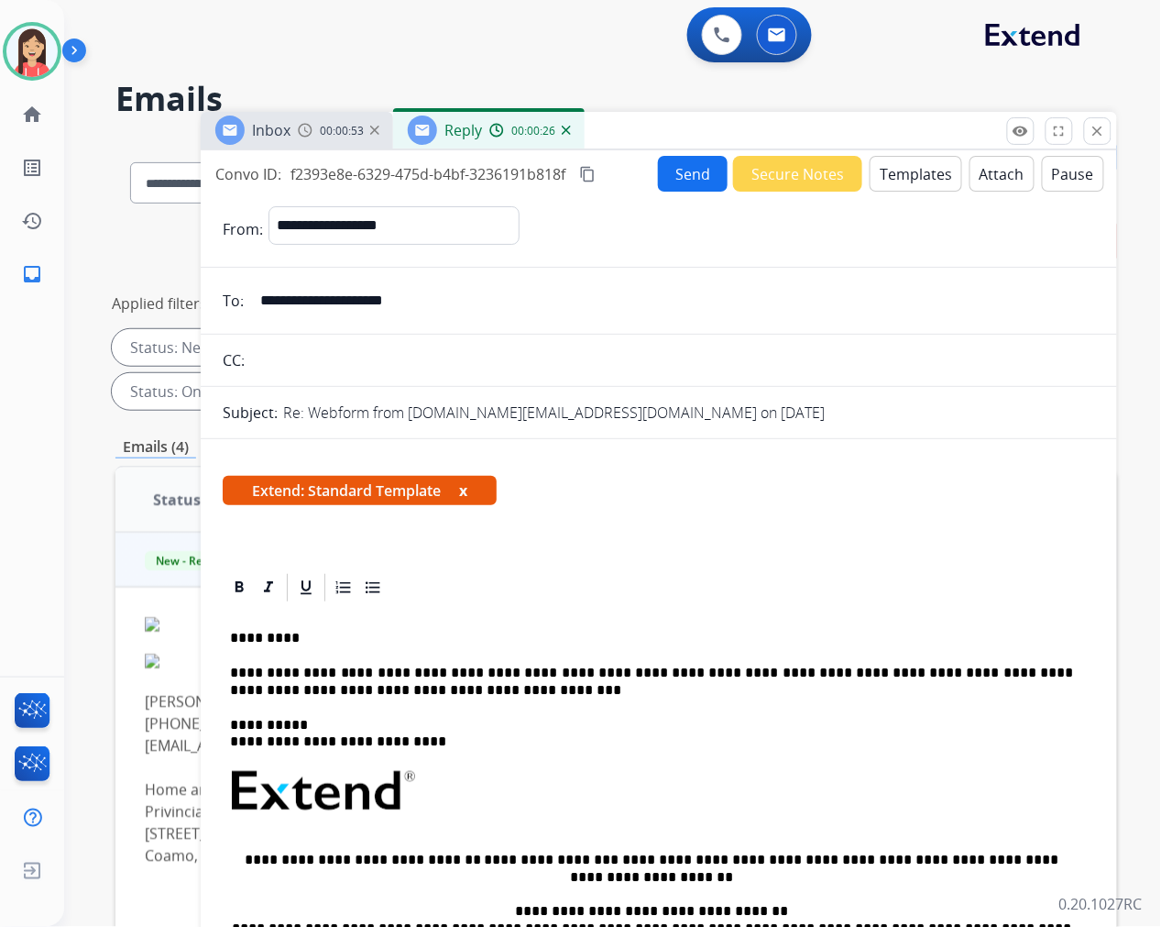
click at [679, 177] on button "Send" at bounding box center [693, 174] width 70 height 36
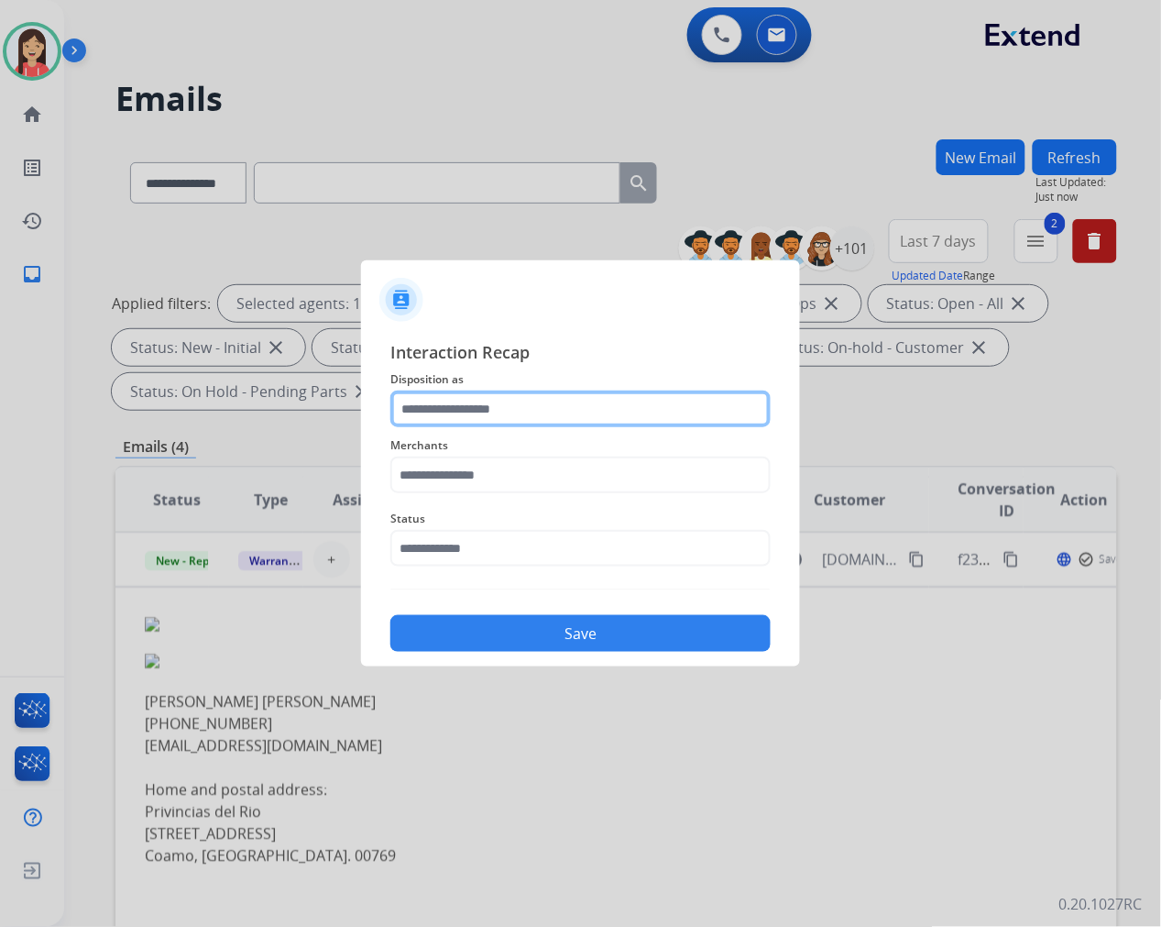
click at [587, 405] on input "text" at bounding box center [580, 408] width 380 height 37
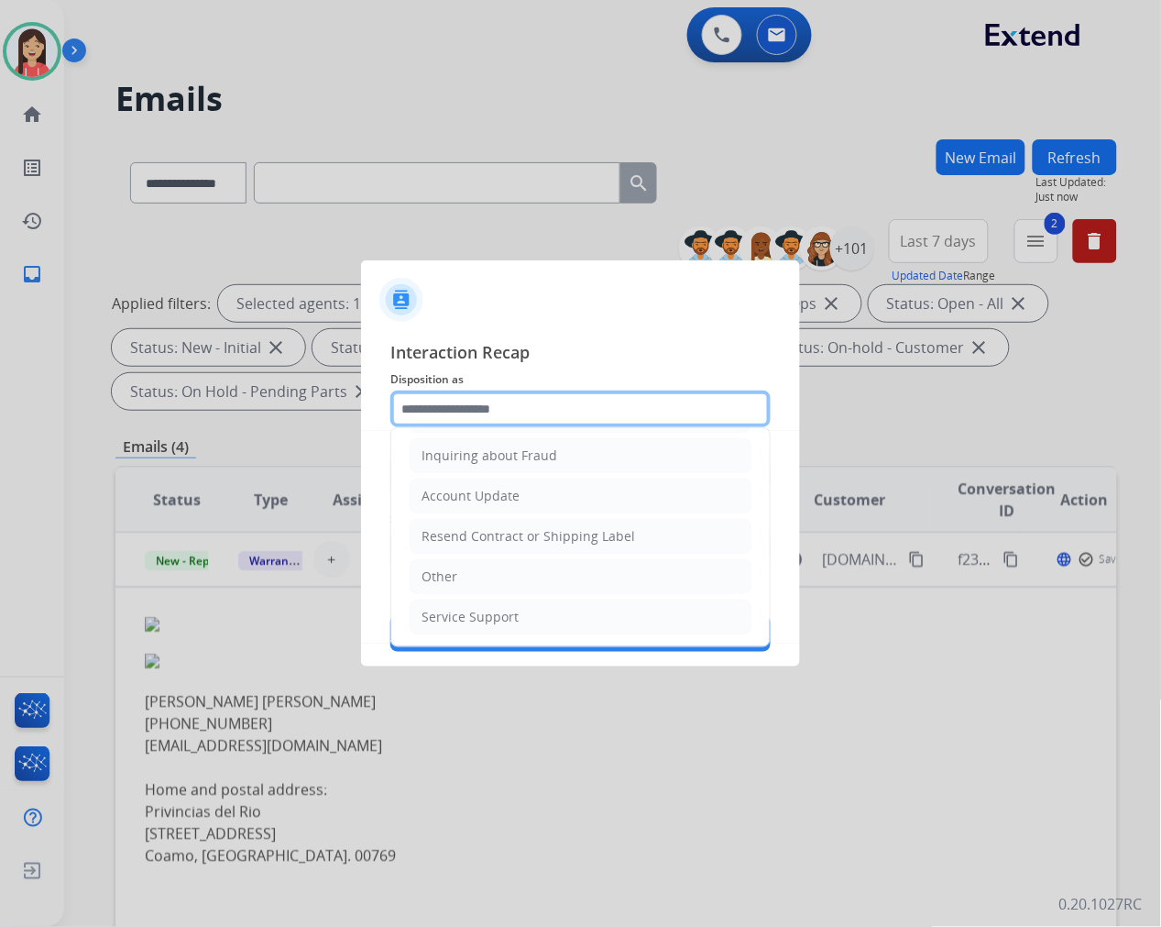
scroll to position [287, 0]
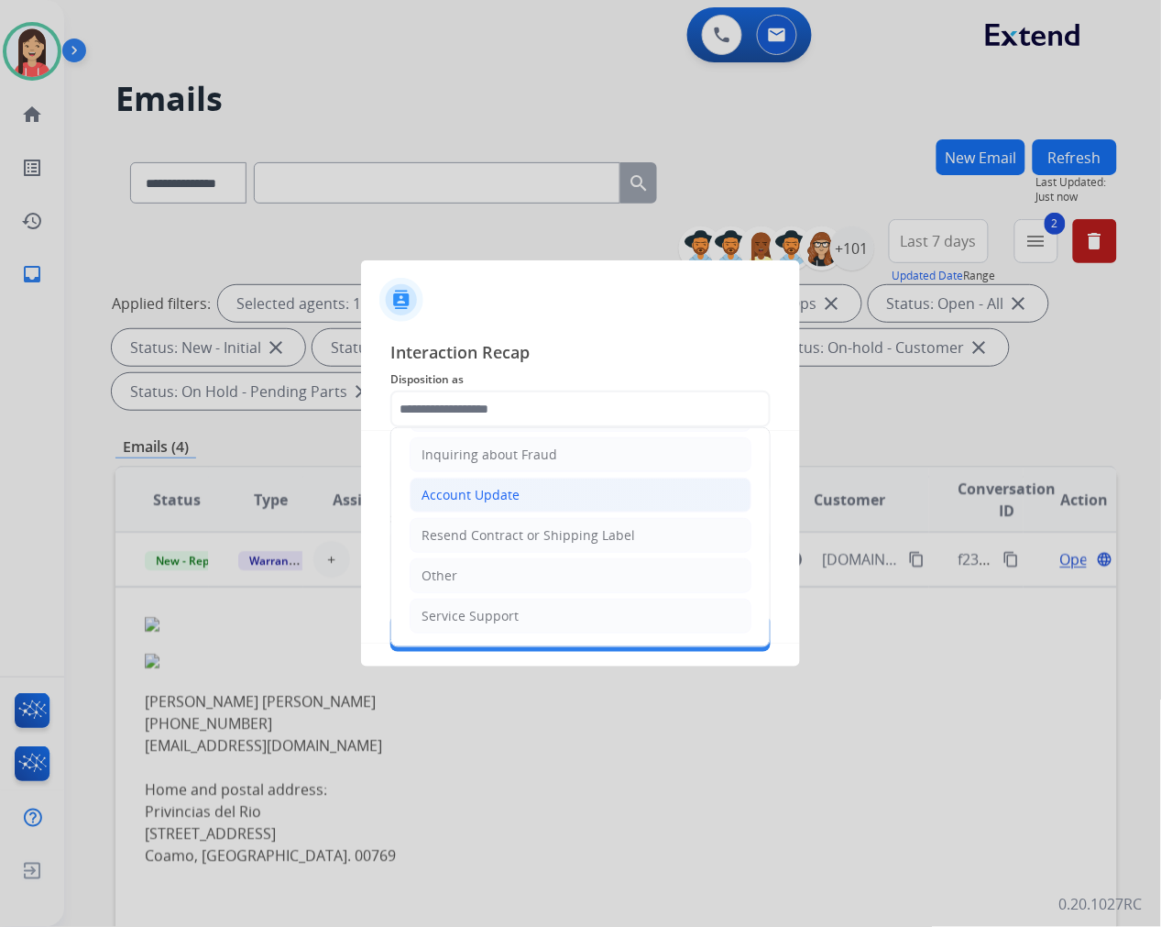
click at [490, 489] on div "Account Update" at bounding box center [471, 495] width 98 height 18
type input "**********"
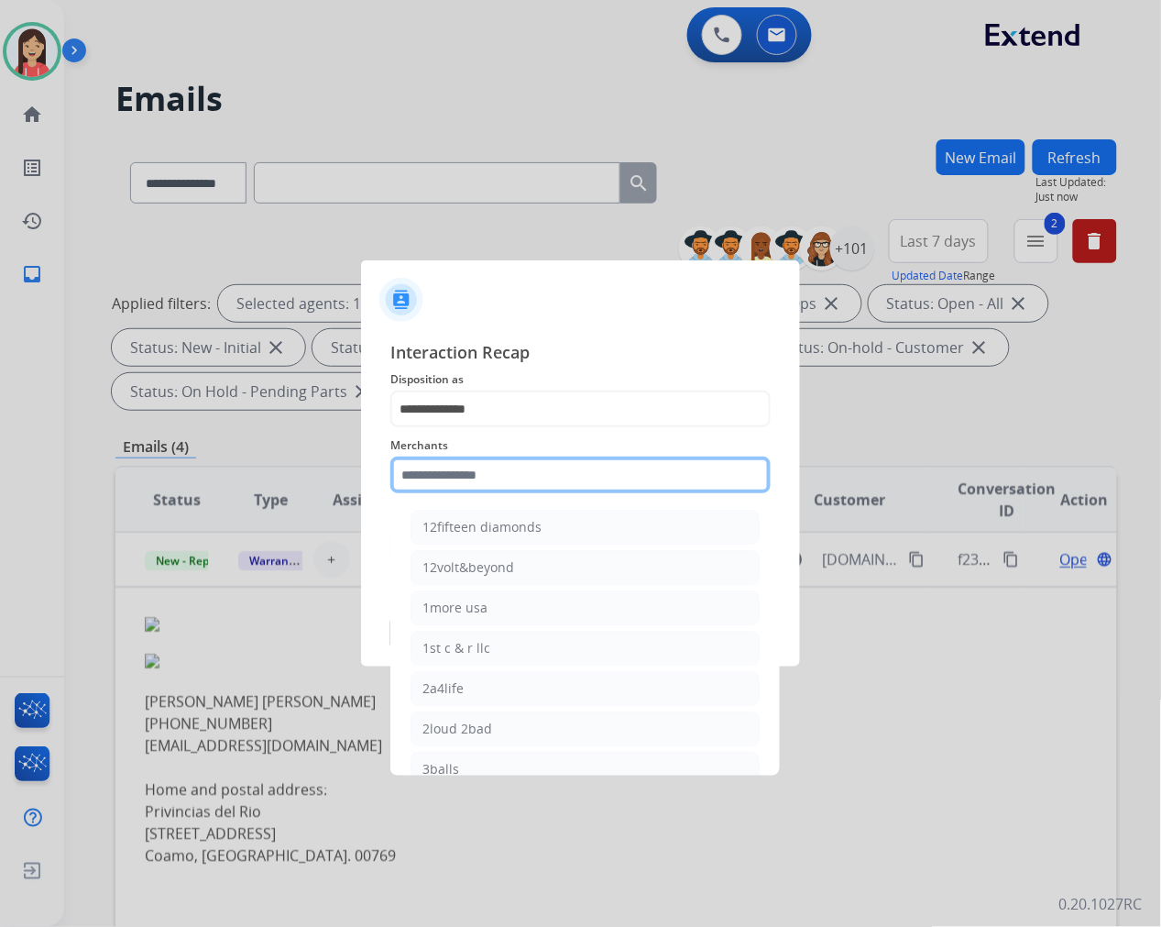
click at [477, 474] on input "text" at bounding box center [580, 474] width 380 height 37
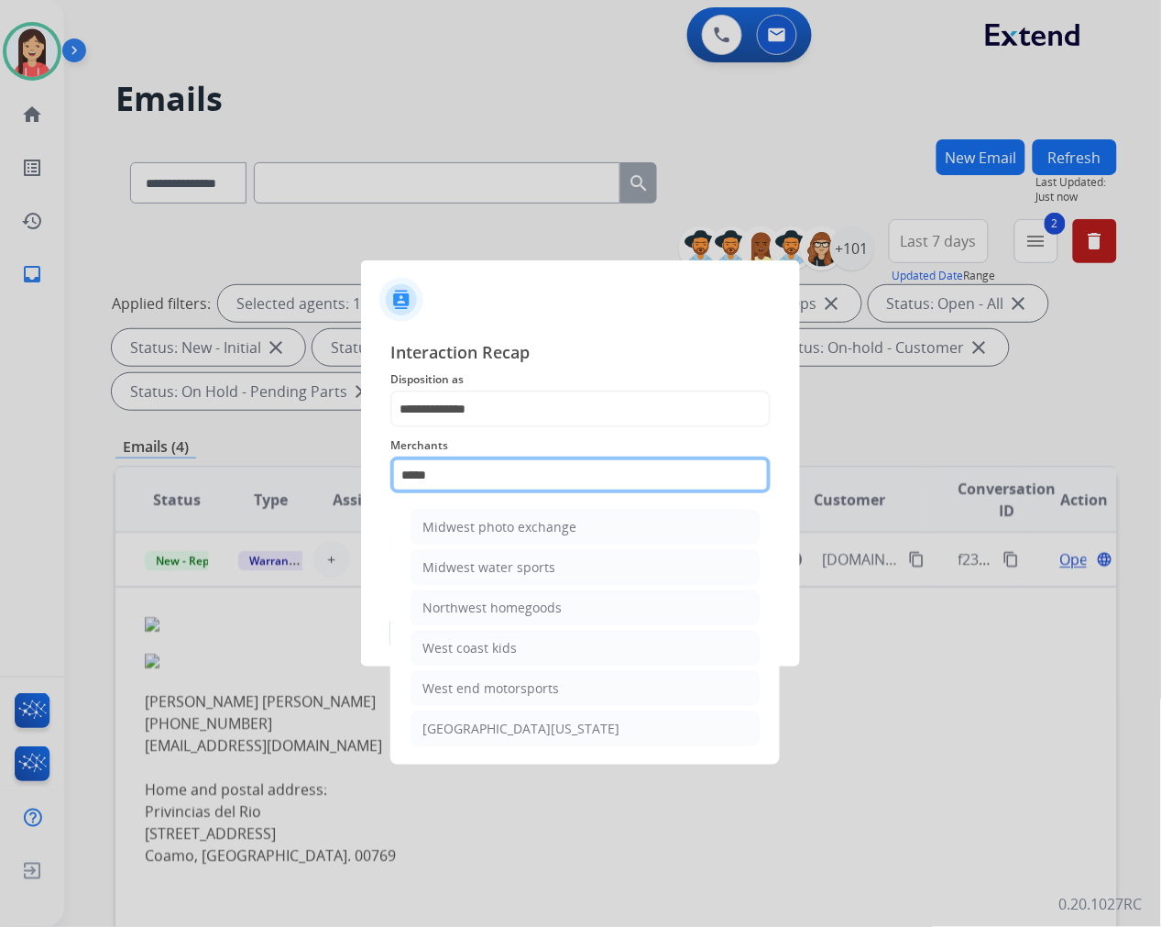
drag, startPoint x: 477, startPoint y: 474, endPoint x: 209, endPoint y: 437, distance: 271.0
click at [0, 438] on app-contact-recap-modal "**********" at bounding box center [0, 463] width 0 height 927
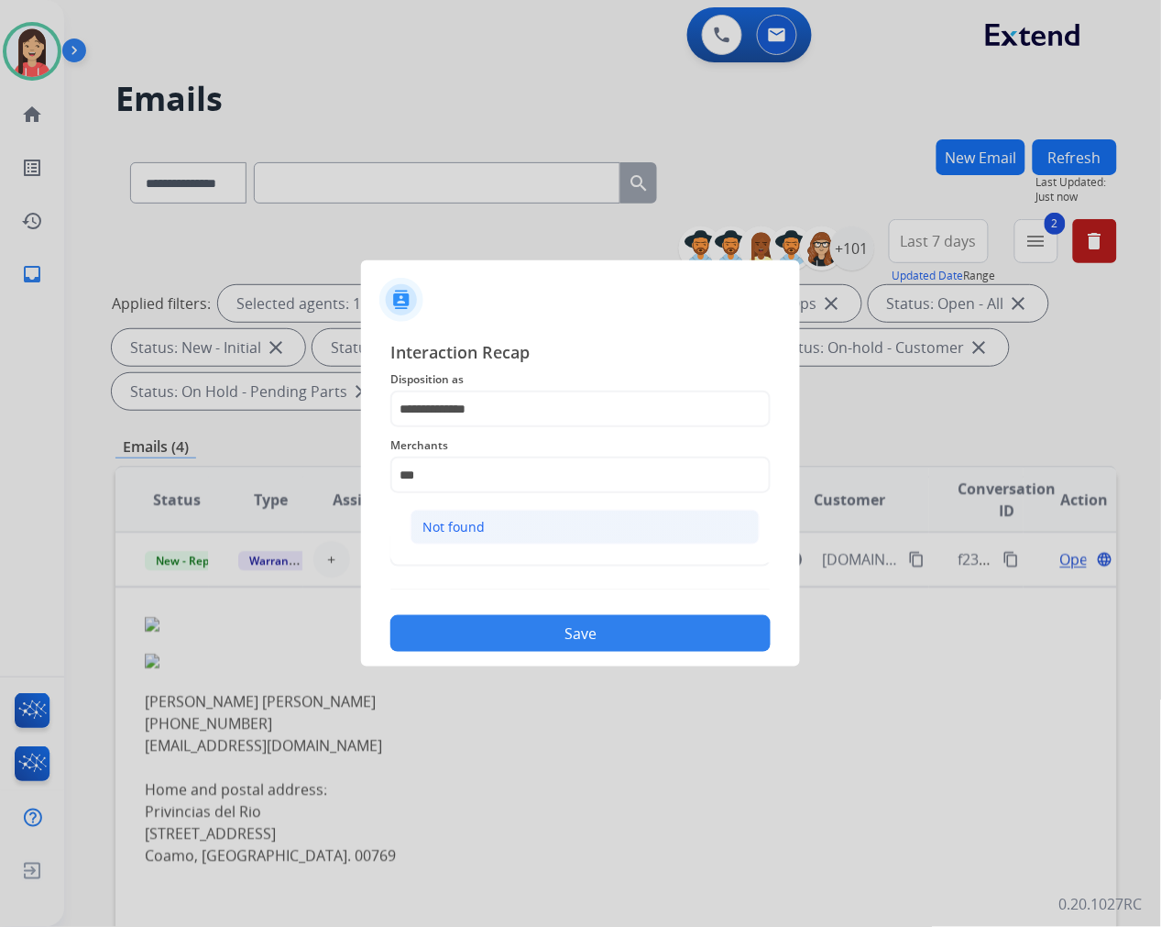
click at [501, 526] on li "Not found" at bounding box center [585, 527] width 349 height 35
type input "*********"
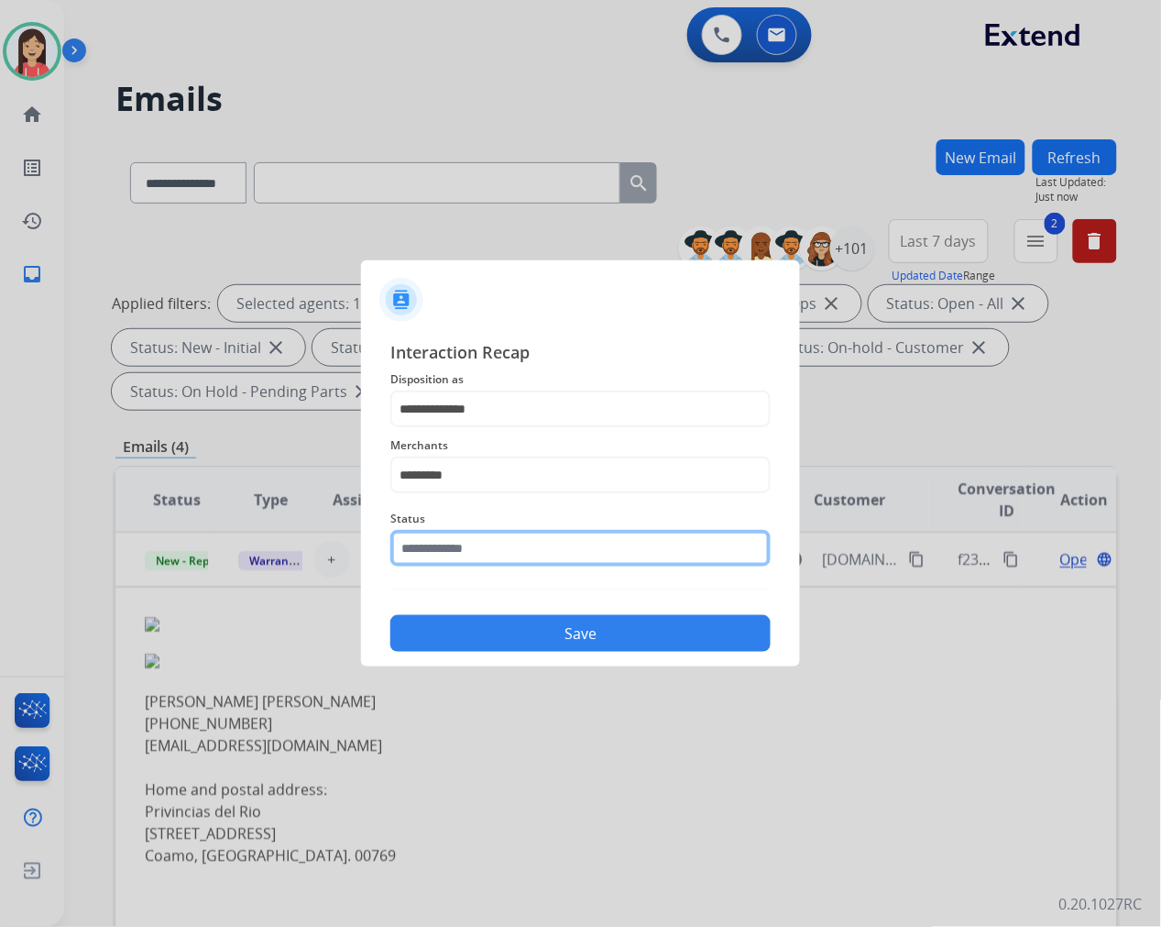
click at [482, 565] on input "text" at bounding box center [580, 548] width 380 height 37
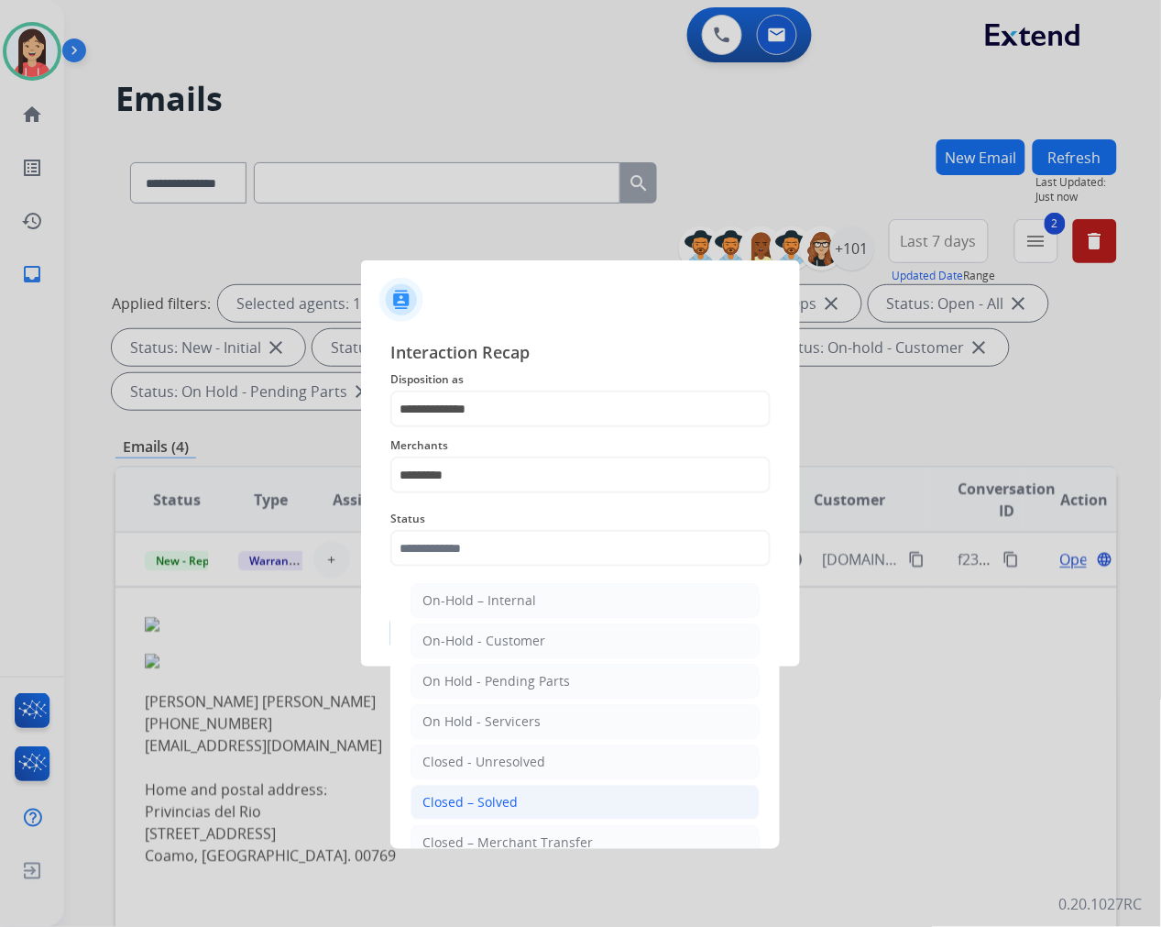
click at [498, 805] on div "Closed – Solved" at bounding box center [469, 802] width 95 height 18
type input "**********"
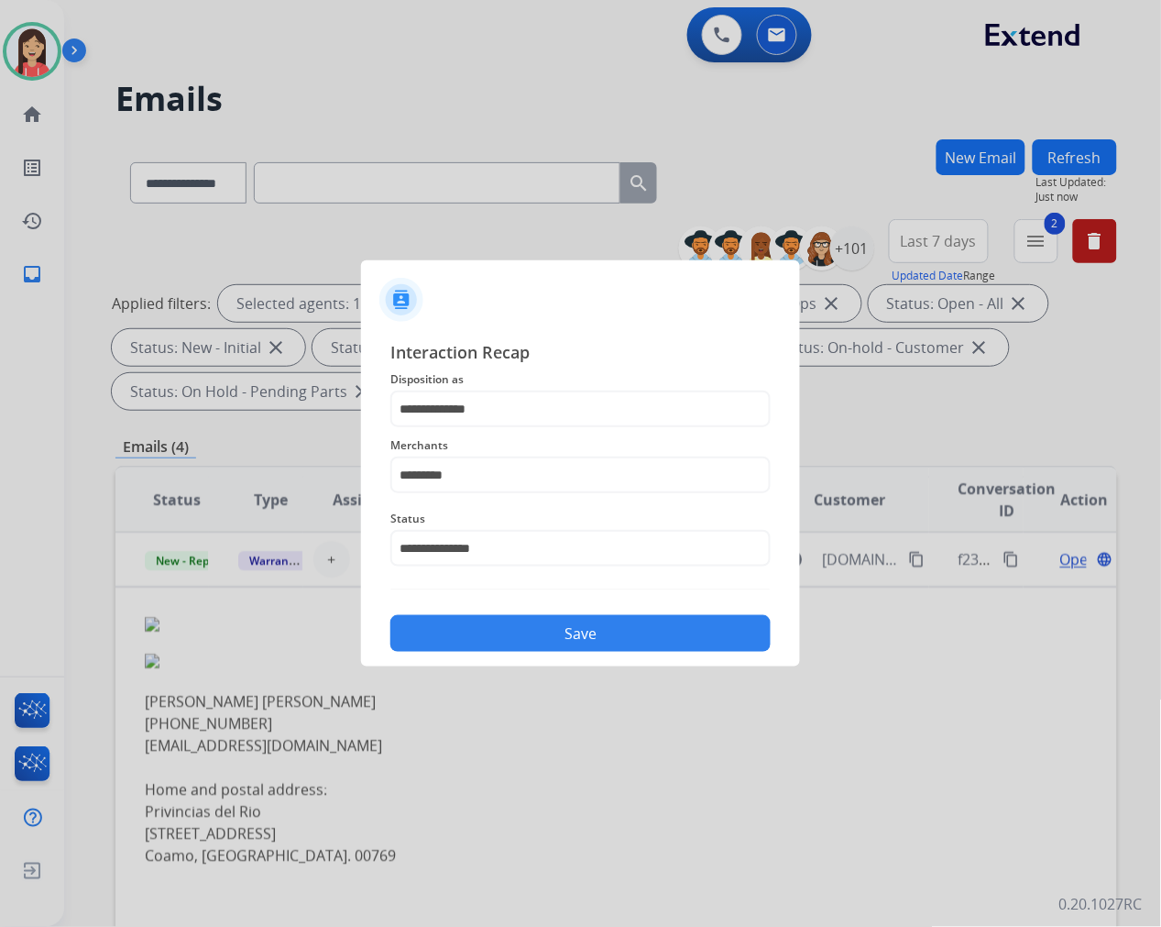
click at [525, 625] on button "Save" at bounding box center [580, 633] width 380 height 37
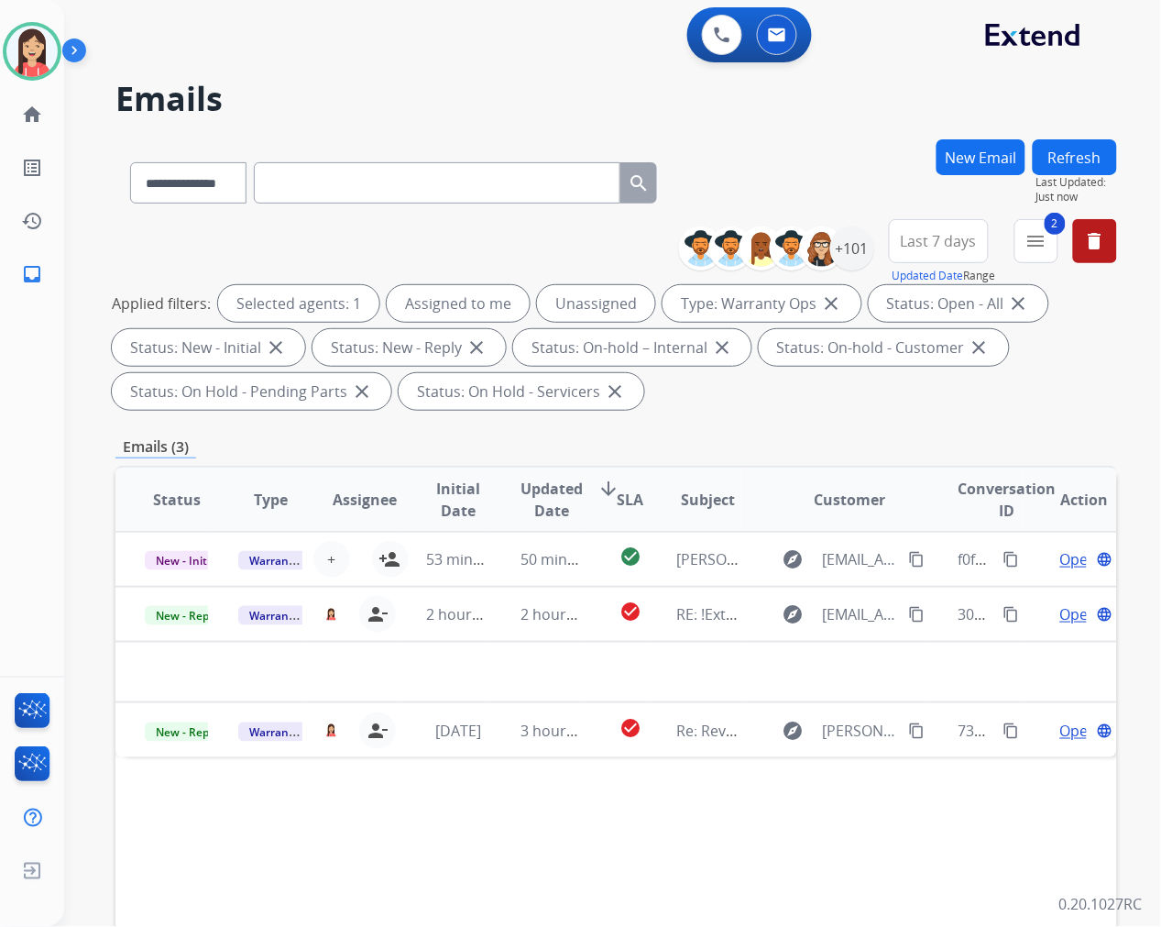
scroll to position [0, 0]
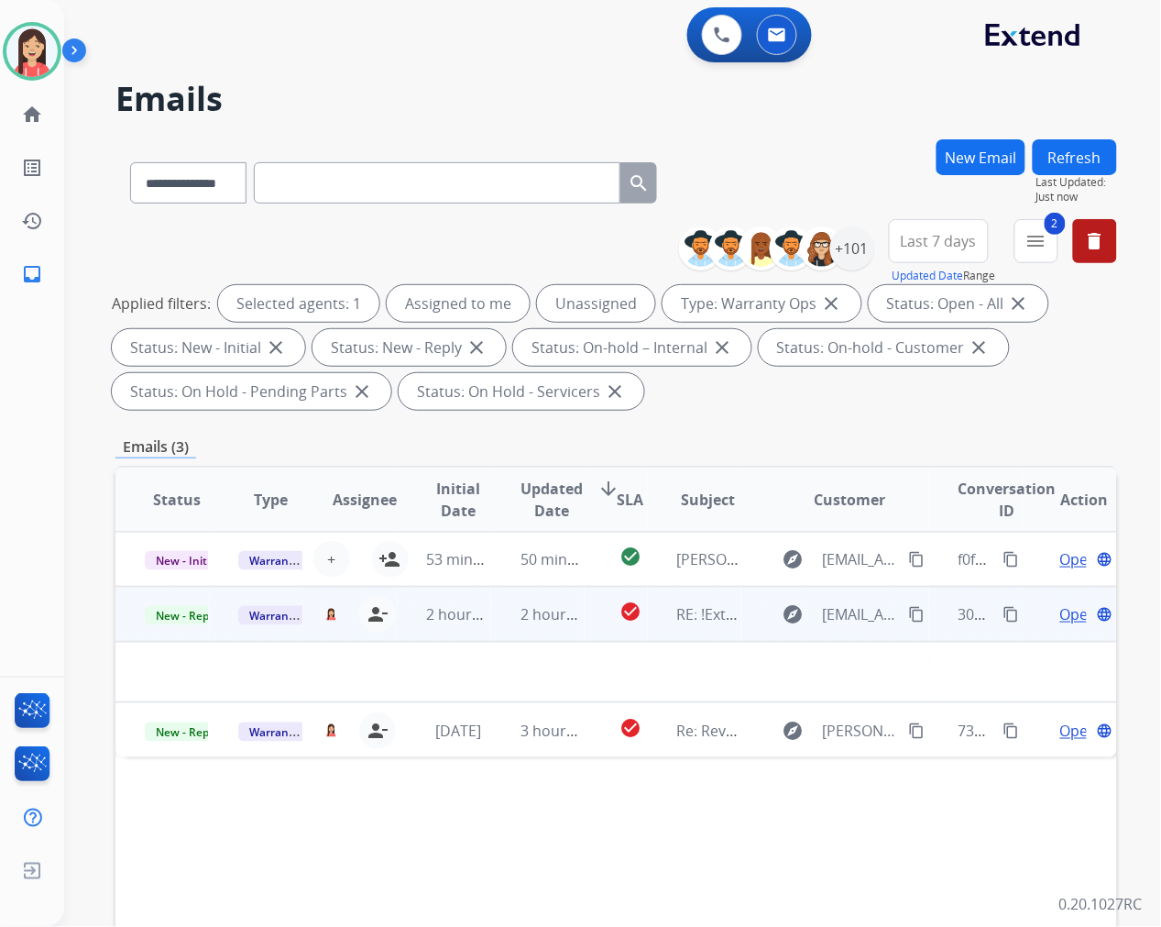
click at [481, 633] on td "2 hours ago" at bounding box center [443, 614] width 93 height 55
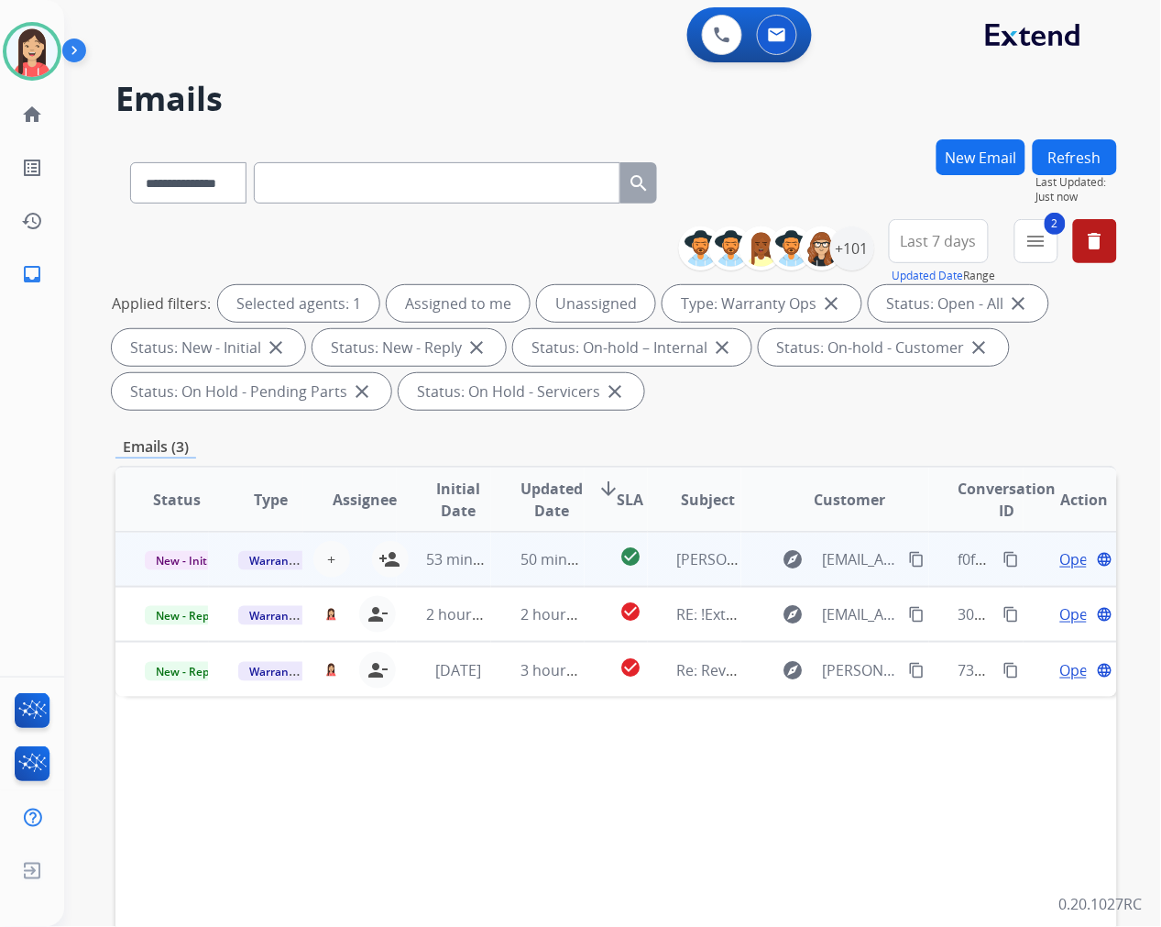
click at [491, 571] on td "50 minutes ago" at bounding box center [537, 559] width 93 height 55
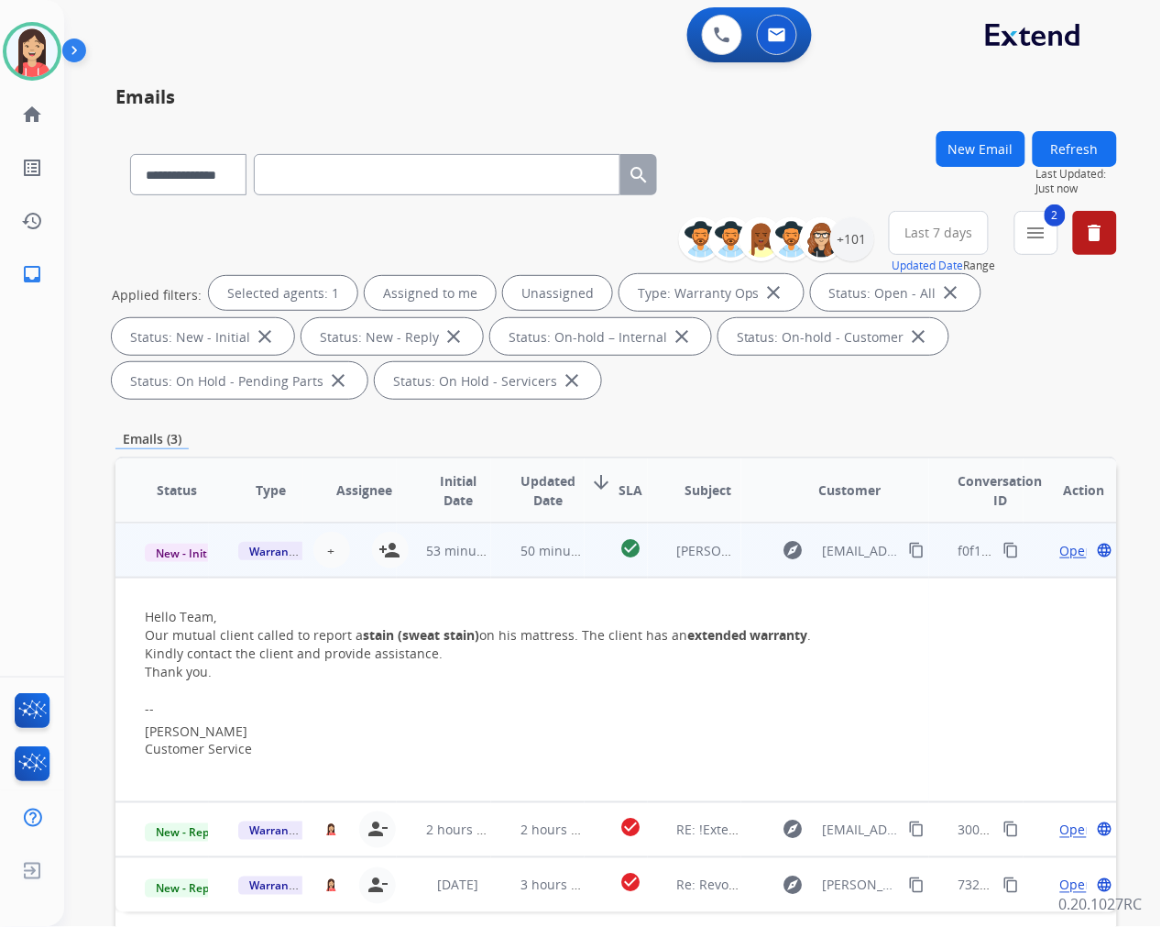
click at [1060, 543] on span "Open" at bounding box center [1077, 550] width 34 height 19
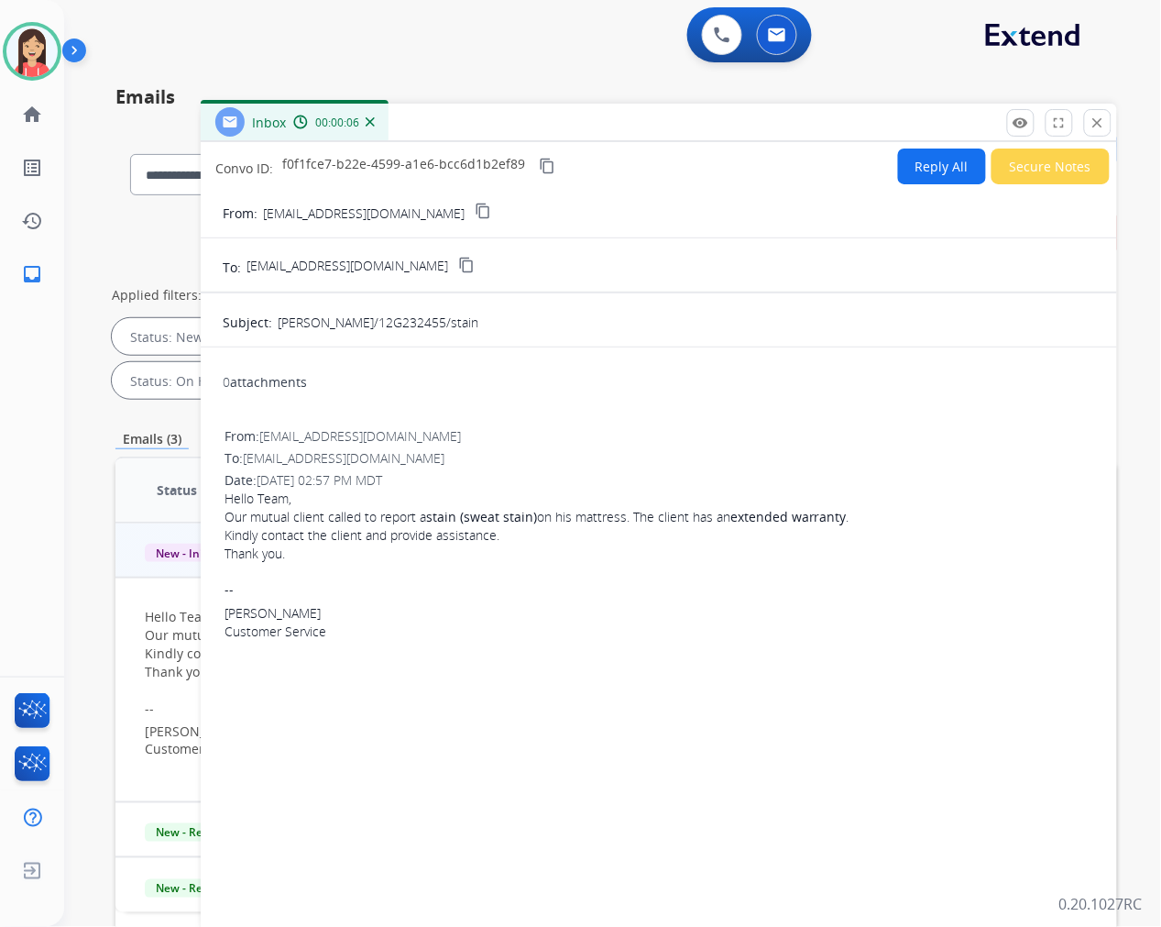
click at [916, 162] on button "Reply All" at bounding box center [942, 166] width 88 height 36
select select "**********"
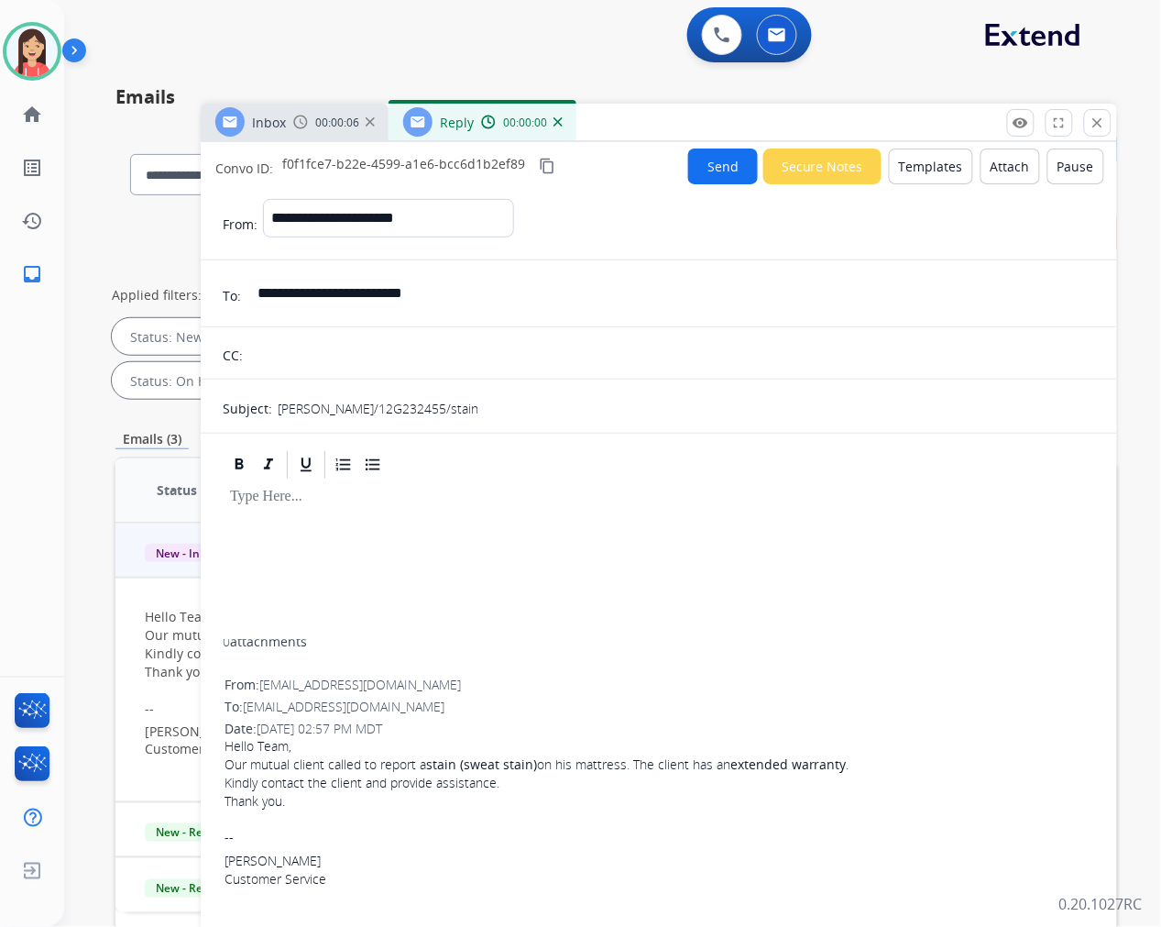
click at [917, 169] on button "Templates" at bounding box center [931, 166] width 84 height 36
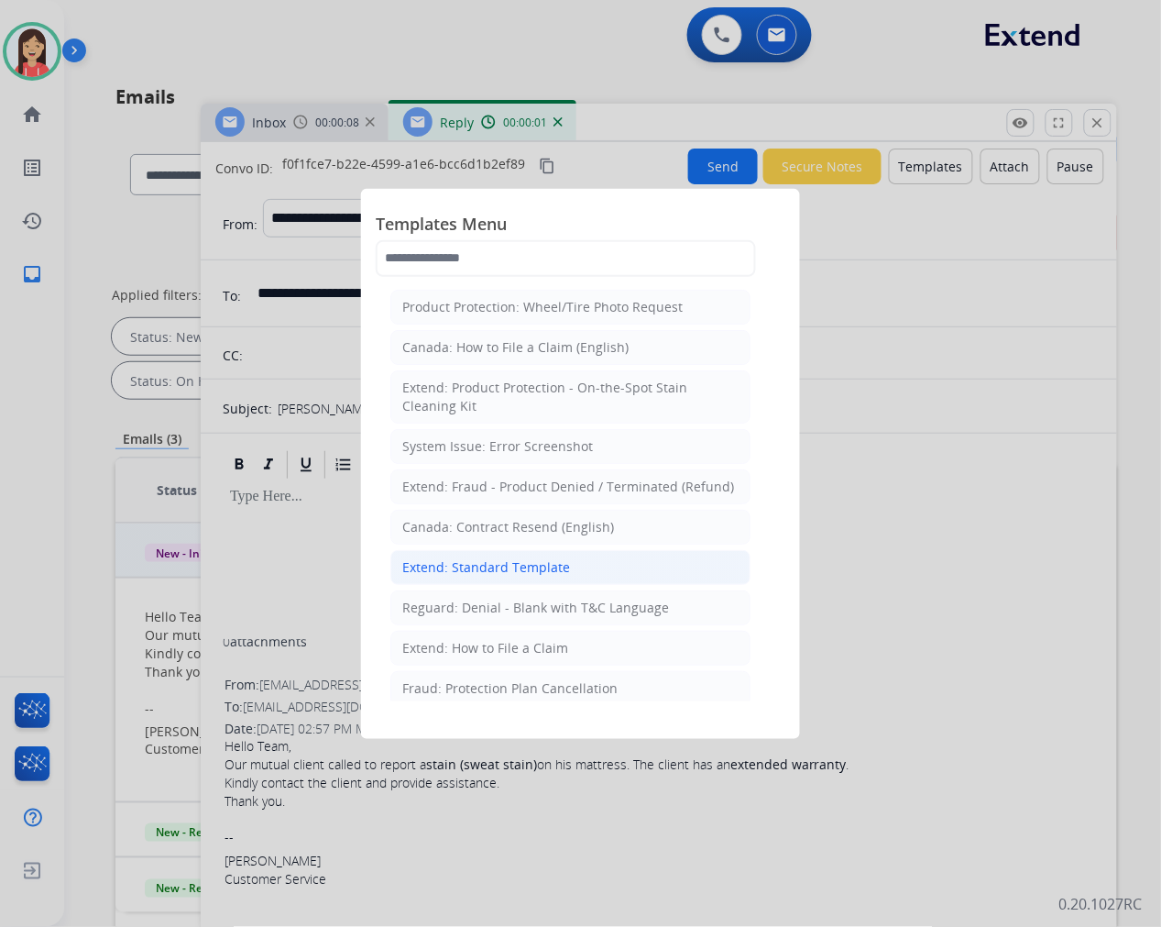
click at [469, 562] on div "Extend: Standard Template" at bounding box center [486, 567] width 168 height 18
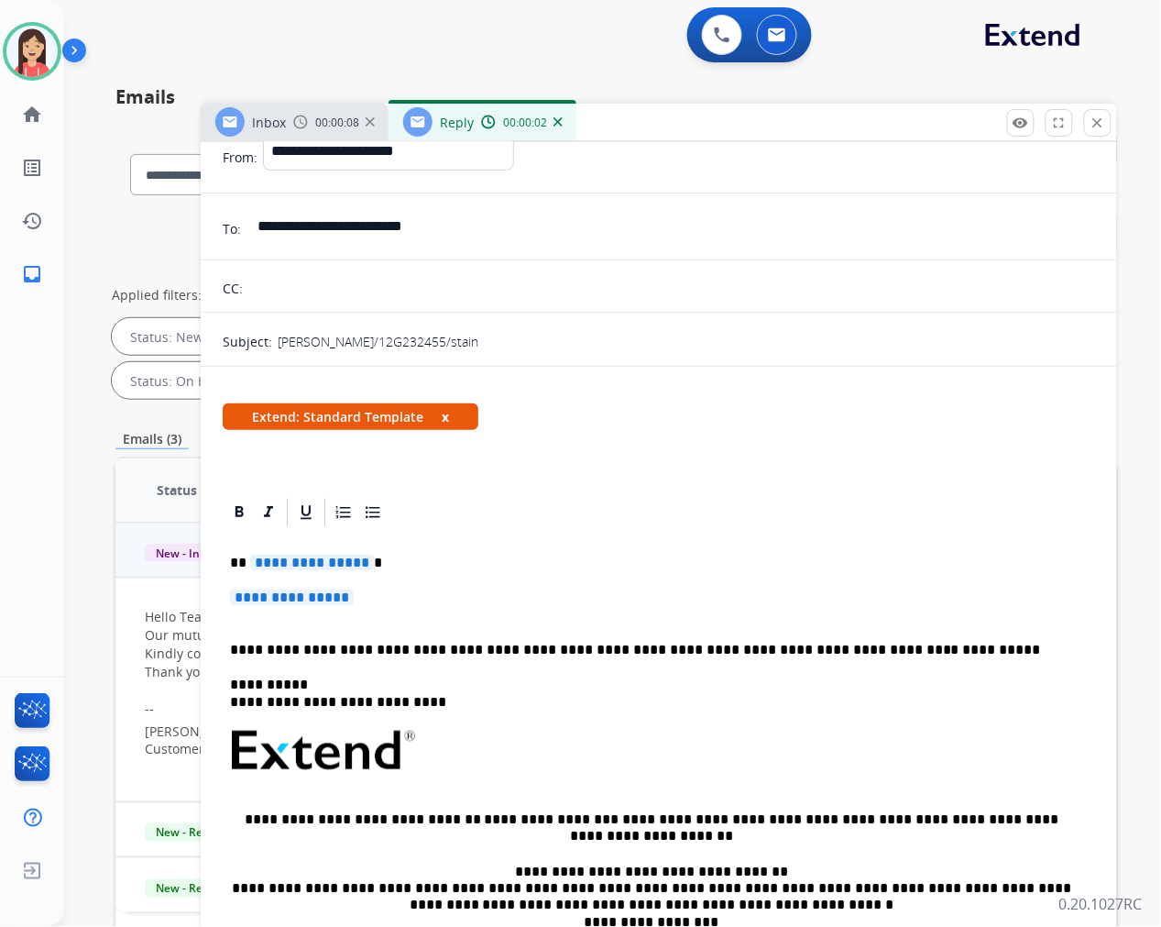
scroll to position [102, 0]
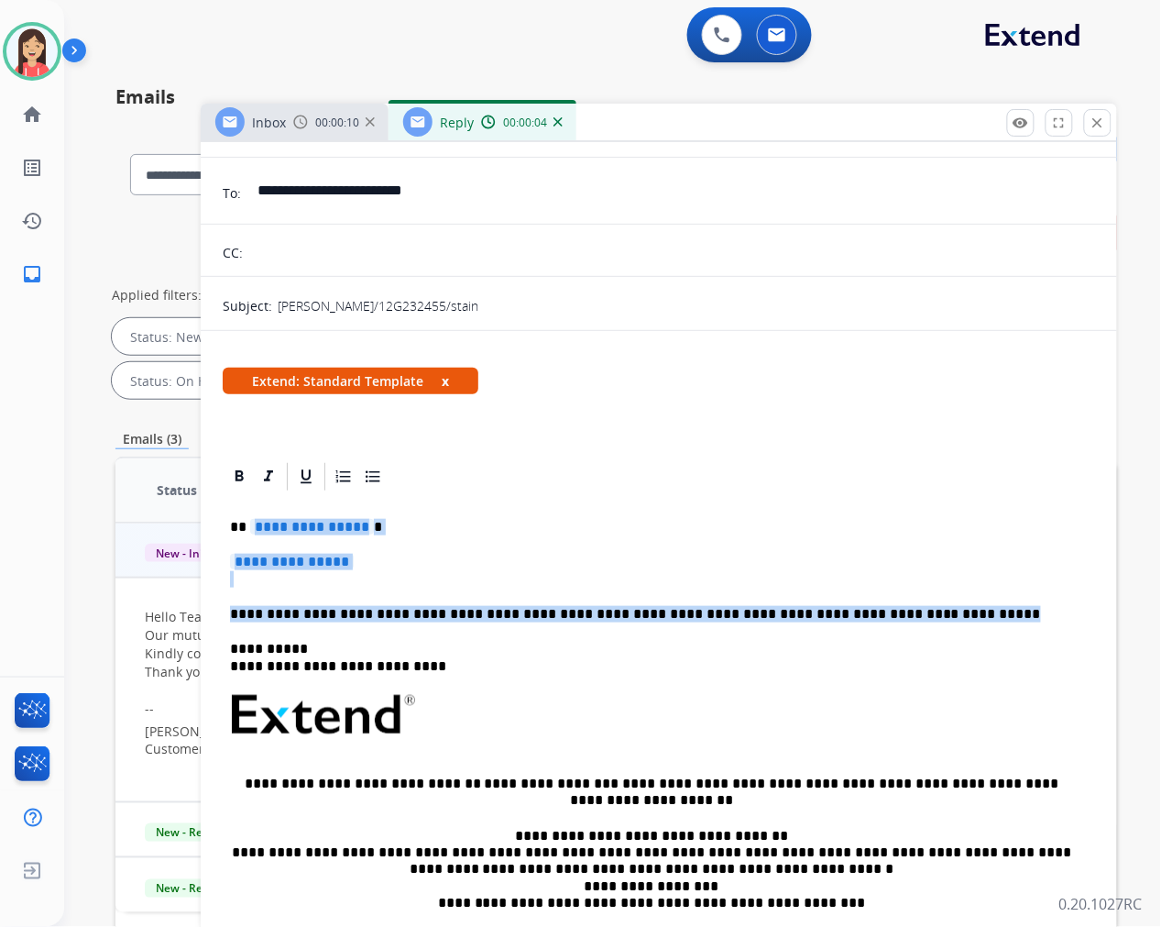
drag, startPoint x: 248, startPoint y: 529, endPoint x: 900, endPoint y: 592, distance: 654.7
click at [900, 592] on div "**********" at bounding box center [659, 766] width 872 height 546
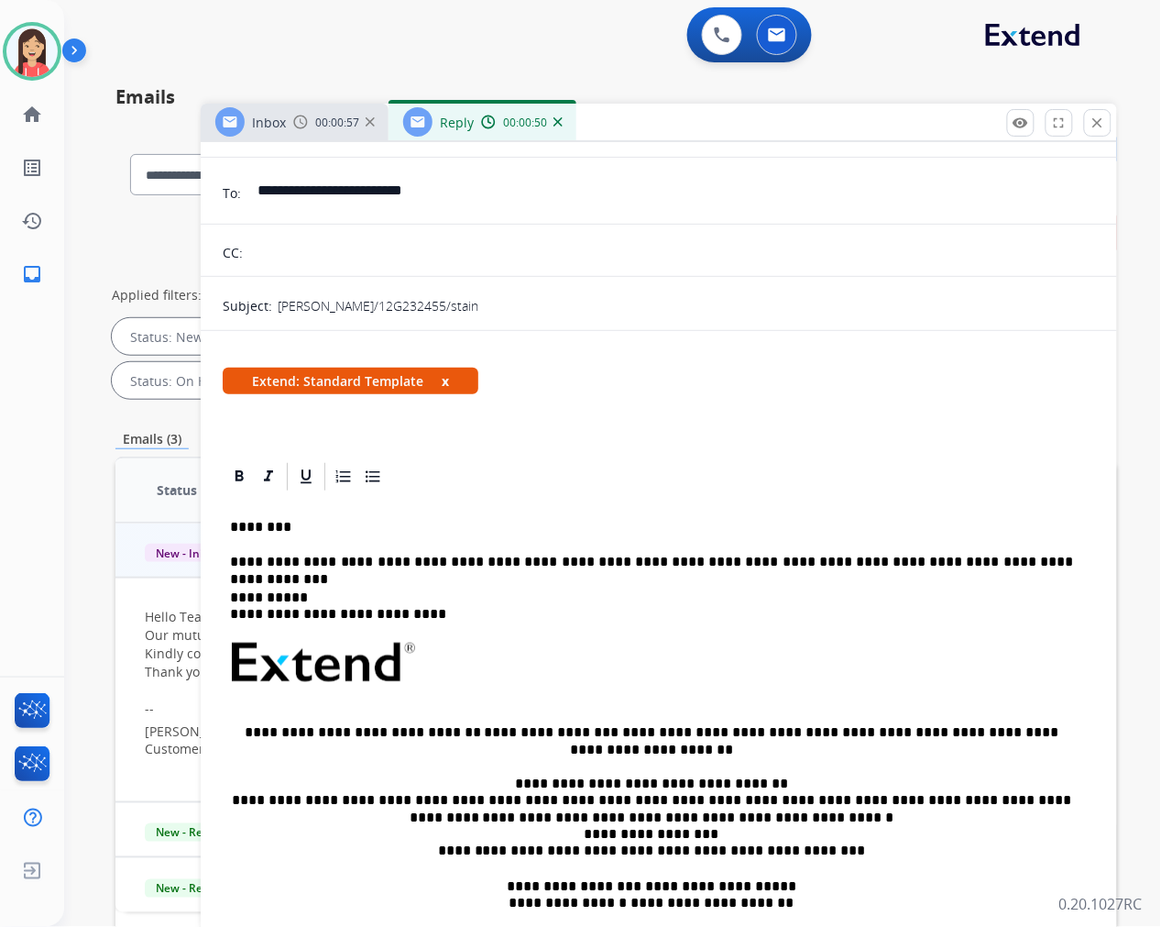
click at [1006, 561] on p "**********" at bounding box center [651, 562] width 843 height 16
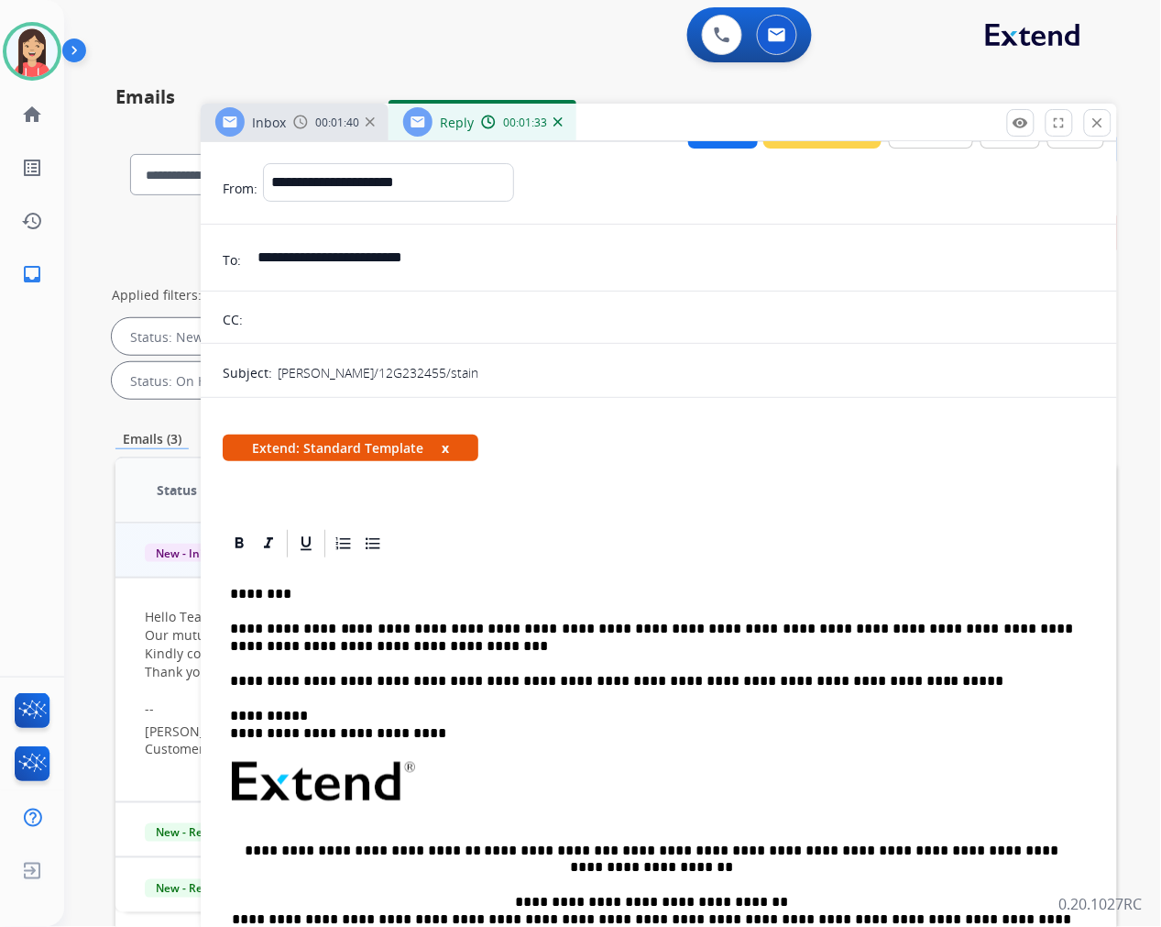
scroll to position [0, 0]
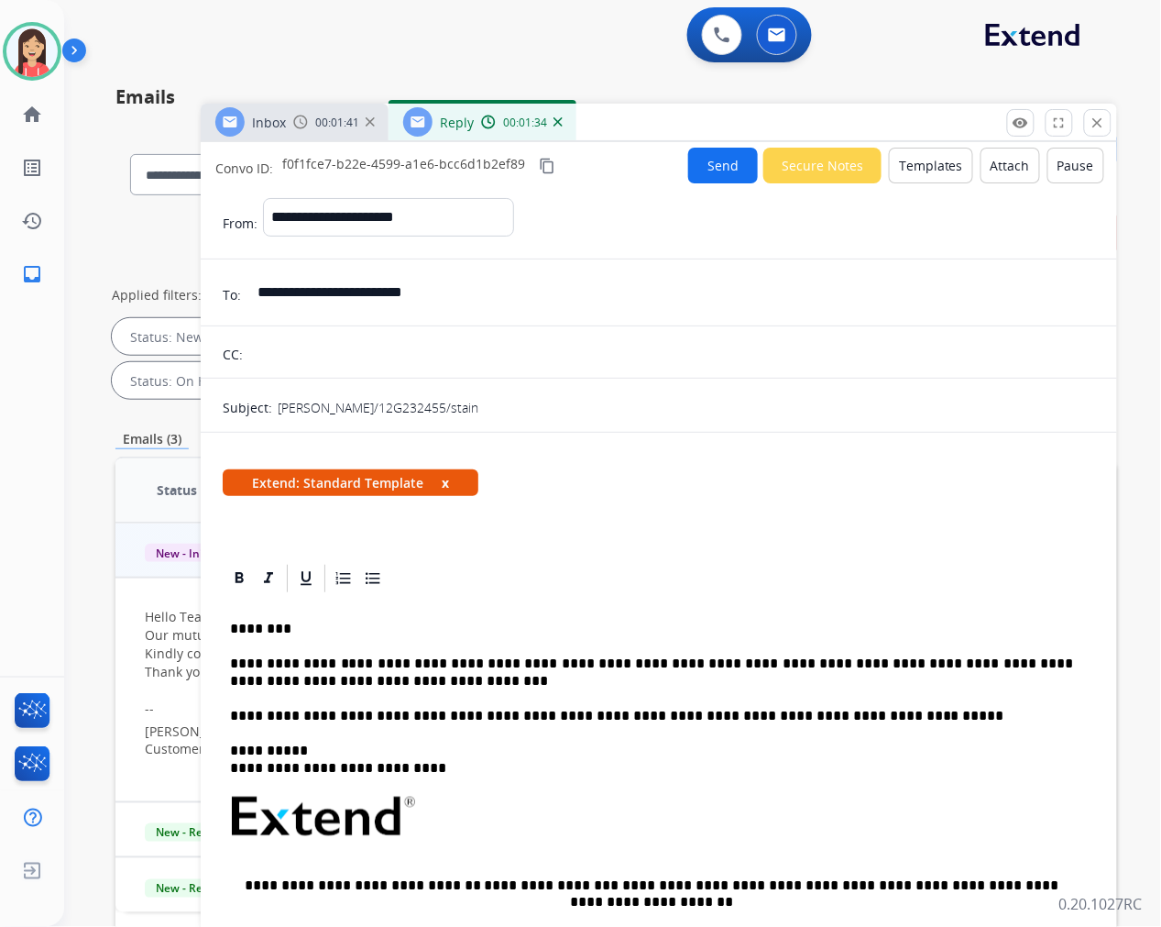
click at [722, 172] on button "Send" at bounding box center [723, 166] width 70 height 36
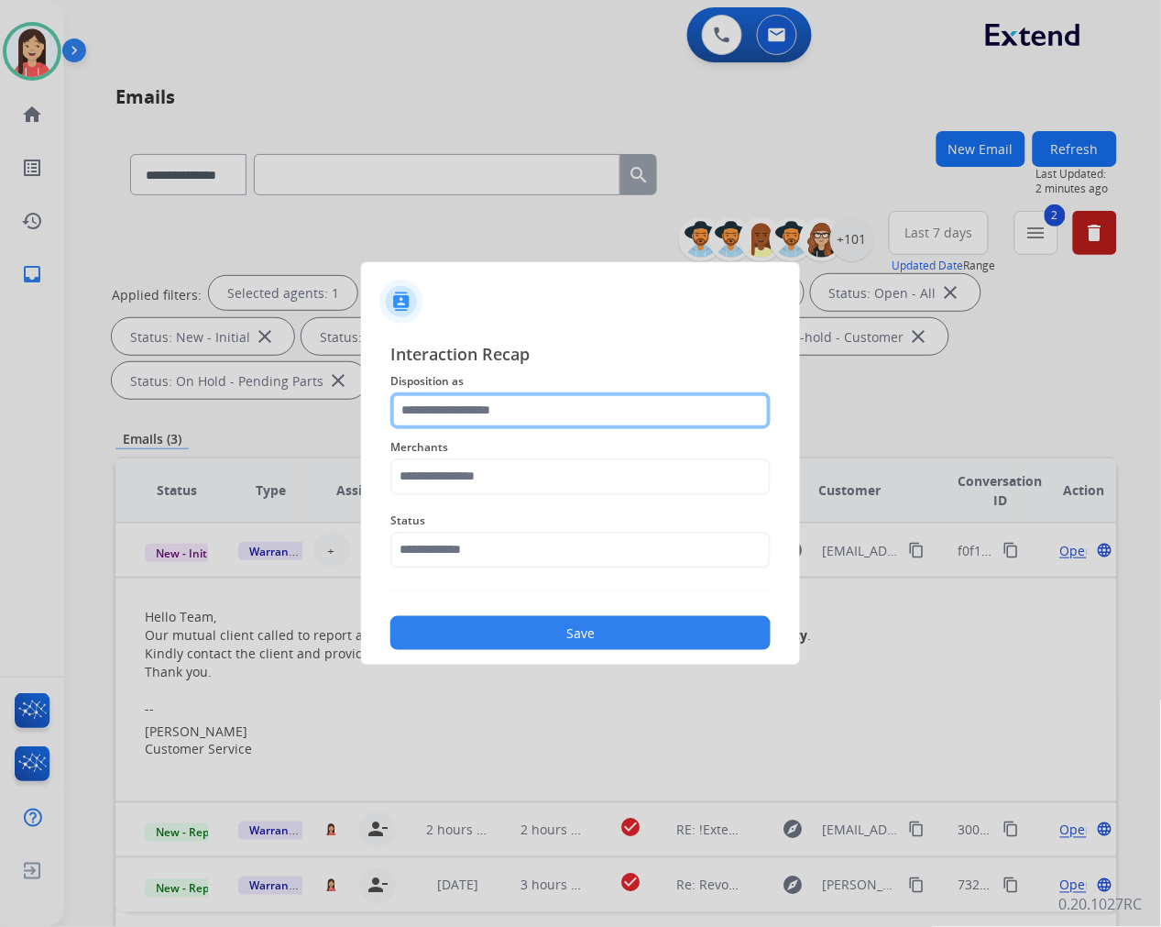
click at [553, 409] on input "text" at bounding box center [580, 410] width 380 height 37
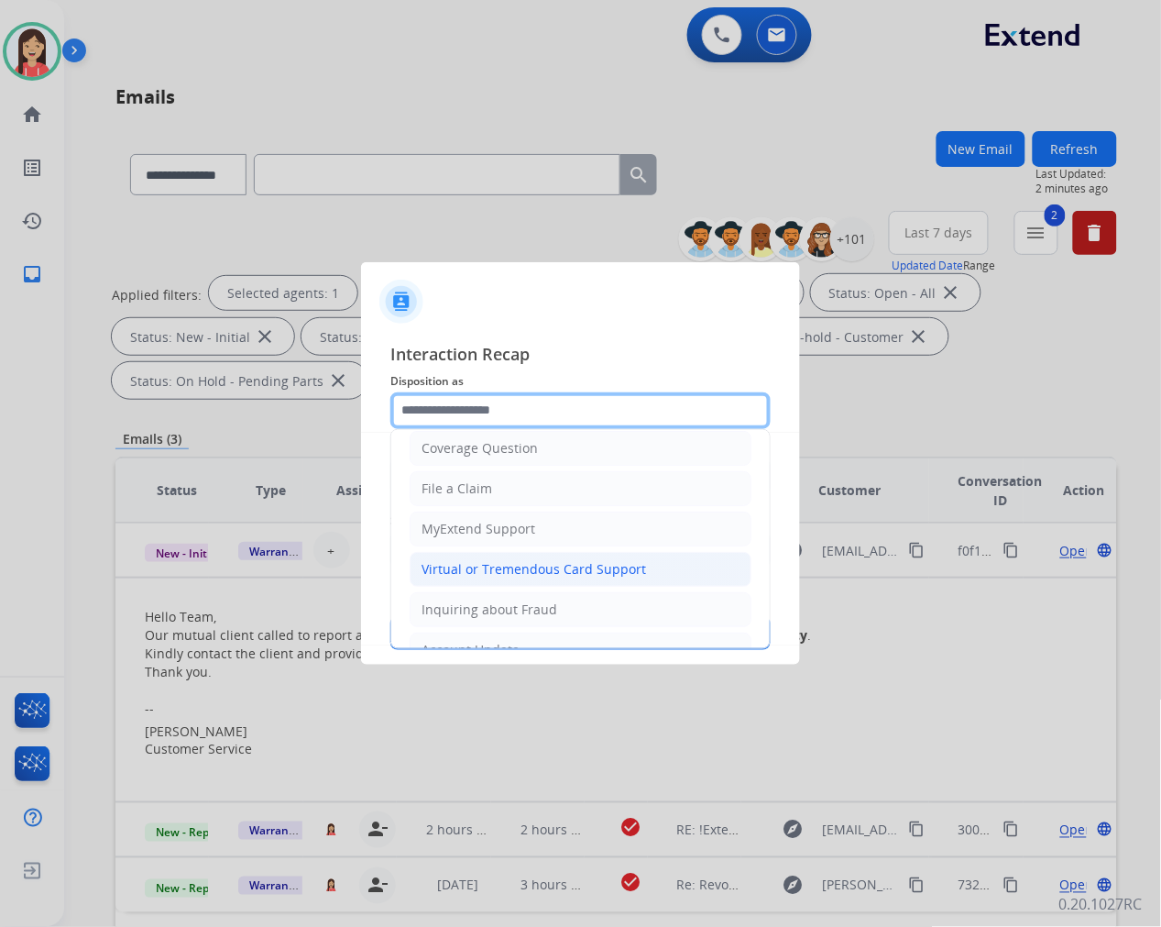
scroll to position [203, 0]
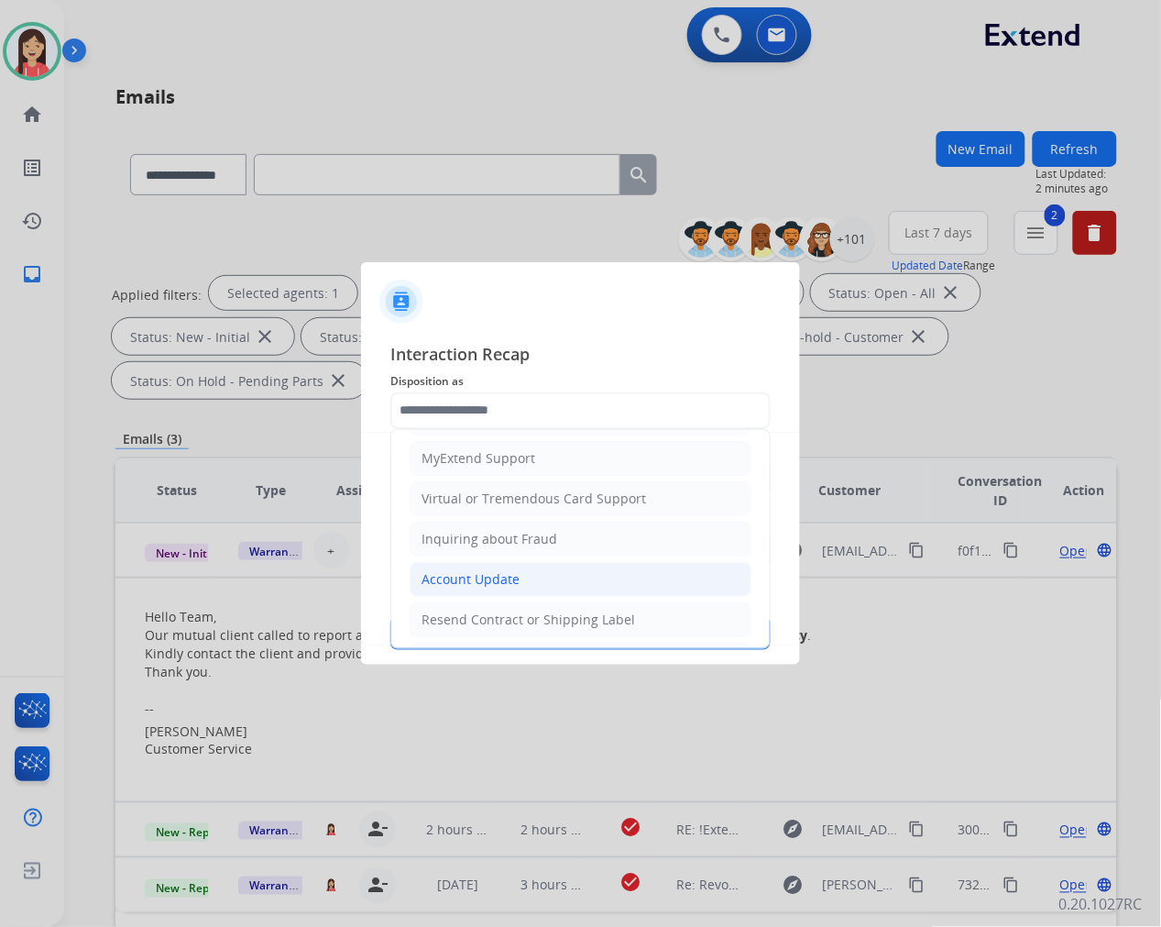
click at [510, 572] on div "Account Update" at bounding box center [471, 579] width 98 height 18
type input "**********"
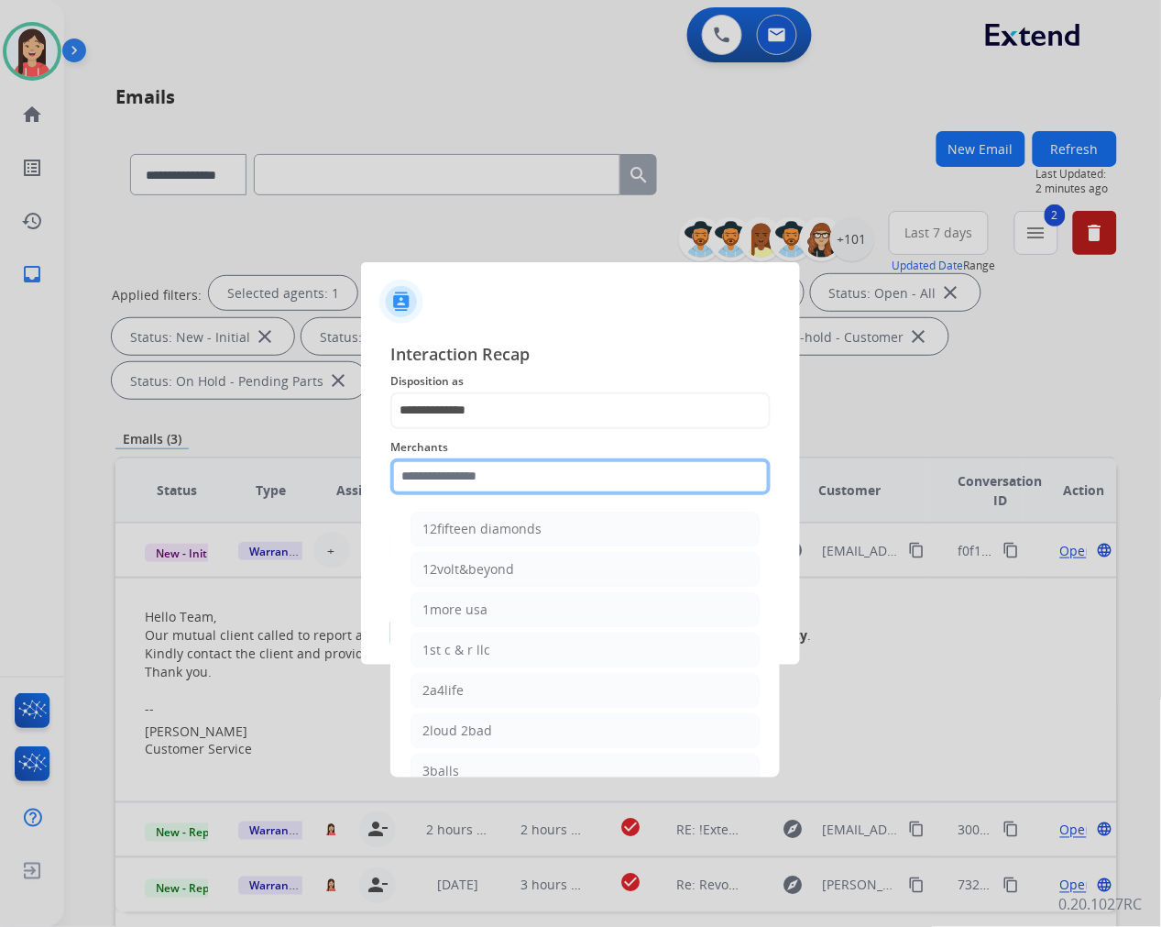
click at [522, 474] on input "text" at bounding box center [580, 476] width 380 height 37
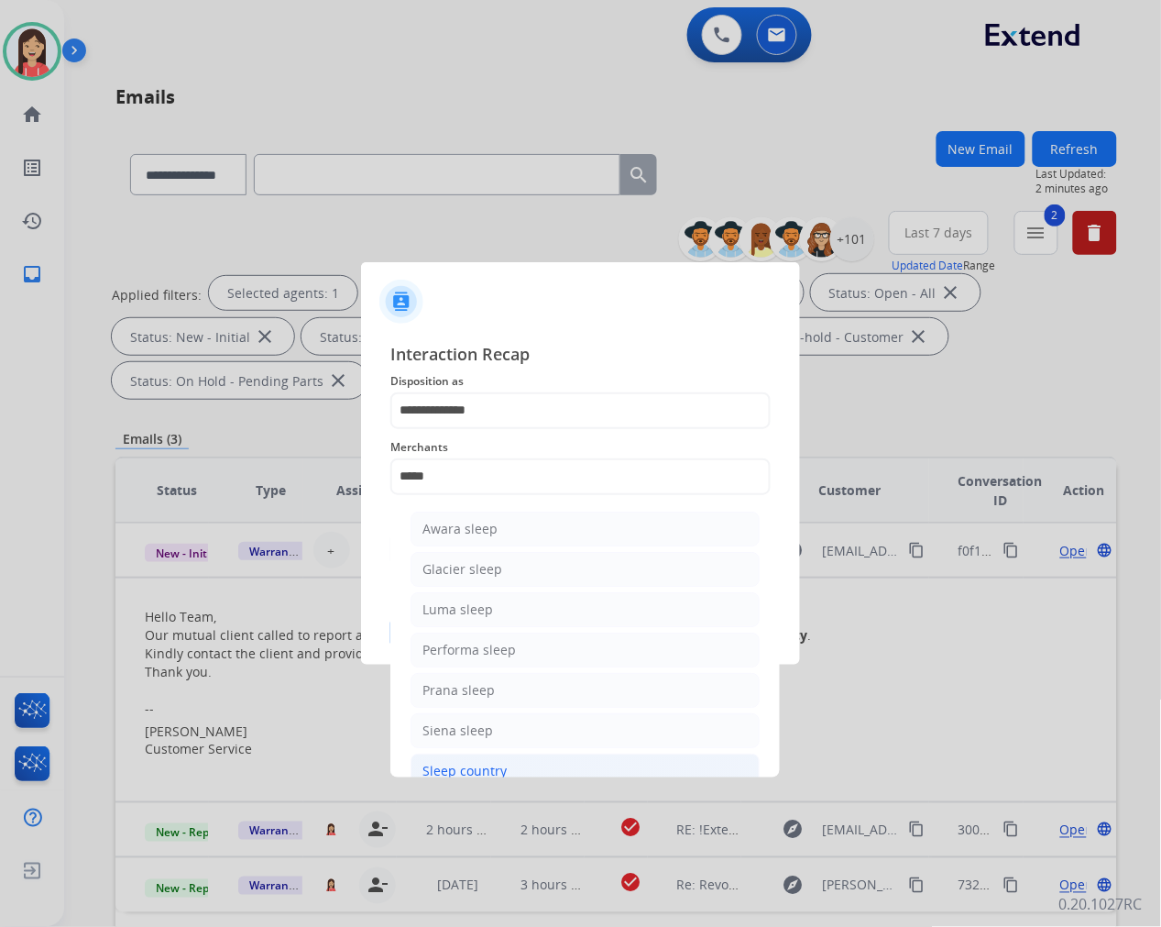
click at [465, 771] on div "Sleep country" at bounding box center [464, 771] width 84 height 18
type input "**********"
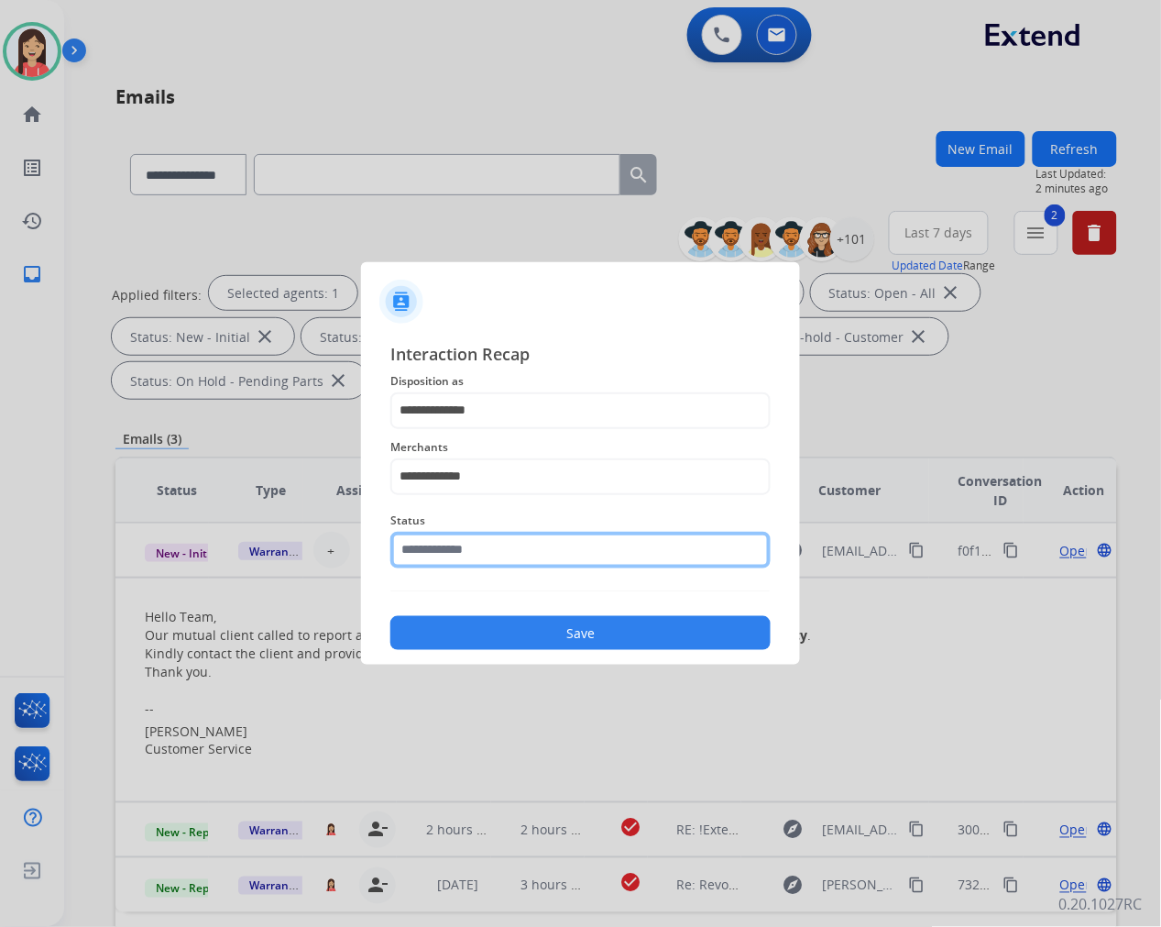
click at [501, 550] on input "text" at bounding box center [580, 550] width 380 height 37
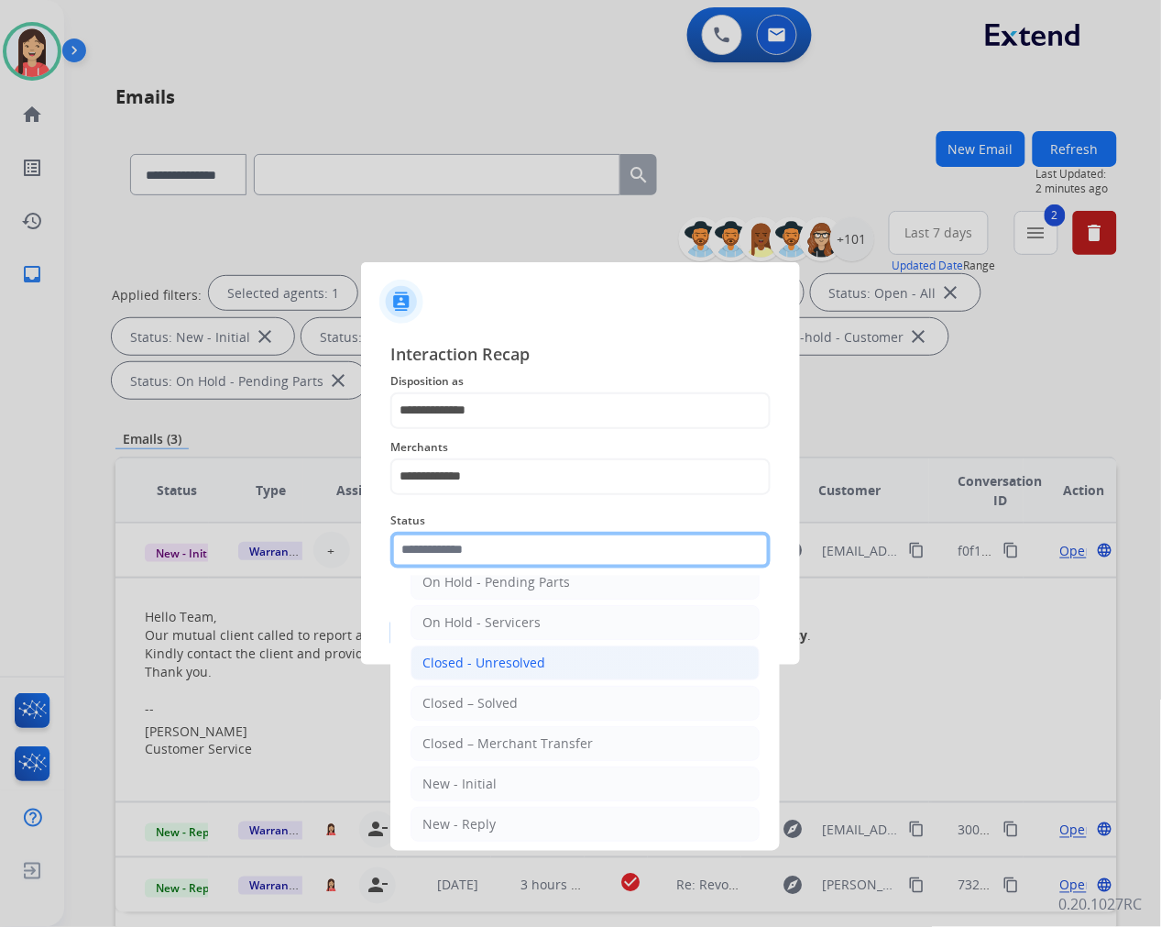
scroll to position [102, 0]
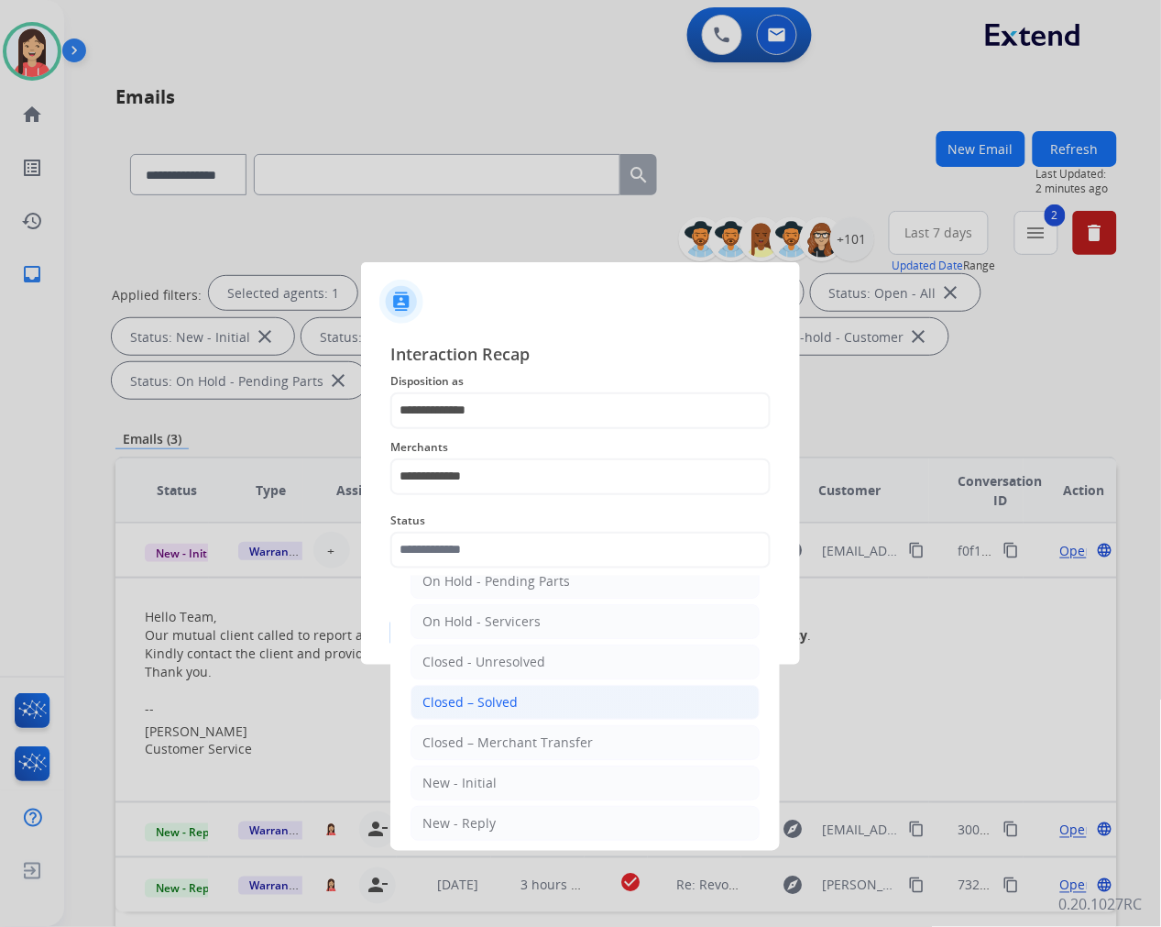
click at [495, 707] on div "Closed – Solved" at bounding box center [469, 702] width 95 height 18
type input "**********"
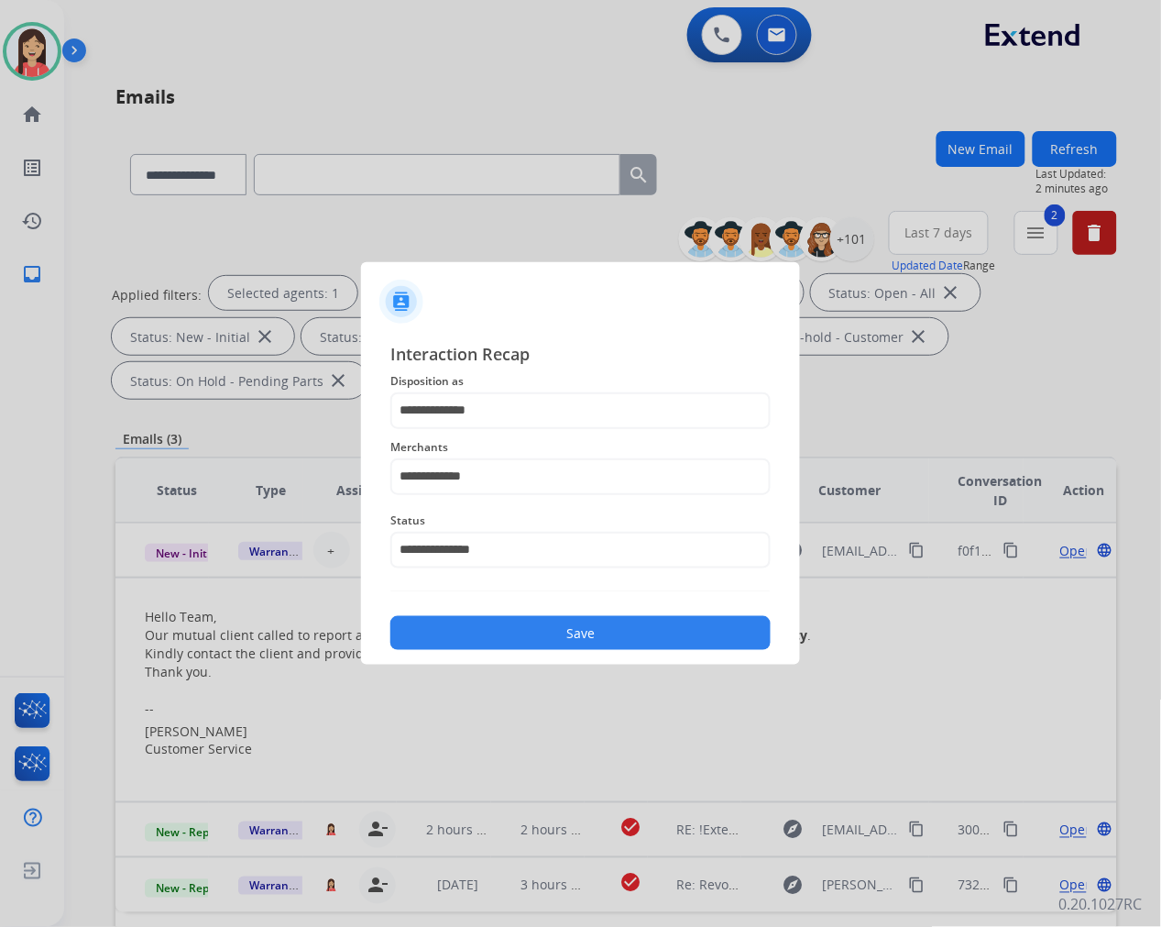
click at [518, 630] on button "Save" at bounding box center [580, 633] width 380 height 34
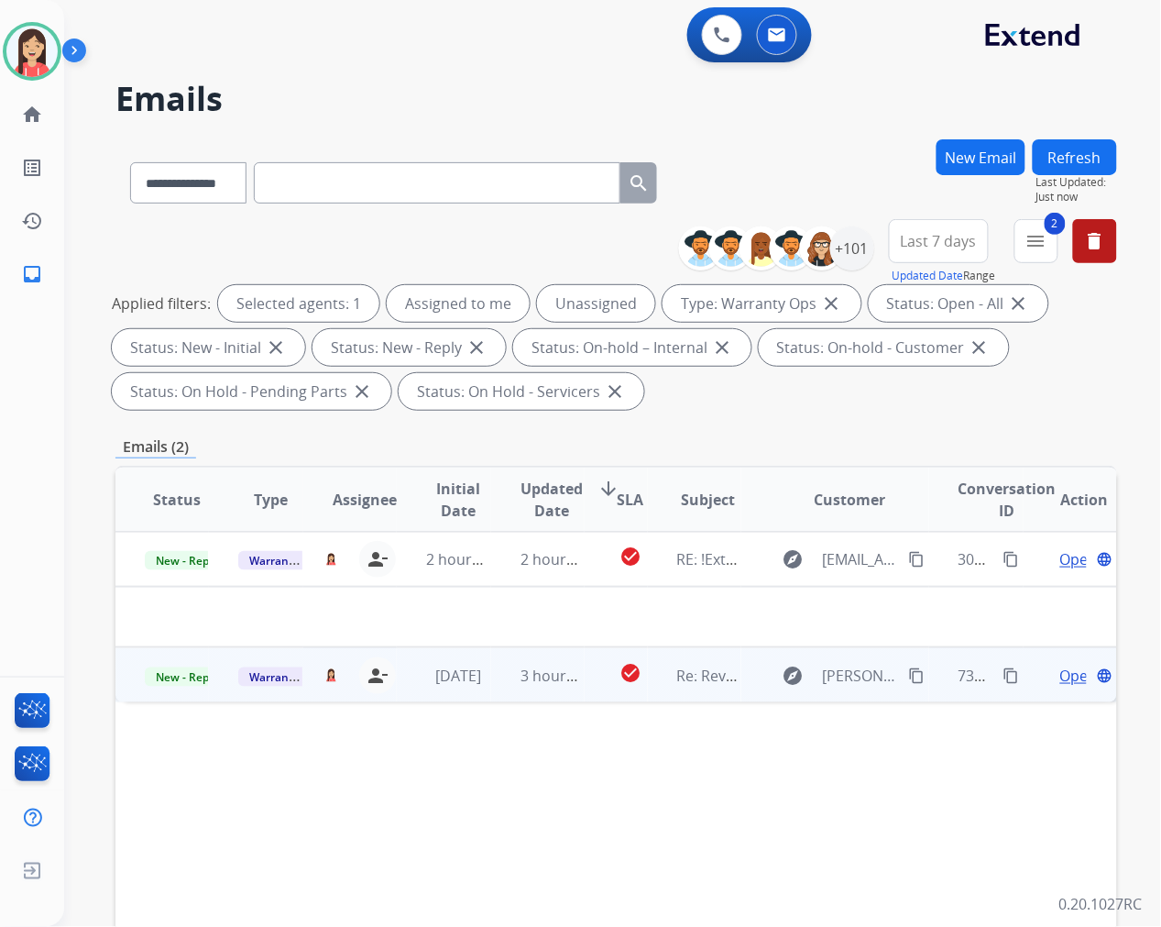
click at [497, 697] on td "3 hours ago" at bounding box center [537, 674] width 93 height 55
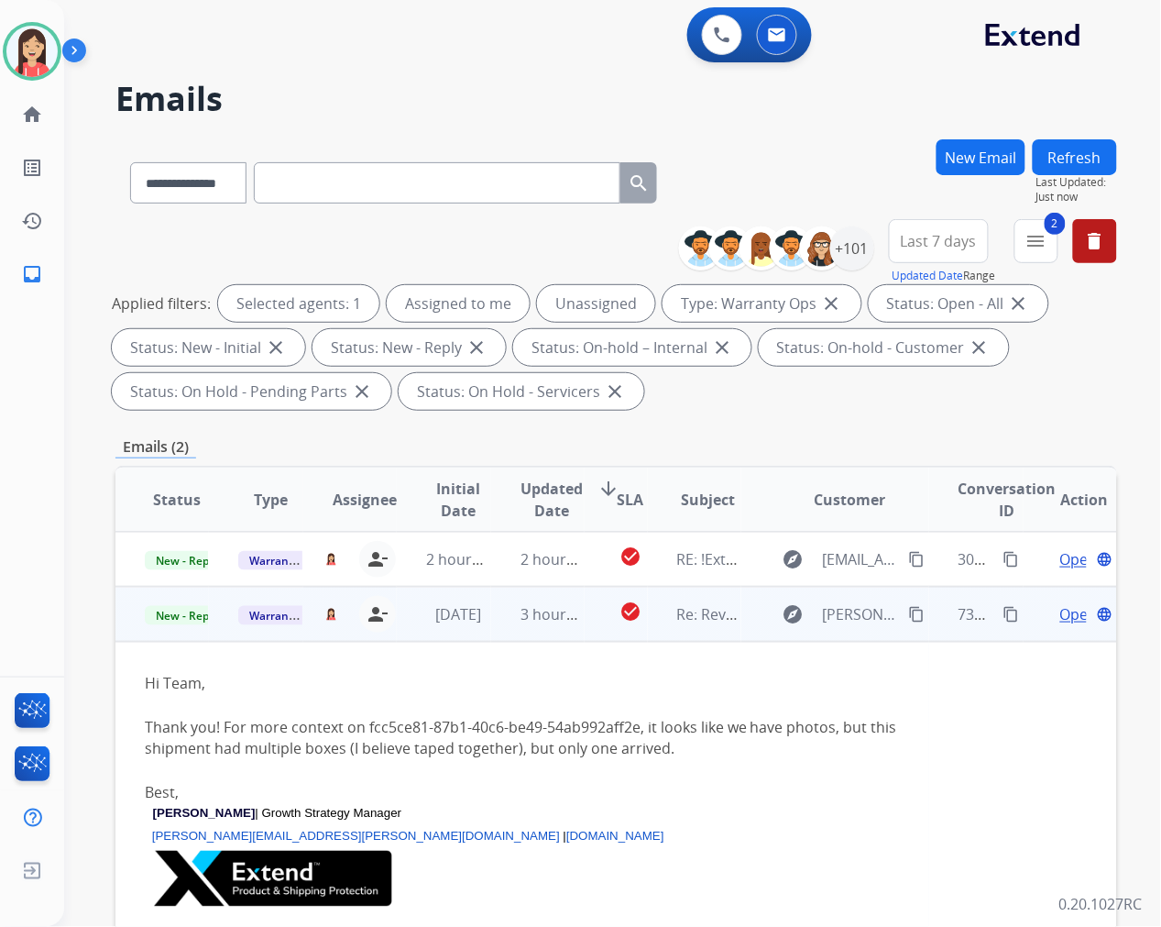
click at [1060, 611] on span "Open" at bounding box center [1079, 614] width 38 height 22
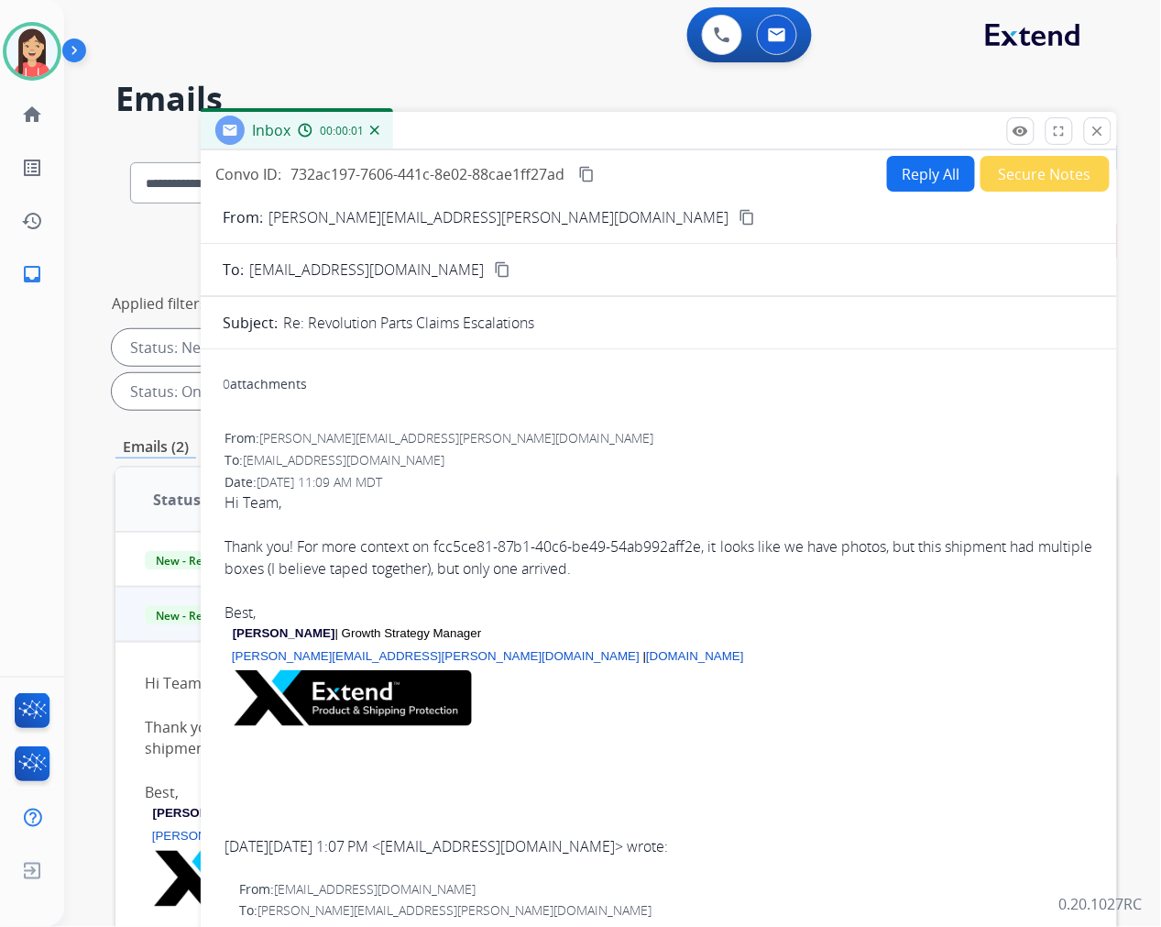
click at [911, 184] on button "Reply All" at bounding box center [931, 174] width 88 height 36
select select "**********"
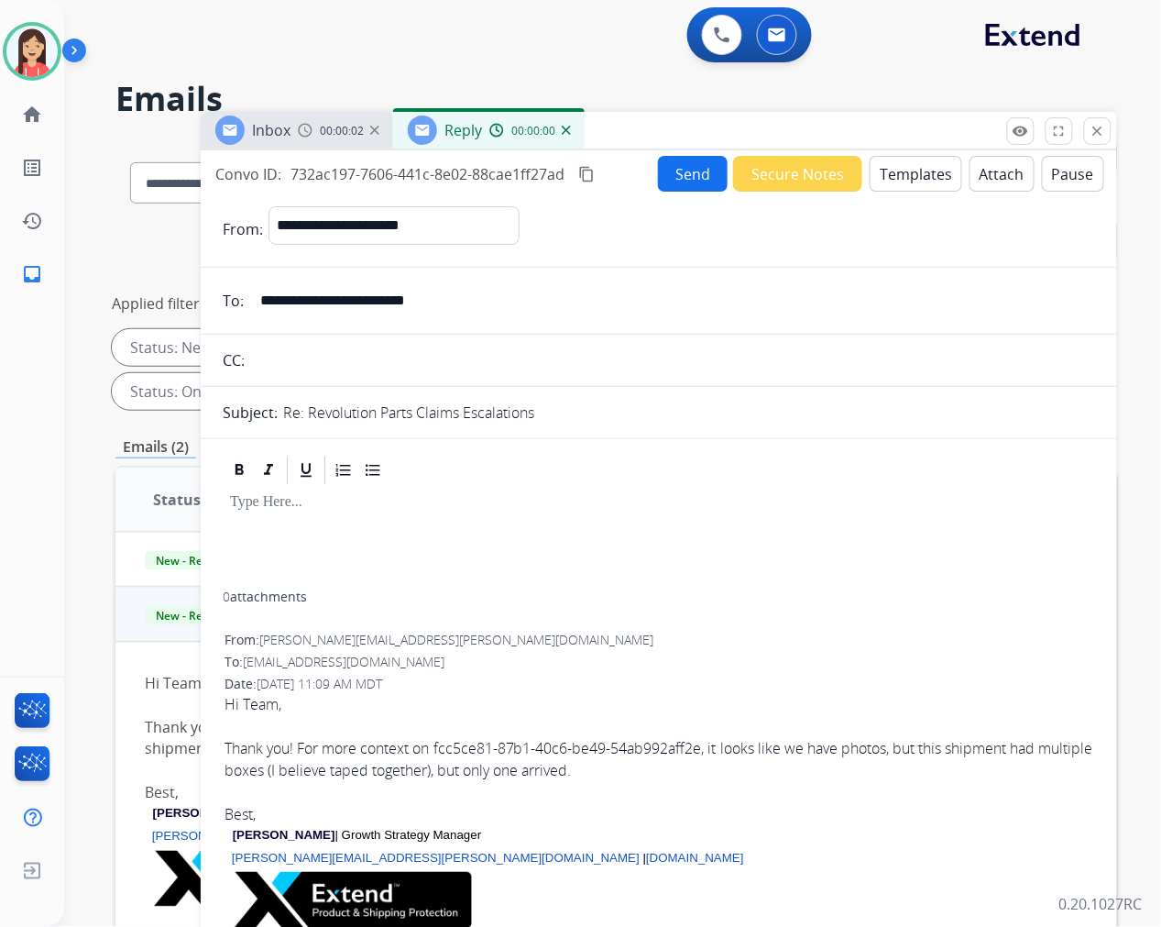
click at [911, 184] on button "Templates" at bounding box center [916, 174] width 93 height 36
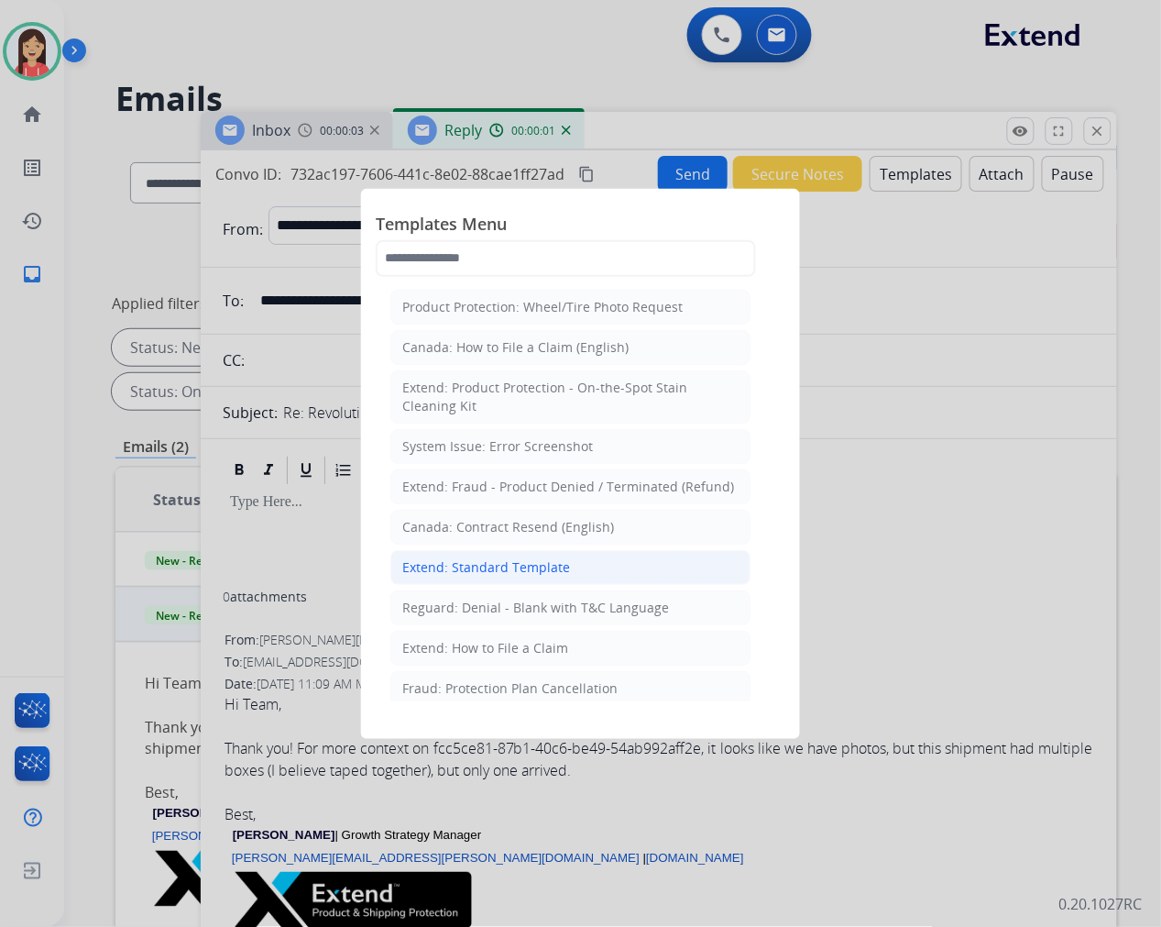
click at [548, 574] on div "Extend: Standard Template" at bounding box center [486, 567] width 168 height 18
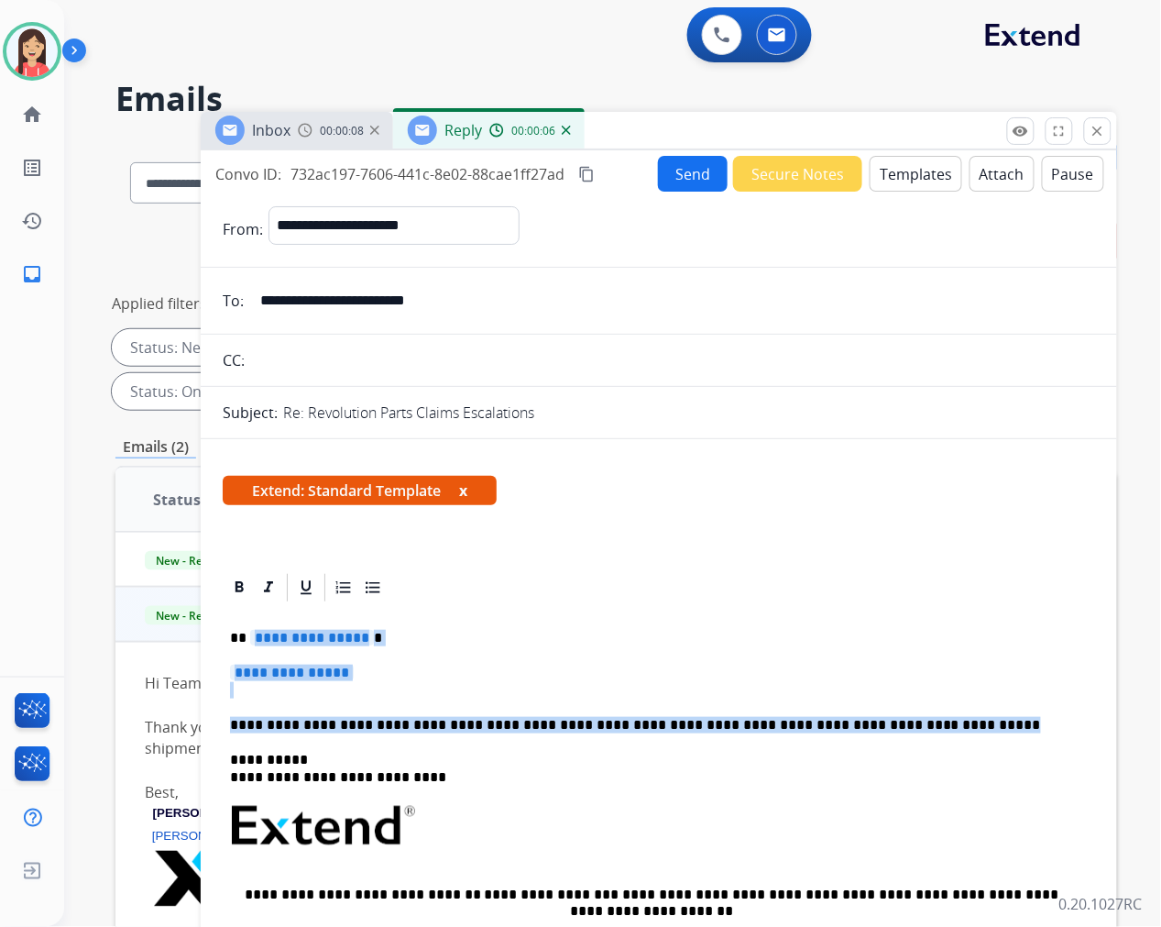
drag, startPoint x: 252, startPoint y: 639, endPoint x: 941, endPoint y: 710, distance: 692.9
click at [941, 710] on div "**********" at bounding box center [659, 880] width 872 height 552
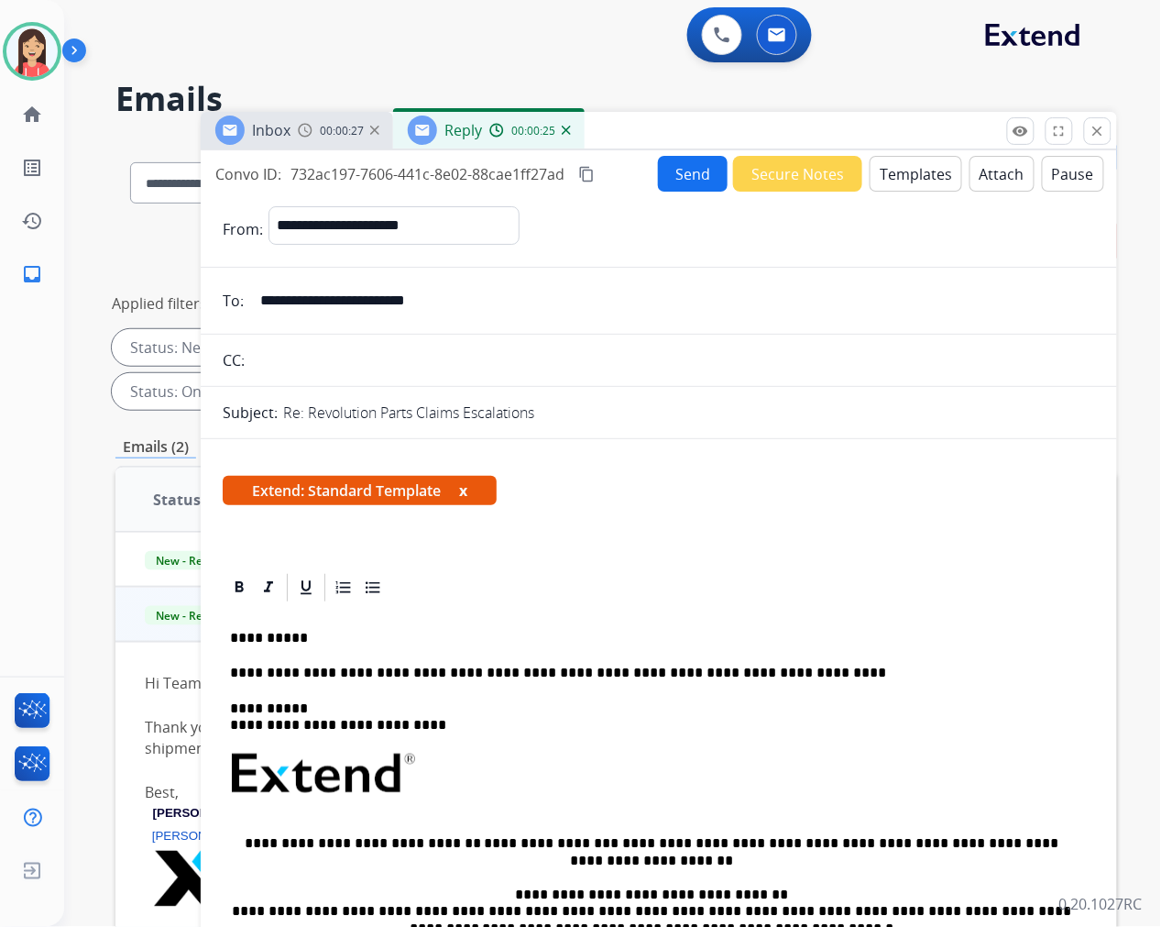
click at [680, 178] on button "Send" at bounding box center [693, 174] width 70 height 36
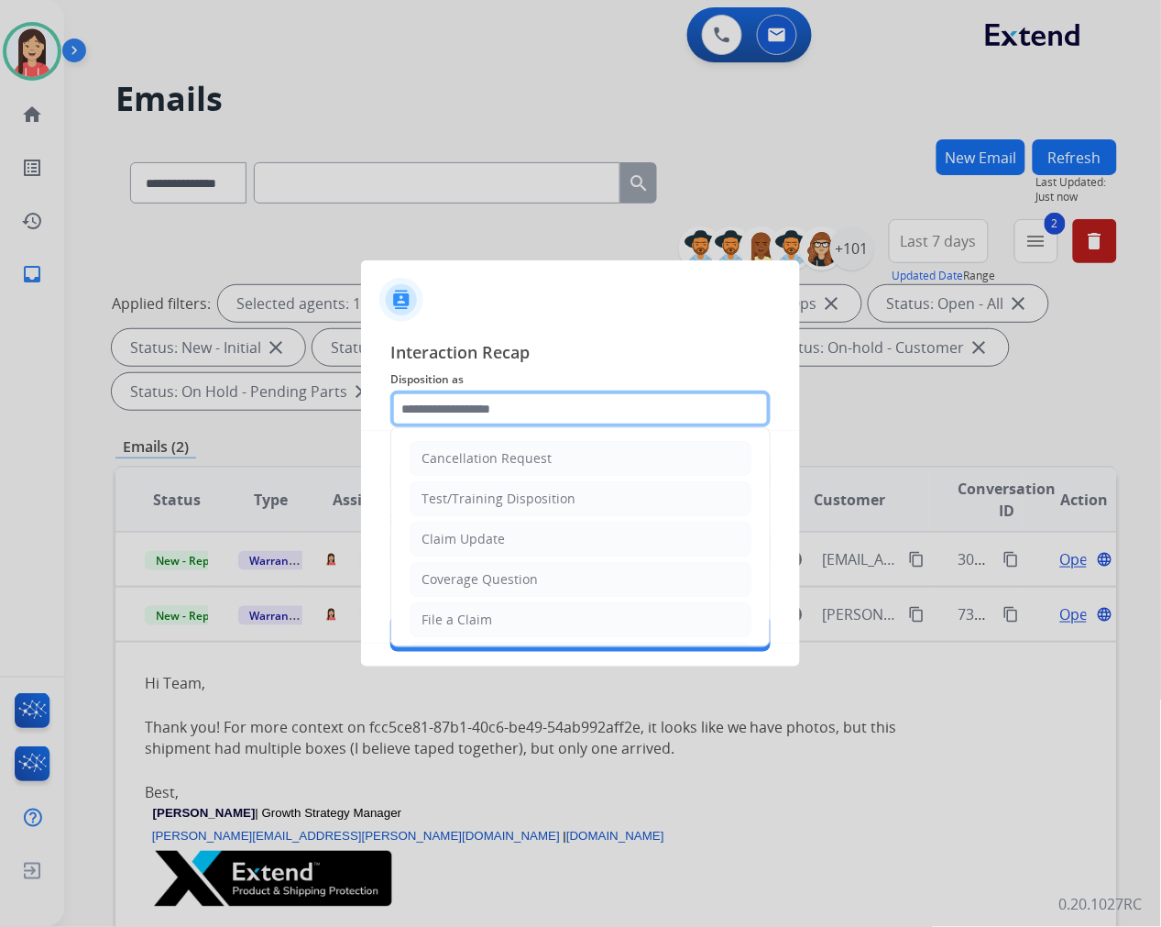
click at [557, 412] on input "text" at bounding box center [580, 408] width 380 height 37
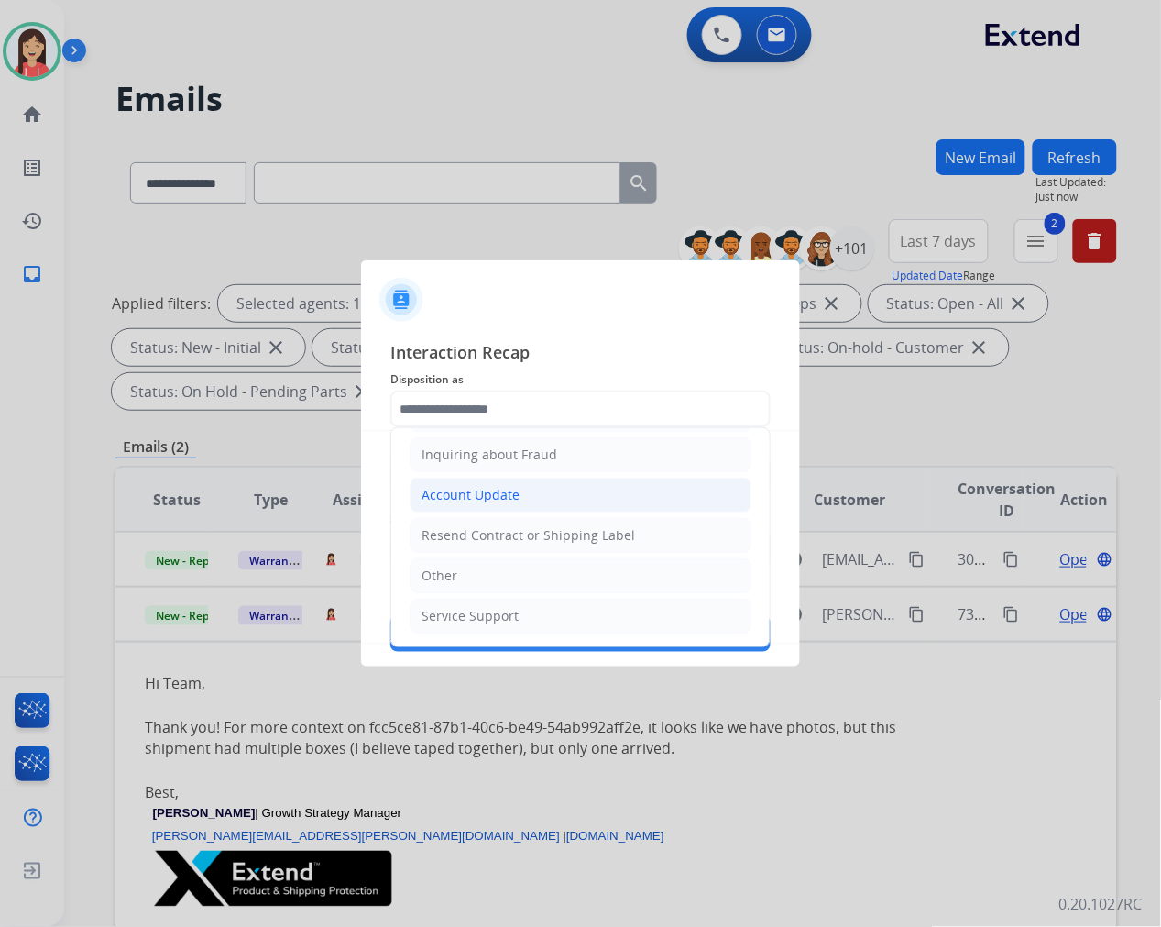
click at [518, 495] on li "Account Update" at bounding box center [581, 494] width 342 height 35
type input "**********"
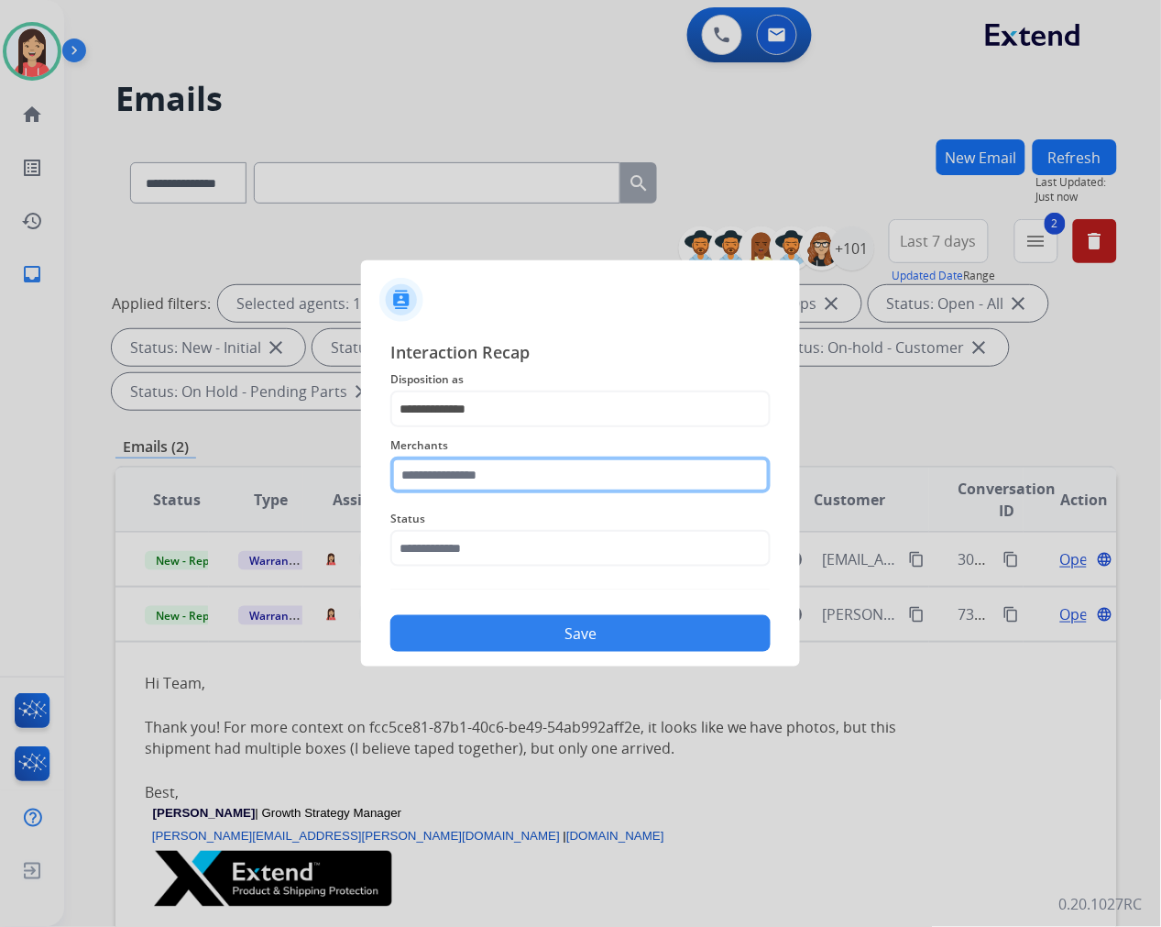
click at [533, 475] on input "text" at bounding box center [580, 474] width 380 height 37
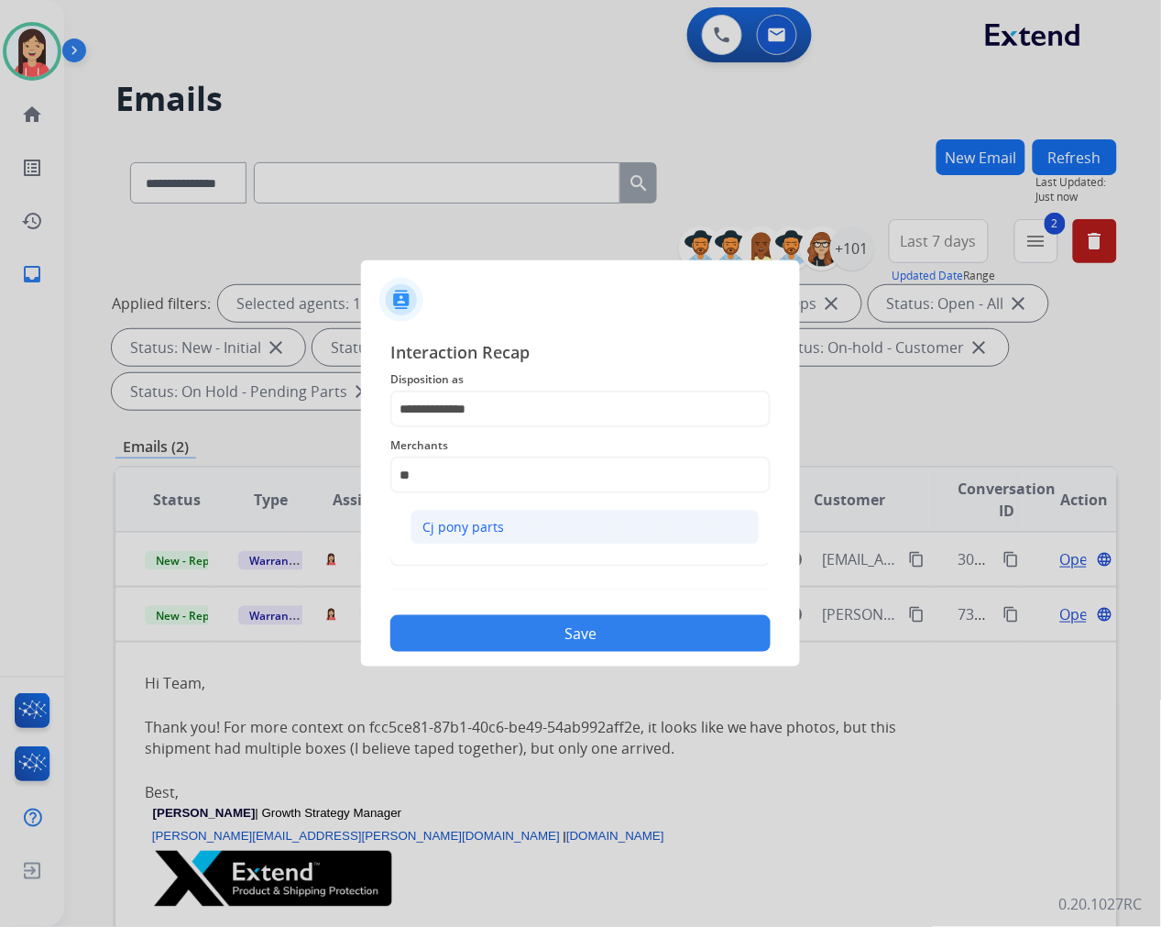
click at [524, 515] on li "Cj pony parts" at bounding box center [585, 527] width 349 height 35
type input "**********"
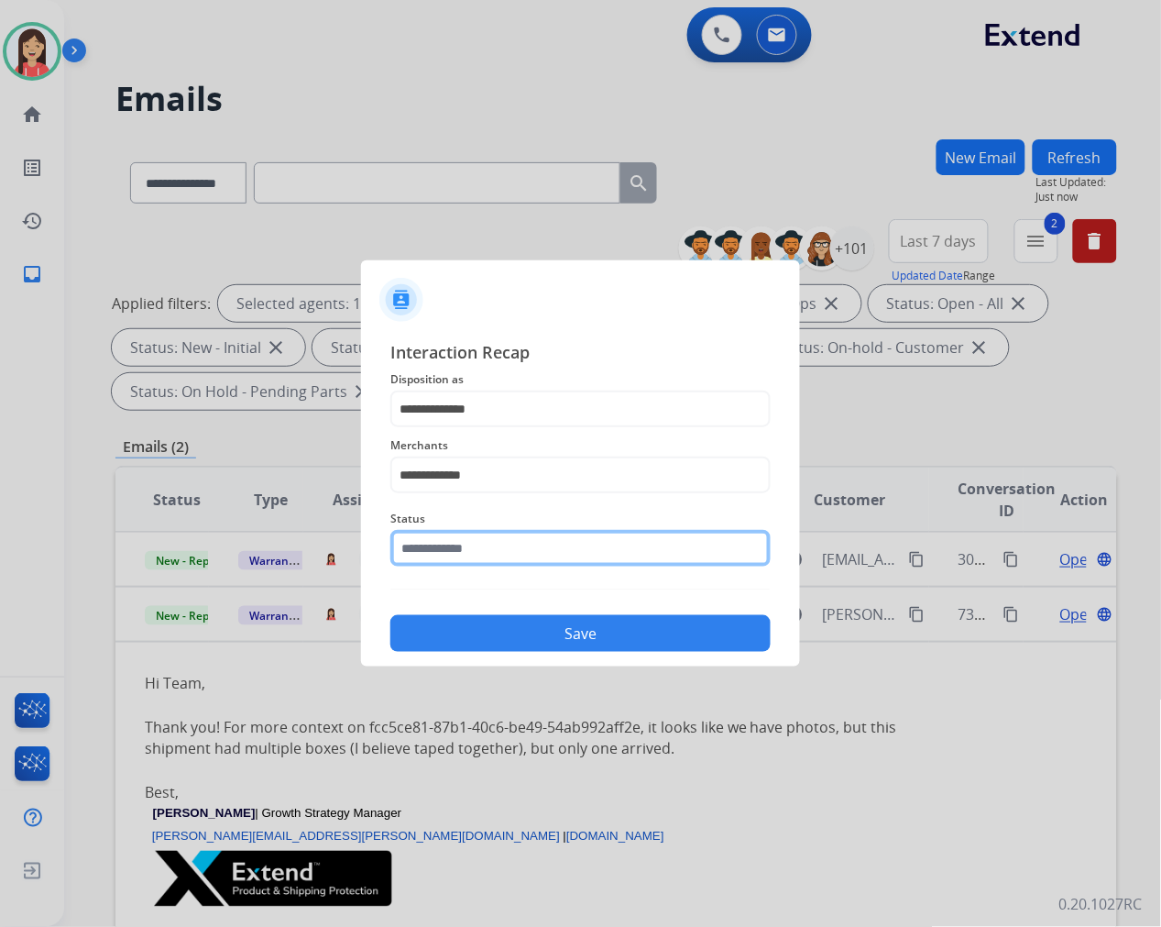
click at [510, 546] on input "text" at bounding box center [580, 548] width 380 height 37
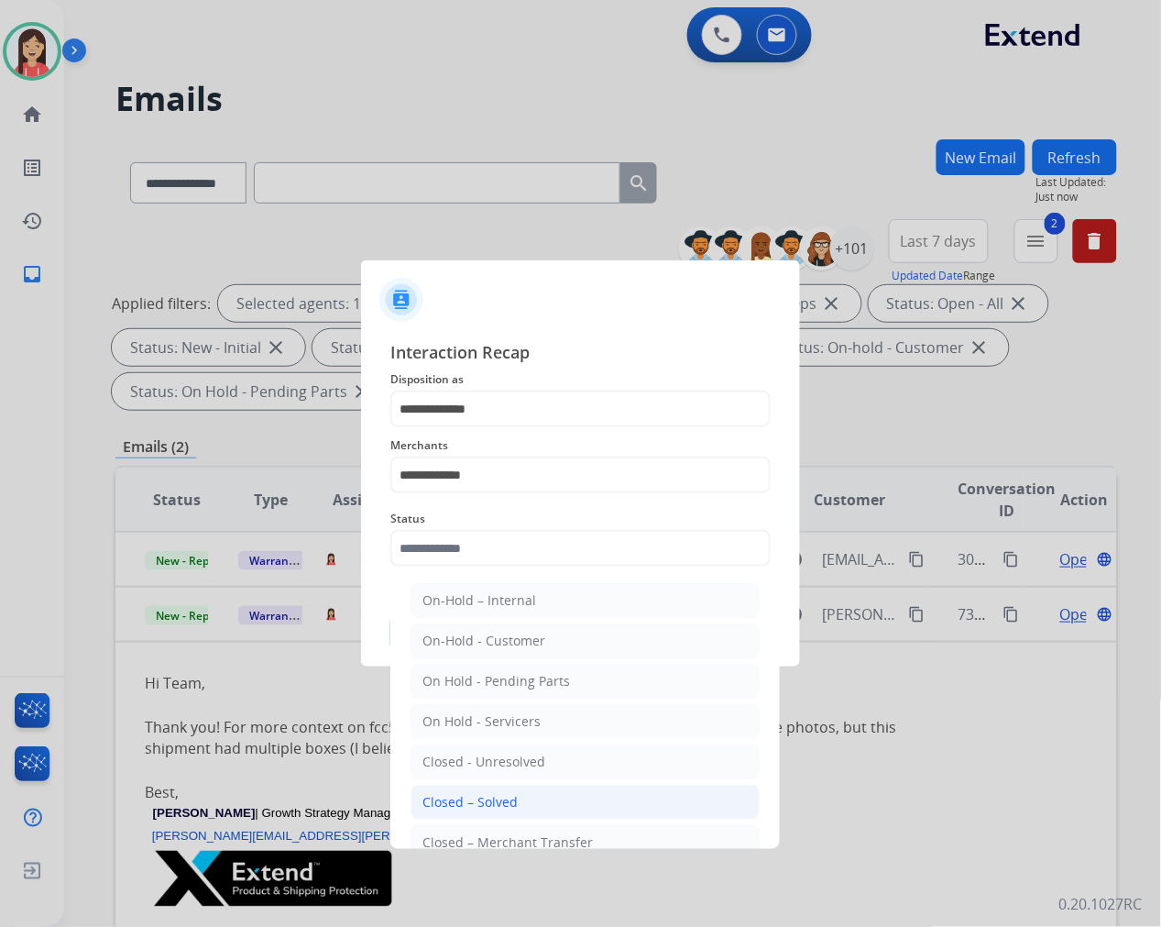
click at [583, 797] on li "Closed – Solved" at bounding box center [585, 801] width 349 height 35
type input "**********"
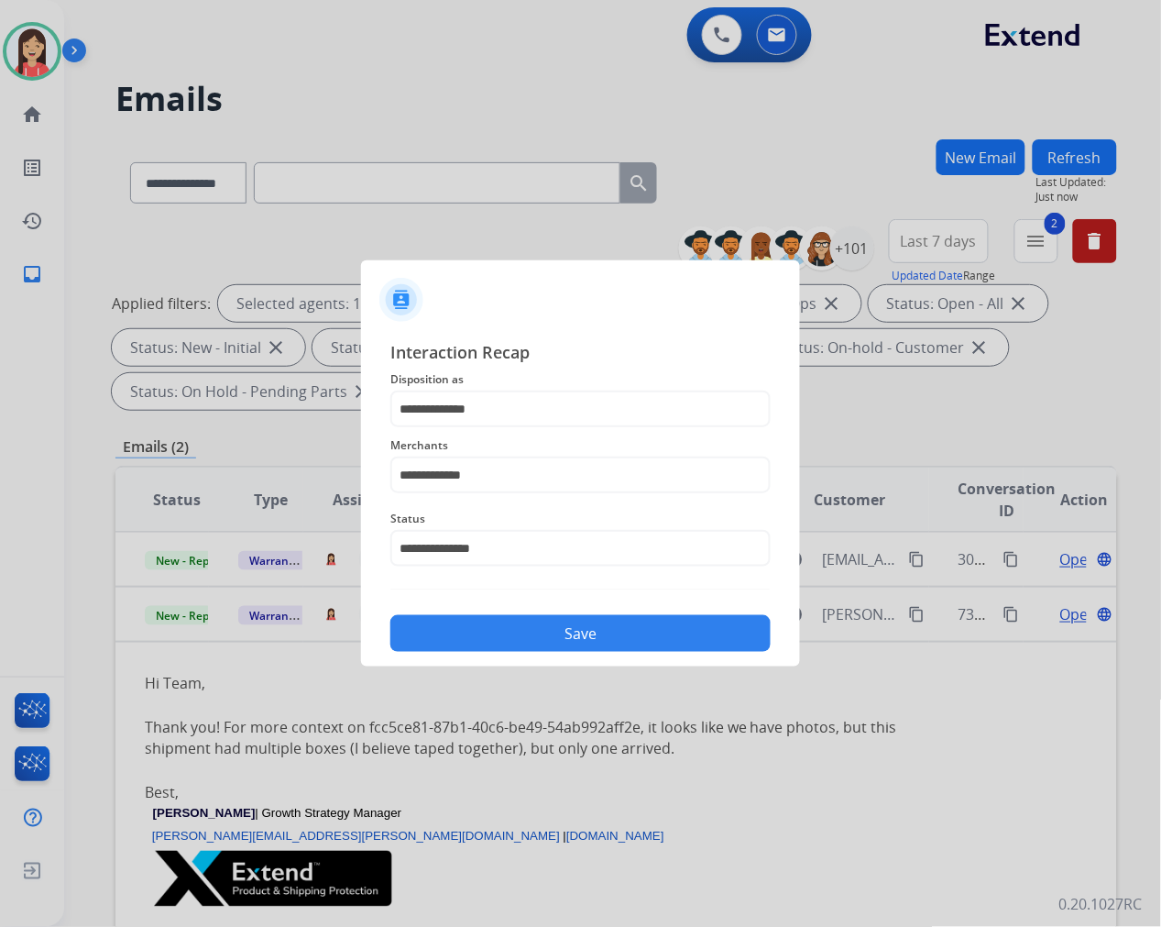
click at [621, 645] on button "Save" at bounding box center [580, 633] width 380 height 37
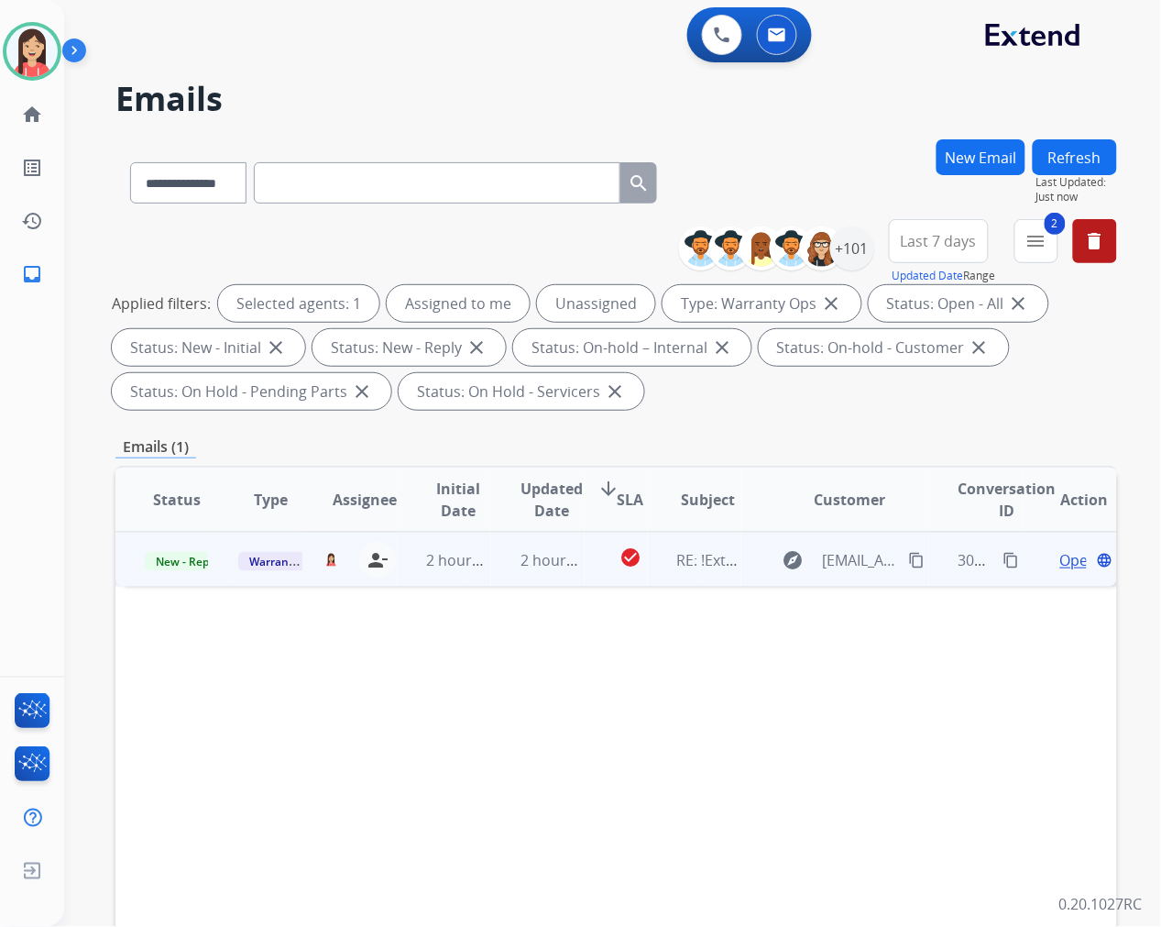
click at [590, 575] on td "check_circle" at bounding box center [616, 559] width 62 height 55
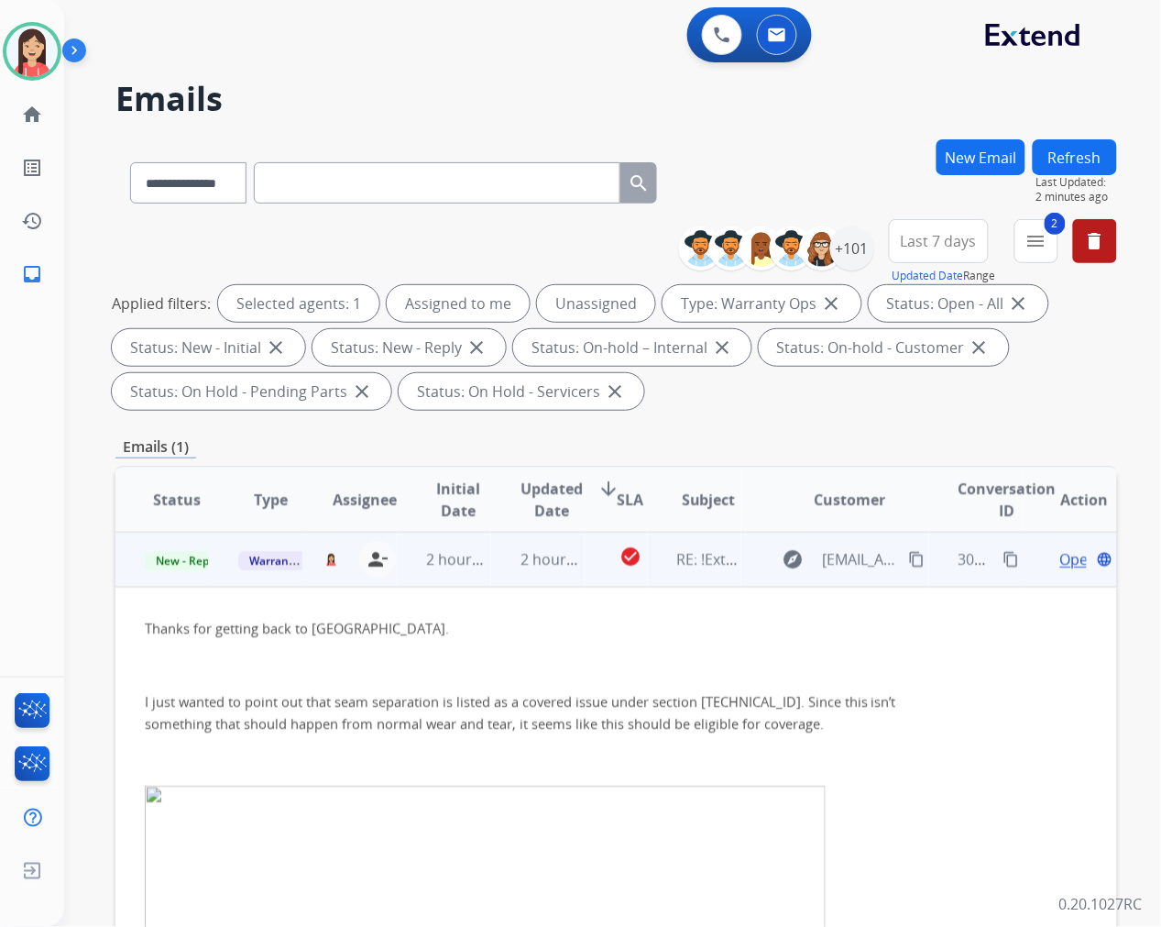
click at [1060, 553] on span "Open" at bounding box center [1079, 559] width 38 height 22
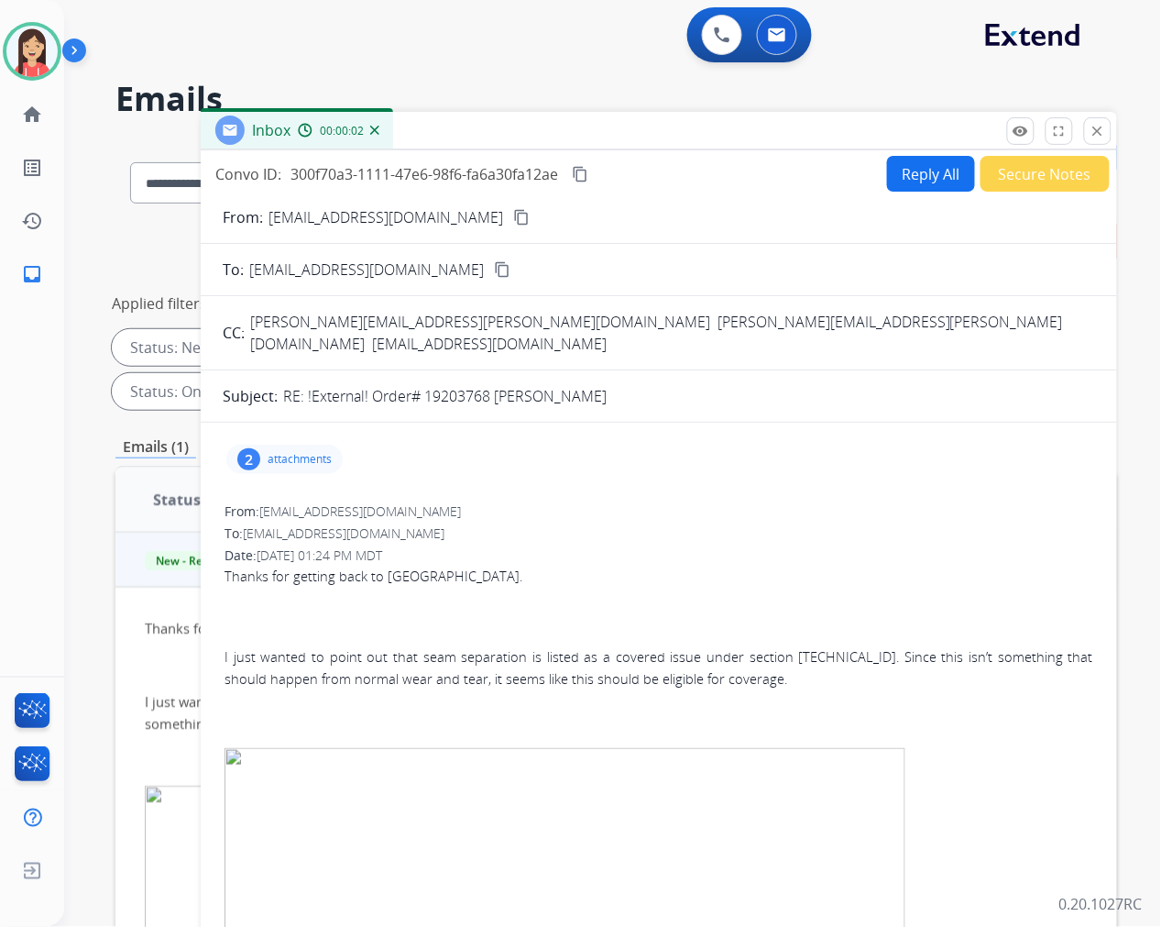
click at [432, 385] on p "RE: !External! Order# 19203768 Thomas White" at bounding box center [445, 396] width 324 height 22
click at [429, 385] on p "RE: !External! Order# 19203768 Thomas White" at bounding box center [445, 396] width 324 height 22
drag, startPoint x: 423, startPoint y: 376, endPoint x: 491, endPoint y: 376, distance: 67.8
click at [491, 385] on p "RE: !External! Order# 19203768 Thomas White" at bounding box center [445, 396] width 324 height 22
copy p "19203768"
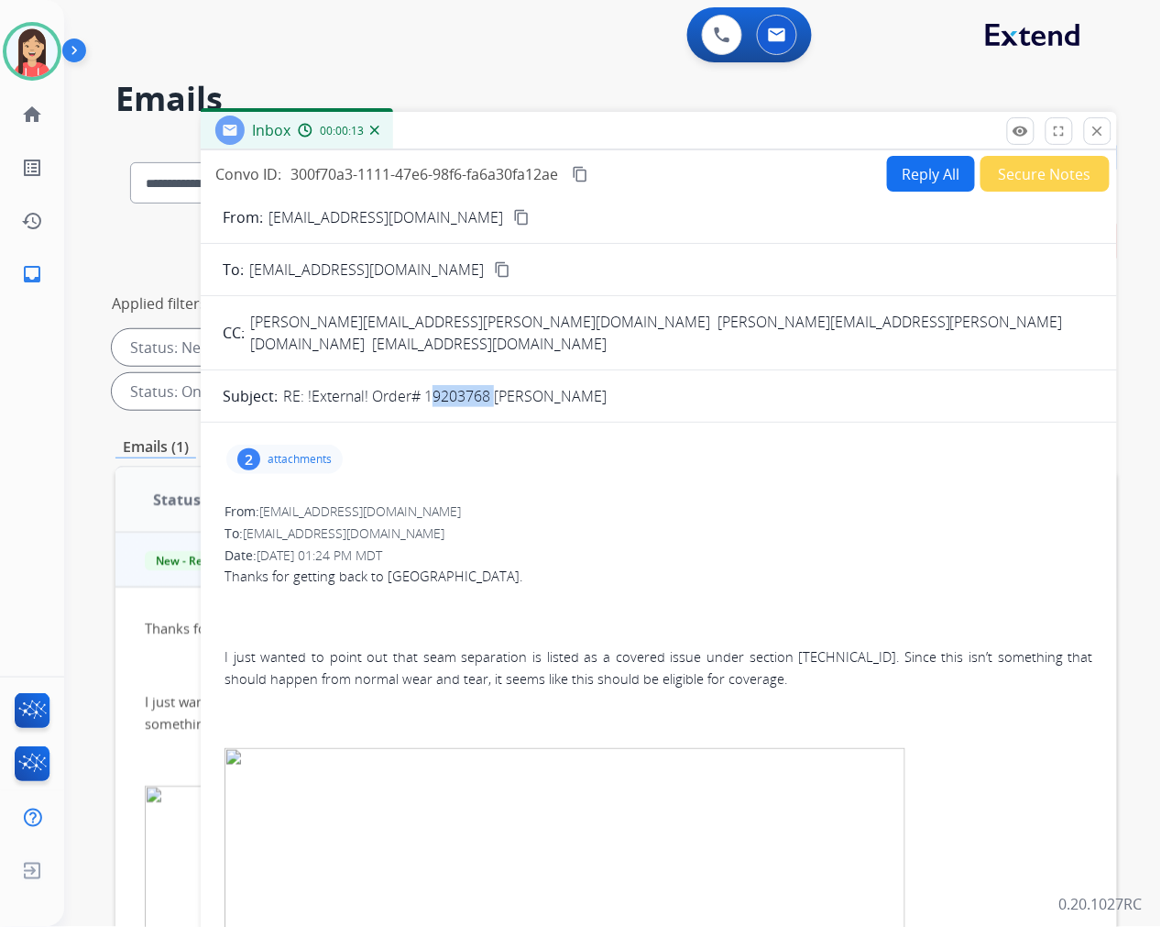
click at [697, 129] on div "Inbox 00:00:13" at bounding box center [659, 131] width 916 height 38
click at [1091, 130] on mat-icon "close" at bounding box center [1098, 131] width 16 height 16
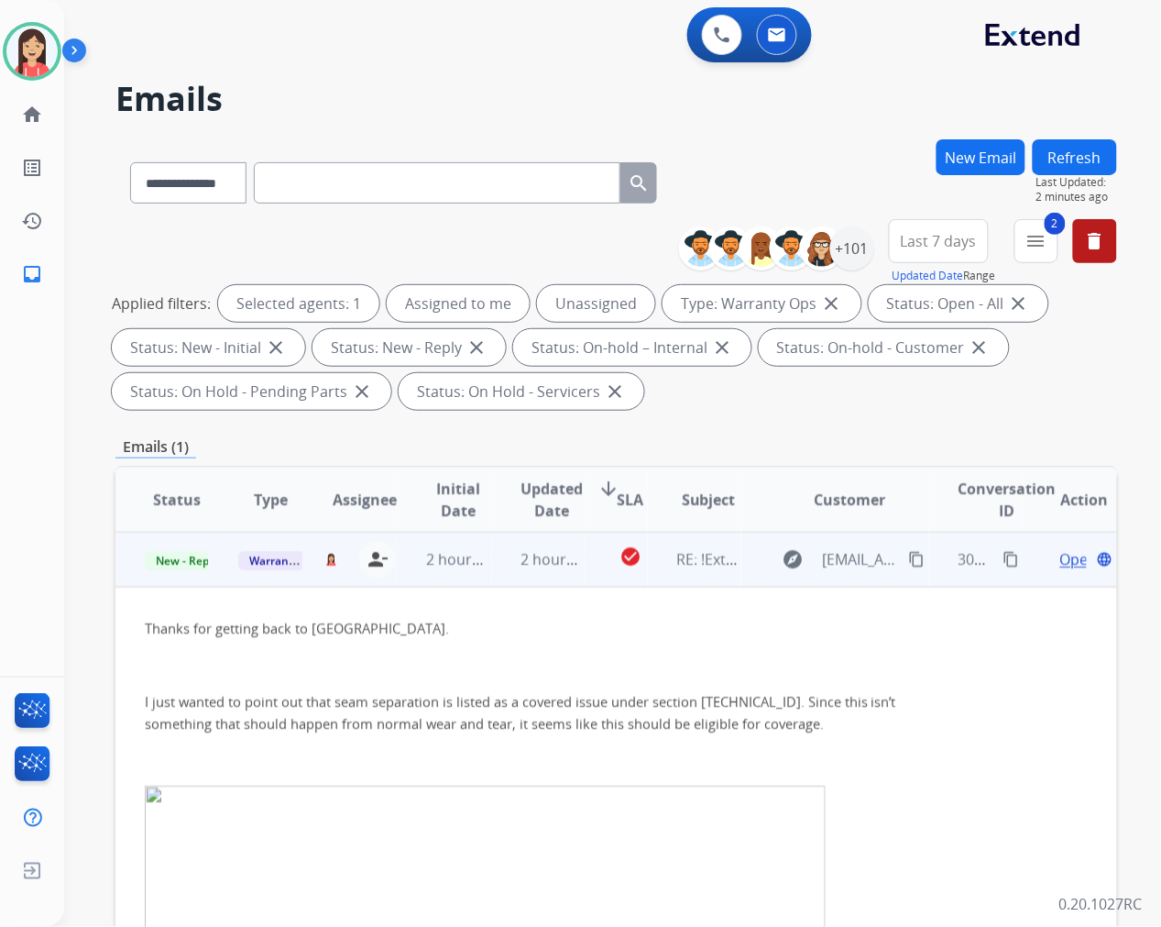
click at [479, 581] on td "2 hours ago" at bounding box center [443, 559] width 93 height 55
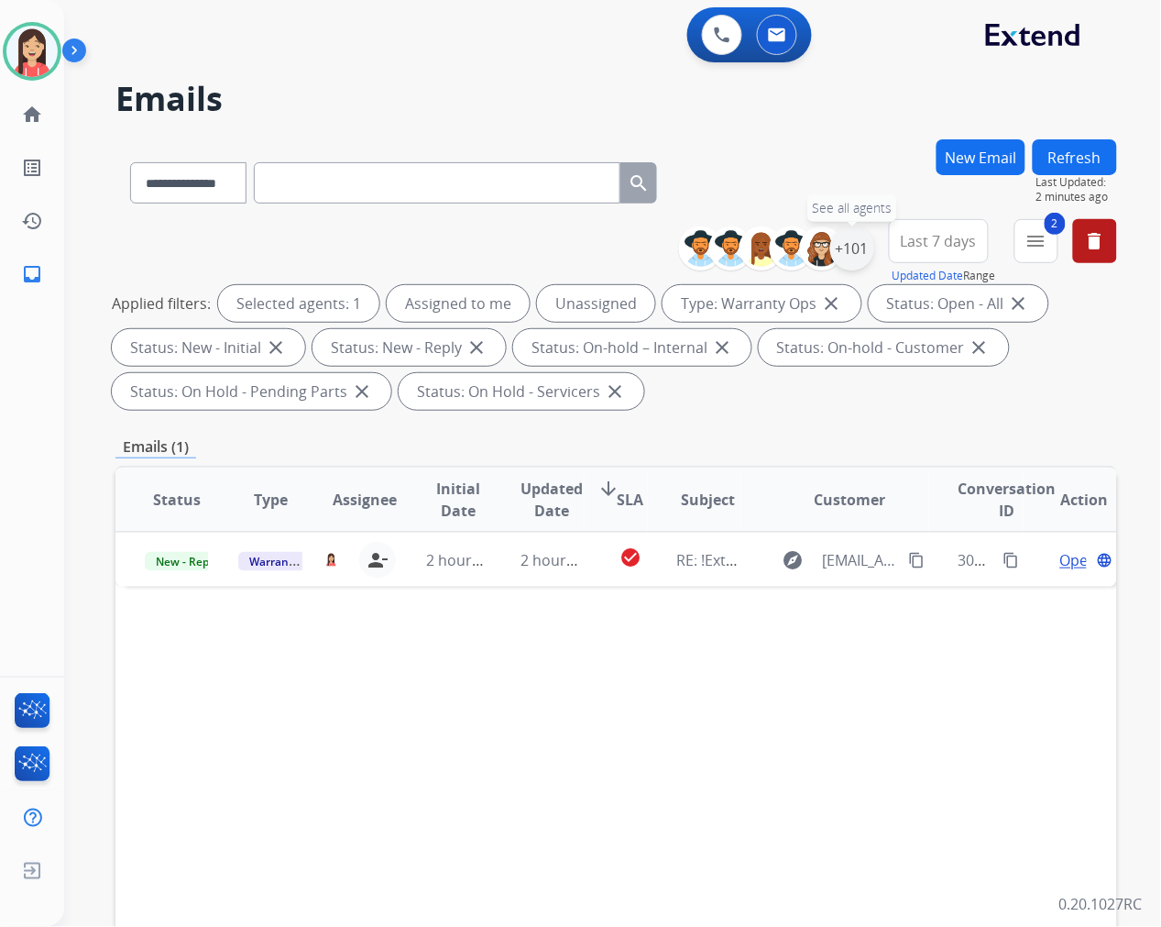
click at [864, 243] on div "+101" at bounding box center [852, 248] width 44 height 44
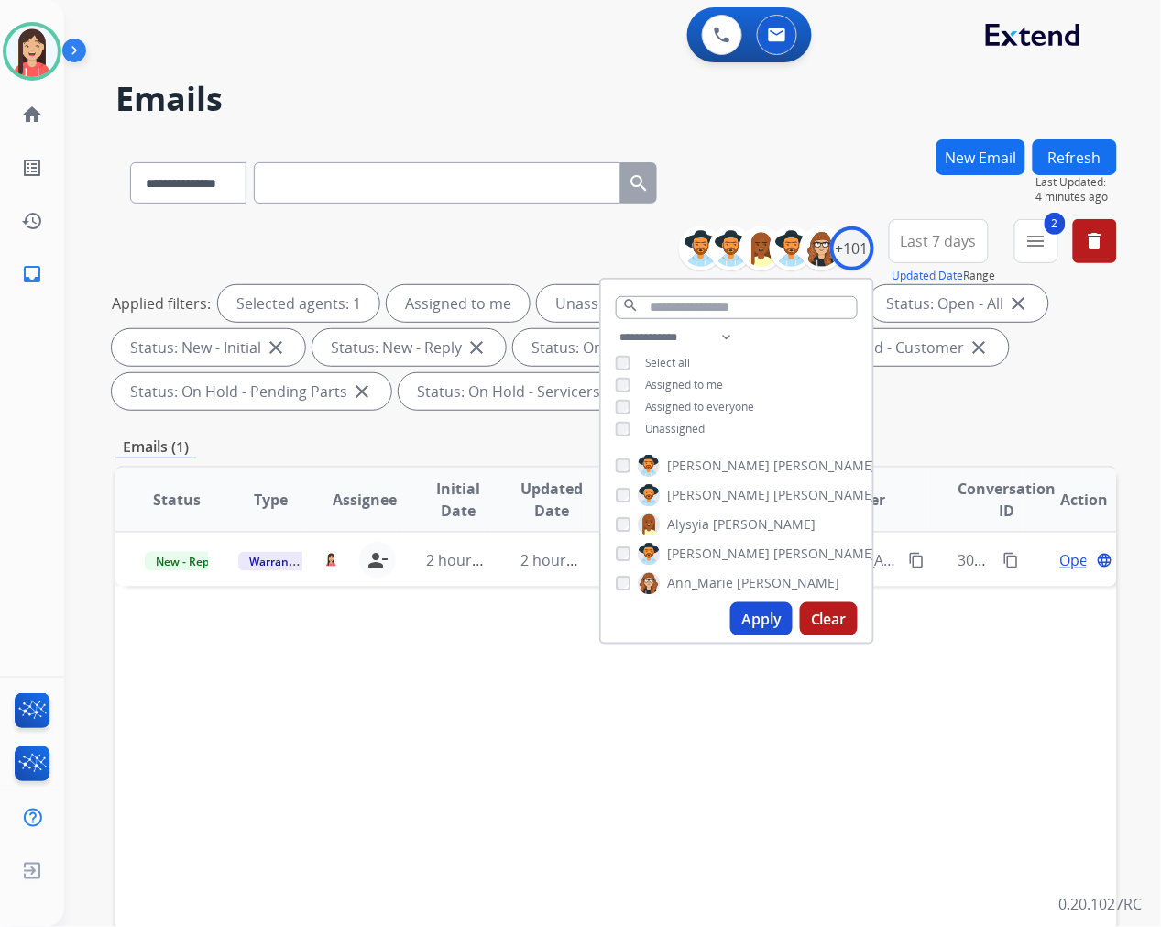
drag, startPoint x: 388, startPoint y: 76, endPoint x: 425, endPoint y: 56, distance: 42.6
click at [388, 76] on div "**********" at bounding box center [590, 529] width 1053 height 927
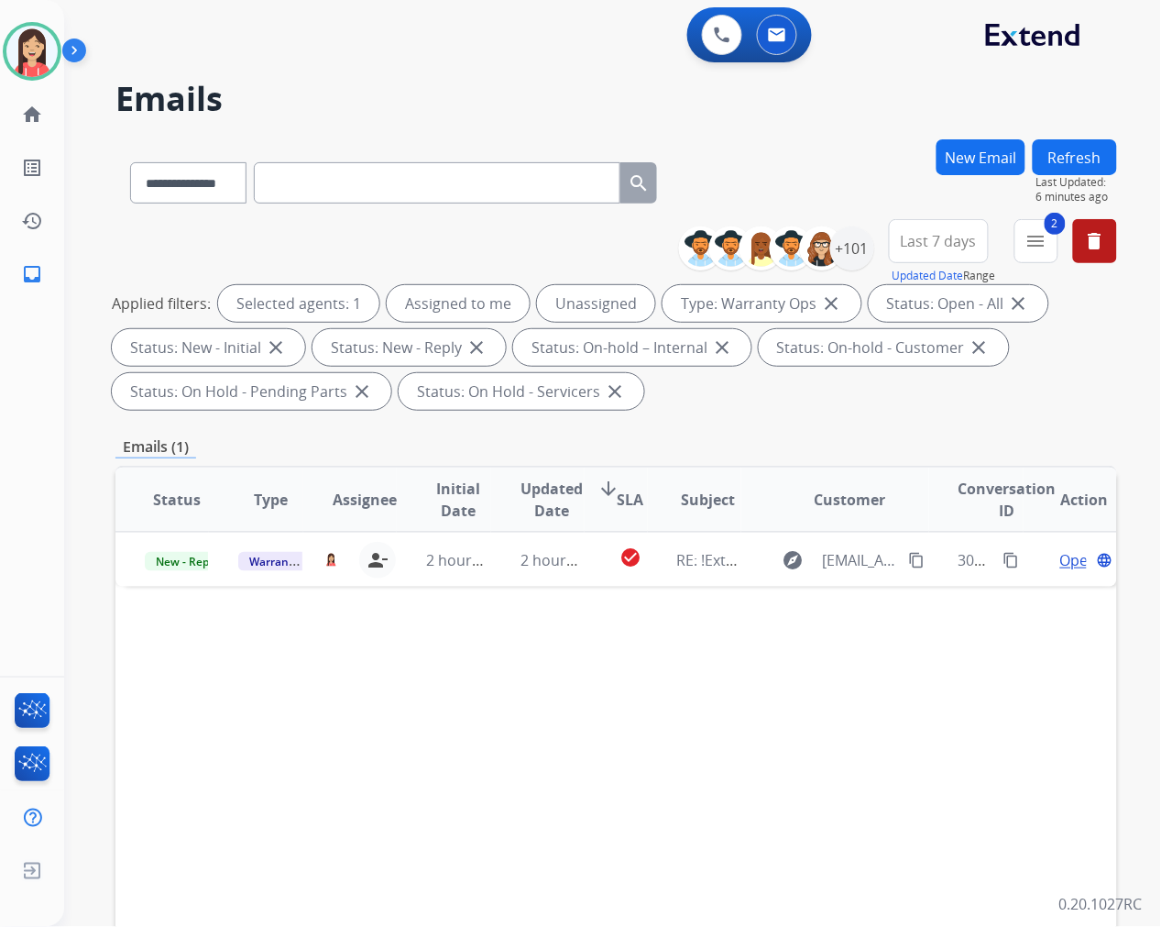
click at [710, 13] on div "0 Voice Interactions 0 Email Interactions" at bounding box center [749, 34] width 125 height 55
click at [714, 28] on img at bounding box center [722, 35] width 16 height 16
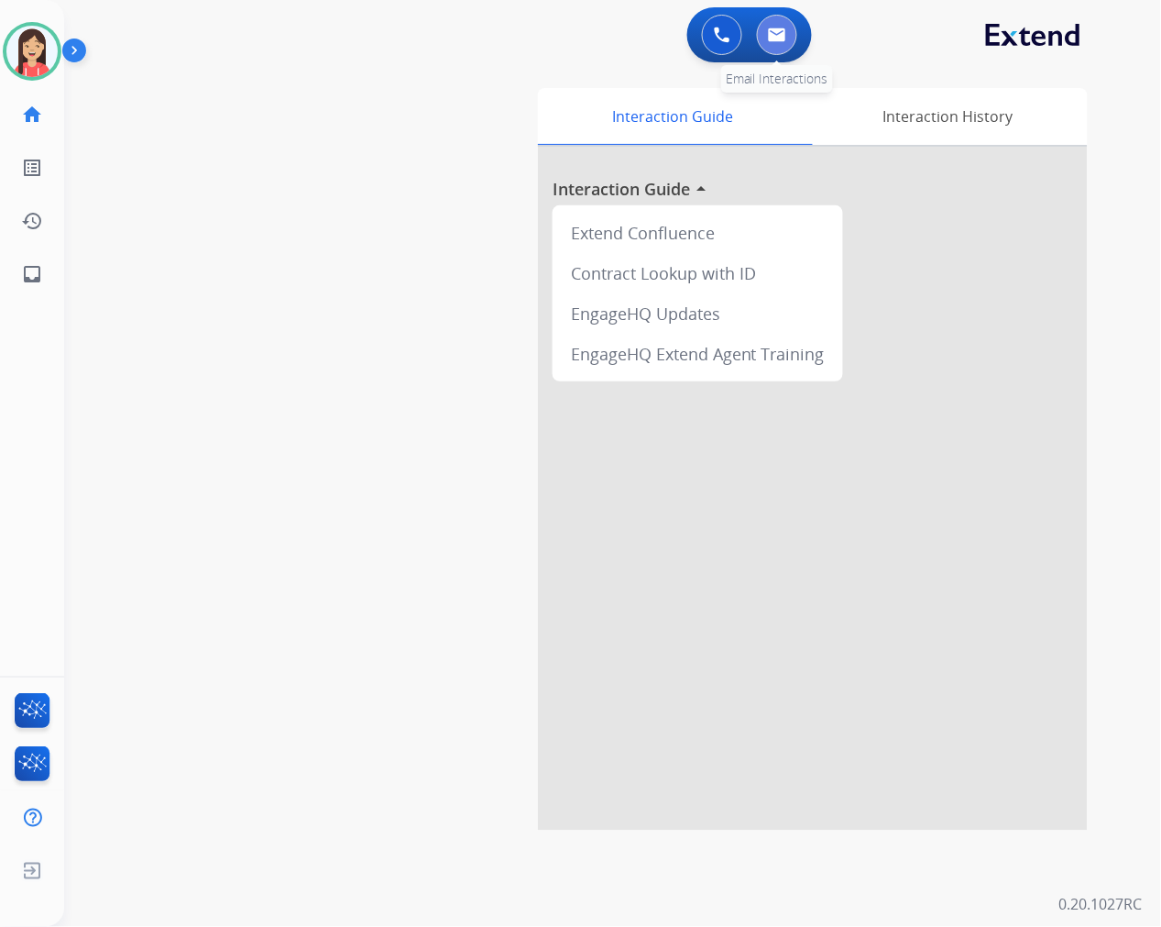
click at [765, 34] on button at bounding box center [777, 35] width 40 height 40
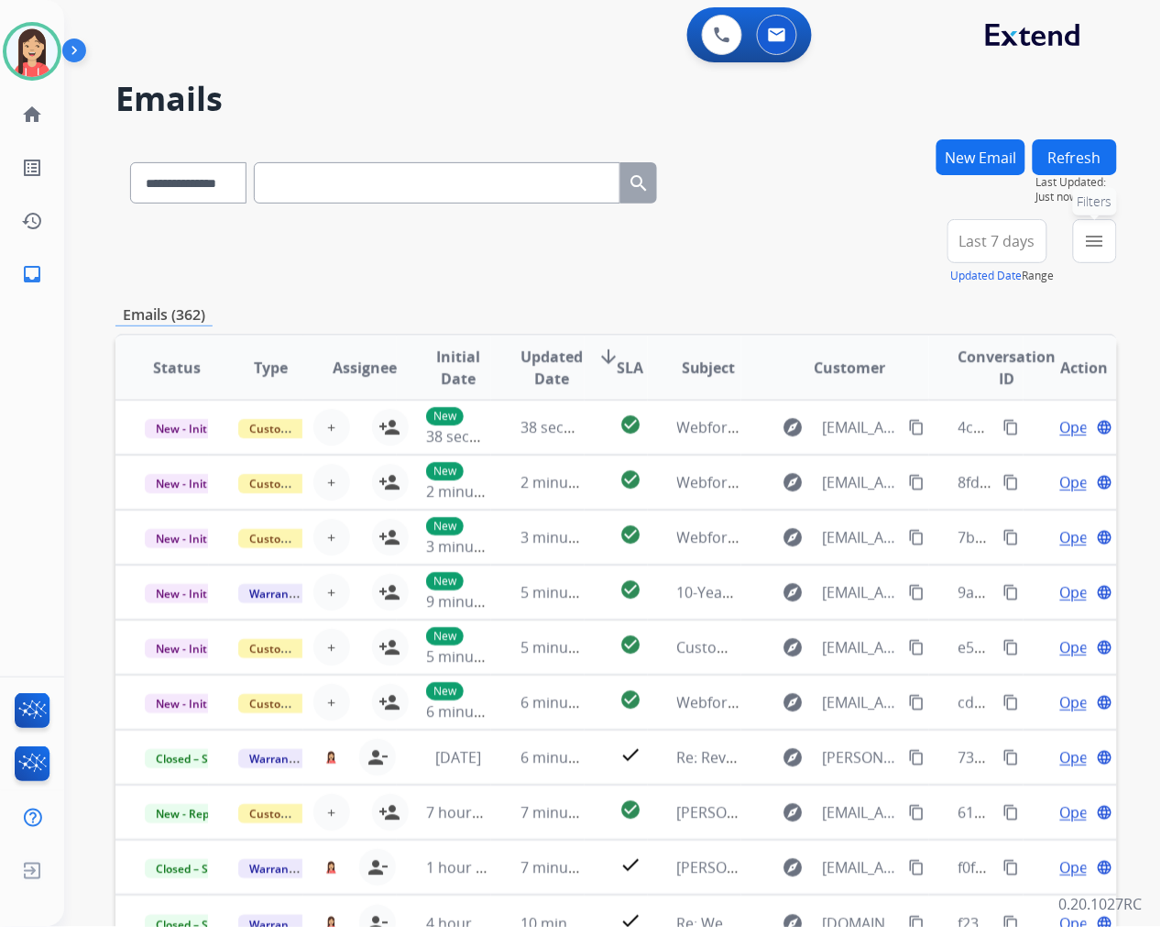
click at [1096, 236] on mat-icon "menu" at bounding box center [1095, 241] width 22 height 22
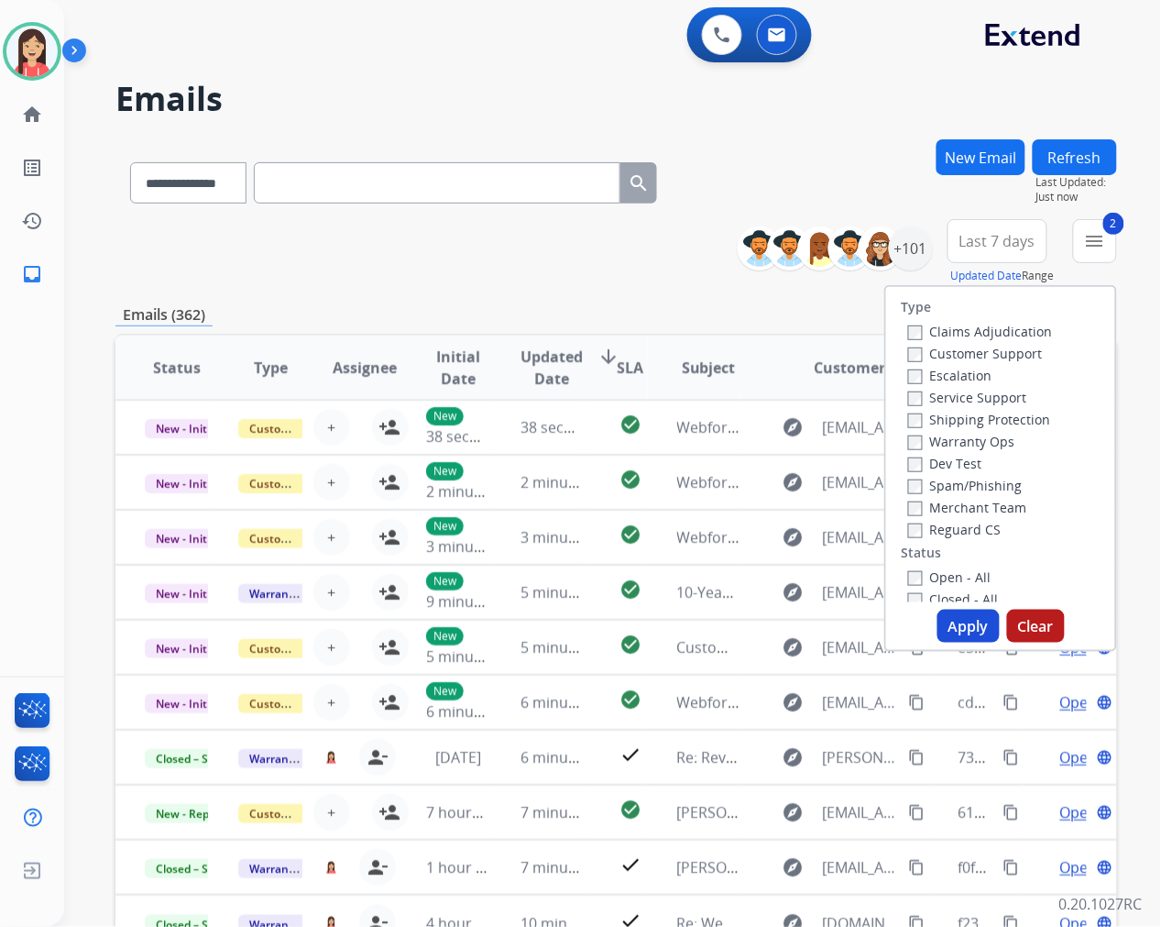
click at [954, 633] on button "Apply" at bounding box center [969, 625] width 62 height 33
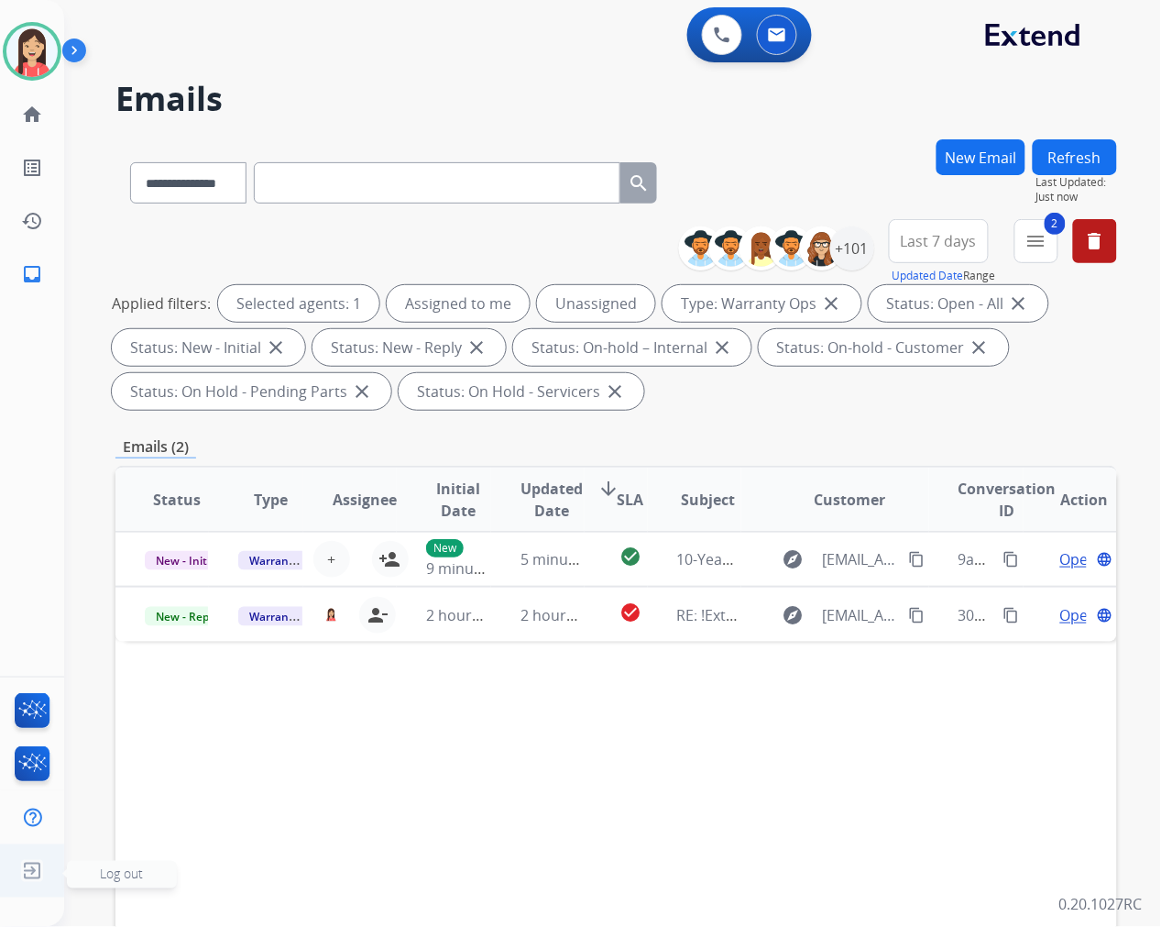
click at [33, 873] on img at bounding box center [32, 870] width 33 height 35
